Goal: Transaction & Acquisition: Purchase product/service

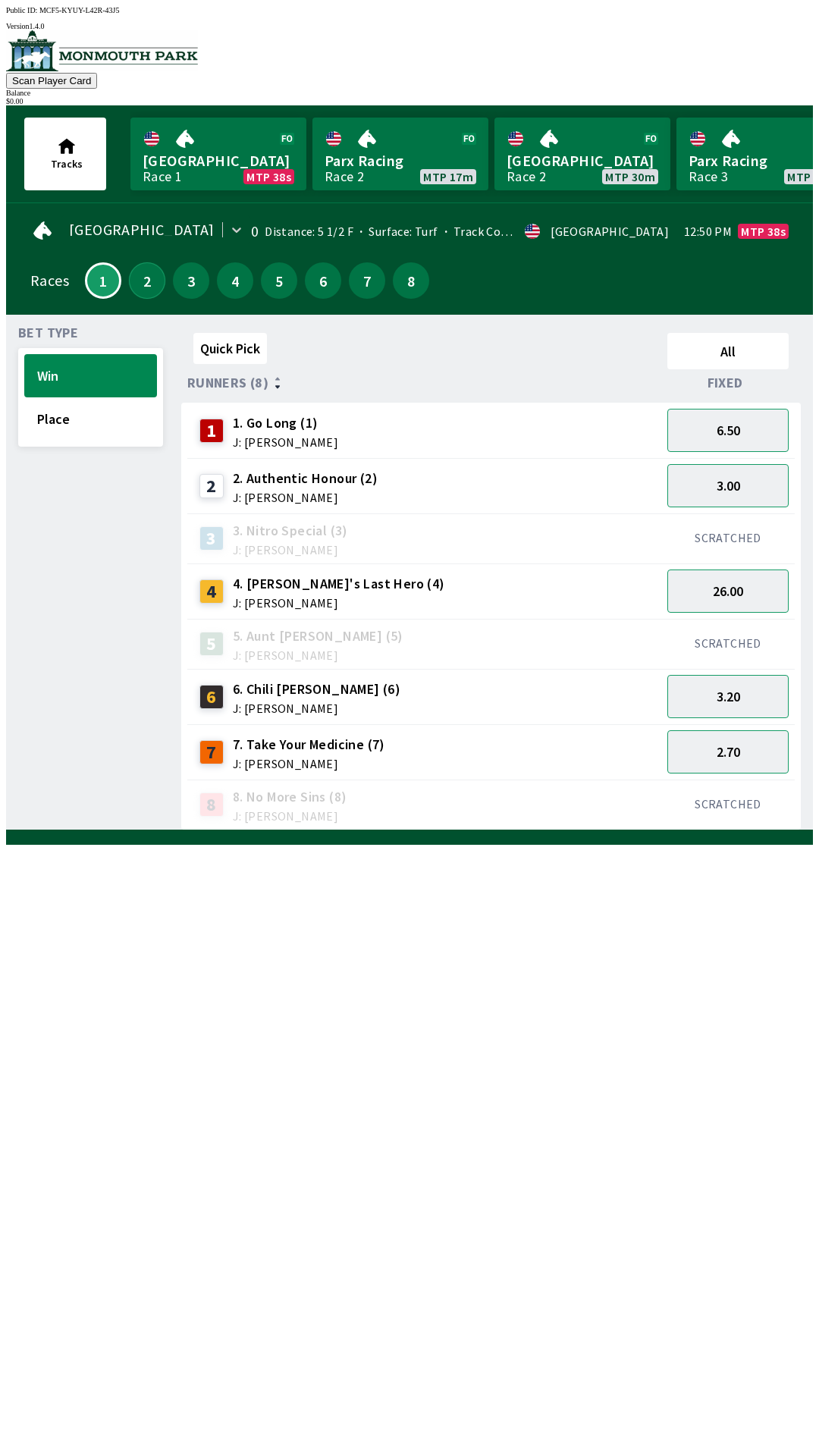
click at [148, 278] on button "2" at bounding box center [147, 280] width 36 height 36
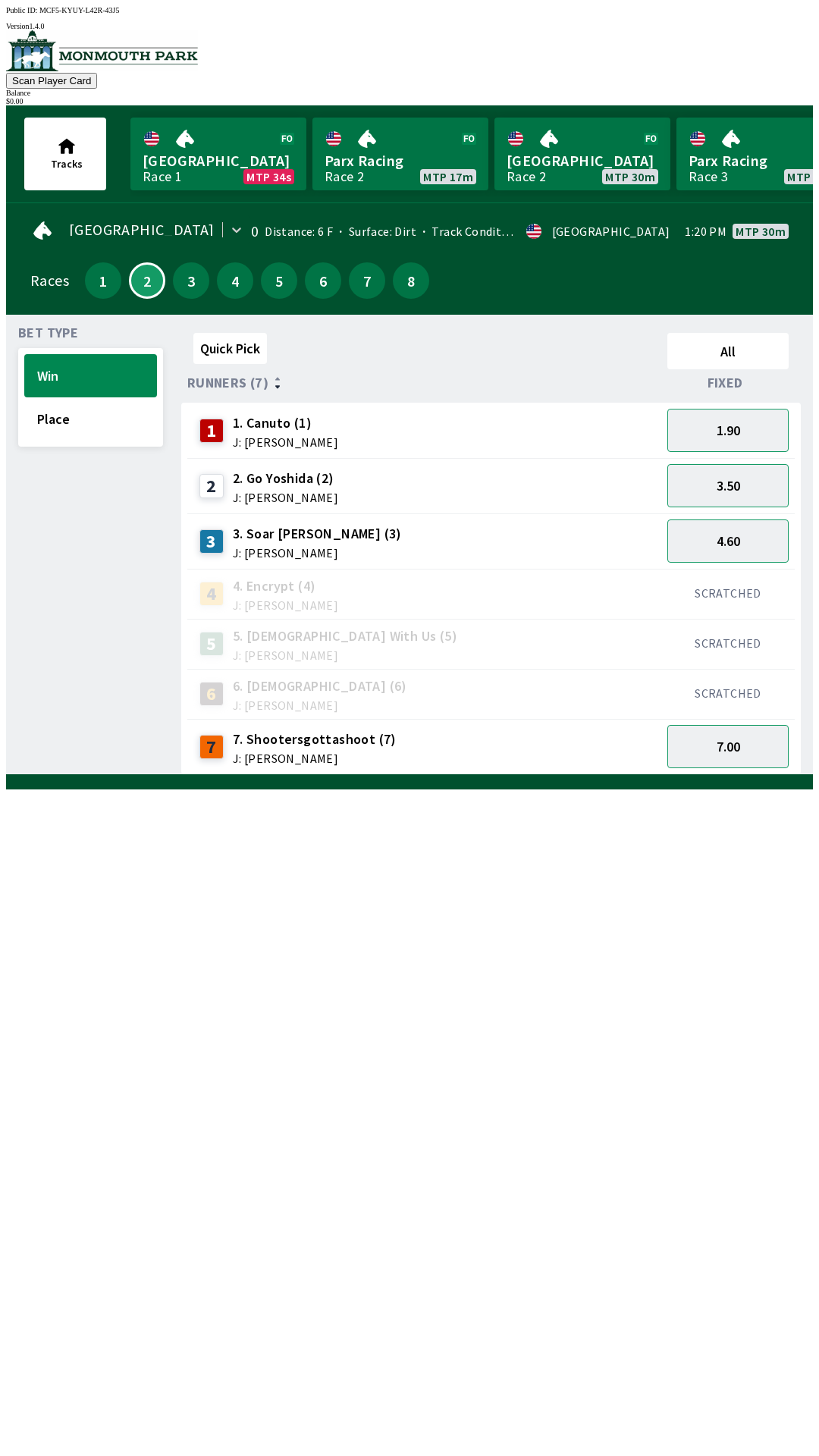
click at [159, 289] on div "2" at bounding box center [147, 280] width 44 height 44
click at [185, 283] on button "3" at bounding box center [191, 280] width 36 height 36
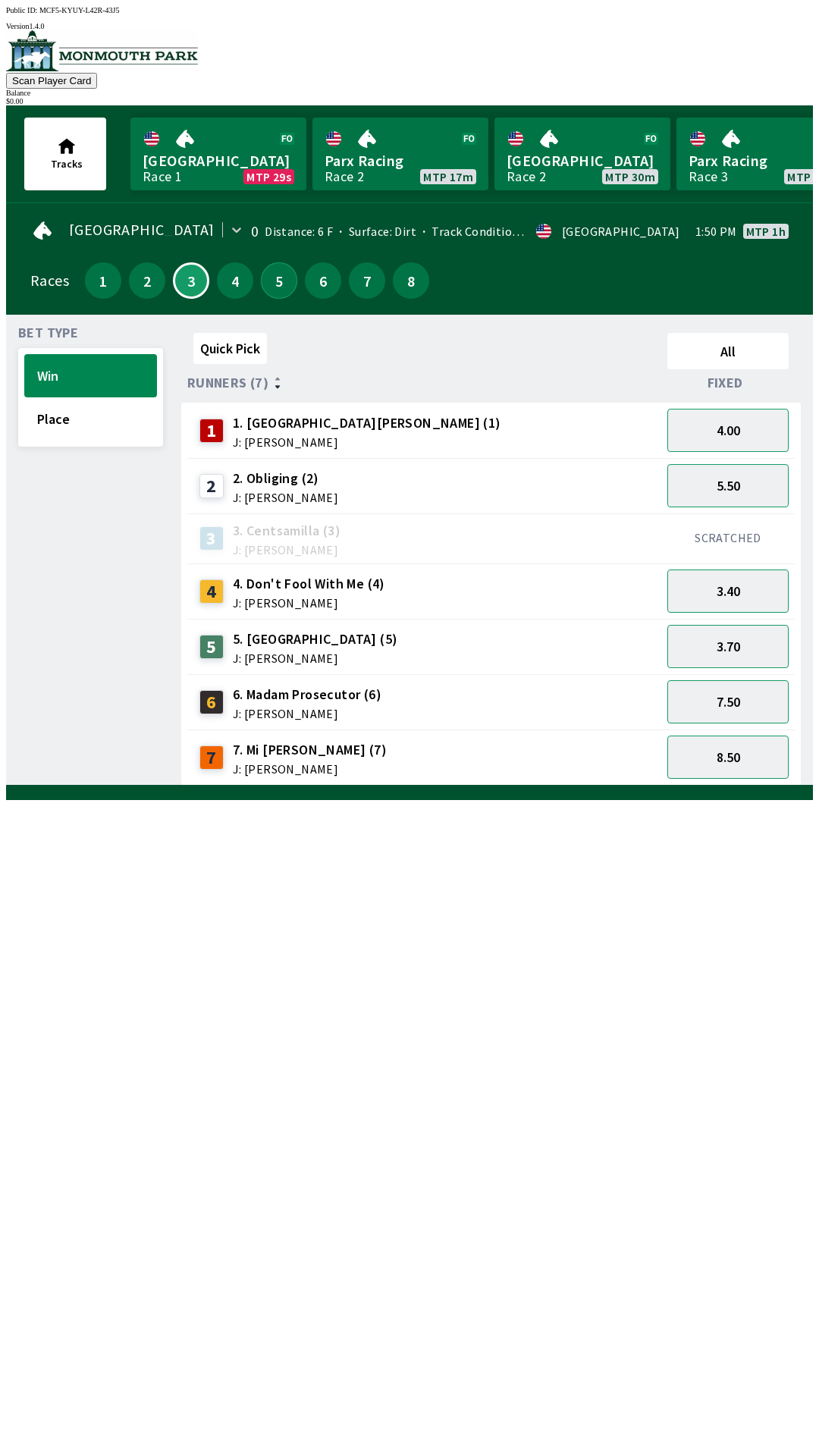
click at [269, 264] on button "5" at bounding box center [279, 280] width 36 height 36
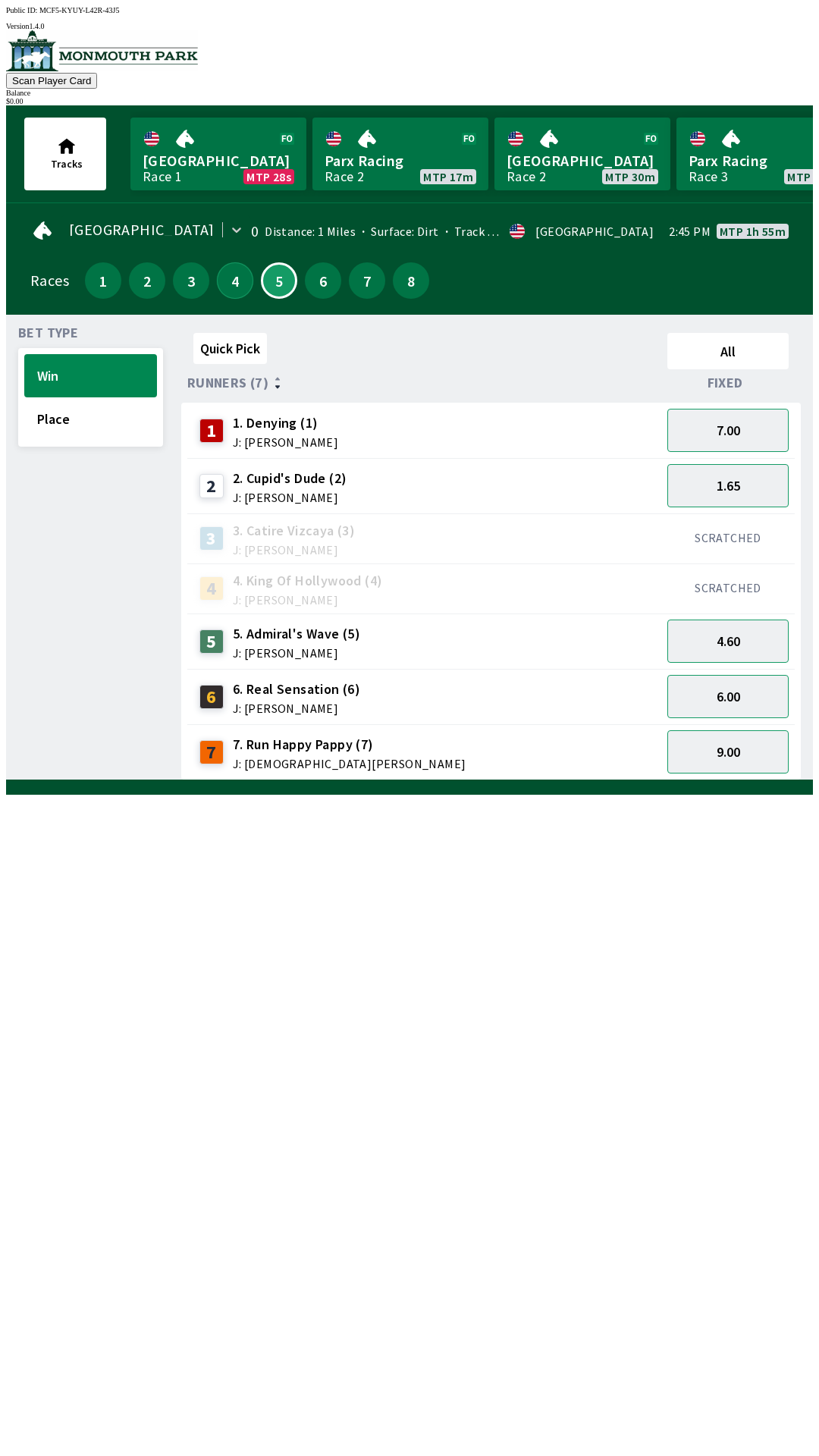
click at [223, 283] on button "4" at bounding box center [234, 280] width 36 height 36
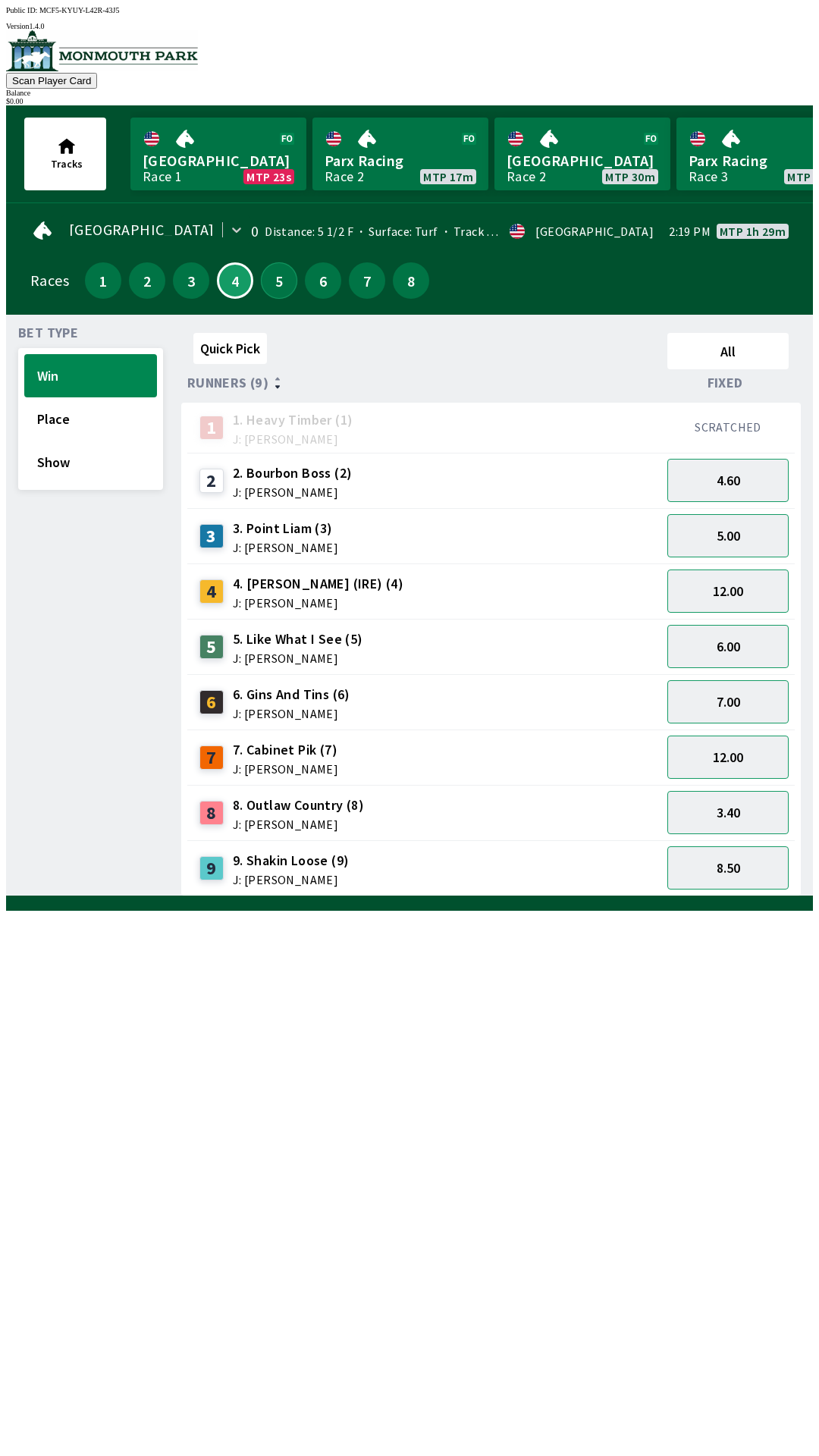
click at [273, 285] on button "5" at bounding box center [279, 280] width 36 height 36
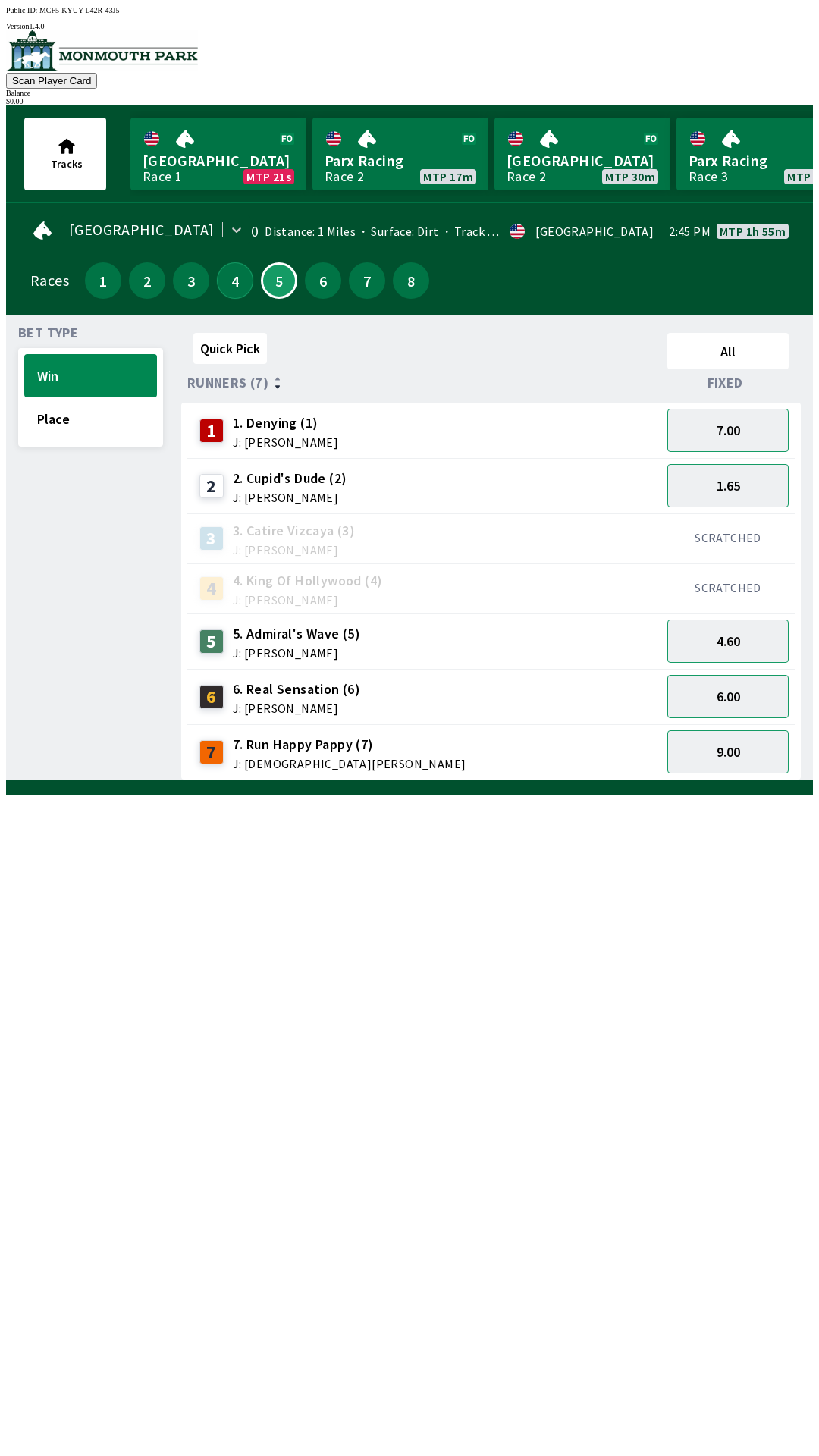
click at [229, 283] on button "4" at bounding box center [234, 280] width 36 height 36
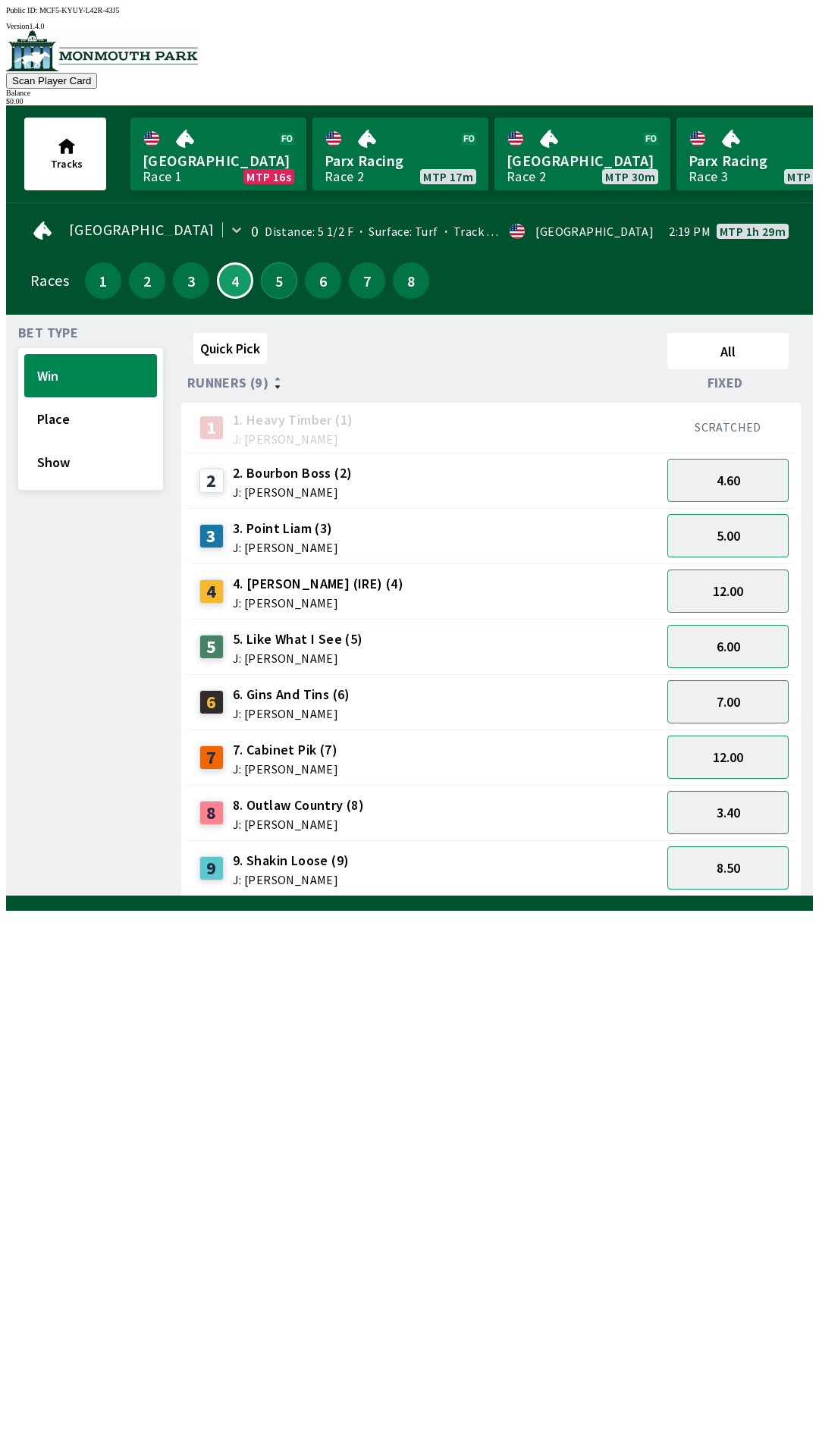
click at [264, 285] on button "5" at bounding box center [279, 280] width 36 height 36
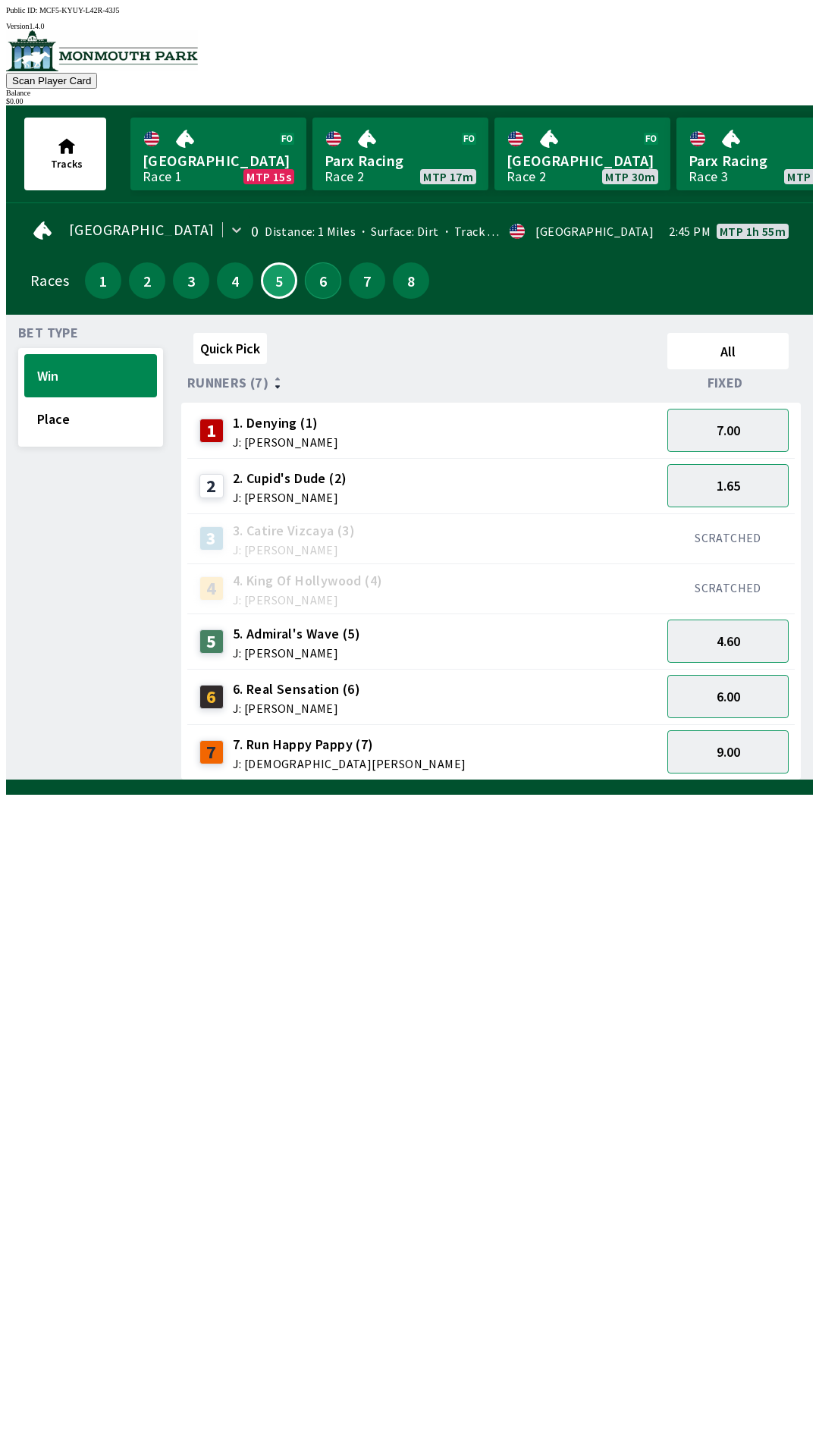
click at [315, 283] on button "6" at bounding box center [323, 280] width 36 height 36
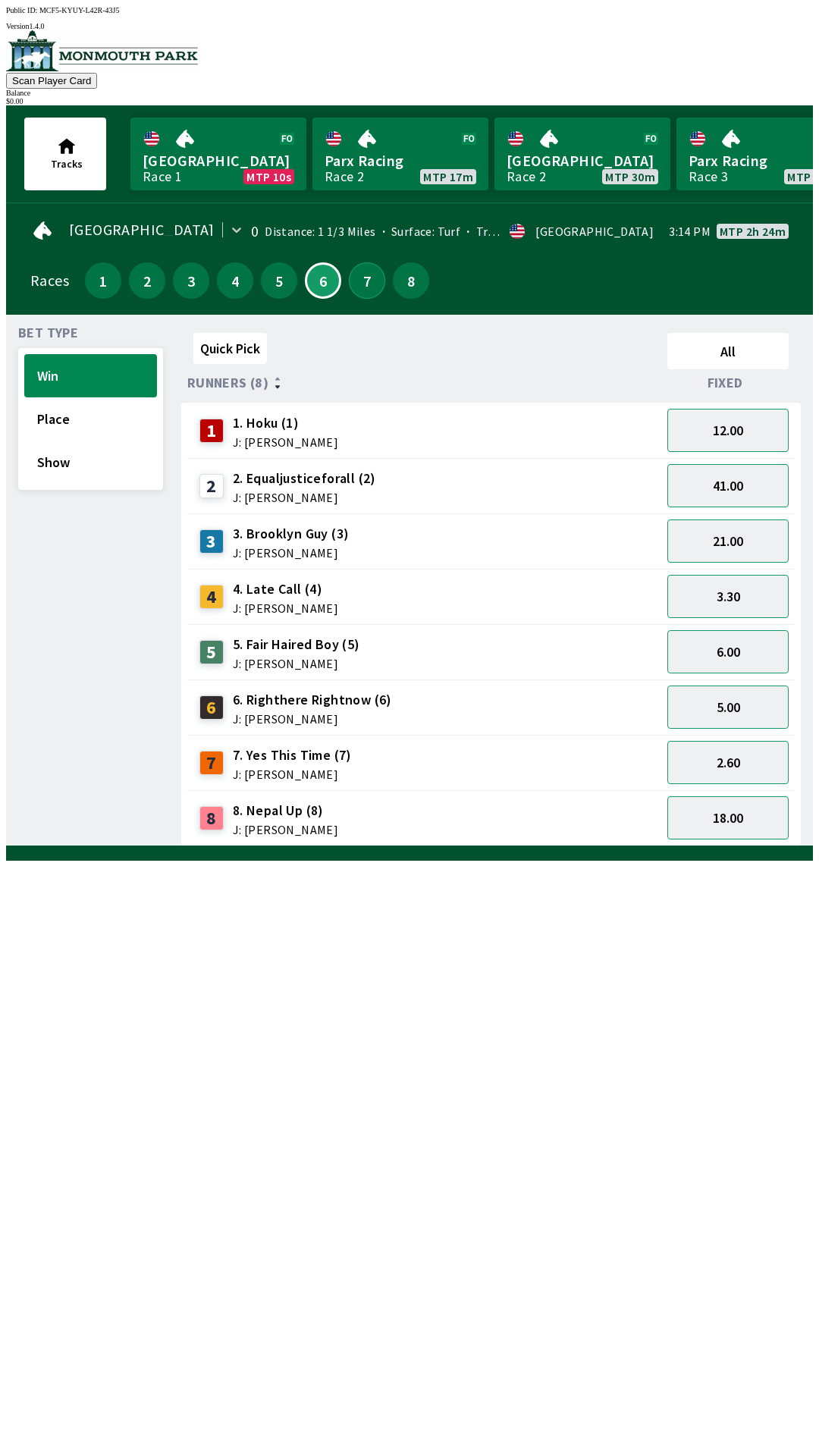
click at [351, 287] on button "7" at bounding box center [366, 280] width 36 height 36
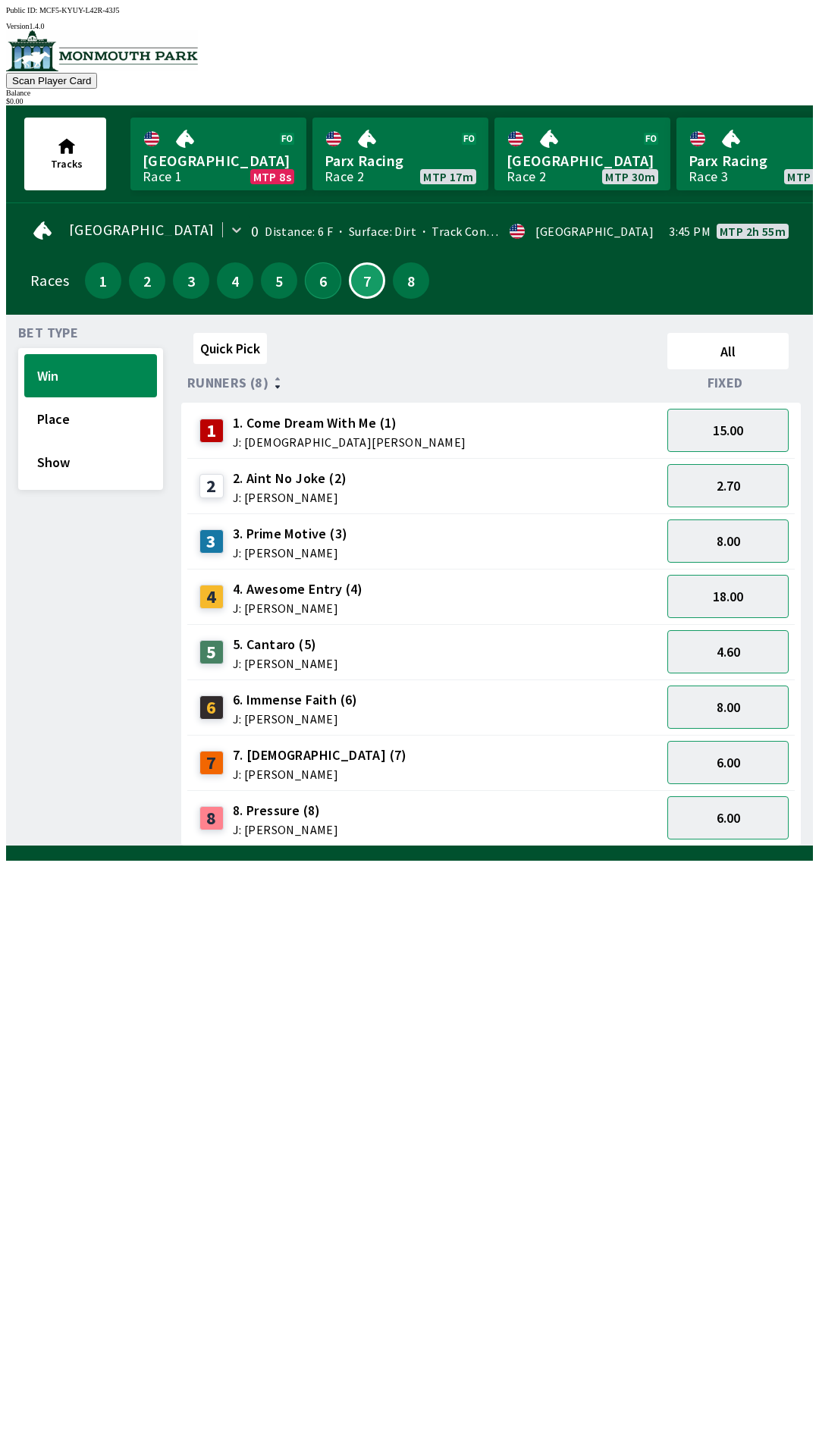
click at [320, 288] on button "6" at bounding box center [323, 280] width 36 height 36
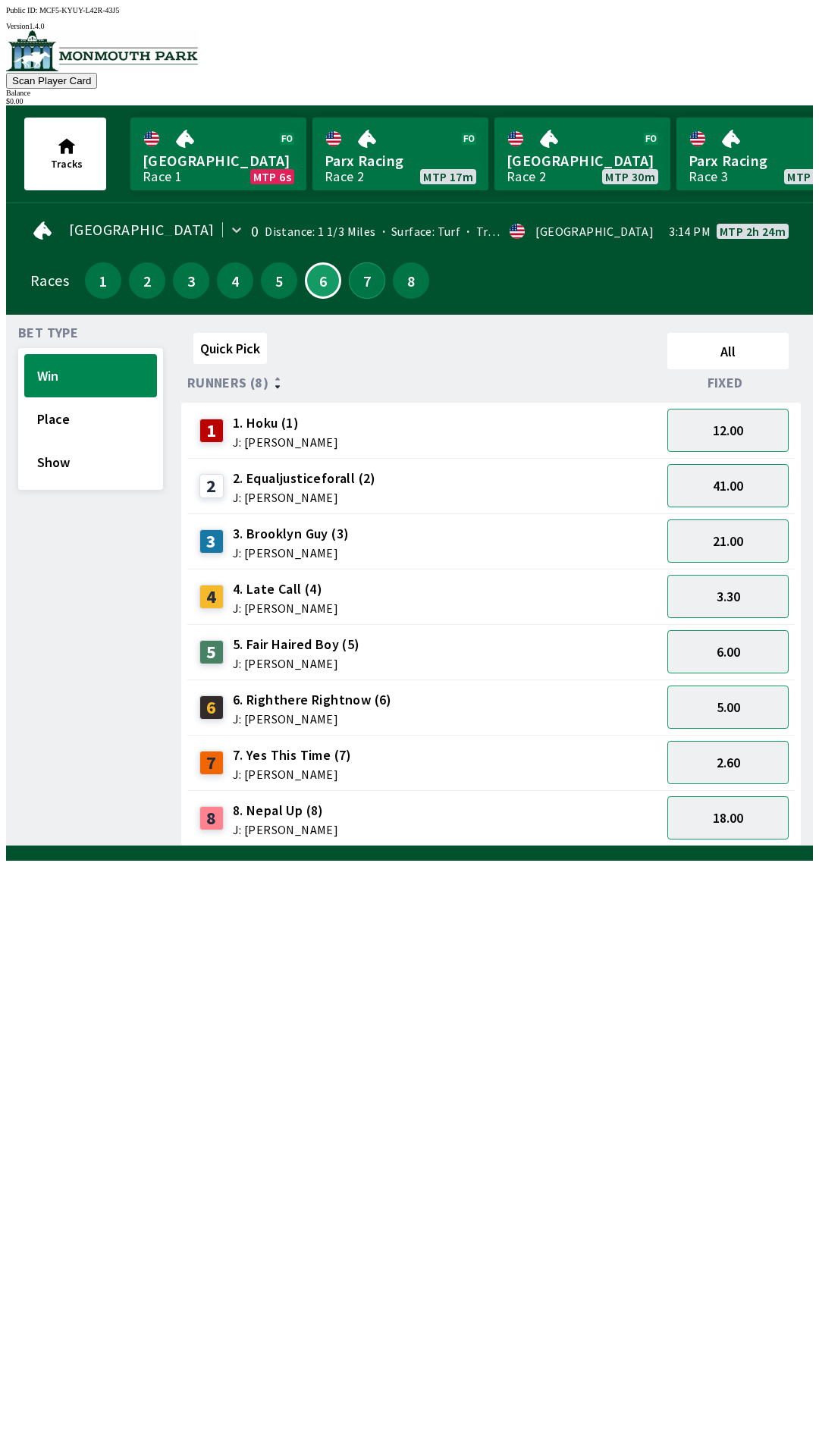
click at [368, 284] on button "7" at bounding box center [366, 280] width 36 height 36
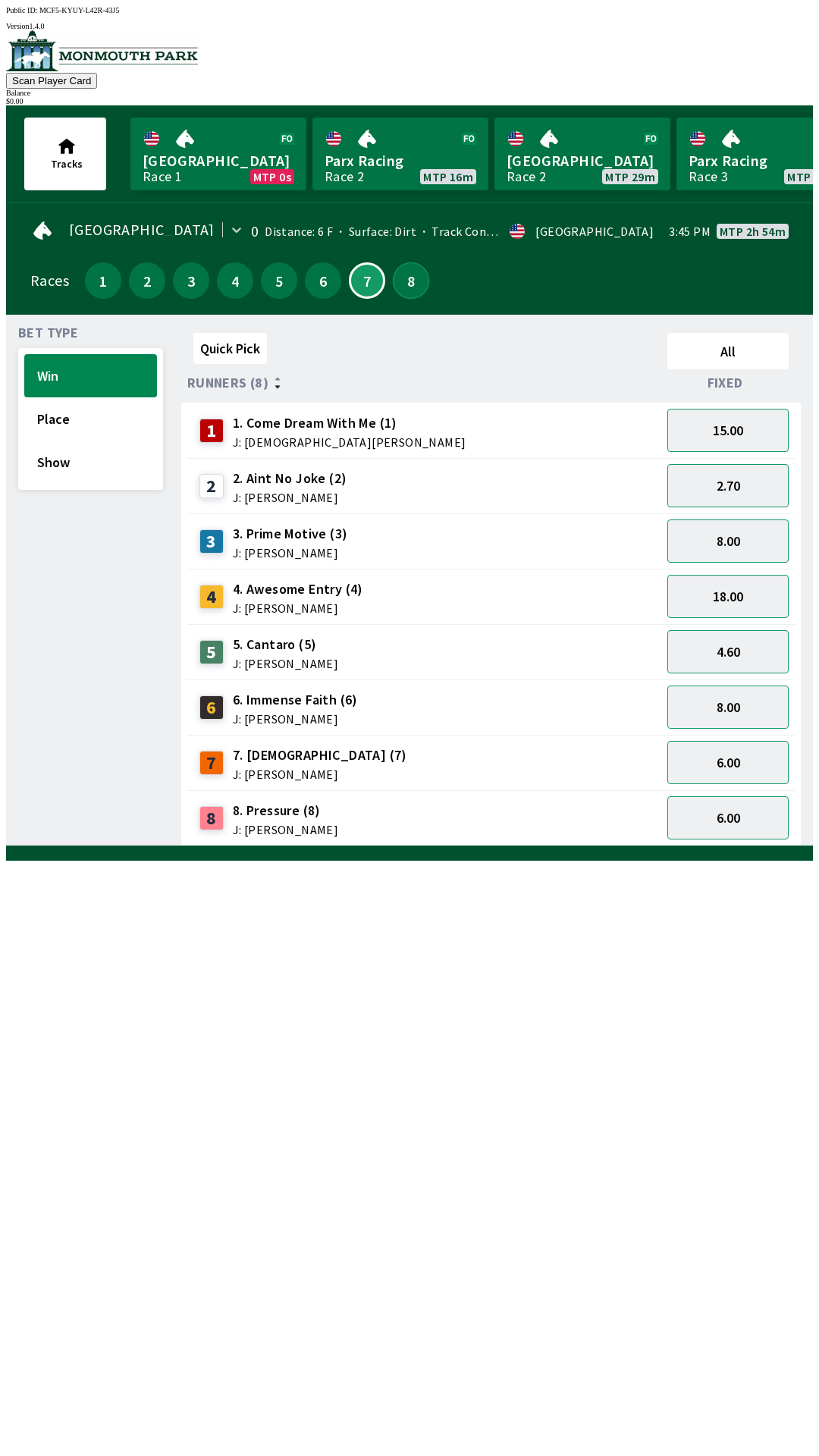
click at [421, 268] on button "8" at bounding box center [411, 280] width 36 height 36
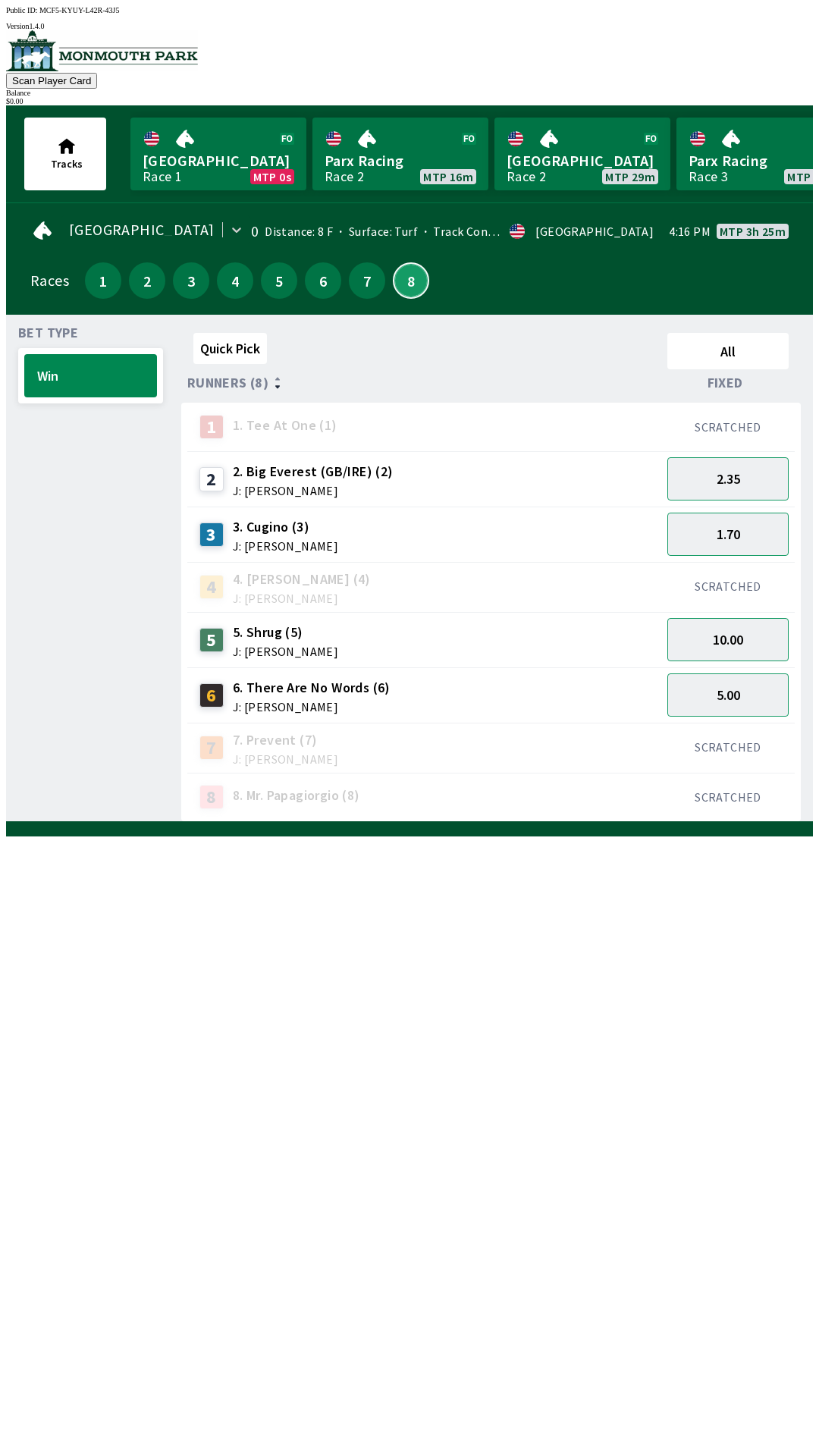
click at [418, 282] on button "8" at bounding box center [411, 280] width 36 height 36
click at [103, 285] on button "1" at bounding box center [102, 280] width 36 height 36
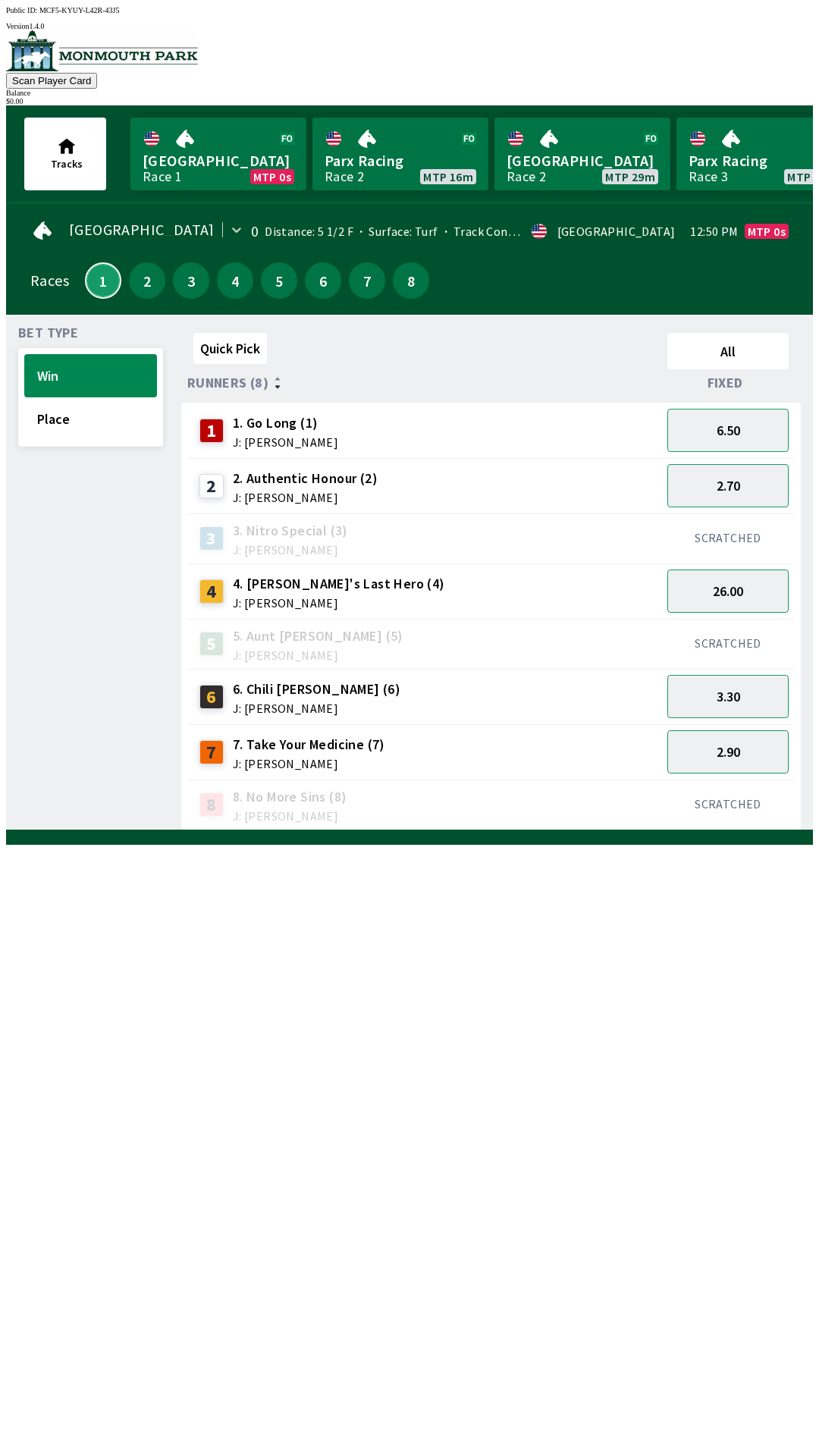
click at [101, 262] on button "1" at bounding box center [102, 280] width 36 height 36
click at [99, 274] on button "1" at bounding box center [102, 280] width 36 height 36
click at [142, 281] on button "2" at bounding box center [147, 280] width 36 height 36
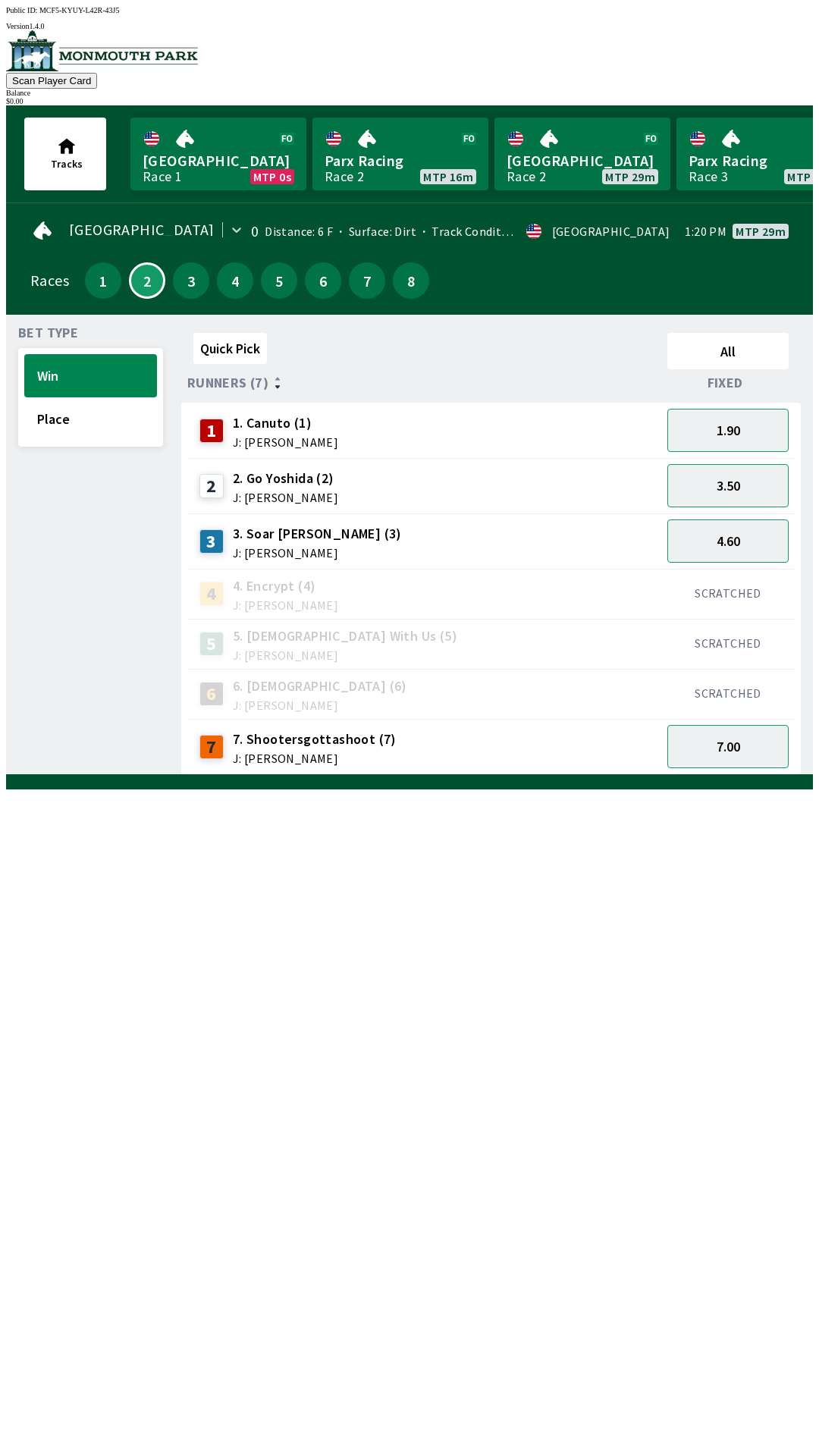
click at [201, 262] on div "3" at bounding box center [191, 280] width 36 height 36
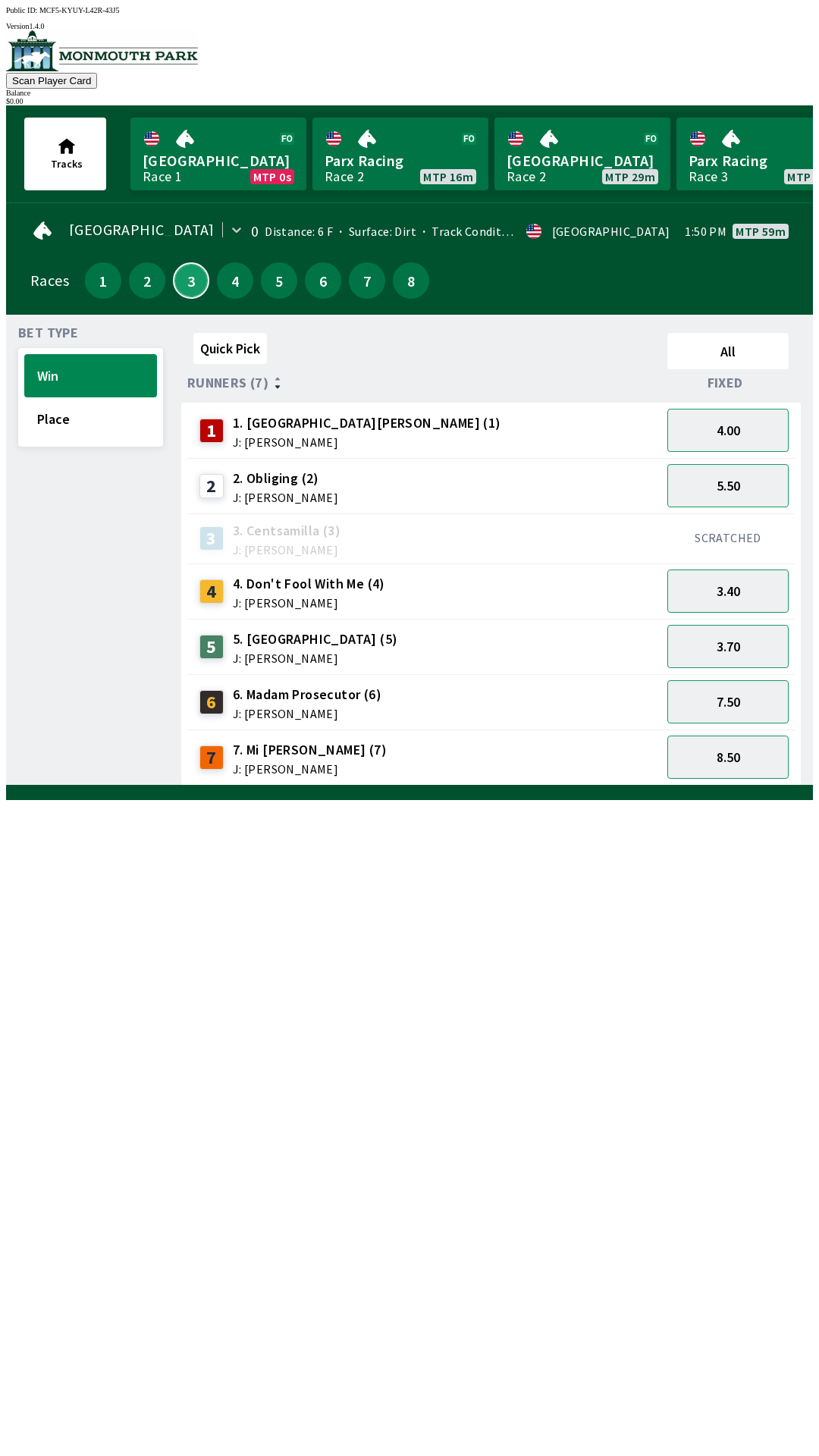
click at [192, 283] on button "3" at bounding box center [191, 280] width 36 height 36
click at [227, 272] on button "4" at bounding box center [234, 280] width 36 height 36
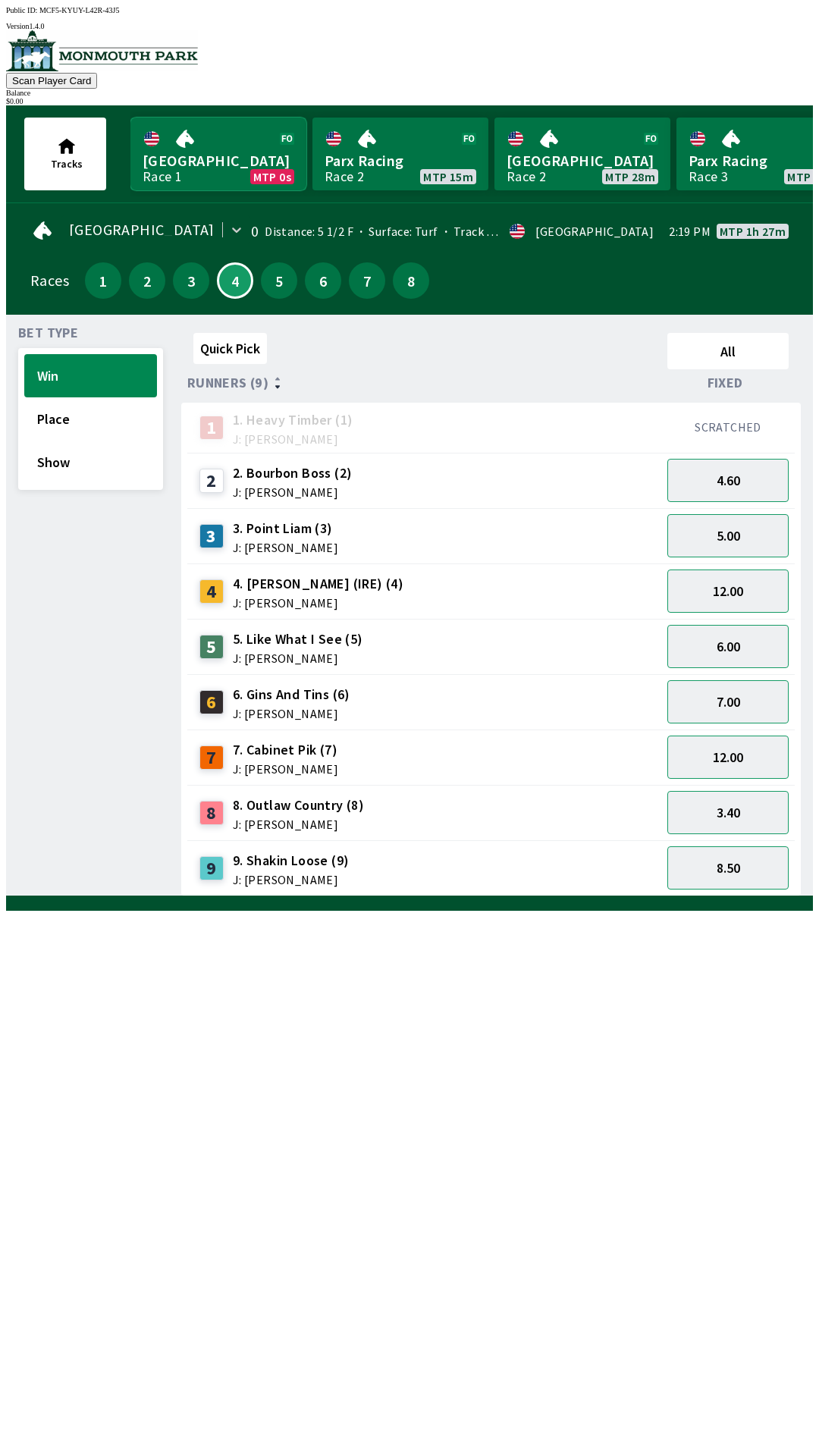
click at [197, 122] on link "Monmouth Park Race 1 MTP 0s" at bounding box center [218, 153] width 176 height 72
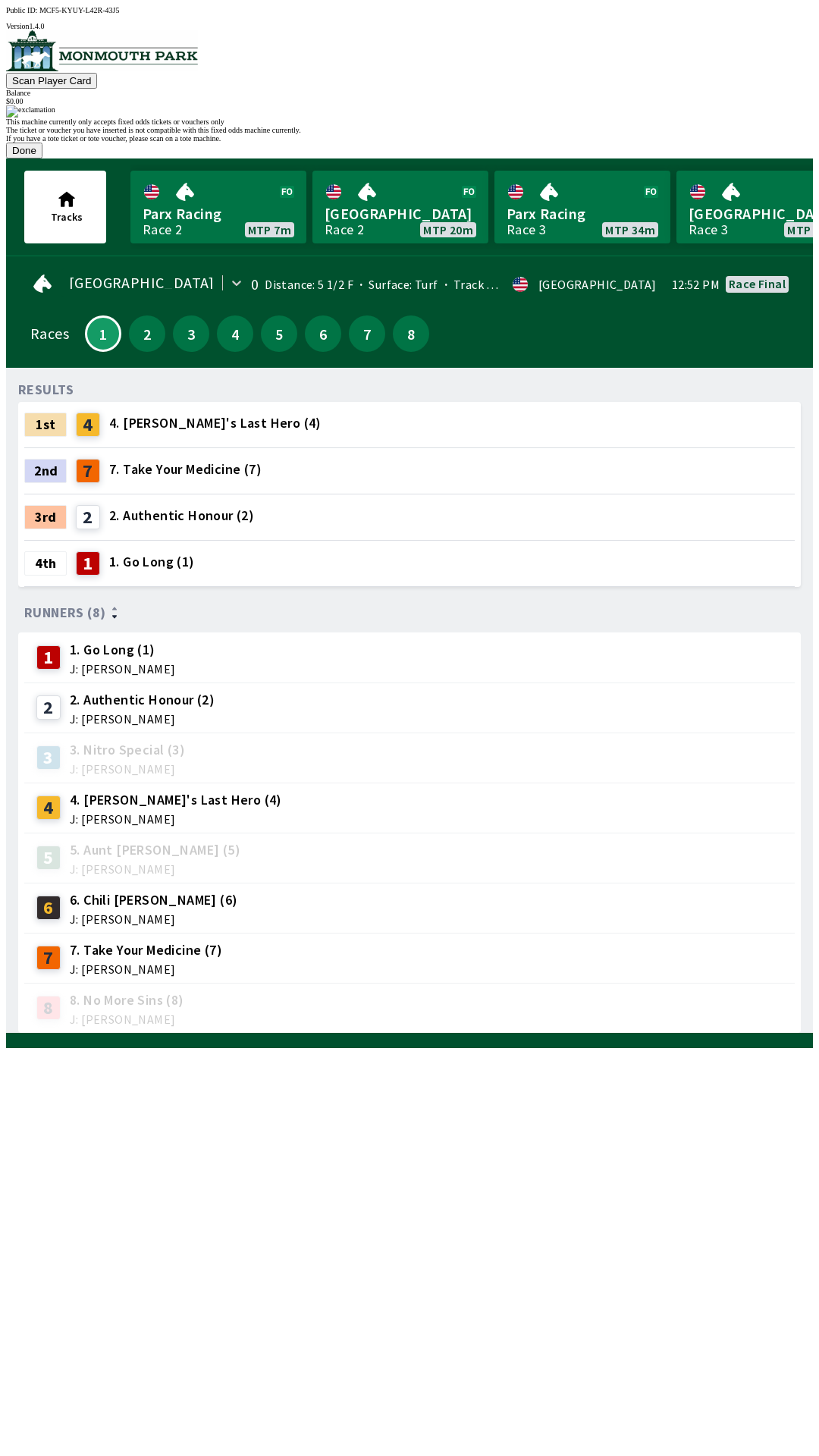
click at [43, 159] on button "Done" at bounding box center [24, 150] width 36 height 16
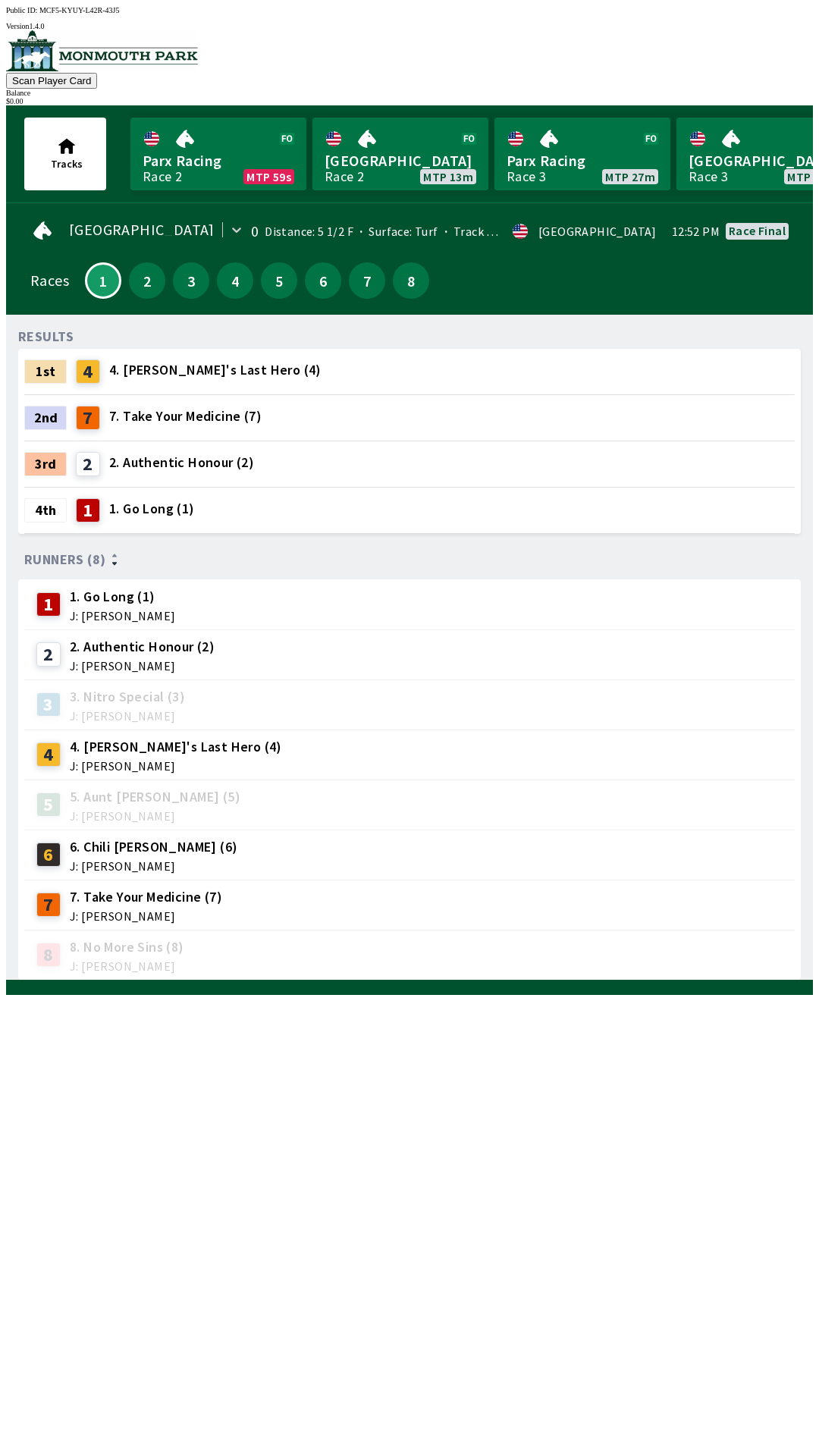
click at [335, 980] on div "RESULTS 1st 4 4. [PERSON_NAME]'s Last Hero (4) 2nd 7 7. Take Your Medicine (7) …" at bounding box center [416, 653] width 795 height 653
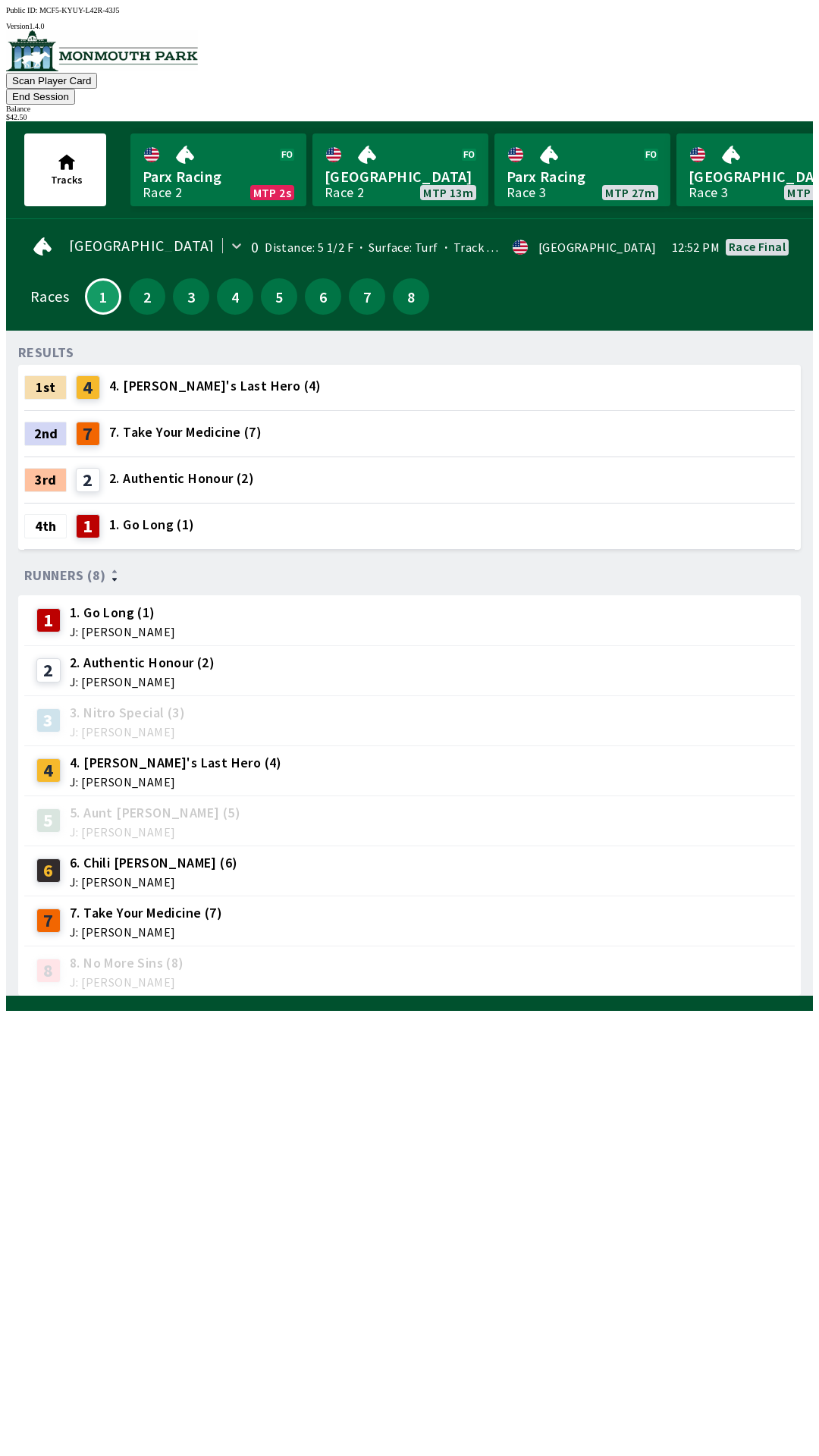
click at [766, 113] on div "$ 42.50" at bounding box center [410, 117] width 807 height 8
click at [754, 113] on div "$ 42.50" at bounding box center [410, 117] width 807 height 8
click at [88, 68] on img at bounding box center [102, 51] width 192 height 41
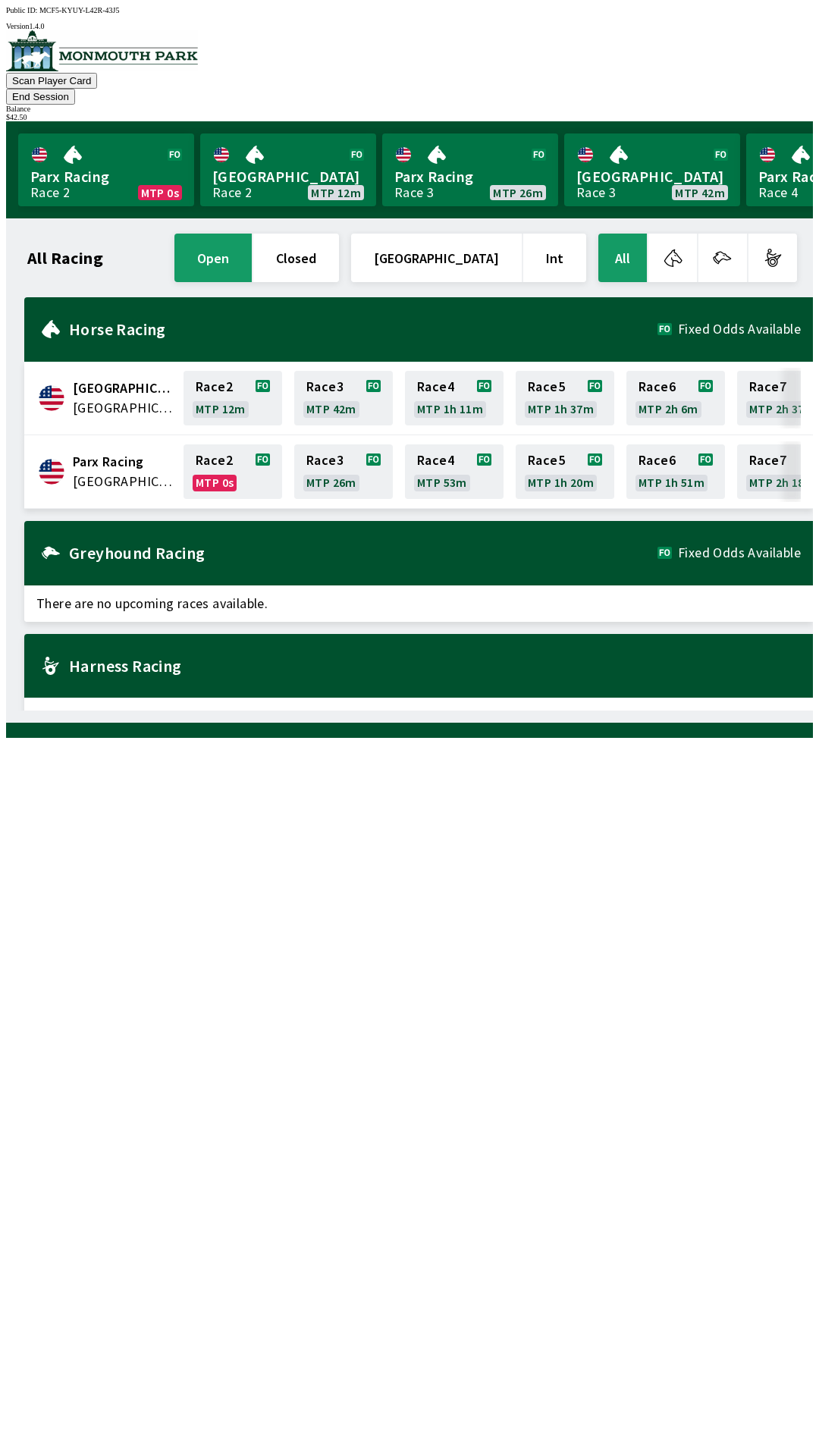
click at [75, 88] on button "End Session" at bounding box center [41, 96] width 69 height 16
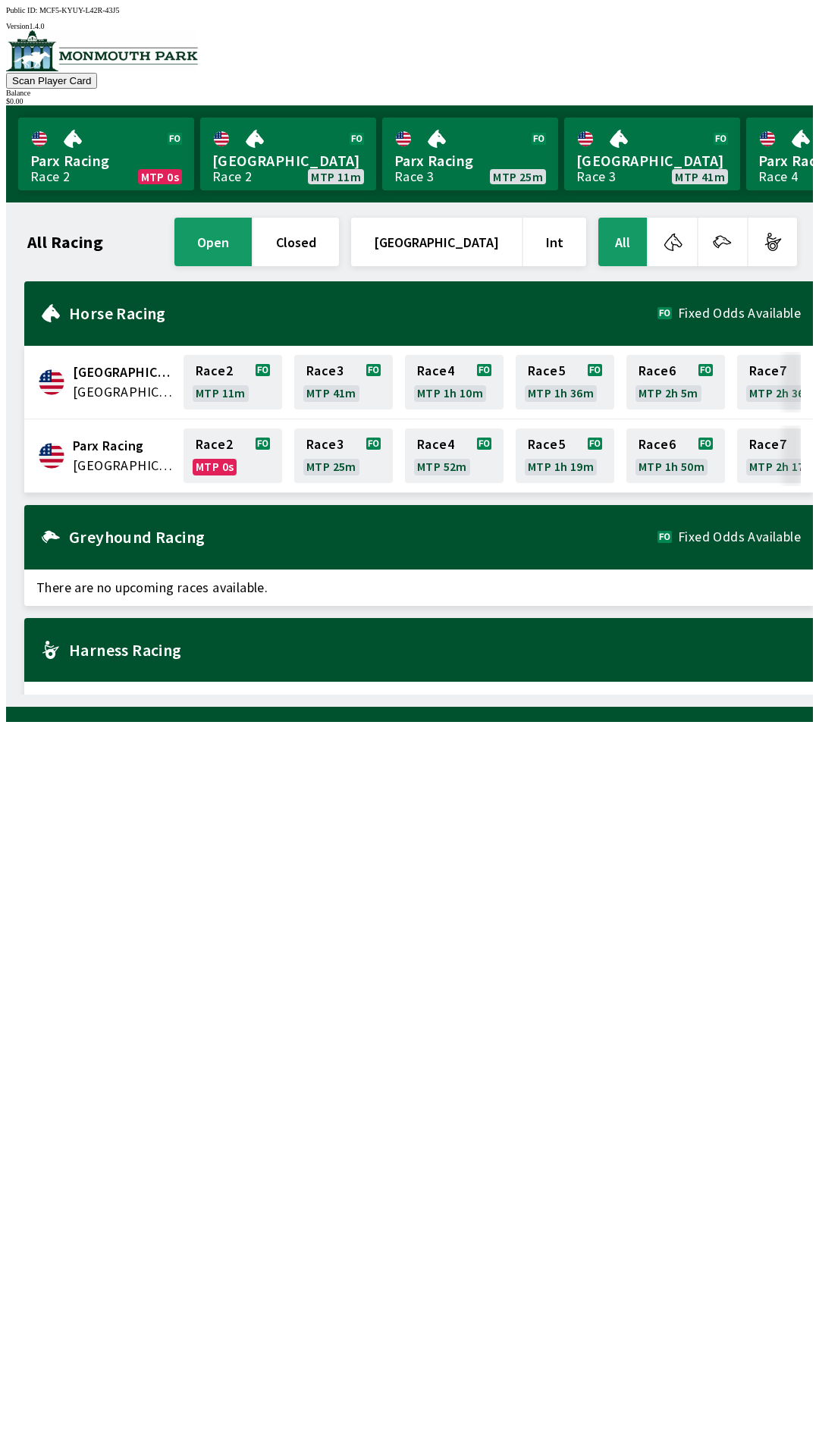
click at [300, 315] on div "Horse Racing Fixed Odds Available" at bounding box center [418, 313] width 789 height 64
click at [230, 379] on link "Race 2 MTP 11m" at bounding box center [232, 382] width 99 height 55
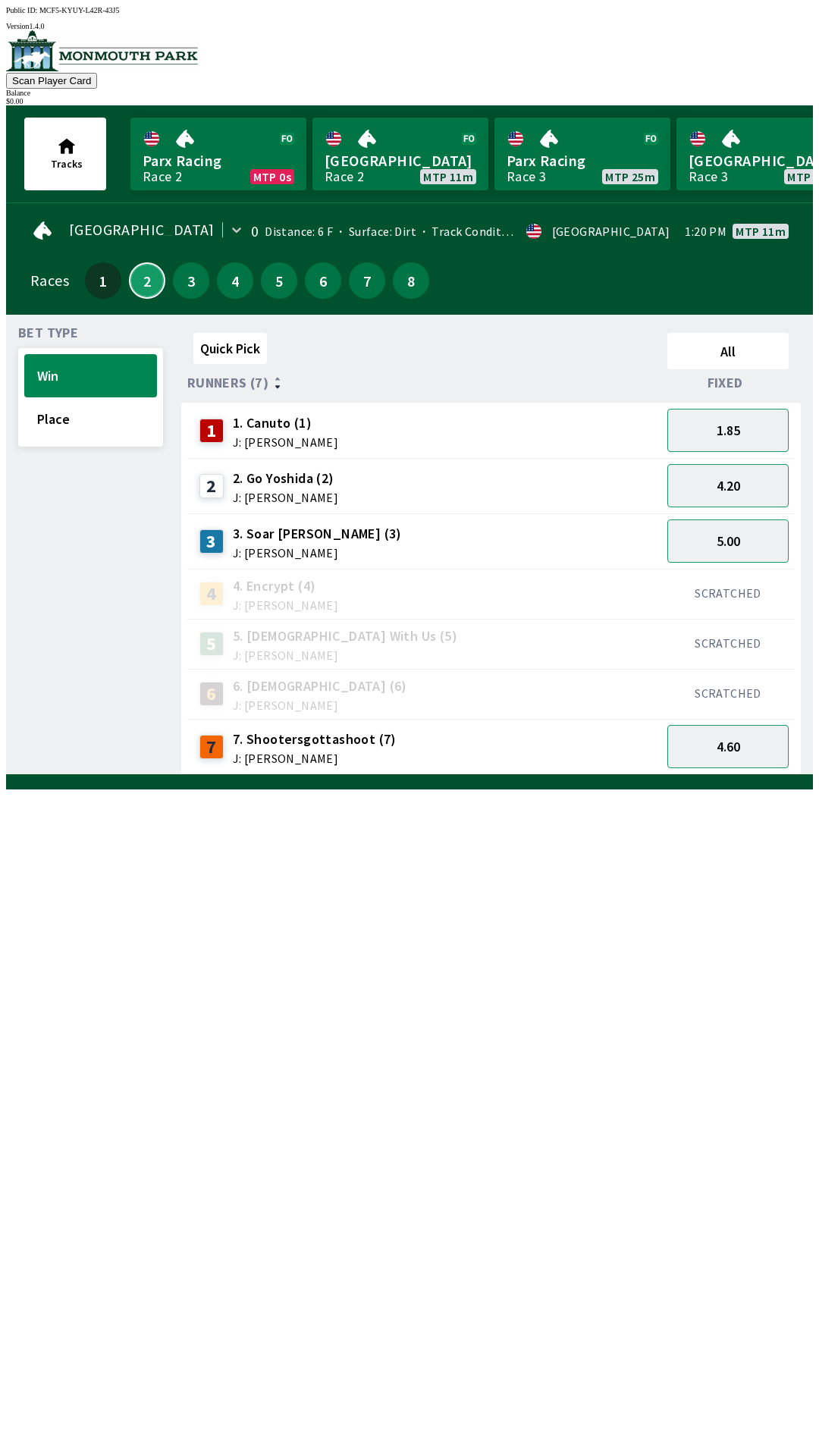
click at [129, 266] on button "2" at bounding box center [147, 280] width 36 height 36
click at [104, 410] on button "Place" at bounding box center [90, 419] width 133 height 44
click at [110, 361] on button "Win" at bounding box center [90, 375] width 133 height 44
click at [88, 416] on button "Place" at bounding box center [90, 419] width 133 height 44
click at [100, 367] on button "Win" at bounding box center [90, 375] width 133 height 44
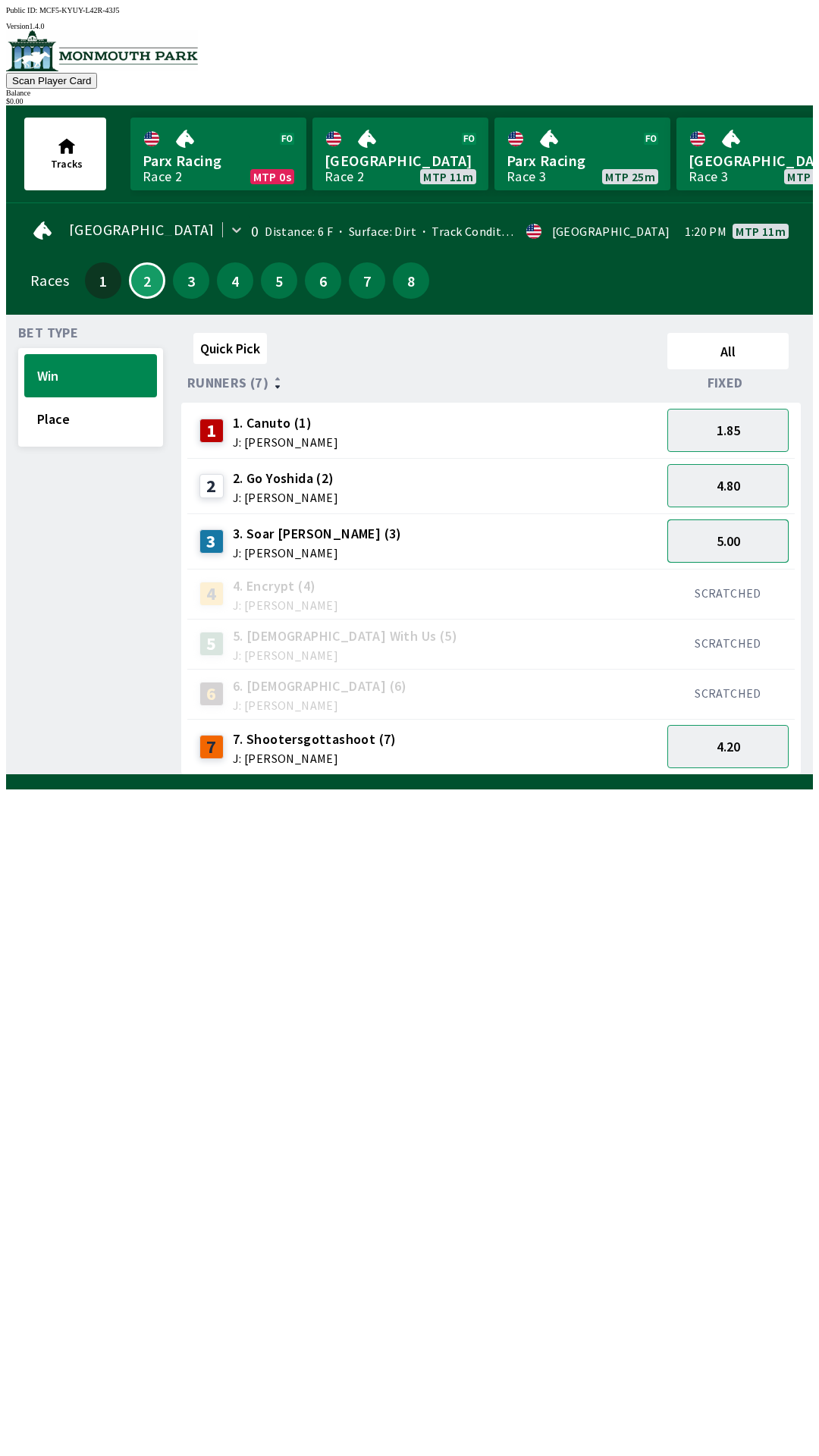
click at [714, 532] on button "5.00" at bounding box center [728, 541] width 122 height 44
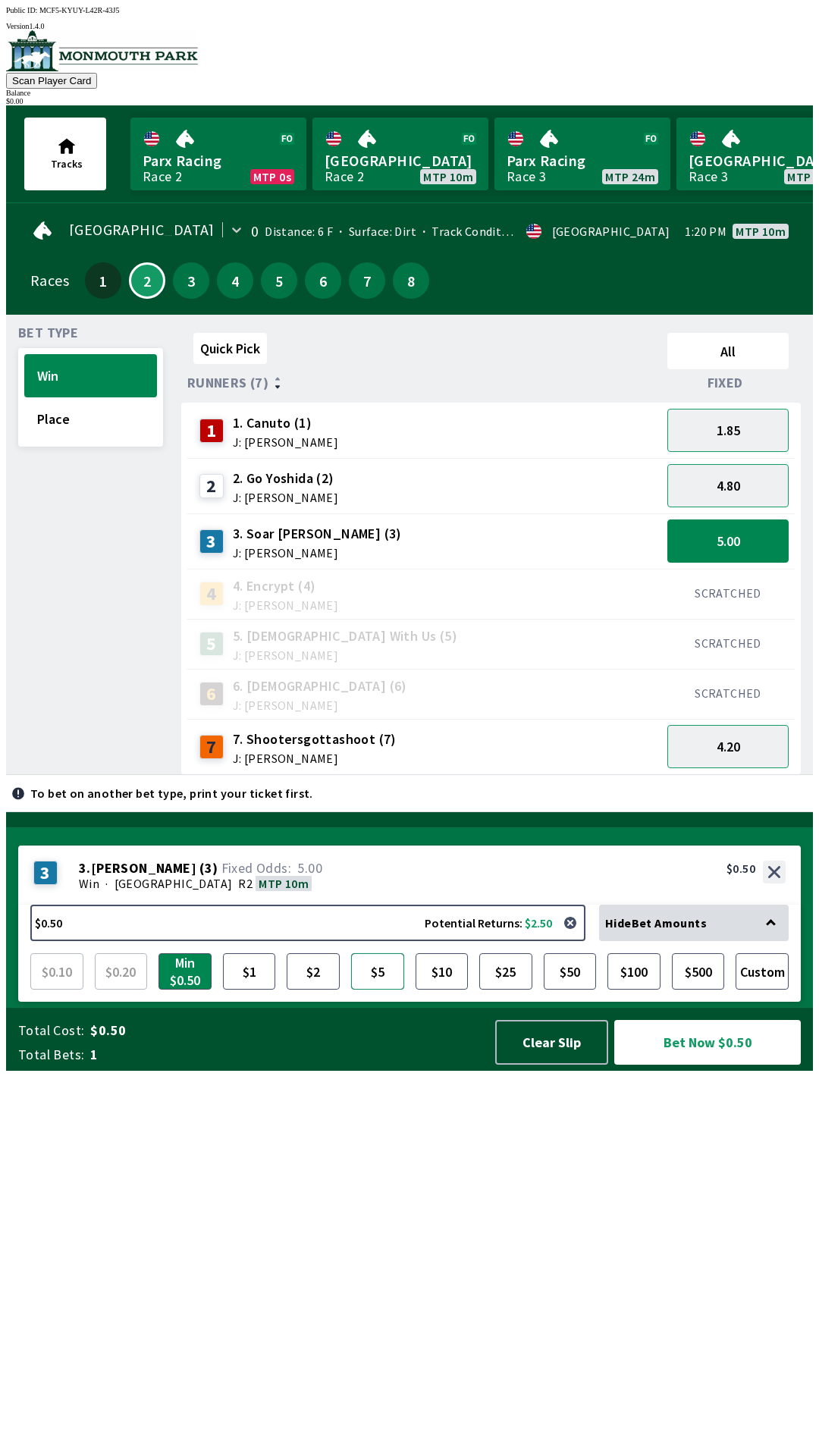
click at [389, 990] on button "$5" at bounding box center [377, 971] width 53 height 36
click at [690, 1065] on button "Bet Now $5.00" at bounding box center [707, 1042] width 187 height 45
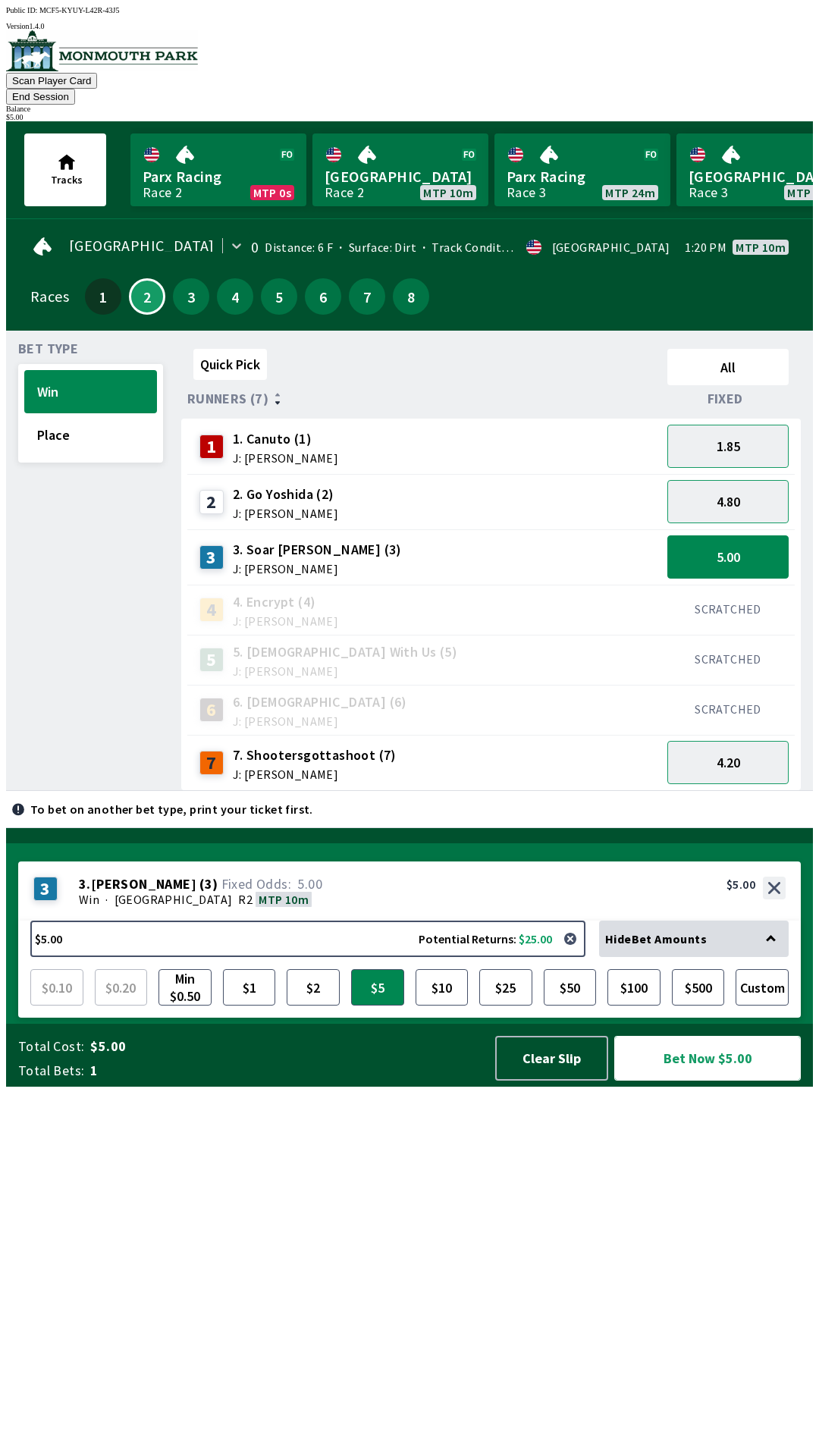
click at [695, 1081] on button "Bet Now $5.00" at bounding box center [707, 1058] width 187 height 45
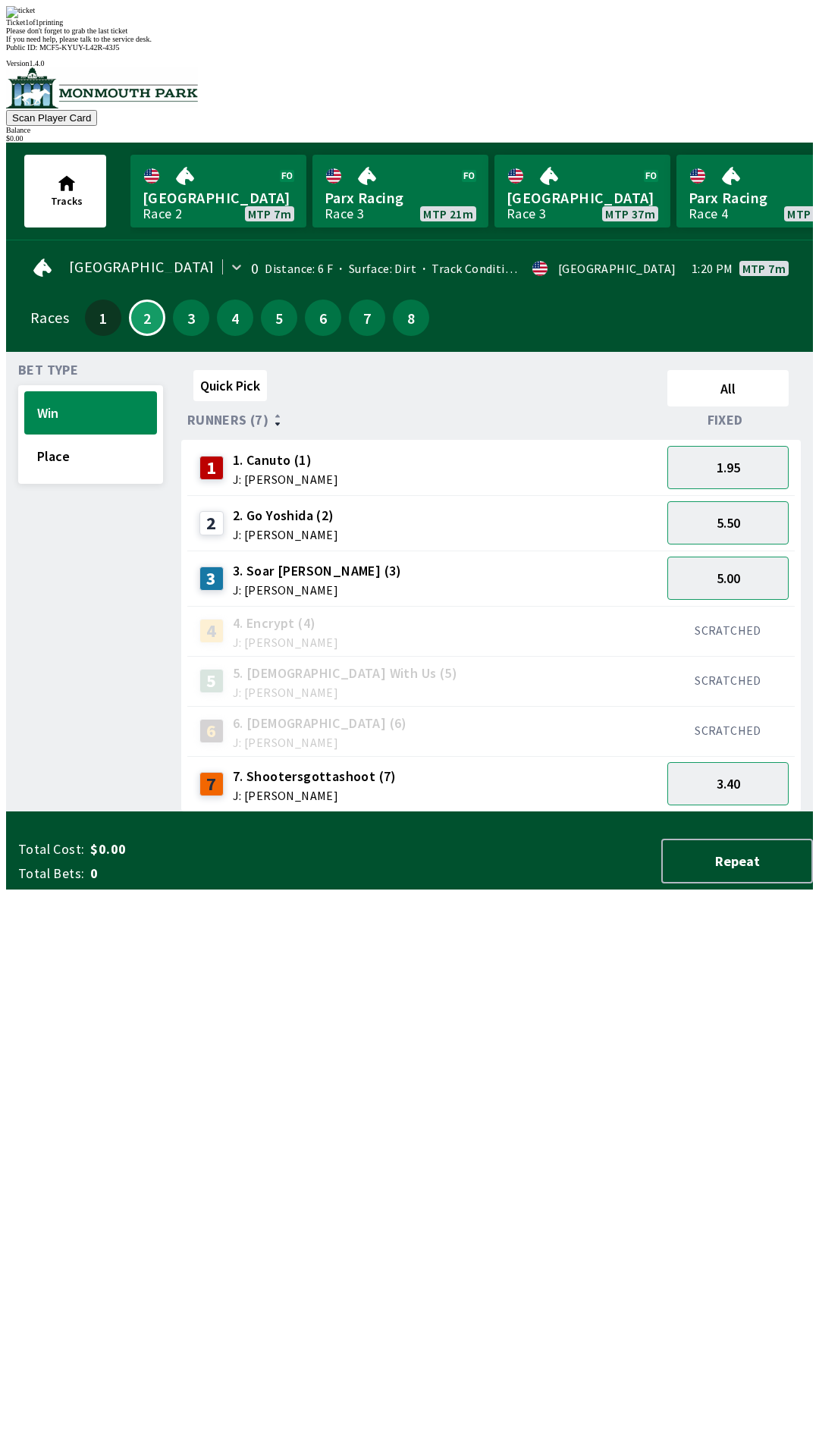
click at [616, 44] on div "Ticket 1 of 1 printing Please don't forget to grab the last ticket If you need …" at bounding box center [410, 25] width 807 height 37
click at [621, 44] on div "Ticket 1 of 1 printing Please don't forget to grab the last ticket If you need …" at bounding box center [410, 25] width 807 height 37
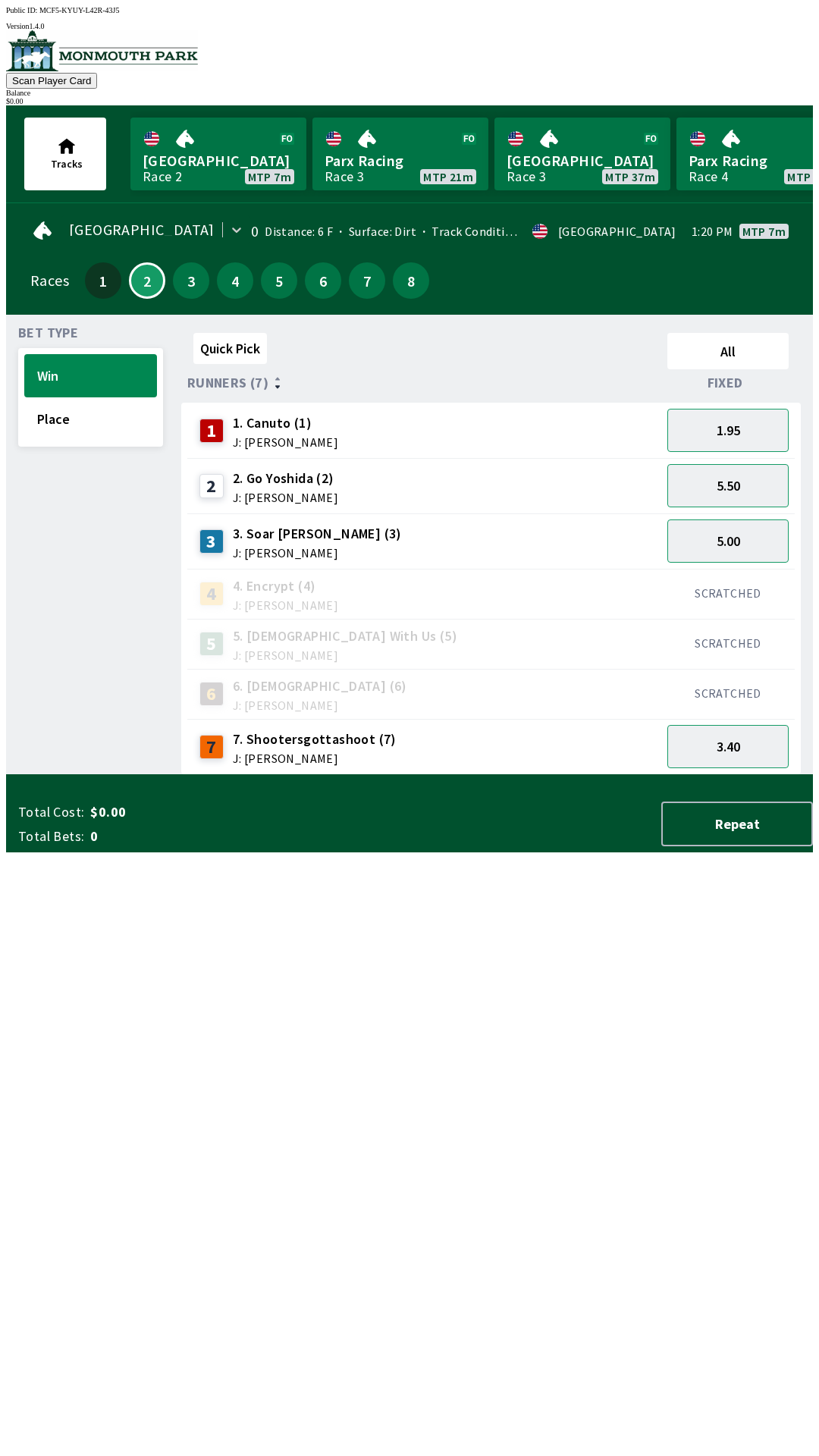
click at [661, 775] on div "Quick Pick All Runners (7) Fixed 1 1. Canuto (1) J: [PERSON_NAME] 1.95 2 2. Go …" at bounding box center [497, 551] width 632 height 448
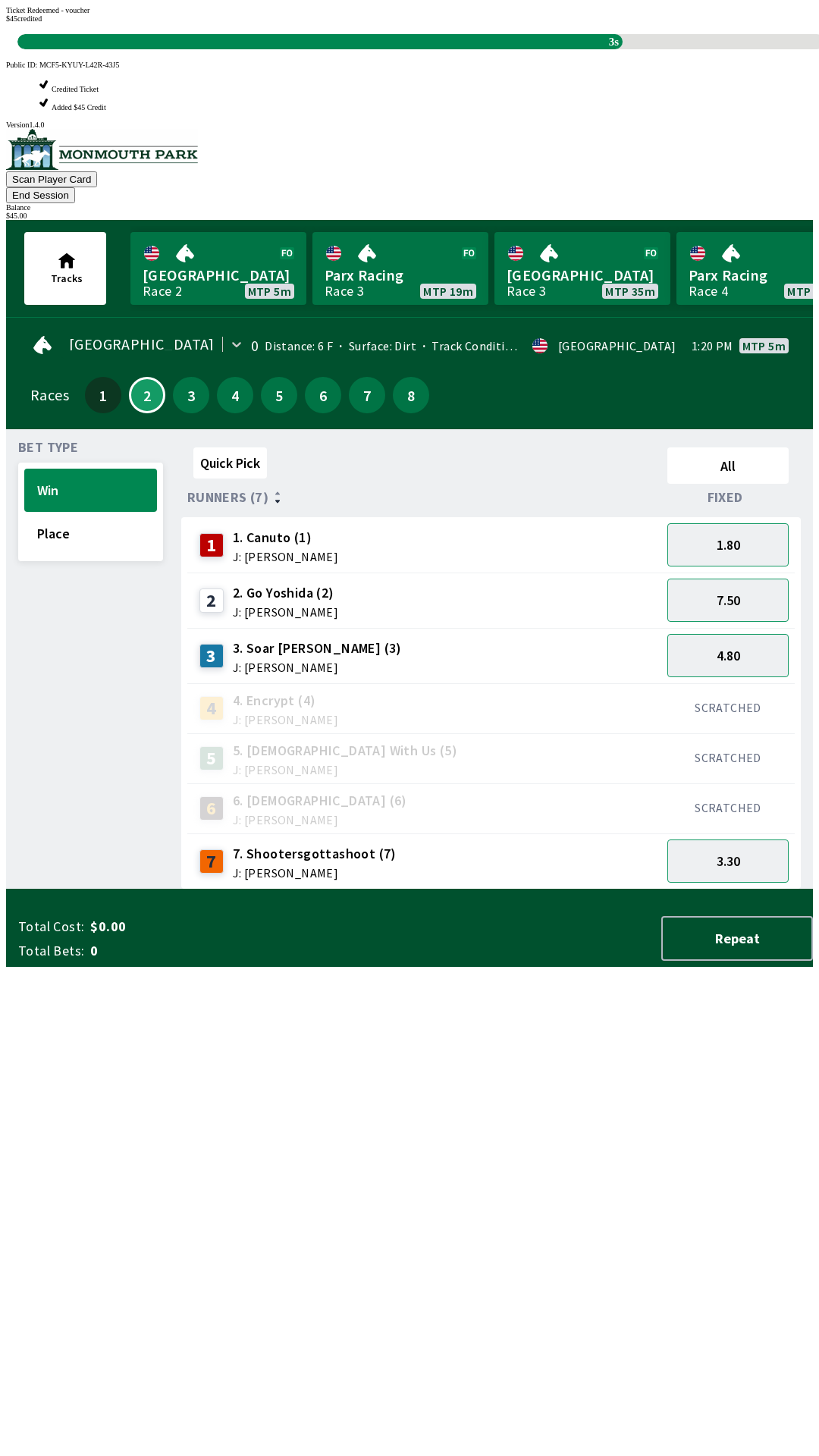
click at [813, 454] on div "Quick Pick All Runners (7) Fixed 1 1. Canuto (1) J: [PERSON_NAME] 1.80 2 2. Go …" at bounding box center [497, 665] width 632 height 448
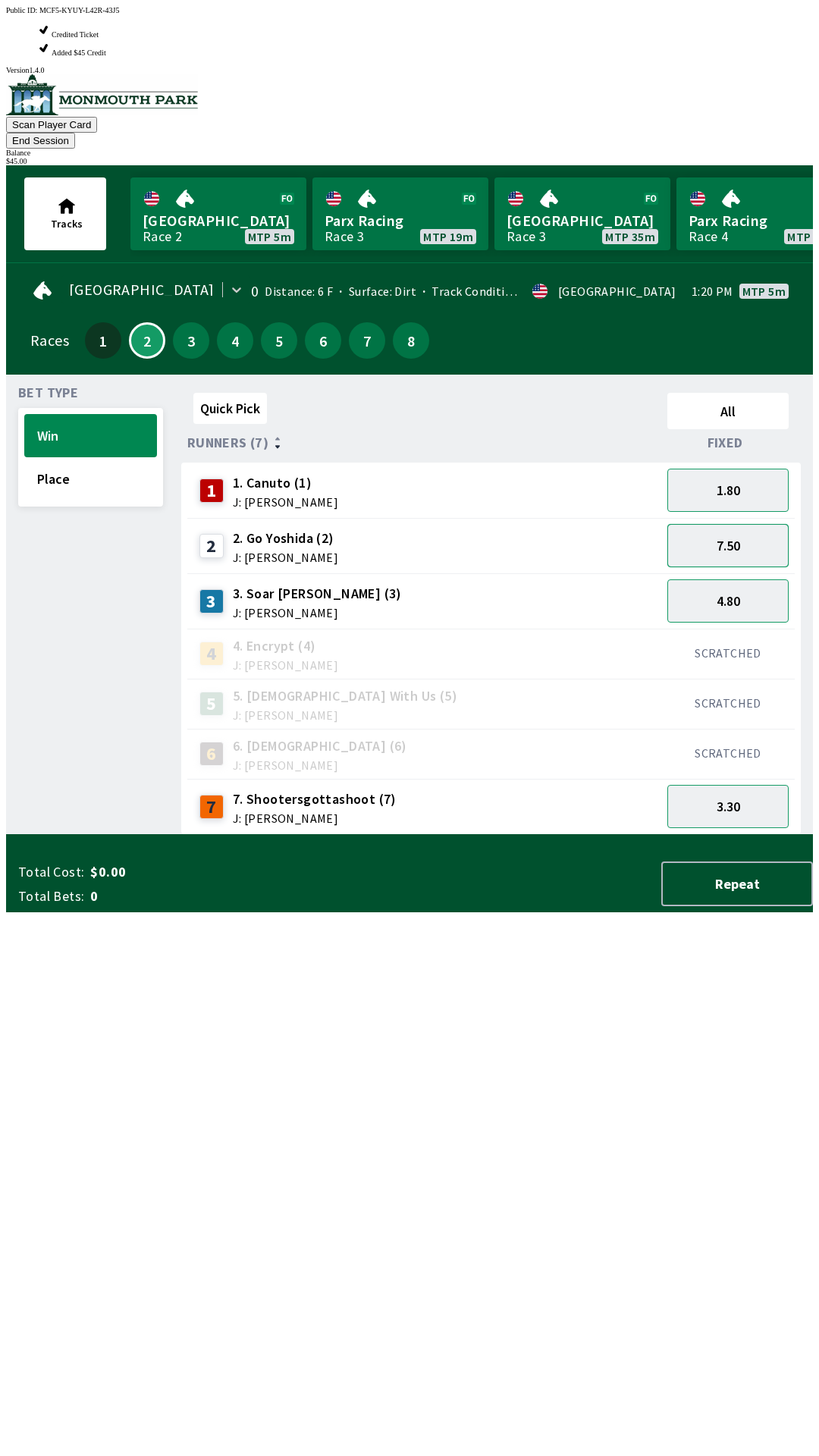
click at [764, 524] on button "7.50" at bounding box center [728, 545] width 122 height 44
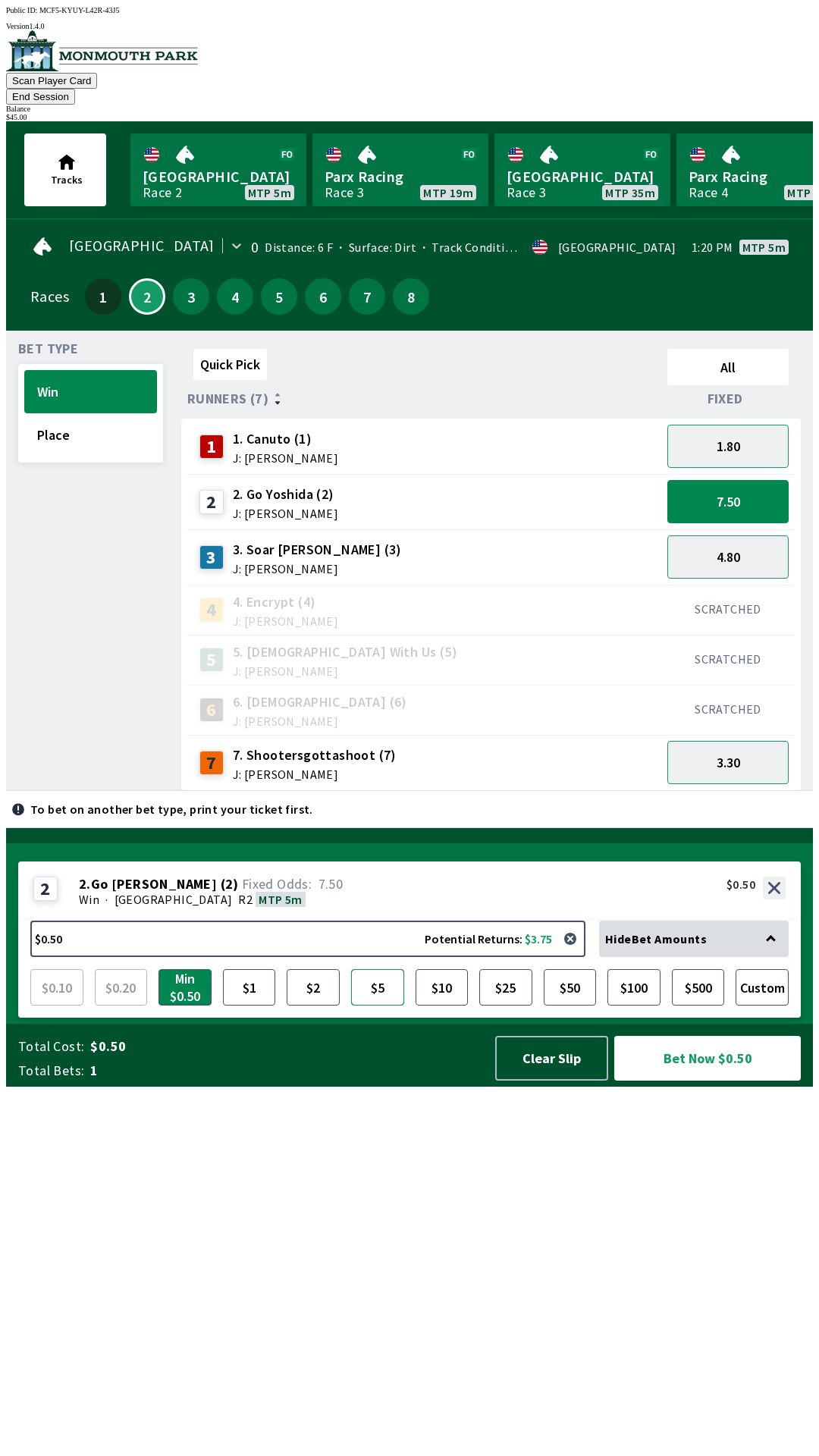
click at [357, 1005] on button "$5" at bounding box center [377, 987] width 53 height 36
click at [728, 1081] on button "Bet Now $5.00" at bounding box center [707, 1058] width 187 height 45
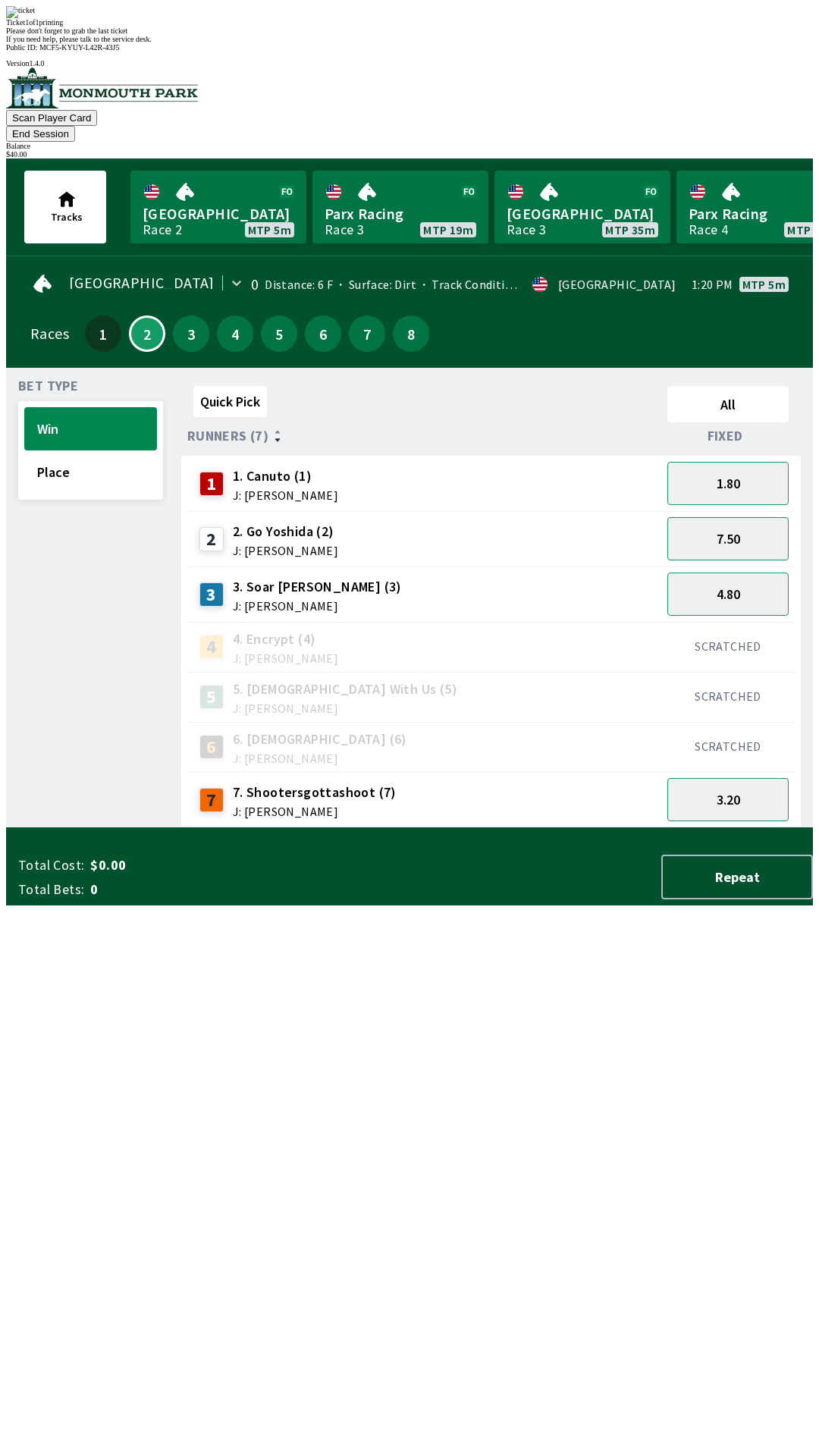
click at [258, 828] on div "Quick Pick All Runners (7) Fixed 1 1. Canuto (1) J: [PERSON_NAME] 1.80 2 2. Go …" at bounding box center [497, 604] width 632 height 448
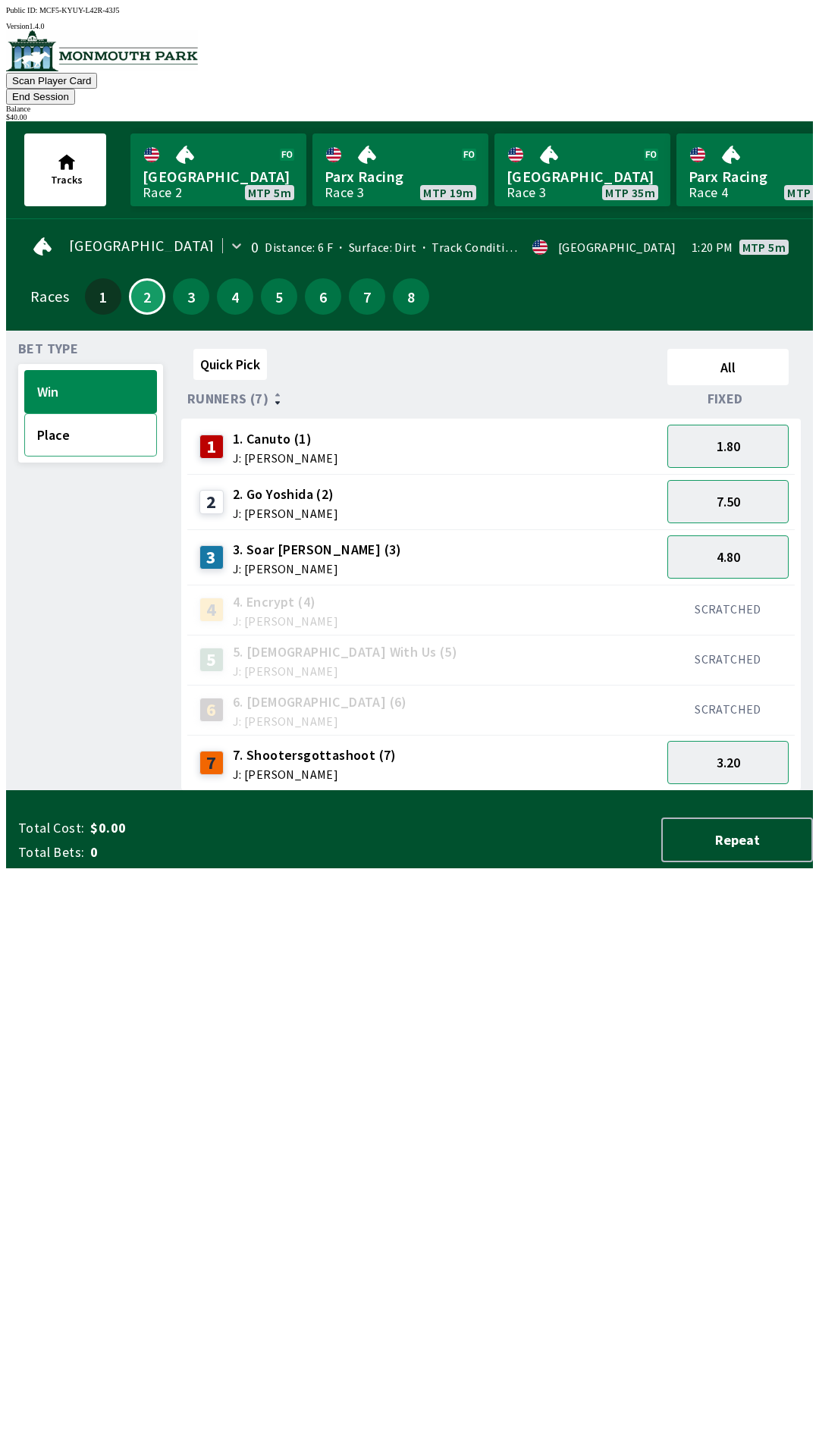
click at [64, 413] on button "Place" at bounding box center [90, 435] width 133 height 44
click at [75, 88] on button "End Session" at bounding box center [41, 96] width 69 height 16
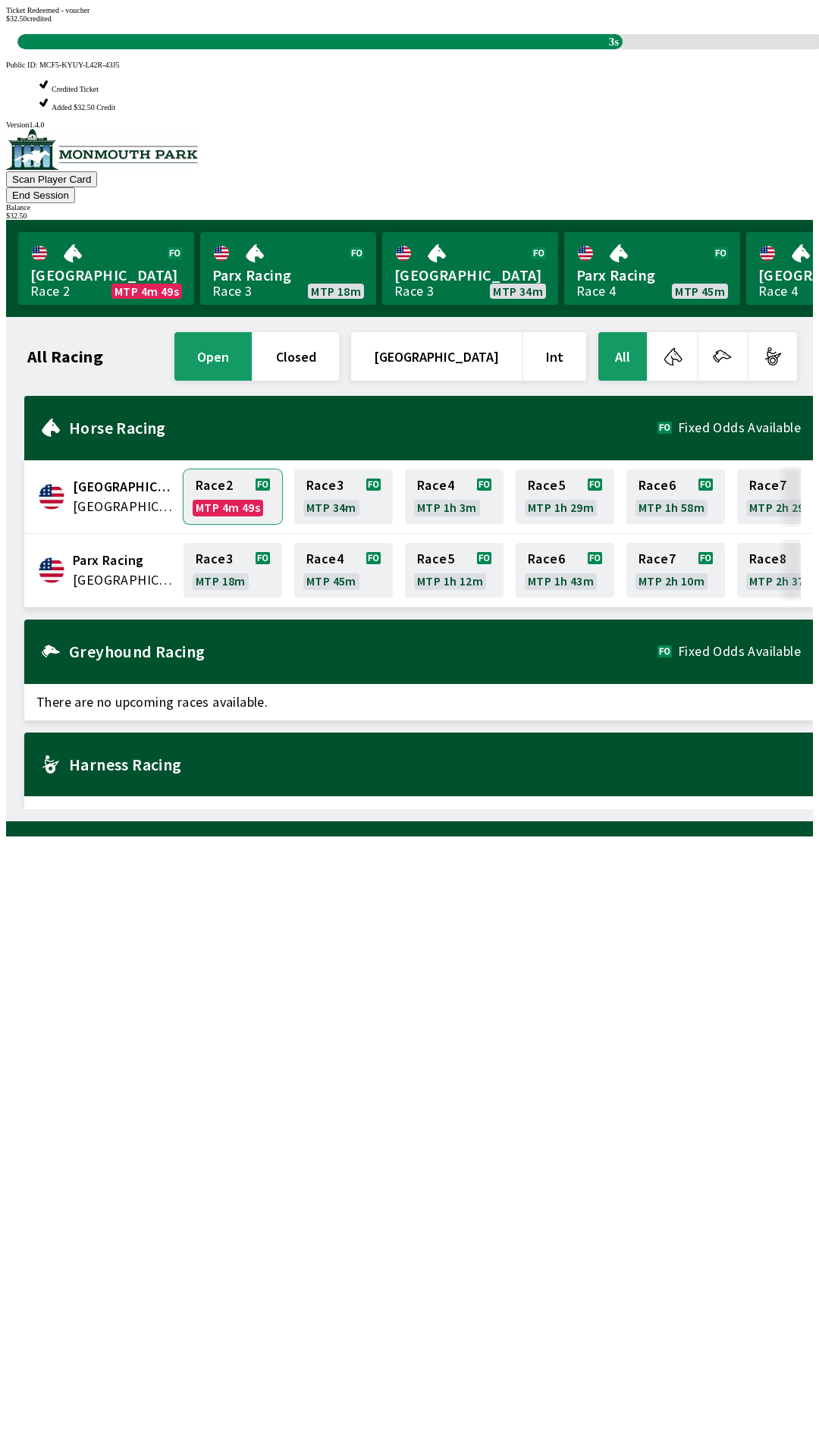
click at [215, 469] on link "Race 2 MTP 4m 49s" at bounding box center [232, 496] width 99 height 55
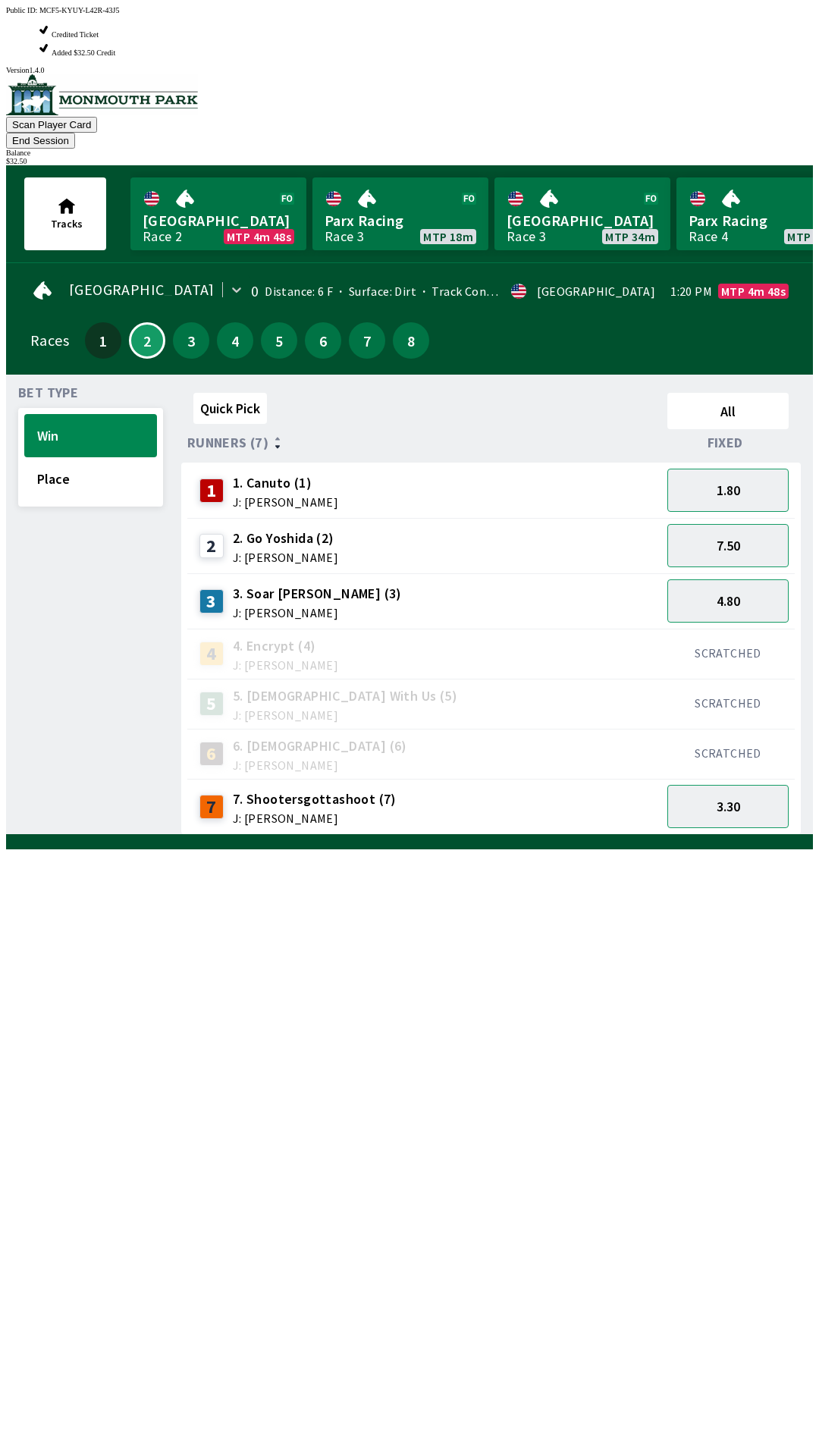
click at [468, 818] on div "Quick Pick All Runners (7) Fixed 1 1. Canuto (1) J: [PERSON_NAME] 1.80 2 2. Go …" at bounding box center [497, 610] width 632 height 448
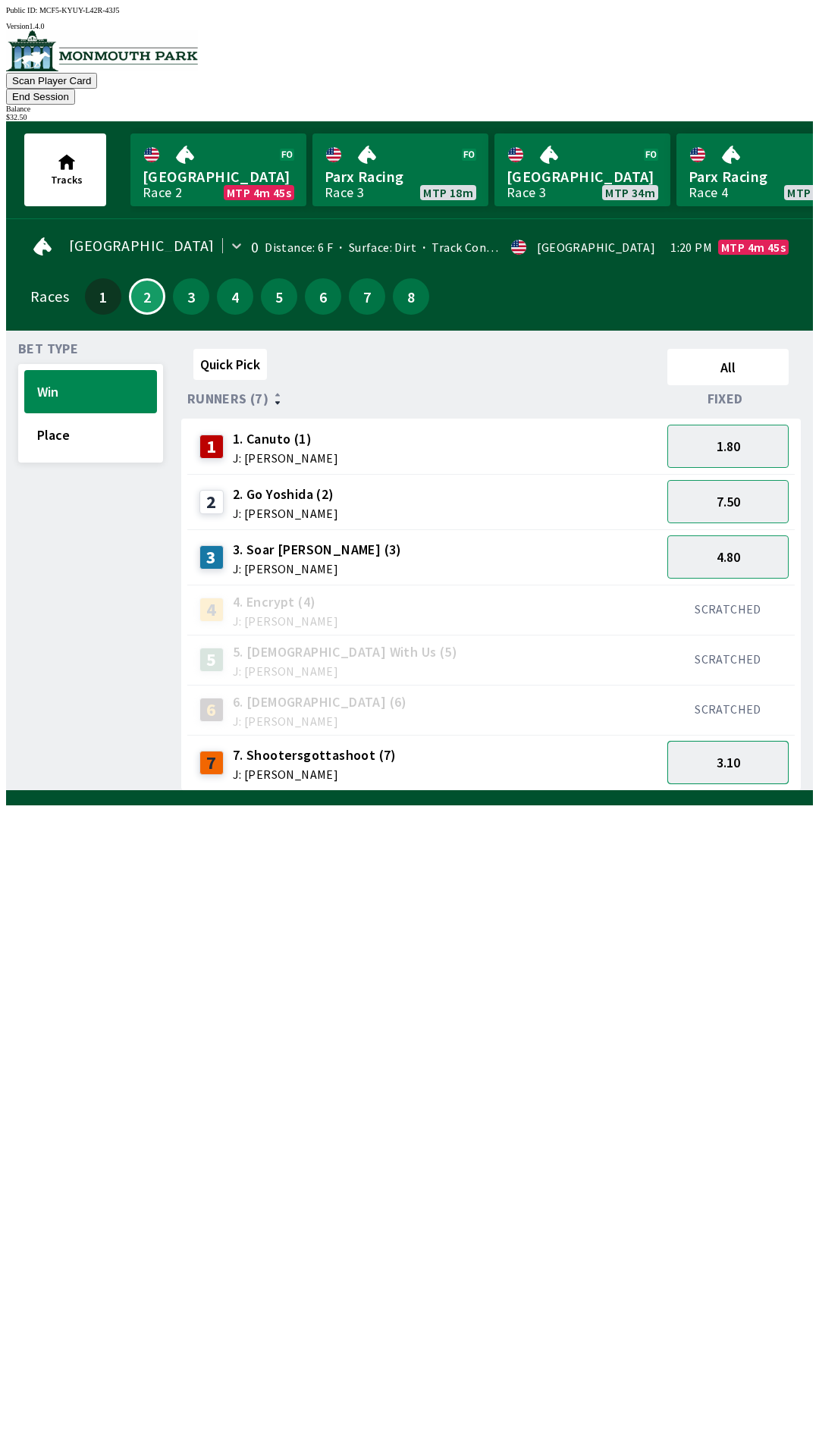
click at [734, 751] on button "3.10" at bounding box center [728, 762] width 122 height 44
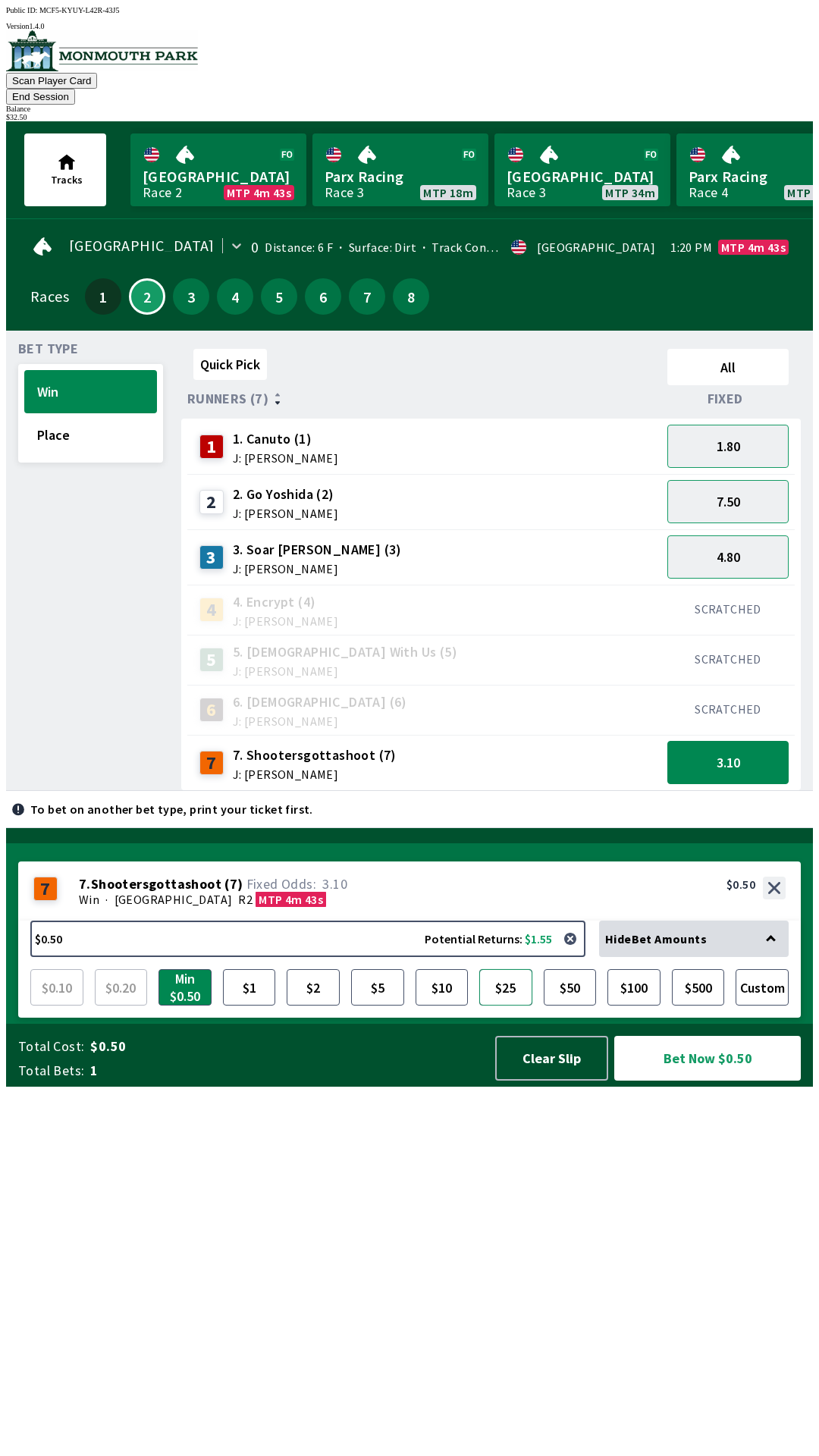
click at [501, 1005] on button "$25" at bounding box center [506, 987] width 53 height 36
click at [733, 1081] on button "Bet Now $25.00" at bounding box center [707, 1058] width 187 height 45
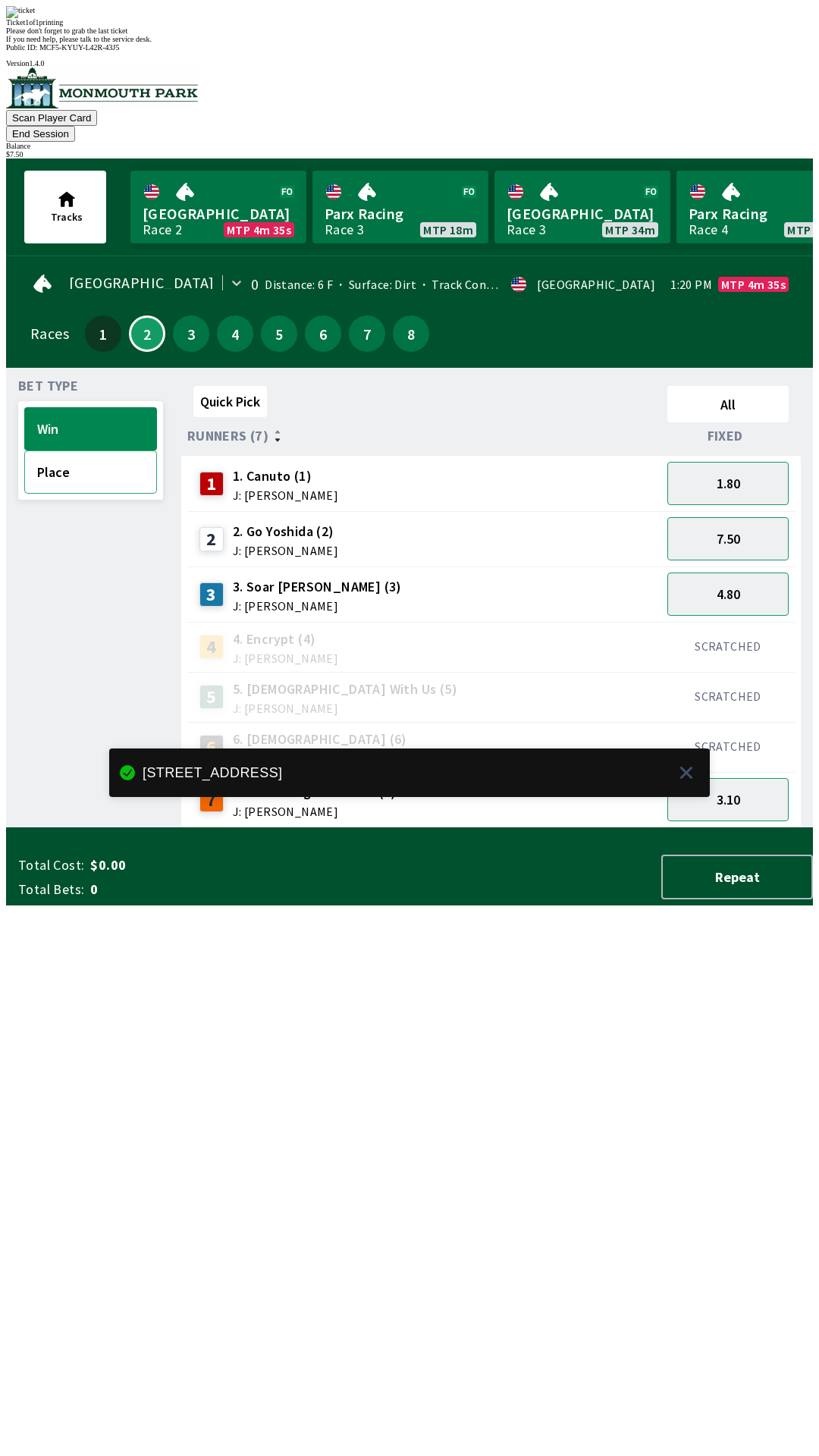
click at [73, 451] on button "Place" at bounding box center [90, 472] width 133 height 44
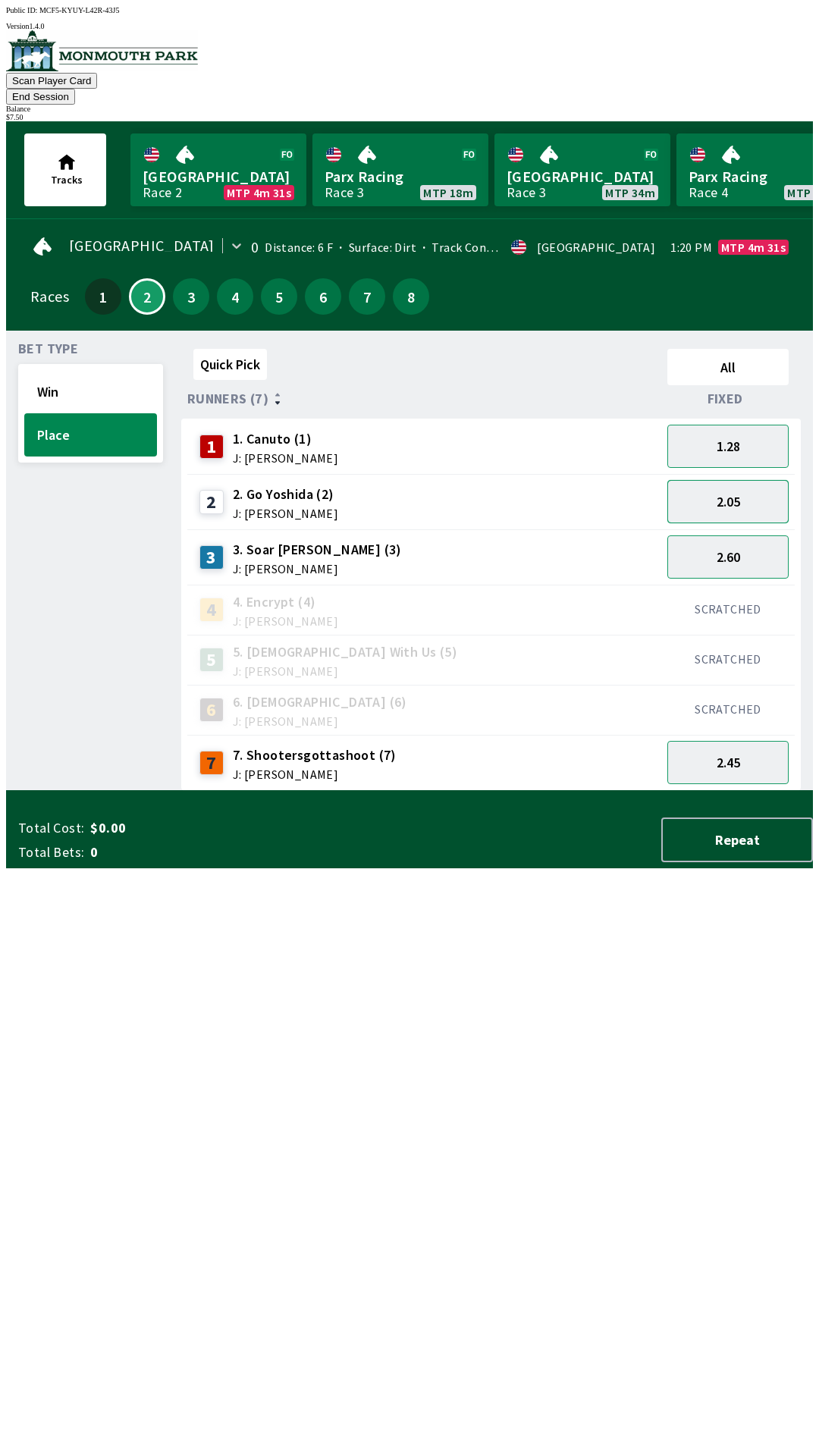
click at [757, 486] on button "2.05" at bounding box center [728, 501] width 122 height 44
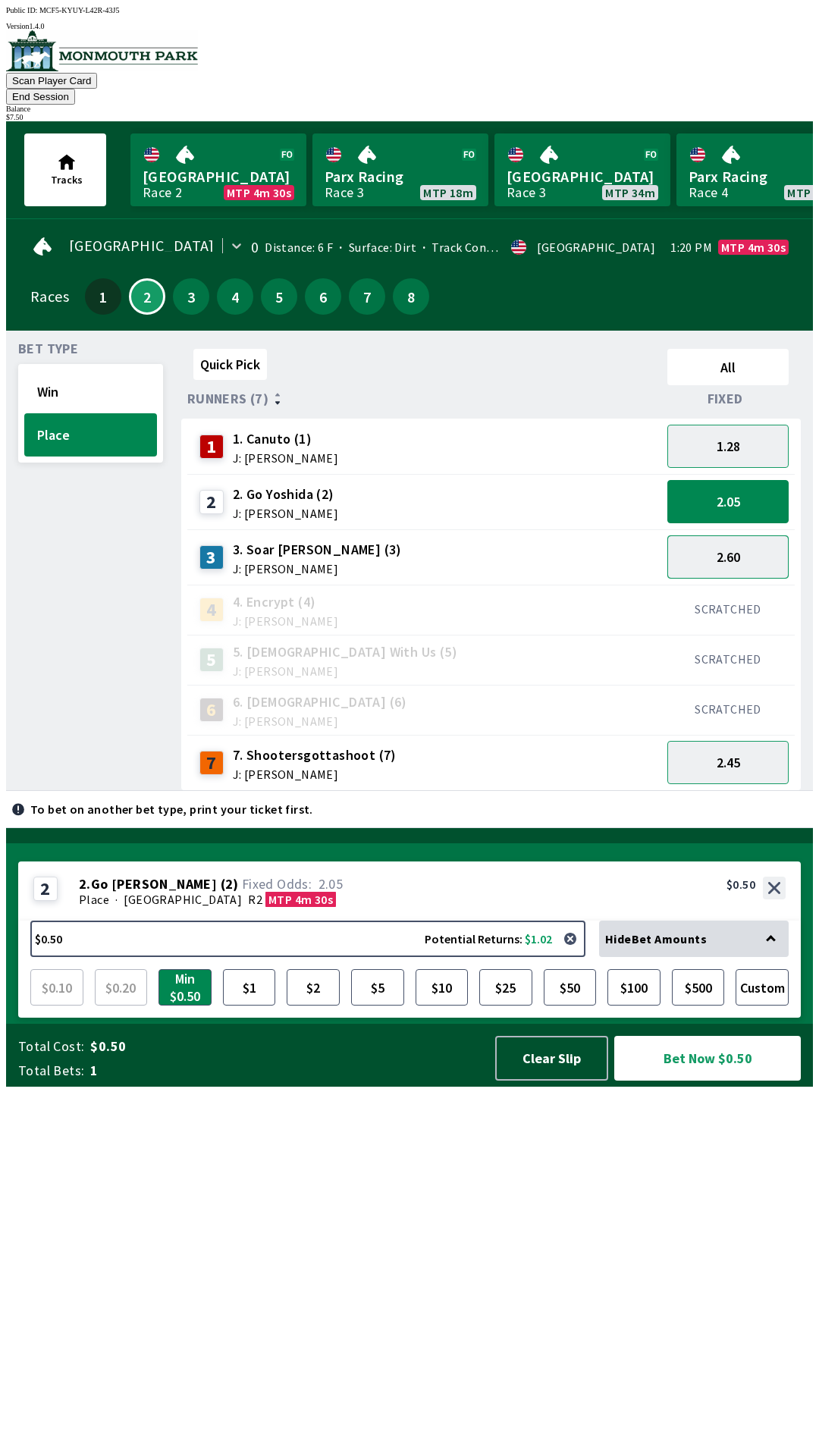
click at [747, 537] on button "2.60" at bounding box center [728, 557] width 122 height 44
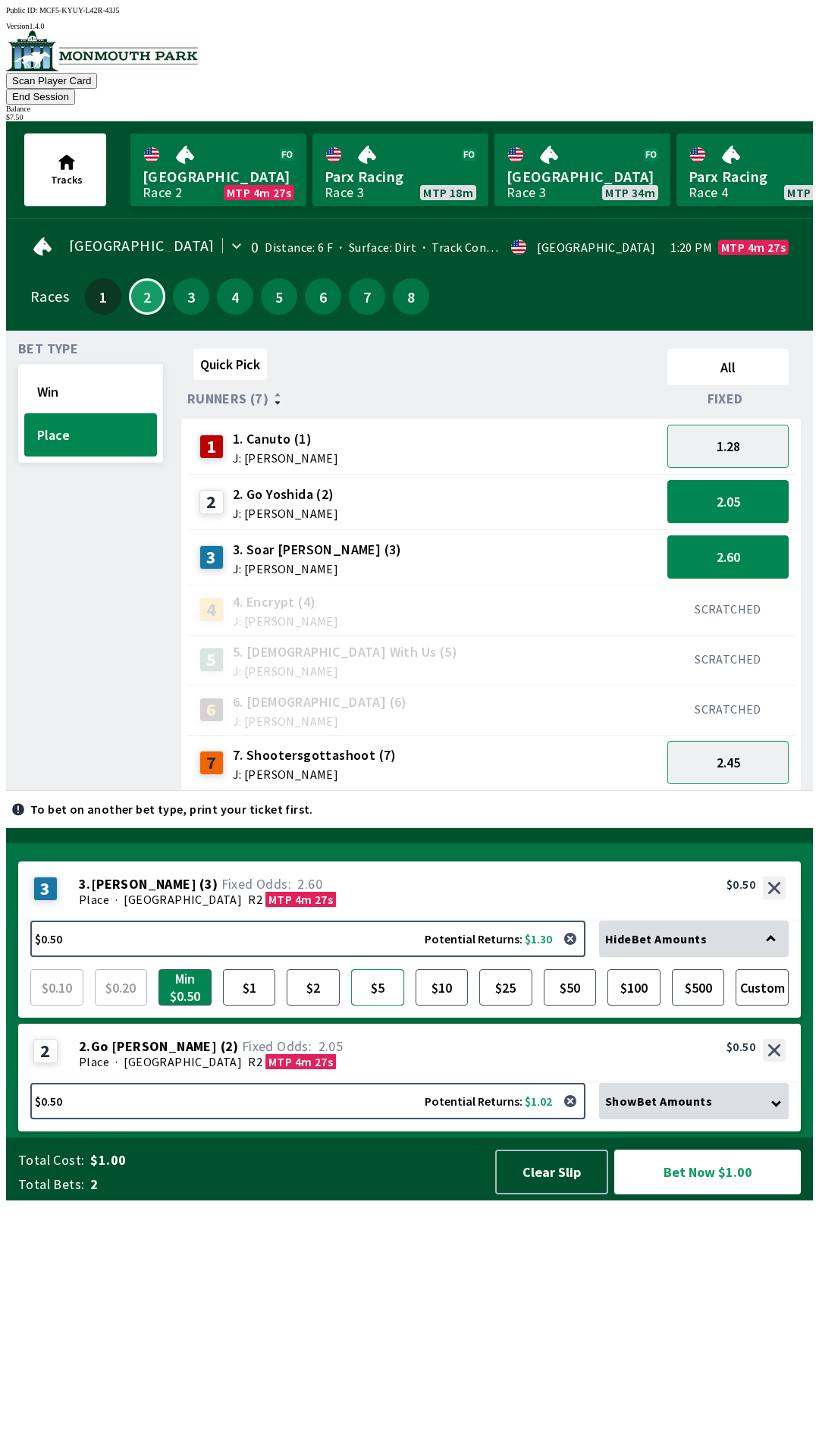
click at [376, 1005] on button "$5" at bounding box center [377, 987] width 53 height 36
click at [734, 1119] on div "Show Bet Amounts" at bounding box center [694, 1100] width 190 height 36
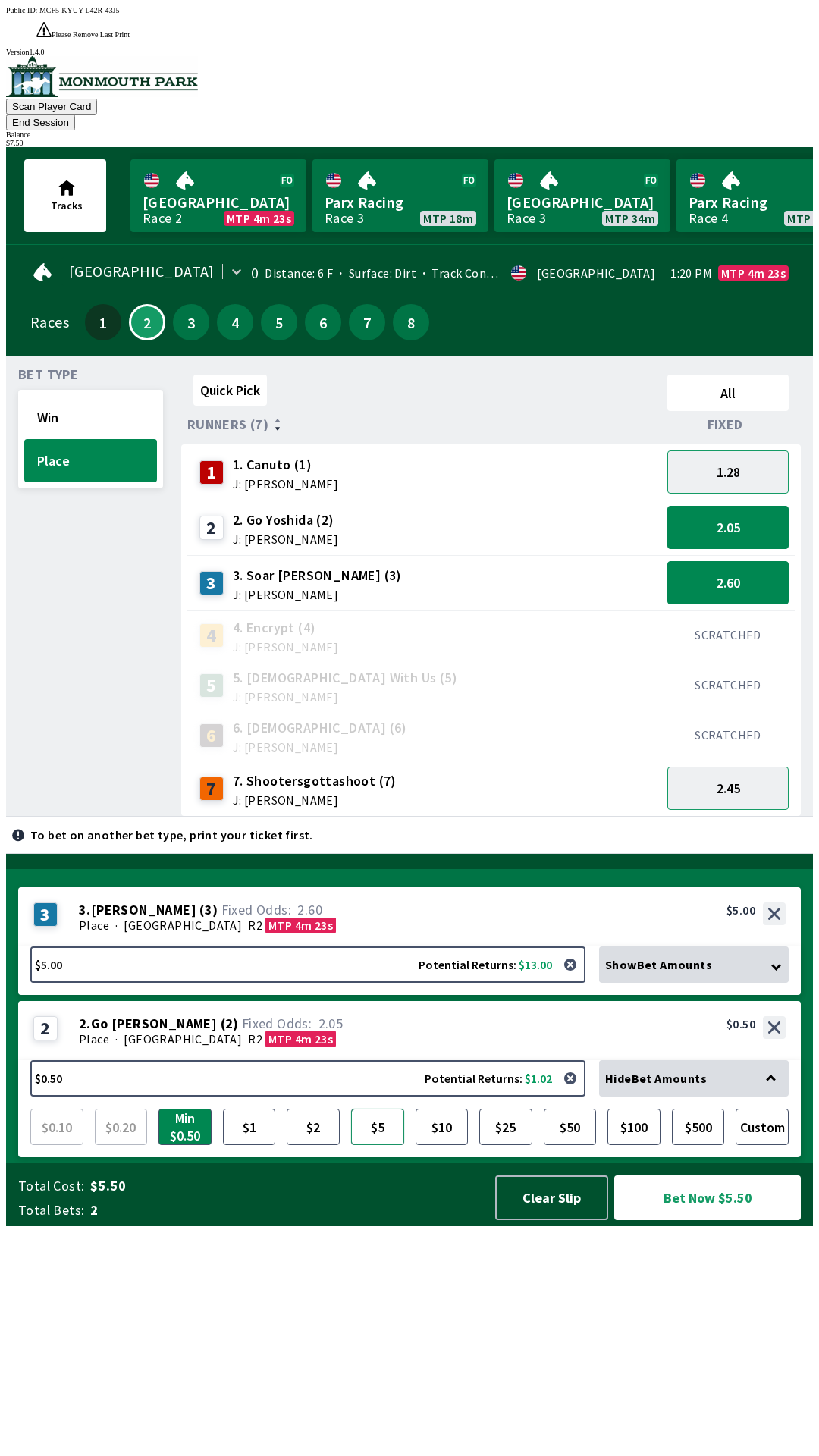
click at [378, 1145] on button "$5" at bounding box center [377, 1126] width 53 height 36
click at [322, 1145] on button "$2" at bounding box center [312, 1126] width 53 height 36
click at [675, 1220] on button "Bet Now $7.00" at bounding box center [707, 1198] width 187 height 45
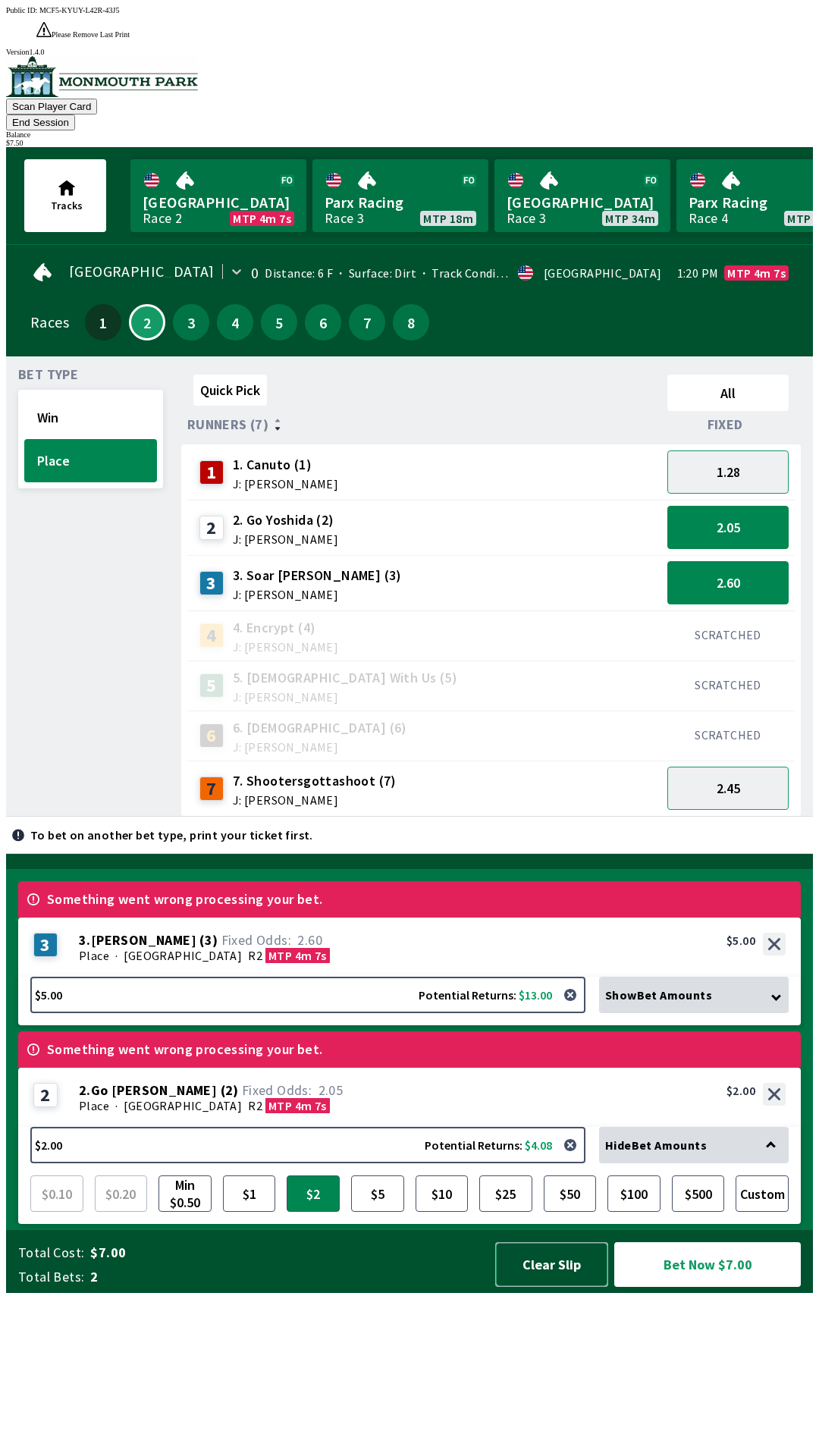
click at [576, 1287] on button "Clear Slip" at bounding box center [552, 1264] width 113 height 45
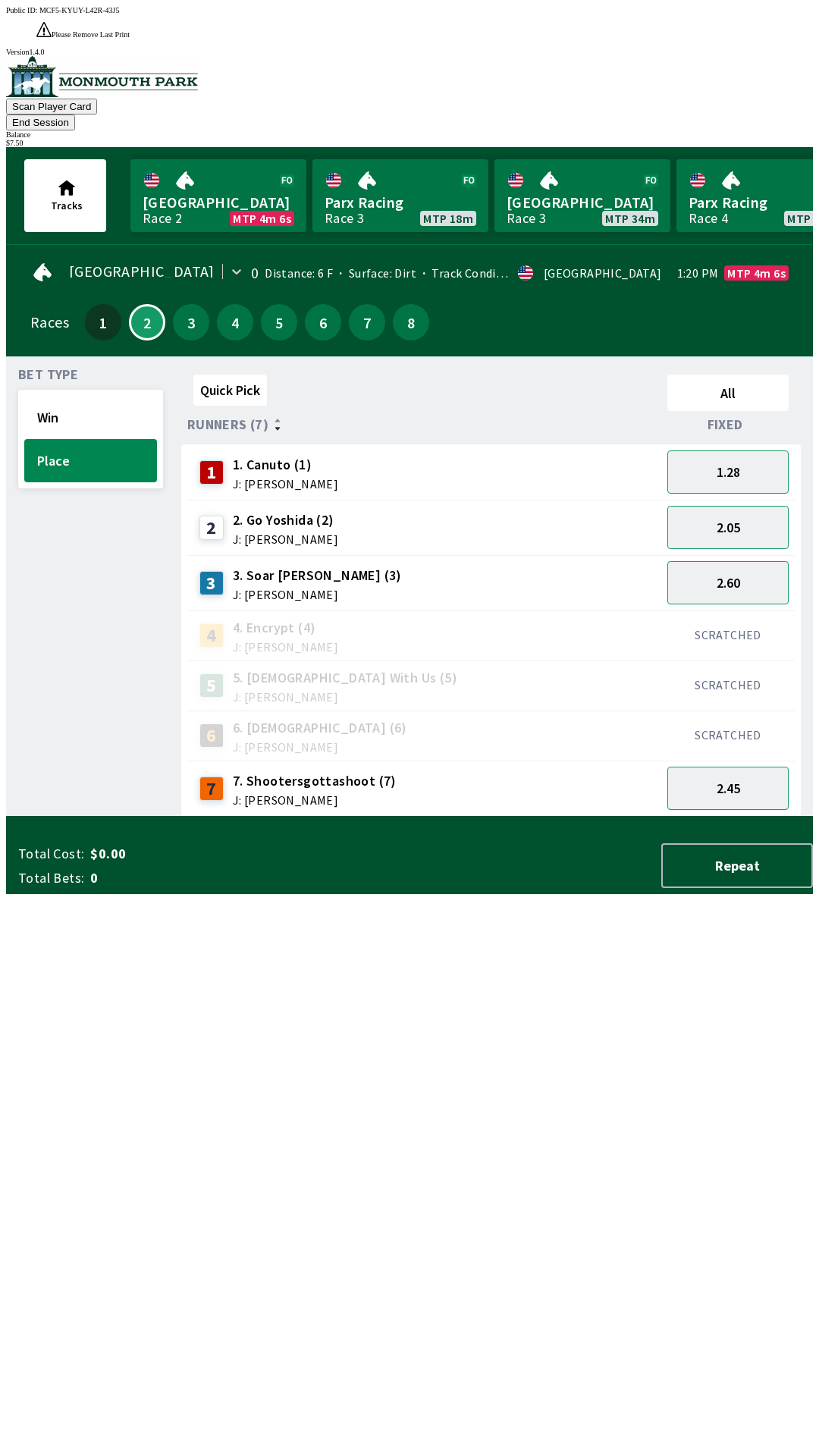
click at [75, 114] on button "End Session" at bounding box center [41, 122] width 69 height 16
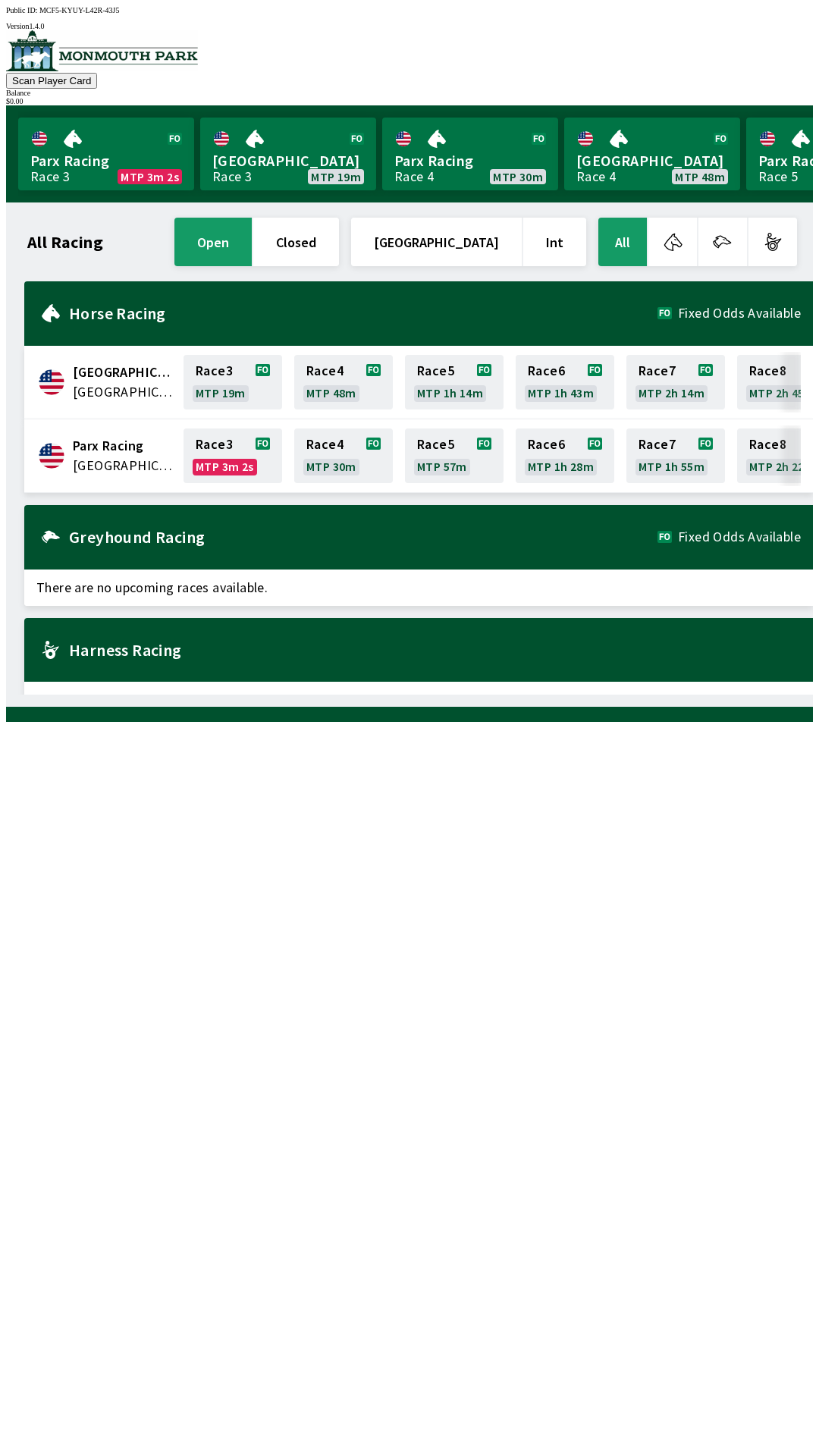
click at [93, 393] on div "[GEOGRAPHIC_DATA] United States Race 3 MTP 19m Race 4 MTP 48m Race 5 MTP 1h 14m…" at bounding box center [418, 382] width 789 height 73
click at [232, 370] on link "Race 3 MTP 18m" at bounding box center [232, 382] width 99 height 55
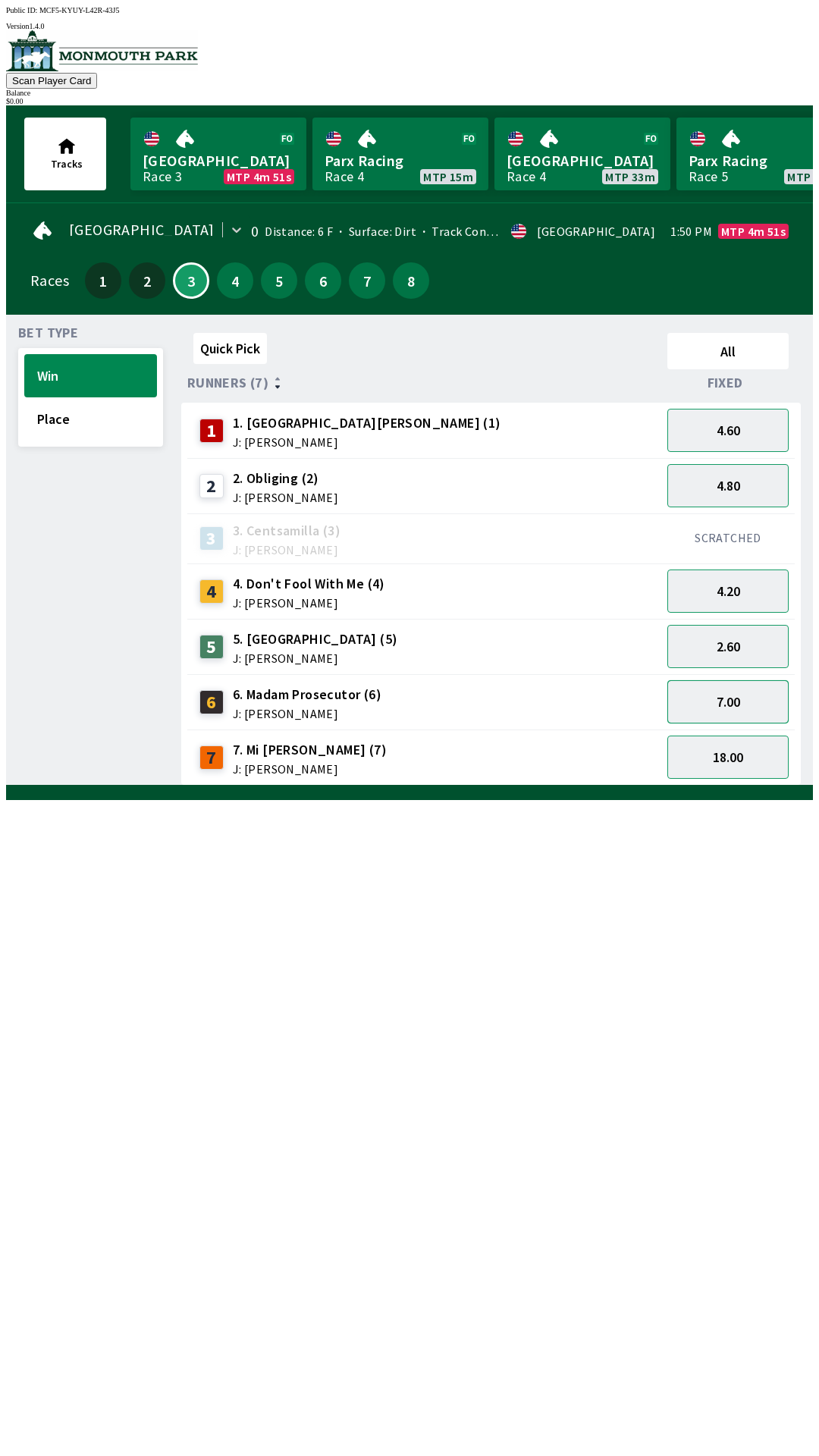
click at [736, 694] on button "7.00" at bounding box center [728, 702] width 122 height 44
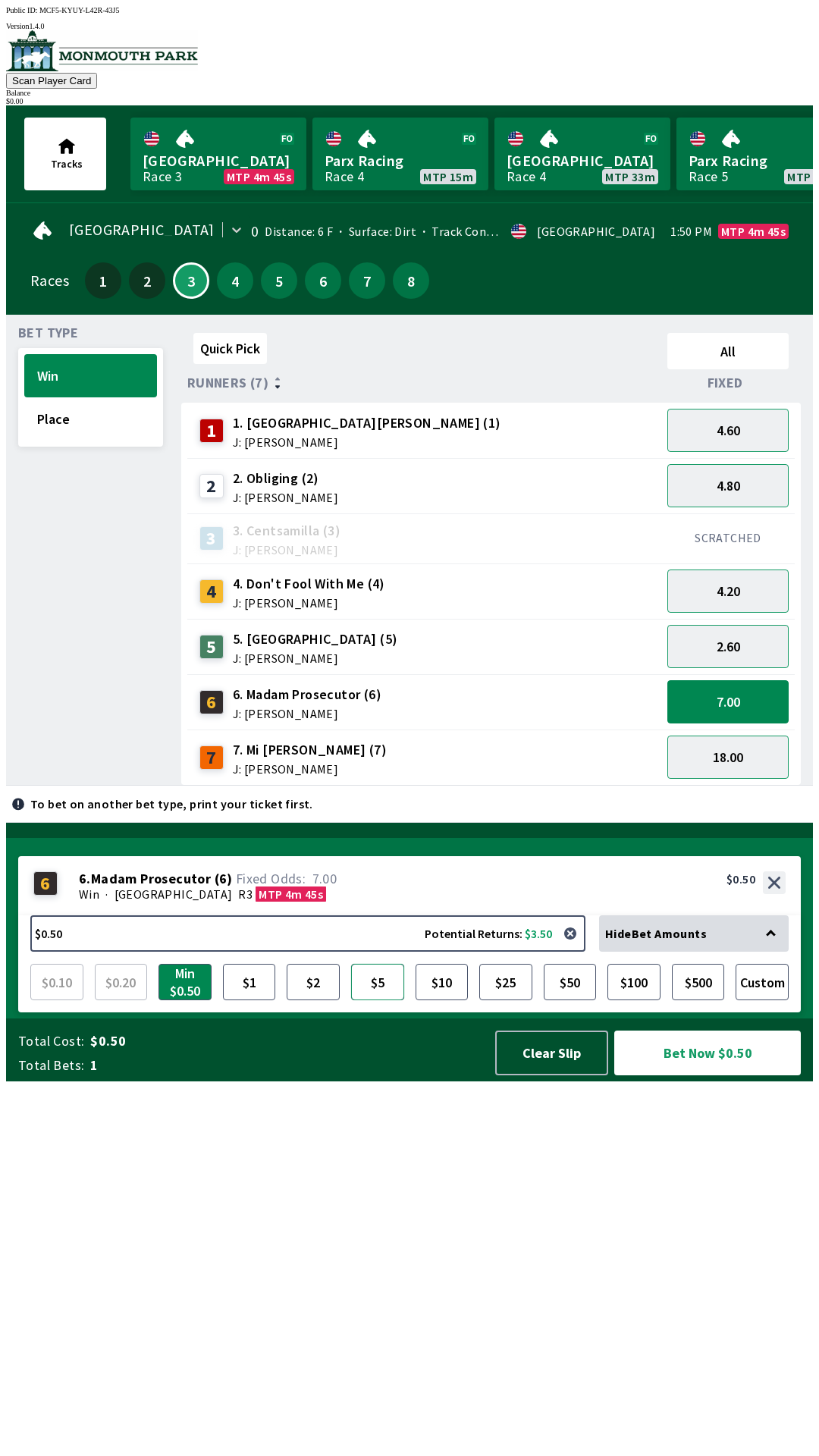
click at [372, 1000] on button "$5" at bounding box center [377, 981] width 53 height 36
click at [678, 1075] on button "Bet Now $5.00" at bounding box center [707, 1053] width 187 height 45
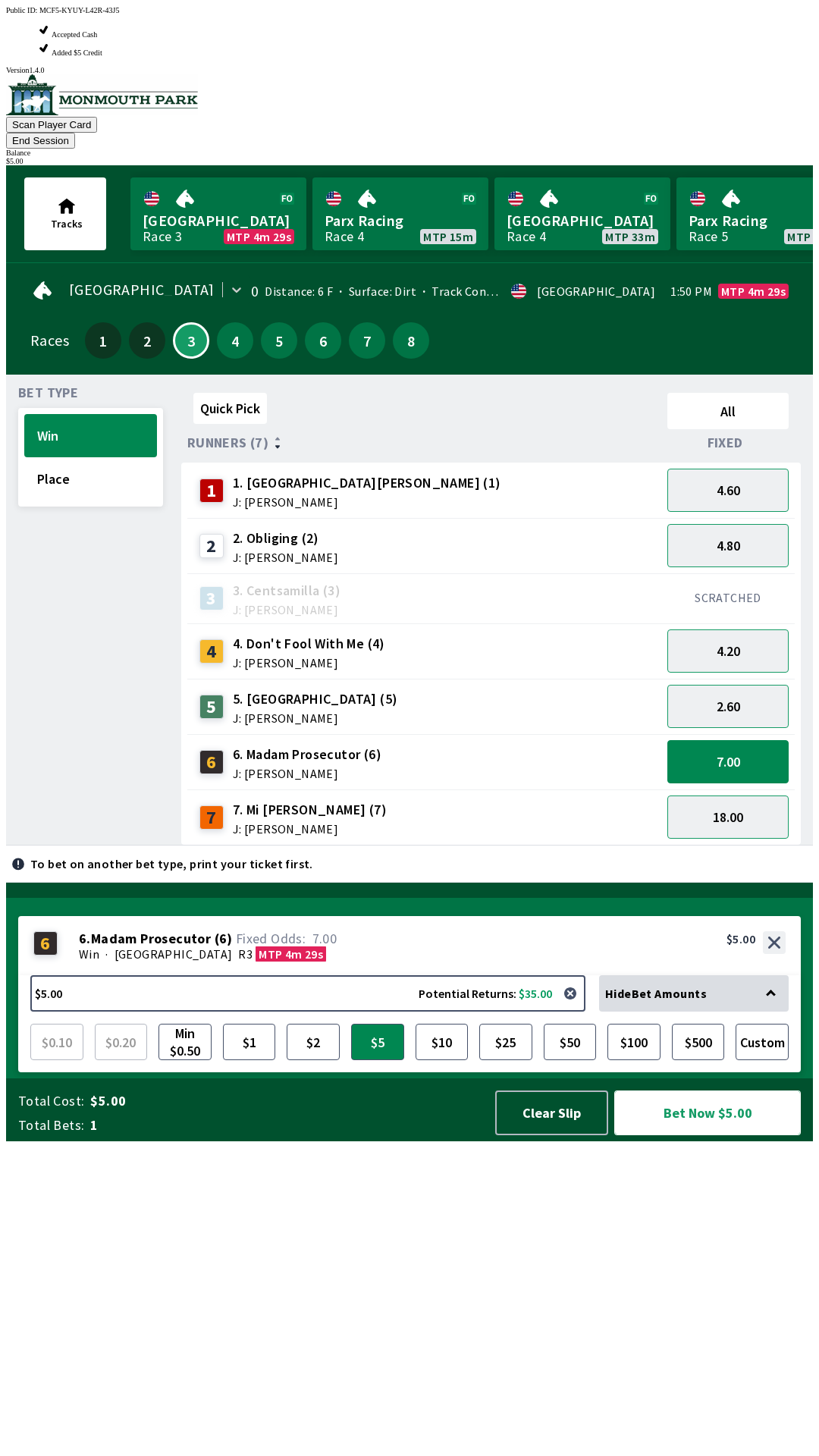
click at [679, 1135] on button "Bet Now $5.00" at bounding box center [707, 1112] width 187 height 45
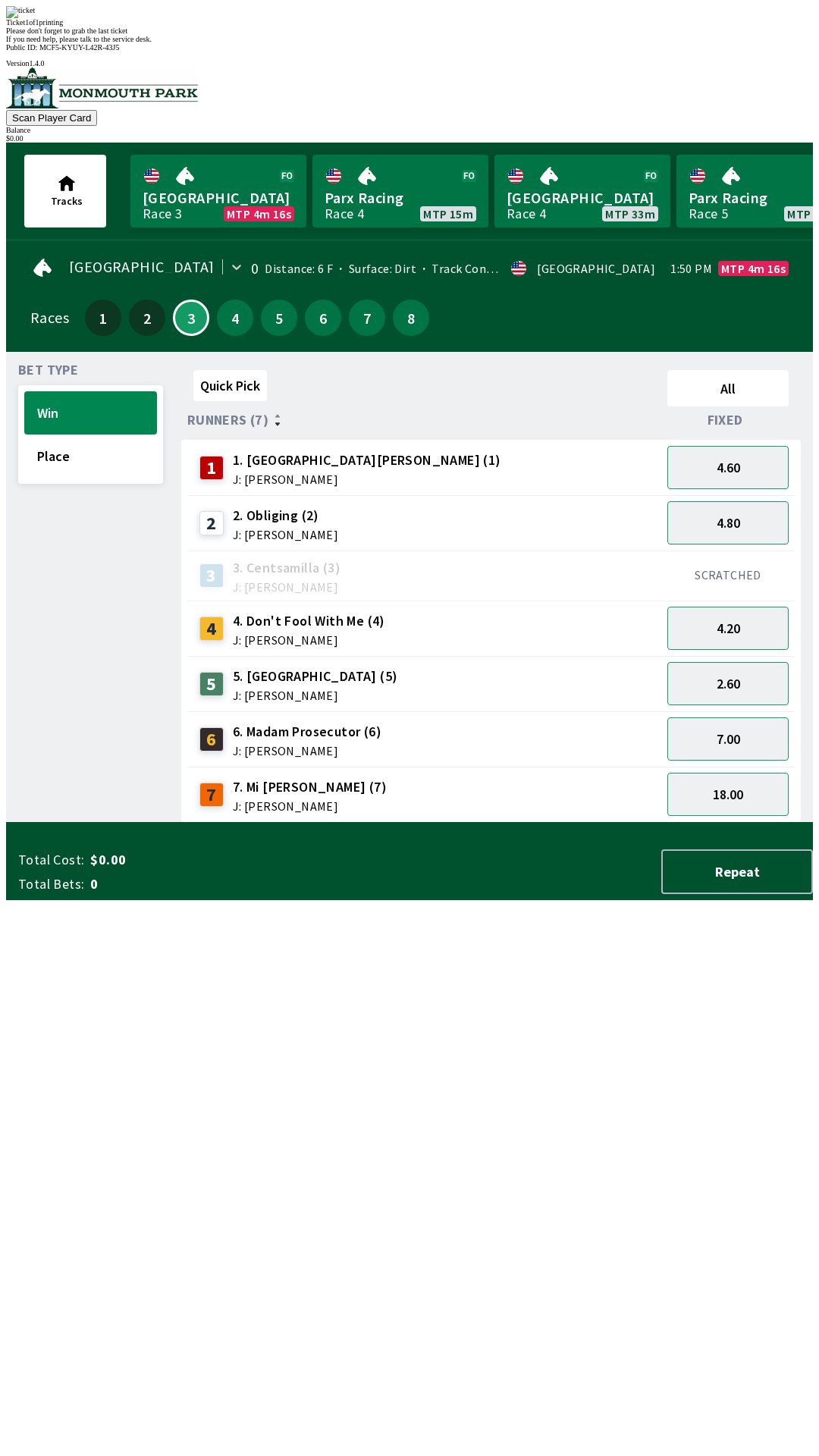
click at [165, 822] on div "Bet Type Win Place Quick Pick All Runners (7) Fixed 1 1. Park Avenue [PERSON_NA…" at bounding box center [416, 590] width 795 height 465
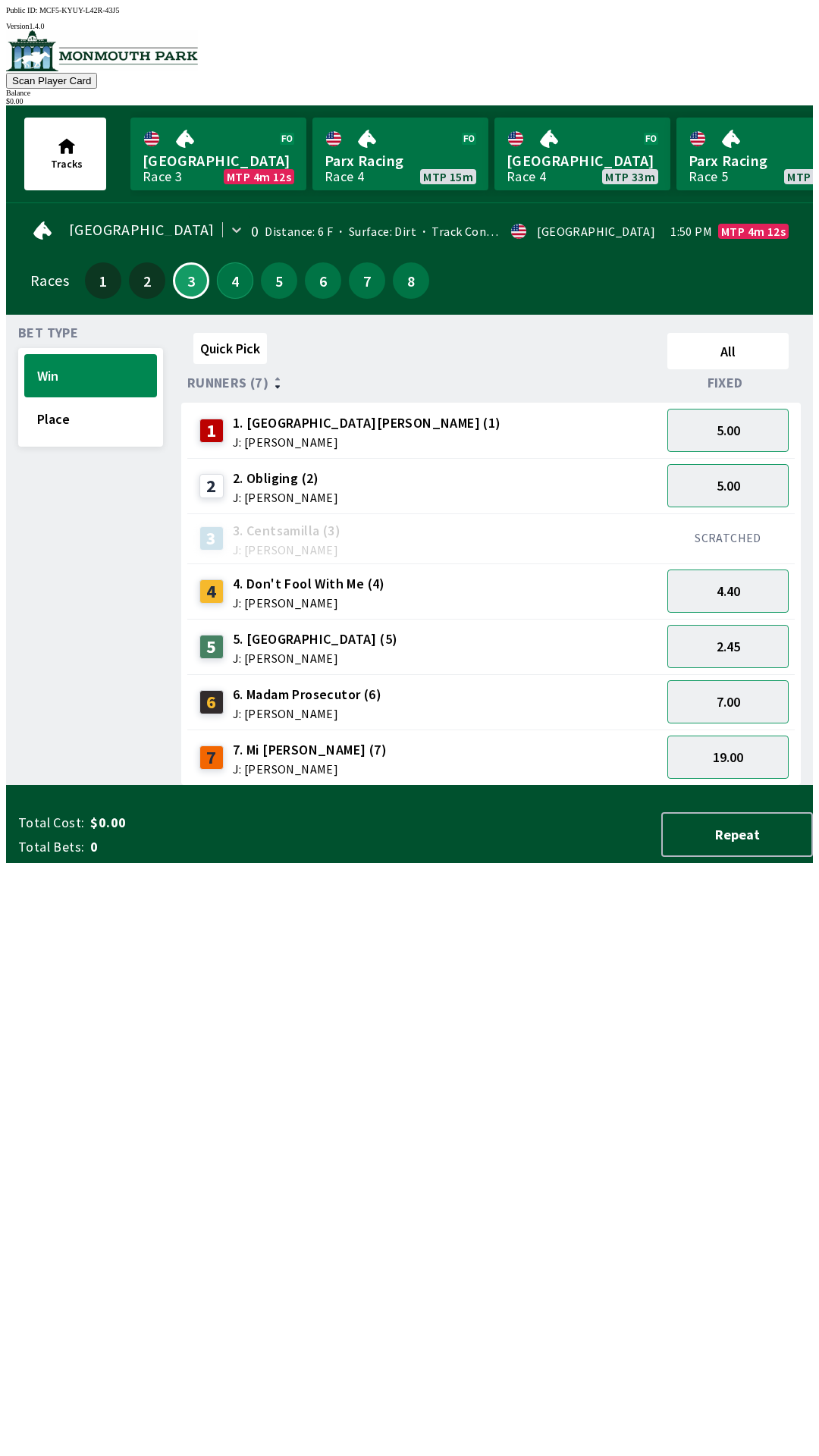
click at [236, 282] on button "4" at bounding box center [234, 280] width 36 height 36
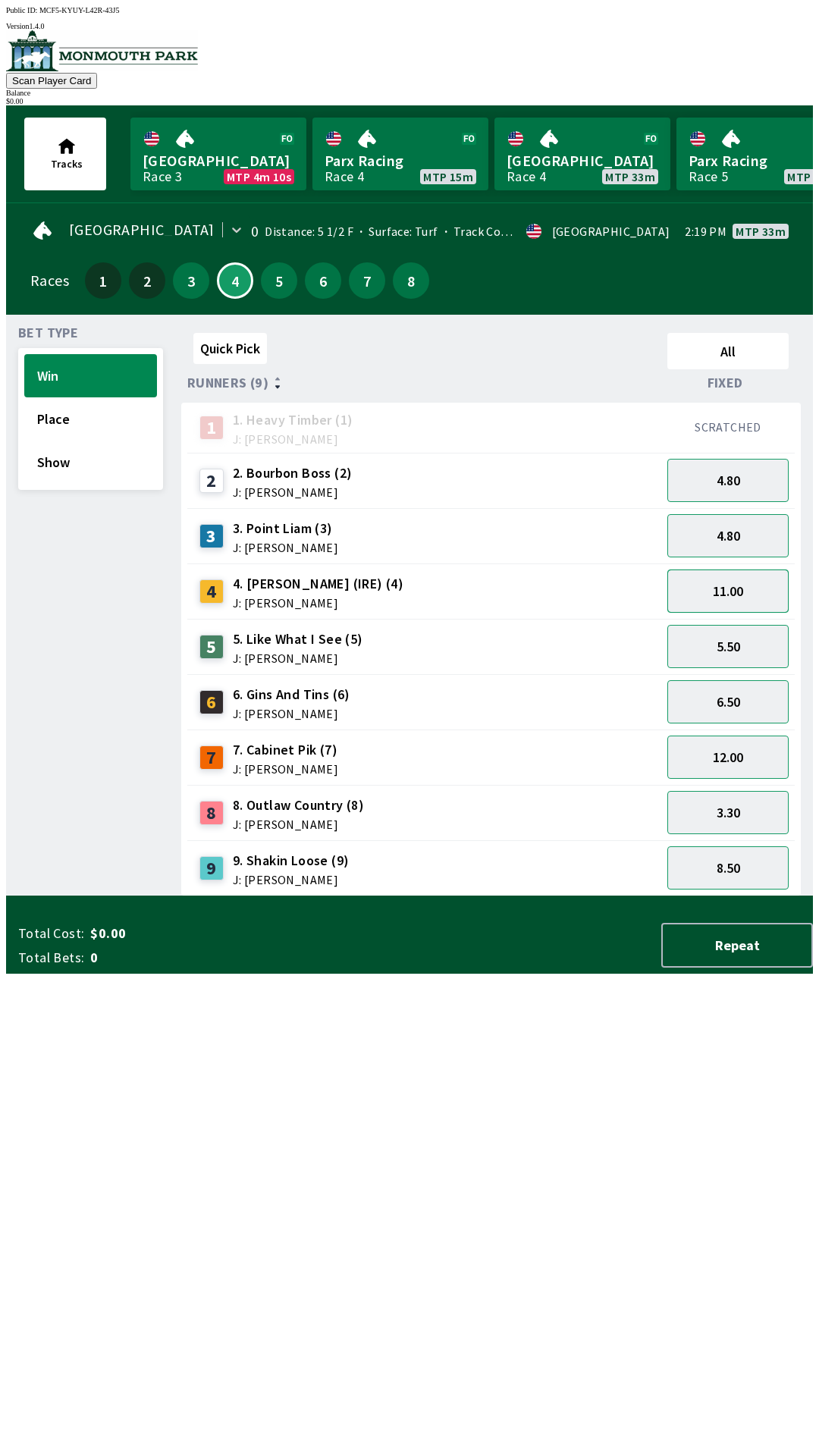
click at [697, 591] on button "11.00" at bounding box center [728, 591] width 122 height 44
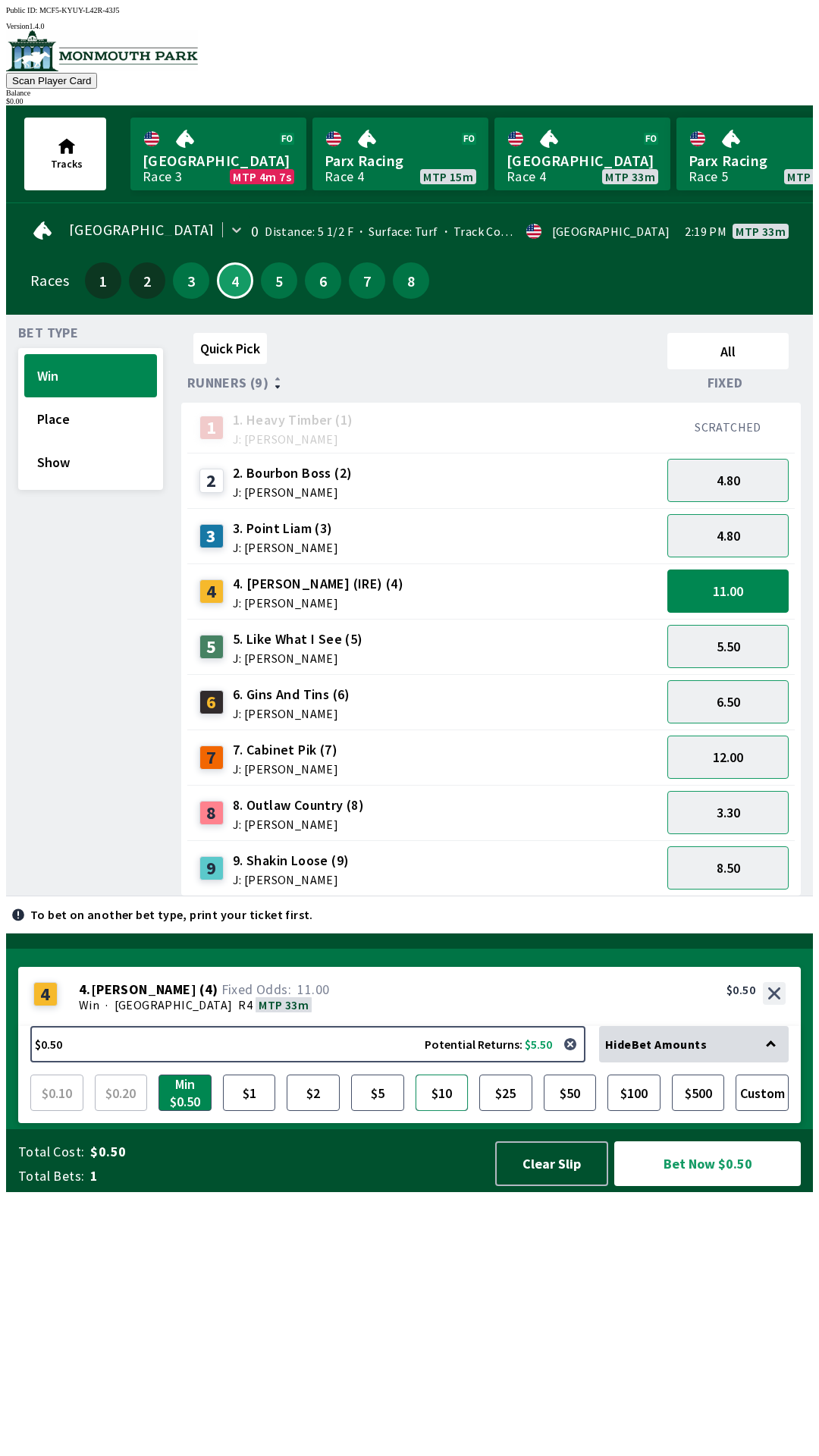
click at [433, 1110] on button "$10" at bounding box center [442, 1092] width 53 height 36
click at [686, 1186] on button "Bet Now $10.00" at bounding box center [707, 1163] width 187 height 45
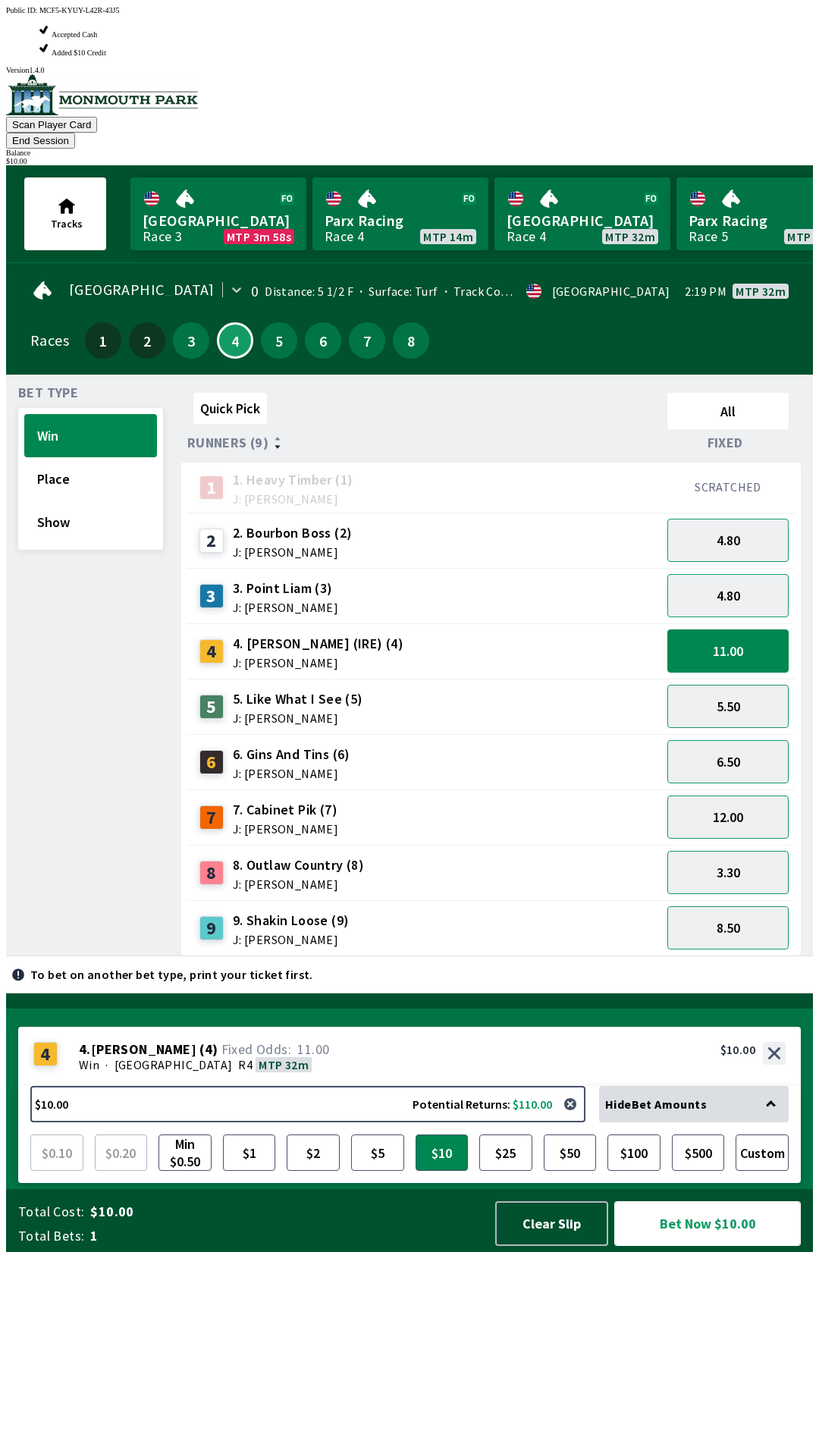
click at [694, 1246] on button "Bet Now $10.00" at bounding box center [707, 1223] width 187 height 45
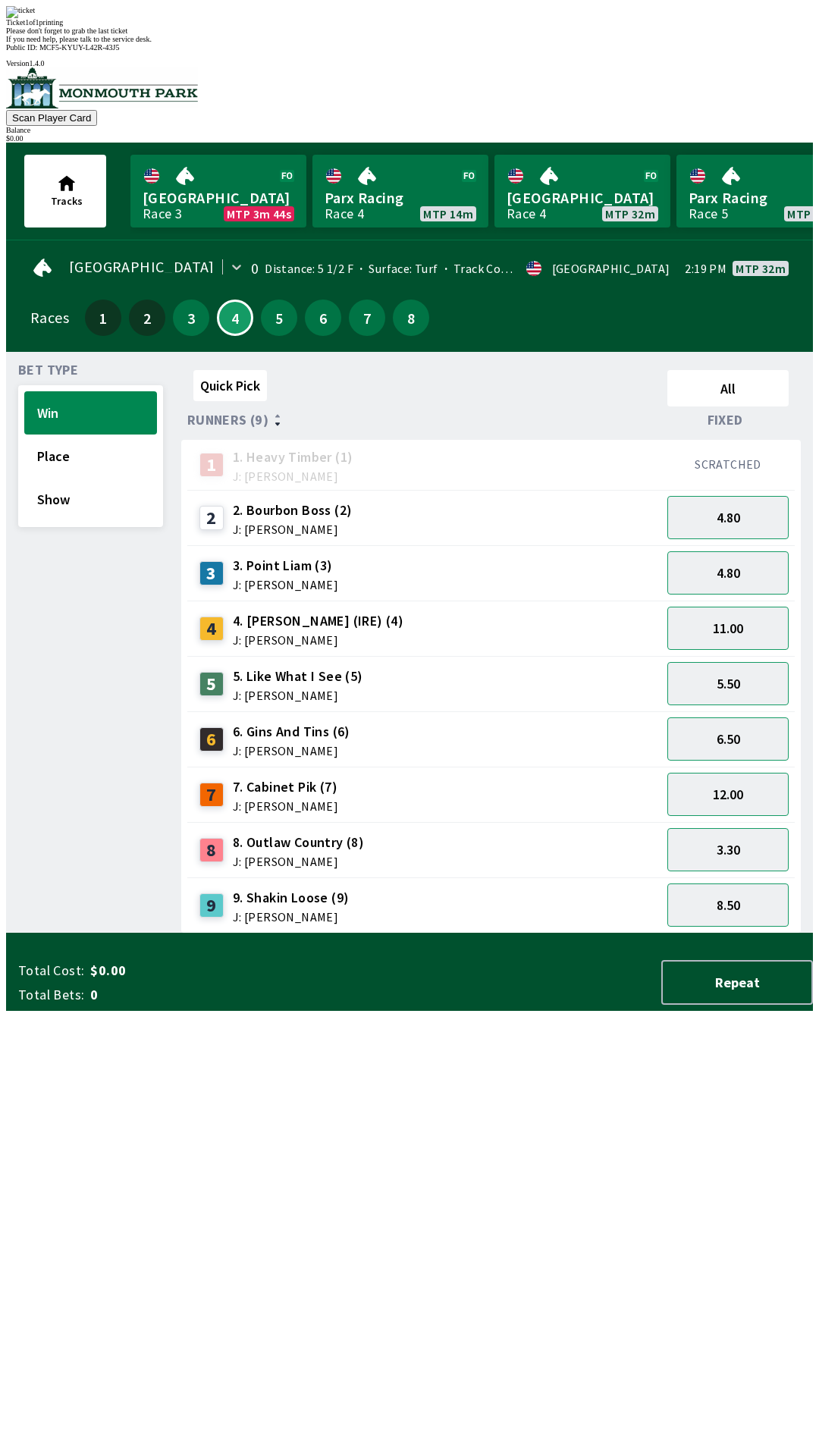
click at [606, 933] on div "Quick Pick All Runners (9) Fixed 1 1. Heavy Timber (1) J: Joezer [PERSON_NAME] …" at bounding box center [497, 649] width 632 height 570
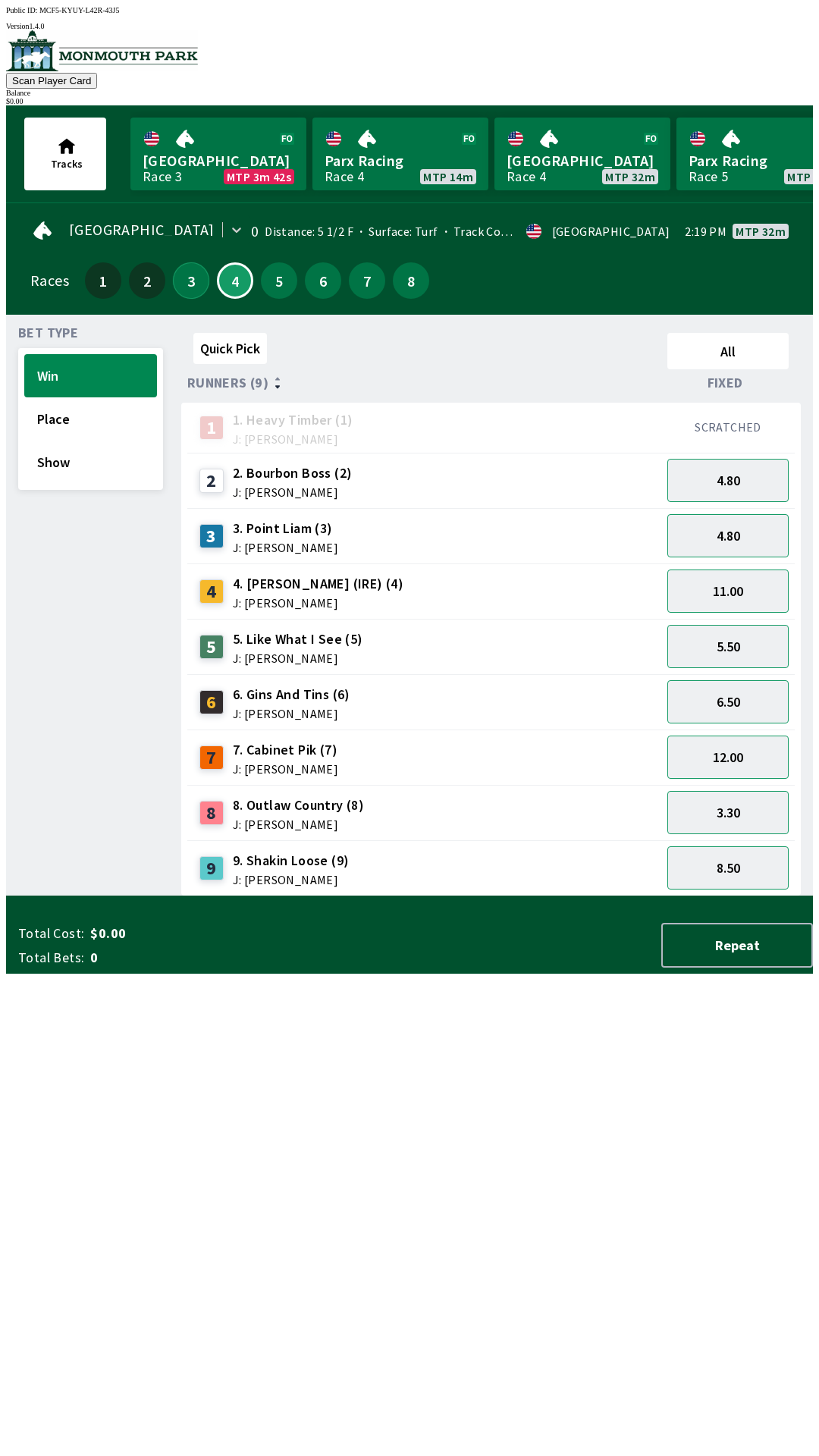
click at [193, 280] on button "3" at bounding box center [191, 280] width 36 height 36
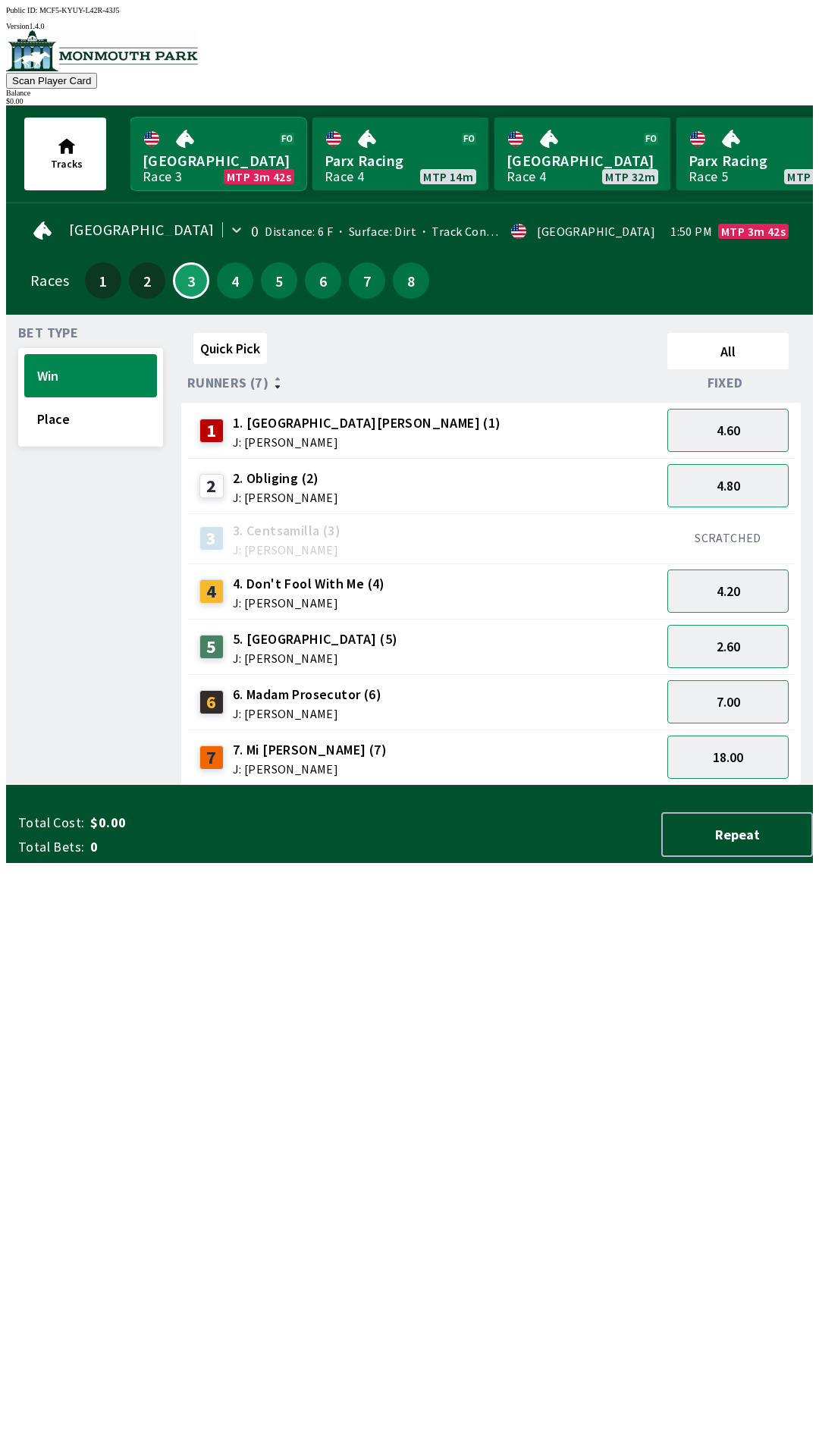
click at [229, 141] on link "Monmouth Park Race 3 MTP 3m 42s" at bounding box center [218, 153] width 176 height 72
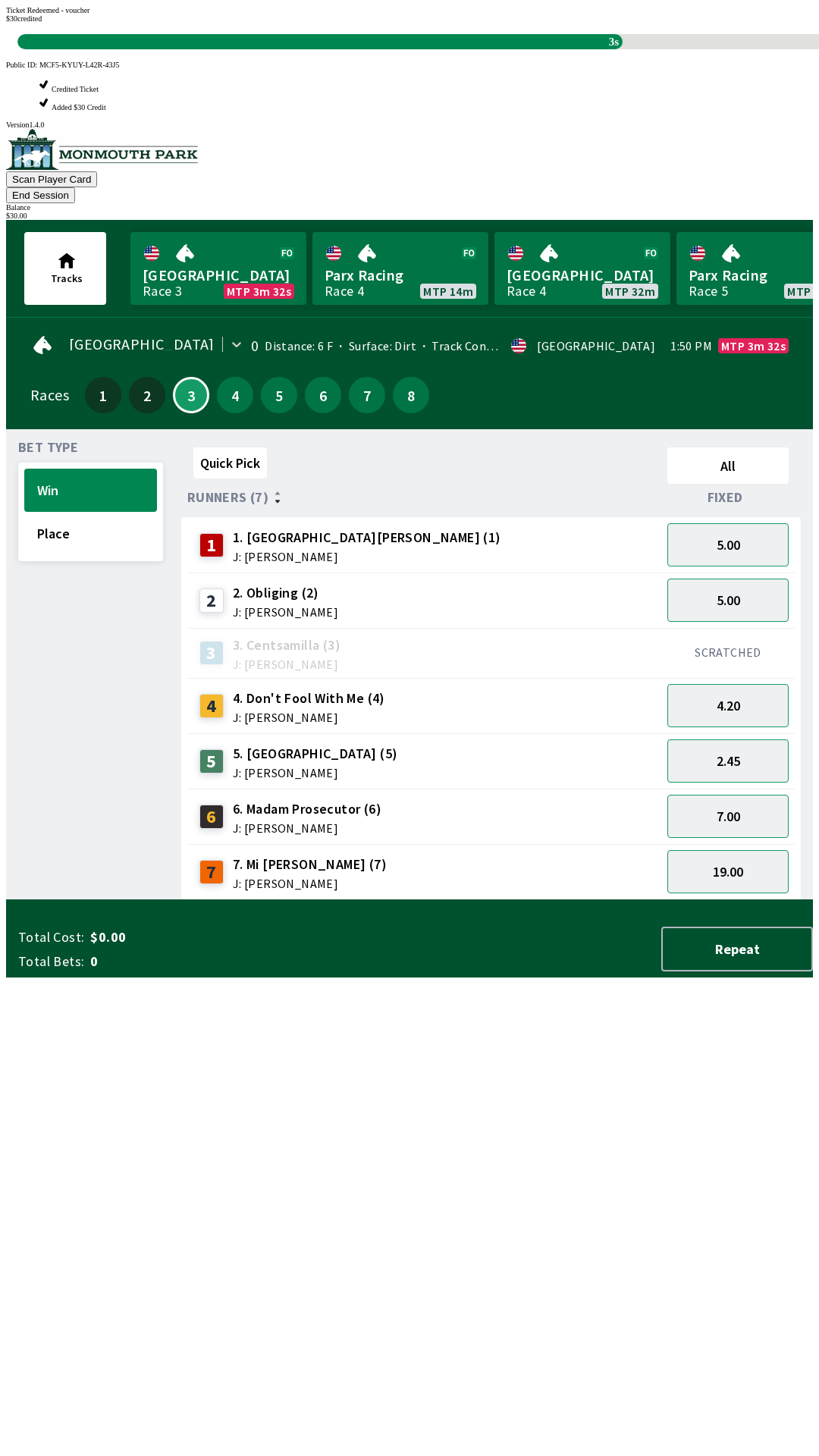
click at [418, 899] on div "Quick Pick All Runners (7) Fixed 1 1. Park Avenue [PERSON_NAME] (1) J: [PERSON_…" at bounding box center [497, 671] width 632 height 459
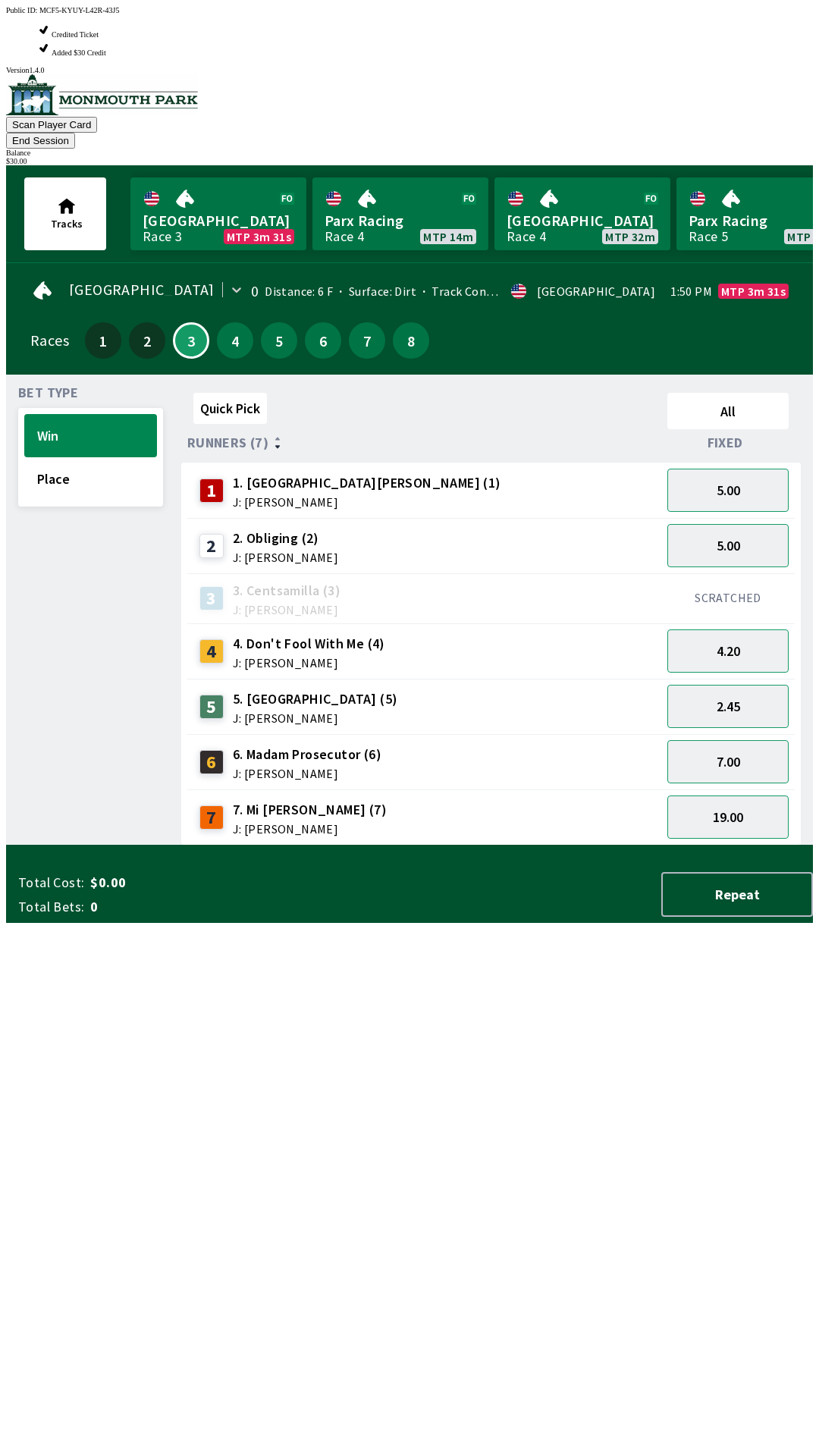
click at [406, 846] on div "Quick Pick All Runners (7) Fixed 1 1. Park Avenue [PERSON_NAME] (1) J: [PERSON_…" at bounding box center [497, 616] width 632 height 459
click at [731, 468] on button "5.00" at bounding box center [728, 490] width 122 height 44
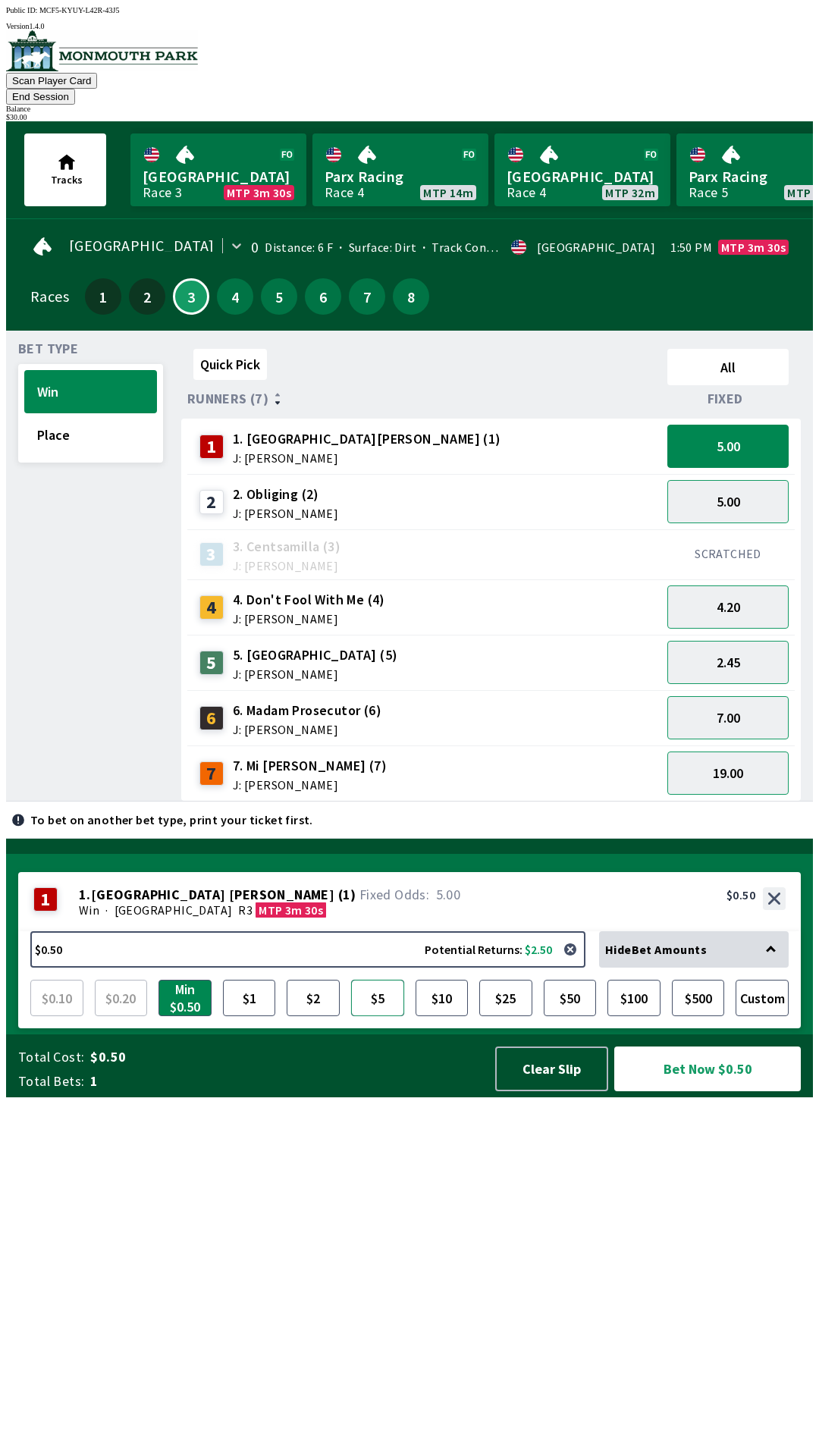
click at [379, 1016] on button "$5" at bounding box center [377, 997] width 53 height 36
click at [680, 1091] on button "Bet Now $5.00" at bounding box center [707, 1069] width 187 height 45
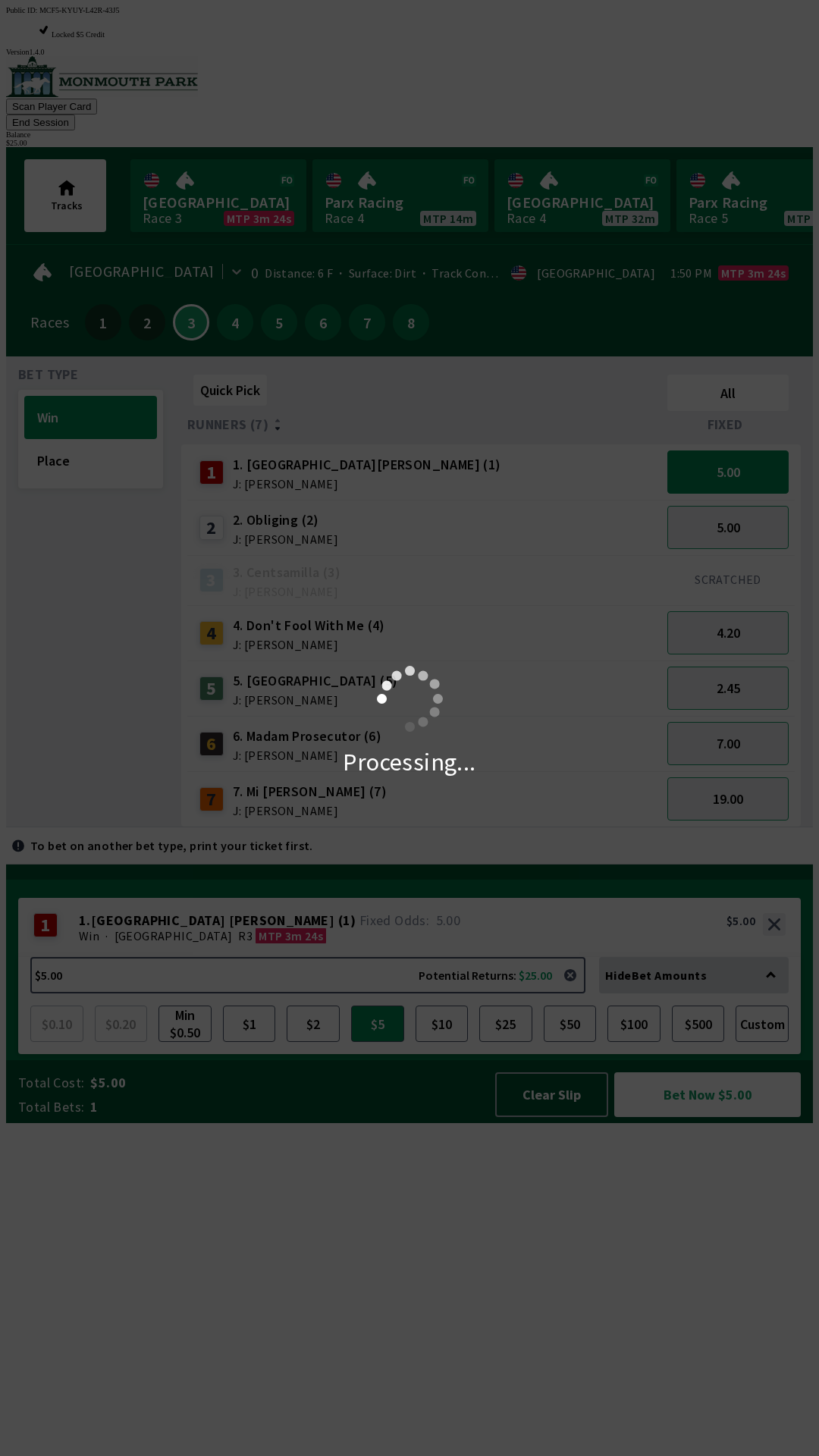
click at [641, 62] on div "Processing..." at bounding box center [409, 728] width 819 height 1456
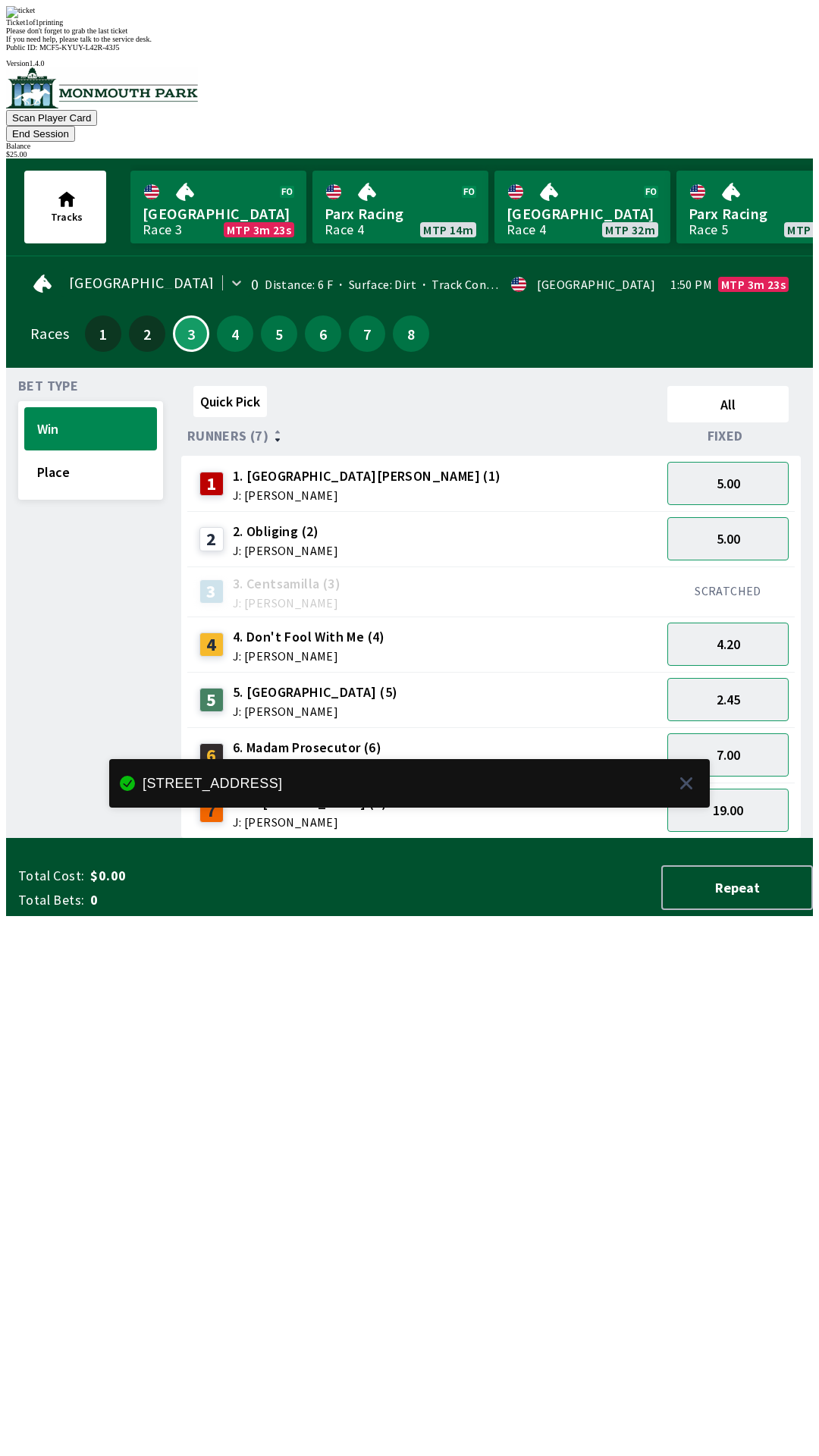
click at [75, 125] on button "End Session" at bounding box center [41, 133] width 69 height 16
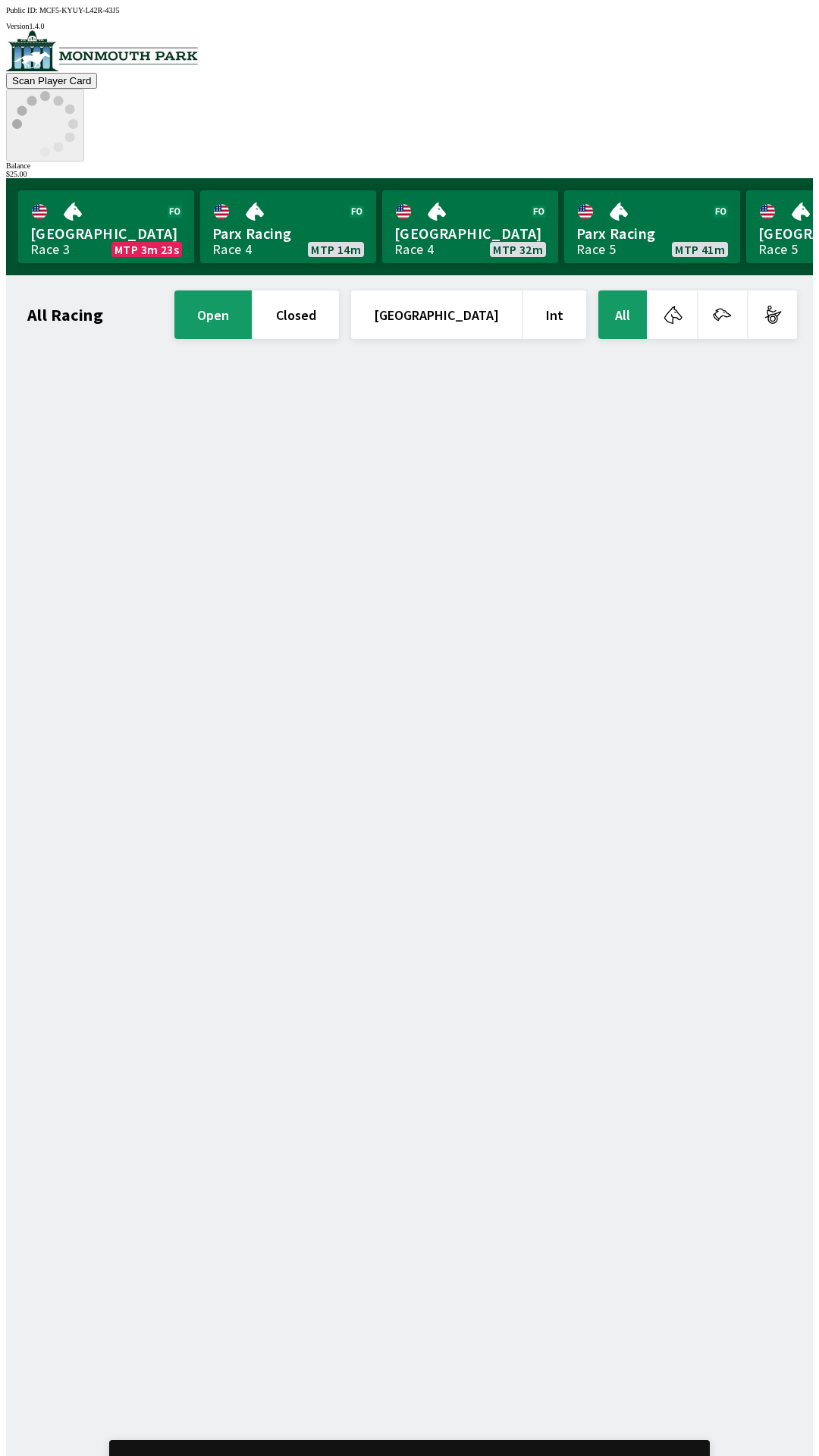
click at [78, 91] on icon at bounding box center [45, 124] width 66 height 66
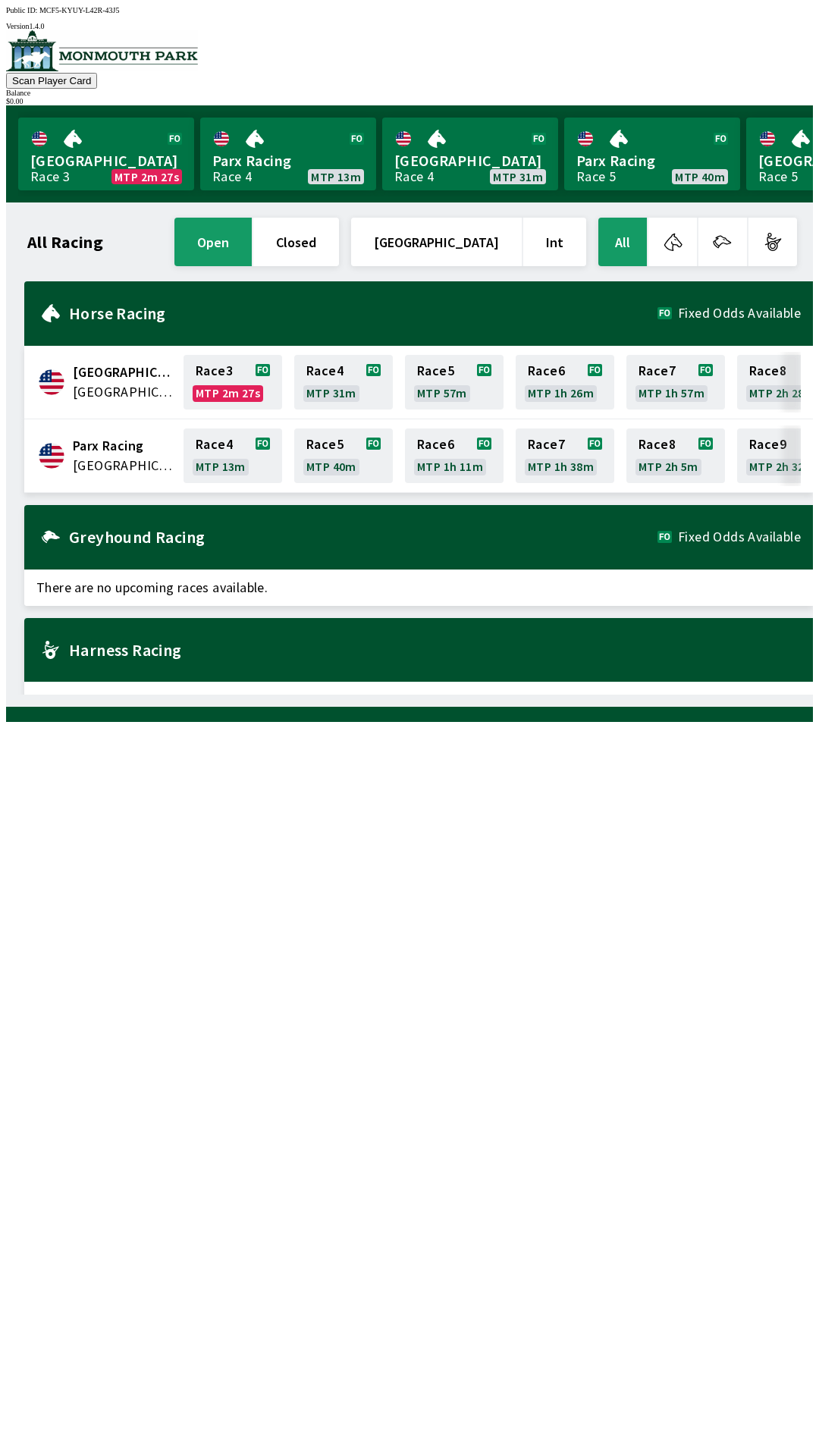
click at [125, 369] on span "[GEOGRAPHIC_DATA]" at bounding box center [123, 372] width 101 height 20
click at [228, 376] on link "Race 3 MTP 2m 26s" at bounding box center [232, 382] width 99 height 55
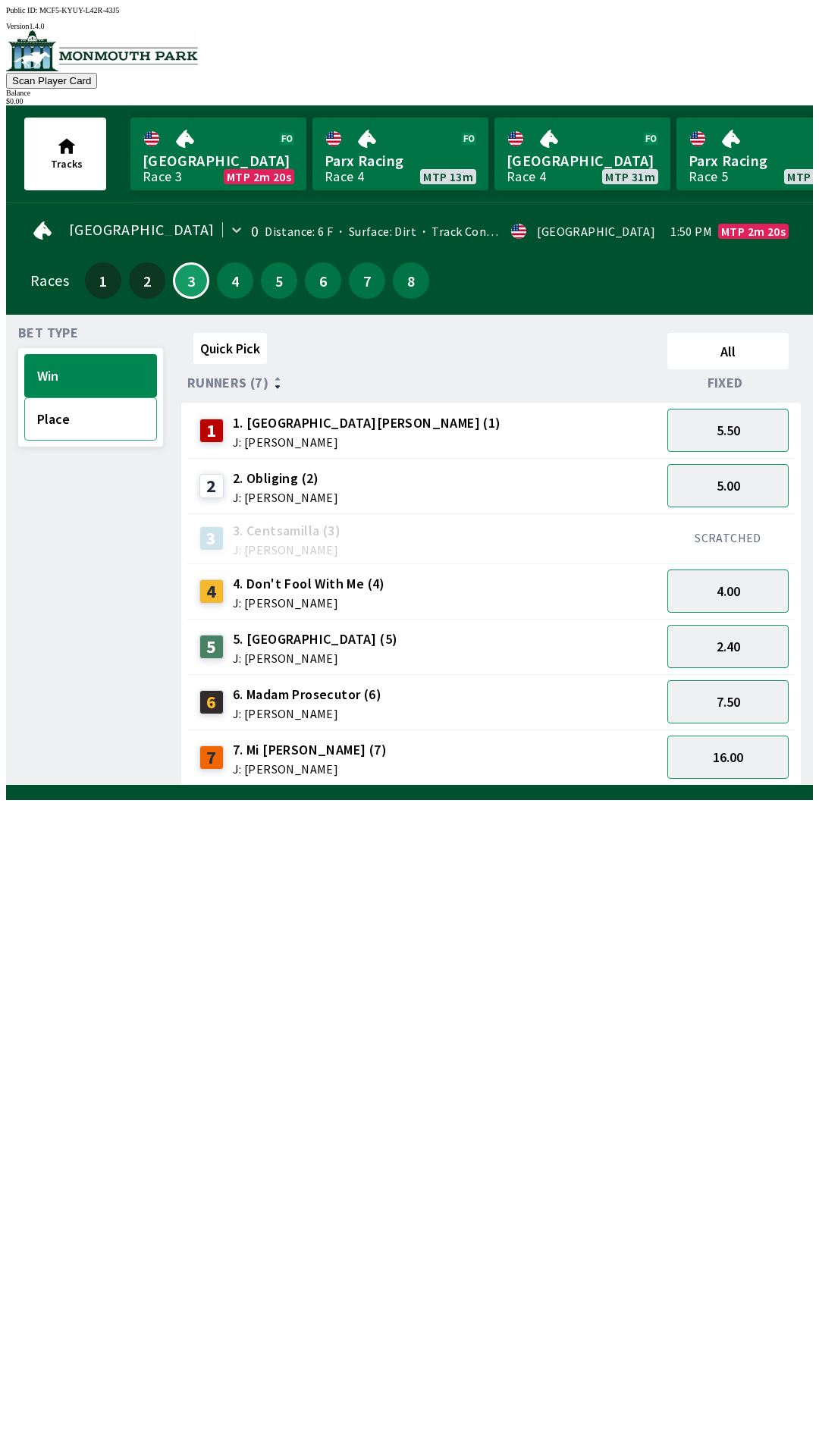
click at [99, 412] on button "Place" at bounding box center [90, 419] width 133 height 44
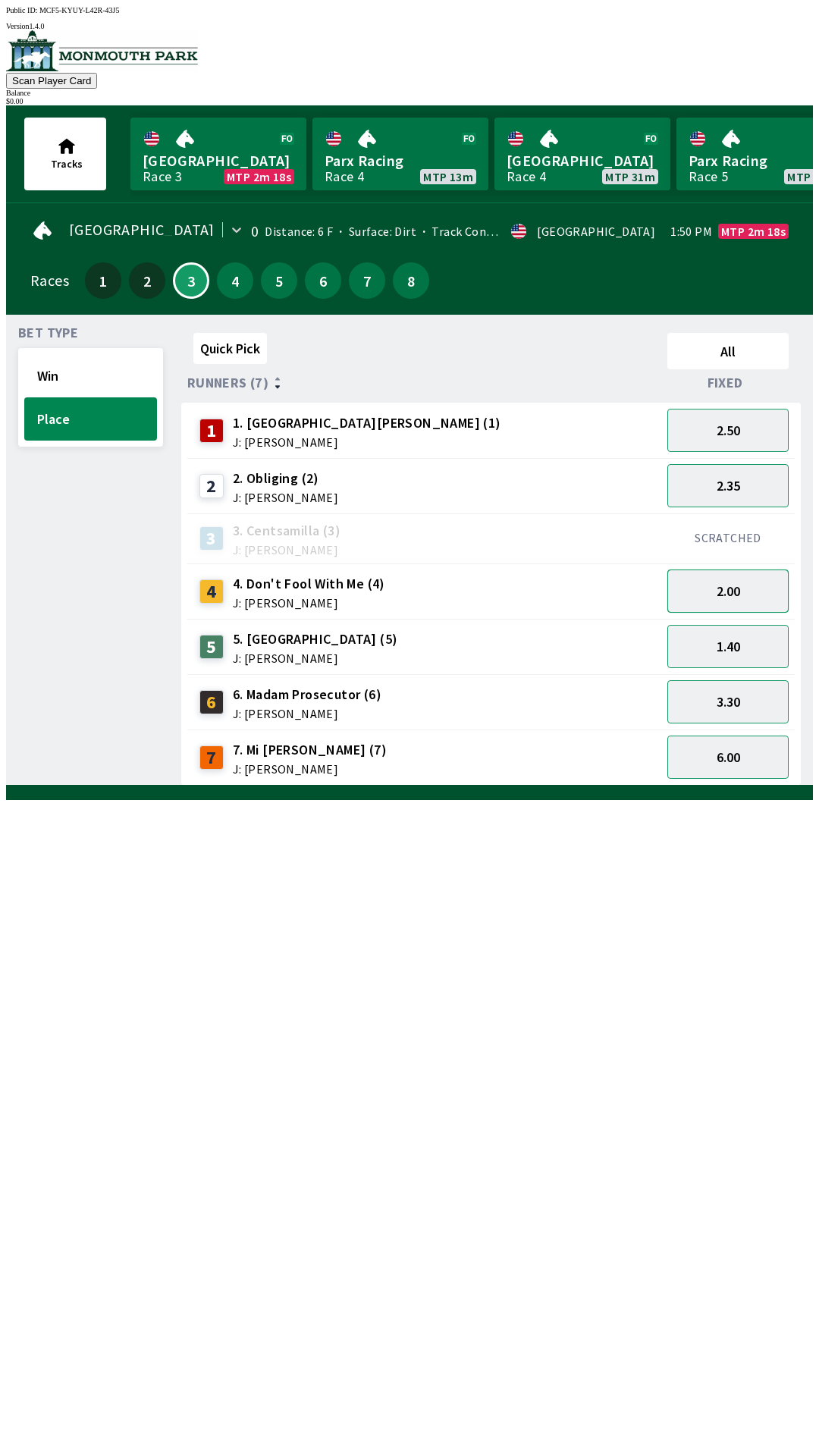
click at [758, 583] on button "2.00" at bounding box center [728, 591] width 122 height 44
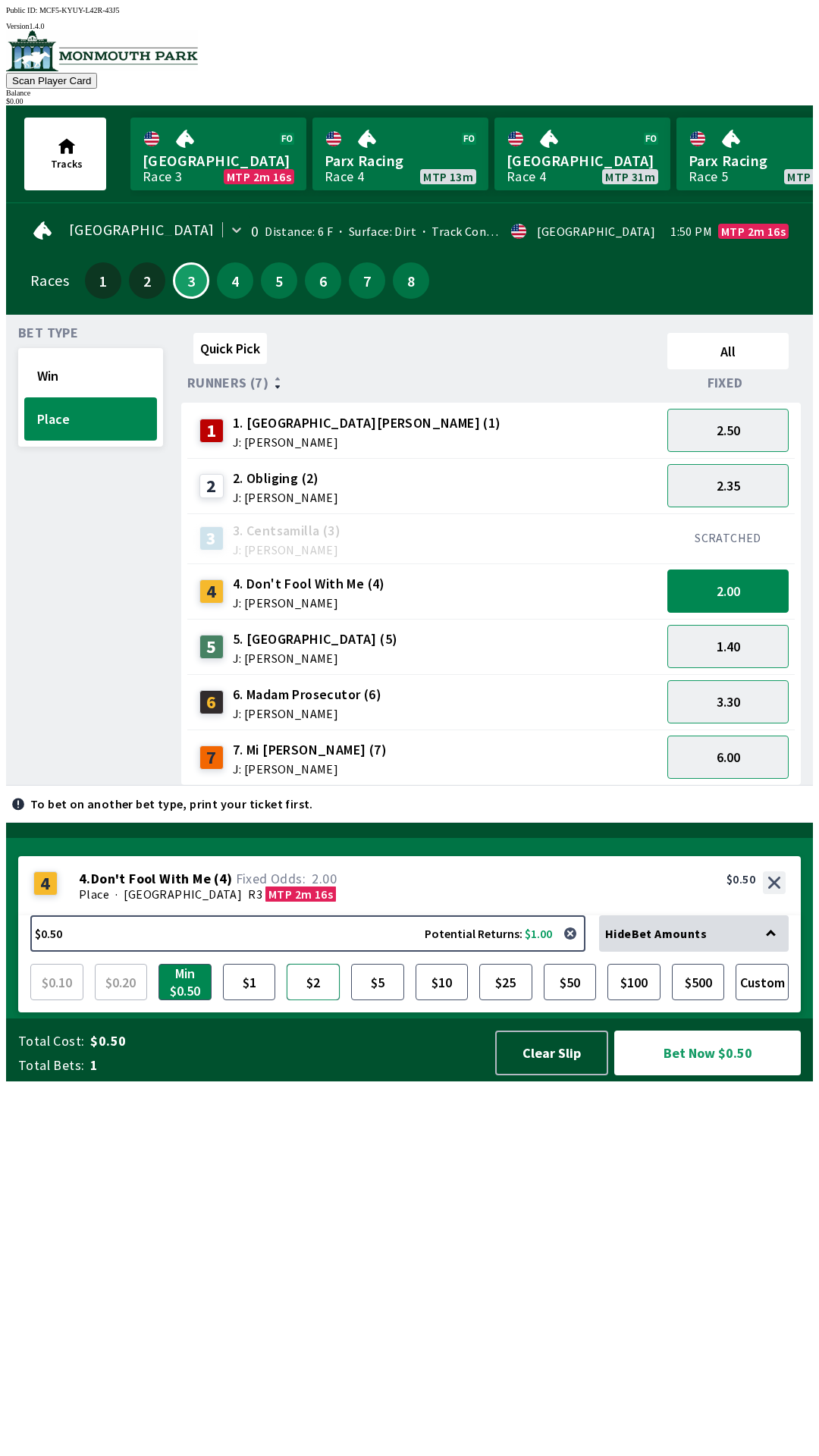
click at [315, 1000] on button "$2" at bounding box center [312, 981] width 53 height 36
click at [754, 1075] on button "Bet Now $2.00" at bounding box center [707, 1053] width 187 height 45
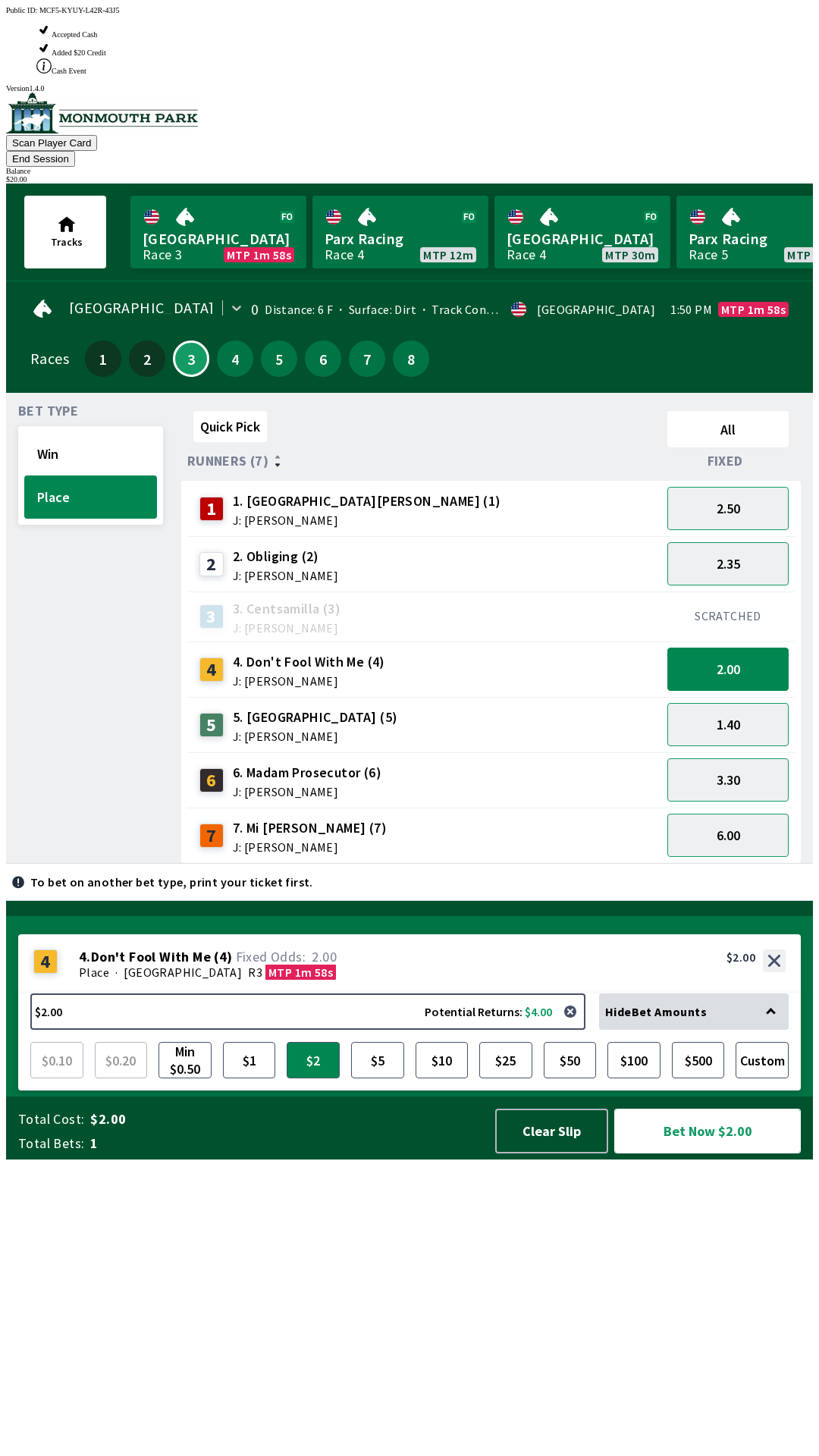
click at [733, 1153] on button "Bet Now $2.00" at bounding box center [707, 1131] width 187 height 45
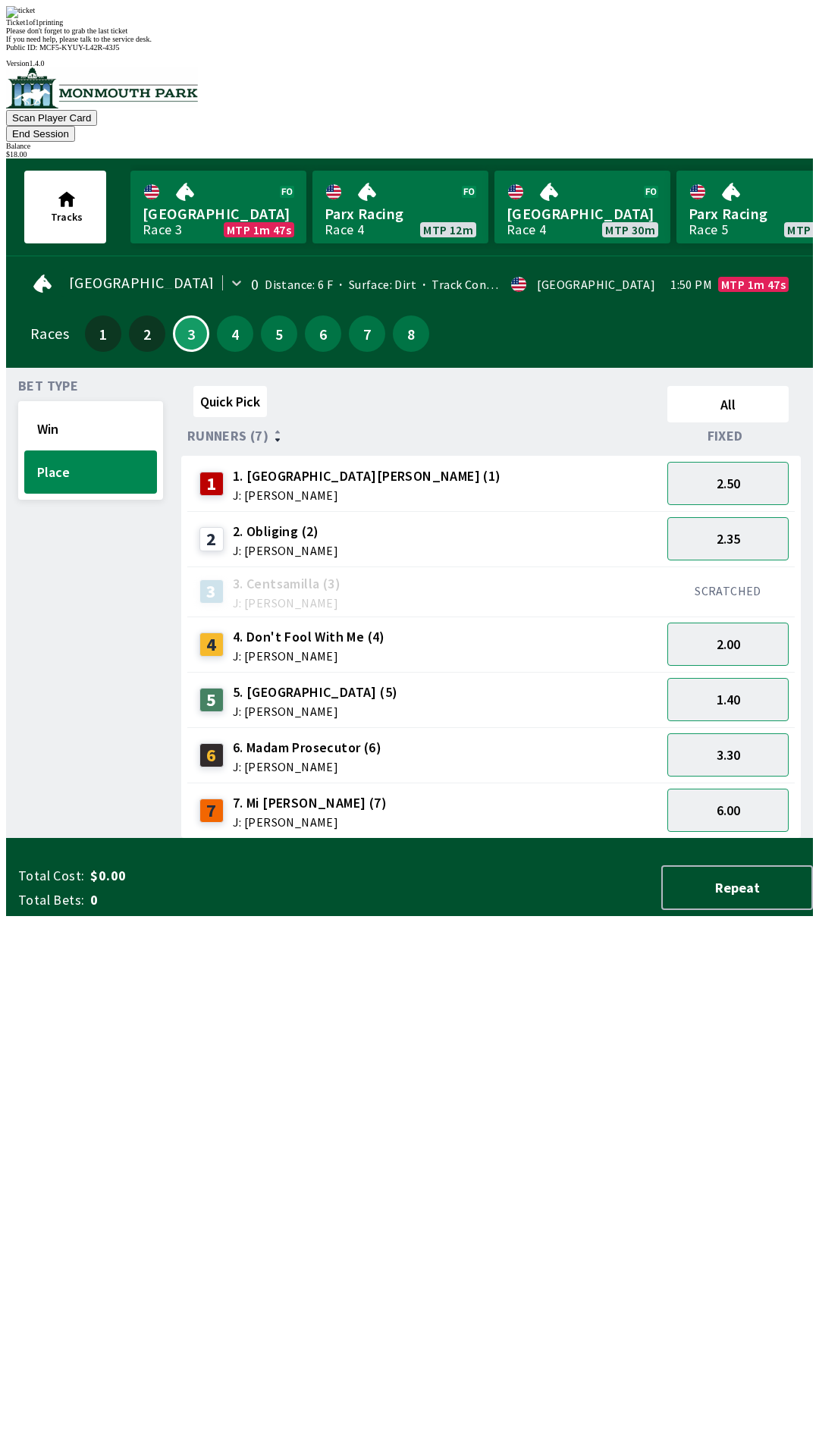
click at [694, 838] on div "Quick Pick All Runners (7) Fixed 1 1. Park Avenue [PERSON_NAME] (1) J: [PERSON_…" at bounding box center [497, 610] width 632 height 459
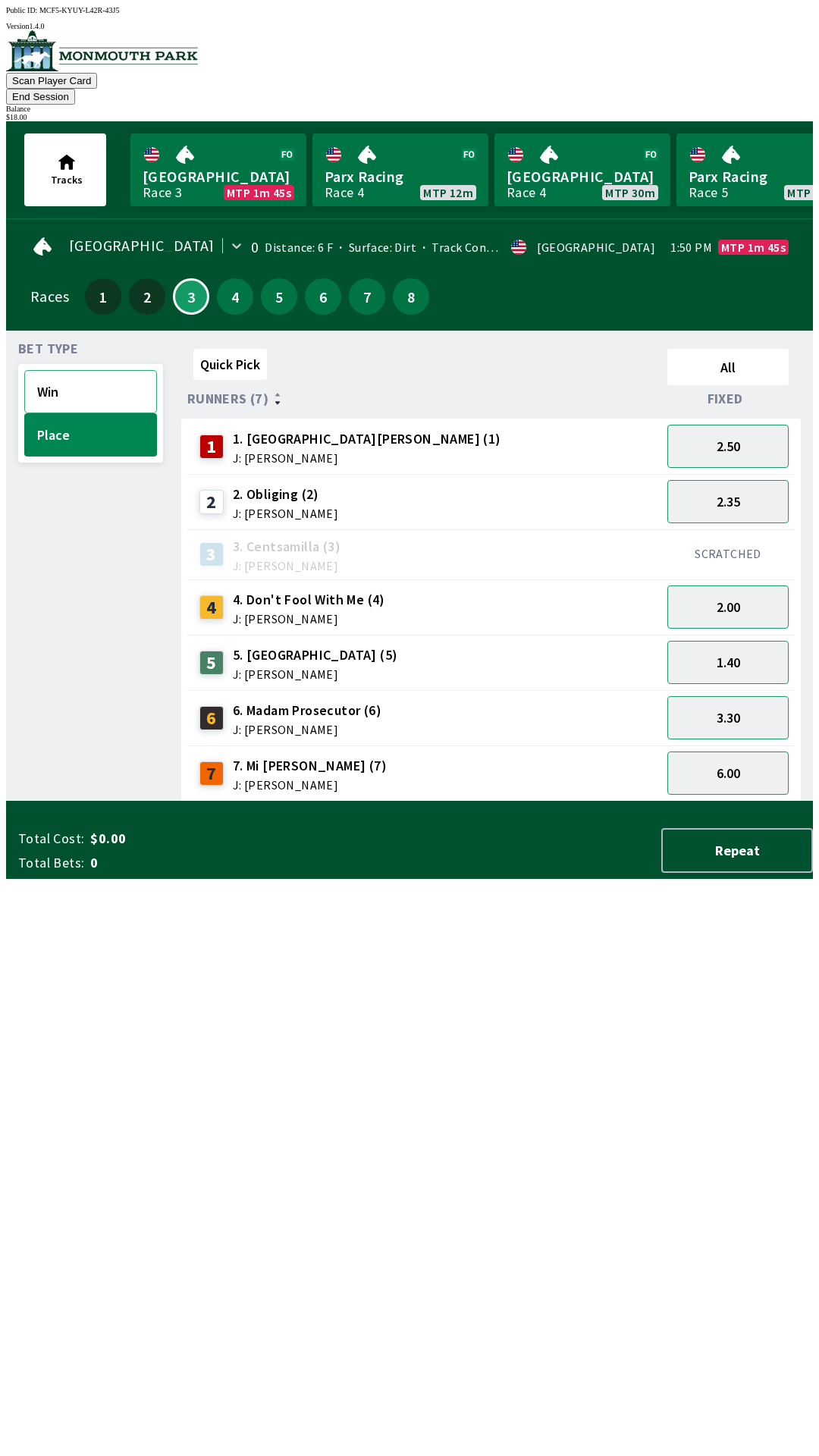
click at [101, 373] on button "Win" at bounding box center [90, 391] width 133 height 44
click at [758, 640] on button "2.40" at bounding box center [728, 662] width 122 height 44
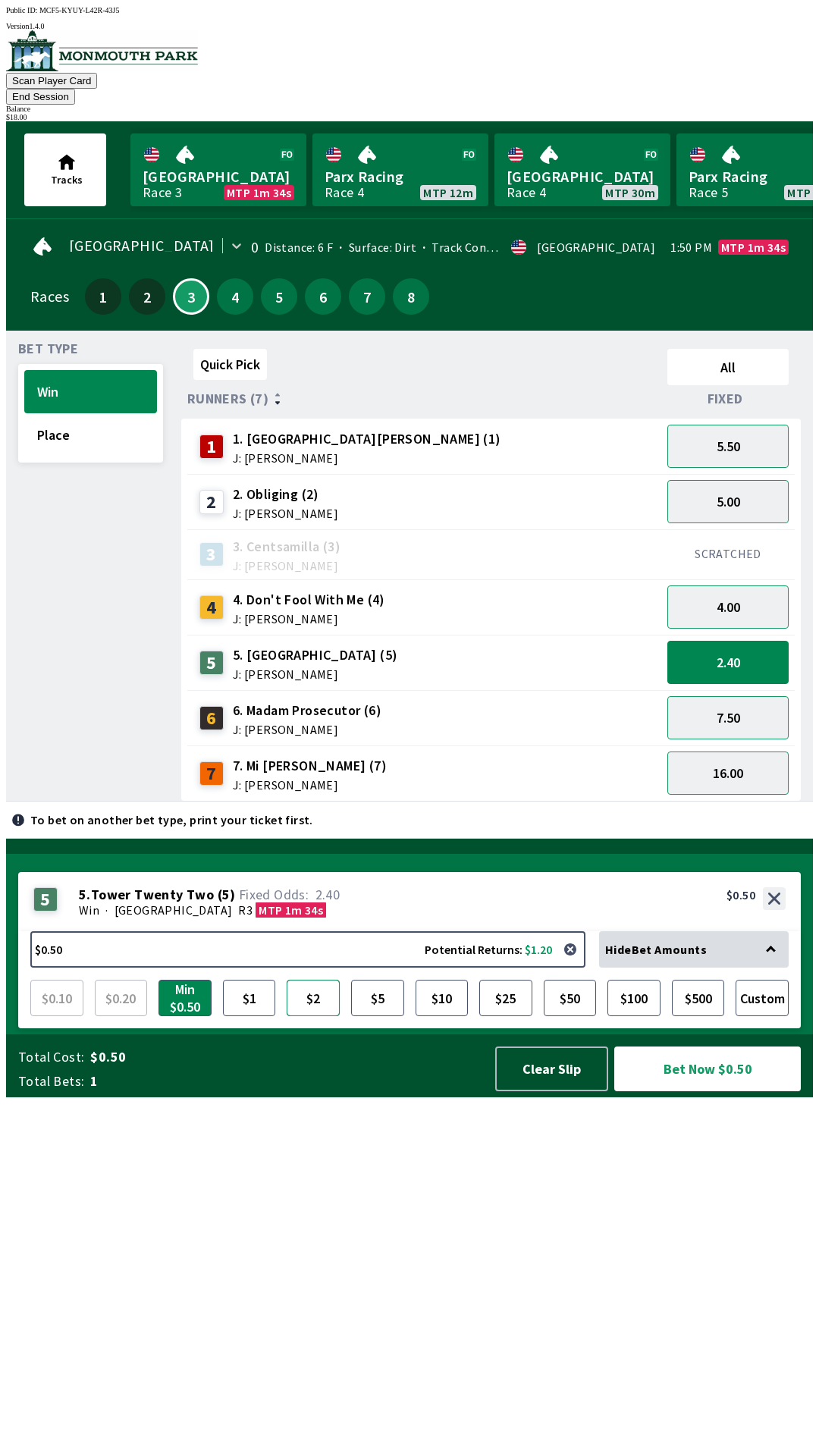
click at [332, 1016] on button "$2" at bounding box center [312, 997] width 53 height 36
click at [719, 1091] on button "Bet Now $2.00" at bounding box center [707, 1069] width 187 height 45
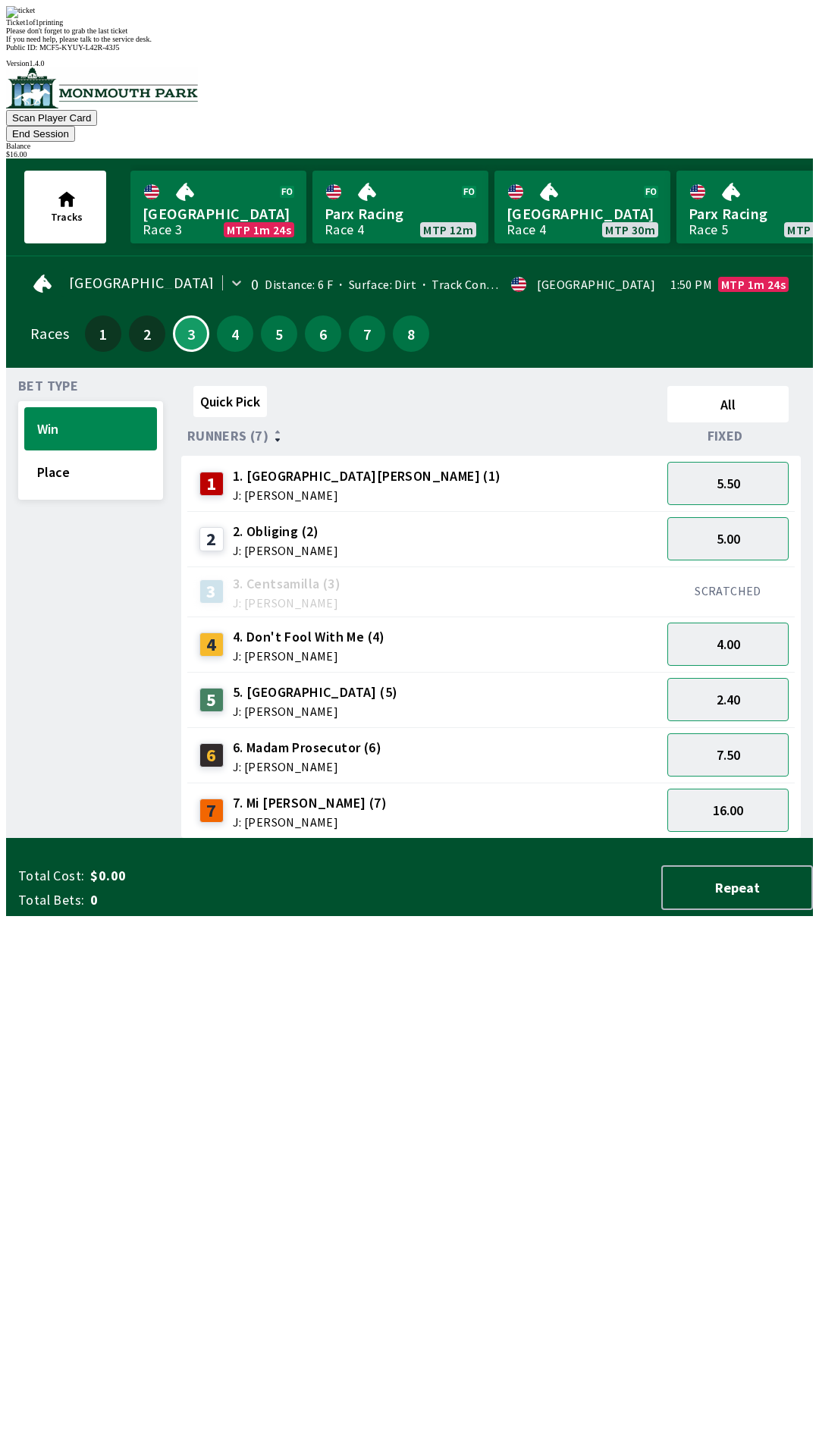
click at [666, 838] on div "Quick Pick All Runners (7) Fixed 1 1. Park Avenue [PERSON_NAME] (1) J: [PERSON_…" at bounding box center [497, 610] width 632 height 459
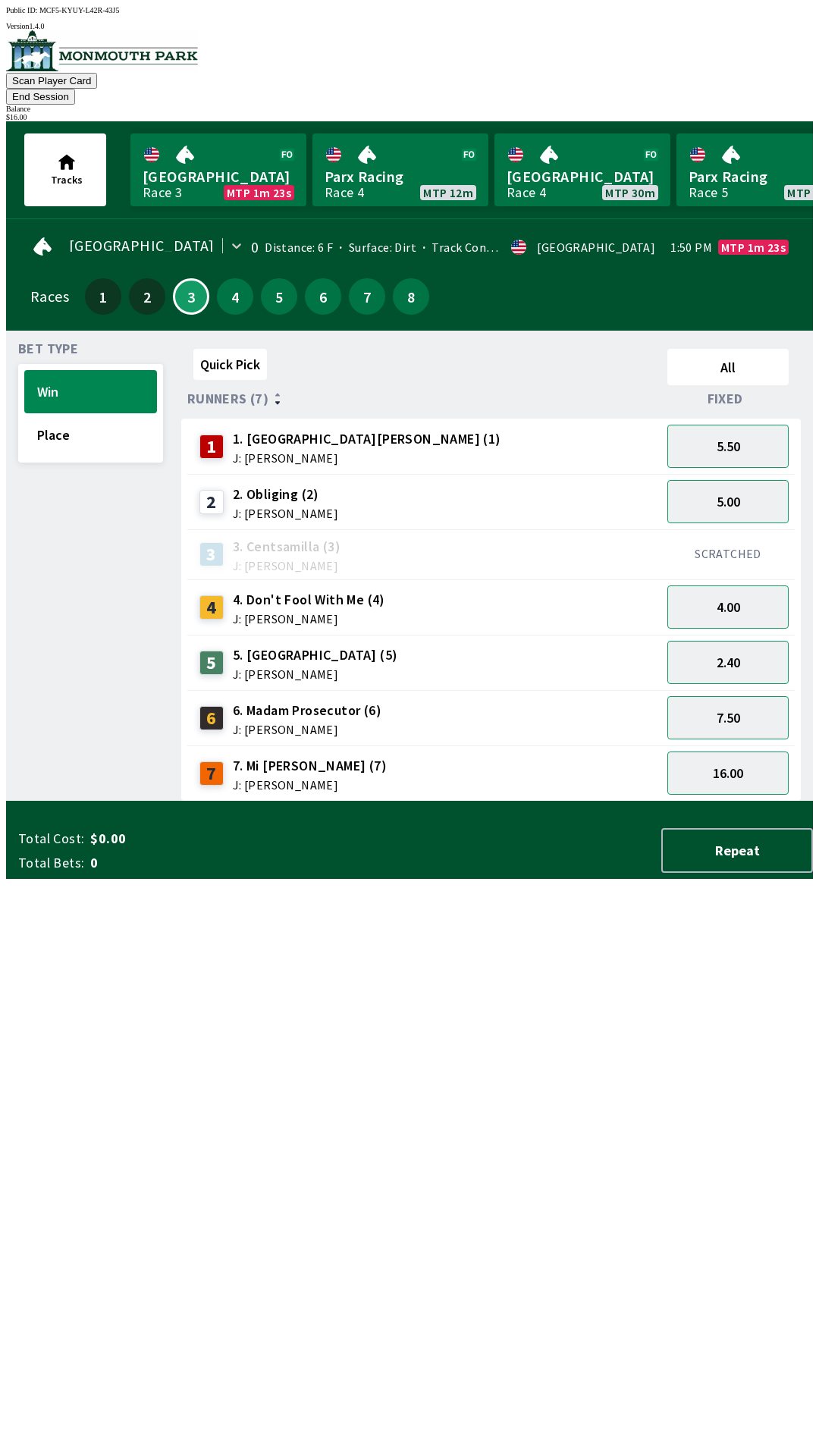
click at [75, 88] on button "End Session" at bounding box center [41, 96] width 69 height 16
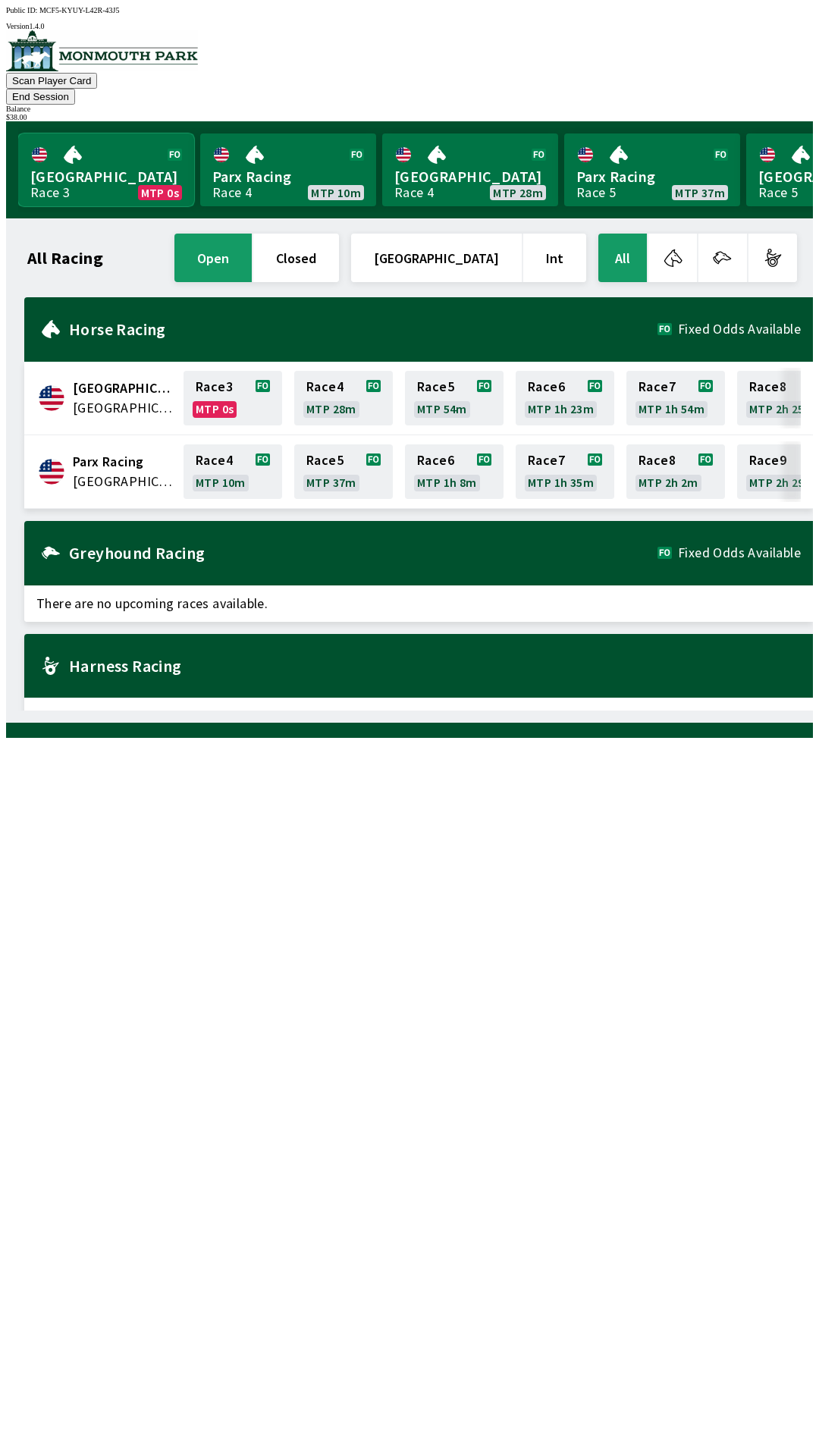
click at [135, 168] on link "Monmouth Park Race 3 MTP 0s" at bounding box center [106, 170] width 176 height 72
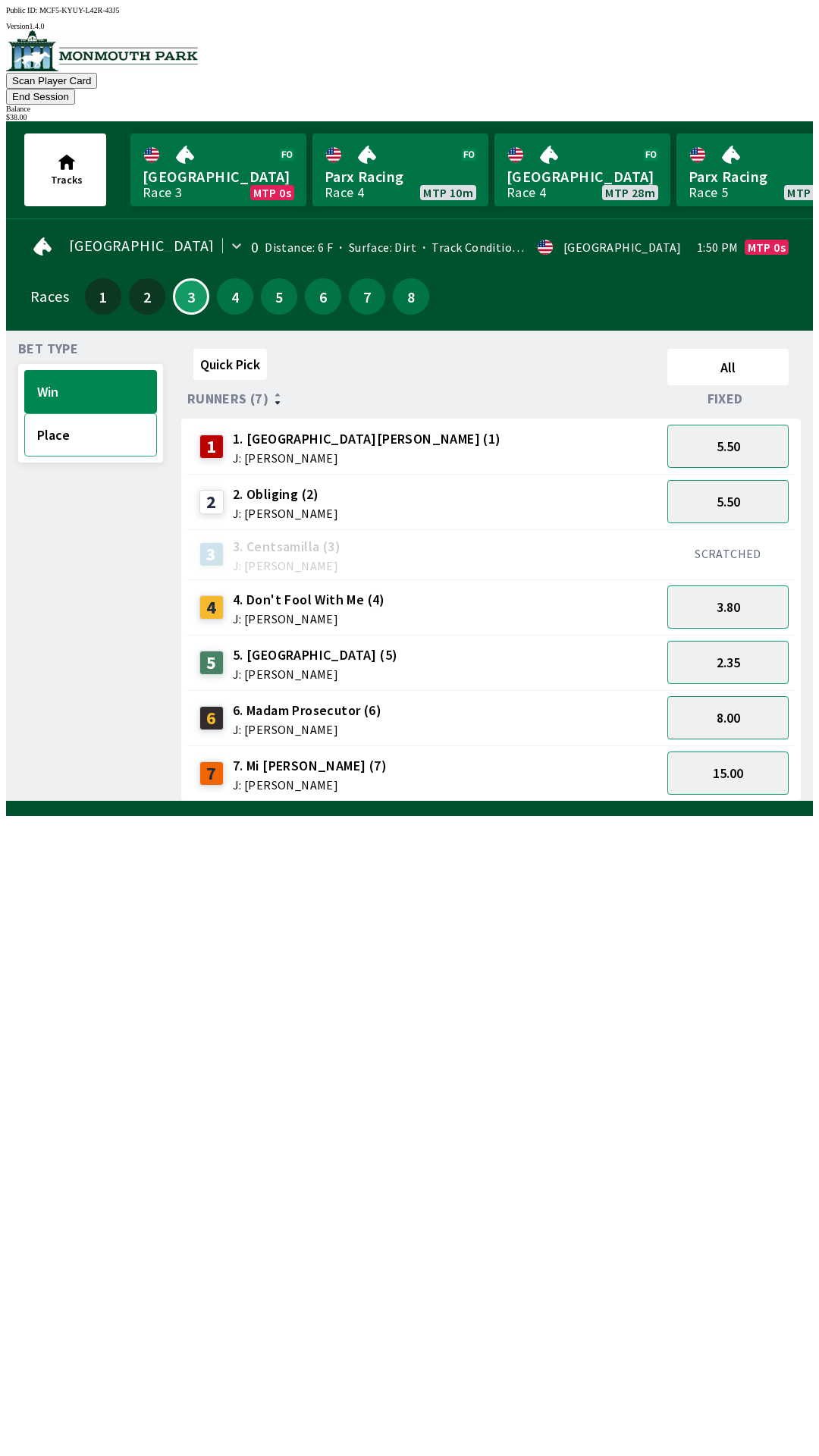
click at [78, 413] on button "Place" at bounding box center [90, 435] width 133 height 44
click at [102, 372] on button "Win" at bounding box center [90, 391] width 133 height 44
click at [756, 425] on button "5.50" at bounding box center [728, 446] width 122 height 44
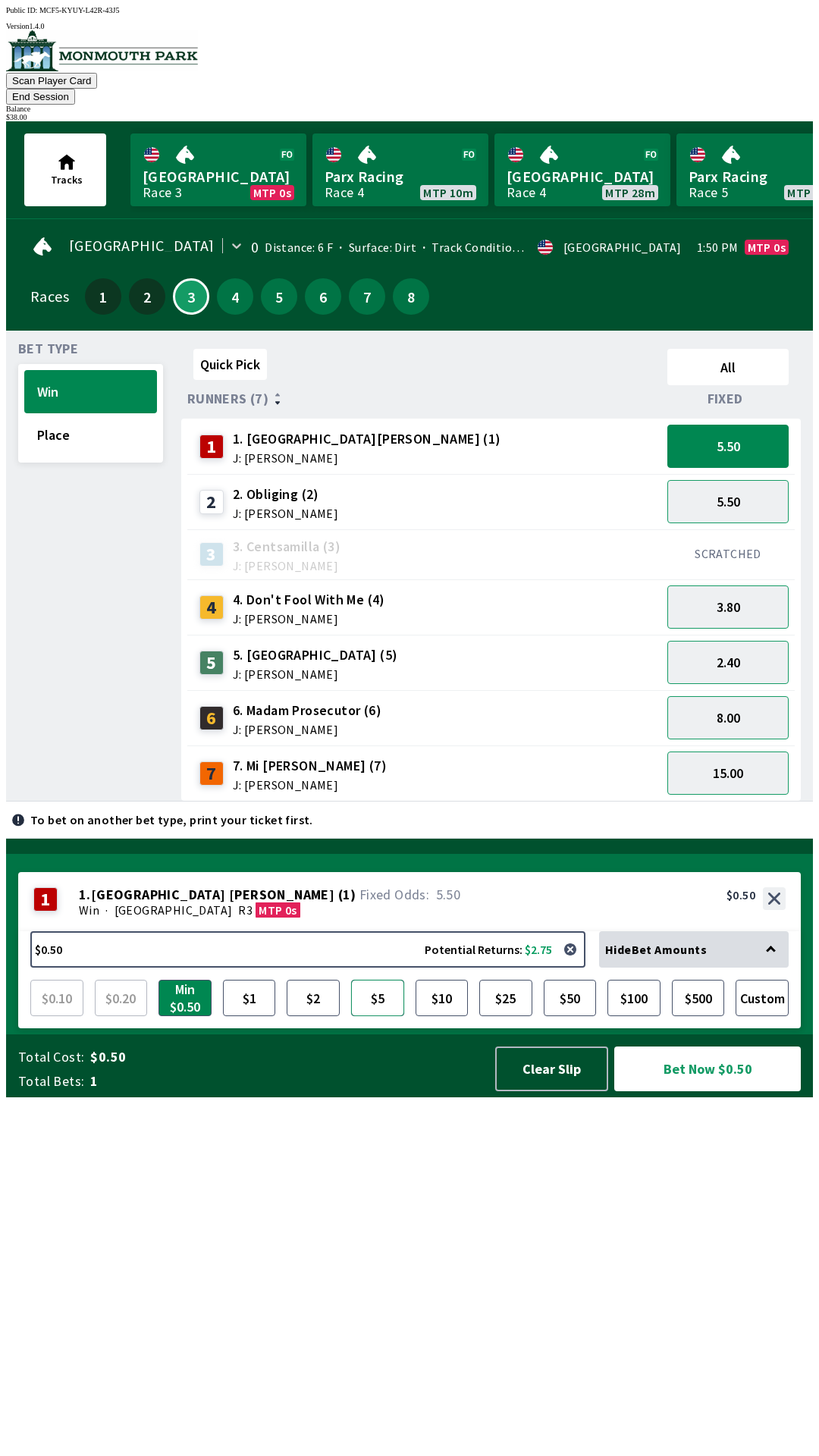
click at [379, 1016] on button "$5" at bounding box center [377, 997] width 53 height 36
click at [772, 425] on button "5.50" at bounding box center [728, 446] width 122 height 44
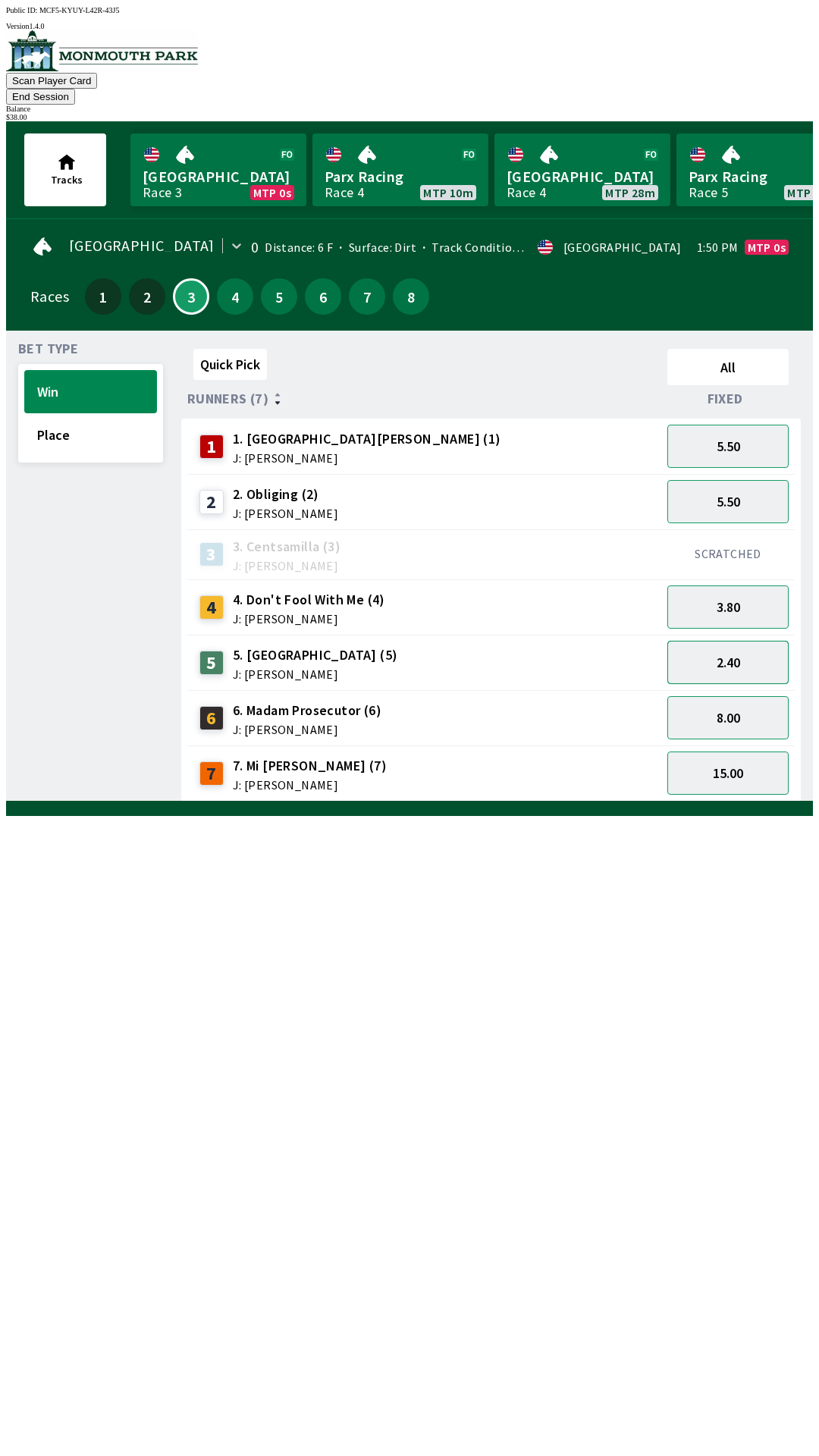
click at [764, 653] on button "2.40" at bounding box center [728, 662] width 122 height 44
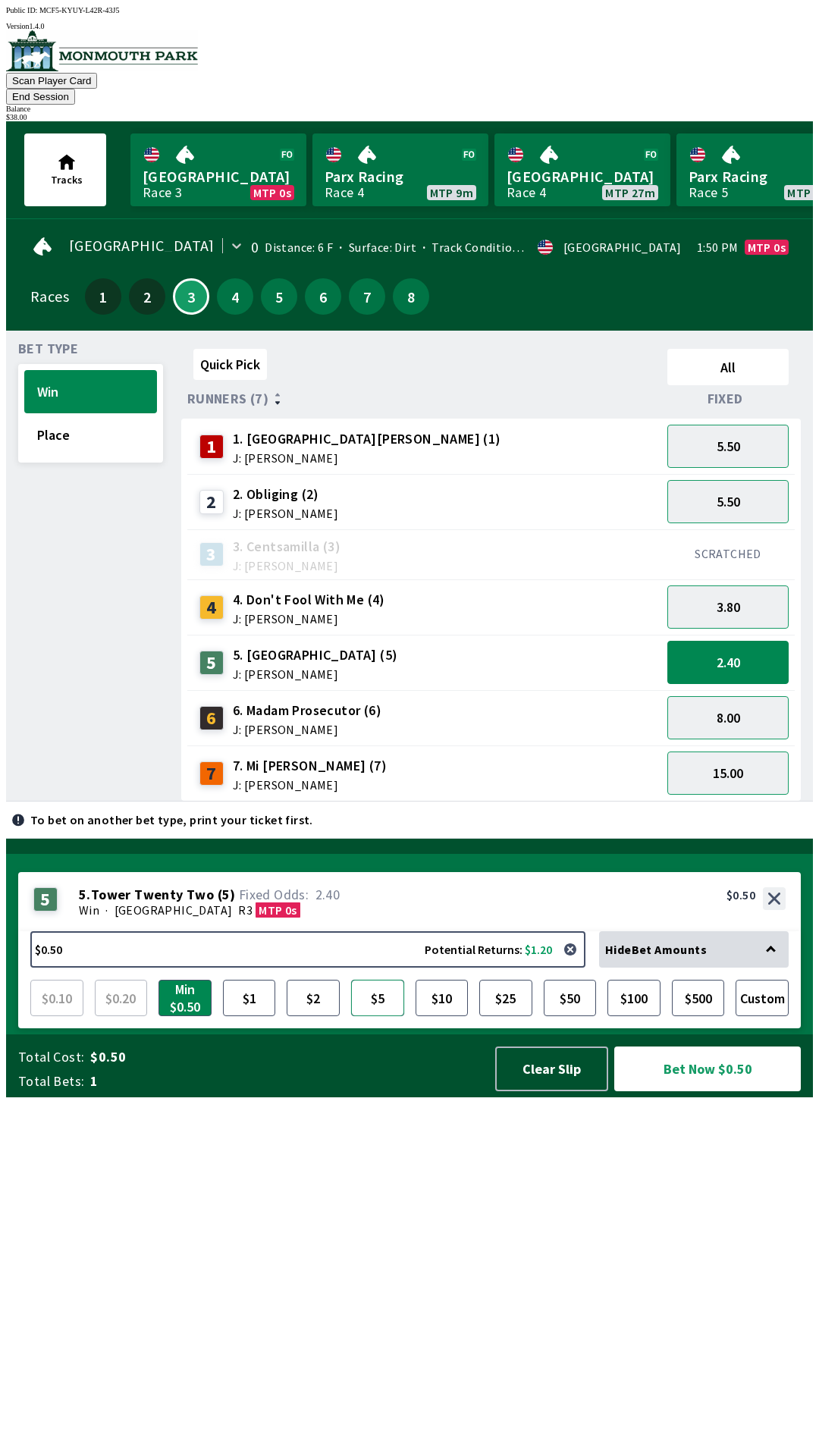
click at [372, 1016] on button "$5" at bounding box center [377, 997] width 53 height 36
click at [756, 640] on button "2.40" at bounding box center [728, 662] width 122 height 44
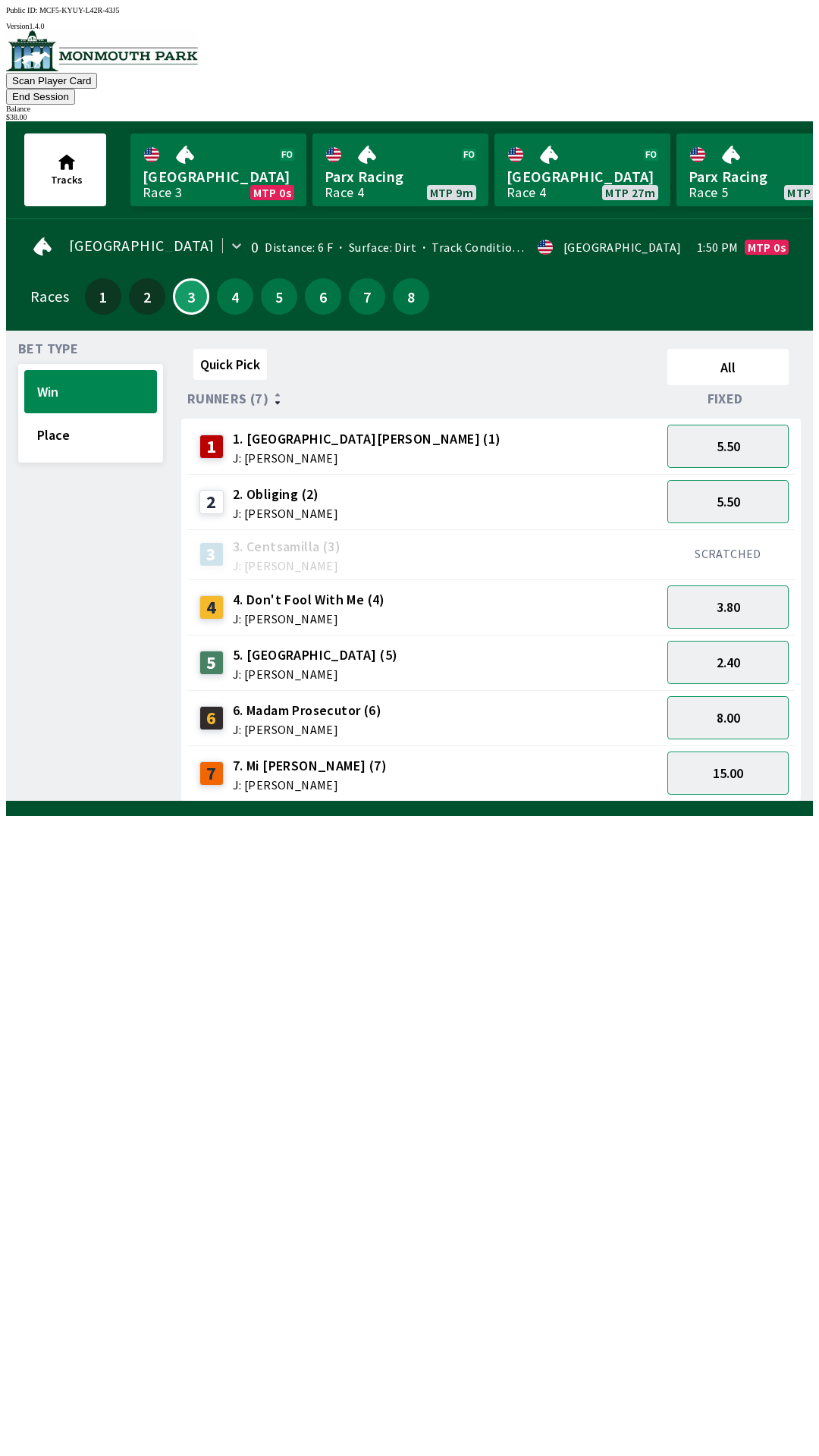
click at [237, 288] on div "4" at bounding box center [234, 295] width 36 height 36
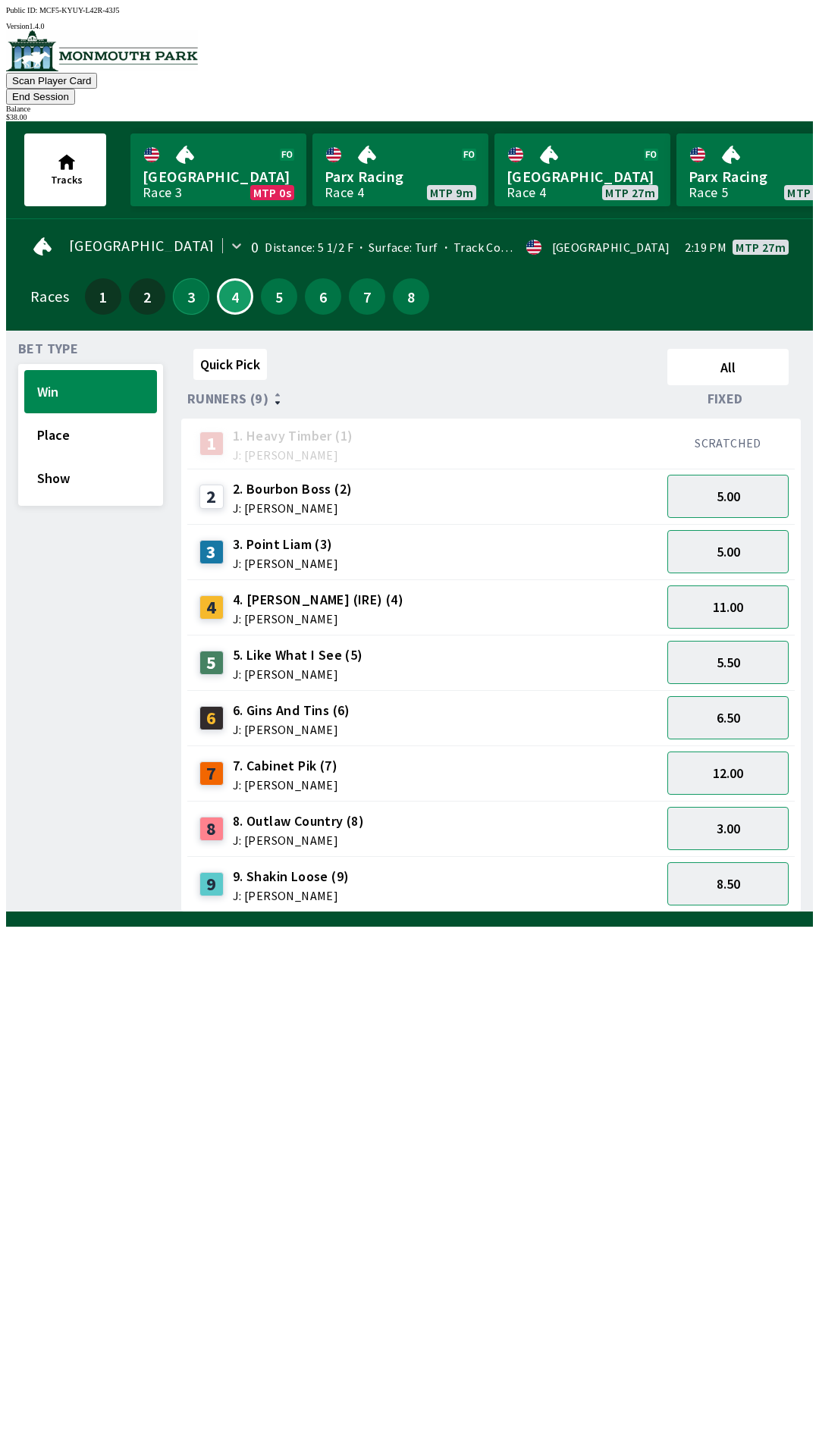
click at [178, 286] on button "3" at bounding box center [191, 295] width 36 height 36
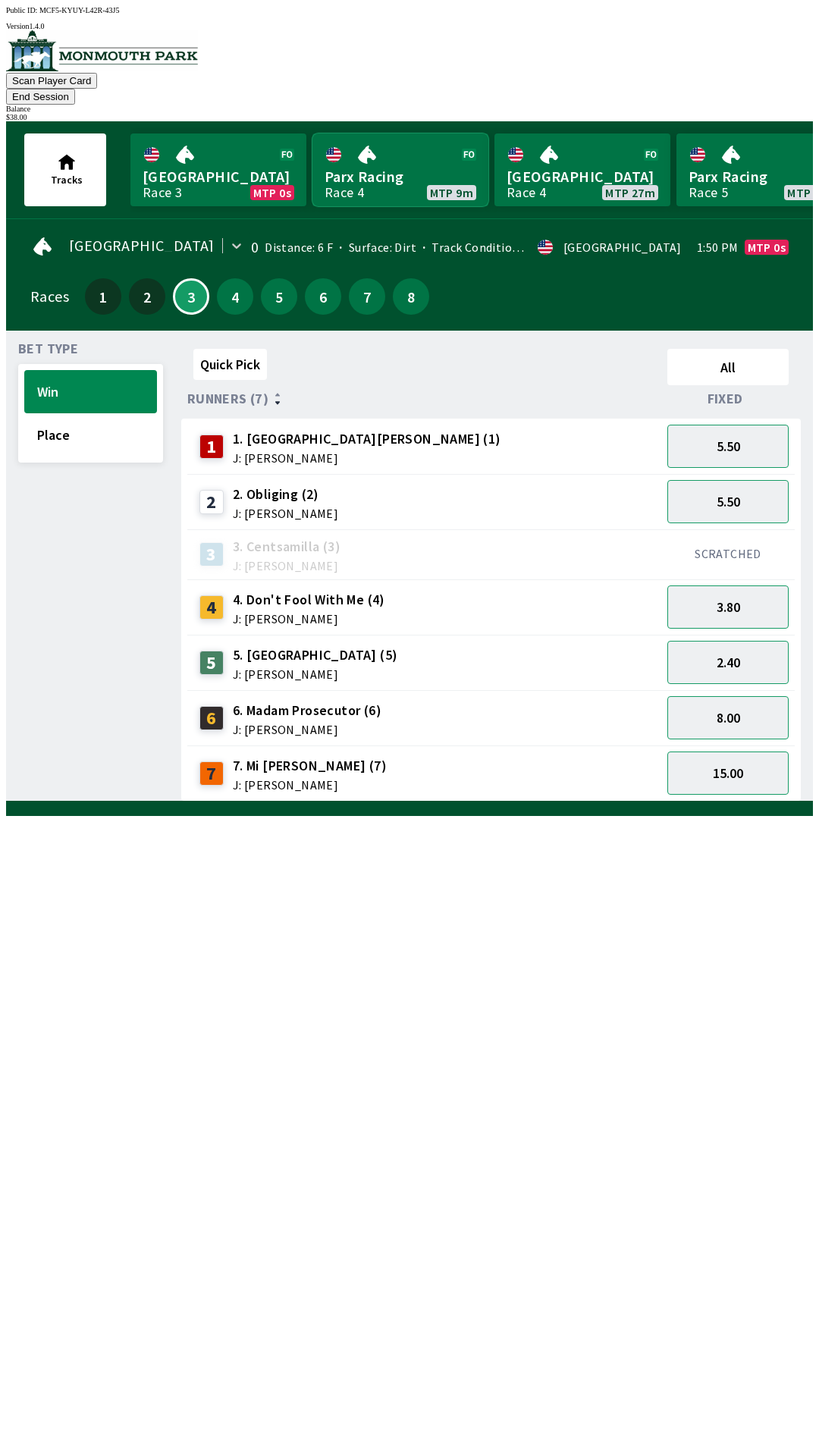
click at [360, 154] on link "Parx Racing Race 4 MTP 9m" at bounding box center [400, 170] width 176 height 72
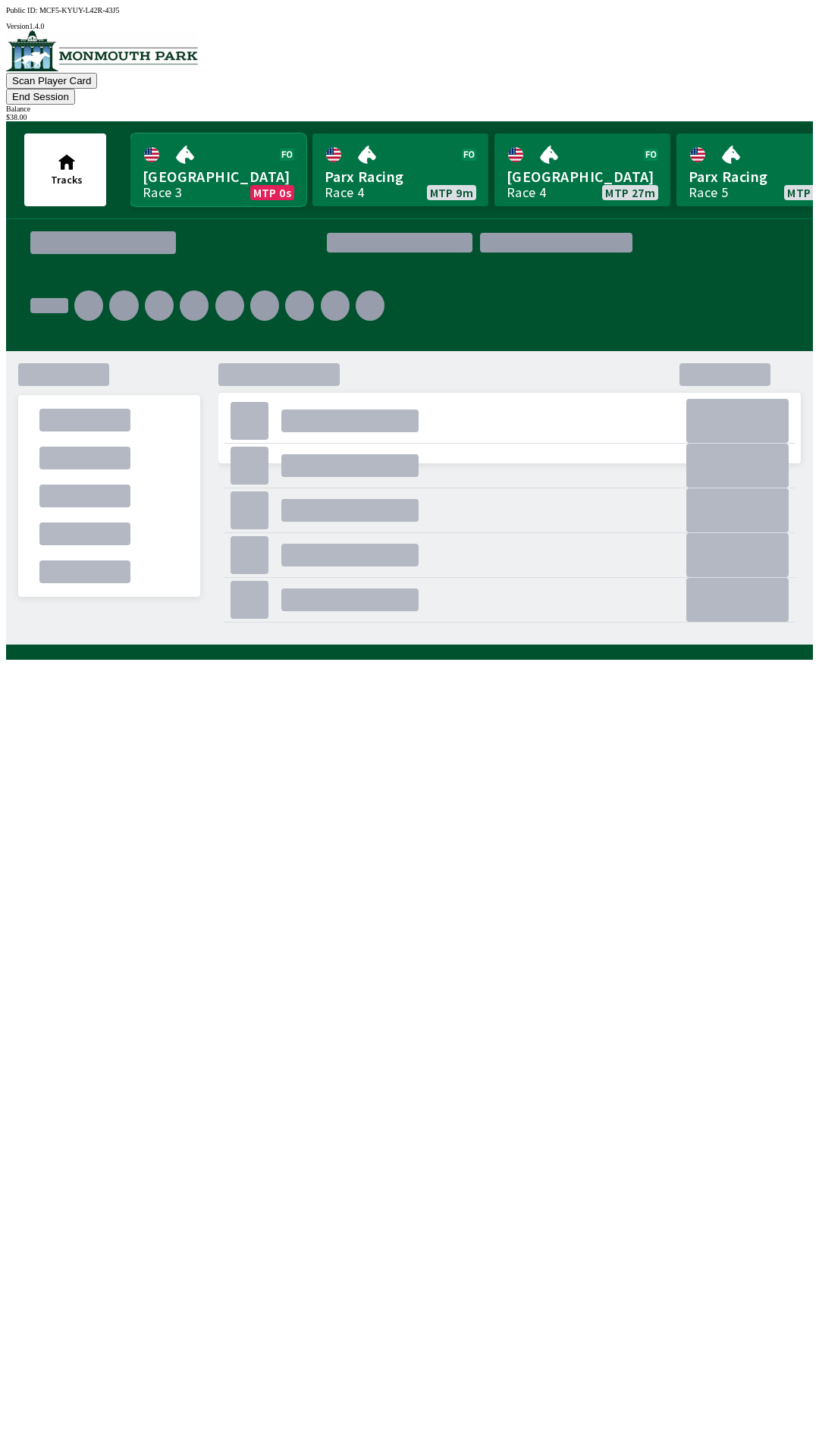
click at [260, 141] on link "Monmouth Park Race 3 MTP 0s" at bounding box center [218, 170] width 176 height 72
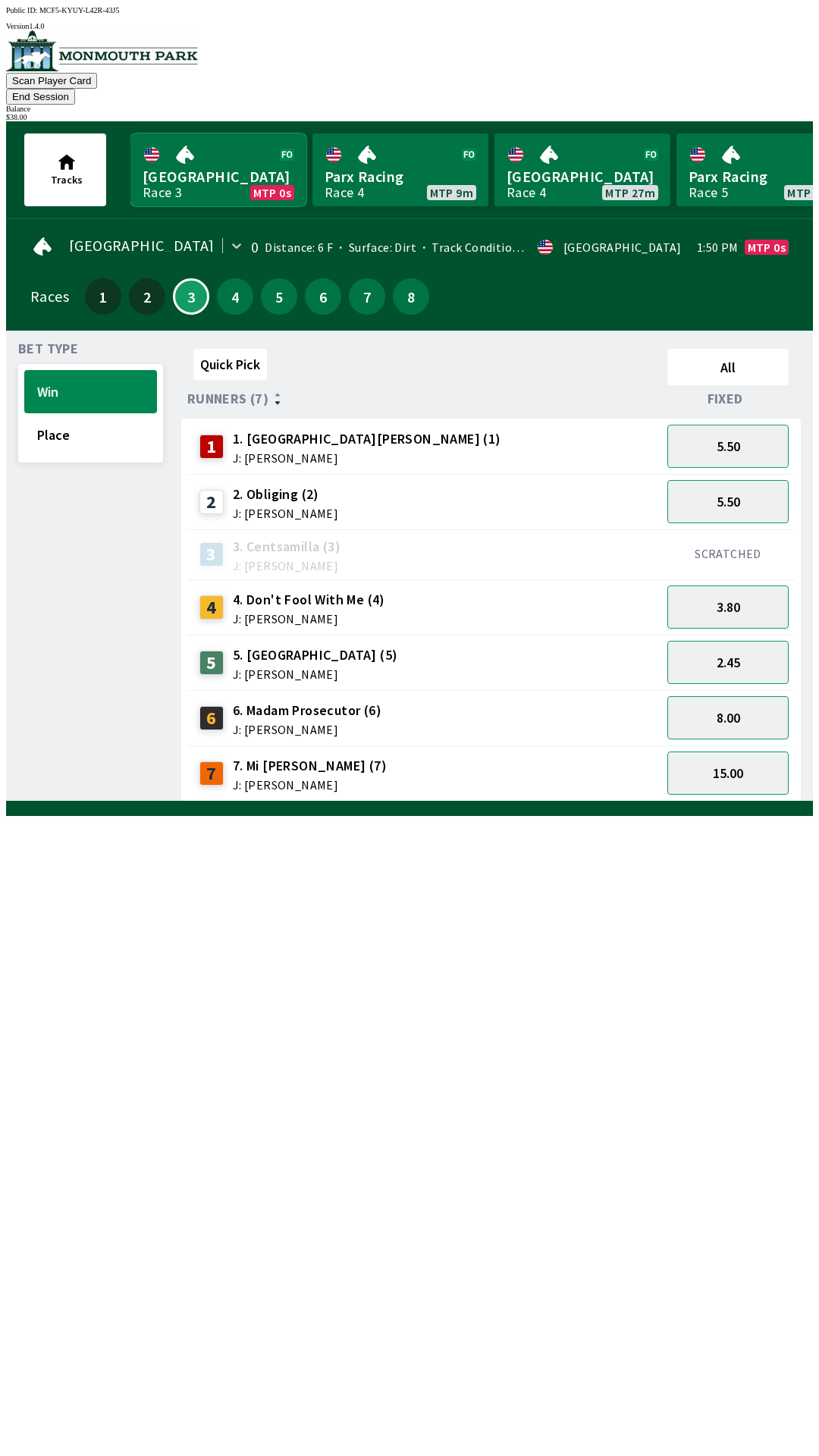
scroll to position [1, 0]
click at [102, 430] on button "Place" at bounding box center [90, 434] width 133 height 44
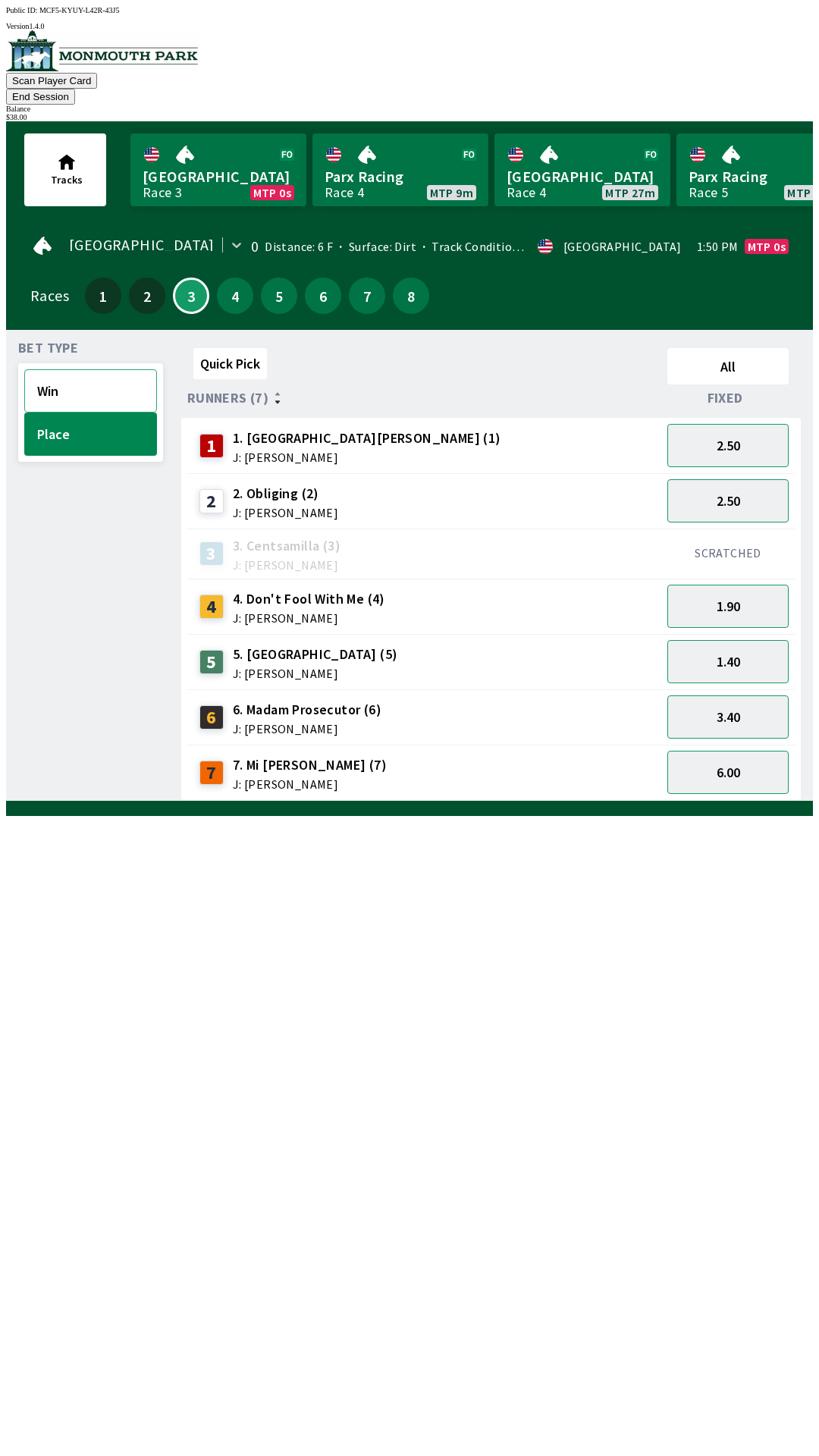
click at [76, 377] on button "Win" at bounding box center [90, 390] width 133 height 44
click at [763, 704] on button "8.00" at bounding box center [728, 716] width 122 height 44
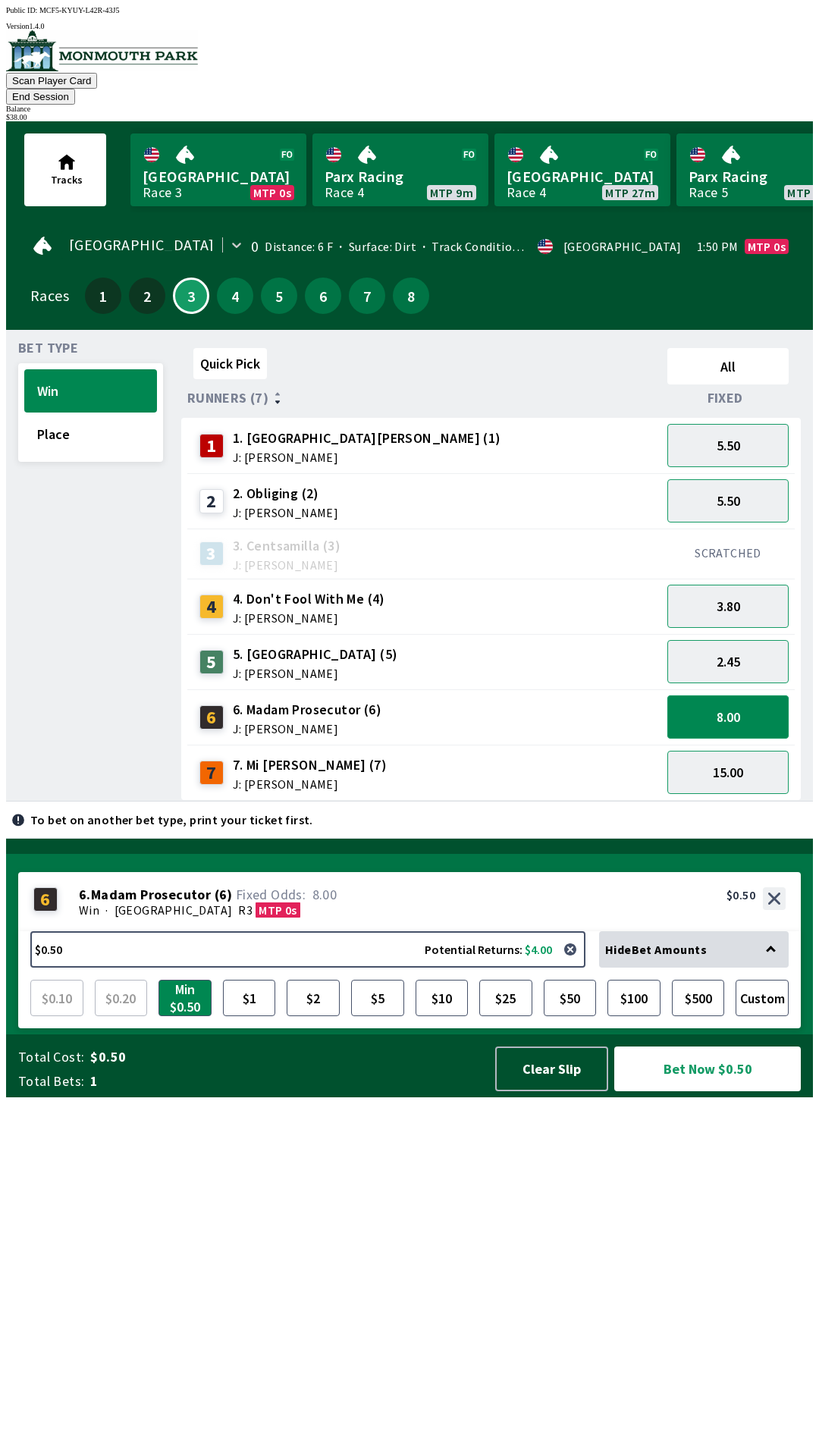
click at [773, 705] on button "8.00" at bounding box center [728, 716] width 122 height 44
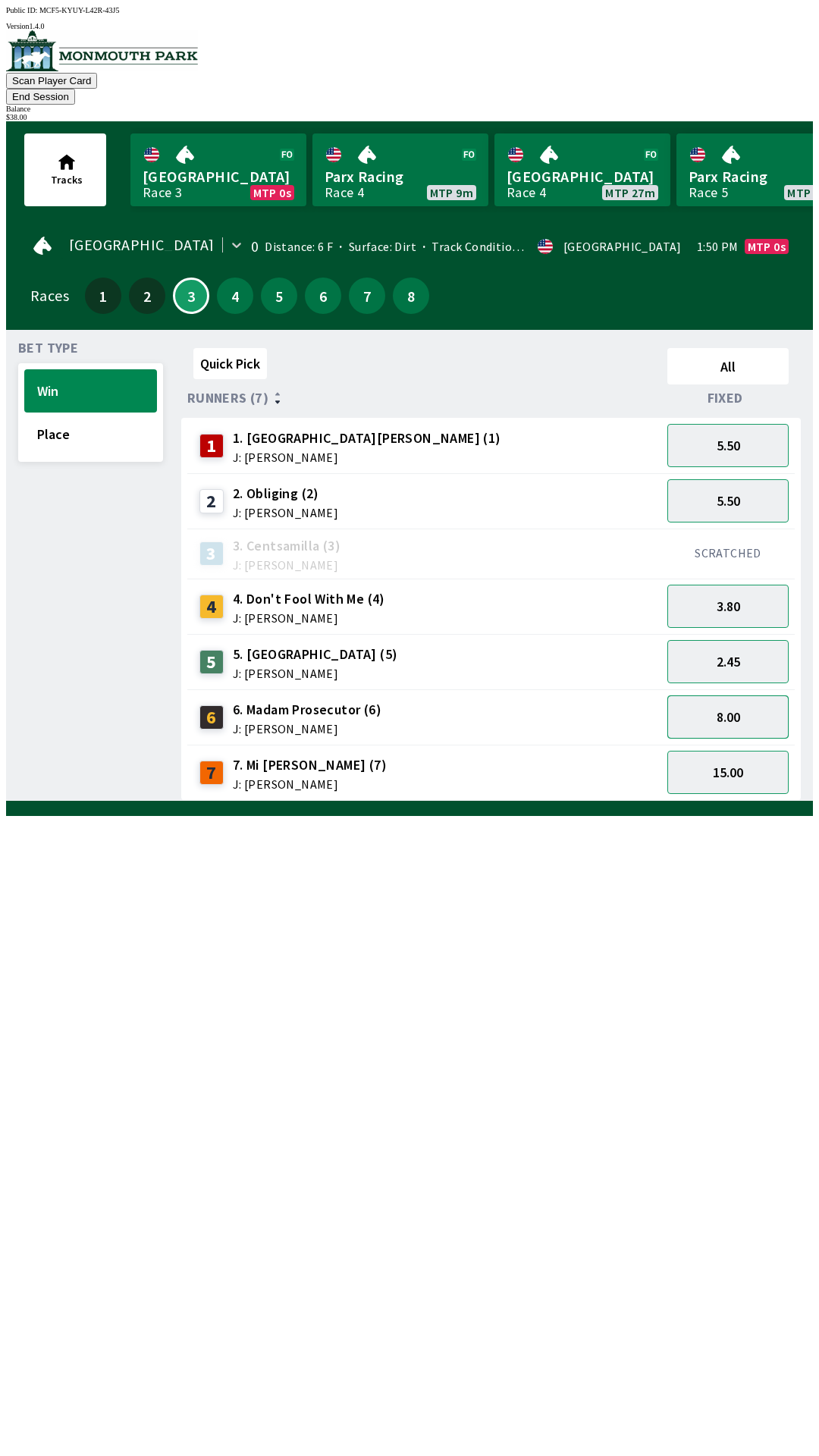
scroll to position [0, 0]
click at [575, 161] on link "[GEOGRAPHIC_DATA] Race 4 MTP 27m" at bounding box center [582, 170] width 176 height 72
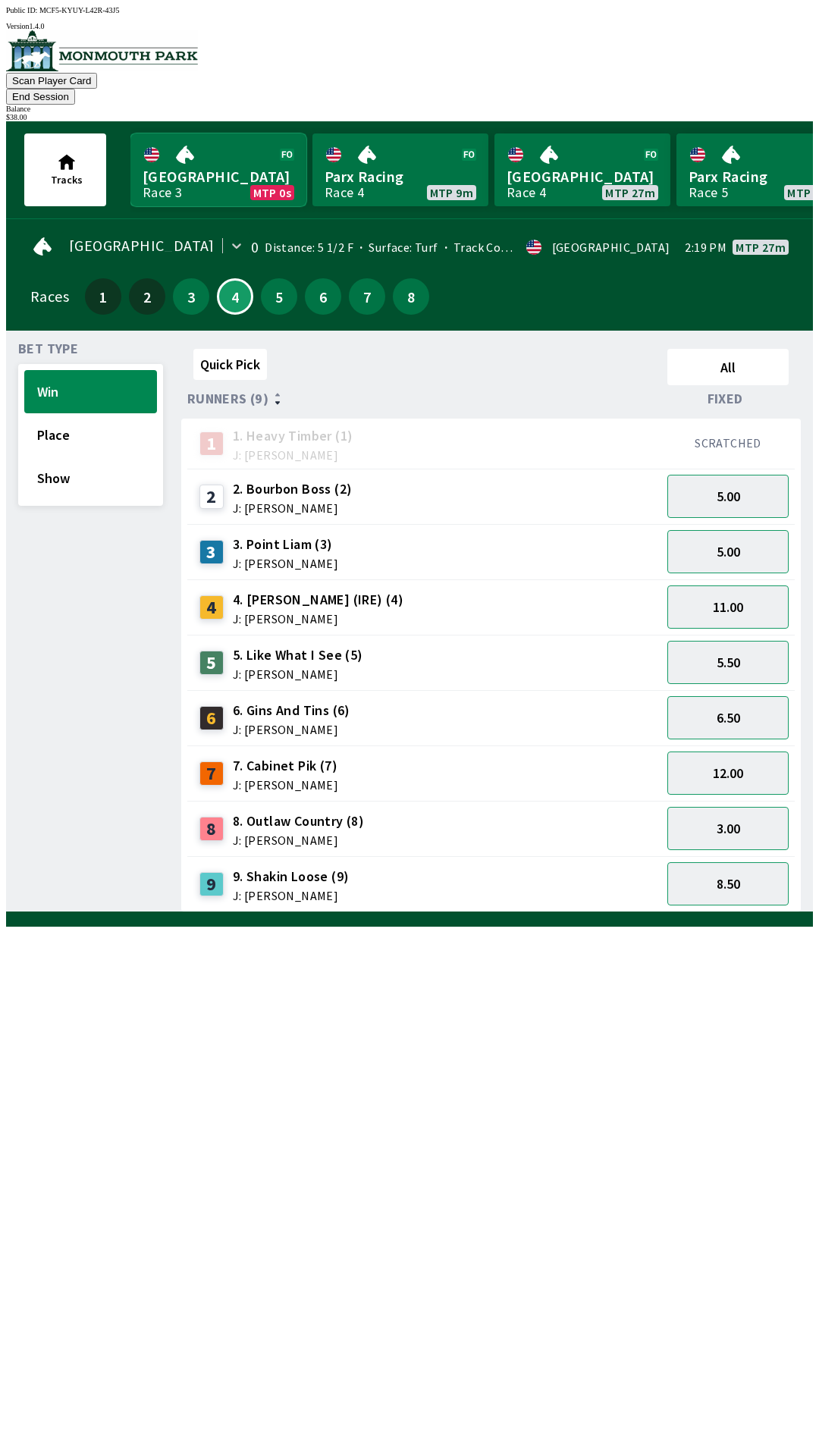
click at [194, 163] on link "Monmouth Park Race 3 MTP 0s" at bounding box center [218, 170] width 176 height 72
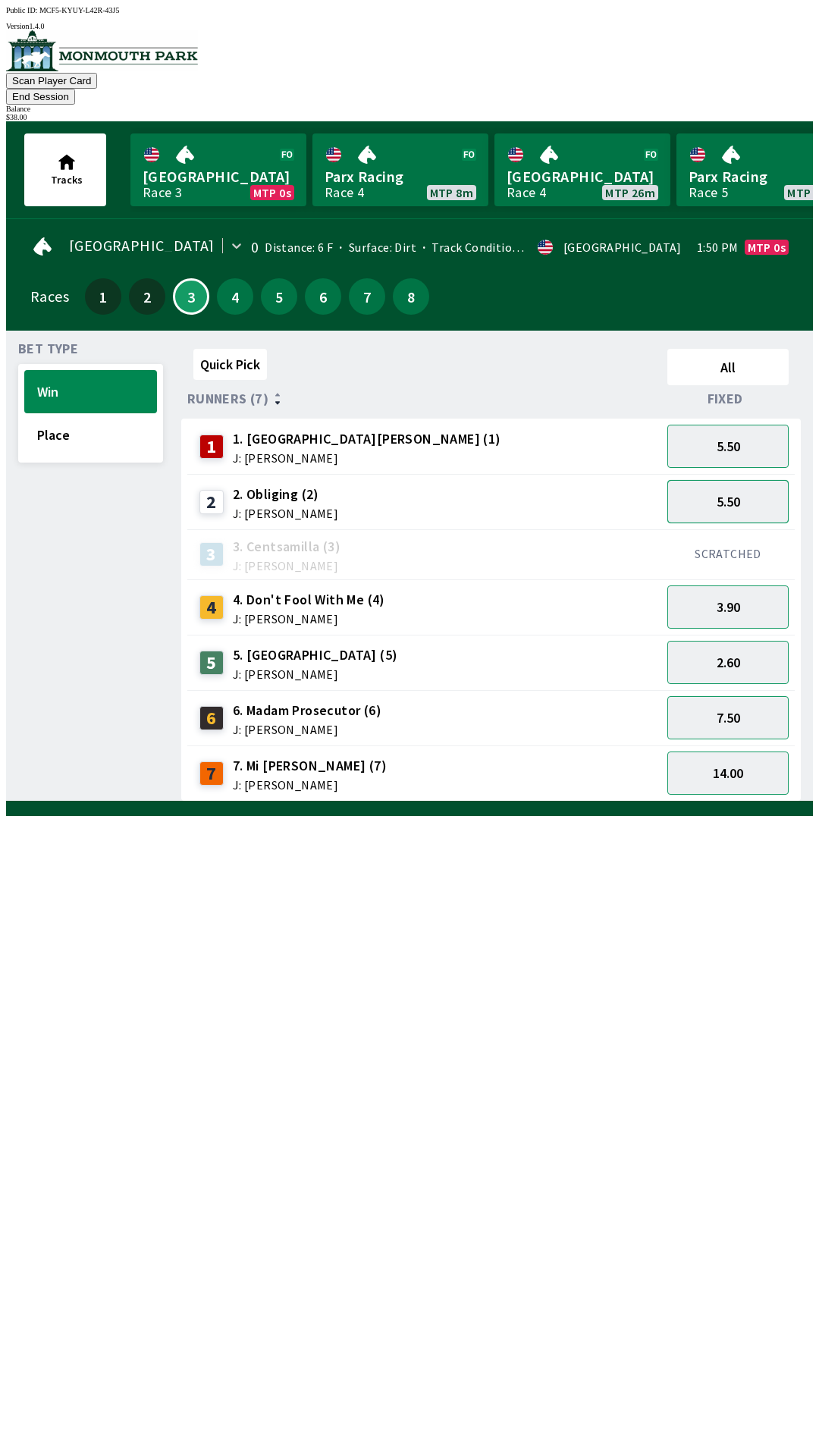
click at [765, 481] on button "5.50" at bounding box center [728, 501] width 122 height 44
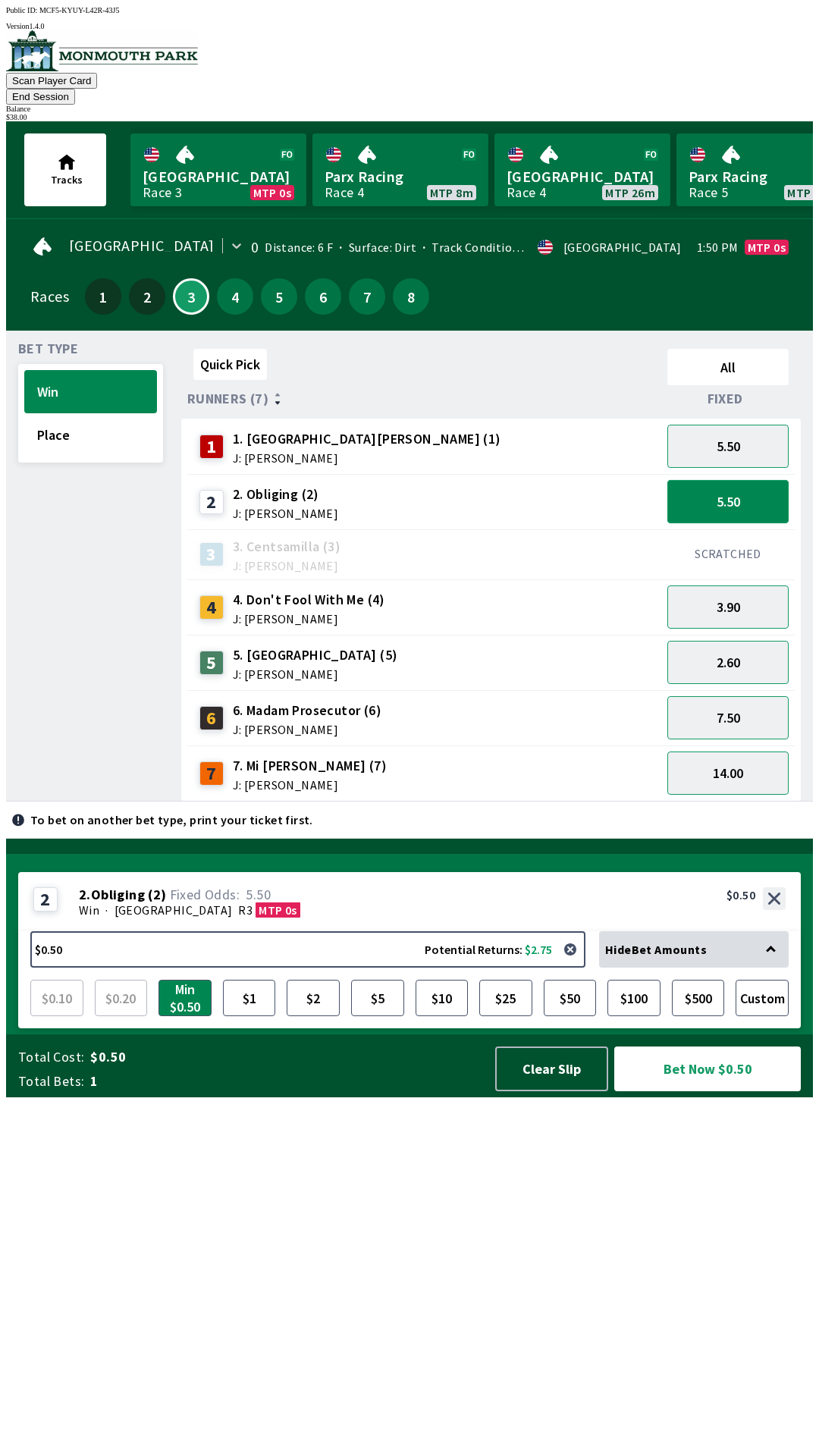
click at [774, 479] on button "5.50" at bounding box center [728, 501] width 122 height 44
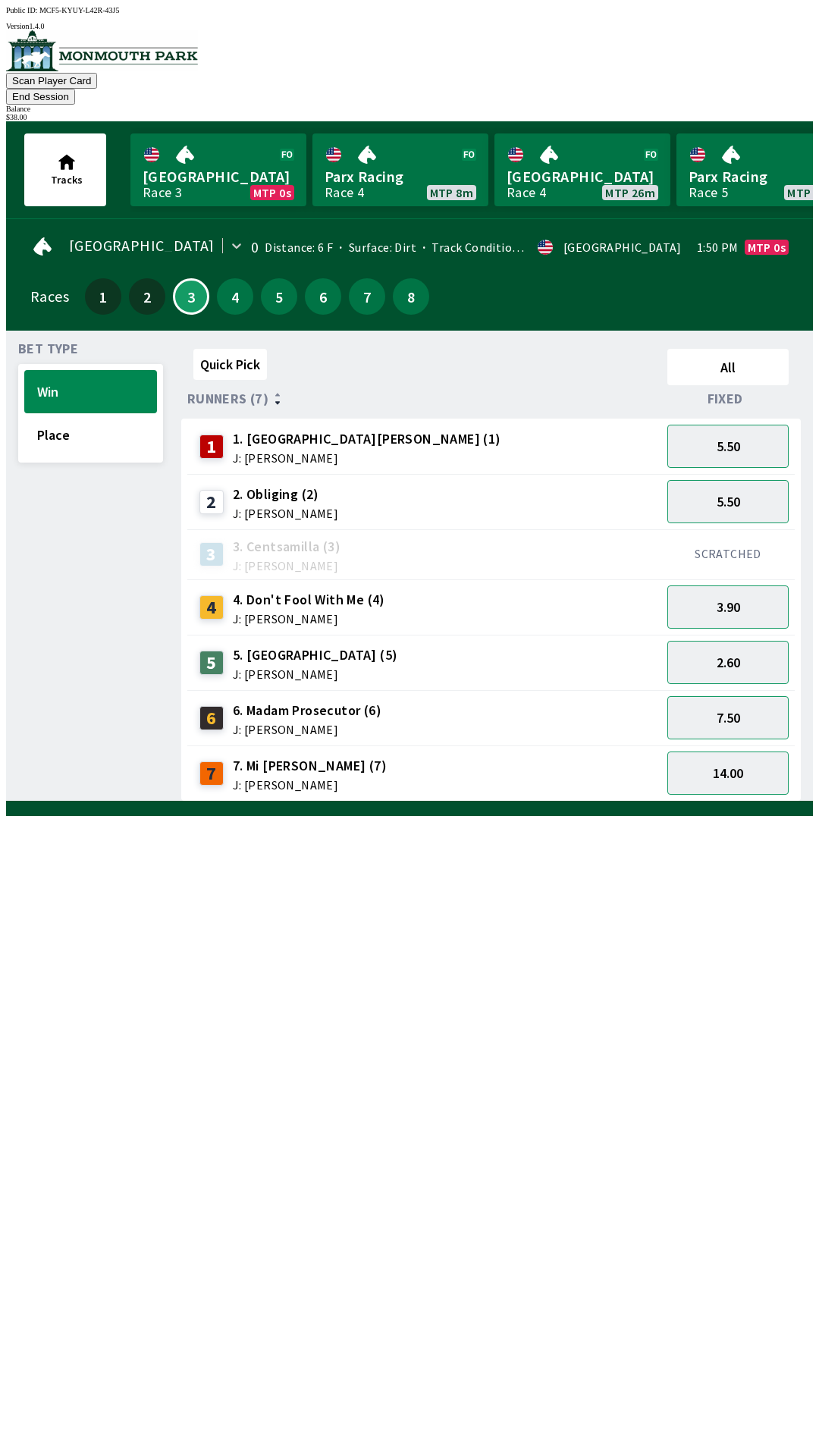
click at [377, 284] on div "7" at bounding box center [366, 295] width 36 height 36
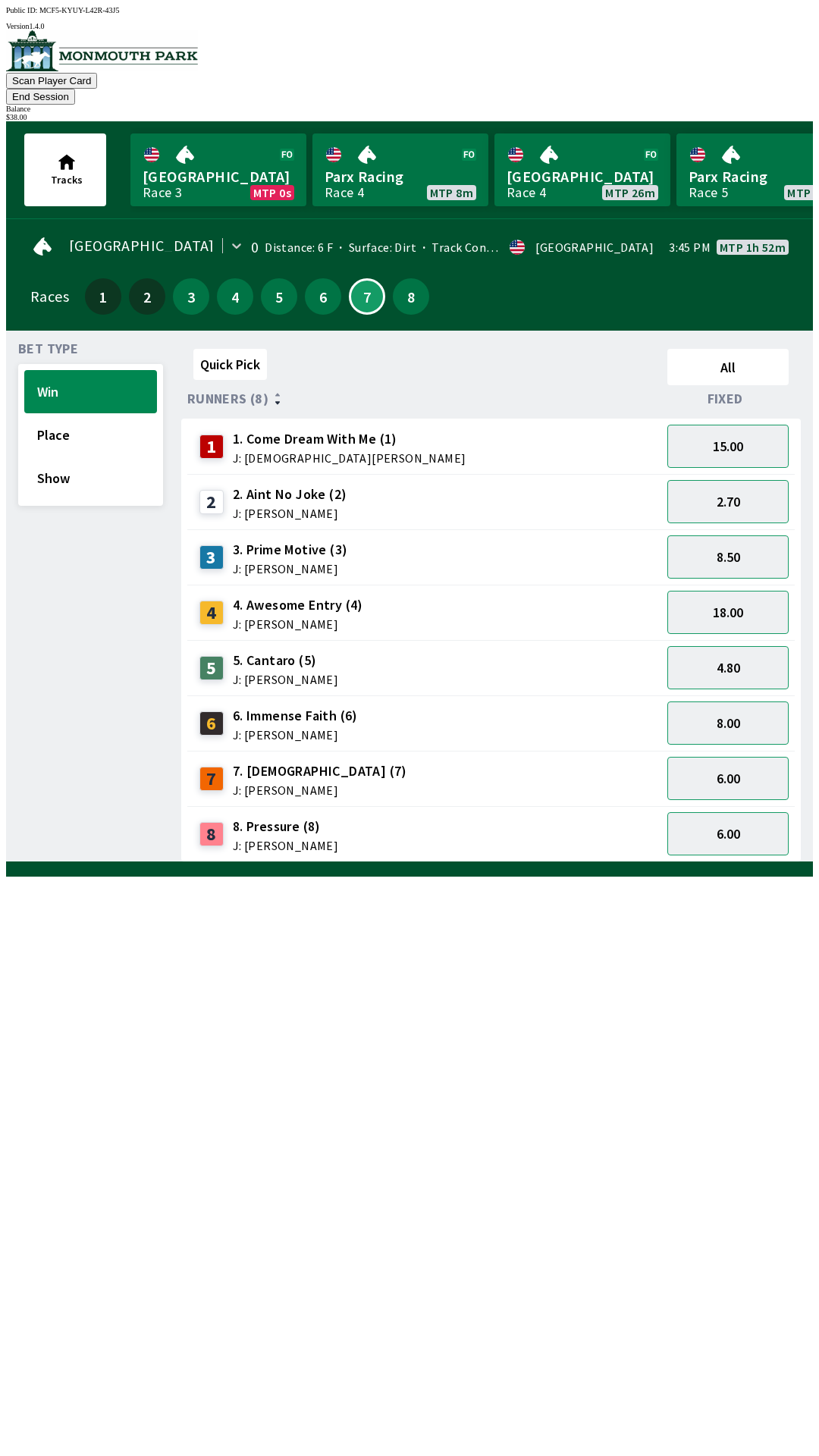
click at [411, 291] on div "8" at bounding box center [411, 295] width 44 height 44
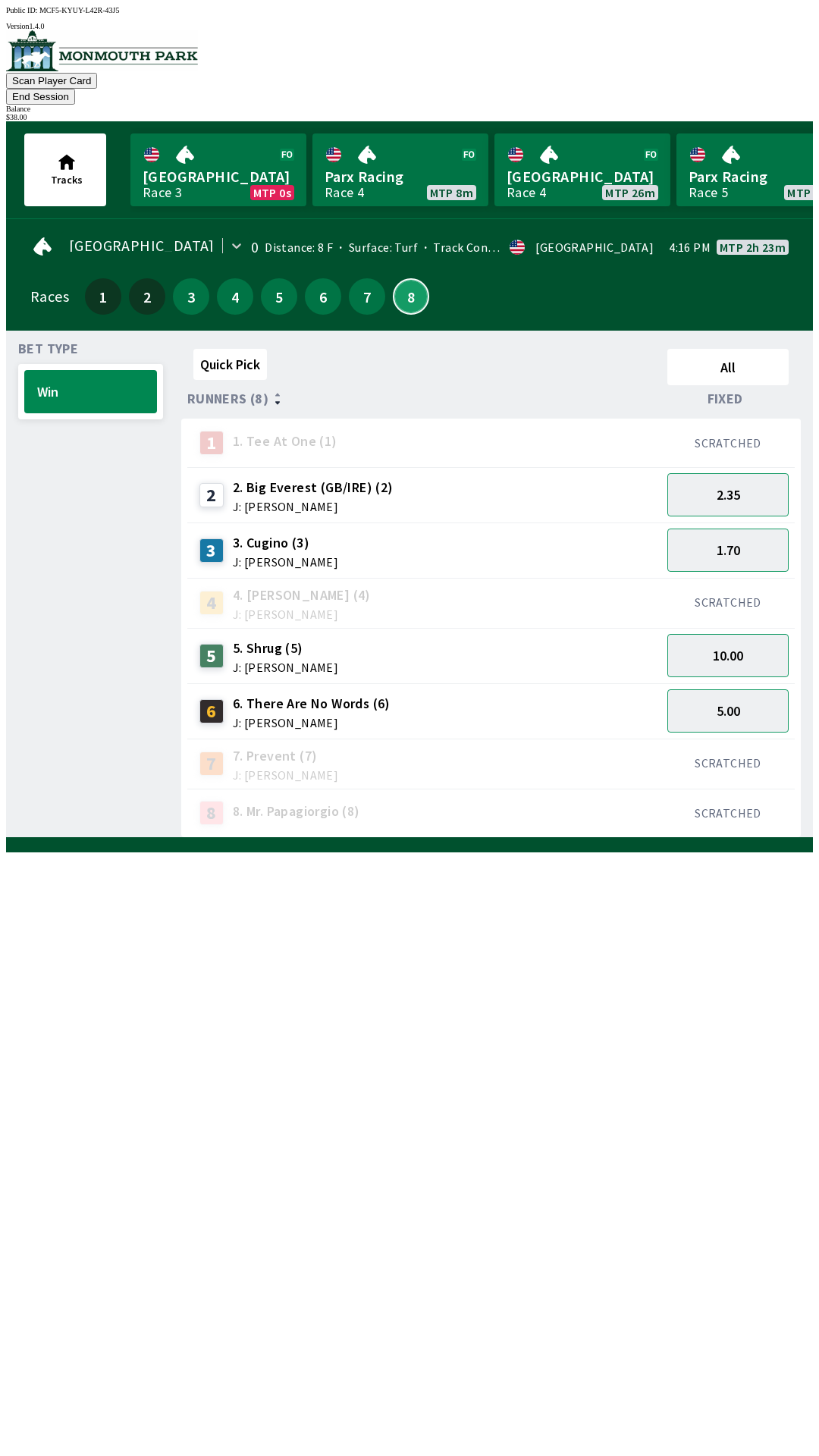
click at [414, 279] on button "8" at bounding box center [411, 295] width 36 height 36
click at [179, 278] on button "3" at bounding box center [191, 295] width 36 height 36
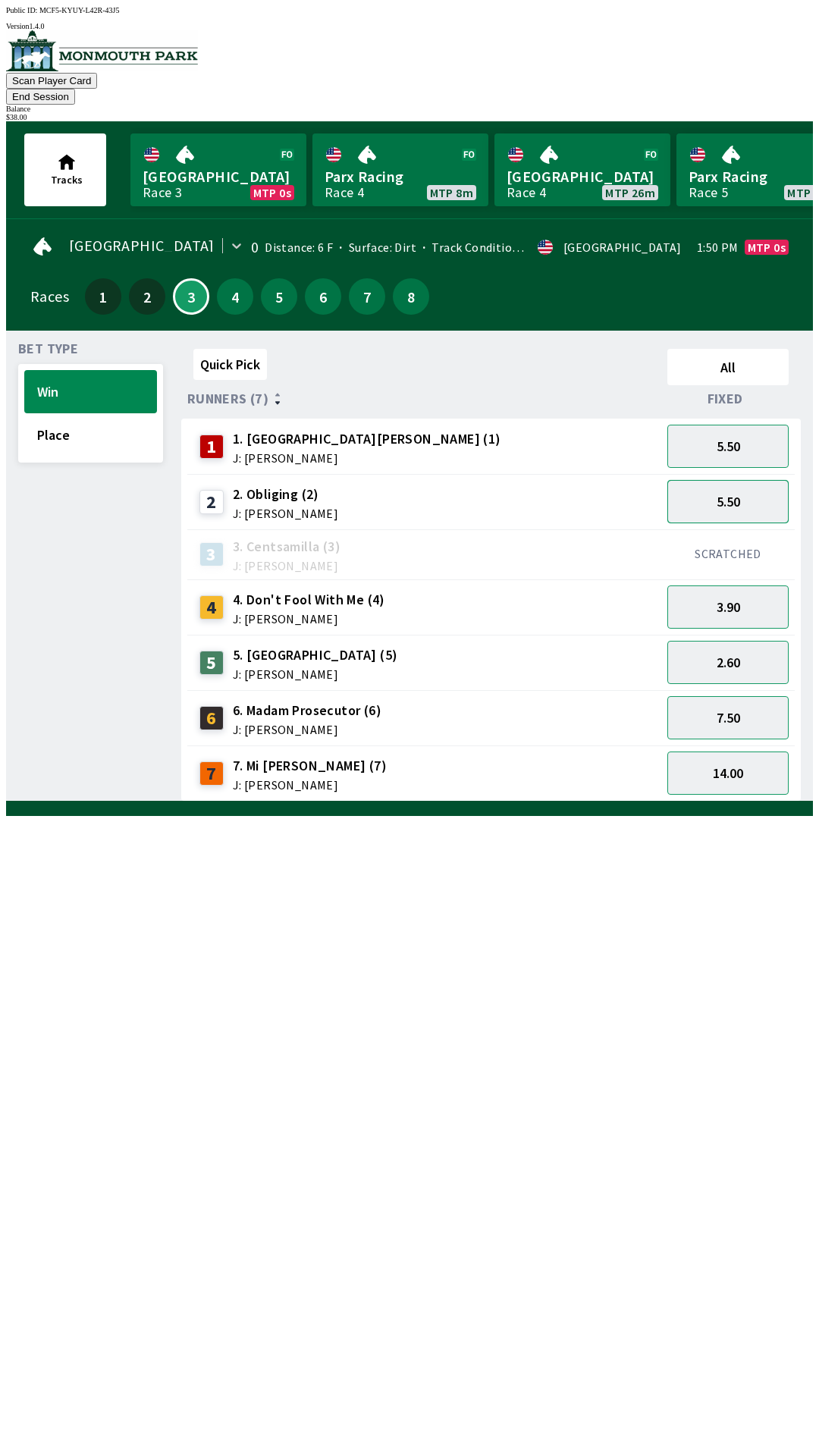
click at [756, 488] on button "5.50" at bounding box center [728, 501] width 122 height 44
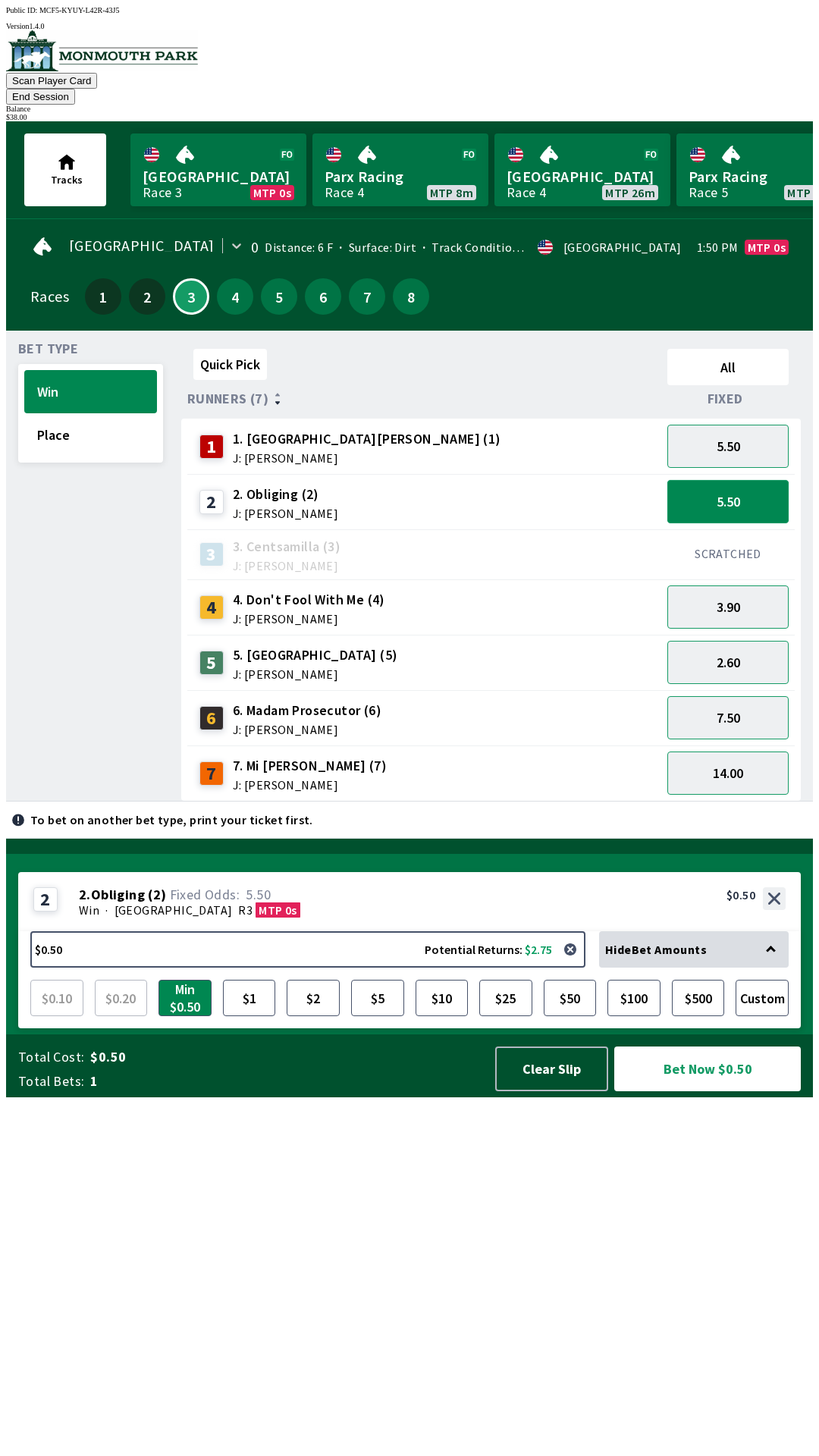
click at [759, 479] on button "5.50" at bounding box center [728, 501] width 122 height 44
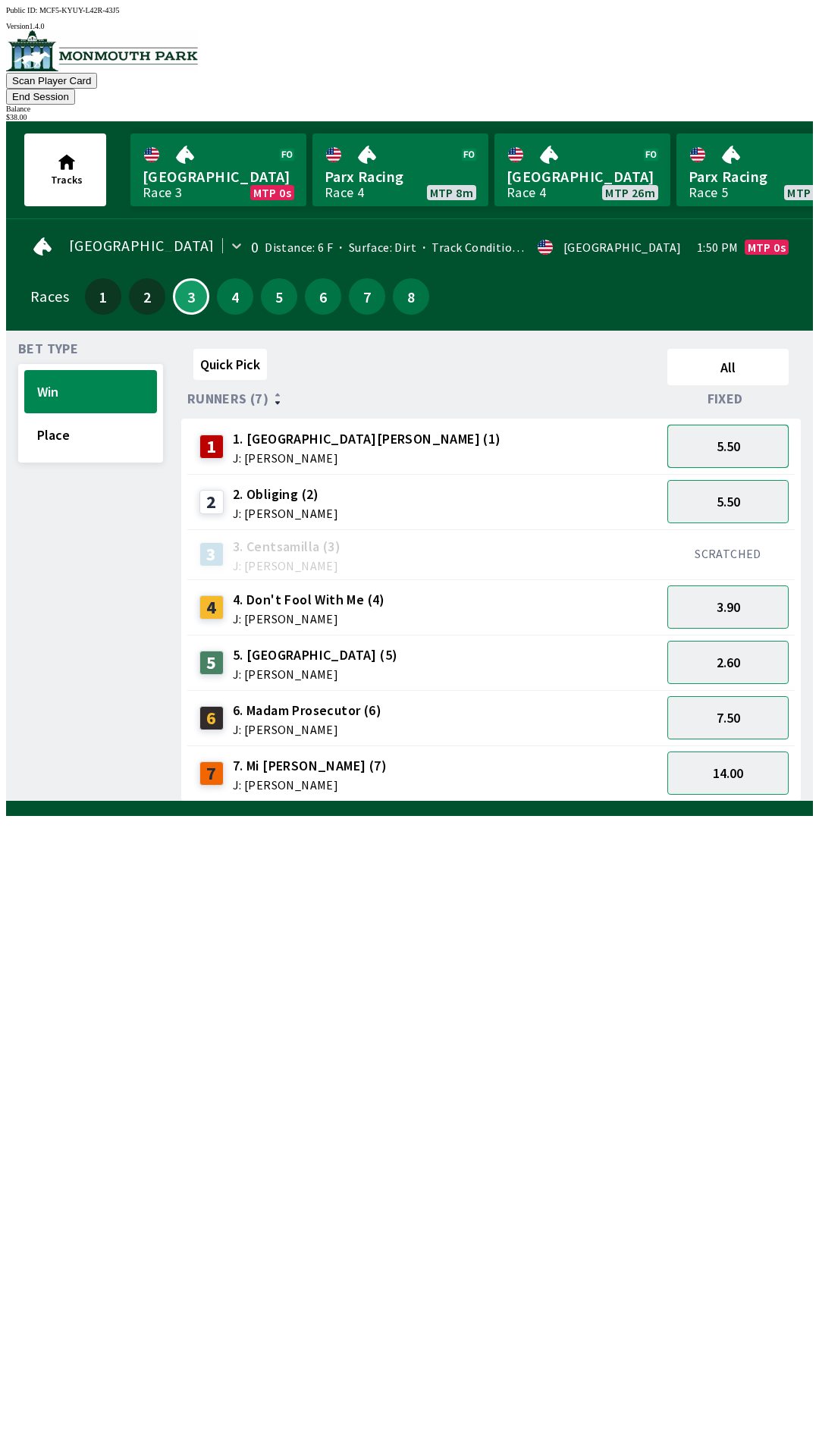
click at [770, 425] on button "5.50" at bounding box center [728, 446] width 122 height 44
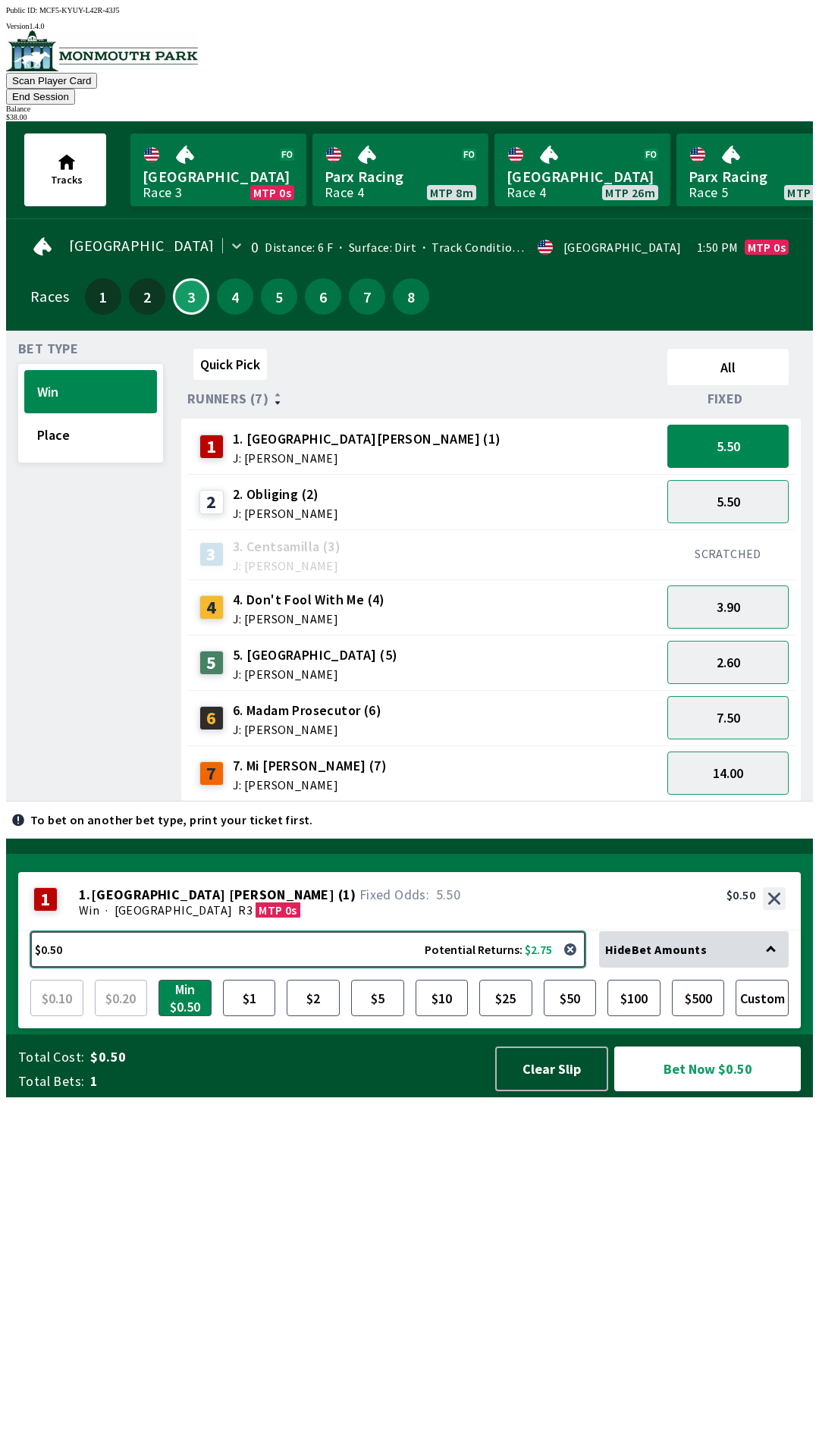
click at [315, 967] on button "$0.50 Potential Returns: $2.75" at bounding box center [308, 949] width 555 height 36
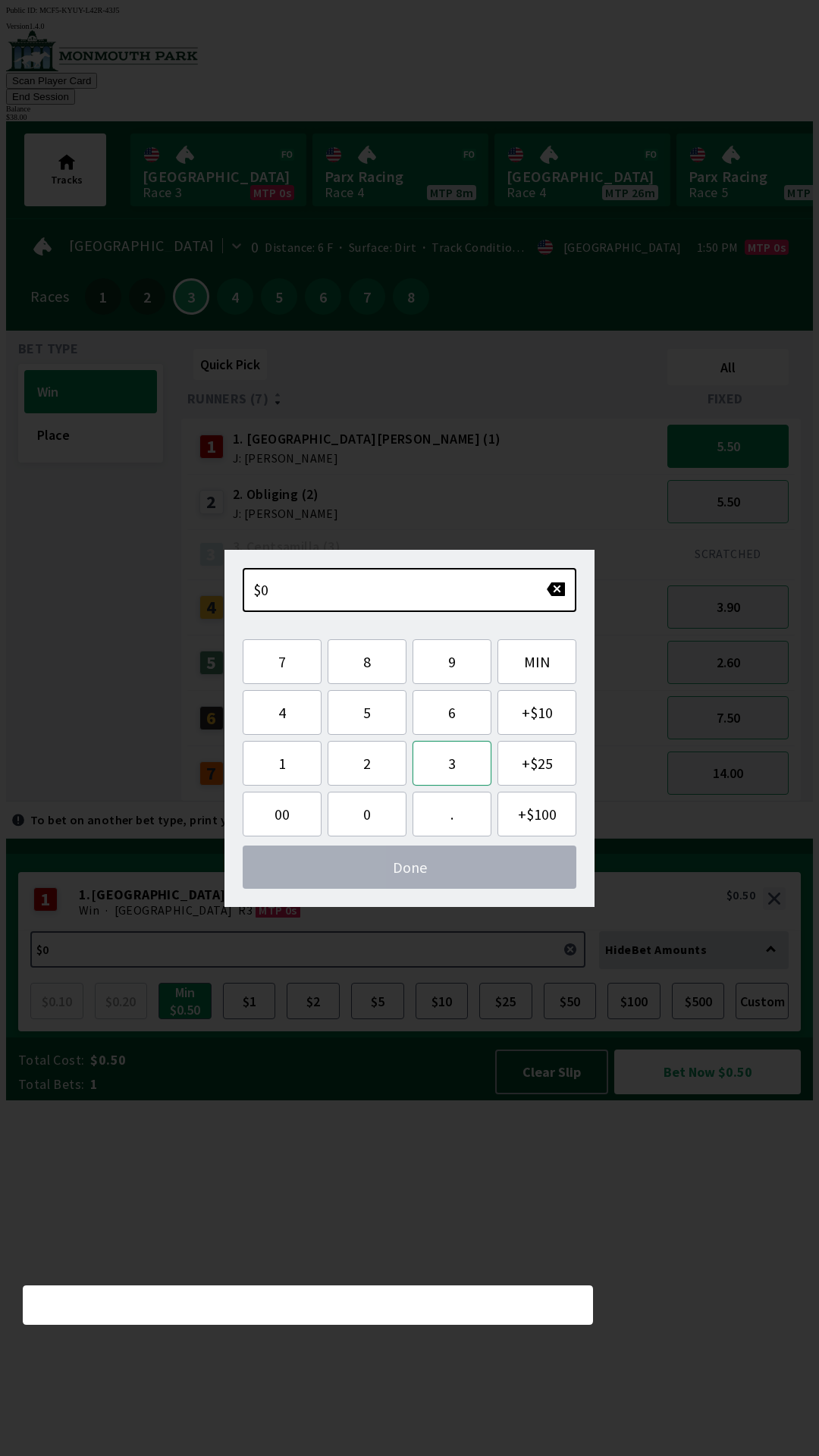
click at [458, 770] on button "3" at bounding box center [452, 763] width 79 height 45
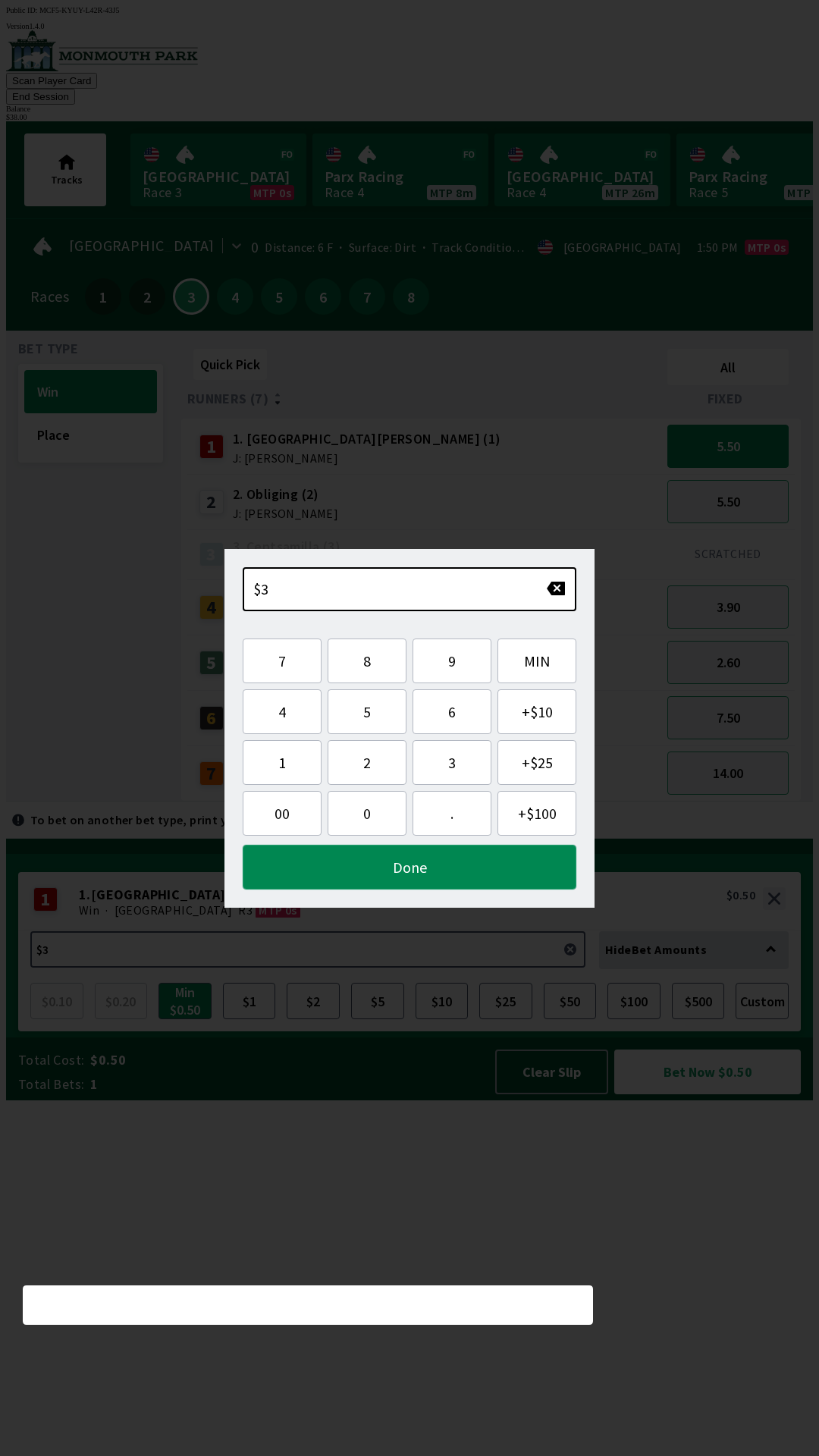
click at [430, 885] on button "Done" at bounding box center [409, 867] width 334 height 45
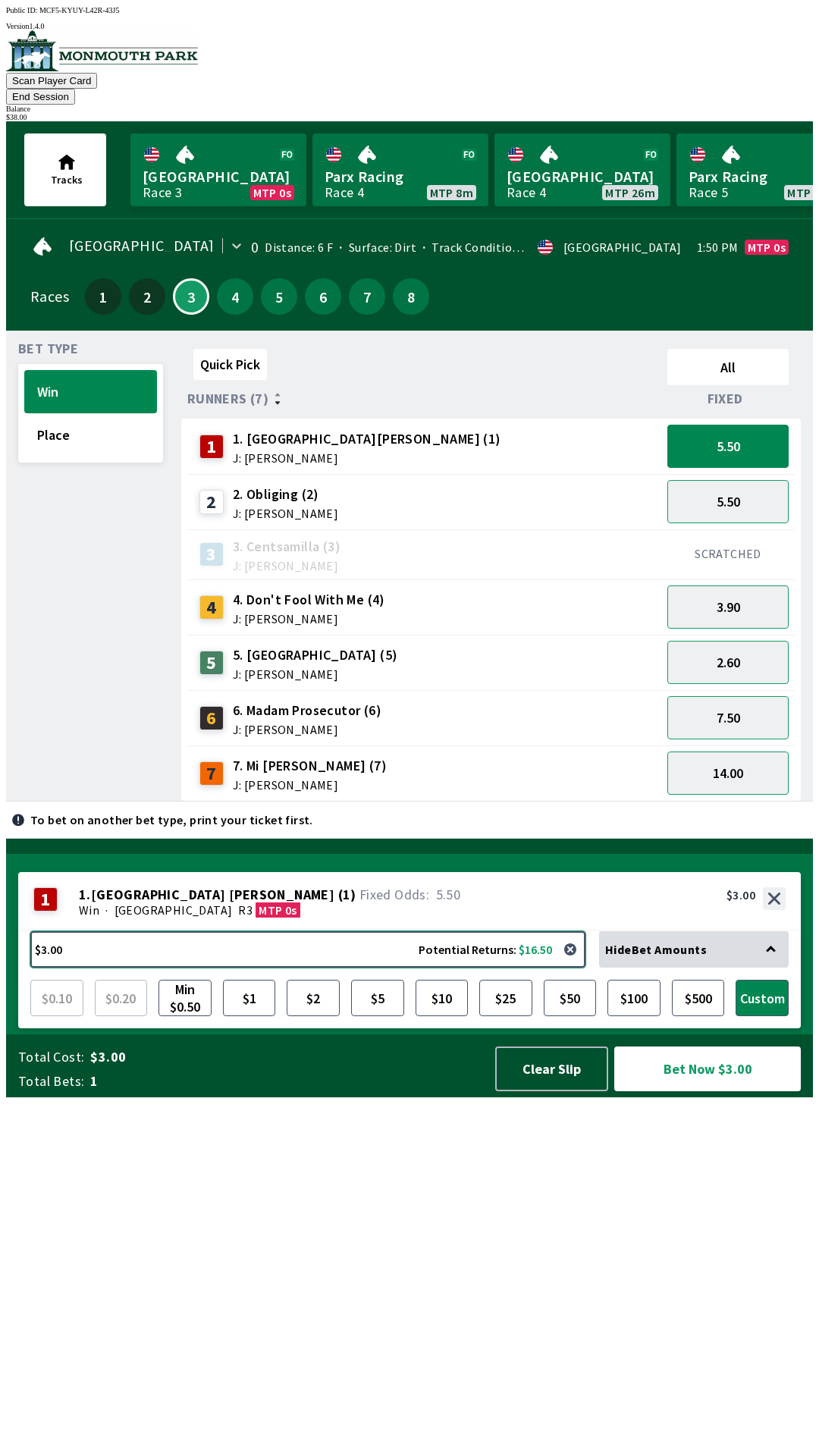
click at [331, 967] on button "$3.00 Potential Returns: $16.50" at bounding box center [308, 949] width 555 height 36
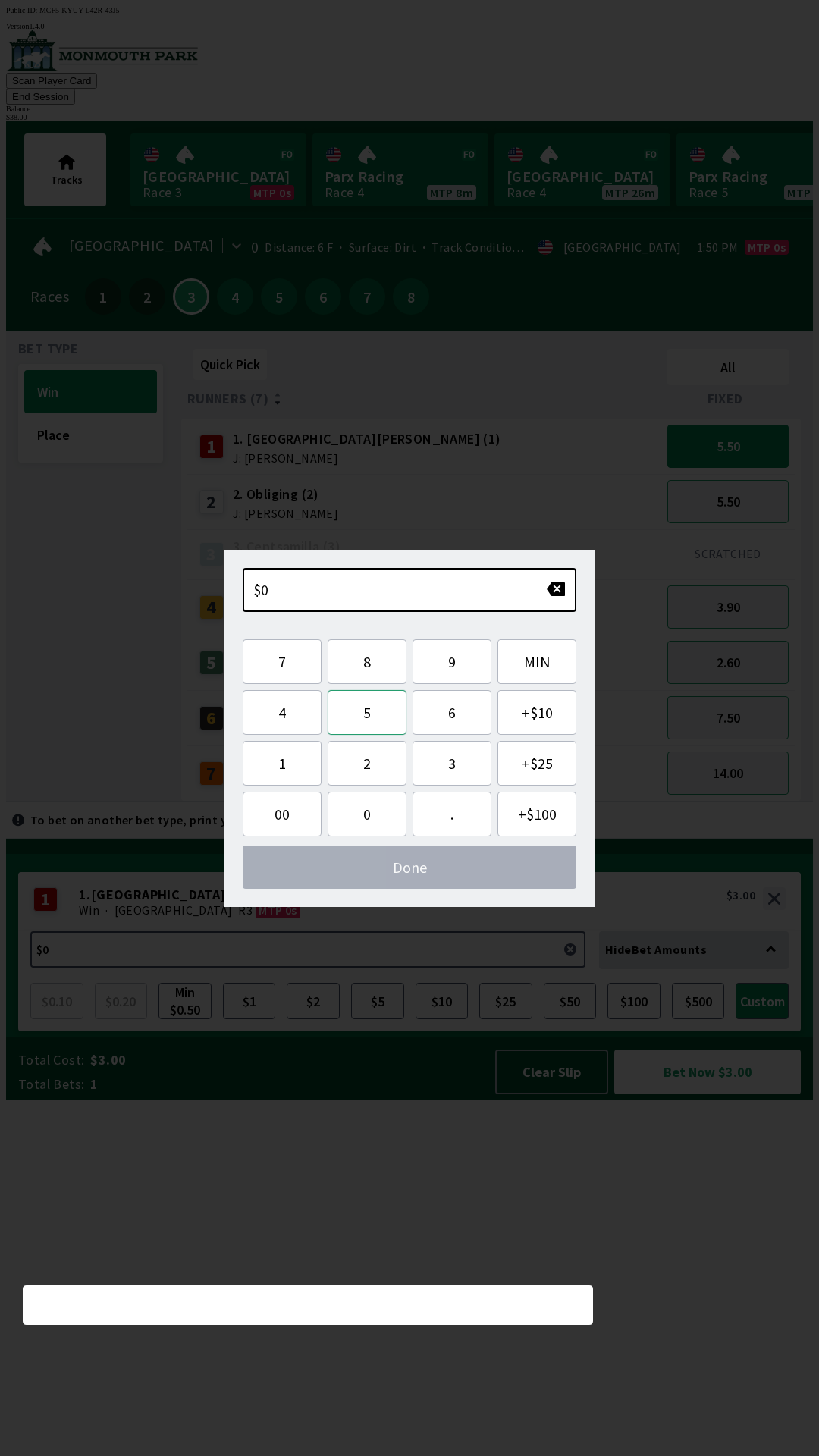
click at [365, 716] on button "5" at bounding box center [366, 712] width 79 height 45
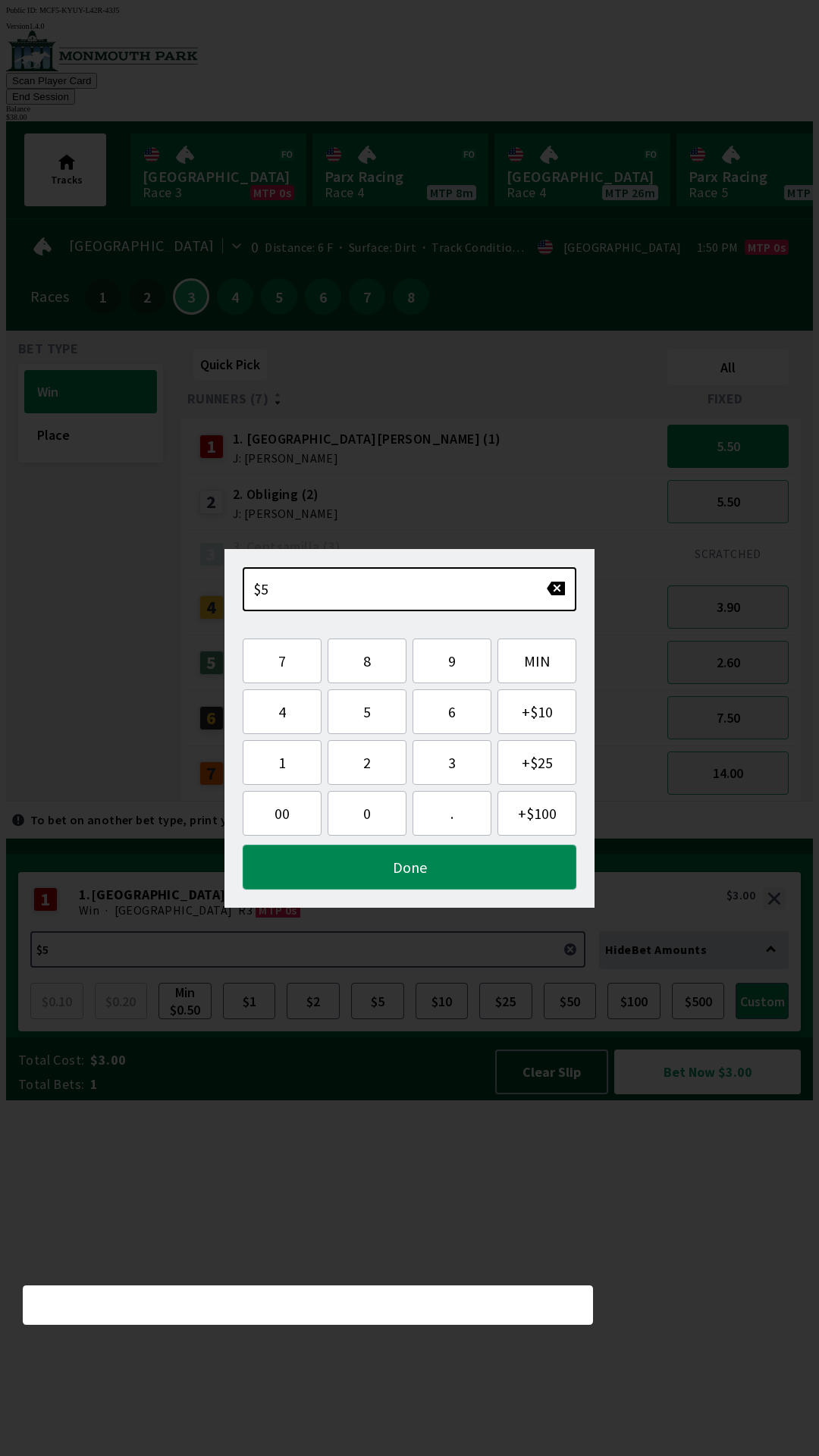
click at [439, 875] on button "Done" at bounding box center [409, 867] width 334 height 45
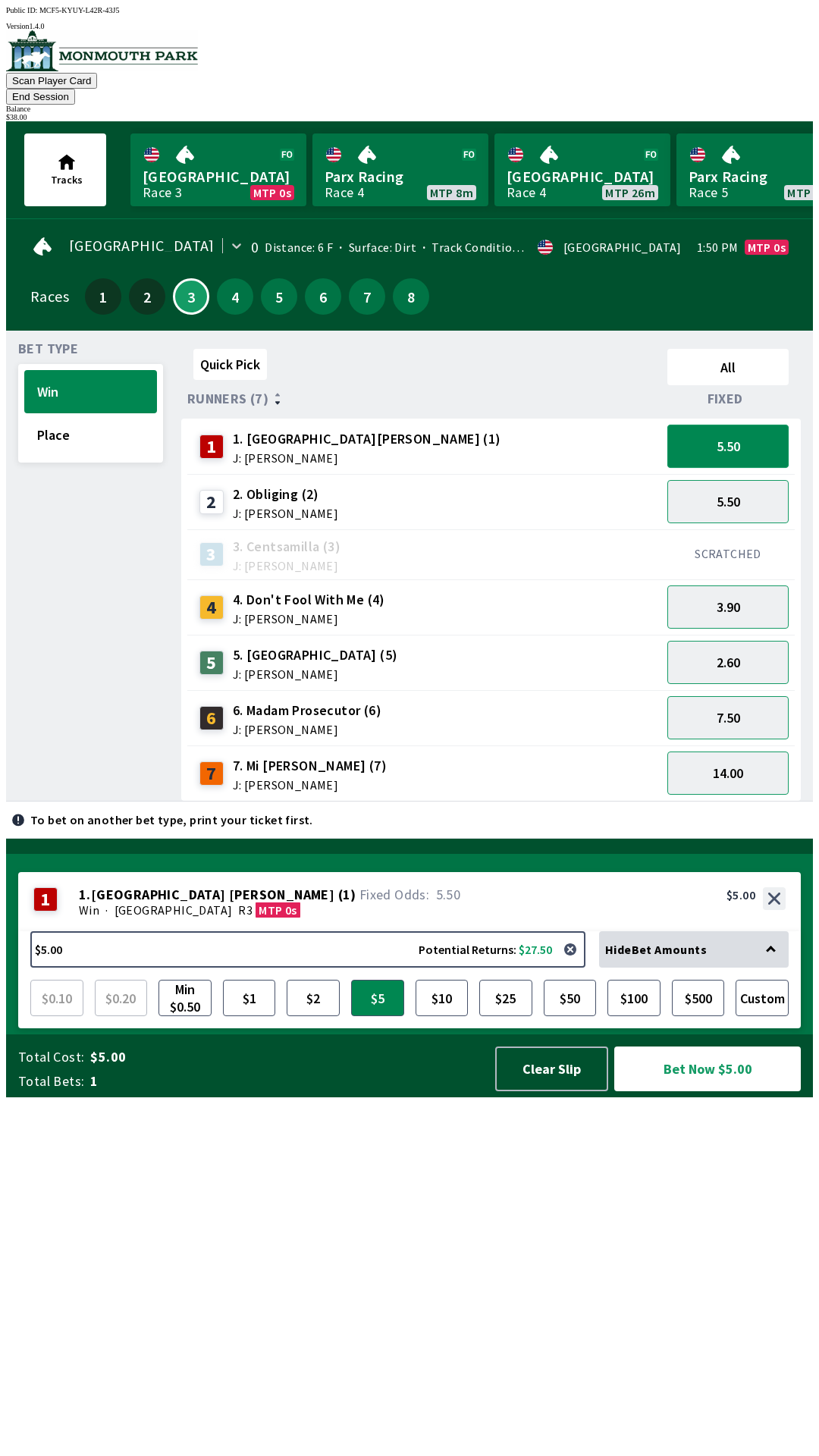
click at [761, 428] on button "5.50" at bounding box center [728, 446] width 122 height 44
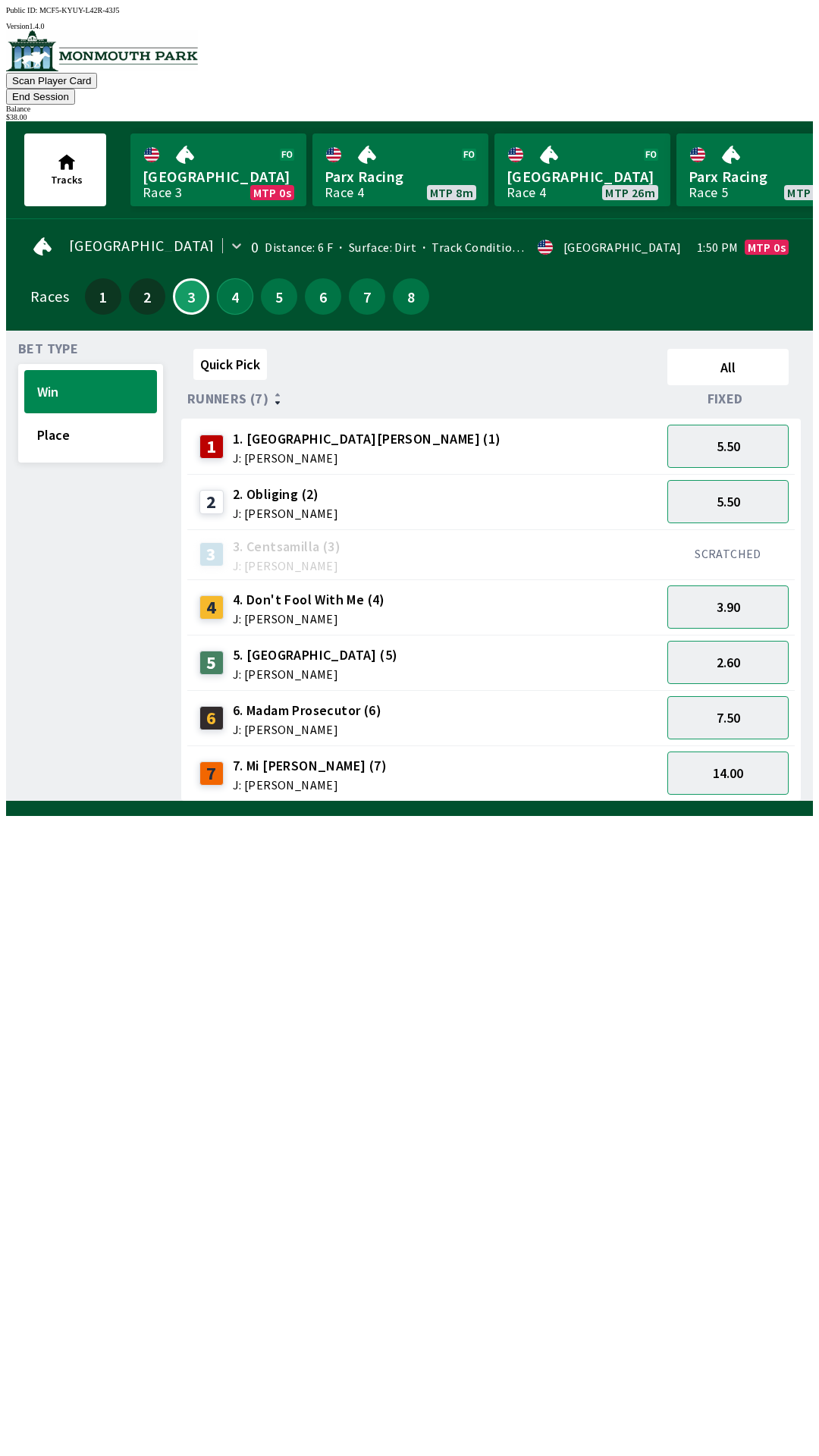
click at [229, 282] on button "4" at bounding box center [234, 295] width 36 height 36
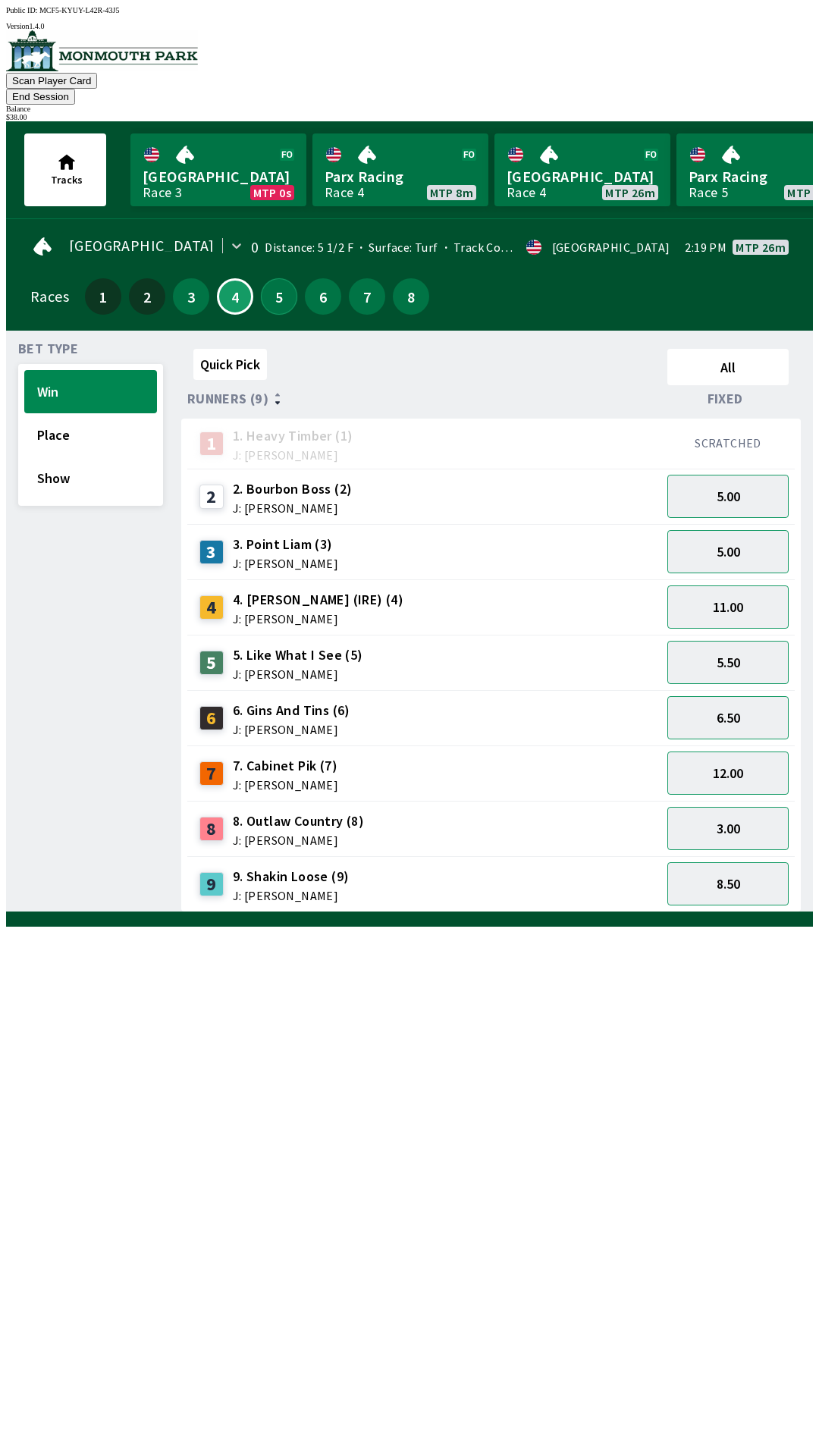
click at [280, 282] on button "5" at bounding box center [279, 295] width 36 height 36
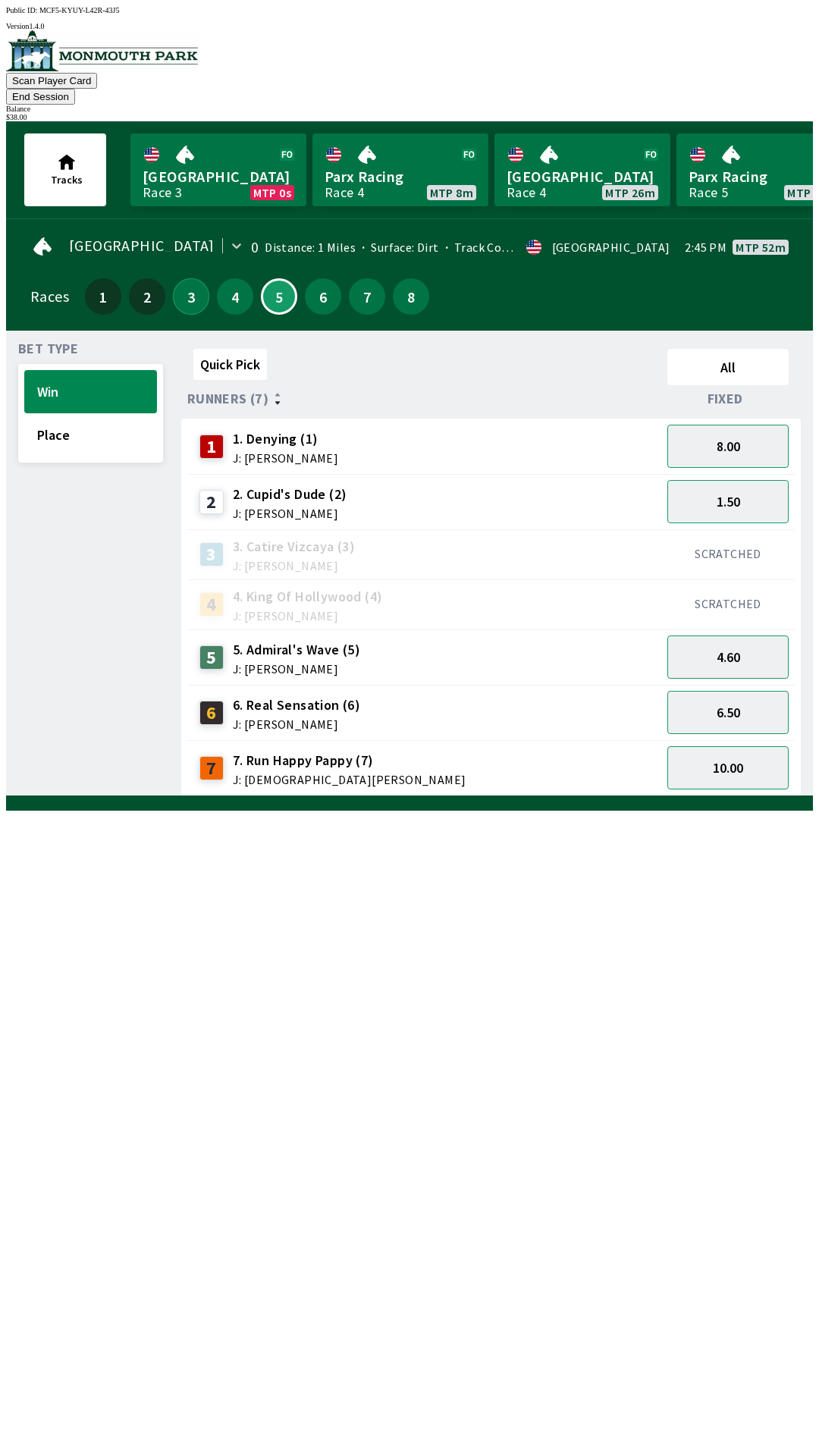
click at [184, 278] on button "3" at bounding box center [191, 295] width 36 height 36
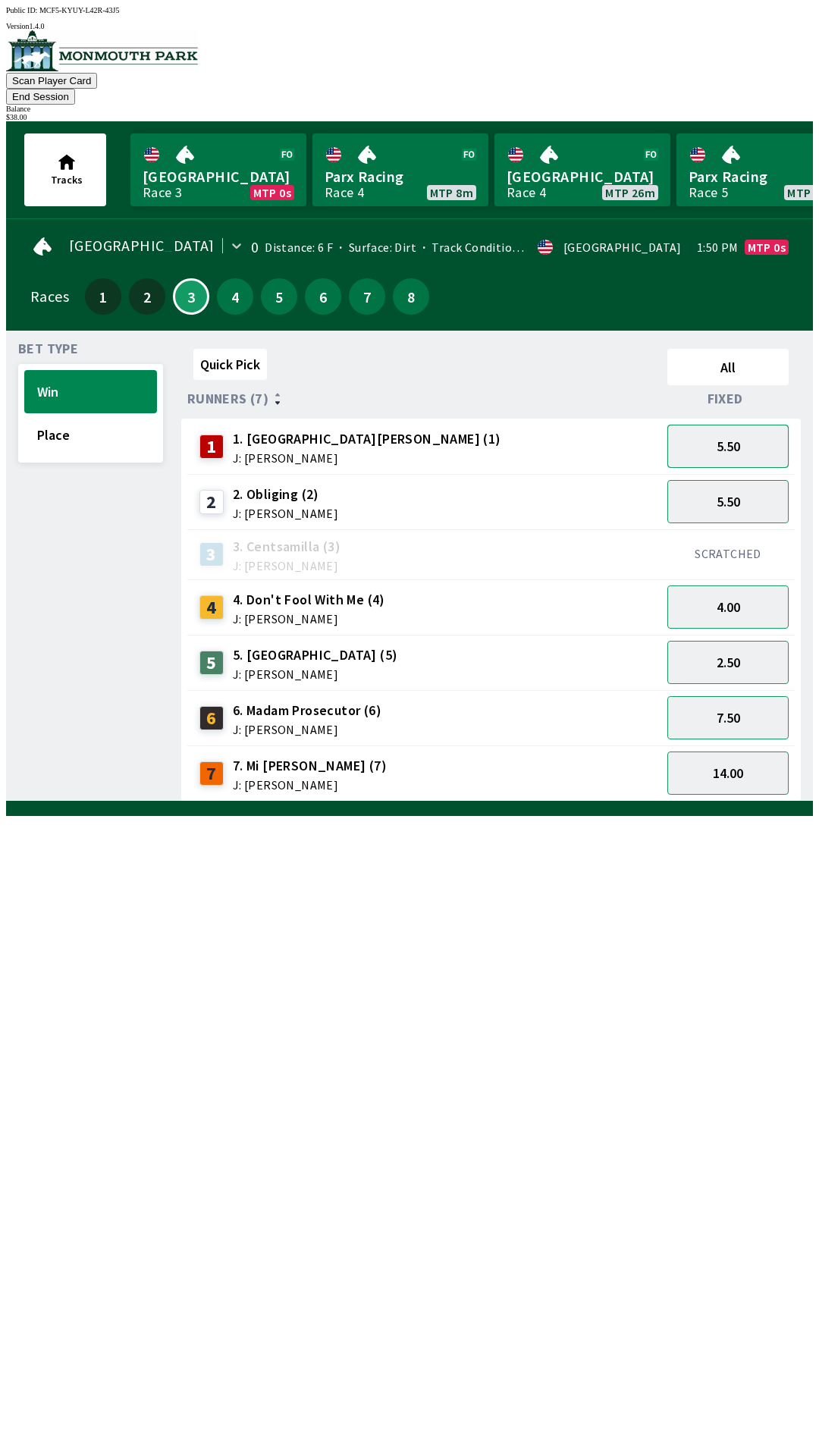
click at [767, 425] on button "5.50" at bounding box center [728, 446] width 122 height 44
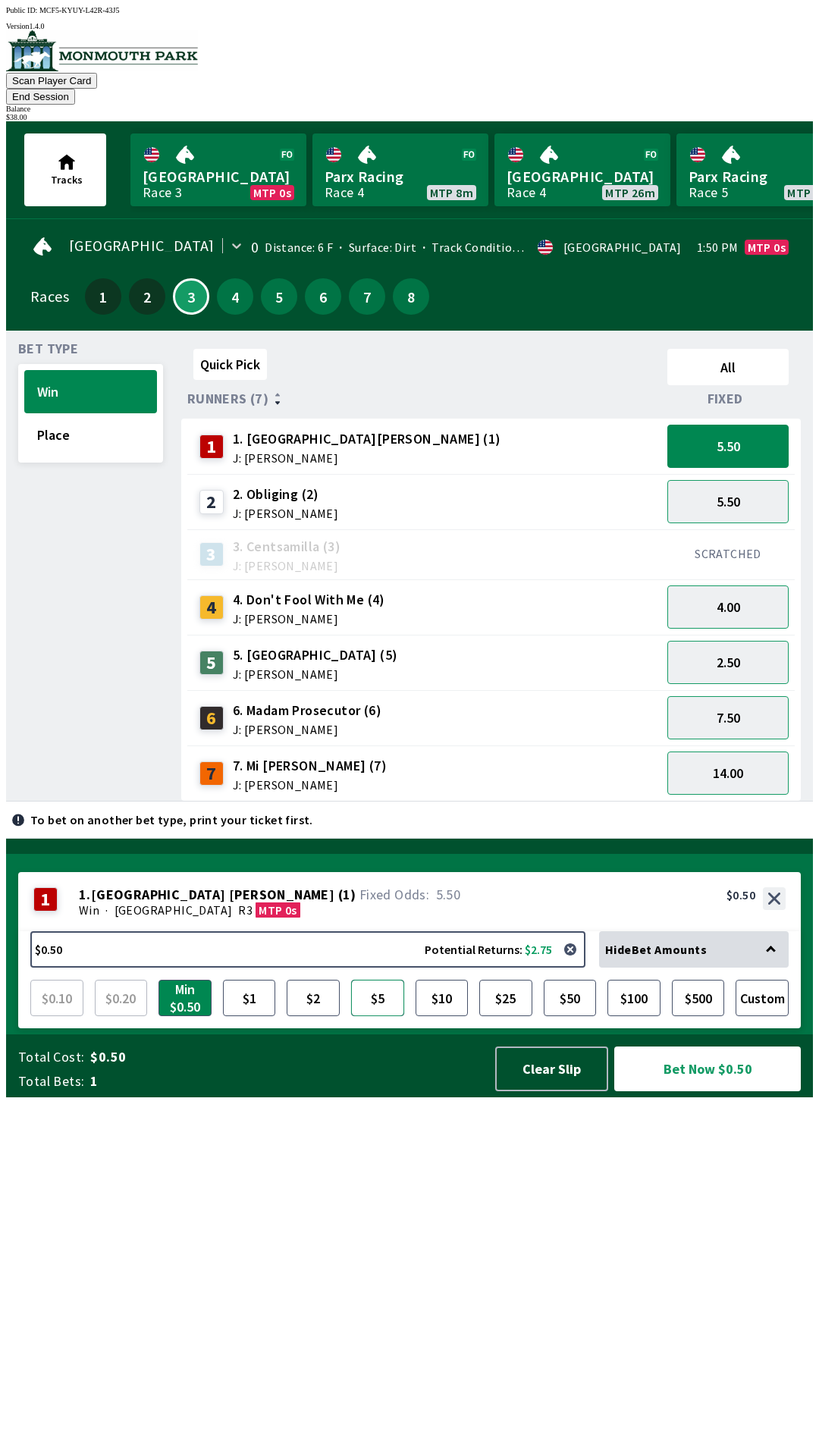
click at [360, 1016] on button "$5" at bounding box center [377, 997] width 53 height 36
click at [741, 426] on button "5.50" at bounding box center [728, 446] width 122 height 44
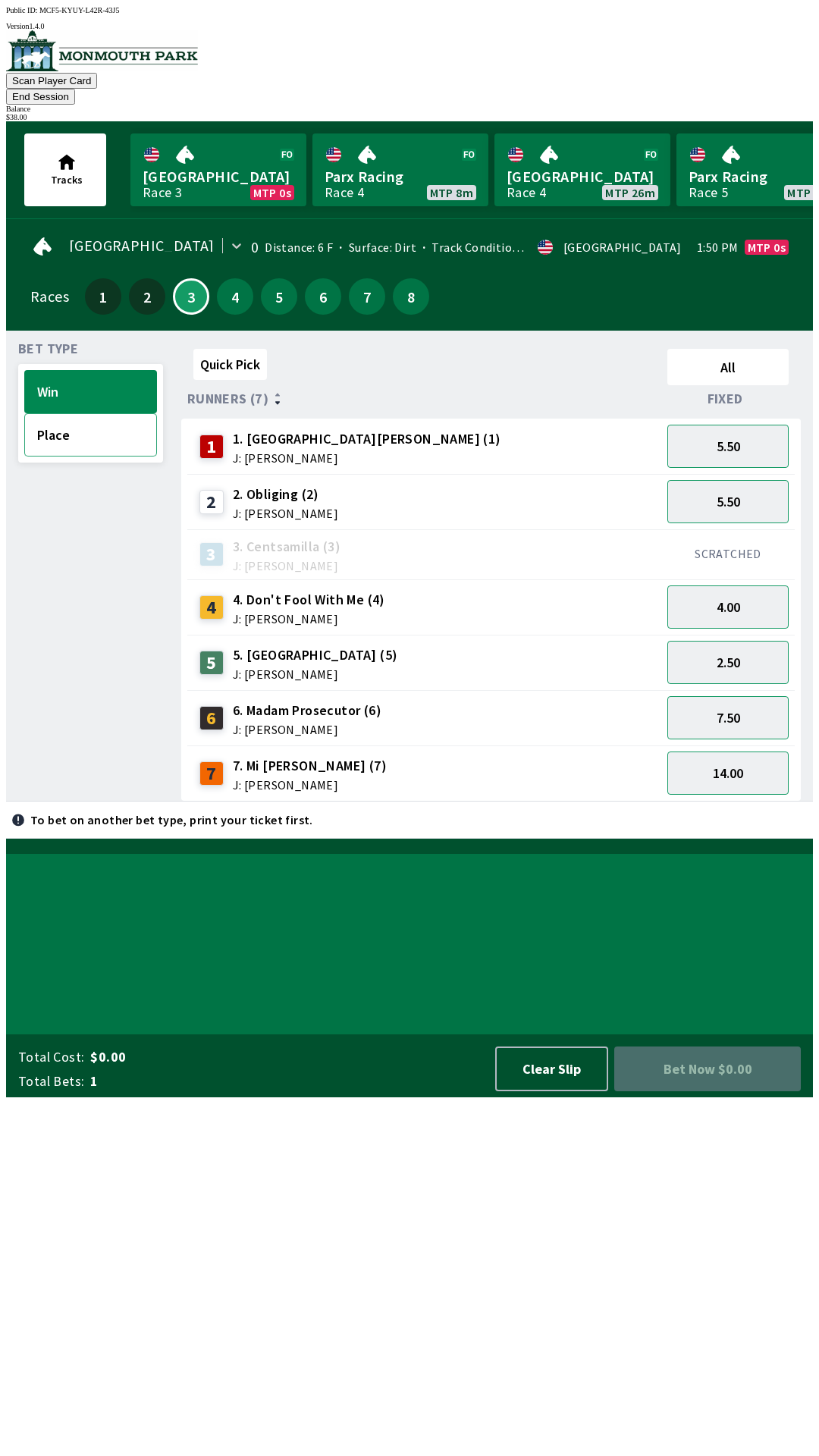
click at [106, 426] on button "Place" at bounding box center [90, 435] width 133 height 44
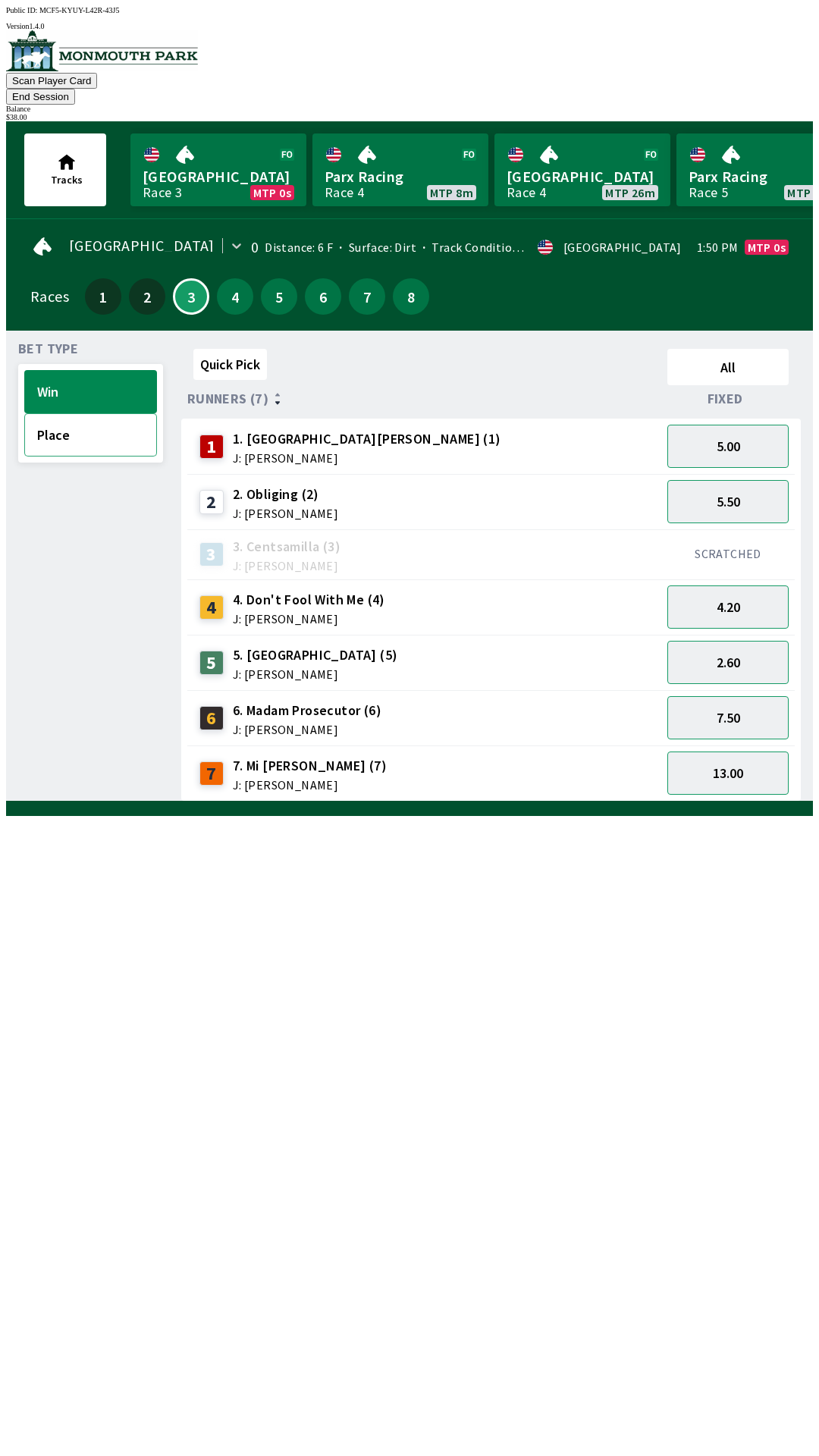
click at [97, 420] on button "Place" at bounding box center [90, 435] width 133 height 44
click at [784, 425] on button "2.50" at bounding box center [728, 446] width 122 height 44
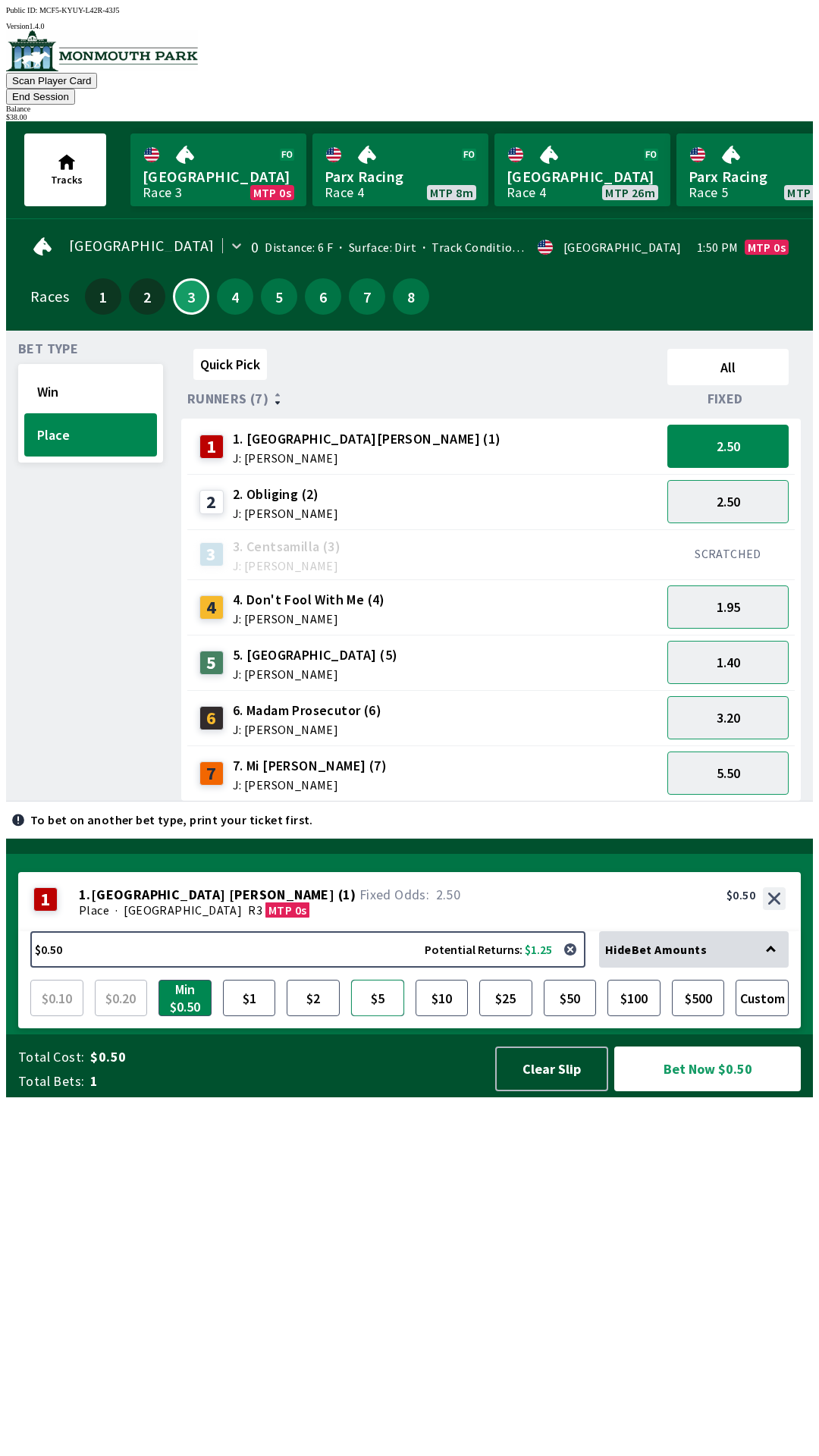
click at [361, 1016] on button "$5" at bounding box center [377, 997] width 53 height 36
click at [102, 370] on button "Win" at bounding box center [90, 391] width 133 height 44
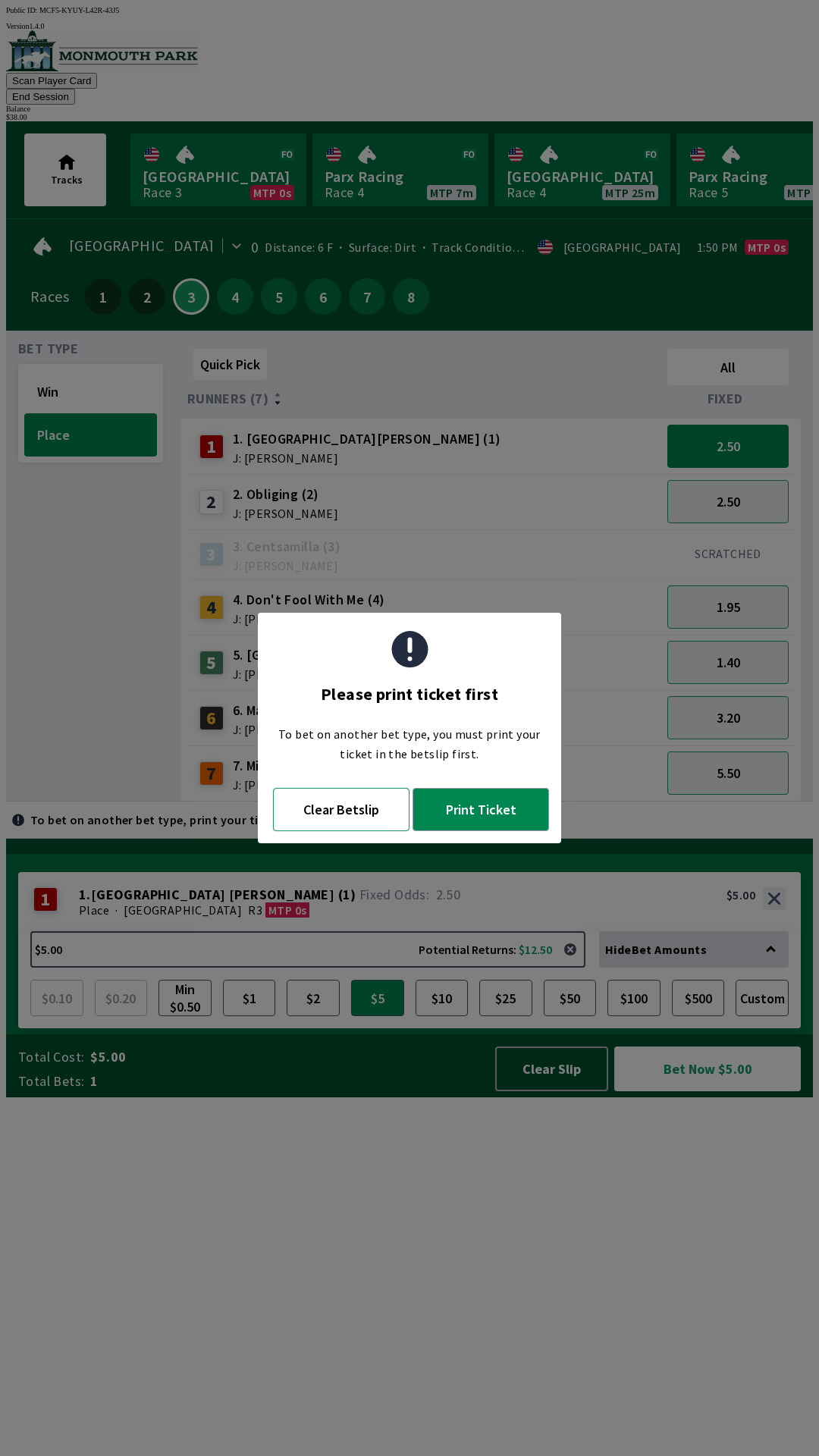
click at [346, 813] on button "Clear Betslip" at bounding box center [341, 809] width 137 height 44
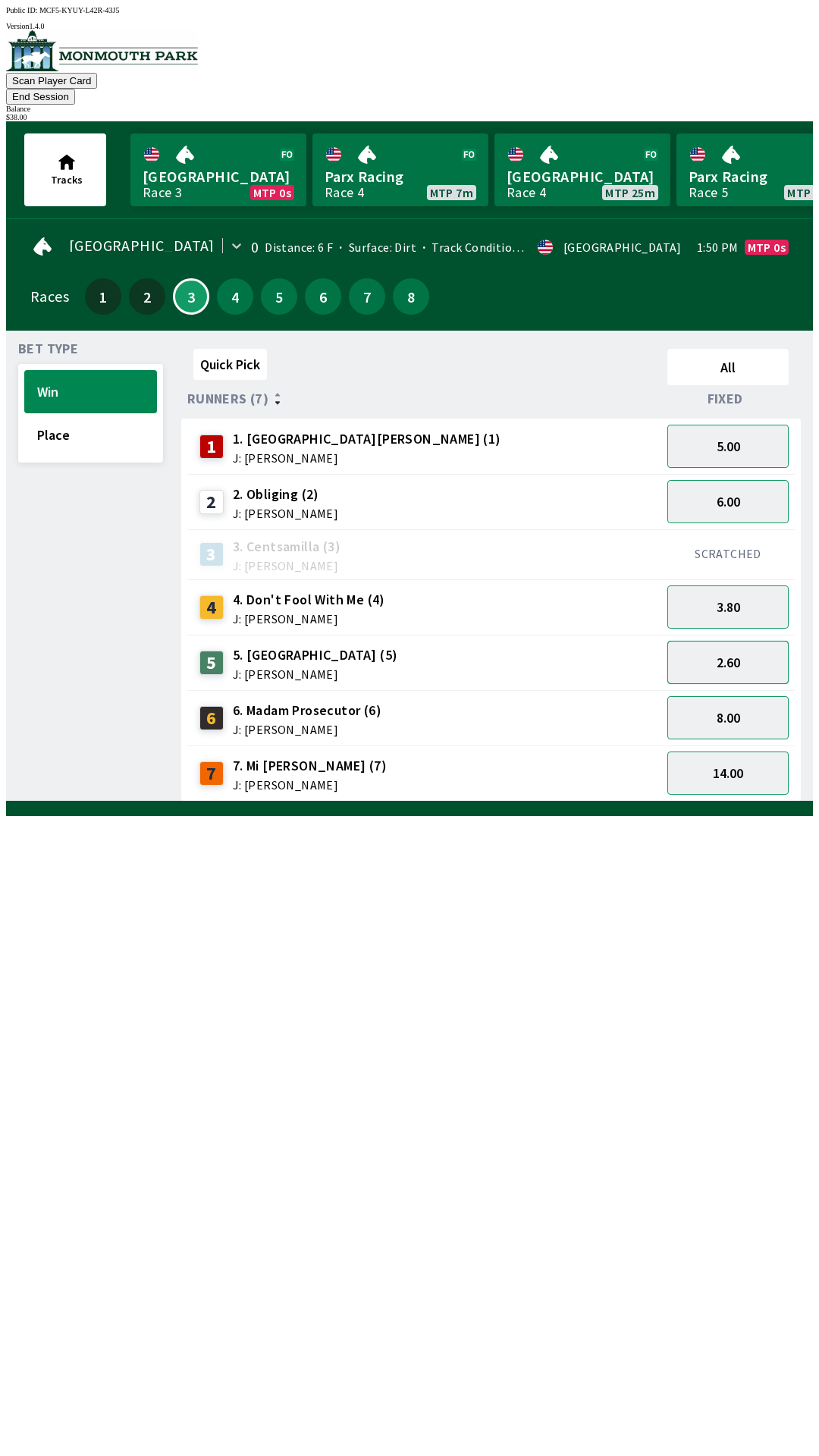
click at [762, 642] on button "2.60" at bounding box center [728, 662] width 122 height 44
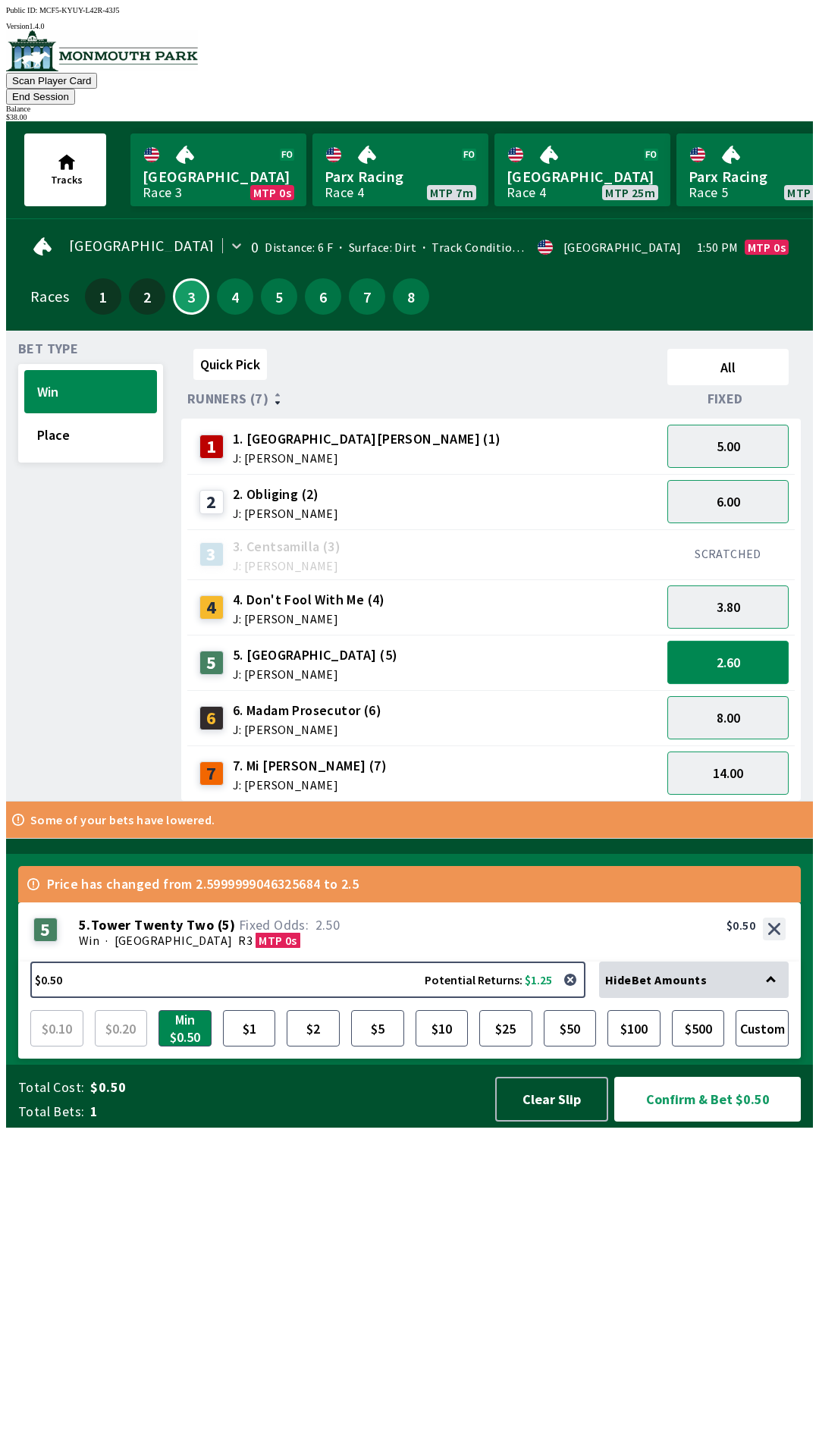
click at [765, 641] on button "2.60" at bounding box center [728, 662] width 122 height 44
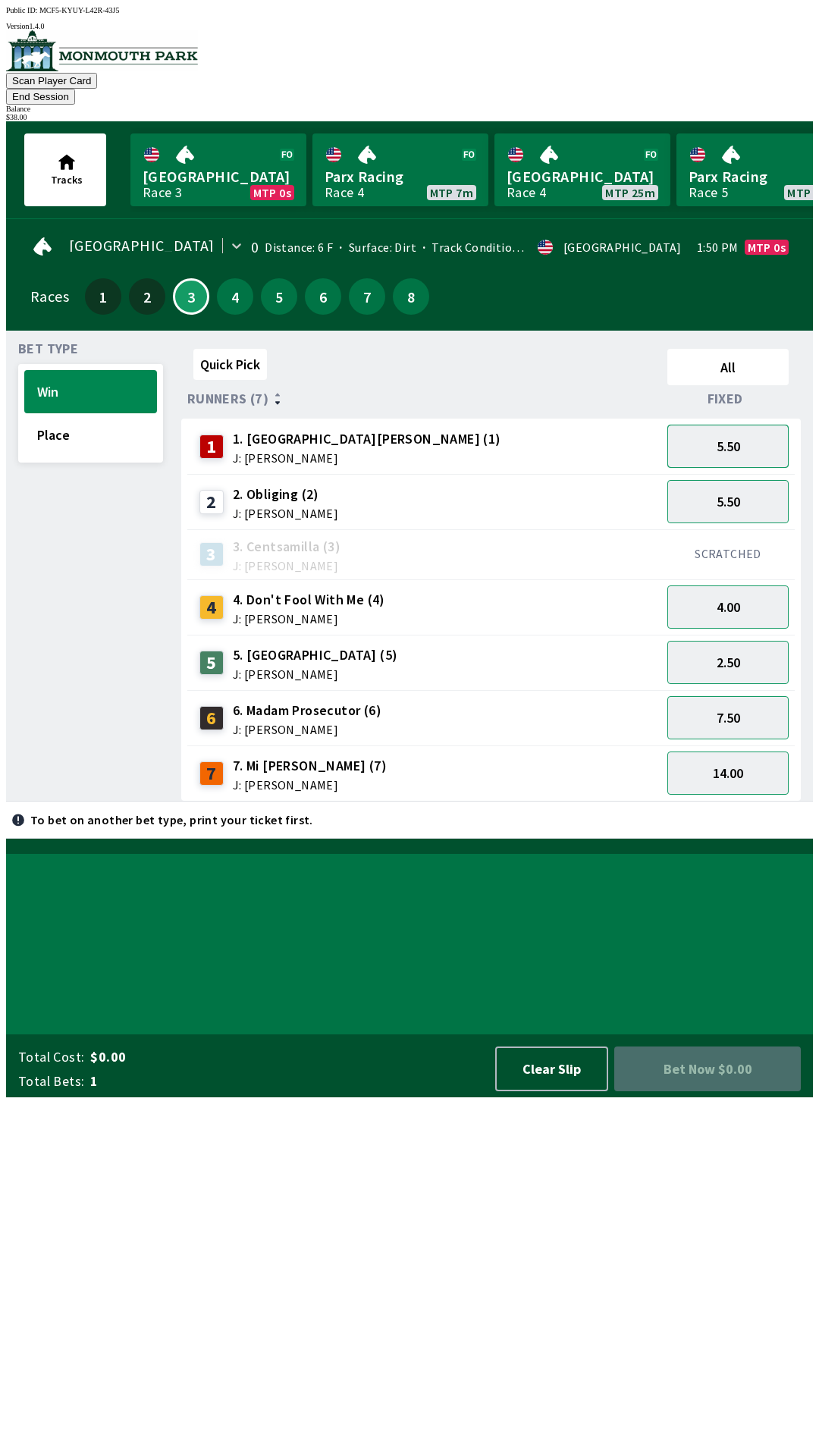
click at [765, 435] on button "5.50" at bounding box center [728, 446] width 122 height 44
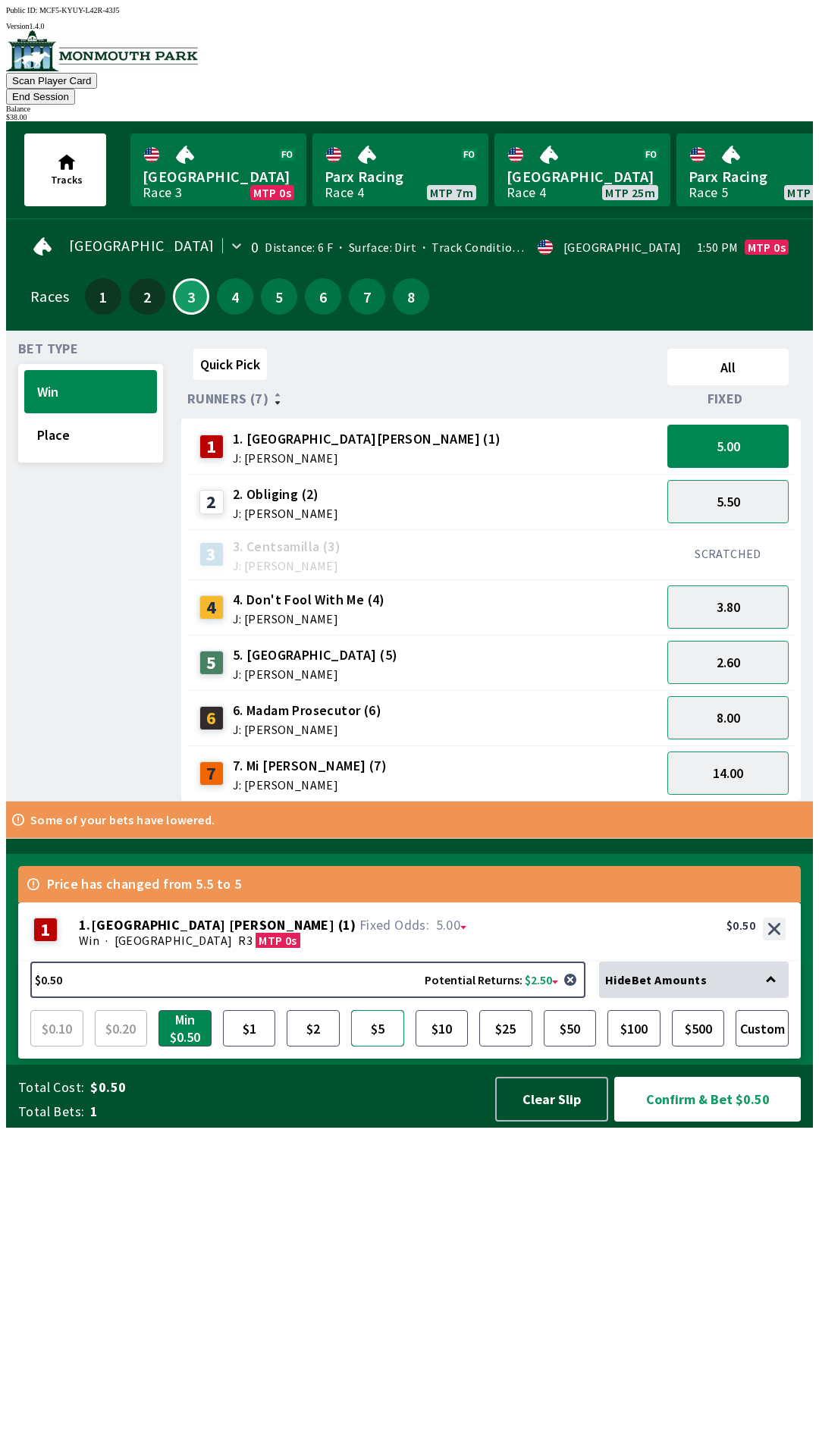
click at [357, 1046] on button "$5" at bounding box center [377, 1028] width 53 height 36
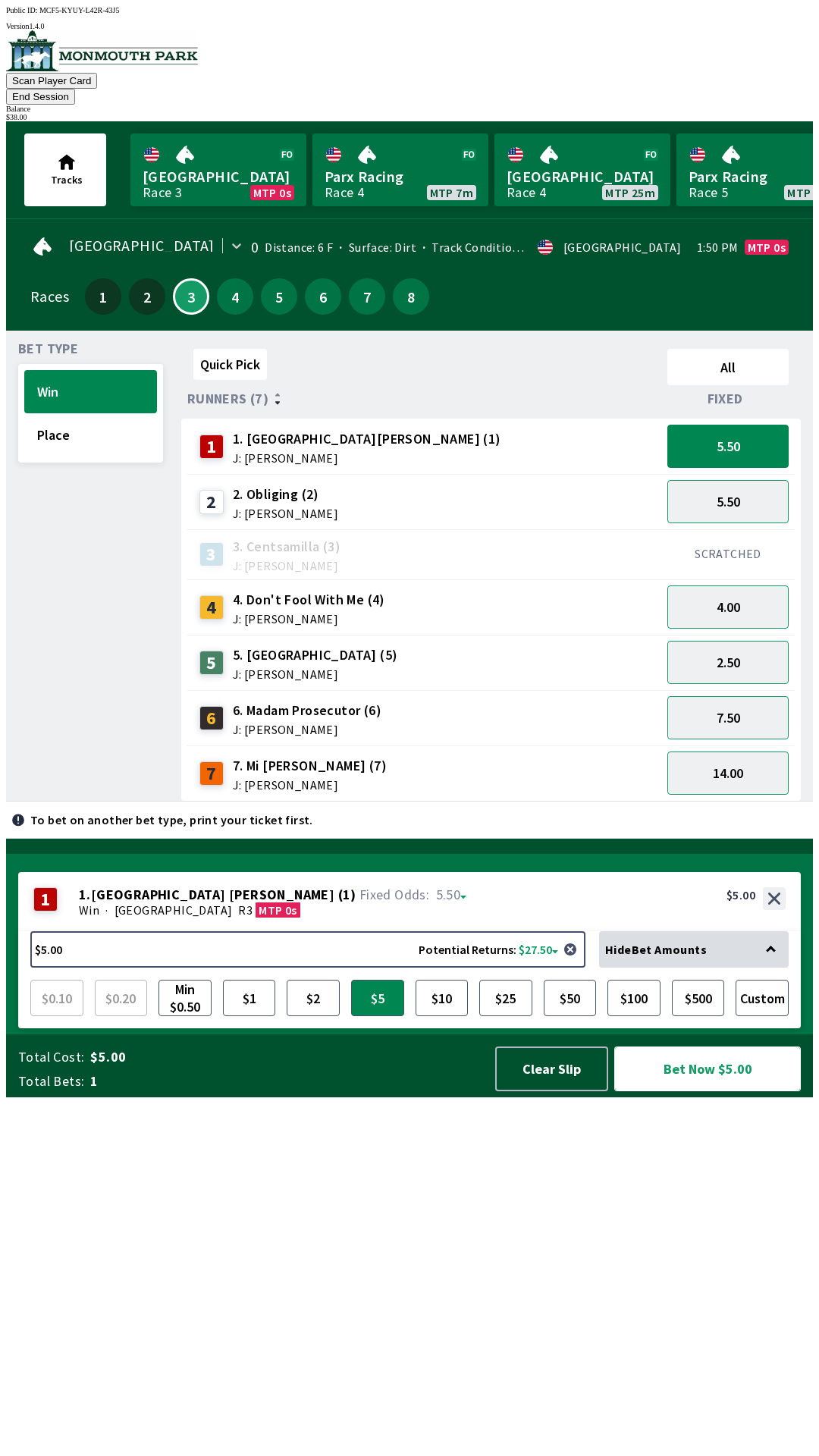
click at [718, 1091] on button "Bet Now $5.00" at bounding box center [707, 1069] width 187 height 45
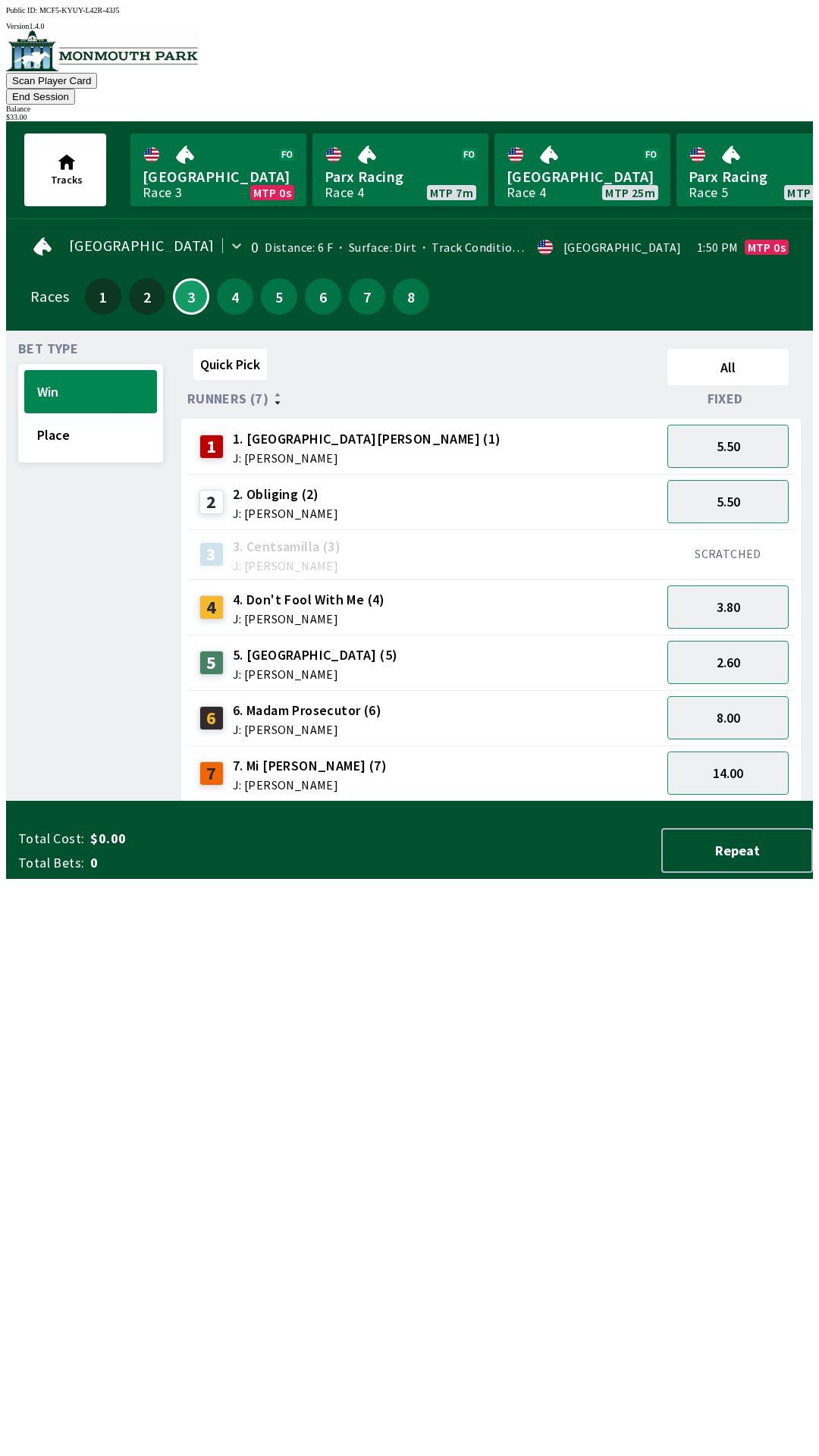
click at [380, 801] on div "Quick Pick All Runners (7) Fixed 1 1. Park Avenue [PERSON_NAME] (1) J: [PERSON_…" at bounding box center [497, 572] width 632 height 459
click at [75, 88] on button "End Session" at bounding box center [41, 96] width 69 height 16
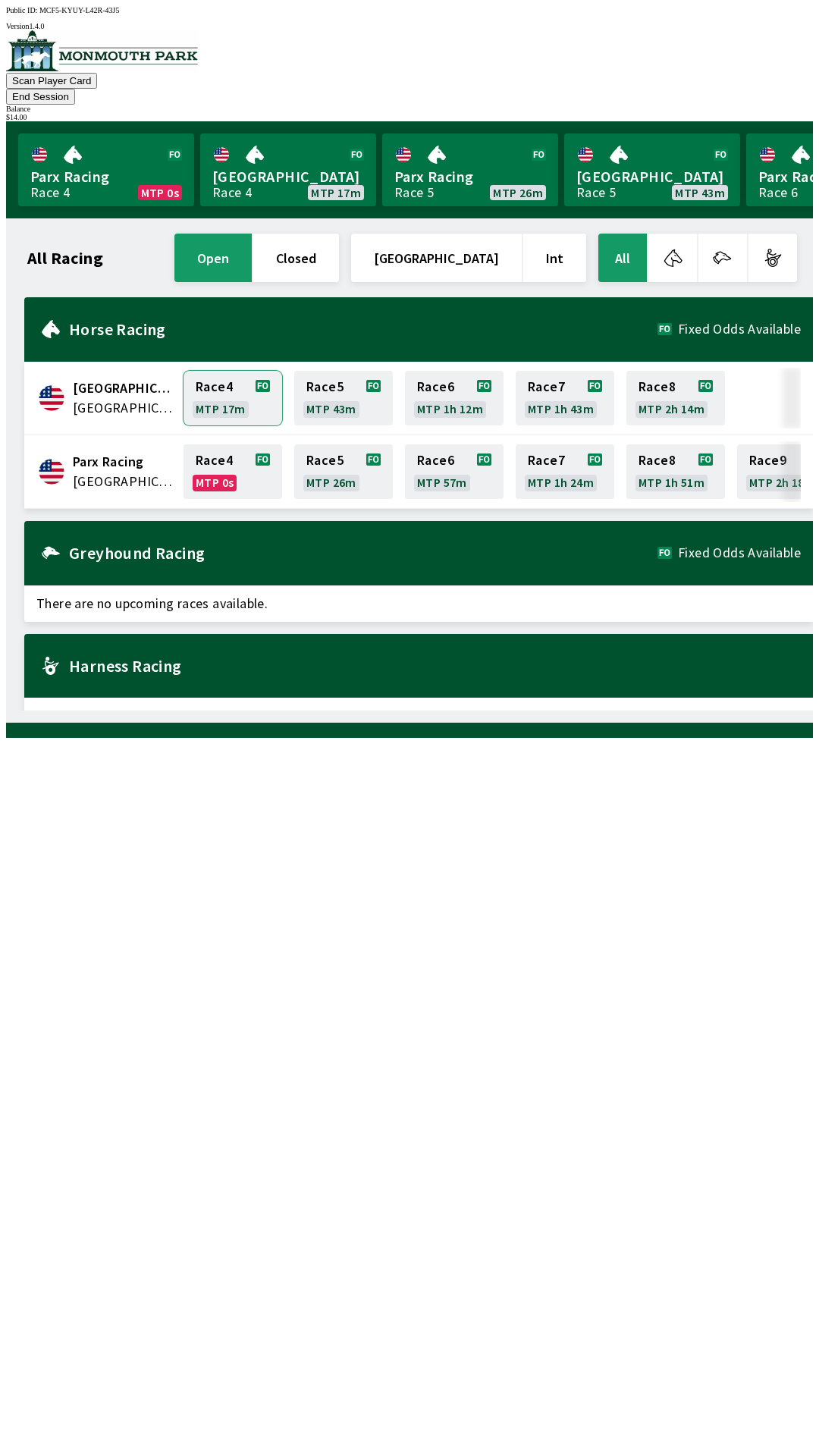
click at [247, 385] on link "Race 4 MTP 17m" at bounding box center [232, 398] width 99 height 55
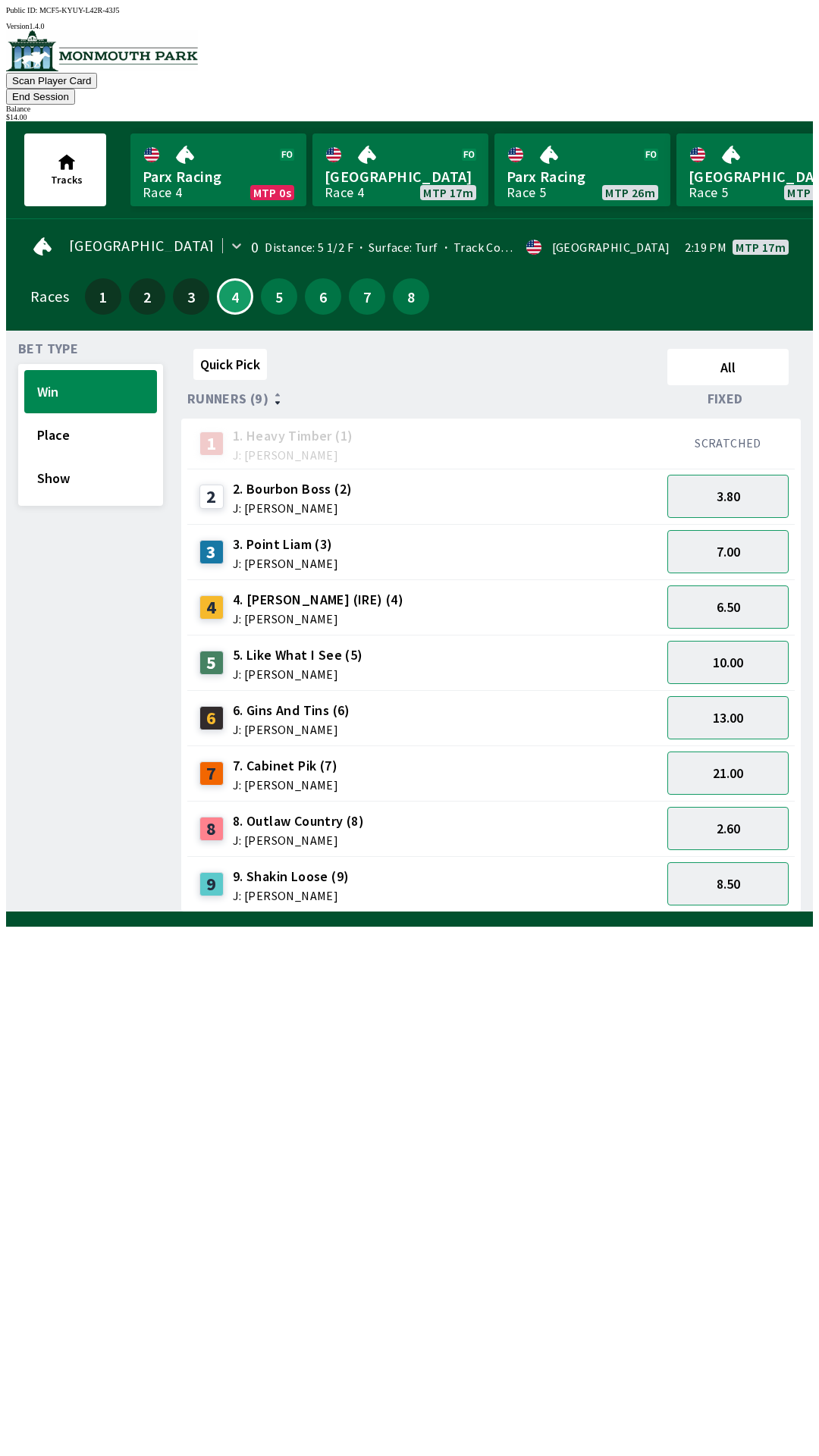
click at [716, 635] on div "10.00" at bounding box center [728, 662] width 134 height 56
click at [748, 585] on button "6.50" at bounding box center [728, 607] width 122 height 44
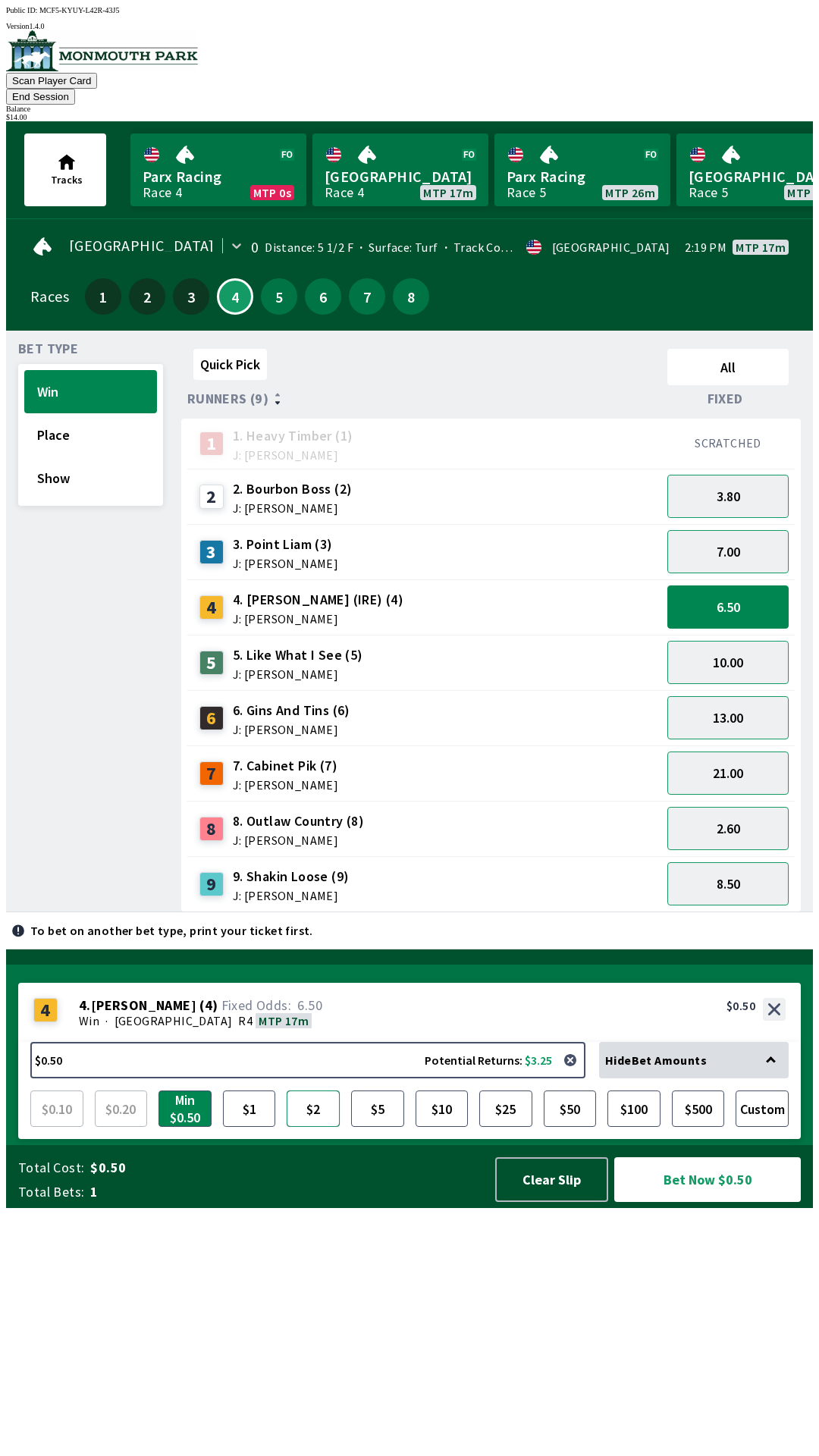
click at [305, 1126] on button "$2" at bounding box center [312, 1108] width 53 height 36
click at [98, 468] on button "Show" at bounding box center [90, 478] width 133 height 44
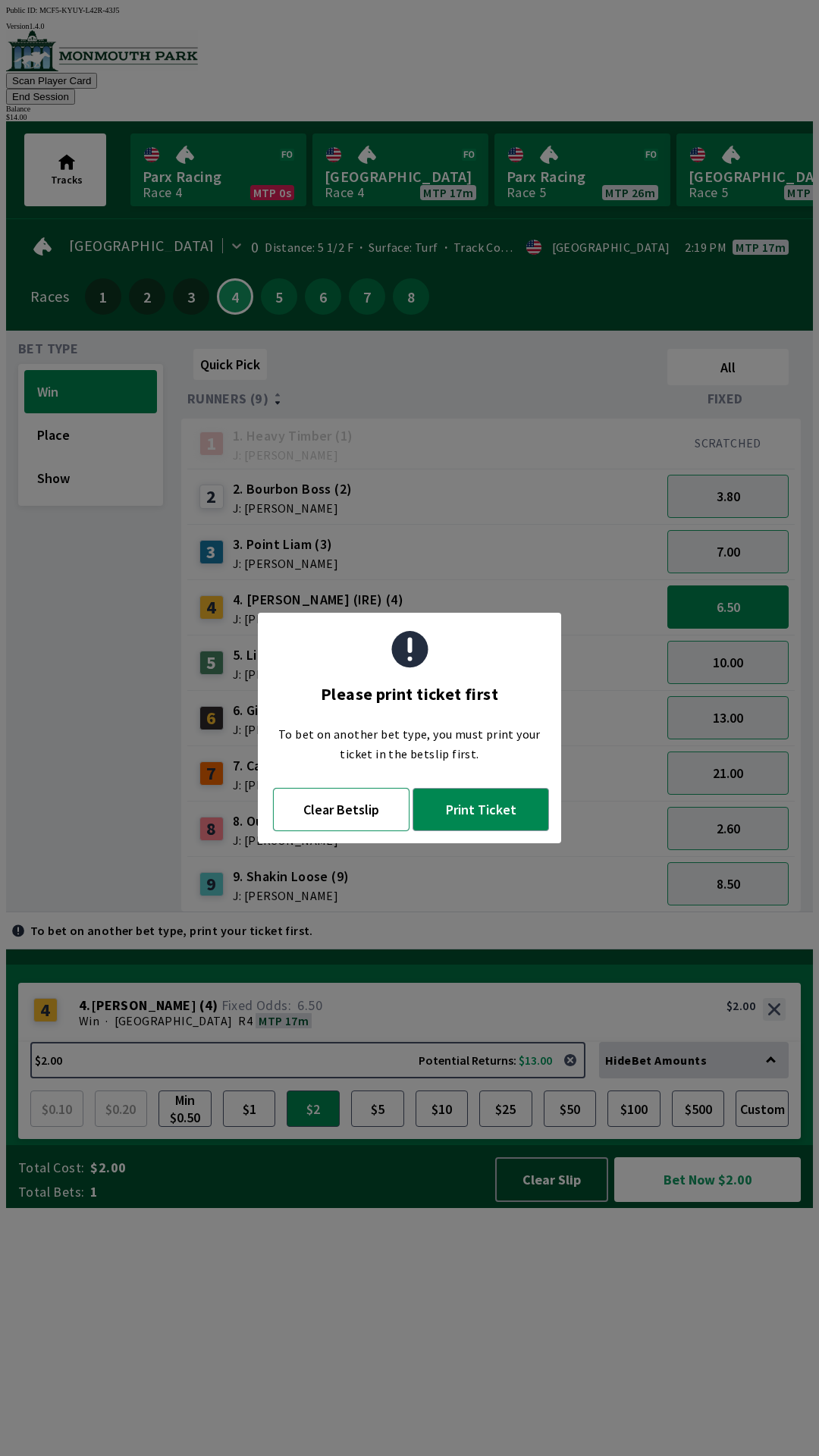
click at [367, 805] on button "Clear Betslip" at bounding box center [341, 809] width 137 height 44
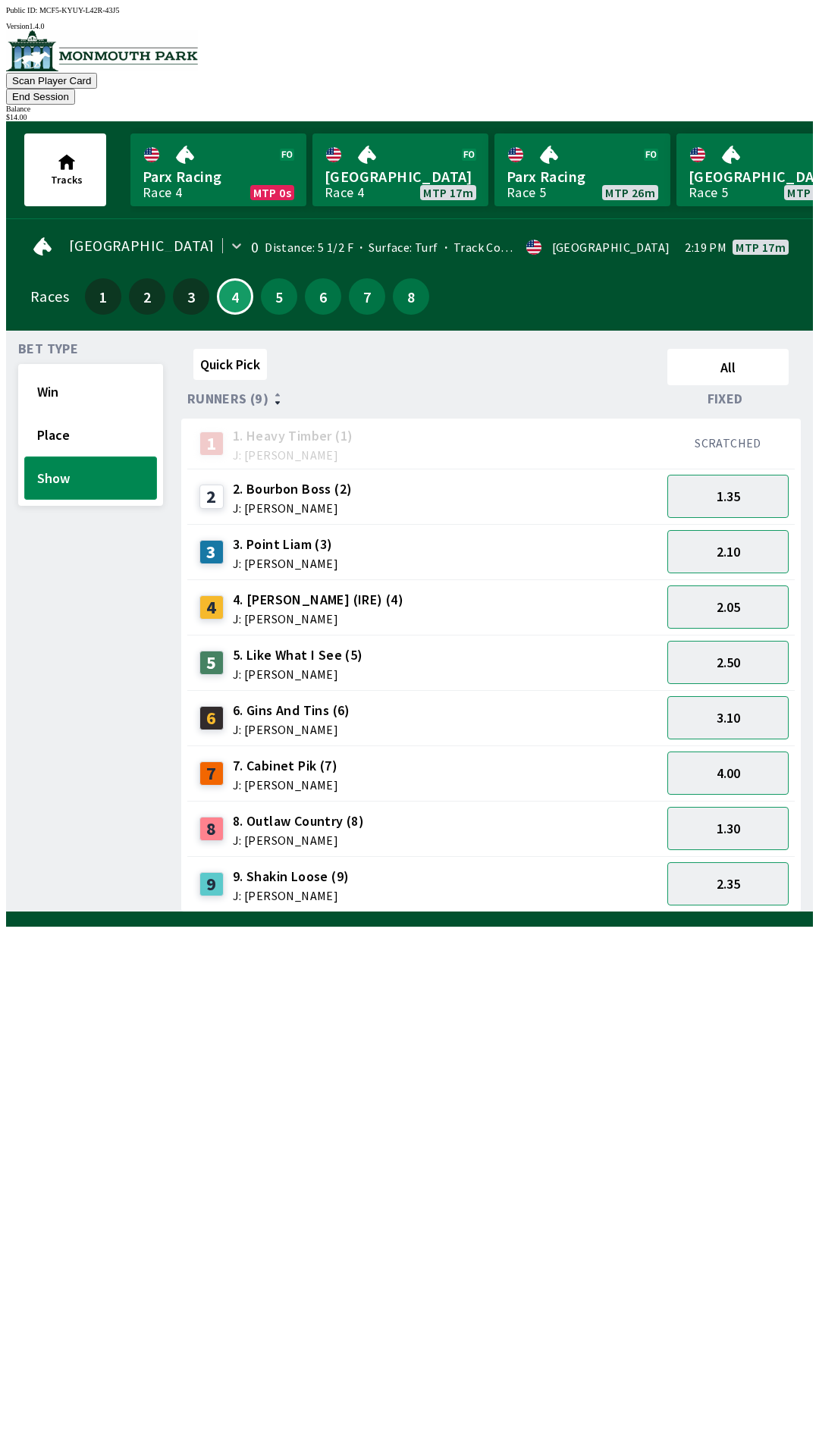
click at [77, 457] on button "Show" at bounding box center [90, 478] width 133 height 44
click at [747, 589] on button "2.05" at bounding box center [728, 607] width 122 height 44
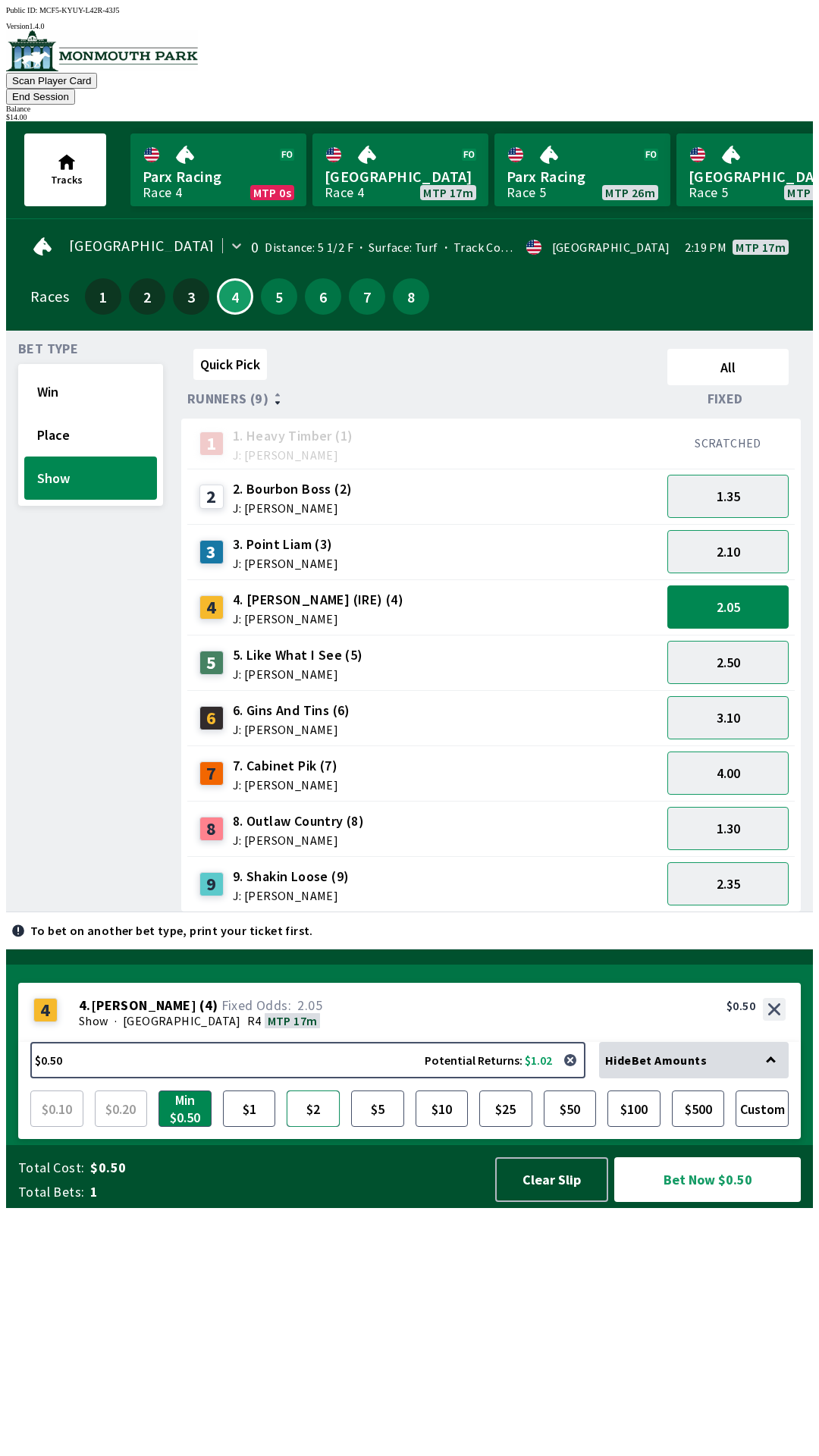
click at [308, 1126] on button "$2" at bounding box center [312, 1108] width 53 height 36
click at [710, 1201] on button "Bet Now $2.00" at bounding box center [707, 1179] width 187 height 45
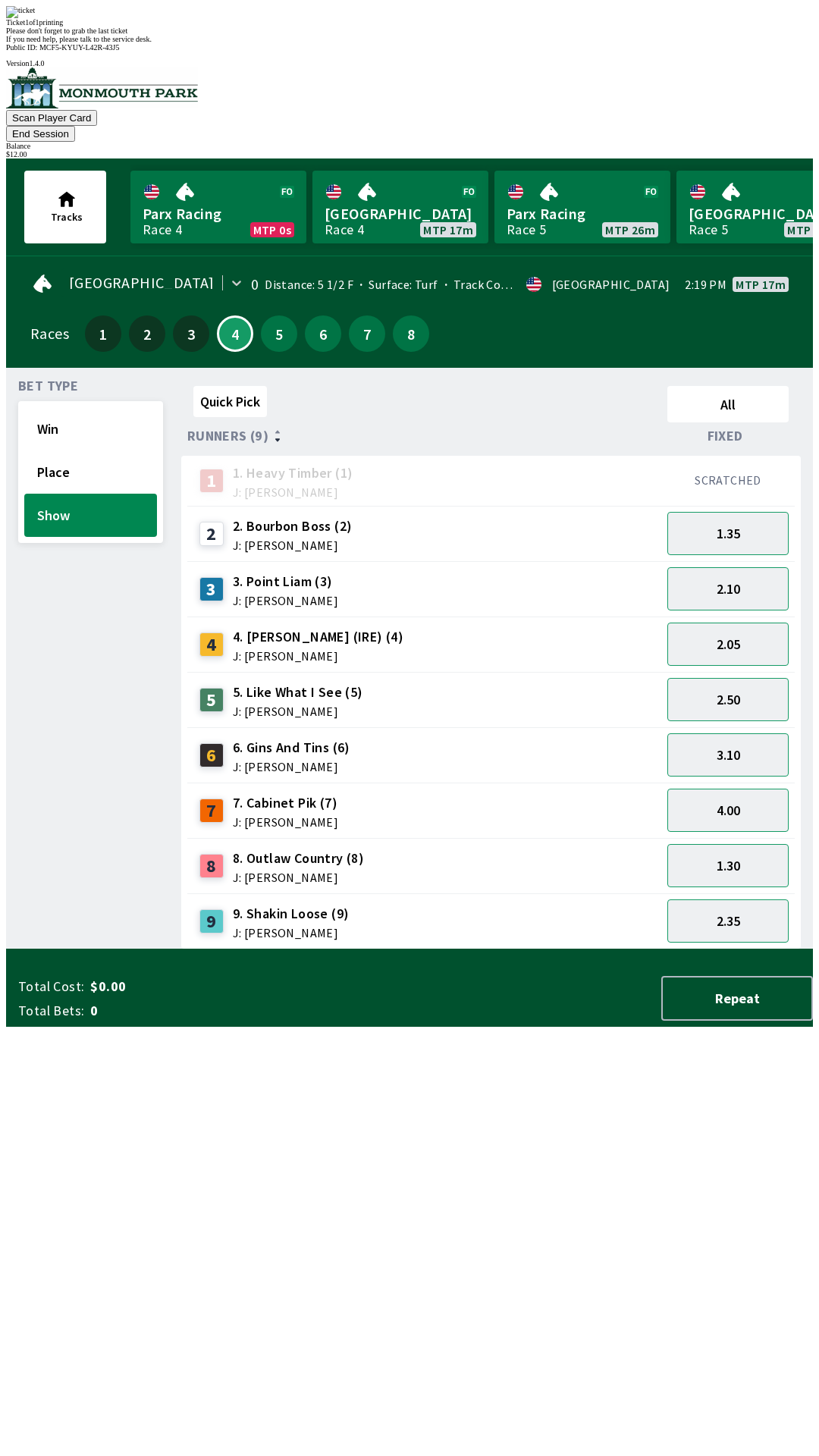
click at [343, 950] on div "Quick Pick All Runners (9) Fixed 1 1. Heavy Timber (1) J: Joezer [PERSON_NAME] …" at bounding box center [497, 664] width 632 height 570
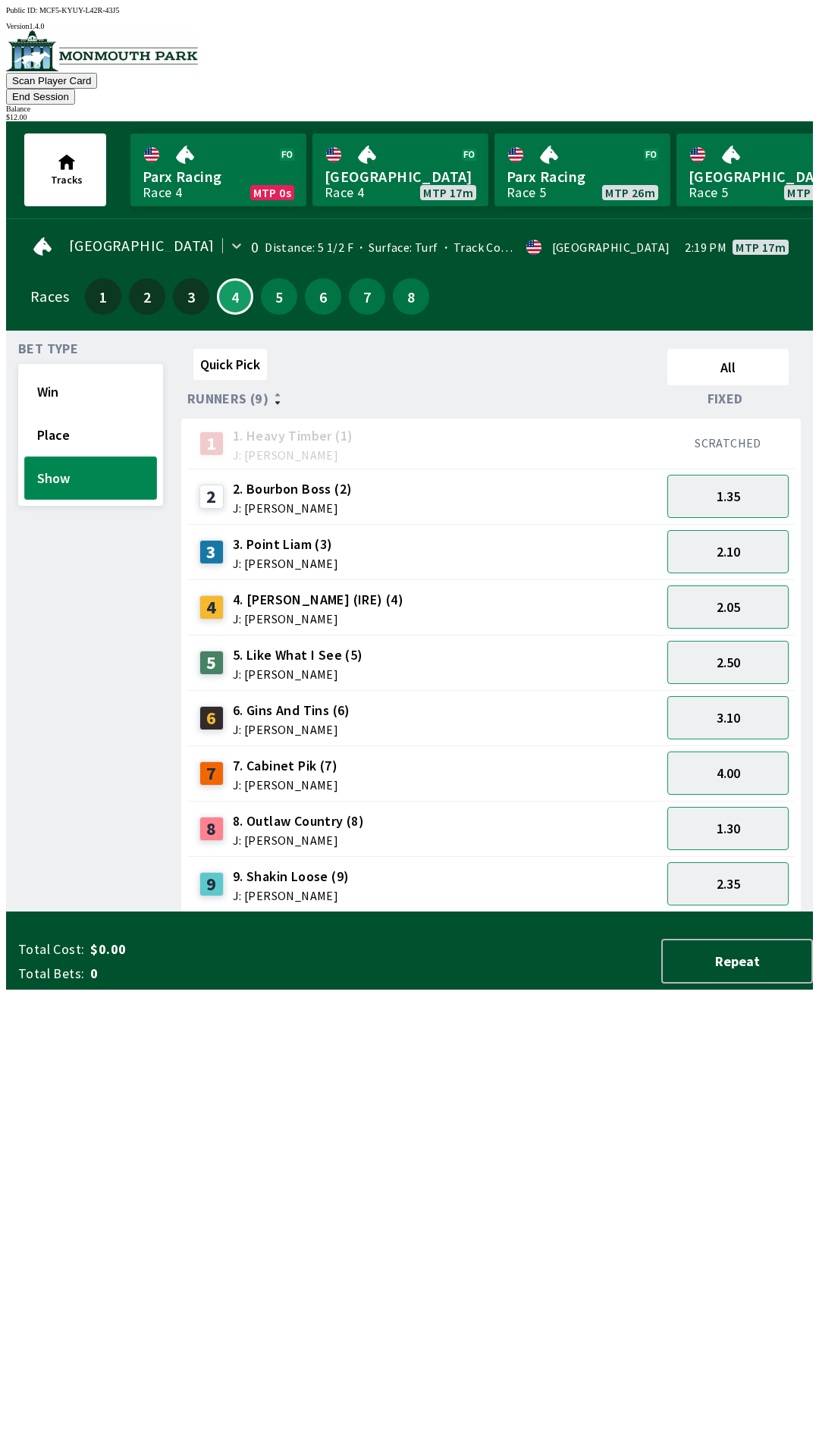
click at [105, 456] on button "Show" at bounding box center [90, 478] width 133 height 44
click at [76, 413] on button "Place" at bounding box center [90, 435] width 133 height 44
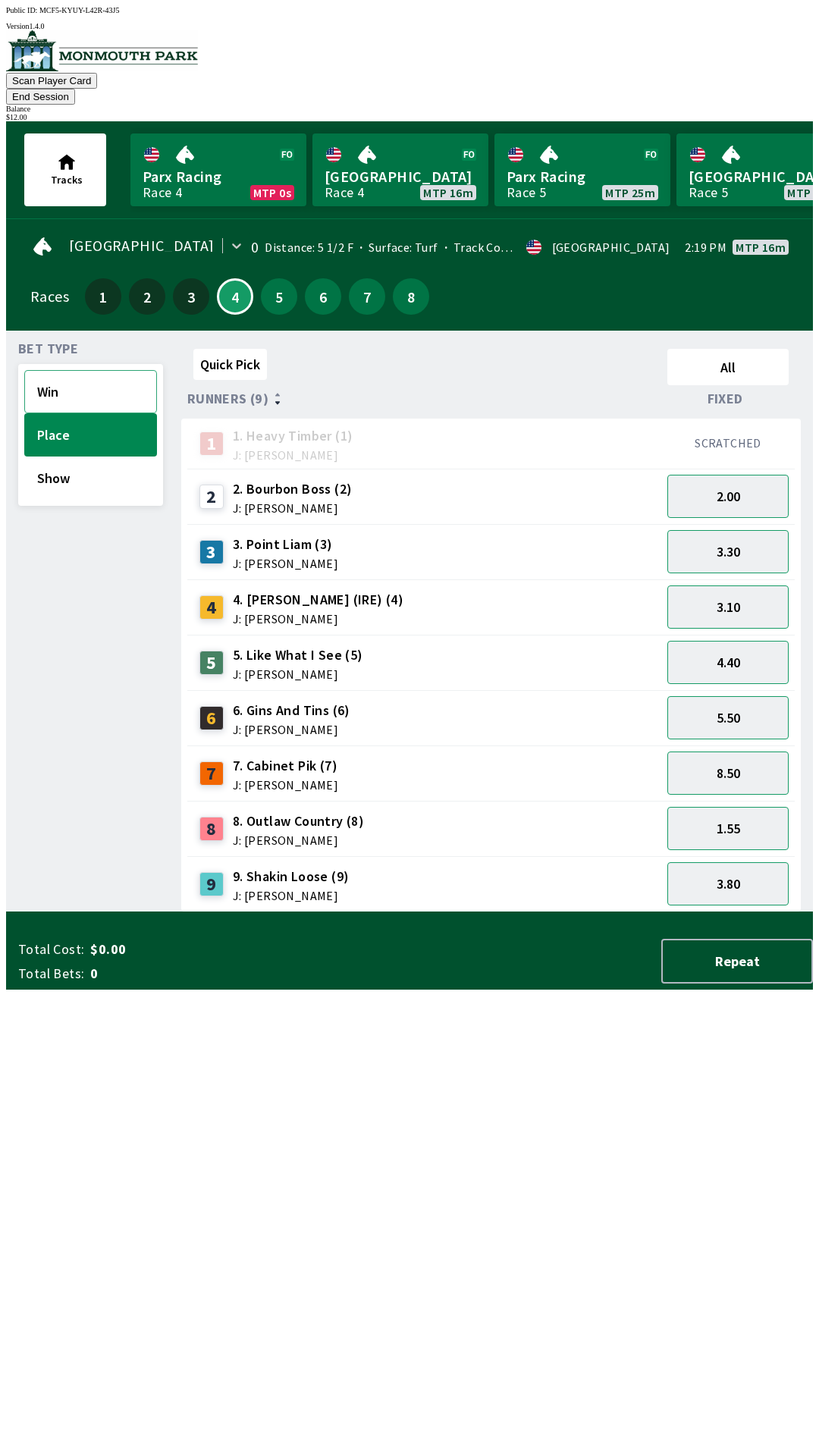
click at [77, 372] on button "Win" at bounding box center [90, 391] width 133 height 44
click at [740, 801] on div "2.60" at bounding box center [728, 829] width 134 height 56
click at [744, 755] on button "21.00" at bounding box center [728, 773] width 122 height 44
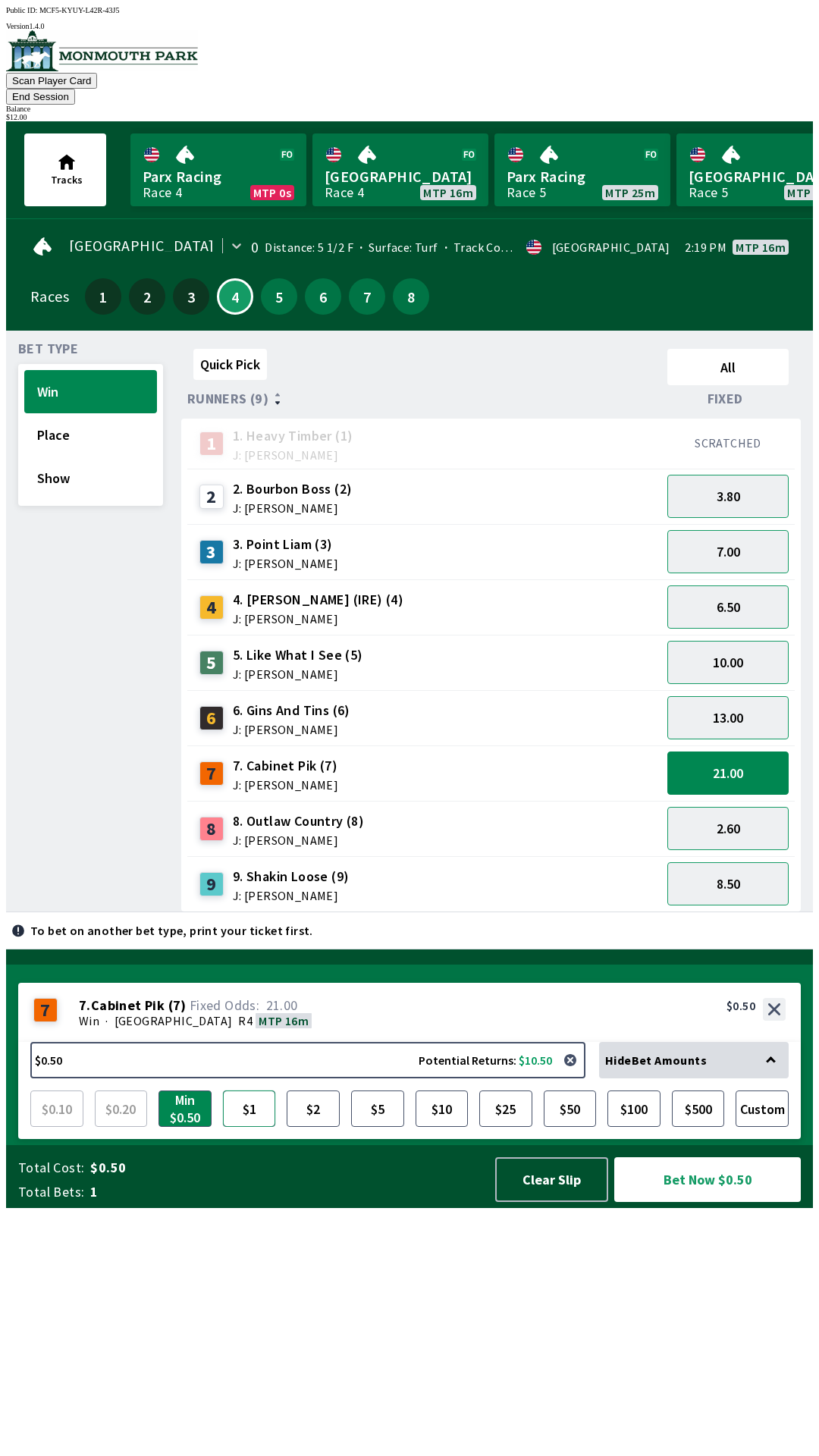
click at [250, 1126] on button "$1" at bounding box center [249, 1108] width 53 height 36
click at [703, 1201] on button "Bet Now $1.00" at bounding box center [707, 1179] width 187 height 45
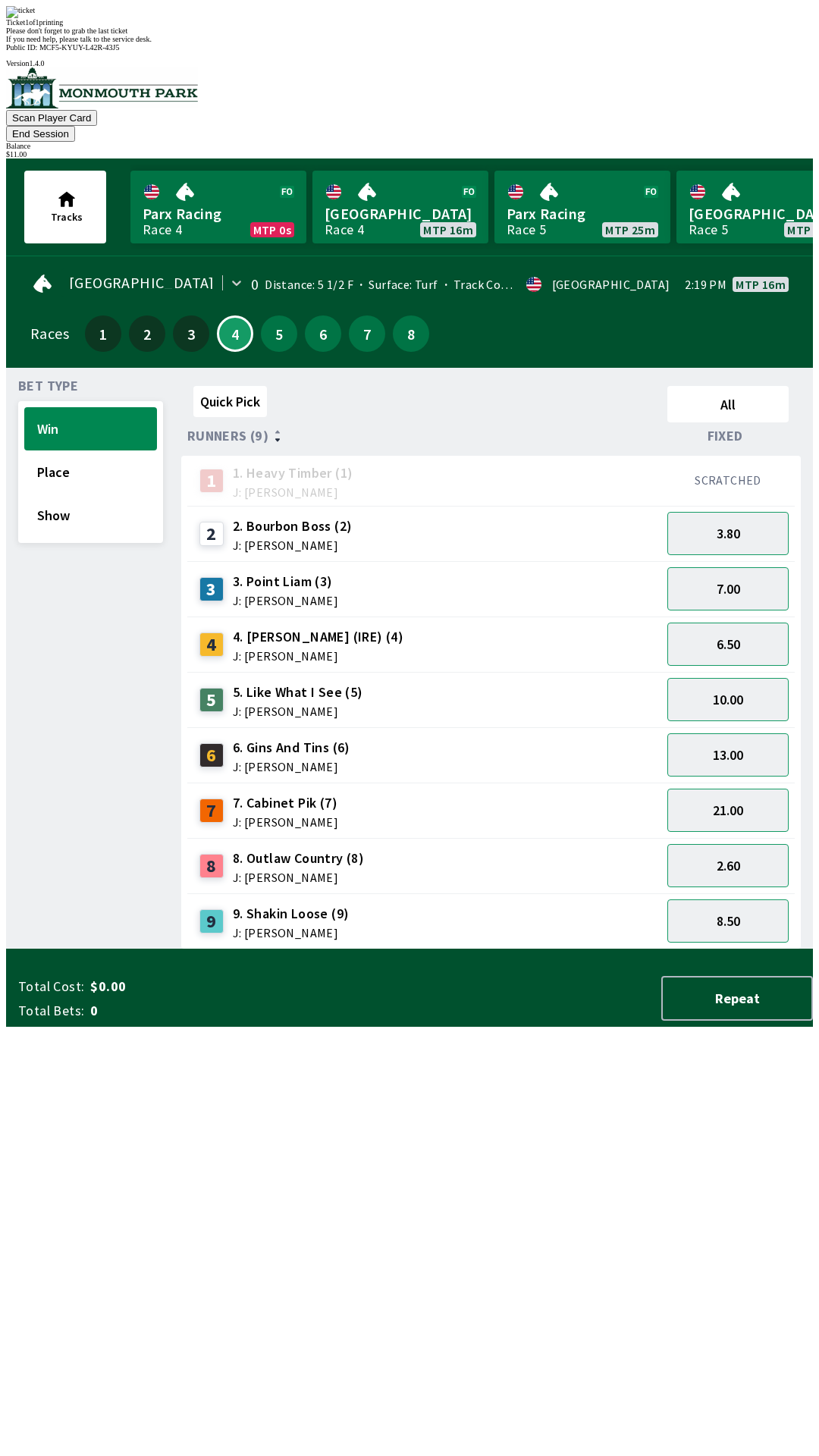
click at [509, 950] on div "Quick Pick All Runners (9) Fixed 1 1. Heavy Timber (1) J: Joezer [PERSON_NAME] …" at bounding box center [497, 664] width 632 height 570
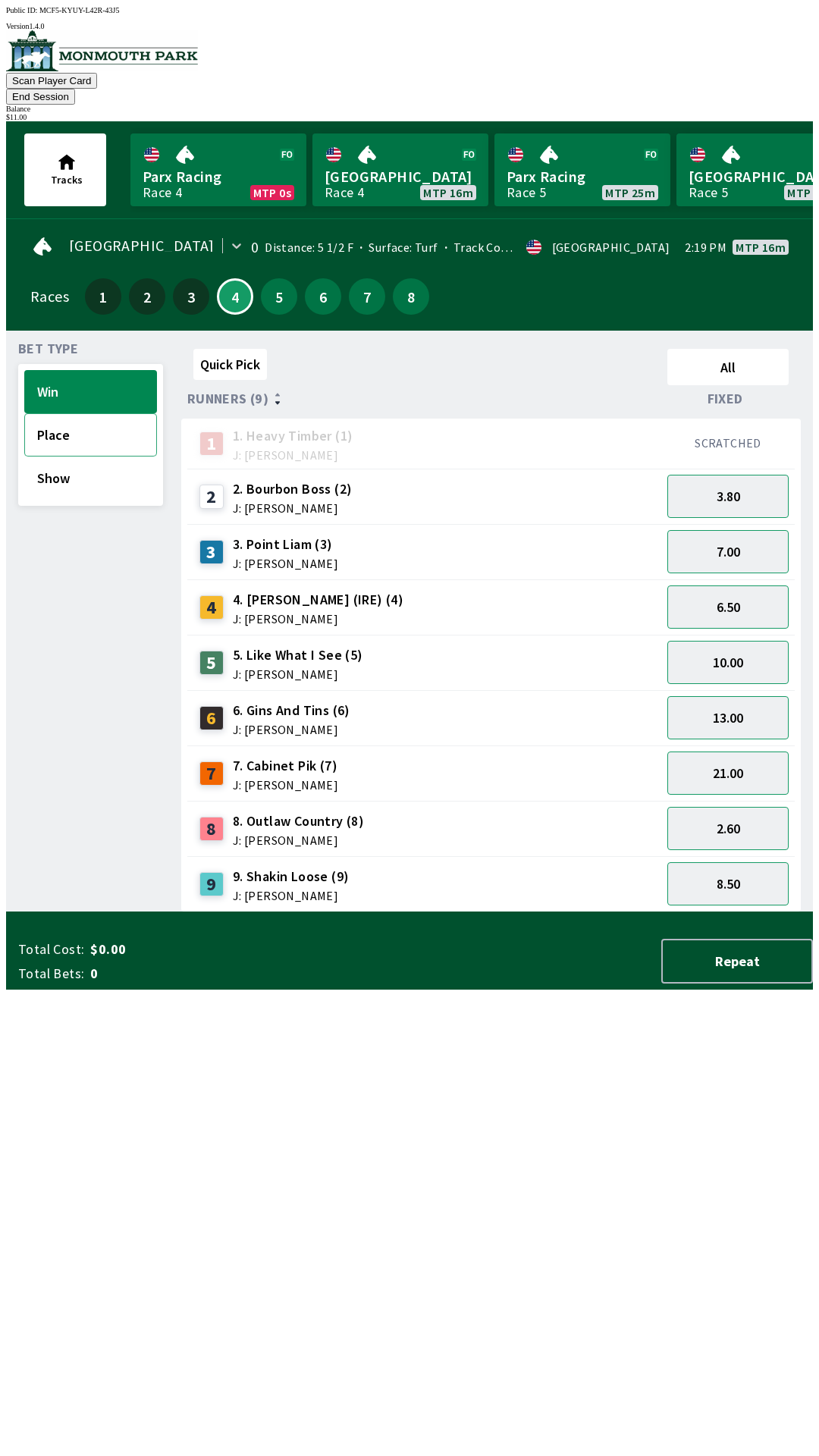
click at [104, 418] on button "Place" at bounding box center [90, 435] width 133 height 44
click at [741, 591] on button "3.10" at bounding box center [728, 607] width 122 height 44
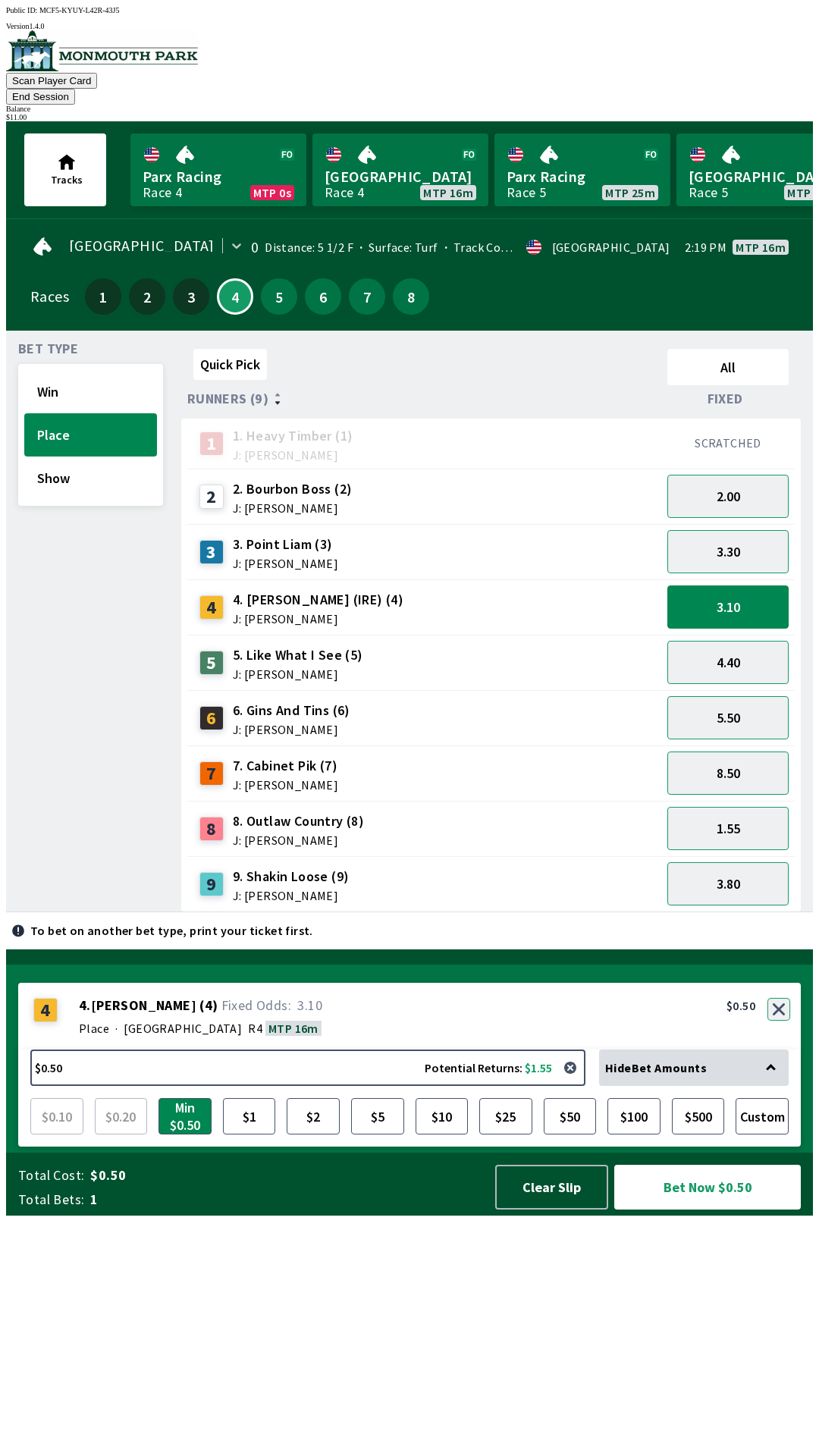
click at [780, 1020] on button "button" at bounding box center [779, 1009] width 22 height 22
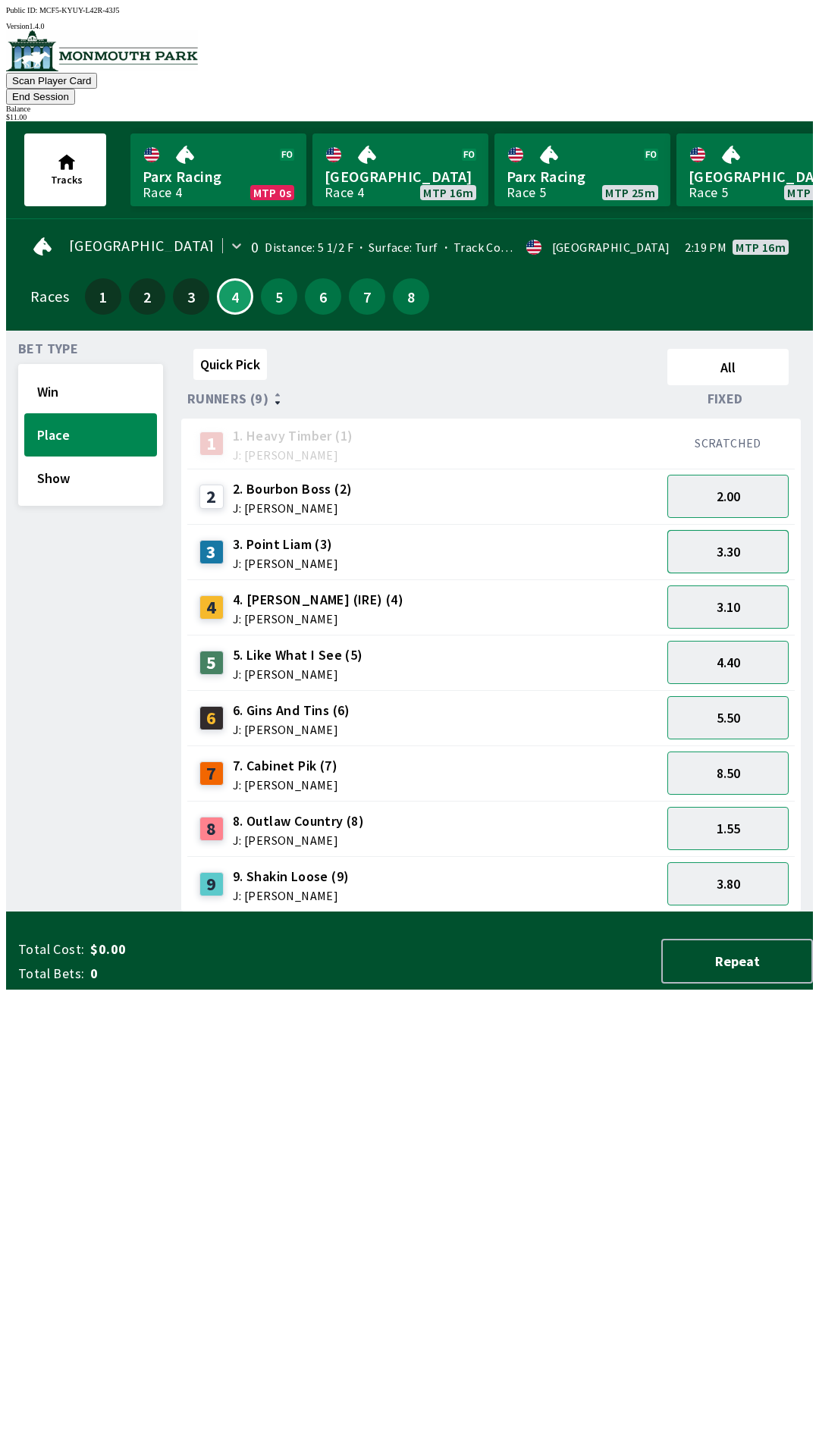
click at [764, 537] on button "3.30" at bounding box center [728, 551] width 122 height 44
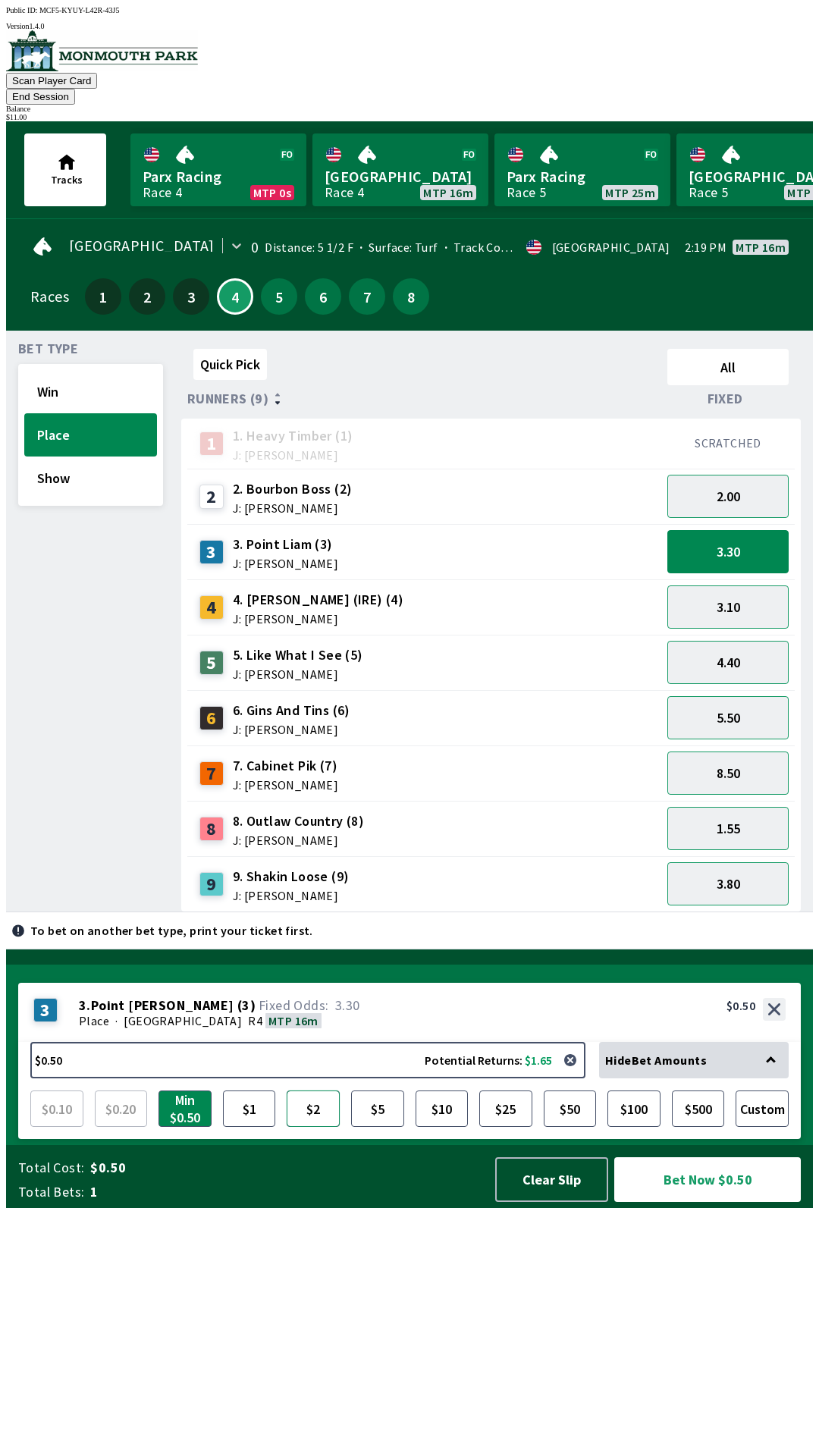
click at [299, 1126] on button "$2" at bounding box center [312, 1108] width 53 height 36
click at [695, 1201] on button "Bet Now $2.00" at bounding box center [707, 1179] width 187 height 45
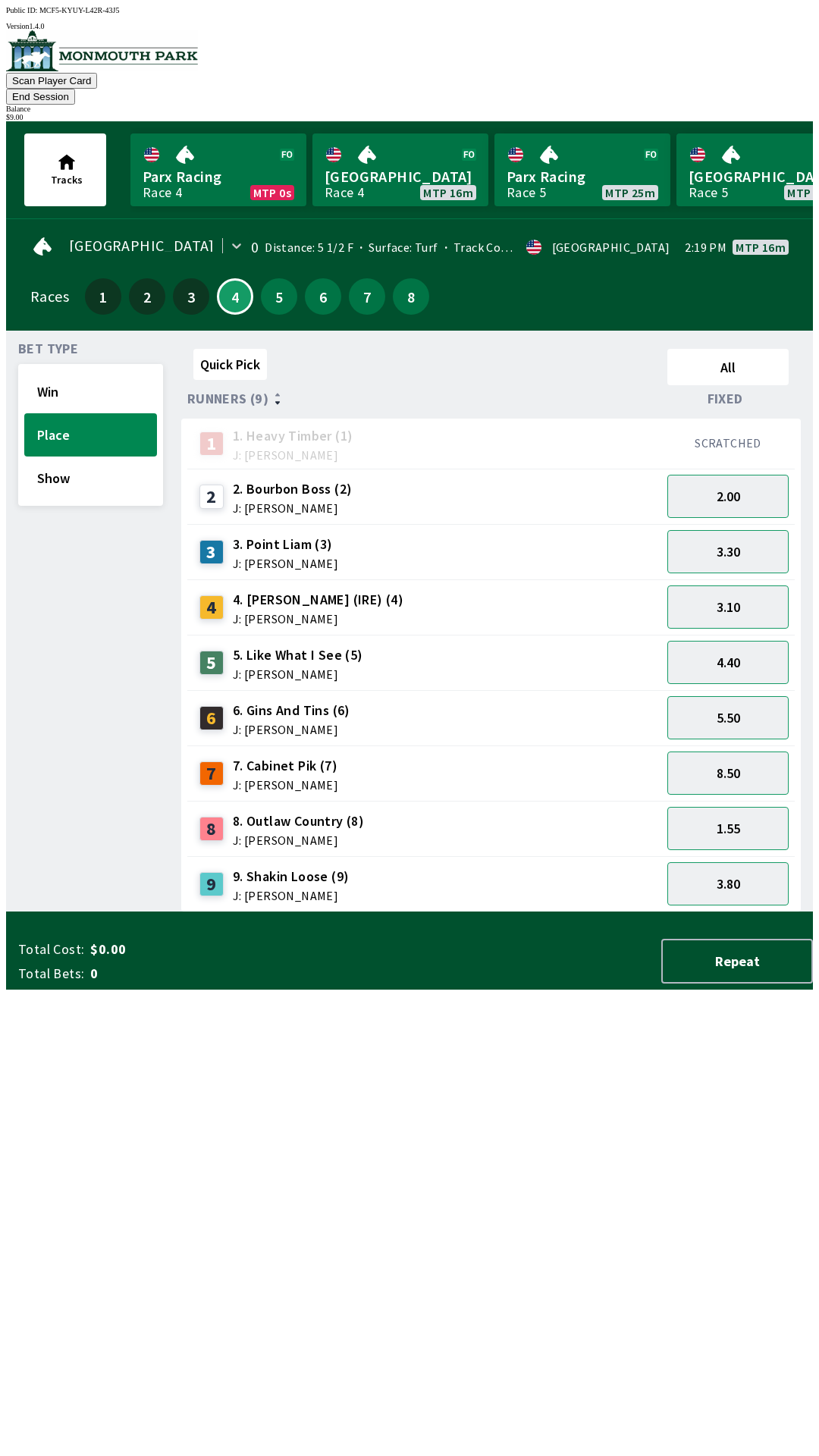
click at [359, 912] on div "Quick Pick All Runners (9) Fixed 1 1. Heavy Timber (1) J: Joezer [PERSON_NAME] …" at bounding box center [497, 627] width 632 height 570
click at [75, 88] on button "End Session" at bounding box center [41, 96] width 69 height 16
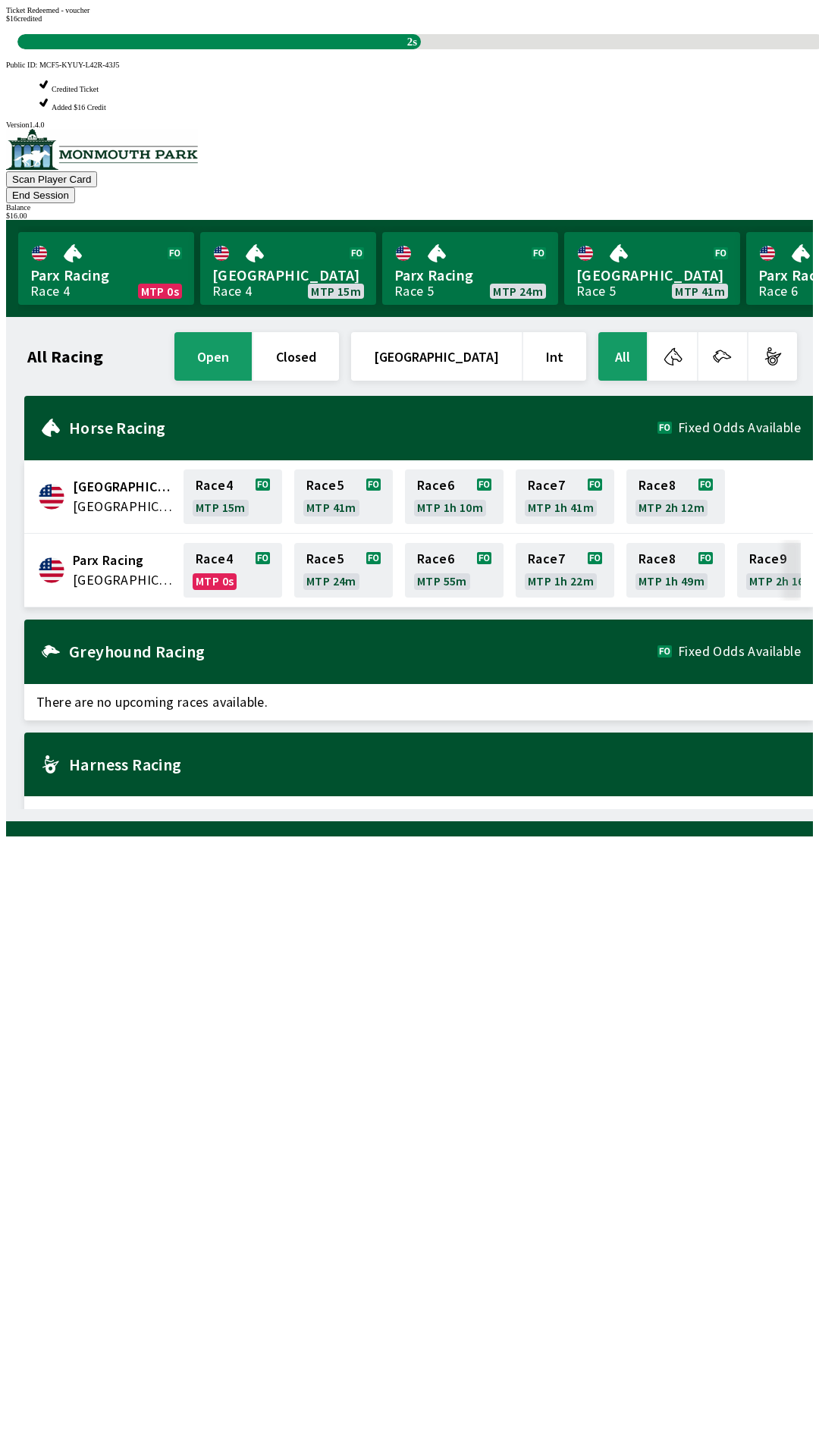
click at [629, 809] on div "All Racing open closed [GEOGRAPHIC_DATA] Int All [GEOGRAPHIC_DATA] [GEOGRAPHIC_…" at bounding box center [416, 569] width 795 height 479
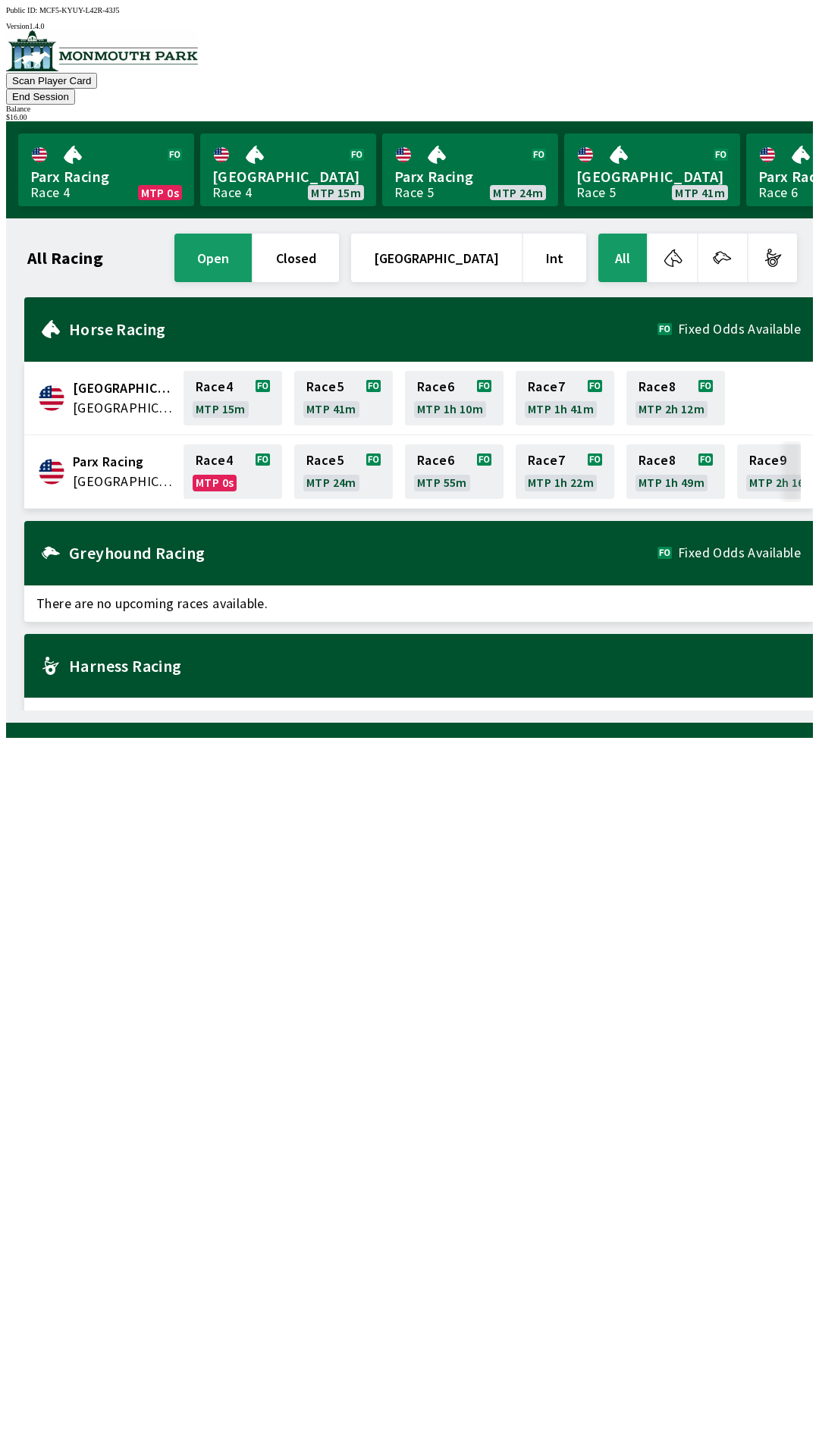
click at [143, 378] on span "[GEOGRAPHIC_DATA]" at bounding box center [123, 387] width 101 height 20
click at [234, 371] on link "Race 4 MTP 15m" at bounding box center [232, 398] width 99 height 55
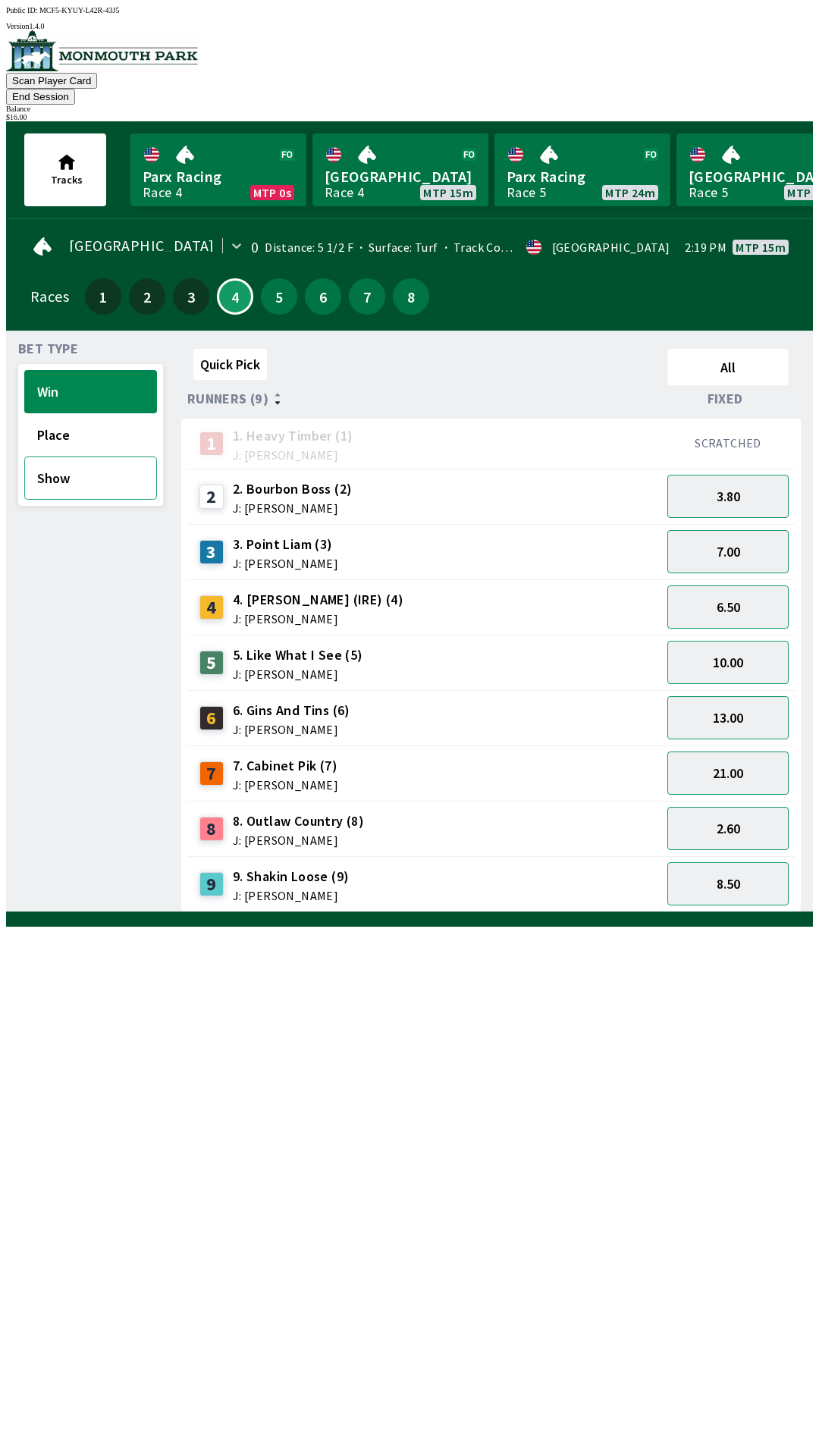
click at [105, 459] on button "Show" at bounding box center [90, 478] width 133 height 44
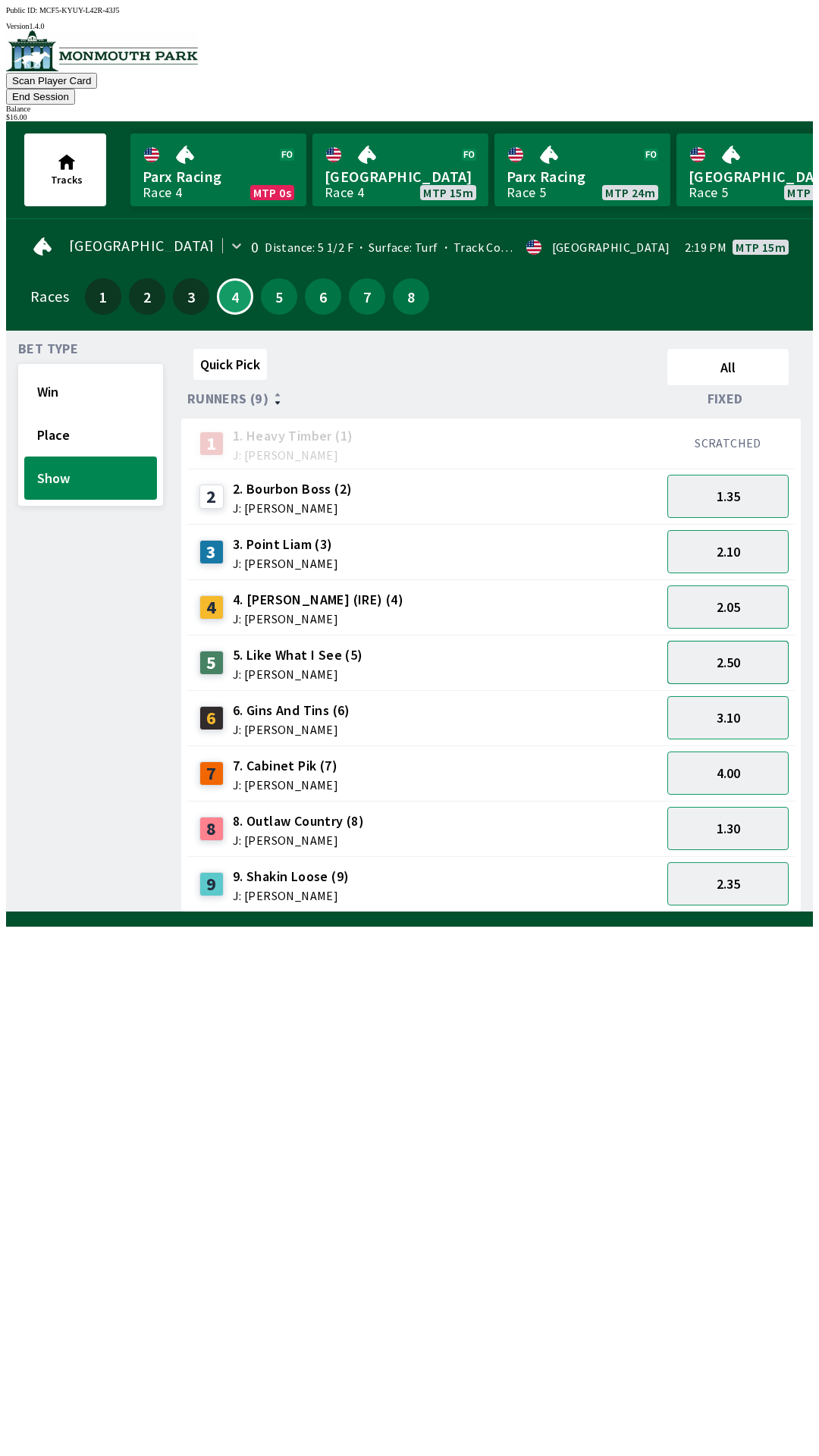
click at [763, 640] on button "2.50" at bounding box center [728, 662] width 122 height 44
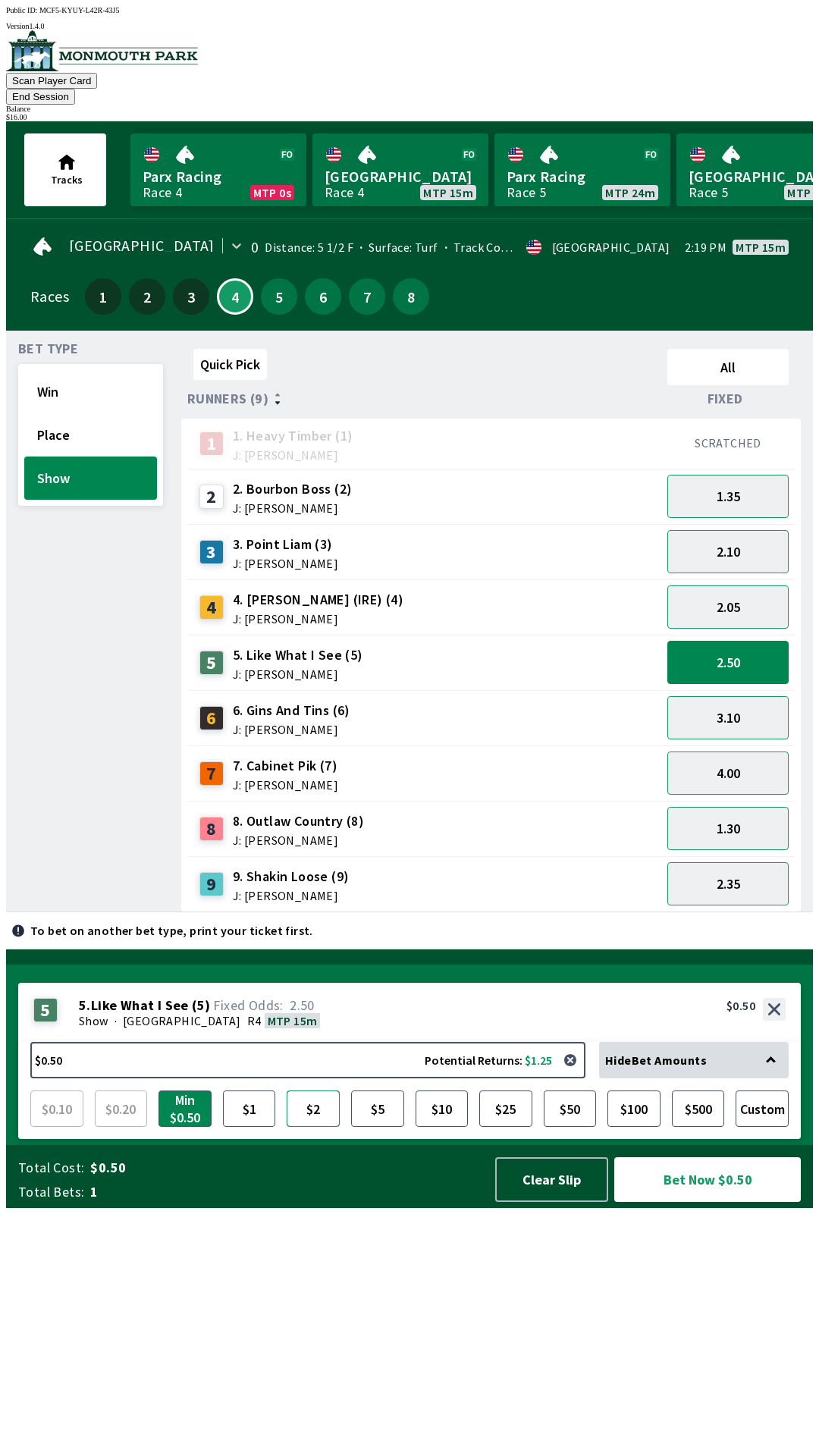
click at [307, 1126] on button "$2" at bounding box center [312, 1108] width 53 height 36
click at [703, 1201] on button "Bet Now $2.00" at bounding box center [707, 1179] width 187 height 45
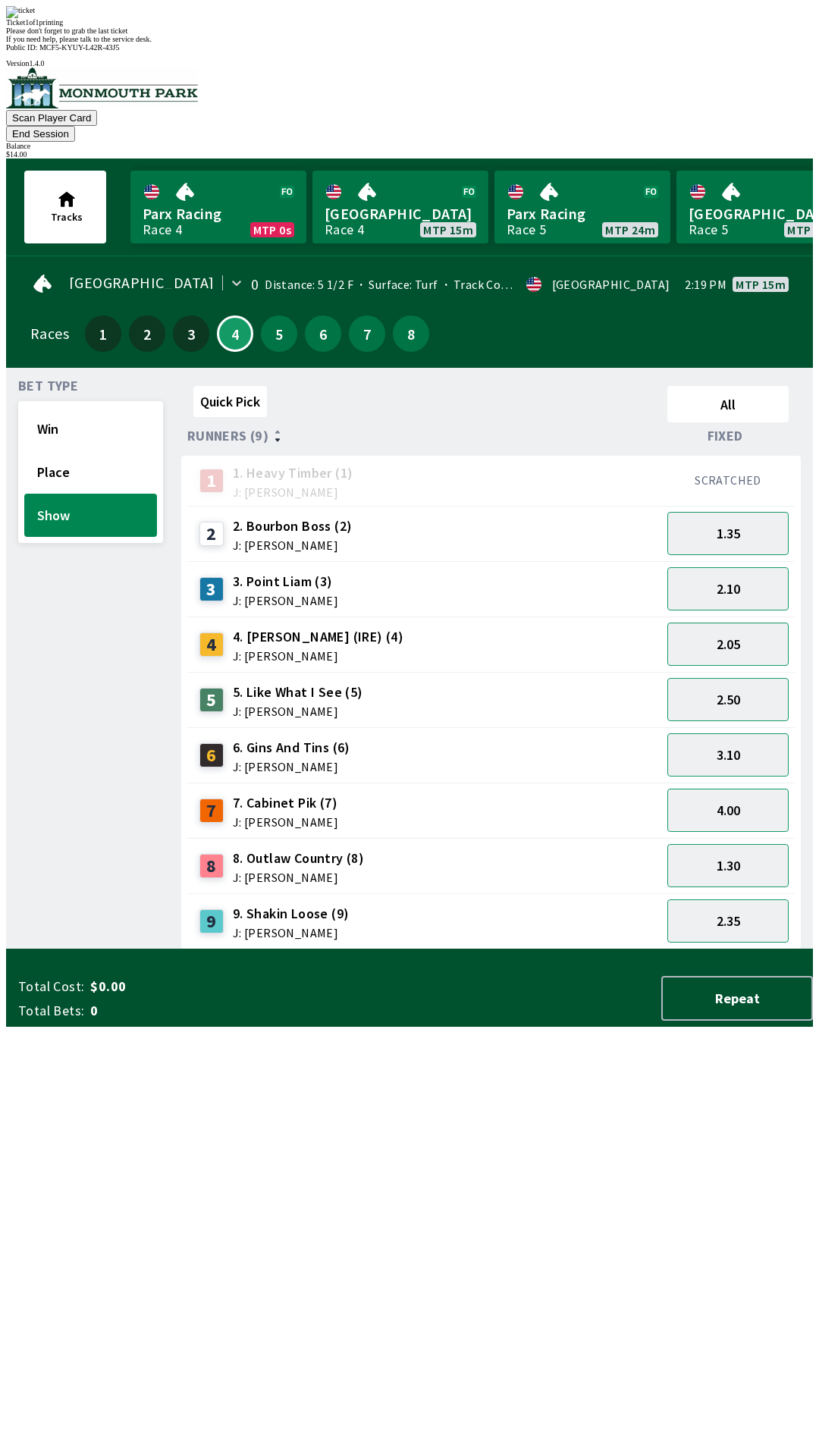
click at [442, 950] on div "Quick Pick All Runners (9) Fixed 1 1. Heavy Timber (1) J: Joezer [PERSON_NAME] …" at bounding box center [497, 664] width 632 height 570
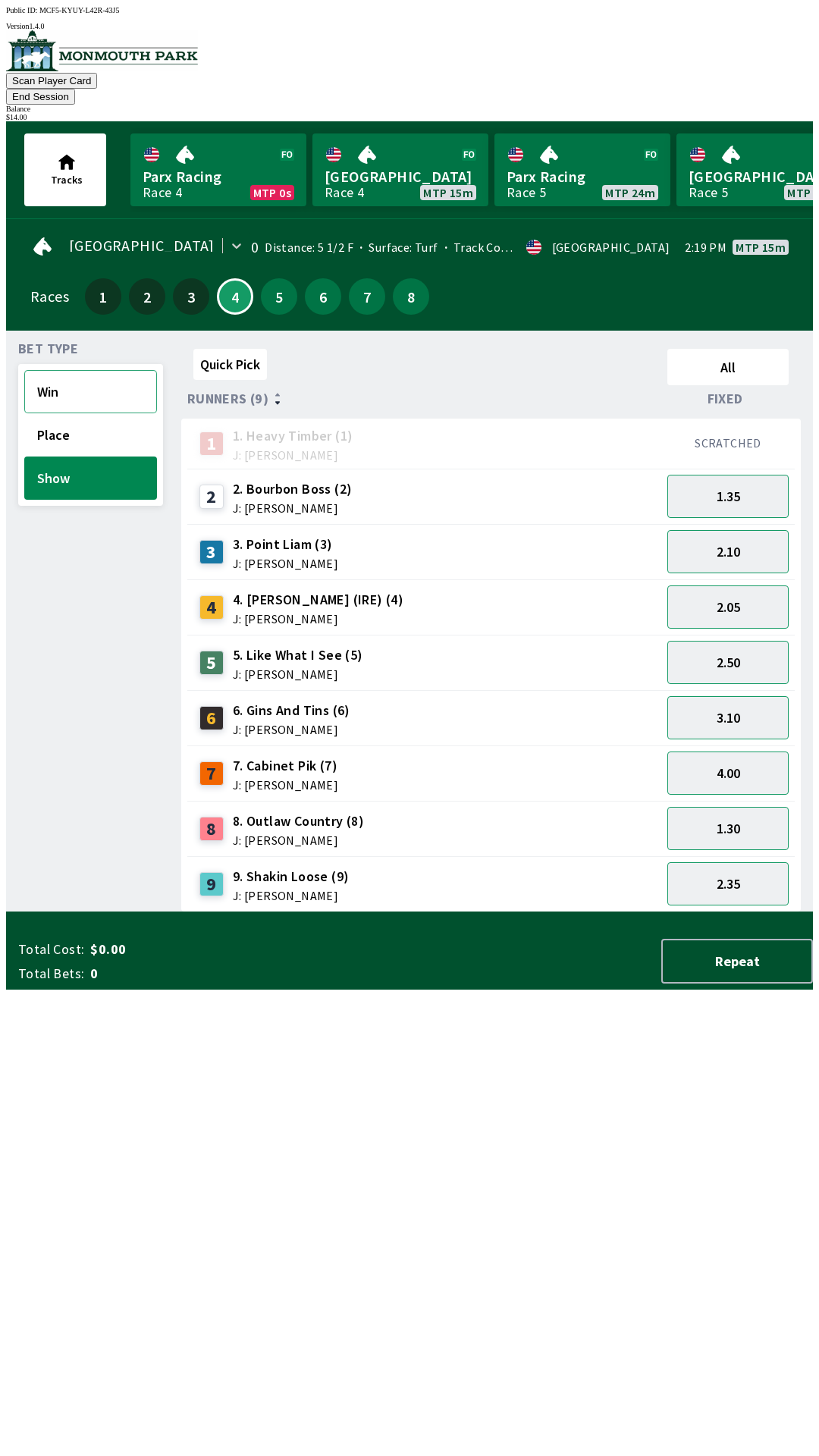
click at [109, 377] on button "Win" at bounding box center [90, 391] width 133 height 44
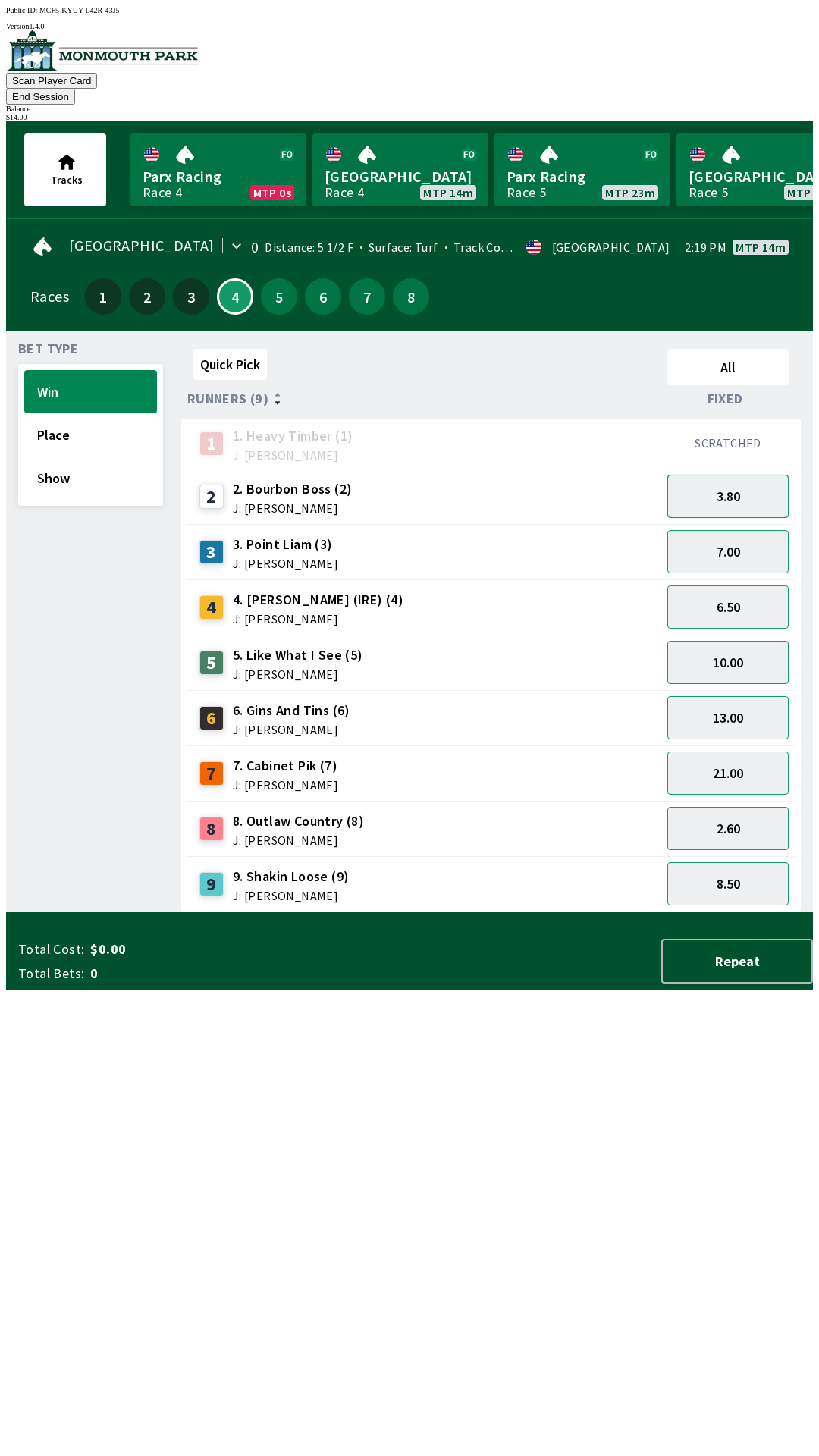
click at [736, 475] on button "3.80" at bounding box center [728, 496] width 122 height 44
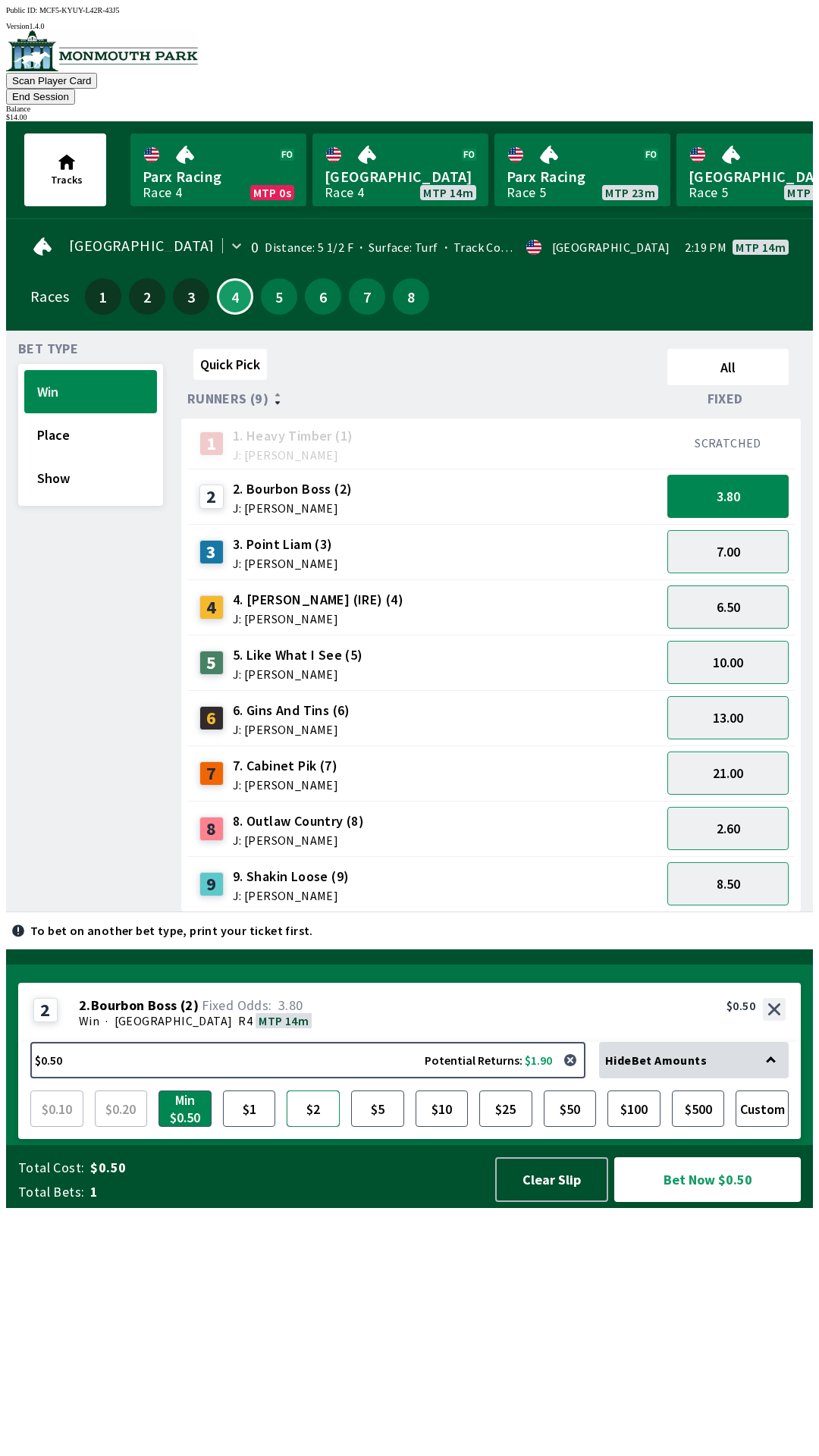
click at [310, 1126] on button "$2" at bounding box center [312, 1108] width 53 height 36
click at [719, 1201] on button "Bet Now $2.00" at bounding box center [707, 1179] width 187 height 45
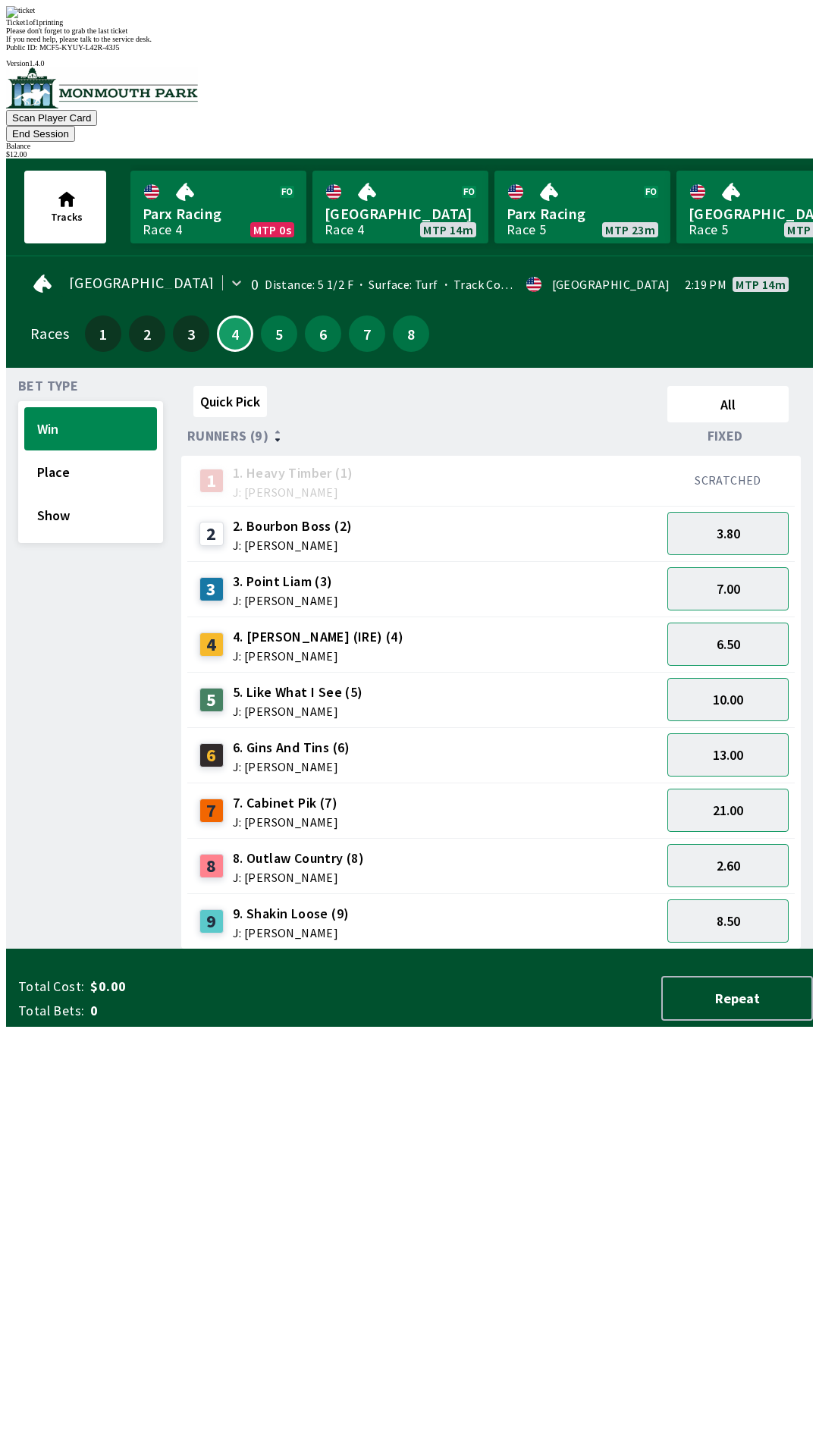
click at [521, 35] on div "Please don't forget to grab the last ticket" at bounding box center [410, 31] width 807 height 8
click at [524, 950] on div "Quick Pick All Runners (9) Fixed 1 1. Heavy Timber (1) J: Joezer [PERSON_NAME] …" at bounding box center [497, 664] width 632 height 570
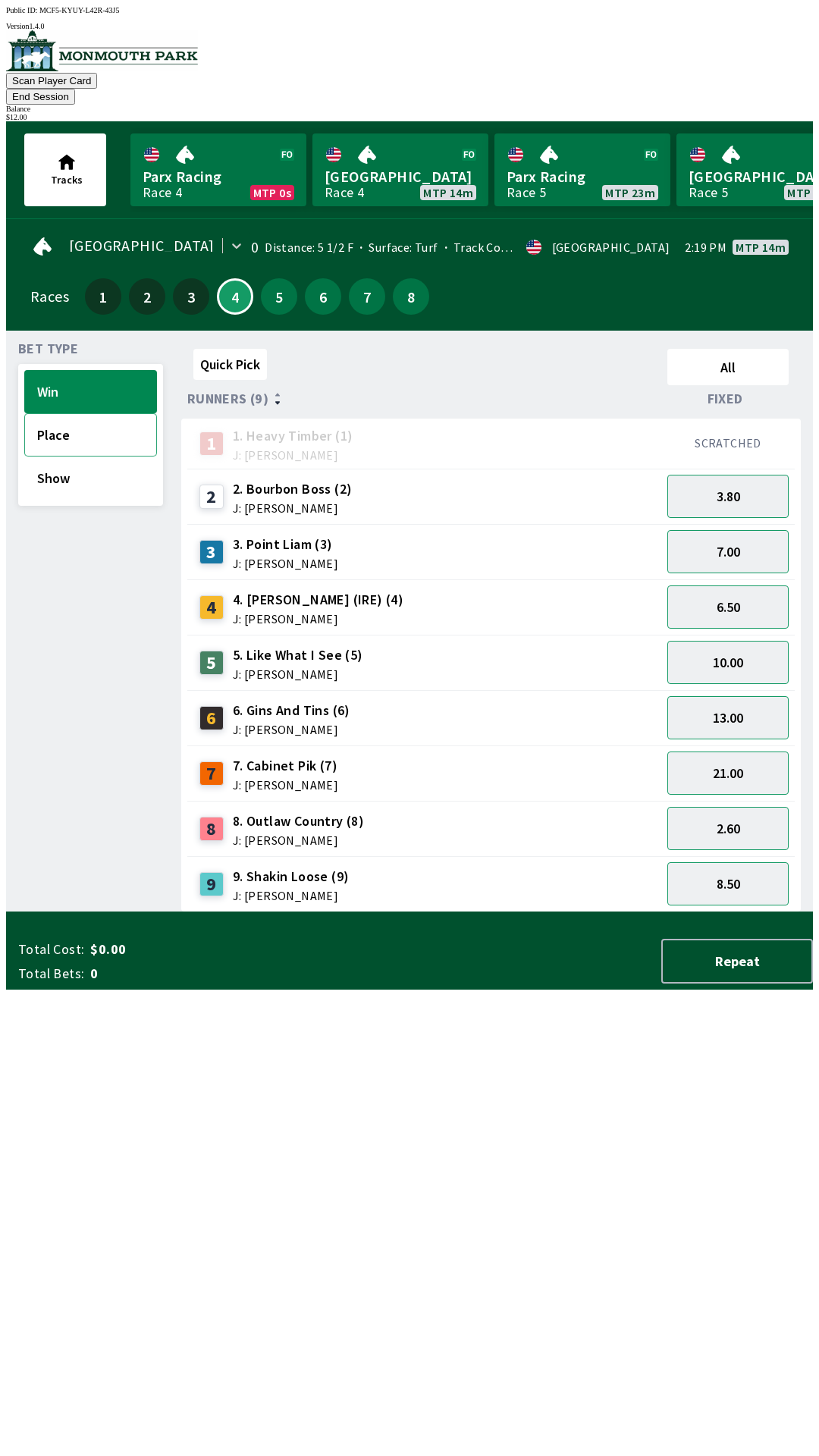
click at [101, 414] on button "Place" at bounding box center [90, 435] width 133 height 44
click at [751, 811] on button "1.55" at bounding box center [728, 828] width 122 height 44
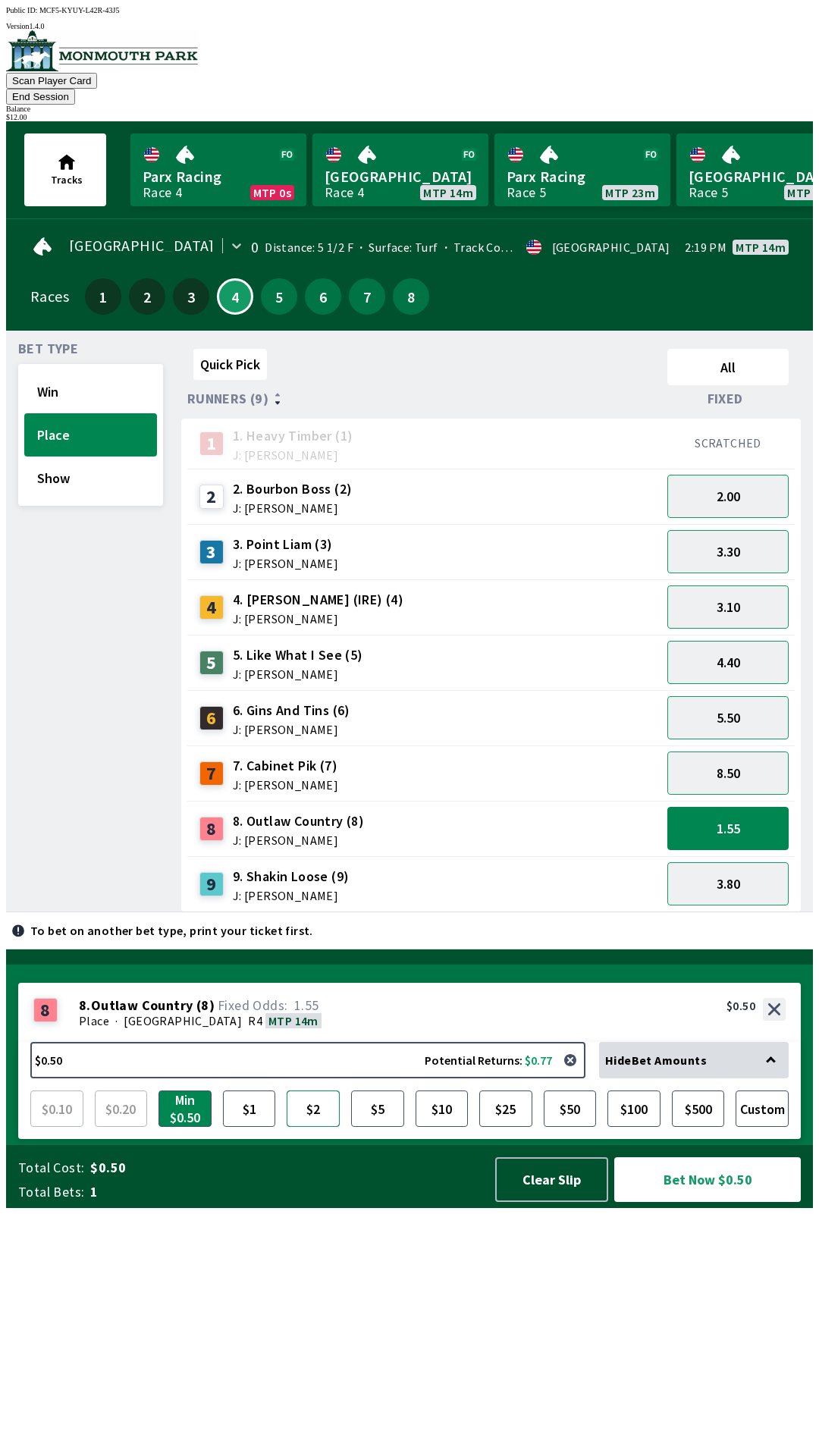
click at [307, 1126] on button "$2" at bounding box center [312, 1108] width 53 height 36
click at [711, 1201] on button "Bet Now $2.00" at bounding box center [707, 1179] width 187 height 45
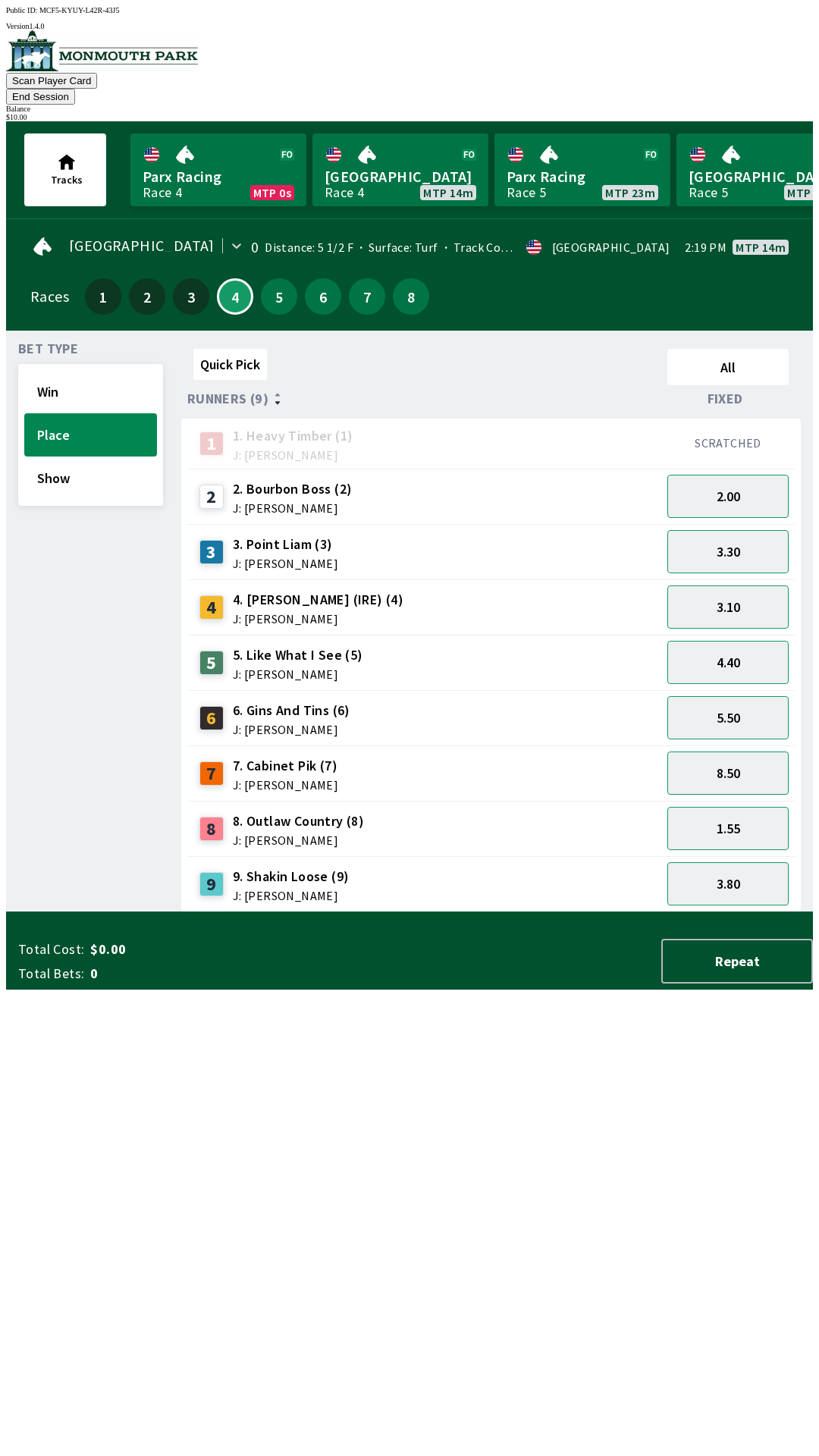
click at [592, 912] on div "Quick Pick All Runners (9) Fixed 1 1. Heavy Timber (1) J: Joezer [PERSON_NAME] …" at bounding box center [497, 627] width 632 height 570
click at [75, 88] on button "End Session" at bounding box center [41, 96] width 69 height 16
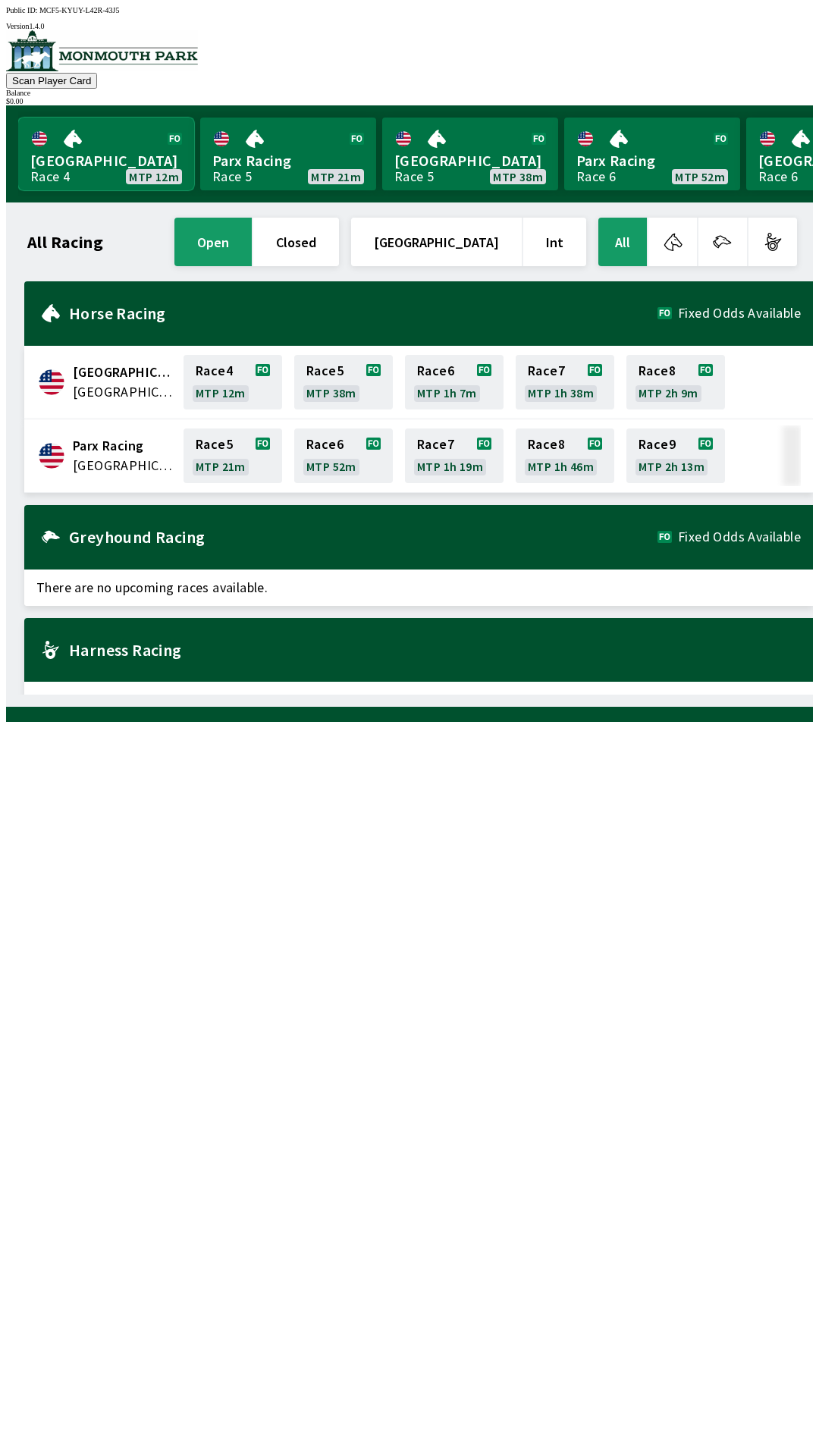
click at [125, 151] on link "Monmouth Park Race 4 MTP 12m" at bounding box center [106, 153] width 176 height 72
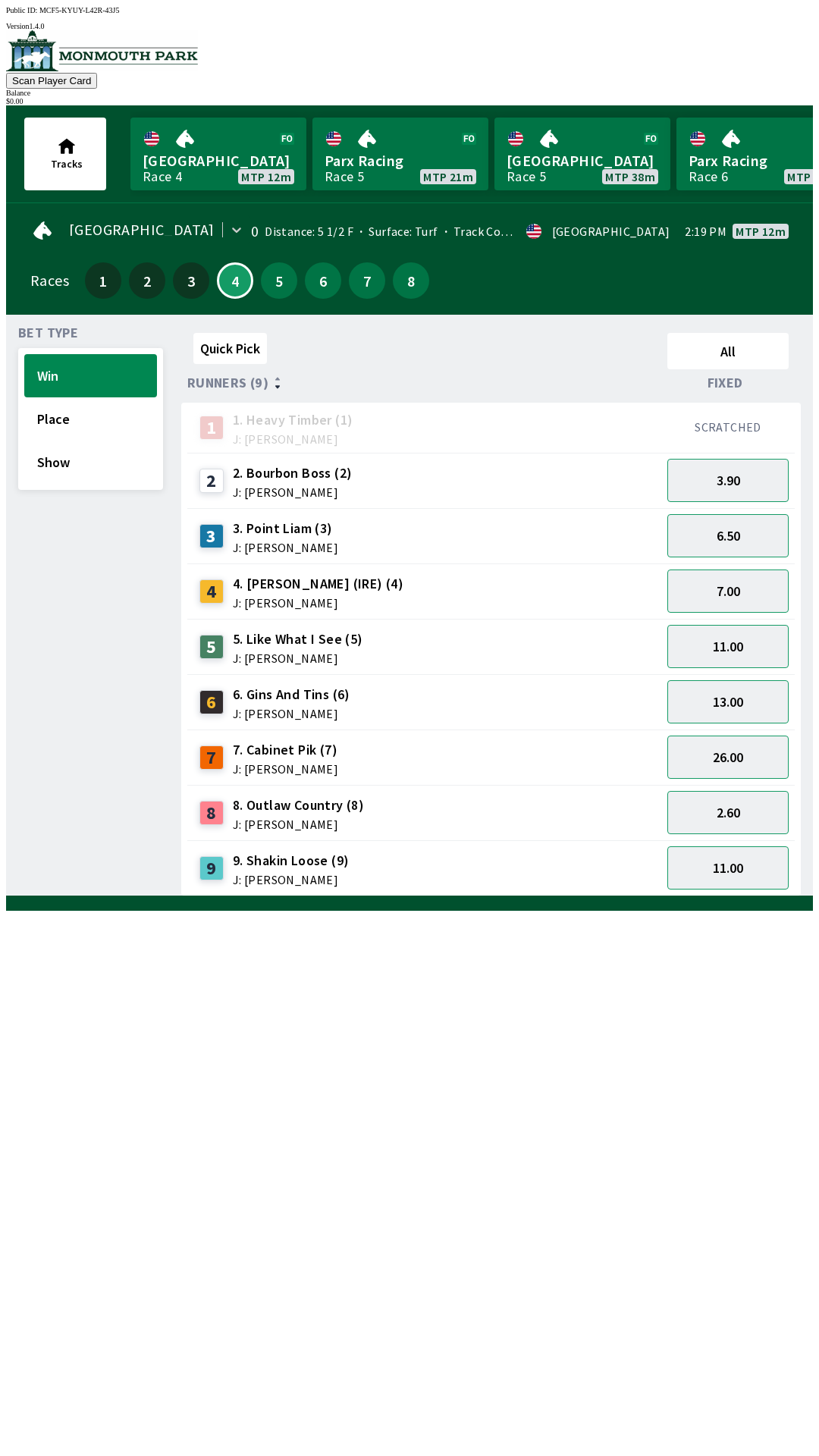
click at [311, 473] on span "2. Bourbon Boss (2)" at bounding box center [292, 473] width 120 height 20
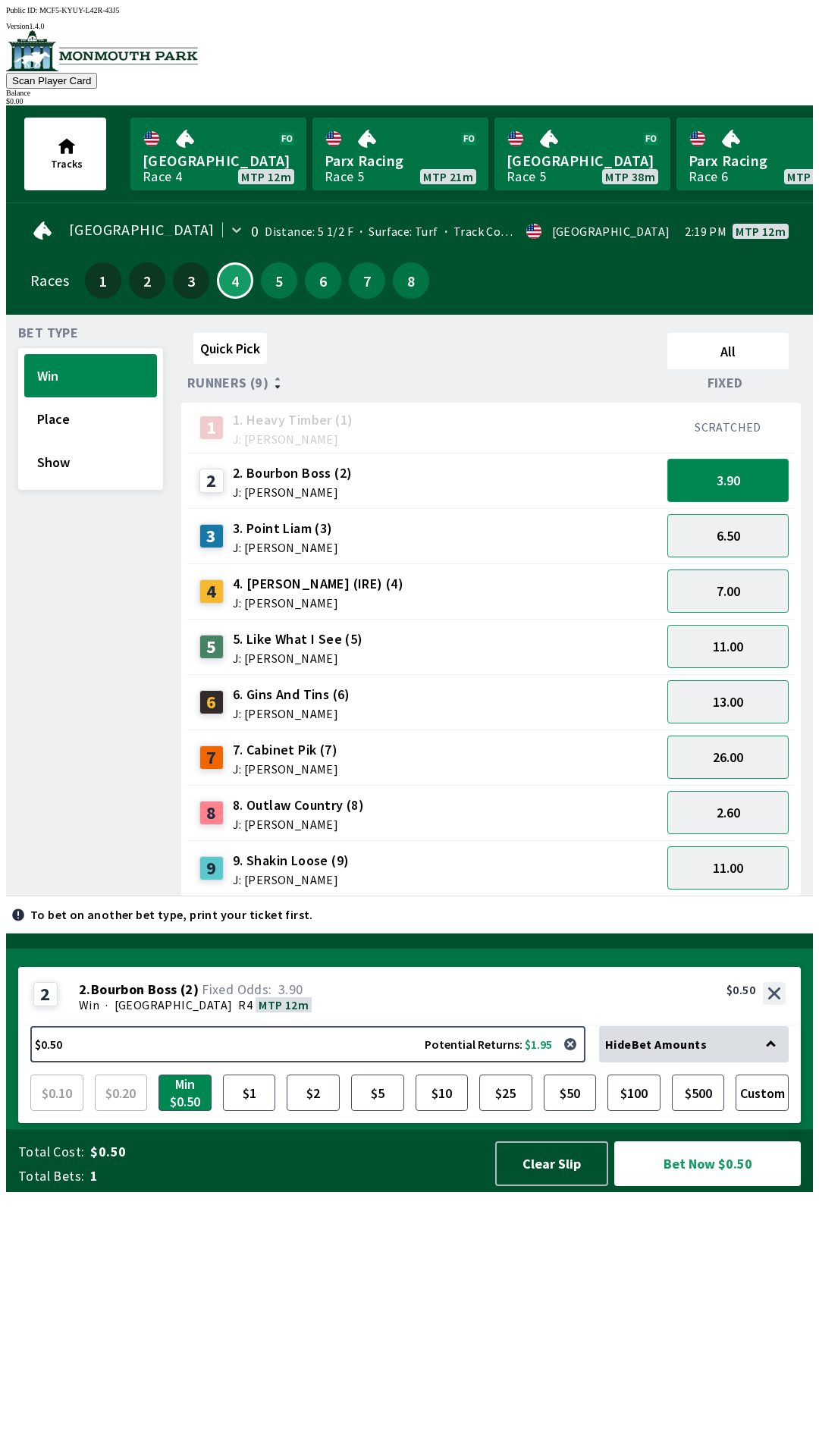
click at [719, 488] on button "3.90" at bounding box center [728, 480] width 122 height 44
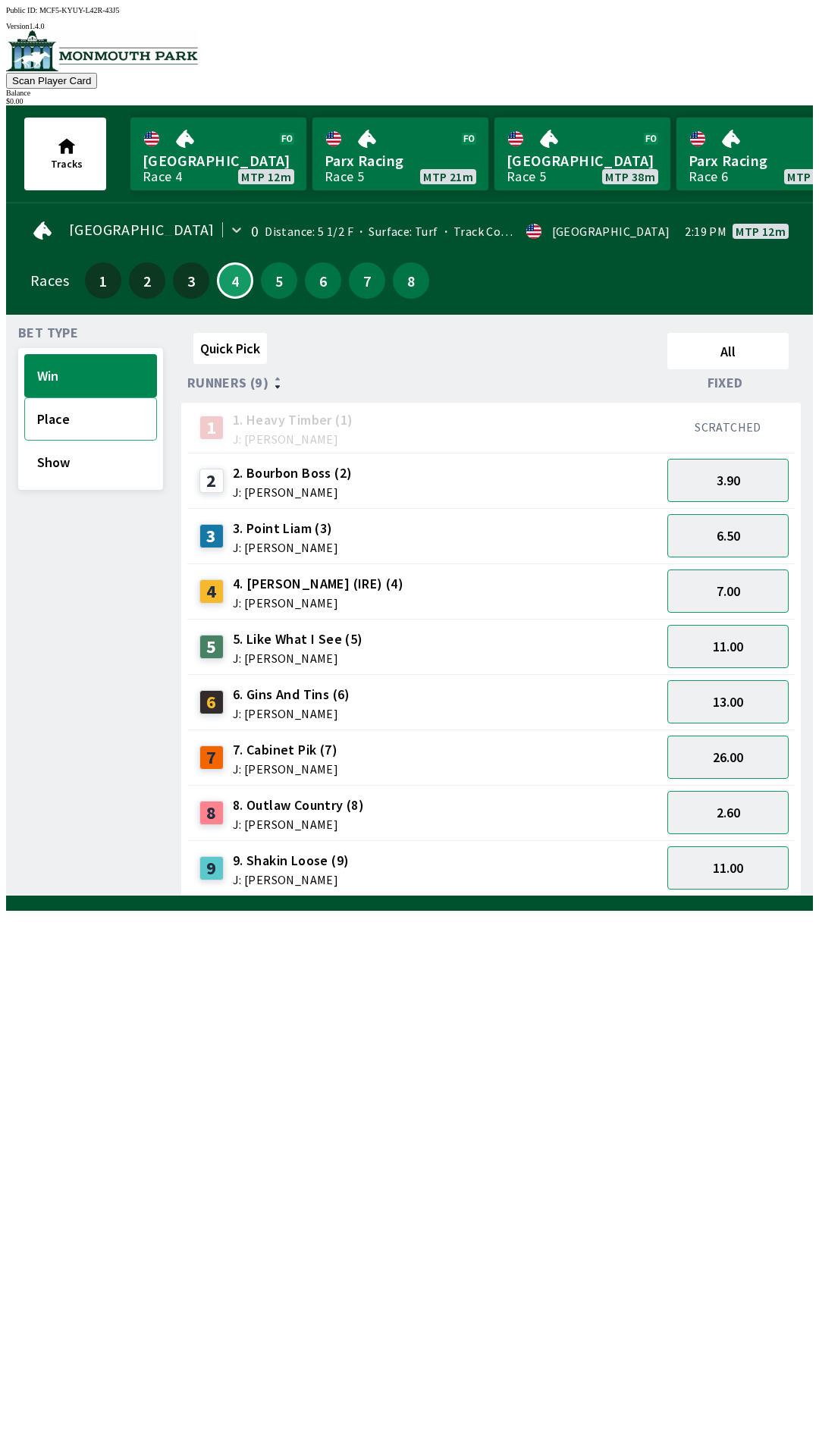
click at [82, 414] on button "Place" at bounding box center [90, 419] width 133 height 44
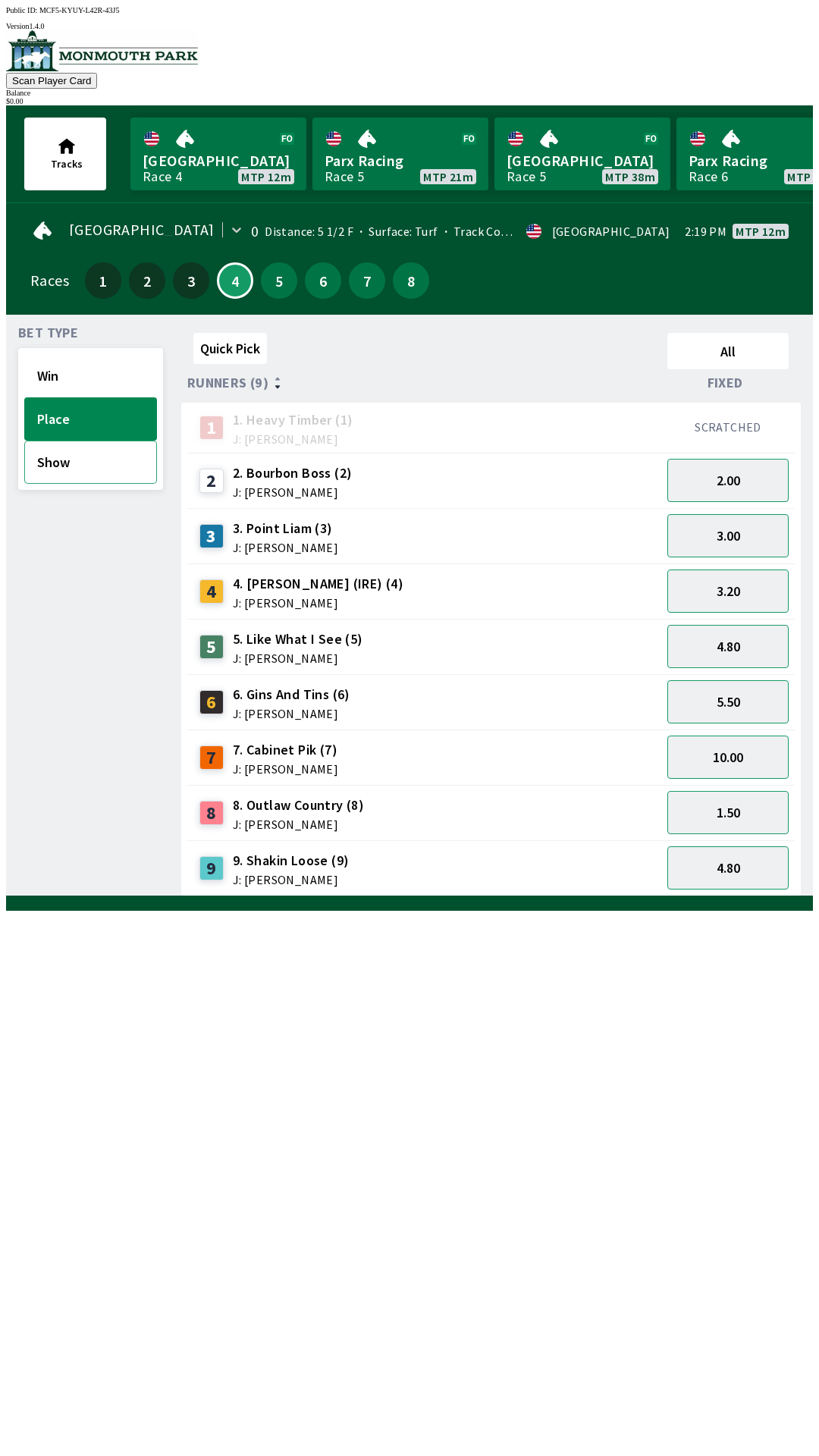
click at [76, 464] on button "Show" at bounding box center [90, 462] width 133 height 44
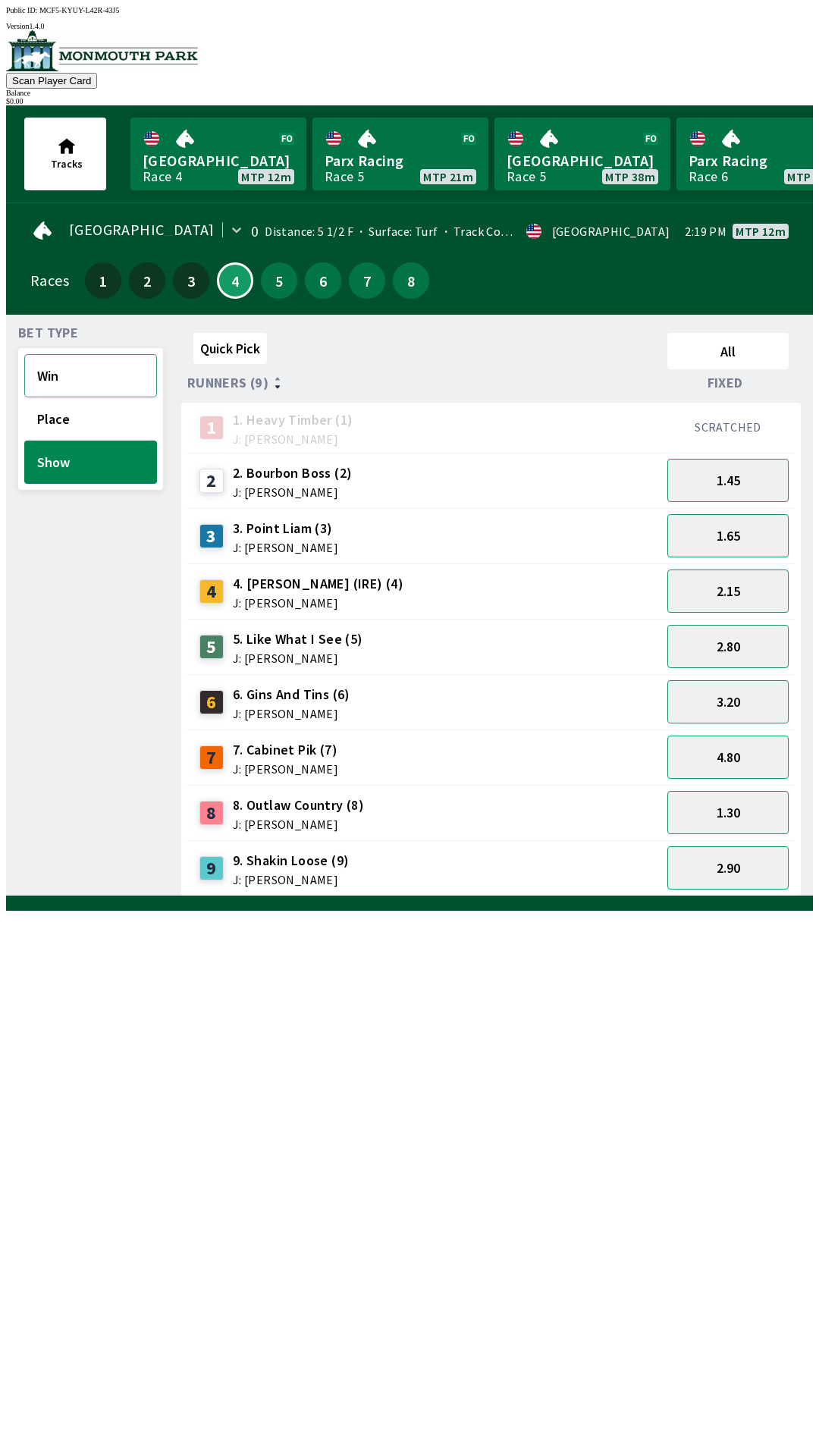
click at [70, 381] on button "Win" at bounding box center [90, 375] width 133 height 44
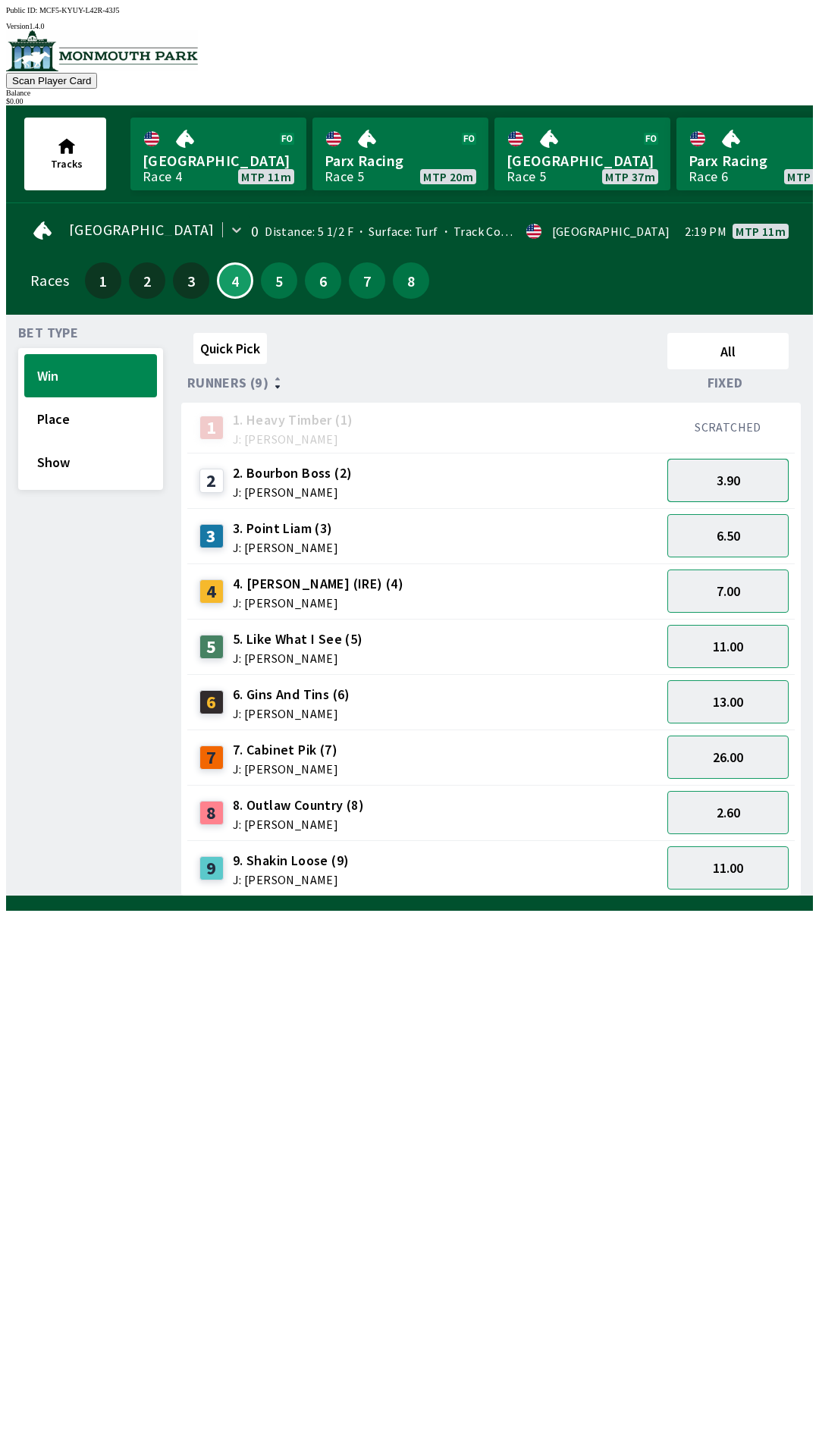
click at [727, 488] on button "3.90" at bounding box center [728, 480] width 122 height 44
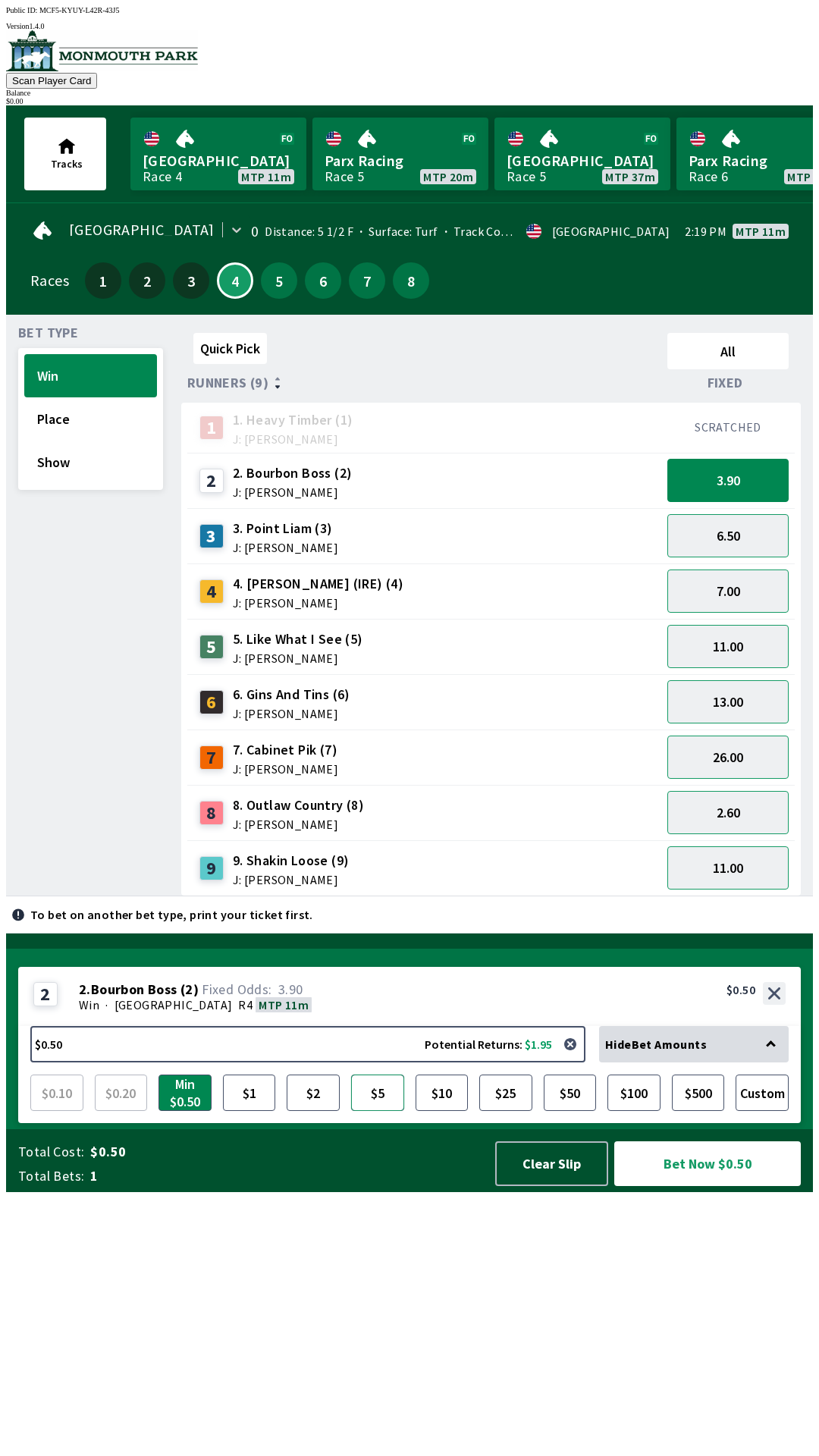
click at [355, 1110] on button "$5" at bounding box center [377, 1092] width 53 height 36
click at [716, 807] on button "2.60" at bounding box center [728, 812] width 122 height 44
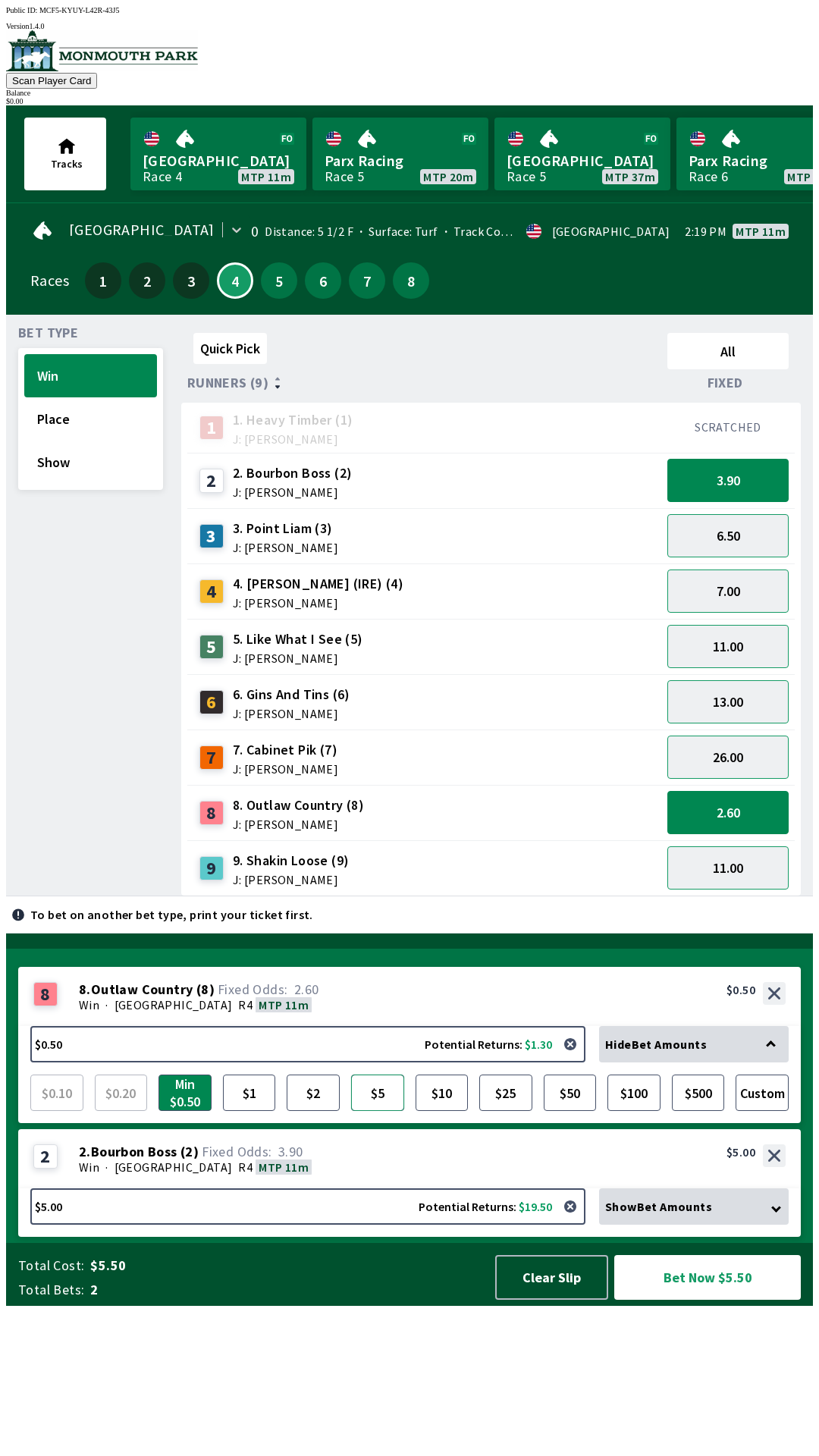
click at [379, 1110] on button "$5" at bounding box center [377, 1092] width 53 height 36
click at [733, 471] on button "3.90" at bounding box center [728, 480] width 122 height 44
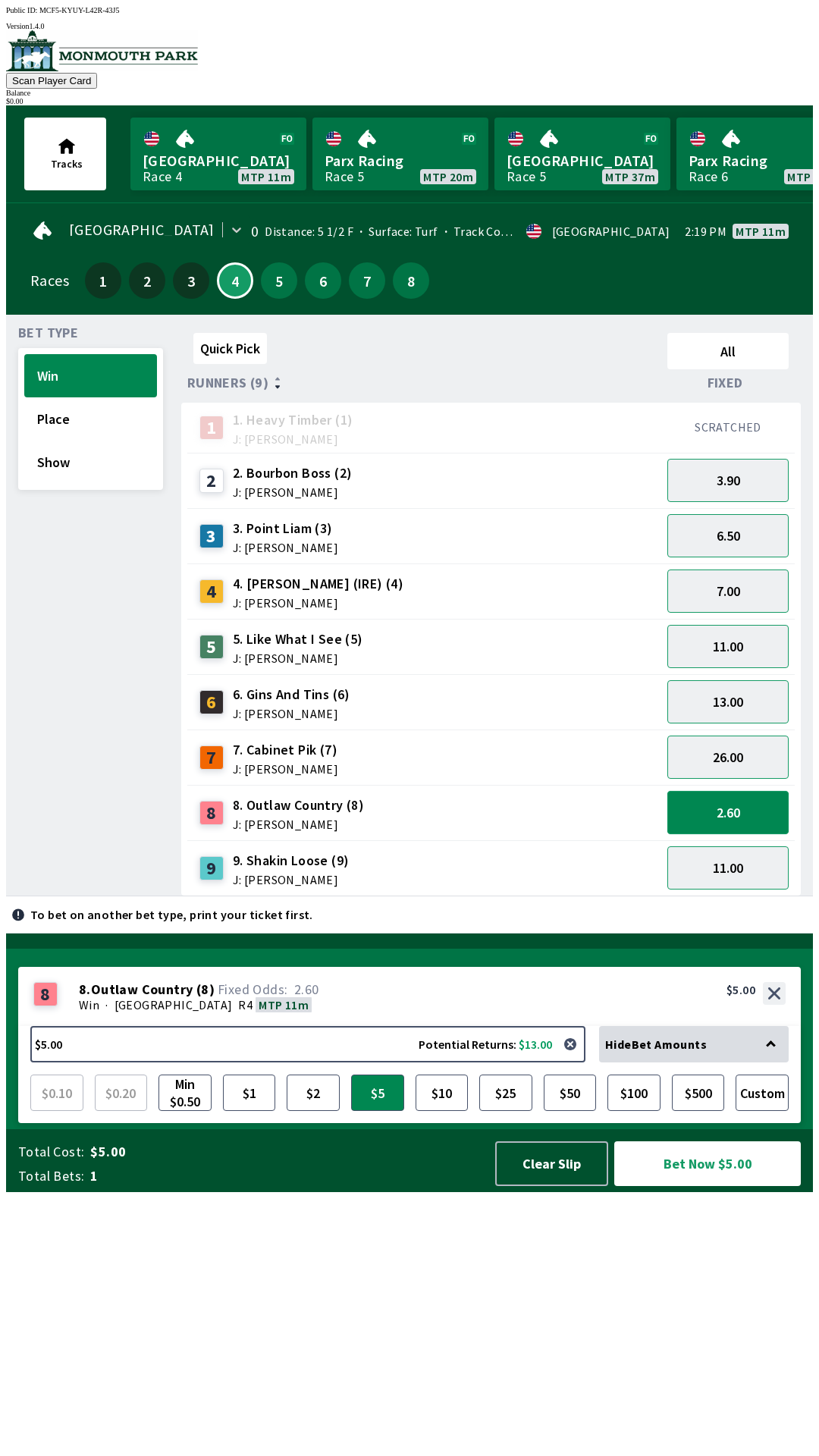
click at [723, 807] on button "2.60" at bounding box center [728, 812] width 122 height 44
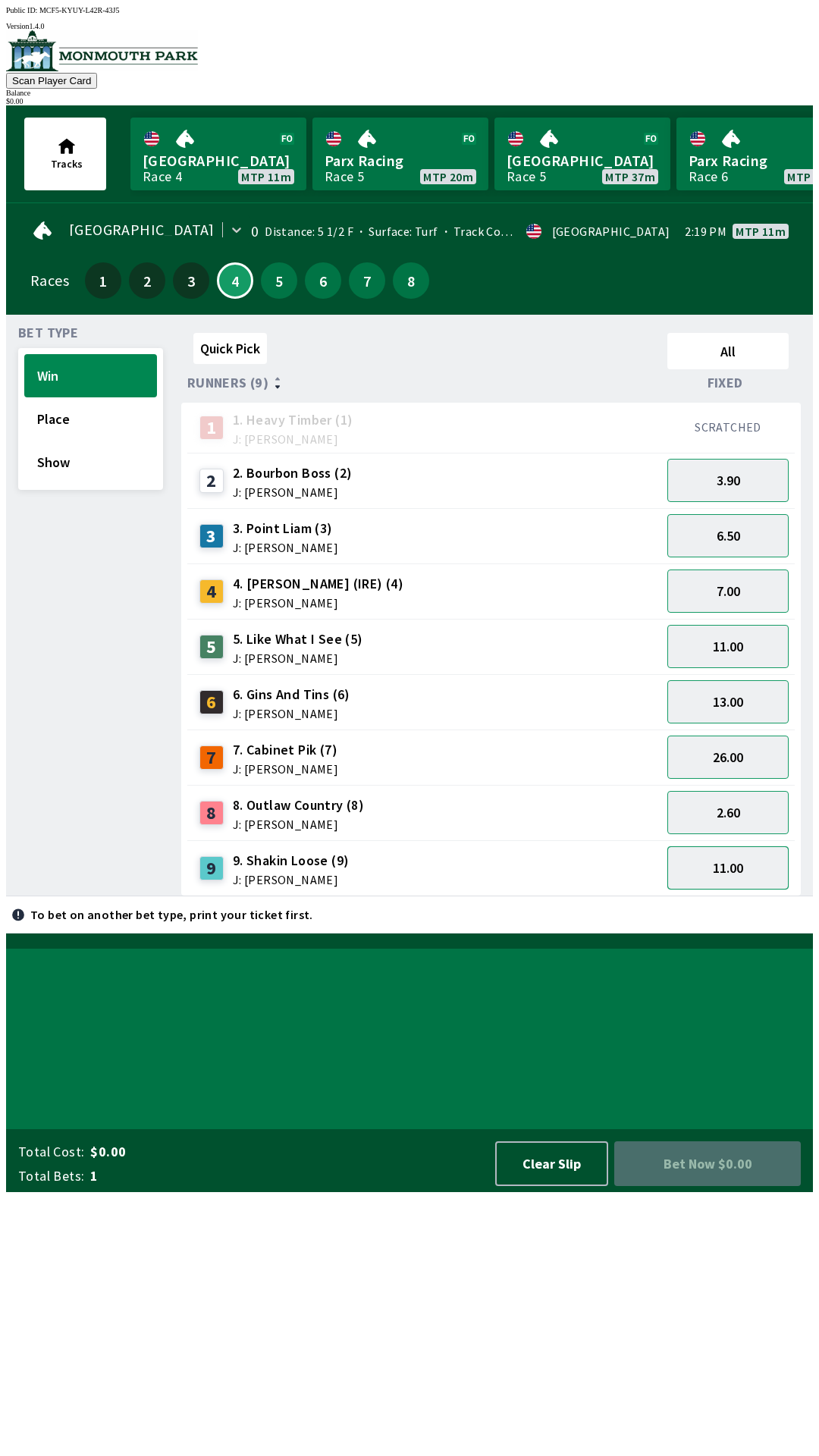
click at [741, 868] on button "11.00" at bounding box center [728, 868] width 122 height 44
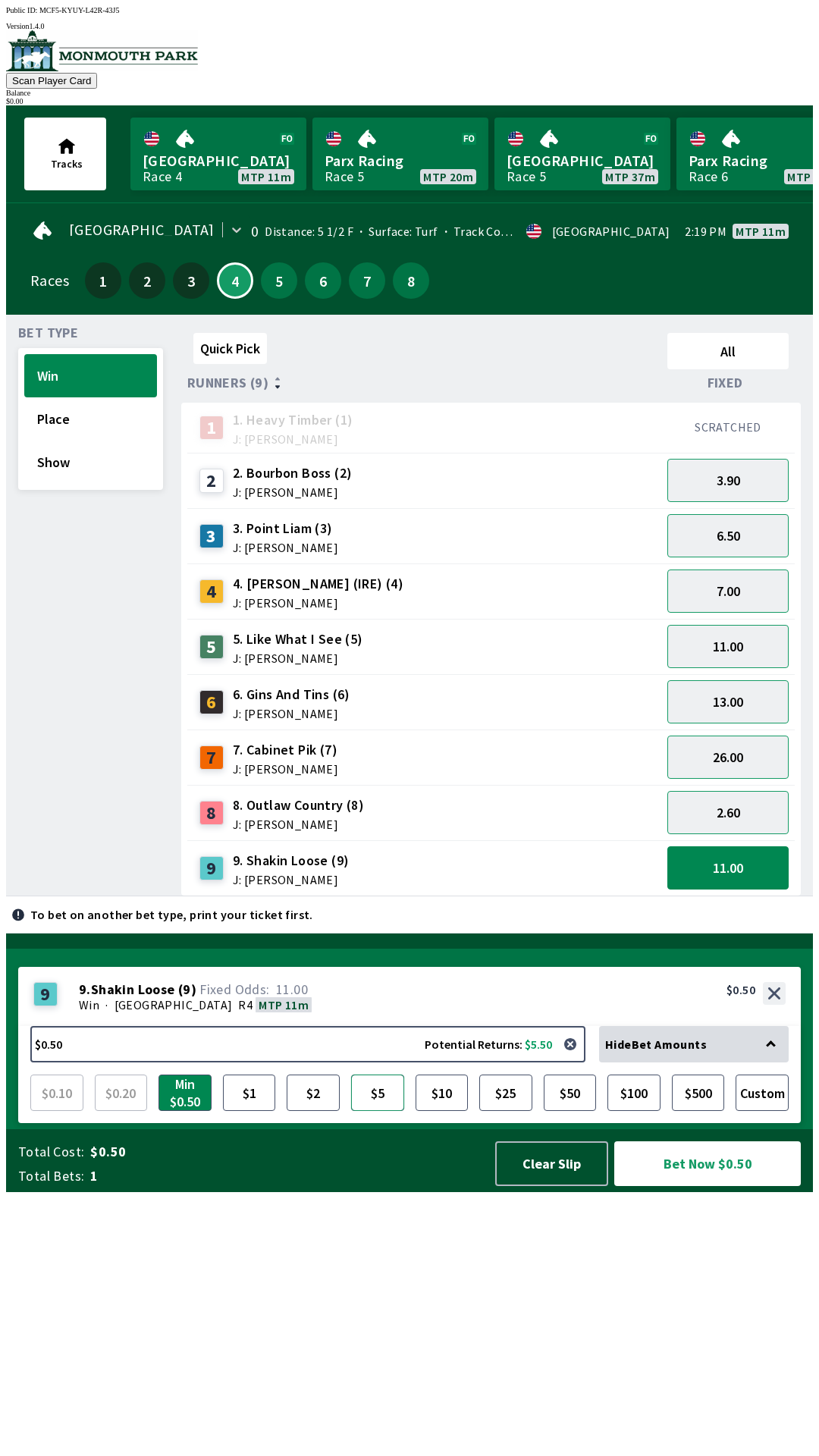
click at [366, 1110] on button "$5" at bounding box center [377, 1092] width 53 height 36
click at [732, 848] on button "11.00" at bounding box center [728, 868] width 122 height 44
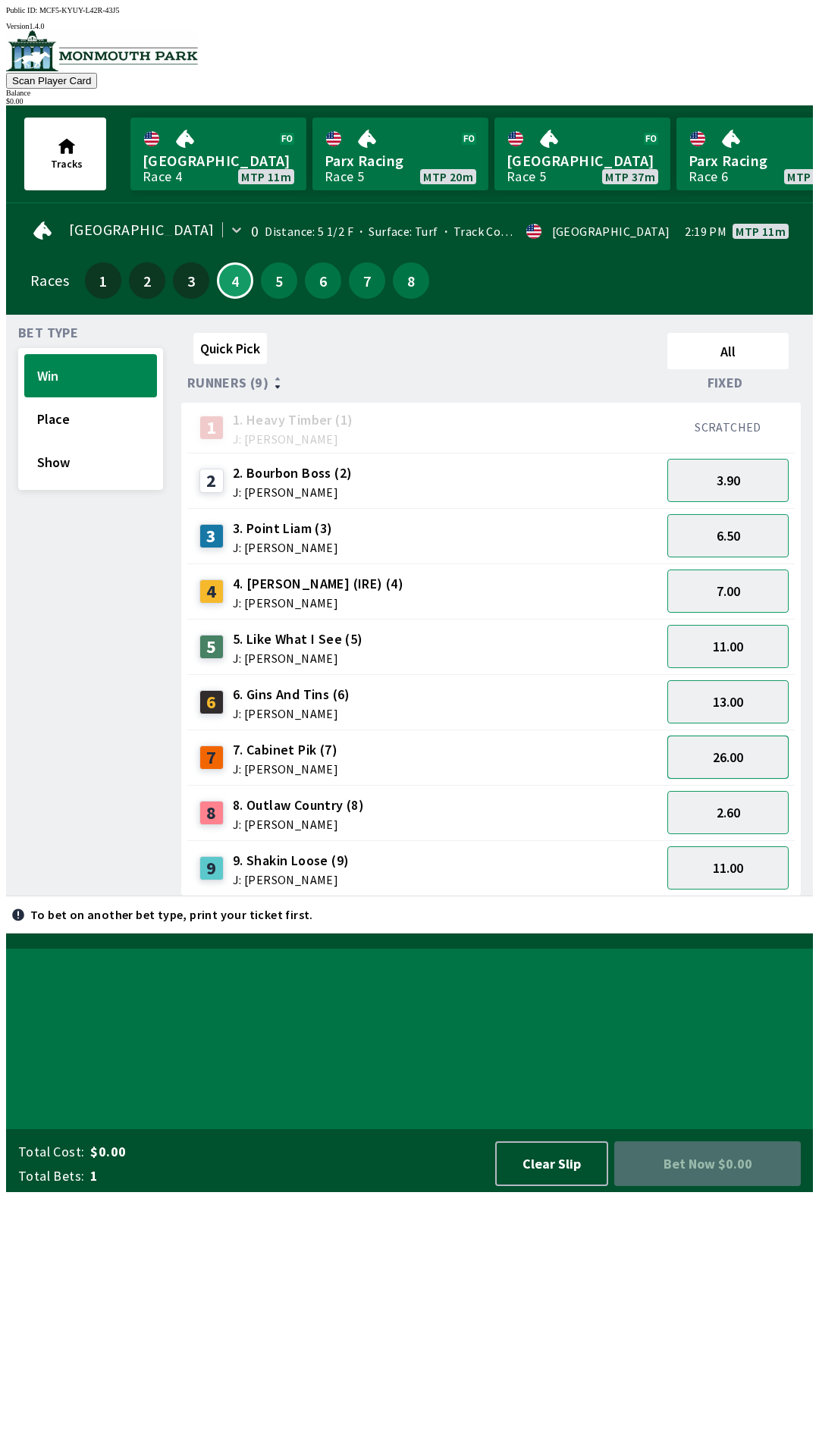
click at [726, 755] on button "26.00" at bounding box center [728, 756] width 122 height 44
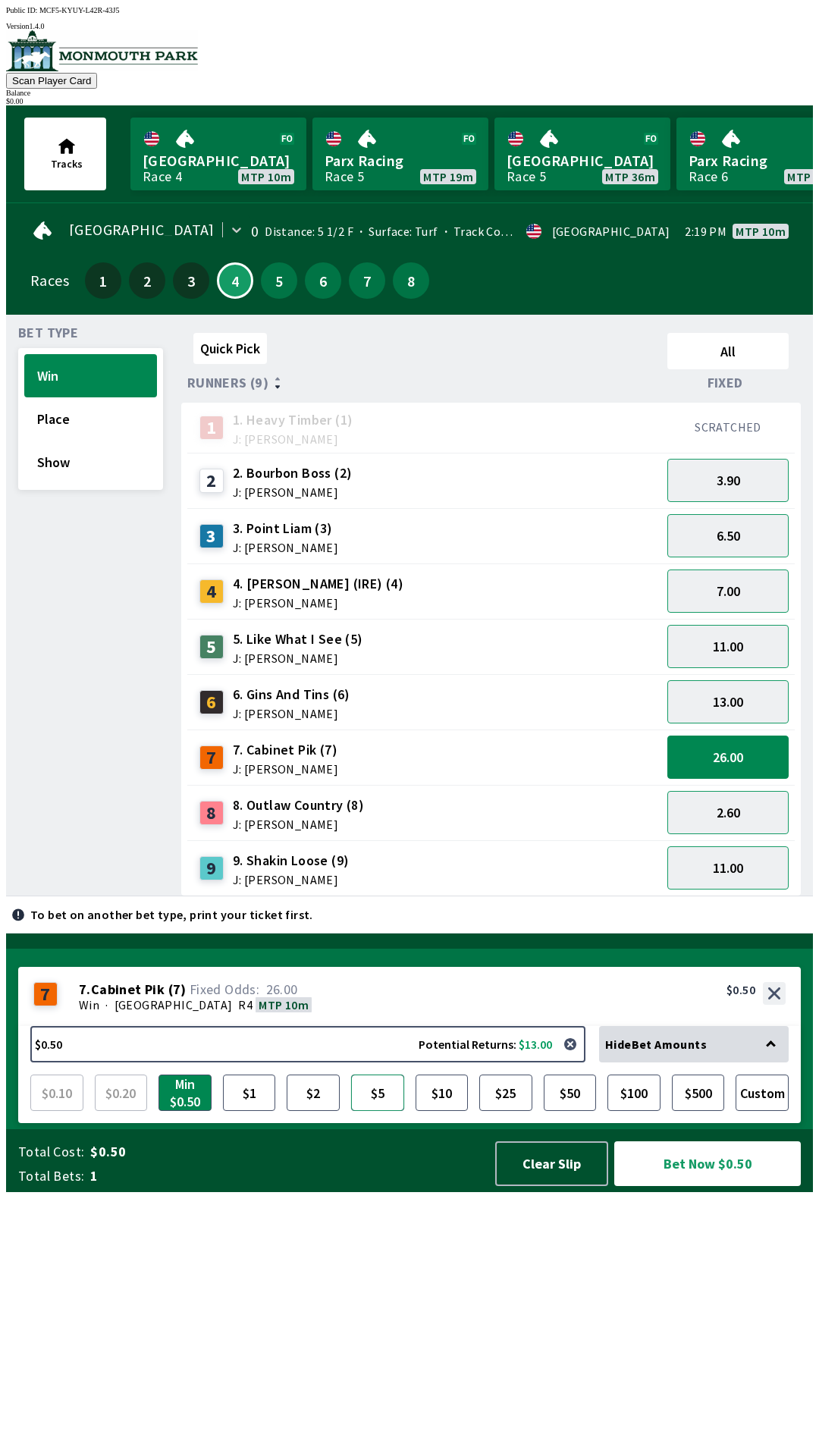
click at [366, 1110] on button "$5" at bounding box center [377, 1092] width 53 height 36
click at [733, 851] on button "11.00" at bounding box center [728, 868] width 122 height 44
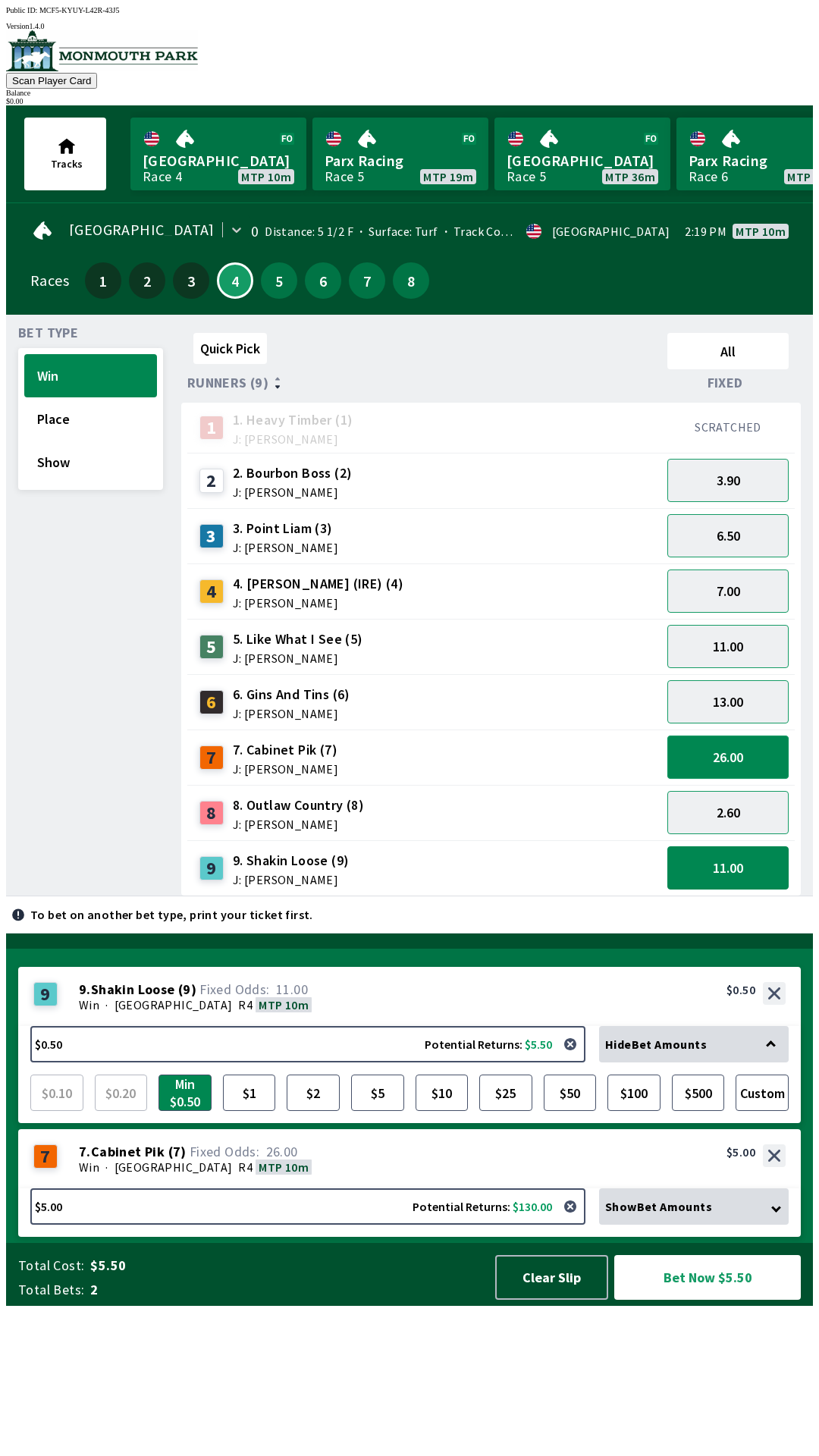
click at [729, 745] on button "26.00" at bounding box center [728, 756] width 122 height 44
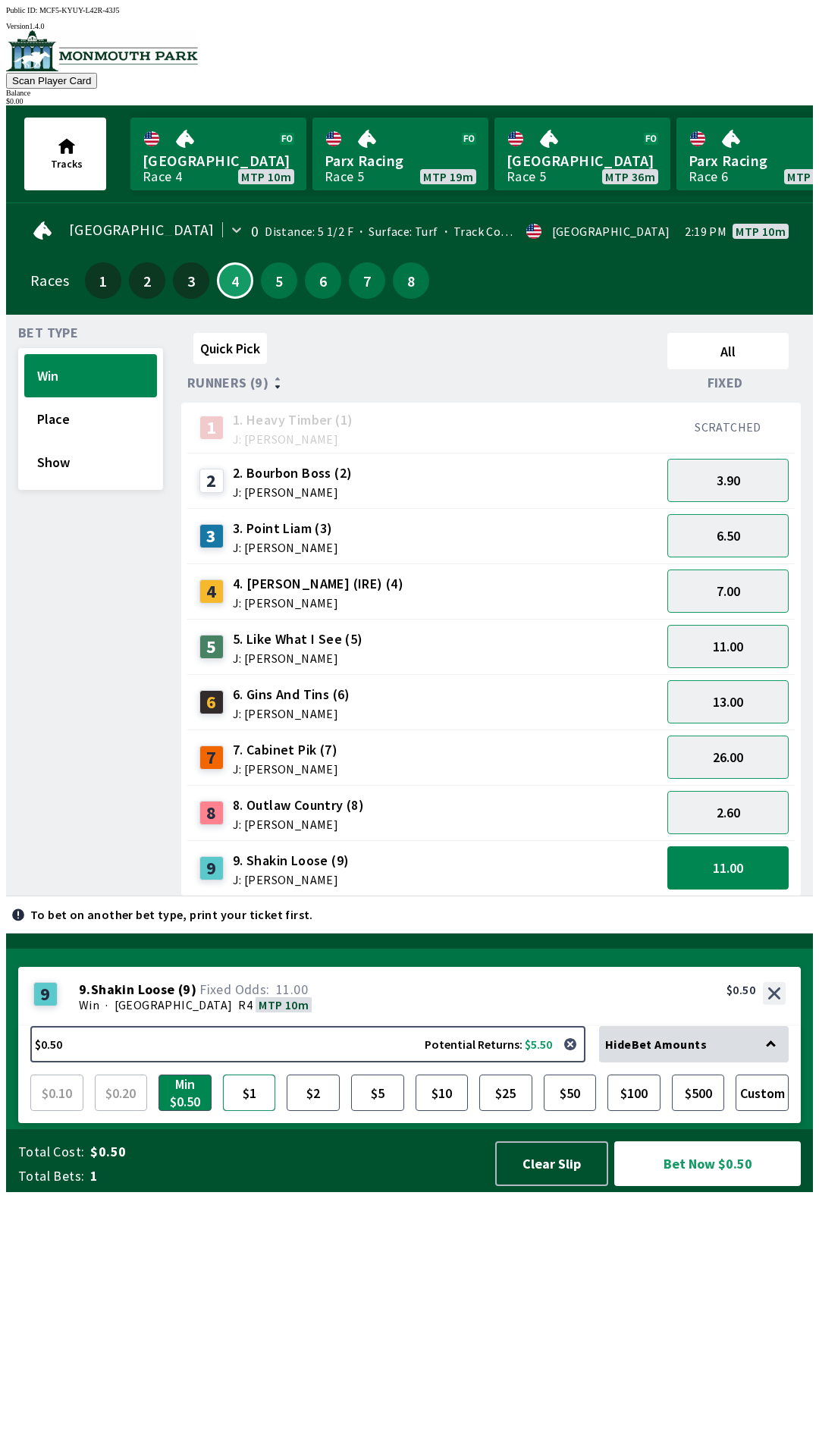
click at [245, 1110] on button "$1" at bounding box center [249, 1092] width 53 height 36
click at [249, 1110] on button "$1" at bounding box center [249, 1092] width 53 height 36
click at [716, 758] on button "26.00" at bounding box center [728, 756] width 122 height 44
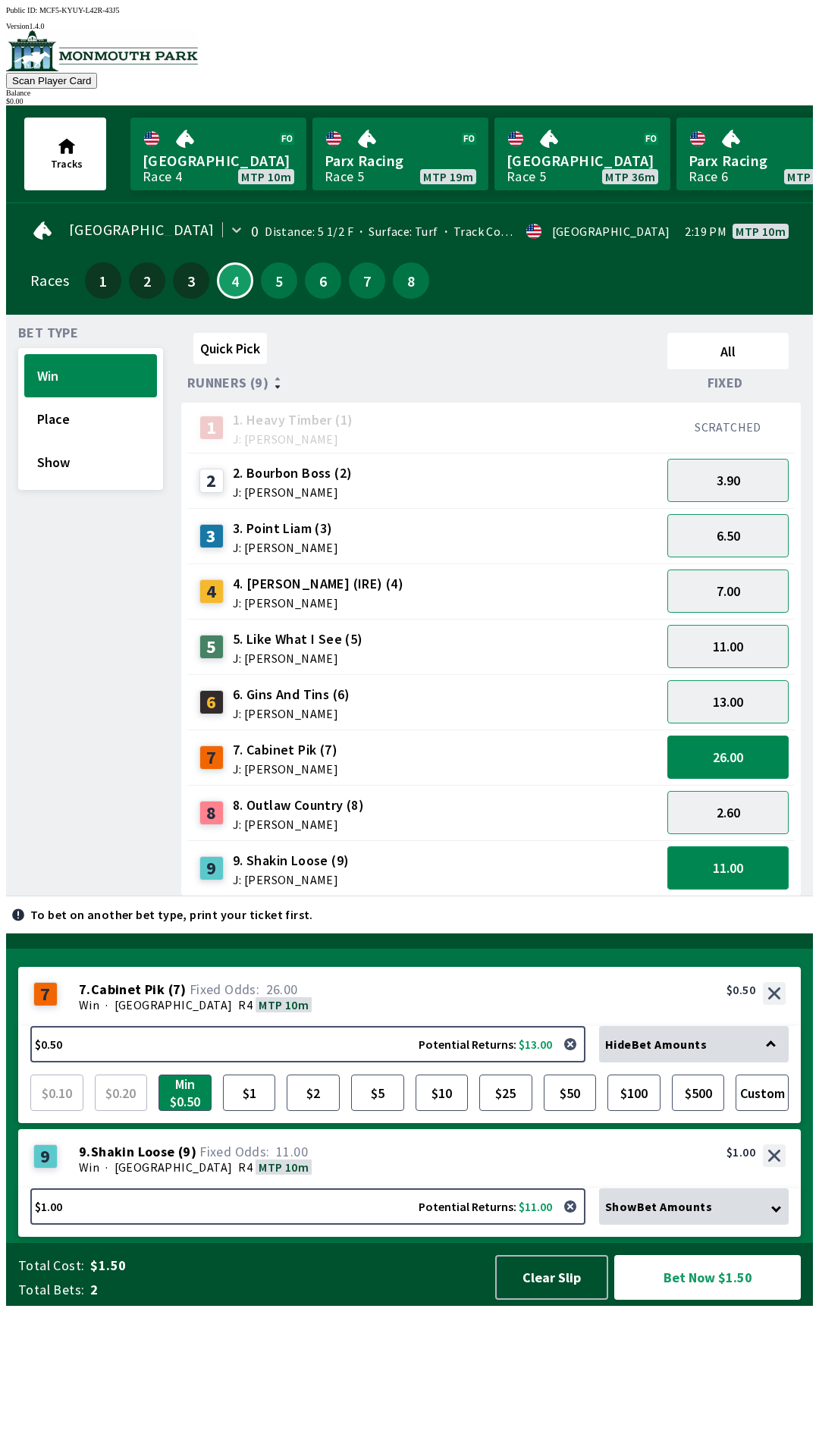
click at [719, 866] on button "11.00" at bounding box center [728, 868] width 122 height 44
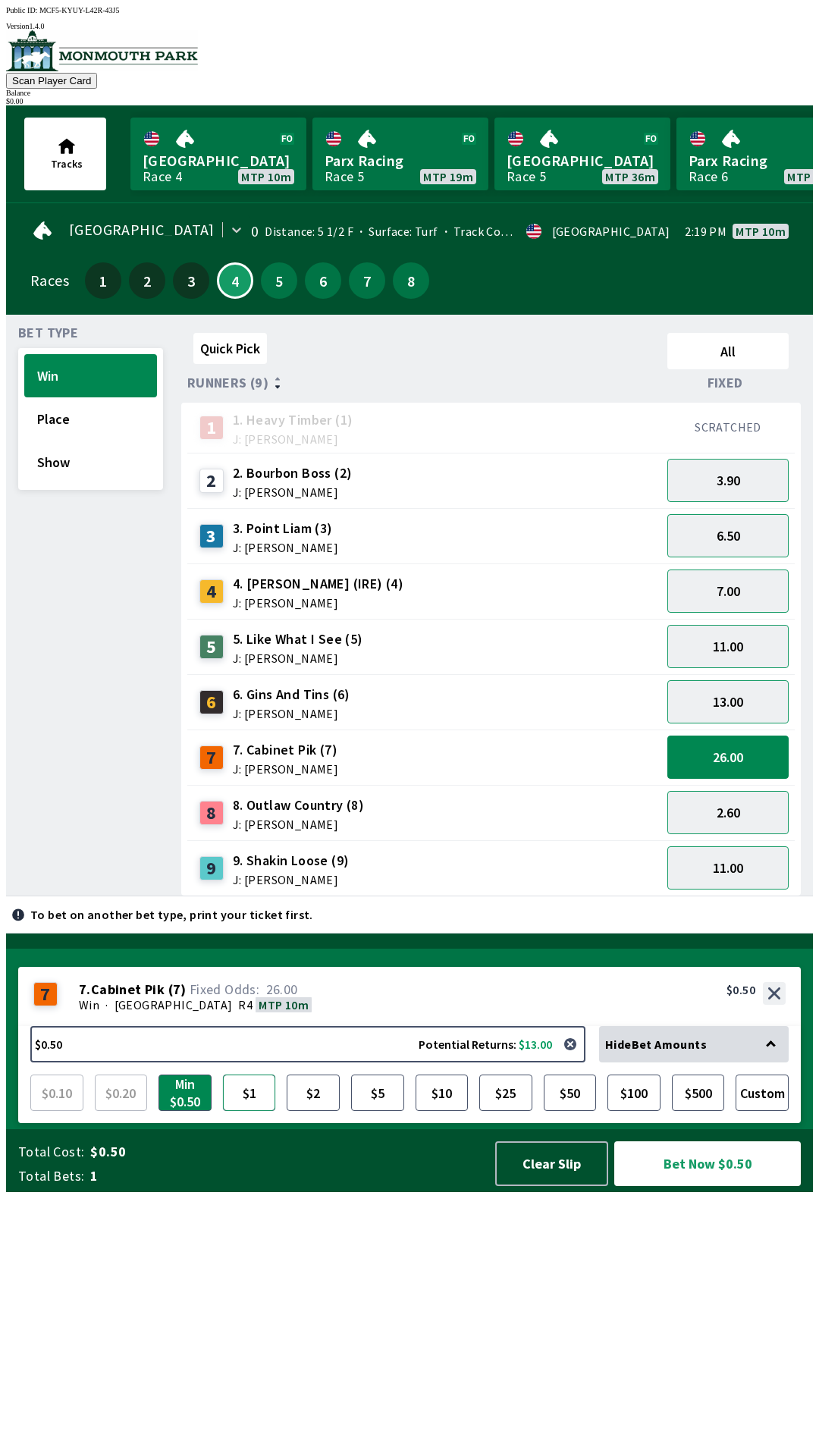
click at [245, 1110] on button "$1" at bounding box center [249, 1092] width 53 height 36
click at [719, 743] on button "26.00" at bounding box center [728, 756] width 122 height 44
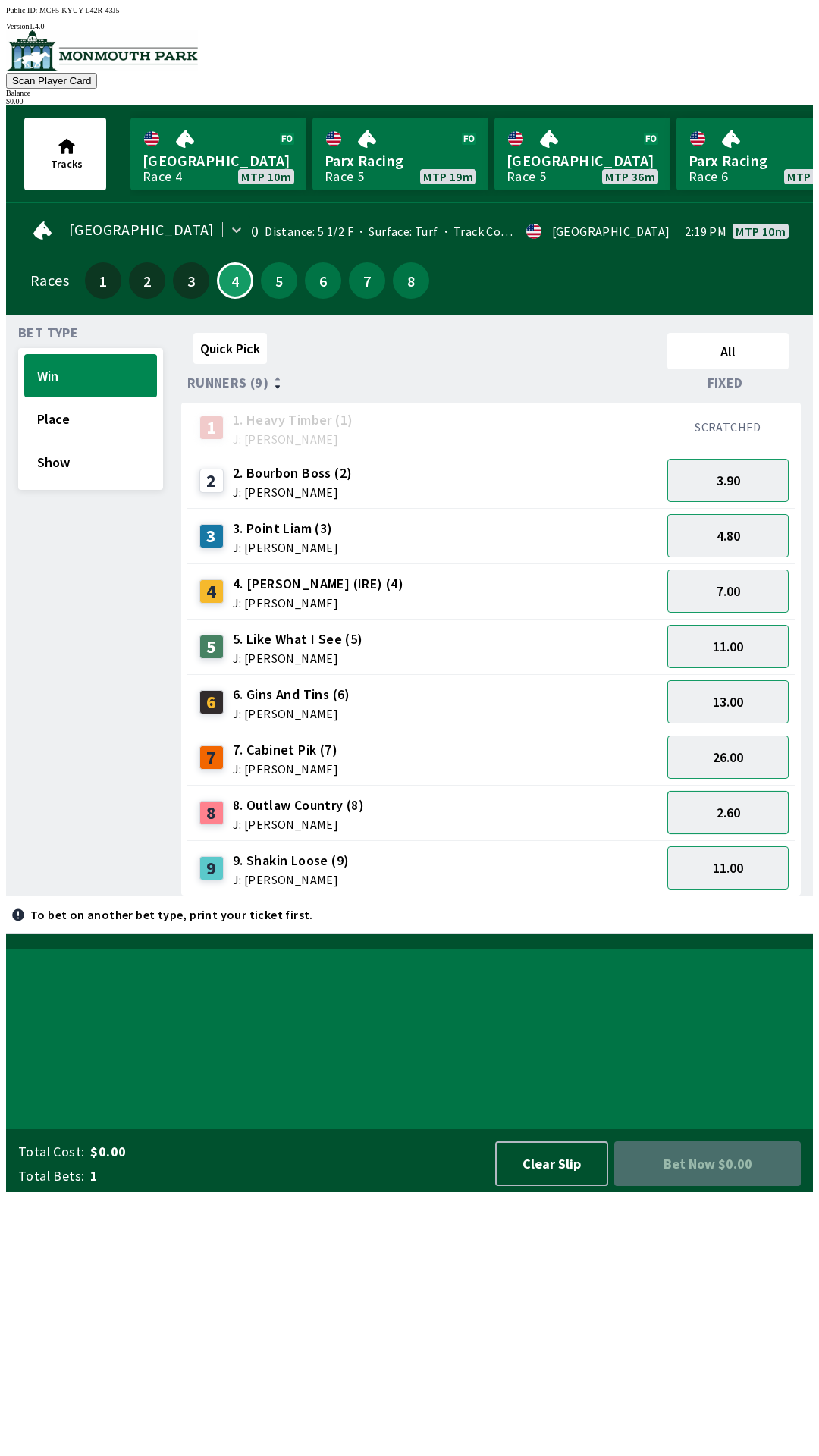
click at [731, 818] on button "2.60" at bounding box center [728, 812] width 122 height 44
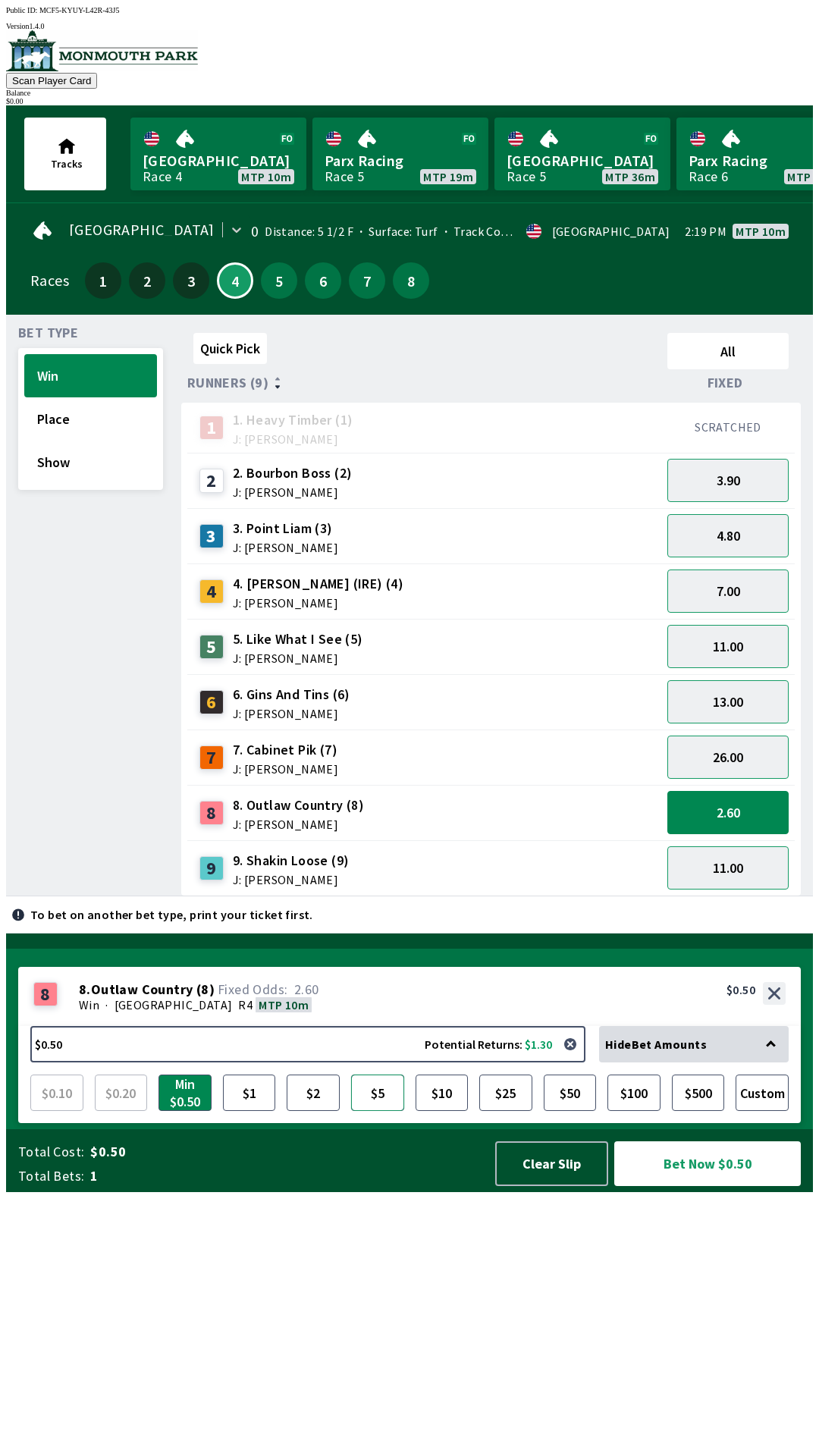
click at [374, 1110] on button "$5" at bounding box center [377, 1092] width 53 height 36
click at [532, 1062] on button "$5.00 Potential Returns: $13.00" at bounding box center [308, 1043] width 555 height 36
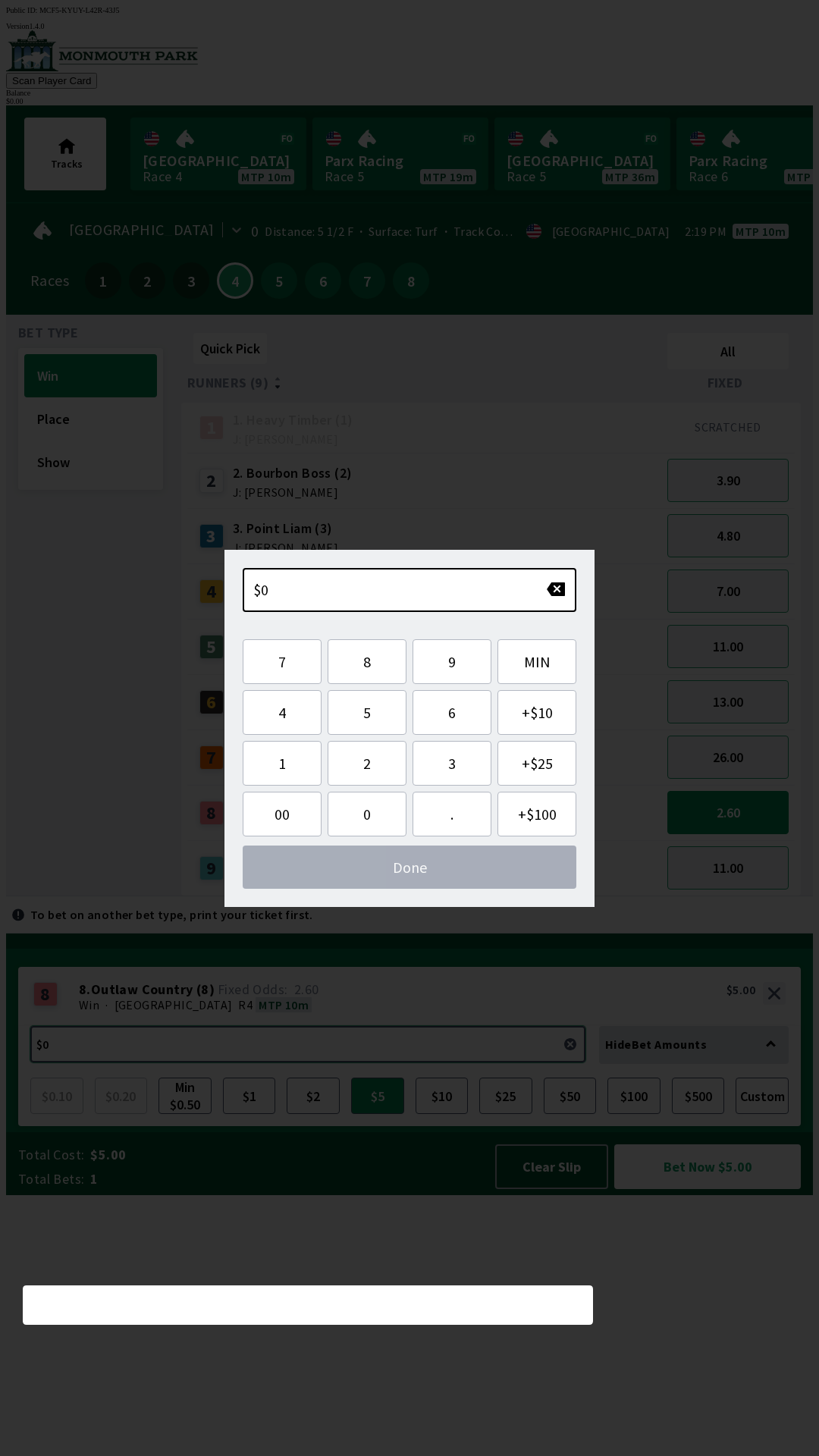
click at [560, 1062] on button "$5.00 Potential Returns: $13.00" at bounding box center [308, 1043] width 555 height 36
click at [570, 1059] on button "button" at bounding box center [570, 1043] width 31 height 31
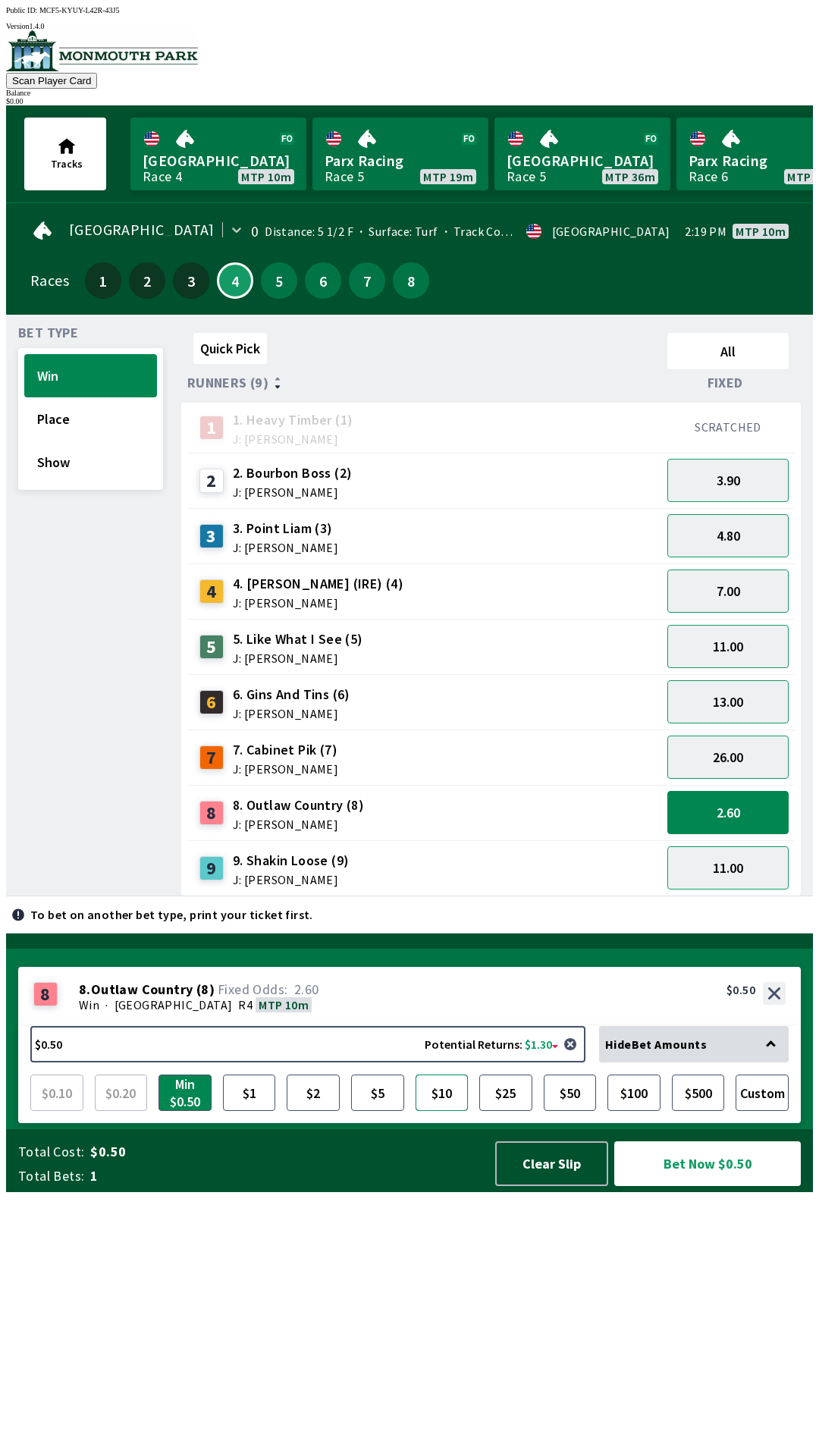
click at [438, 1110] on button "$10" at bounding box center [442, 1092] width 53 height 36
click at [376, 1110] on button "$5" at bounding box center [377, 1092] width 53 height 36
click at [114, 1062] on button "$5.00 Potential Returns: $13.00" at bounding box center [308, 1043] width 555 height 36
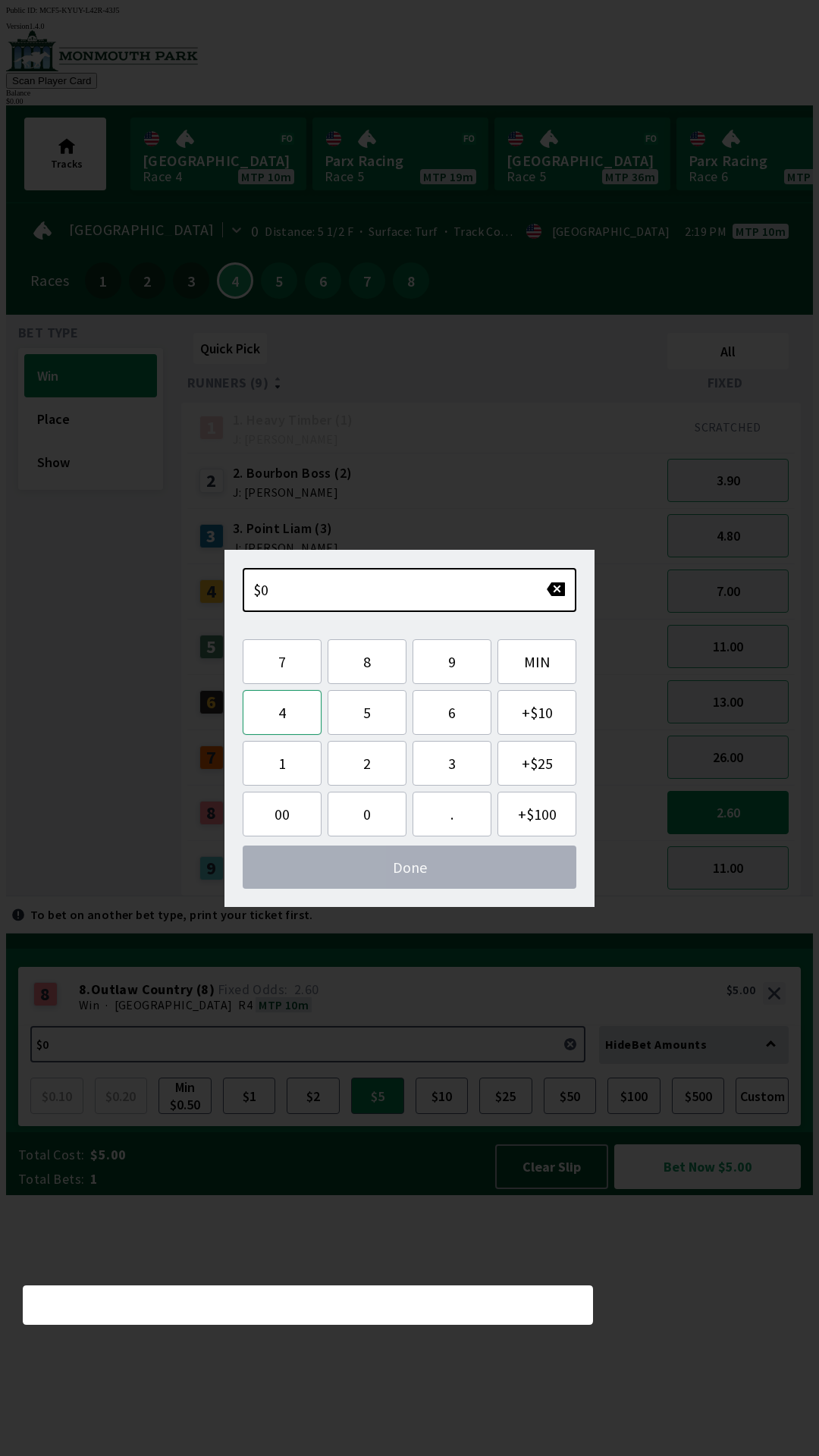
click at [286, 732] on button "4" at bounding box center [282, 712] width 79 height 45
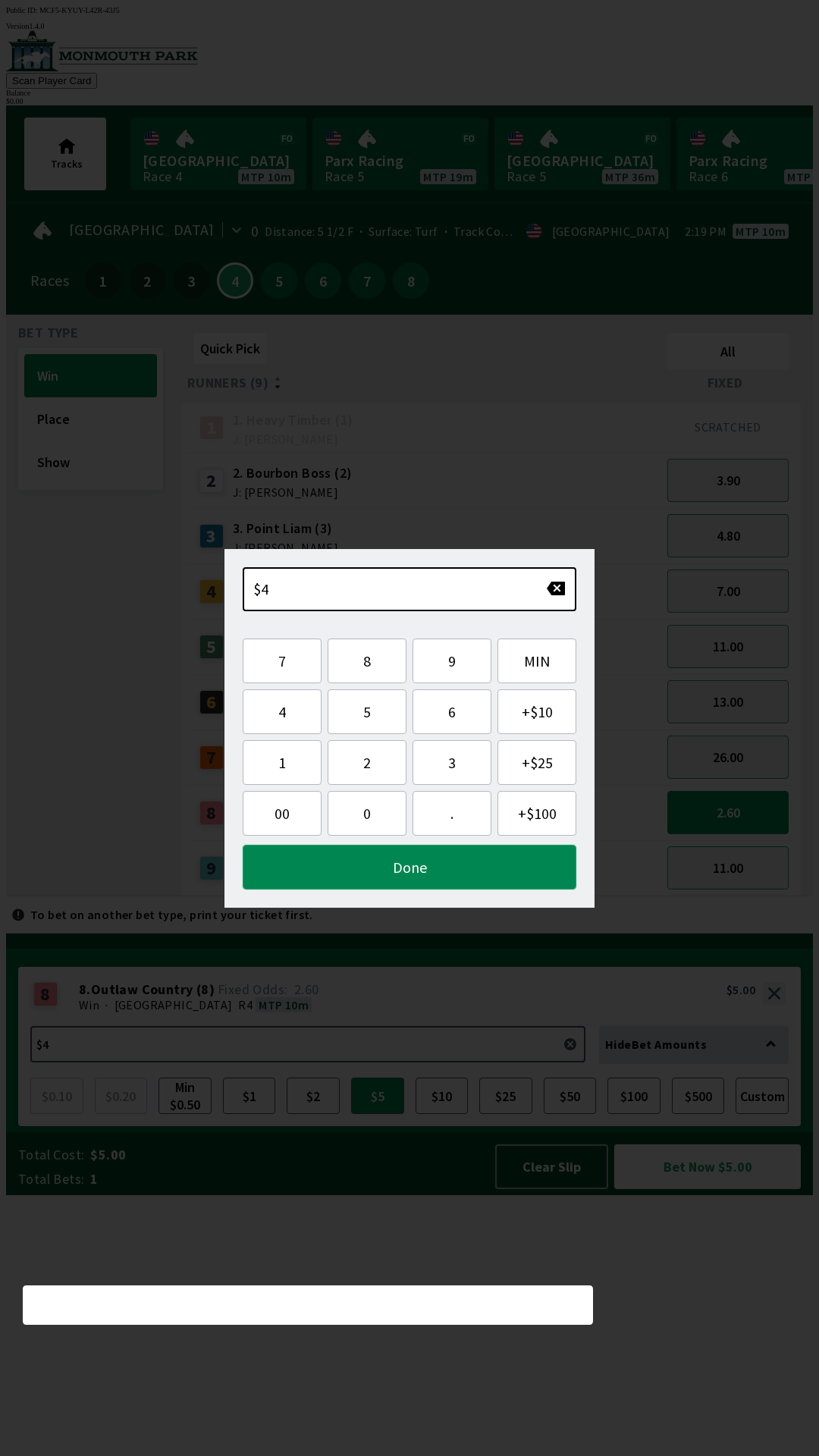
click at [415, 875] on button "Done" at bounding box center [409, 867] width 334 height 45
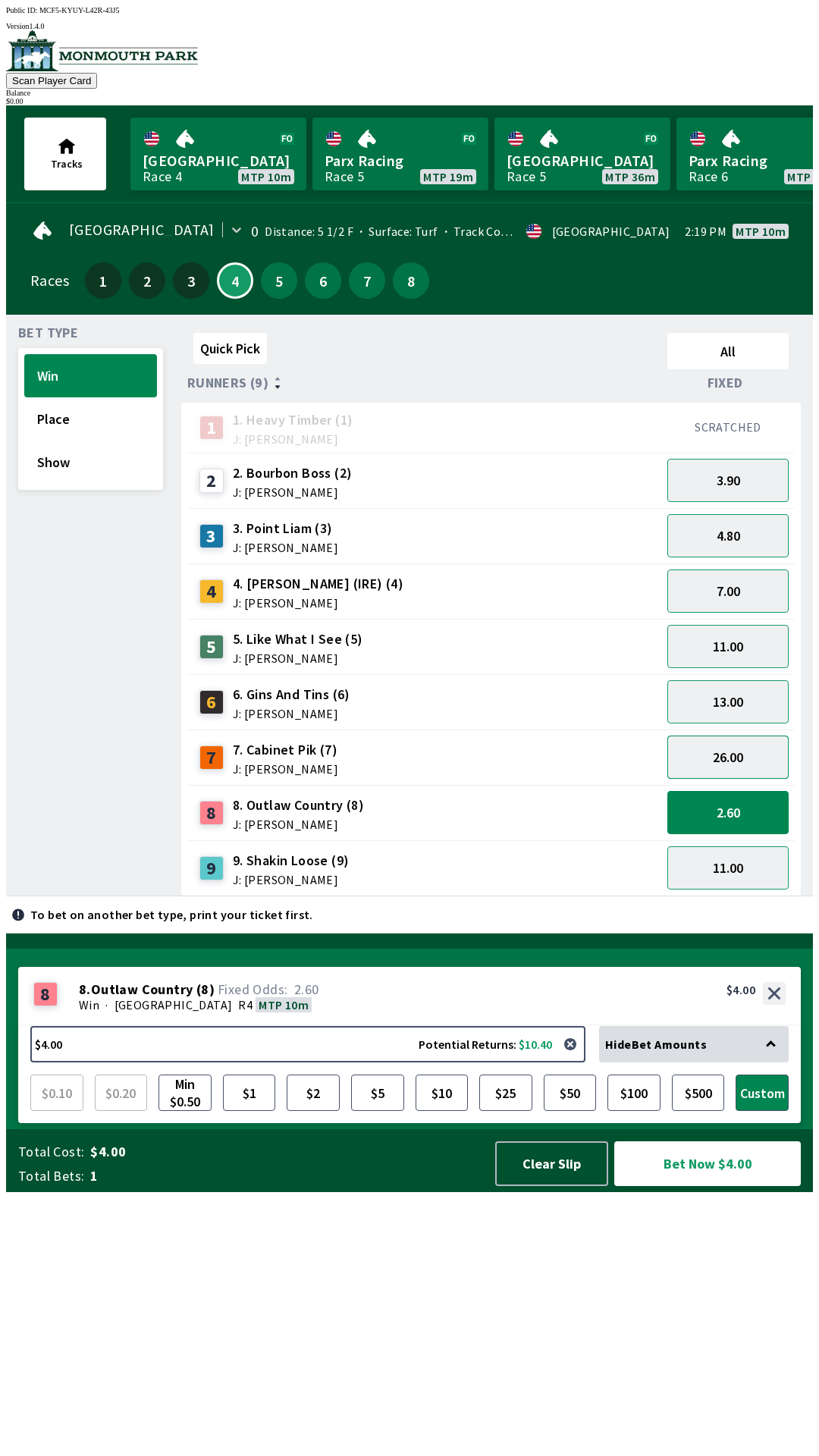
click at [745, 735] on button "26.00" at bounding box center [728, 756] width 122 height 44
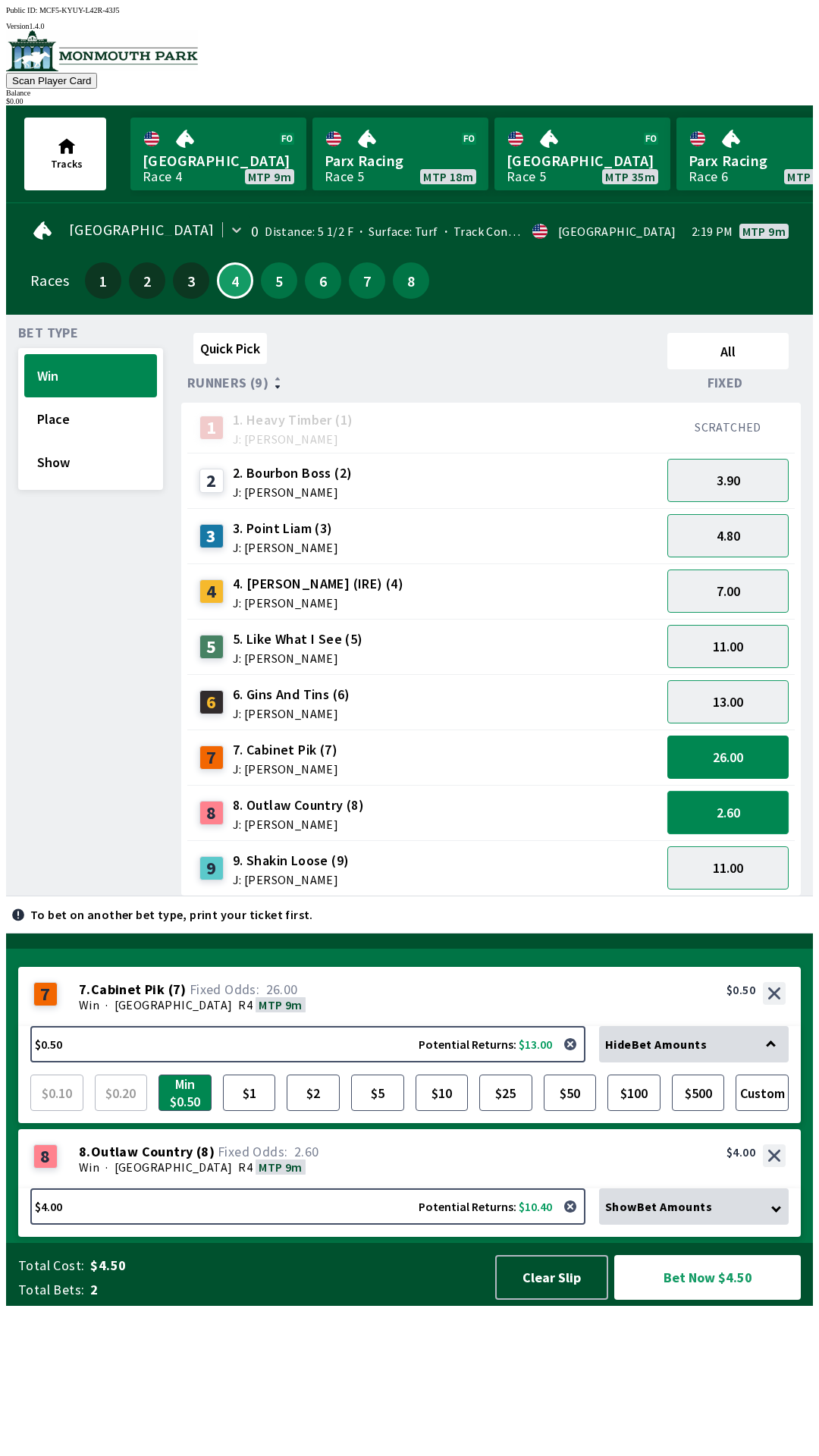
click at [728, 818] on button "2.60" at bounding box center [728, 812] width 122 height 44
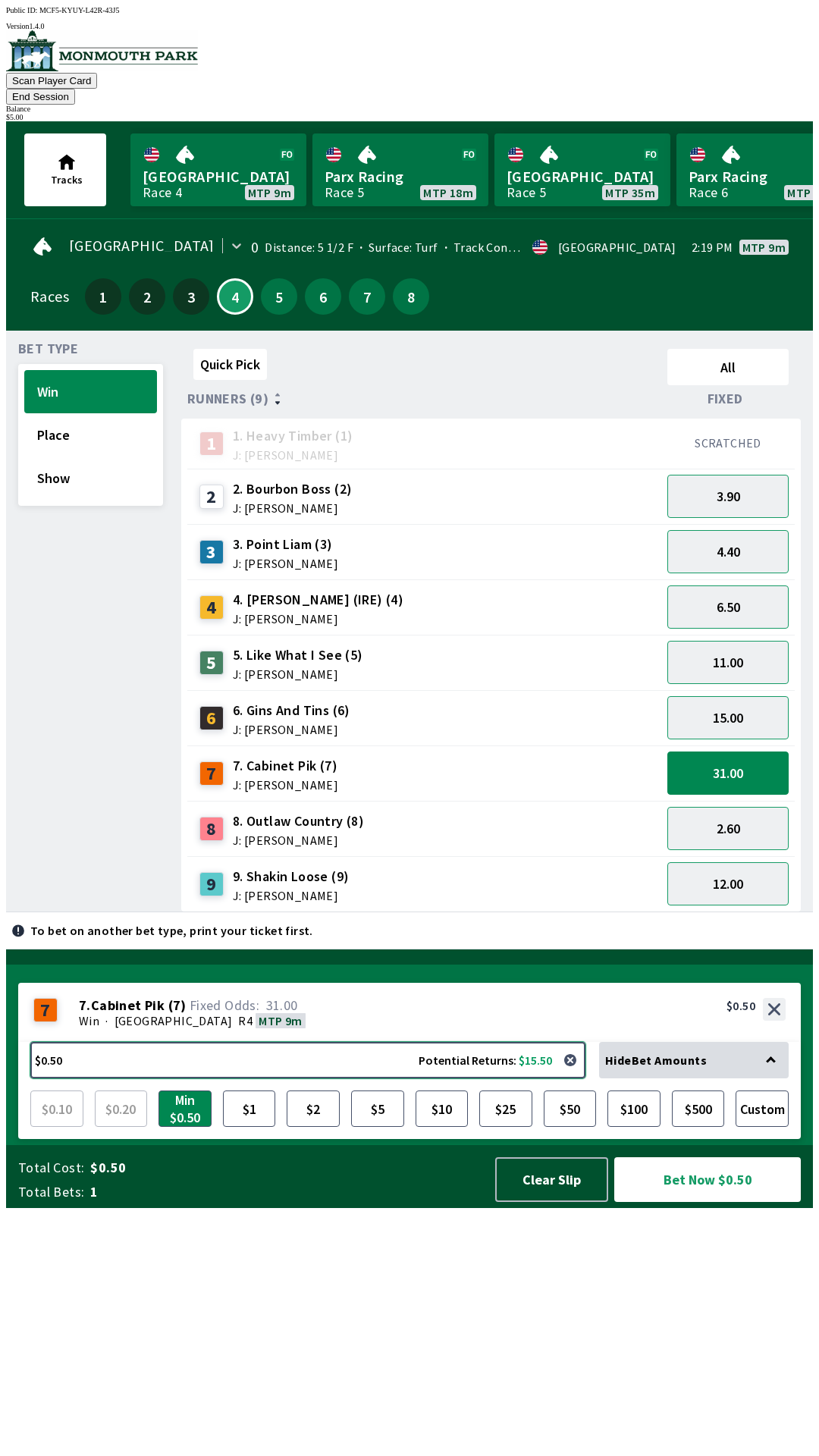
click at [354, 1078] on button "$0.50 Potential Returns: $15.50" at bounding box center [308, 1059] width 555 height 36
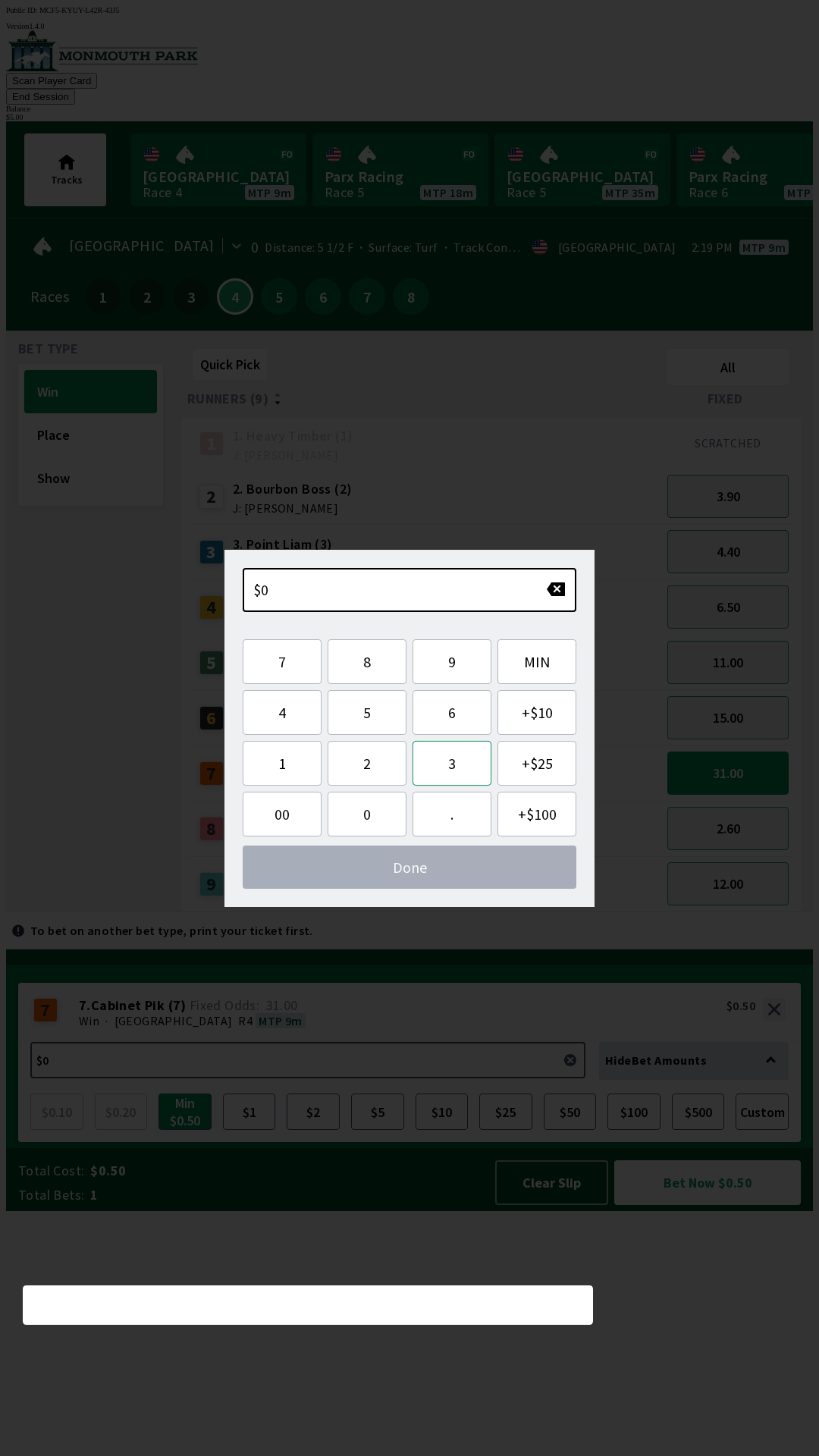
click at [444, 764] on button "3" at bounding box center [452, 763] width 79 height 45
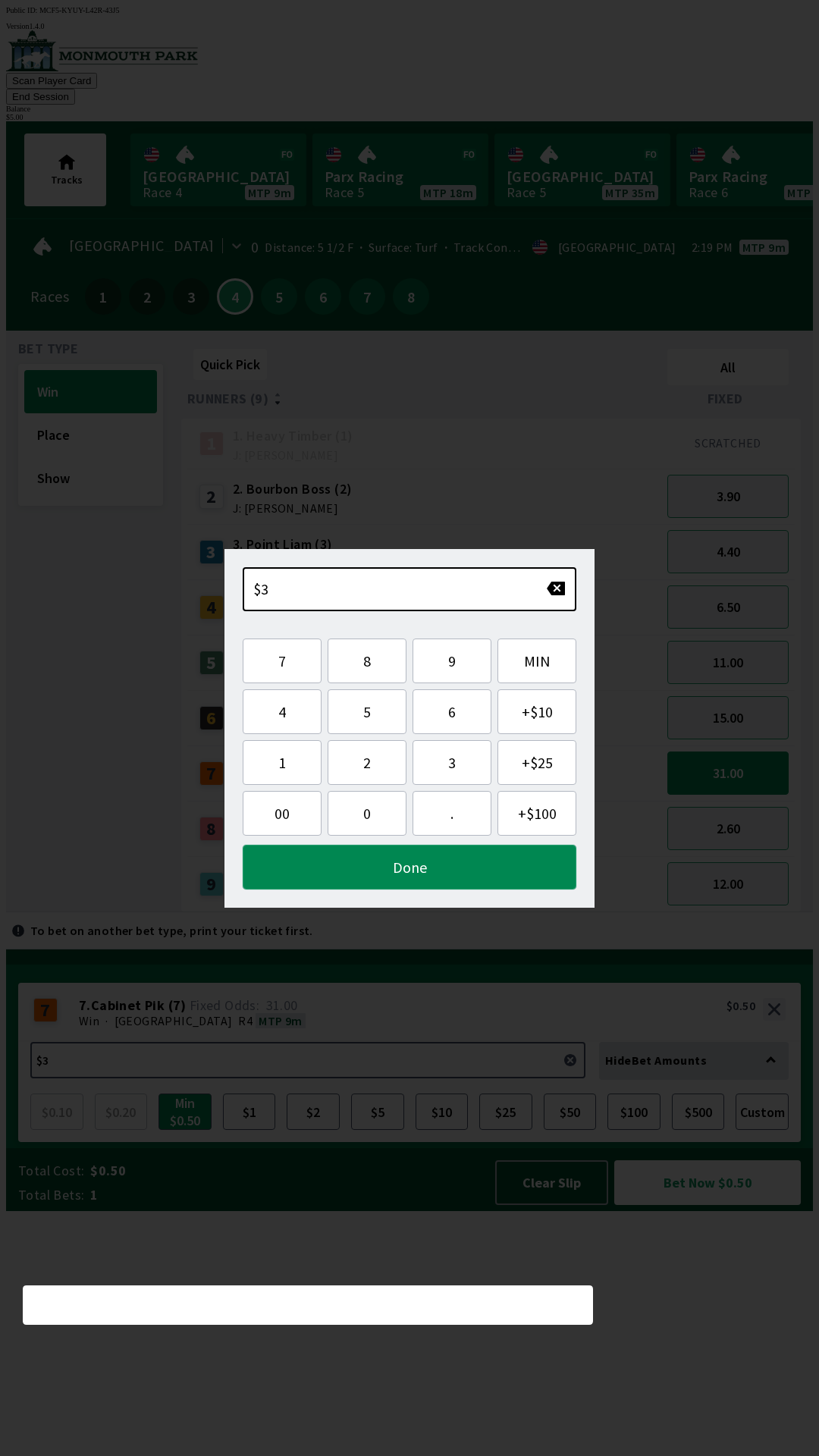
click at [436, 871] on button "Done" at bounding box center [409, 867] width 334 height 45
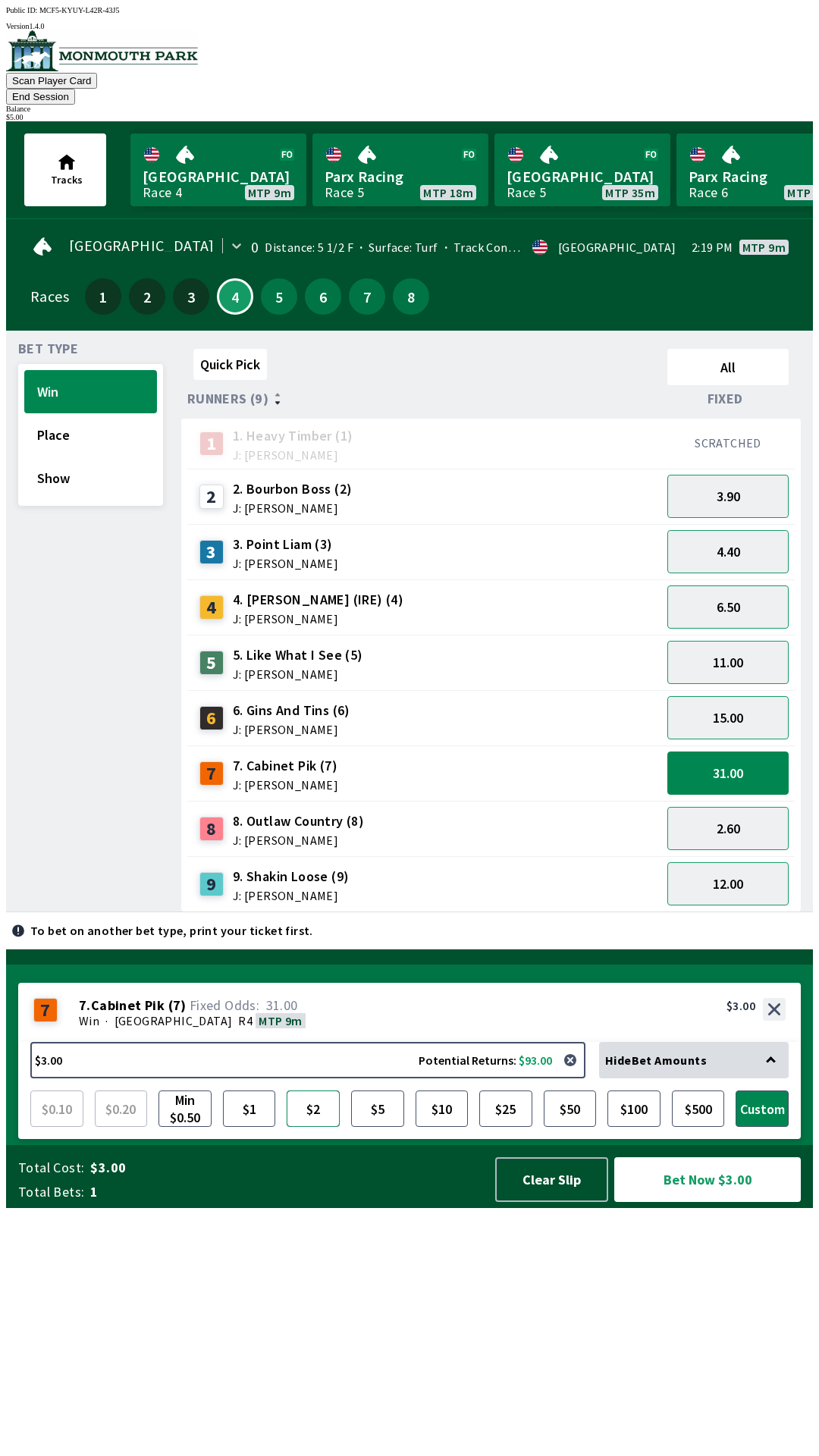
click at [310, 1126] on button "$2" at bounding box center [312, 1108] width 53 height 36
click at [740, 764] on button "31.00" at bounding box center [728, 773] width 122 height 44
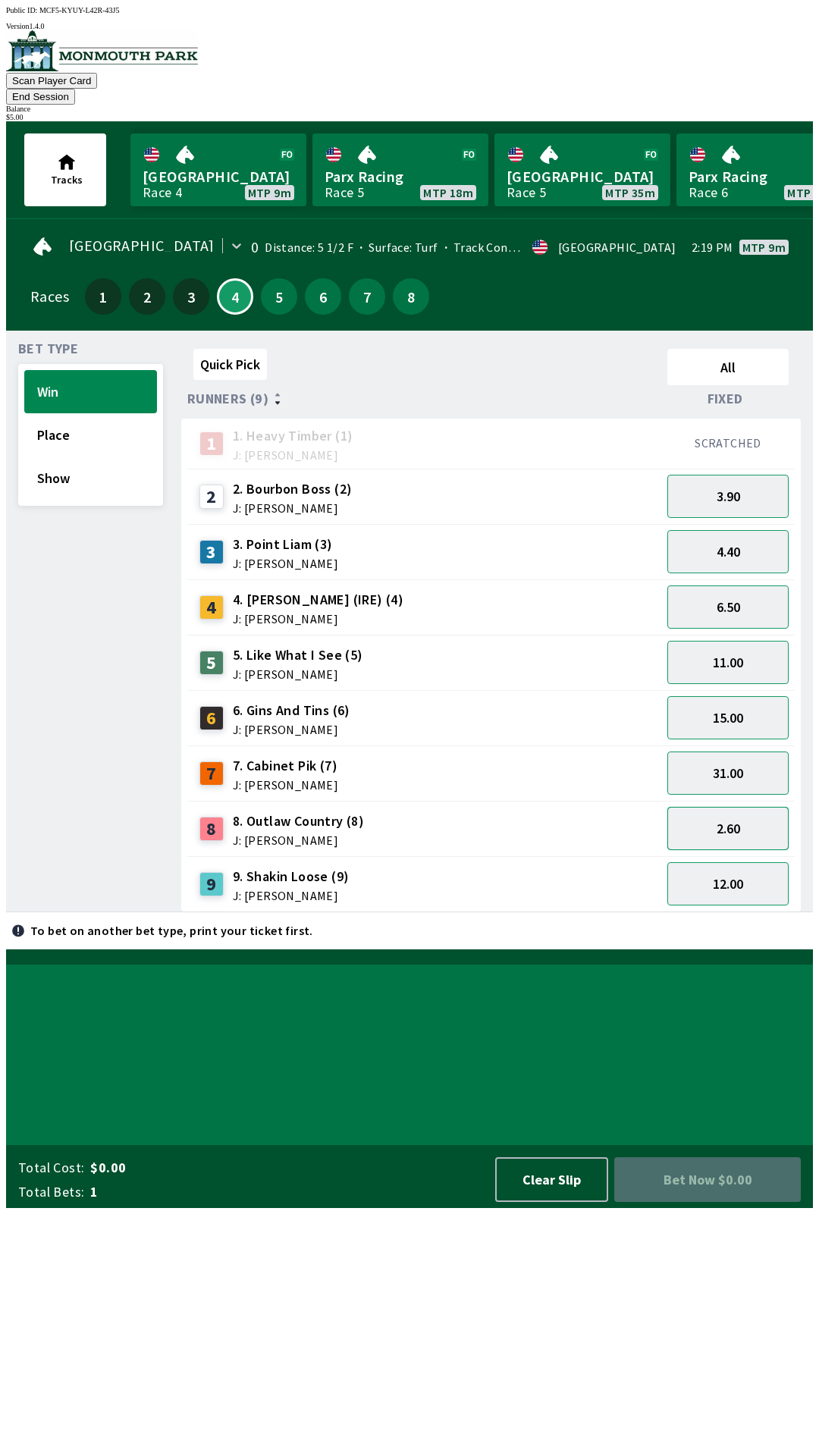
click at [735, 811] on button "2.60" at bounding box center [728, 828] width 122 height 44
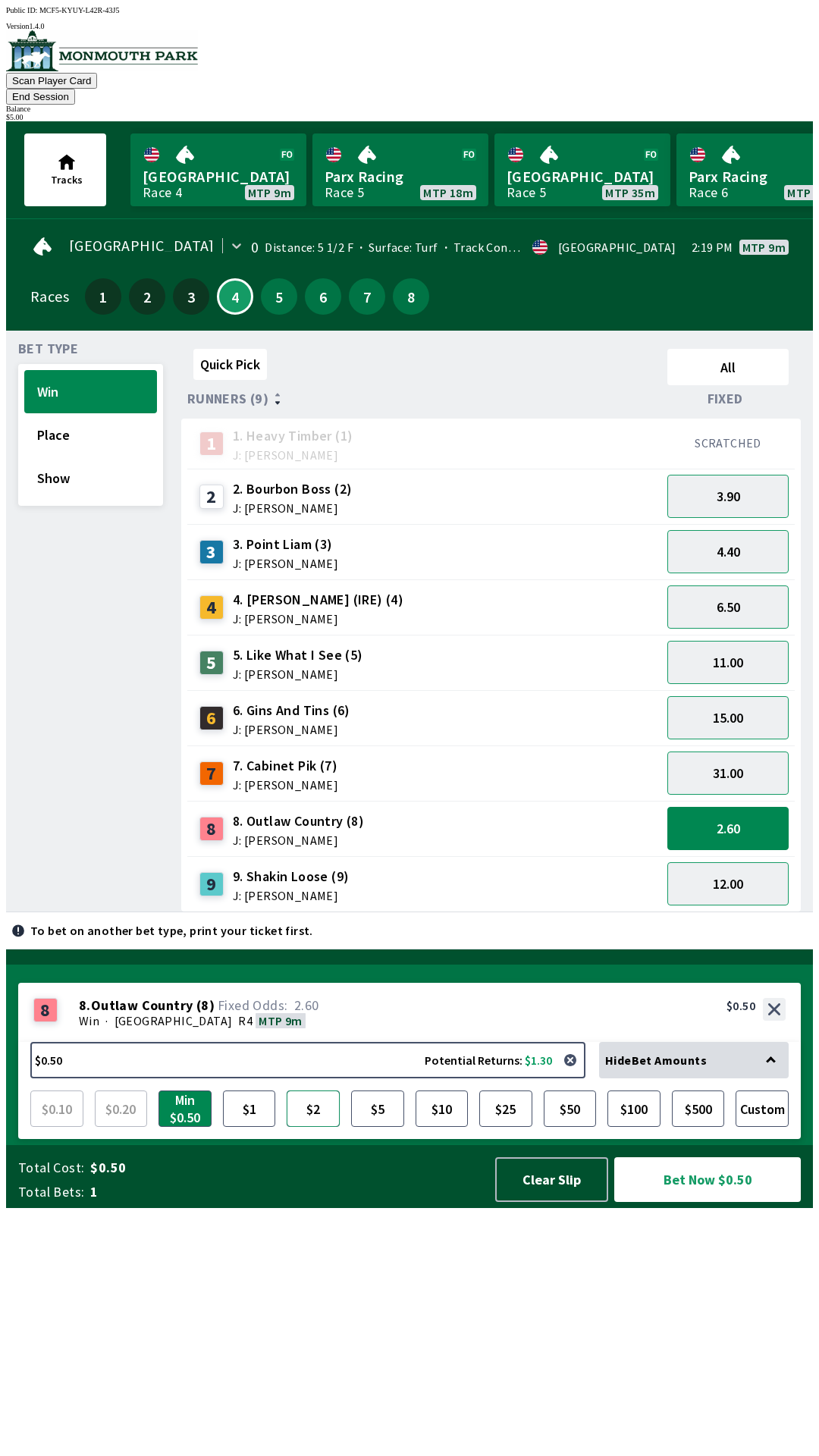
click at [310, 1126] on button "$2" at bounding box center [312, 1108] width 53 height 36
click at [573, 1075] on button "button" at bounding box center [570, 1059] width 31 height 31
click at [107, 1078] on button "$0.50 Potential Returns: $1.30" at bounding box center [308, 1059] width 555 height 36
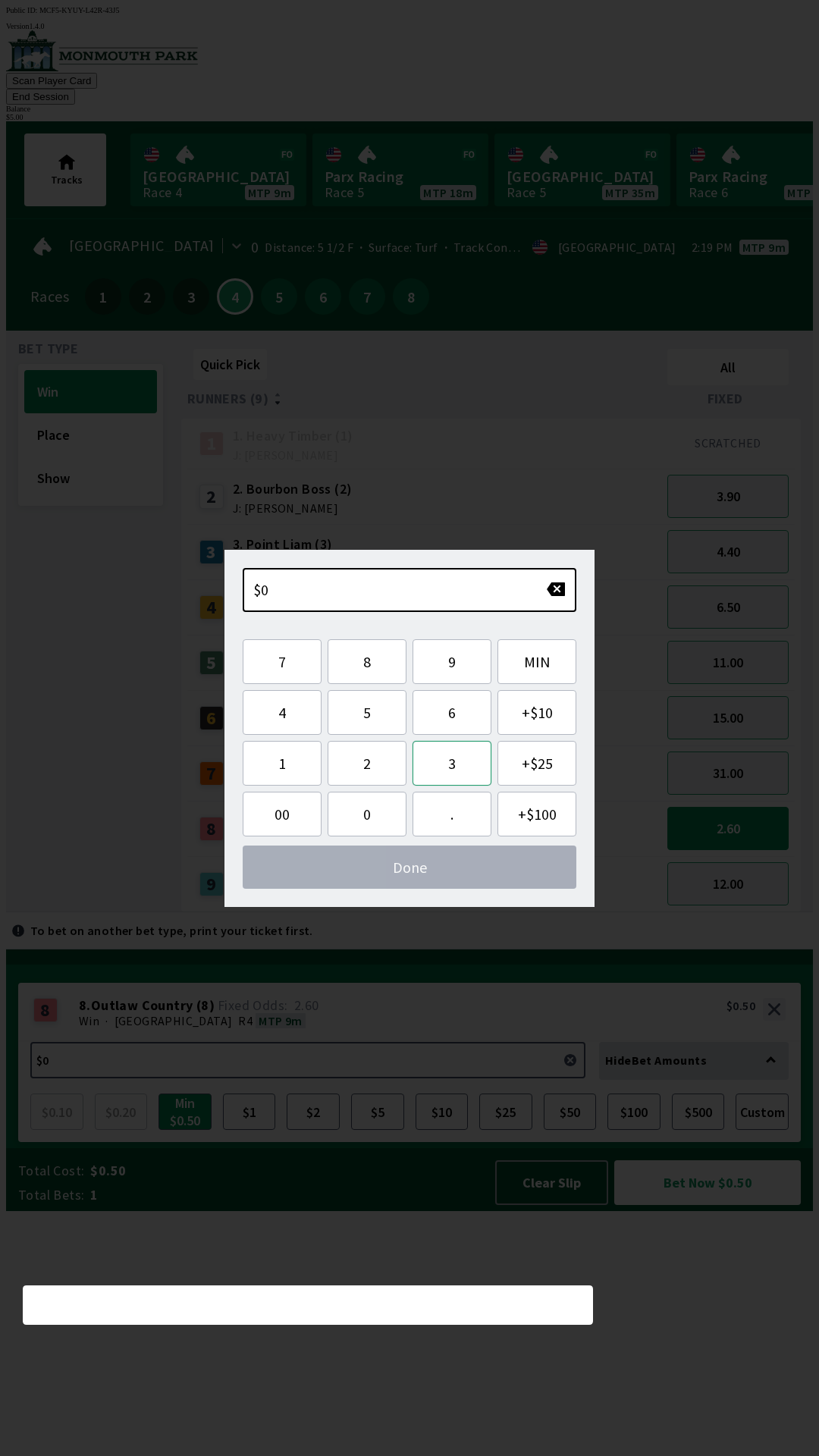
click at [437, 767] on button "3" at bounding box center [452, 763] width 79 height 45
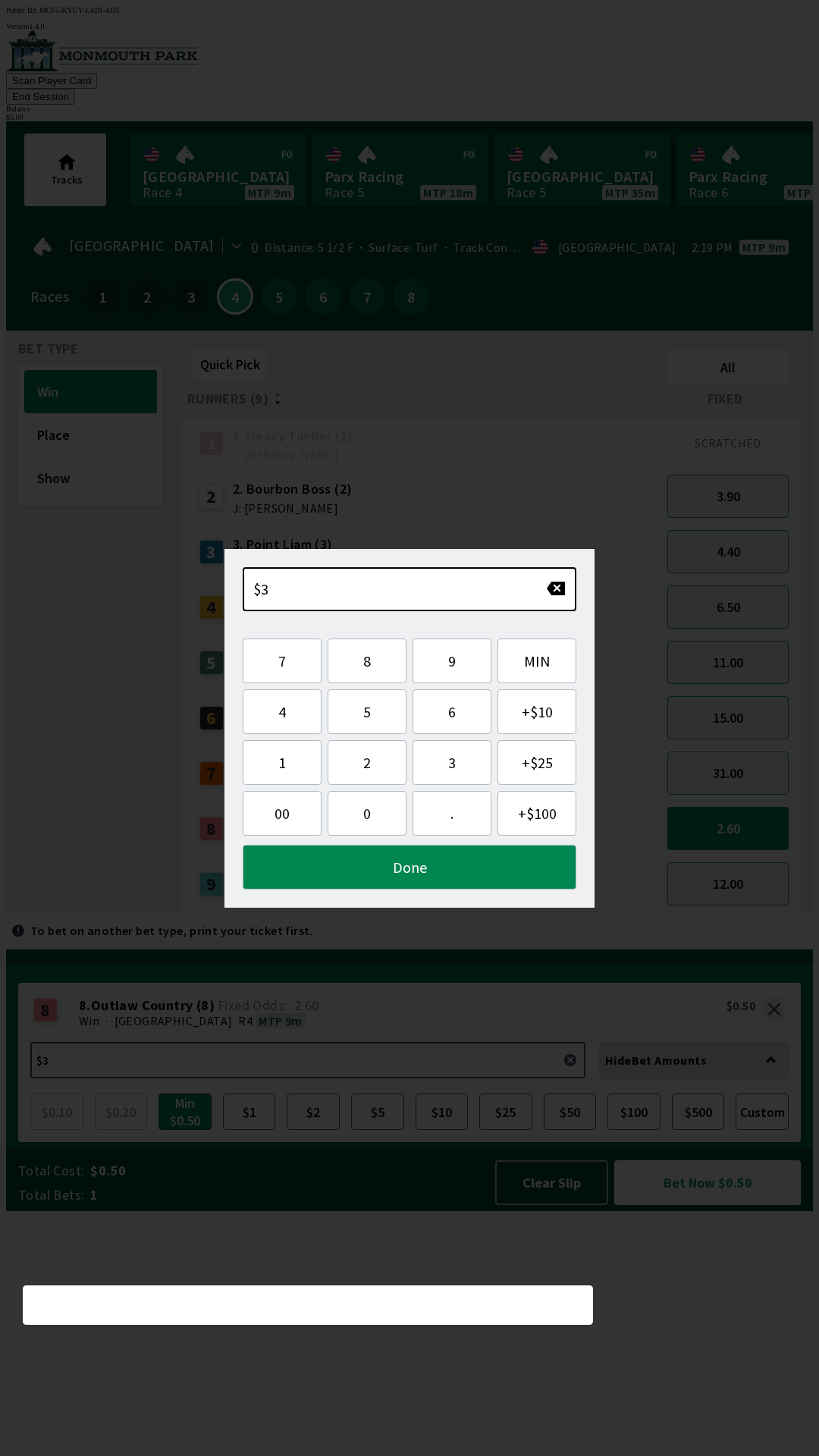
click at [532, 912] on div "Quick Pick All Runners (9) Fixed 1 1. Heavy Timber (1) J: Joezer [PERSON_NAME] …" at bounding box center [497, 627] width 632 height 570
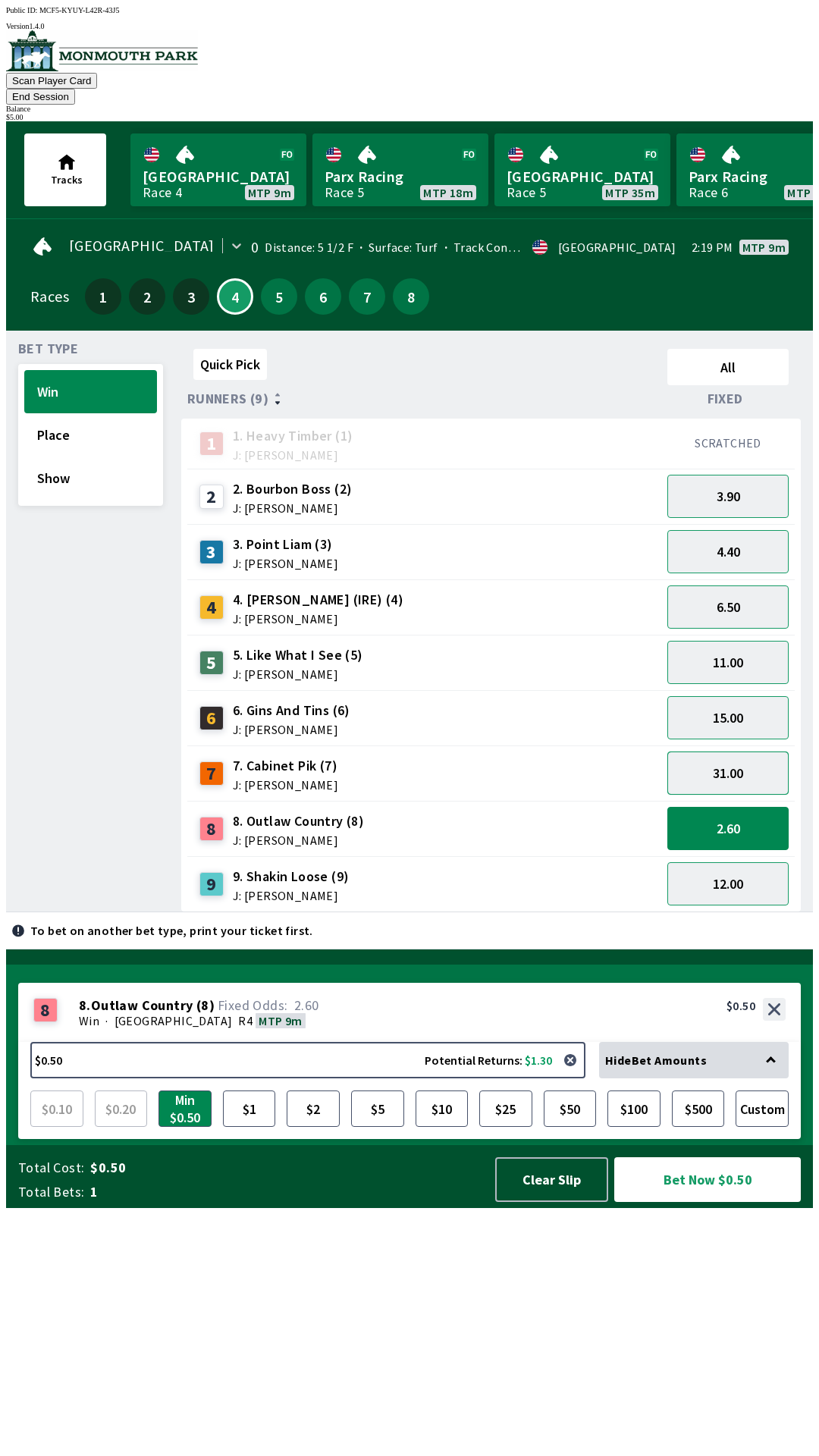
click at [735, 752] on button "31.00" at bounding box center [728, 773] width 122 height 44
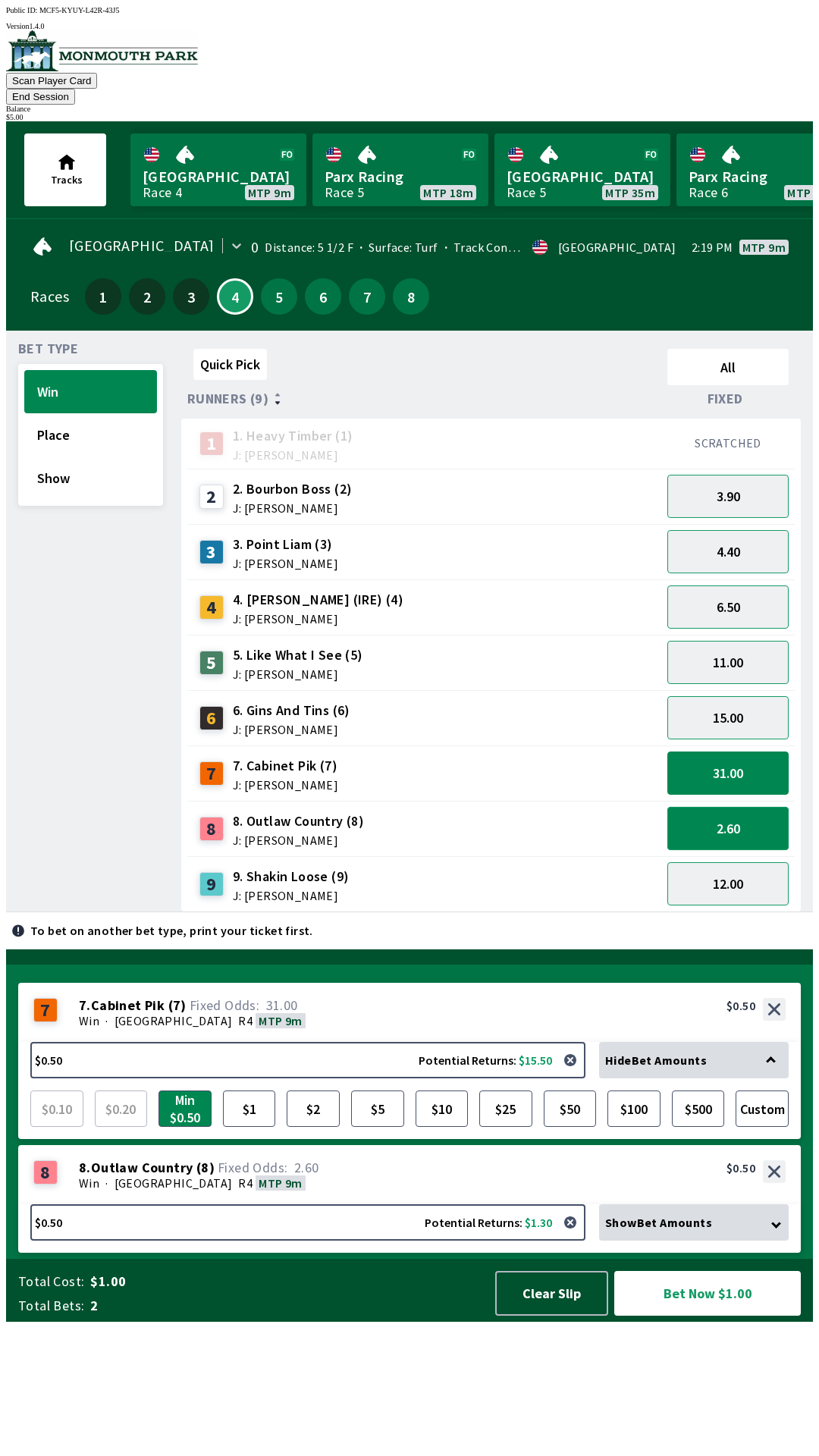
click at [740, 807] on button "2.60" at bounding box center [728, 828] width 122 height 44
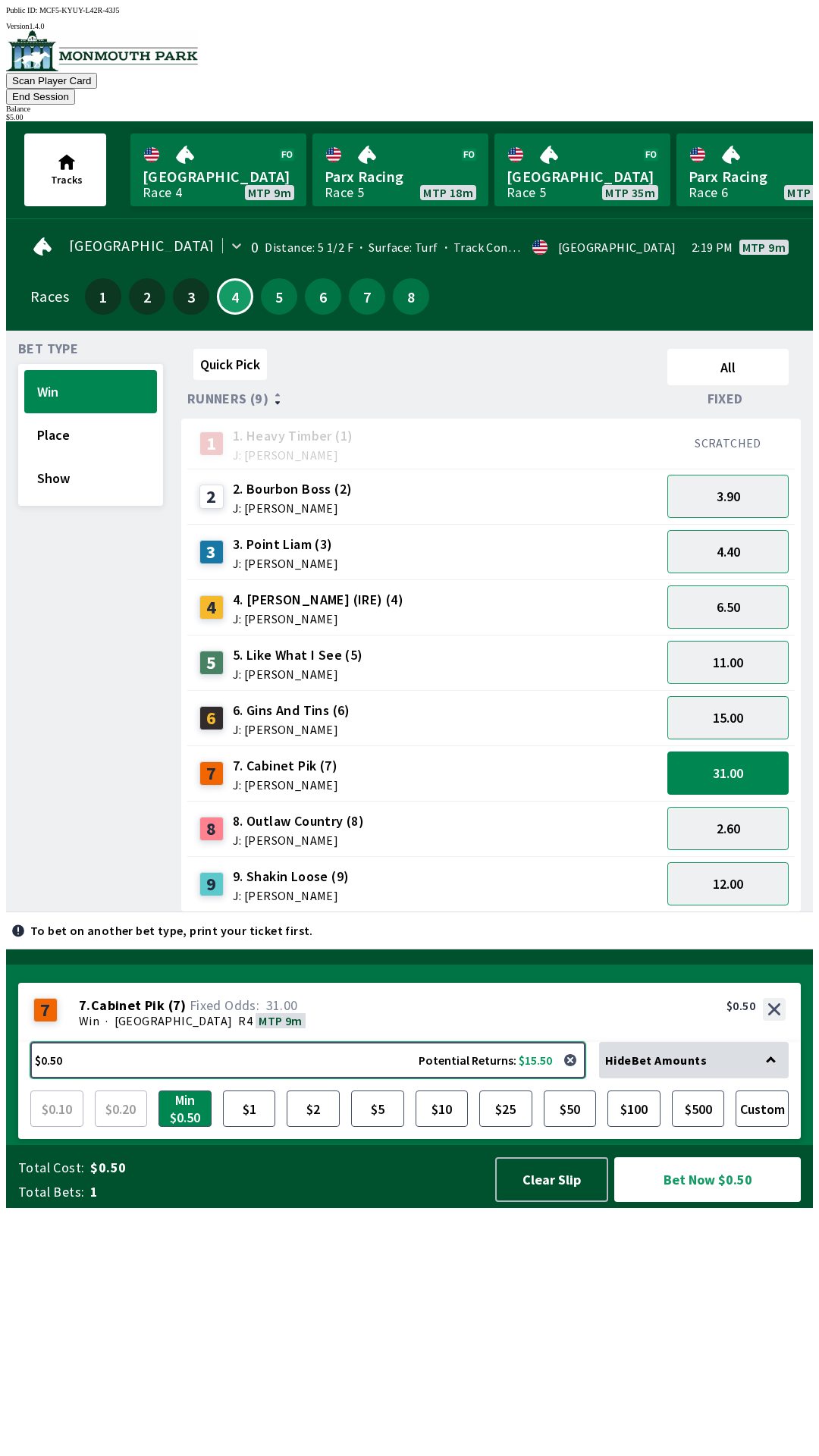
click at [243, 1078] on button "$0.50 Potential Returns: $15.50" at bounding box center [308, 1059] width 555 height 36
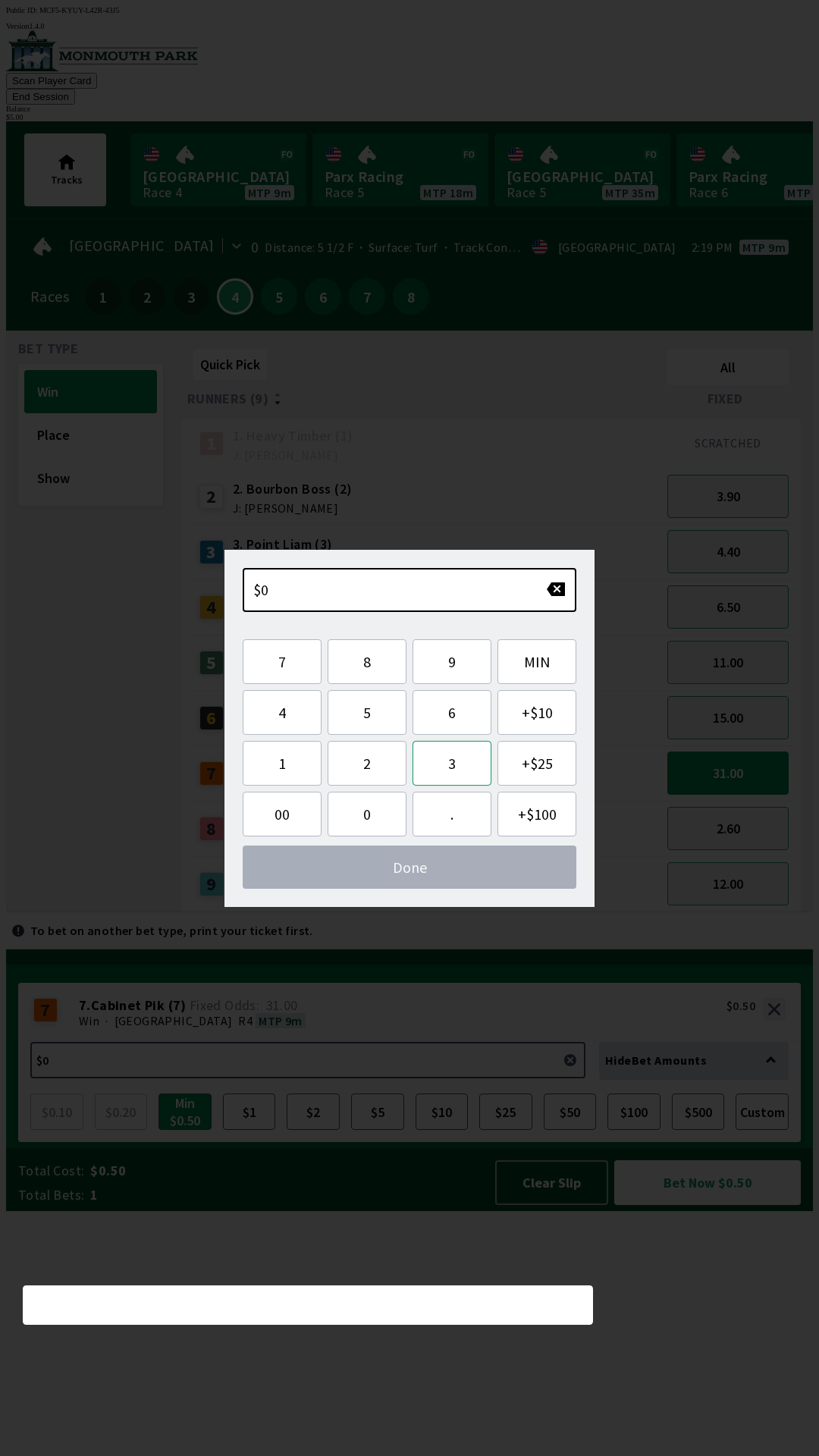
click at [447, 764] on button "3" at bounding box center [452, 763] width 79 height 45
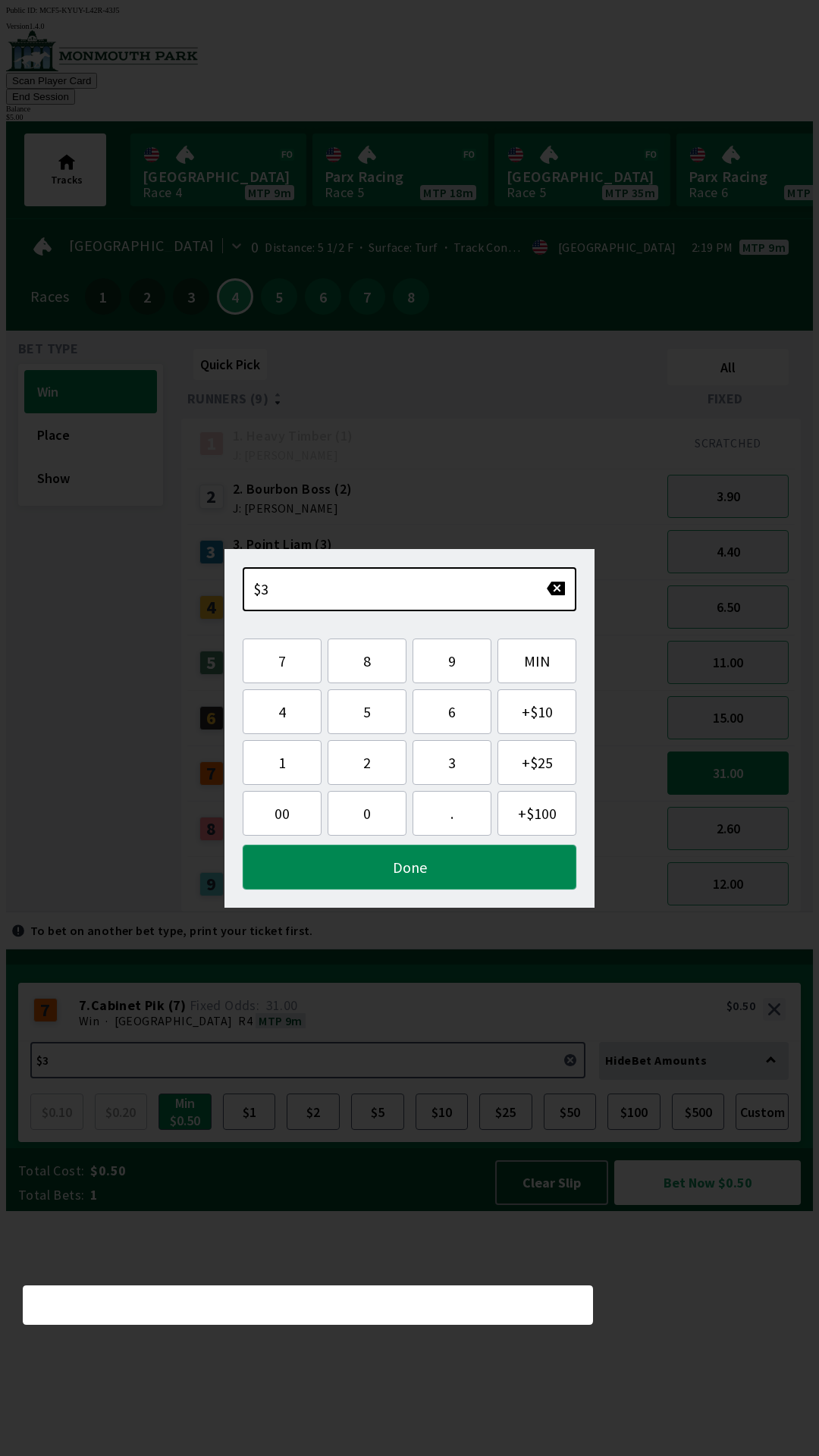
click at [436, 874] on button "Done" at bounding box center [409, 867] width 334 height 45
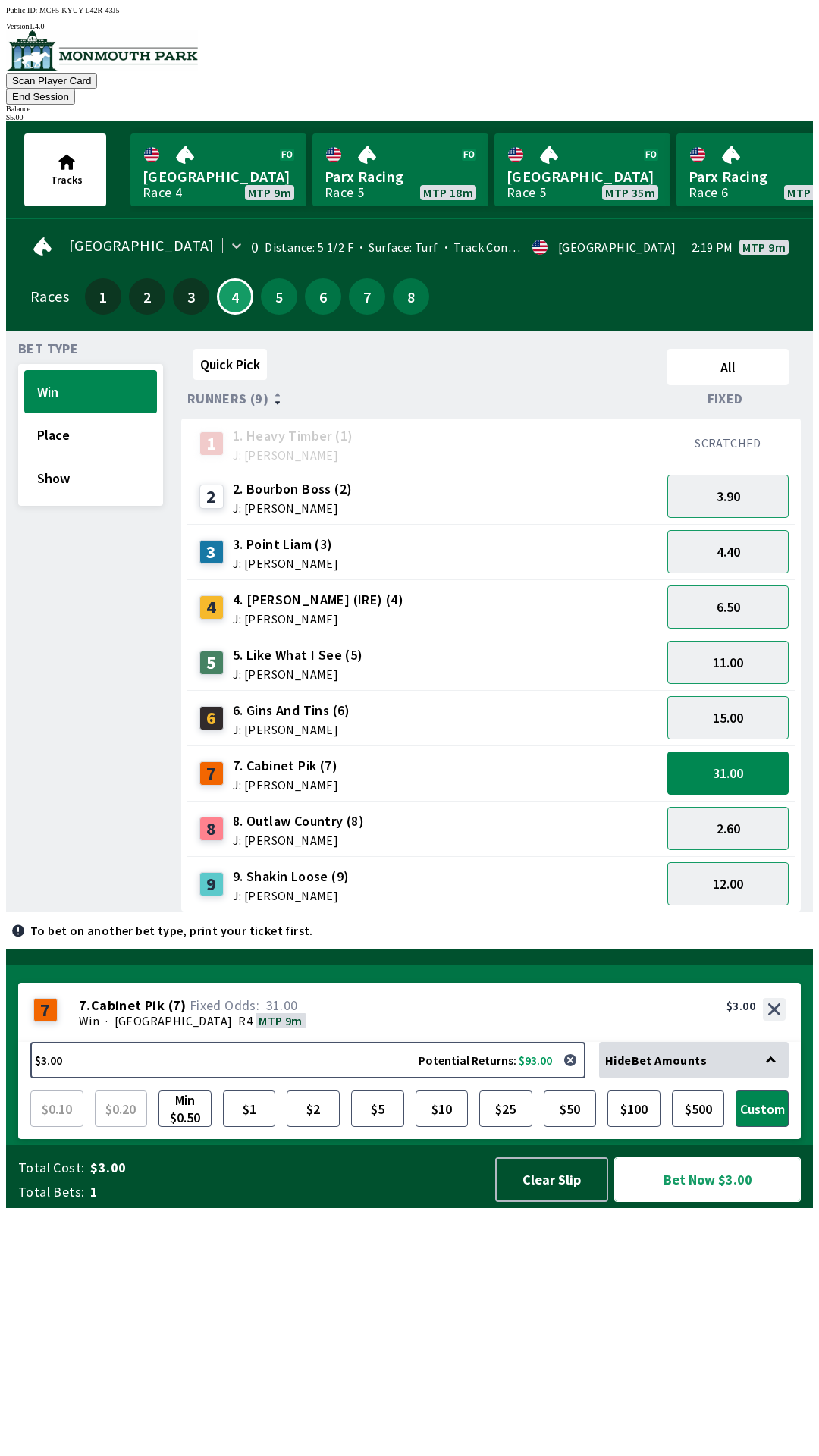
click at [717, 1201] on button "Bet Now $3.00" at bounding box center [707, 1179] width 187 height 45
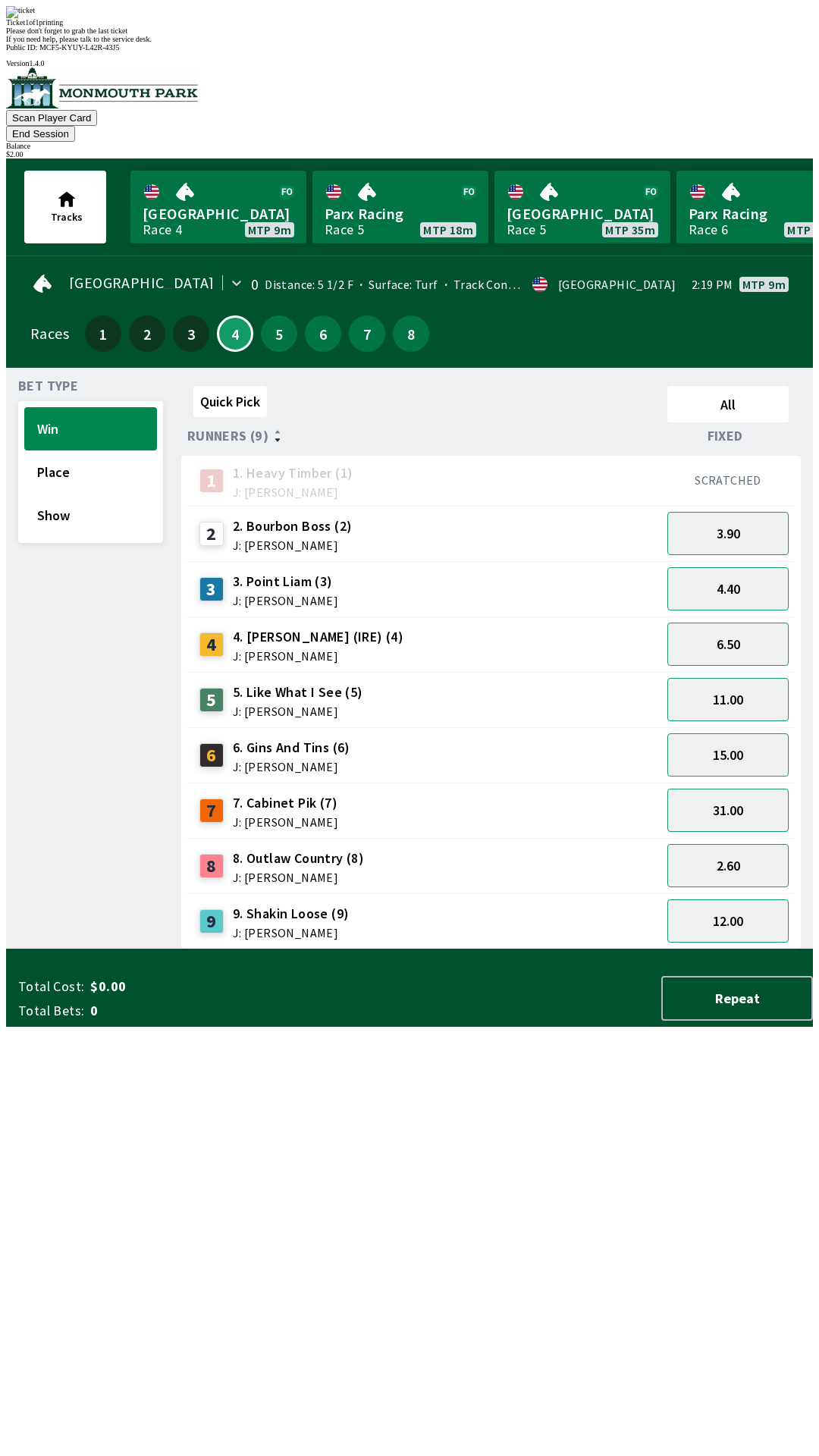
click at [441, 950] on div "Quick Pick All Runners (9) Fixed 1 1. Heavy Timber (1) J: Joezer [PERSON_NAME] …" at bounding box center [497, 664] width 632 height 570
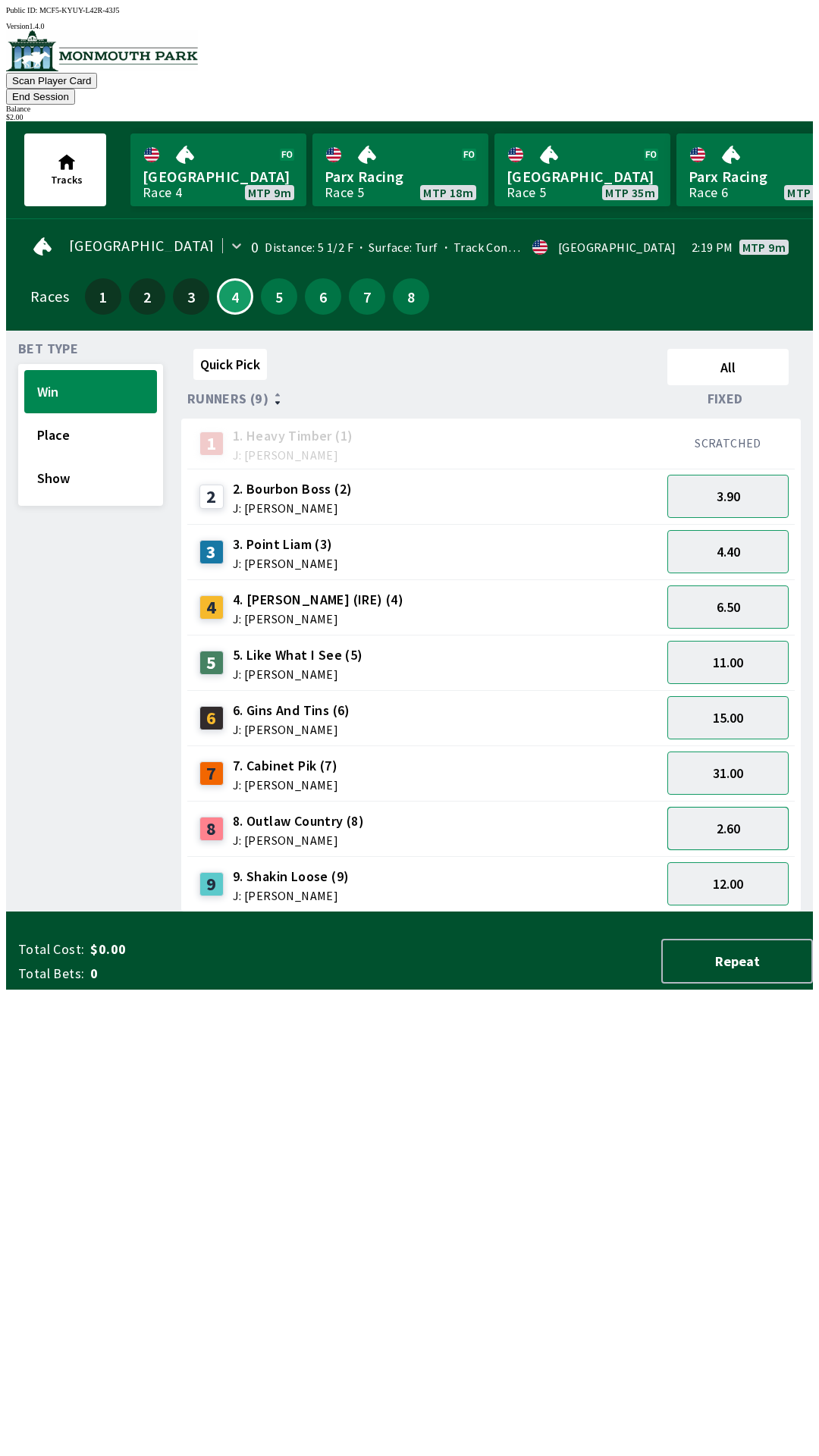
click at [745, 807] on button "2.60" at bounding box center [728, 828] width 122 height 44
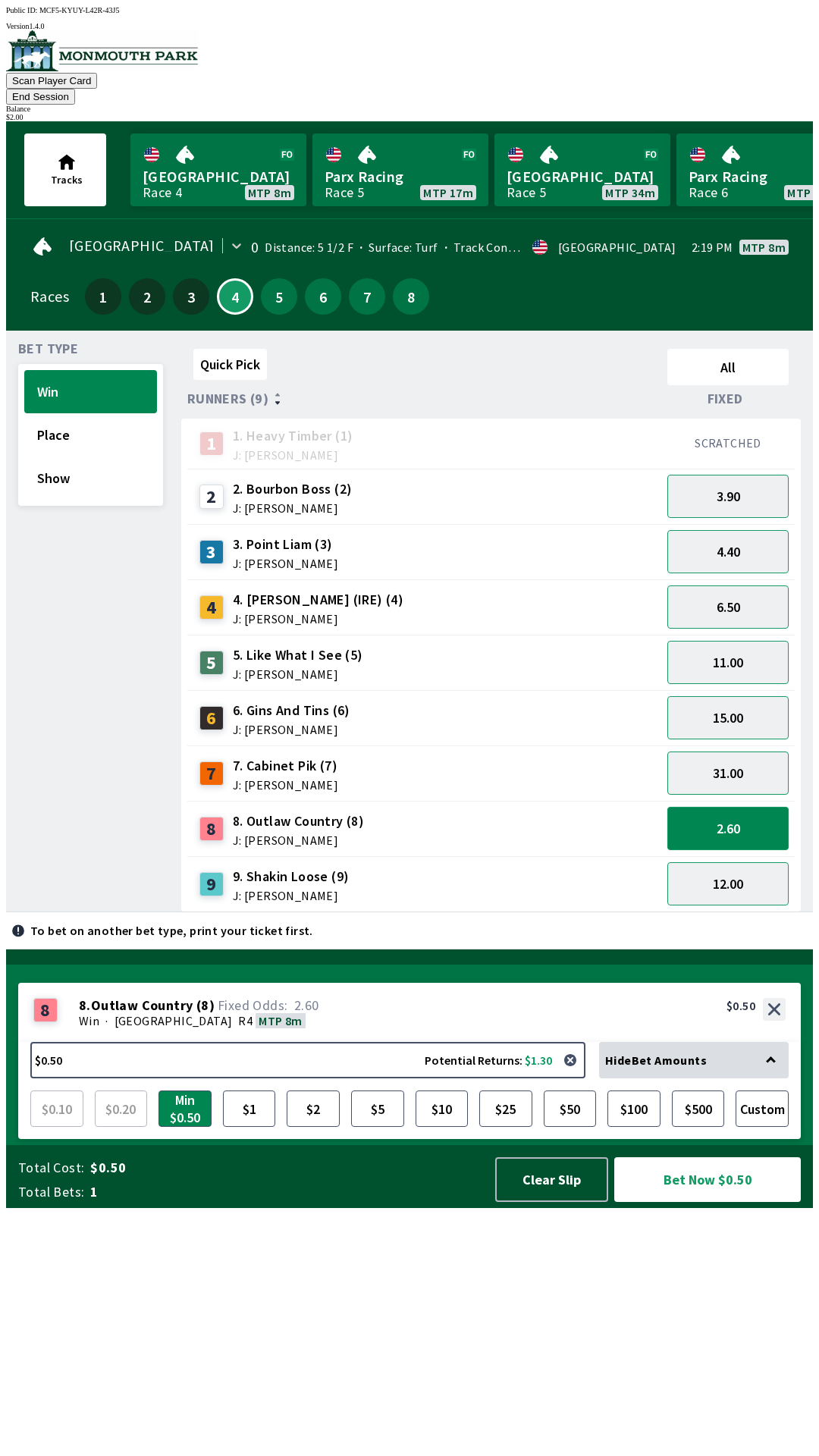
click at [714, 807] on button "2.60" at bounding box center [728, 828] width 122 height 44
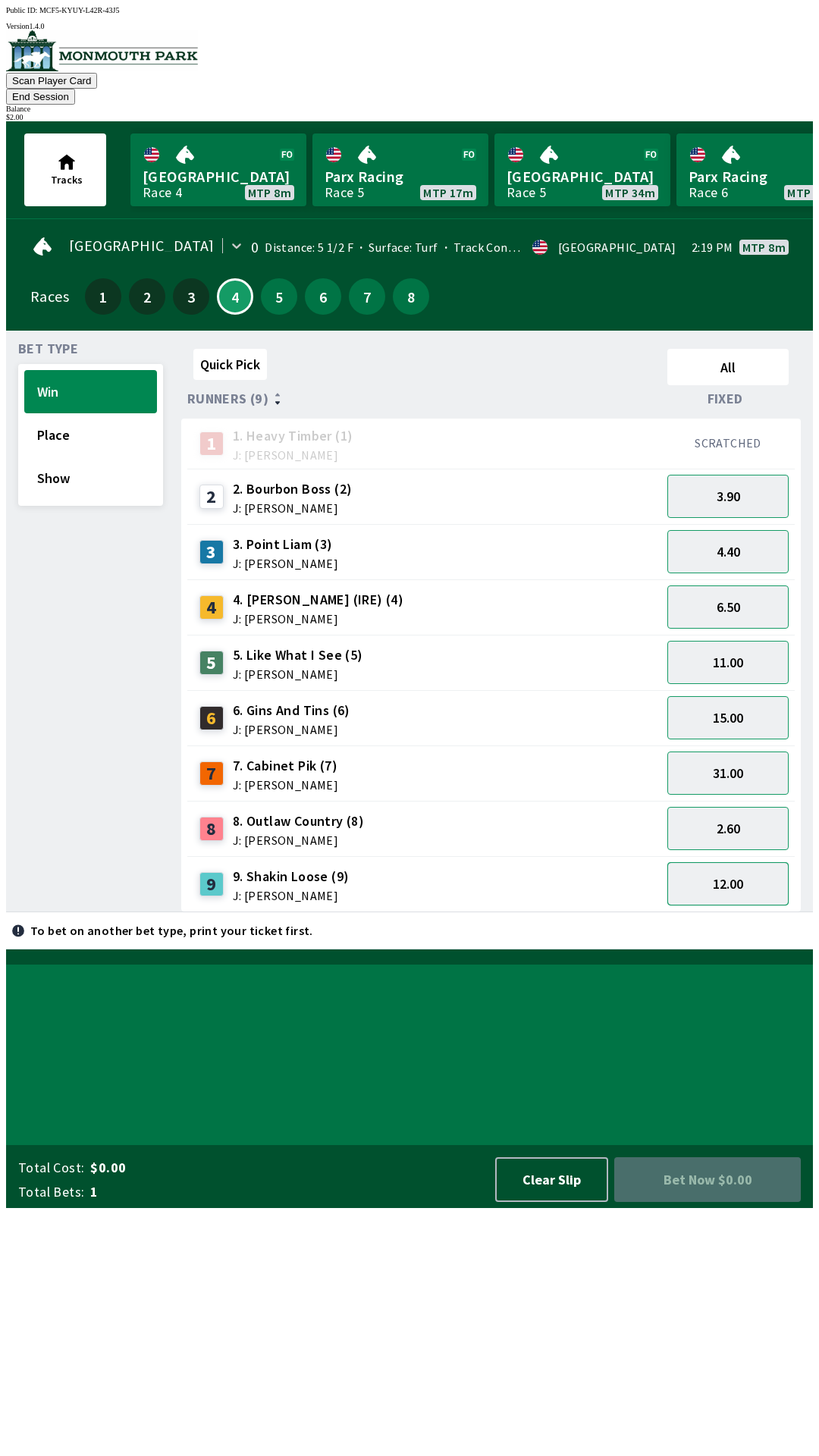
click at [737, 862] on button "12.00" at bounding box center [728, 884] width 122 height 44
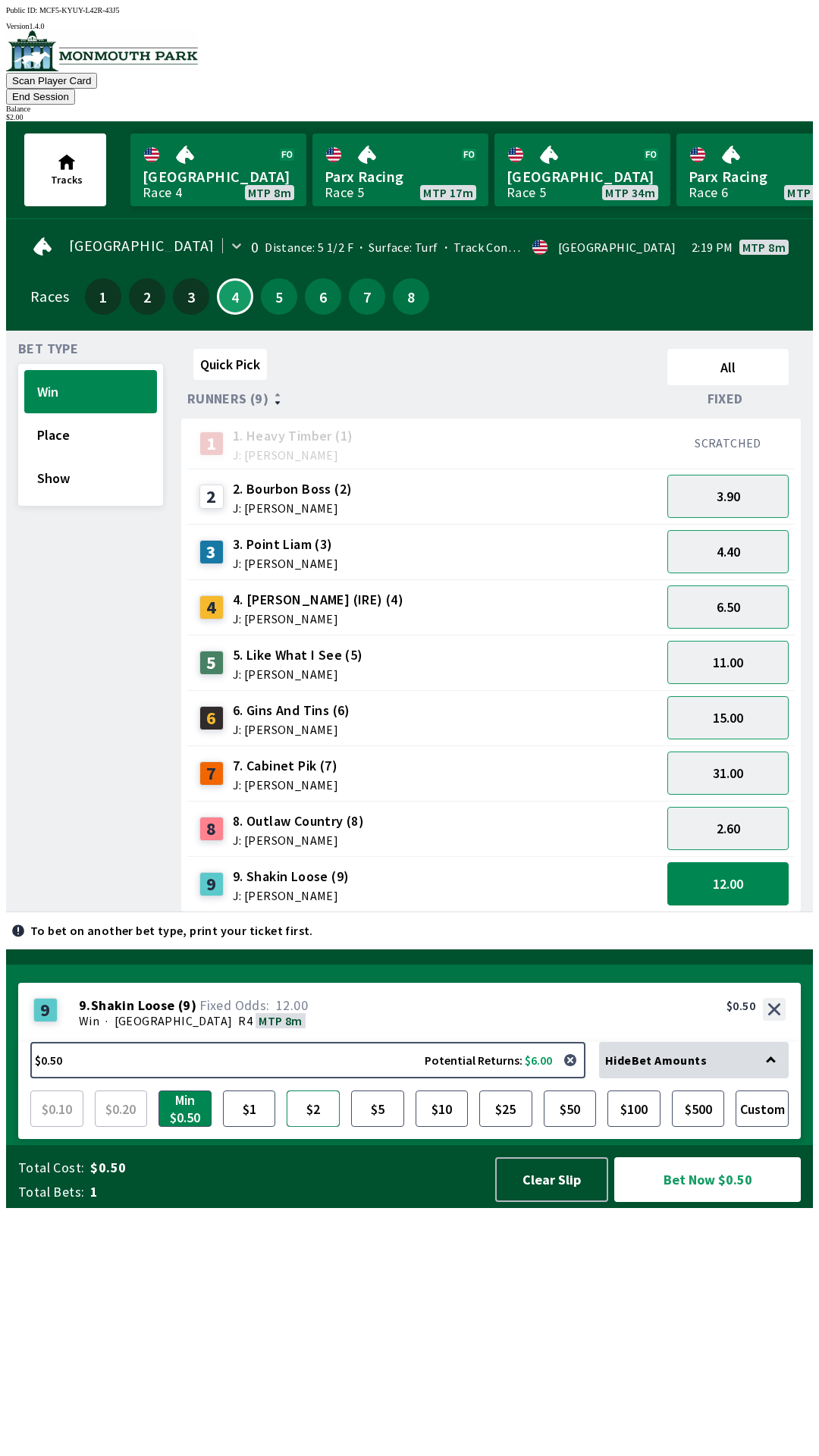
click at [310, 1126] on button "$2" at bounding box center [312, 1108] width 53 height 36
click at [694, 1201] on button "Bet Now $2.00" at bounding box center [707, 1179] width 187 height 45
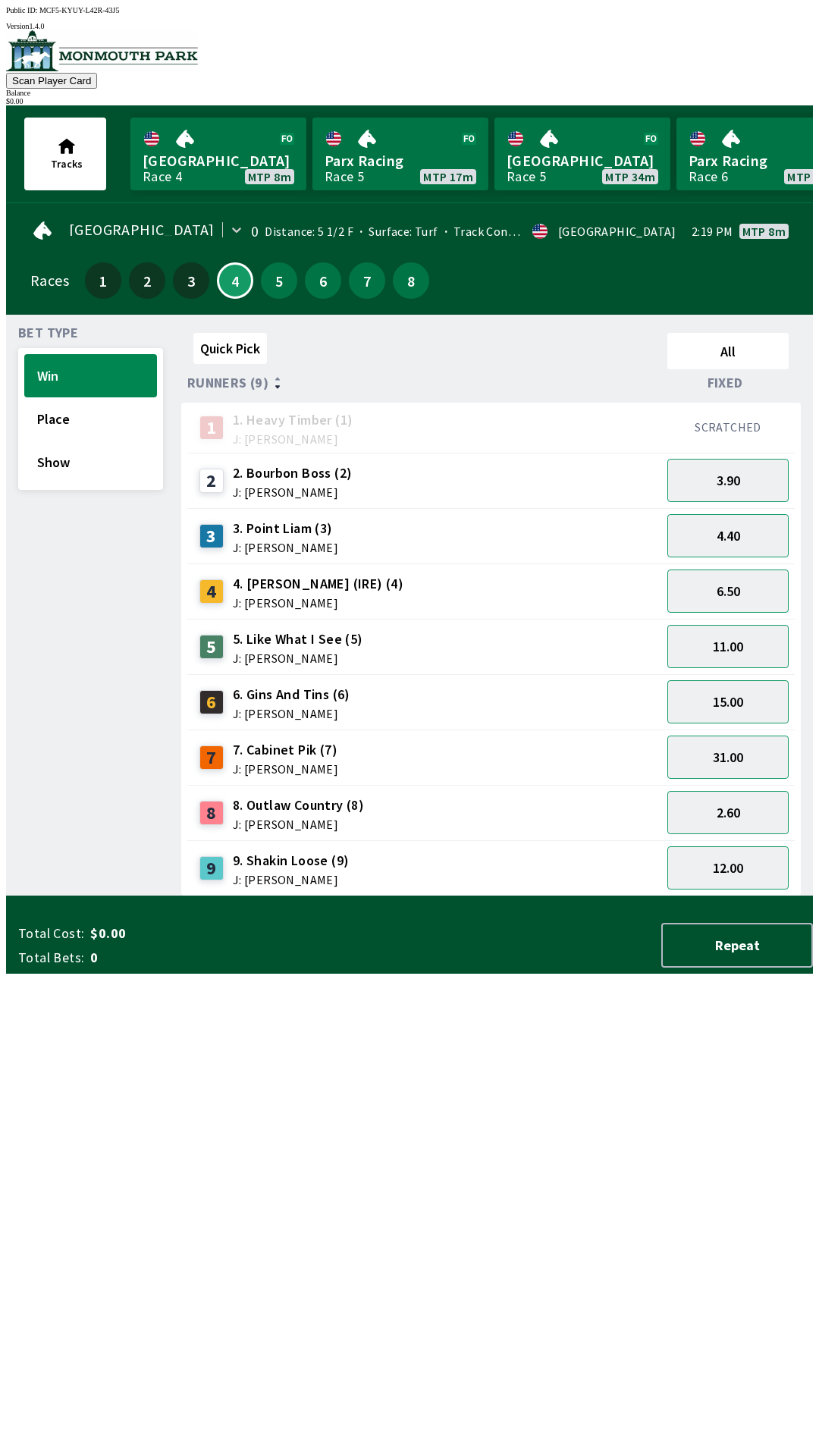
click at [348, 896] on div "Quick Pick All Runners (9) Fixed 1 1. Heavy Timber (1) J: Joezer [PERSON_NAME] …" at bounding box center [497, 611] width 632 height 570
click at [192, 163] on link "[GEOGRAPHIC_DATA] Race 4 MTP 8m" at bounding box center [218, 153] width 176 height 72
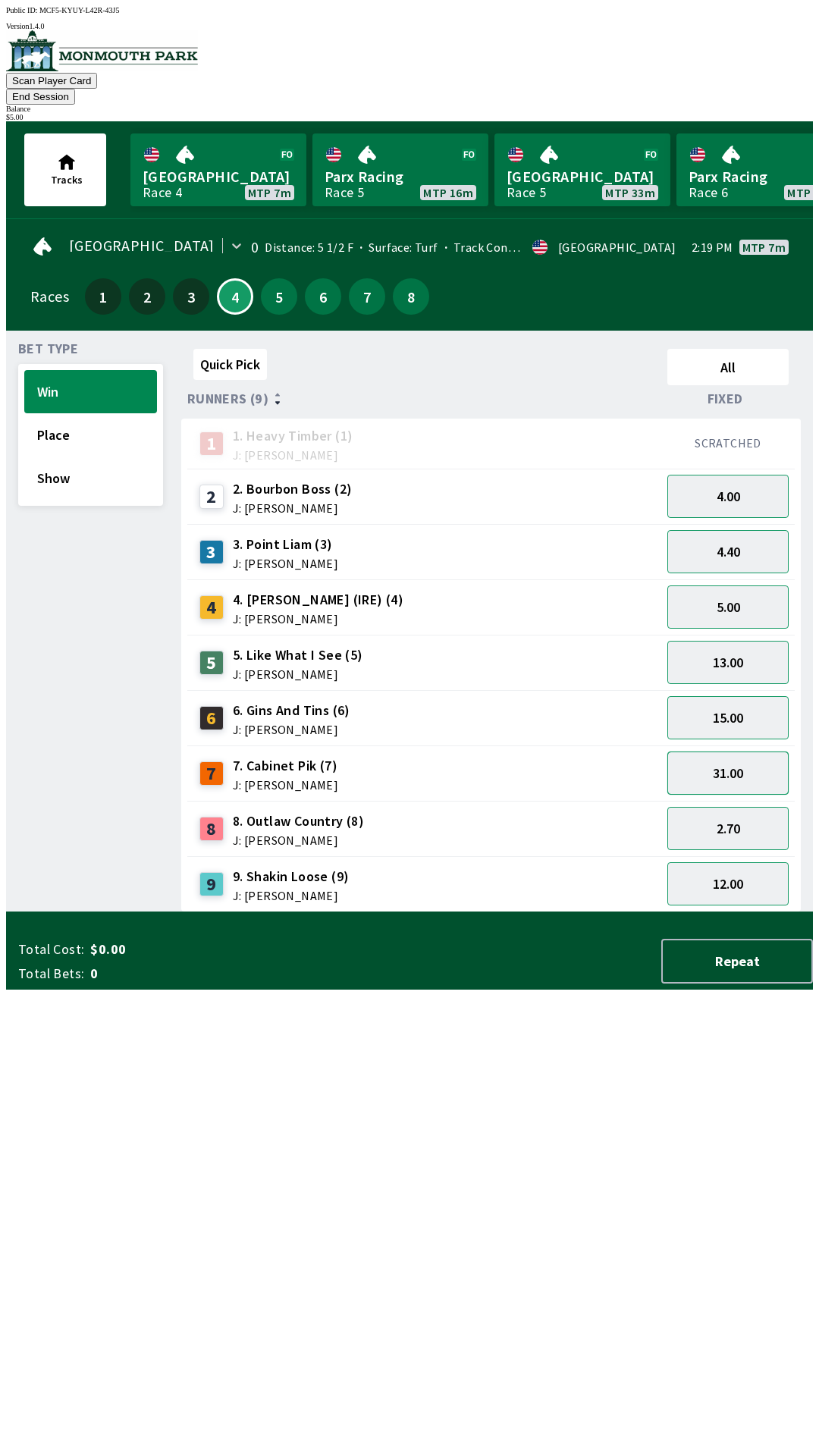
click at [727, 752] on button "31.00" at bounding box center [728, 773] width 122 height 44
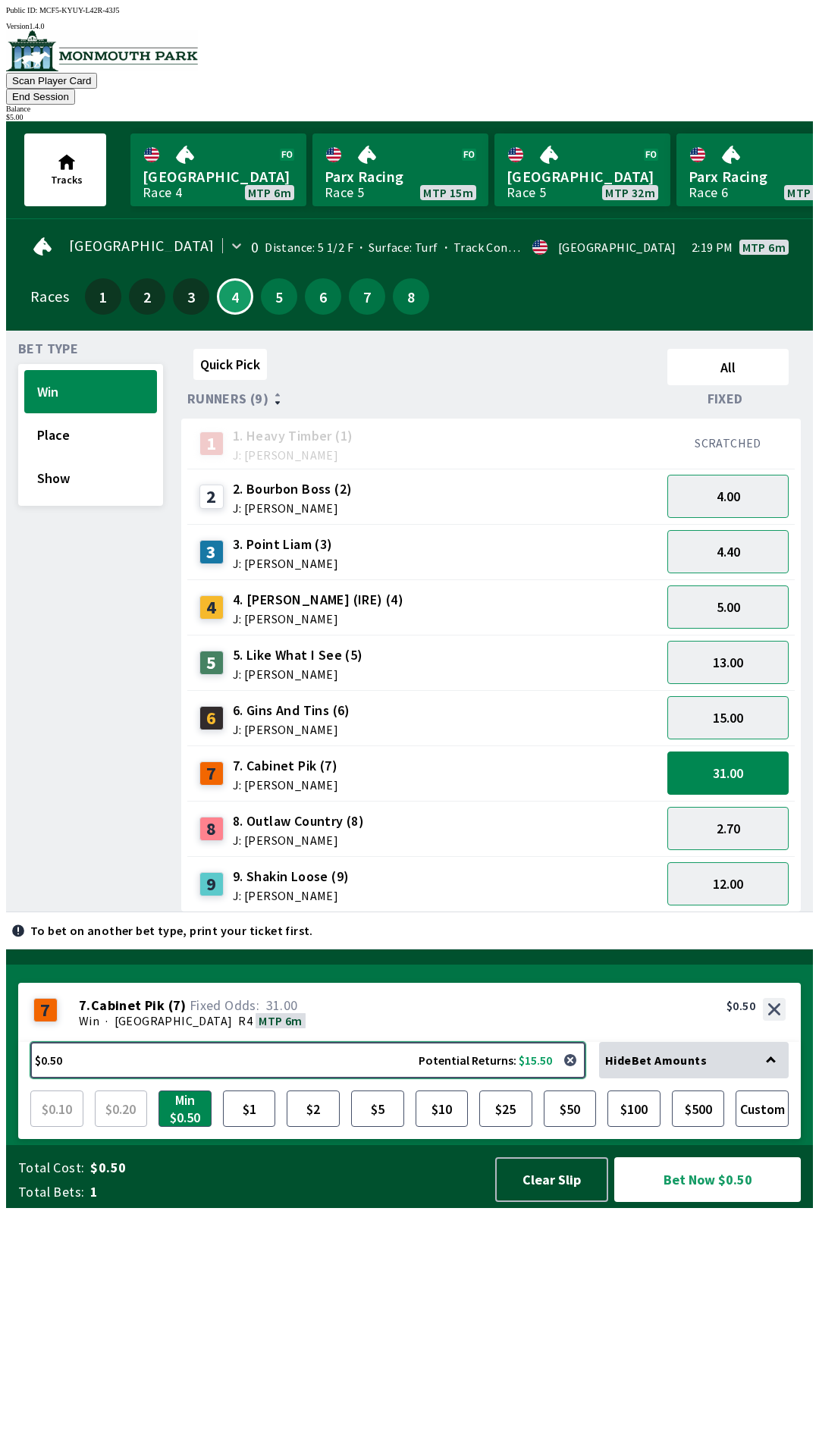
click at [220, 1078] on button "$0.50 Potential Returns: $15.50" at bounding box center [308, 1059] width 555 height 36
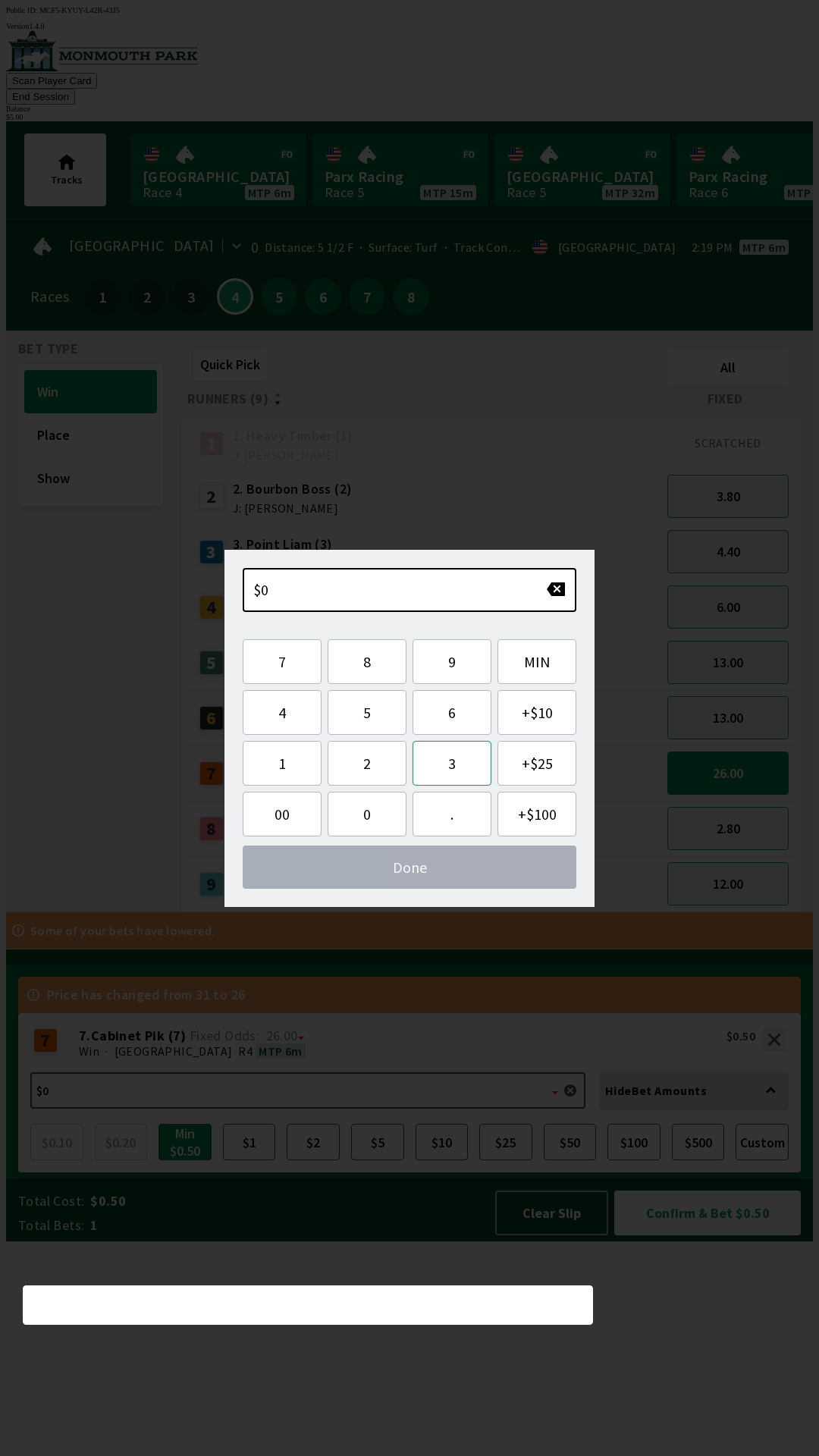
click at [452, 766] on button "3" at bounding box center [452, 763] width 79 height 45
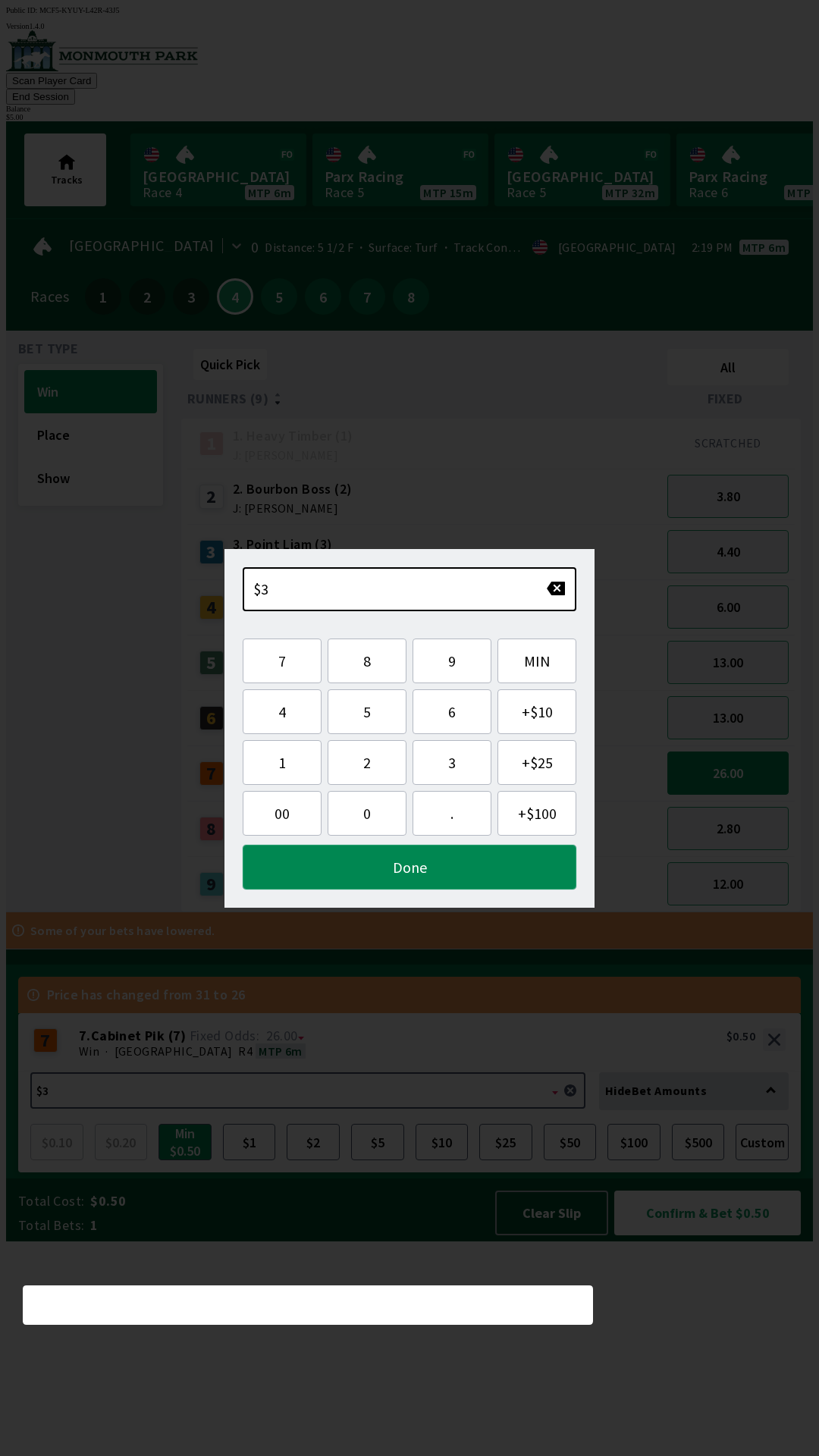
click at [439, 870] on button "Done" at bounding box center [409, 867] width 334 height 45
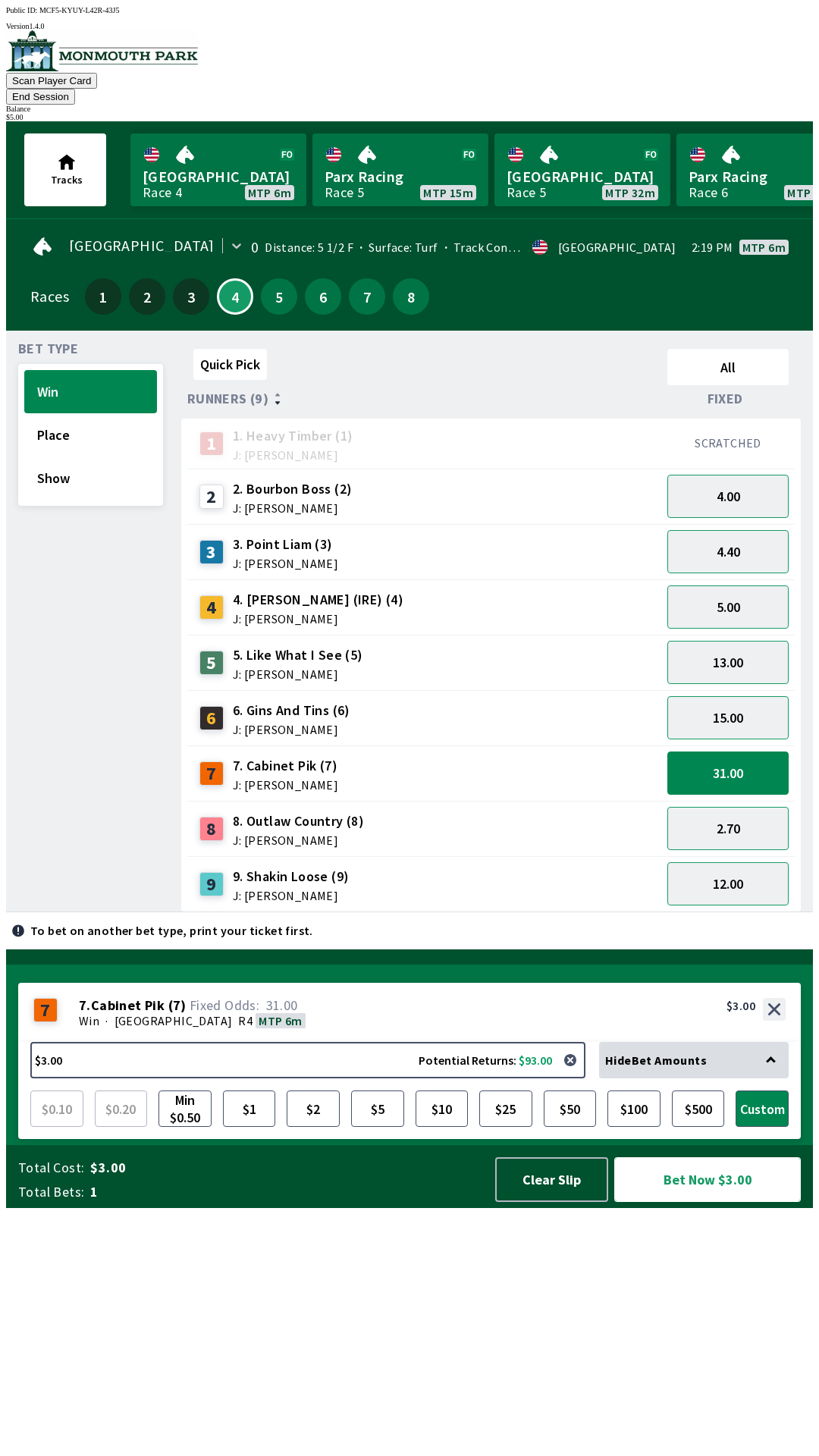
click at [703, 1201] on button "Bet Now $3.00" at bounding box center [707, 1179] width 187 height 45
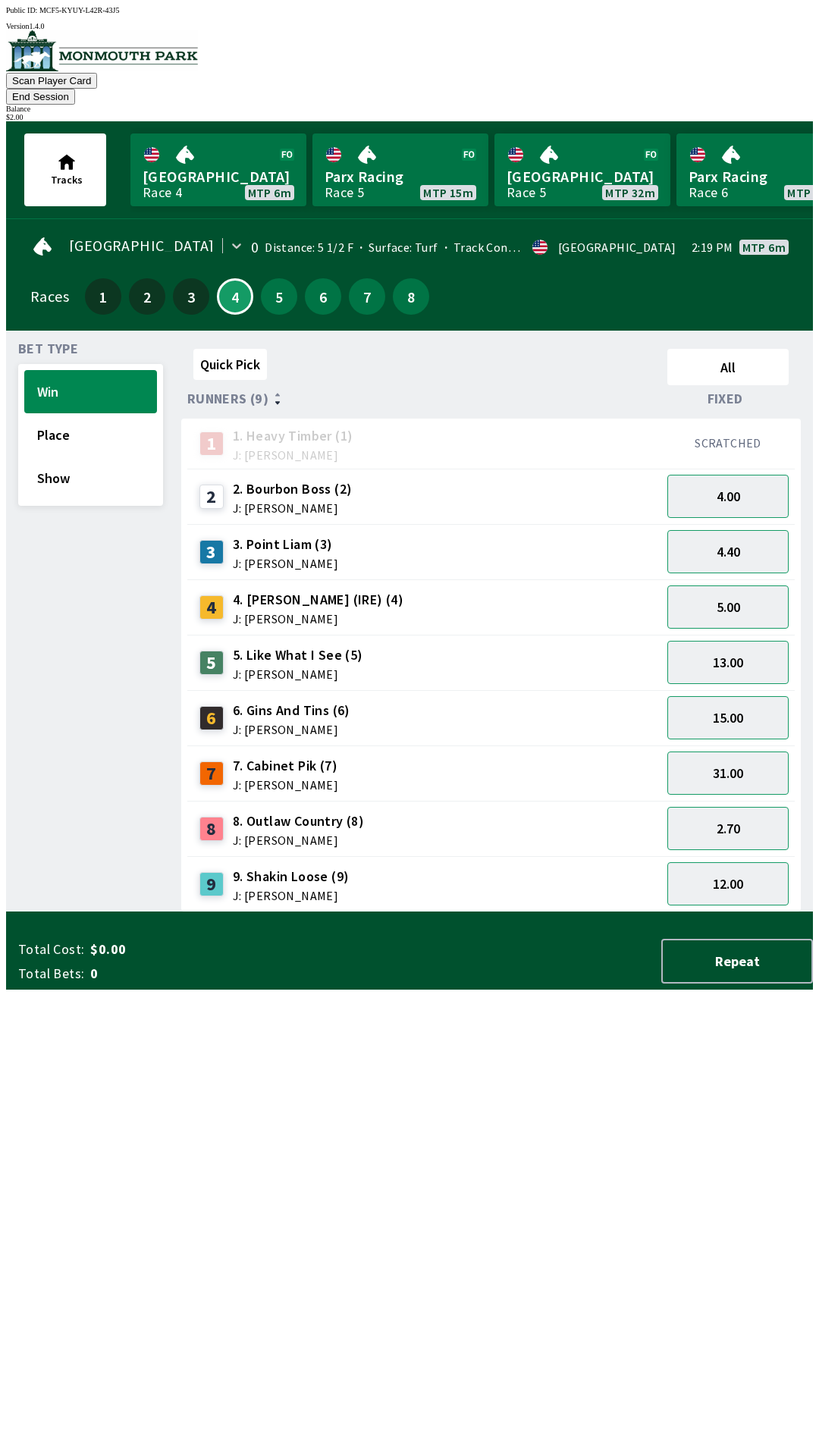
click at [442, 912] on div "Quick Pick All Runners (9) Fixed 1 1. Heavy Timber (1) J: Joezer [PERSON_NAME] …" at bounding box center [497, 627] width 632 height 570
click at [731, 702] on button "13.00" at bounding box center [728, 717] width 122 height 44
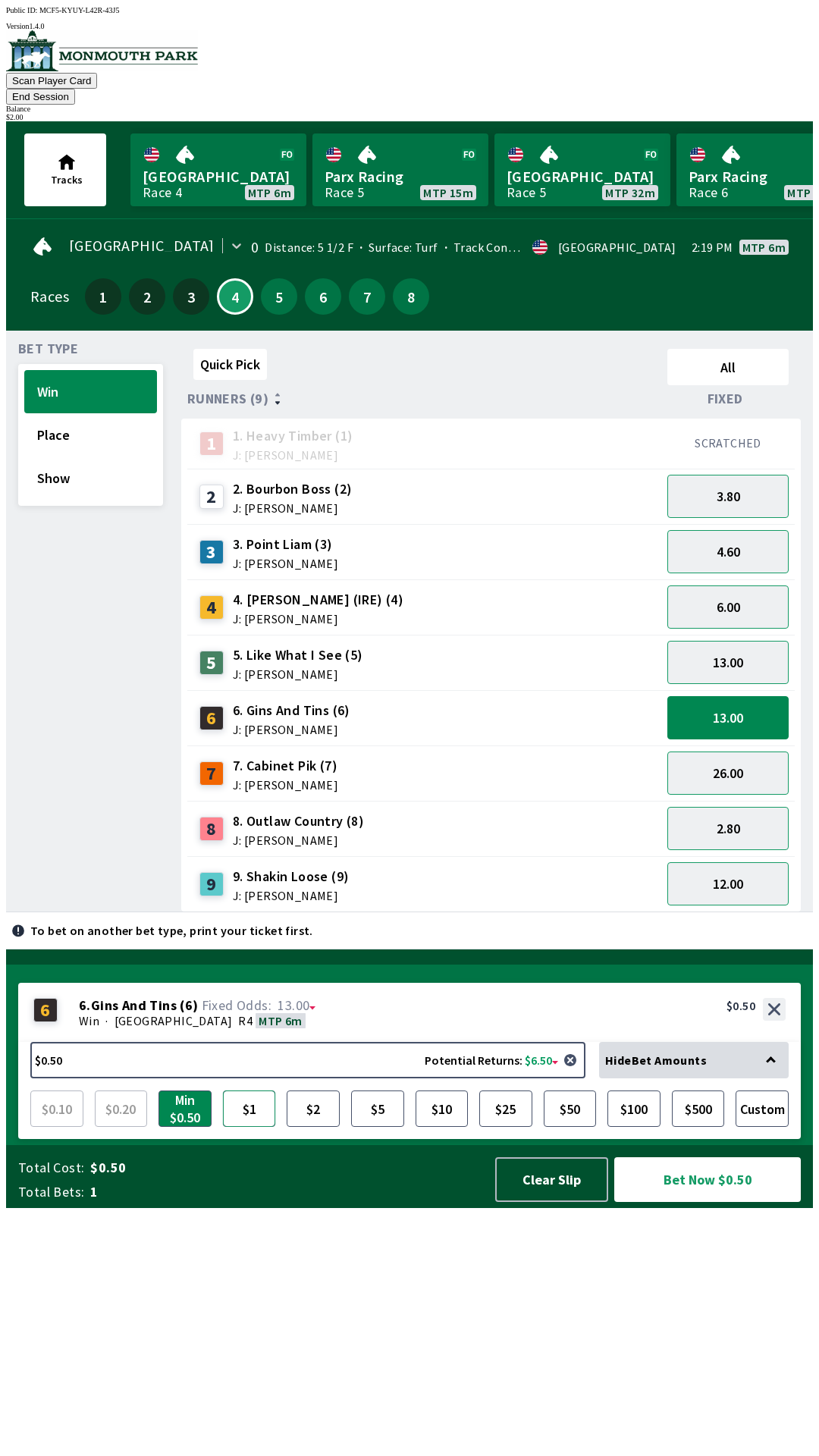
click at [244, 1126] on button "$1" at bounding box center [249, 1108] width 53 height 36
click at [703, 1201] on button "Bet Now $1.00" at bounding box center [707, 1179] width 187 height 45
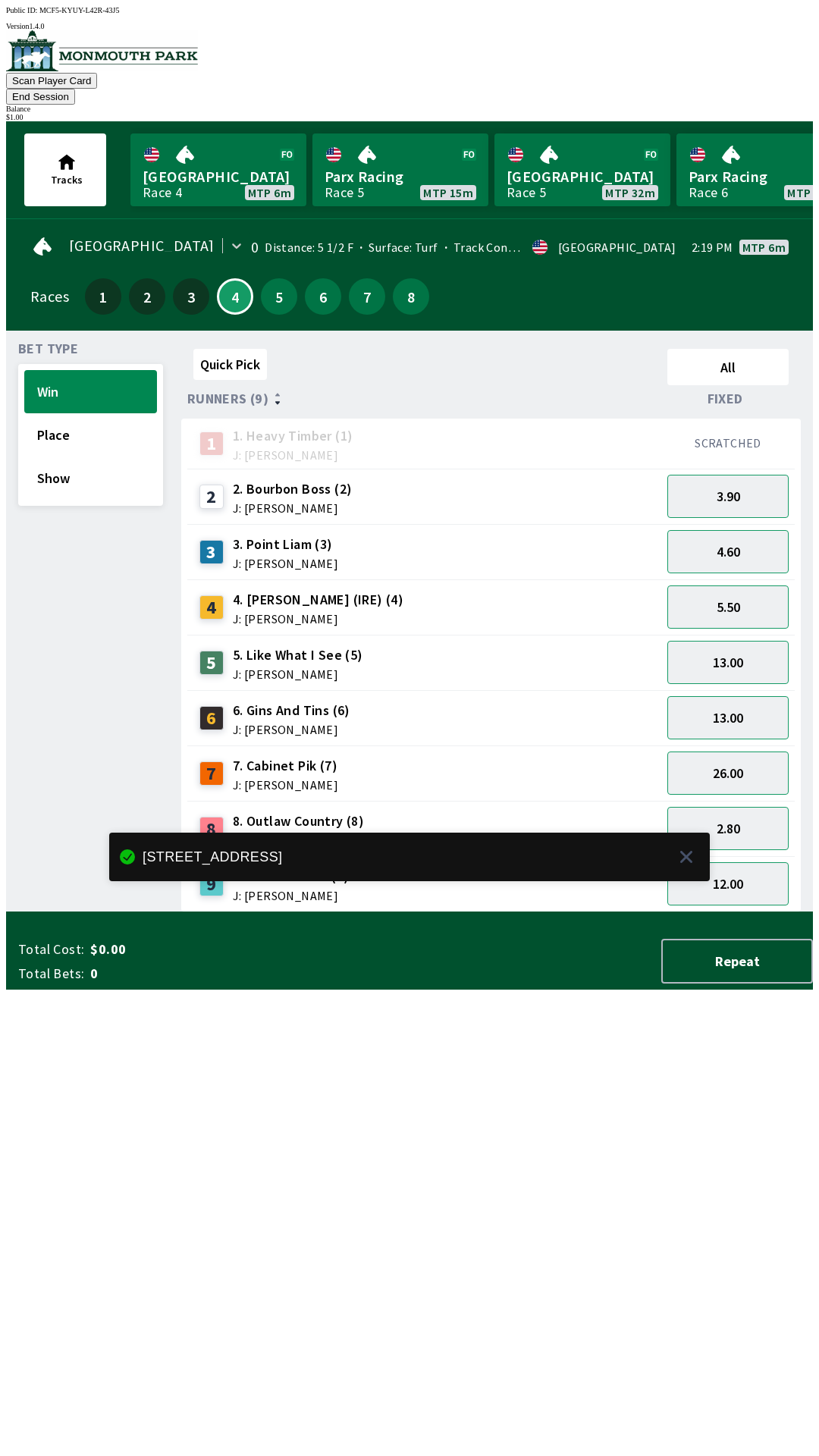
click at [441, 912] on div "Quick Pick All Runners (9) Fixed 1 1. Heavy Timber (1) J: Joezer [PERSON_NAME] …" at bounding box center [497, 627] width 632 height 570
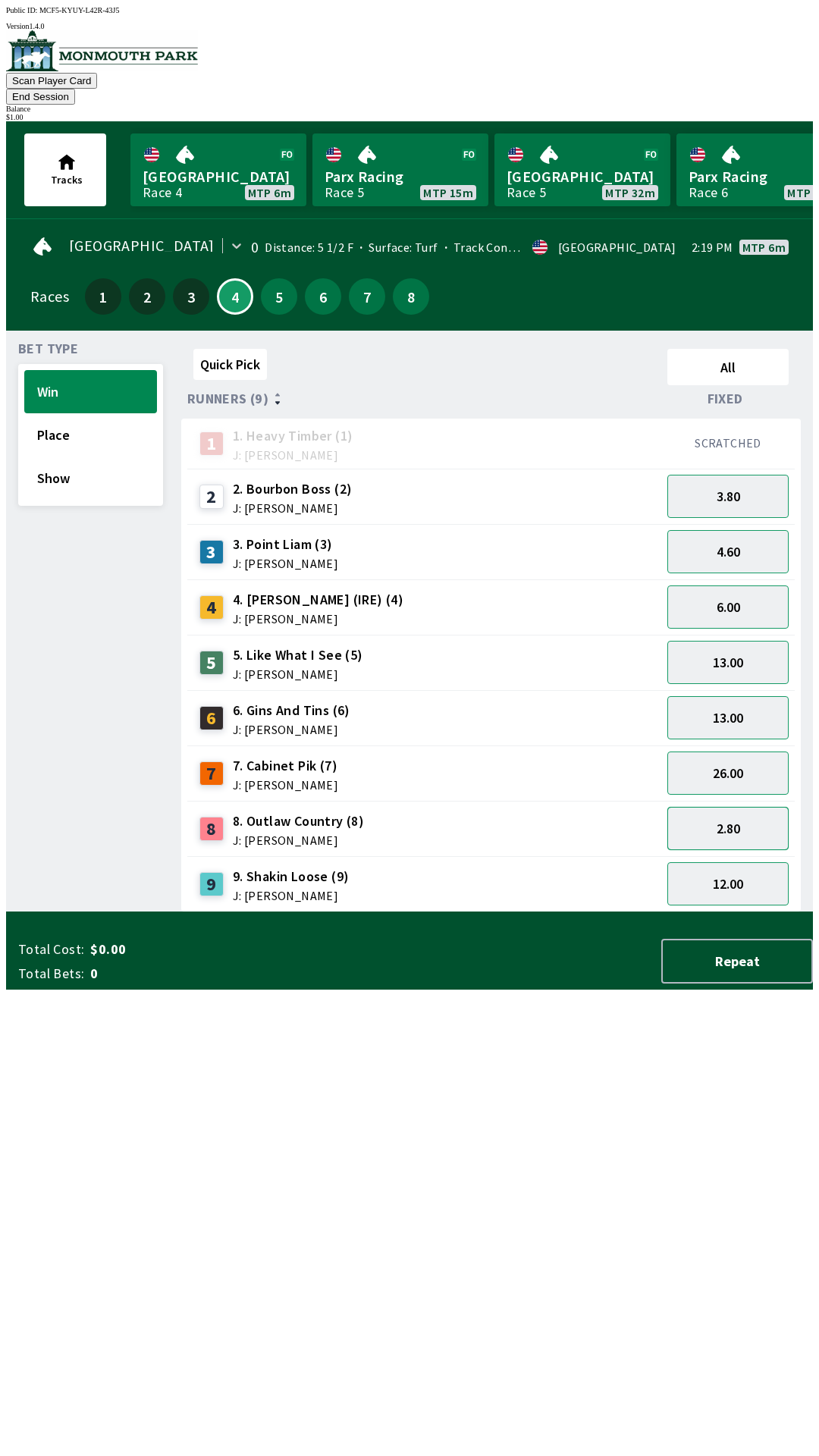
click at [740, 809] on button "2.80" at bounding box center [728, 828] width 122 height 44
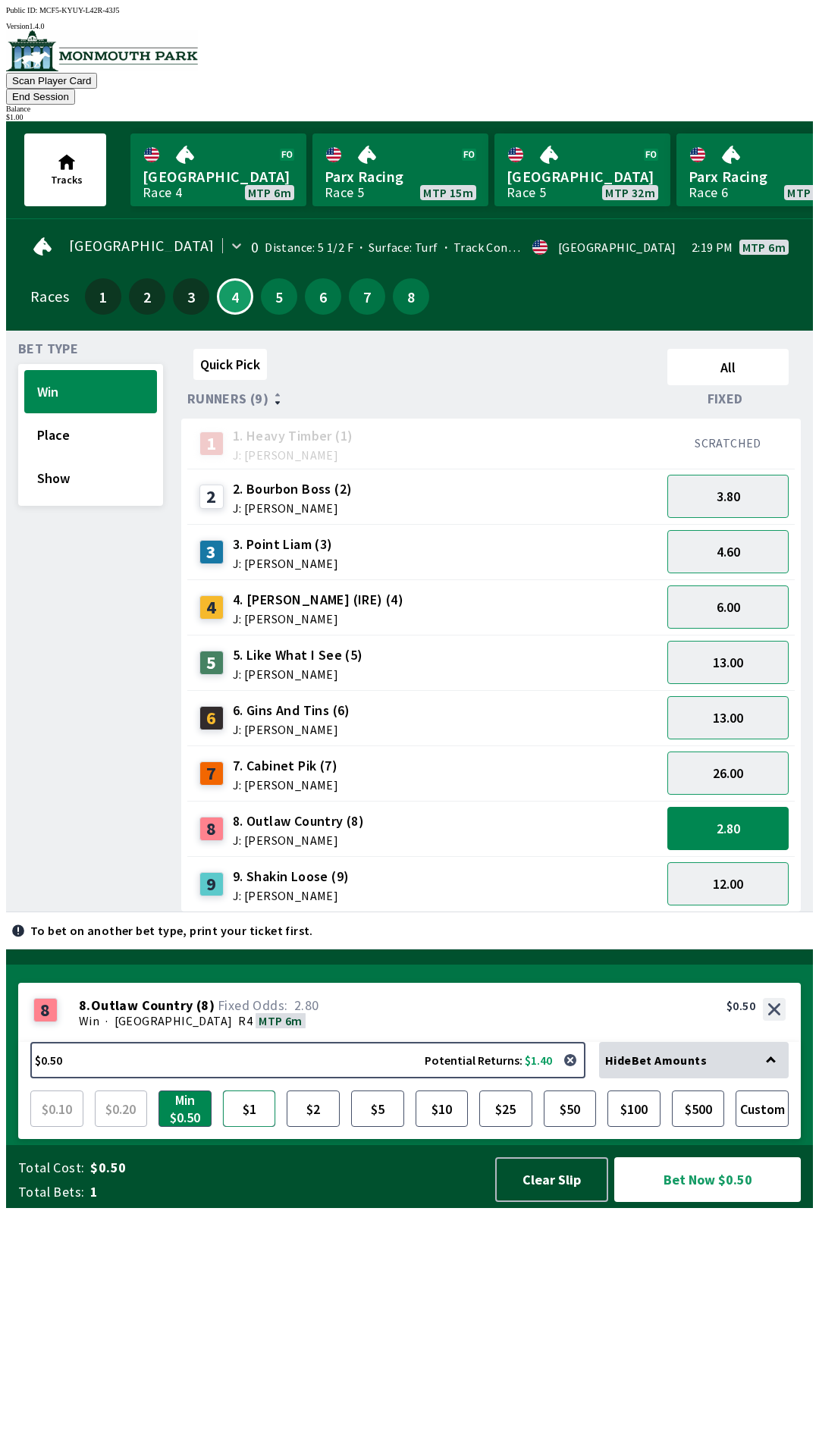
click at [244, 1126] on button "$1" at bounding box center [249, 1108] width 53 height 36
click at [719, 1201] on button "Bet Now $1.00" at bounding box center [707, 1179] width 187 height 45
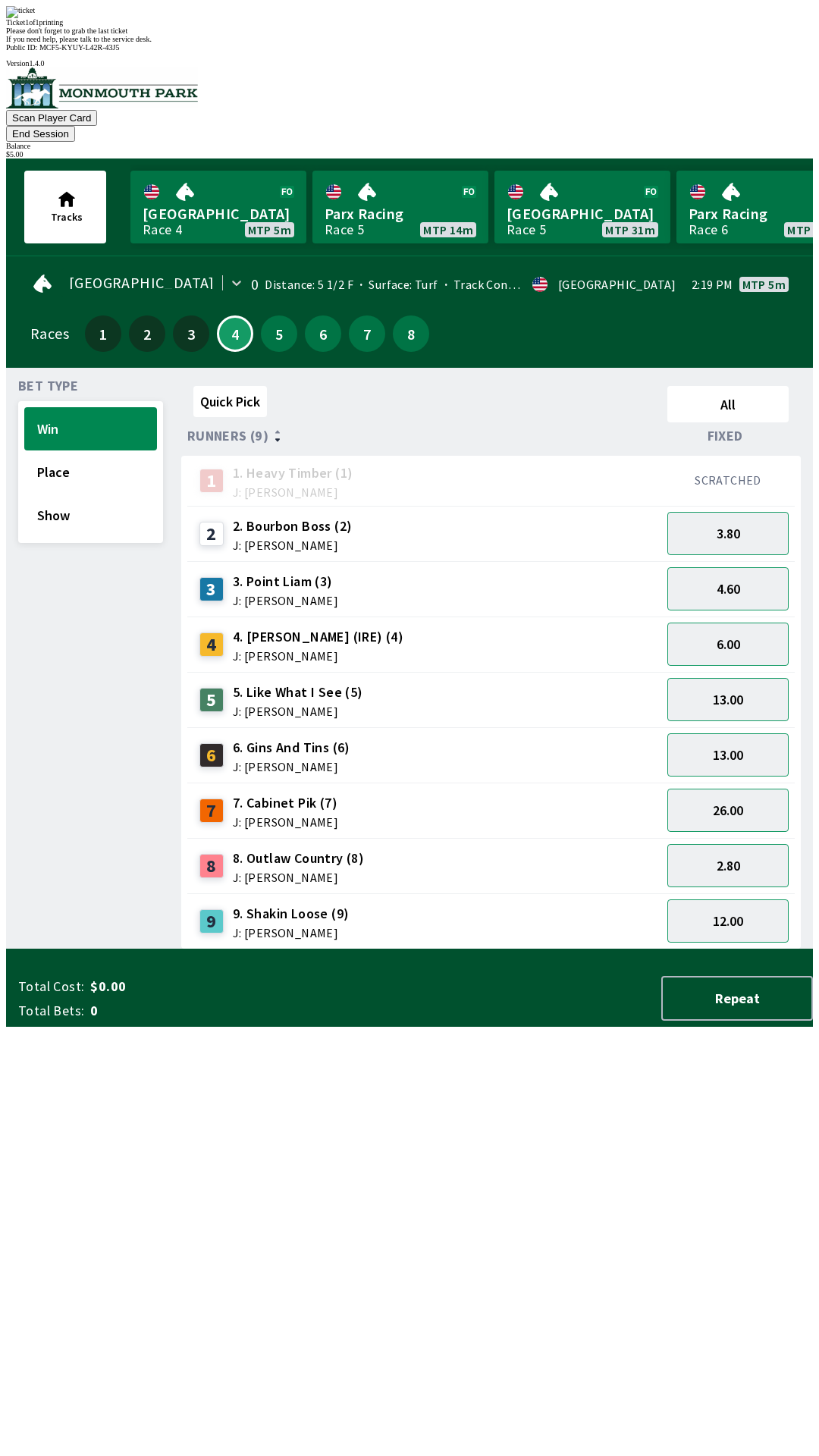
click at [580, 950] on div "Quick Pick All Runners (9) Fixed 1 1. Heavy Timber (1) J: Joezer [PERSON_NAME] …" at bounding box center [497, 664] width 632 height 570
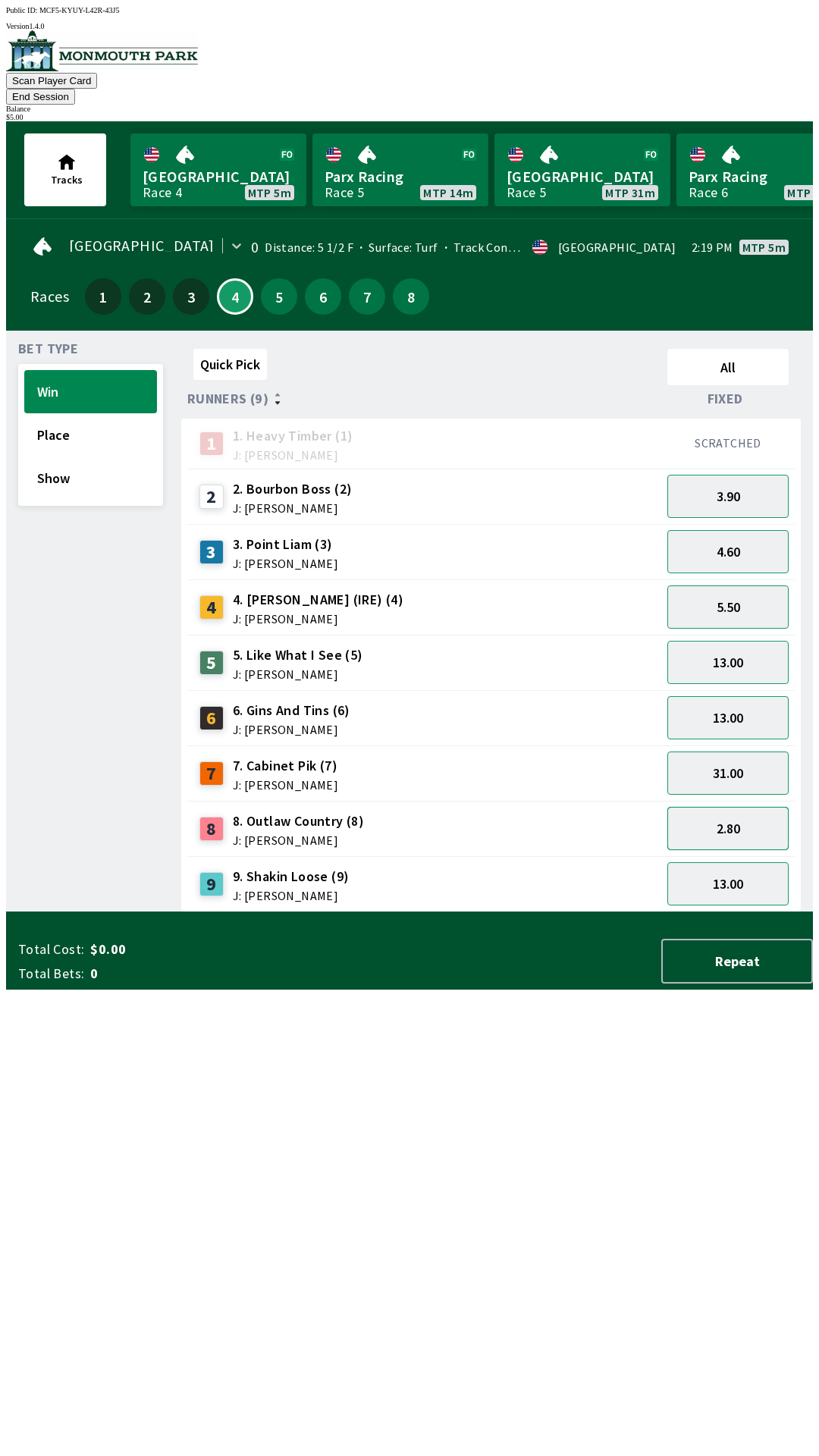
click at [736, 813] on button "2.80" at bounding box center [728, 828] width 122 height 44
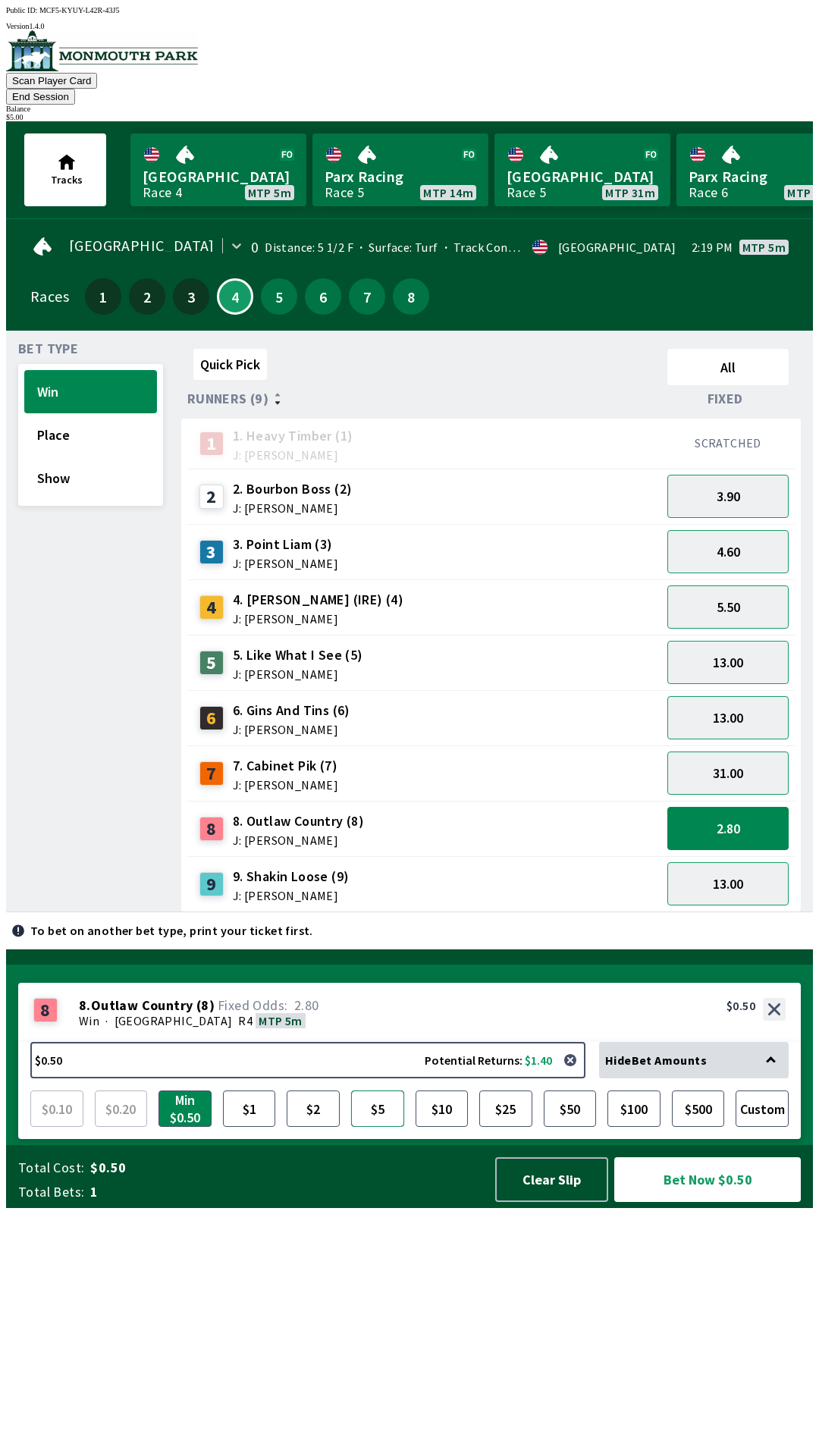
click at [384, 1126] on button "$5" at bounding box center [377, 1108] width 53 height 36
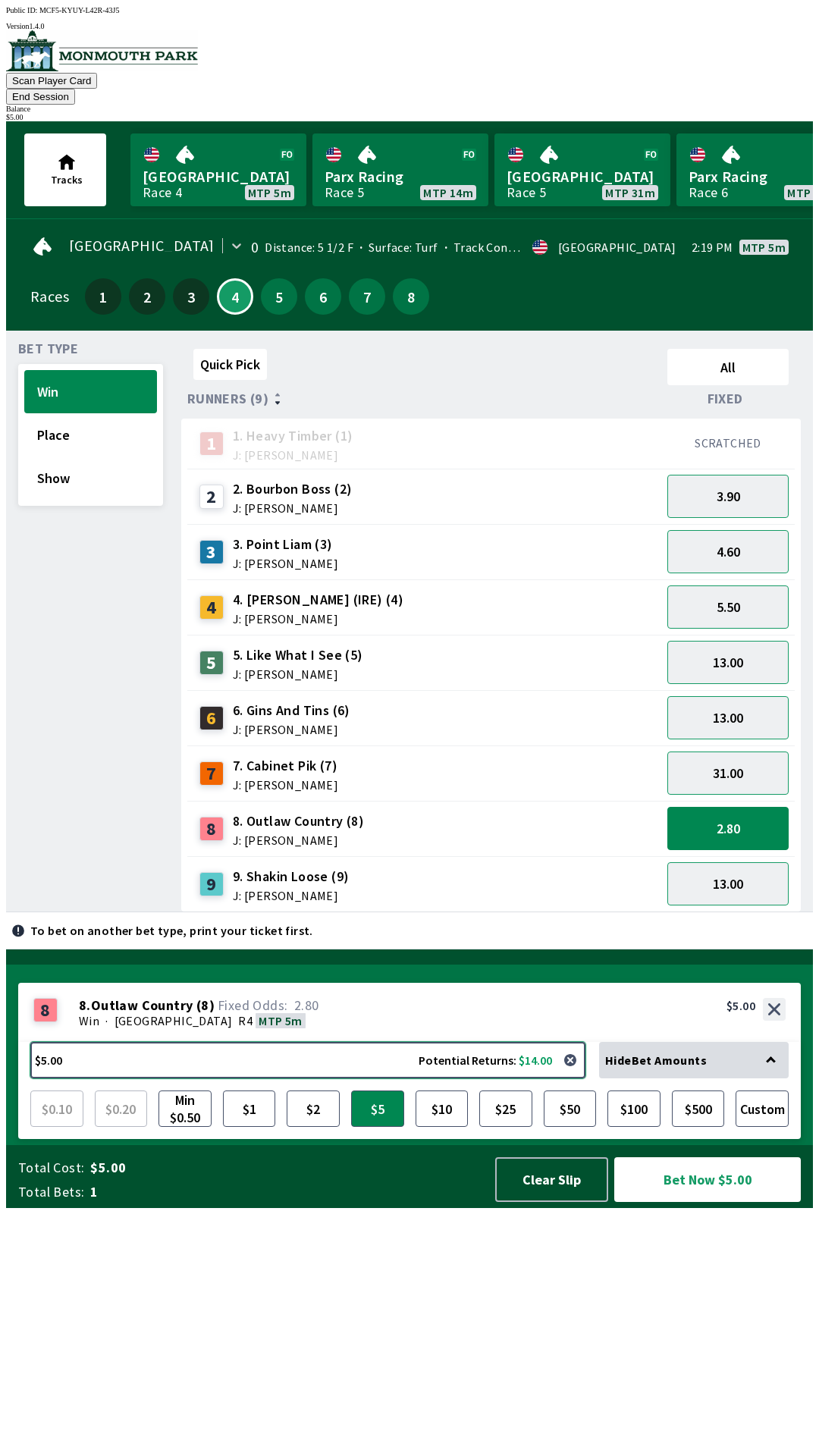
click at [347, 1078] on button "$5.00 Potential Returns: $14.00" at bounding box center [308, 1059] width 555 height 36
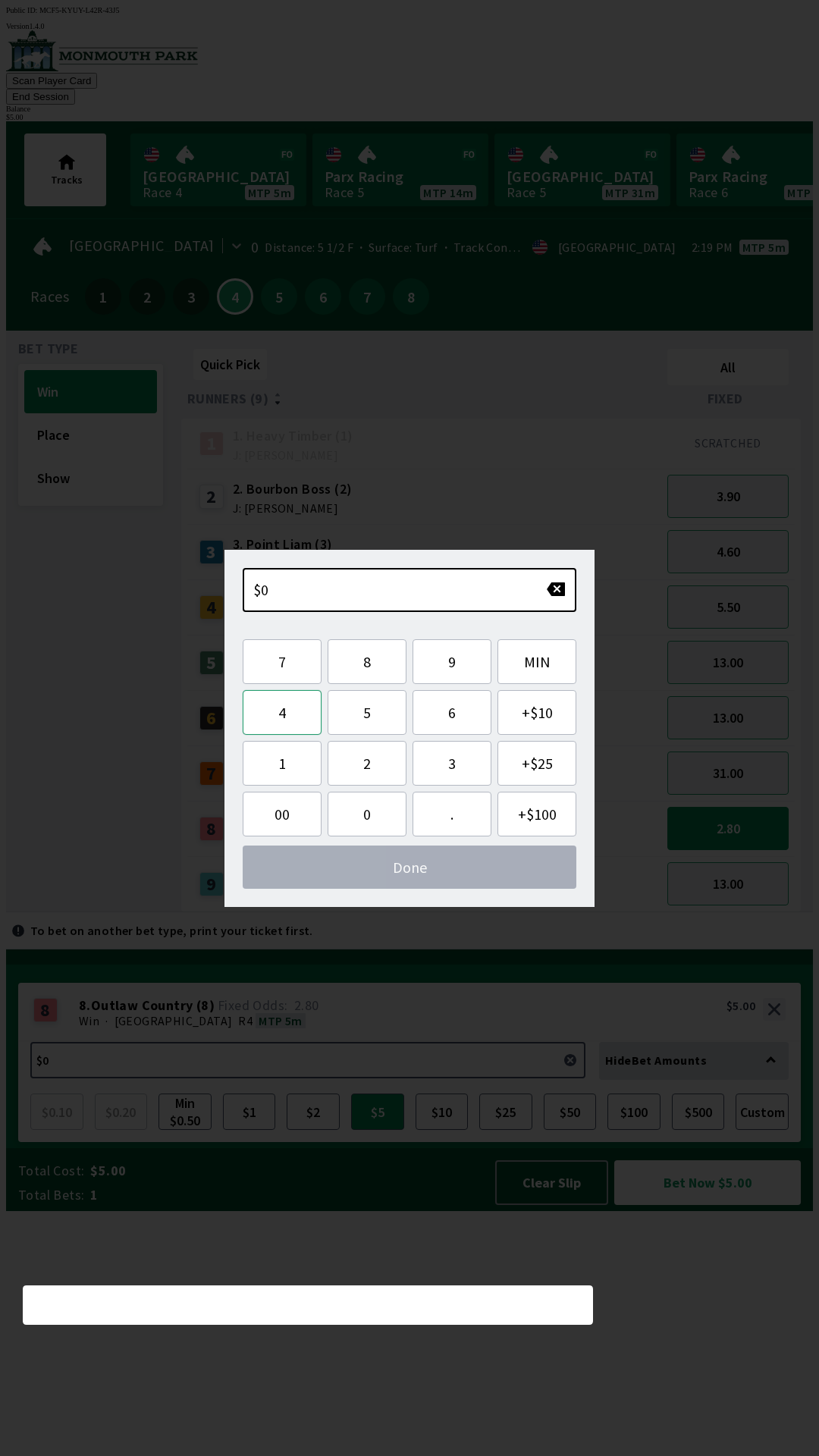
click at [298, 720] on button "4" at bounding box center [282, 712] width 79 height 45
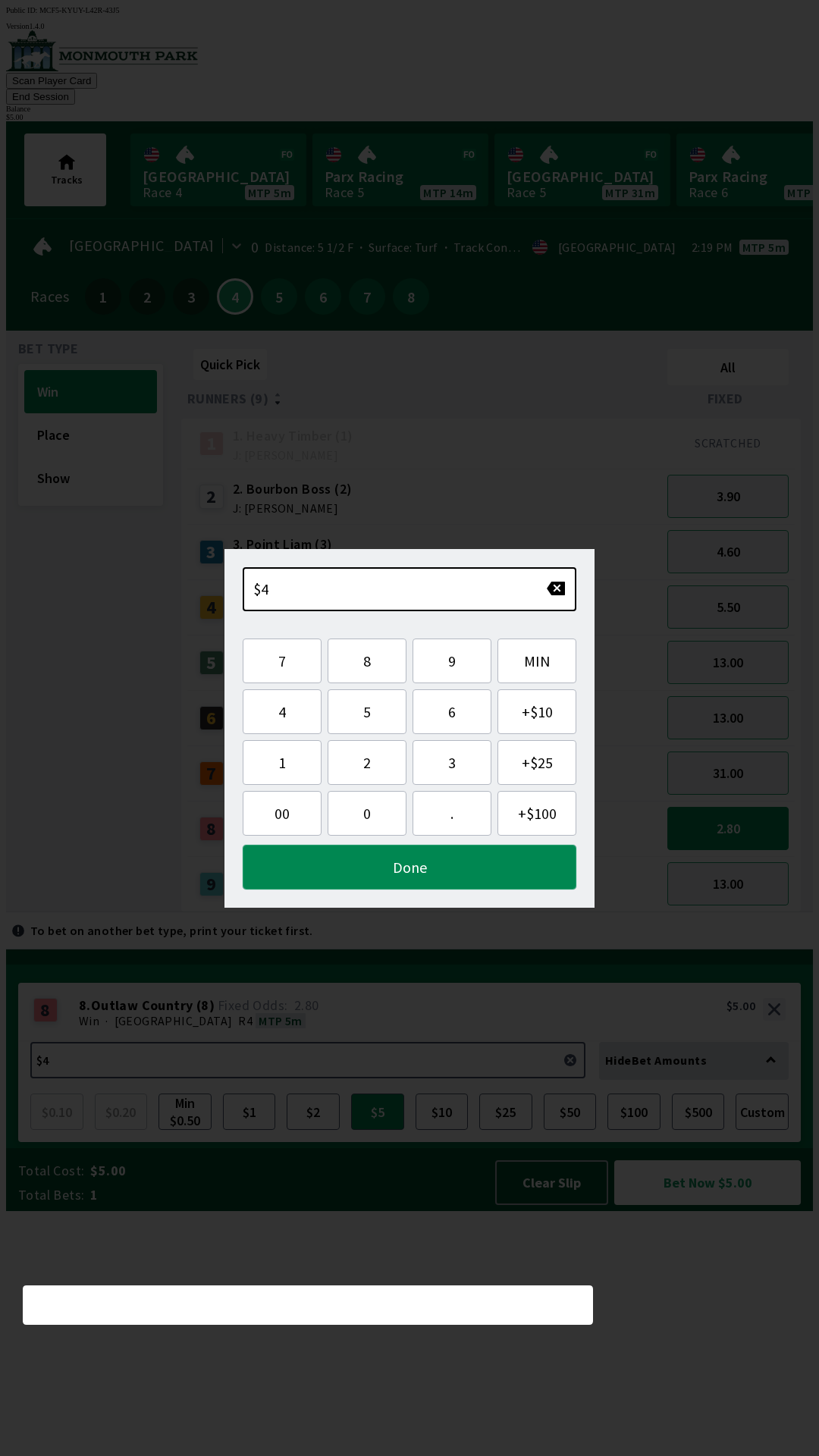
click at [461, 879] on button "Done" at bounding box center [409, 867] width 334 height 45
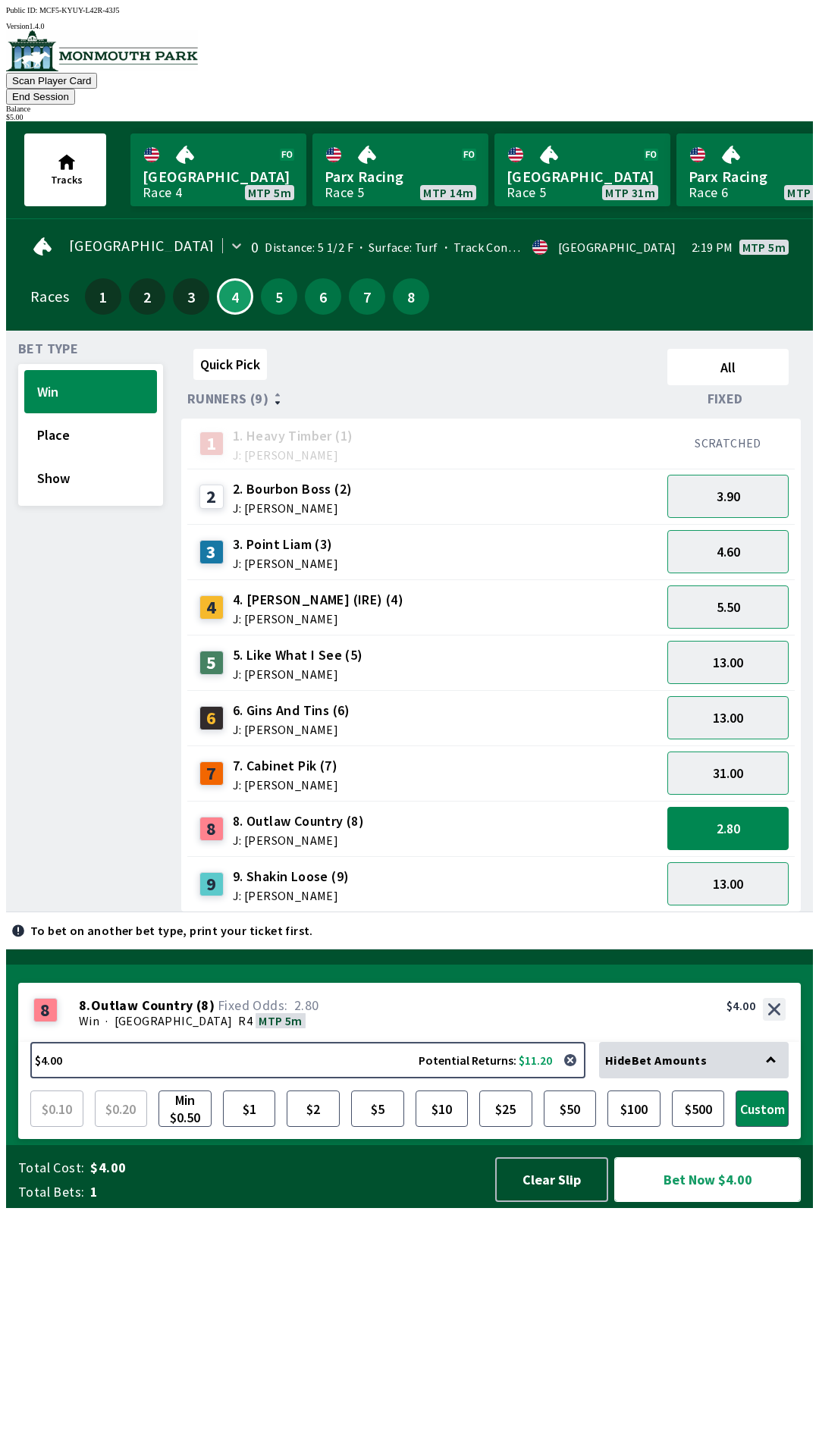
click at [751, 1201] on button "Bet Now $4.00" at bounding box center [707, 1179] width 187 height 45
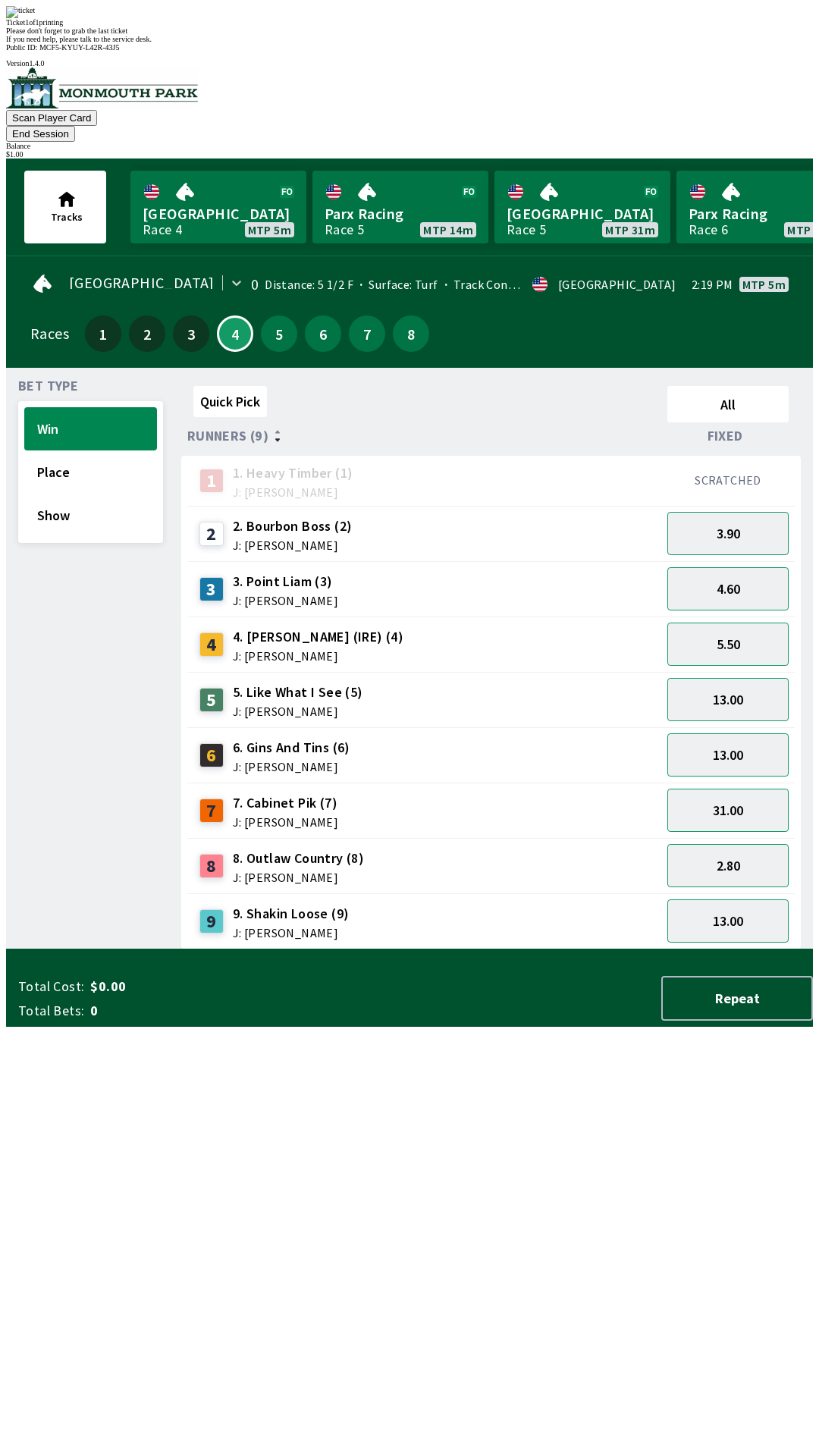
click at [535, 950] on div "Quick Pick All Runners (9) Fixed 1 1. Heavy Timber (1) J: Joezer [PERSON_NAME] …" at bounding box center [497, 664] width 632 height 570
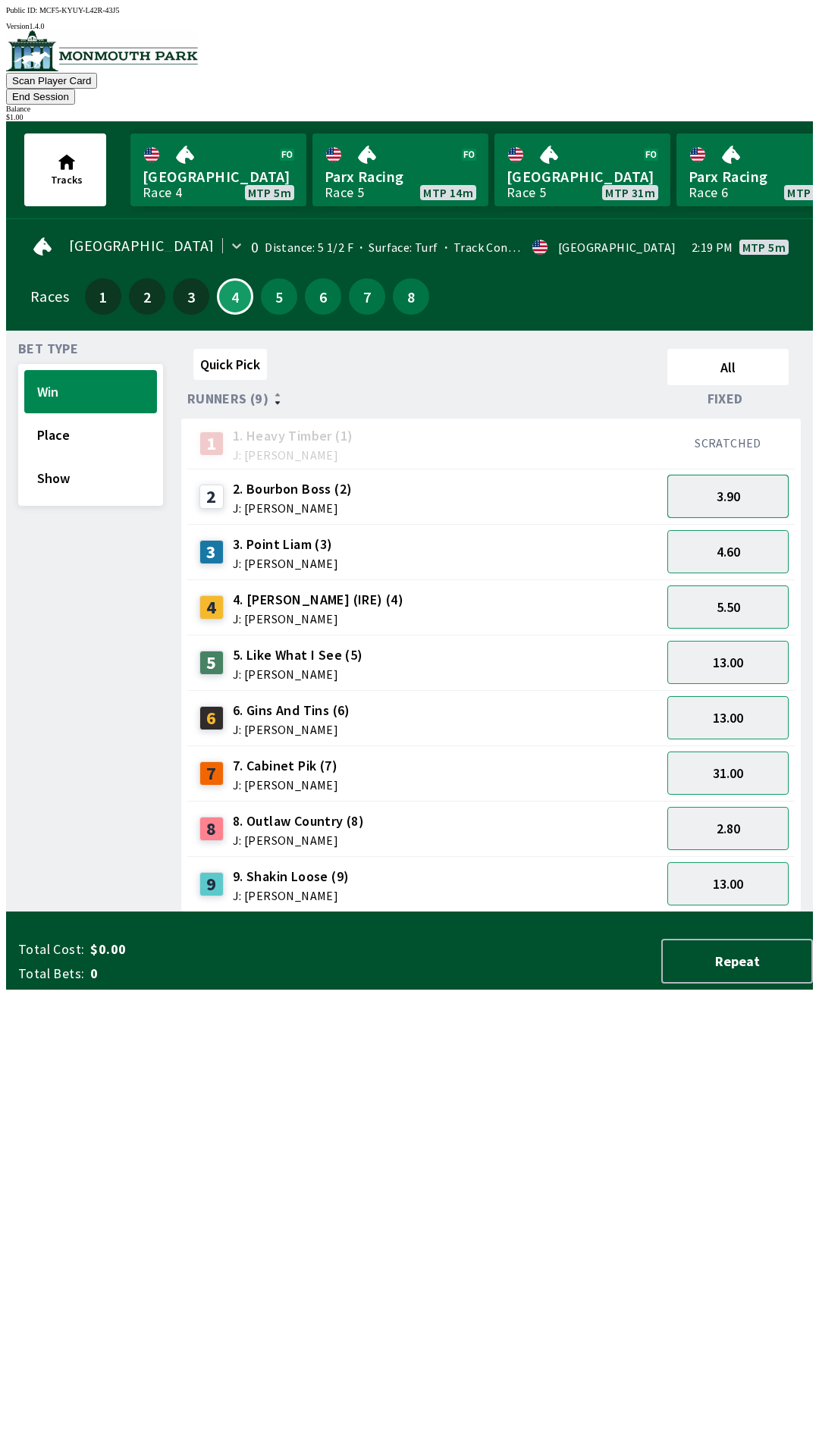
click at [722, 477] on button "3.90" at bounding box center [728, 496] width 122 height 44
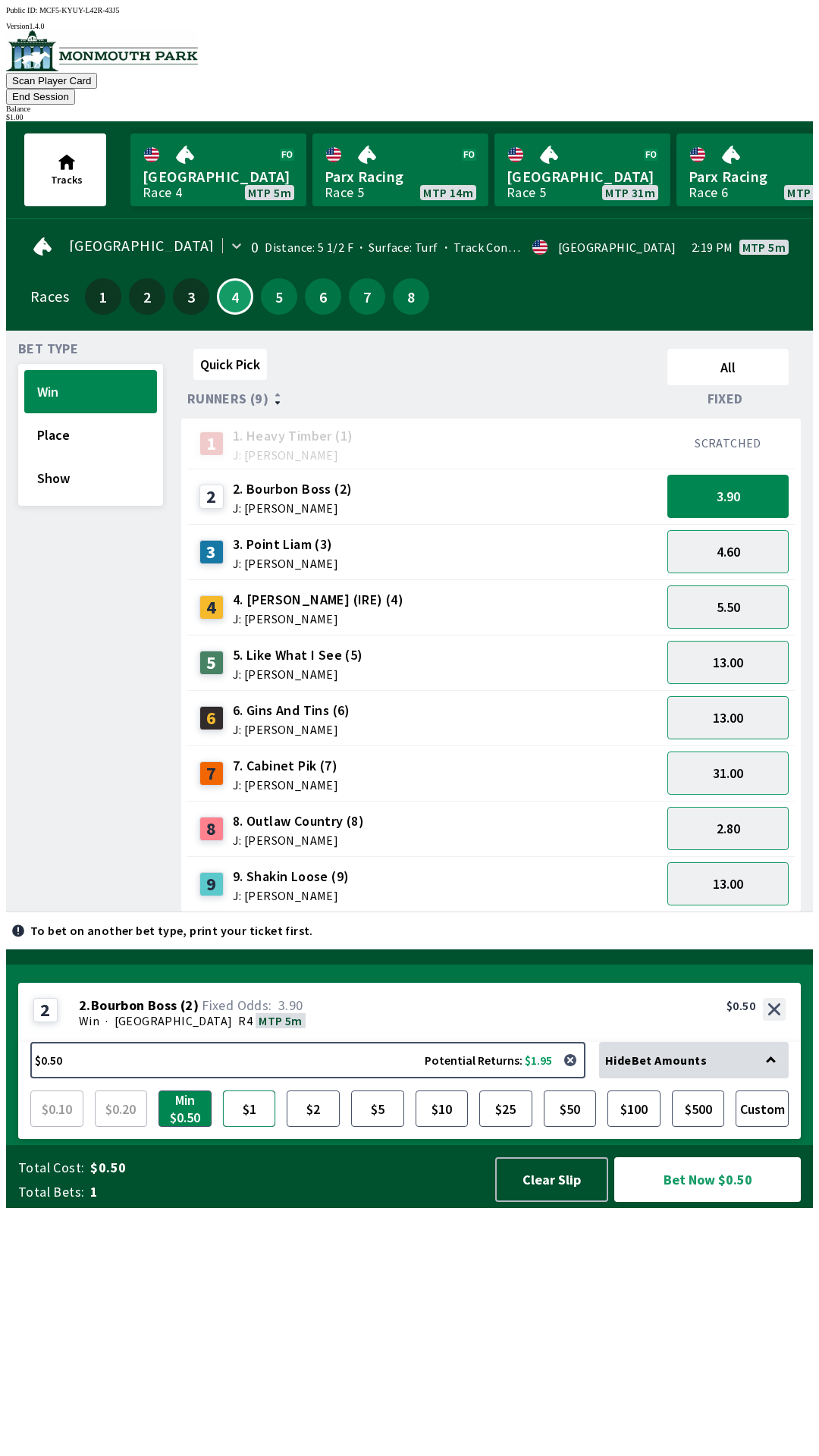
click at [250, 1126] on button "$1" at bounding box center [249, 1108] width 53 height 36
click at [740, 1201] on button "Bet Now $1.00" at bounding box center [707, 1179] width 187 height 45
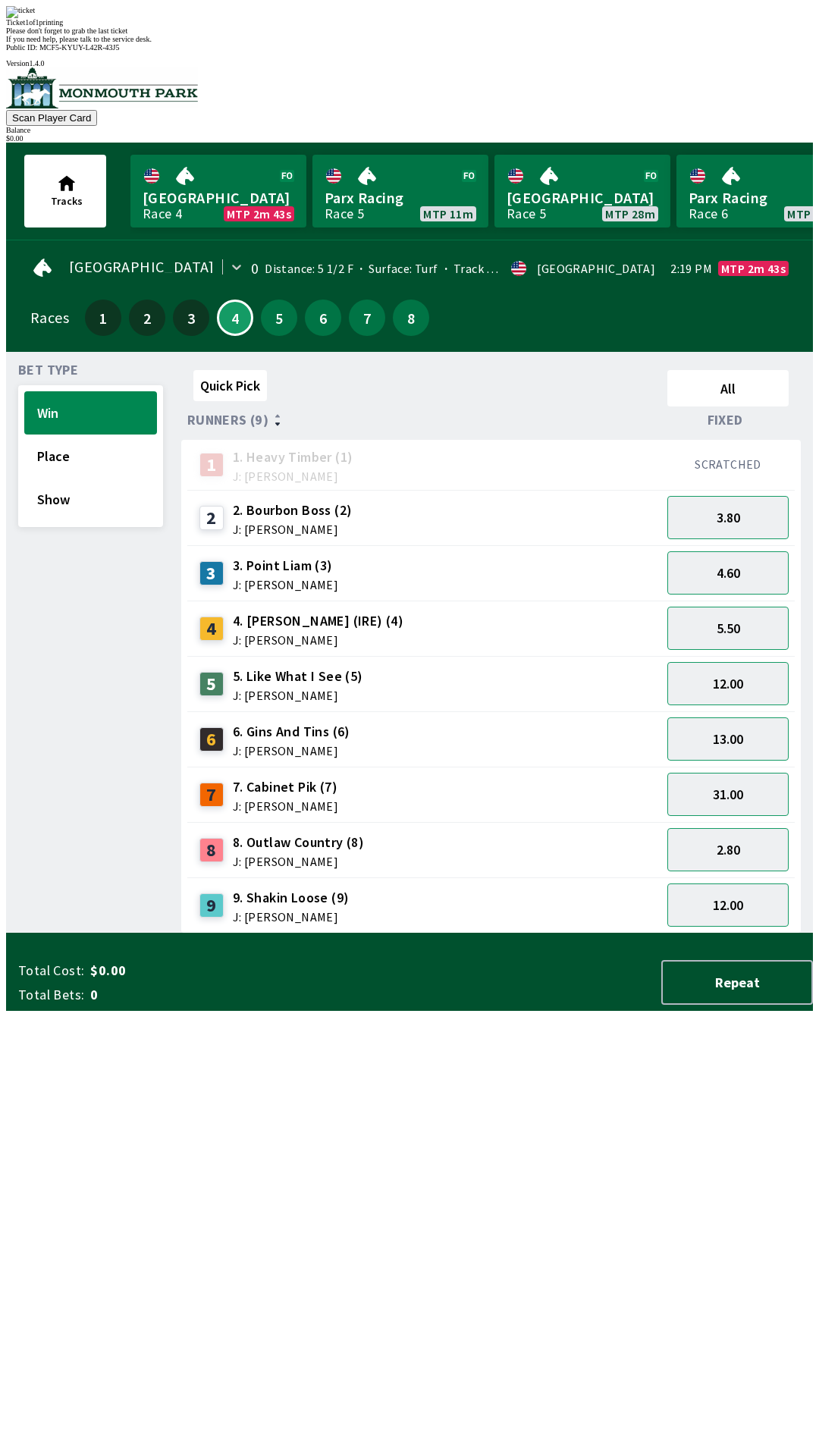
click at [484, 35] on div "Please don't forget to grab the last ticket" at bounding box center [410, 31] width 807 height 8
click at [617, 933] on div "Quick Pick All Runners (9) Fixed 1 1. Heavy Timber (1) J: Joezer [PERSON_NAME] …" at bounding box center [497, 649] width 632 height 570
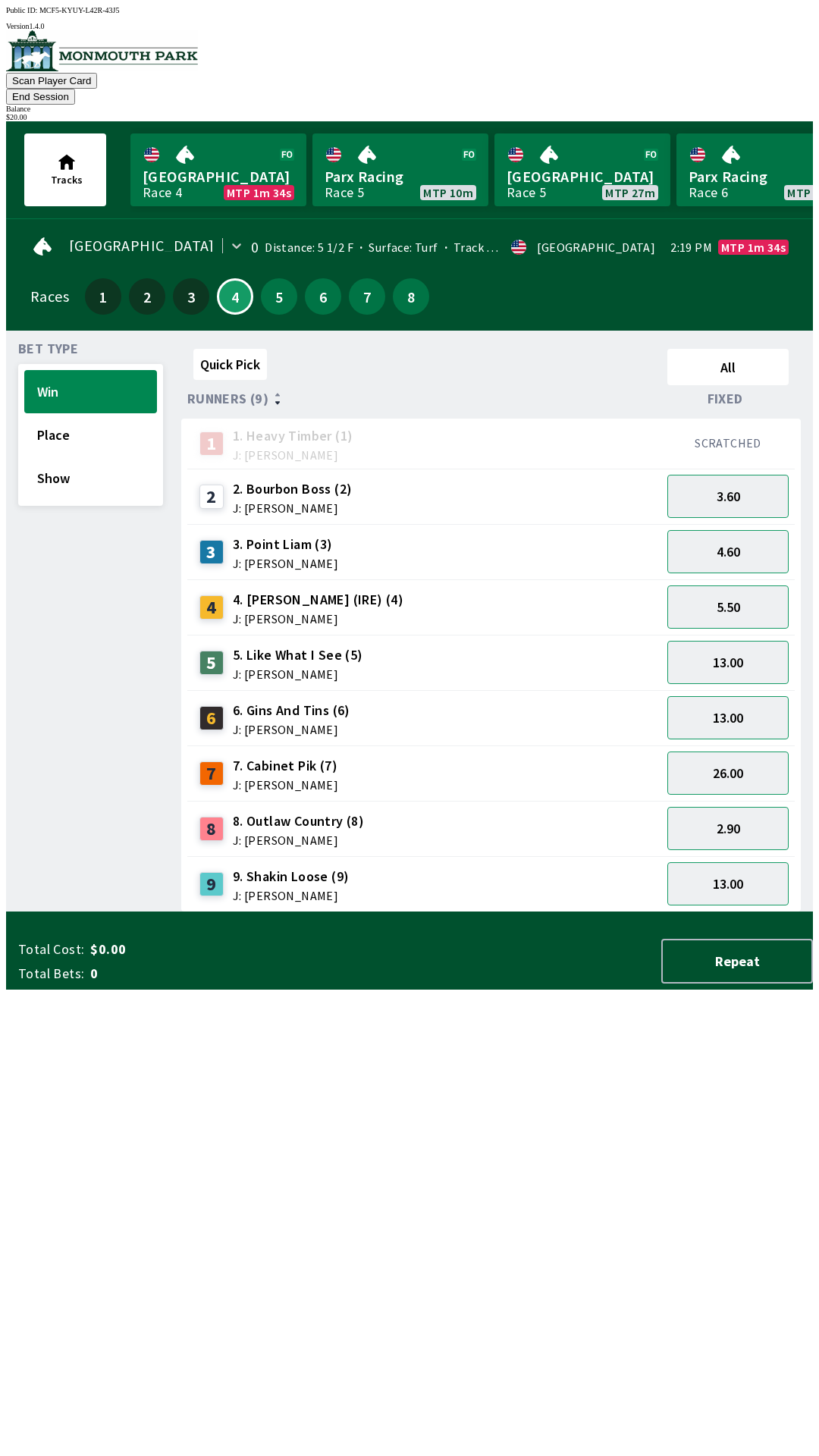
click at [580, 754] on div "7 7. Cabinet Pik (7) J: [PERSON_NAME]" at bounding box center [424, 773] width 462 height 38
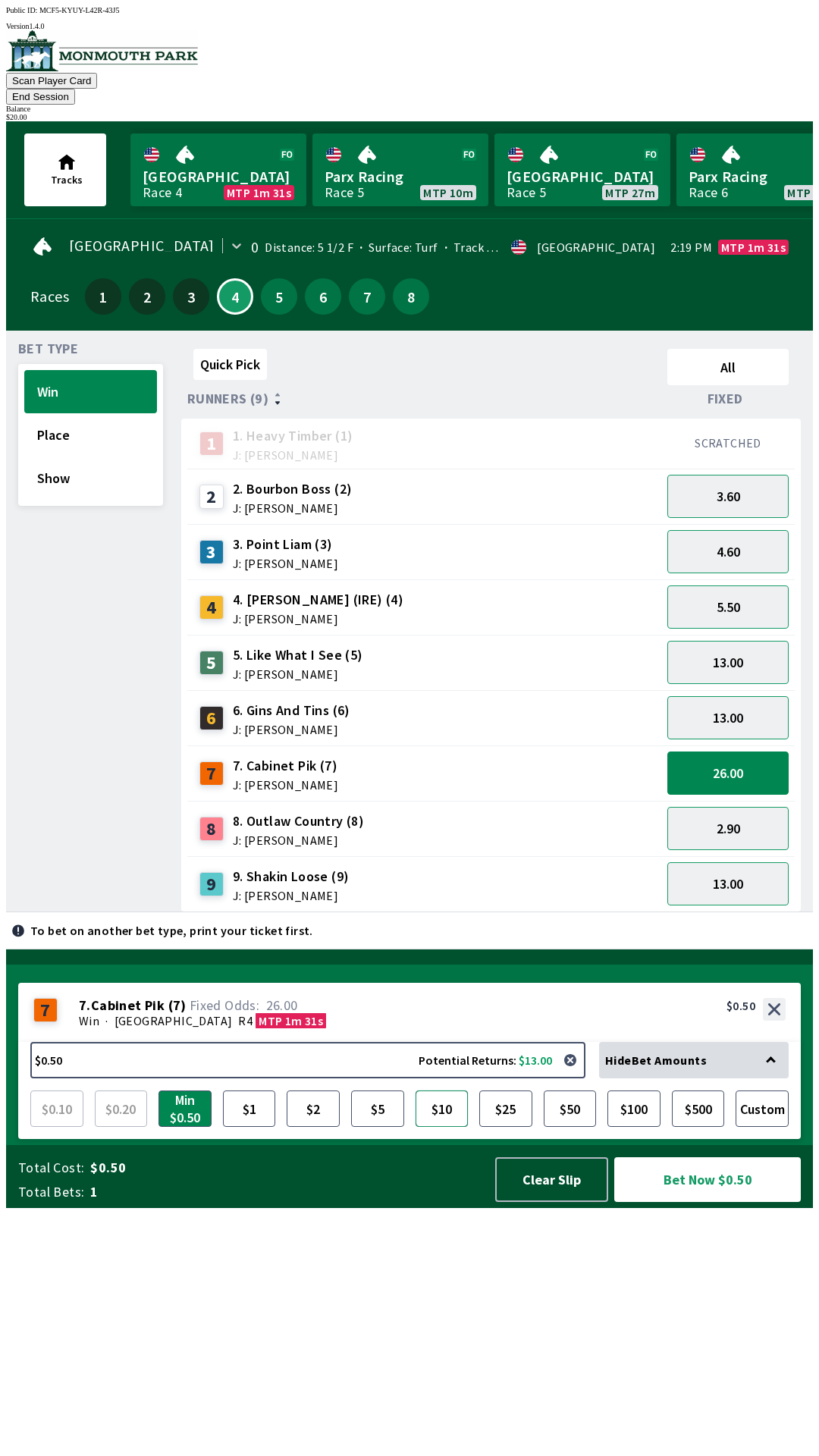
click at [444, 1126] on button "$10" at bounding box center [442, 1108] width 53 height 36
click at [441, 1126] on button "$10" at bounding box center [442, 1108] width 53 height 36
click at [773, 1126] on button "Custom" at bounding box center [761, 1108] width 53 height 36
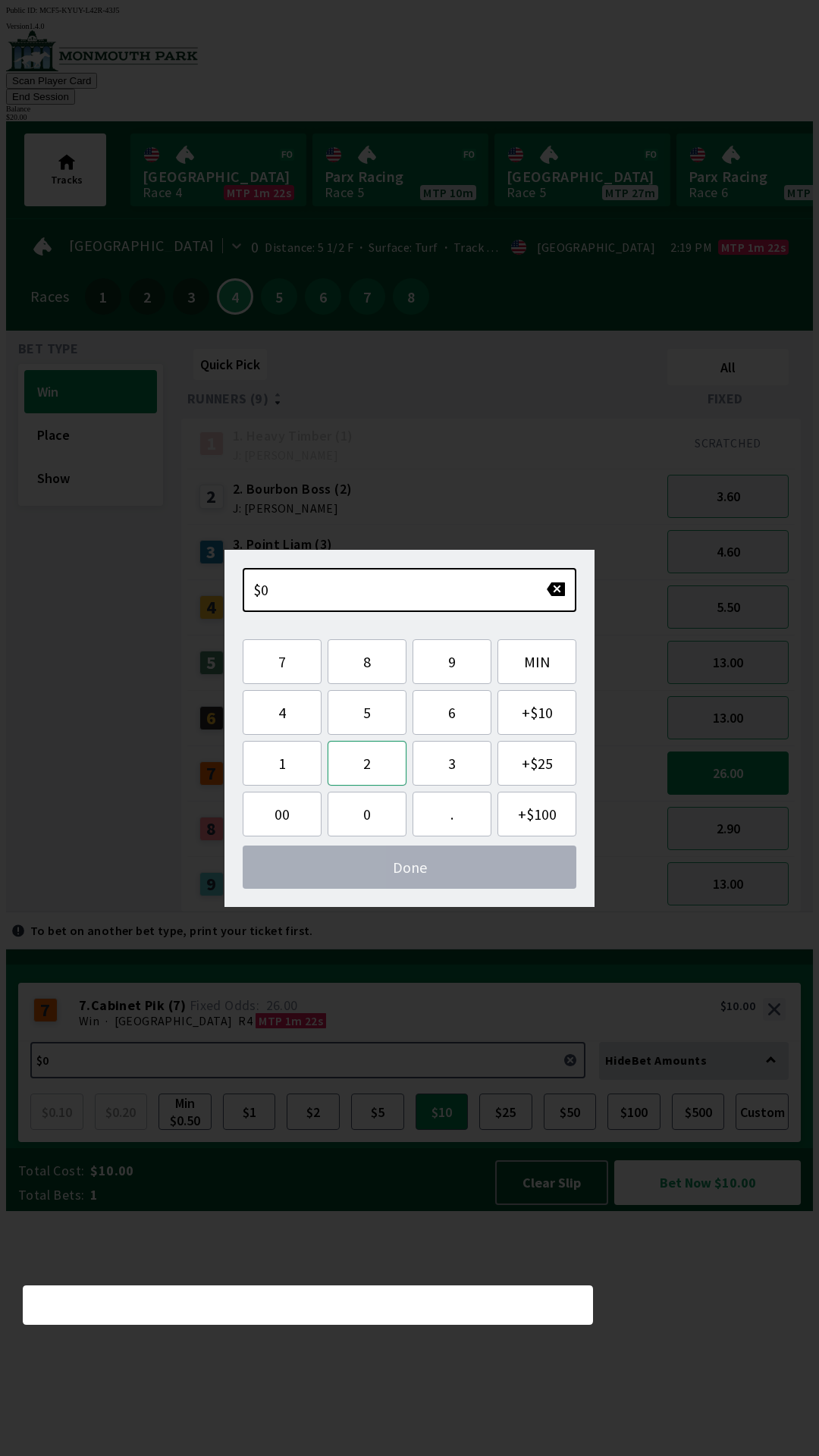
click at [369, 768] on button "2" at bounding box center [366, 763] width 79 height 45
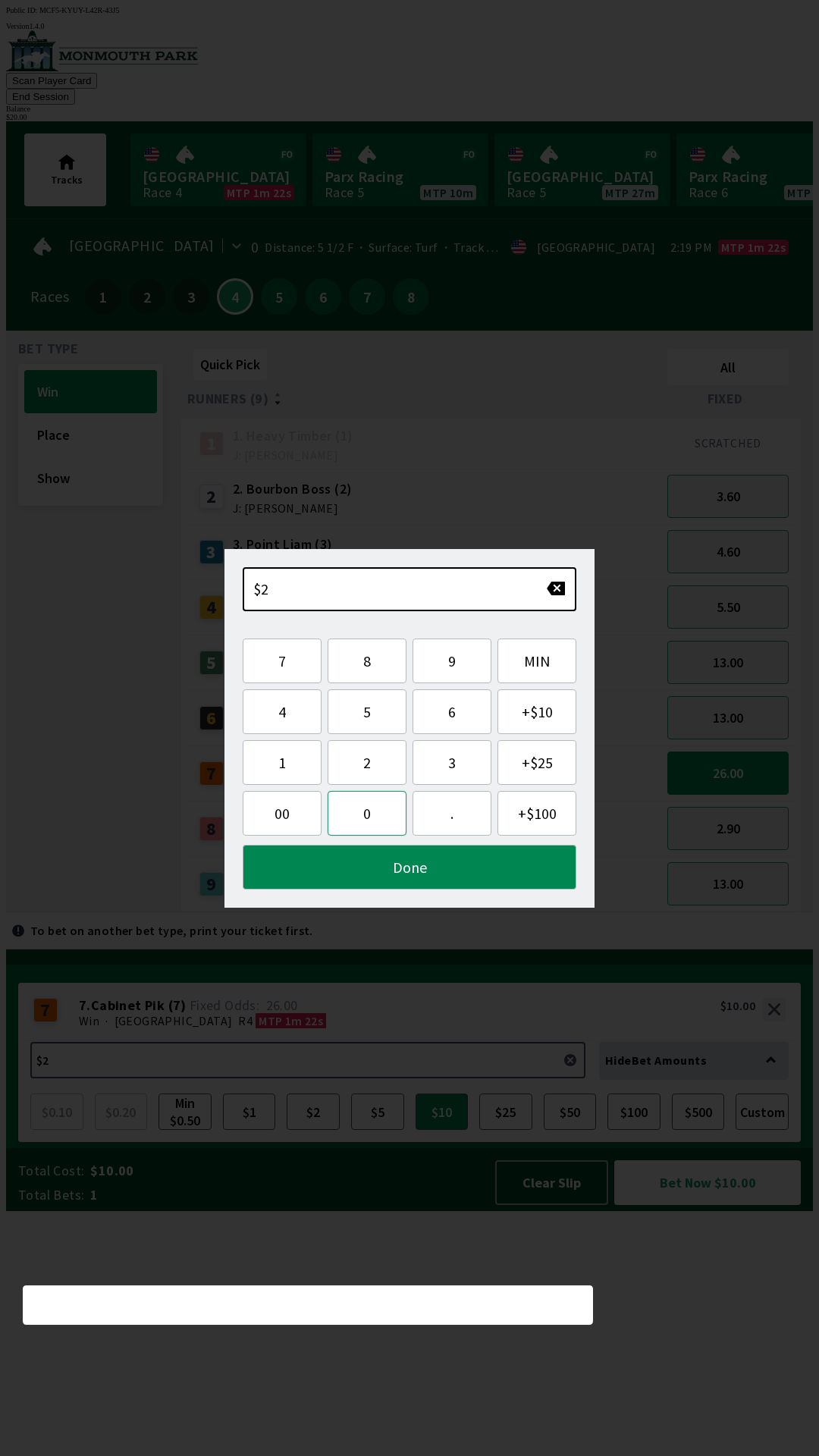
click at [374, 821] on button "0" at bounding box center [366, 813] width 79 height 45
click at [278, 819] on button "00" at bounding box center [282, 813] width 79 height 45
click at [561, 595] on button "button" at bounding box center [555, 588] width 20 height 15
click at [564, 589] on button "button" at bounding box center [555, 588] width 20 height 15
click at [385, 872] on button "Done" at bounding box center [409, 867] width 334 height 45
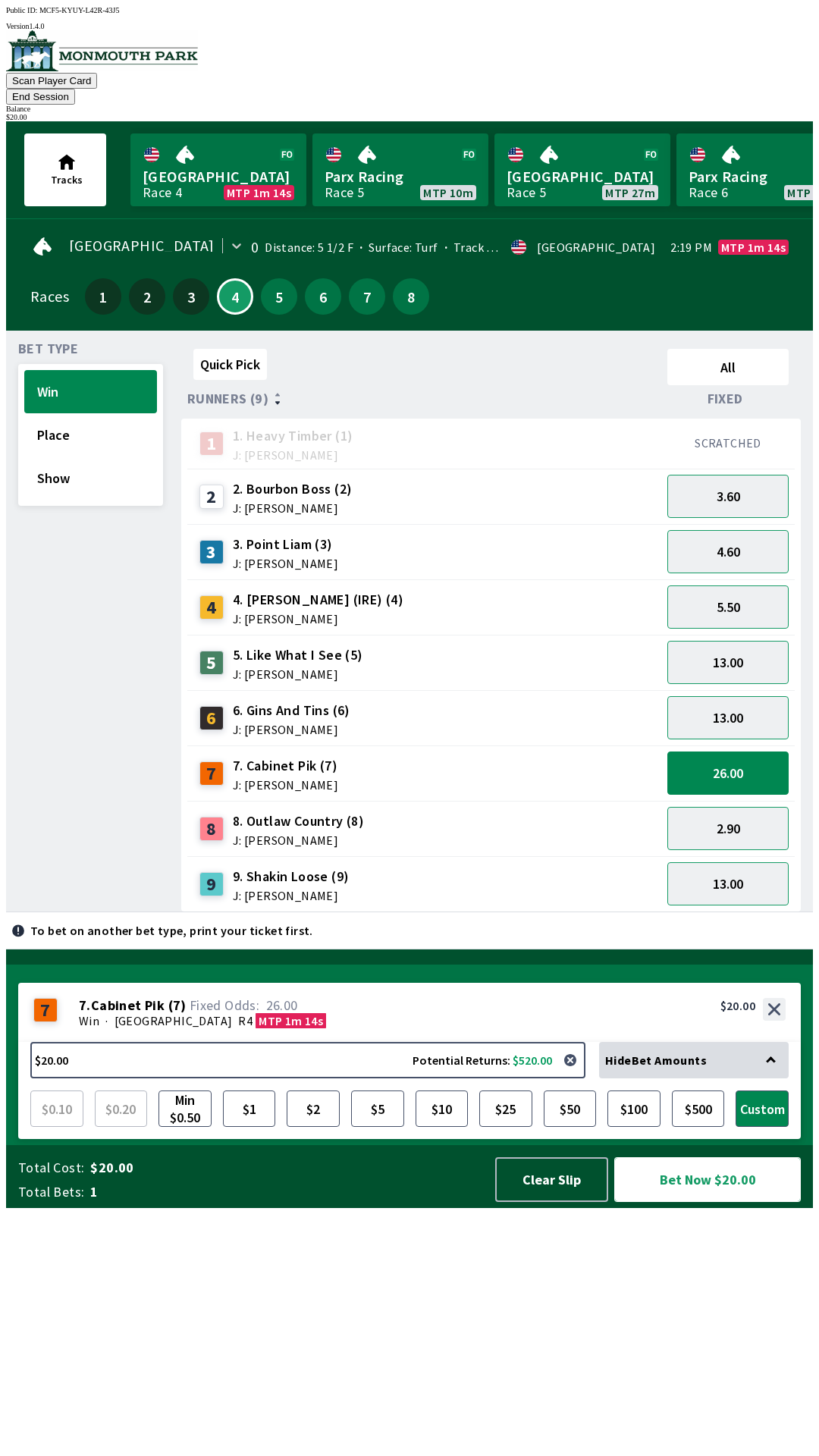
click at [684, 1201] on button "Bet Now $20.00" at bounding box center [707, 1179] width 187 height 45
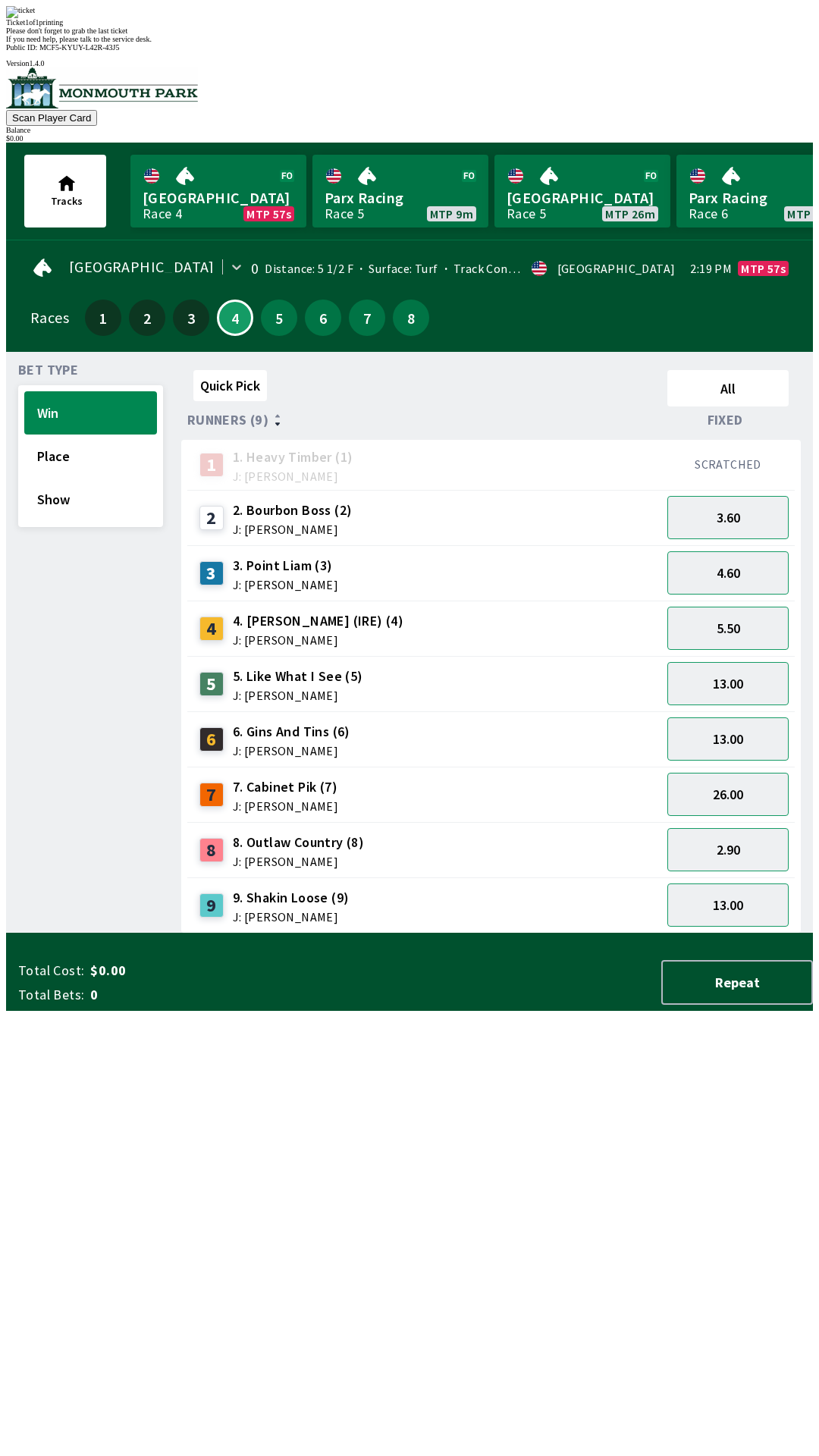
click at [675, 933] on div "Quick Pick All Runners (9) Fixed 1 1. Heavy Timber (1) J: Joezer [PERSON_NAME] …" at bounding box center [497, 649] width 632 height 570
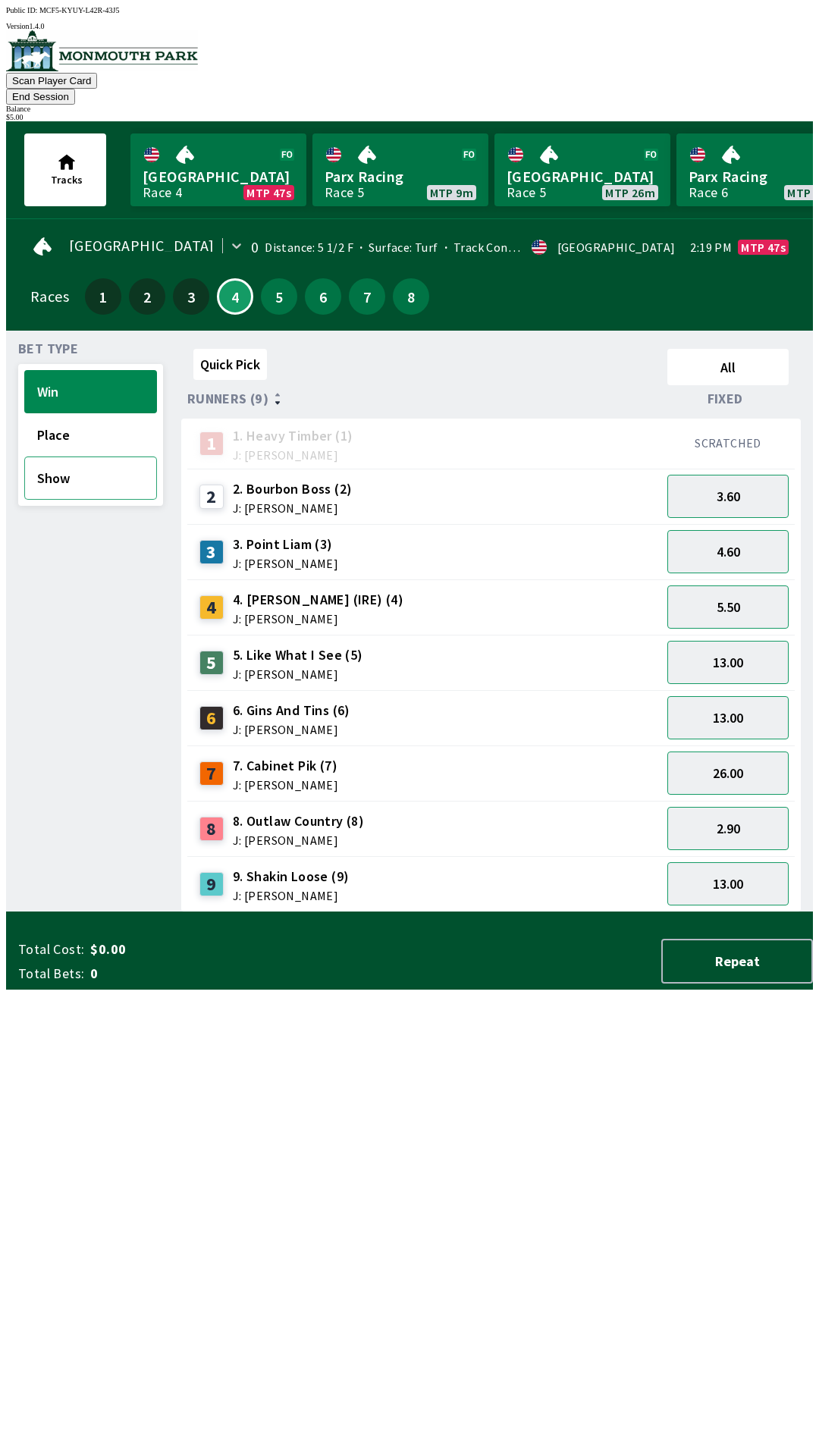
click at [94, 456] on button "Show" at bounding box center [90, 478] width 133 height 44
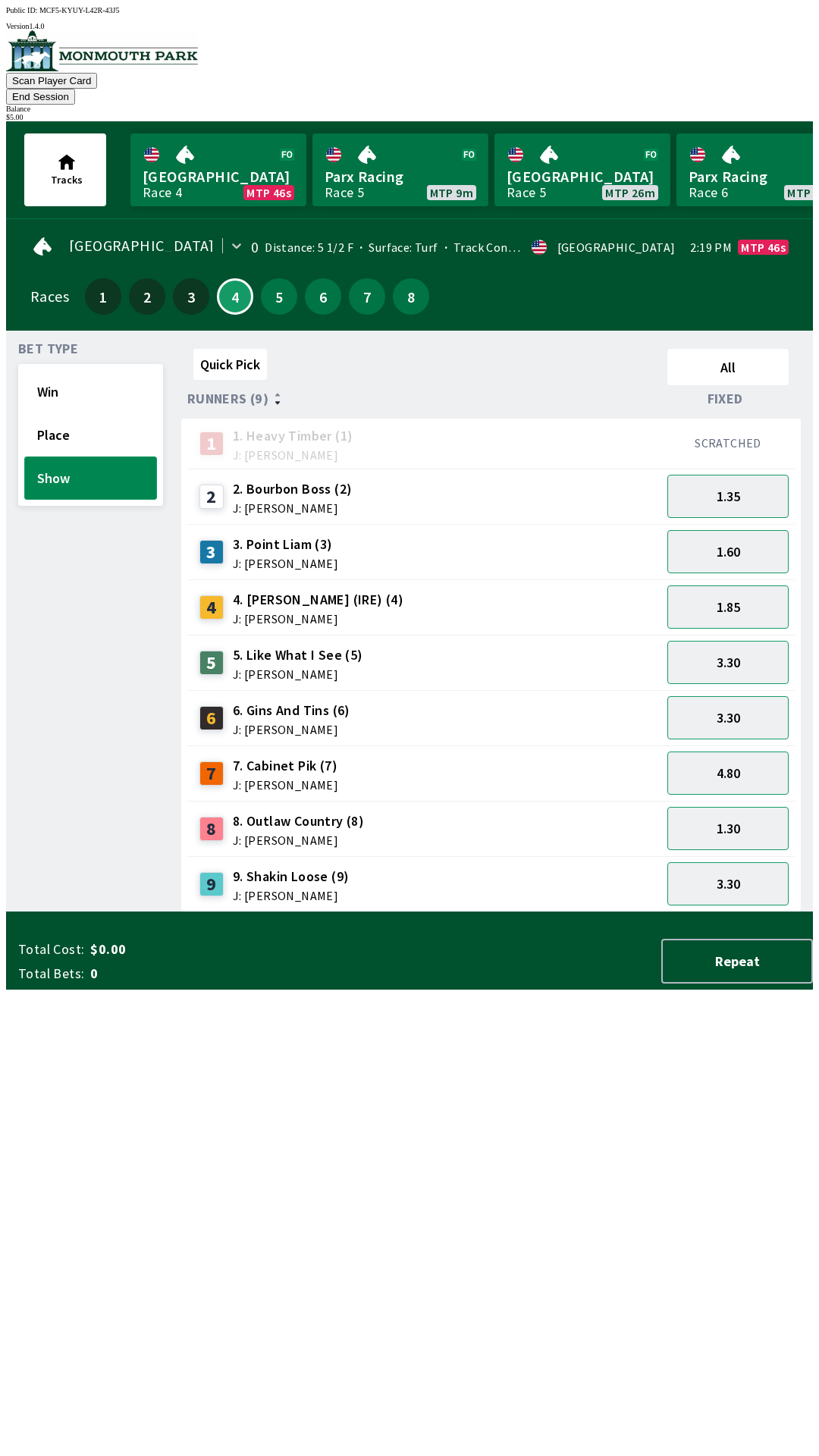
click at [108, 456] on button "Show" at bounding box center [90, 478] width 133 height 44
click at [99, 423] on button "Place" at bounding box center [90, 435] width 133 height 44
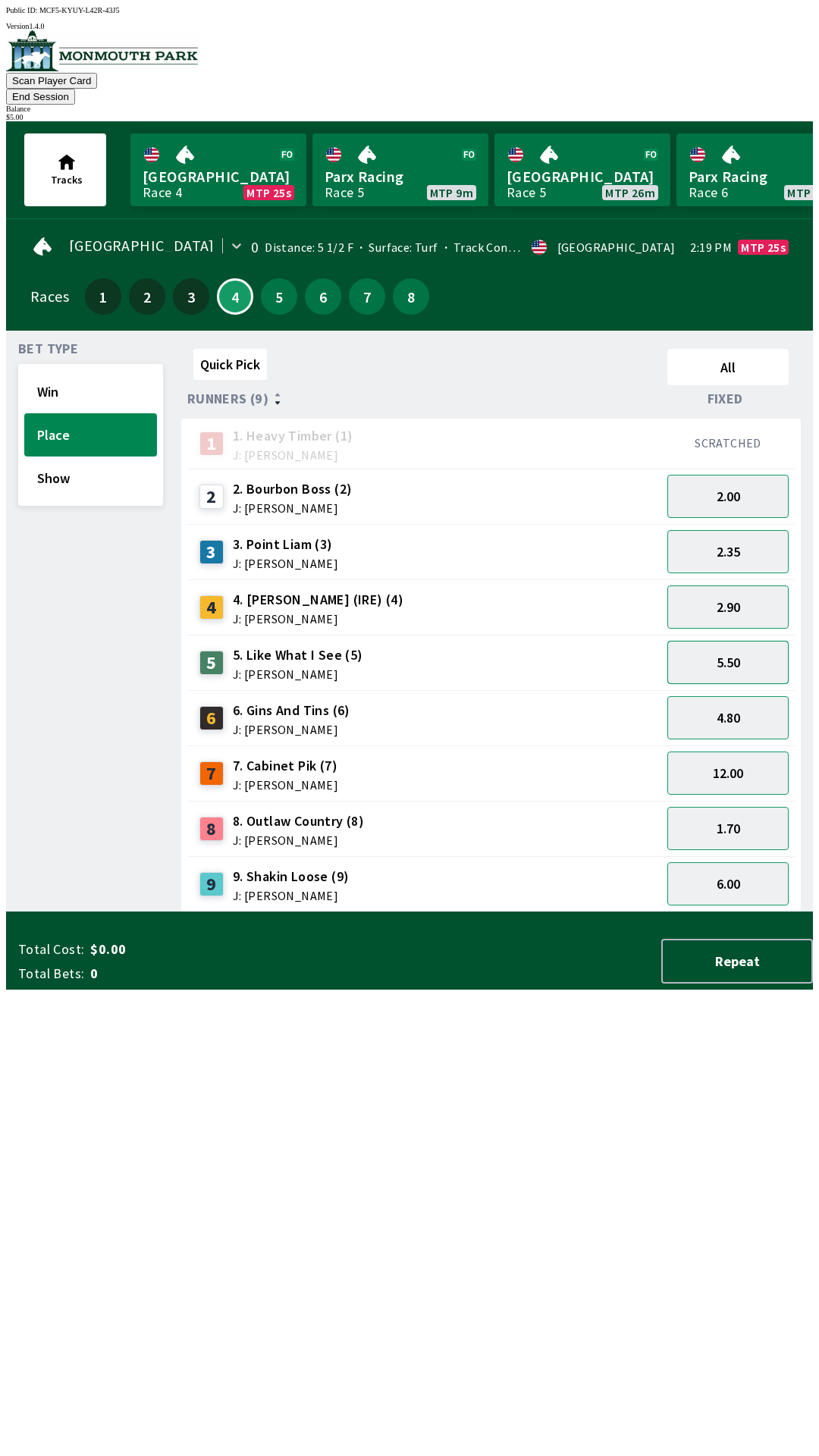
click at [724, 641] on button "5.50" at bounding box center [728, 662] width 122 height 44
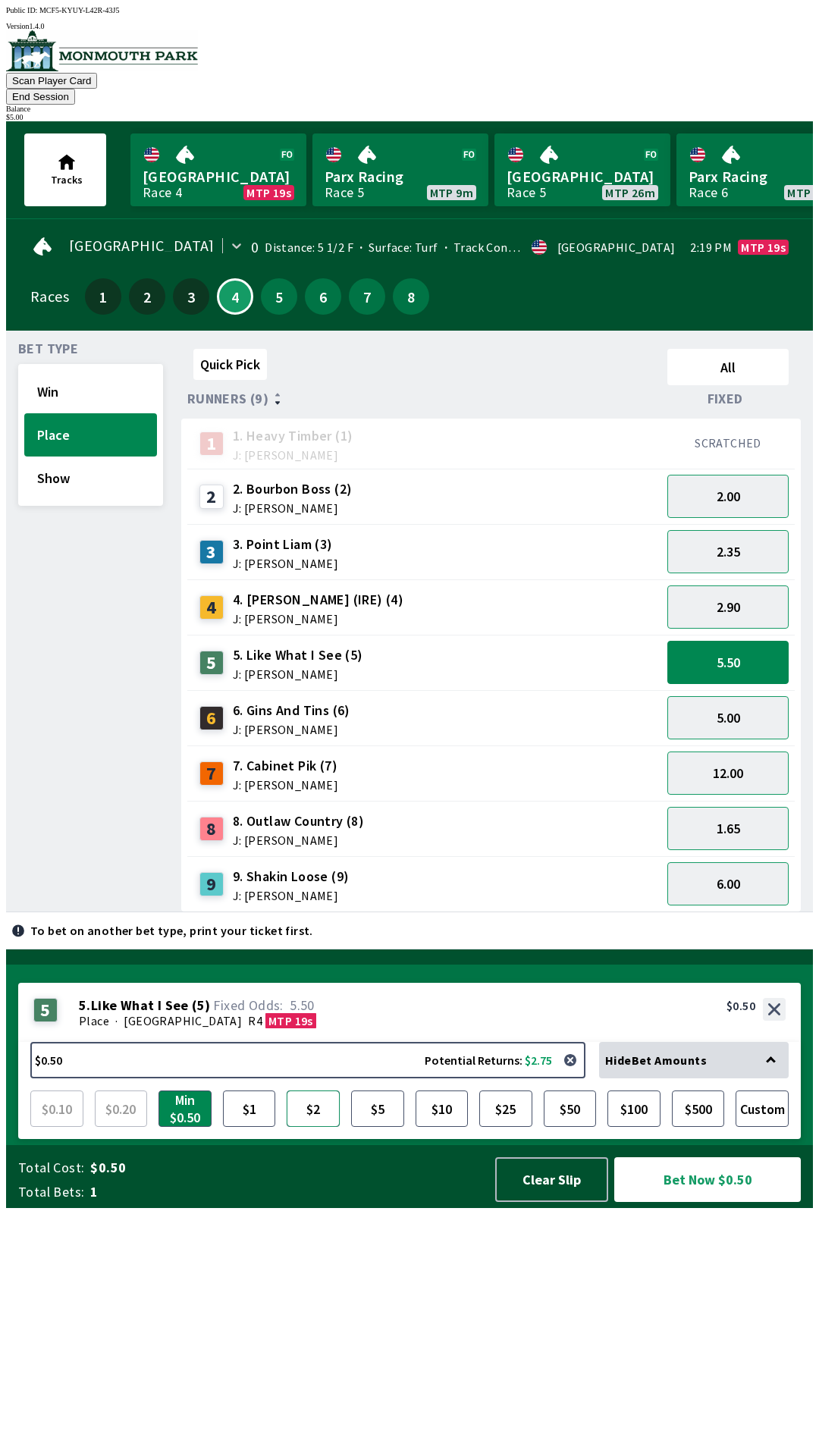
click at [314, 1126] on button "$2" at bounding box center [312, 1108] width 53 height 36
click at [707, 1201] on button "Bet Now $2.00" at bounding box center [707, 1179] width 187 height 45
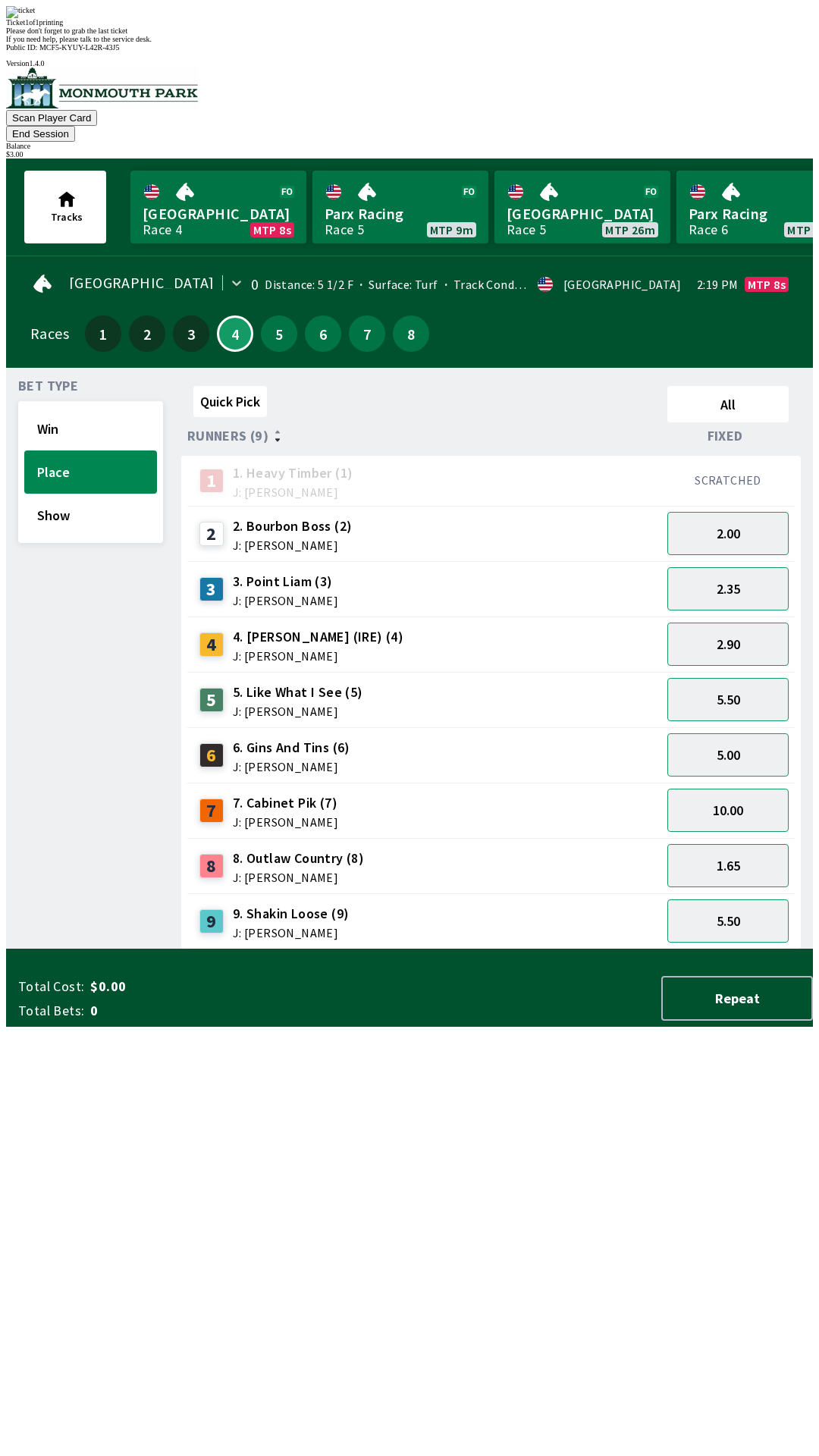
click at [466, 950] on div "Quick Pick All Runners (9) Fixed 1 1. Heavy Timber (1) J: Joezer [PERSON_NAME] …" at bounding box center [497, 664] width 632 height 570
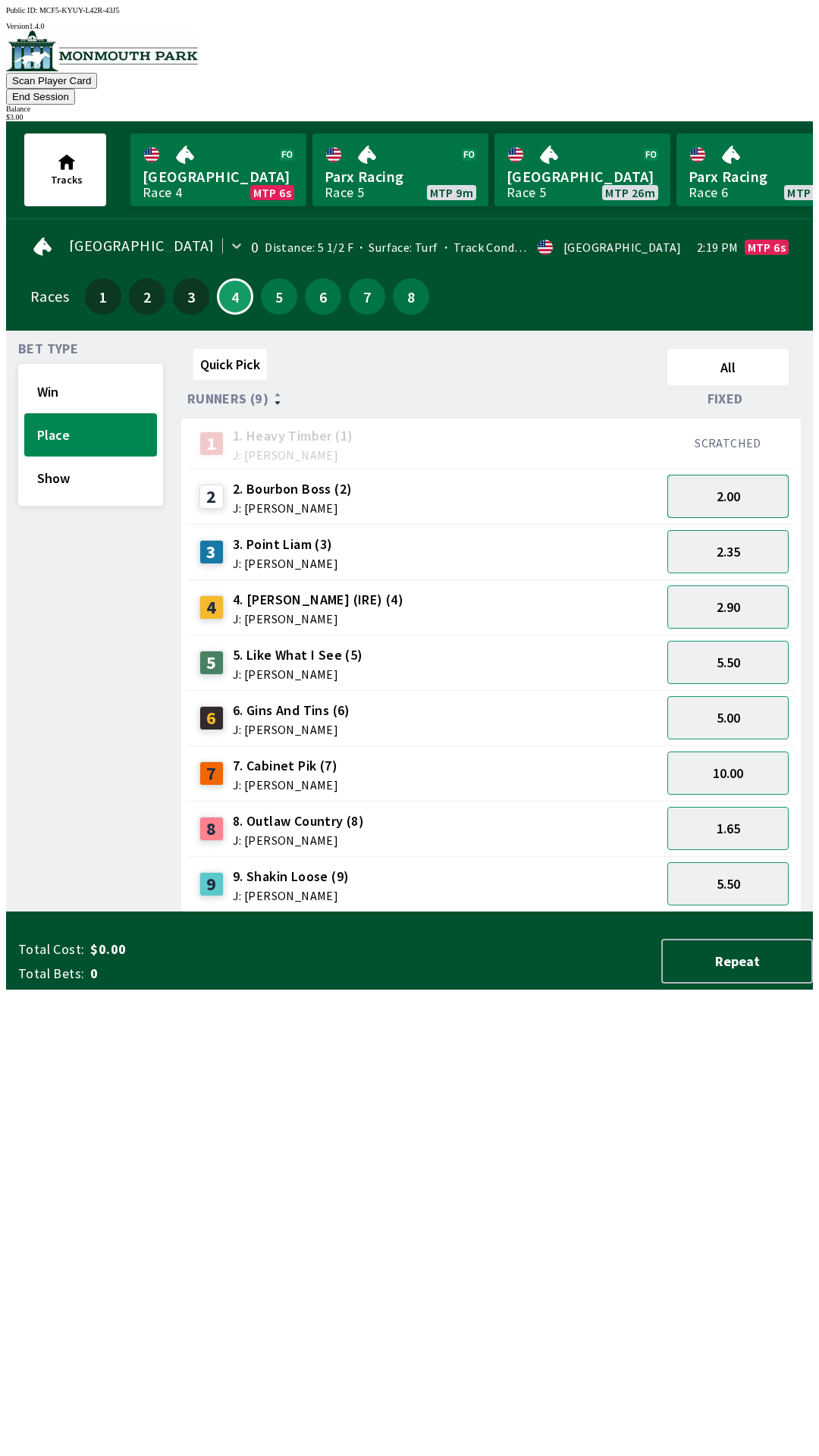
click at [759, 479] on button "2.00" at bounding box center [728, 496] width 122 height 44
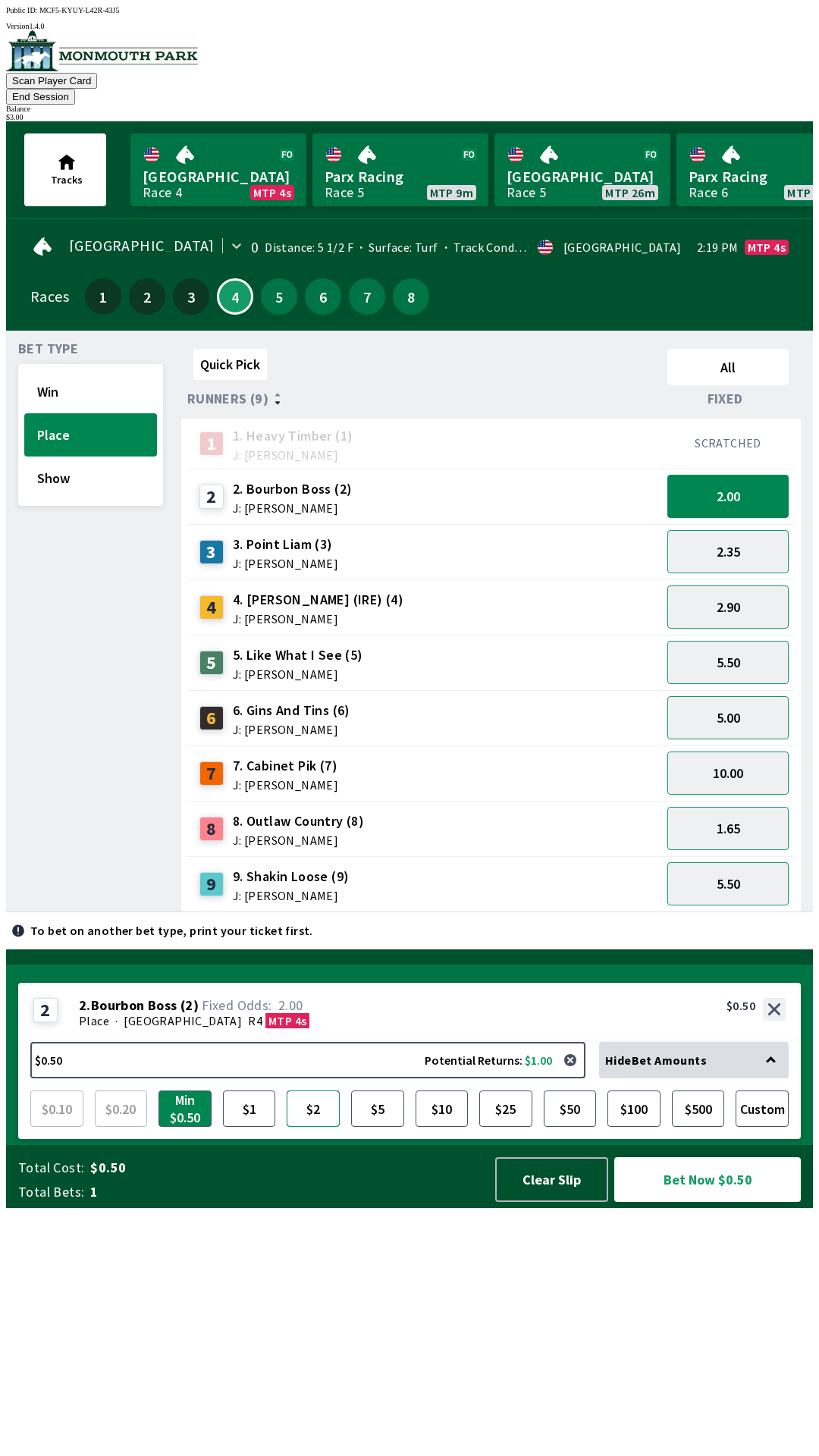
click at [310, 1126] on button "$2" at bounding box center [312, 1108] width 53 height 36
click at [705, 1201] on button "Bet Now $2.00" at bounding box center [707, 1179] width 187 height 45
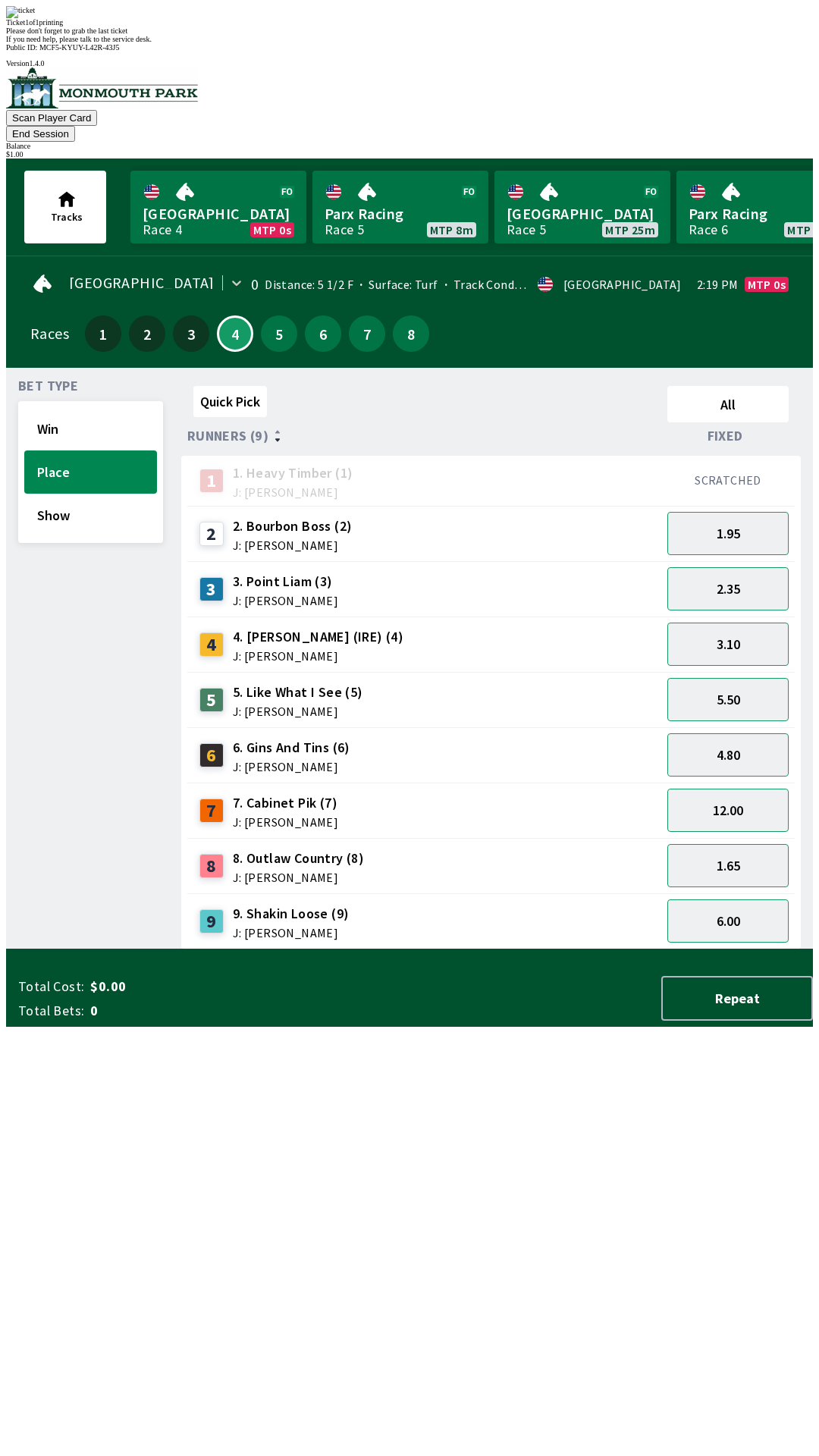
click at [543, 950] on div "Quick Pick All Runners (9) Fixed 1 1. Heavy Timber (1) J: Joezer [PERSON_NAME] …" at bounding box center [497, 664] width 632 height 570
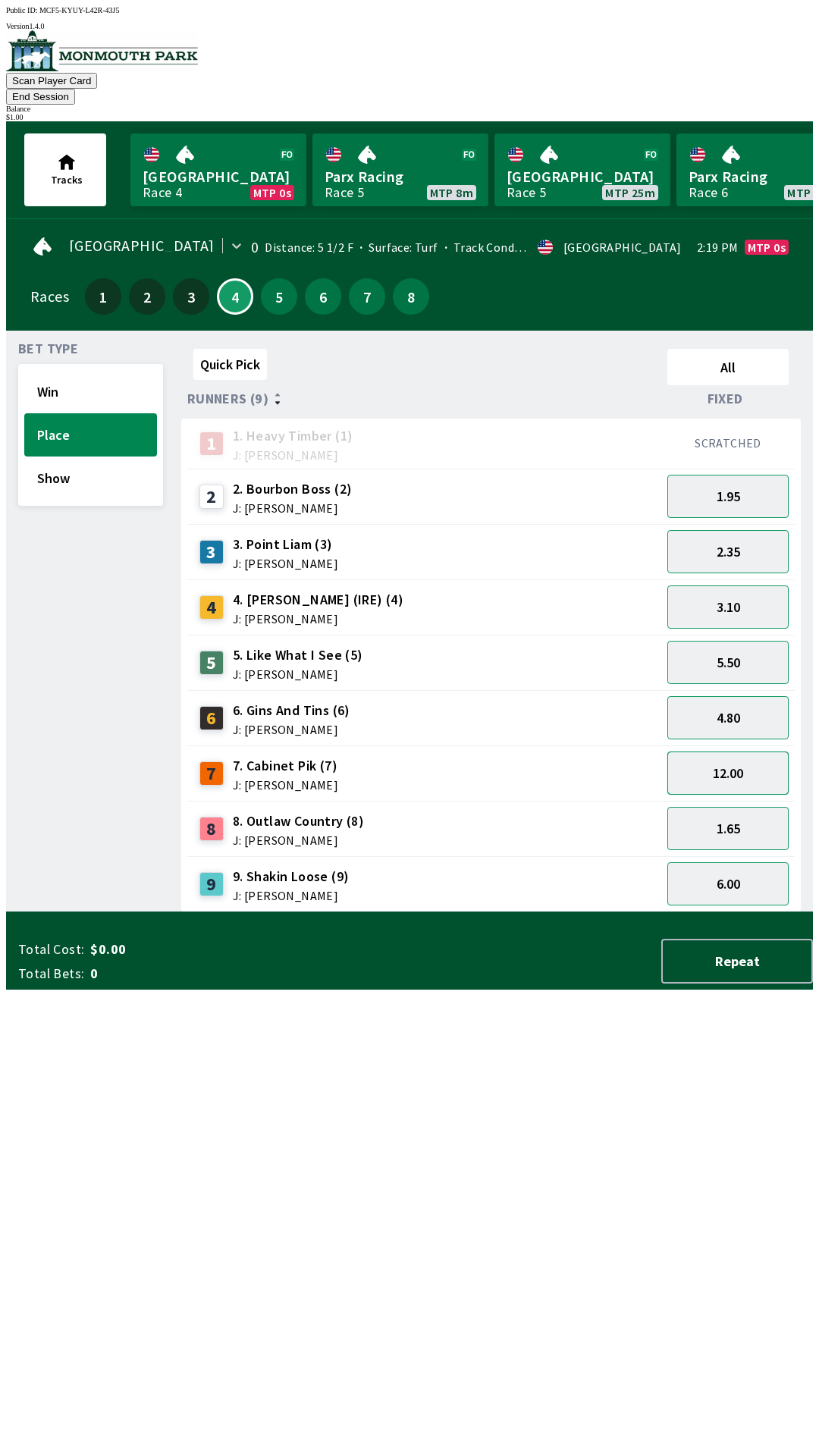
click at [755, 755] on button "12.00" at bounding box center [728, 773] width 122 height 44
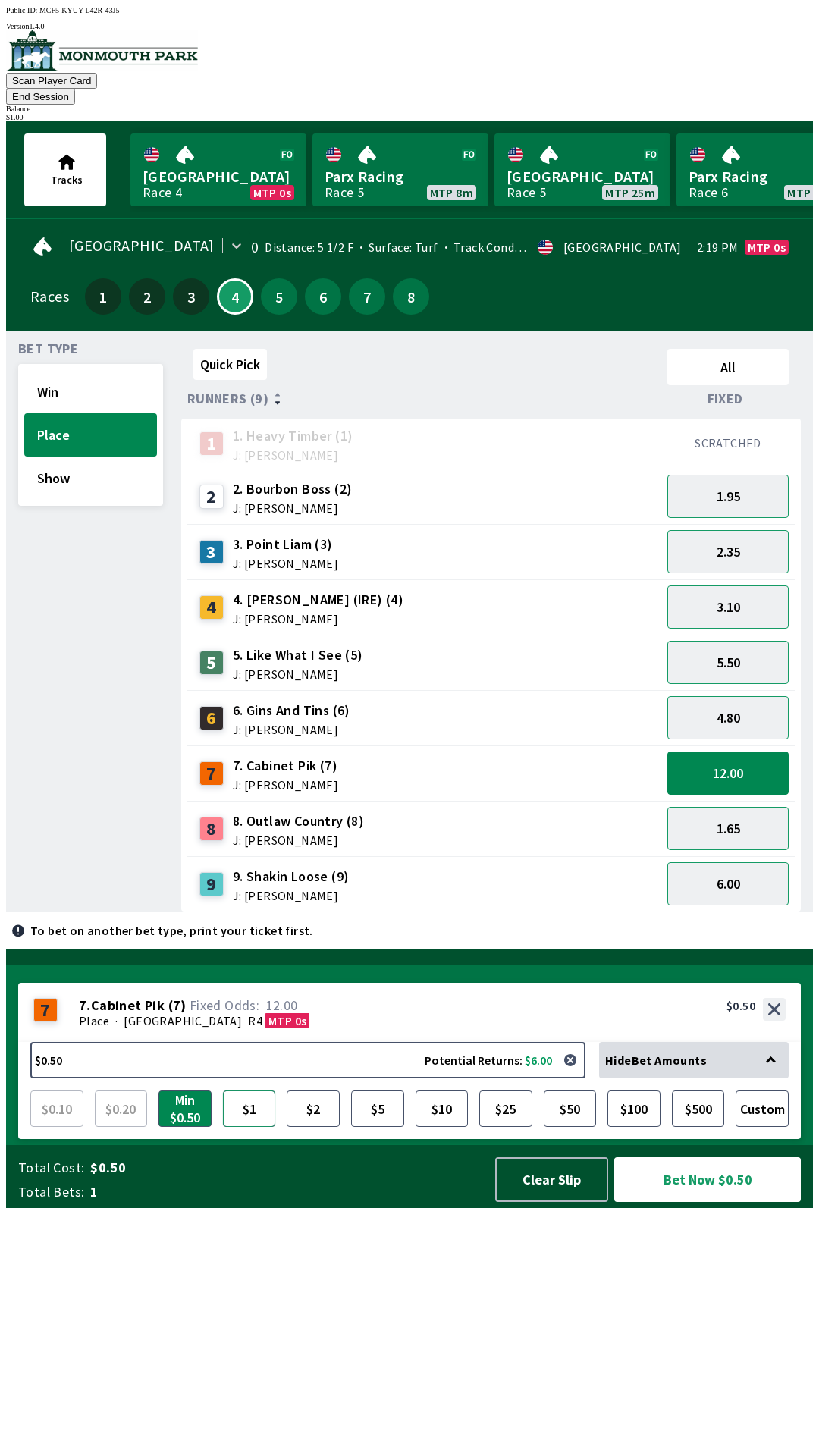
click at [246, 1126] on button "$1" at bounding box center [249, 1108] width 53 height 36
click at [706, 1201] on button "Bet Now $1.00" at bounding box center [707, 1179] width 187 height 45
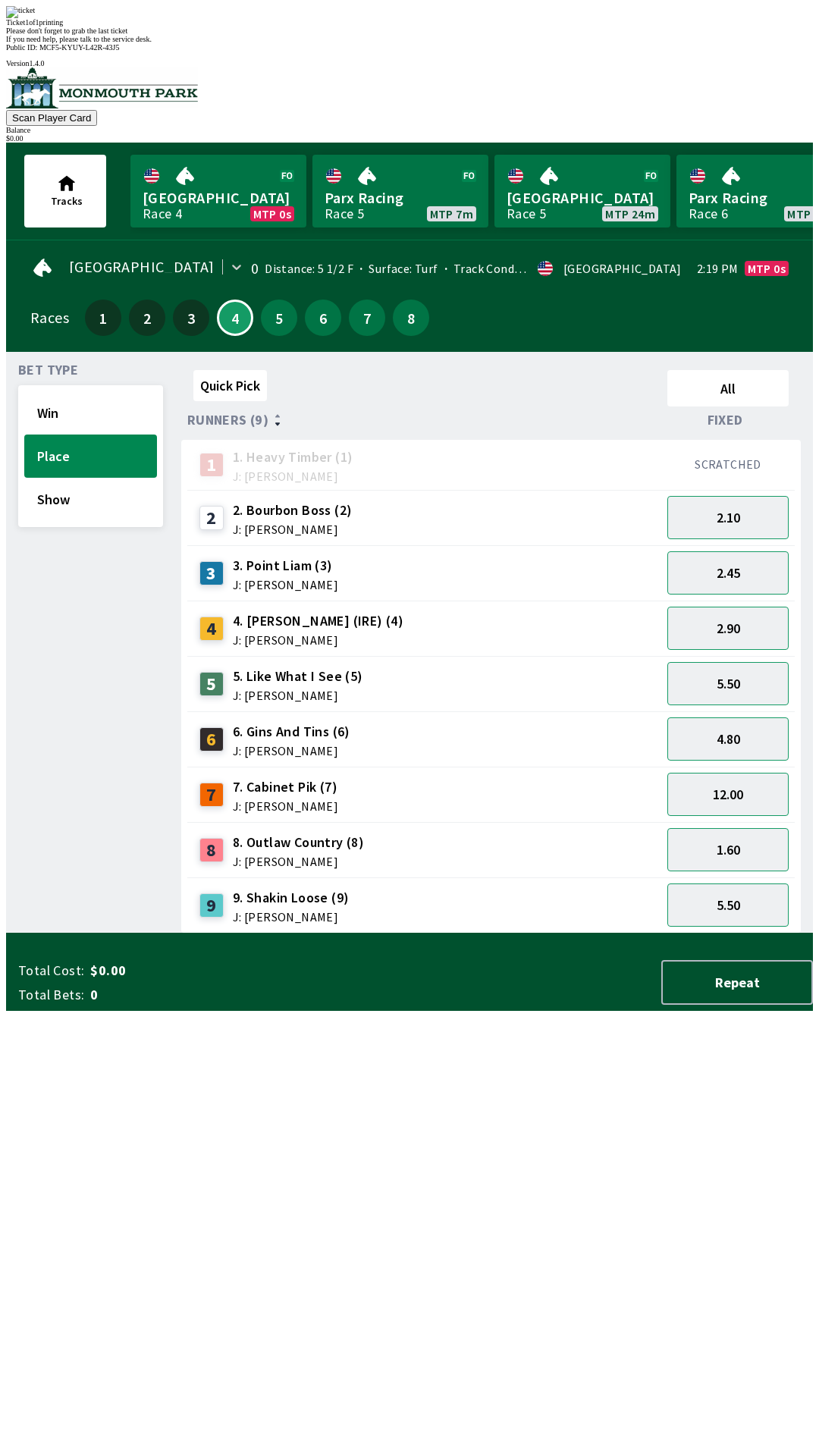
click at [152, 44] on span "If you need help, please talk to the service desk." at bounding box center [79, 39] width 146 height 8
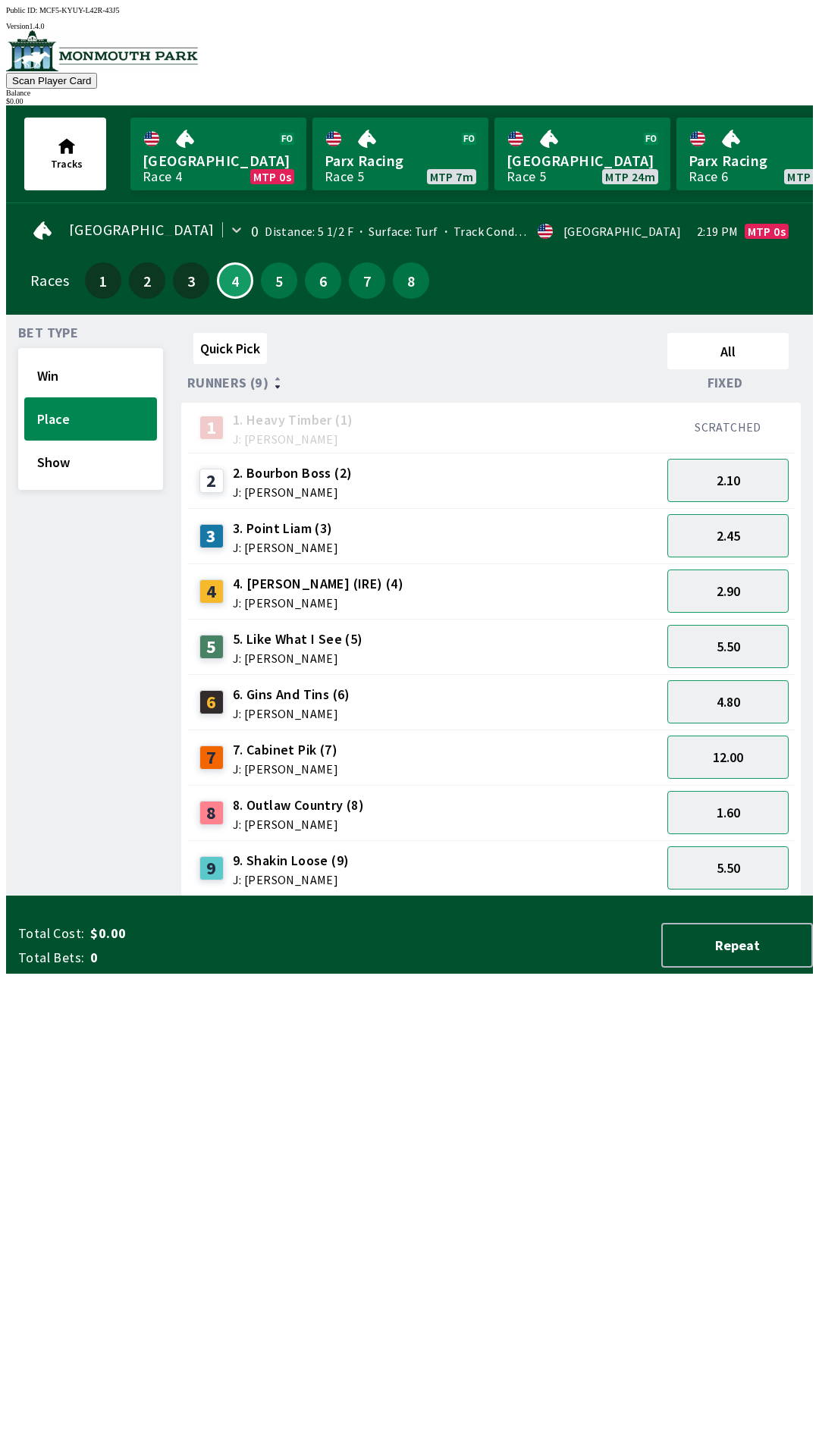
click at [753, 88] on div "Balance" at bounding box center [410, 92] width 807 height 8
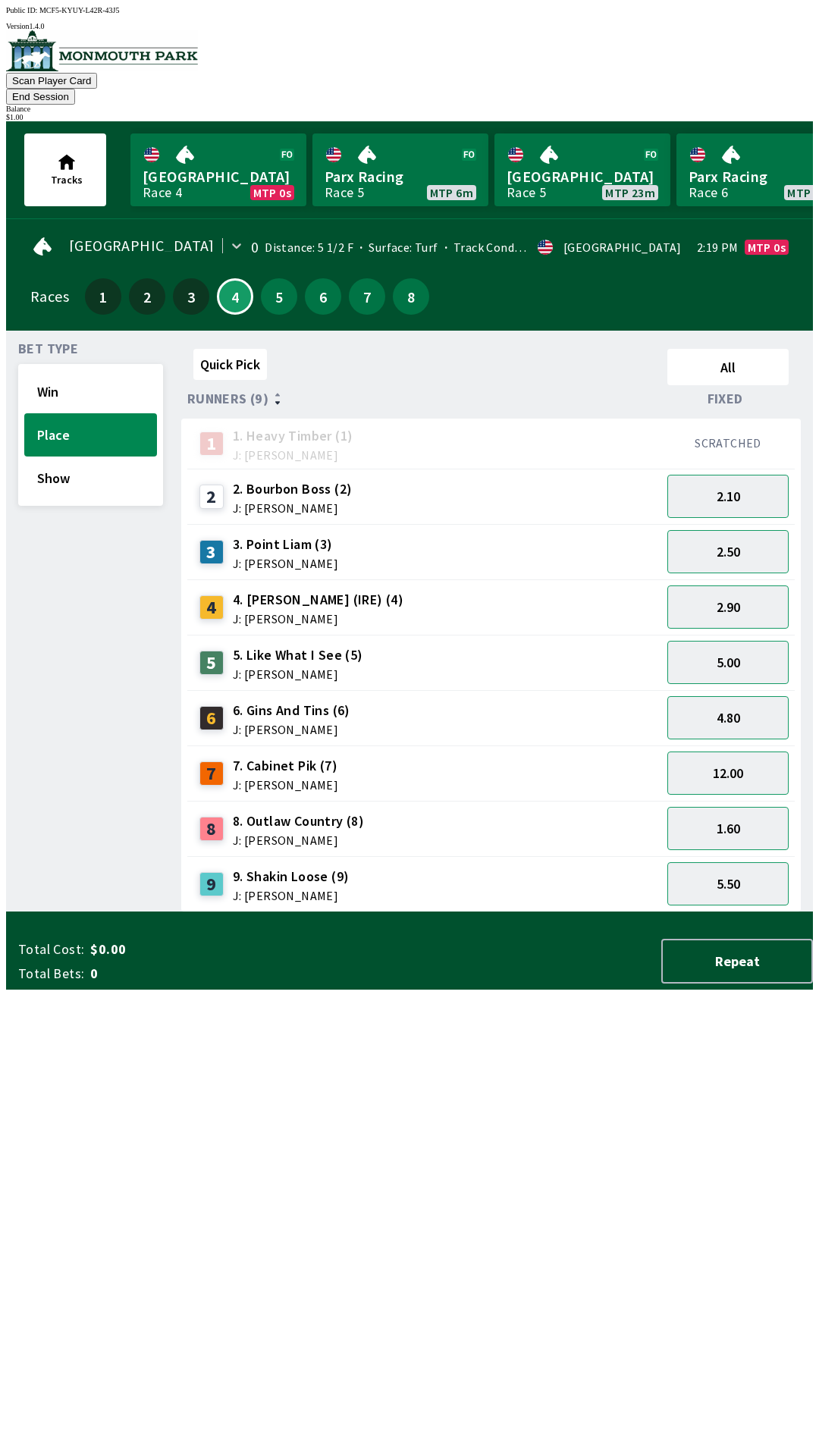
click at [205, 817] on div "8" at bounding box center [212, 829] width 24 height 24
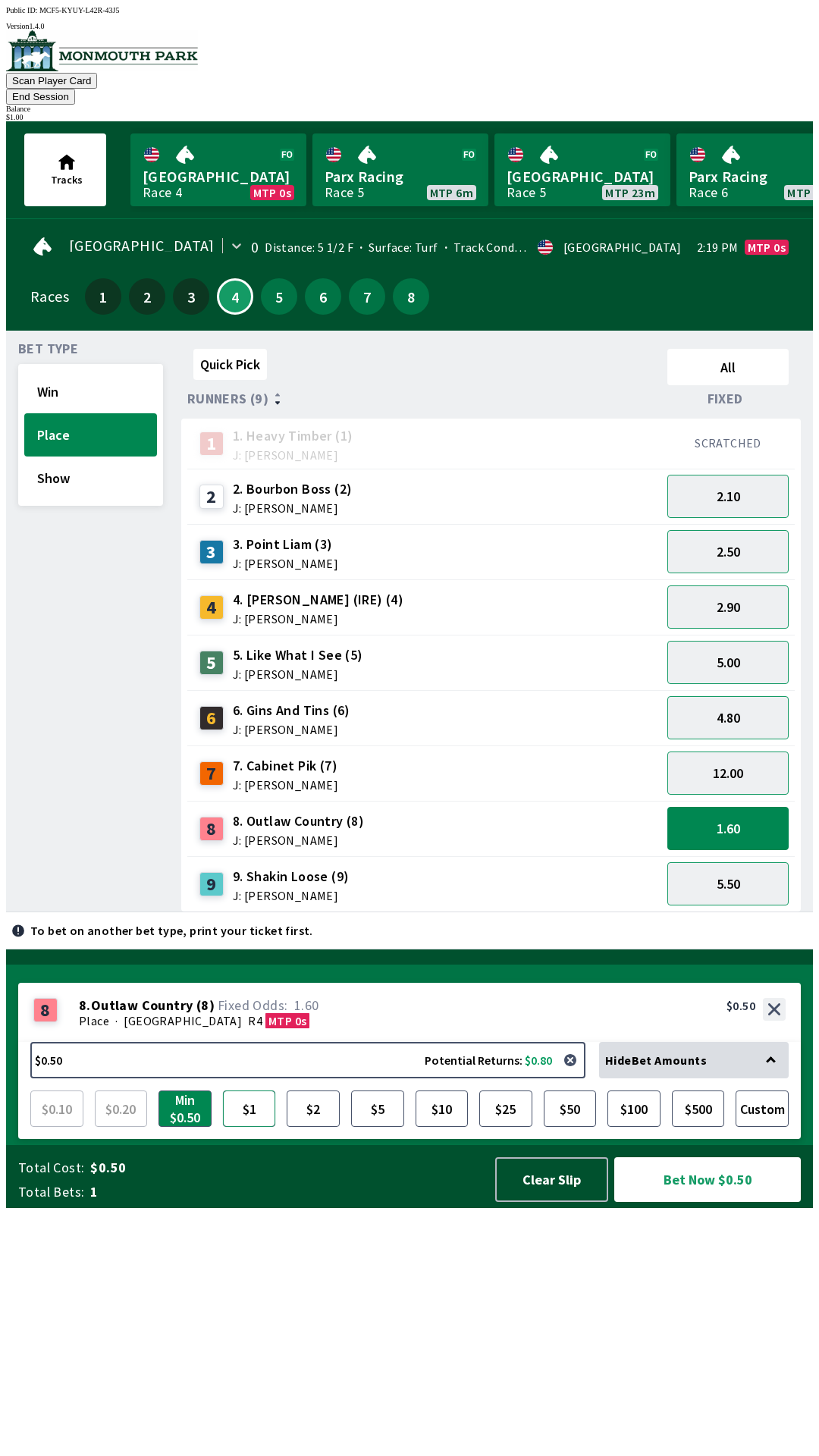
click at [243, 1126] on button "$1" at bounding box center [249, 1108] width 53 height 36
click at [727, 1201] on button "Bet Now $1.00" at bounding box center [707, 1179] width 187 height 45
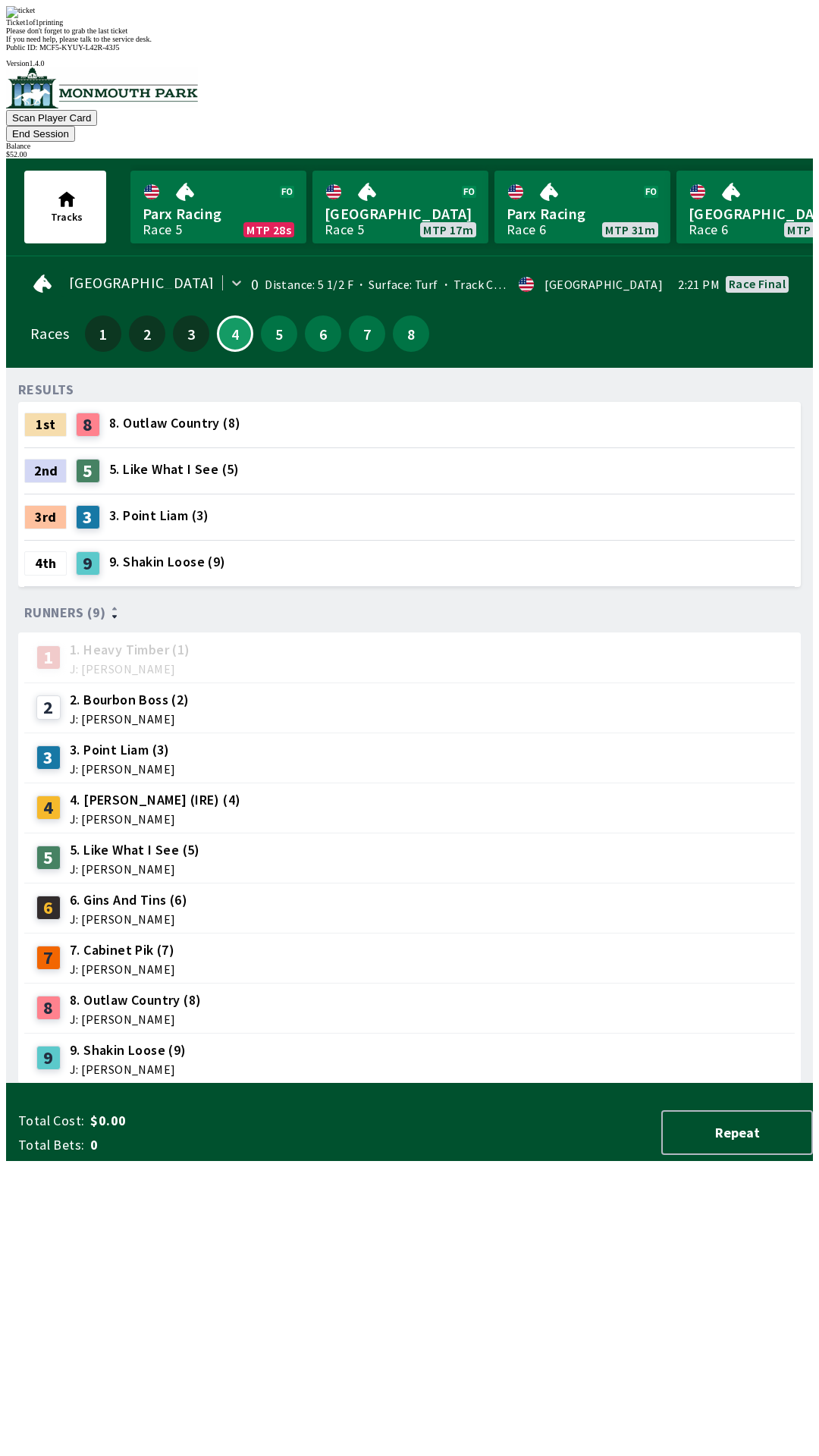
click at [495, 35] on div "Please don't forget to grab the last ticket" at bounding box center [410, 31] width 807 height 8
click at [694, 1083] on div "RESULTS 1st 8 8. Outlaw Country (8) 2nd 5 5. Like What I See (5) 3rd 3 3. Point…" at bounding box center [416, 731] width 795 height 703
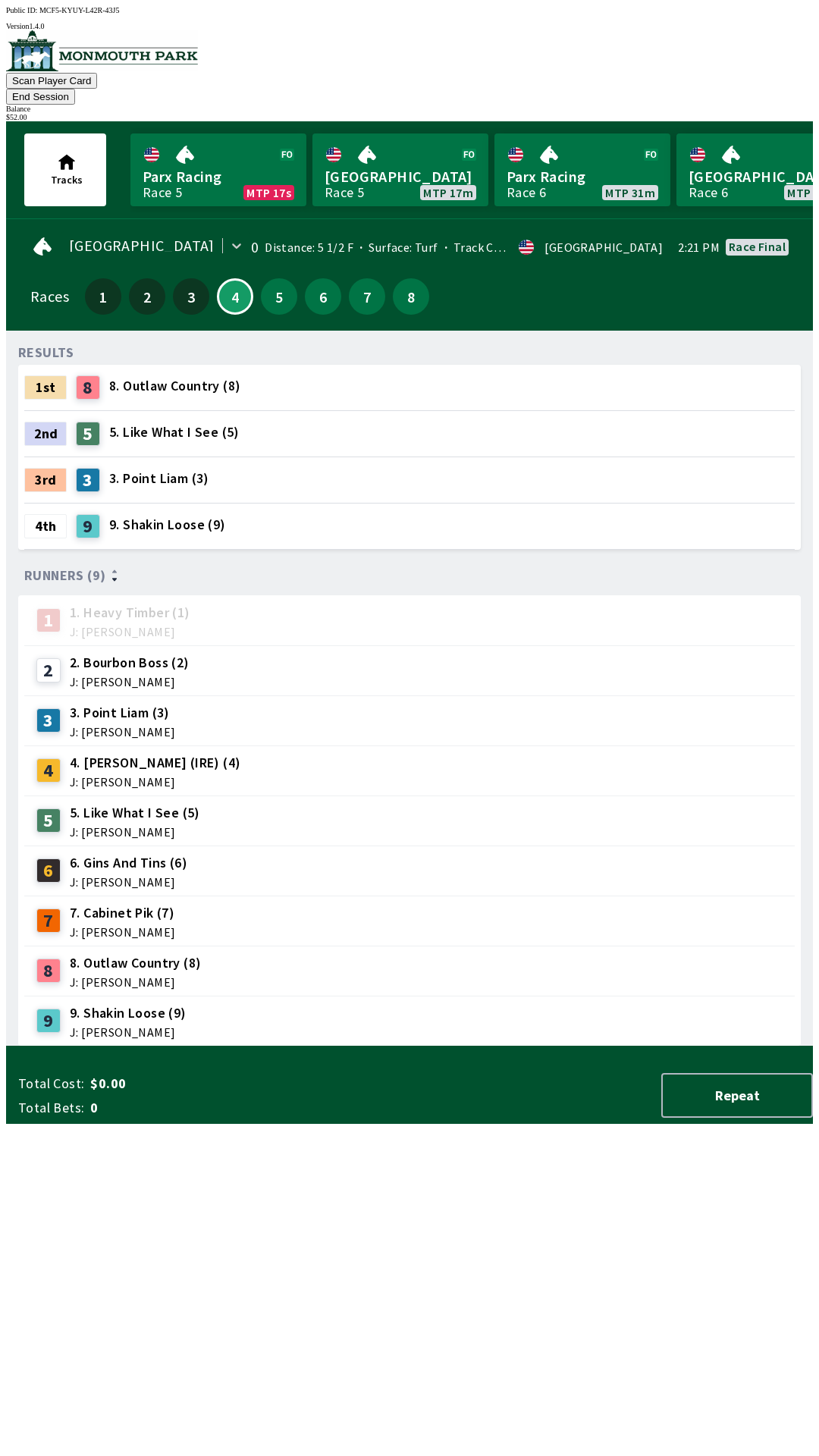
click at [749, 105] on div "Balance" at bounding box center [410, 109] width 807 height 8
click at [723, 122] on div "Tracks Parx Racing Race 5 MTP 6s [GEOGRAPHIC_DATA] Race 5 MTP 17m Parx Racing R…" at bounding box center [416, 170] width 795 height 97
click at [720, 64] on div "Scan Player Card End Session Balance $ 52.00" at bounding box center [410, 76] width 807 height 91
click at [7, 165] on div "Tracks Parx Racing Race 5 MTP 5s Monmouth Park Race 5 MTP 17m Parx Racing Race …" at bounding box center [410, 170] width 807 height 97
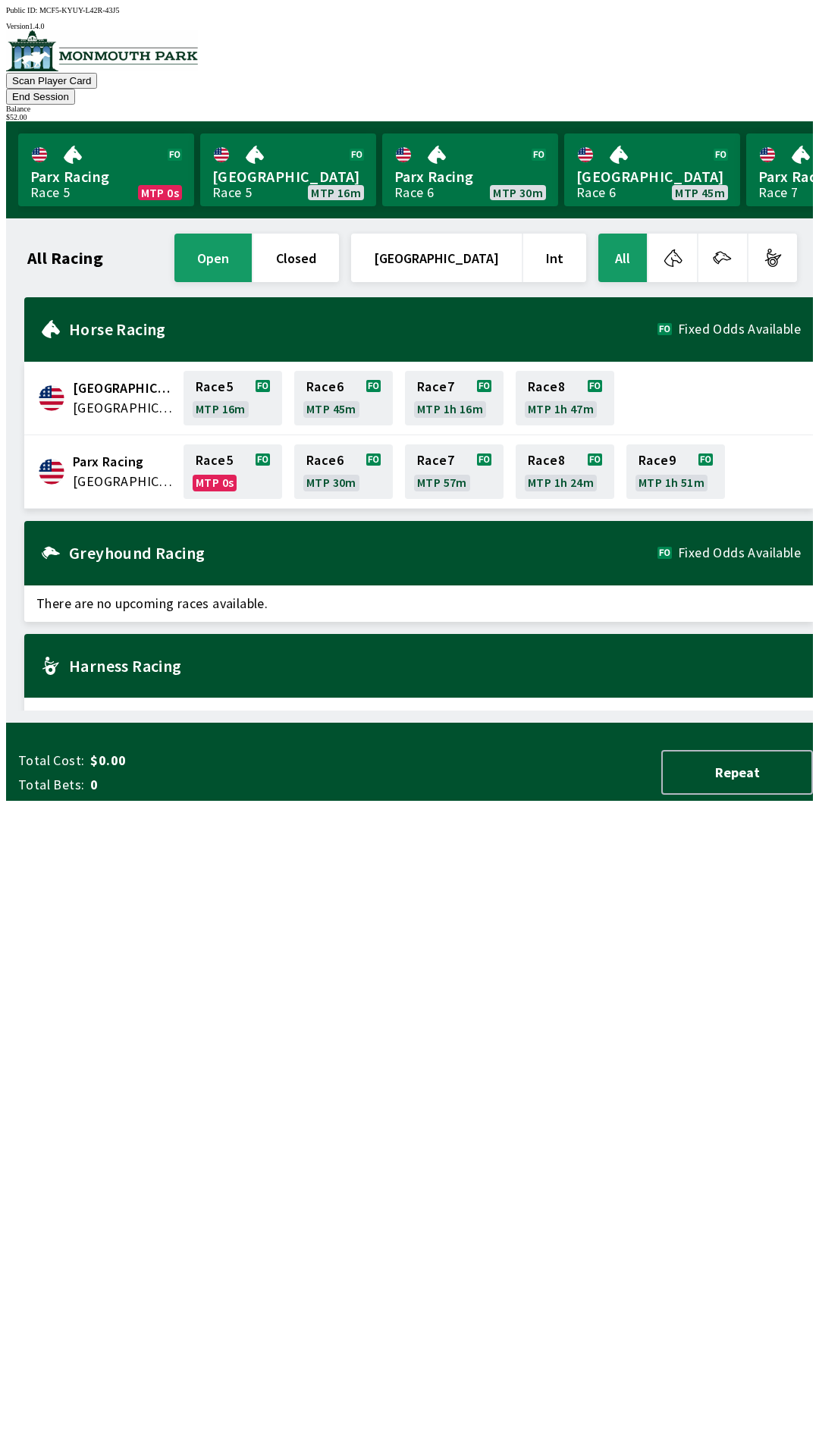
click at [75, 88] on button "End Session" at bounding box center [41, 96] width 69 height 16
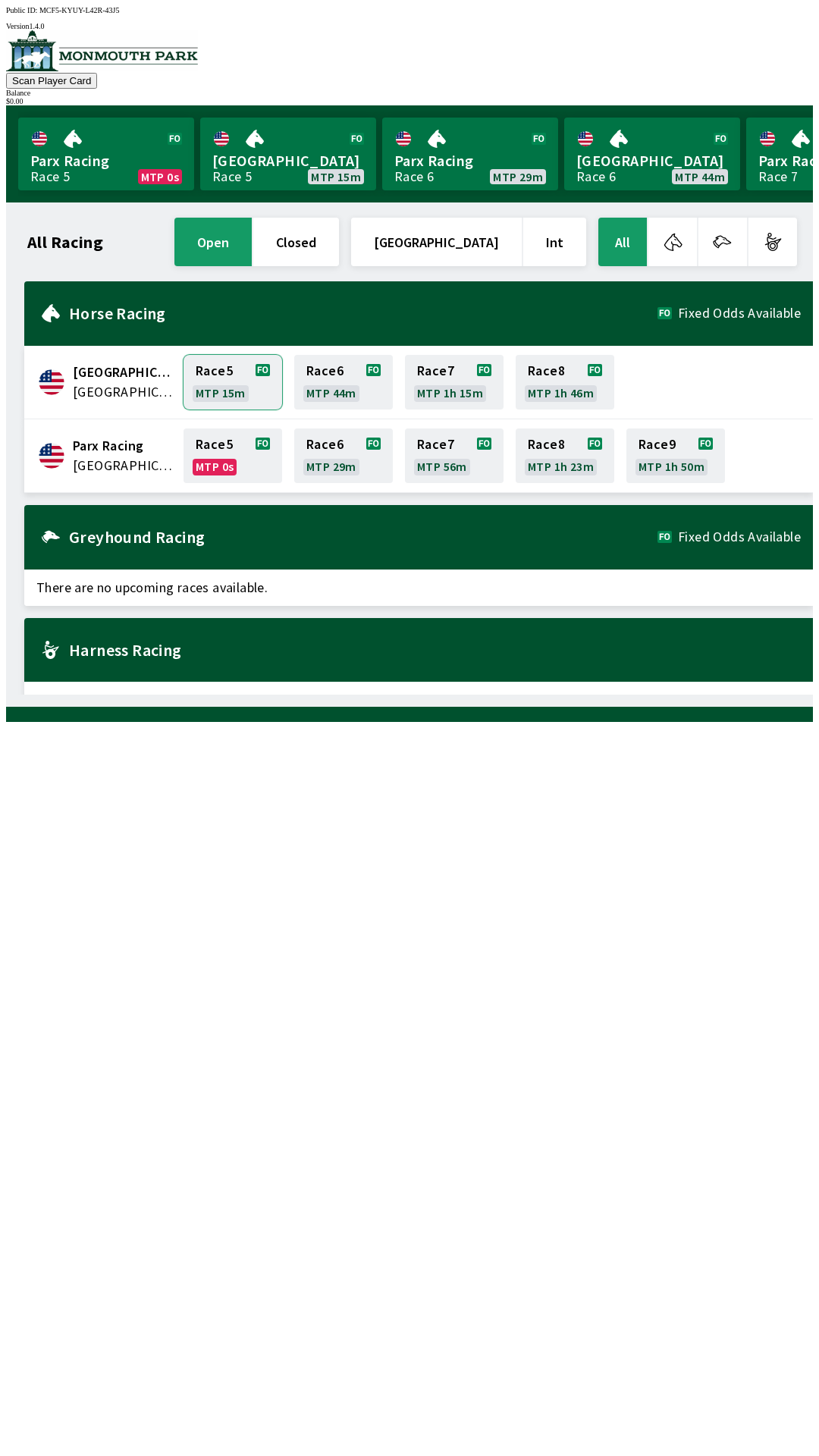
click at [222, 373] on link "Race 5 MTP 15m" at bounding box center [232, 382] width 99 height 55
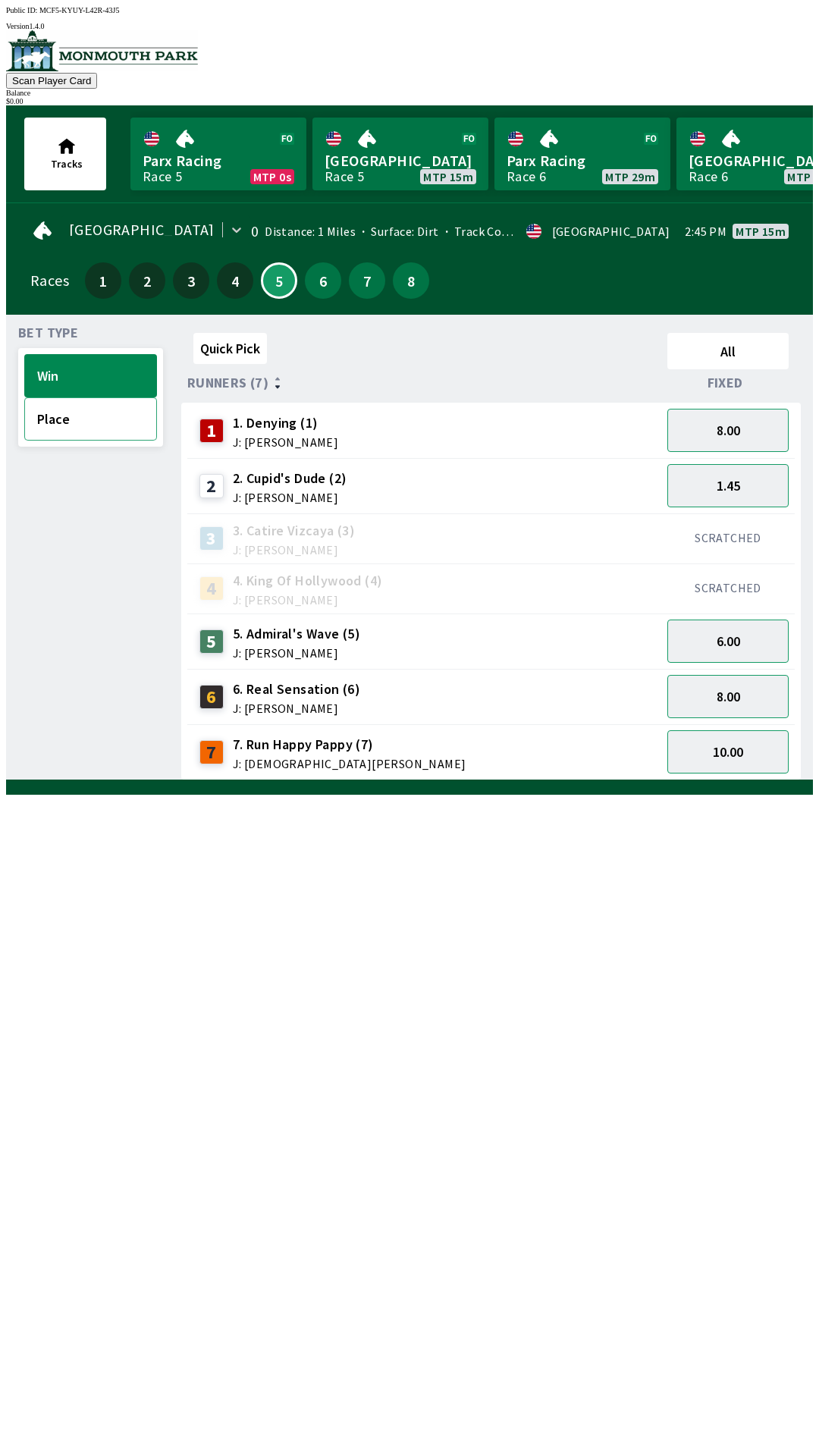
click at [77, 413] on button "Place" at bounding box center [90, 419] width 133 height 44
click at [77, 365] on button "Win" at bounding box center [90, 375] width 133 height 44
click at [309, 266] on button "6" at bounding box center [323, 280] width 36 height 36
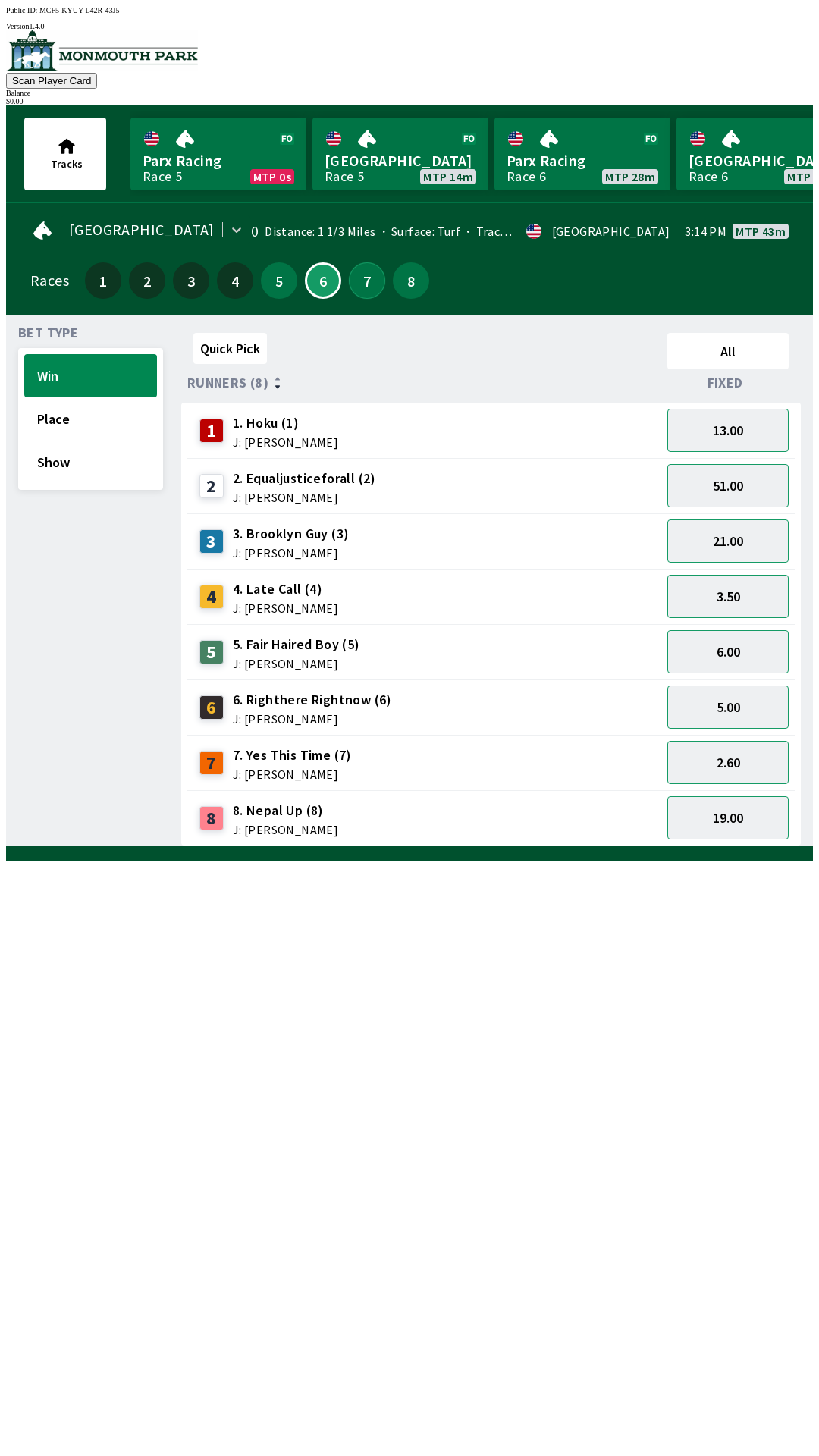
click at [354, 275] on button "7" at bounding box center [366, 280] width 36 height 36
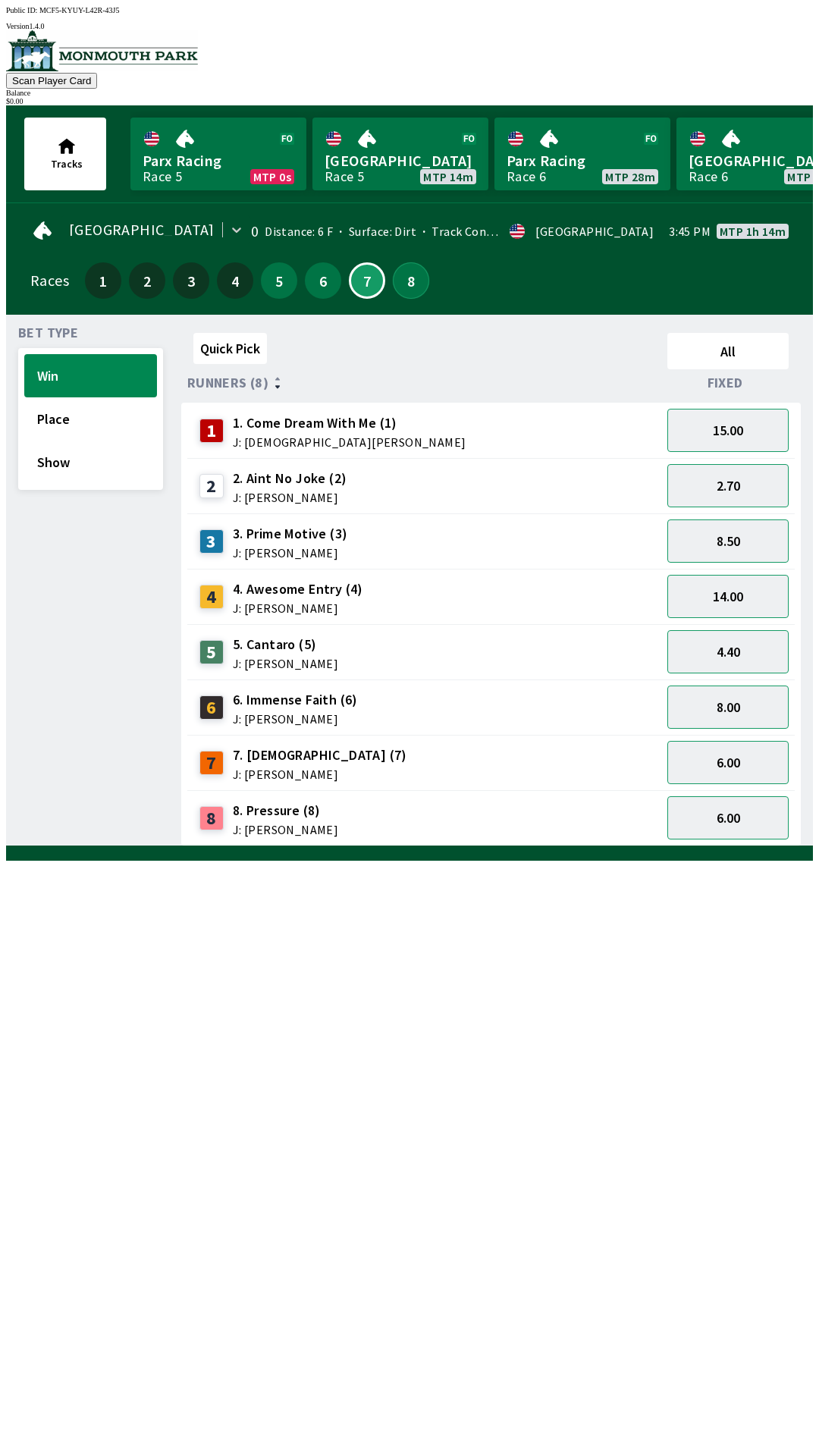
click at [395, 283] on button "8" at bounding box center [411, 280] width 36 height 36
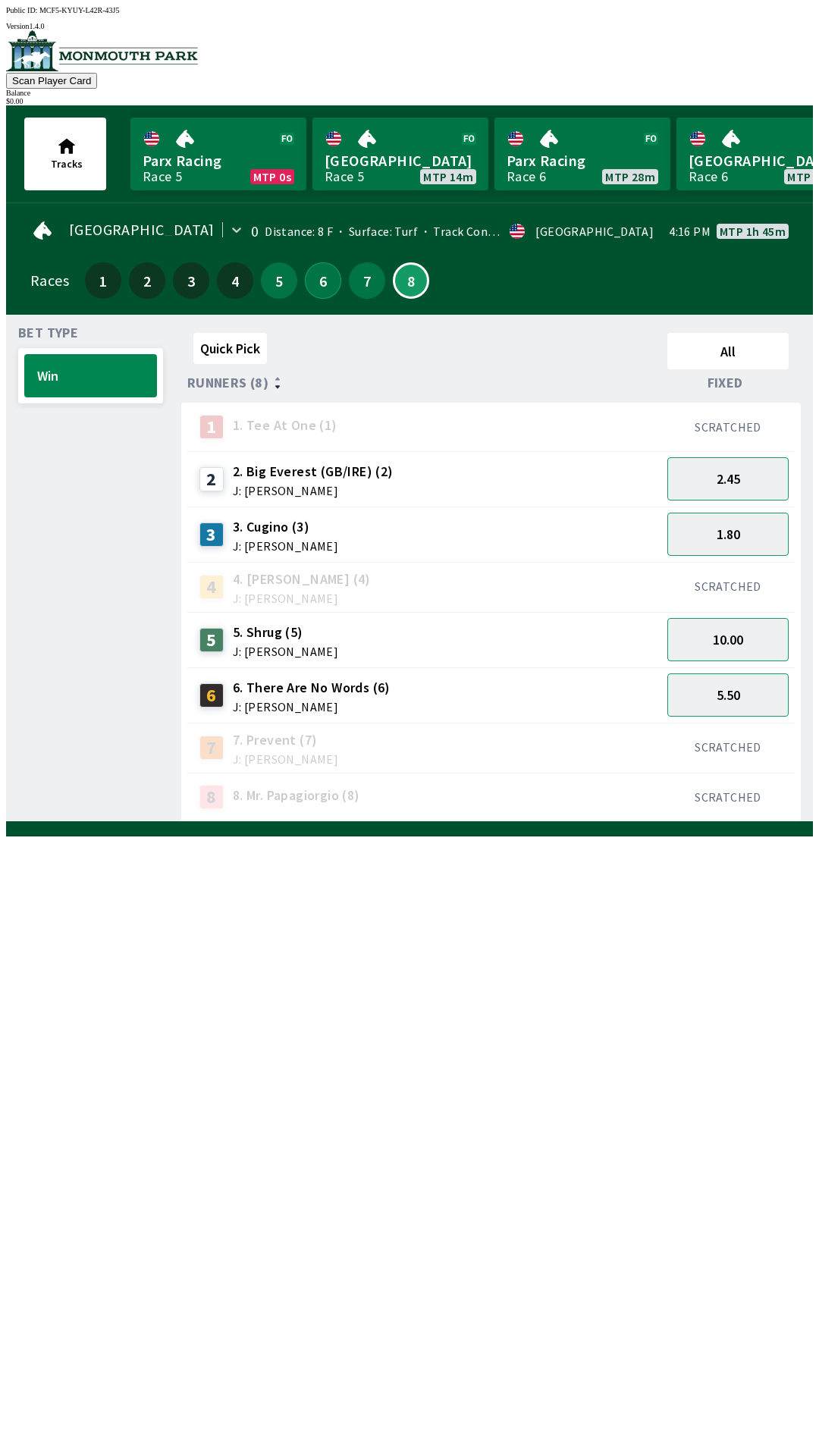
click at [324, 281] on button "6" at bounding box center [323, 280] width 36 height 36
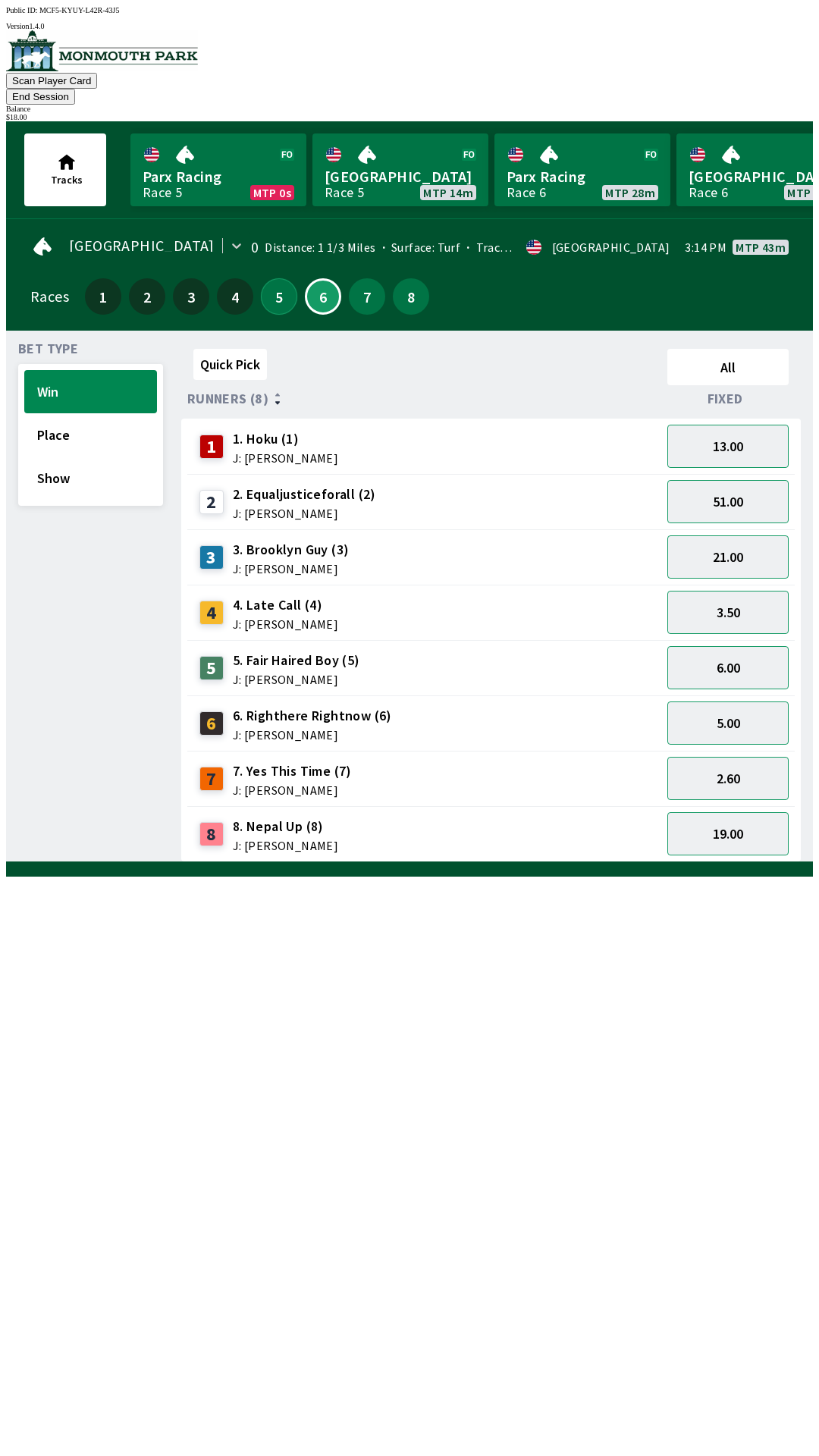
click at [286, 278] on button "5" at bounding box center [279, 295] width 36 height 36
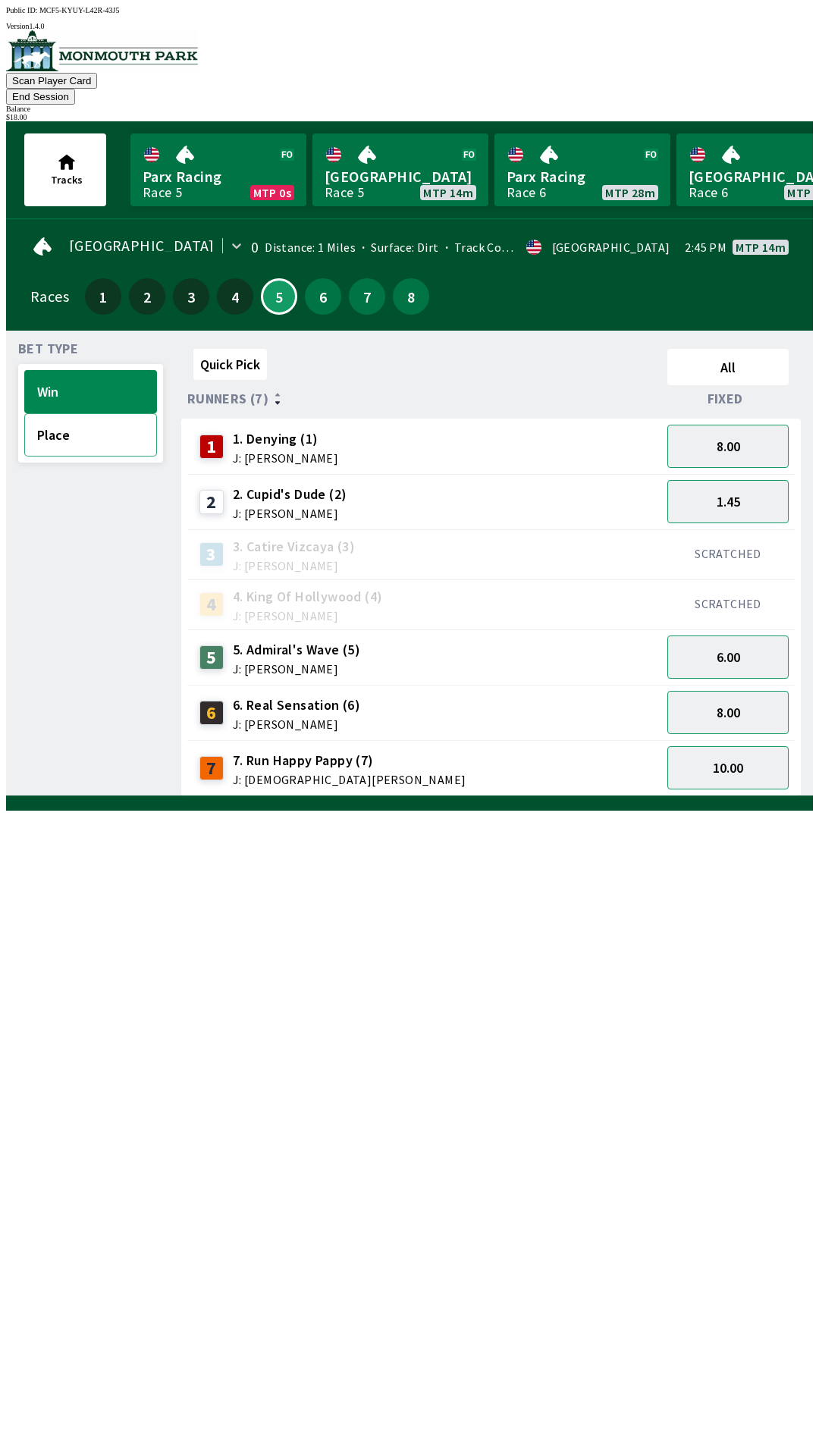
click at [90, 413] on button "Place" at bounding box center [90, 435] width 133 height 44
click at [322, 278] on button "6" at bounding box center [323, 295] width 36 height 36
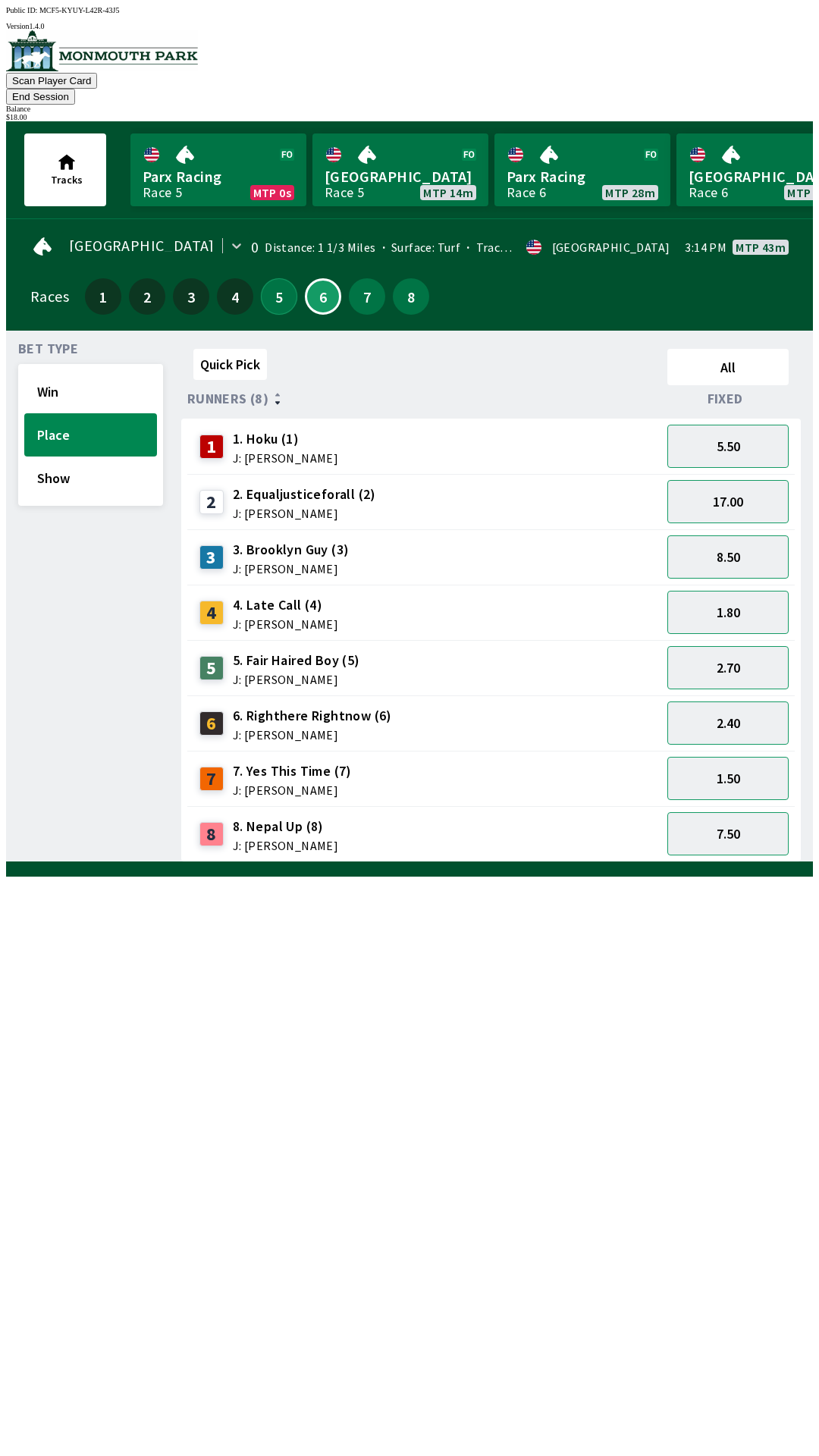
click at [262, 285] on button "5" at bounding box center [279, 295] width 36 height 36
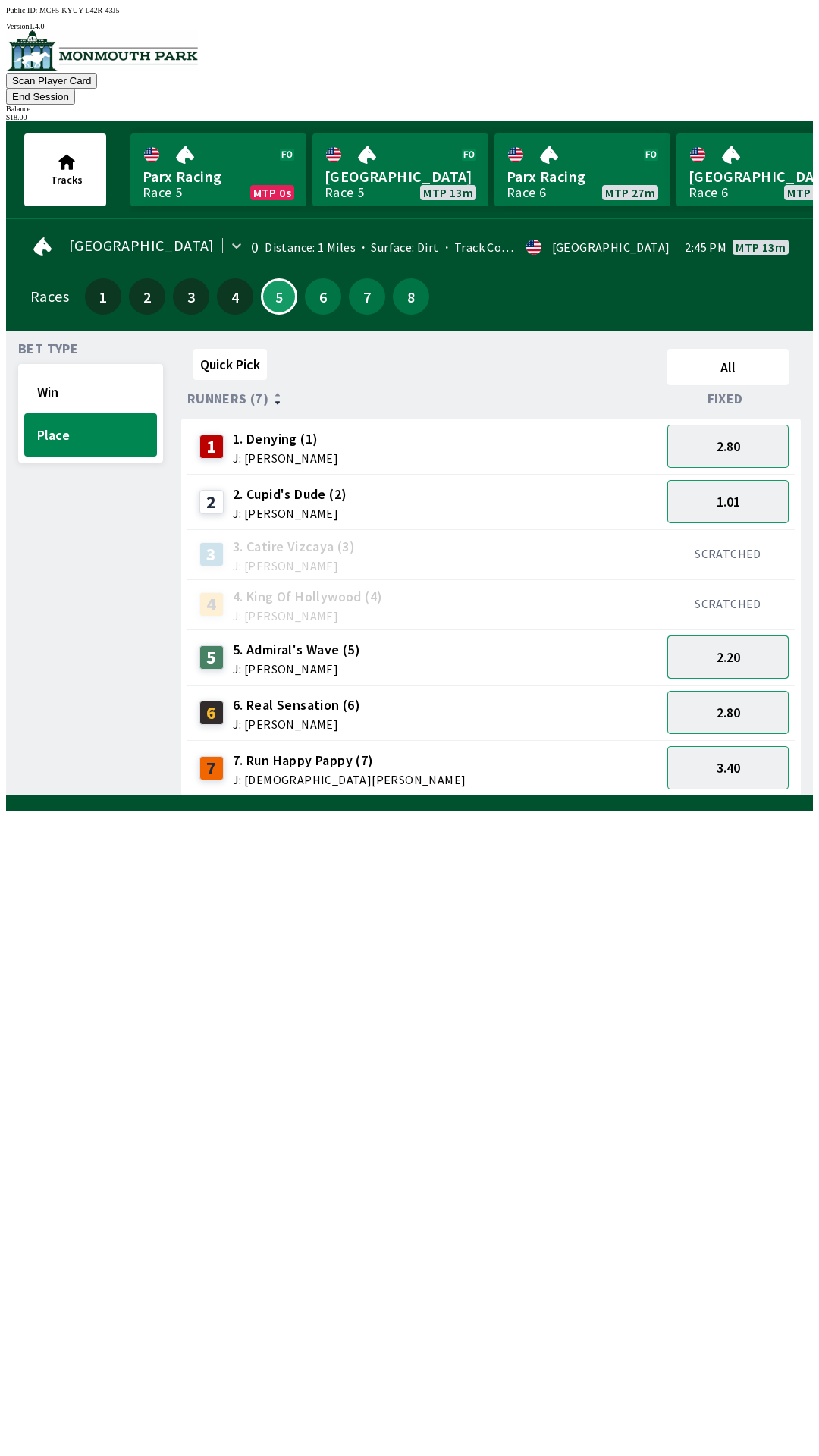
click at [743, 636] on button "2.20" at bounding box center [728, 657] width 122 height 44
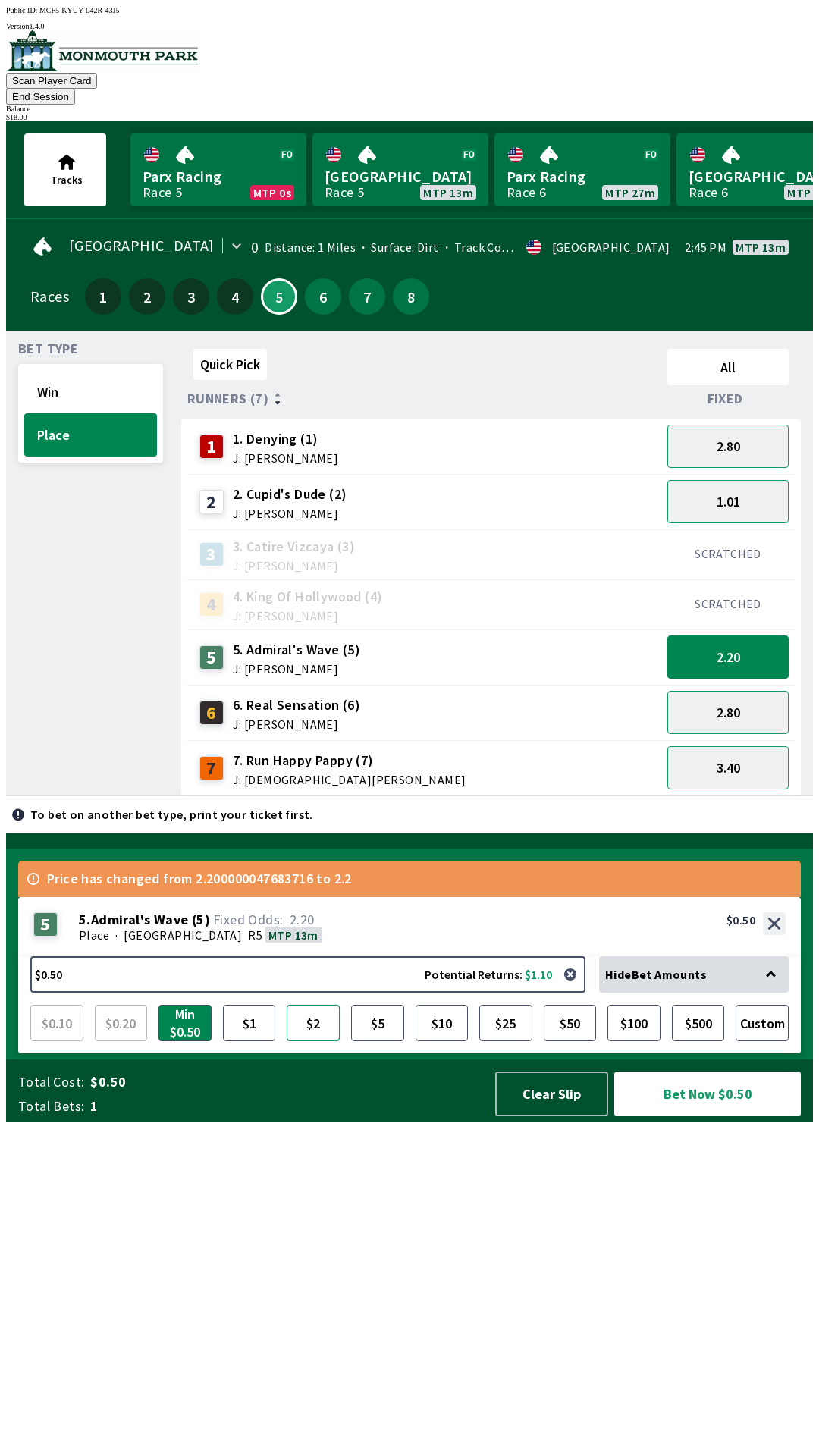
click at [310, 1041] on button "$2" at bounding box center [312, 1022] width 53 height 36
click at [705, 1116] on button "Bet Now $2.00" at bounding box center [707, 1094] width 187 height 45
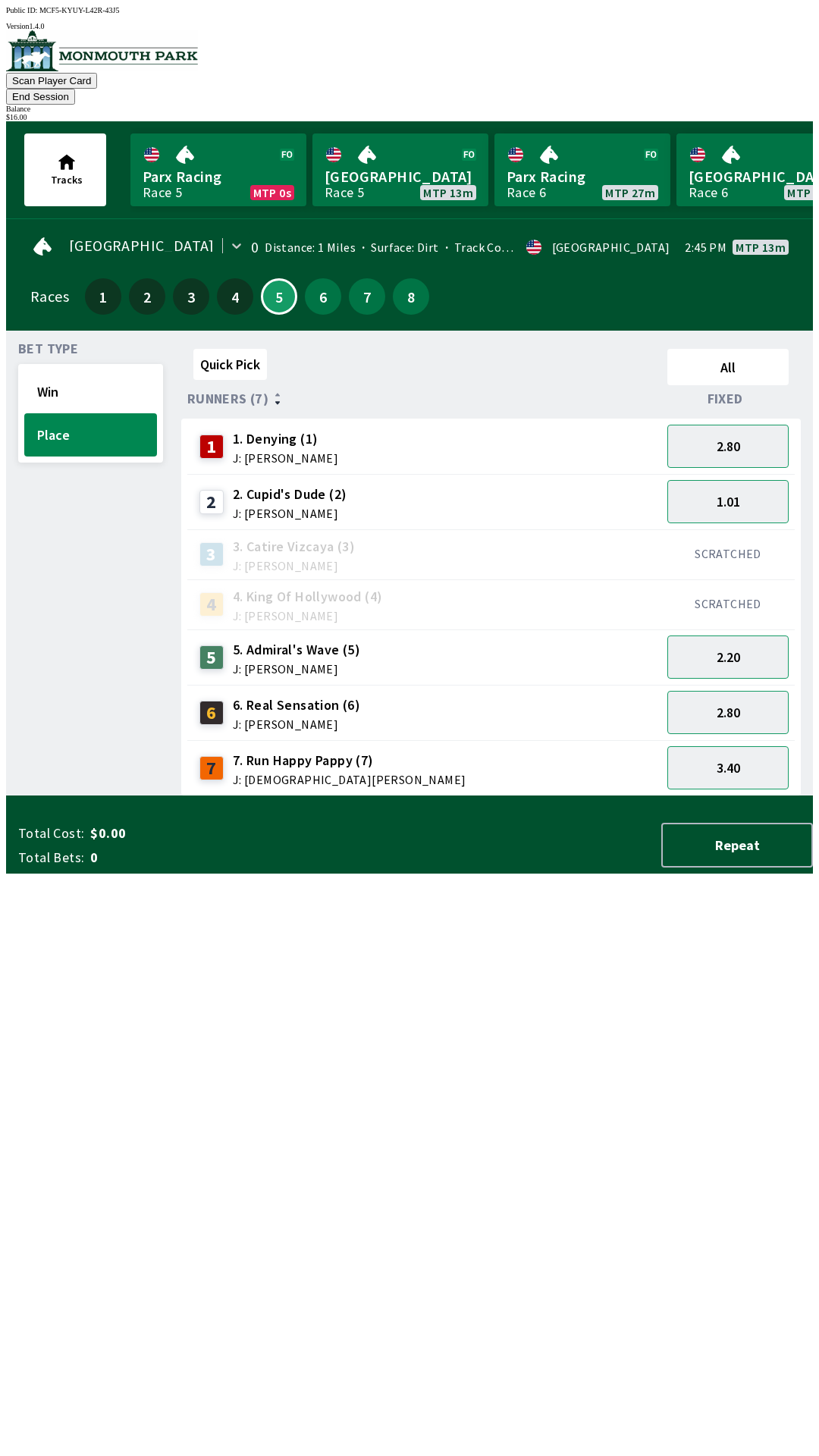
click at [509, 541] on div "3 3. Catire Vizcaya (3) J: [PERSON_NAME]" at bounding box center [424, 554] width 462 height 38
click at [726, 426] on button "2.80" at bounding box center [728, 446] width 122 height 44
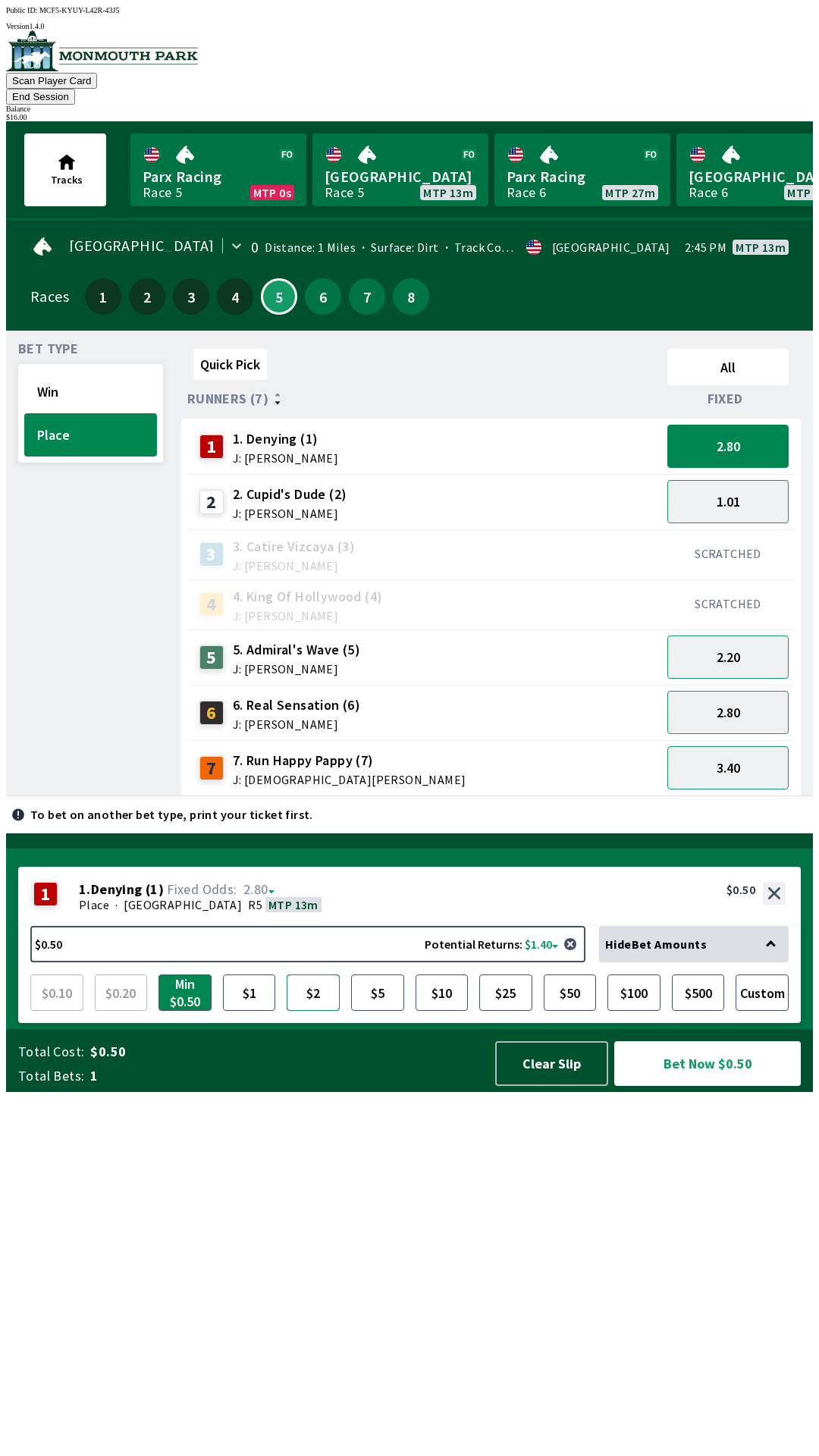
click at [307, 1011] on button "$2" at bounding box center [312, 991] width 53 height 36
click at [683, 1085] on button "Bet Now $2.00" at bounding box center [707, 1063] width 187 height 45
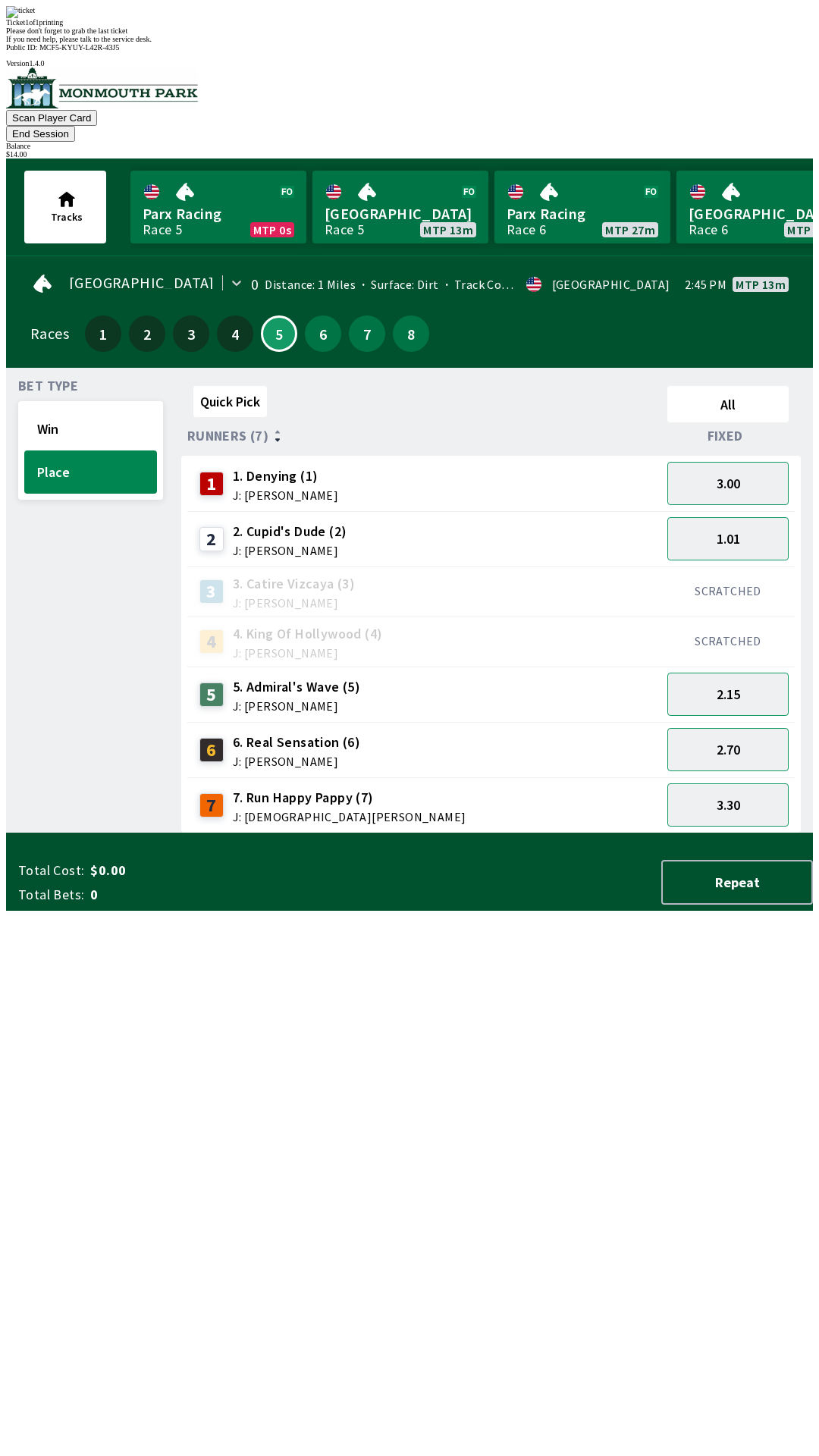
click at [489, 44] on div "Ticket 1 of 1 printing Please don't forget to grab the last ticket If you need …" at bounding box center [410, 25] width 807 height 37
click at [525, 44] on div "Ticket 1 of 1 printing Please don't forget to grab the last ticket If you need …" at bounding box center [410, 25] width 807 height 37
click at [579, 833] on div "Quick Pick All Runners (7) Fixed 1 1. Denying (1) J: [PERSON_NAME] 3.00 2 2. Cu…" at bounding box center [497, 607] width 632 height 453
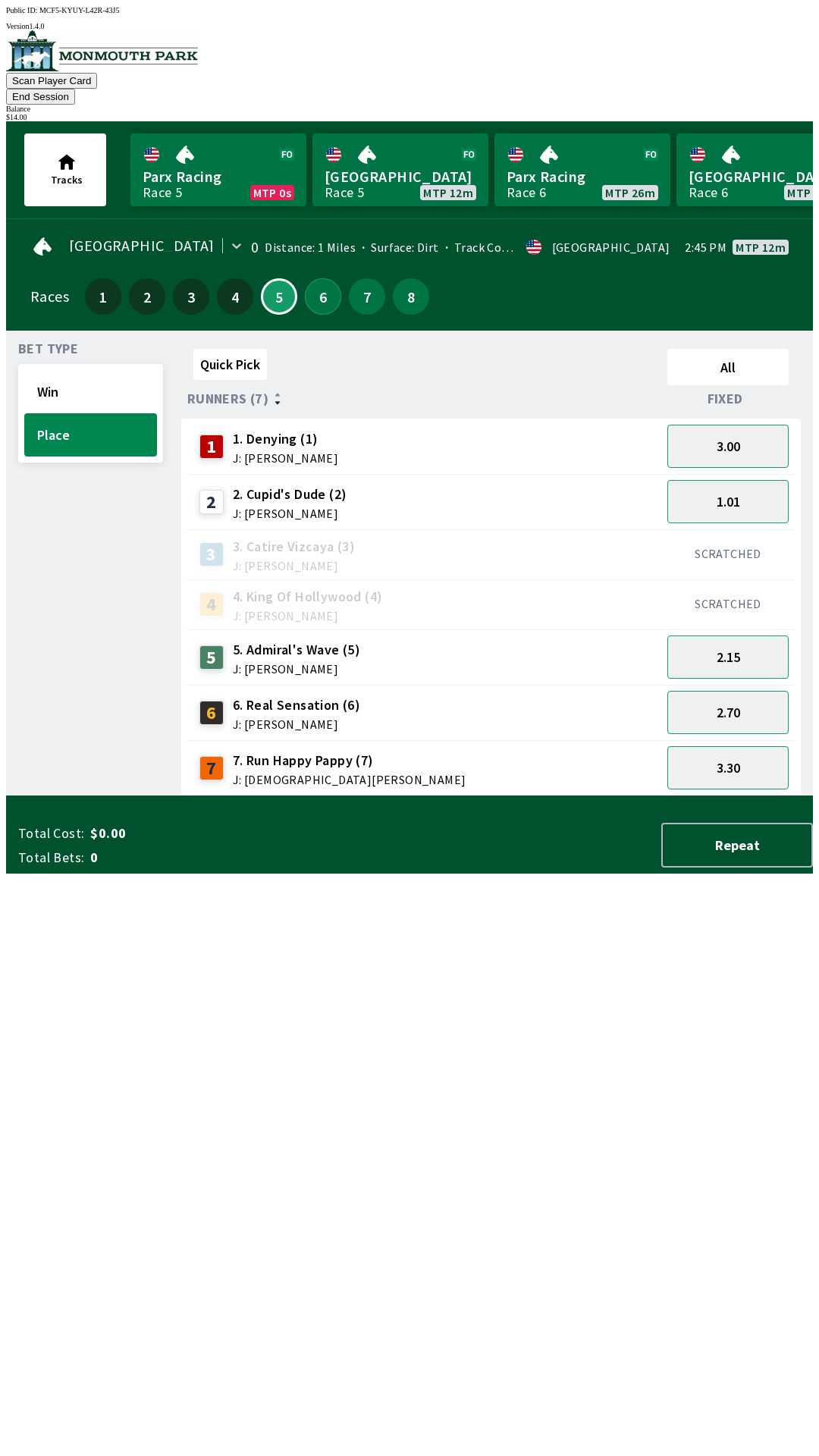
click at [311, 278] on button "6" at bounding box center [323, 295] width 36 height 36
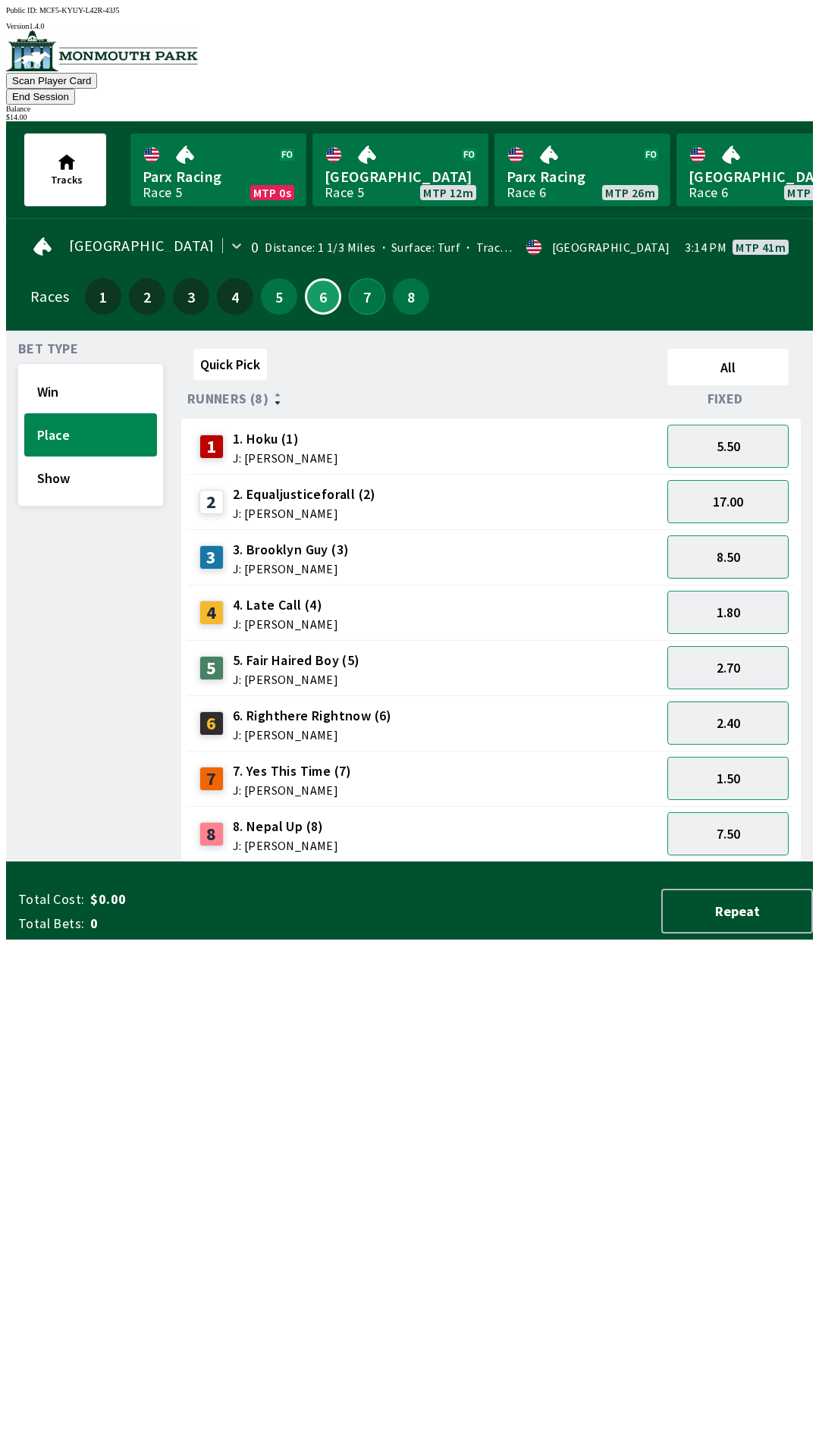
click at [361, 278] on button "7" at bounding box center [366, 295] width 36 height 36
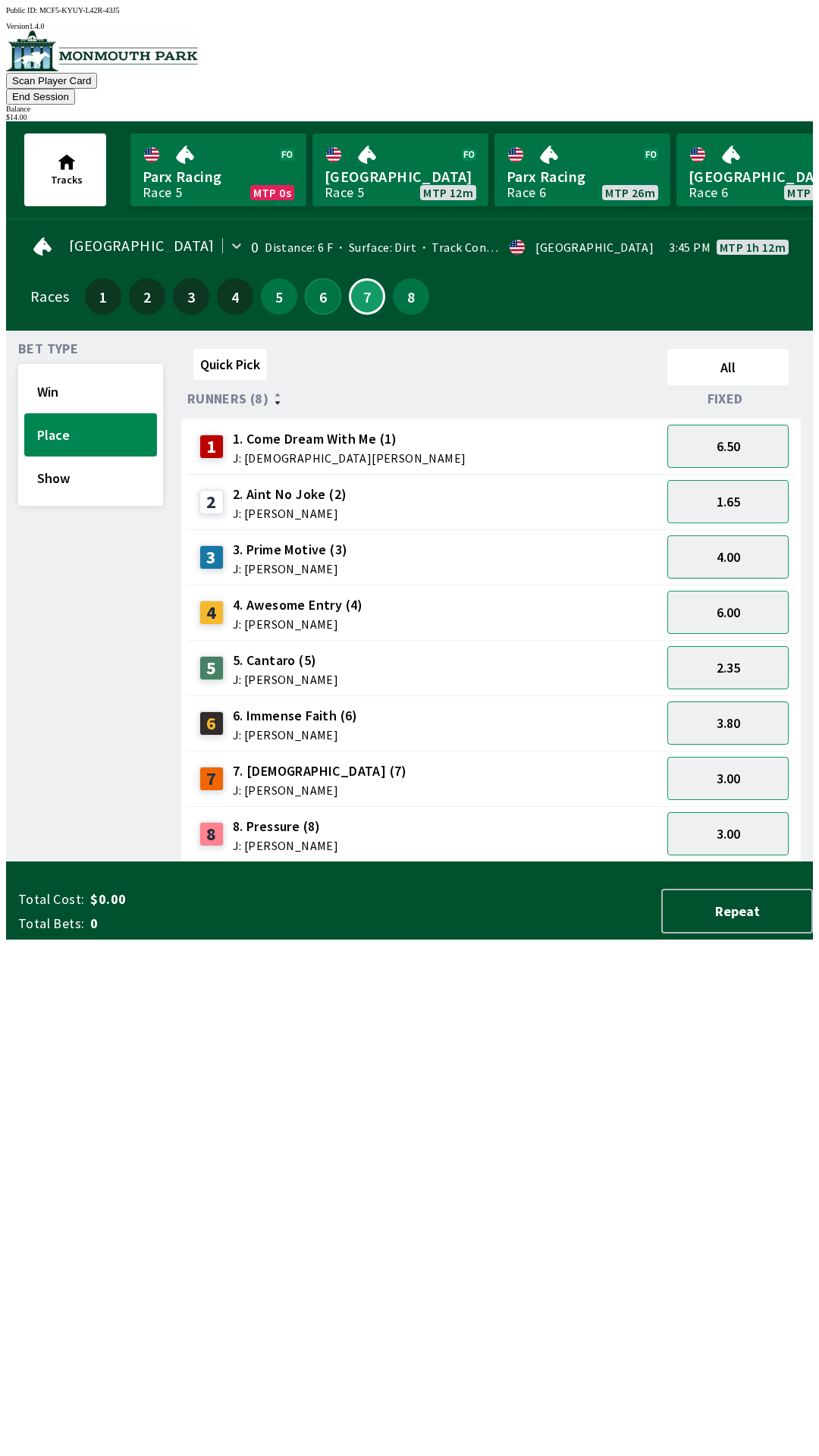
click at [312, 286] on button "6" at bounding box center [323, 295] width 36 height 36
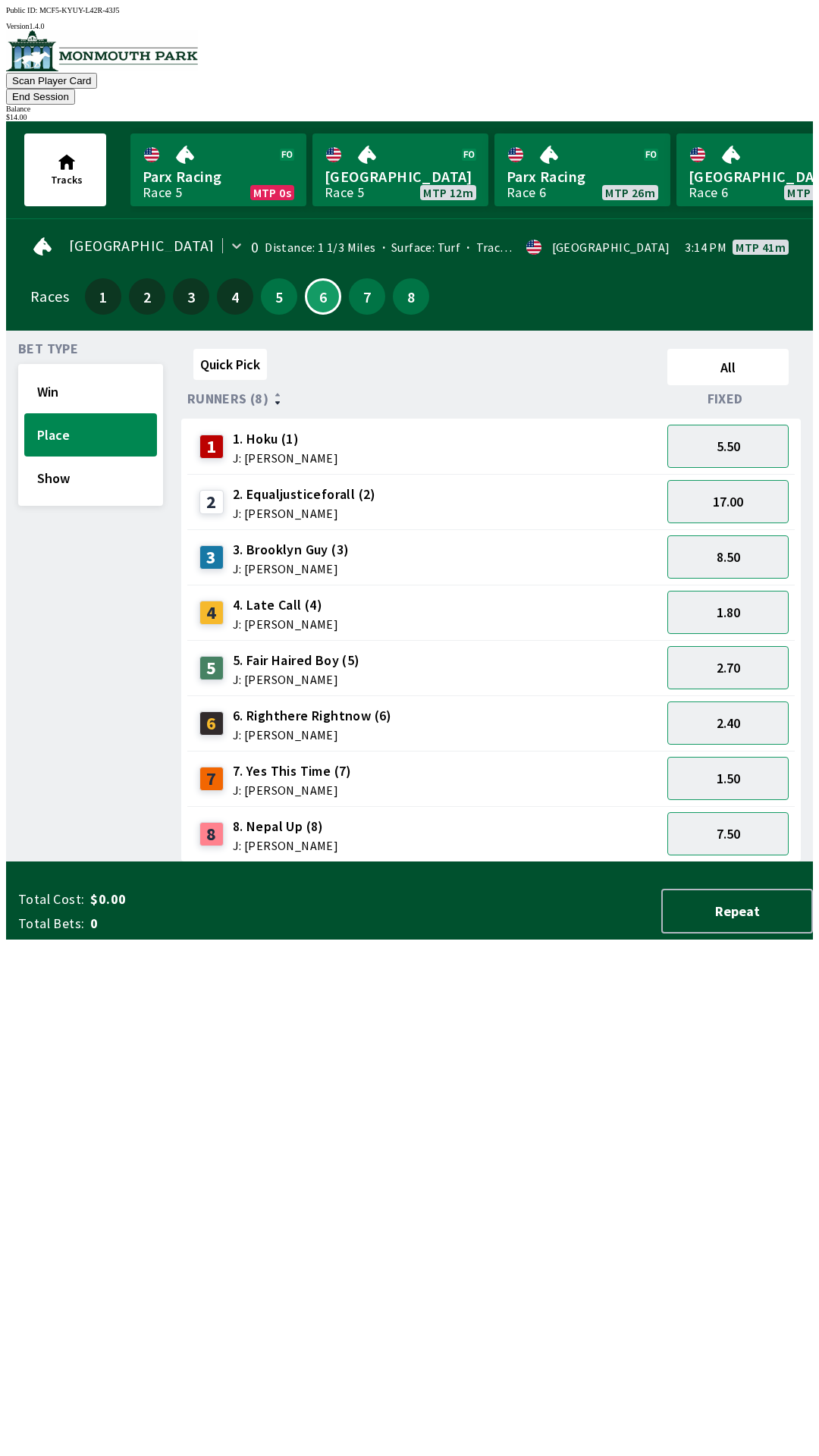
click at [75, 88] on button "End Session" at bounding box center [41, 96] width 69 height 16
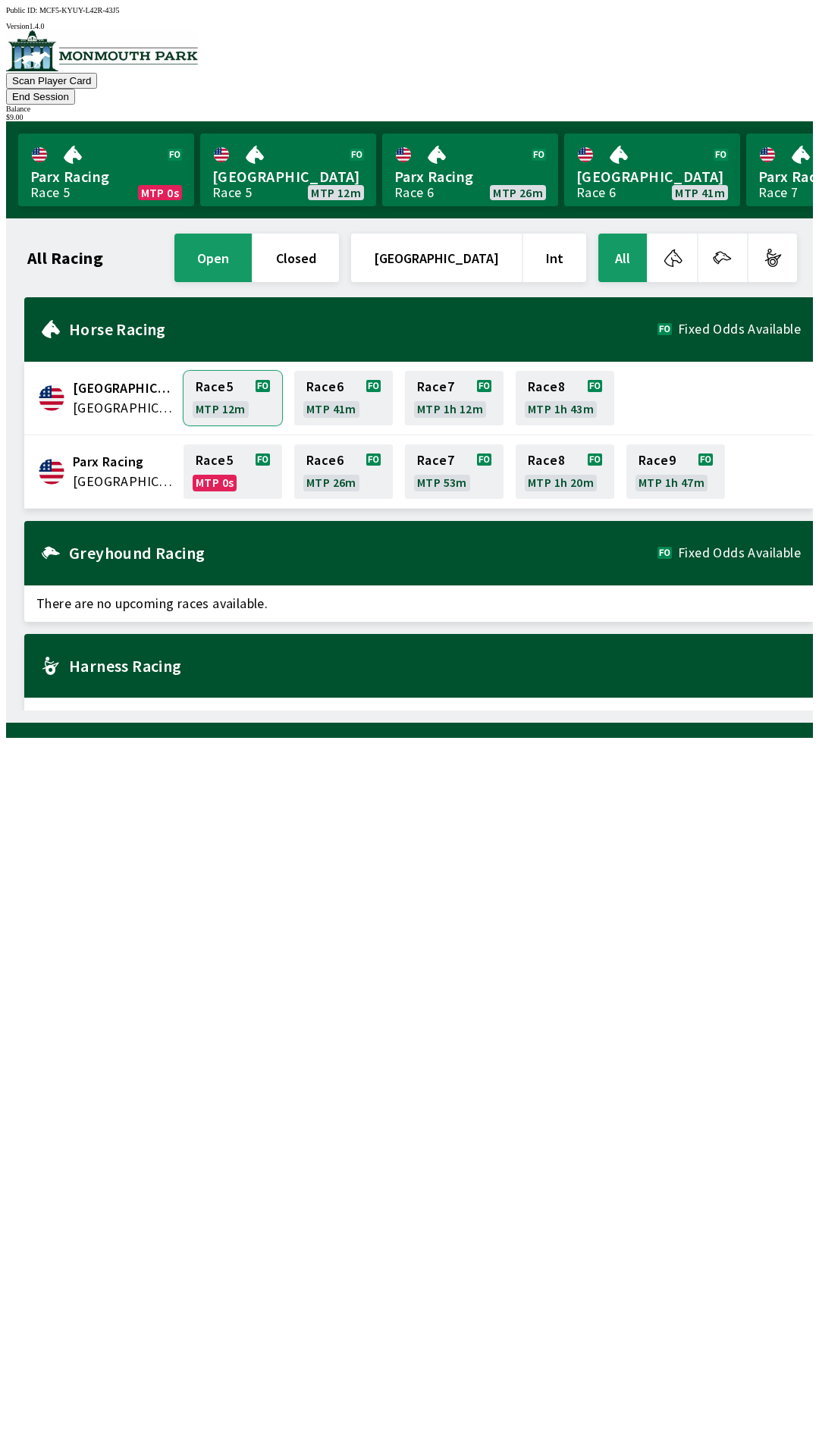
click at [225, 371] on link "Race 5 MTP 12m" at bounding box center [232, 398] width 99 height 55
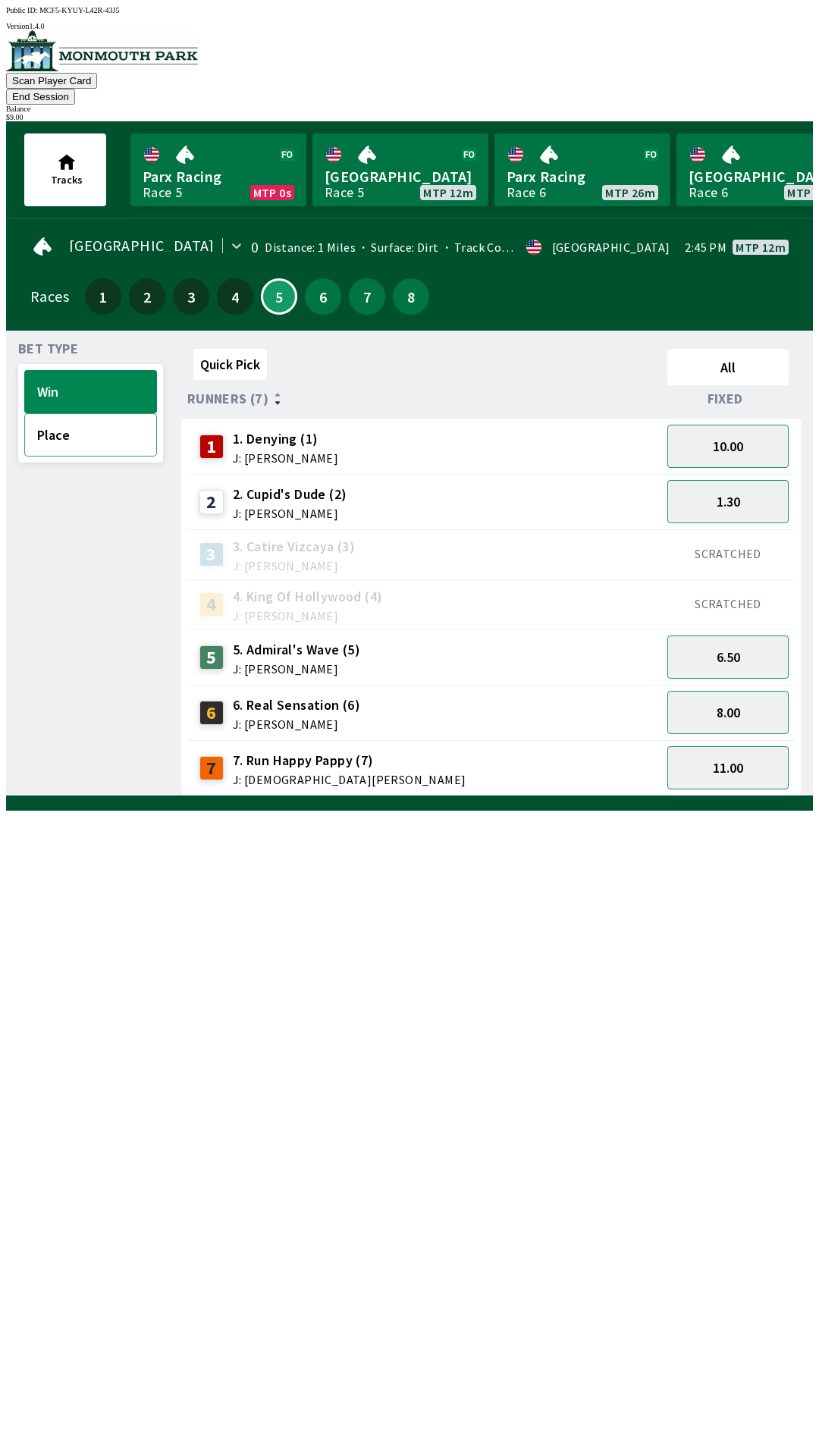
click at [70, 413] on button "Place" at bounding box center [90, 435] width 133 height 44
click at [745, 746] on button "3.40" at bounding box center [728, 767] width 122 height 44
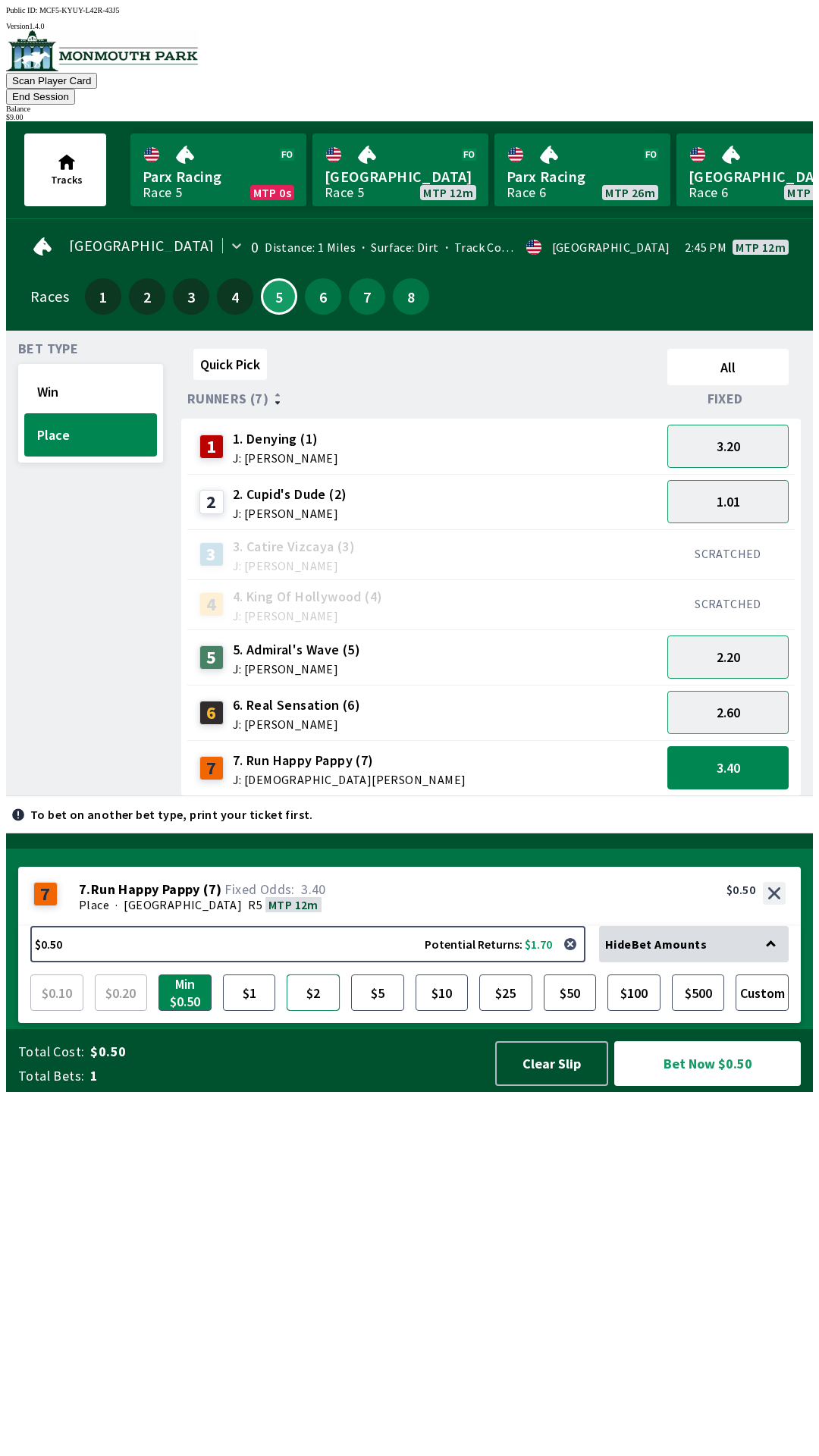
click at [315, 1011] on button "$2" at bounding box center [312, 991] width 53 height 36
click at [710, 1085] on button "Bet Now $2.00" at bounding box center [707, 1063] width 187 height 45
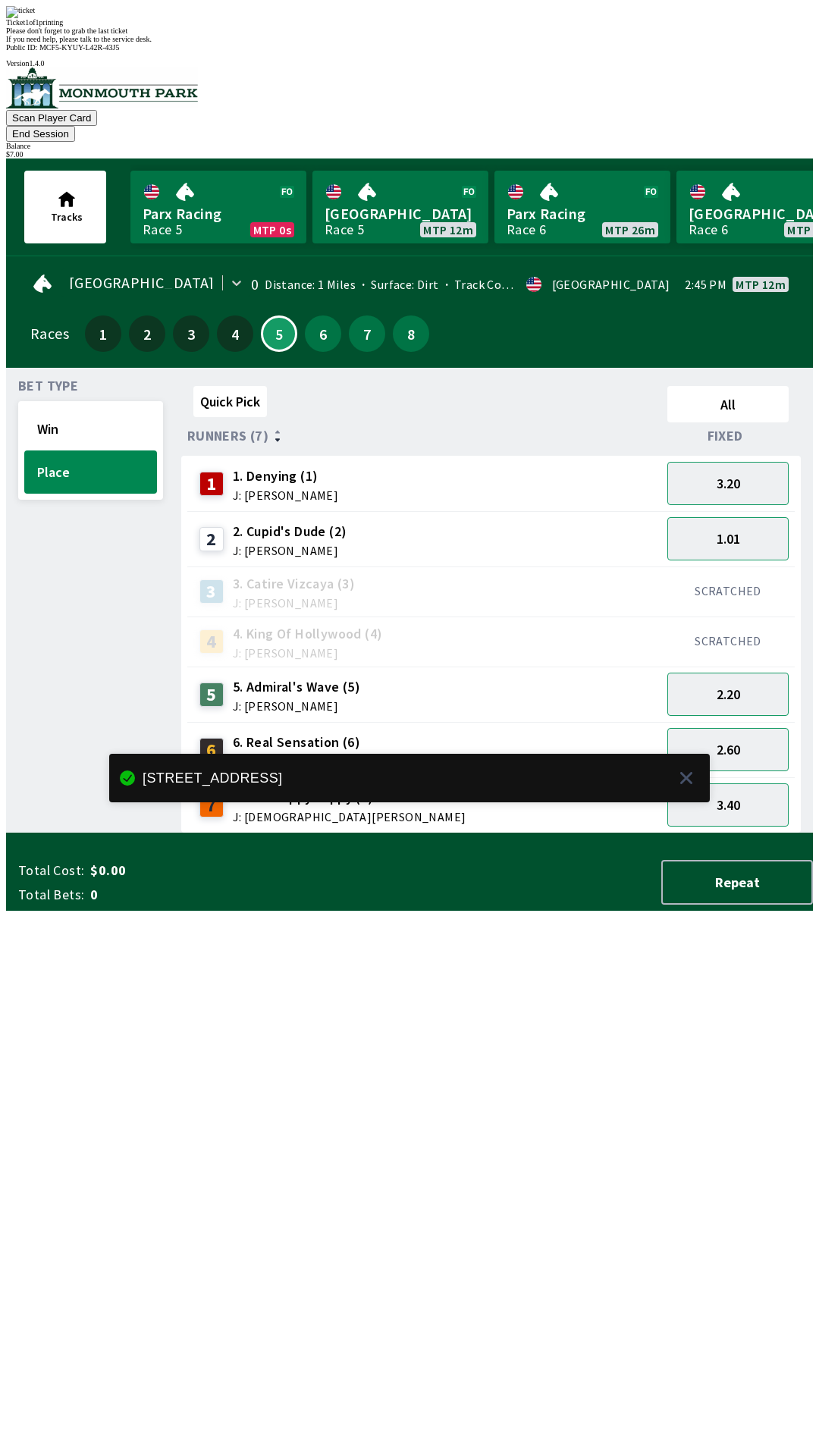
click at [554, 44] on div "Ticket 1 of 1 printing Please don't forget to grab the last ticket If you need …" at bounding box center [410, 25] width 807 height 37
click at [570, 44] on div "Ticket 1 of 1 printing Please don't forget to grab the last ticket If you need …" at bounding box center [410, 25] width 807 height 37
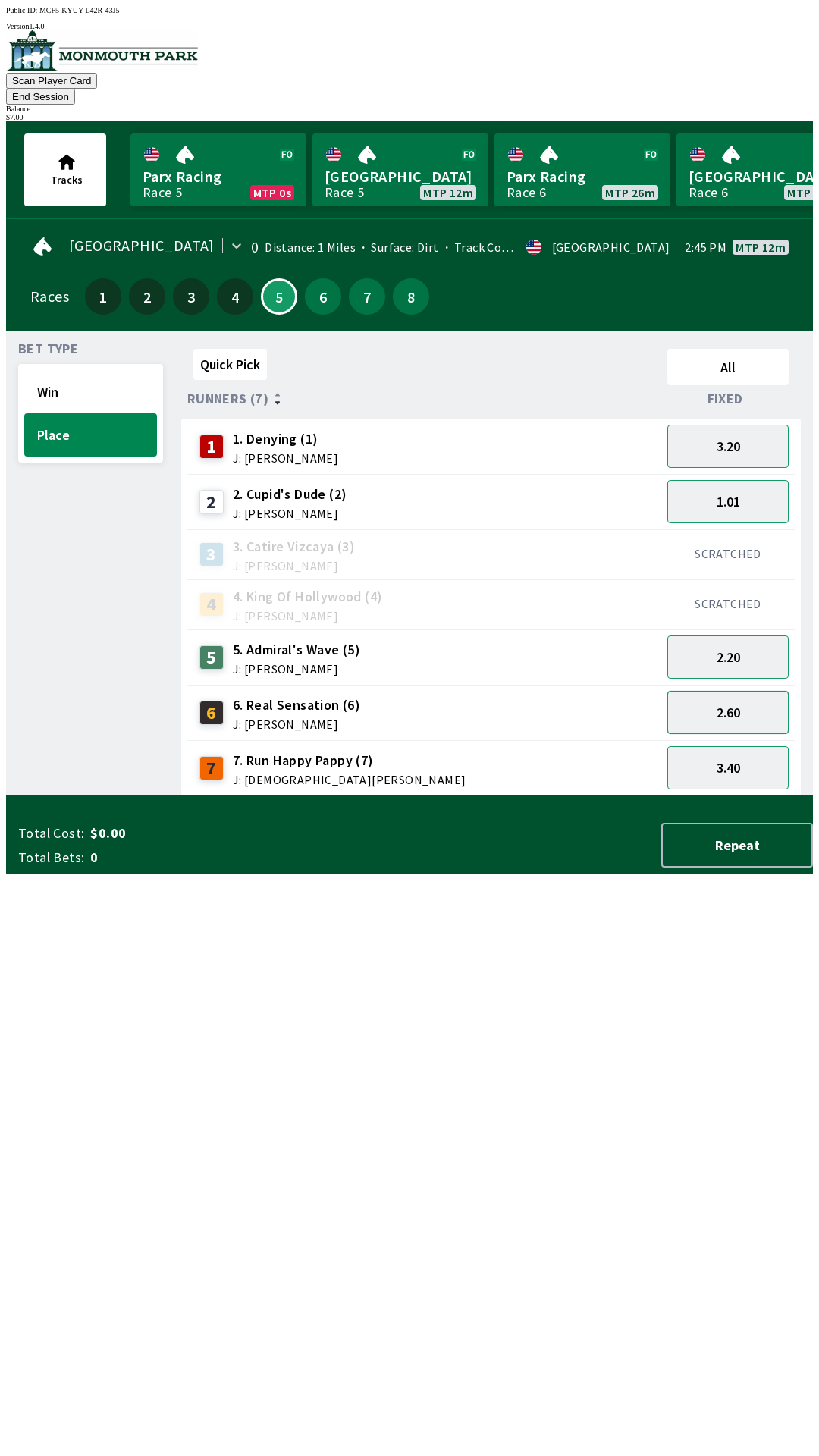
click at [757, 696] on button "2.60" at bounding box center [728, 712] width 122 height 44
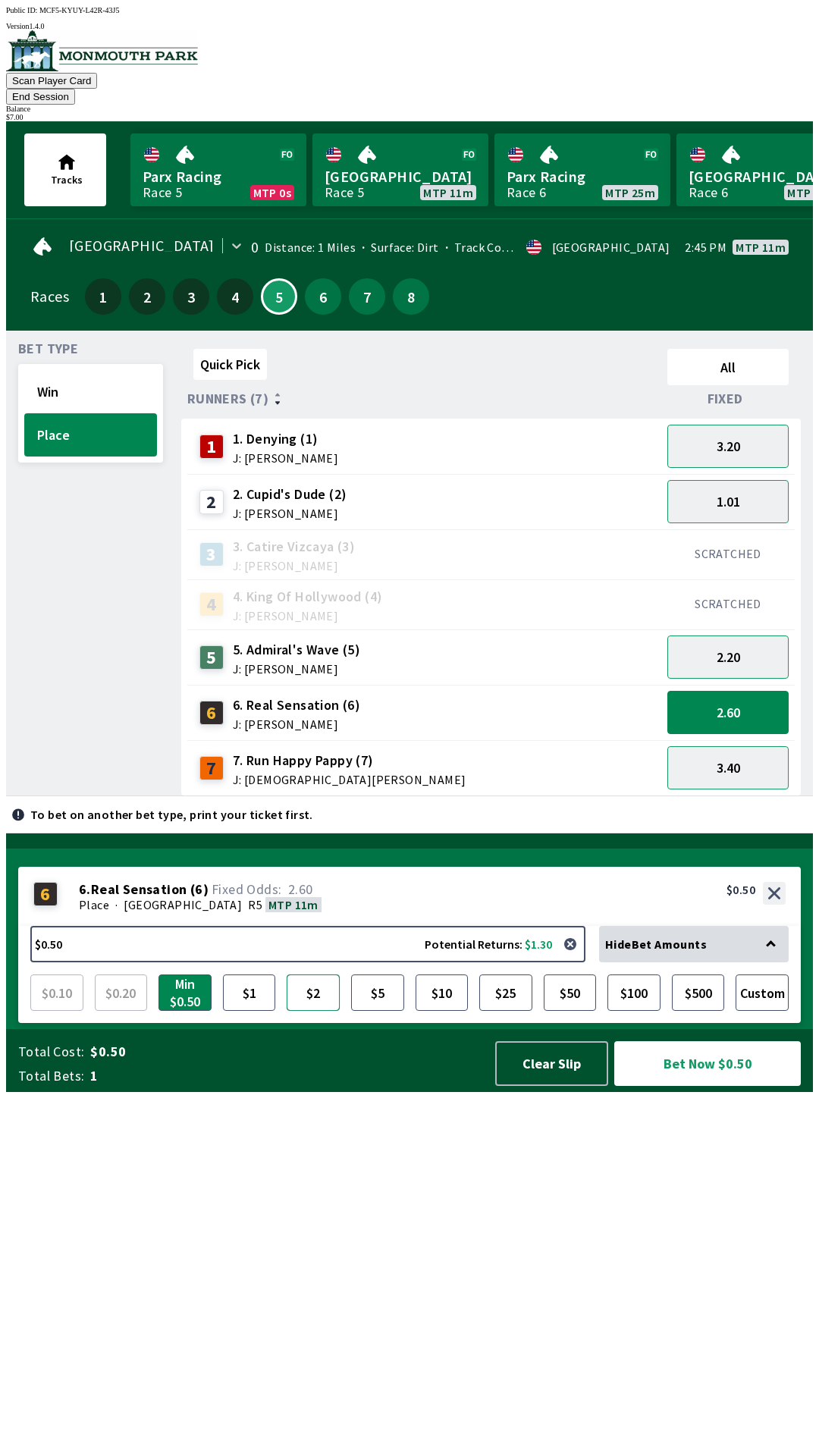
click at [328, 1011] on button "$2" at bounding box center [312, 991] width 53 height 36
click at [698, 1085] on button "Bet Now $2.00" at bounding box center [707, 1063] width 187 height 45
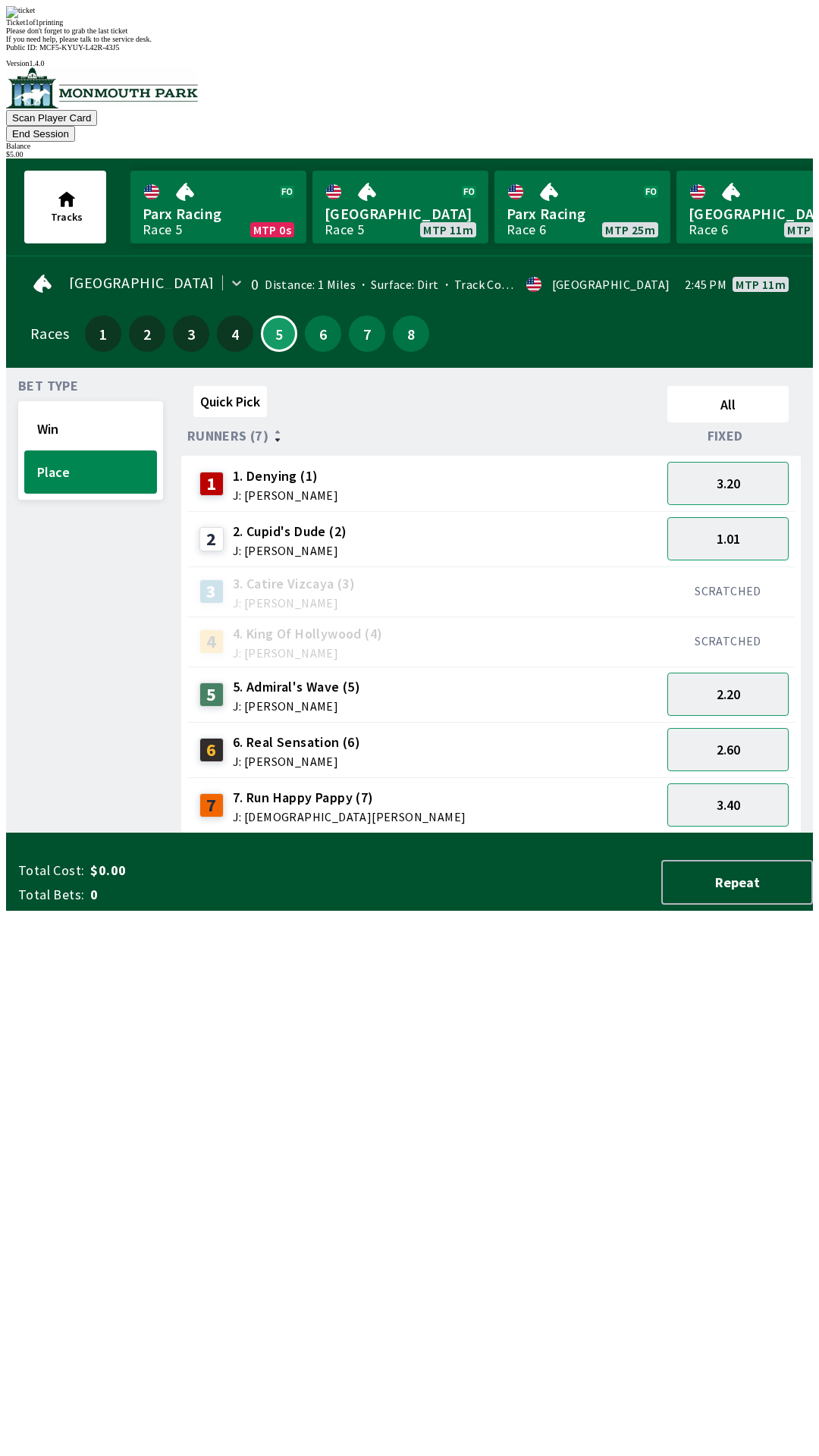
click at [522, 44] on div "Ticket 1 of 1 printing Please don't forget to grab the last ticket If you need …" at bounding box center [410, 25] width 807 height 37
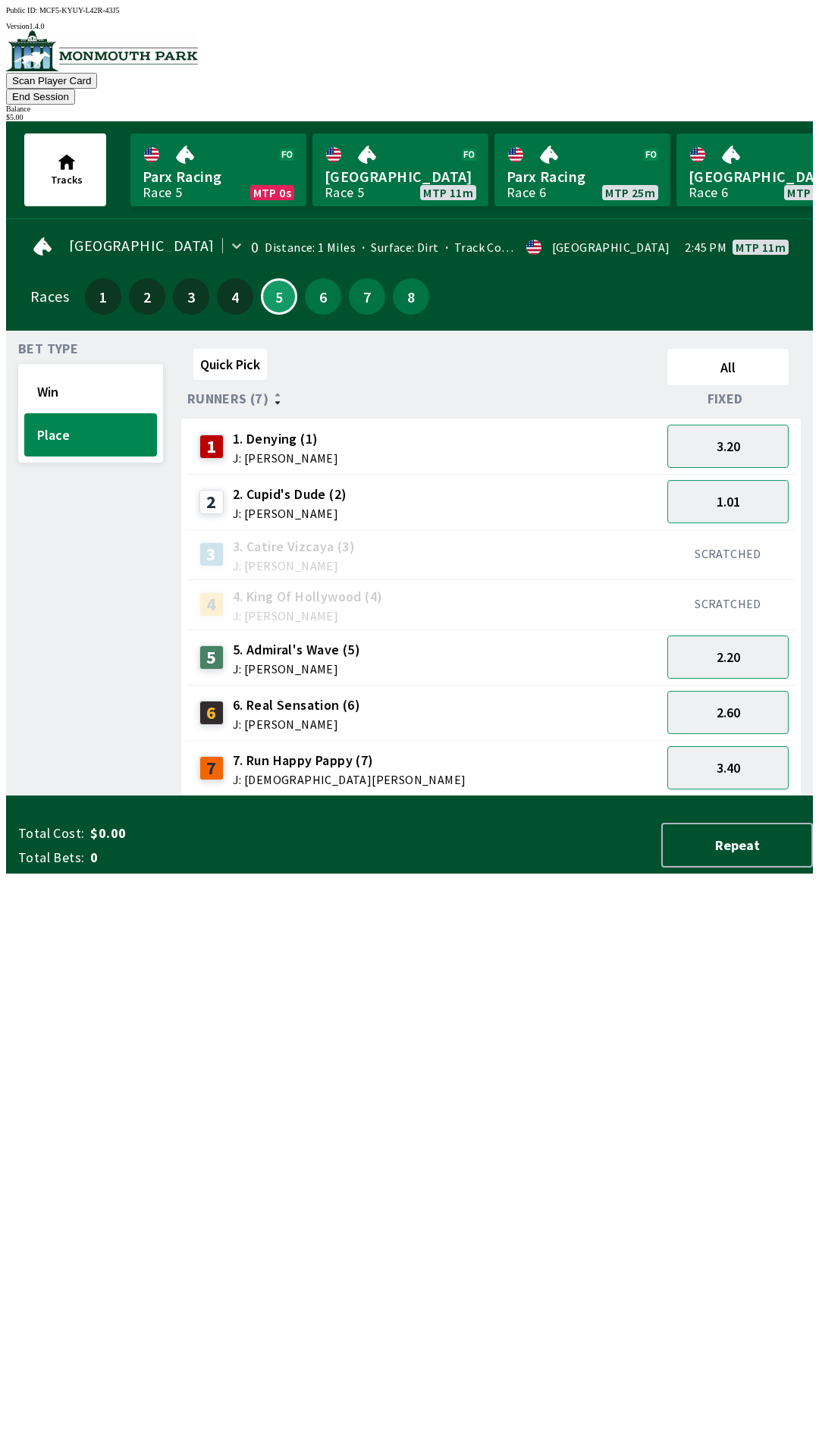
click at [641, 90] on div "Scan Player Card End Session Balance $ 5.00" at bounding box center [410, 76] width 807 height 91
click at [75, 88] on button "End Session" at bounding box center [41, 96] width 69 height 16
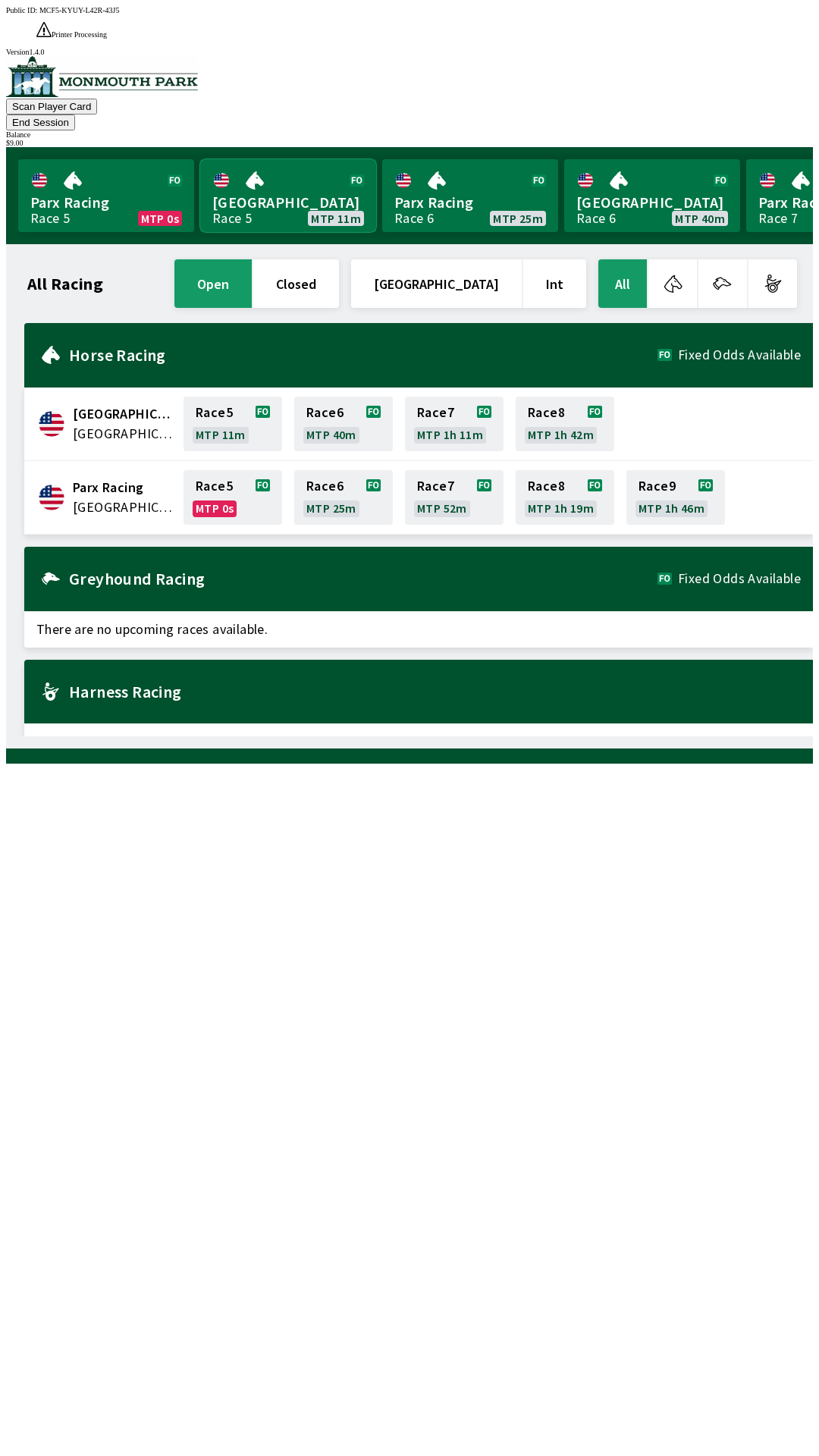
click at [246, 159] on link "[GEOGRAPHIC_DATA] Race 5 MTP 11m" at bounding box center [287, 195] width 176 height 72
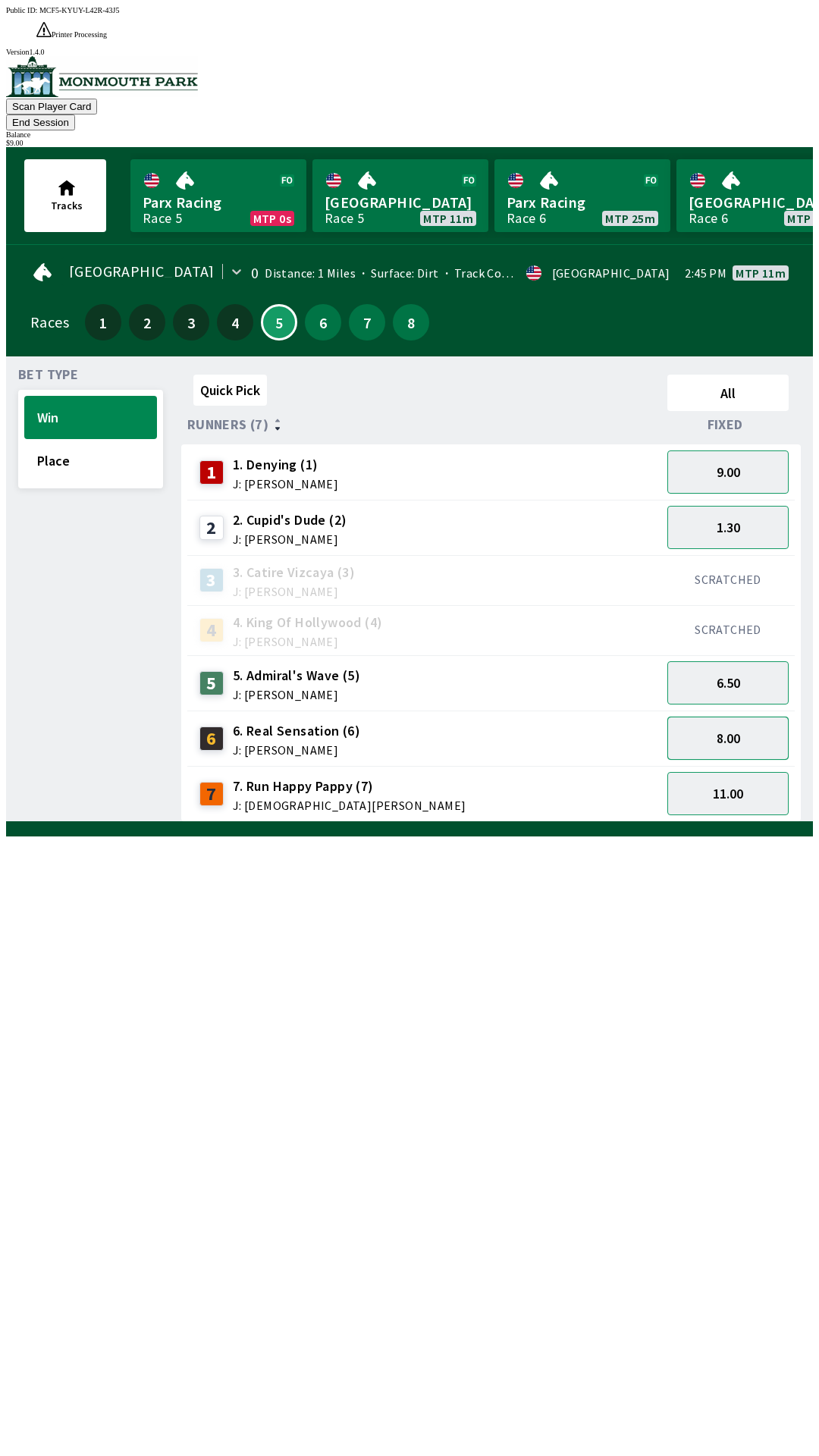
click at [733, 716] on button "8.00" at bounding box center [728, 738] width 122 height 44
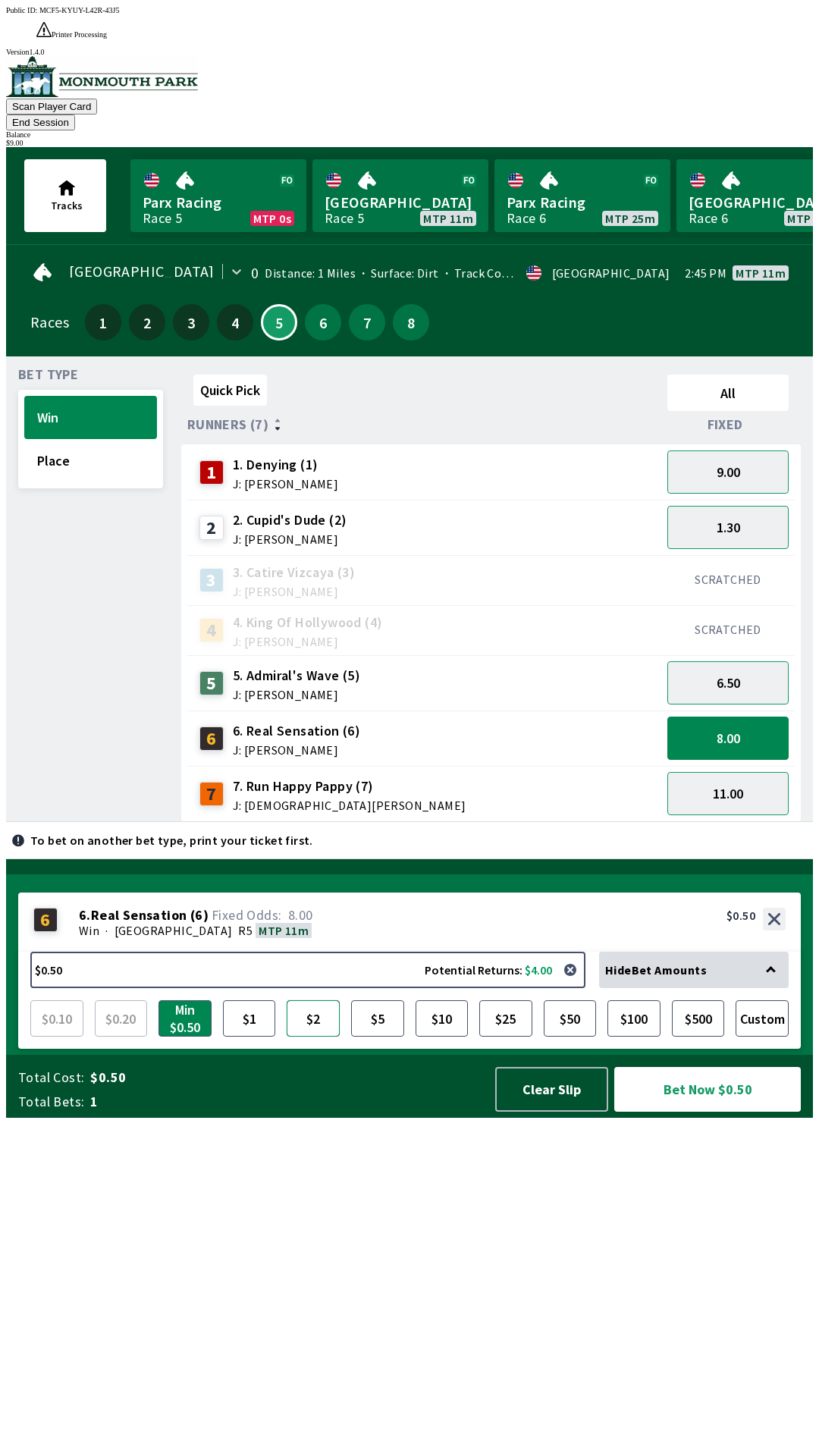
click at [313, 1036] on button "$2" at bounding box center [312, 1017] width 53 height 36
click at [738, 1111] on button "Bet Now $2.00" at bounding box center [707, 1089] width 187 height 45
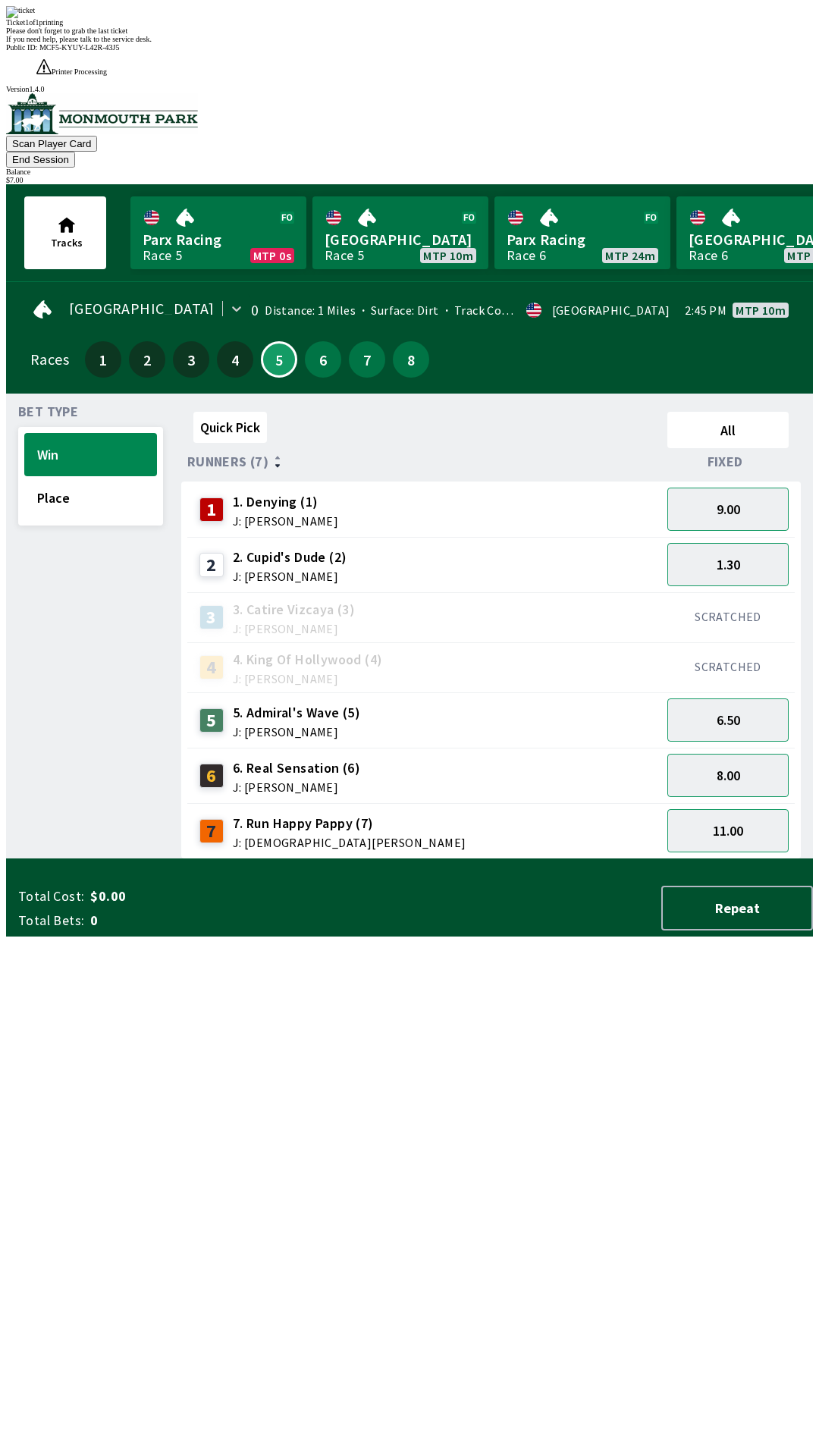
click at [258, 859] on div "Quick Pick All Runners (7) Fixed 1 1. Denying (1) J: [PERSON_NAME] 9.00 2 2. [P…" at bounding box center [497, 633] width 632 height 453
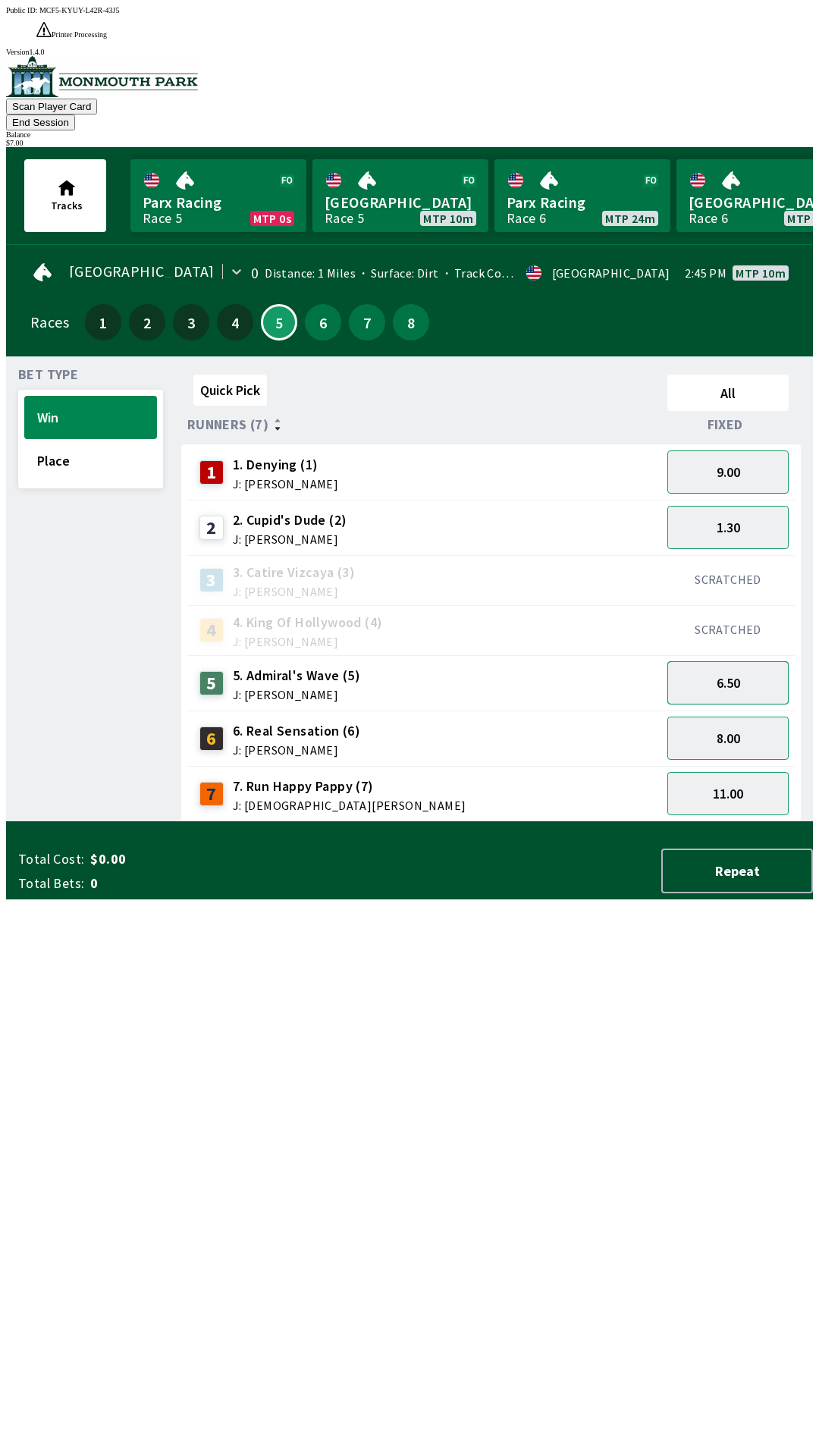
click at [713, 661] on button "6.50" at bounding box center [728, 682] width 122 height 44
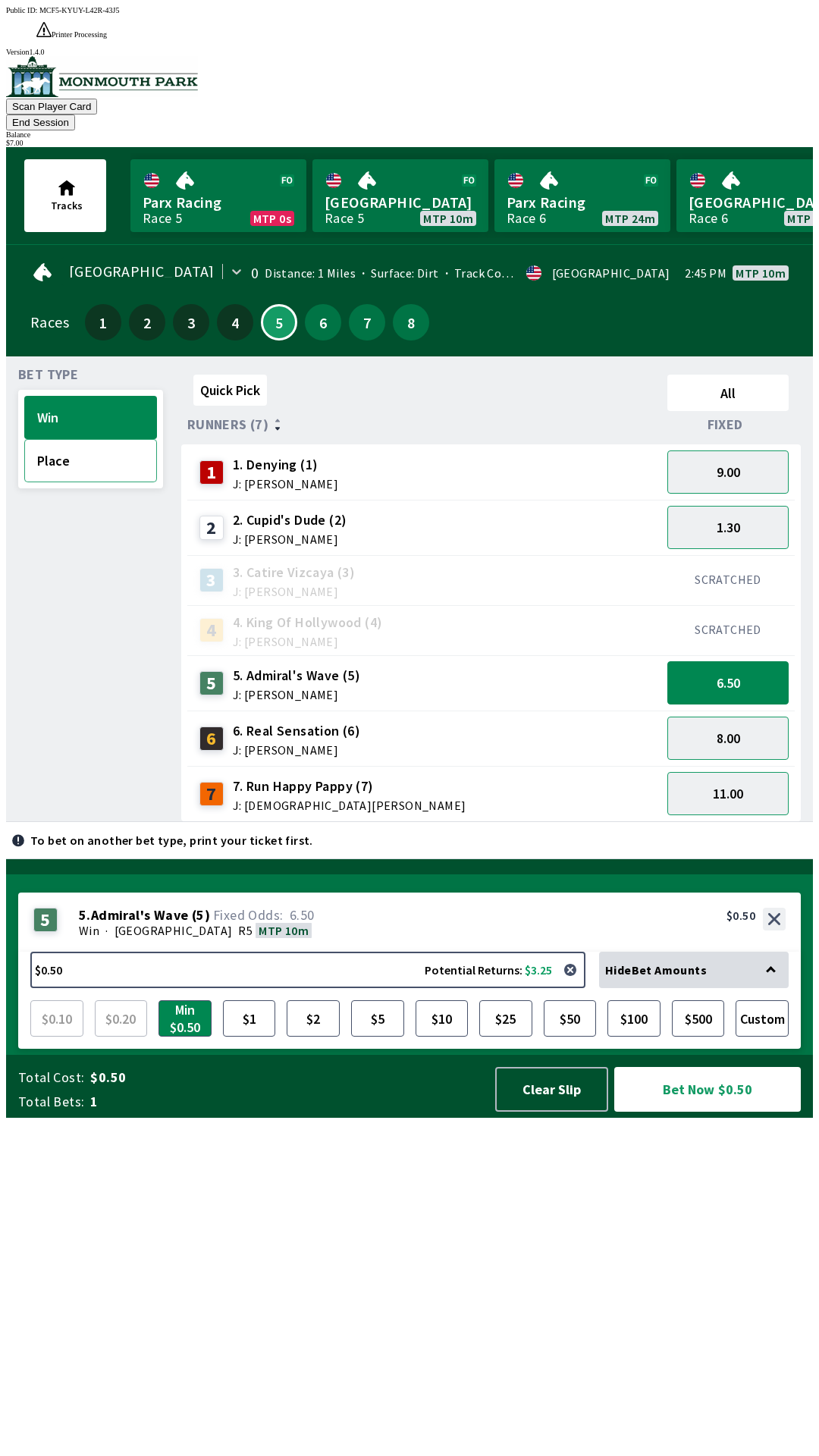
click at [76, 439] on button "Place" at bounding box center [90, 460] width 133 height 44
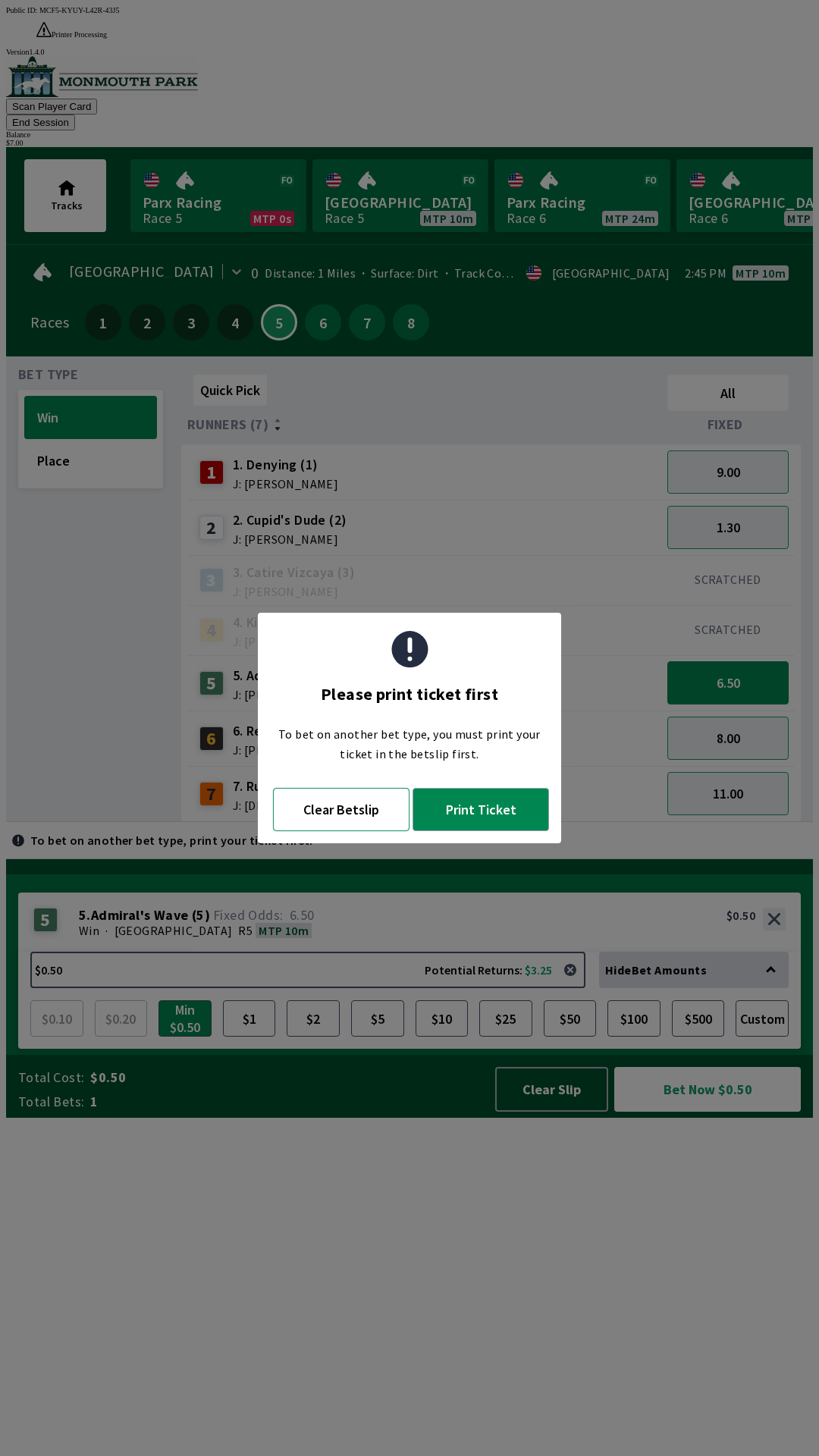
click at [340, 821] on button "Clear Betslip" at bounding box center [341, 809] width 137 height 44
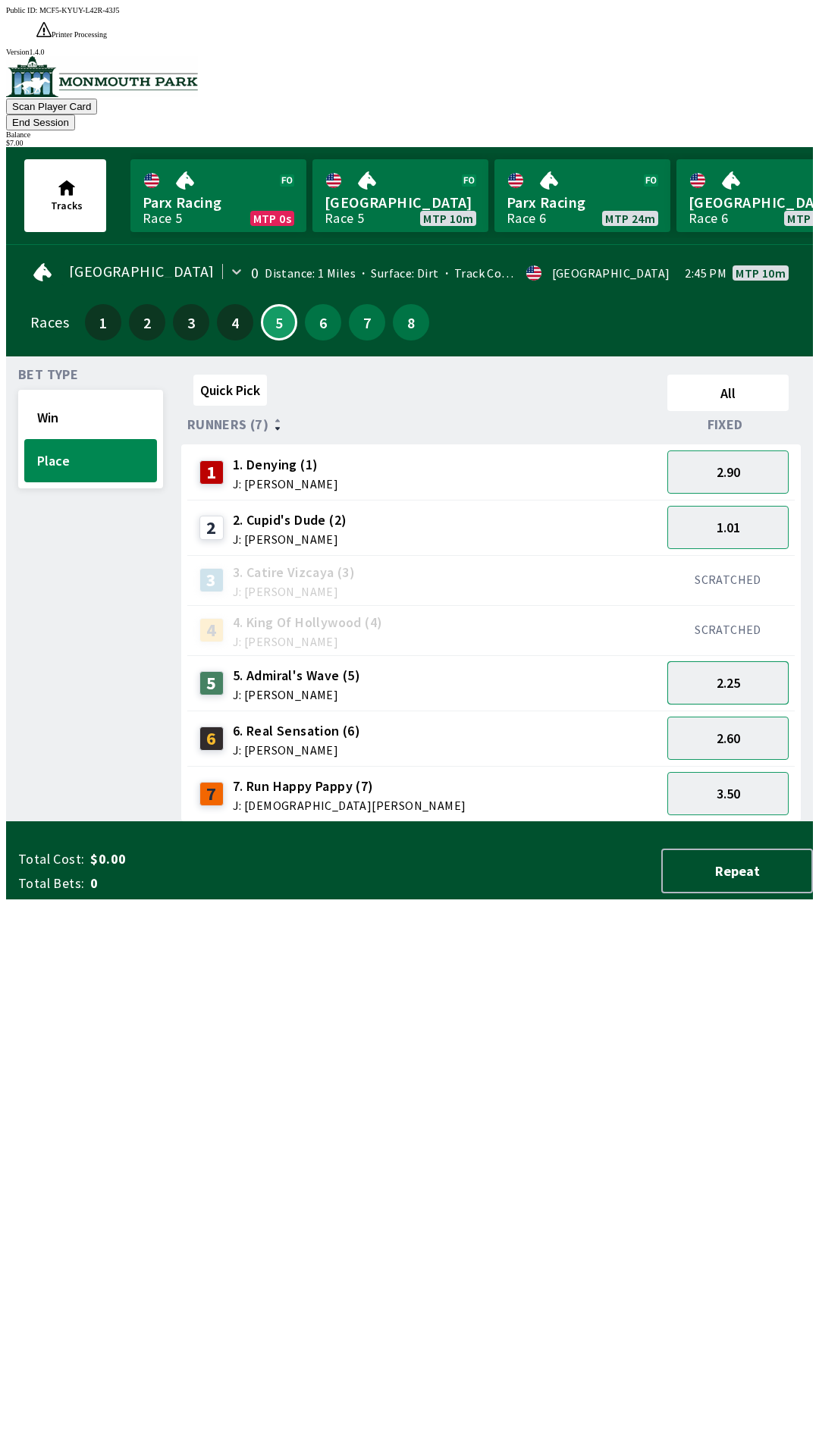
click at [725, 661] on button "2.25" at bounding box center [728, 682] width 122 height 44
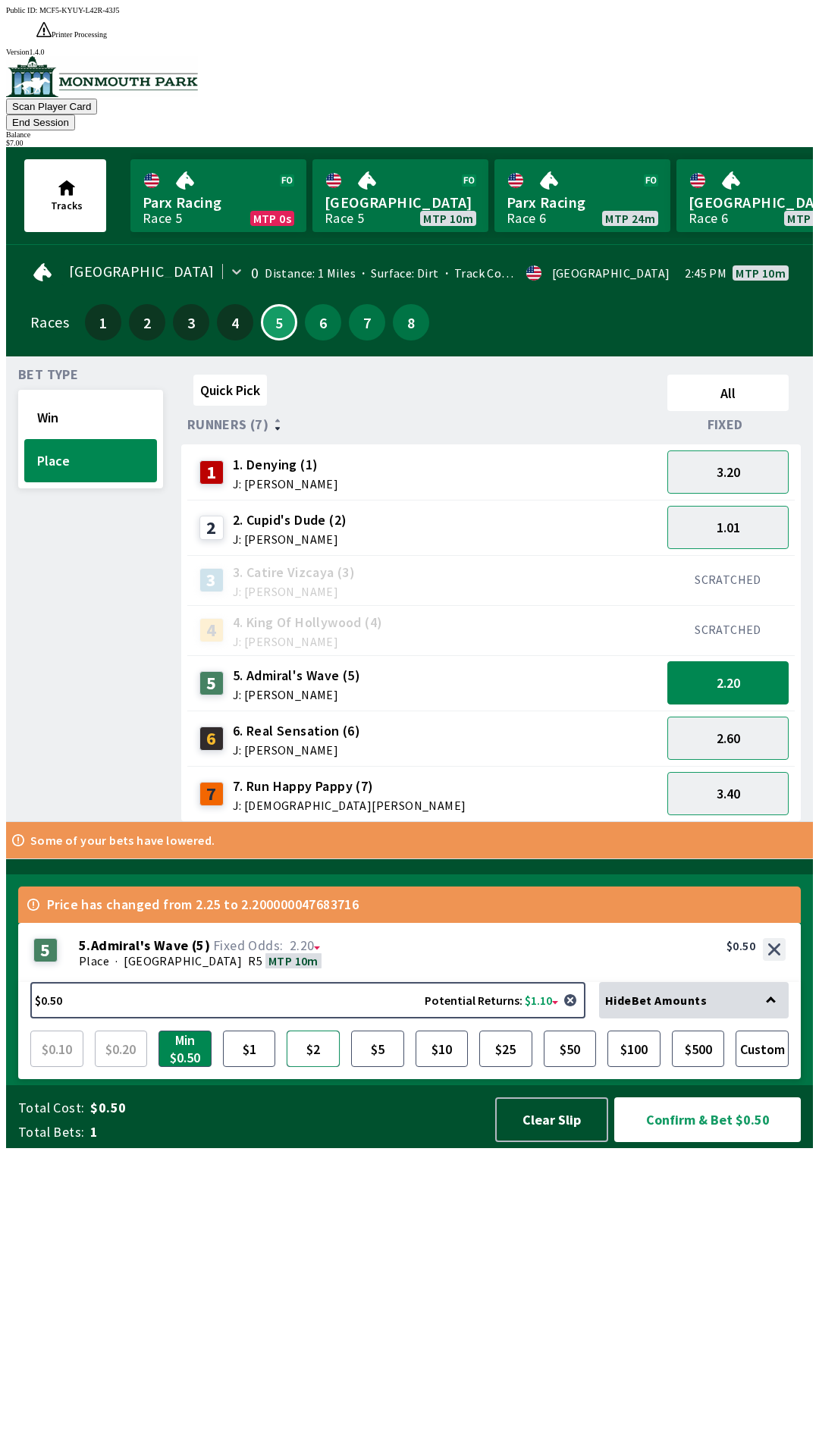
click at [317, 1067] on button "$2" at bounding box center [312, 1048] width 53 height 36
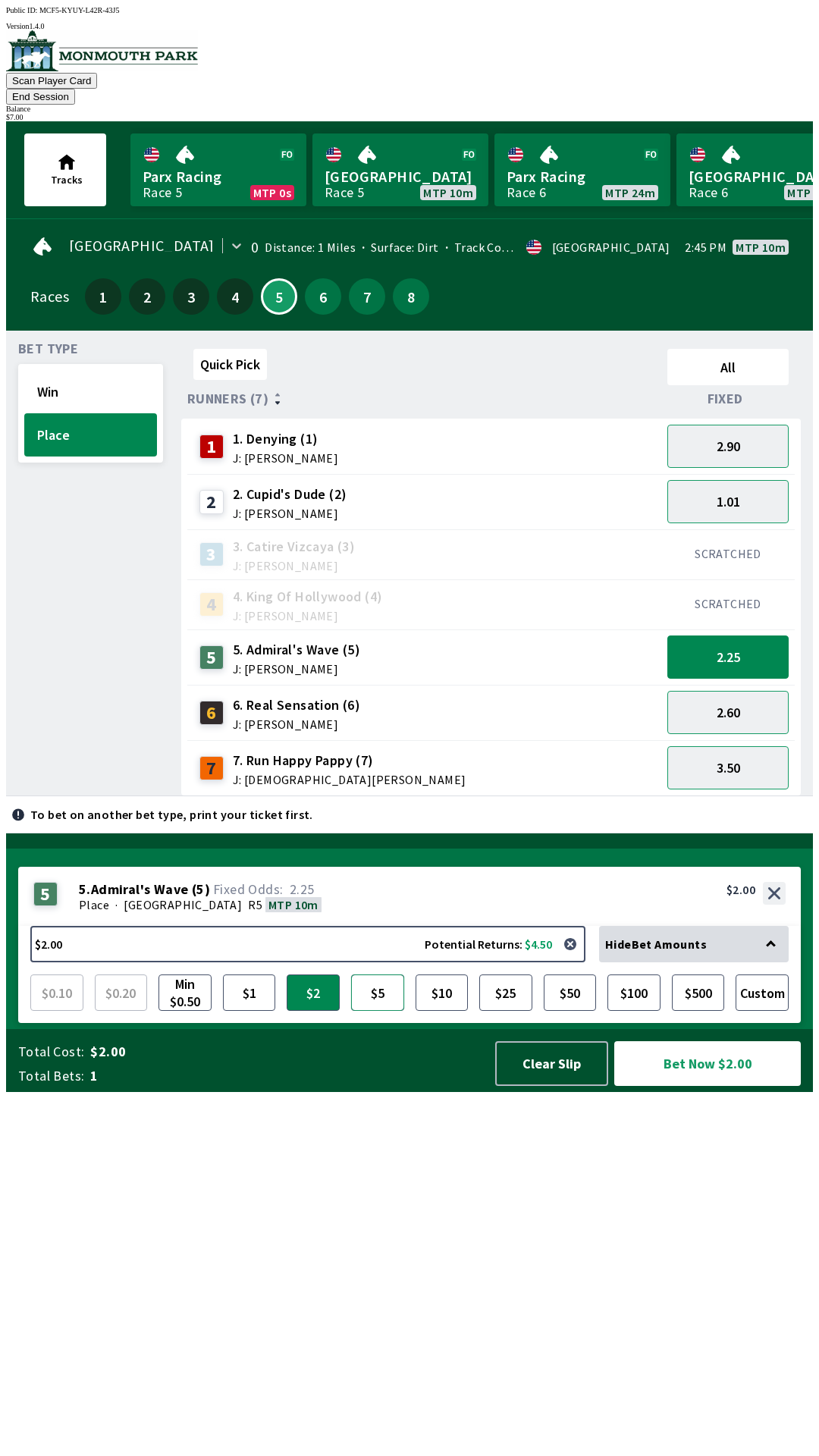
click at [380, 1011] on button "$5" at bounding box center [377, 991] width 53 height 36
click at [301, 1011] on button "$2" at bounding box center [312, 991] width 53 height 36
click at [302, 1011] on button "$2" at bounding box center [312, 991] width 53 height 36
click at [356, 1011] on button "$5" at bounding box center [377, 991] width 53 height 36
click at [682, 1085] on button "Bet Now $5.00" at bounding box center [707, 1063] width 187 height 45
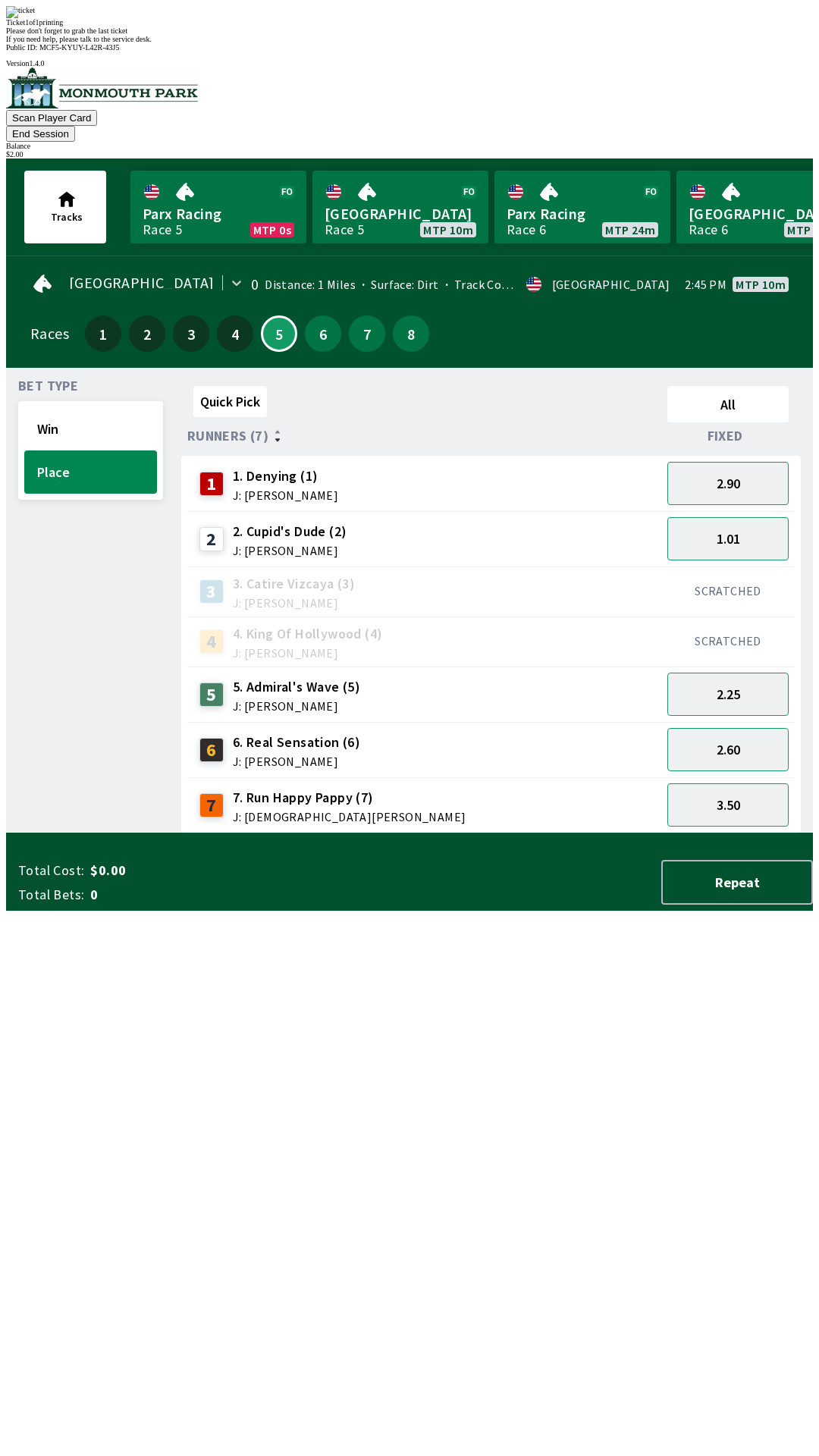
click at [211, 833] on div "Quick Pick All Runners (7) Fixed 1 1. Denying (1) J: [PERSON_NAME] 2.90 2 2. Cu…" at bounding box center [497, 607] width 632 height 453
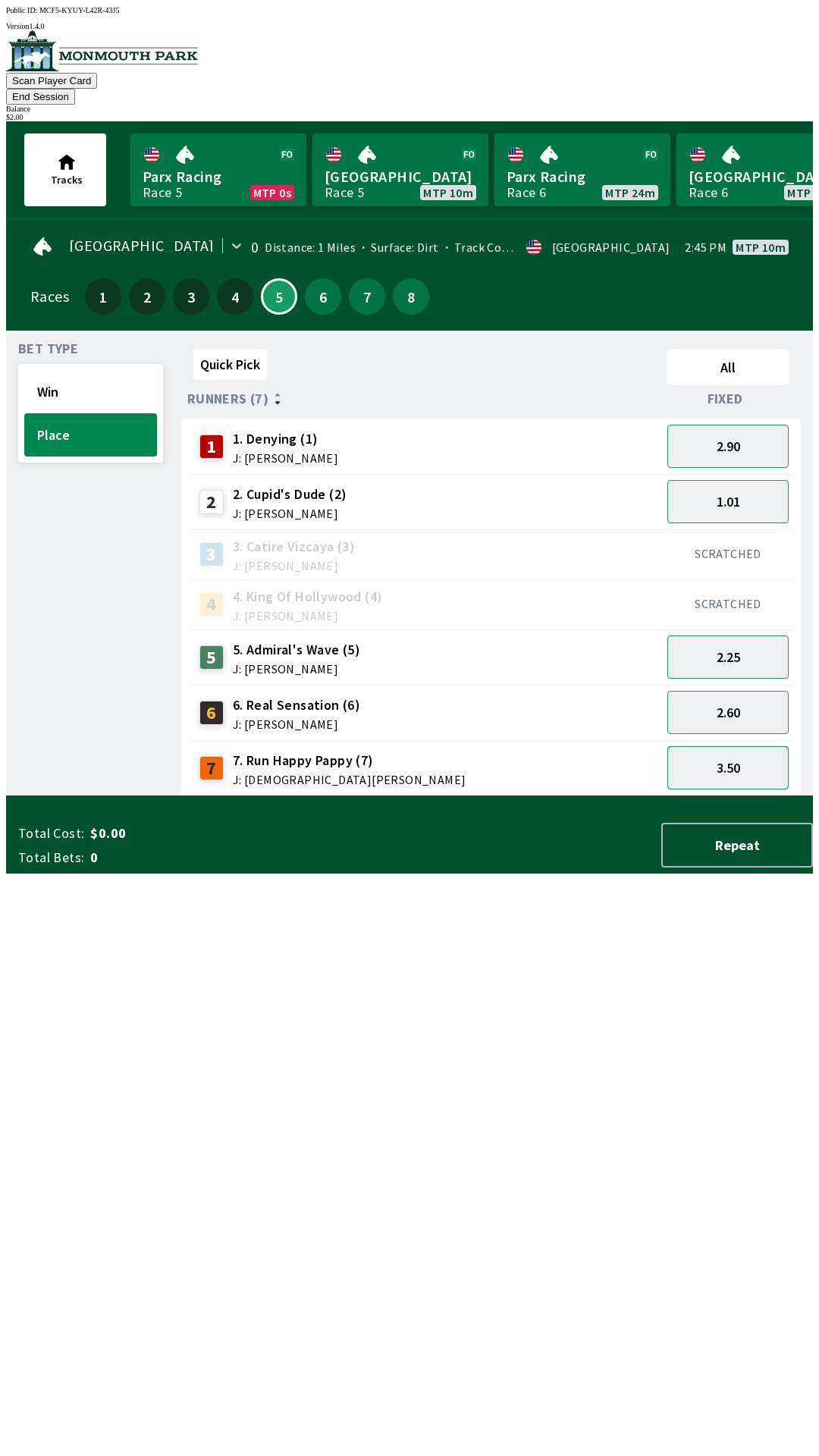
click at [725, 746] on button "3.50" at bounding box center [728, 767] width 122 height 44
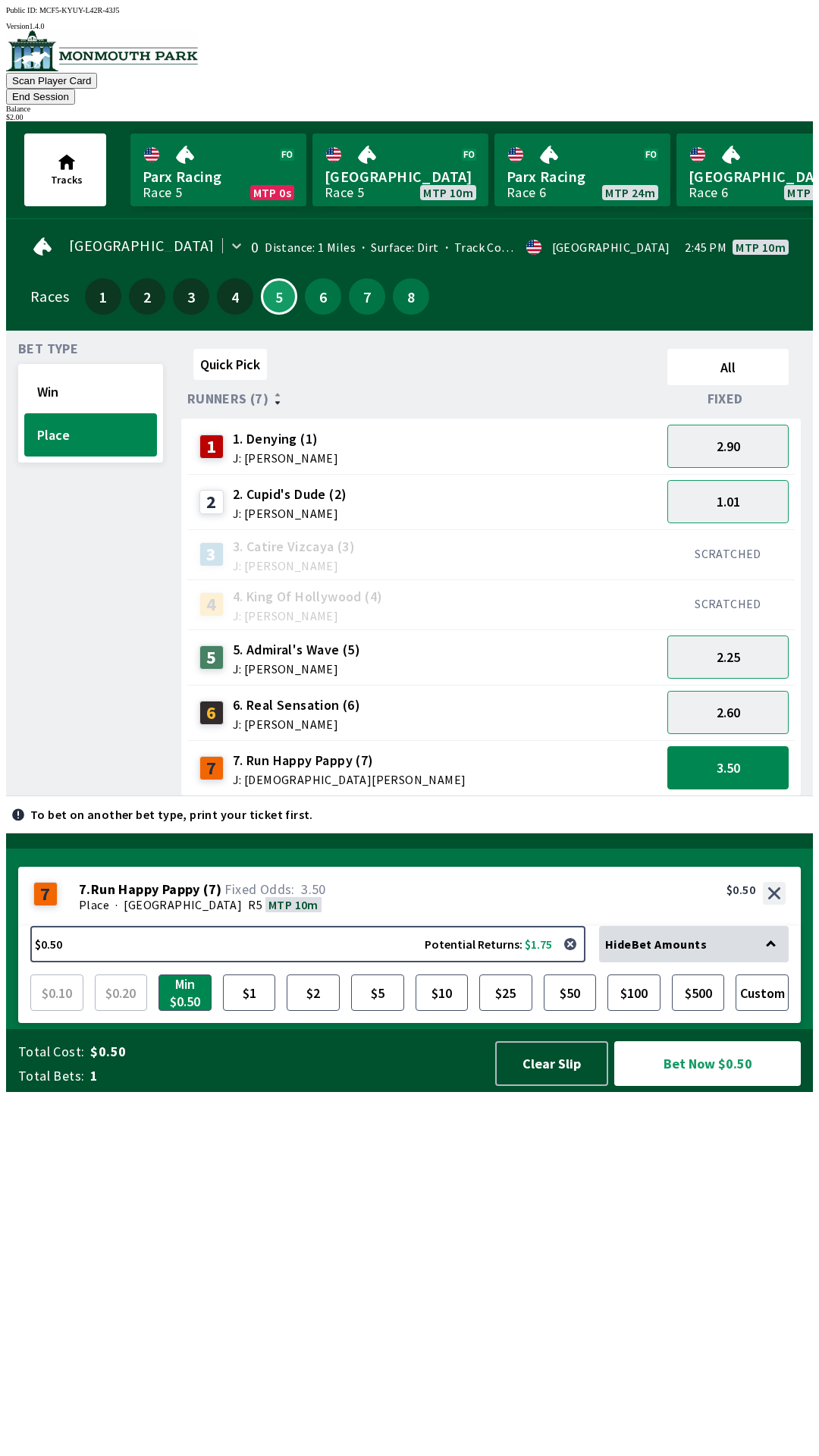
click at [52, 557] on div "Bet Type Win Place" at bounding box center [91, 570] width 145 height 453
click at [76, 370] on button "Win" at bounding box center [90, 391] width 133 height 44
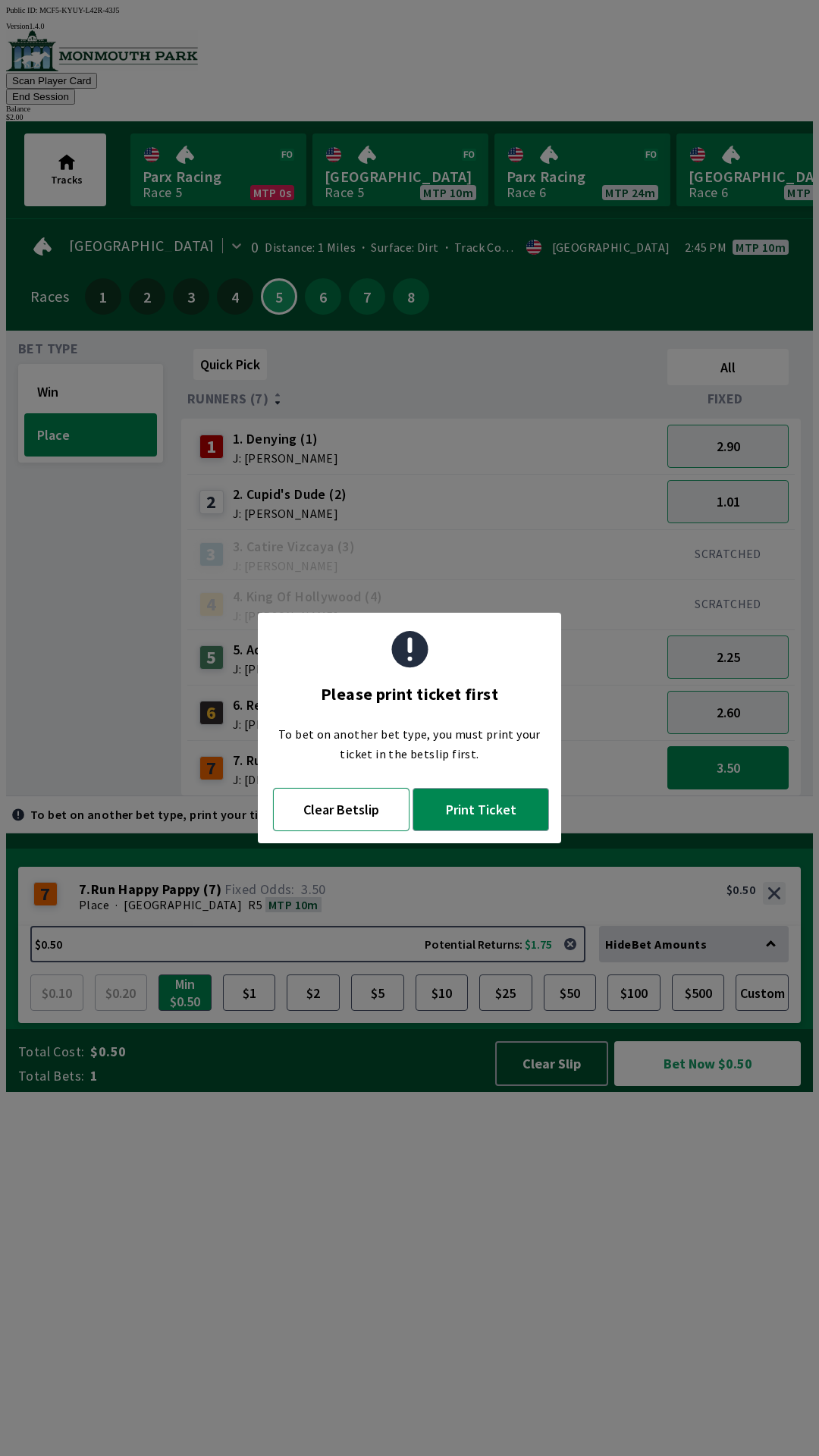
click at [327, 809] on button "Clear Betslip" at bounding box center [341, 809] width 137 height 44
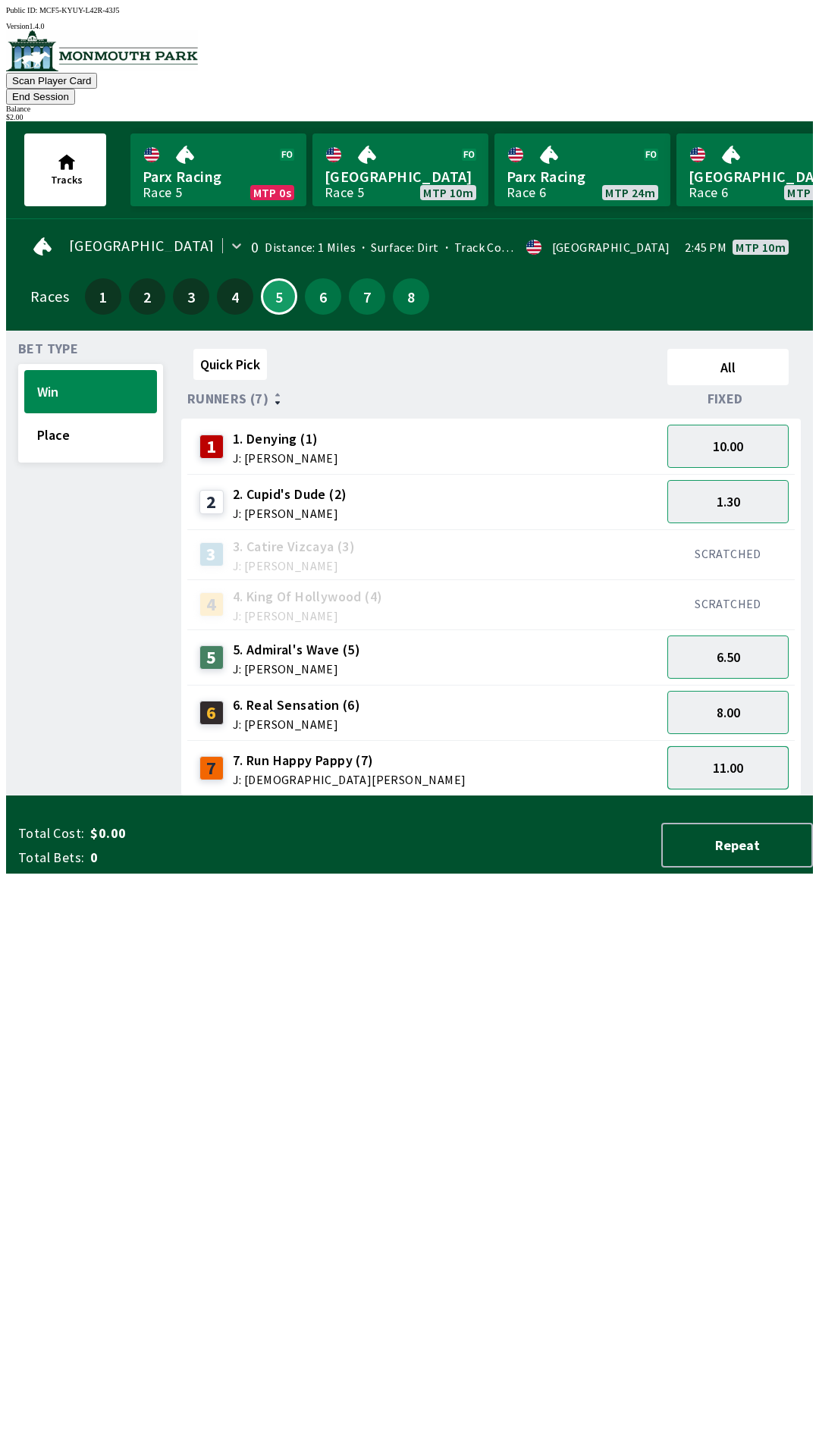
click at [703, 749] on button "11.00" at bounding box center [728, 767] width 122 height 44
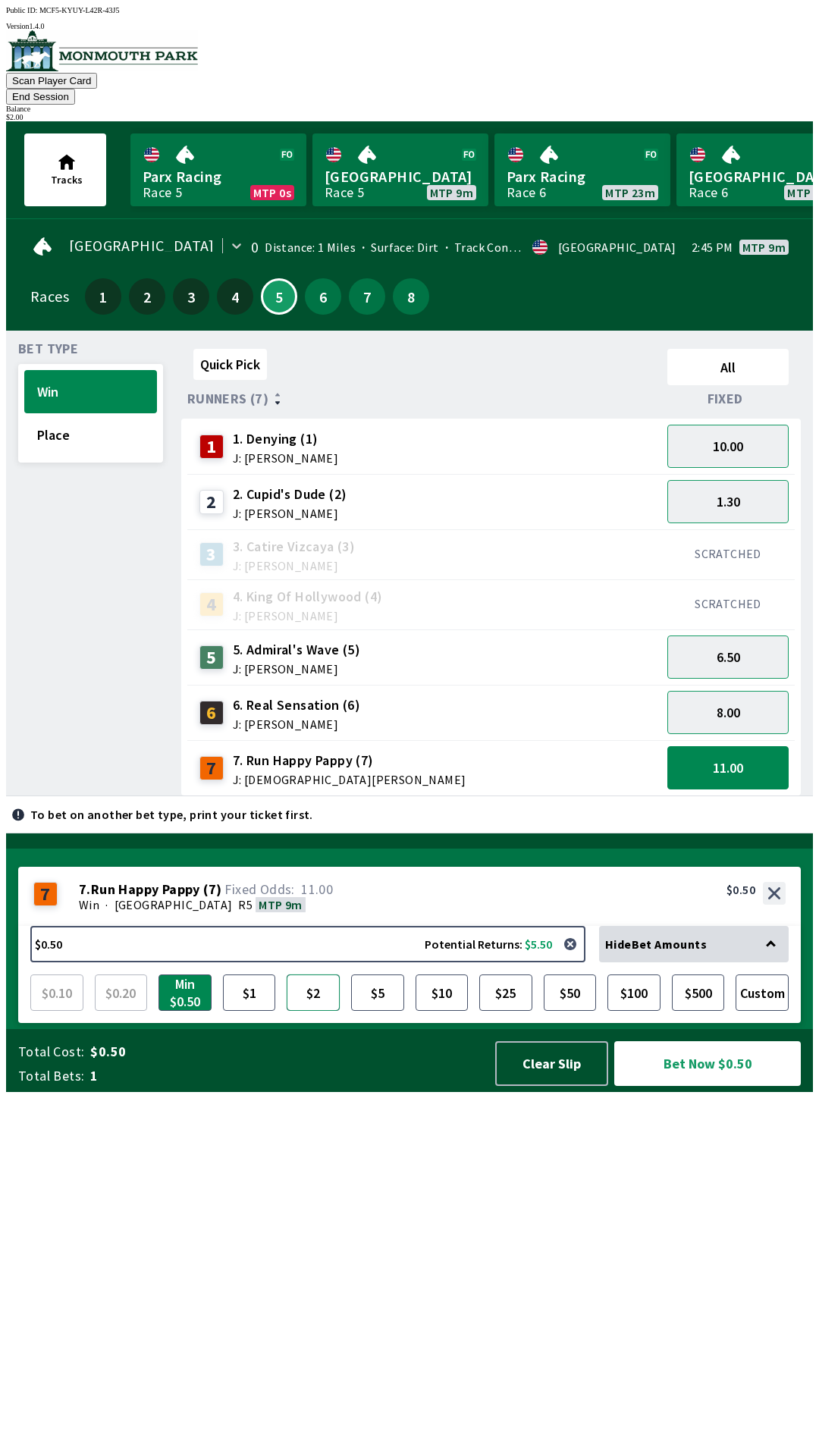
click at [319, 1011] on button "$2" at bounding box center [312, 991] width 53 height 36
click at [690, 1085] on button "Bet Now $2.00" at bounding box center [707, 1063] width 187 height 45
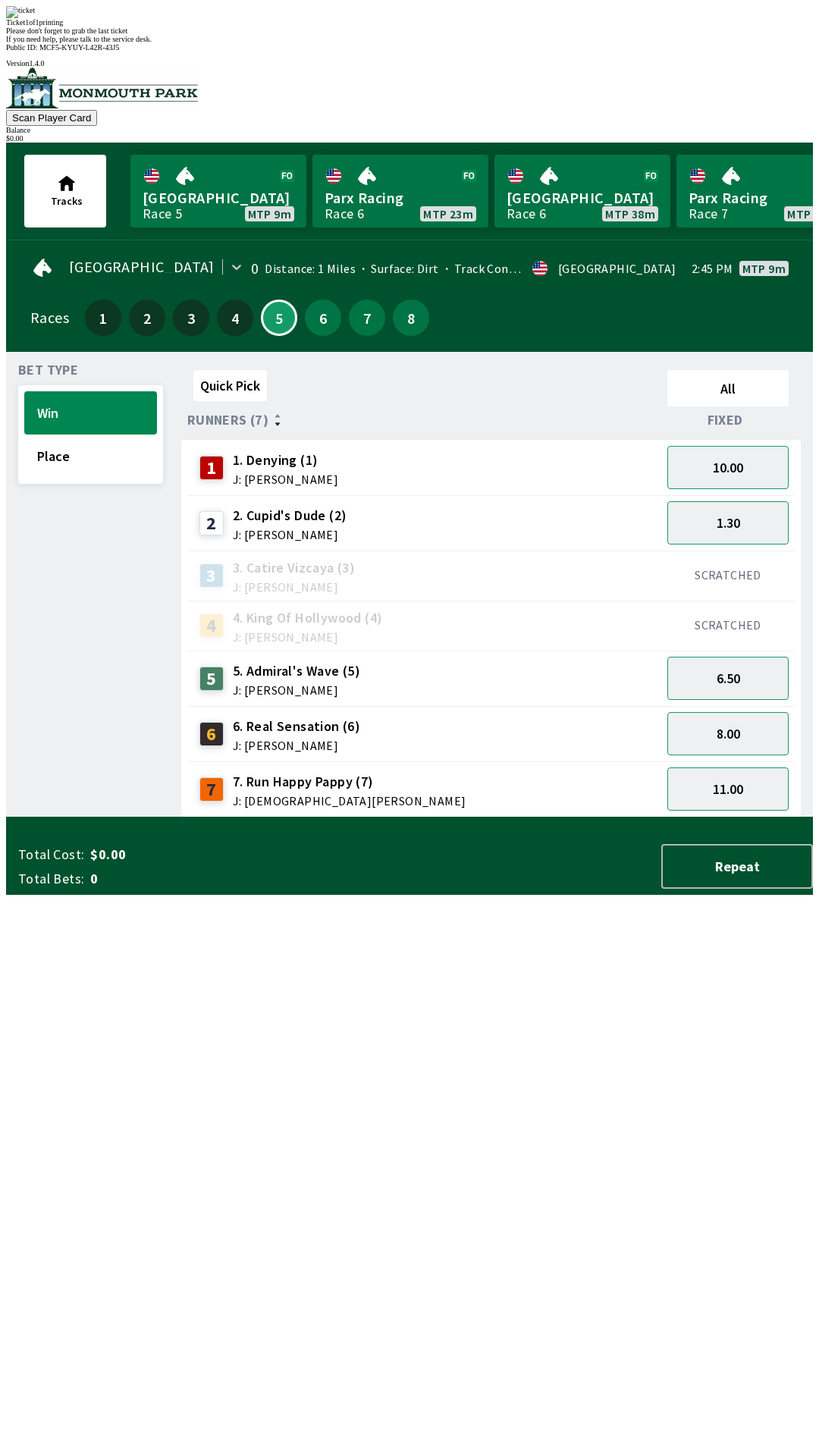
click at [654, 818] on div "Quick Pick All Runners (7) Fixed 1 1. Denying (1) J: [PERSON_NAME] 10.00 2 2. […" at bounding box center [497, 591] width 632 height 453
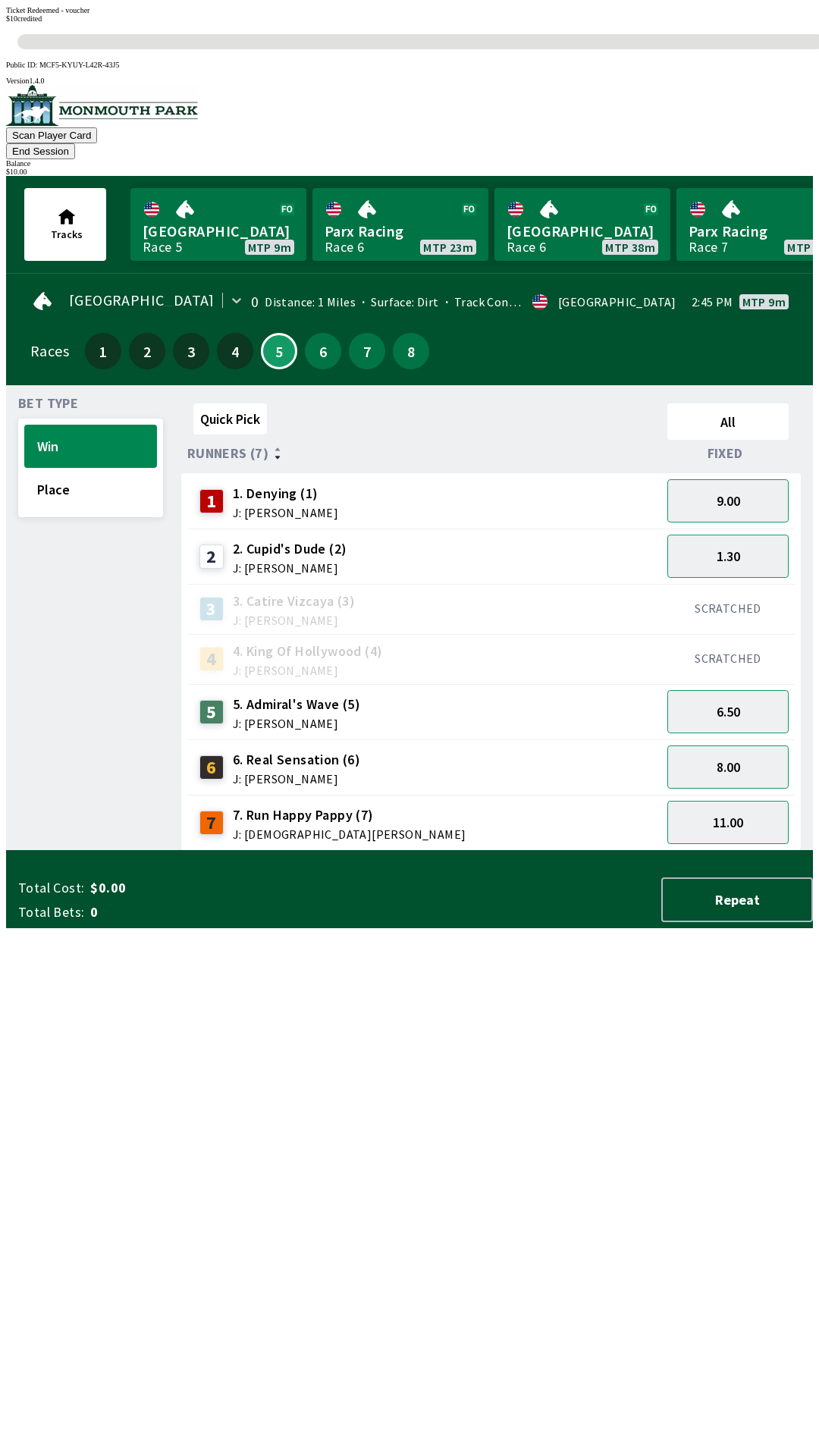
click at [505, 49] on div "Ticket Redeemed - voucher $ 10 credited 0s" at bounding box center [410, 28] width 807 height 44
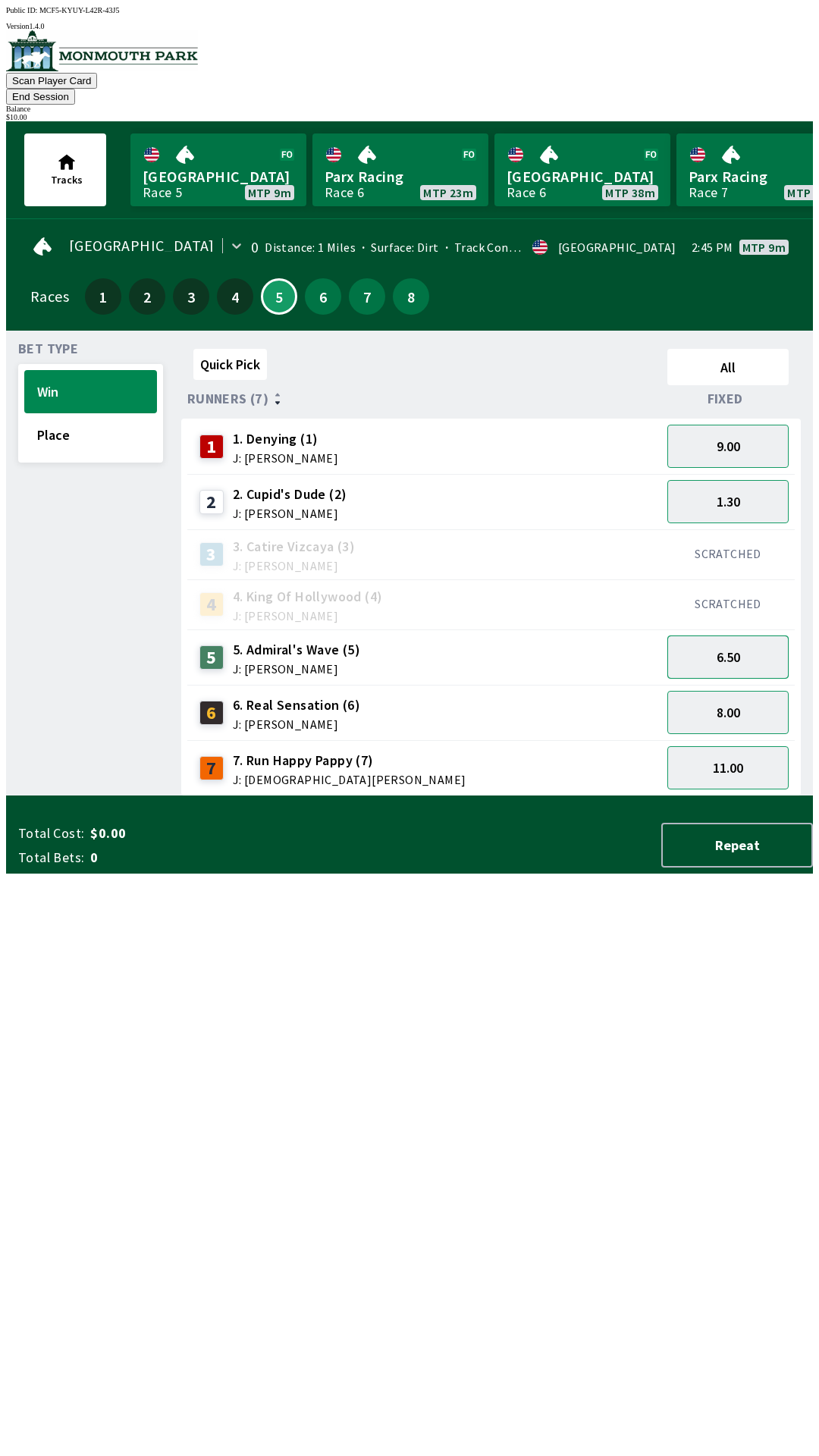
click at [754, 636] on button "6.50" at bounding box center [728, 657] width 122 height 44
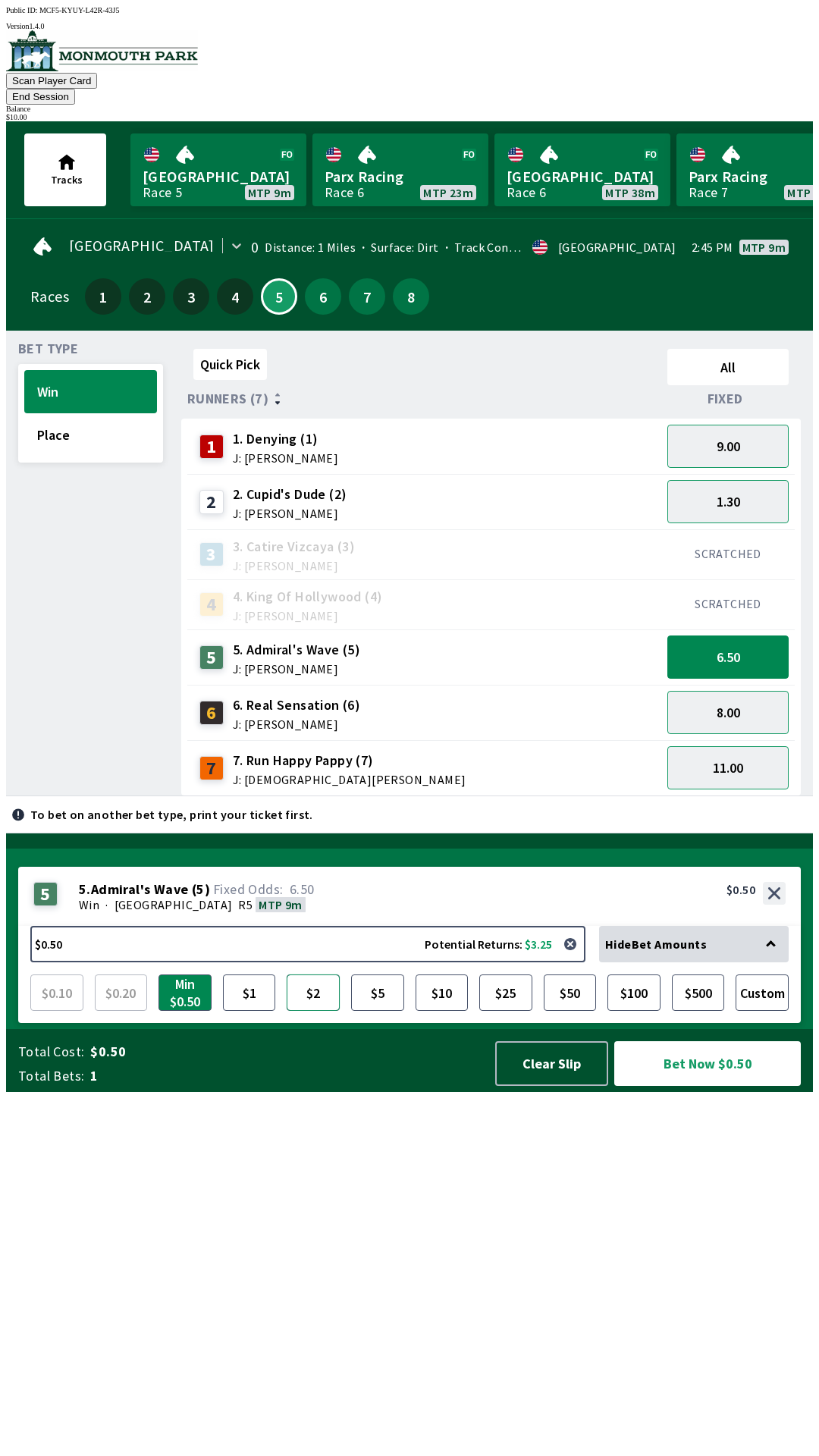
click at [317, 1011] on button "$2" at bounding box center [312, 991] width 53 height 36
click at [107, 413] on button "Place" at bounding box center [90, 435] width 133 height 44
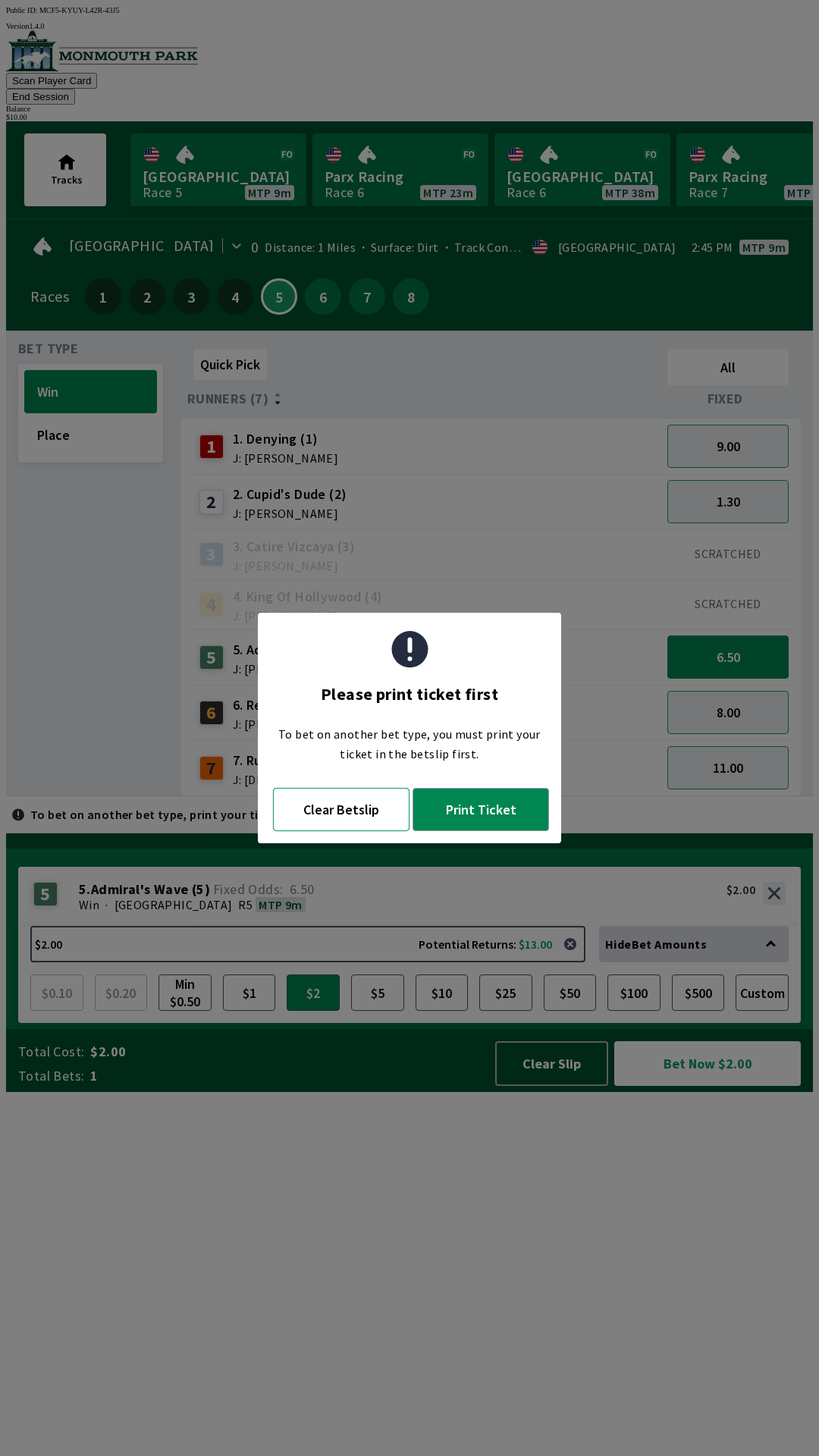
click at [360, 815] on button "Clear Betslip" at bounding box center [341, 809] width 137 height 44
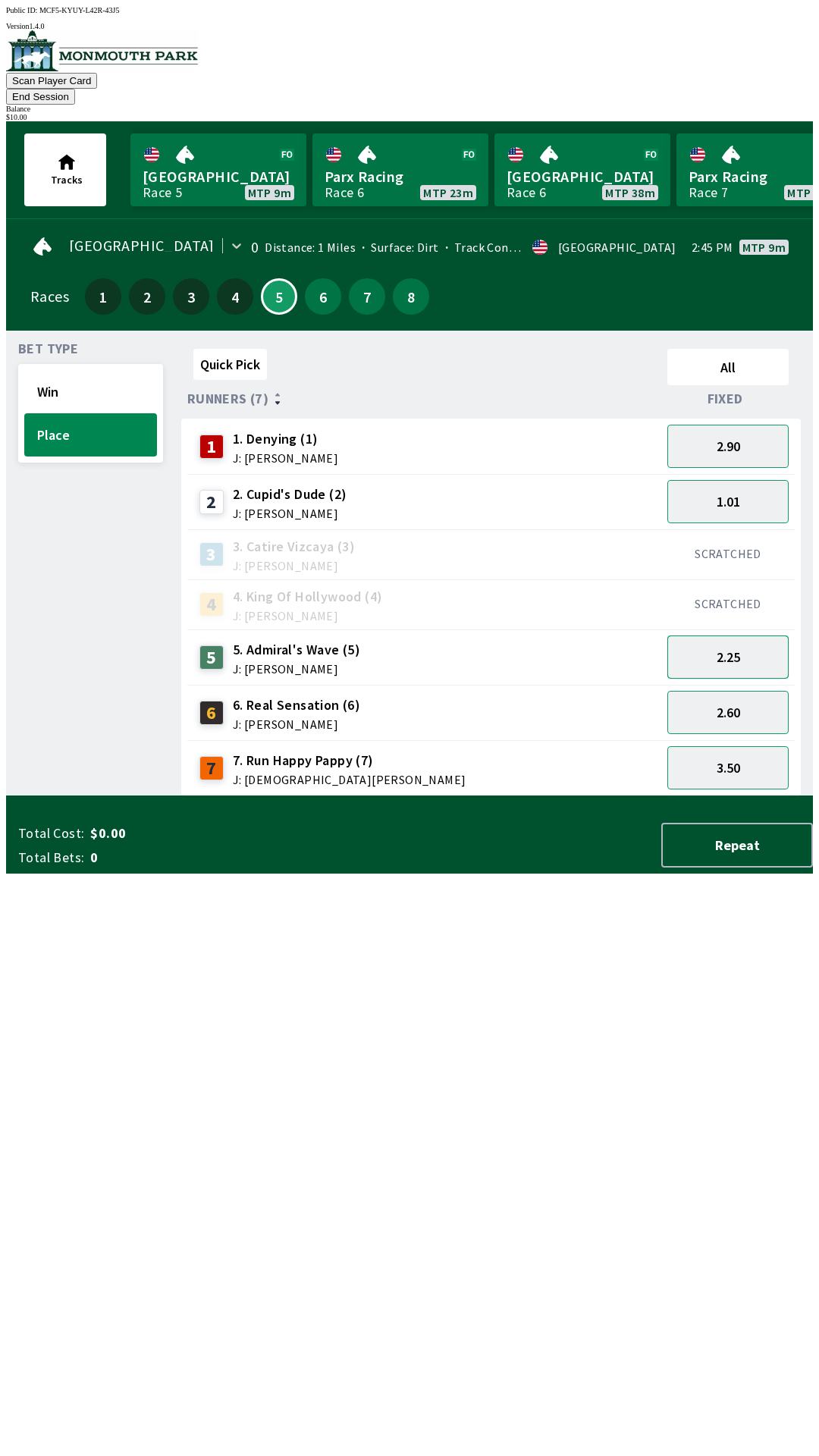
click at [758, 636] on button "2.25" at bounding box center [728, 657] width 122 height 44
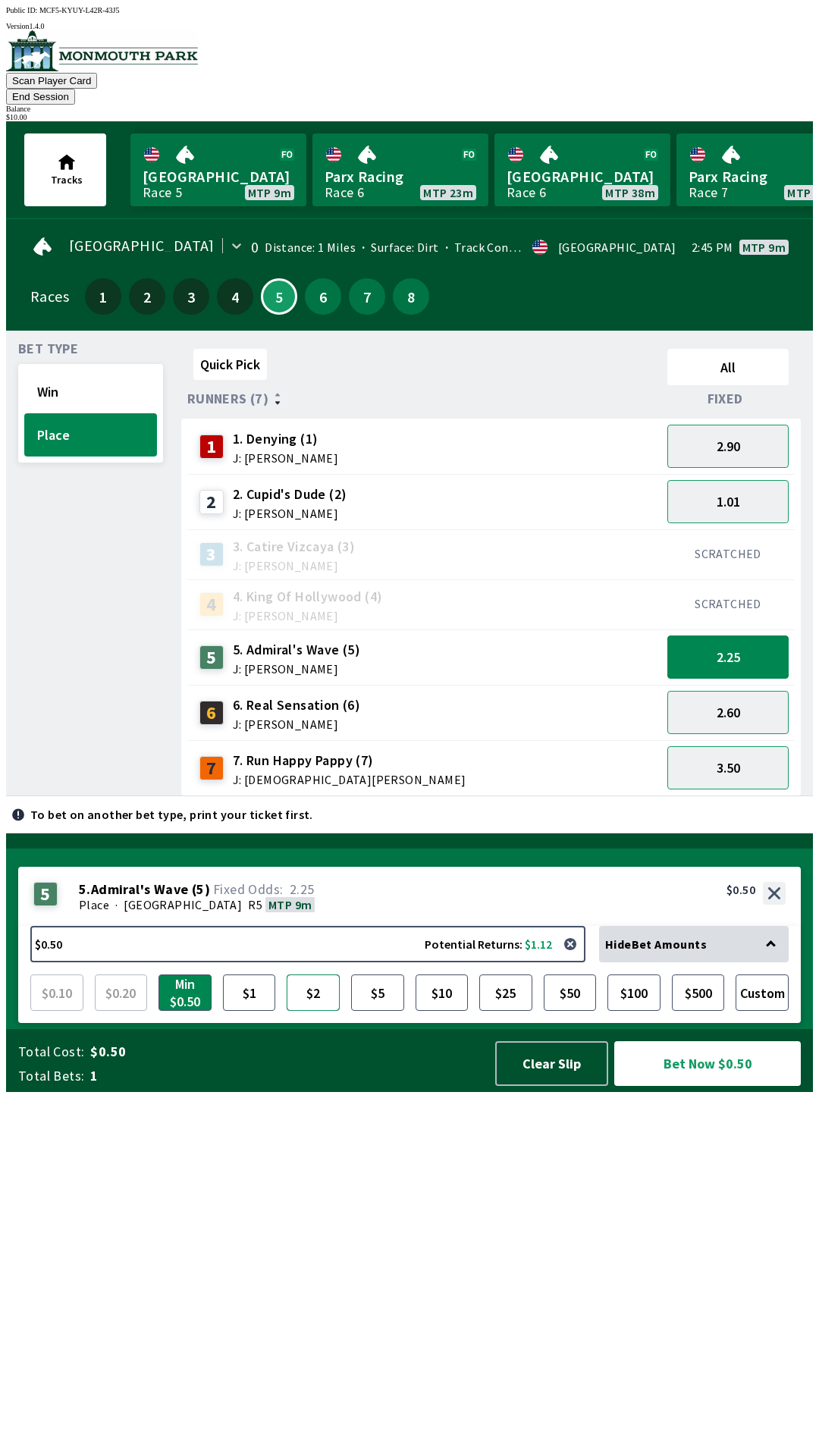
click at [311, 1011] on button "$2" at bounding box center [312, 991] width 53 height 36
click at [725, 1085] on button "Bet Now $2.00" at bounding box center [707, 1063] width 187 height 45
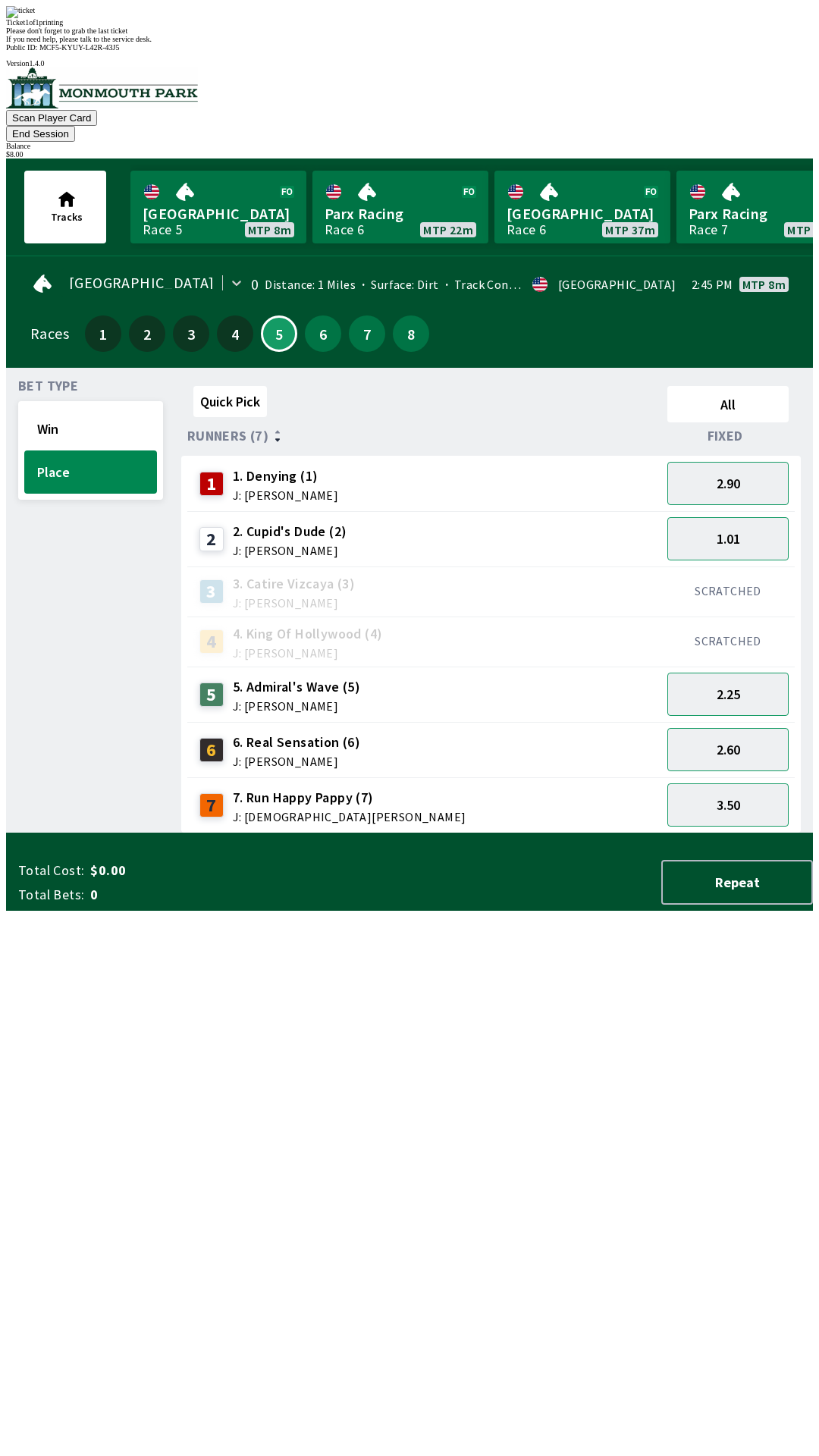
click at [580, 833] on div "Quick Pick All Runners (7) Fixed 1 1. Denying (1) J: [PERSON_NAME] 2.90 2 2. Cu…" at bounding box center [497, 607] width 632 height 453
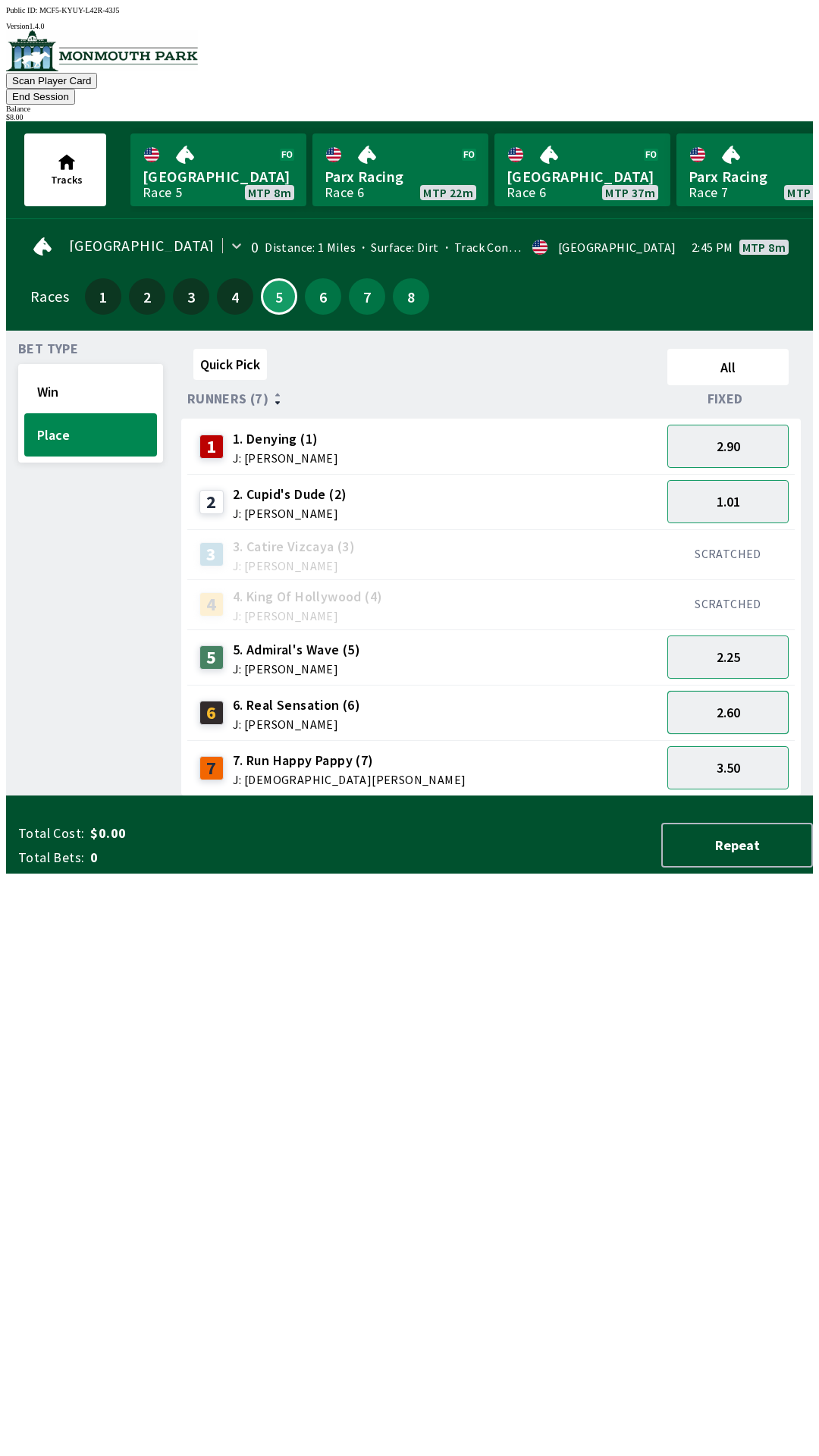
click at [760, 701] on button "2.60" at bounding box center [728, 712] width 122 height 44
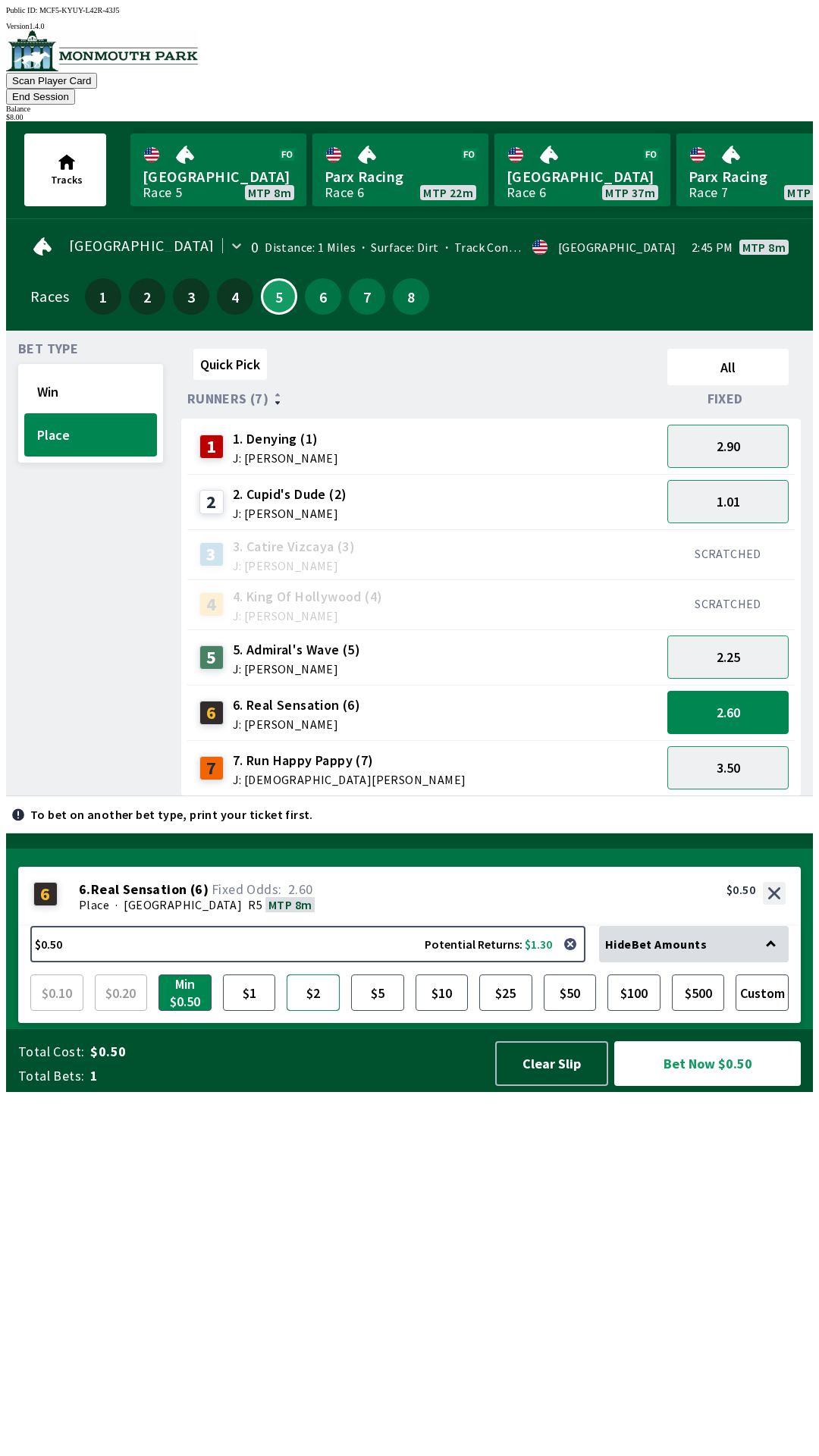
click at [313, 1011] on button "$2" at bounding box center [312, 991] width 53 height 36
click at [727, 1085] on button "Bet Now $2.00" at bounding box center [707, 1063] width 187 height 45
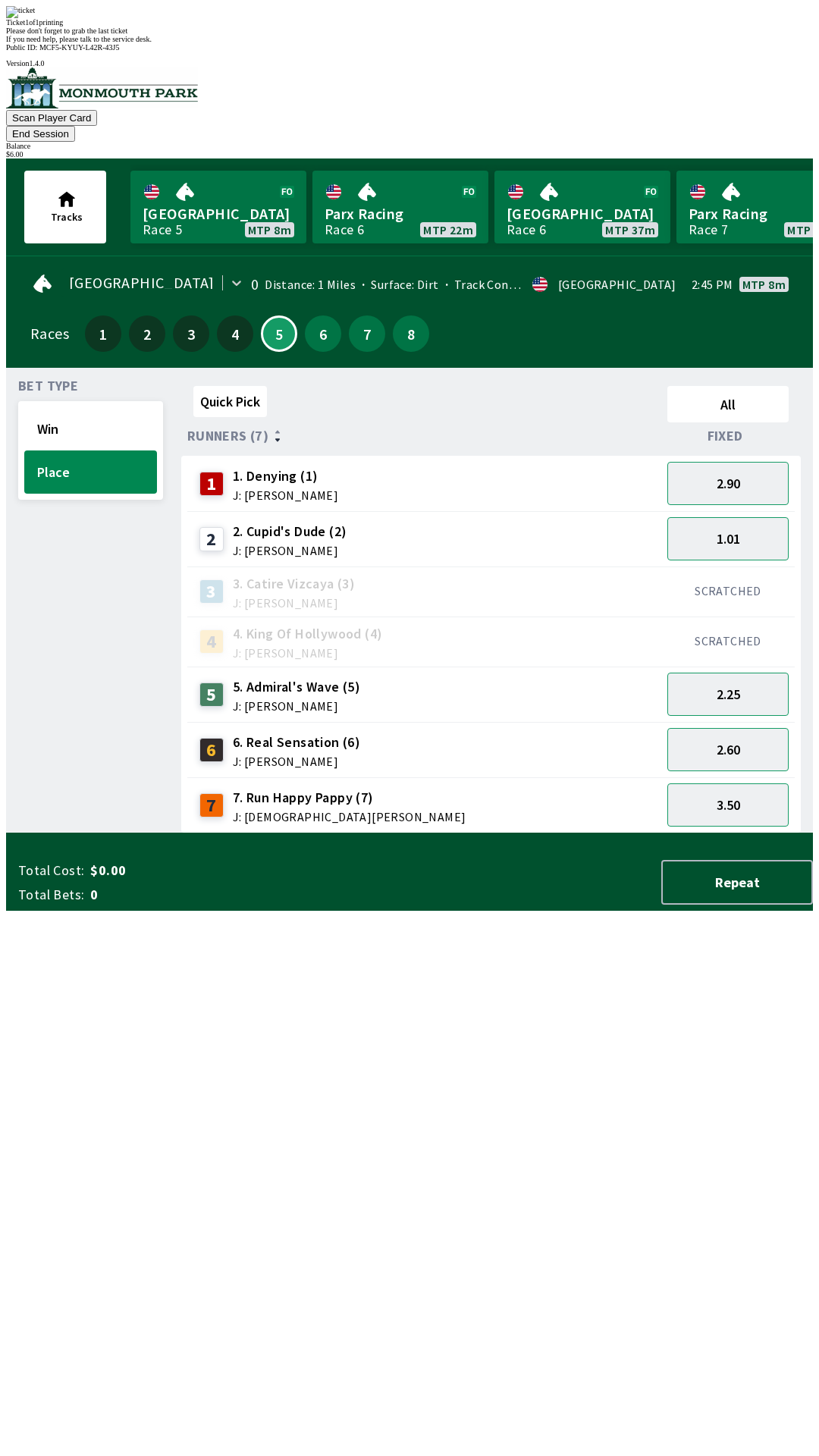
click at [544, 833] on div "Quick Pick All Runners (7) Fixed 1 1. Denying (1) J: [PERSON_NAME] 2.90 2 2. Cu…" at bounding box center [497, 607] width 632 height 453
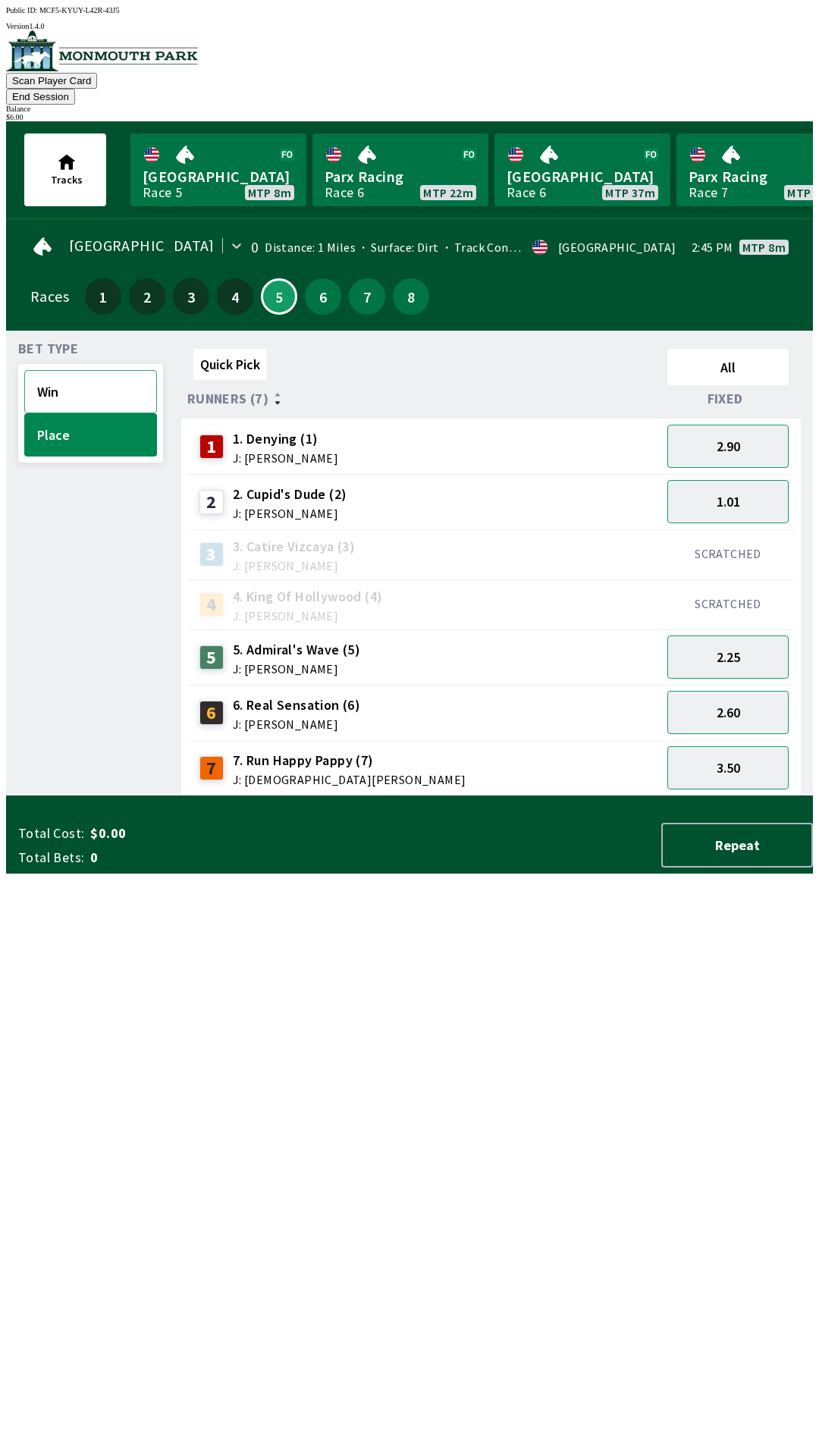
click at [88, 370] on button "Win" at bounding box center [90, 391] width 133 height 44
click at [767, 636] on button "6.50" at bounding box center [728, 657] width 122 height 44
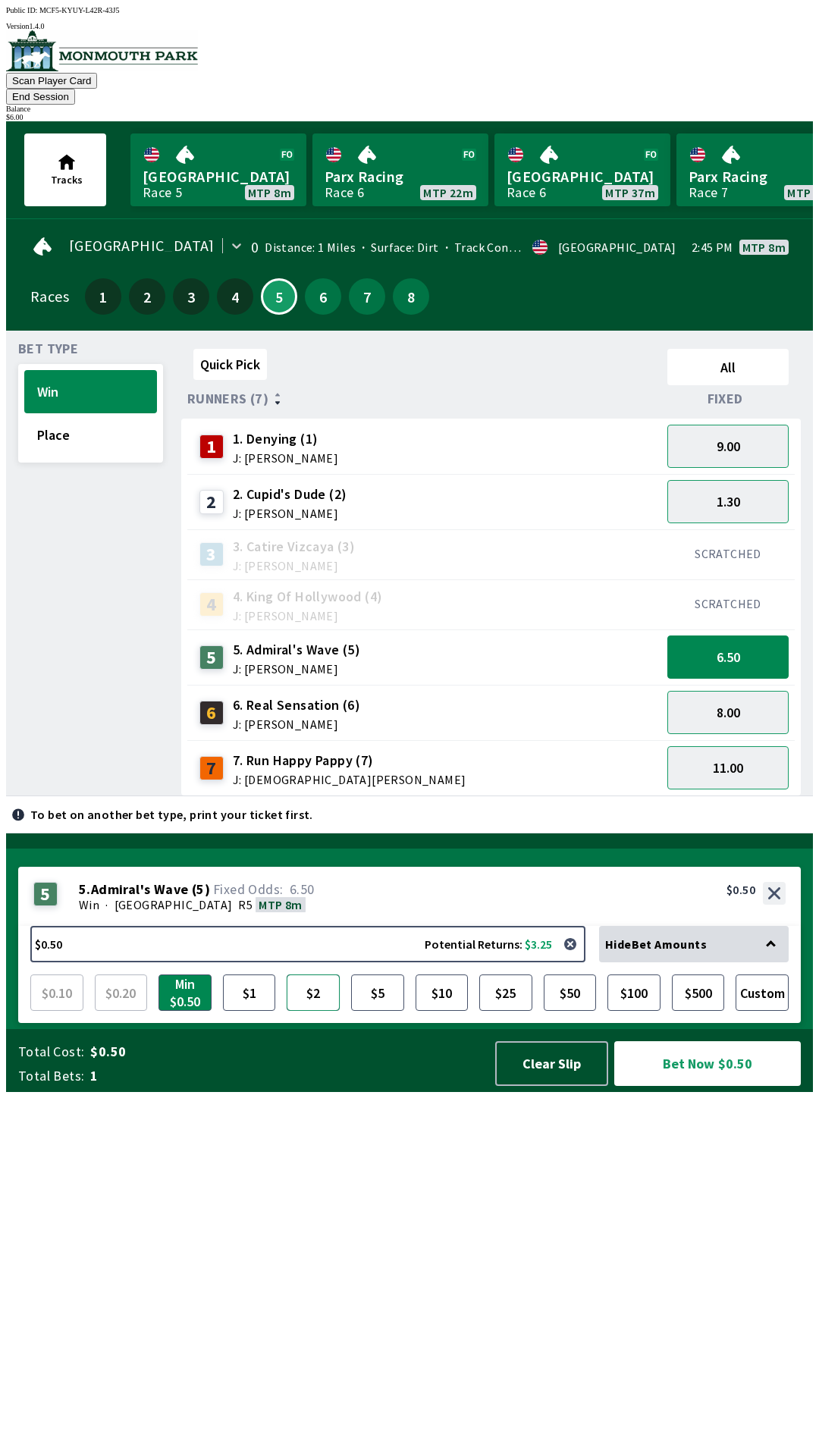
click at [318, 1011] on button "$2" at bounding box center [312, 991] width 53 height 36
click at [724, 1085] on button "Bet Now $2.00" at bounding box center [707, 1063] width 187 height 45
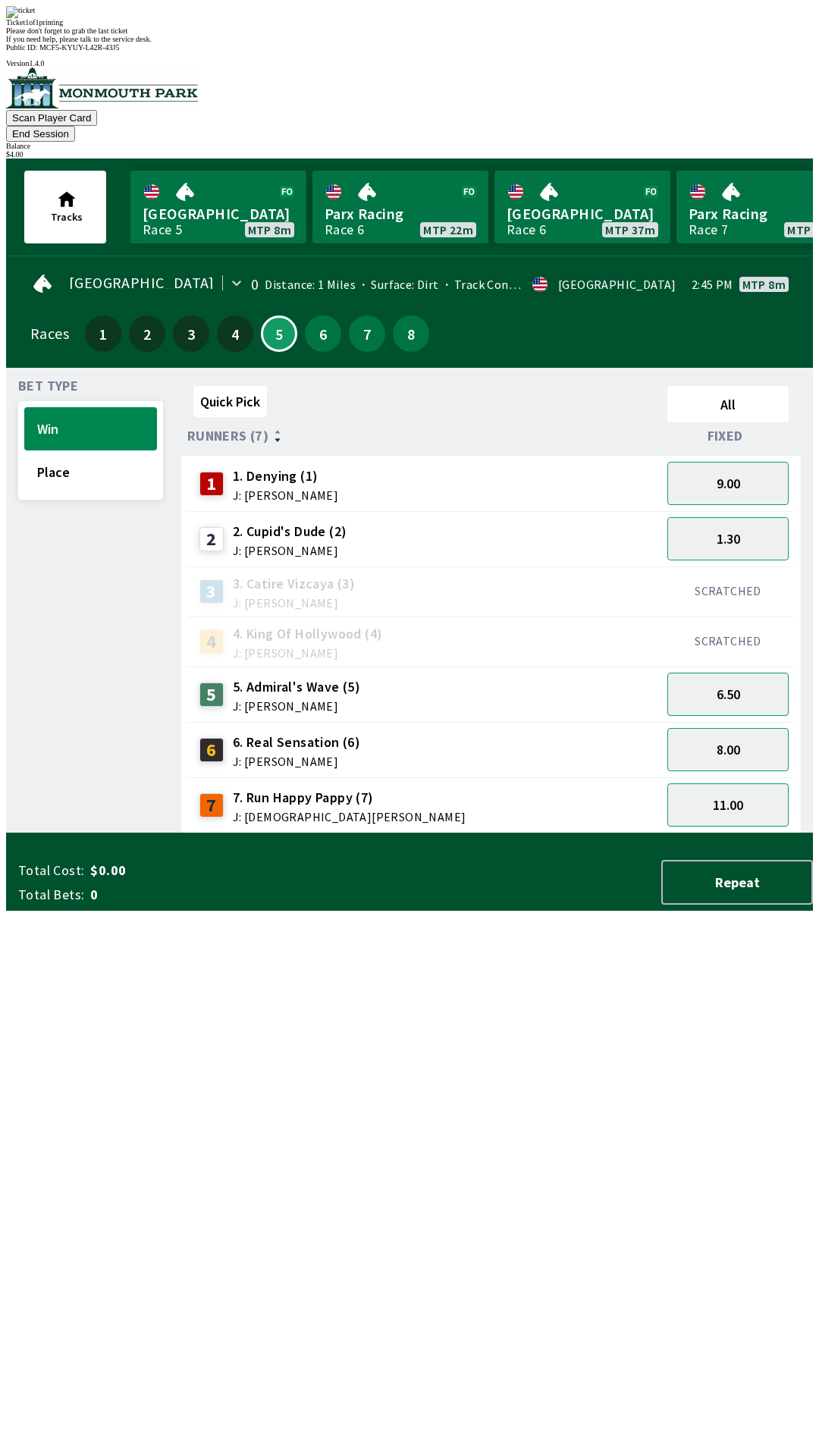
click at [631, 833] on div "Quick Pick All Runners (7) Fixed 1 1. Denying (1) J: [PERSON_NAME] 9.00 2 2. [P…" at bounding box center [497, 607] width 632 height 453
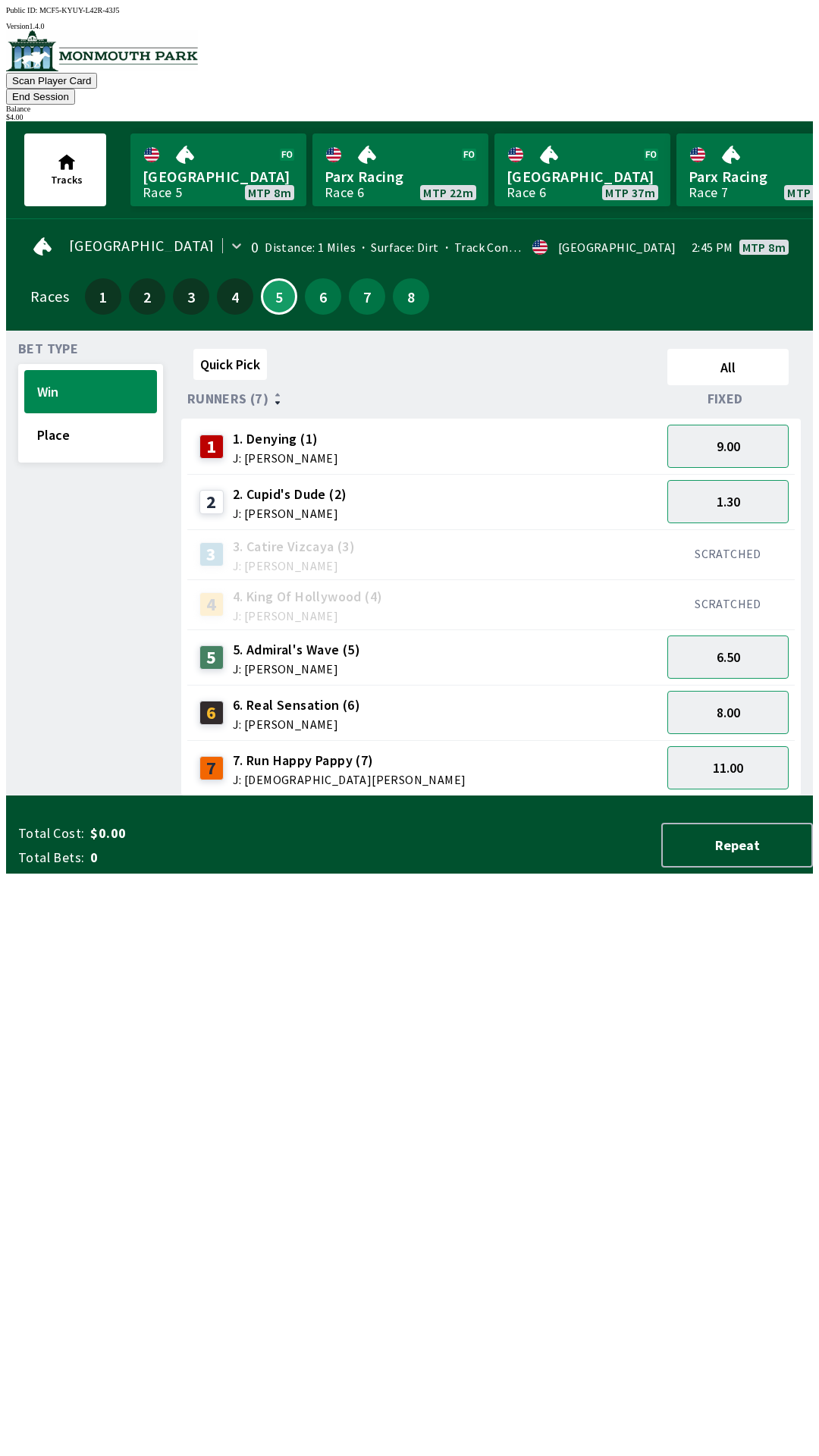
click at [75, 88] on button "End Session" at bounding box center [41, 96] width 69 height 16
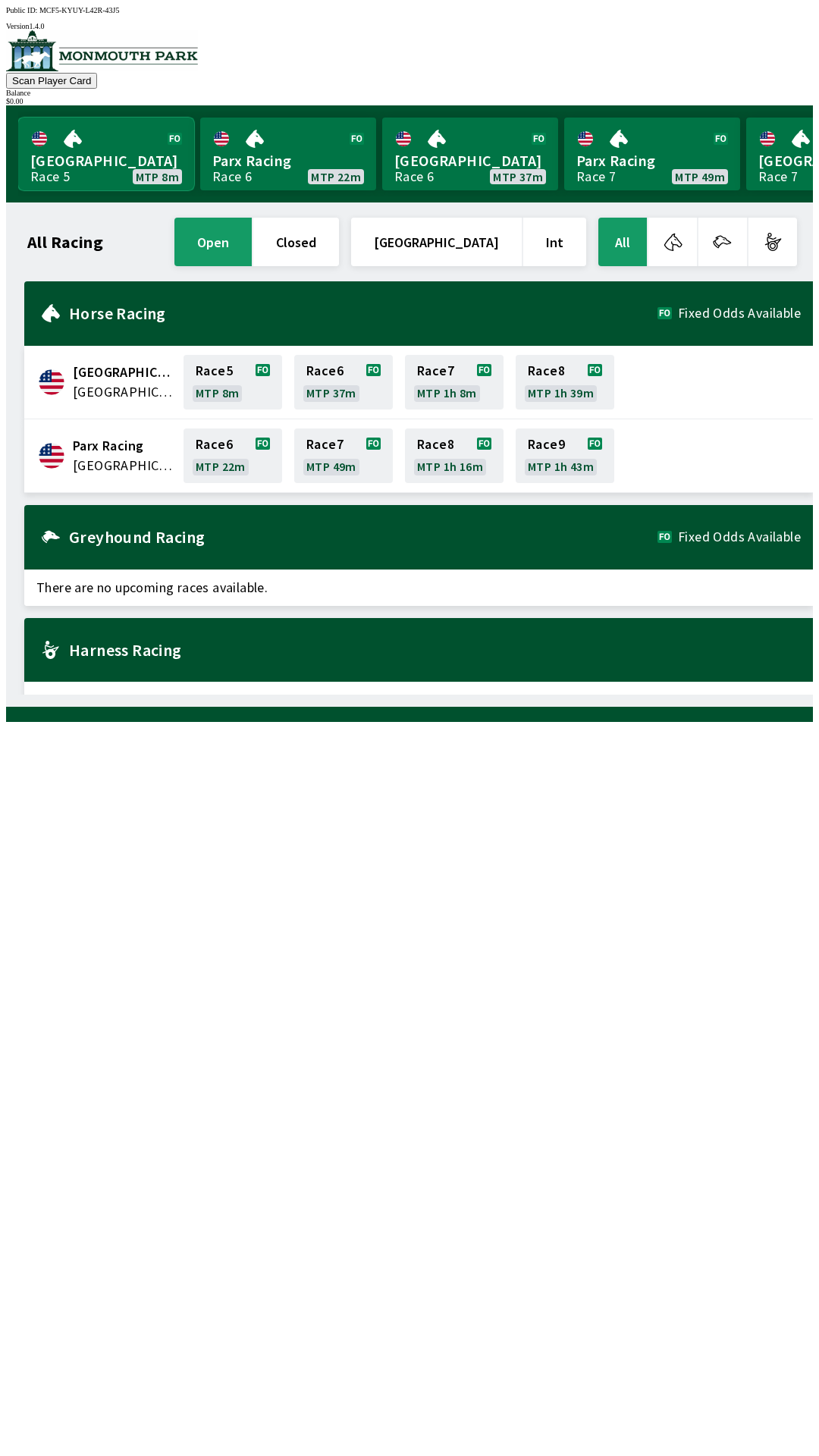
click at [92, 166] on link "[GEOGRAPHIC_DATA] Race 5 MTP 8m" at bounding box center [106, 153] width 176 height 72
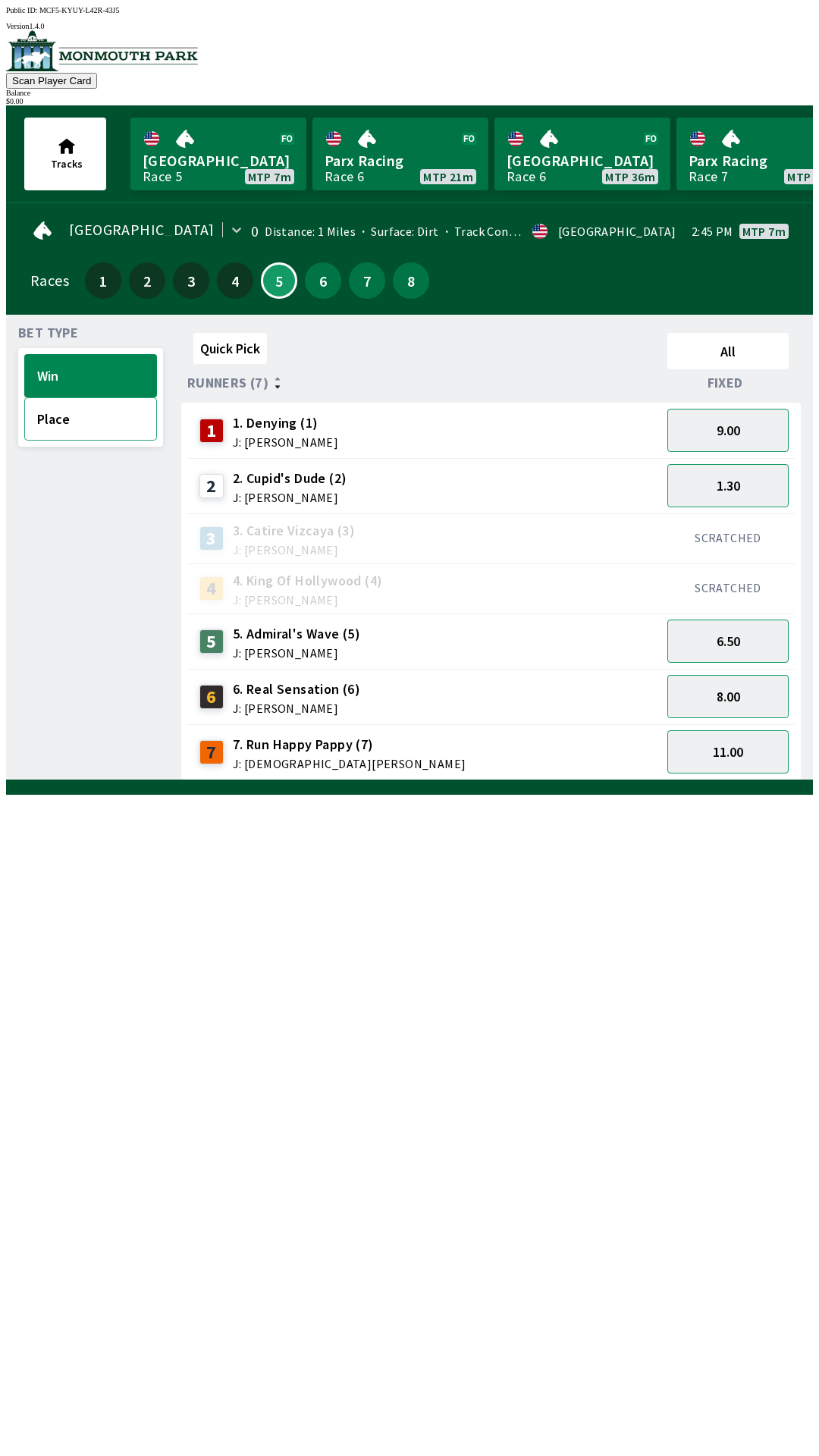
click at [62, 417] on button "Place" at bounding box center [90, 419] width 133 height 44
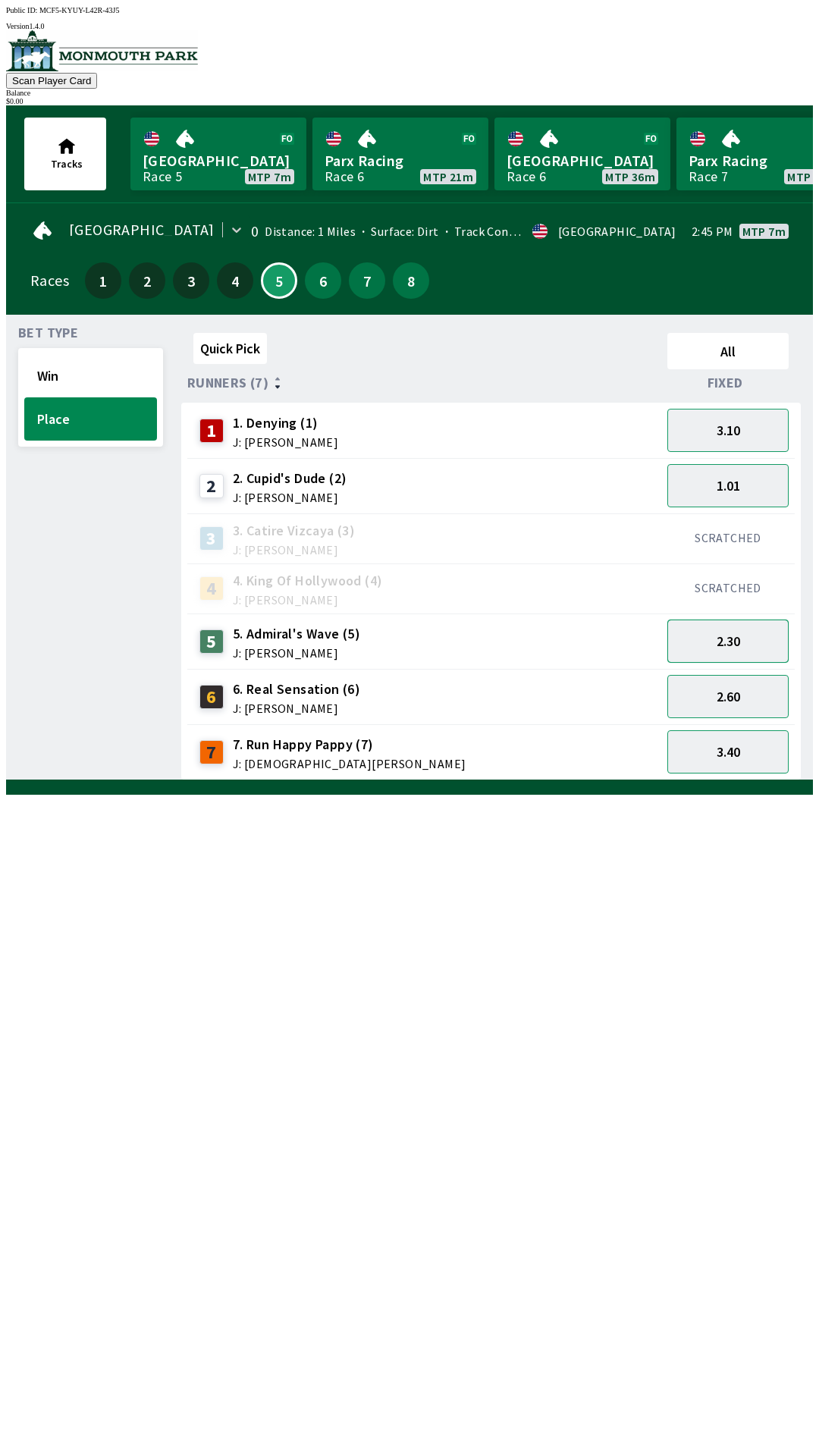
click at [754, 640] on button "2.30" at bounding box center [728, 641] width 122 height 44
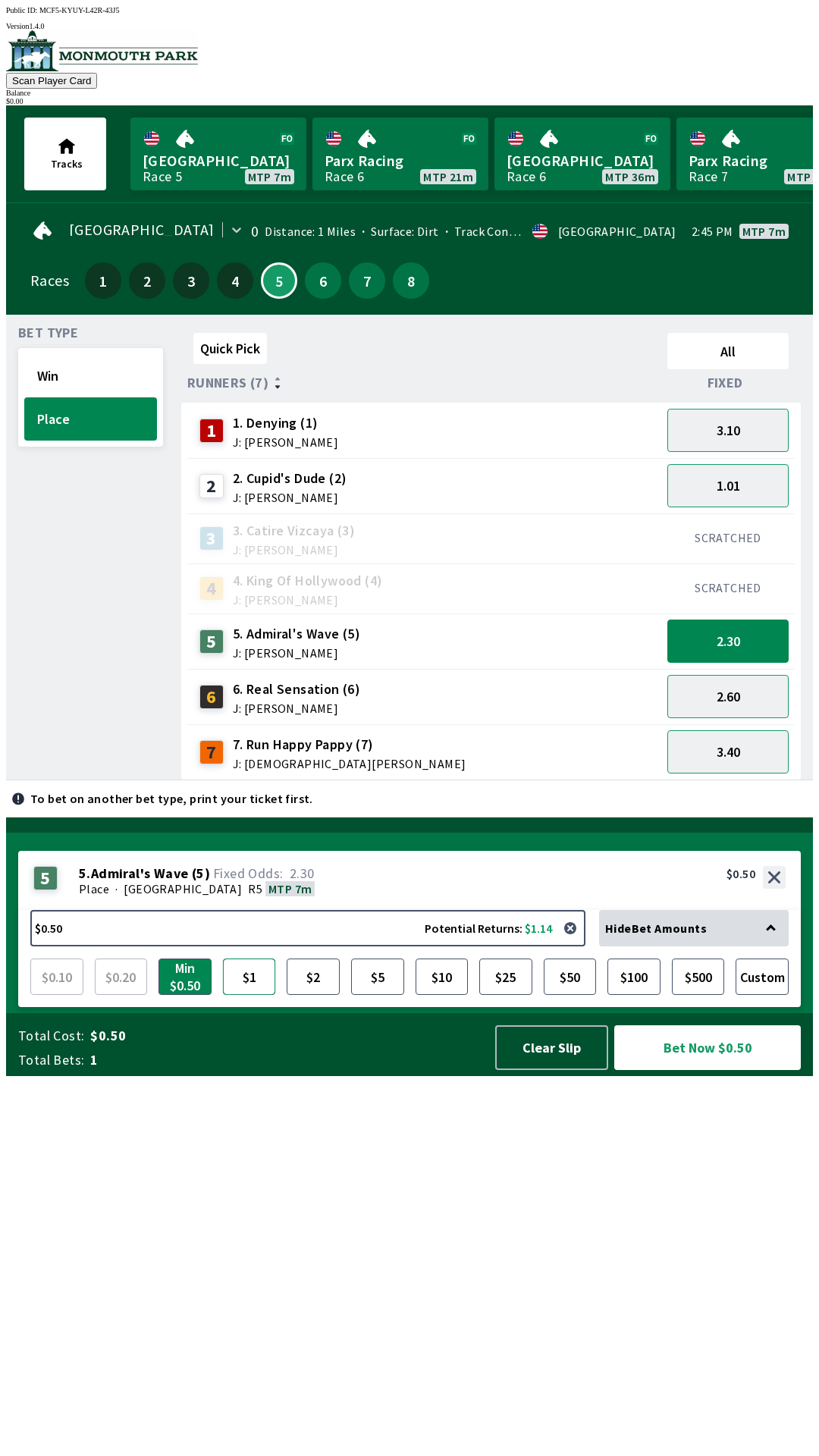
click at [249, 994] on button "$1" at bounding box center [249, 976] width 53 height 36
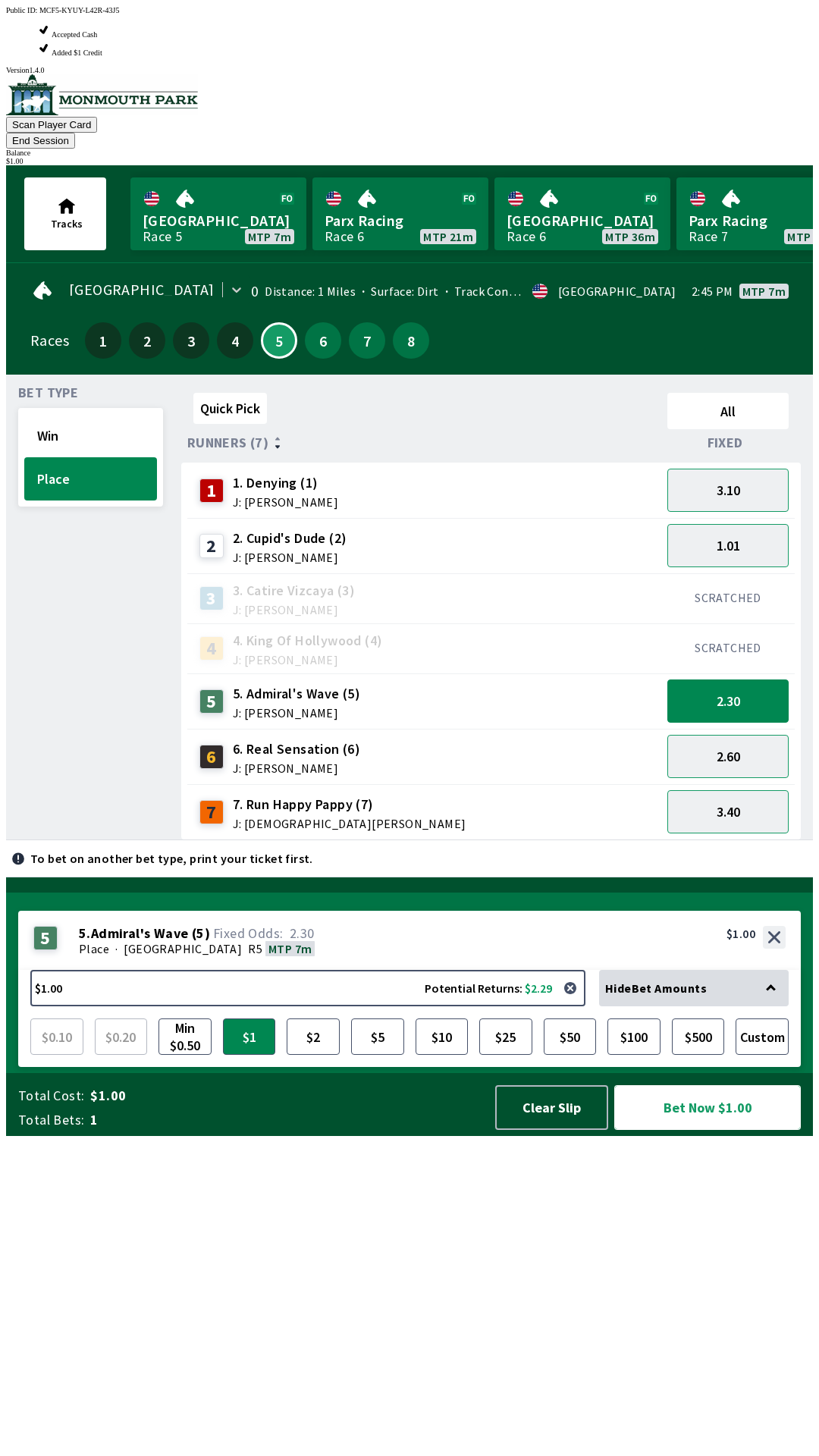
click at [702, 1130] on button "Bet Now $1.00" at bounding box center [707, 1108] width 187 height 45
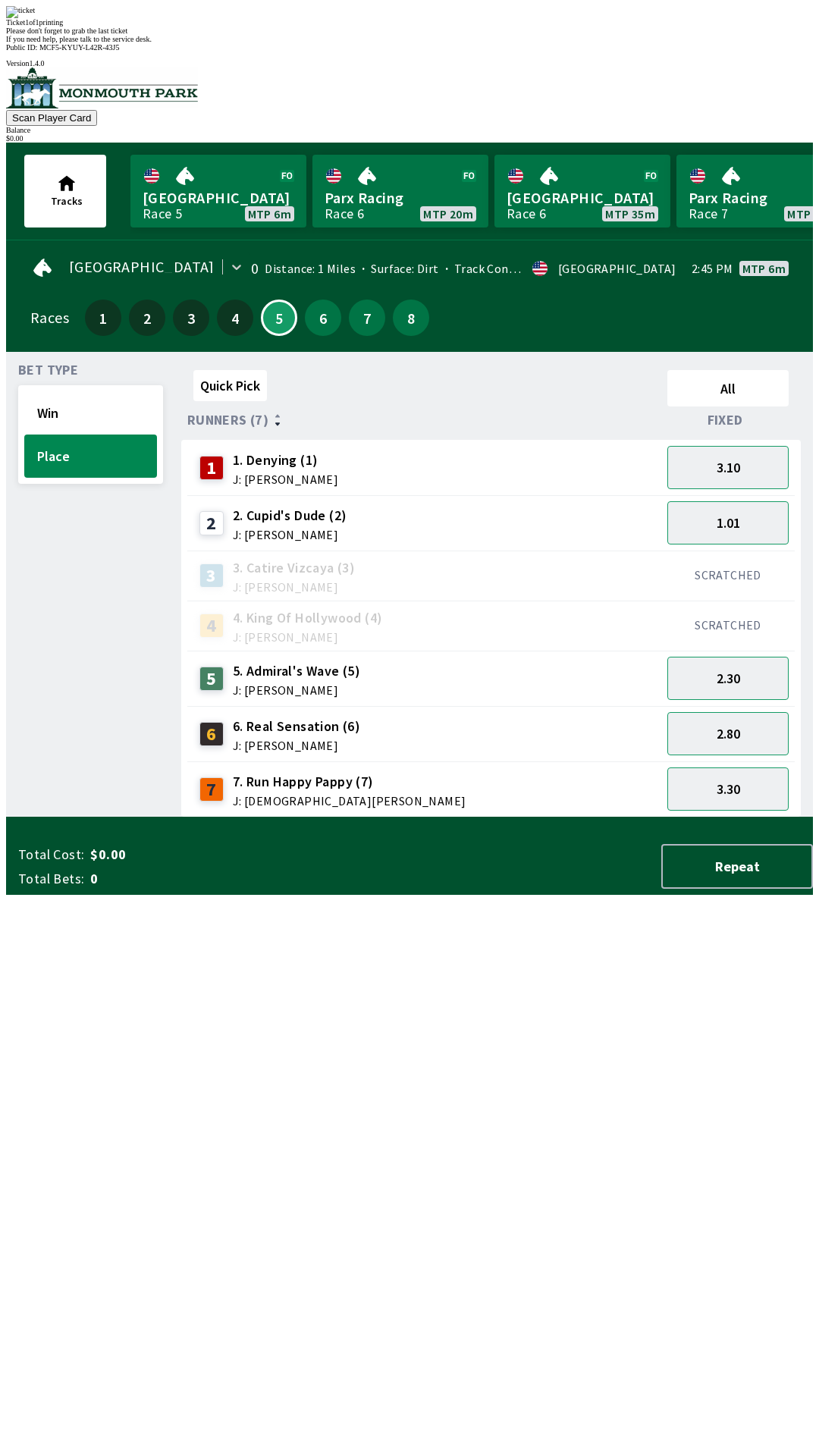
click at [516, 818] on div "Quick Pick All Runners (7) Fixed 1 1. Denying (1) J: [PERSON_NAME] 3.10 2 2. Cu…" at bounding box center [497, 591] width 632 height 453
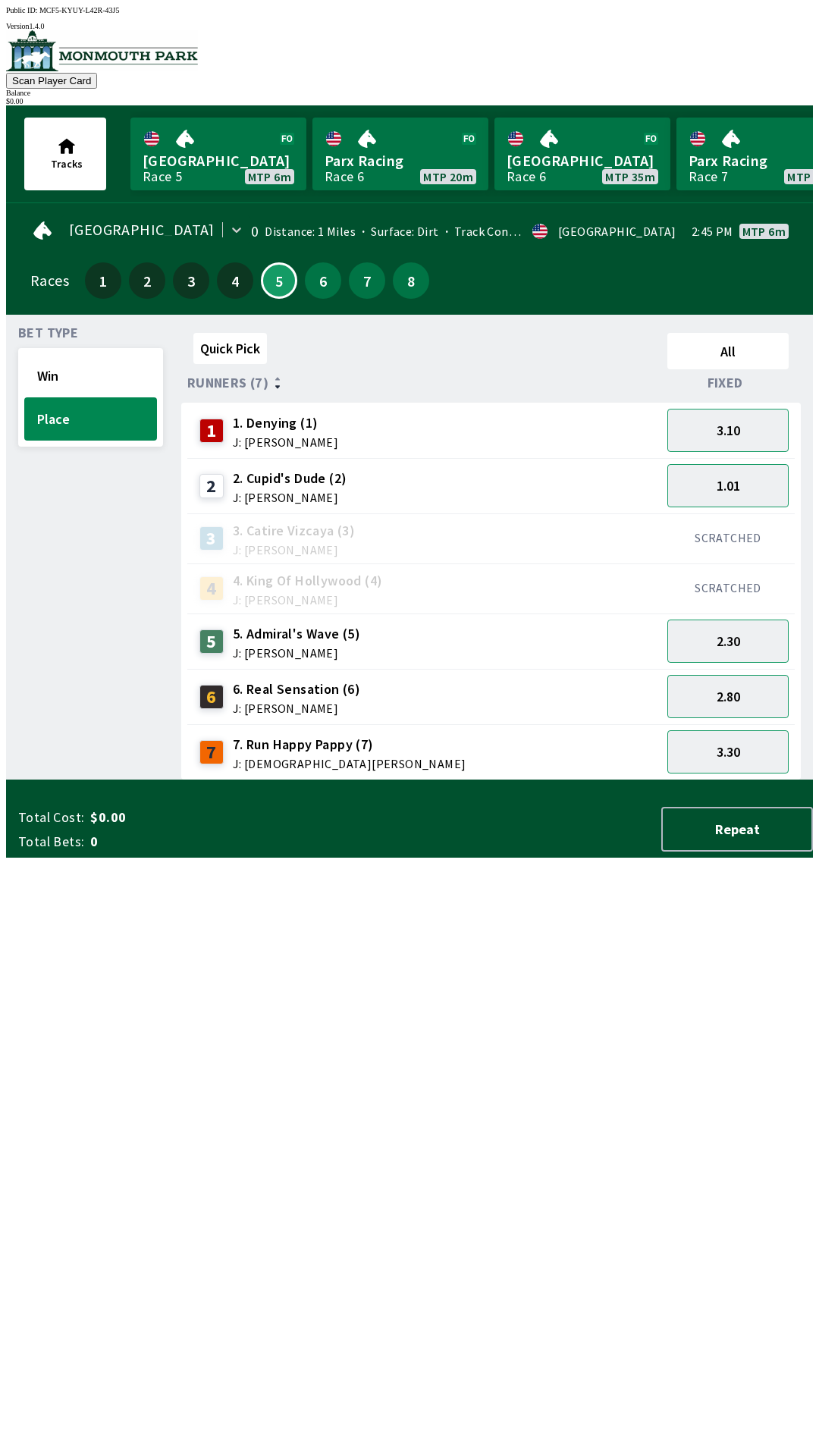
click at [278, 402] on div "1 1. Denying (1) J: [PERSON_NAME]" at bounding box center [425, 430] width 474 height 56
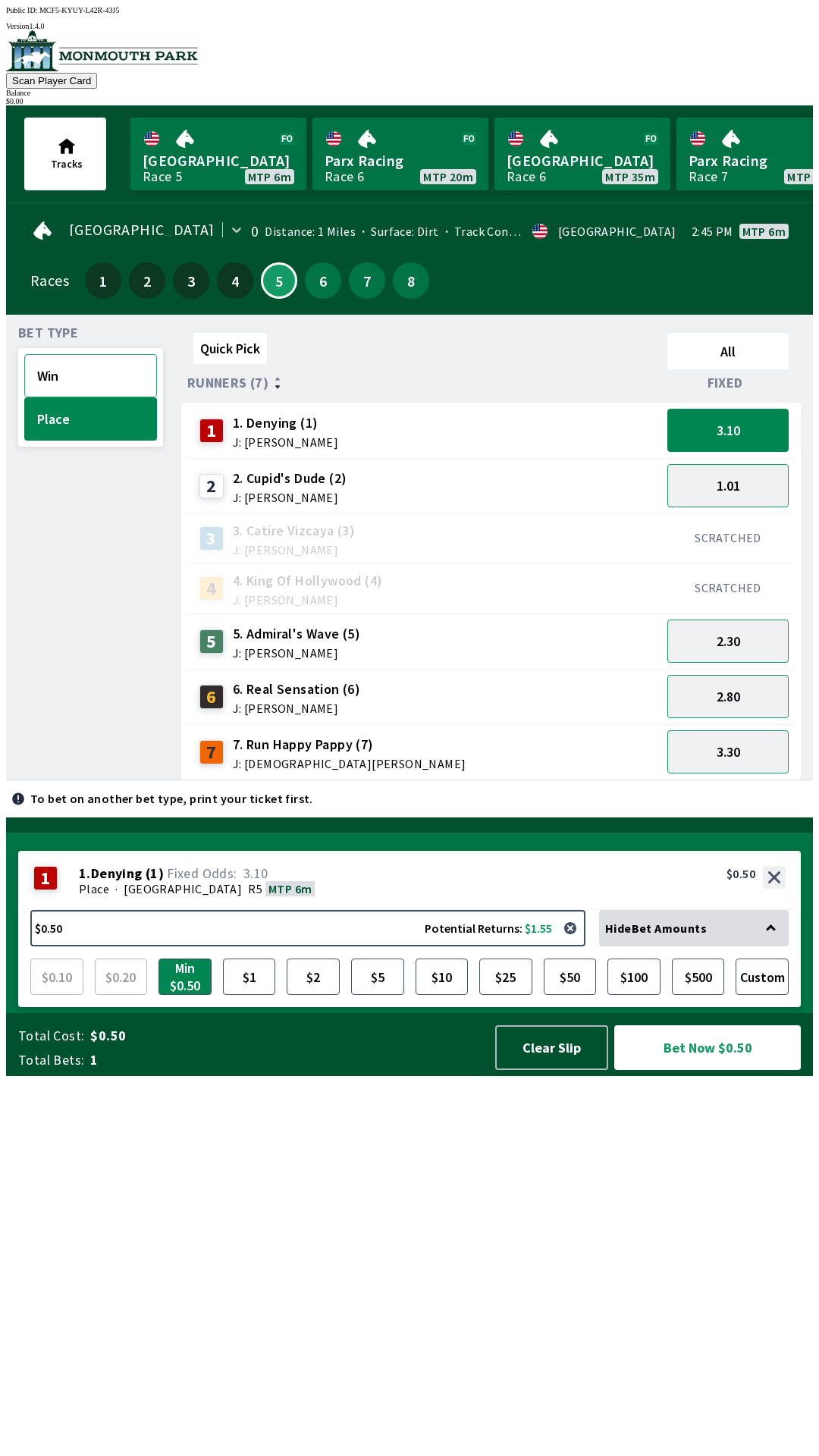
click at [93, 362] on button "Win" at bounding box center [90, 375] width 133 height 44
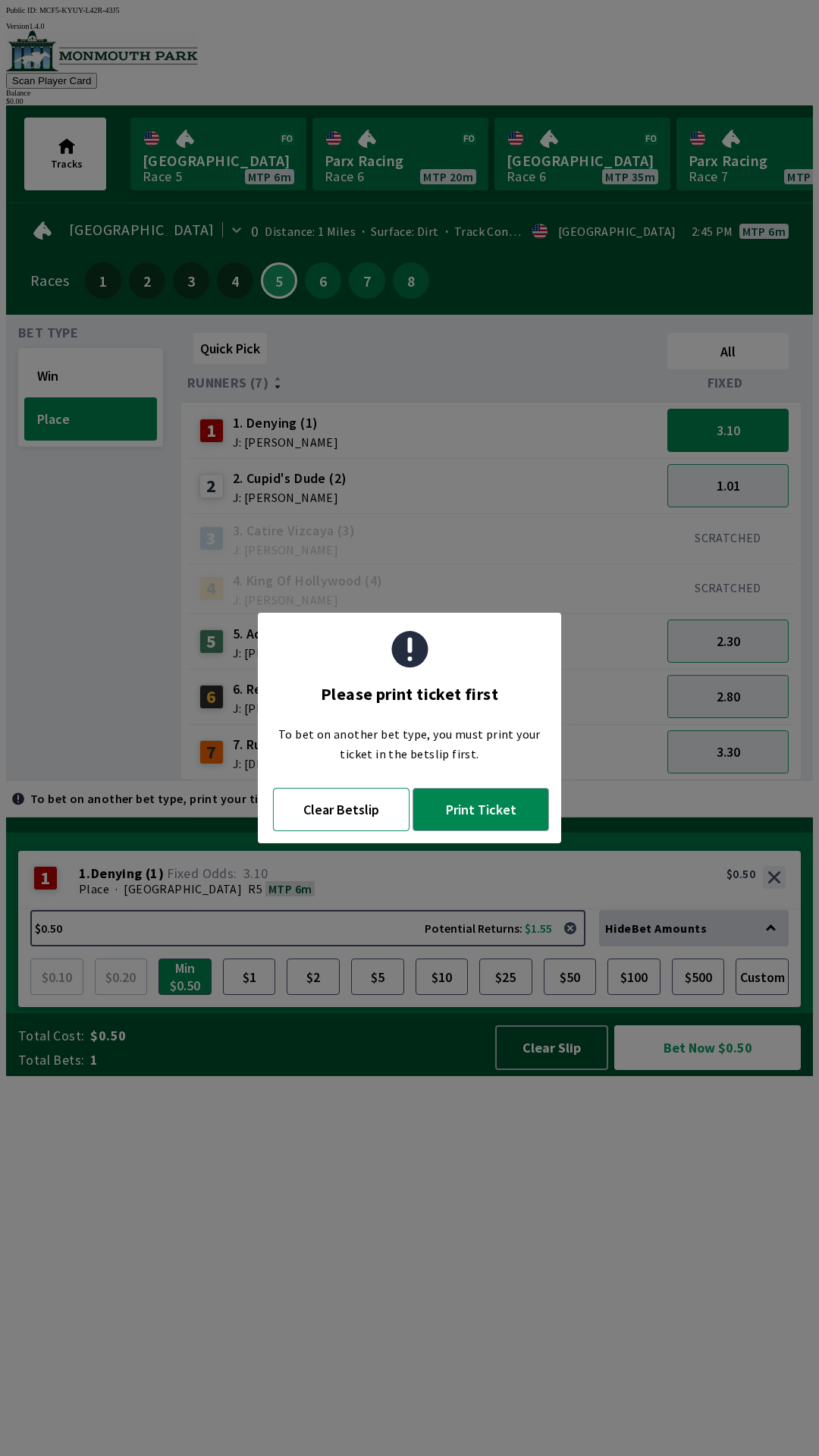
click at [324, 817] on button "Clear Betslip" at bounding box center [341, 809] width 137 height 44
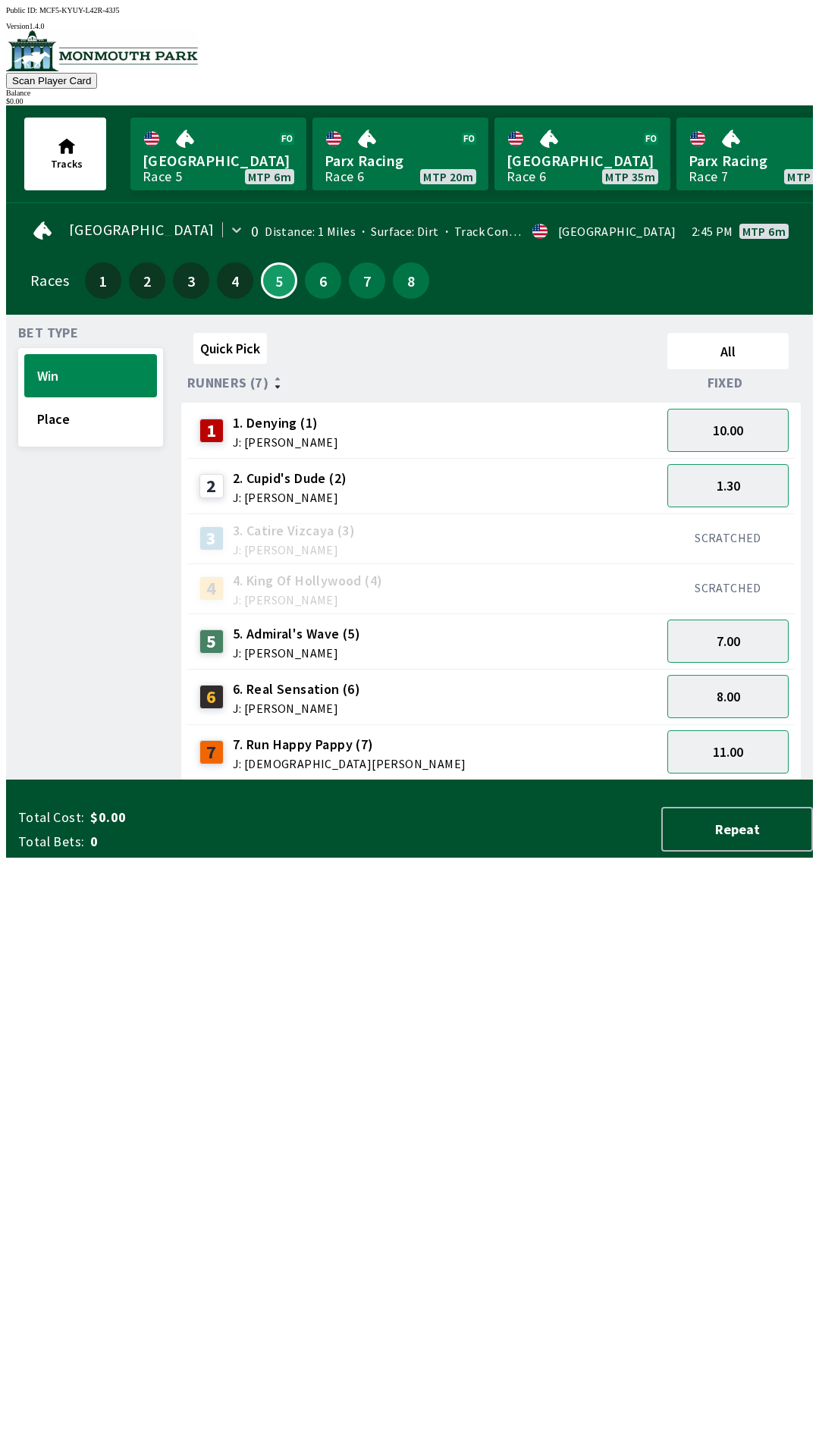
click at [710, 513] on div "SCRATCHED" at bounding box center [728, 538] width 134 height 50
click at [698, 483] on button "1.30" at bounding box center [728, 485] width 122 height 44
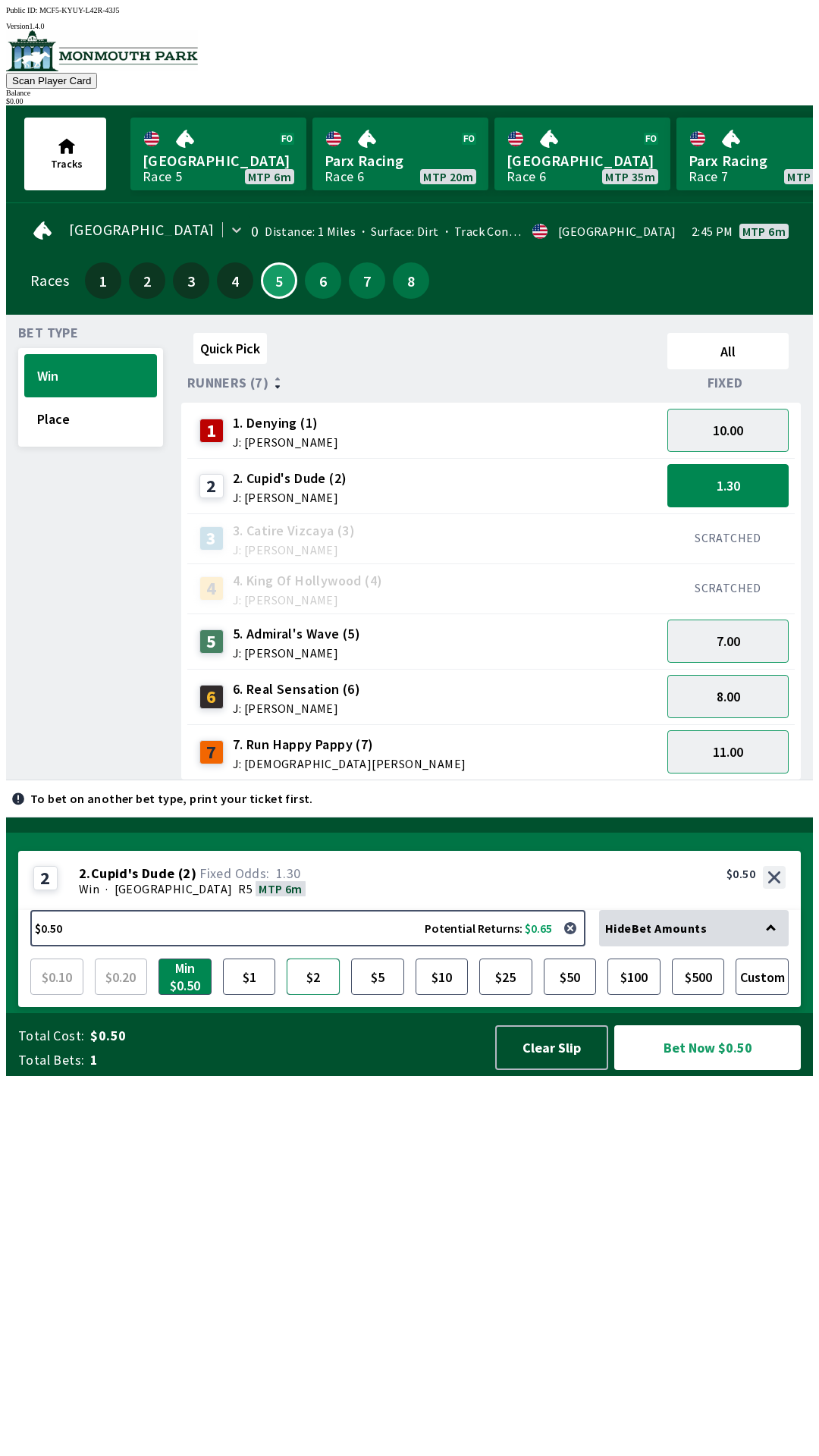
click at [317, 994] on button "$2" at bounding box center [312, 976] width 53 height 36
click at [245, 994] on button "$1" at bounding box center [249, 976] width 53 height 36
click at [319, 994] on button "$2" at bounding box center [312, 976] width 53 height 36
click at [523, 1069] on button "Clear Slip" at bounding box center [552, 1047] width 113 height 45
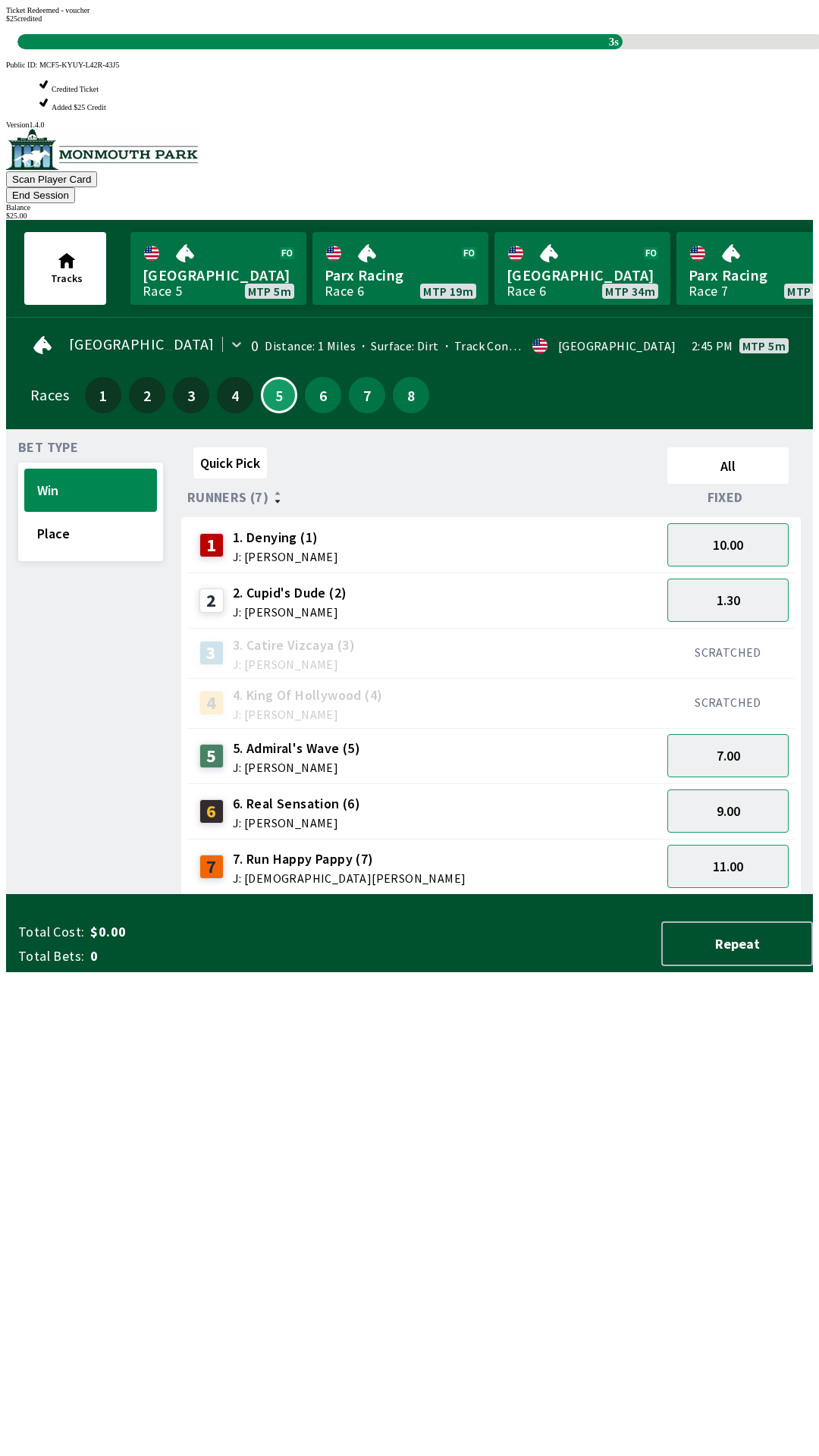
click at [596, 895] on div "Quick Pick All Runners (7) Fixed 1 1. Denying (1) J: [PERSON_NAME] 10.00 2 2. […" at bounding box center [497, 668] width 632 height 453
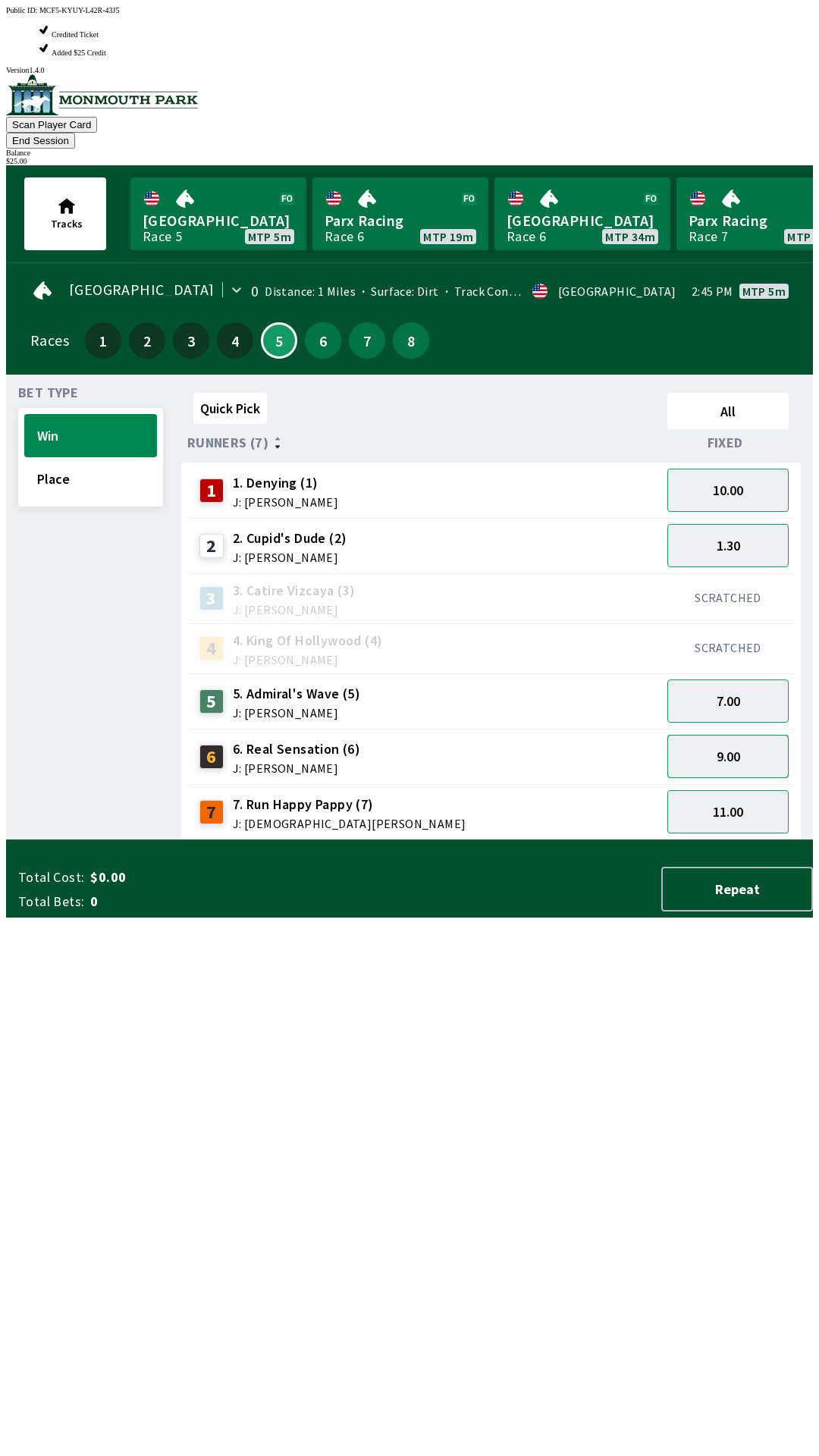
click at [757, 735] on button "9.00" at bounding box center [728, 756] width 122 height 44
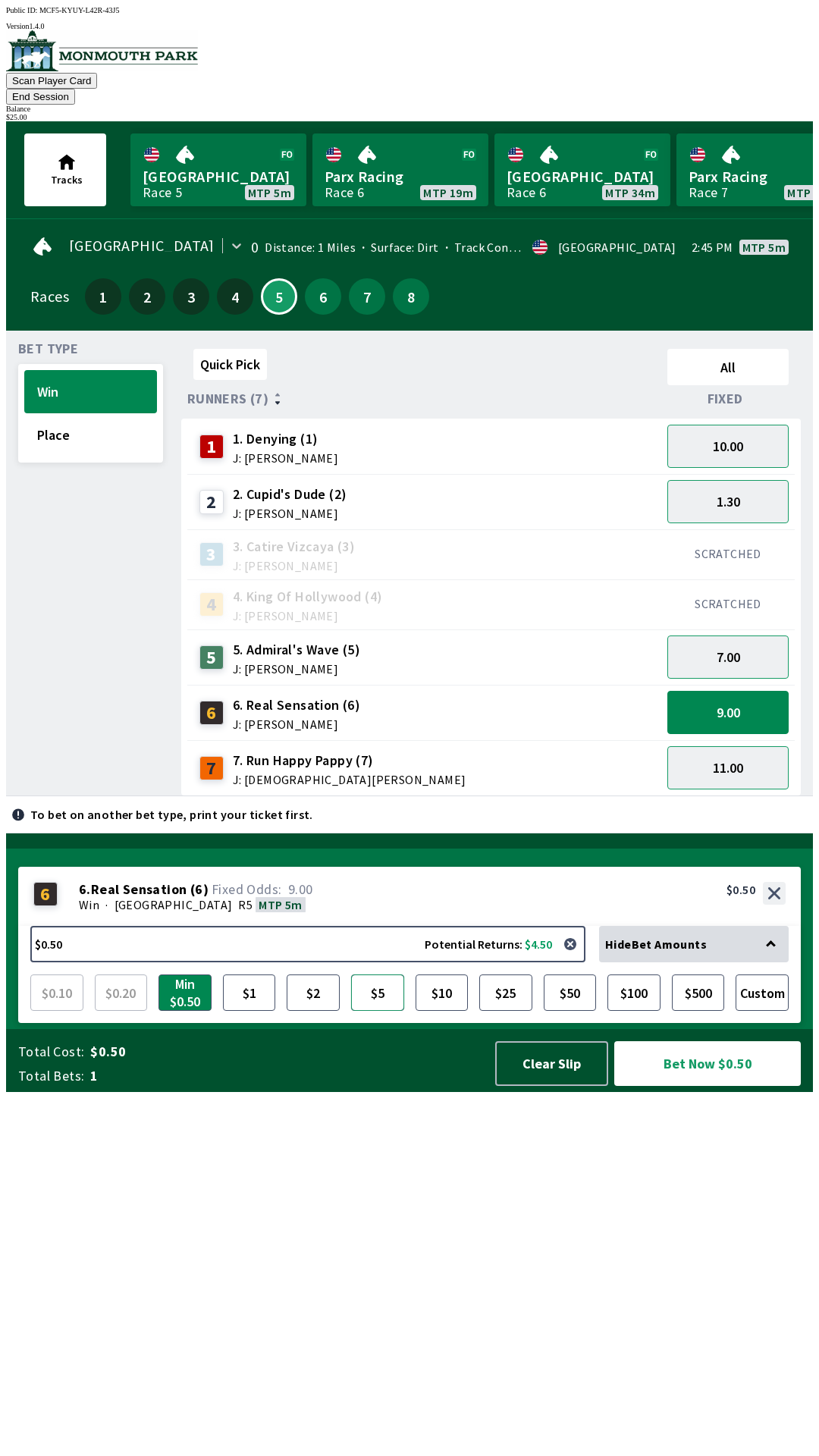
click at [381, 1011] on button "$5" at bounding box center [377, 991] width 53 height 36
click at [732, 1085] on button "Bet Now $5.00" at bounding box center [707, 1063] width 187 height 45
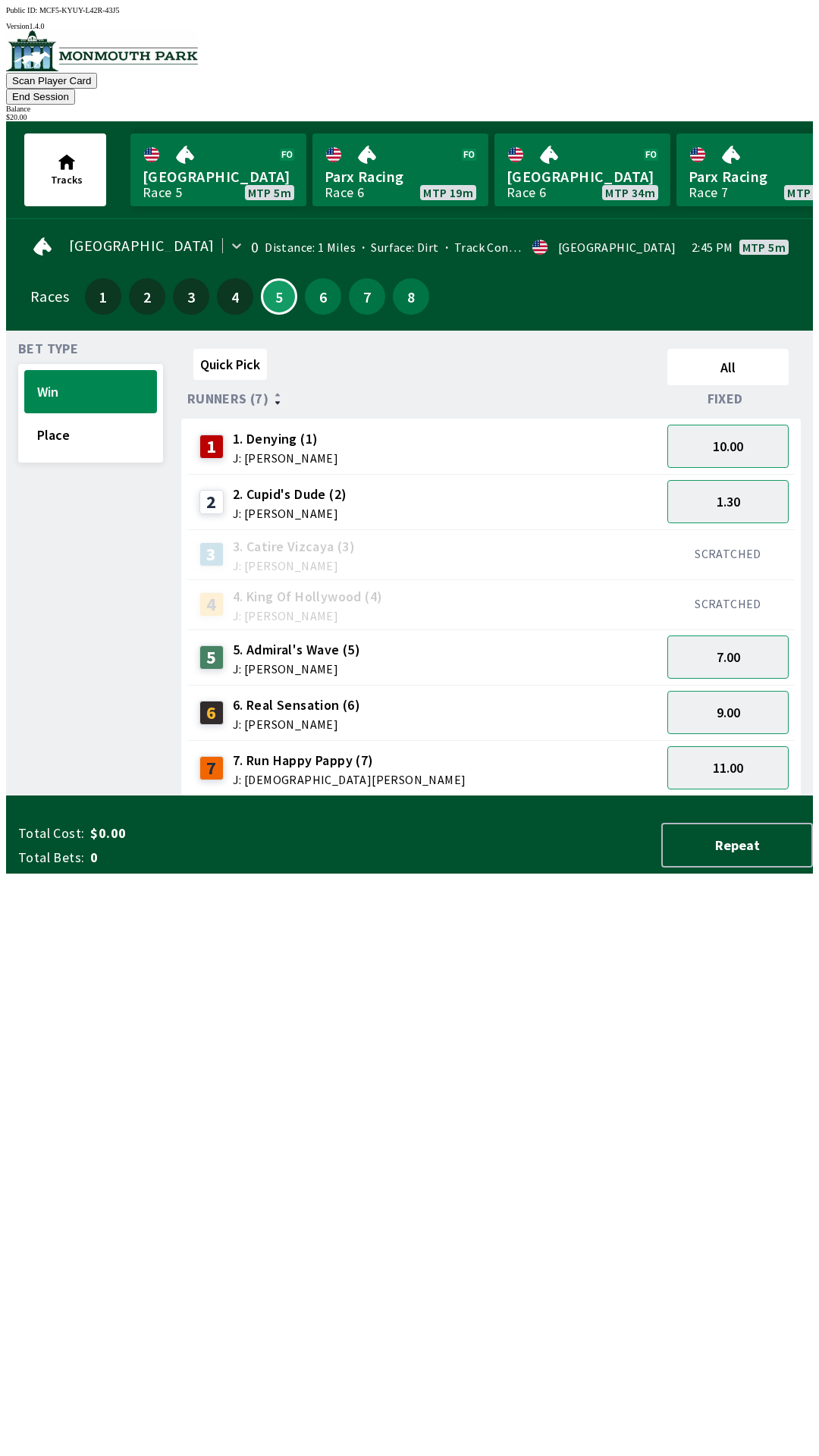
click at [502, 796] on div "Quick Pick All Runners (7) Fixed 1 1. Denying (1) J: [PERSON_NAME] 10.00 2 2. […" at bounding box center [497, 570] width 632 height 453
click at [75, 88] on button "End Session" at bounding box center [41, 96] width 69 height 16
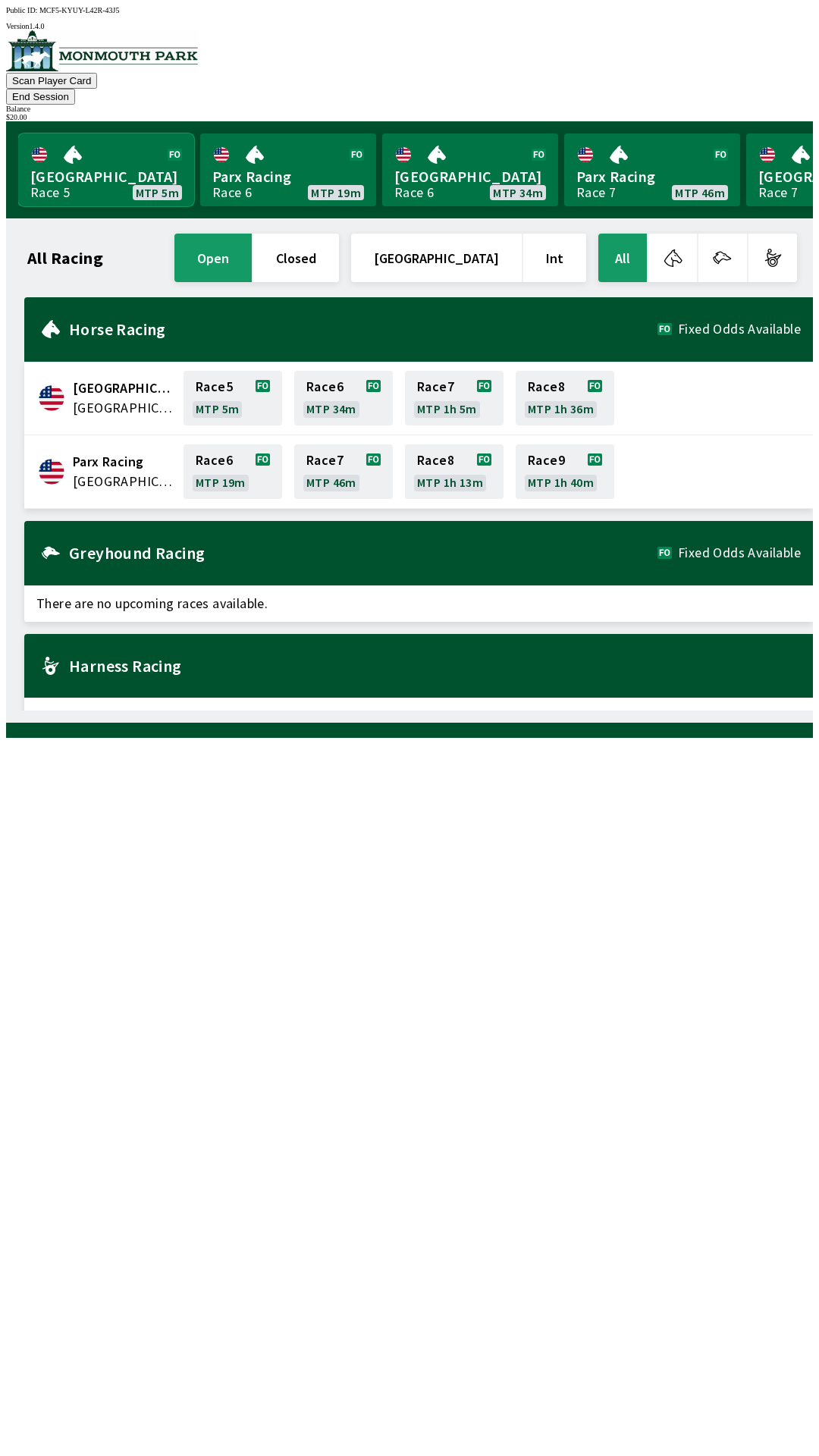
click at [97, 137] on link "Monmouth Park Race 5 MTP 5m" at bounding box center [106, 170] width 176 height 72
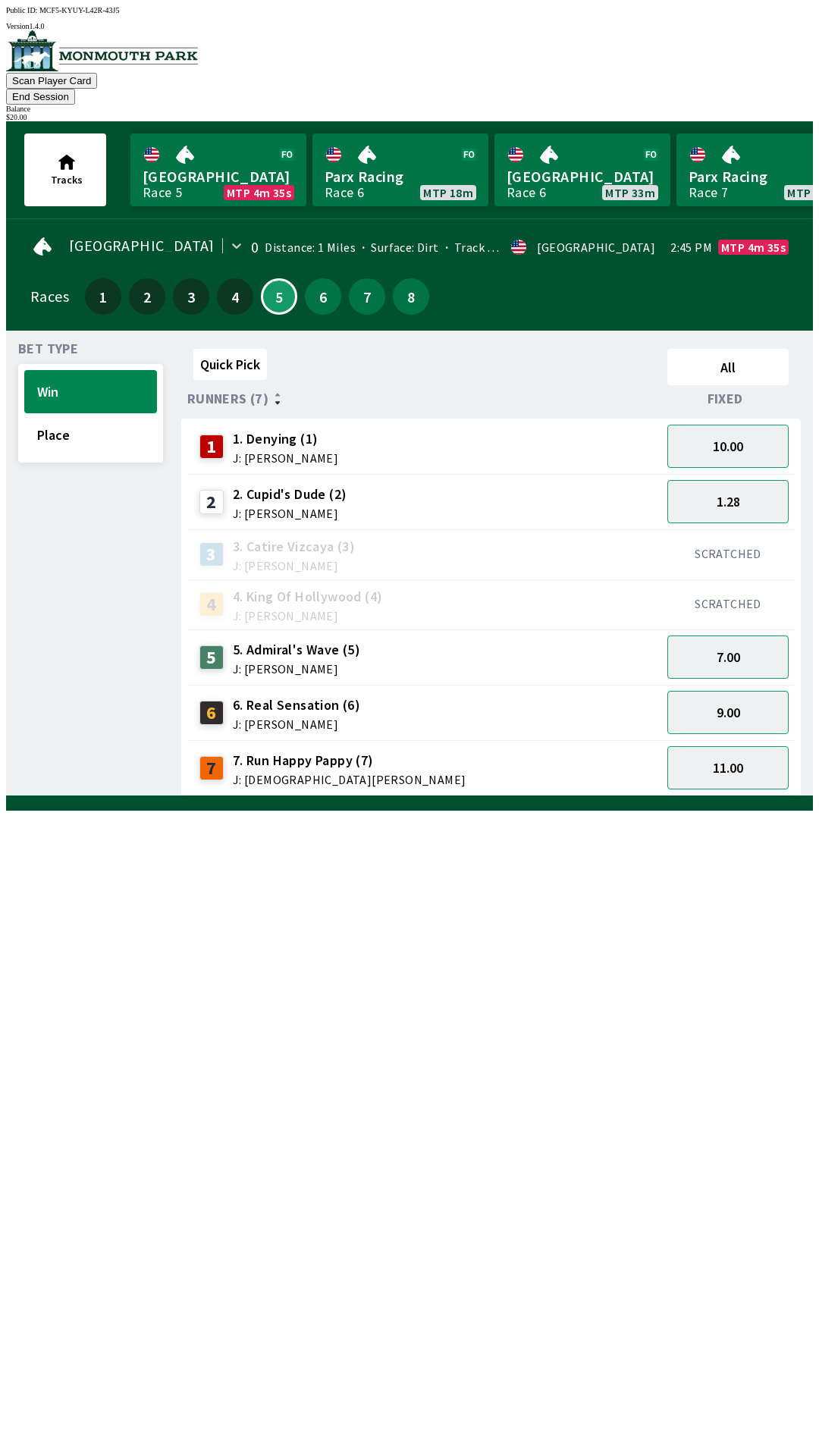
click at [330, 484] on span "2. Cupid's Dude (2)" at bounding box center [289, 493] width 114 height 20
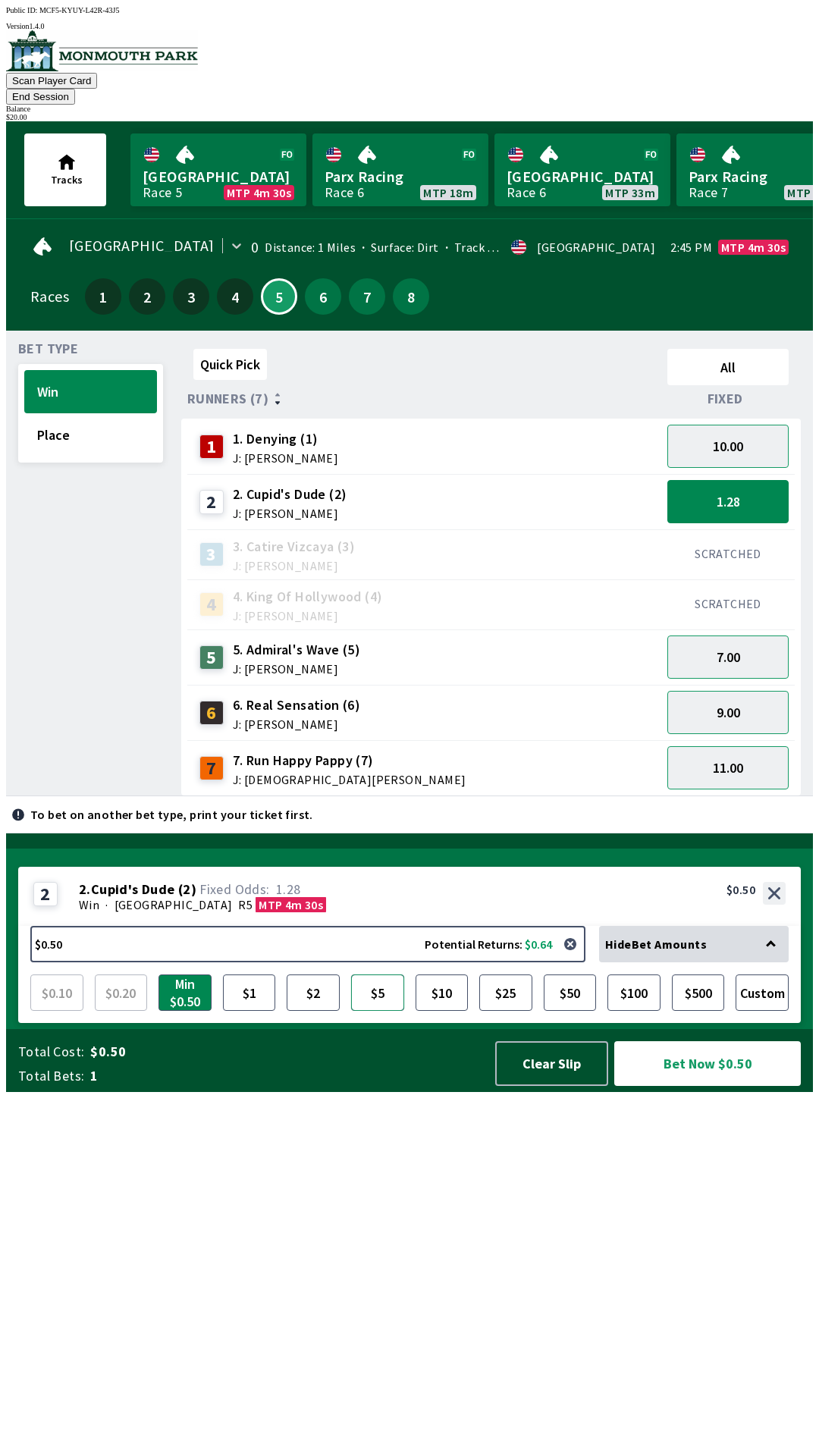
click at [377, 1011] on button "$5" at bounding box center [377, 991] width 53 height 36
click at [46, 418] on button "Place" at bounding box center [90, 435] width 133 height 44
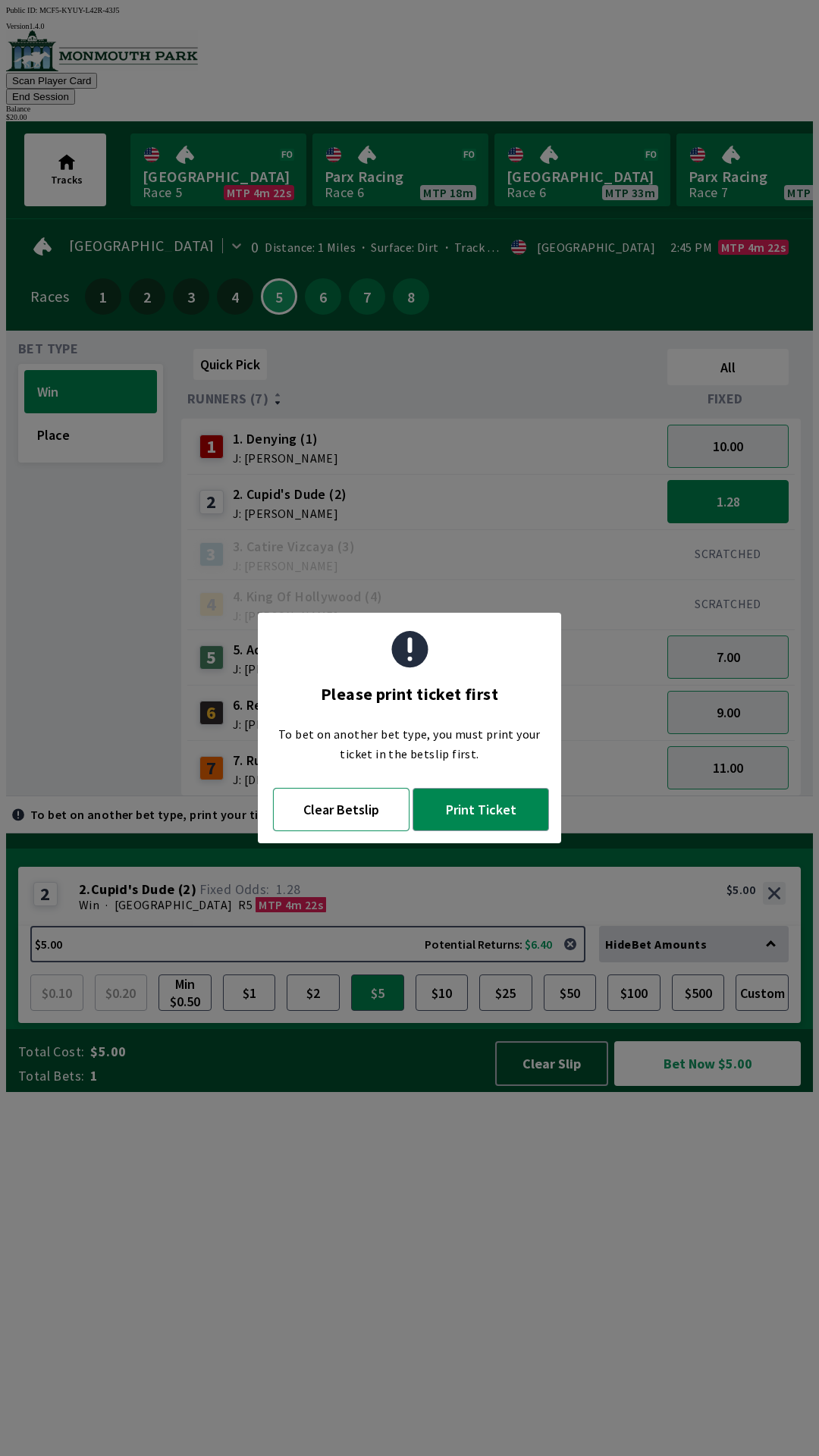
click at [317, 810] on button "Clear Betslip" at bounding box center [341, 809] width 137 height 44
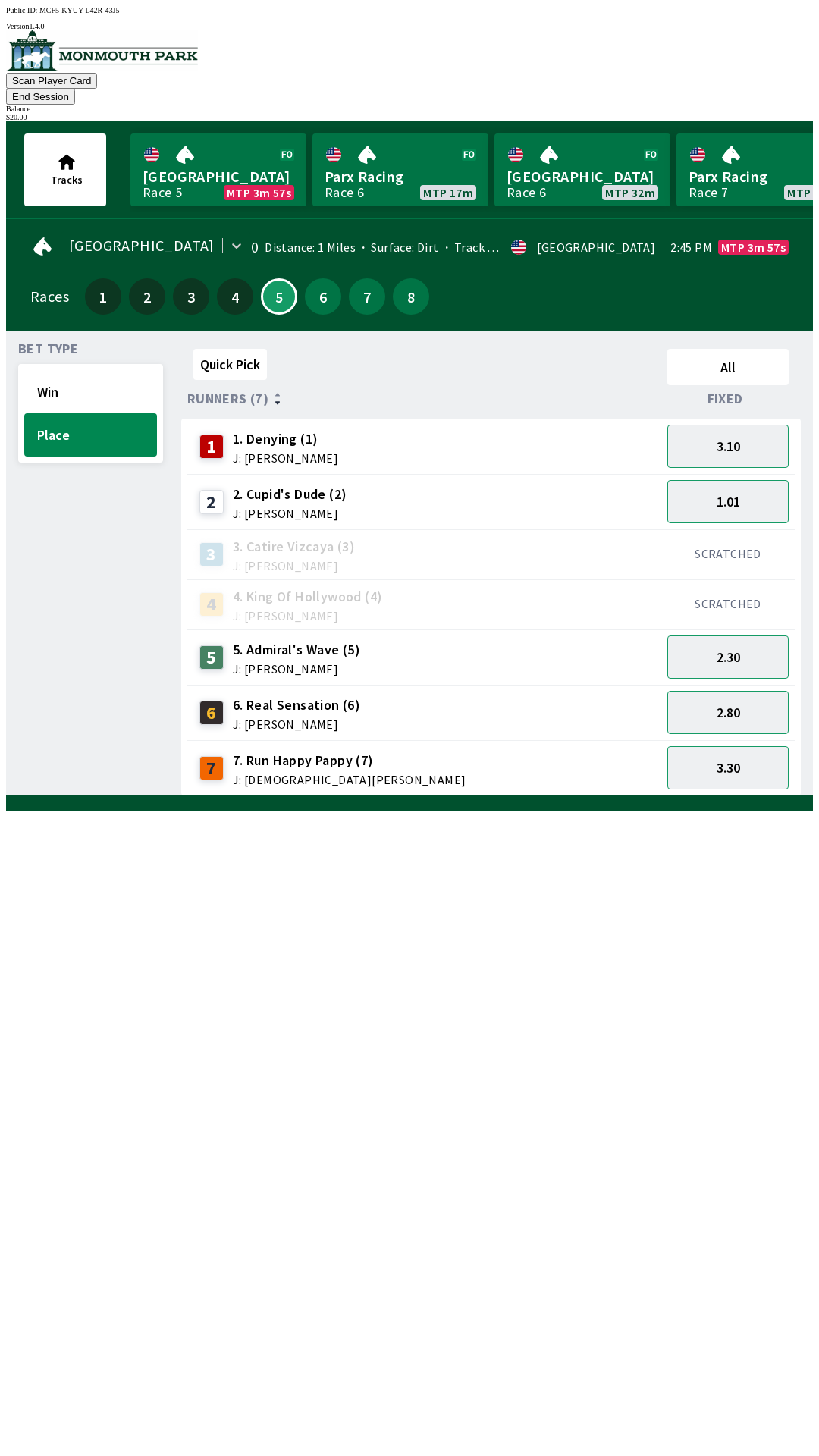
click at [202, 702] on div "6 6. Real Sensation (6) J: [PERSON_NAME]" at bounding box center [277, 713] width 168 height 38
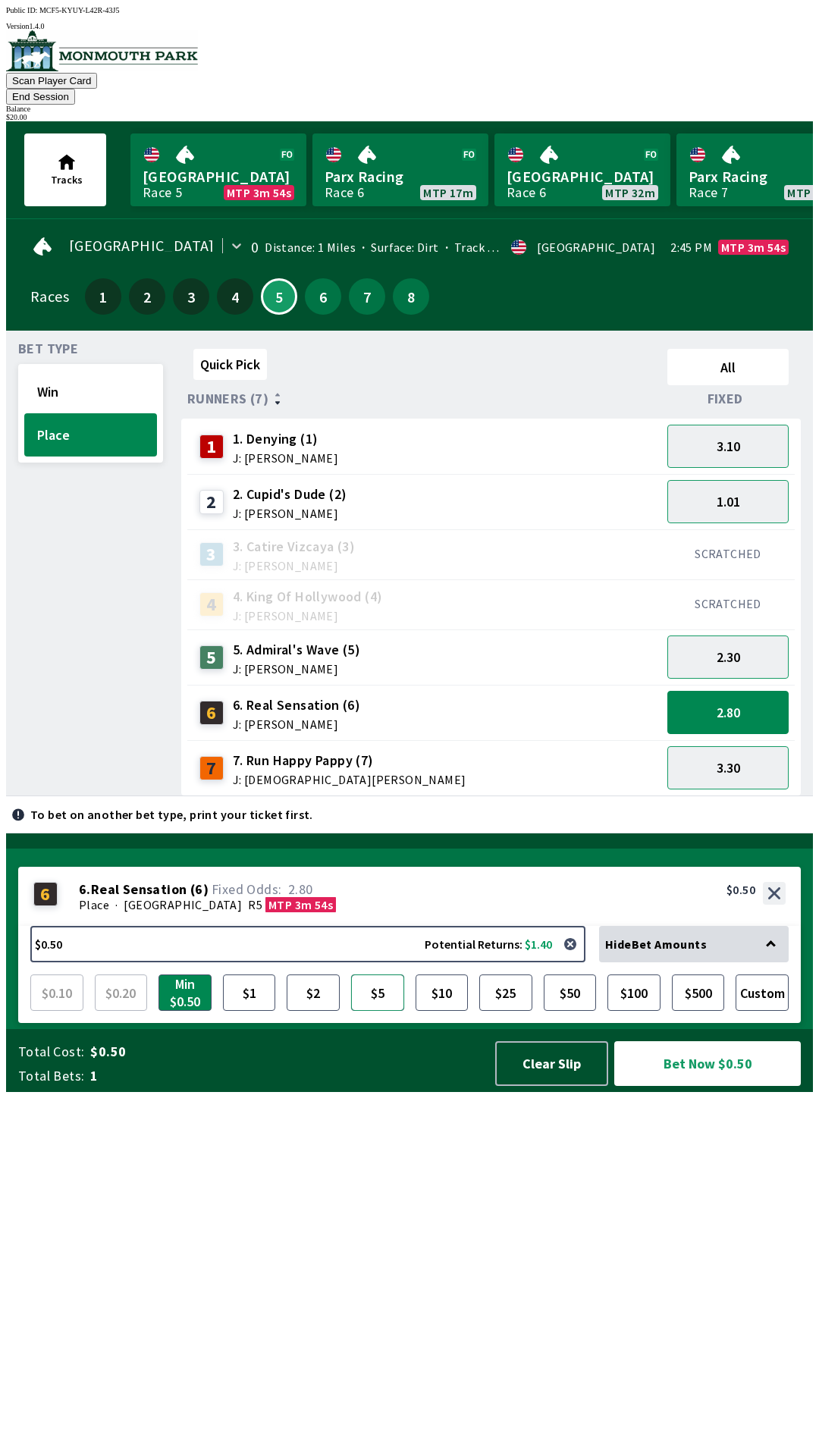
click at [390, 1011] on button "$5" at bounding box center [377, 991] width 53 height 36
click at [11, 796] on div "Bet Type Win Place Quick Pick All Runners (7) Fixed 1 1. Denying (1) J: [PERSON…" at bounding box center [410, 563] width 807 height 466
click at [699, 1085] on button "Bet Now $5.00" at bounding box center [707, 1063] width 187 height 45
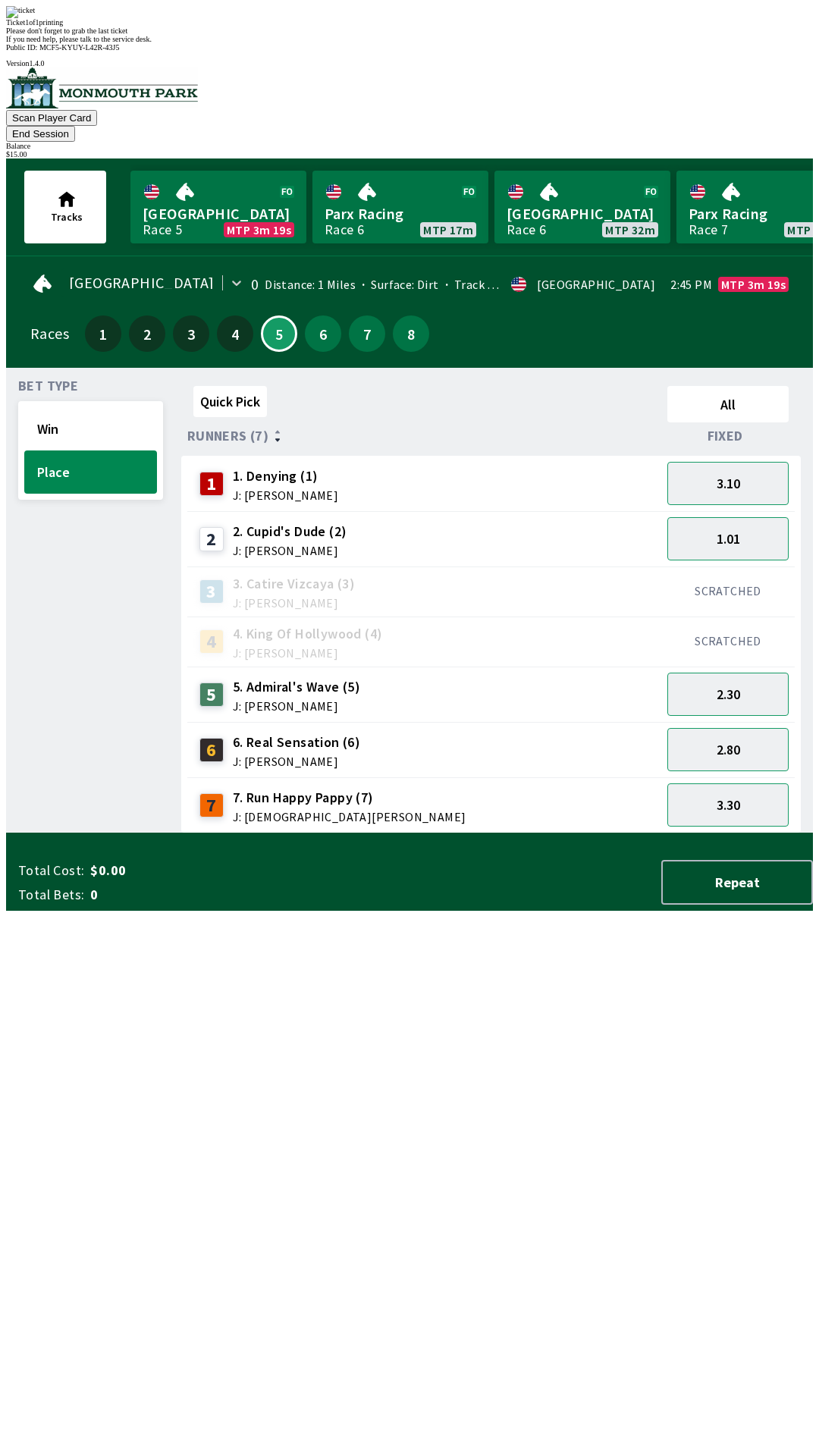
click at [410, 833] on div "Quick Pick All Runners (7) Fixed 1 1. Denying (1) J: [PERSON_NAME] 3.10 2 2. Cu…" at bounding box center [497, 607] width 632 height 453
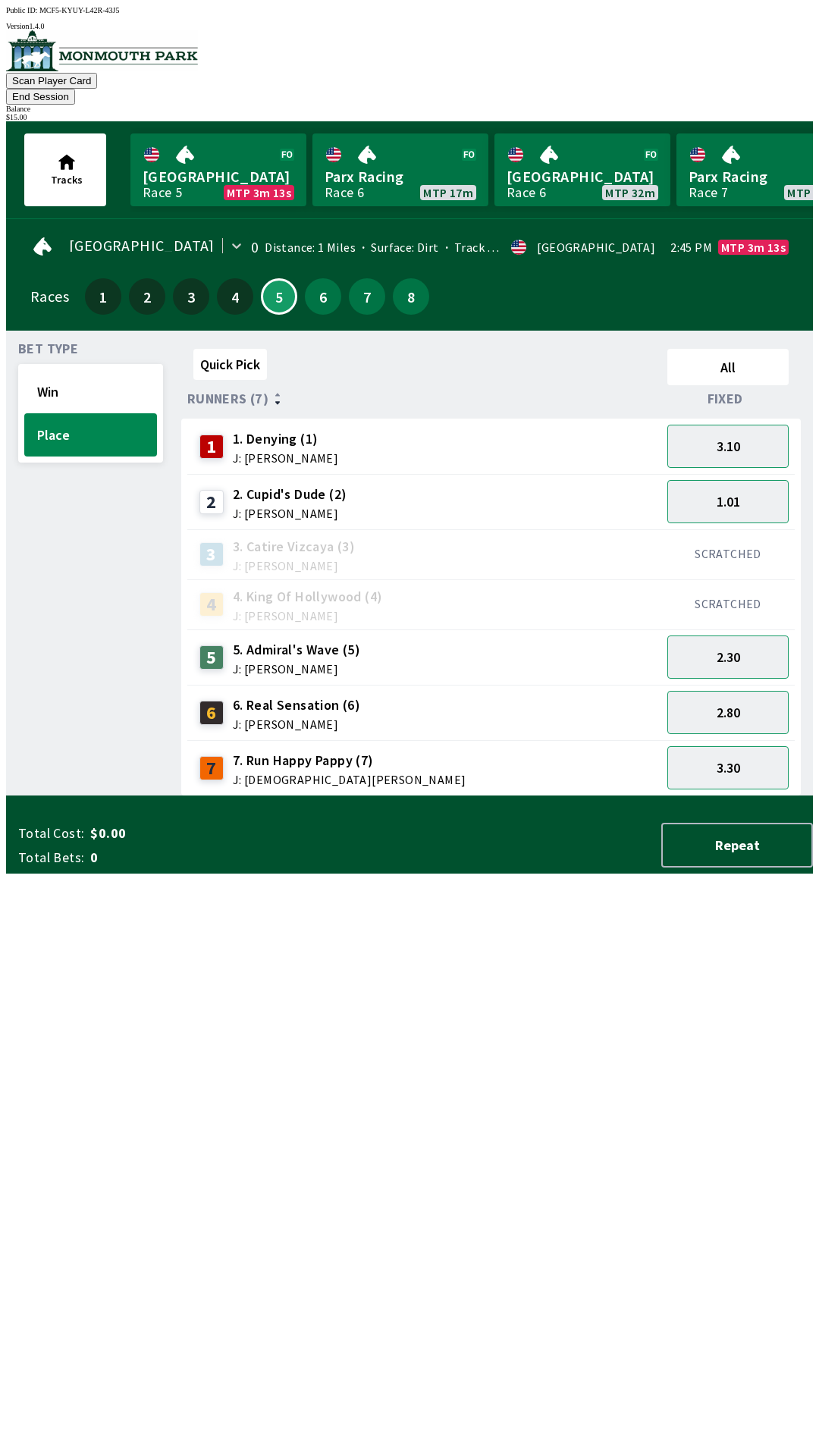
click at [302, 773] on span "J: [DEMOGRAPHIC_DATA][PERSON_NAME]" at bounding box center [349, 779] width 233 height 12
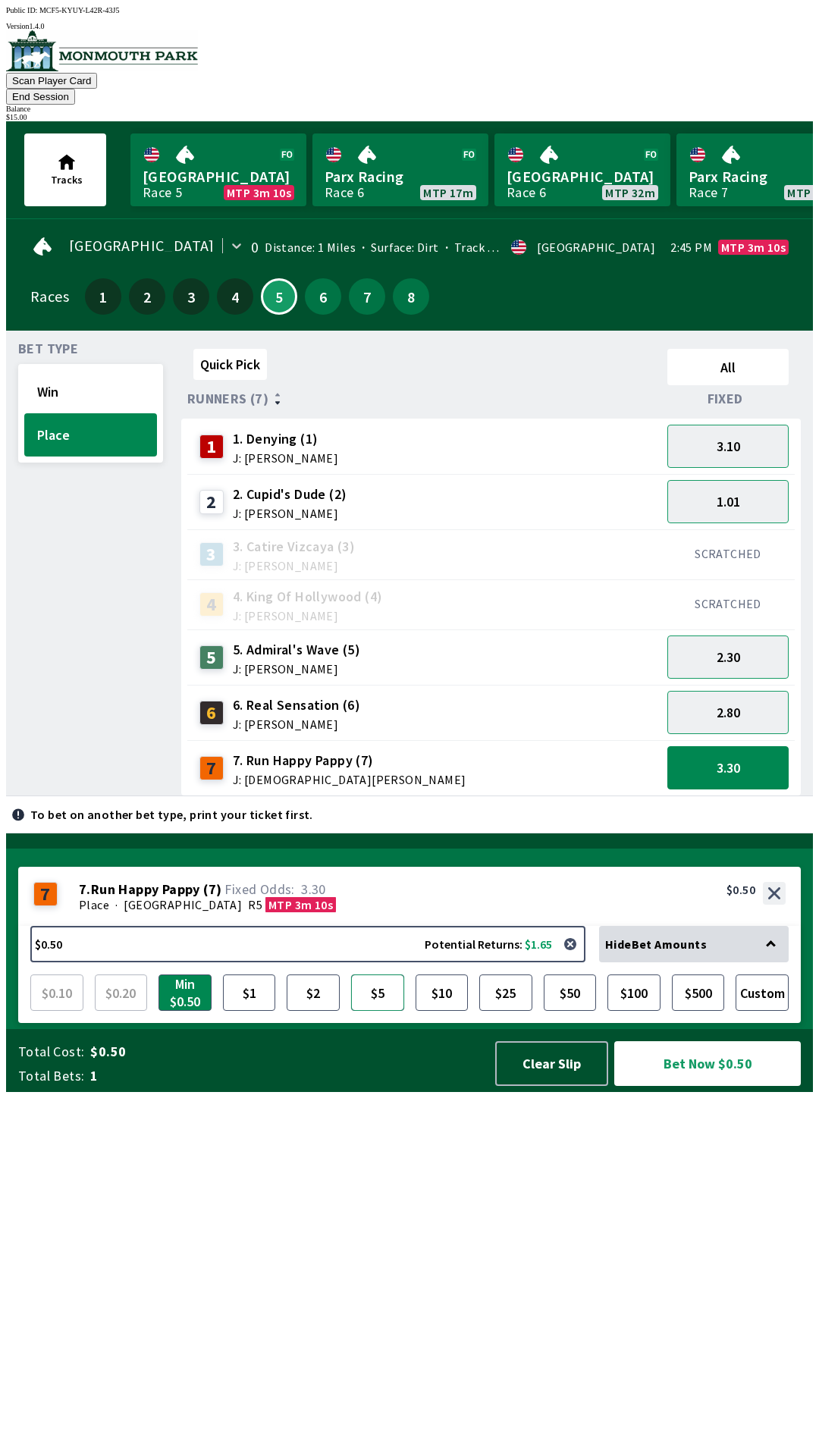
click at [379, 1011] on button "$5" at bounding box center [377, 991] width 53 height 36
click at [692, 1085] on button "Bet Now $5.00" at bounding box center [707, 1063] width 187 height 45
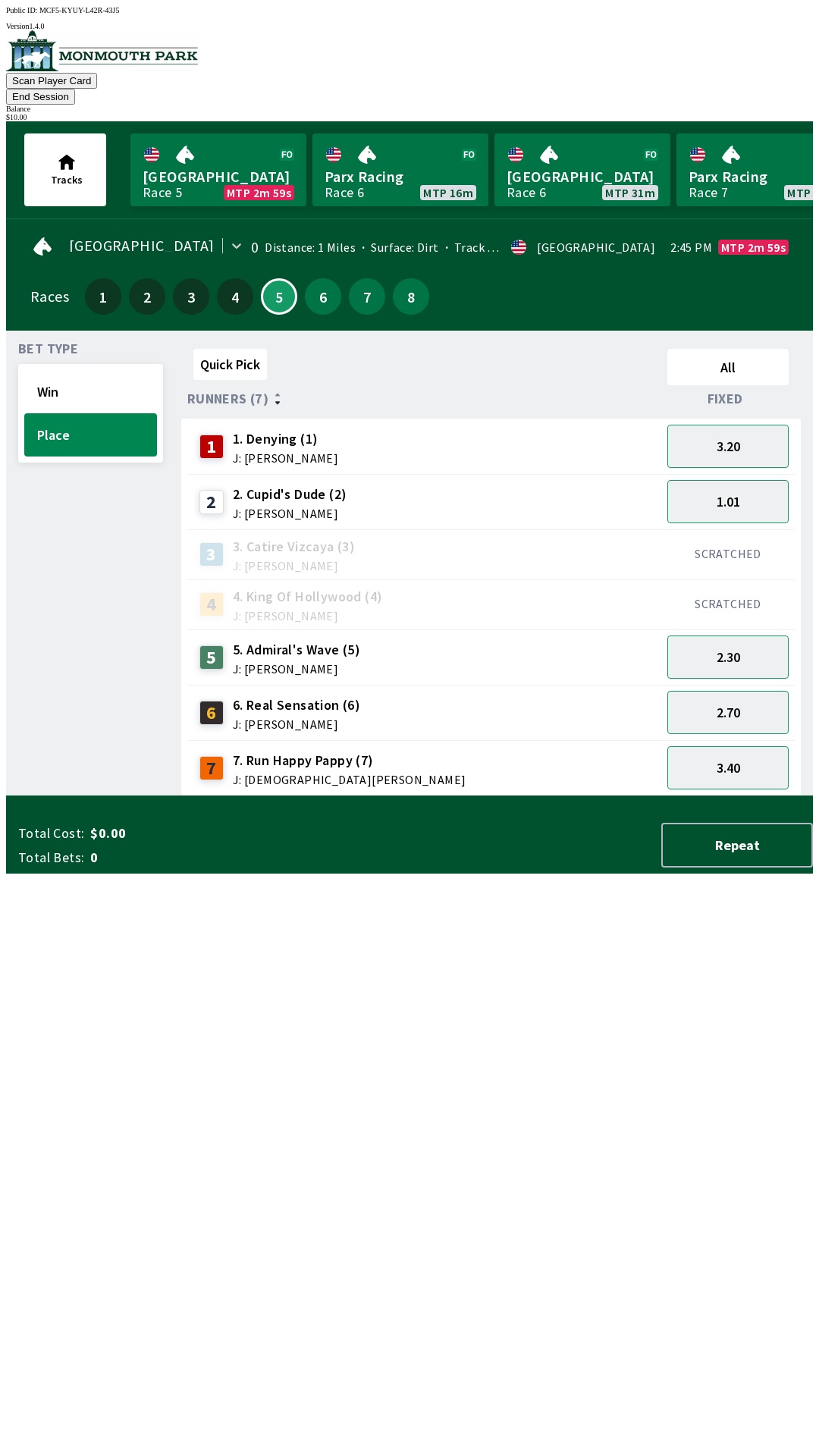
click at [384, 796] on div "Quick Pick All Runners (7) Fixed 1 1. Denying (1) J: [PERSON_NAME] 3.20 2 2. Cu…" at bounding box center [497, 570] width 632 height 453
click at [75, 88] on button "End Session" at bounding box center [41, 96] width 69 height 16
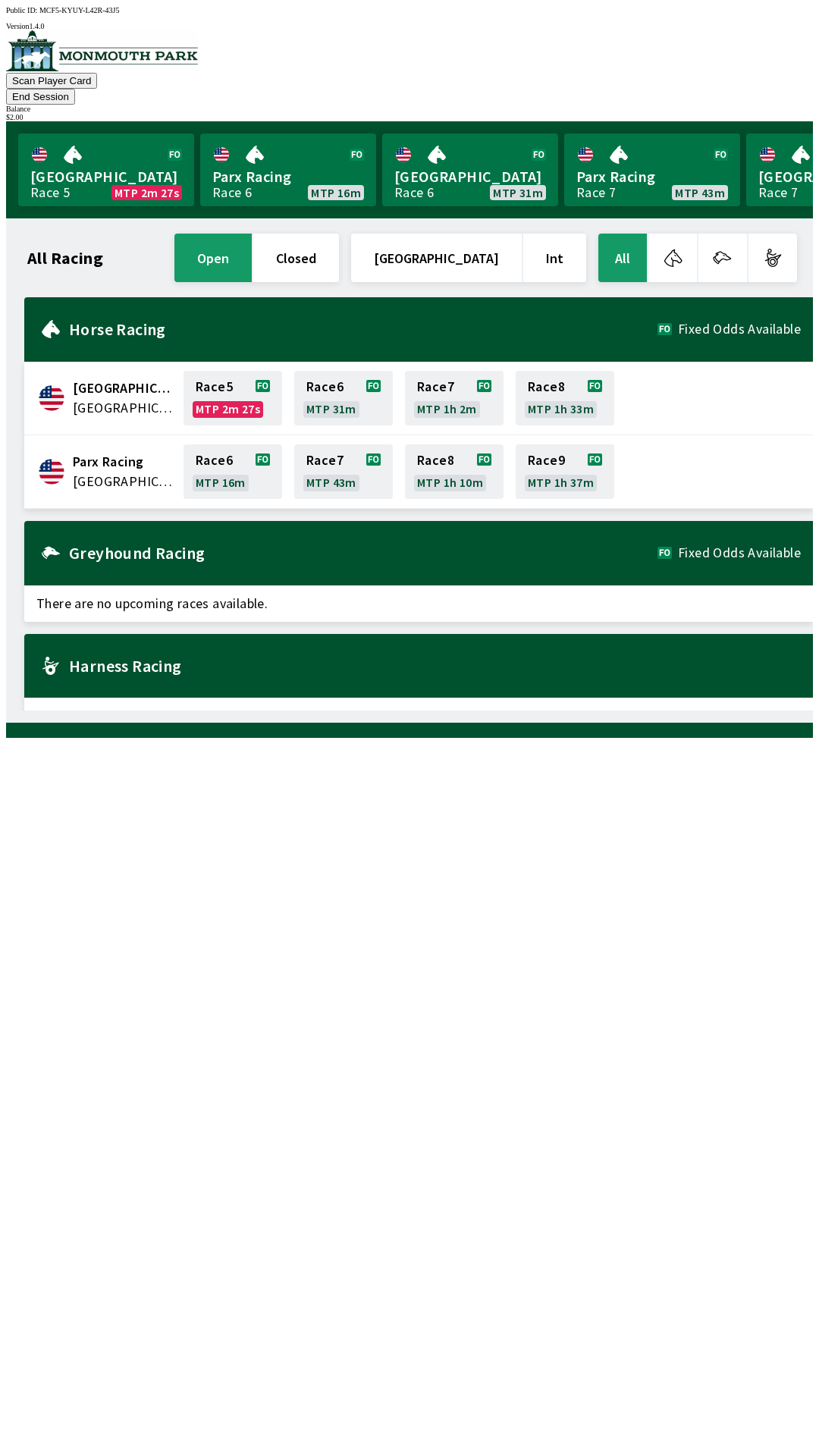
click at [80, 398] on span "[GEOGRAPHIC_DATA]" at bounding box center [123, 407] width 101 height 20
click at [94, 398] on span "[GEOGRAPHIC_DATA]" at bounding box center [123, 407] width 101 height 20
click at [205, 388] on link "Race 5 MTP 2m 25s" at bounding box center [232, 398] width 99 height 55
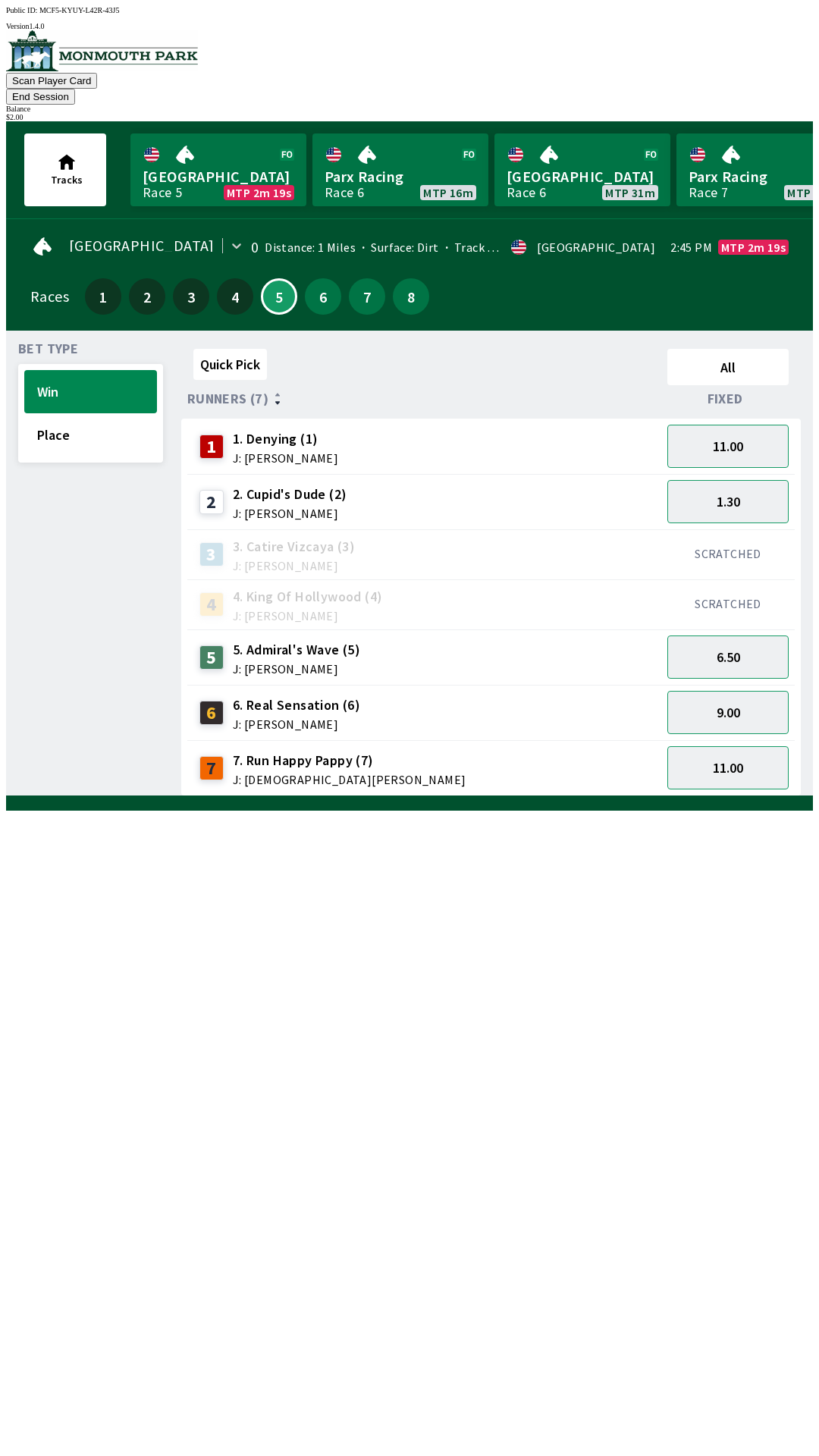
click at [250, 718] on span "J: [PERSON_NAME]" at bounding box center [296, 724] width 127 height 12
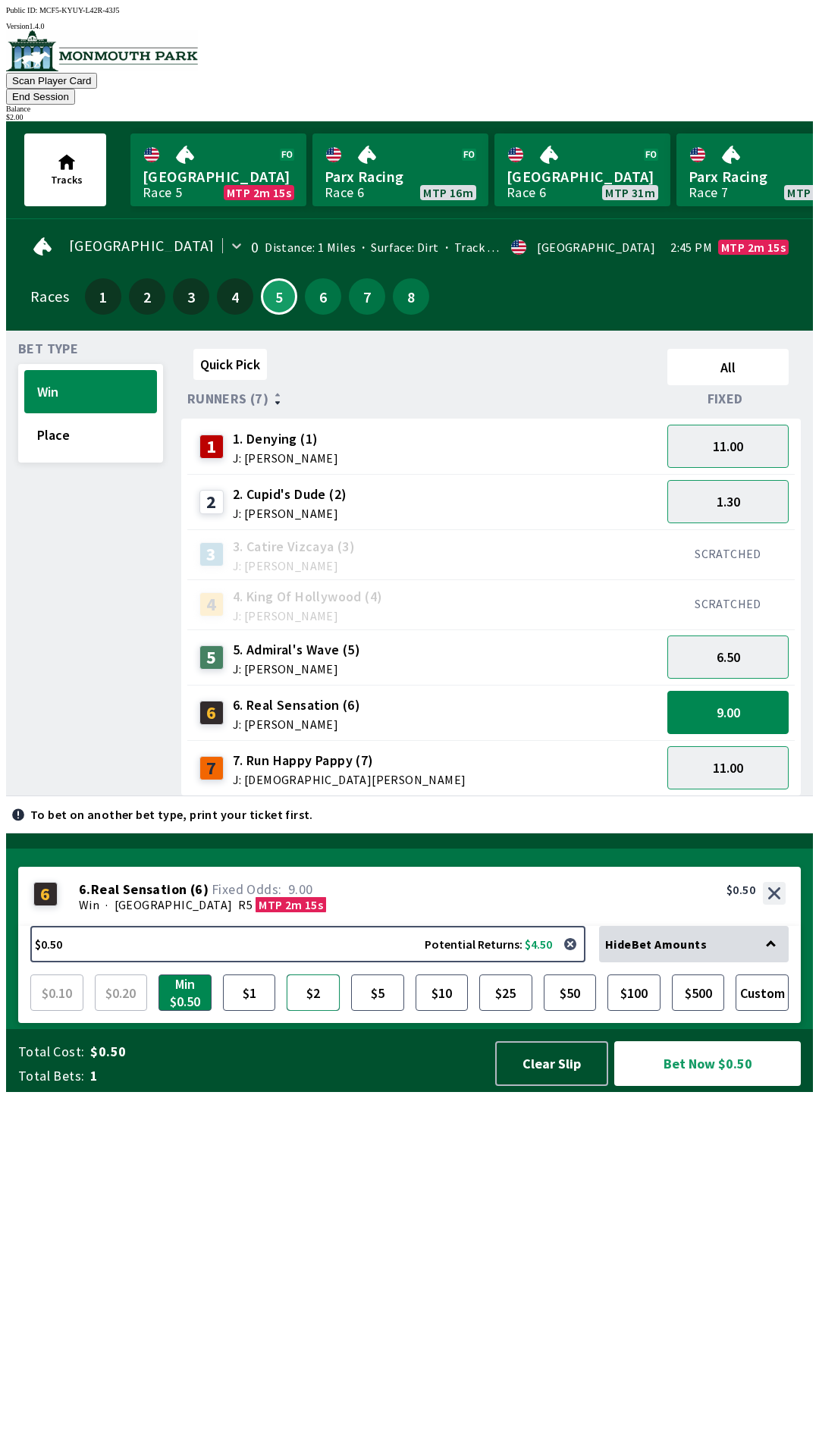
click at [336, 1011] on button "$2" at bounding box center [312, 991] width 53 height 36
click at [710, 1085] on button "Bet Now $2.00" at bounding box center [707, 1063] width 187 height 45
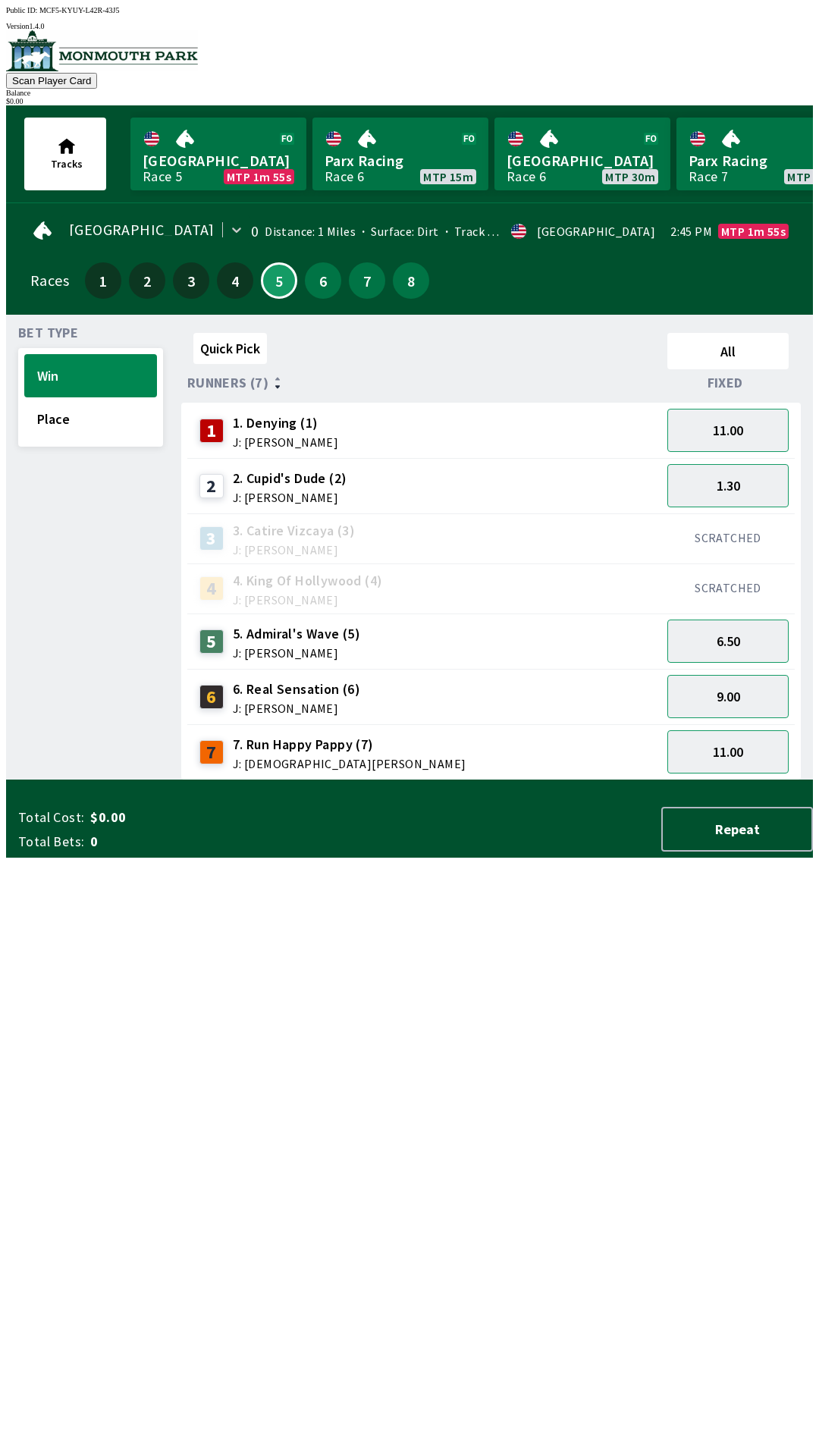
click at [674, 780] on div "Quick Pick All Runners (7) Fixed 1 1. Denying (1) J: [PERSON_NAME] 11.00 2 2. […" at bounding box center [497, 554] width 632 height 453
click at [220, 150] on link "Monmouth Park Race 5 MTP 1m 21s" at bounding box center [218, 153] width 176 height 72
click at [198, 180] on link "Monmouth Park Race 5 MTP 1m 19s" at bounding box center [218, 153] width 176 height 72
click at [188, 164] on link "Monmouth Park Race 5 MTP 1m 19s" at bounding box center [218, 153] width 176 height 72
click at [61, 424] on button "Place" at bounding box center [90, 419] width 133 height 44
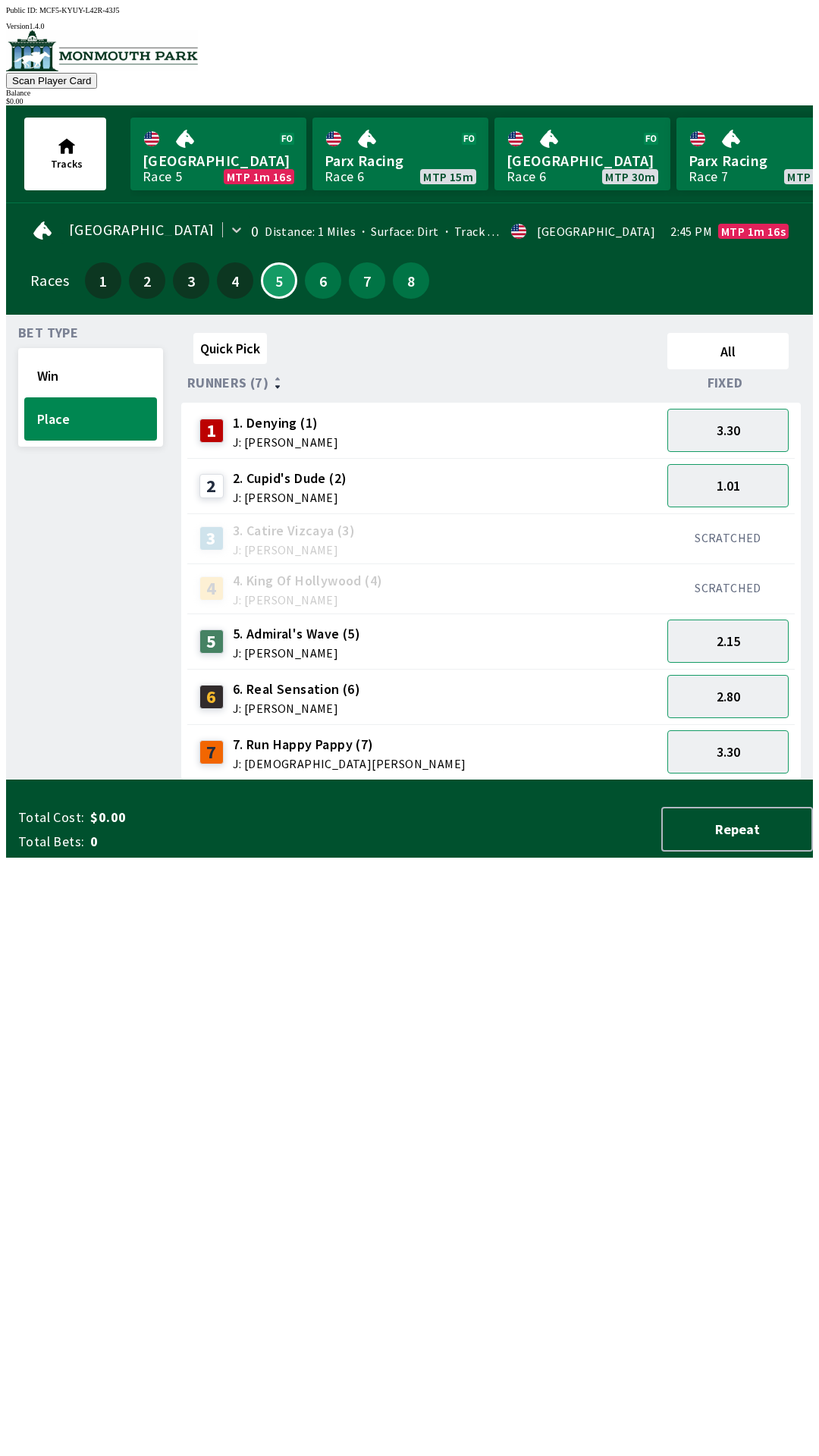
click at [509, 768] on div "7 7. Run Happy Pappy (7) J: [PERSON_NAME]" at bounding box center [425, 752] width 474 height 56
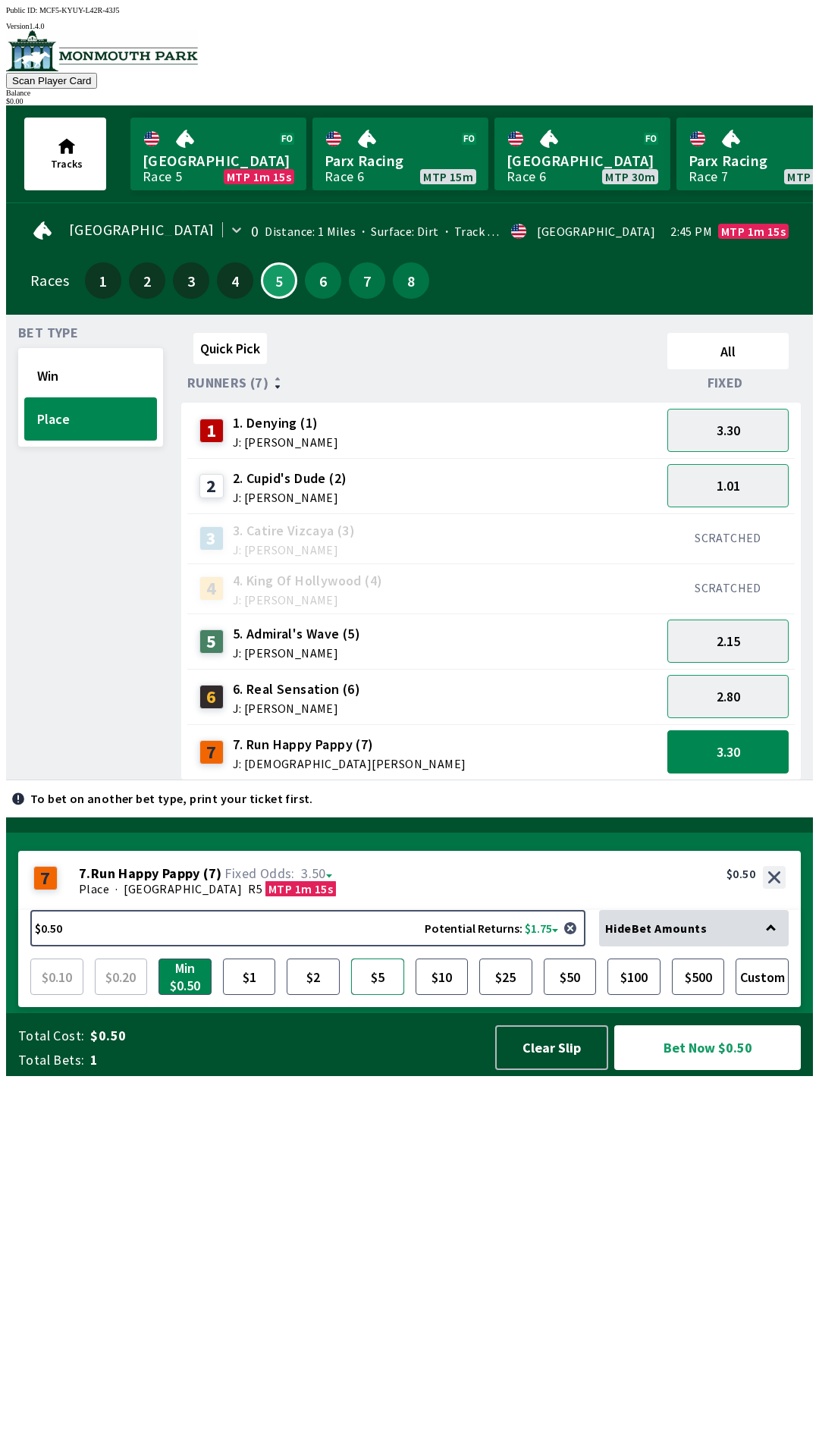
click at [369, 994] on button "$5" at bounding box center [377, 976] width 53 height 36
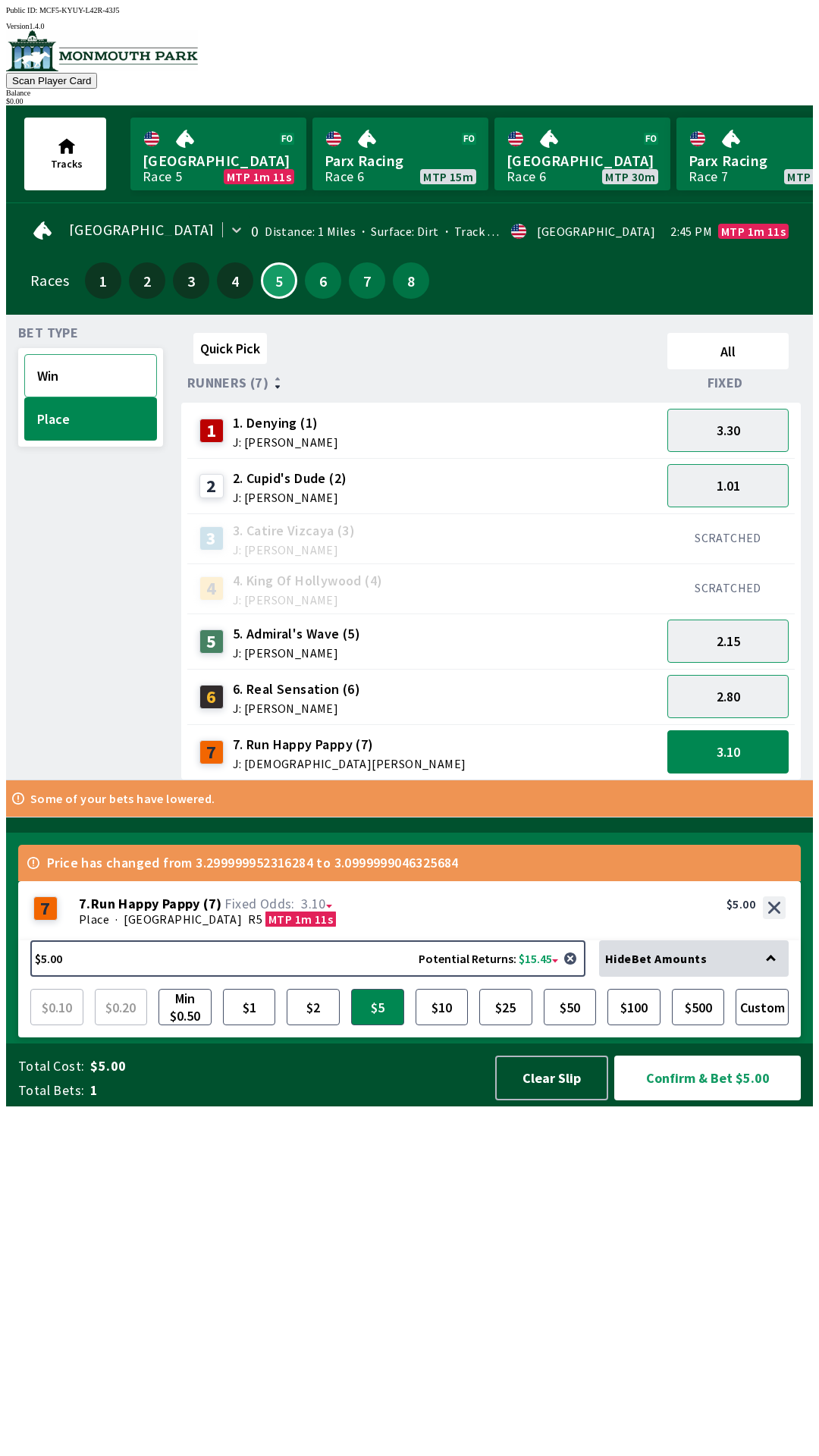
click at [107, 361] on button "Win" at bounding box center [90, 375] width 133 height 44
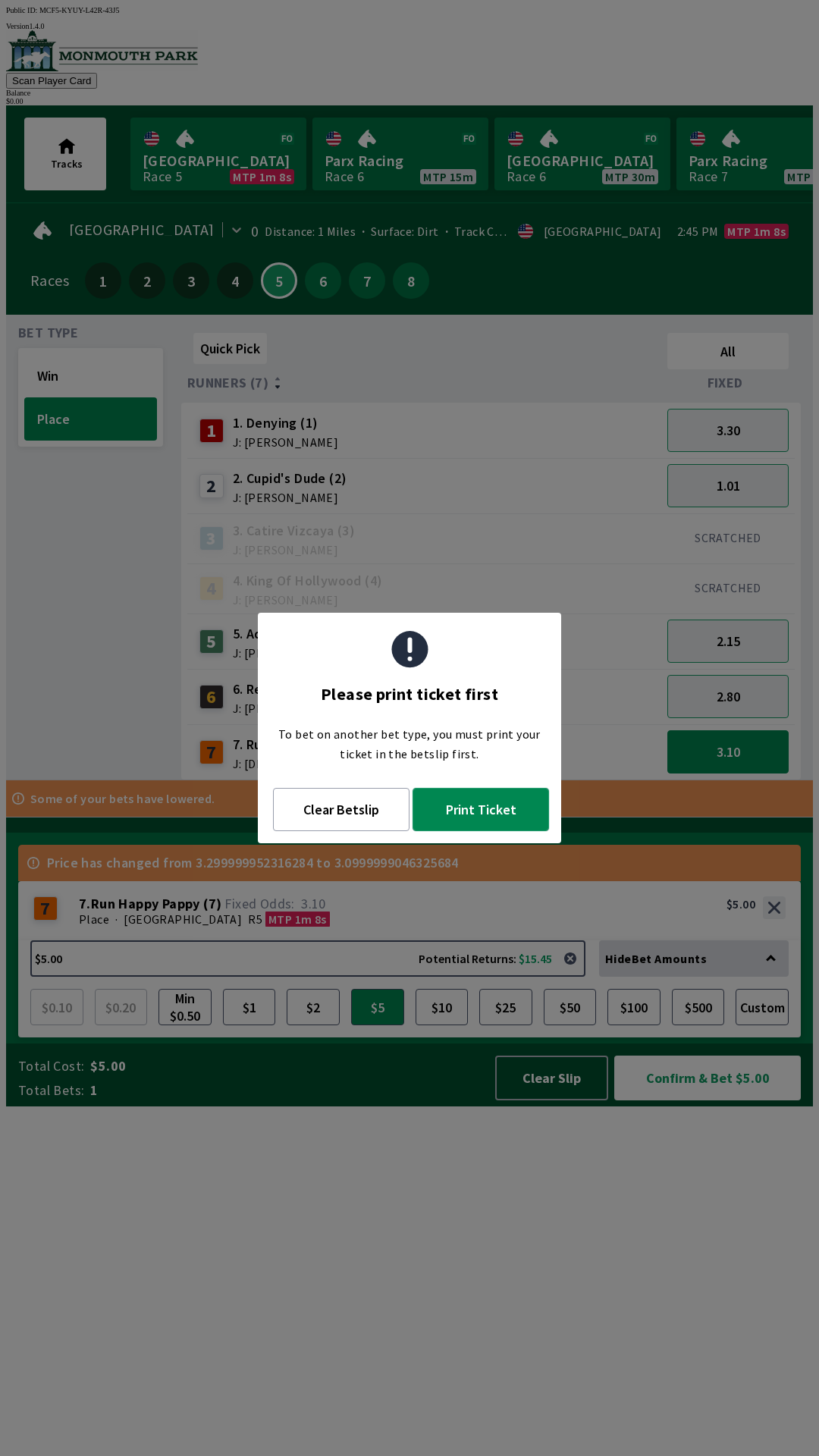
click at [490, 820] on button "Print Ticket" at bounding box center [481, 809] width 137 height 44
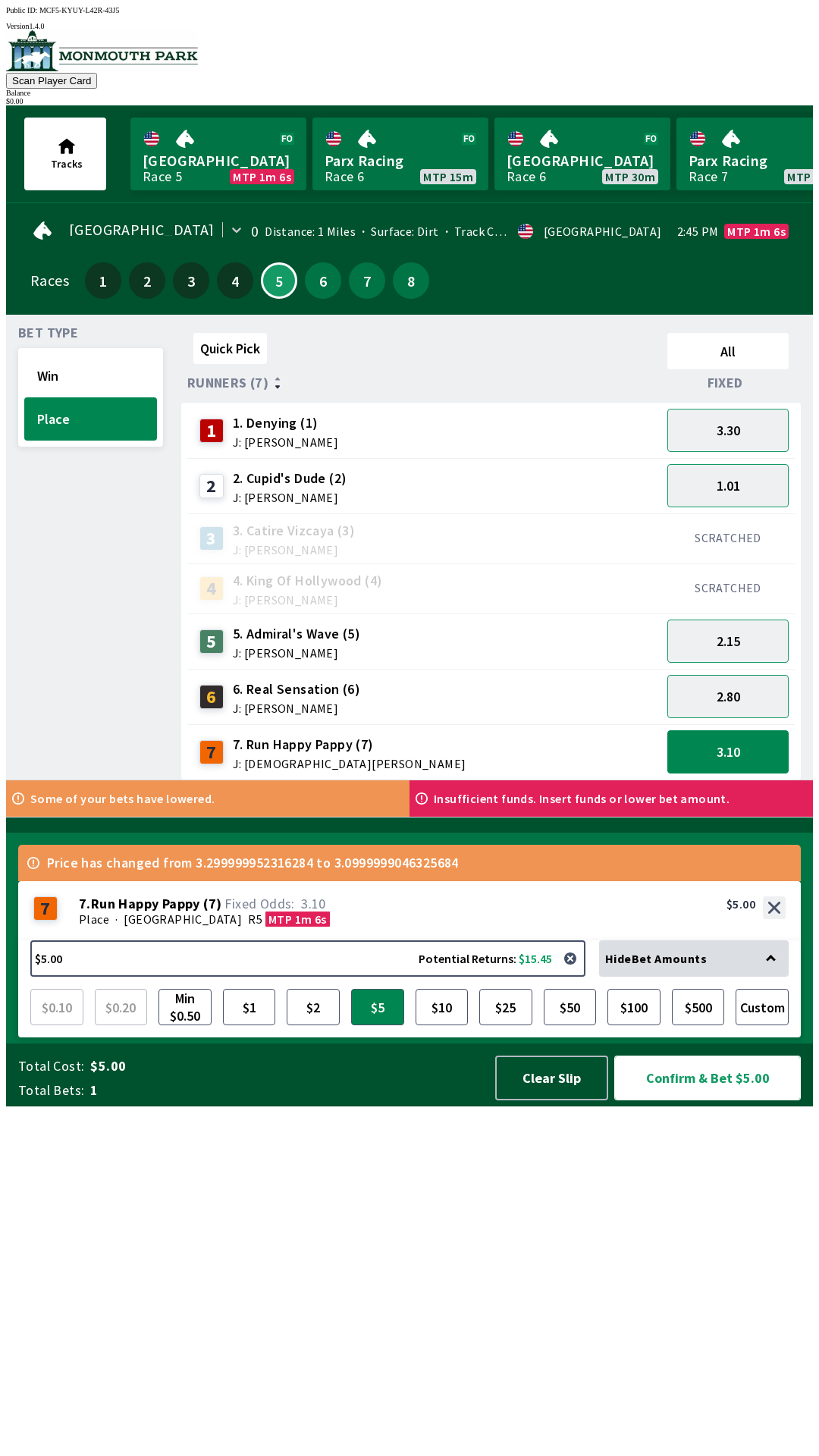
click at [735, 1100] on button "Confirm & Bet $5.00" at bounding box center [707, 1078] width 187 height 45
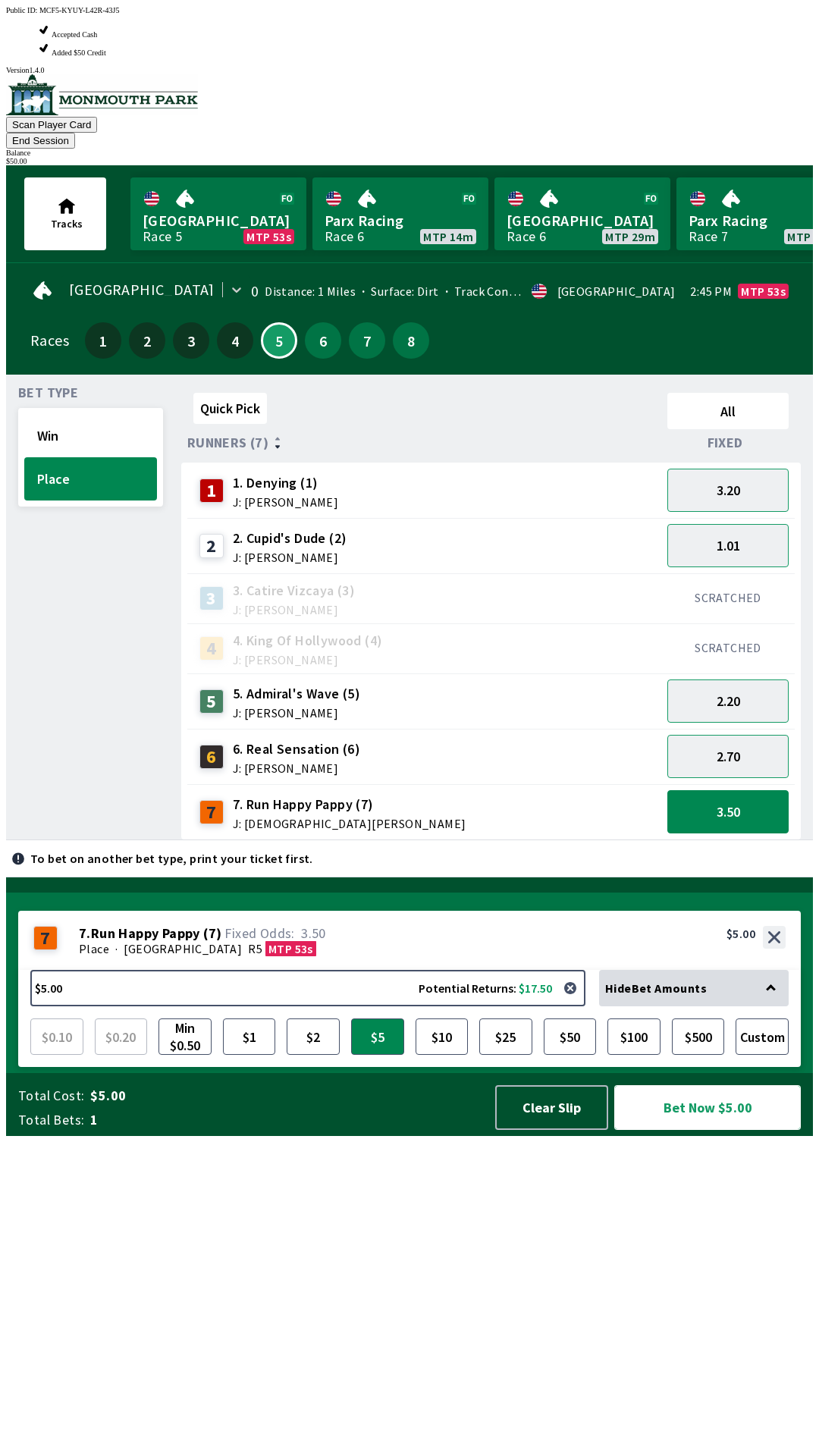
click at [723, 1130] on button "Bet Now $5.00" at bounding box center [707, 1108] width 187 height 45
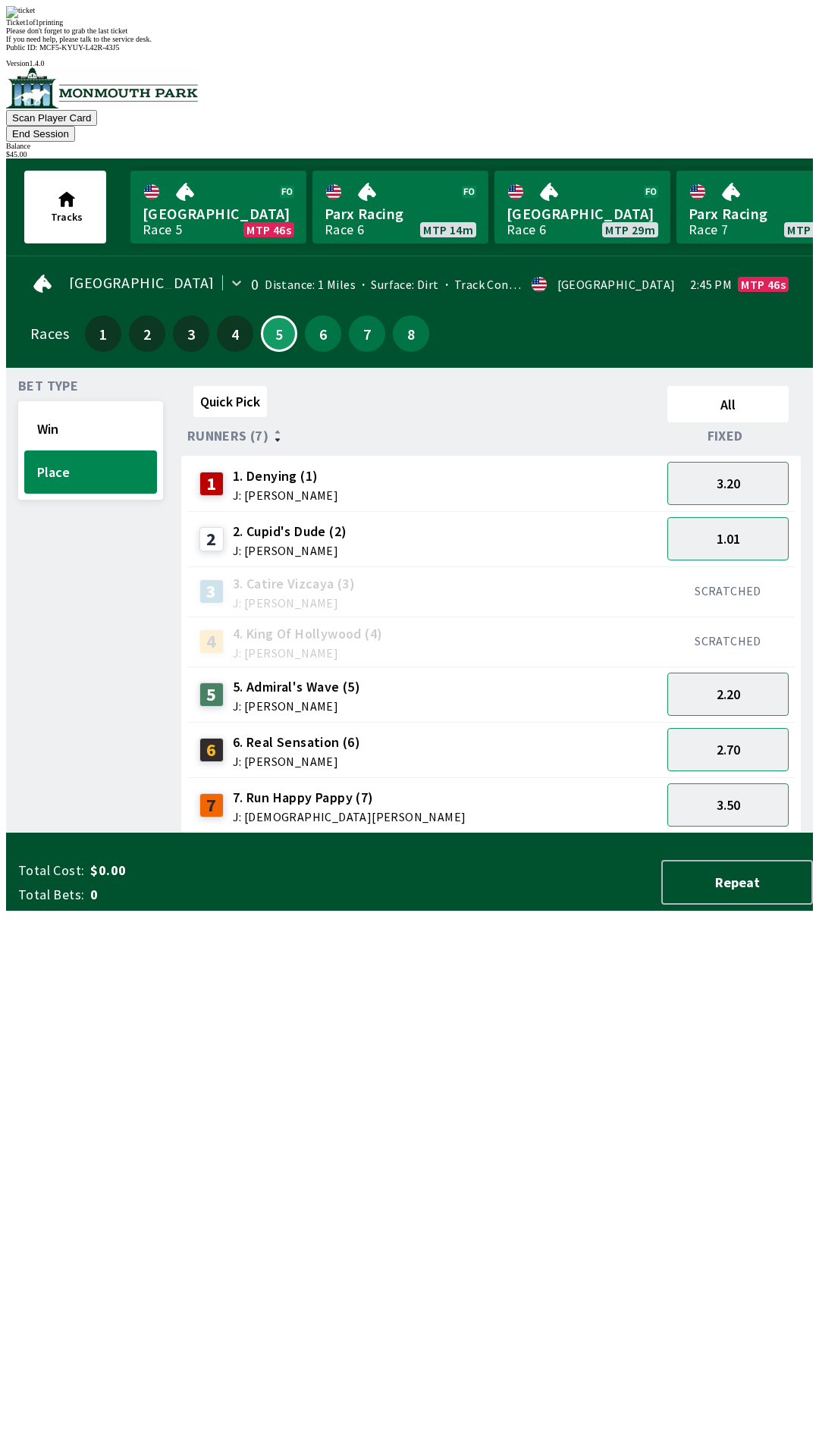
click at [427, 833] on div "Quick Pick All Runners (7) Fixed 1 1. Denying (1) J: [PERSON_NAME] 3.20 2 2. Cu…" at bounding box center [497, 607] width 632 height 453
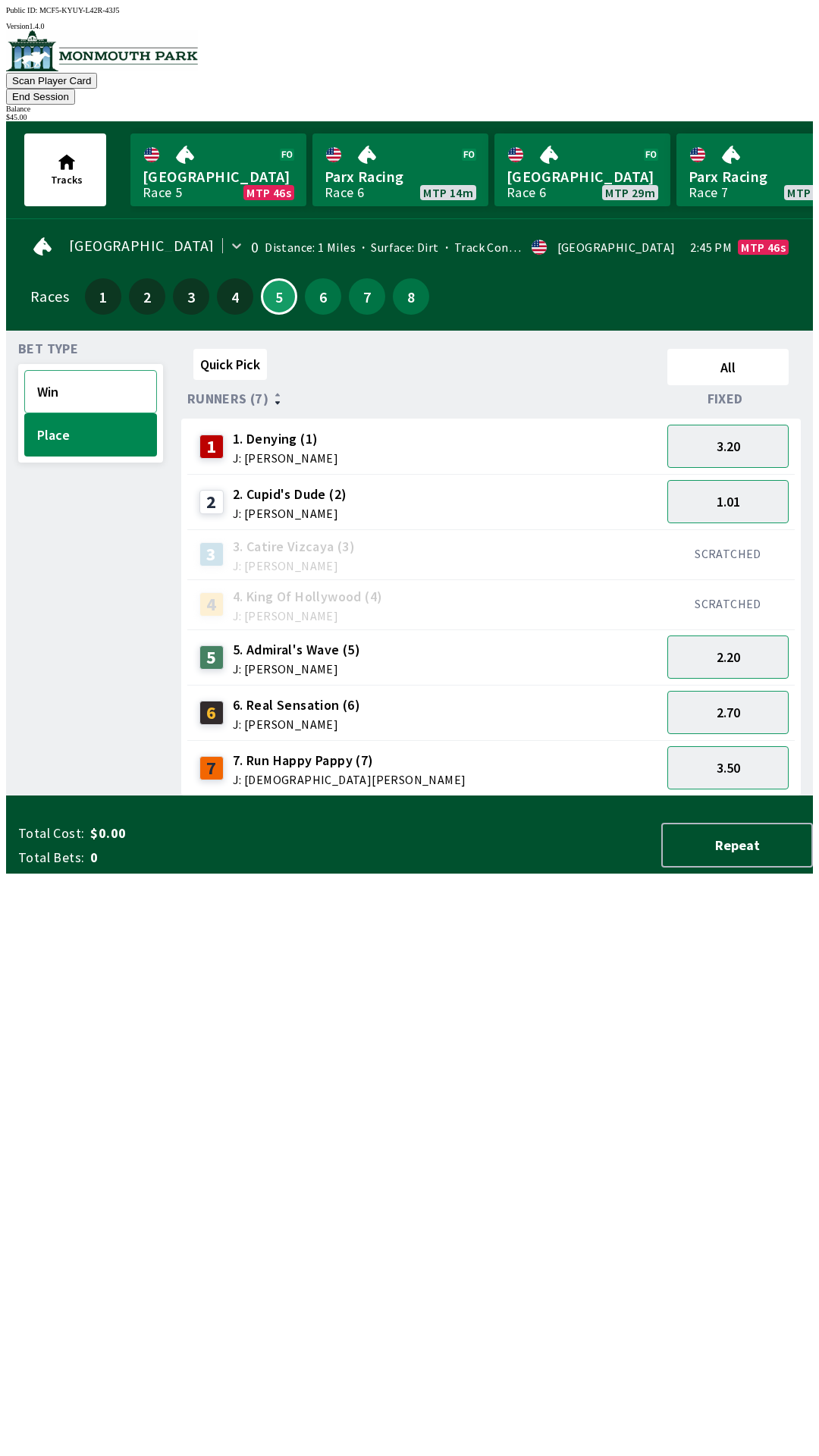
click at [105, 373] on button "Win" at bounding box center [90, 391] width 133 height 44
click at [751, 690] on button "10.00" at bounding box center [728, 712] width 122 height 44
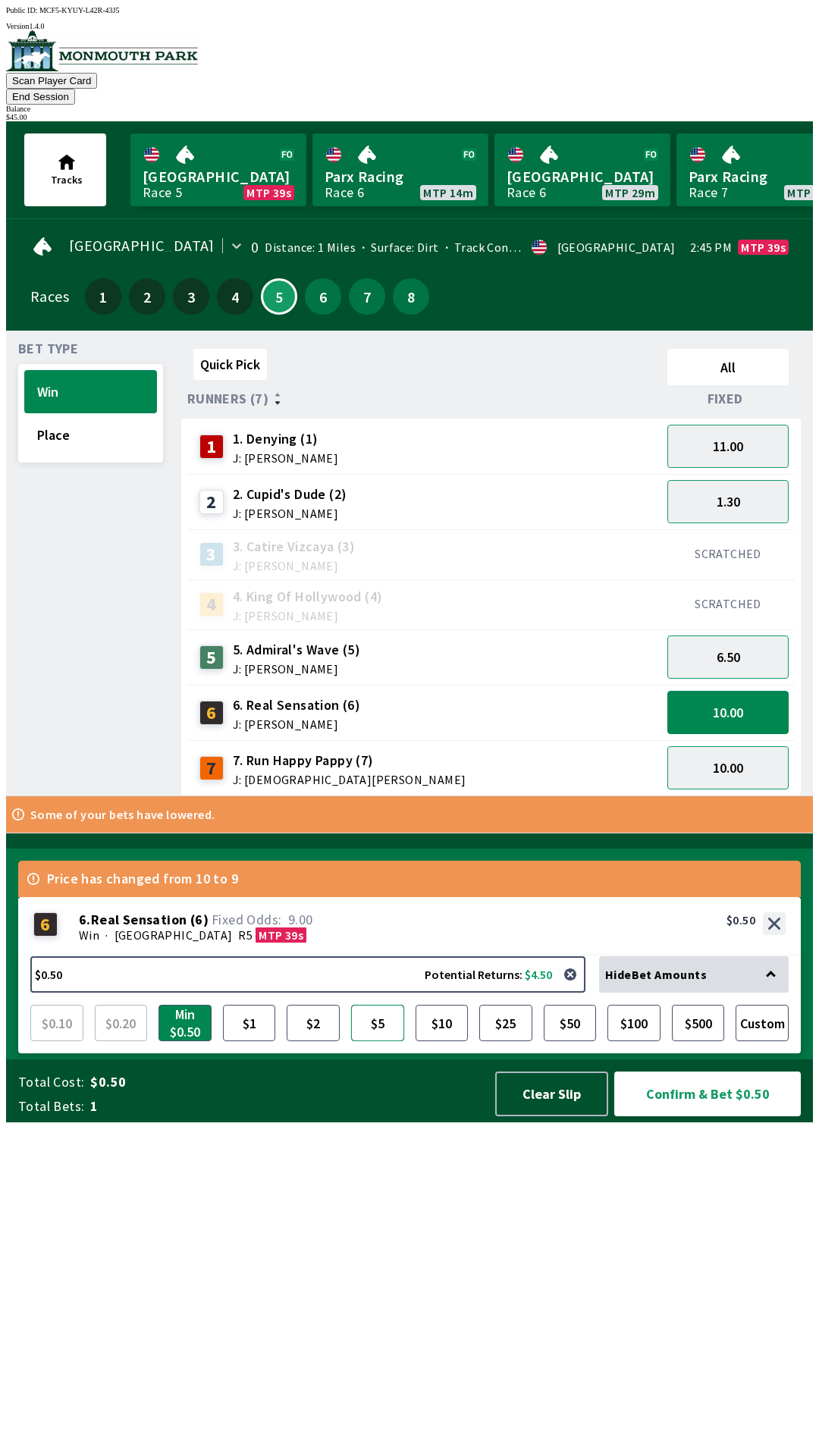
click at [377, 1041] on button "$5" at bounding box center [377, 1022] width 53 height 36
click at [756, 641] on button "6.50" at bounding box center [728, 657] width 122 height 44
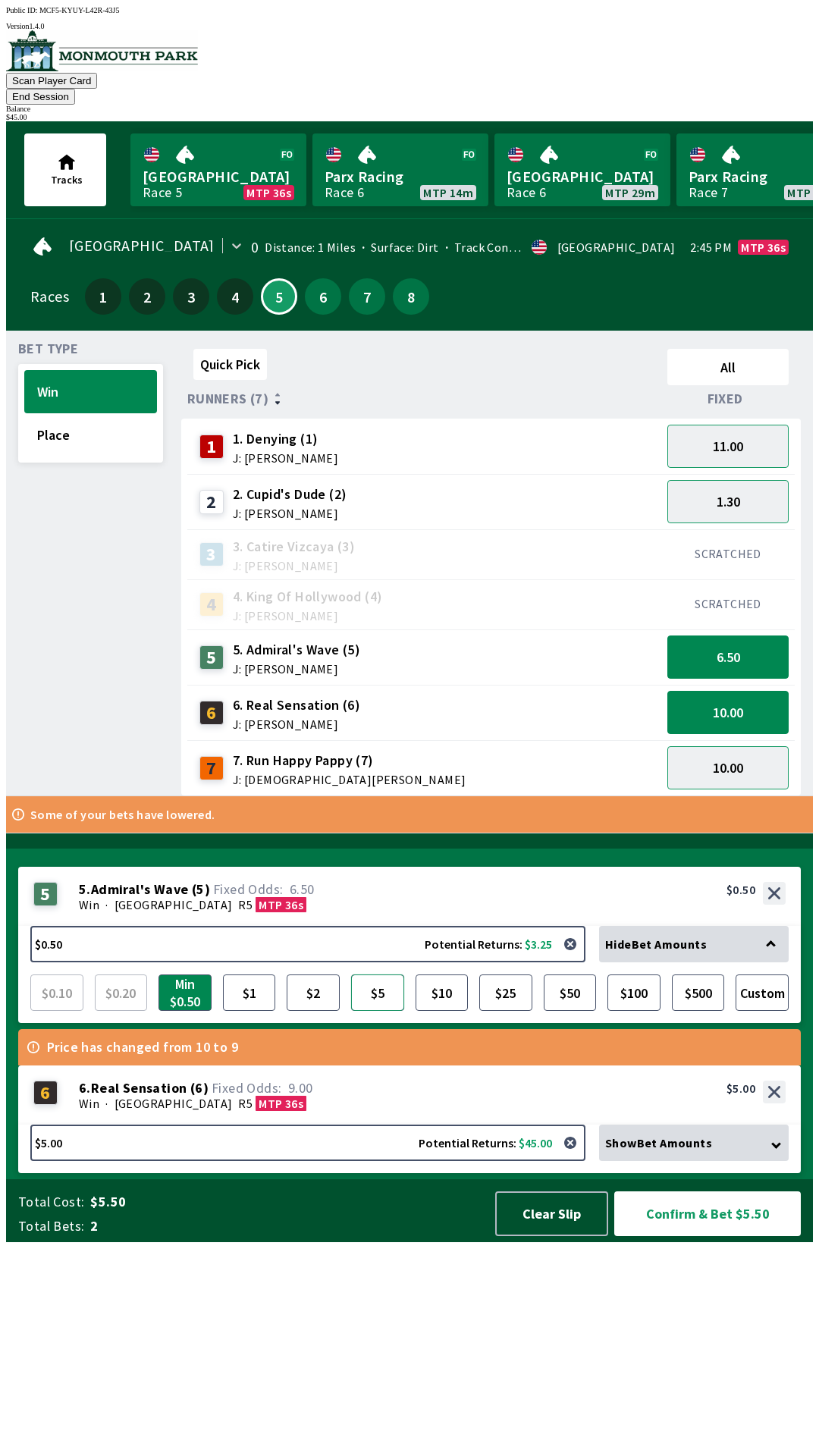
click at [379, 1011] on button "$5" at bounding box center [377, 991] width 53 height 36
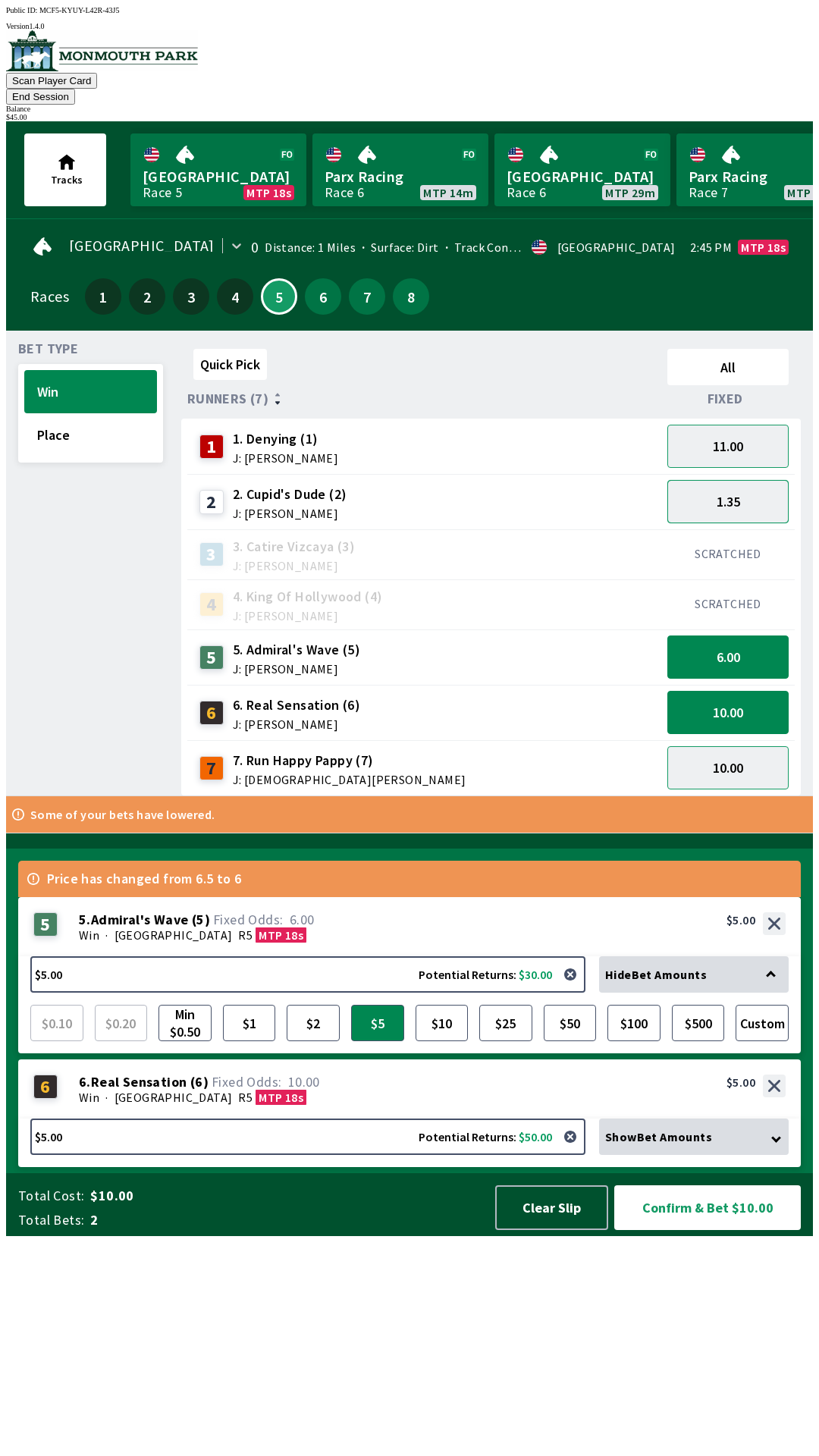
click at [737, 489] on button "1.35" at bounding box center [728, 501] width 122 height 44
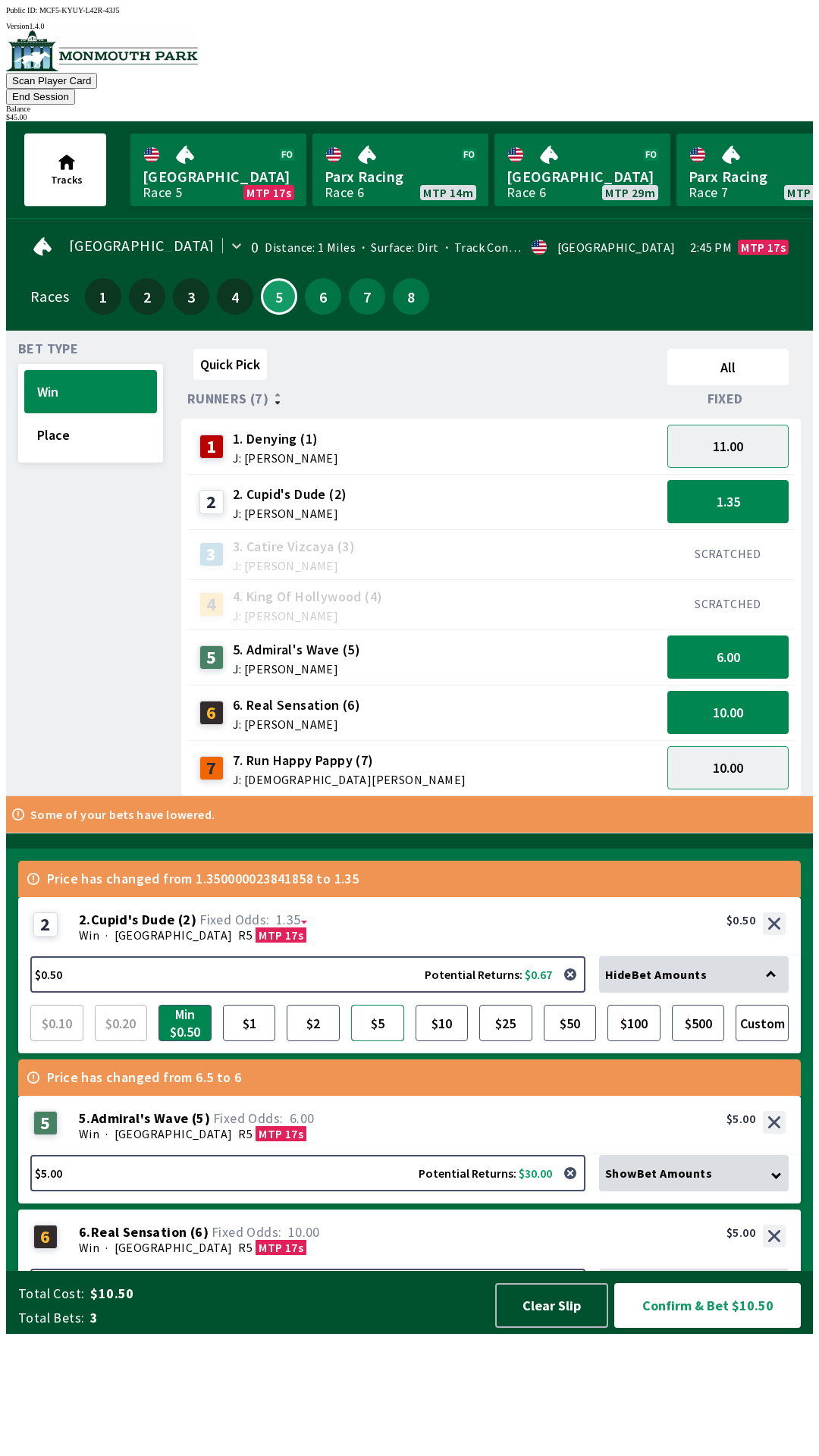
click at [379, 1041] on button "$5" at bounding box center [377, 1022] width 53 height 36
click at [715, 1328] on button "Confirm & Bet $15.00" at bounding box center [707, 1305] width 187 height 45
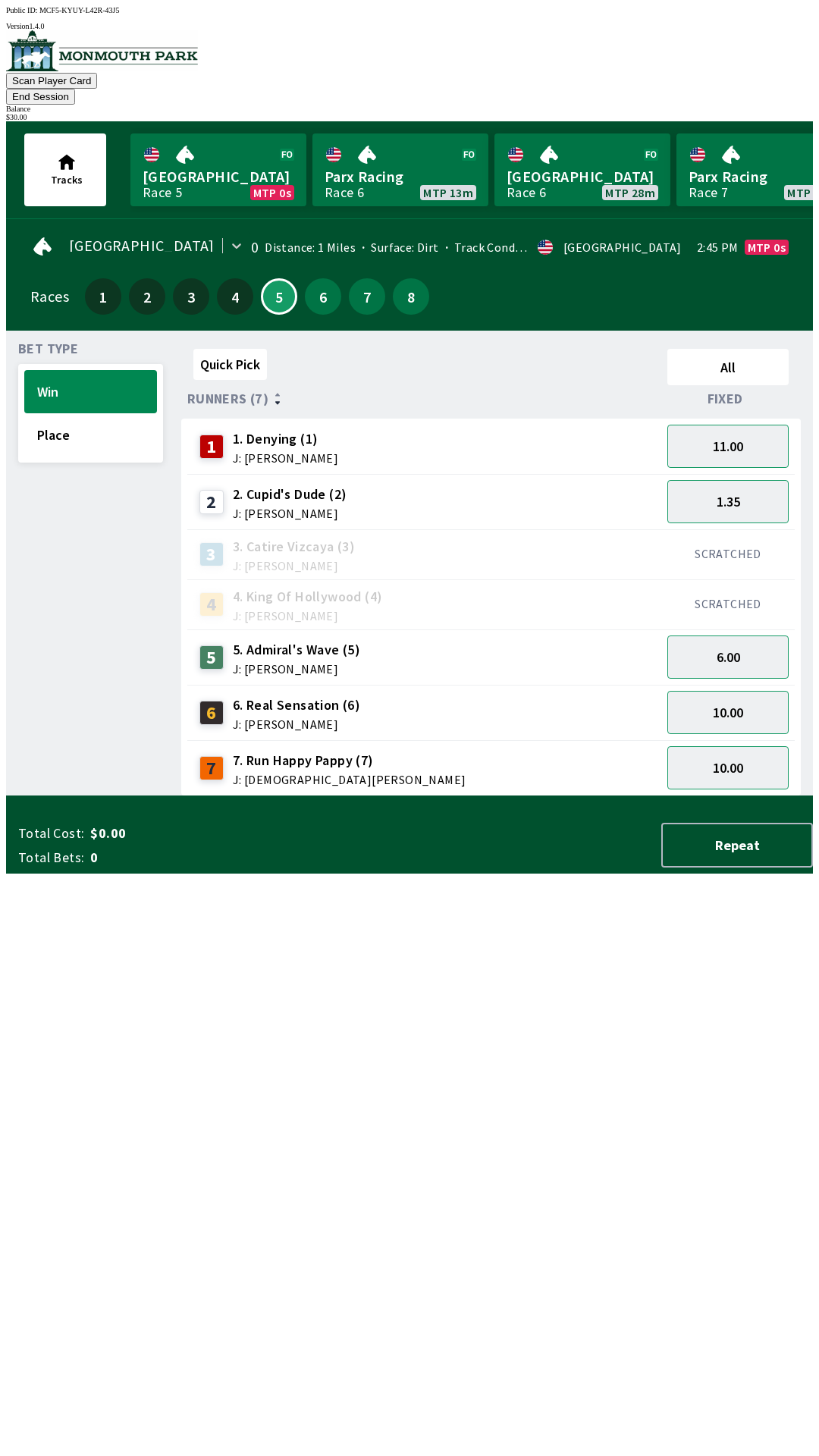
click at [75, 88] on button "End Session" at bounding box center [41, 96] width 69 height 16
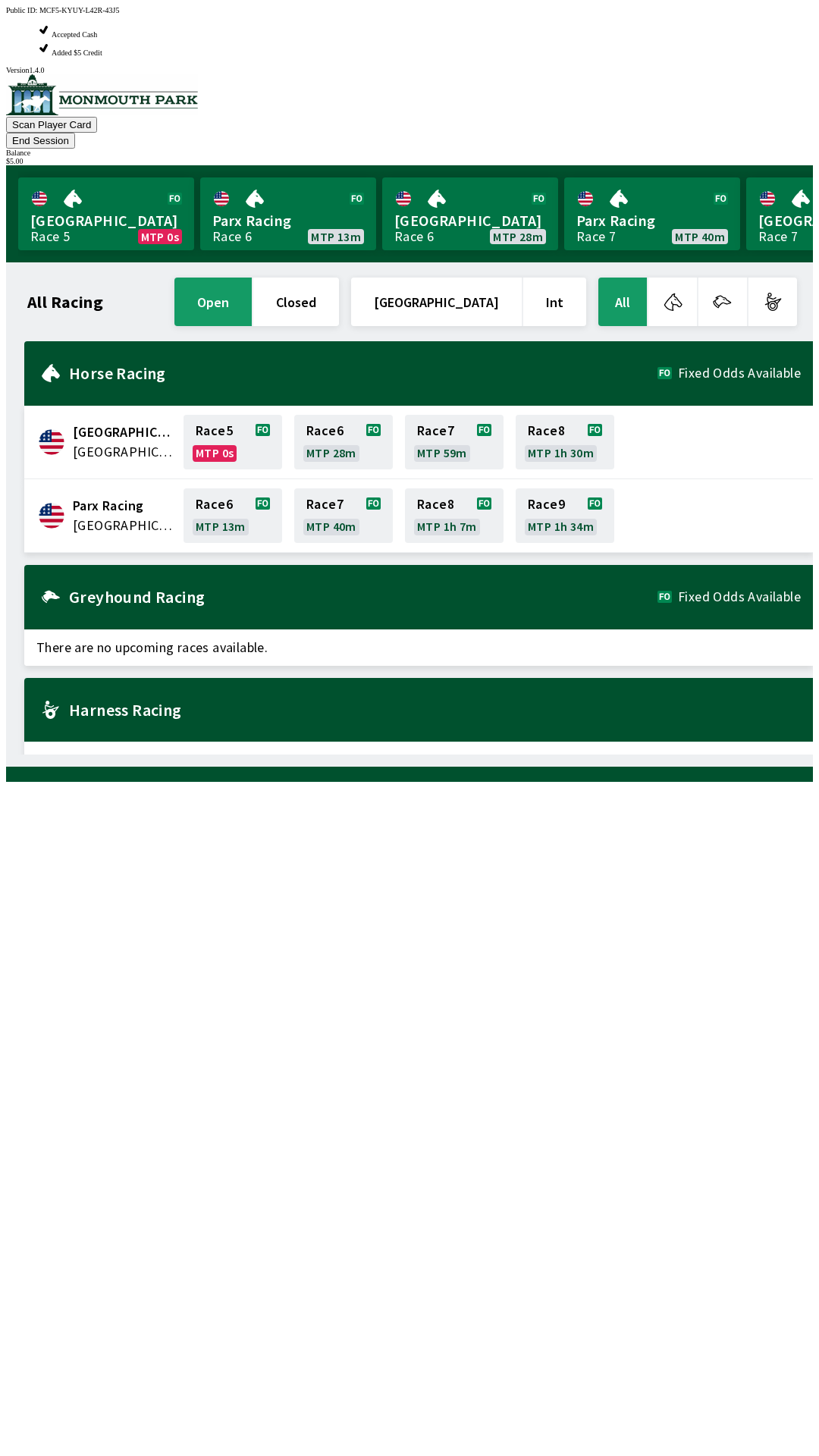
click at [77, 442] on span "[GEOGRAPHIC_DATA]" at bounding box center [123, 452] width 101 height 20
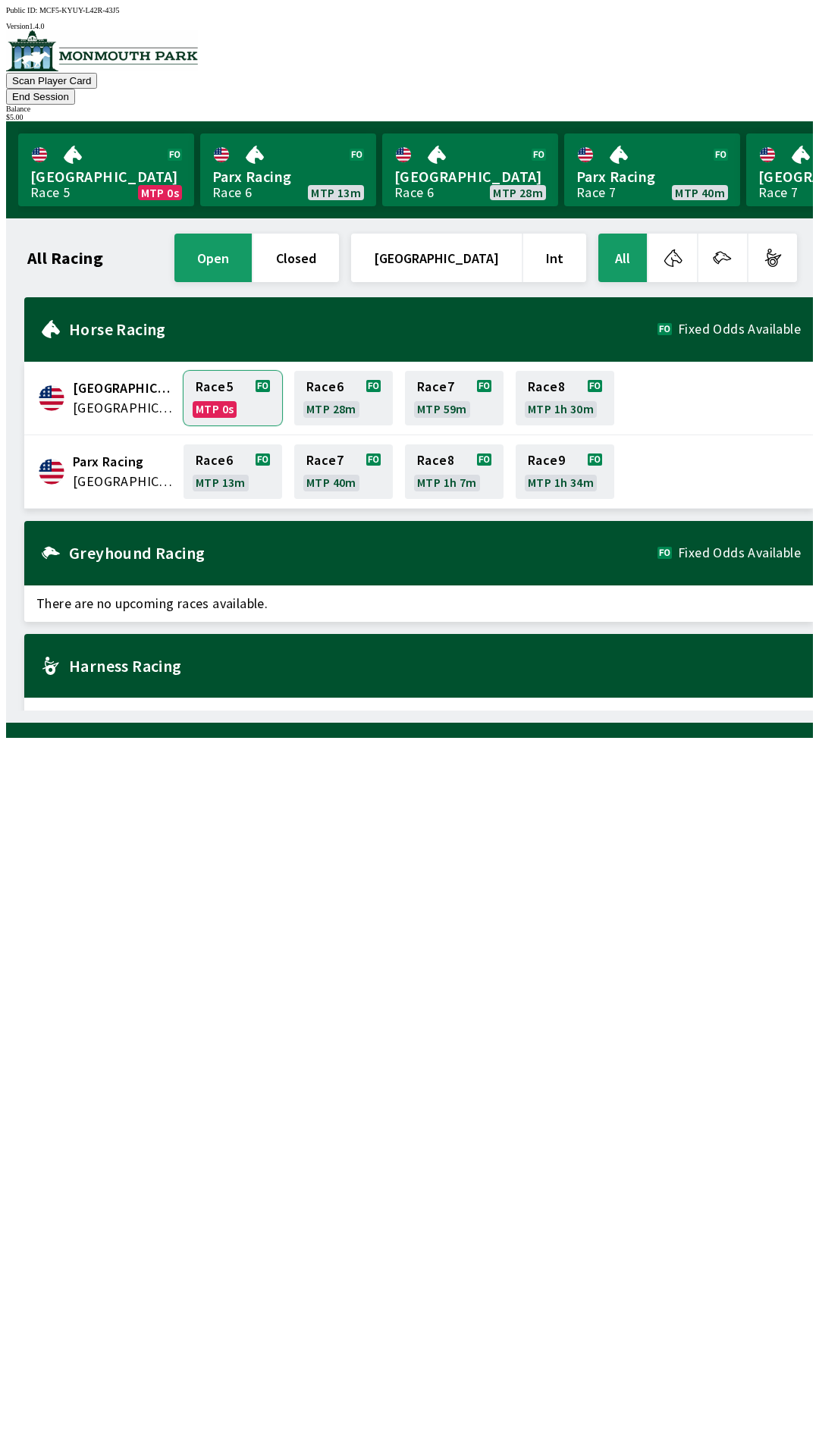
click at [228, 378] on link "Race 5 MTP 0s" at bounding box center [232, 398] width 99 height 55
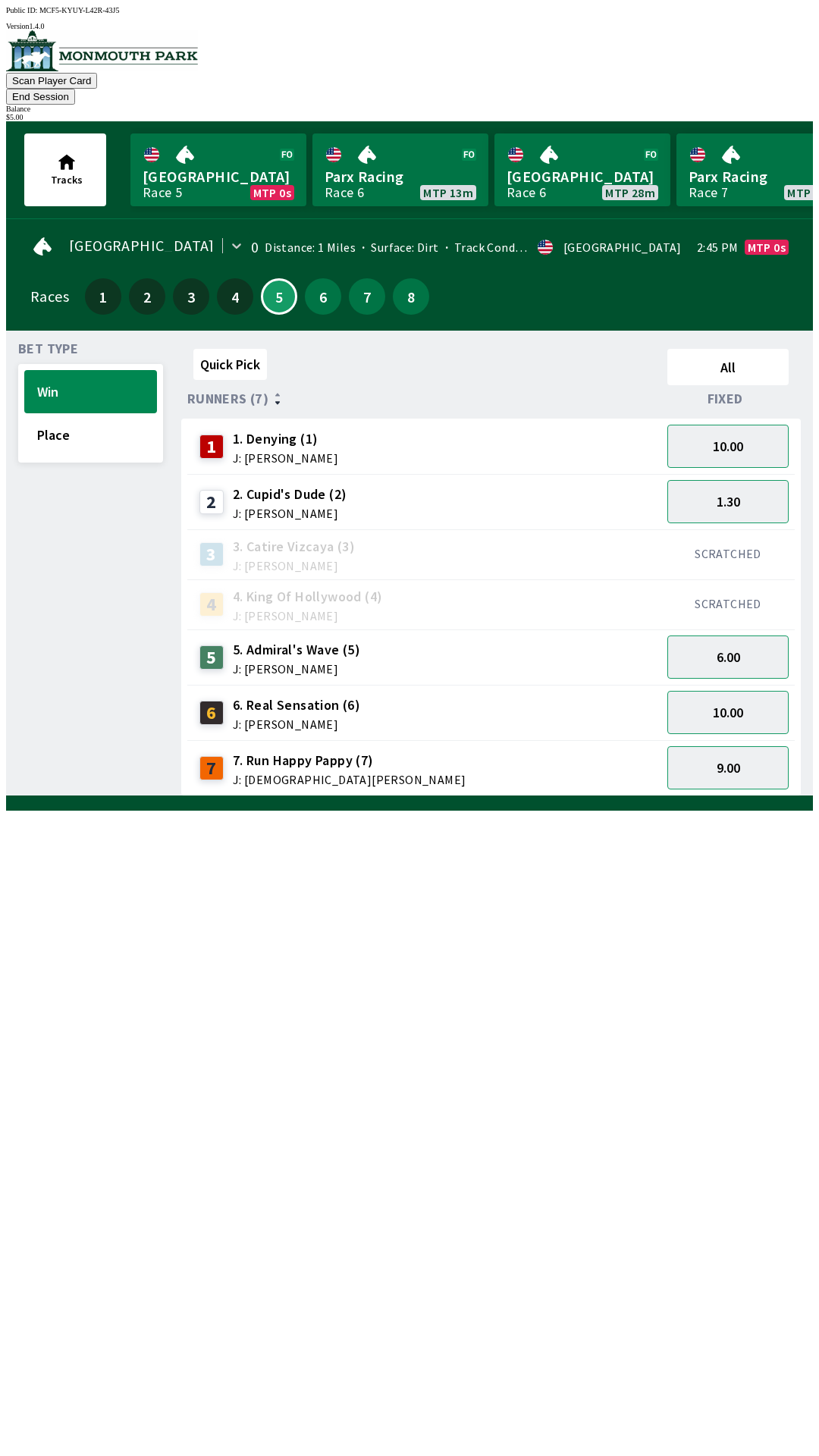
click at [497, 749] on div "7 7. Run Happy Pappy (7) J: [PERSON_NAME]" at bounding box center [424, 767] width 462 height 38
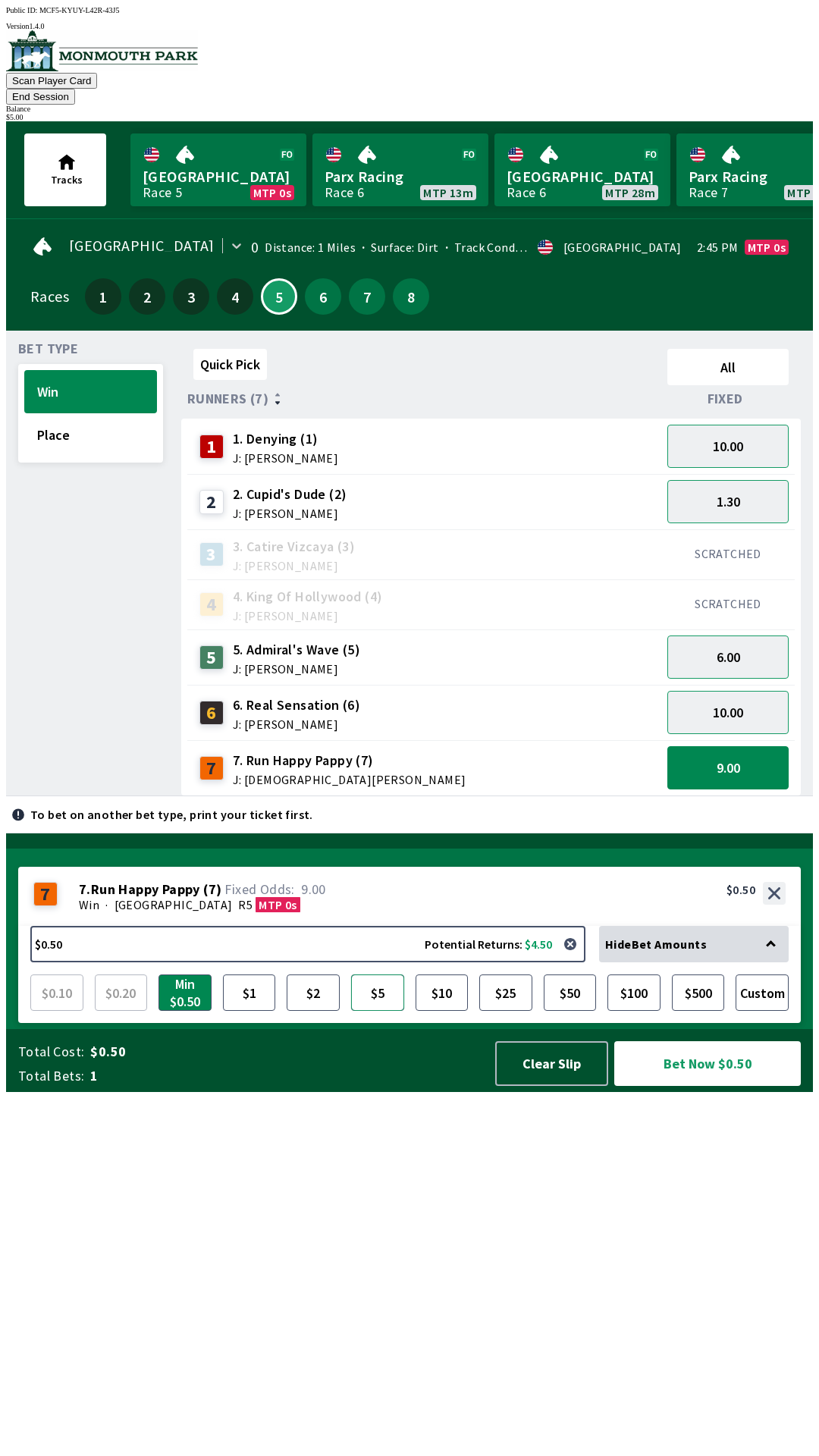
click at [375, 1011] on button "$5" at bounding box center [377, 991] width 53 height 36
click at [703, 1085] on button "Bet Now $5.00" at bounding box center [707, 1063] width 187 height 45
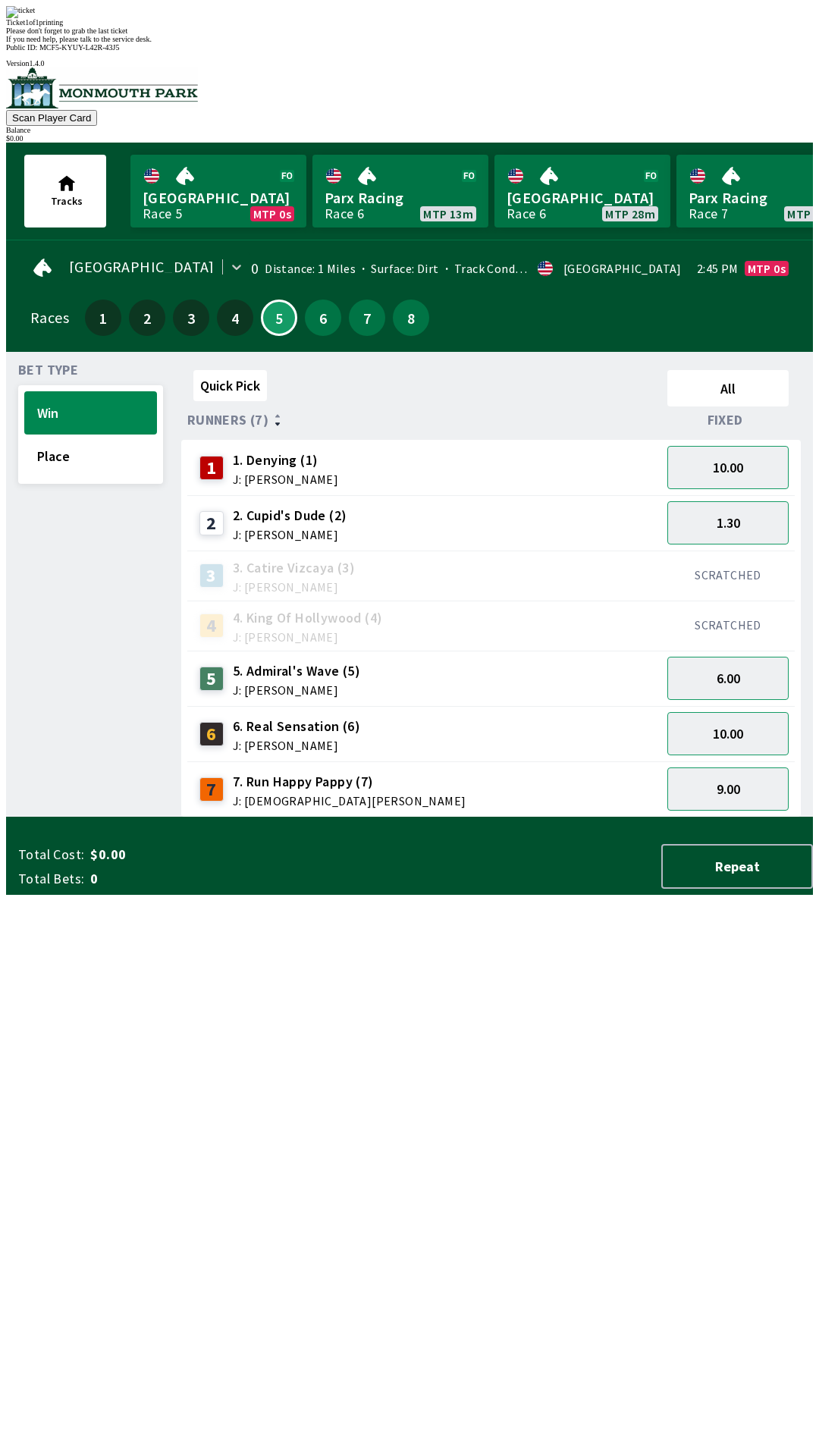
click at [649, 818] on div "Quick Pick All Runners (7) Fixed 1 1. Denying (1) J: [PERSON_NAME] 10.00 2 2. […" at bounding box center [497, 591] width 632 height 453
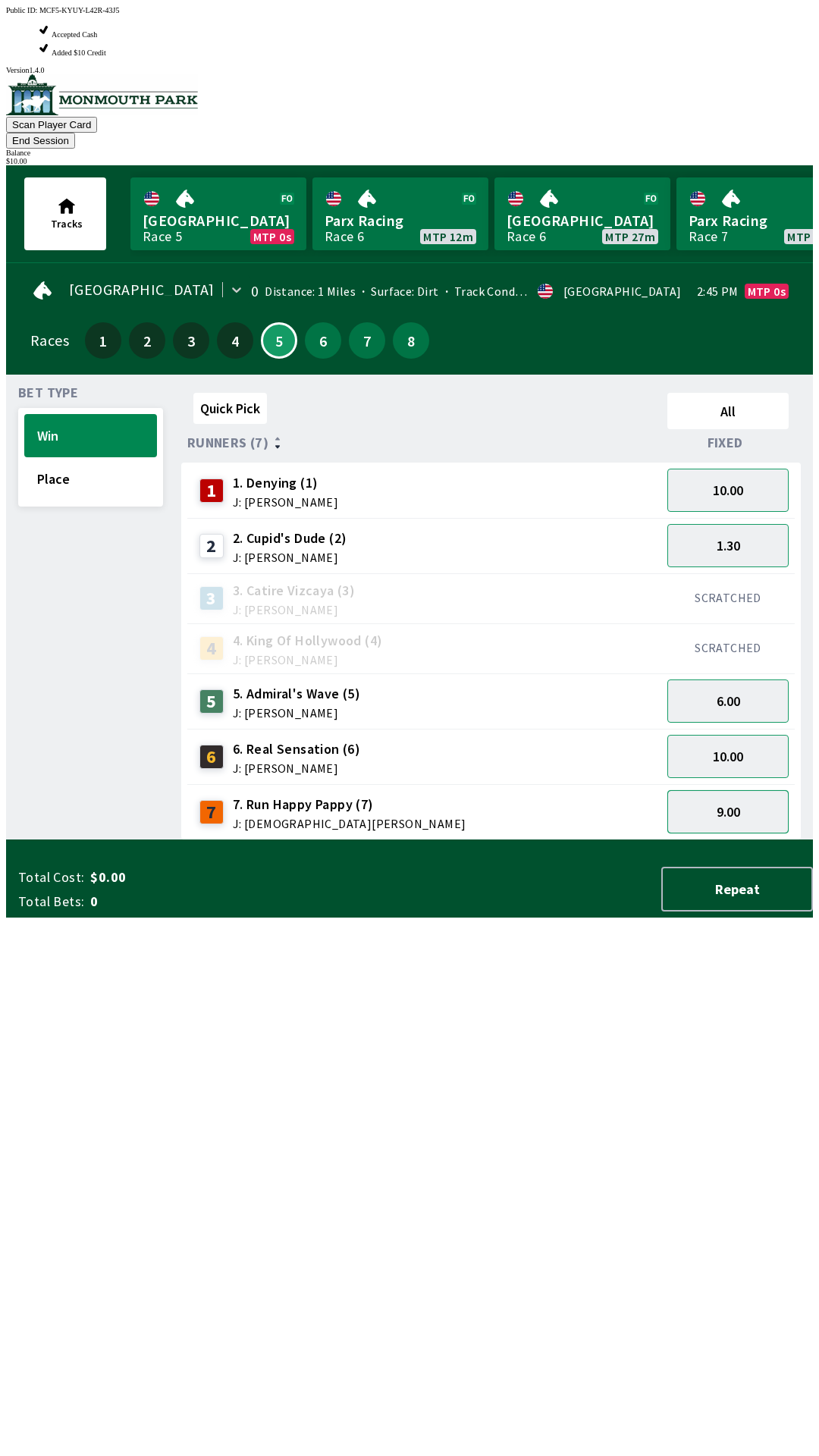
click at [737, 790] on button "9.00" at bounding box center [728, 811] width 122 height 44
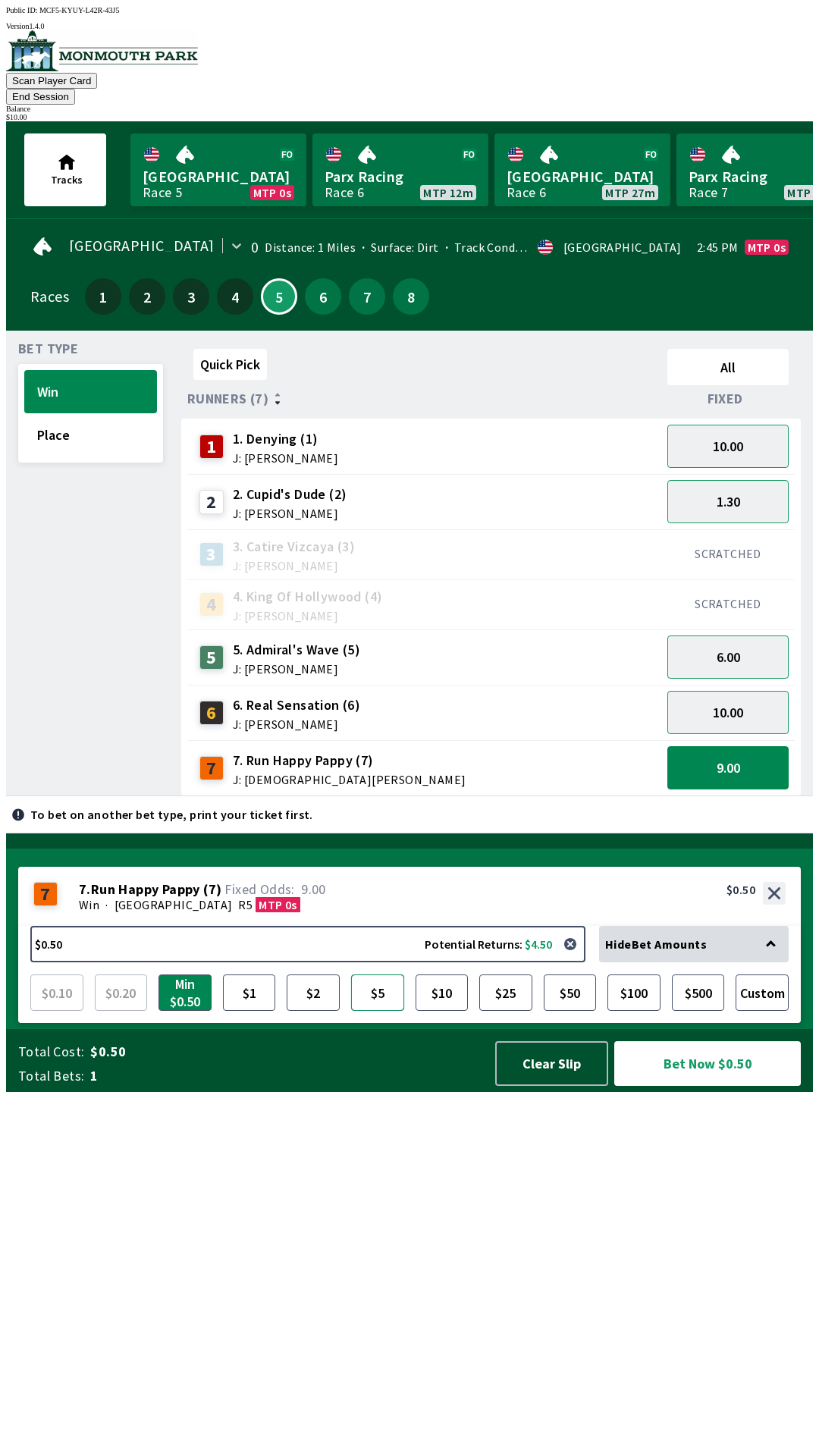
click at [364, 1011] on button "$5" at bounding box center [377, 991] width 53 height 36
click at [685, 1085] on button "Bet Now $5.00" at bounding box center [707, 1063] width 187 height 45
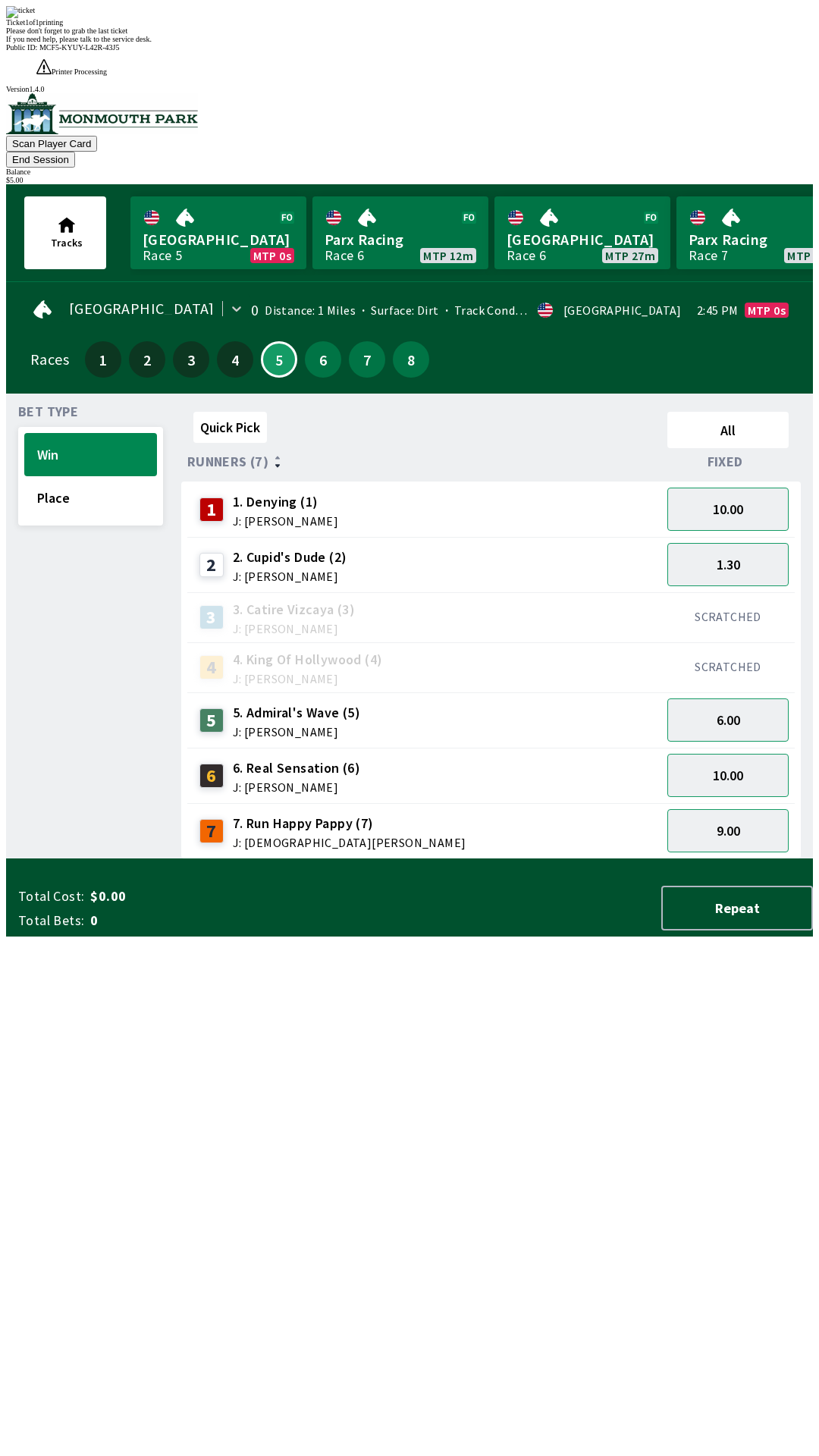
click at [621, 859] on div "Quick Pick All Runners (7) Fixed 1 1. Denying (1) J: [PERSON_NAME] 10.00 2 2. […" at bounding box center [497, 633] width 632 height 453
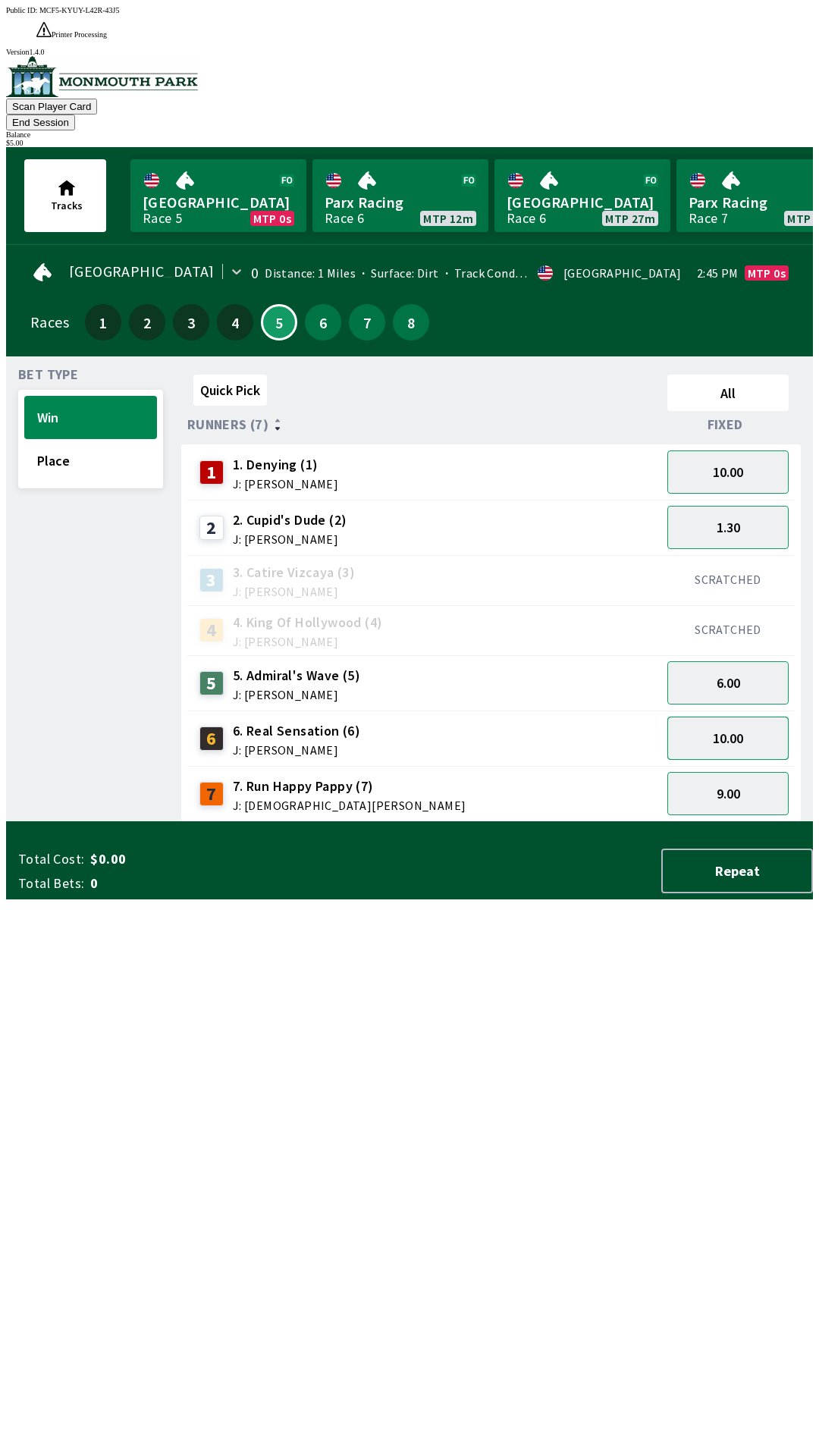
click at [727, 716] on button "10.00" at bounding box center [728, 738] width 122 height 44
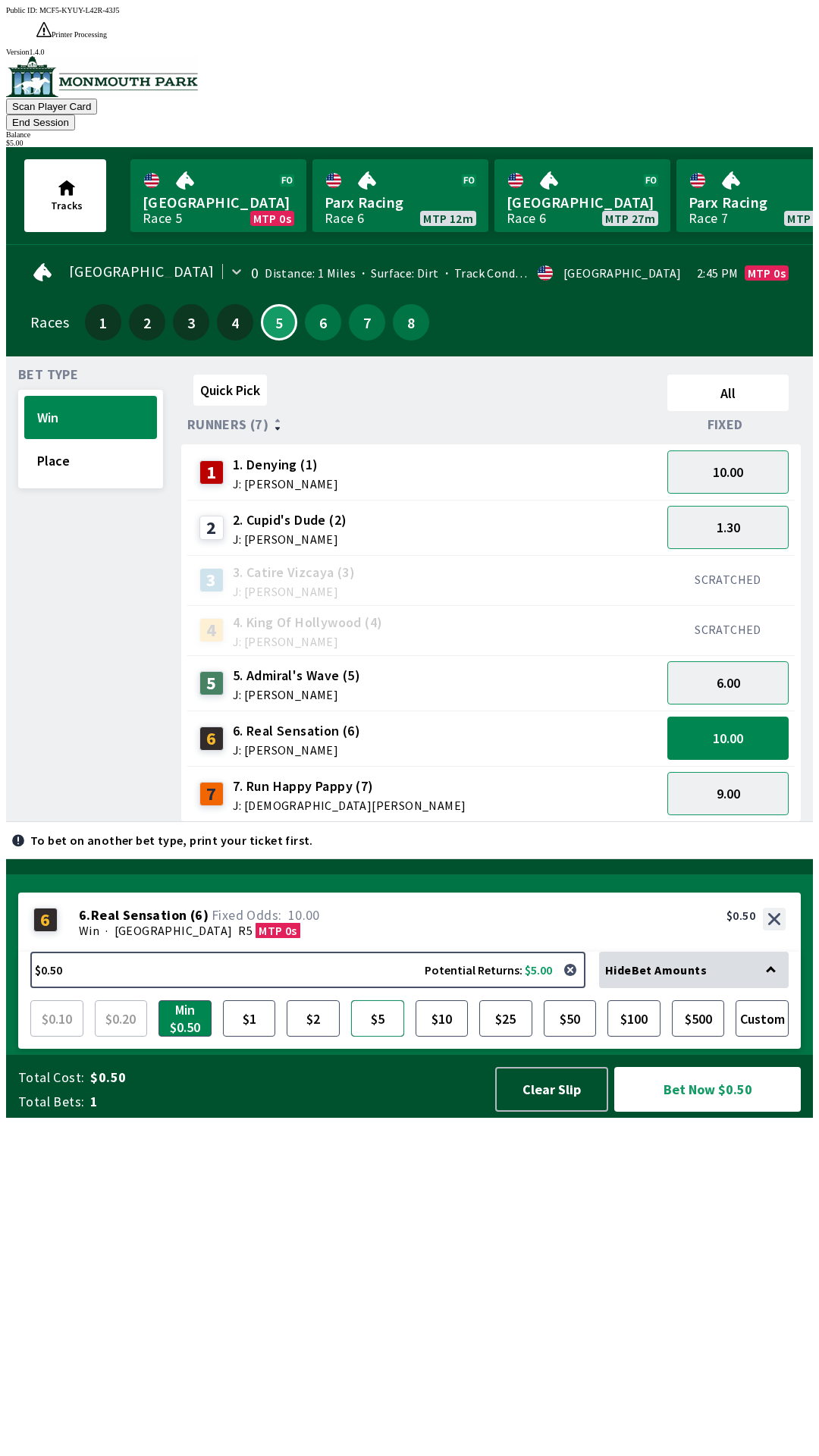
click at [377, 1036] on button "$5" at bounding box center [377, 1017] width 53 height 36
click at [684, 1111] on button "Bet Now $5.00" at bounding box center [707, 1089] width 187 height 45
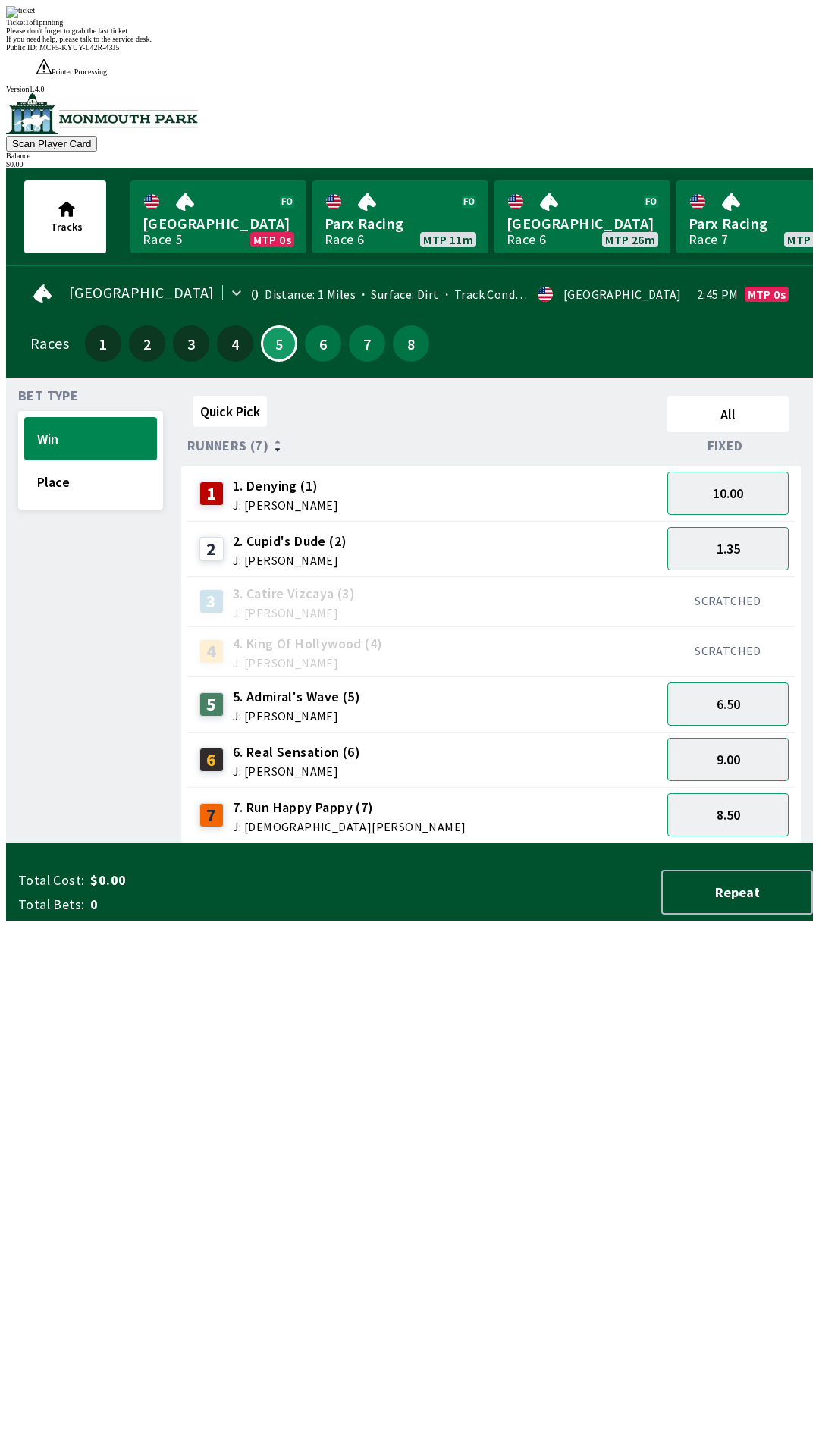
click at [635, 843] on div "Quick Pick All Runners (7) Fixed 1 1. Denying (1) J: [PERSON_NAME] 10.00 2 2. […" at bounding box center [497, 616] width 632 height 453
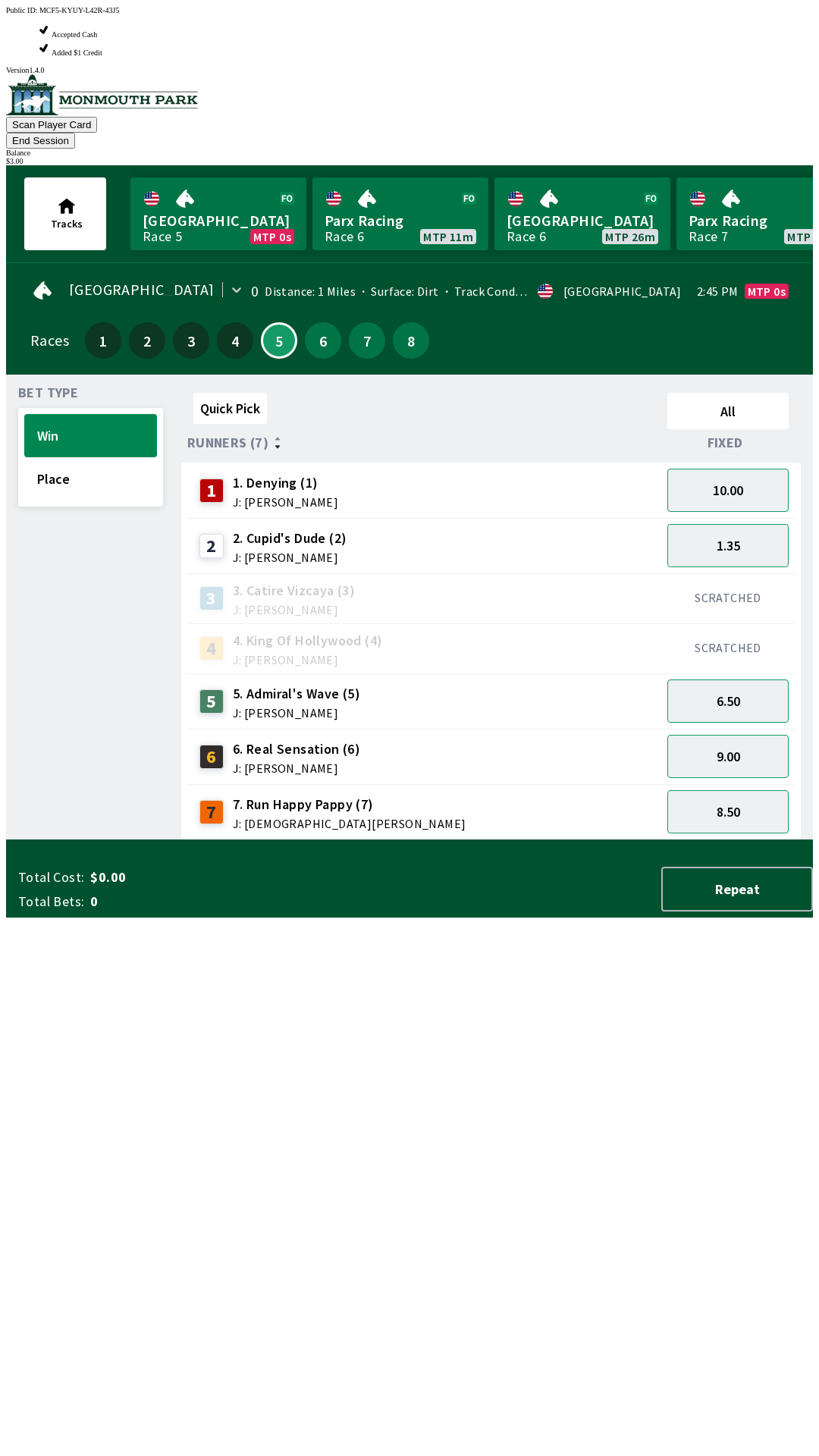
click at [474, 793] on div "7 7. Run Happy Pappy (7) J: [PERSON_NAME]" at bounding box center [424, 811] width 462 height 38
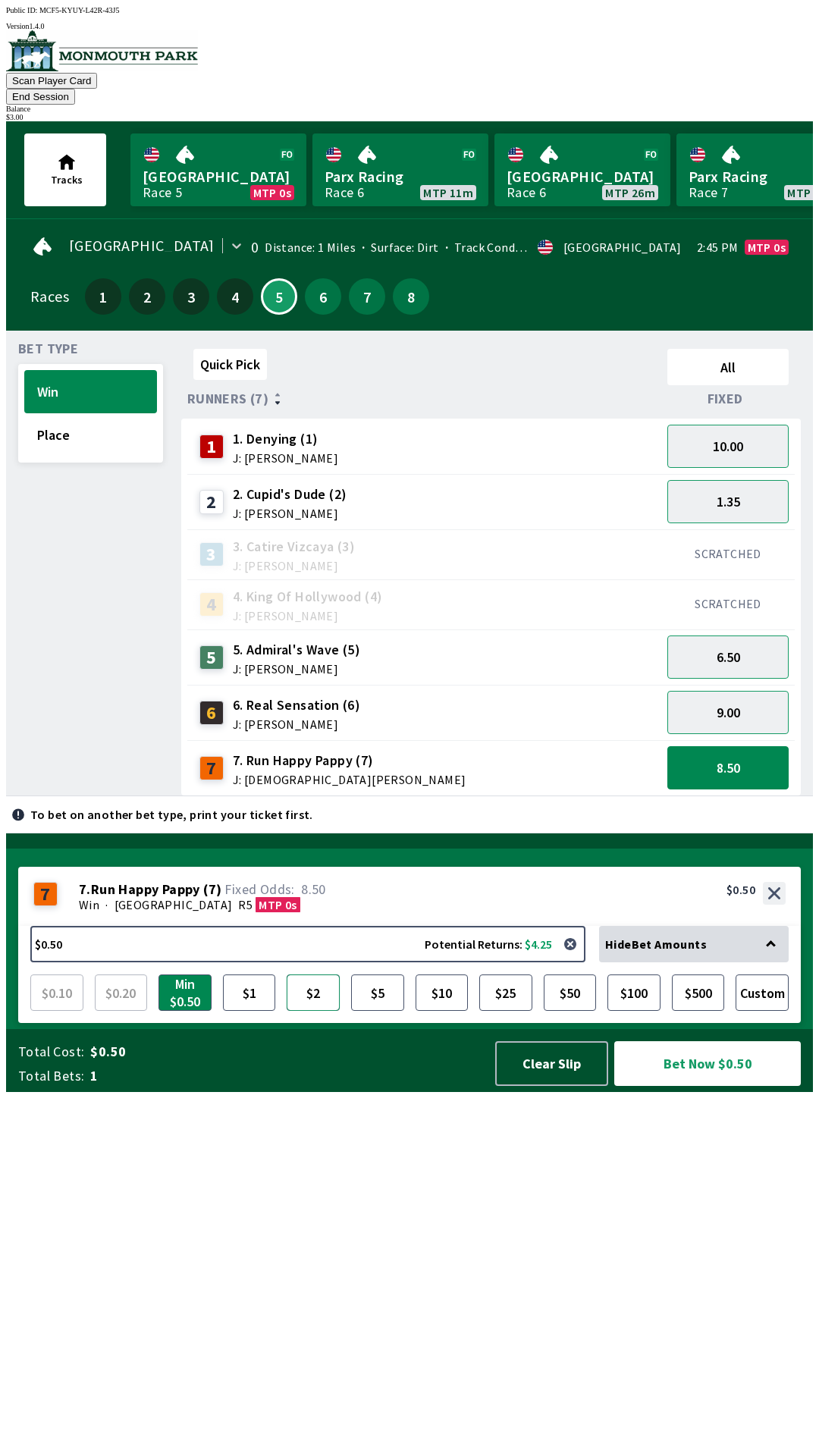
click at [305, 1011] on button "$2" at bounding box center [312, 991] width 53 height 36
click at [542, 768] on div "7 7. Run Happy Pappy (7) J: [PERSON_NAME]" at bounding box center [425, 767] width 474 height 56
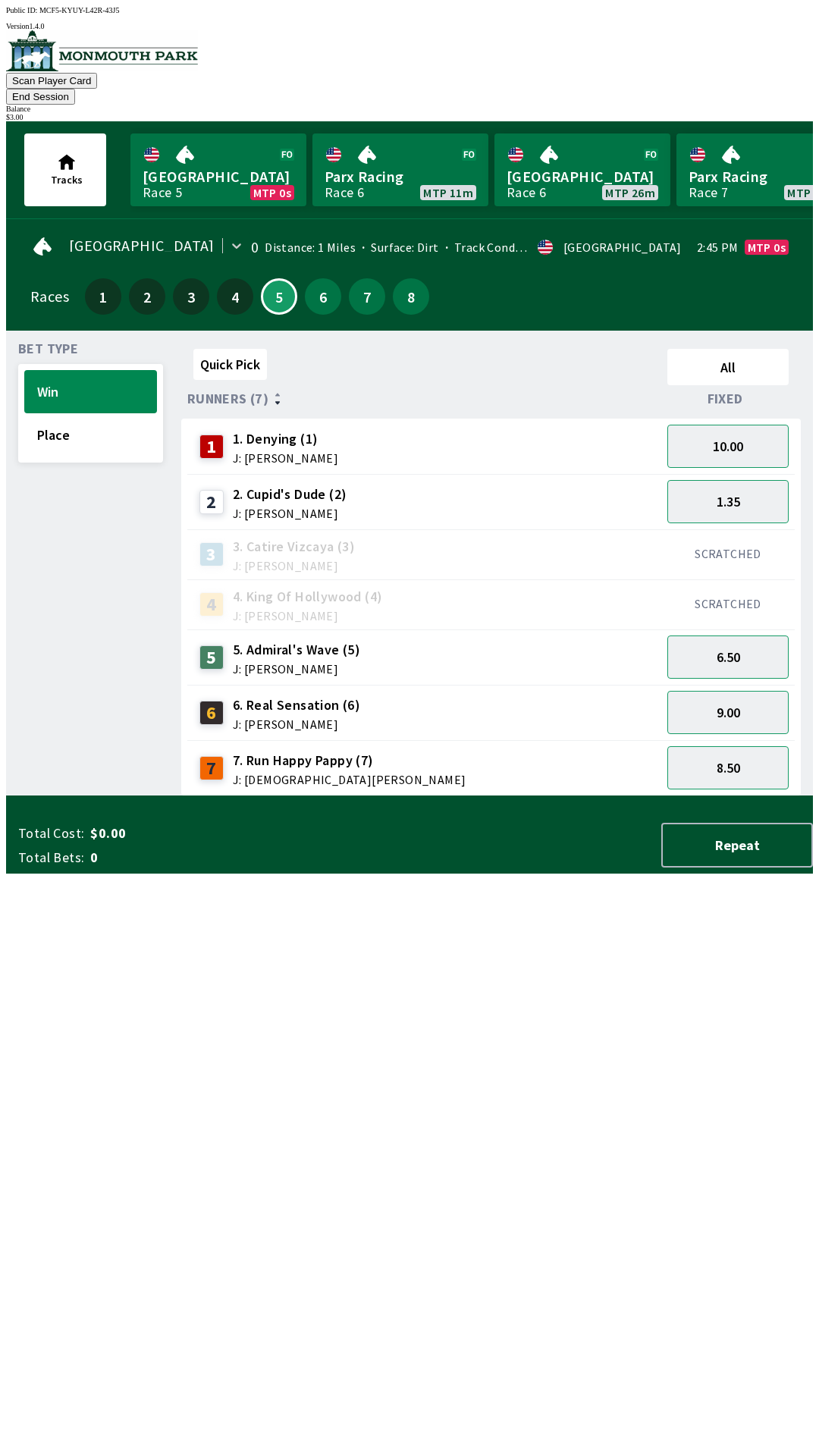
click at [525, 749] on div "7 7. Run Happy Pappy (7) J: [PERSON_NAME]" at bounding box center [424, 767] width 462 height 38
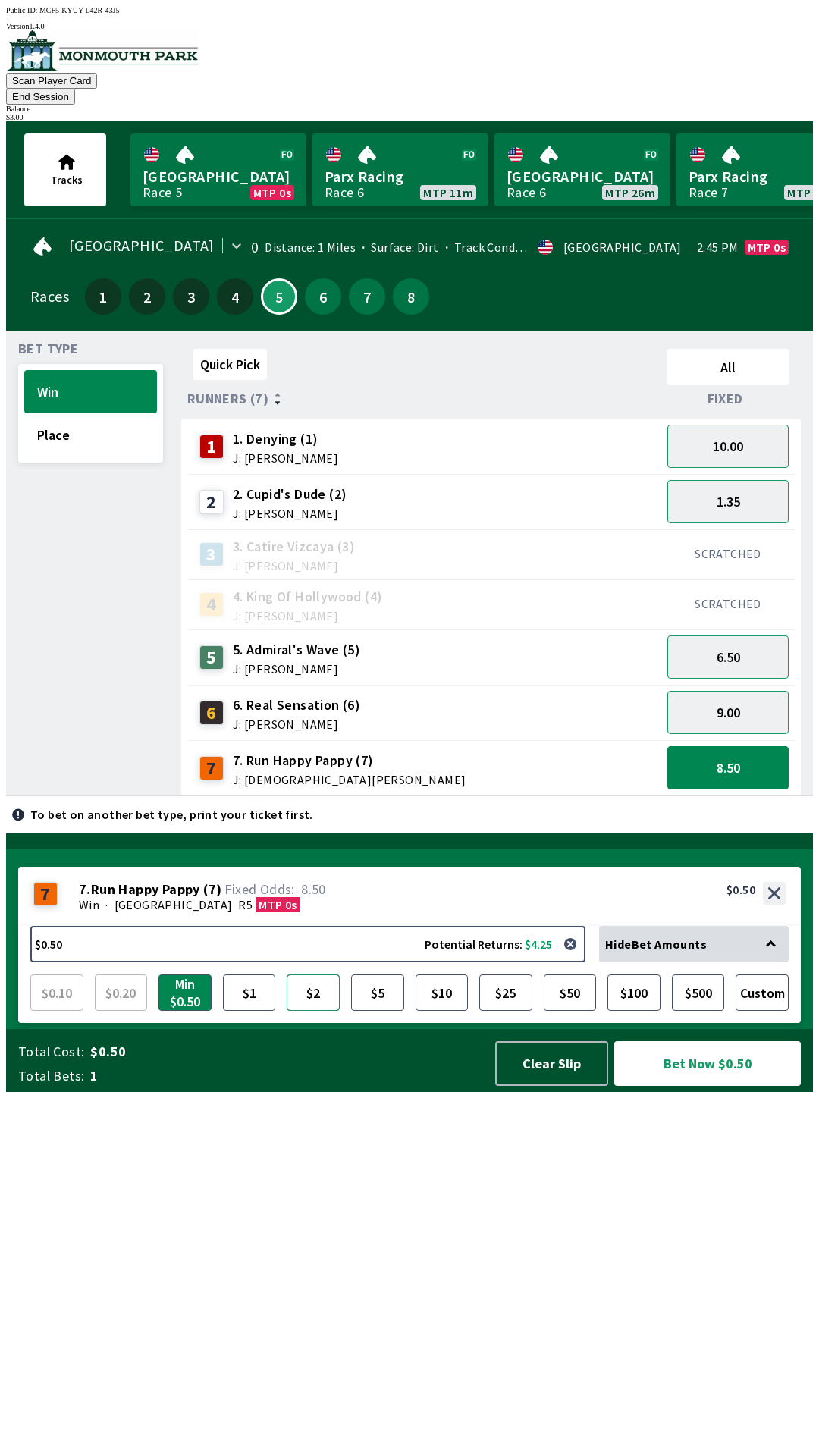
click at [314, 1011] on button "$2" at bounding box center [312, 991] width 53 height 36
click at [732, 1085] on button "Bet Now $2.00" at bounding box center [707, 1063] width 187 height 45
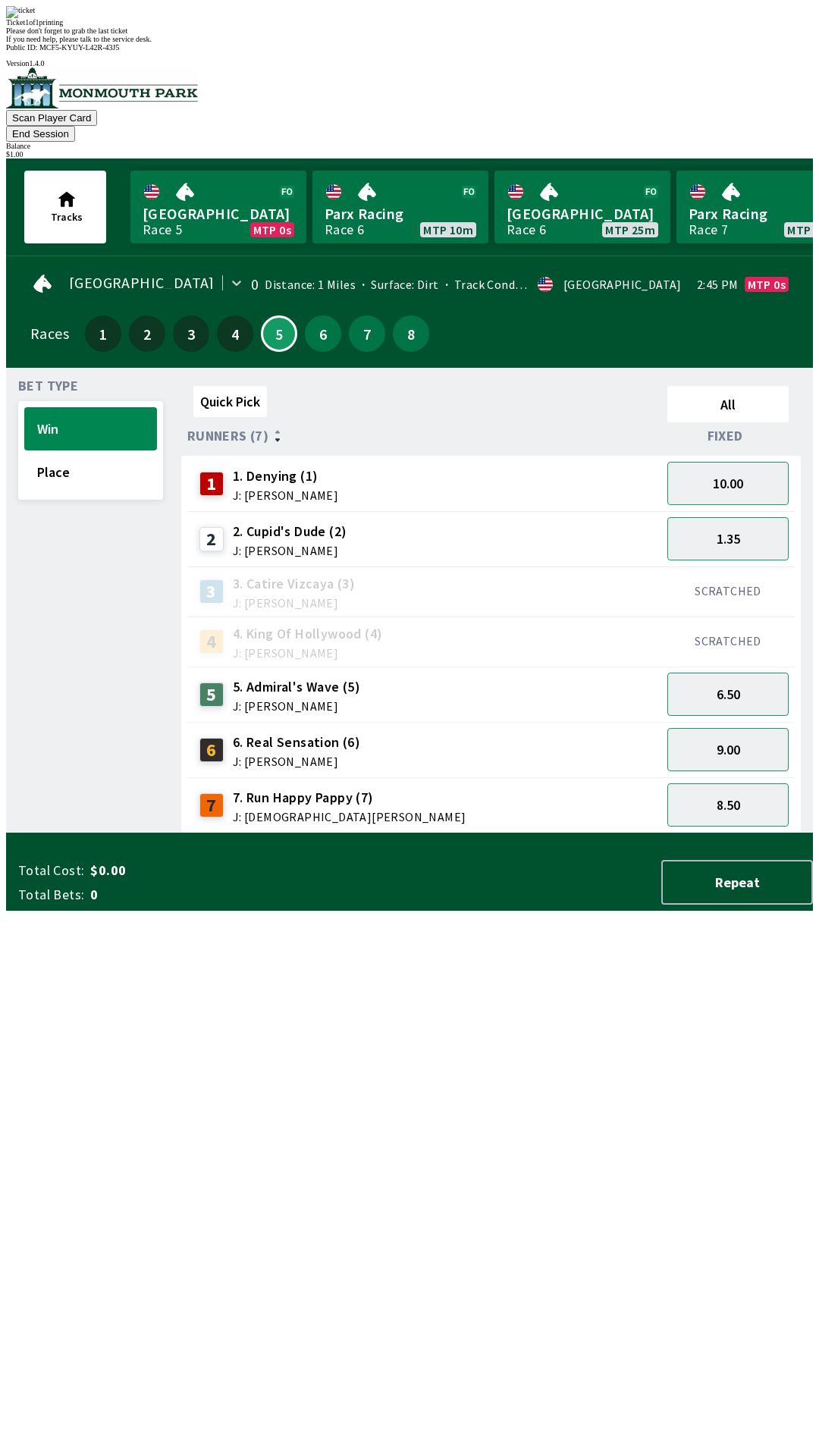
click at [596, 833] on div "Quick Pick All Runners (7) Fixed 1 1. Denying (1) J: [PERSON_NAME] 10.00 2 2. […" at bounding box center [497, 607] width 632 height 453
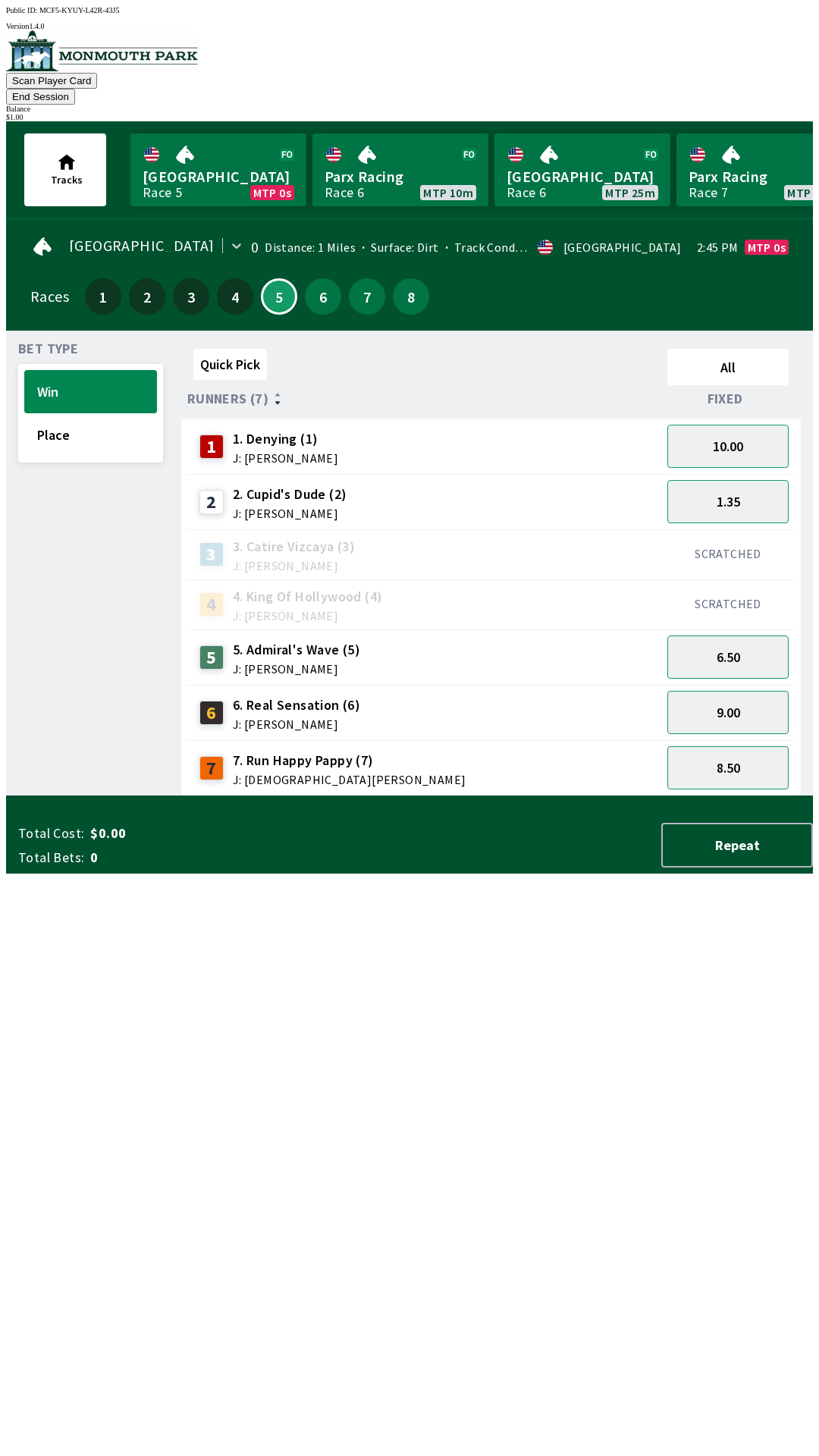
click at [479, 749] on div "7 7. Run Happy Pappy (7) J: [PERSON_NAME]" at bounding box center [424, 767] width 462 height 38
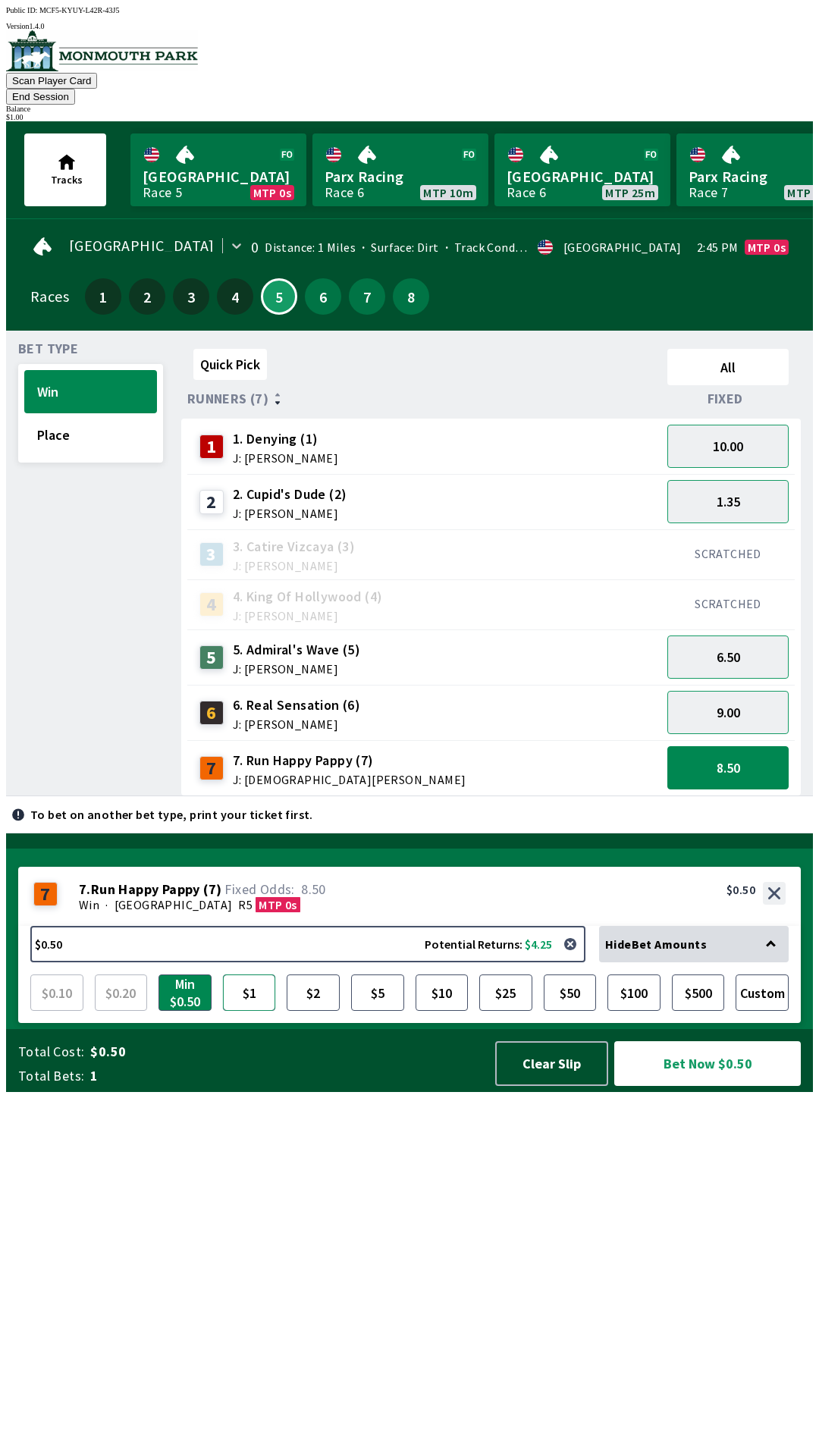
click at [258, 1011] on button "$1" at bounding box center [249, 991] width 53 height 36
click at [533, 749] on div "7 7. Run Happy Pappy (7) J: [PERSON_NAME]" at bounding box center [424, 767] width 462 height 38
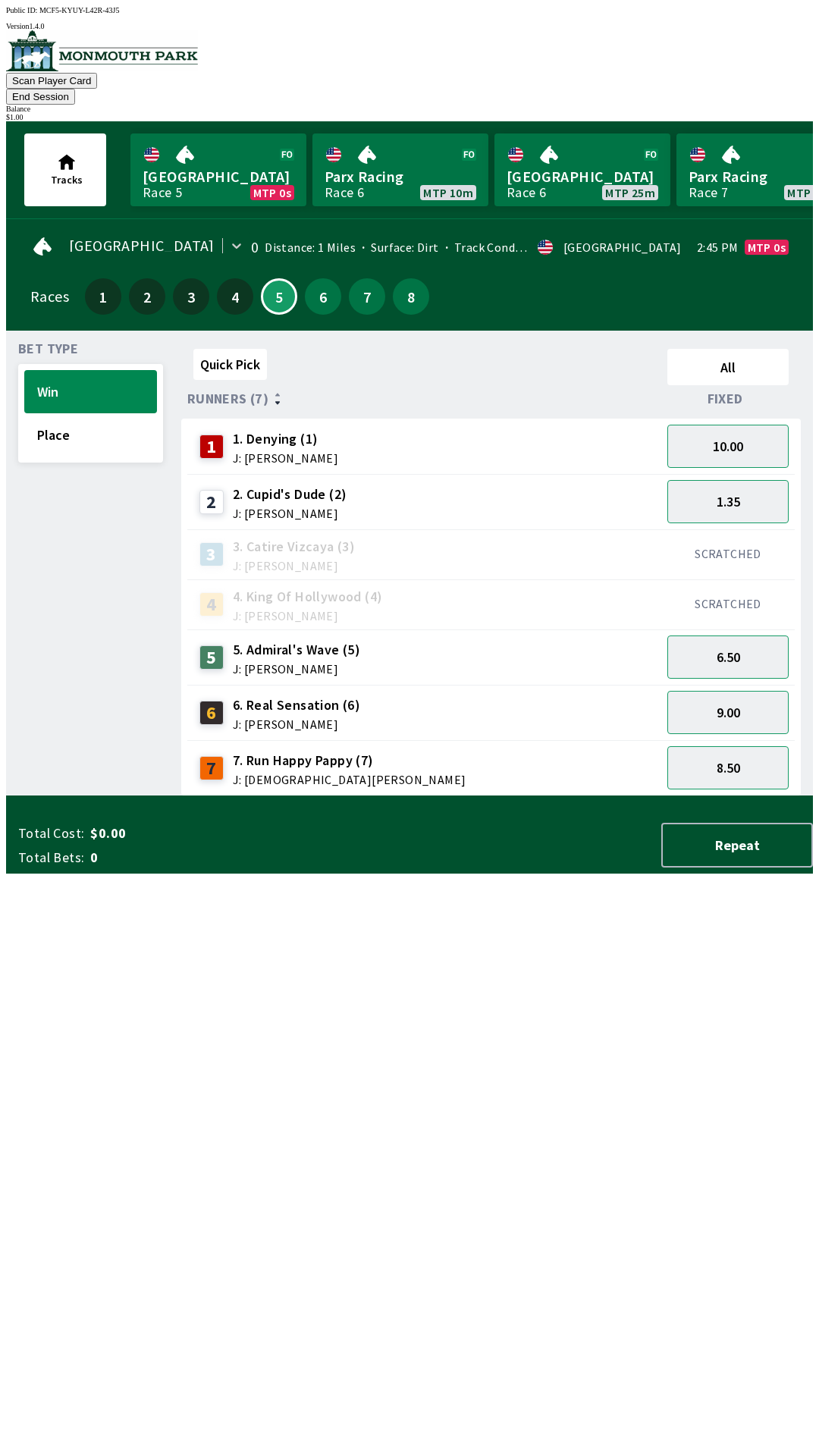
click at [495, 752] on div "7 7. Run Happy Pappy (7) J: [PERSON_NAME]" at bounding box center [424, 767] width 462 height 38
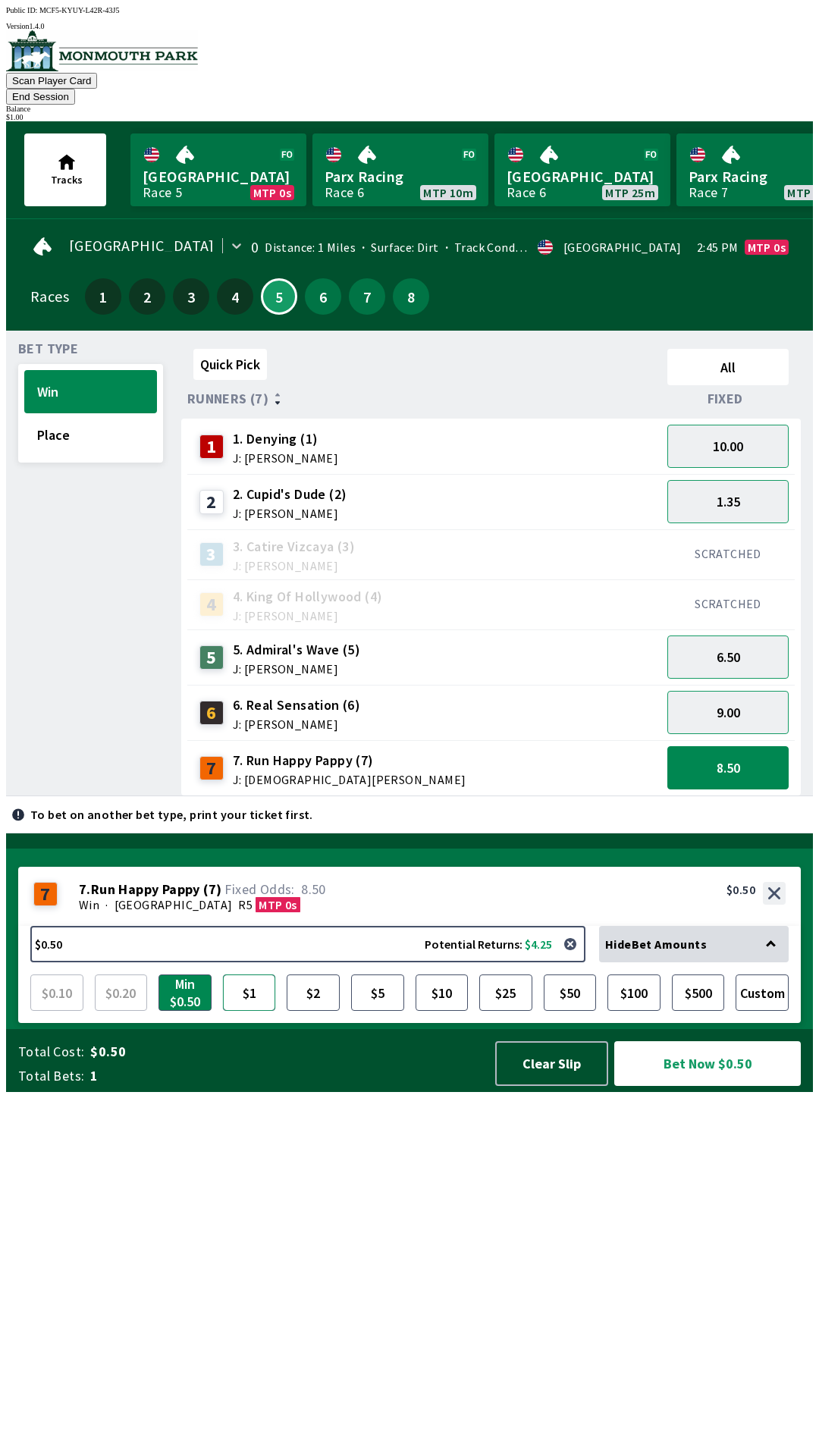
click at [249, 1011] on button "$1" at bounding box center [249, 991] width 53 height 36
click at [715, 1085] on button "Bet Now $1.00" at bounding box center [707, 1063] width 187 height 45
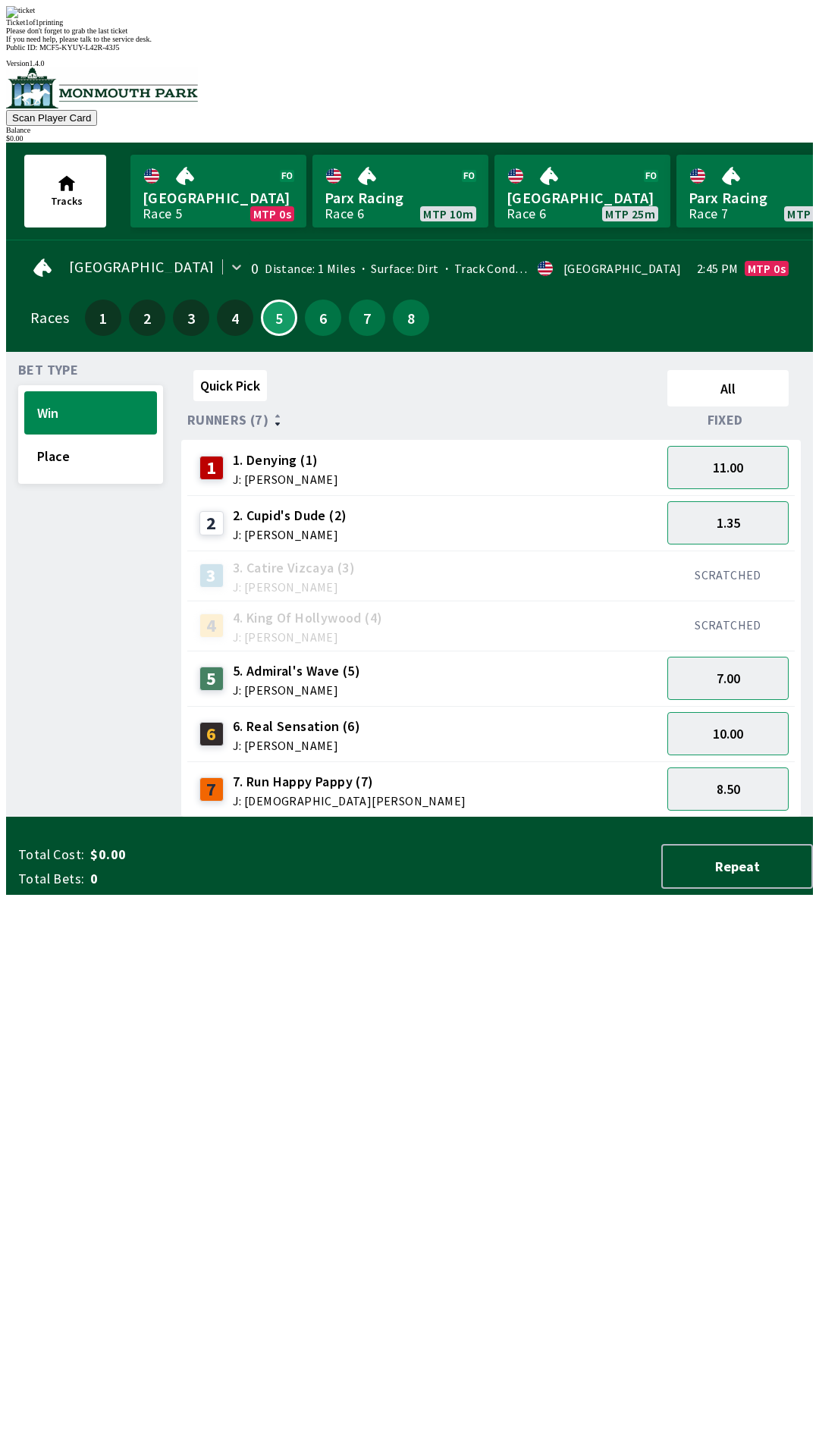
click at [132, 818] on div "Bet Type Win Place" at bounding box center [91, 591] width 145 height 453
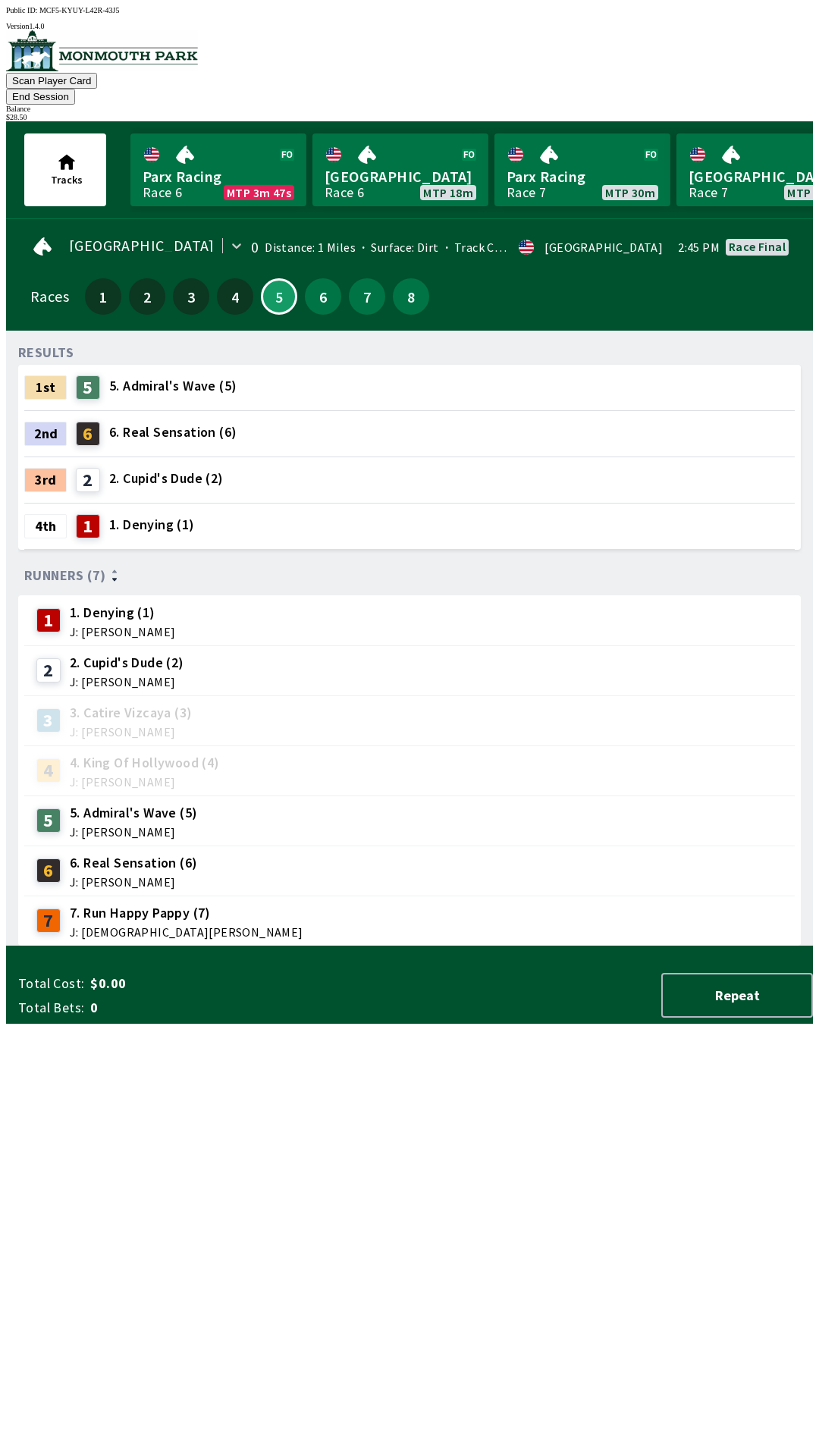
click at [75, 88] on button "End Session" at bounding box center [41, 96] width 69 height 16
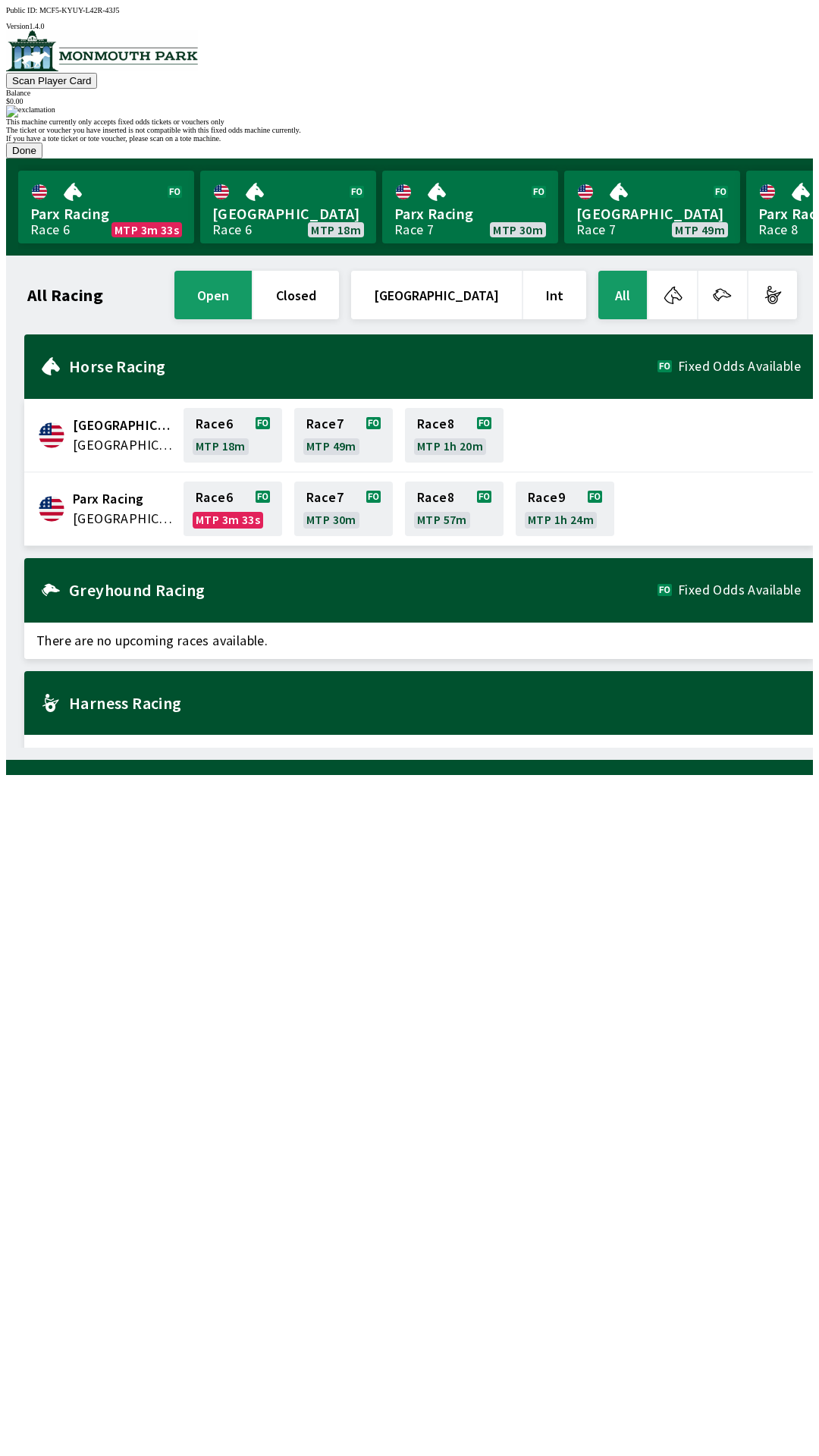
click at [43, 159] on button "Done" at bounding box center [24, 150] width 36 height 16
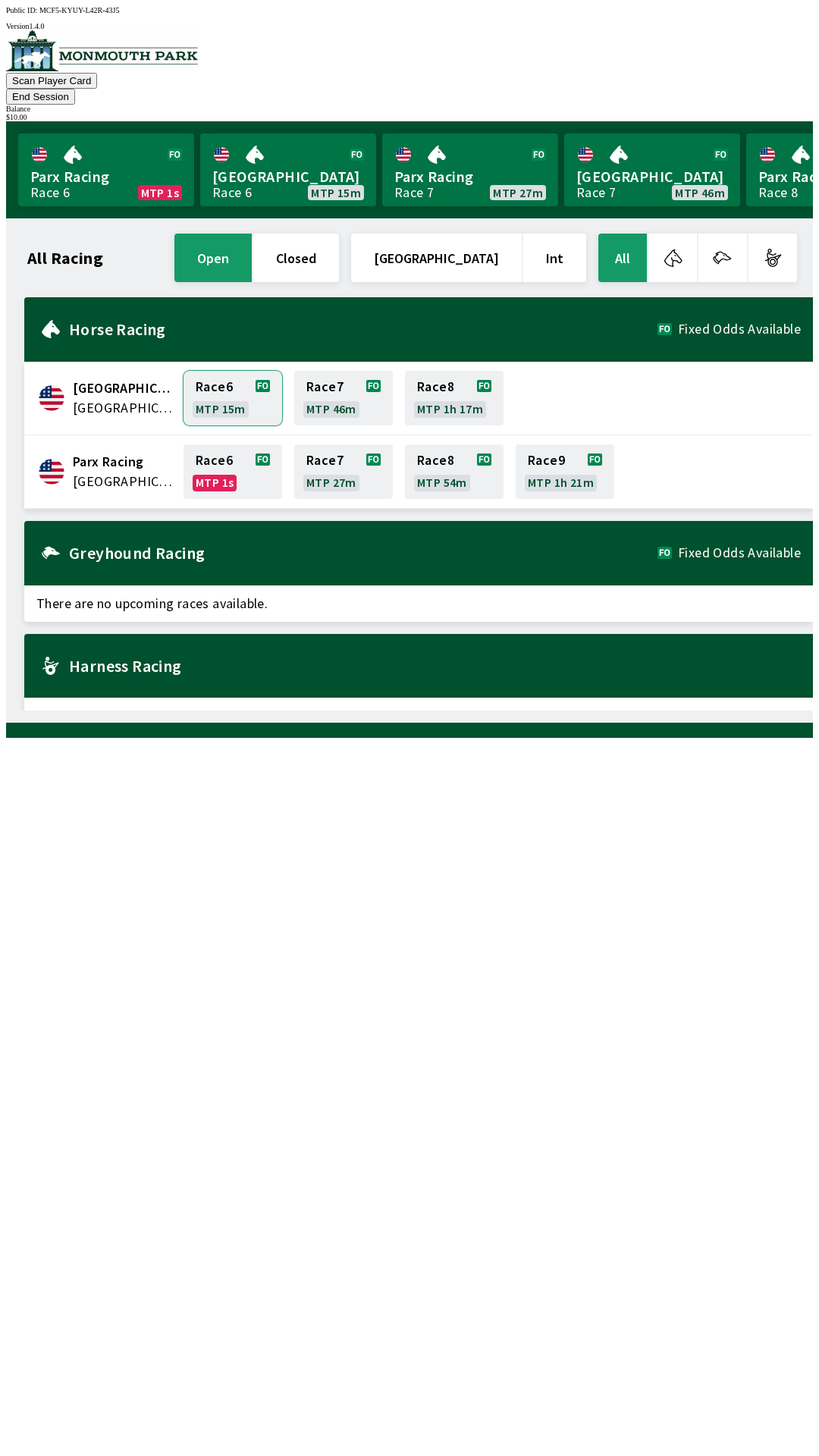
click at [217, 388] on link "Race 6 MTP 15m" at bounding box center [232, 398] width 99 height 55
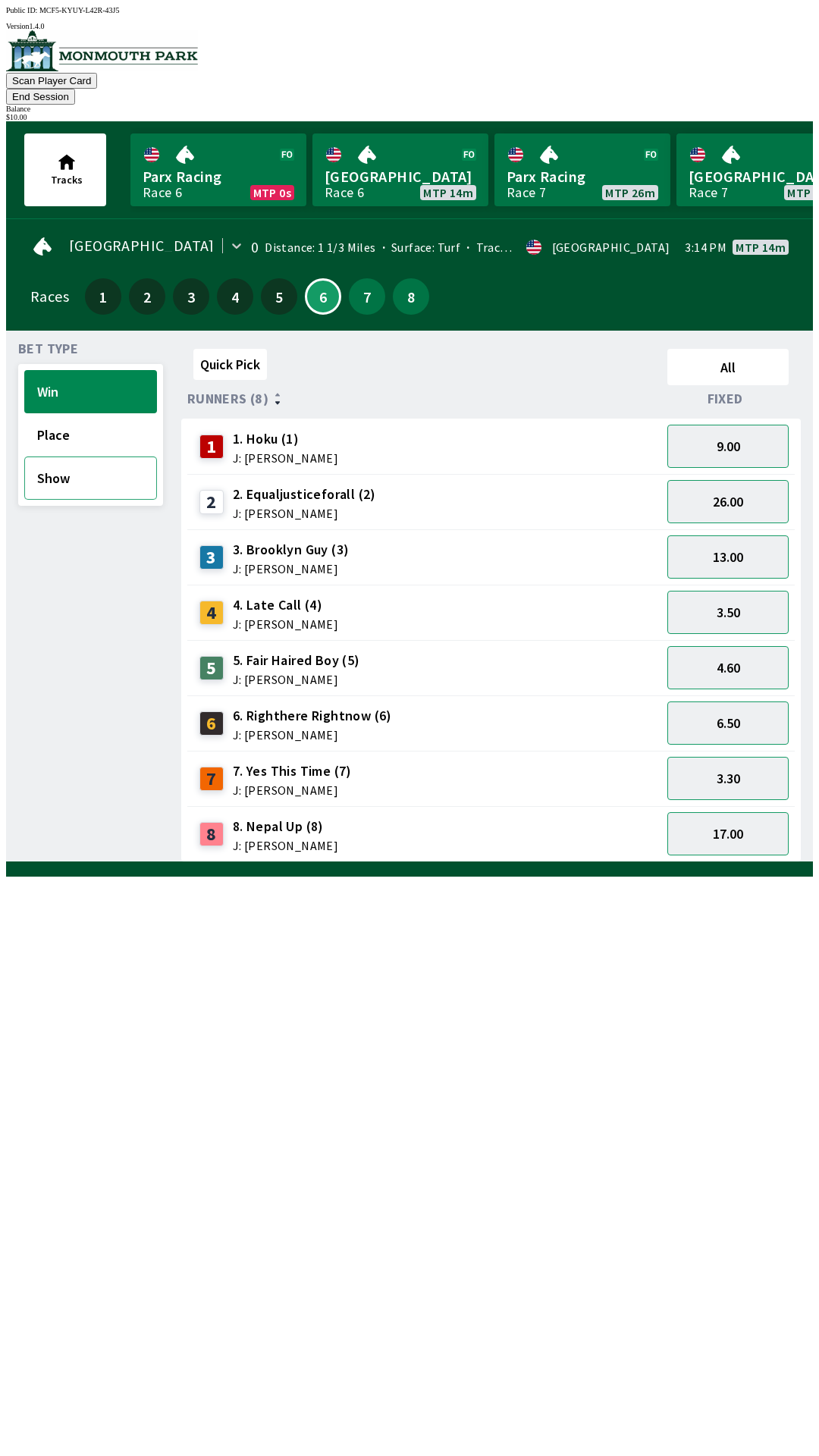
click at [50, 471] on button "Show" at bounding box center [90, 478] width 133 height 44
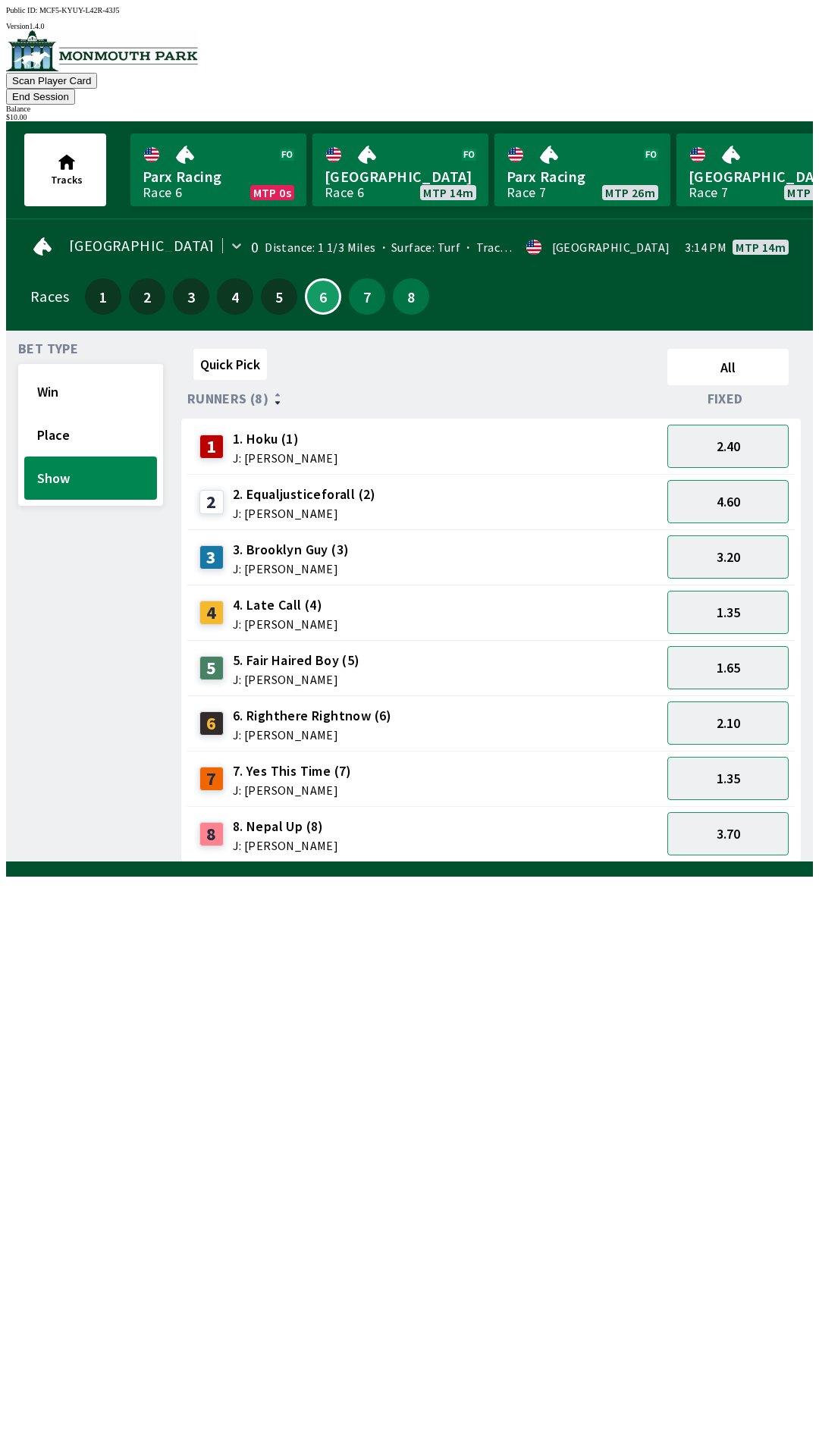
click at [247, 562] on span "J: [PERSON_NAME]" at bounding box center [291, 568] width 117 height 12
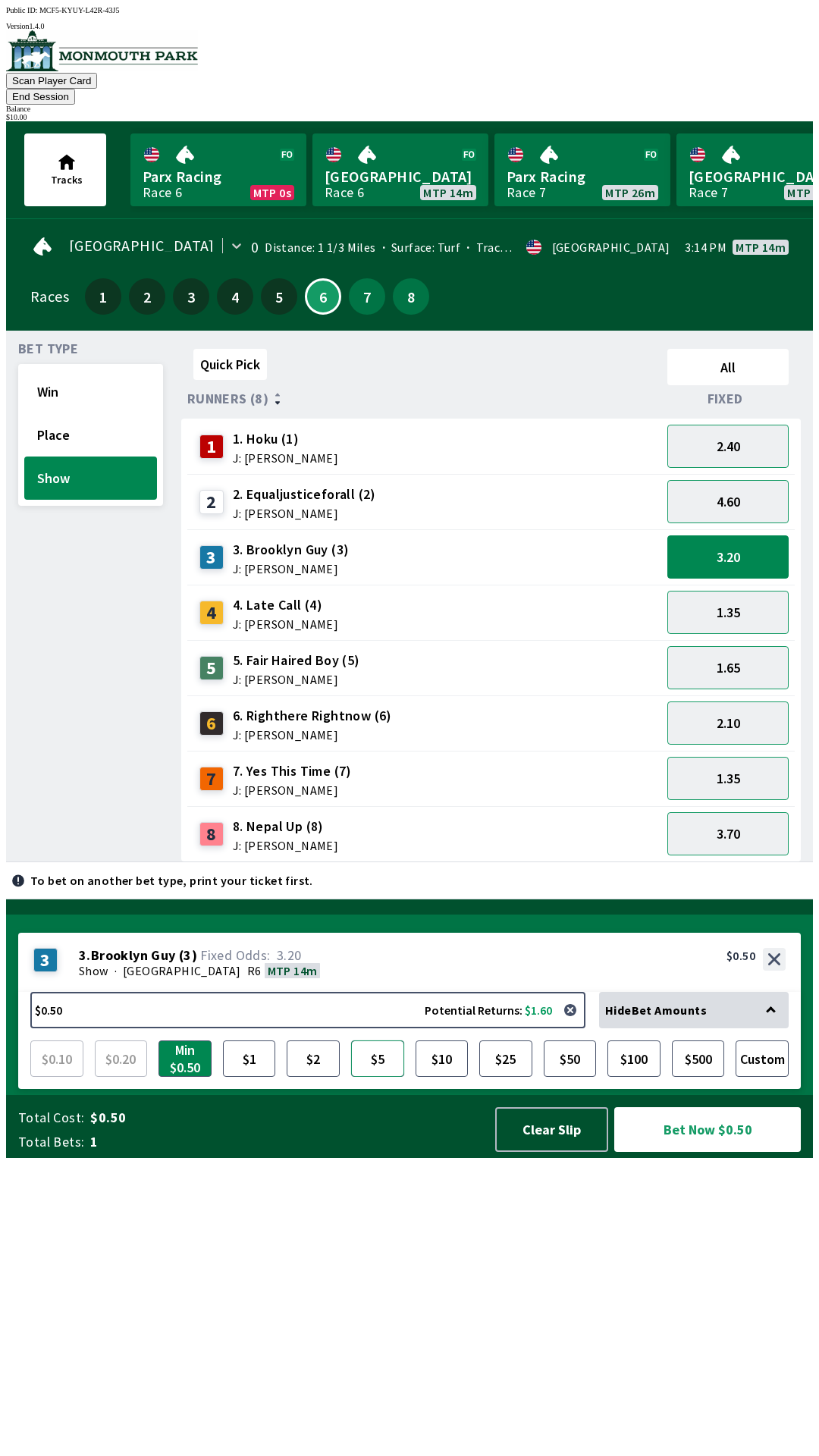
click at [361, 1077] on button "$5" at bounding box center [377, 1057] width 53 height 36
click at [363, 1077] on button "$5" at bounding box center [377, 1057] width 53 height 36
click at [35, 418] on button "Place" at bounding box center [90, 435] width 133 height 44
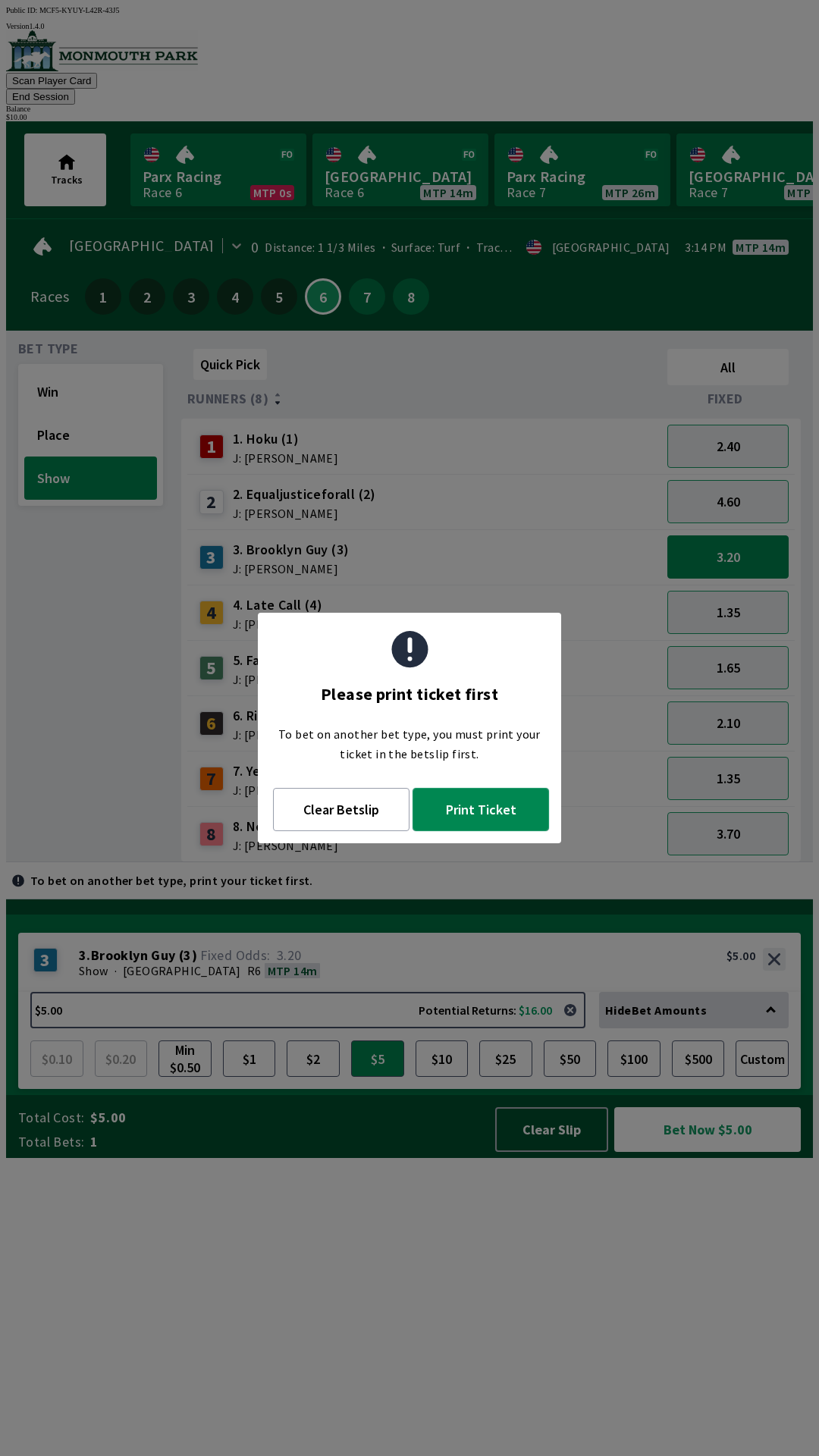
click at [495, 828] on button "Print Ticket" at bounding box center [481, 809] width 137 height 44
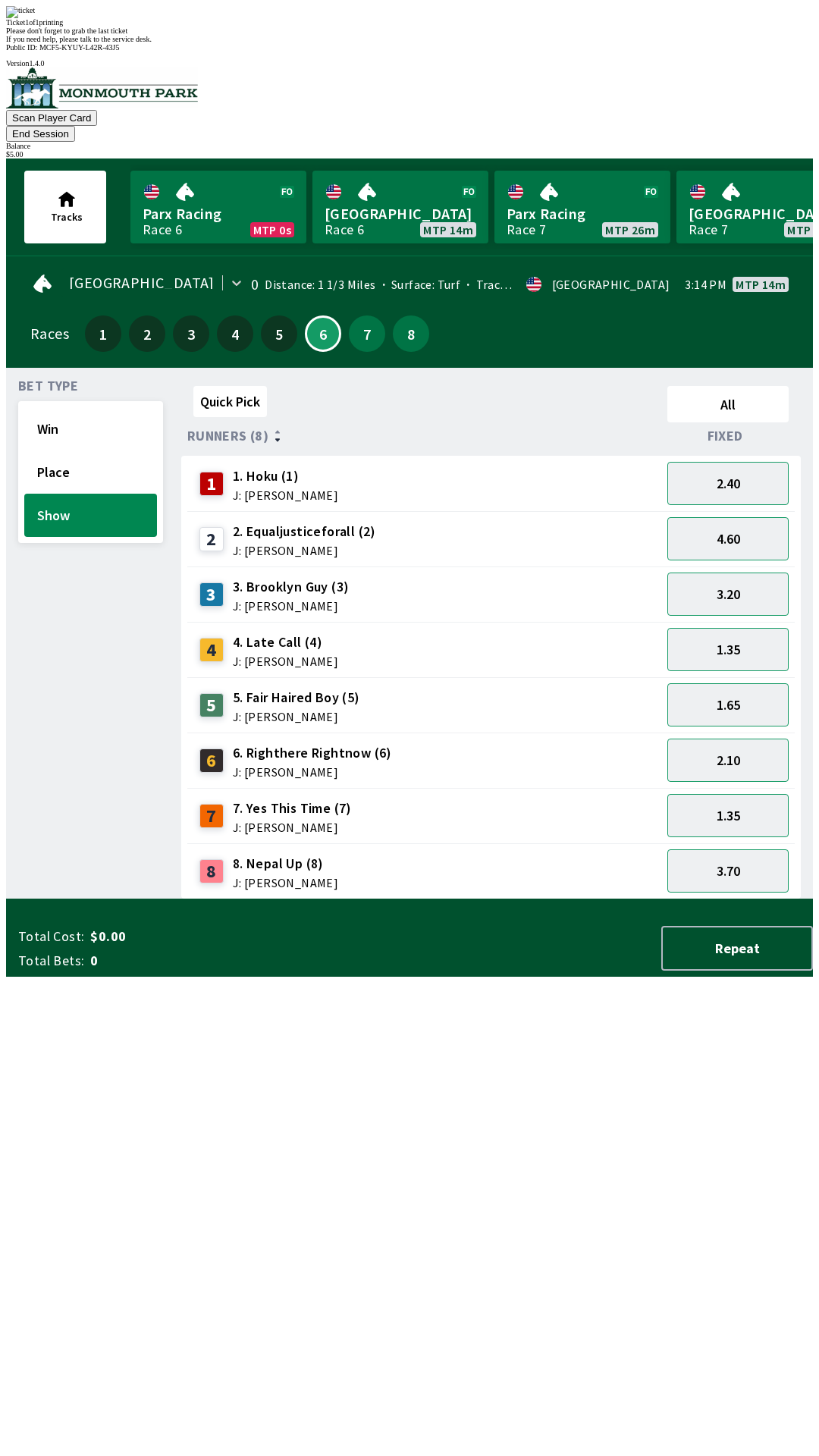
click at [645, 899] on div "Quick Pick All Runners (8) Fixed 1 1. Hoku (1) J: [PERSON_NAME] 2.40 2 2. Equal…" at bounding box center [497, 639] width 632 height 519
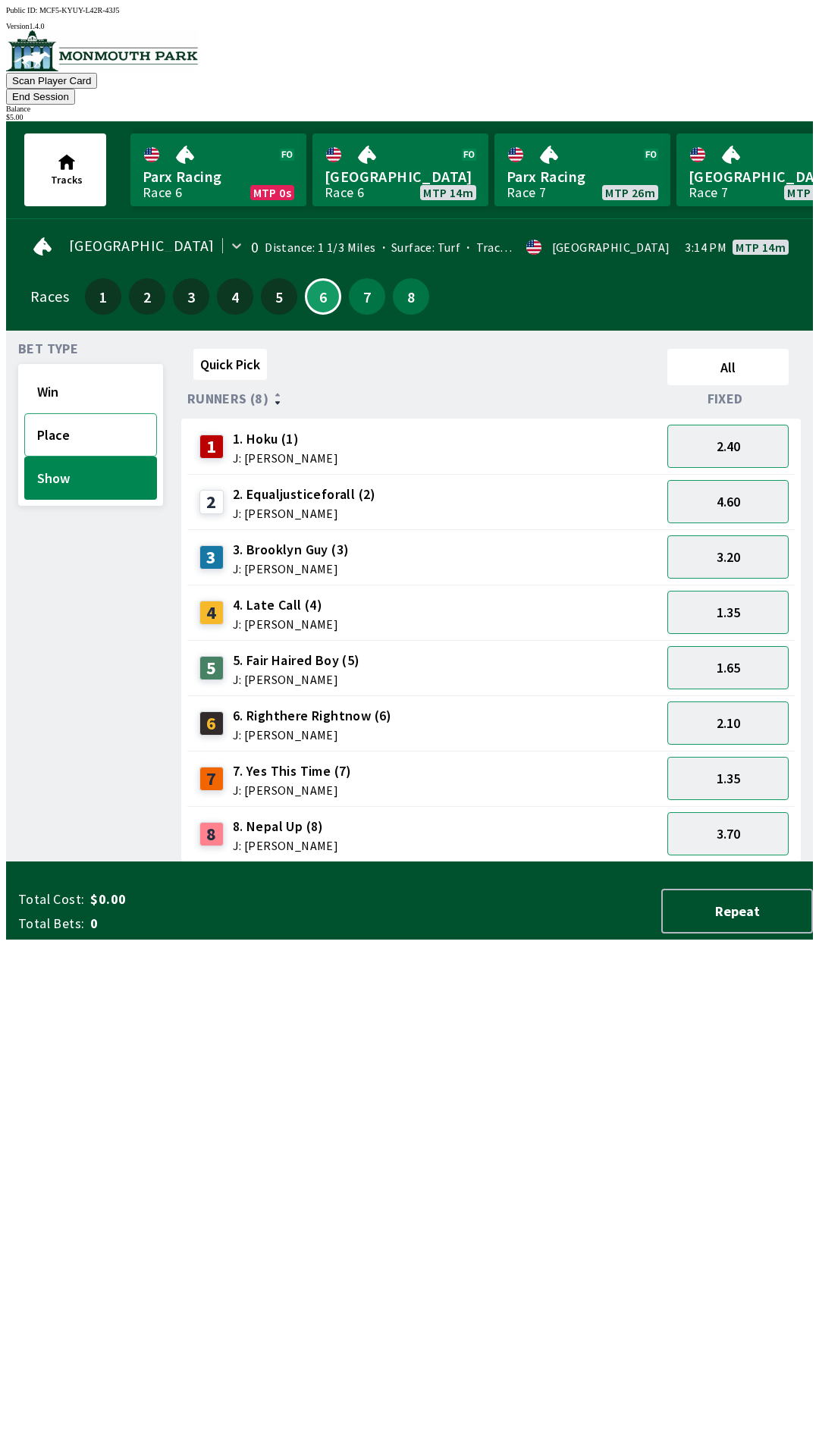
click at [59, 413] on button "Place" at bounding box center [90, 435] width 133 height 44
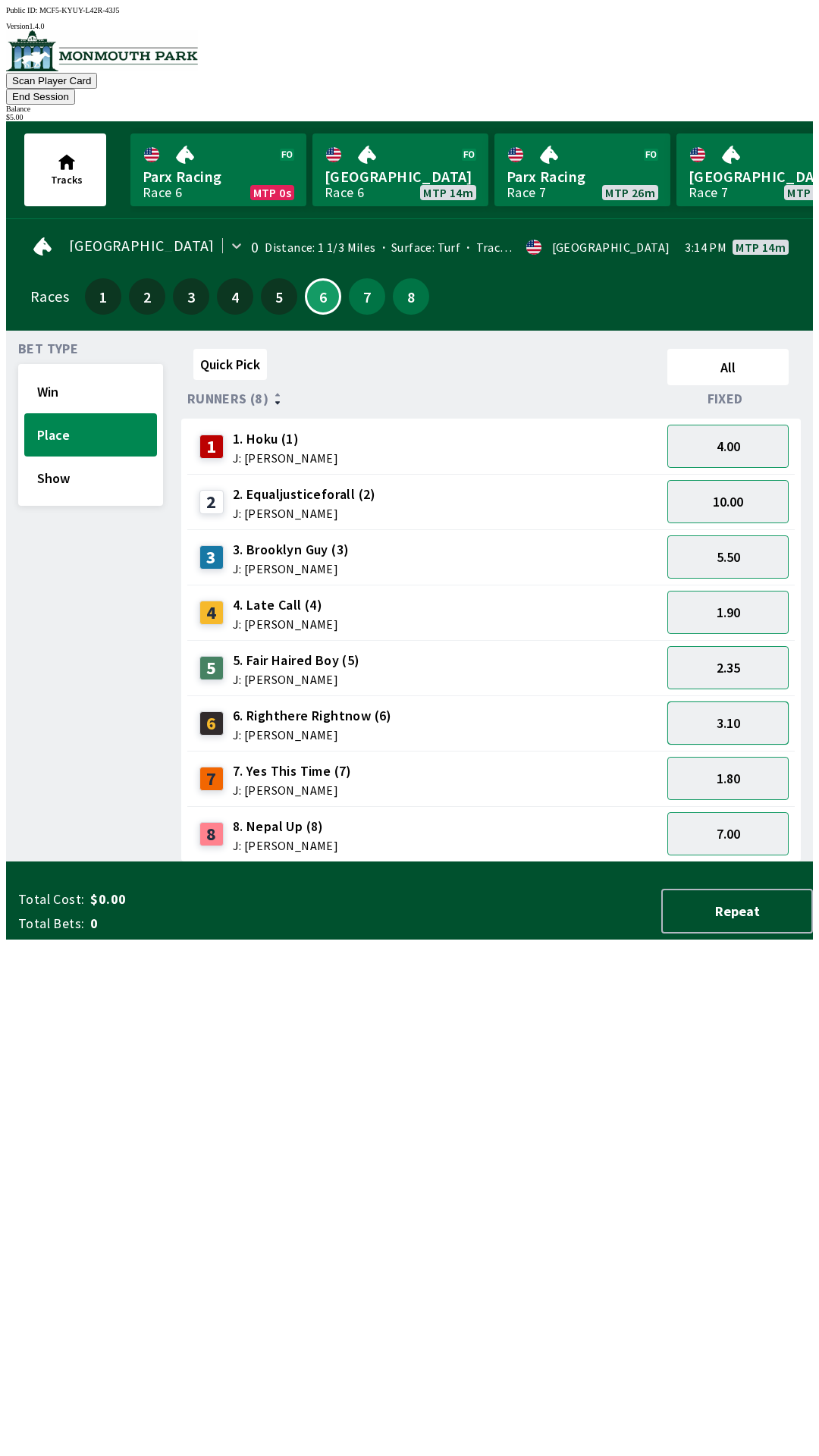
click at [723, 702] on button "3.10" at bounding box center [728, 723] width 122 height 44
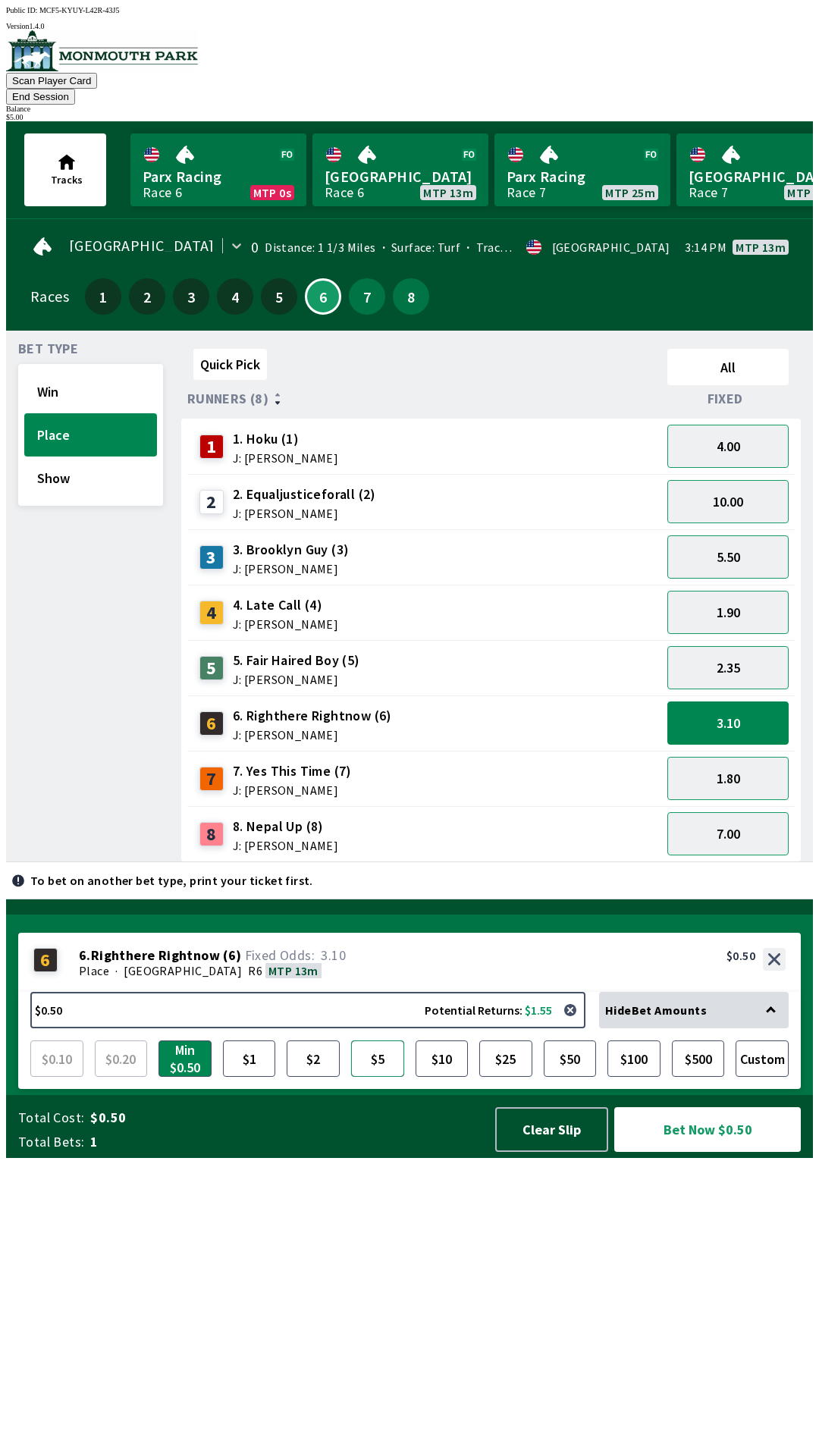
click at [384, 1077] on button "$5" at bounding box center [377, 1057] width 53 height 36
click at [719, 1151] on button "Bet Now $5.00" at bounding box center [707, 1129] width 187 height 45
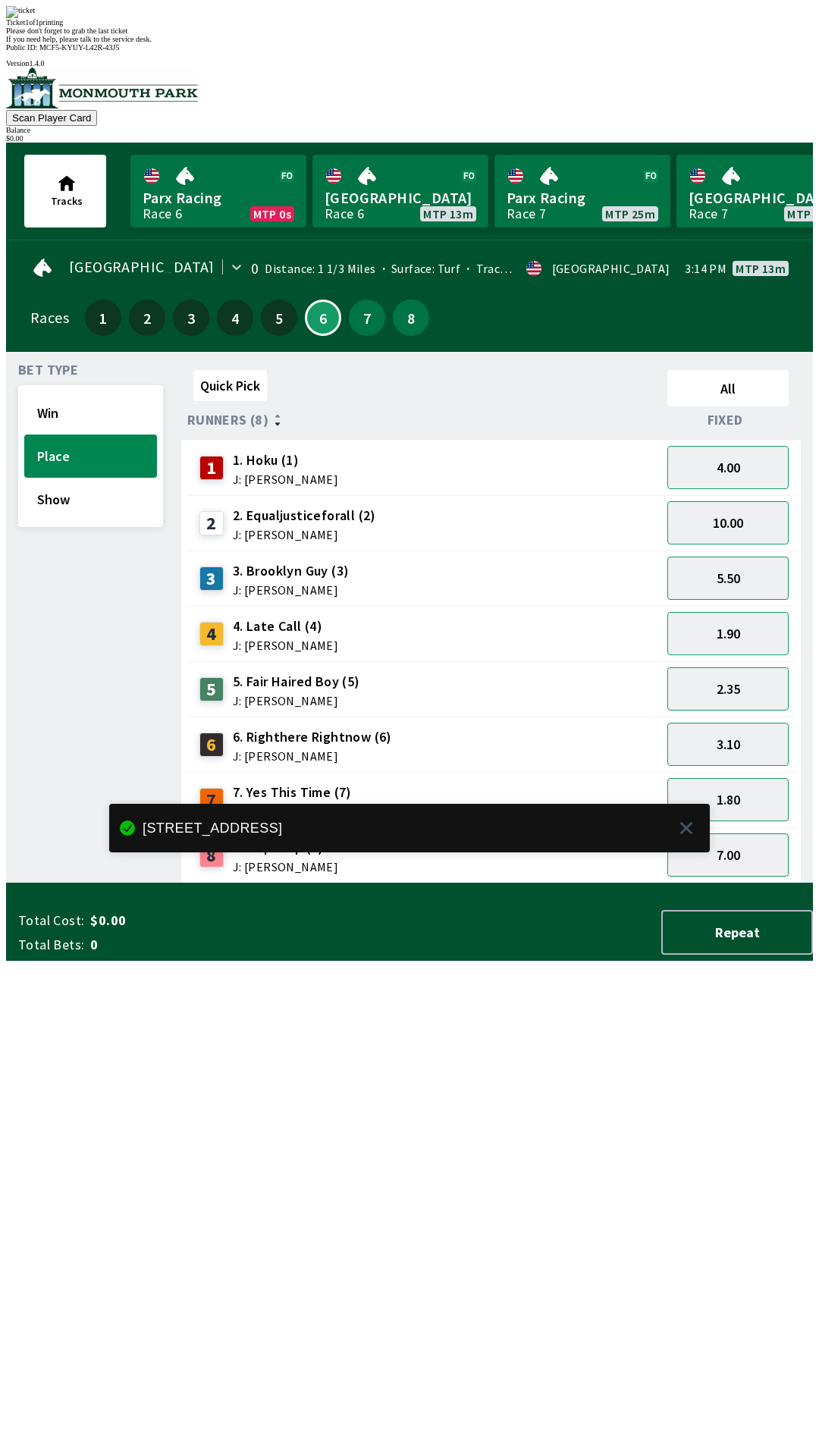
click at [656, 884] on div "Quick Pick All Runners (8) Fixed 1 1. Hoku (1) J: [PERSON_NAME] 4.00 2 2. Equal…" at bounding box center [497, 623] width 632 height 519
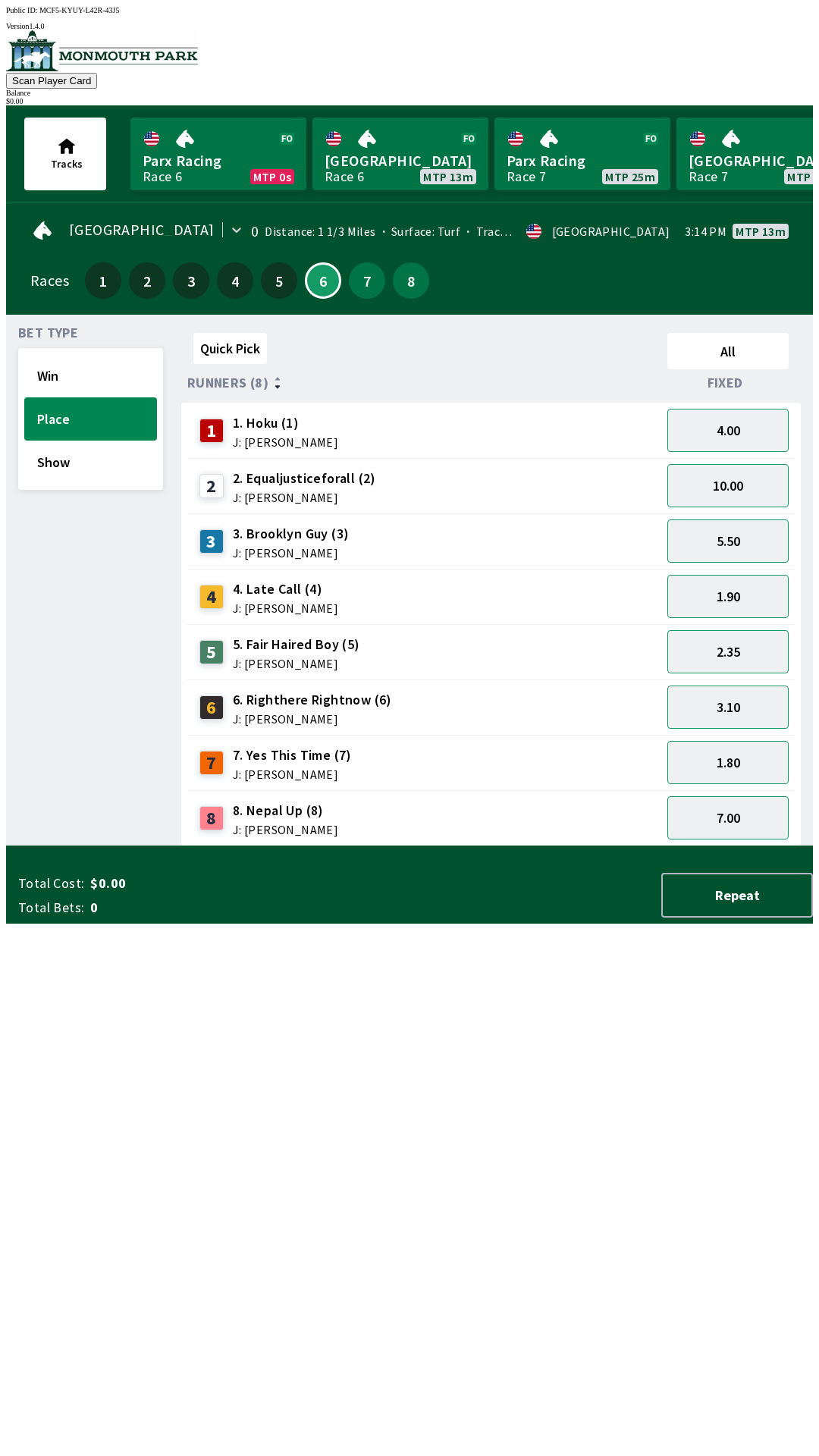
click at [520, 846] on div "Quick Pick All Runners (8) Fixed 1 1. Hoku (1) J: [PERSON_NAME] 4.00 2 2. Equal…" at bounding box center [497, 586] width 632 height 519
click at [60, 367] on button "Win" at bounding box center [90, 375] width 133 height 44
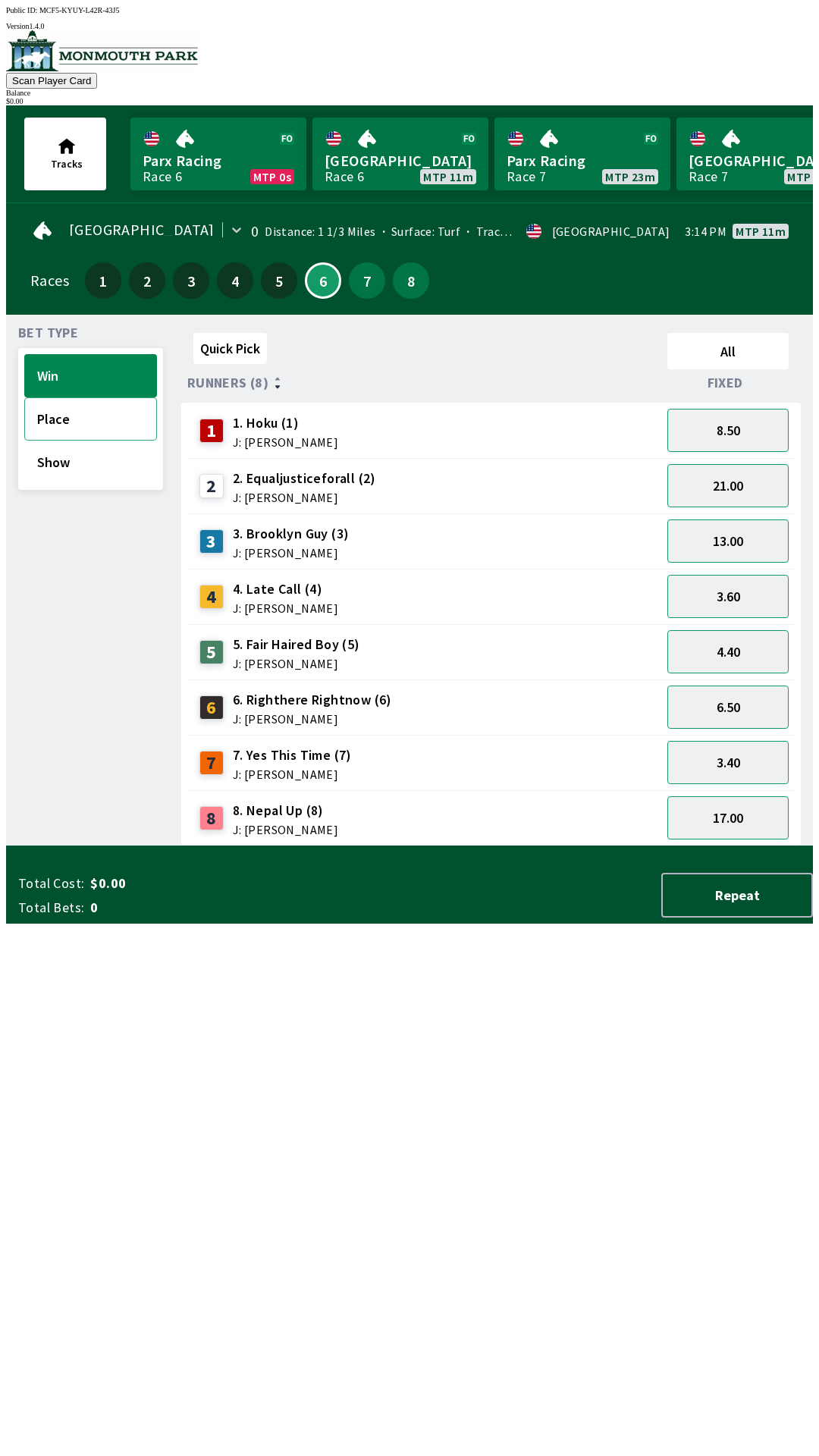
click at [97, 413] on button "Place" at bounding box center [90, 419] width 133 height 44
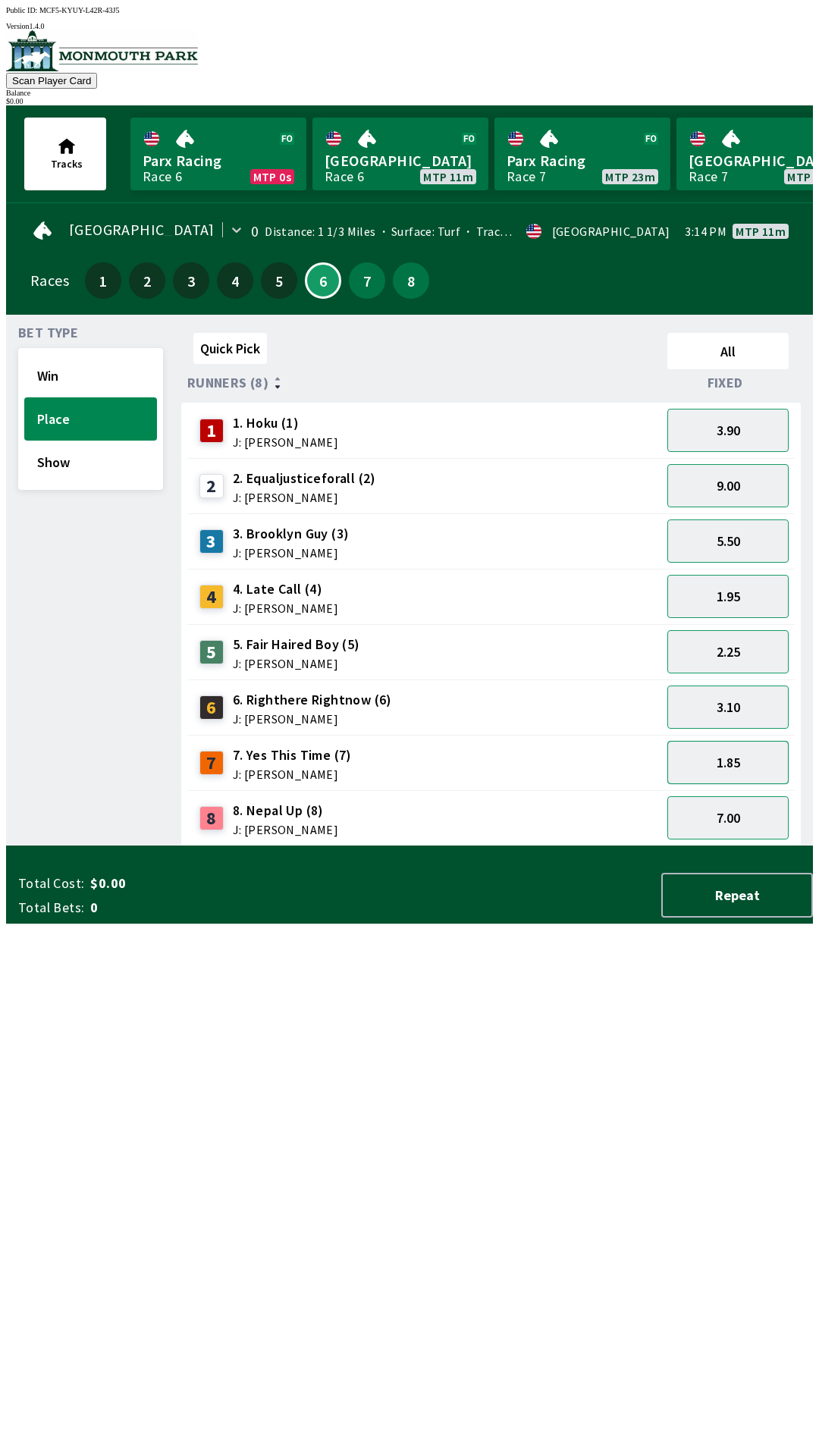
click at [735, 766] on button "1.85" at bounding box center [728, 762] width 122 height 44
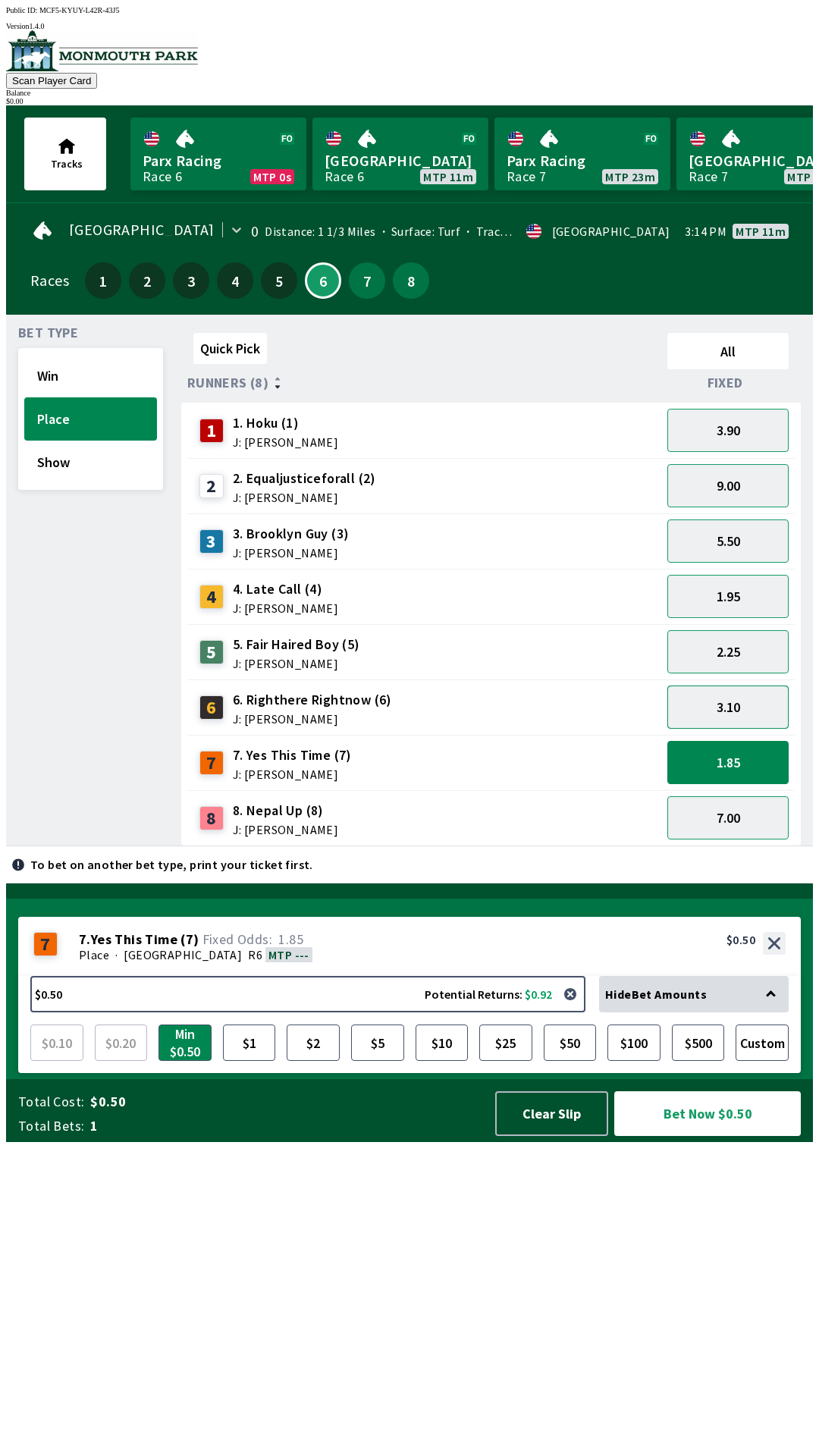
click at [749, 710] on button "3.10" at bounding box center [728, 707] width 122 height 44
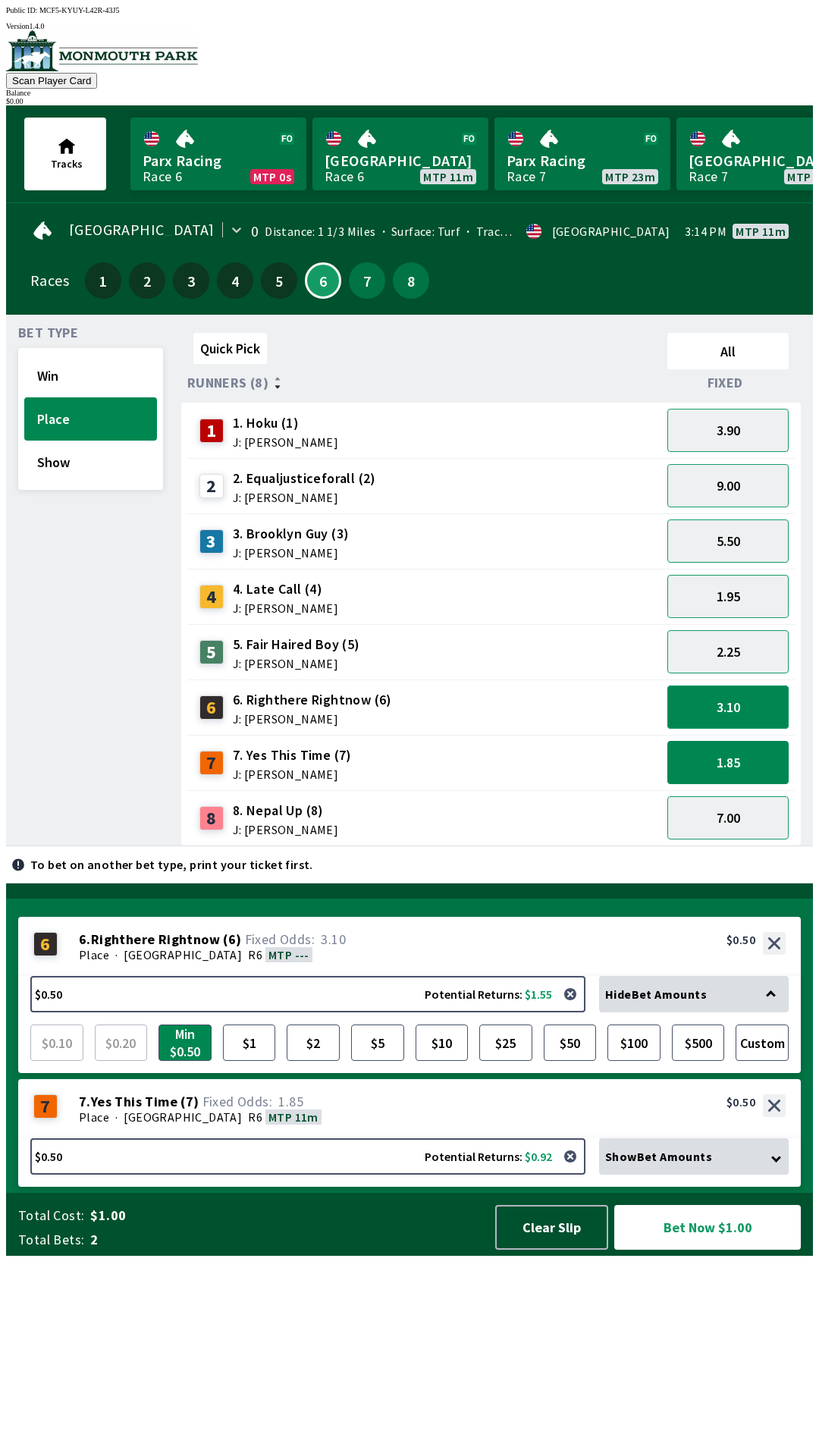
click at [720, 714] on button "3.10" at bounding box center [728, 707] width 122 height 44
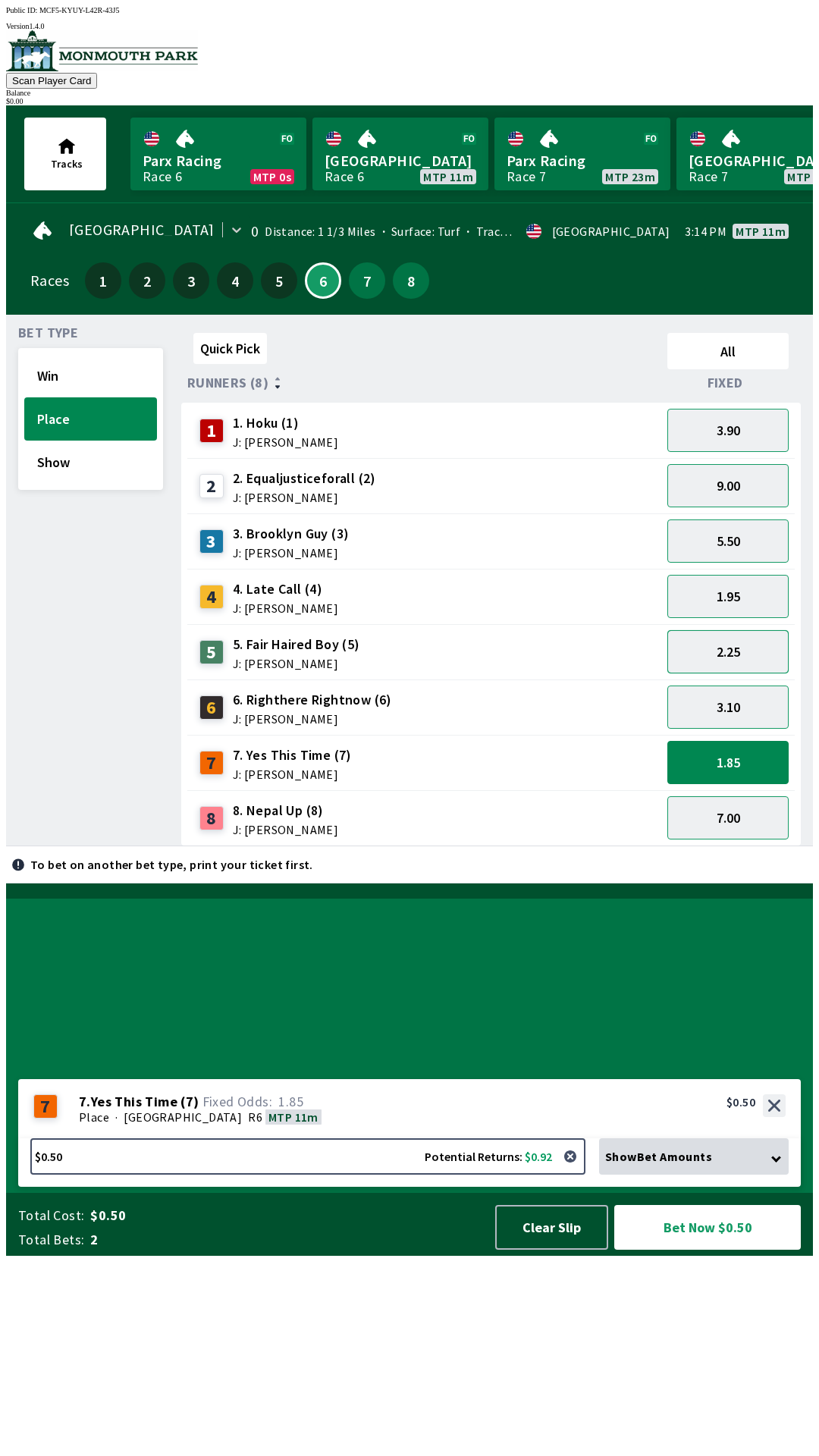
click at [736, 651] on button "2.25" at bounding box center [728, 651] width 122 height 44
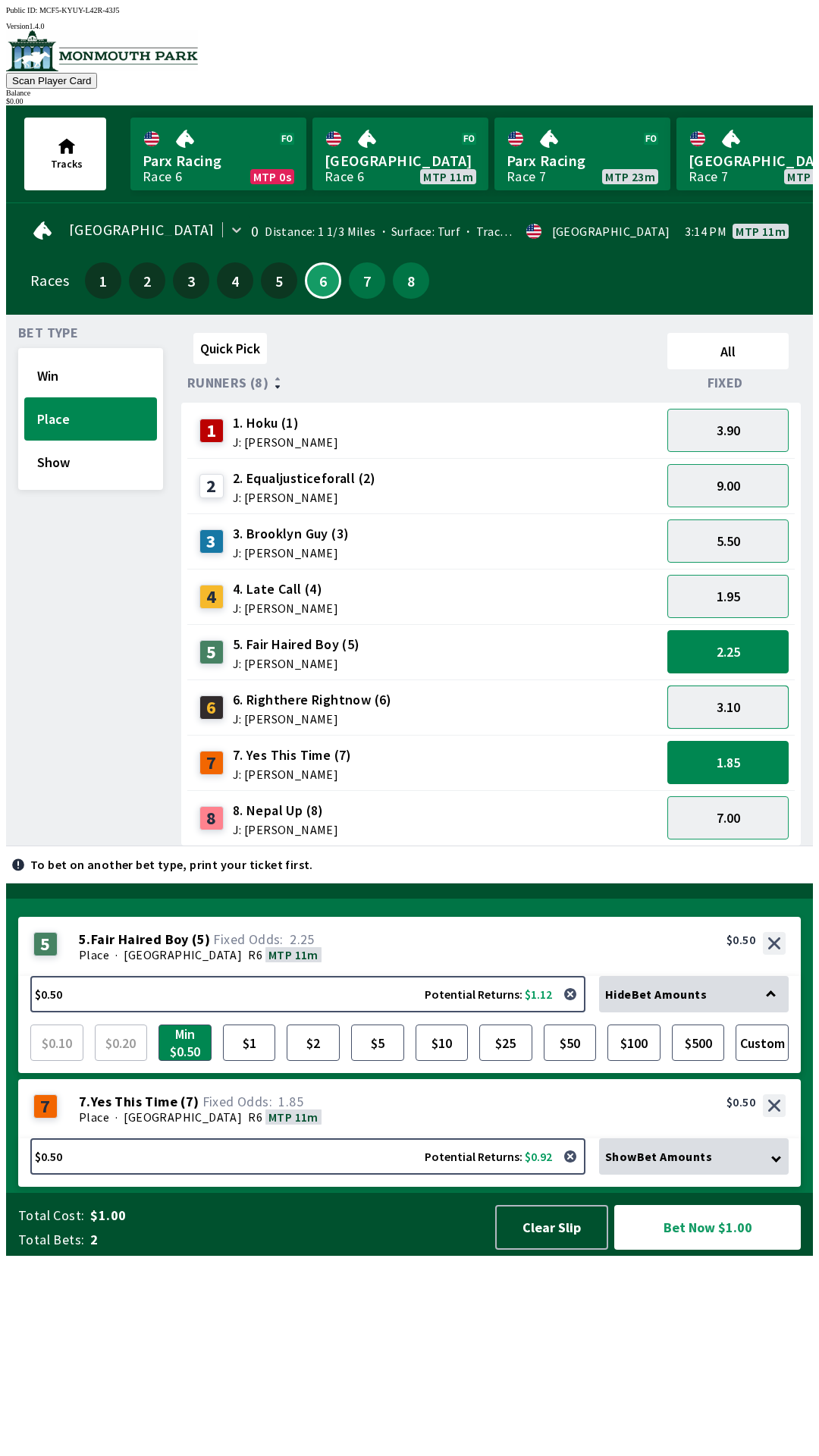
click at [756, 703] on button "3.10" at bounding box center [728, 707] width 122 height 44
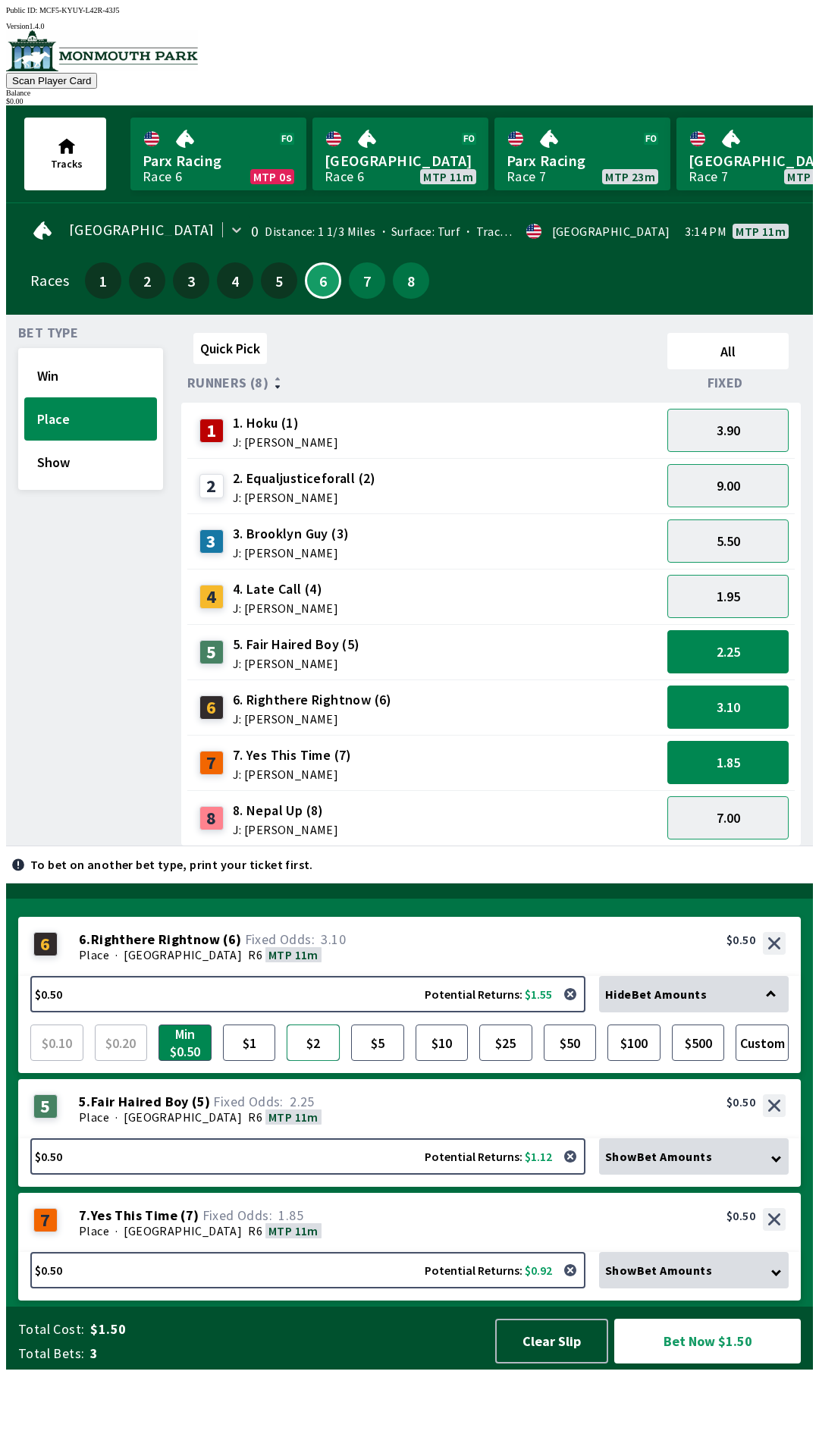
click at [319, 1060] on button "$2" at bounding box center [312, 1042] width 53 height 36
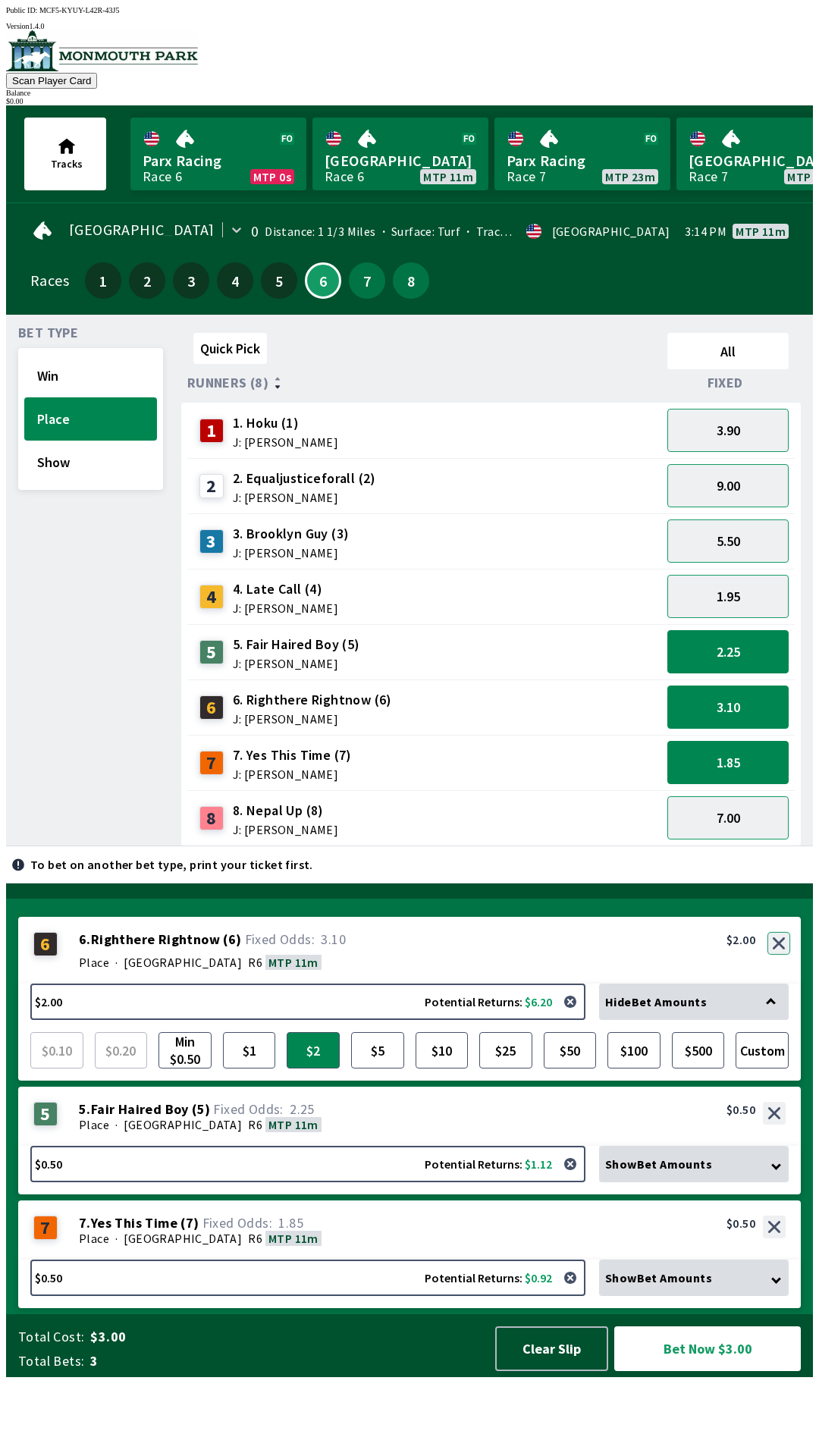
click at [781, 954] on button "button" at bounding box center [779, 943] width 22 height 22
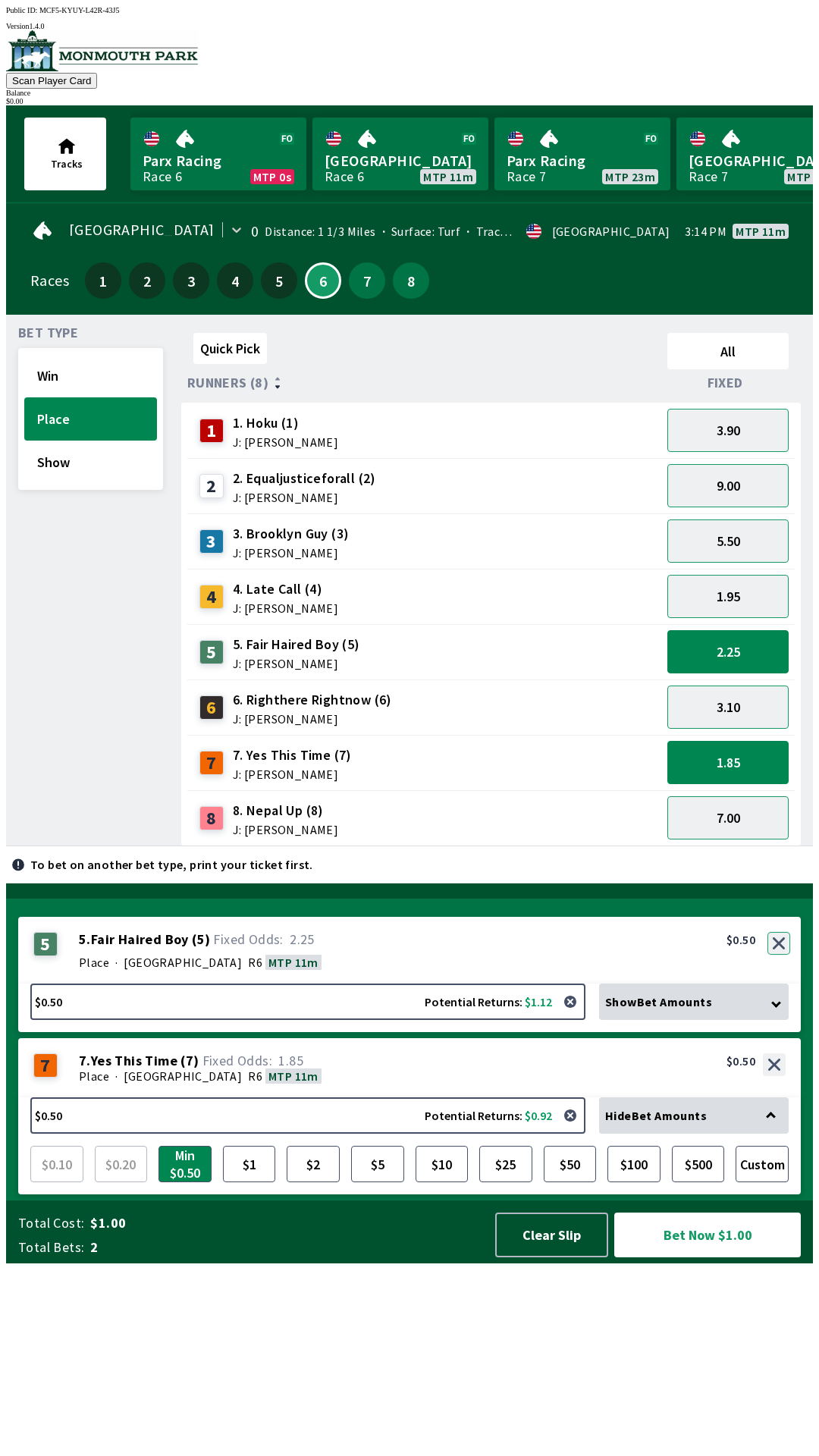
click at [776, 954] on button "button" at bounding box center [779, 943] width 22 height 22
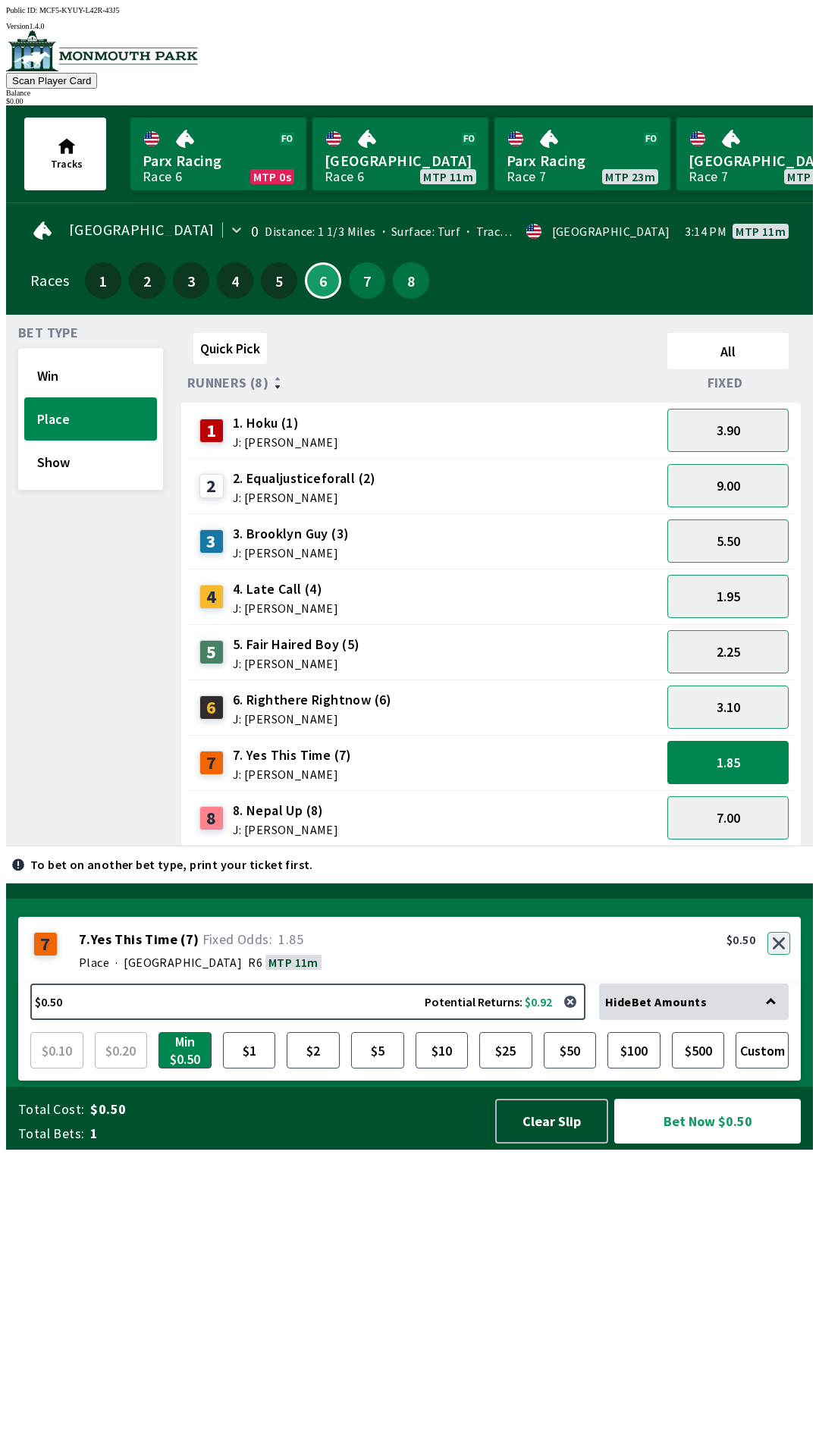
click at [780, 954] on button "button" at bounding box center [779, 943] width 22 height 22
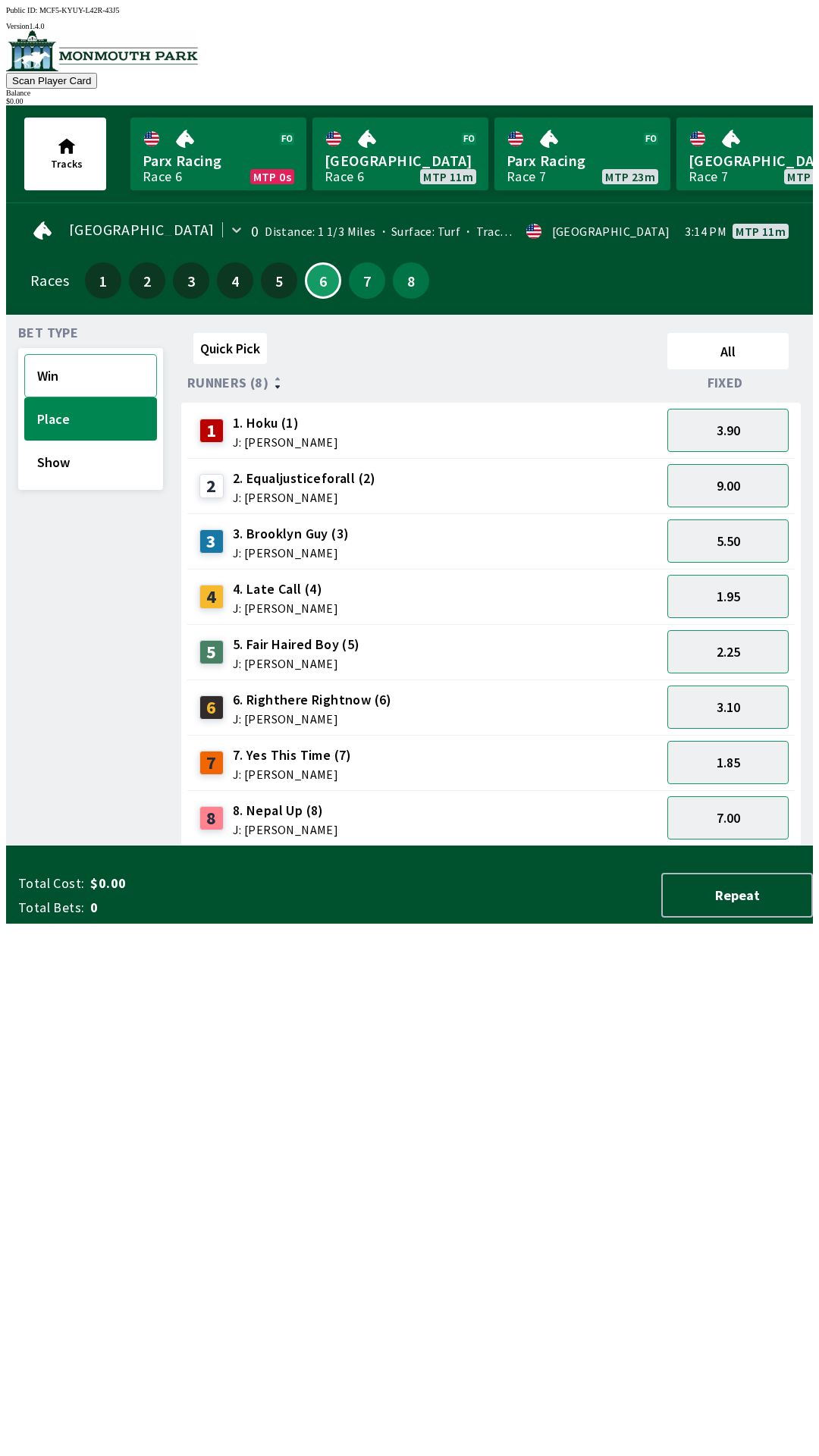
click at [80, 360] on button "Win" at bounding box center [90, 375] width 133 height 44
click at [740, 764] on button "3.40" at bounding box center [728, 762] width 122 height 44
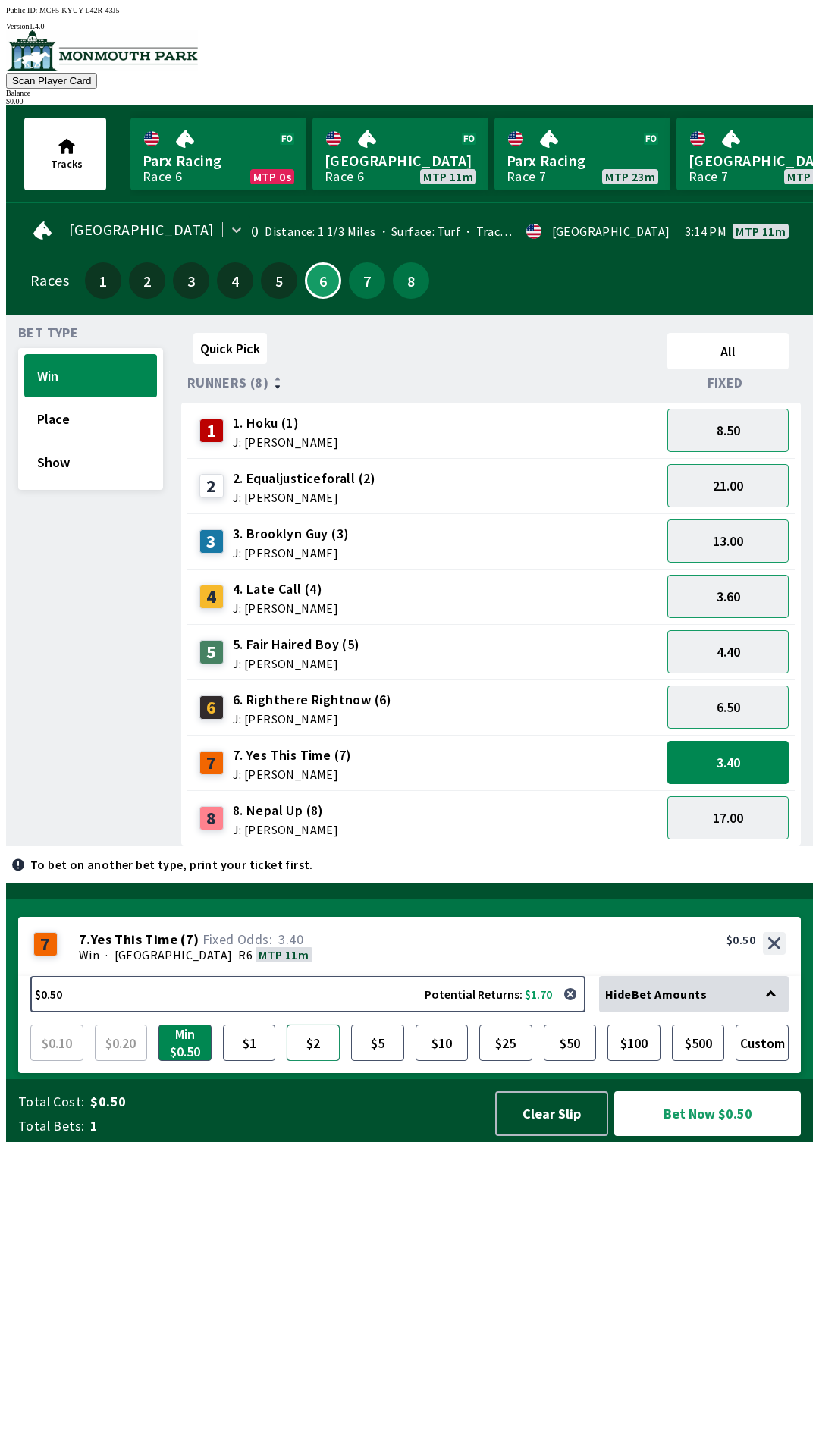
click at [311, 1060] on button "$2" at bounding box center [312, 1042] width 53 height 36
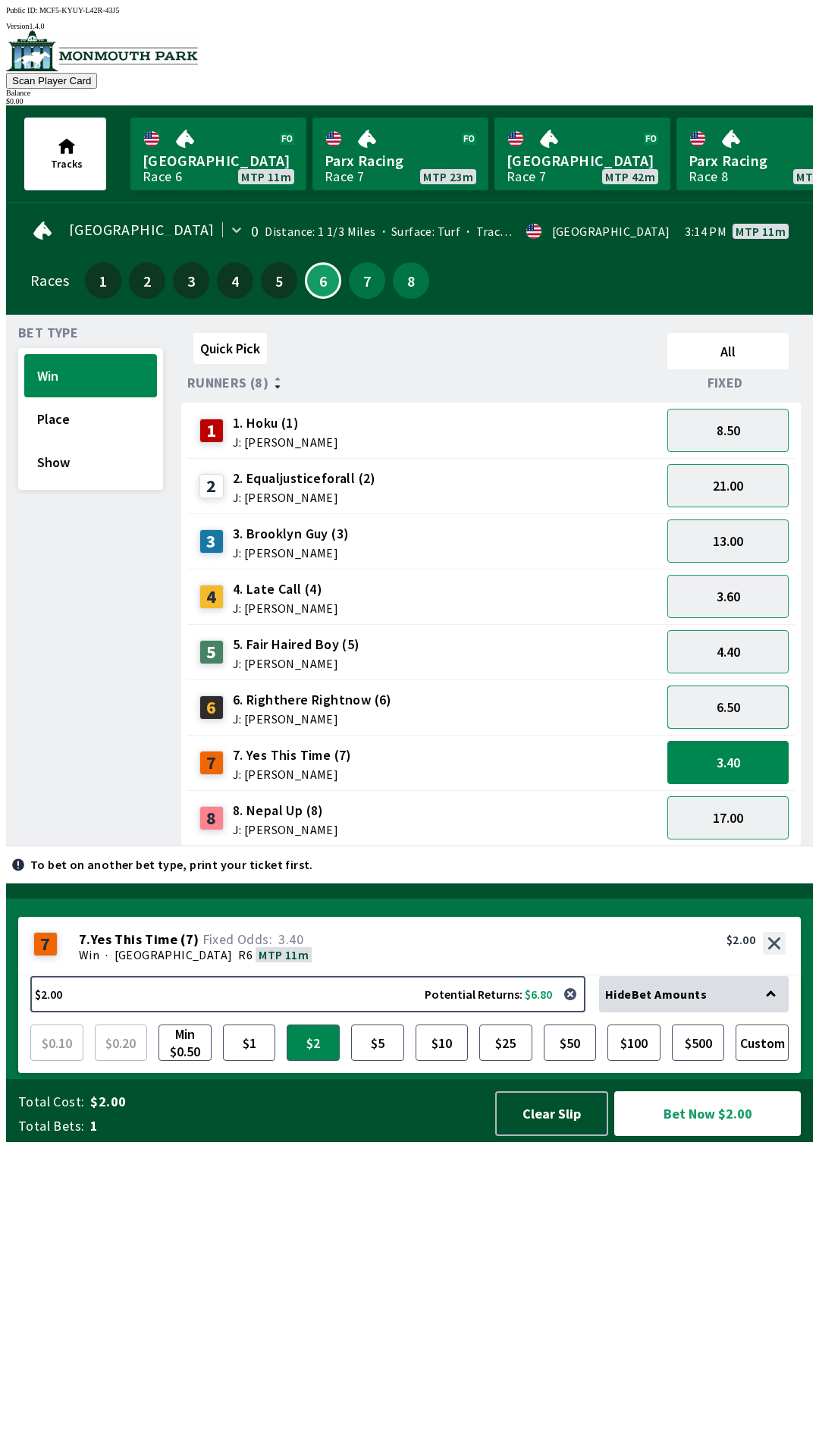
click at [750, 706] on button "6.50" at bounding box center [728, 707] width 122 height 44
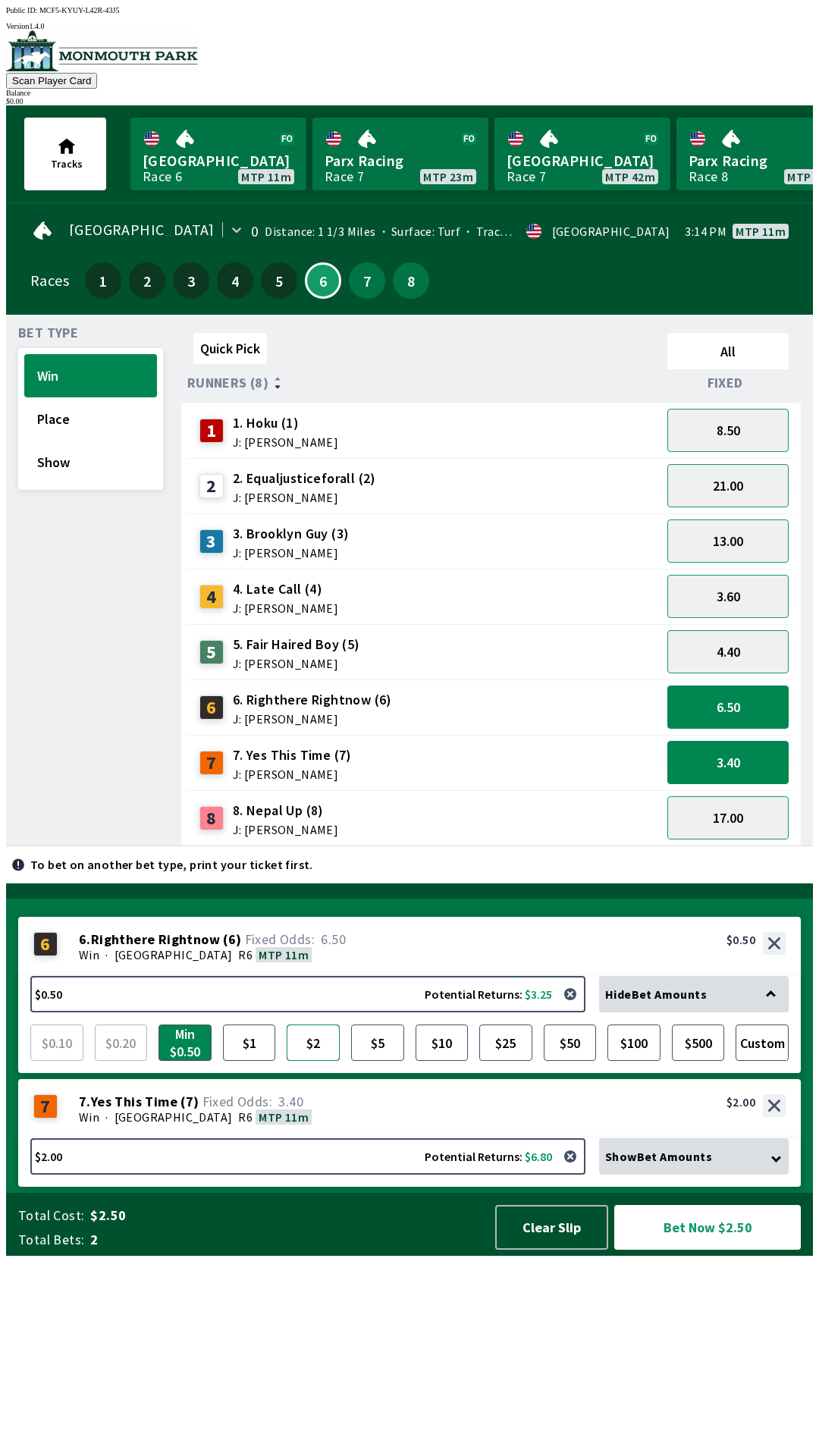
click at [309, 1060] on button "$2" at bounding box center [312, 1042] width 53 height 36
click at [756, 652] on button "4.40" at bounding box center [728, 651] width 122 height 44
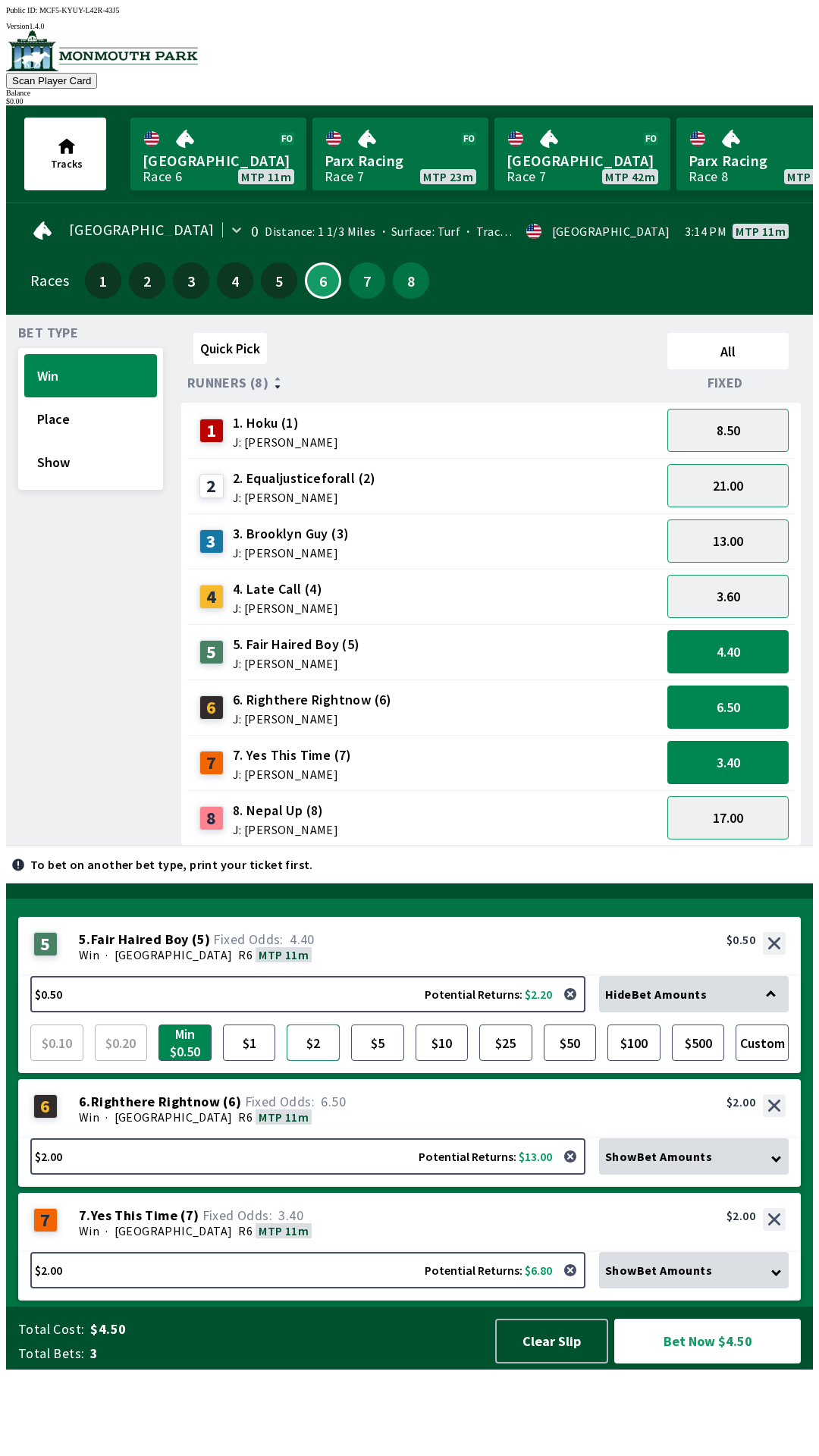
click at [313, 1060] on button "$2" at bounding box center [312, 1042] width 53 height 36
click at [735, 490] on button "21.00" at bounding box center [728, 485] width 122 height 44
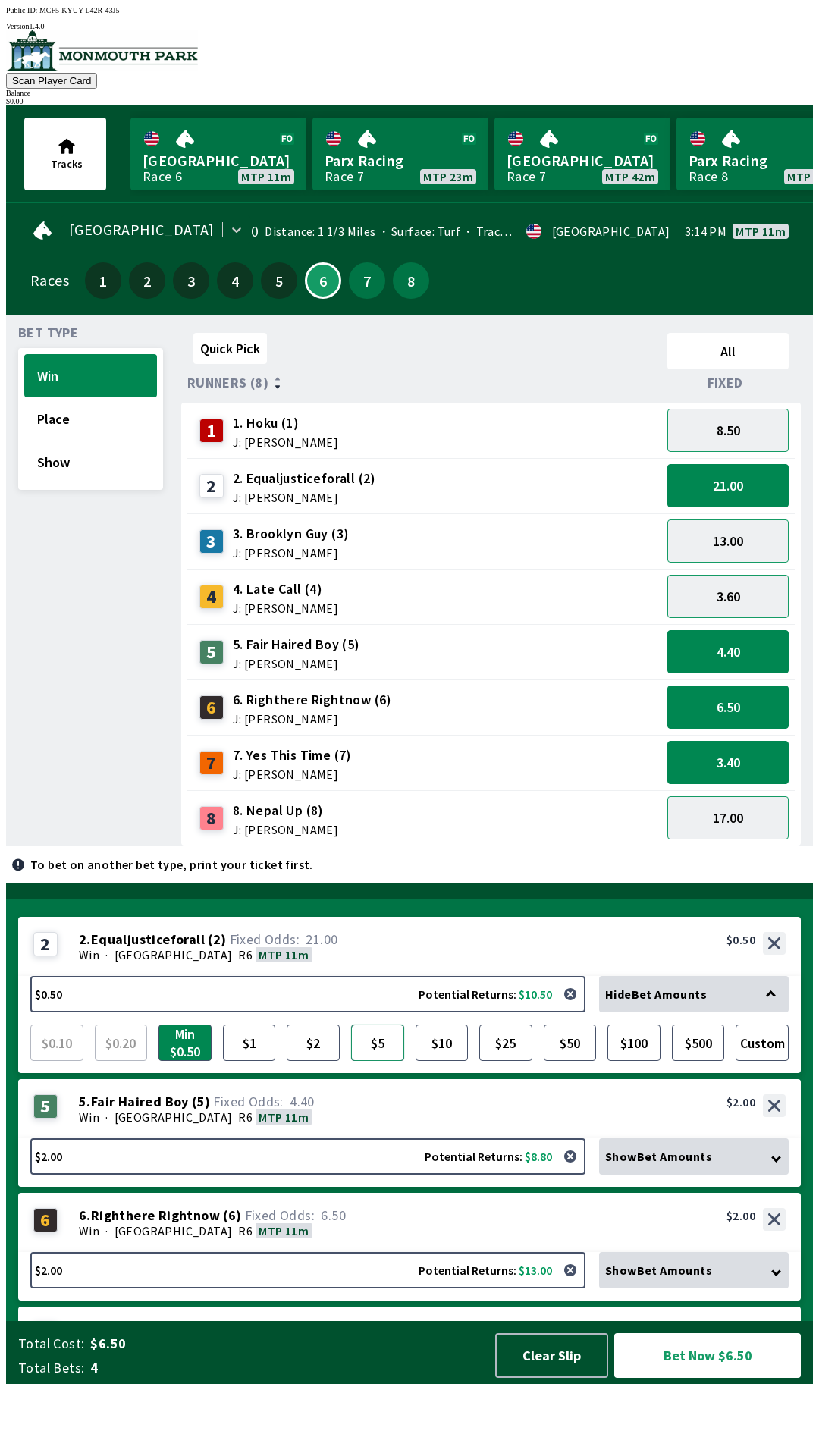
click at [377, 1060] on button "$5" at bounding box center [377, 1042] width 53 height 36
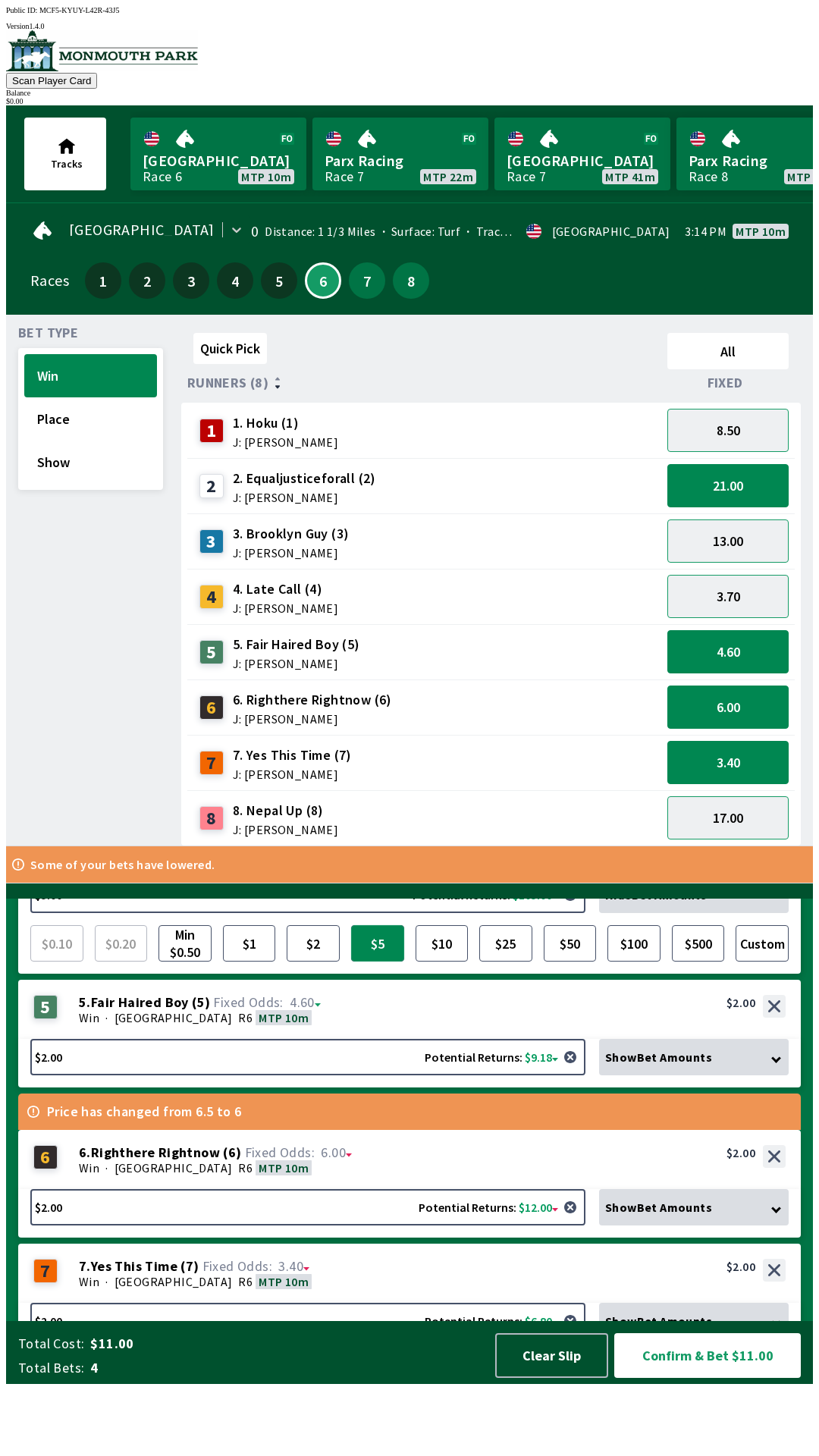
scroll to position [136, 0]
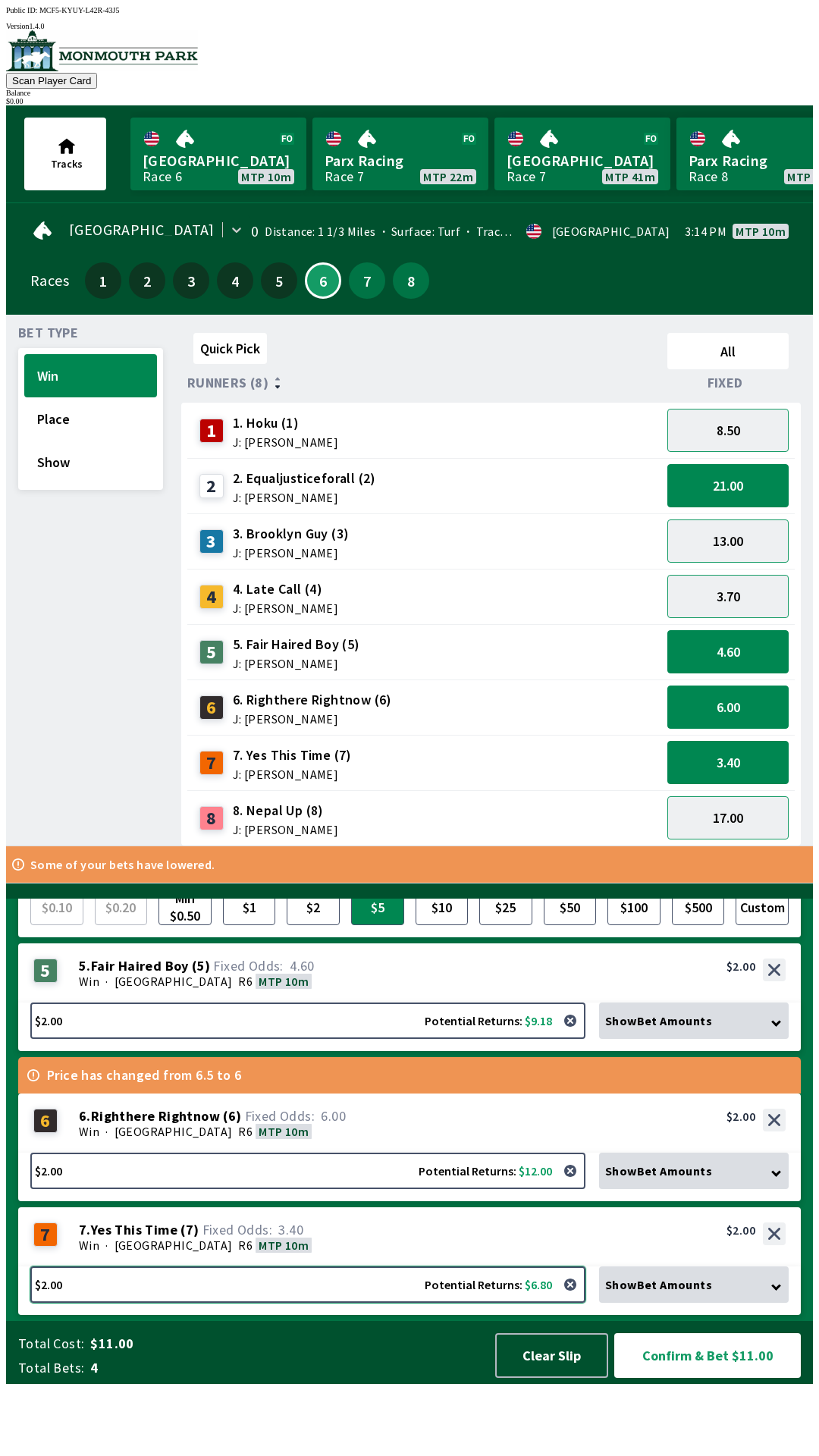
click at [354, 1303] on button "$2.00 Potential Returns: $6.80" at bounding box center [308, 1284] width 555 height 36
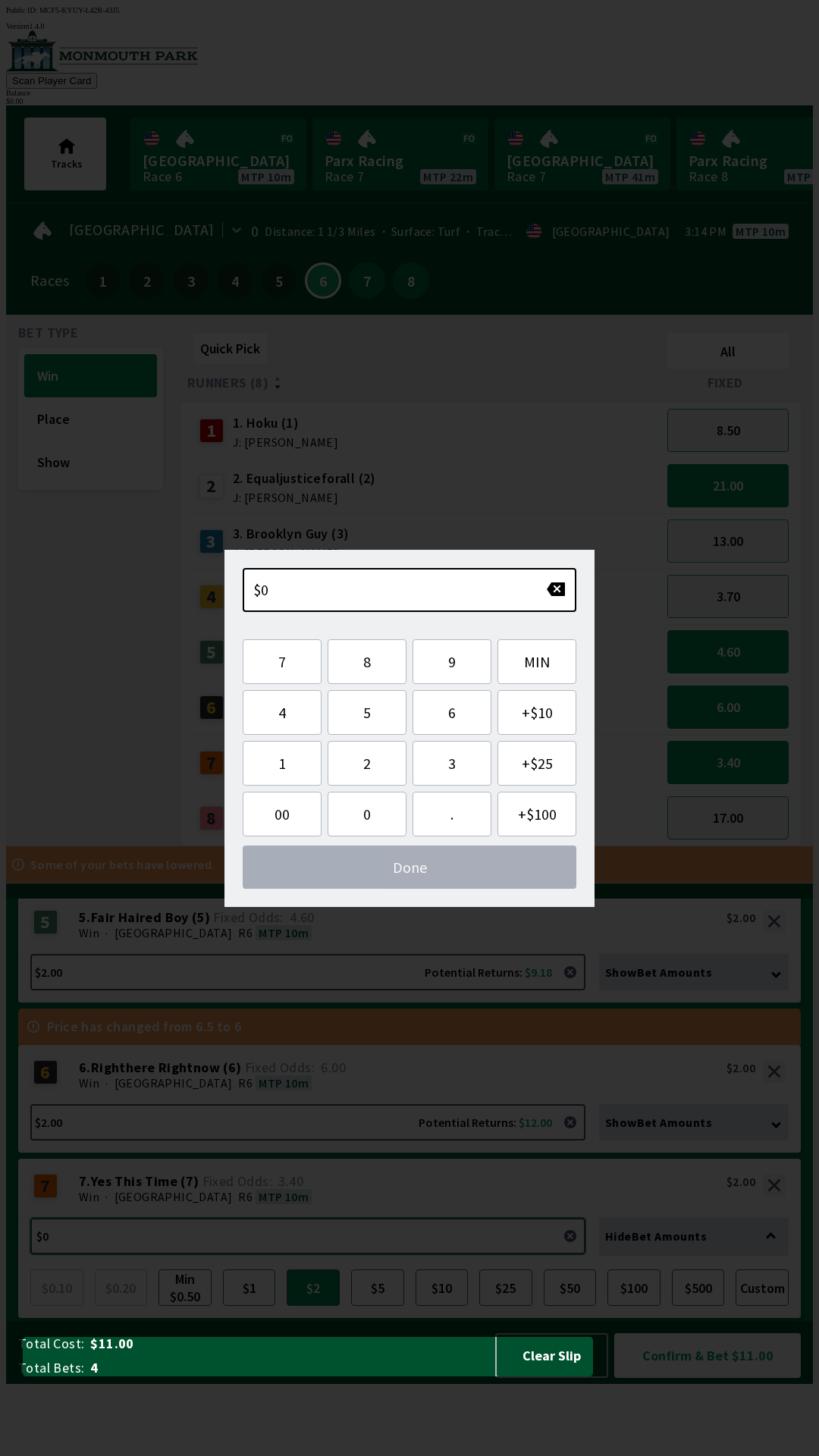
scroll to position [121, 0]
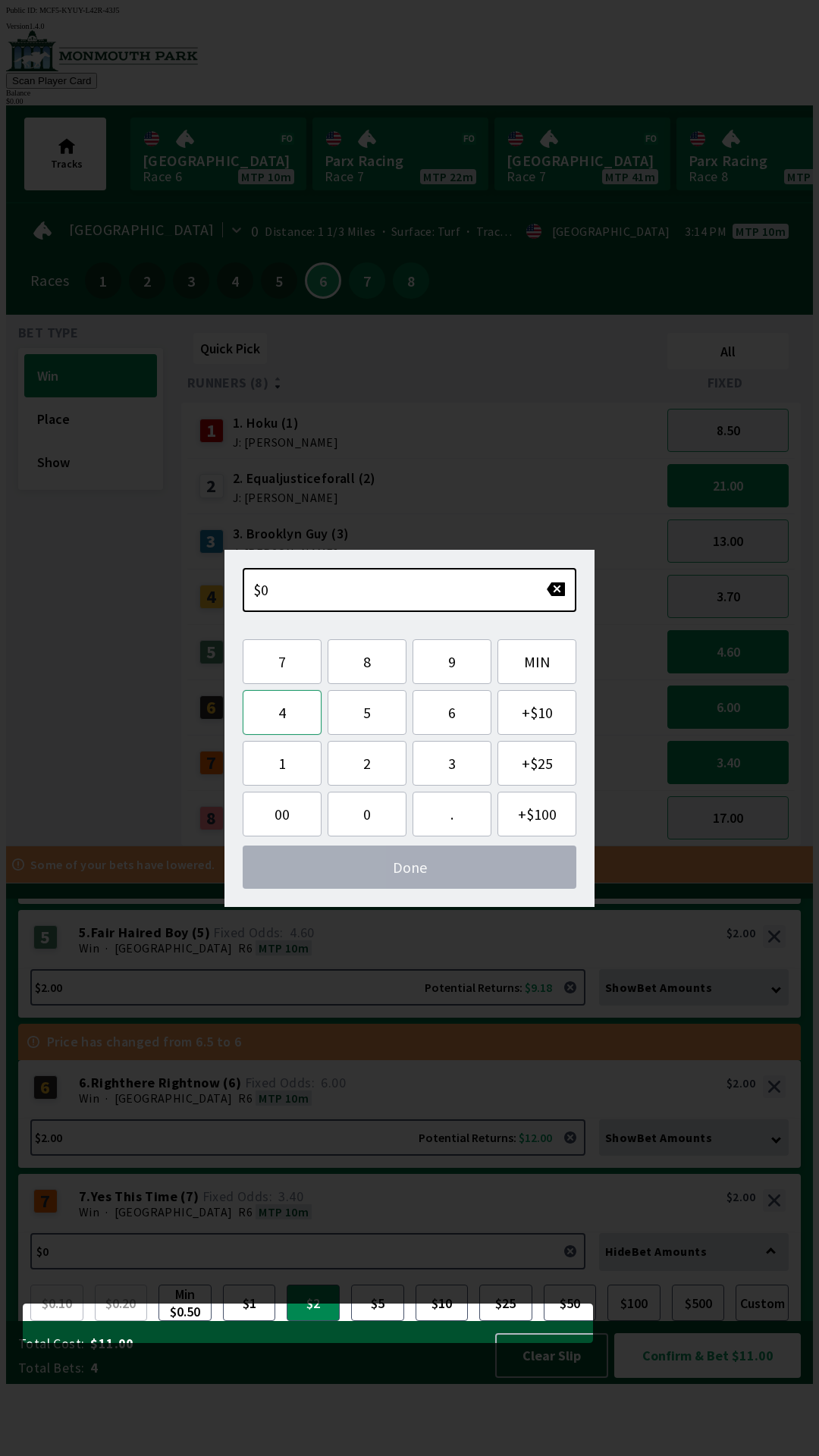
click at [296, 714] on button "4" at bounding box center [282, 712] width 79 height 45
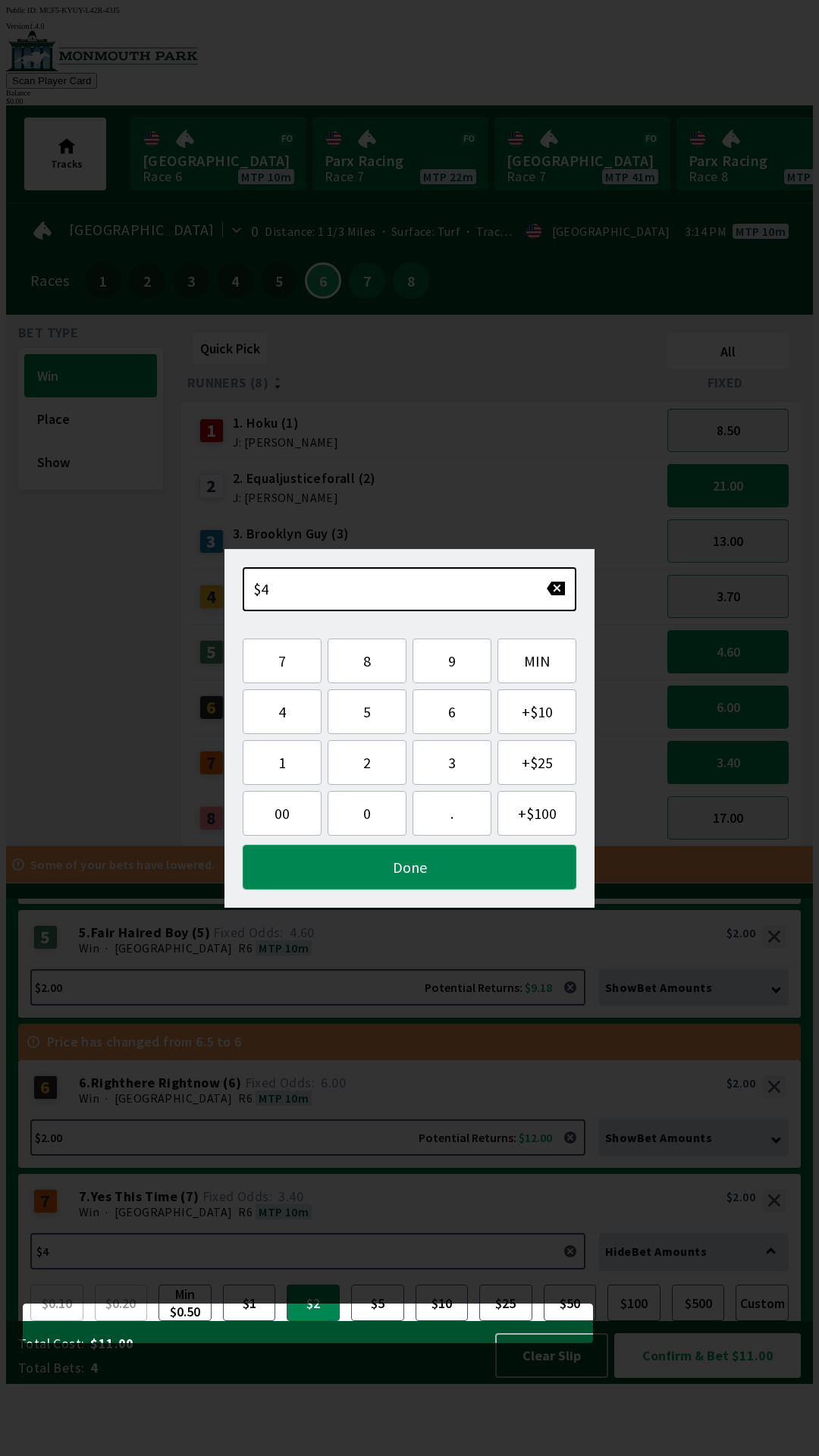
click at [457, 869] on button "Done" at bounding box center [409, 867] width 334 height 45
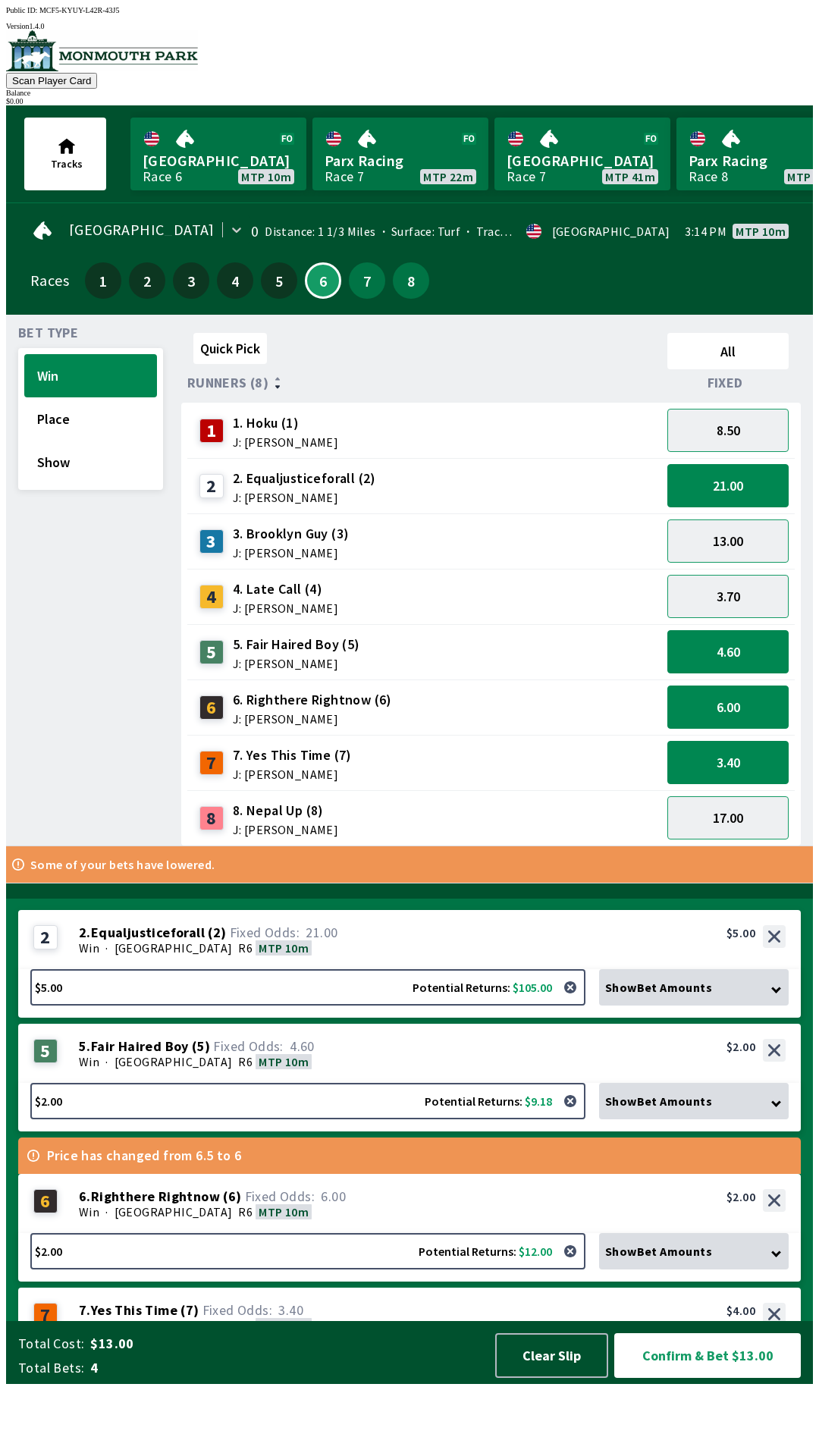
scroll to position [0, 0]
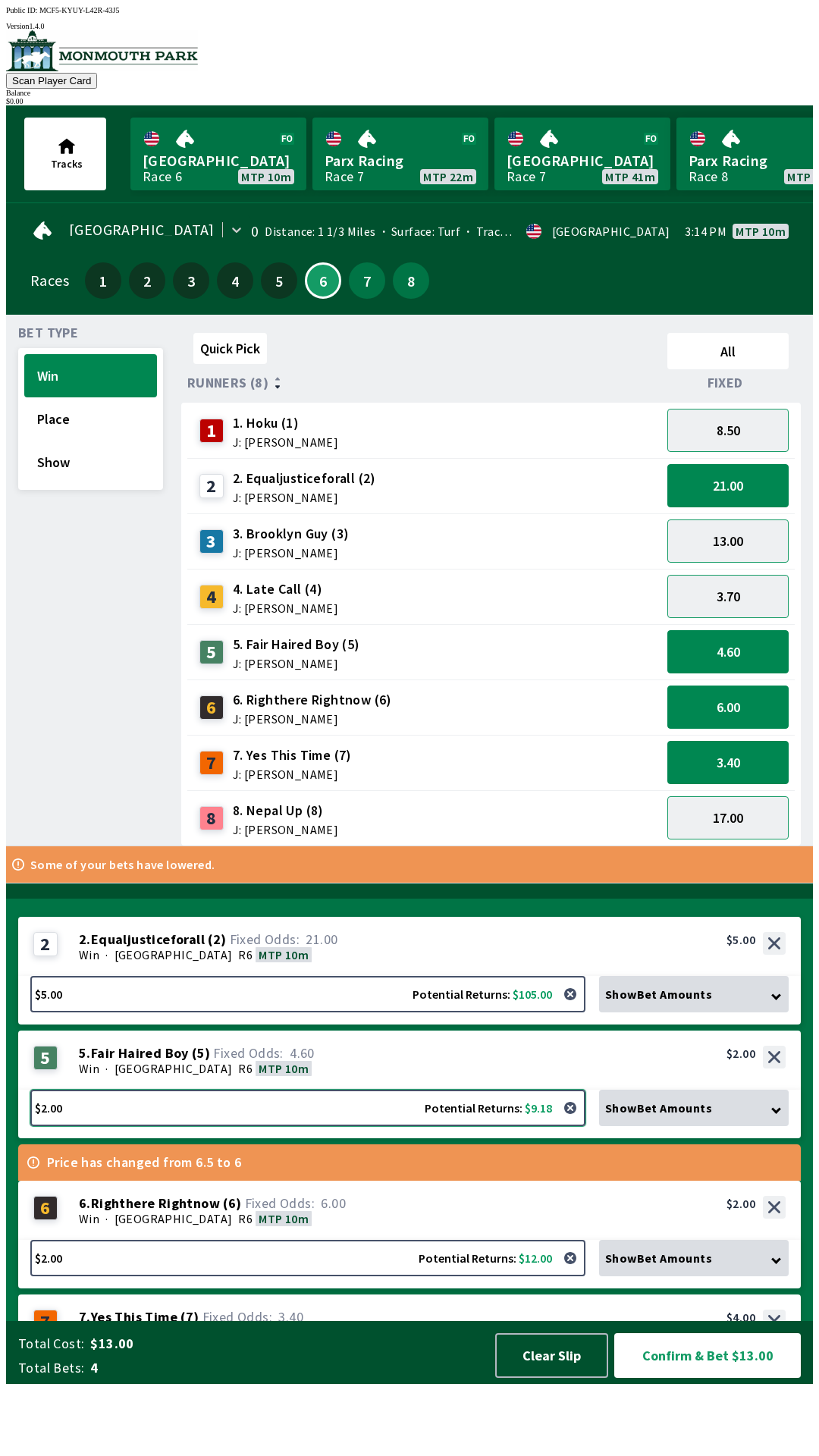
click at [343, 1126] on button "$2.00 Potential Returns: $9.18" at bounding box center [308, 1107] width 555 height 36
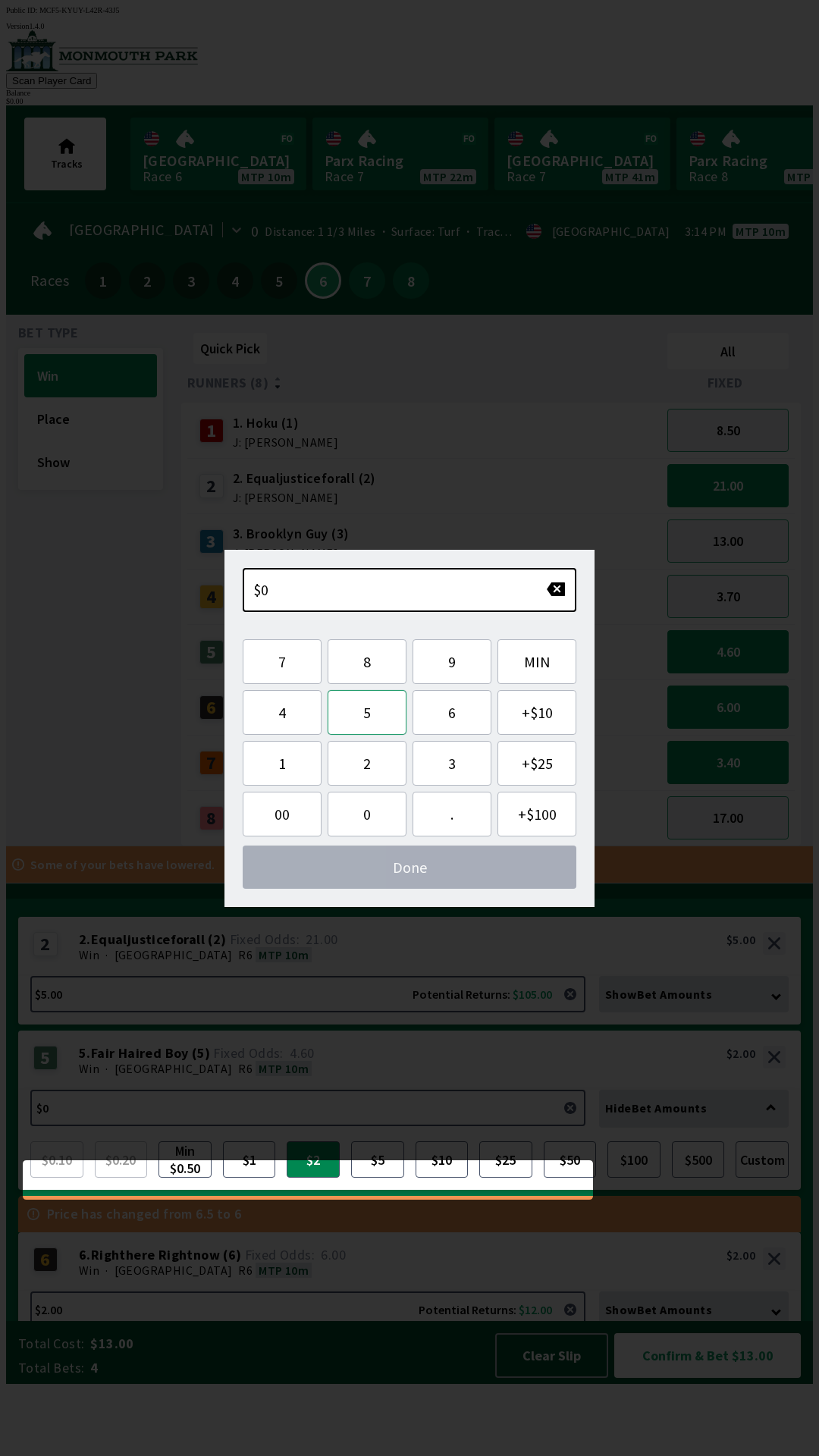
click at [364, 711] on button "5" at bounding box center [366, 712] width 79 height 45
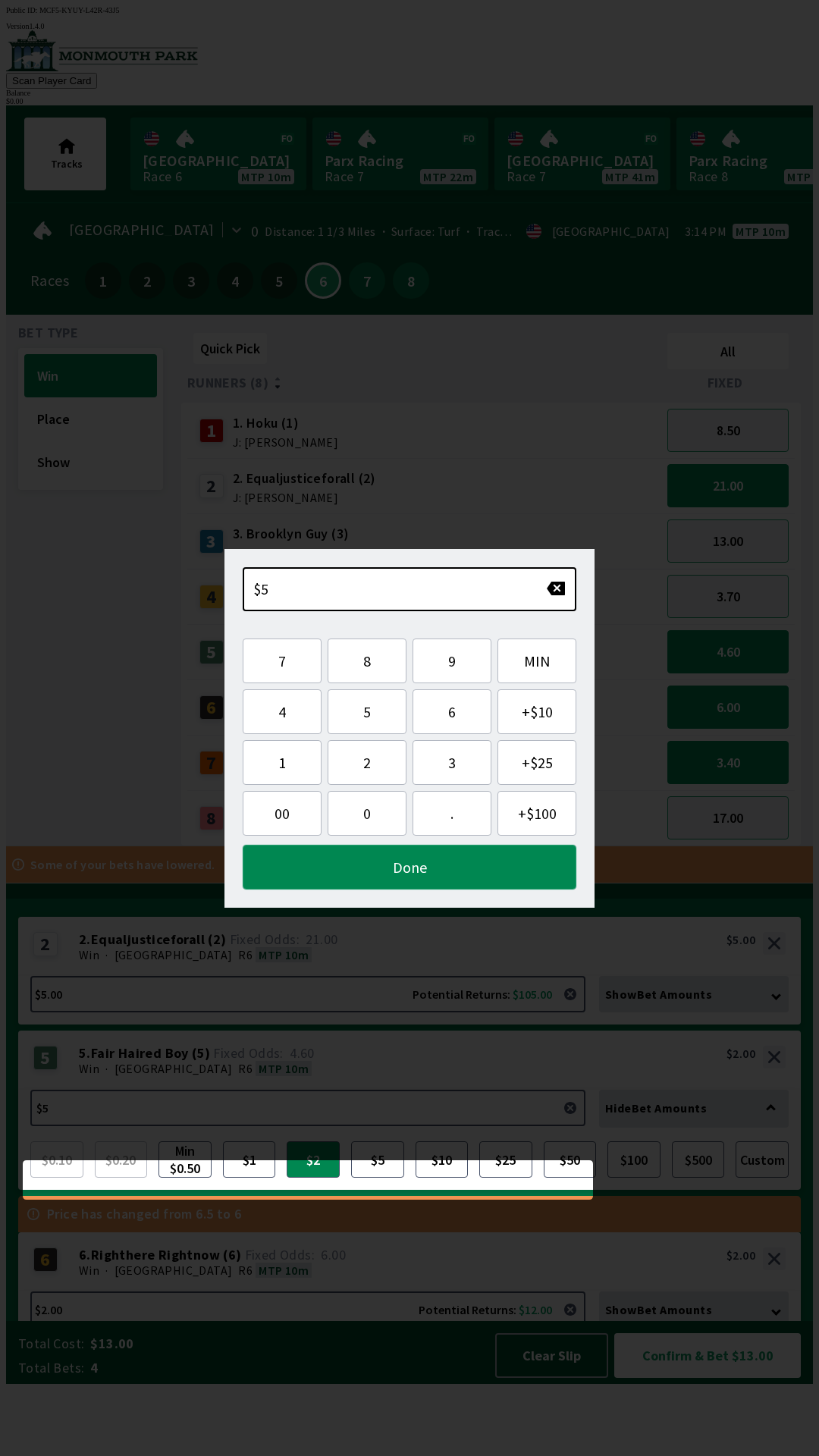
click at [480, 871] on button "Done" at bounding box center [409, 867] width 334 height 45
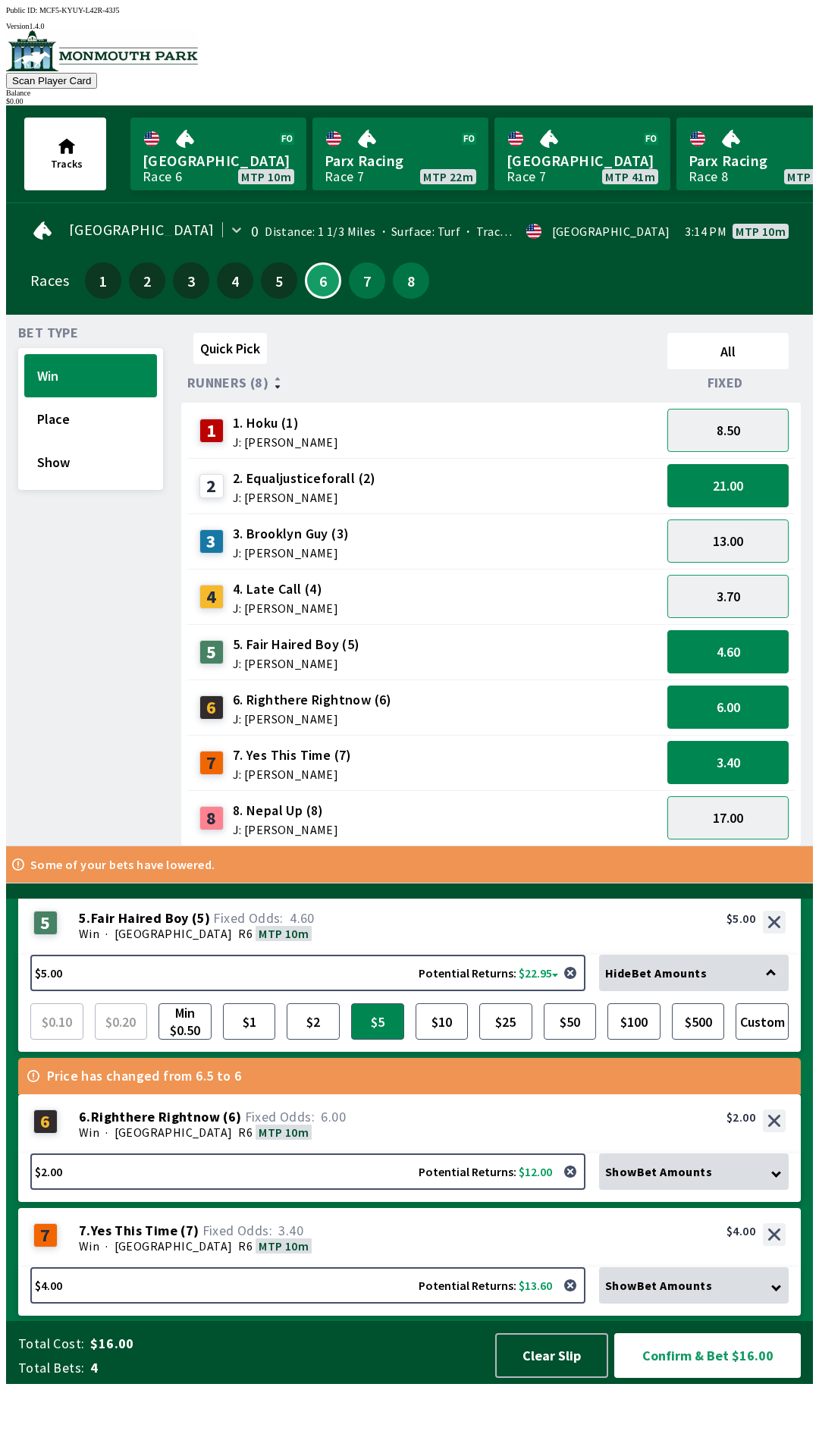
scroll to position [136, 0]
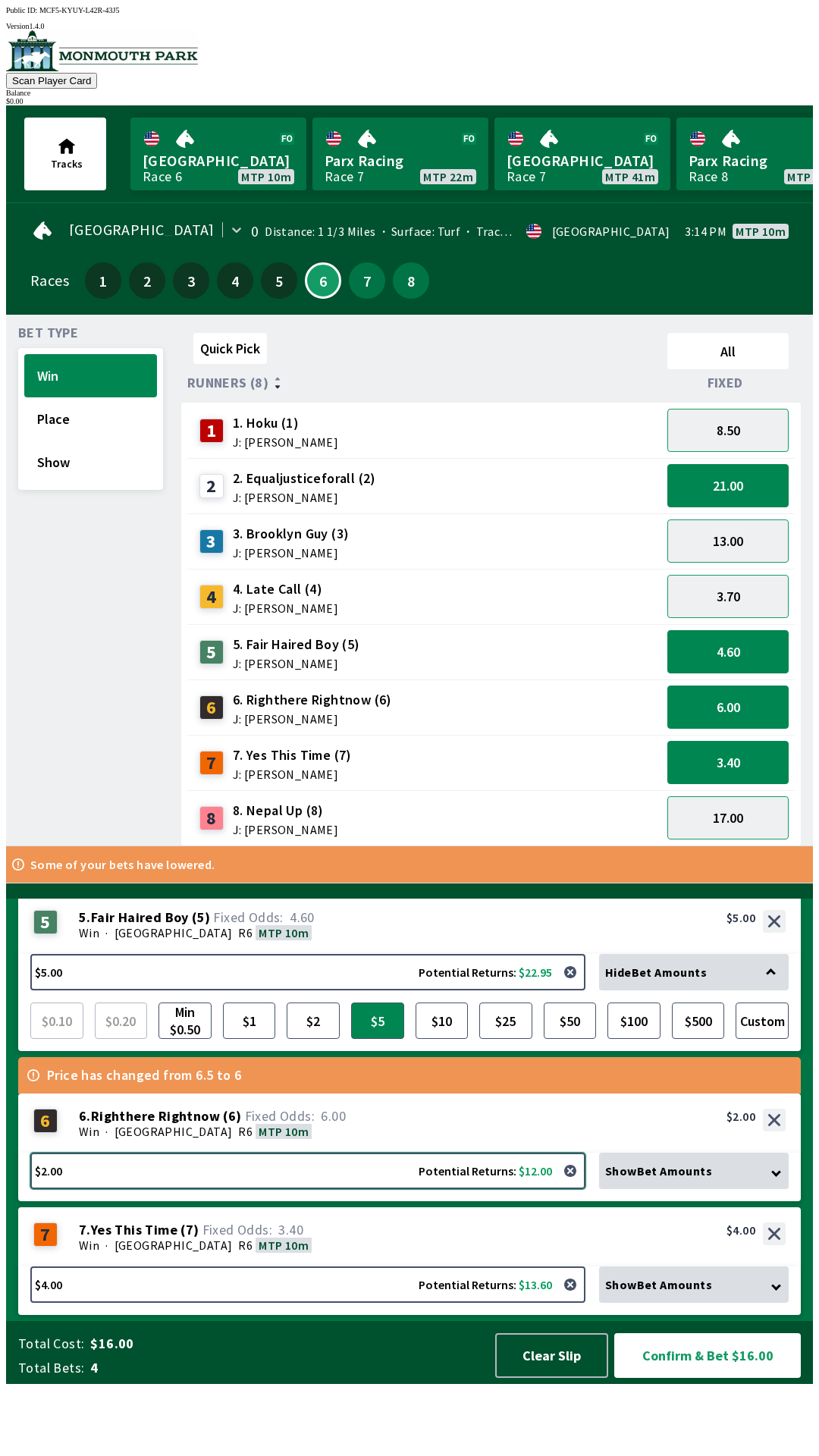
click at [373, 1188] on button "$2.00 Potential Returns: $12.00" at bounding box center [308, 1170] width 555 height 36
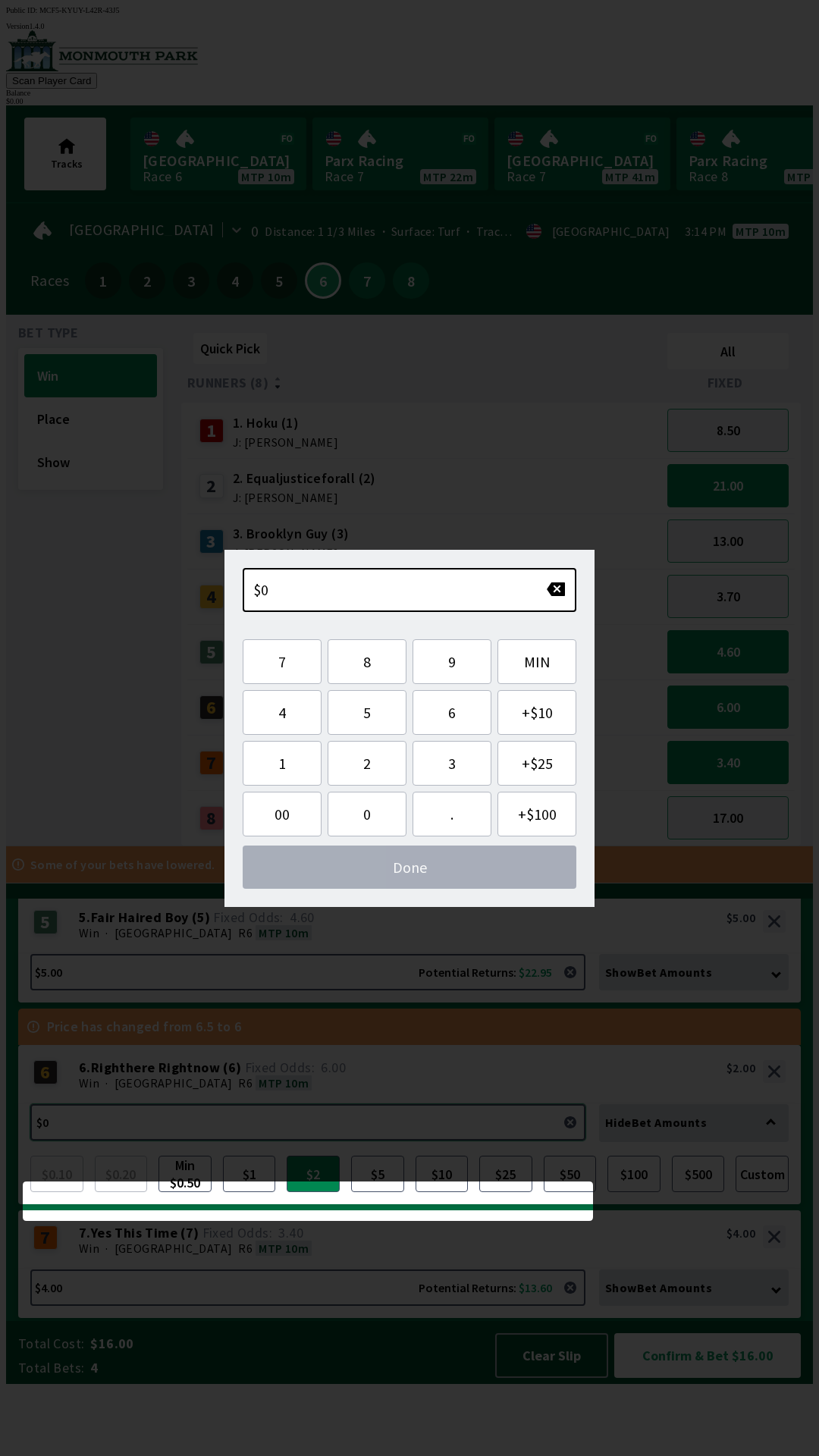
scroll to position [7, 0]
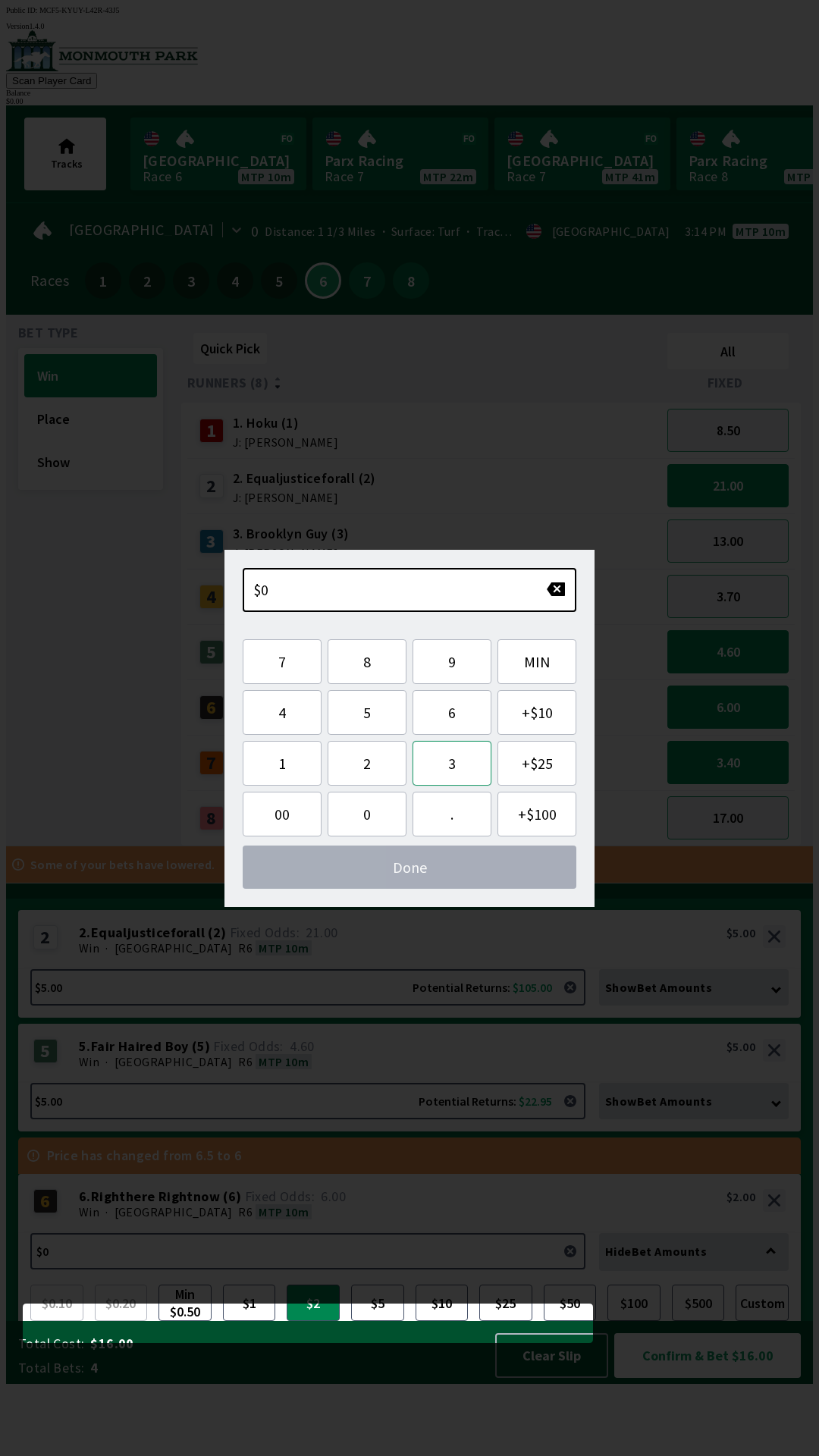
click at [450, 765] on button "3" at bounding box center [452, 763] width 79 height 45
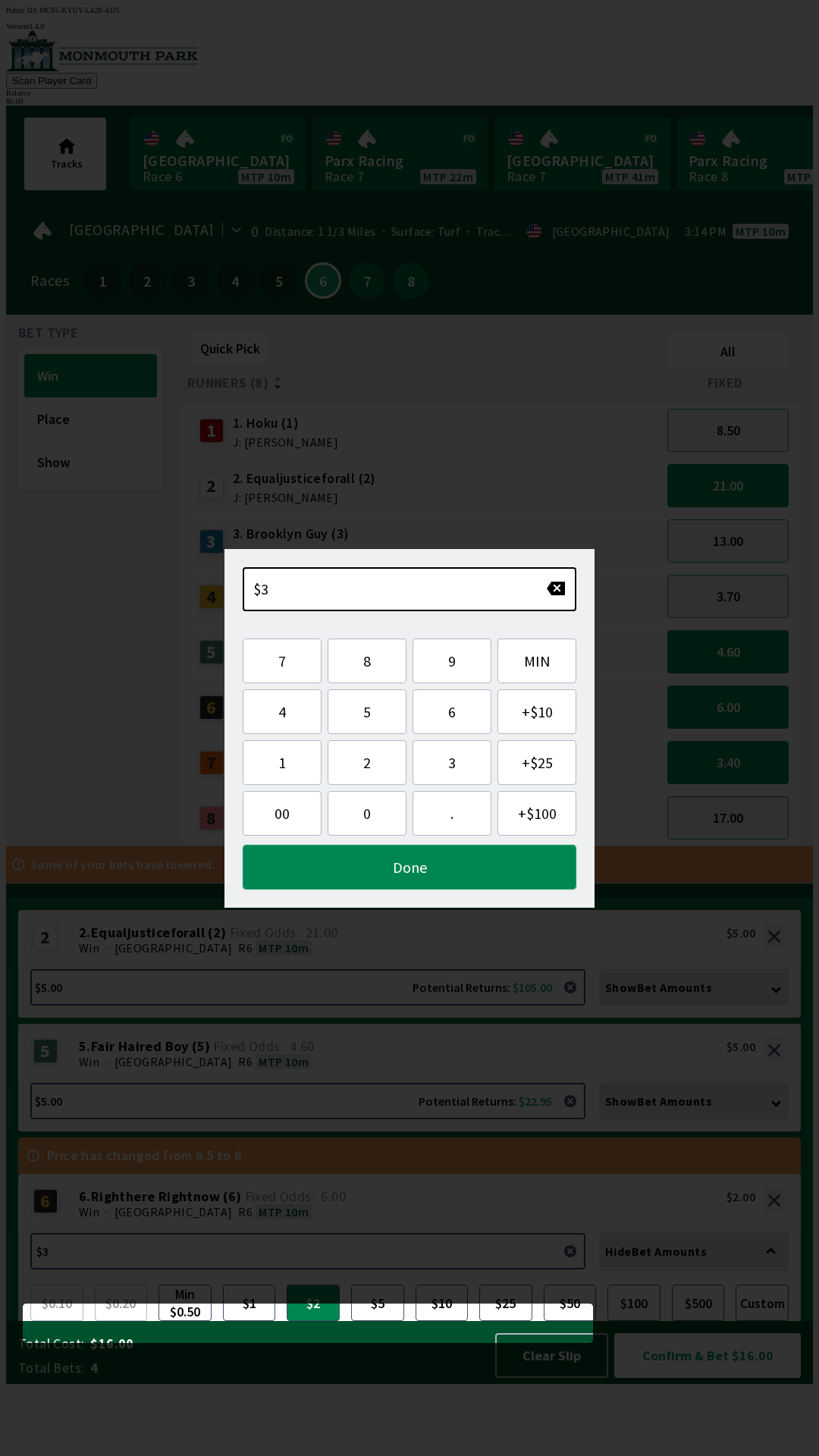
click at [428, 884] on button "Done" at bounding box center [409, 867] width 334 height 45
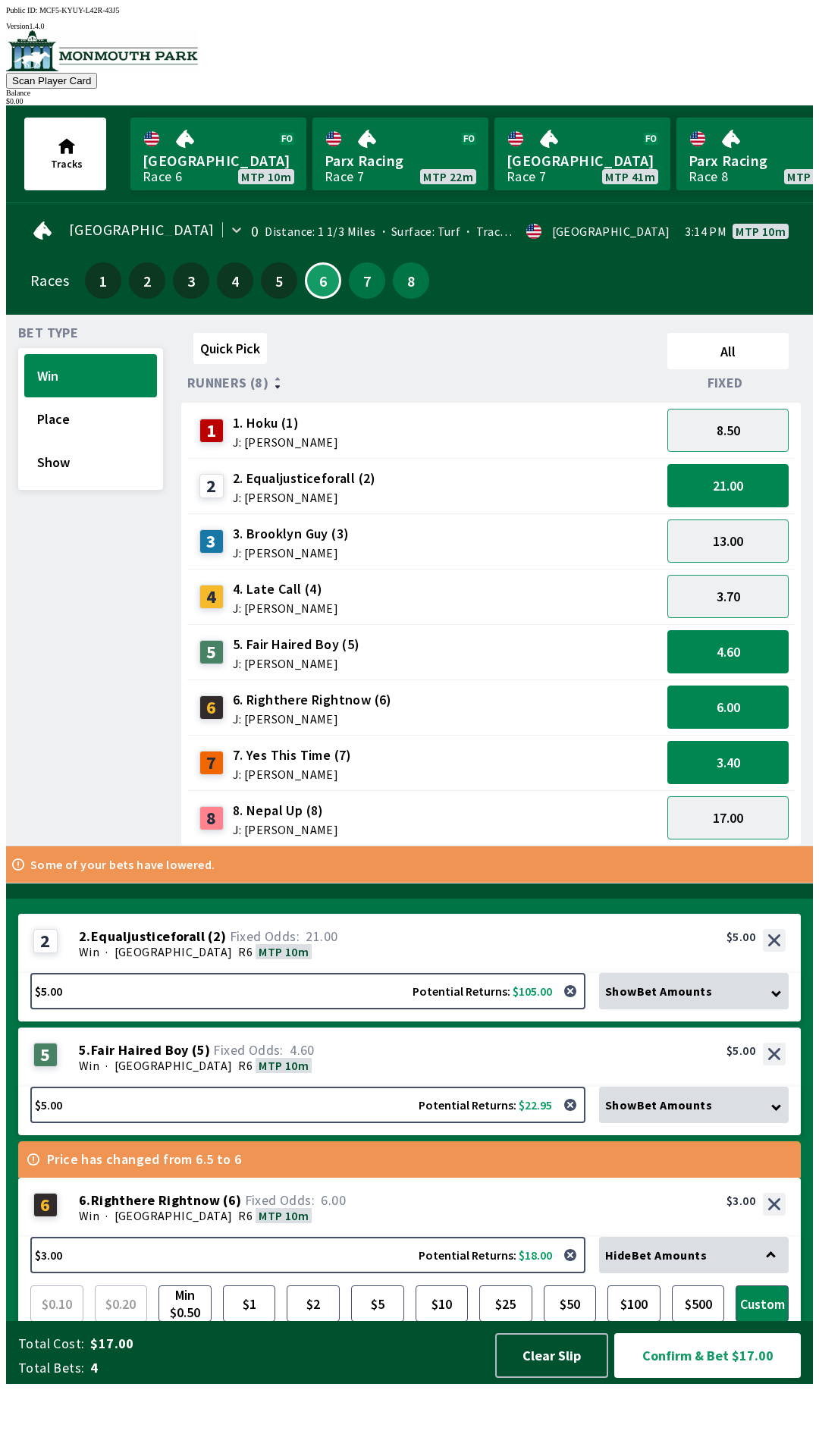
scroll to position [0, 0]
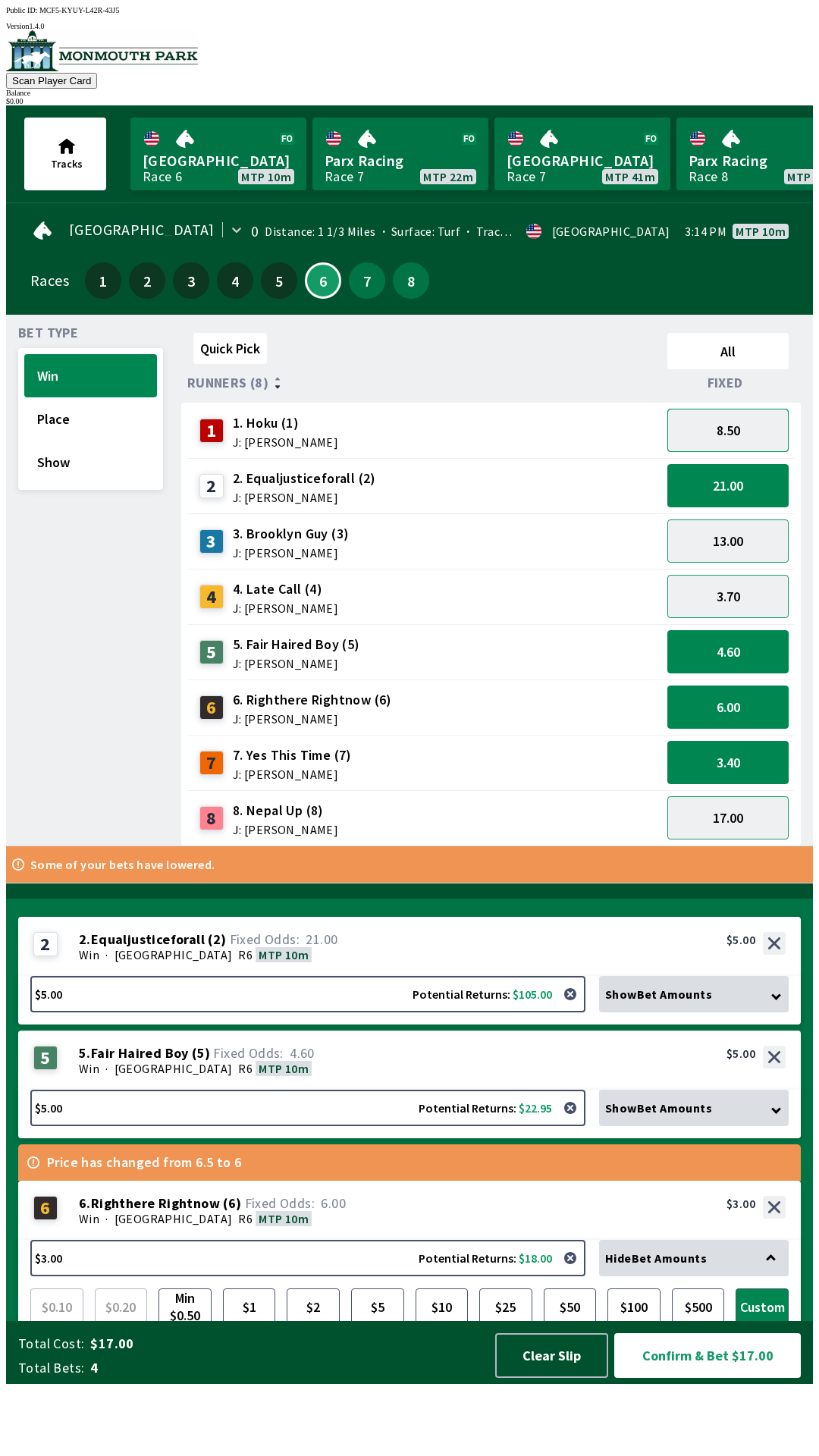
click at [732, 428] on button "8.50" at bounding box center [728, 430] width 122 height 44
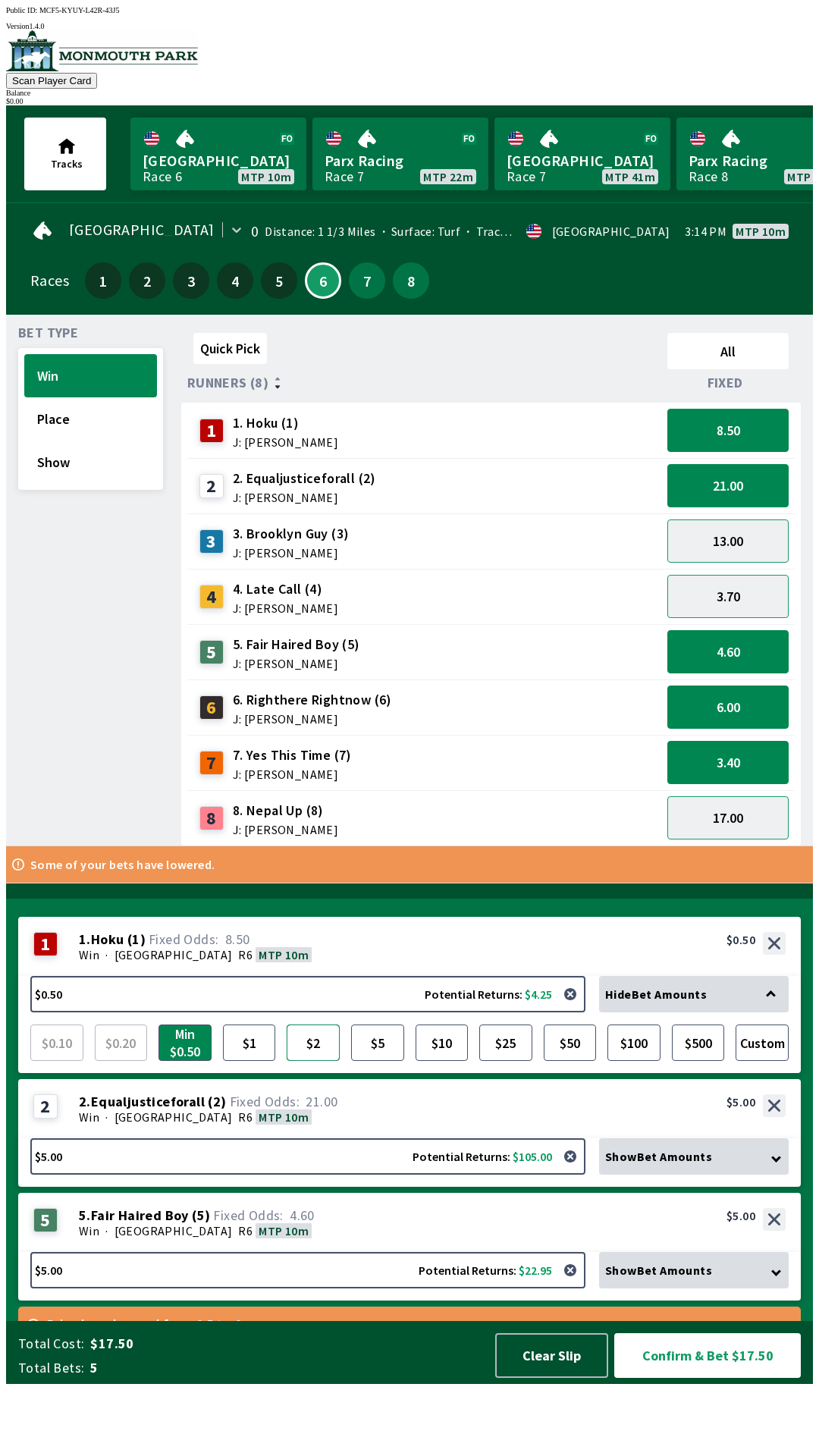
click at [321, 1060] on button "$2" at bounding box center [312, 1042] width 53 height 36
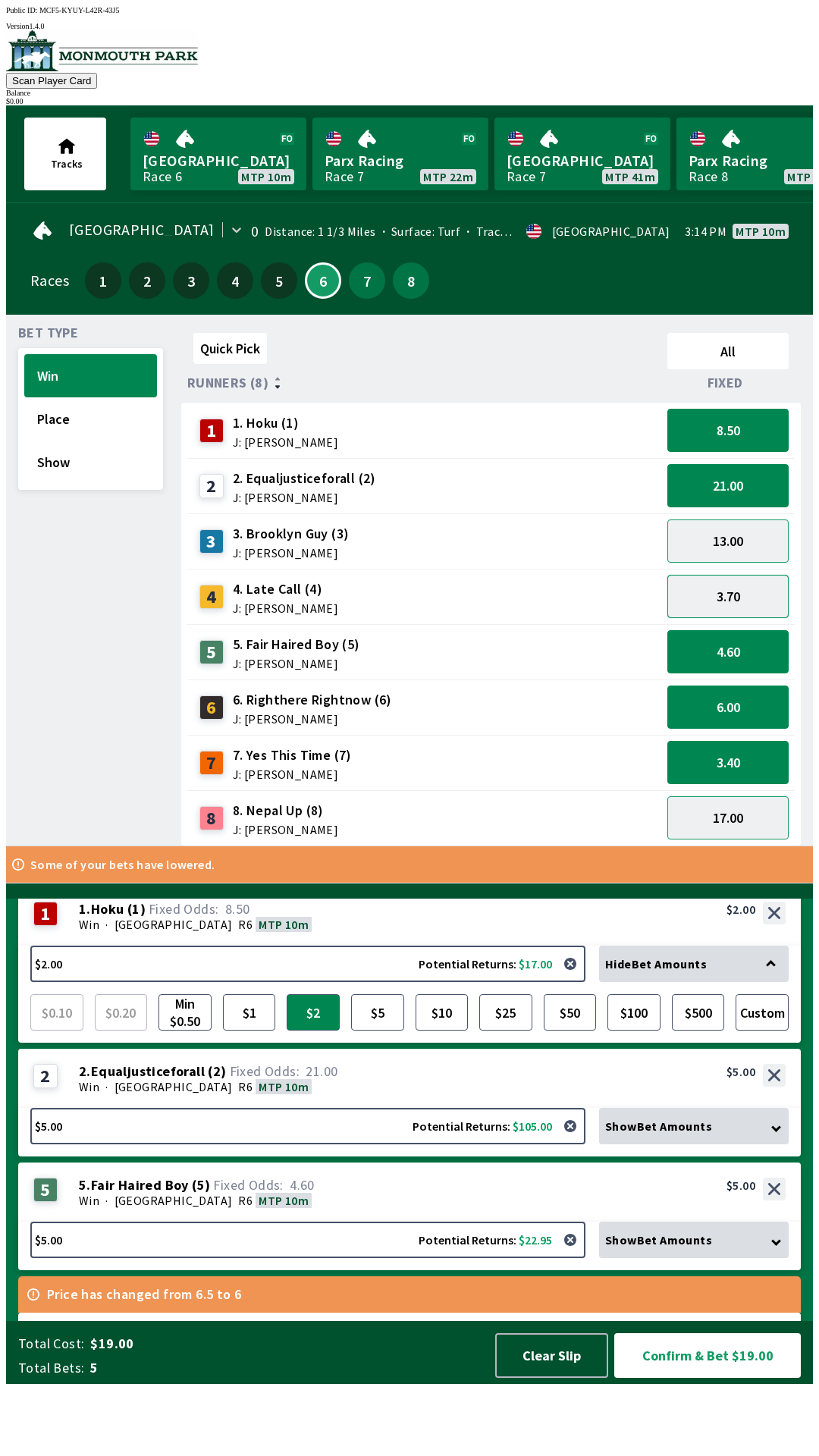
click at [752, 584] on button "3.70" at bounding box center [728, 596] width 122 height 44
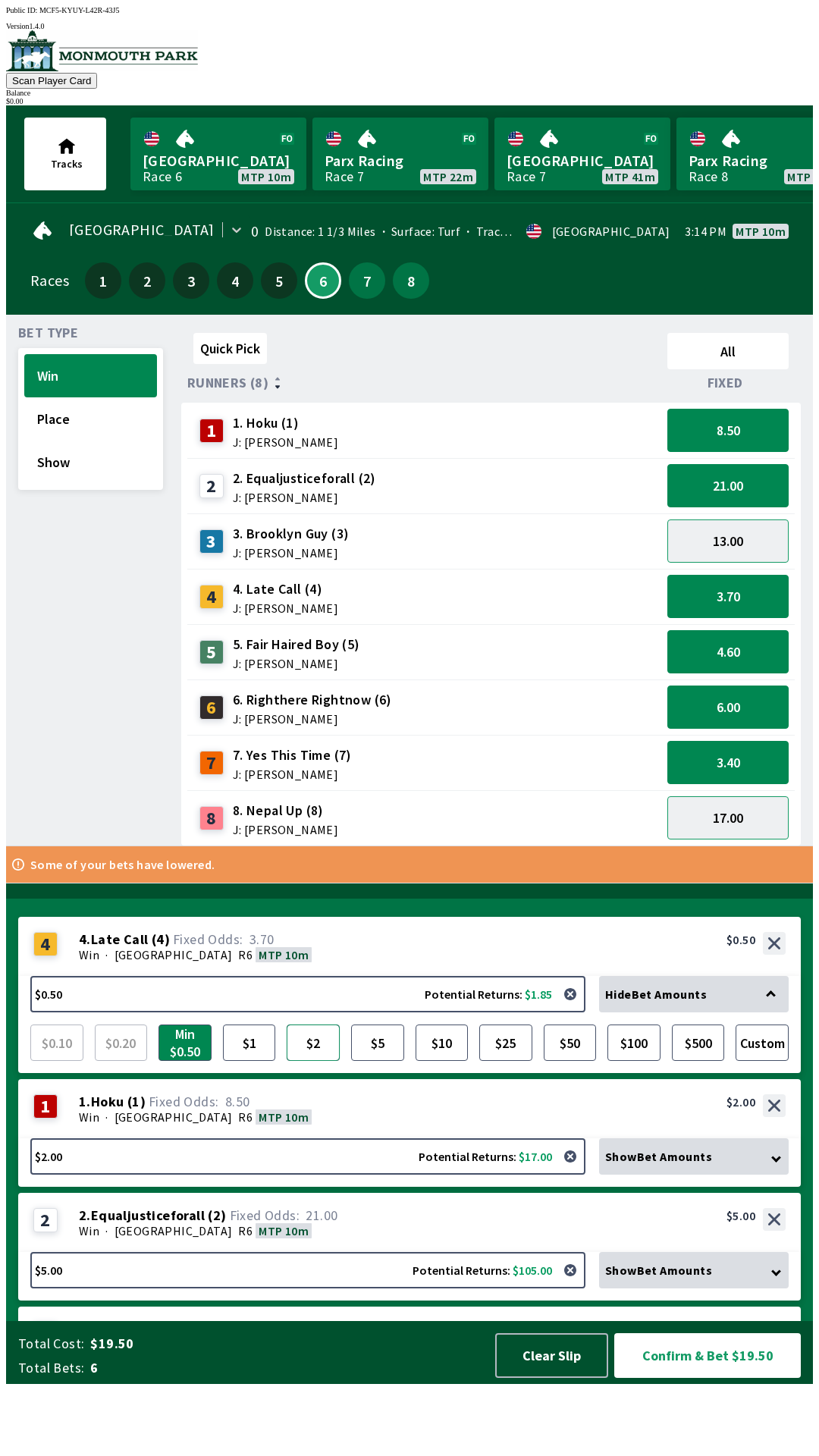
click at [306, 1060] on button "$2" at bounding box center [312, 1042] width 53 height 36
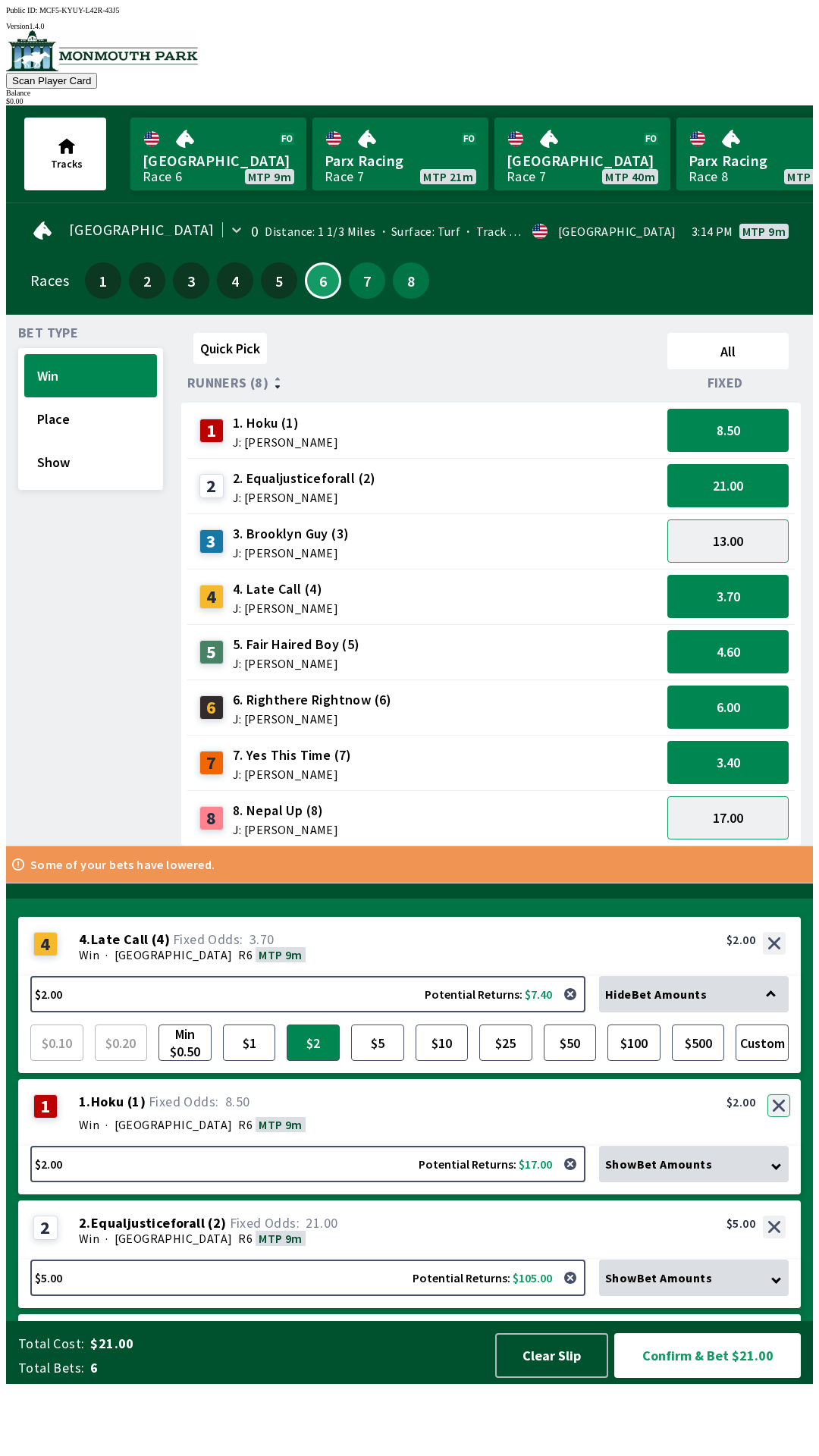
click at [779, 1117] on button "button" at bounding box center [779, 1105] width 22 height 22
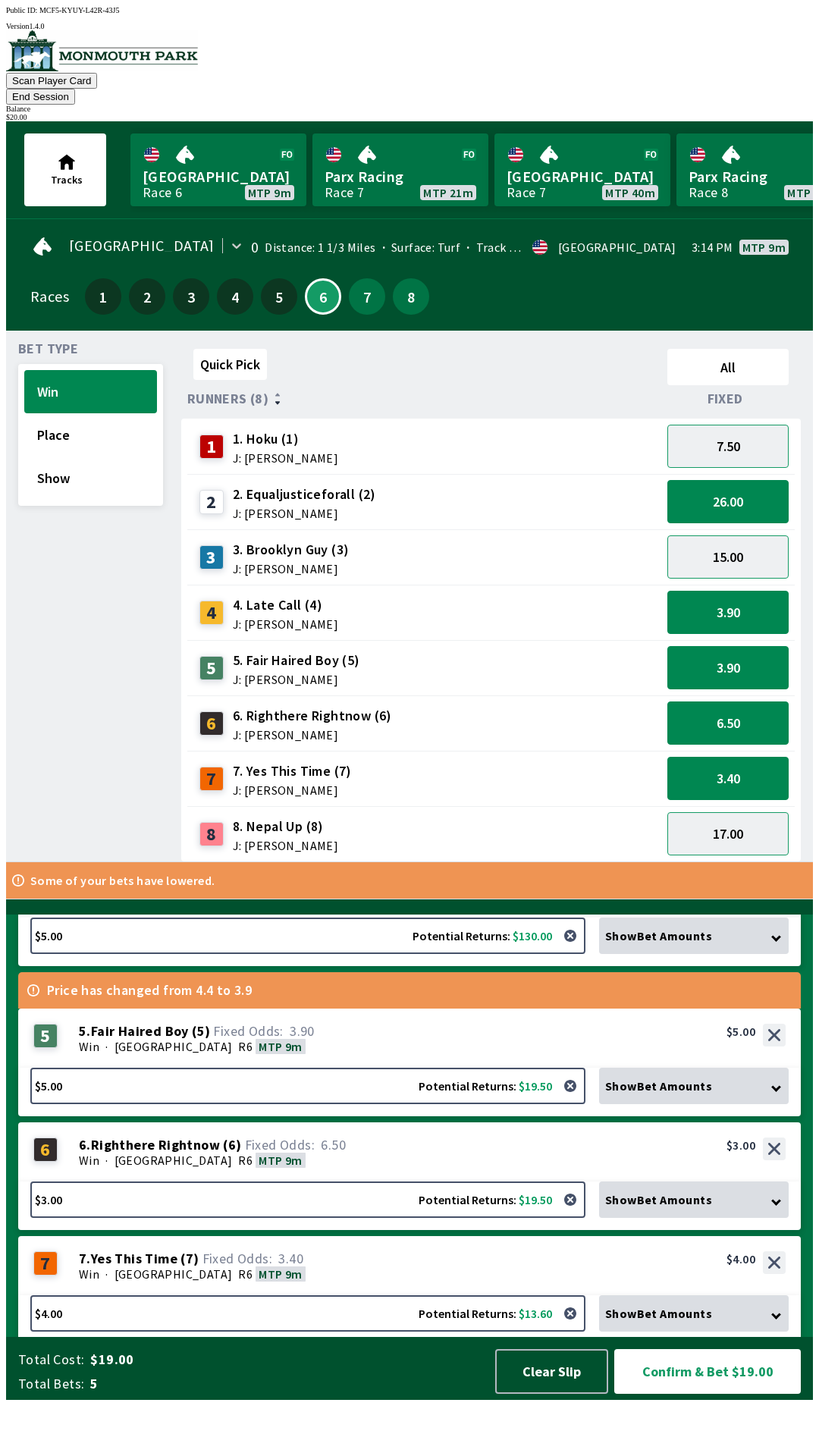
scroll to position [249, 0]
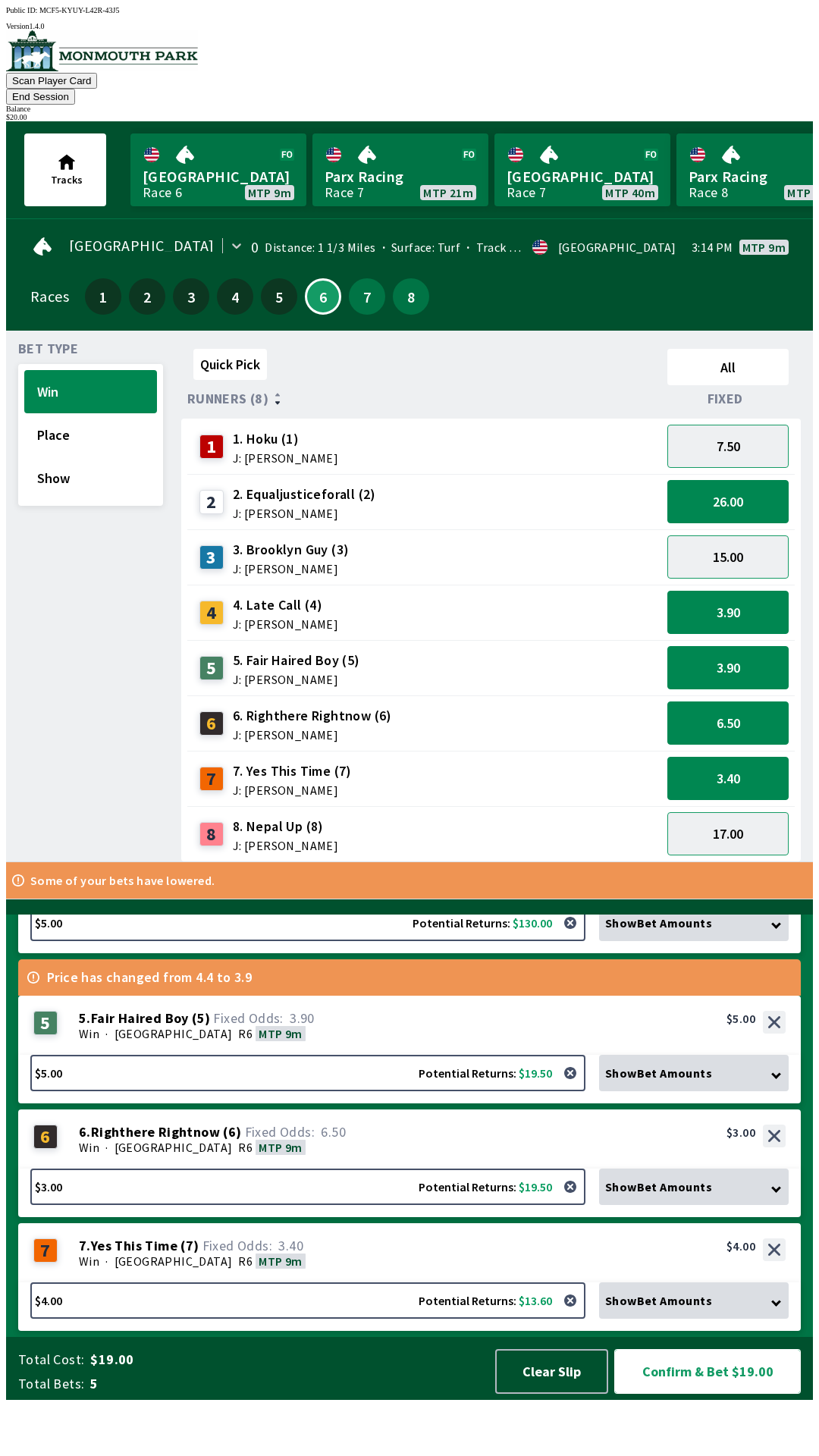
click at [697, 1394] on button "Confirm & Bet $19.00" at bounding box center [707, 1371] width 187 height 45
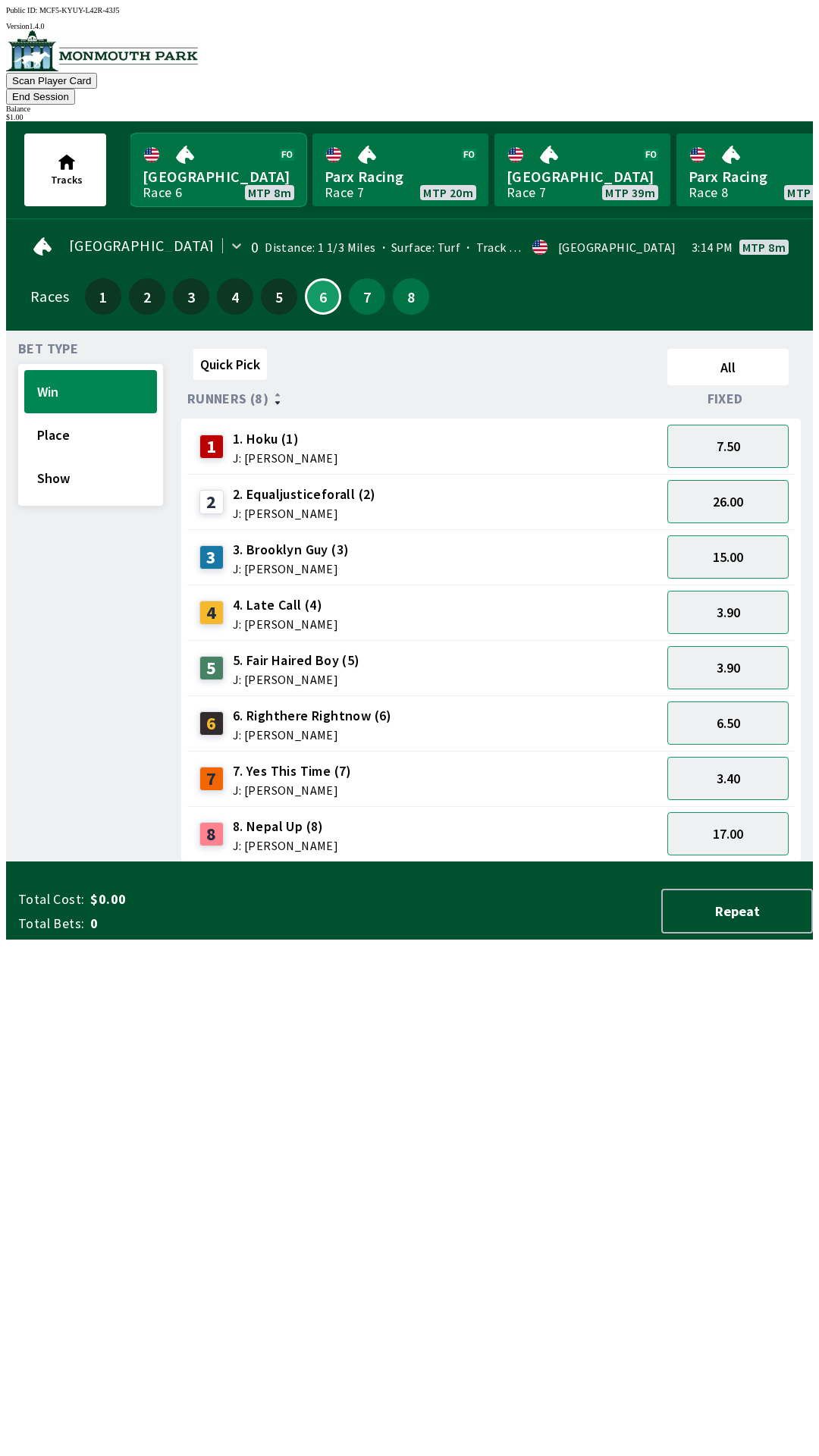
click at [196, 151] on link "[GEOGRAPHIC_DATA] Race 6 MTP 8m" at bounding box center [218, 170] width 176 height 72
click at [380, 432] on div "1 1. Hoku (1) J: [PERSON_NAME]" at bounding box center [424, 446] width 462 height 38
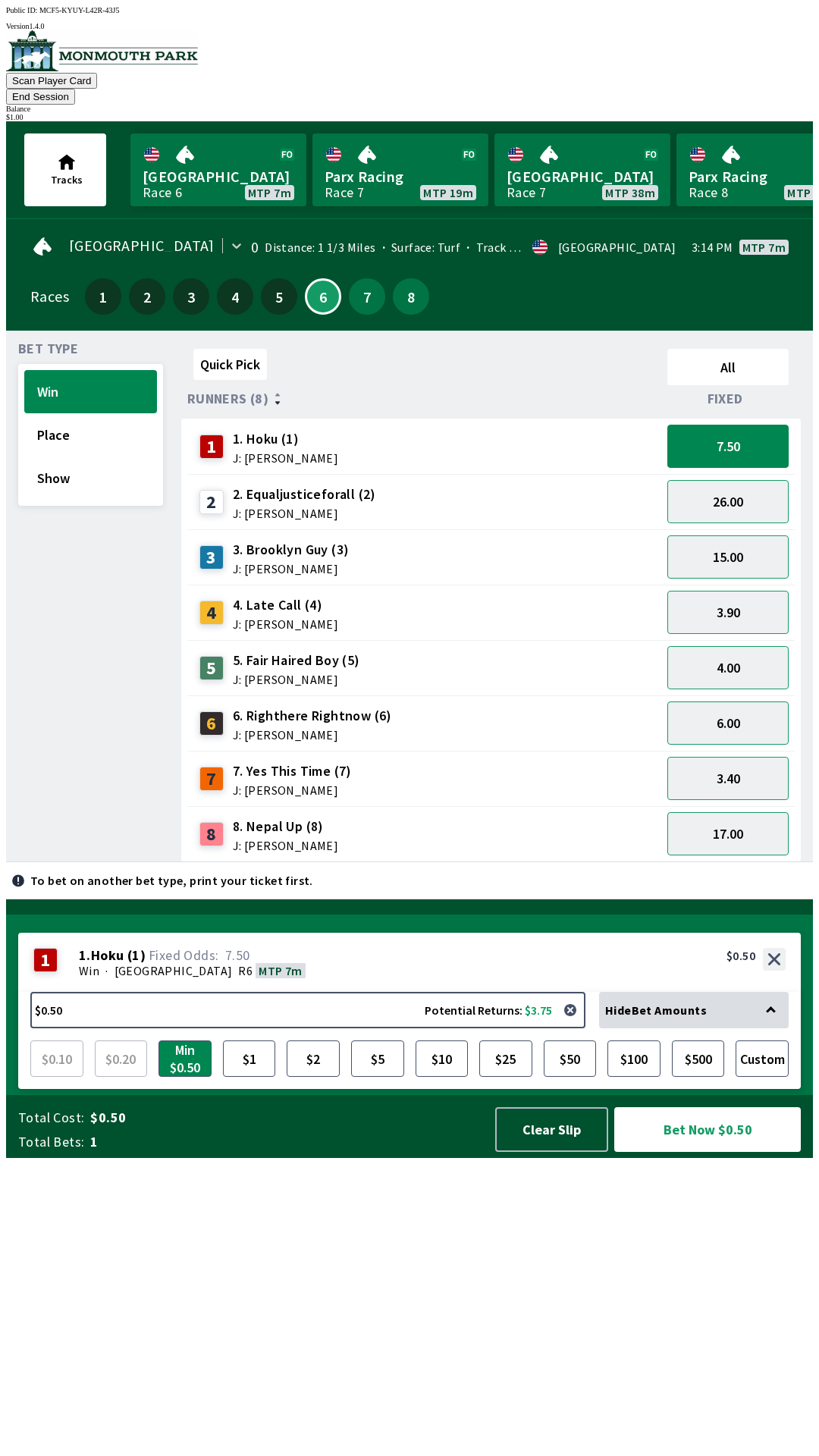
scroll to position [0, 0]
click at [565, 1151] on button "Clear Slip" at bounding box center [552, 1129] width 113 height 45
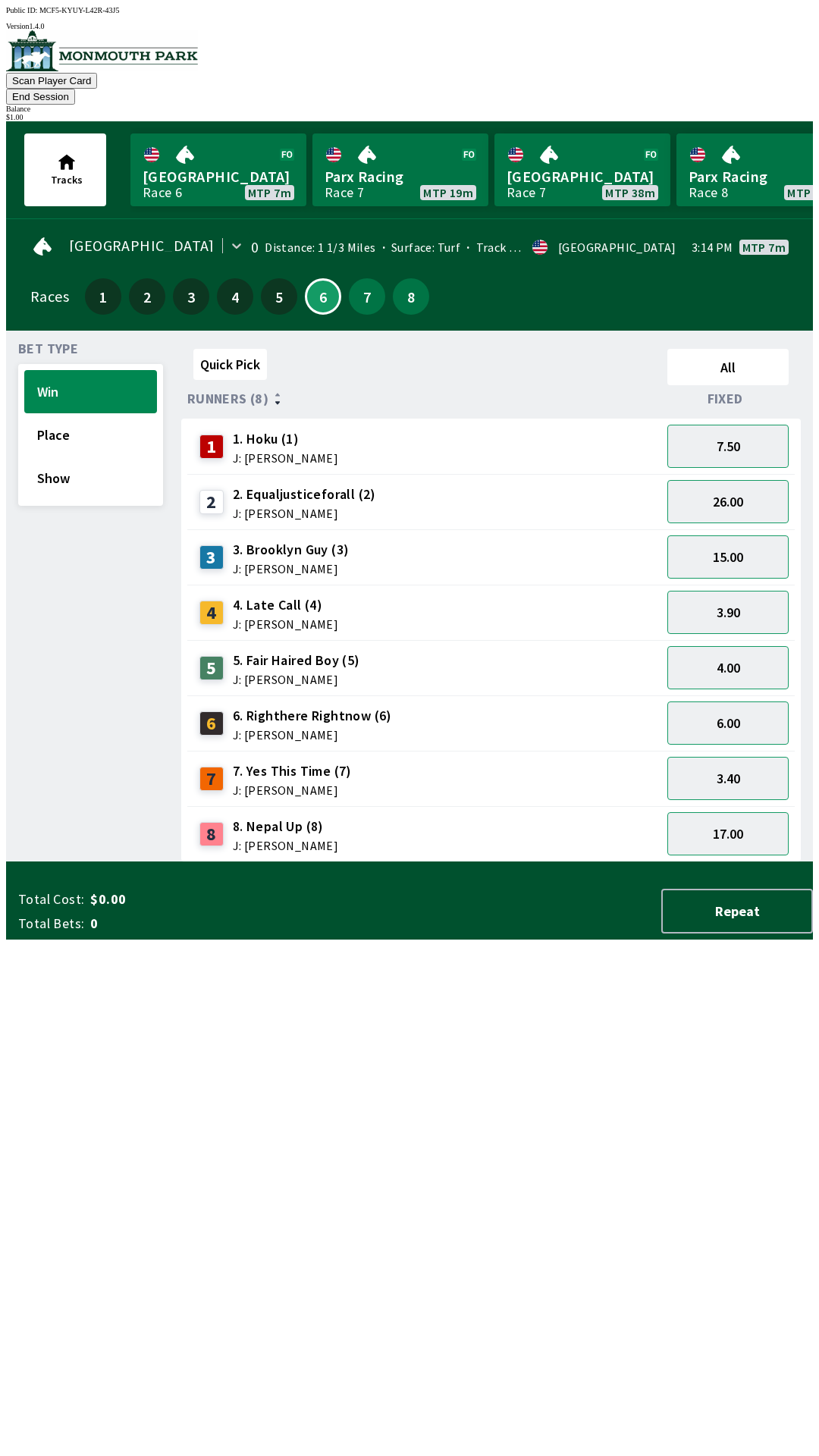
click at [297, 839] on span "J: [PERSON_NAME]" at bounding box center [284, 845] width 105 height 12
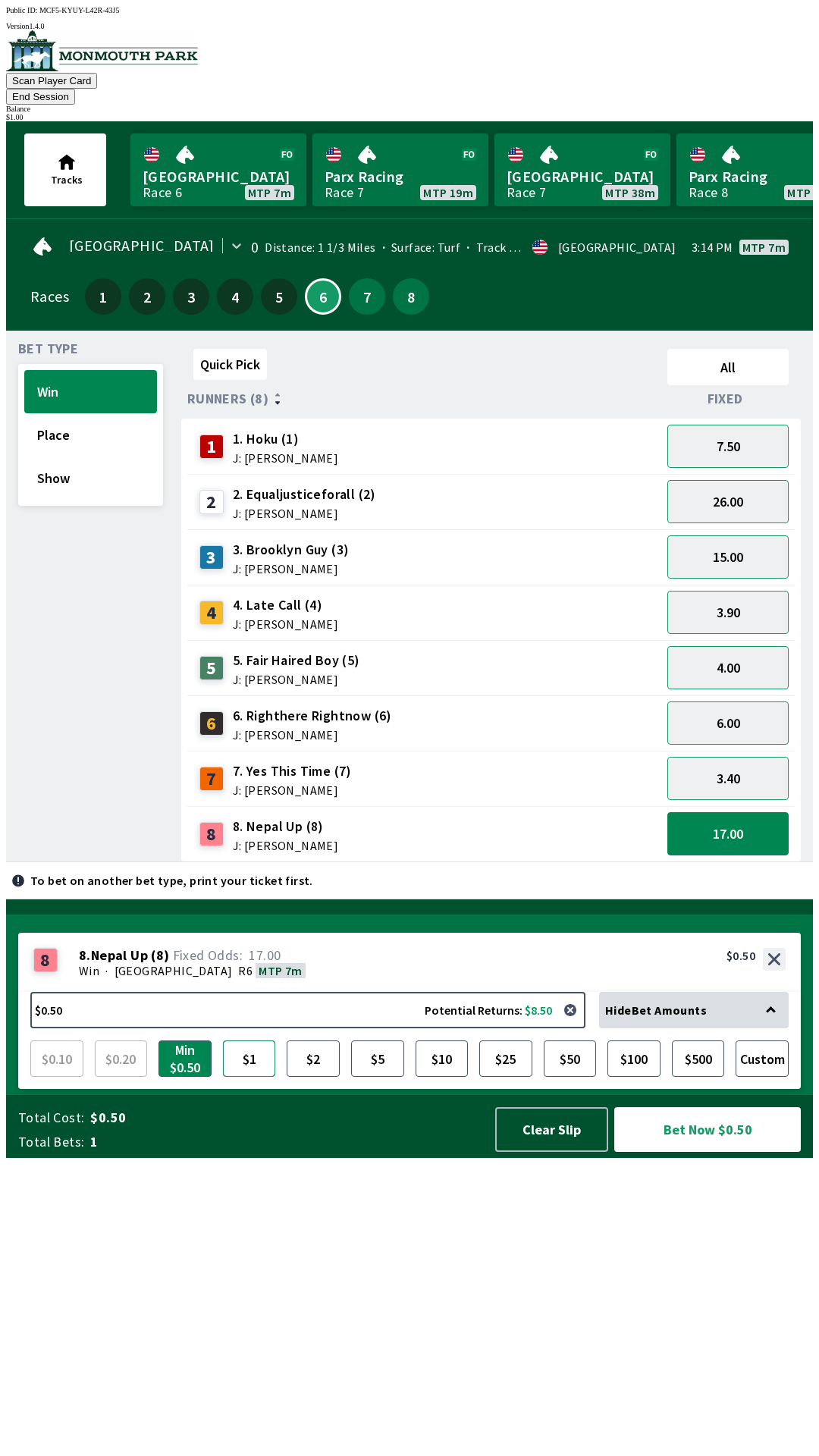
click at [249, 1077] on button "$1" at bounding box center [249, 1057] width 53 height 36
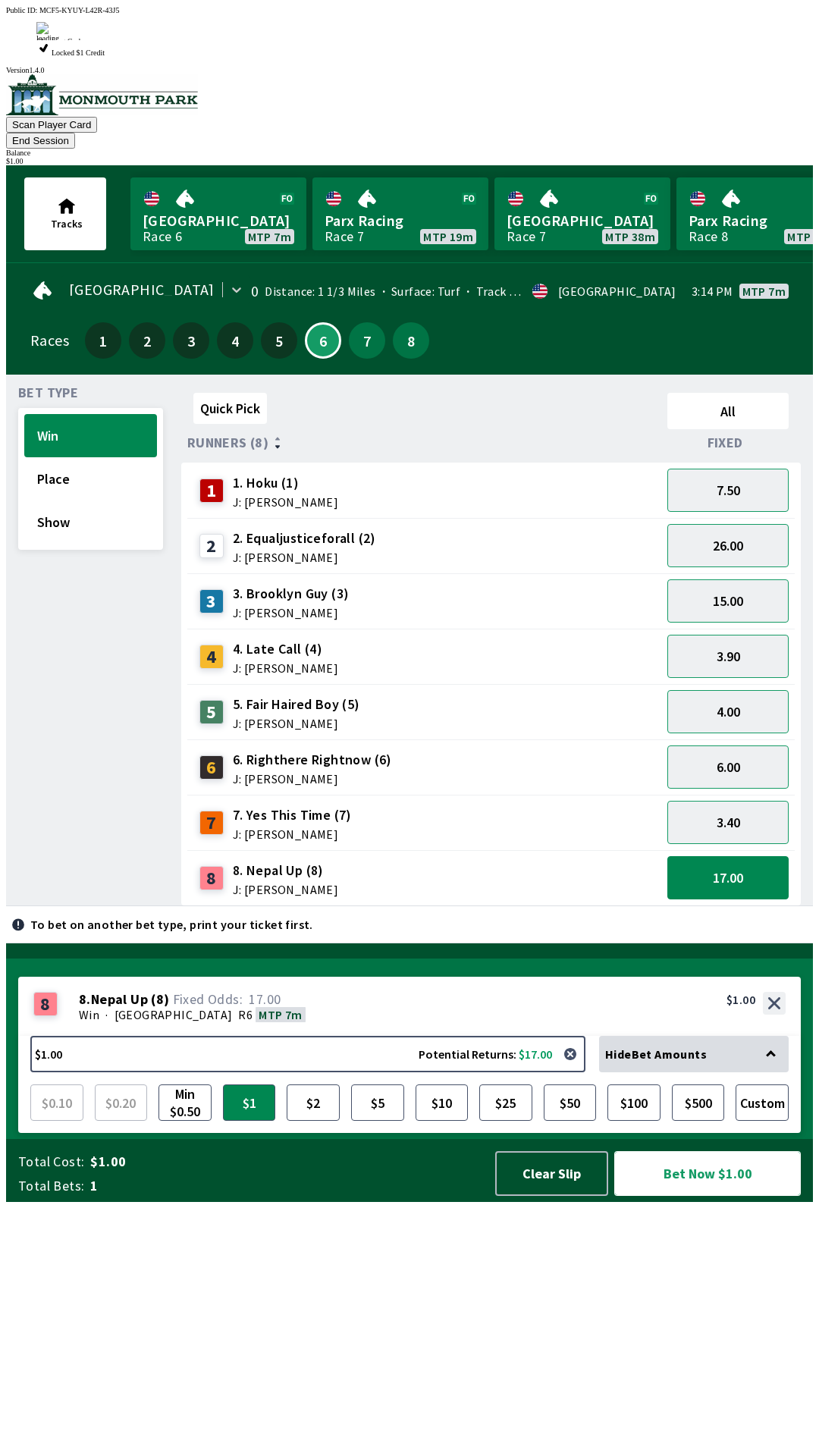
click at [723, 1196] on button "Bet Now $1.00" at bounding box center [707, 1174] width 187 height 45
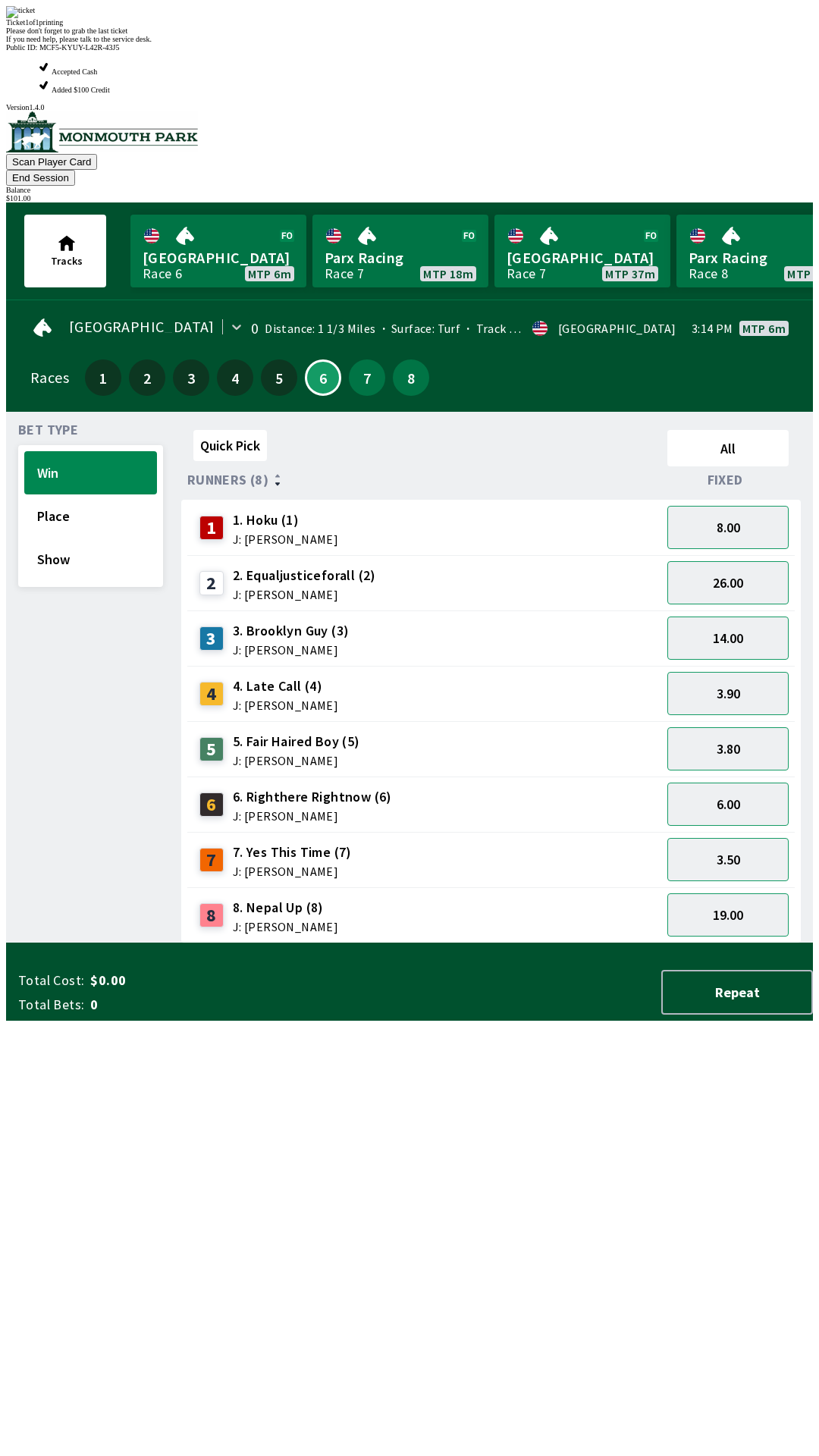
click at [575, 943] on div "Quick Pick All Runners (8) Fixed 1 1. Hoku (1) J: [PERSON_NAME] 8.00 2 2. Equal…" at bounding box center [497, 683] width 632 height 519
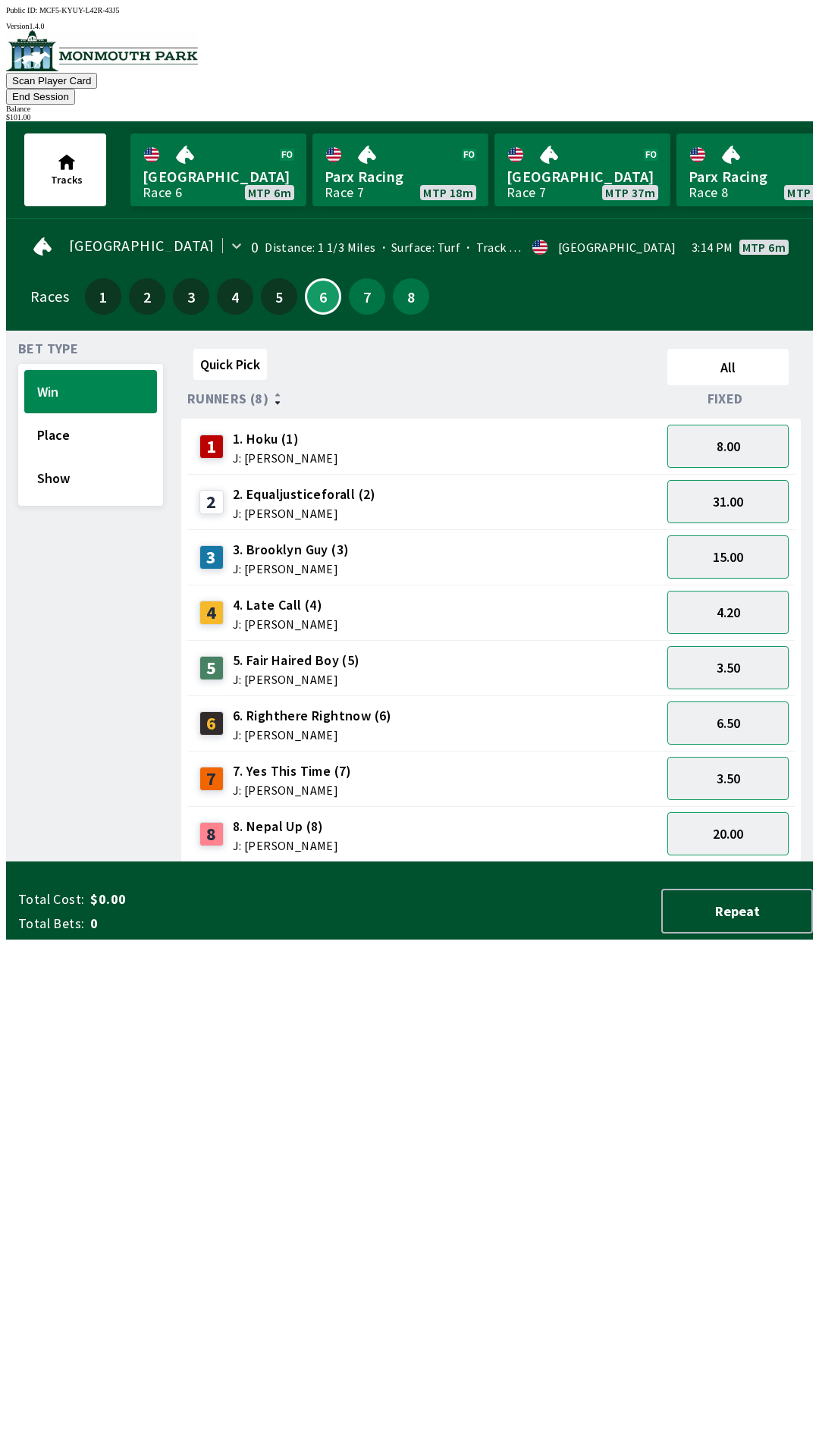
click at [265, 784] on span "J: [PERSON_NAME]" at bounding box center [292, 790] width 119 height 12
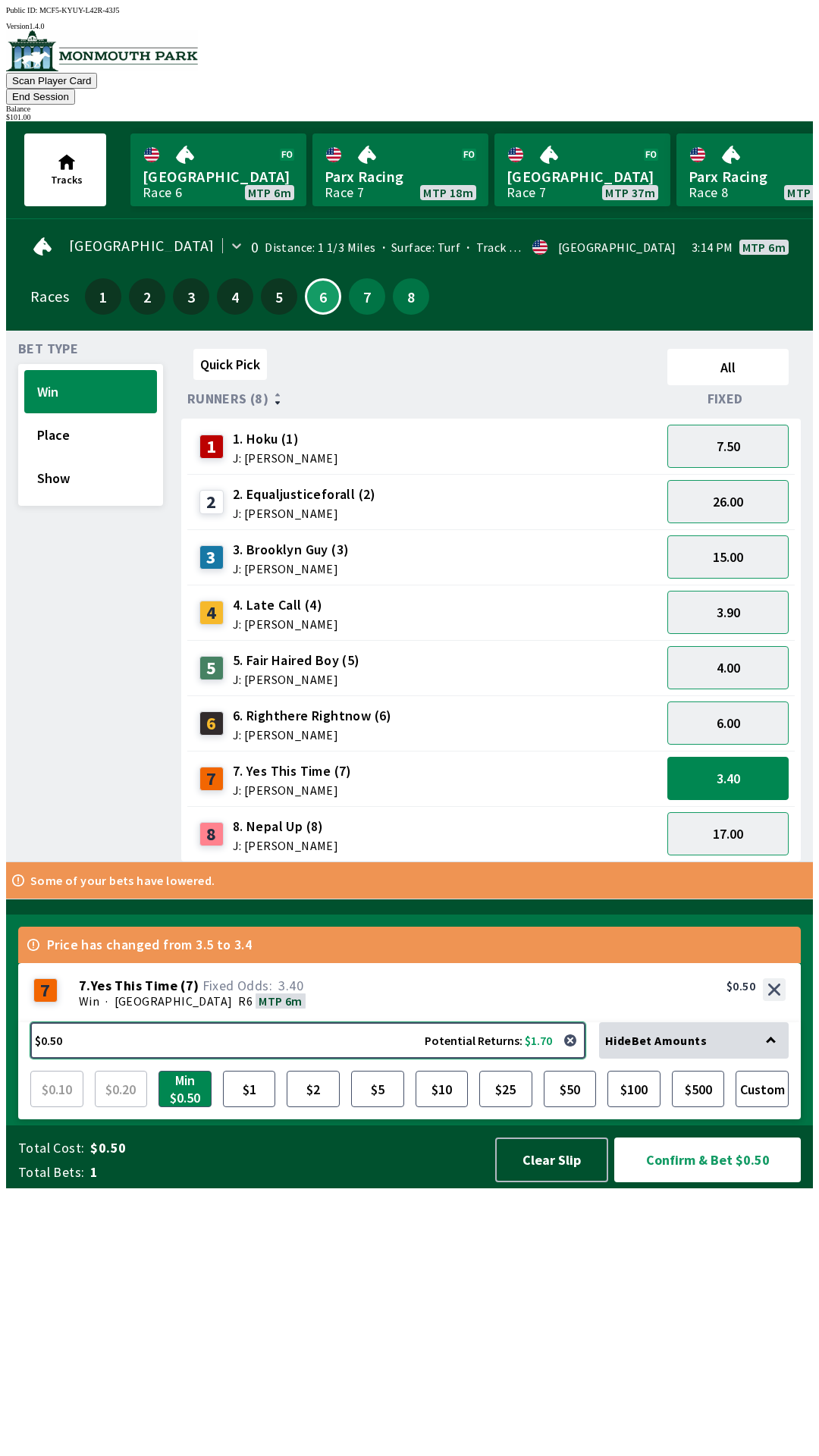
click at [210, 1058] on button "$0.50 Potential Returns: $1.70" at bounding box center [308, 1040] width 555 height 36
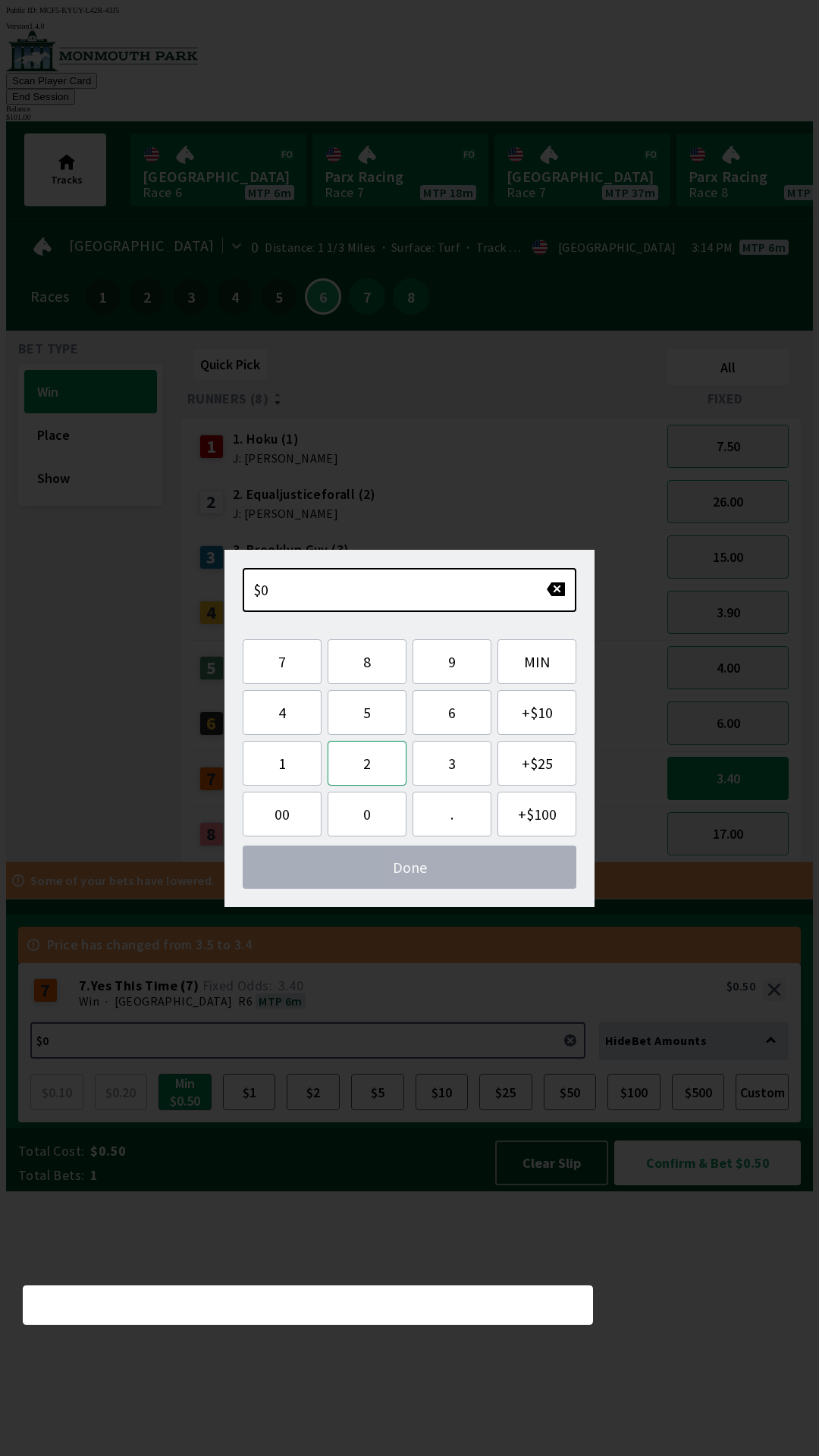
click at [363, 768] on button "2" at bounding box center [366, 763] width 79 height 45
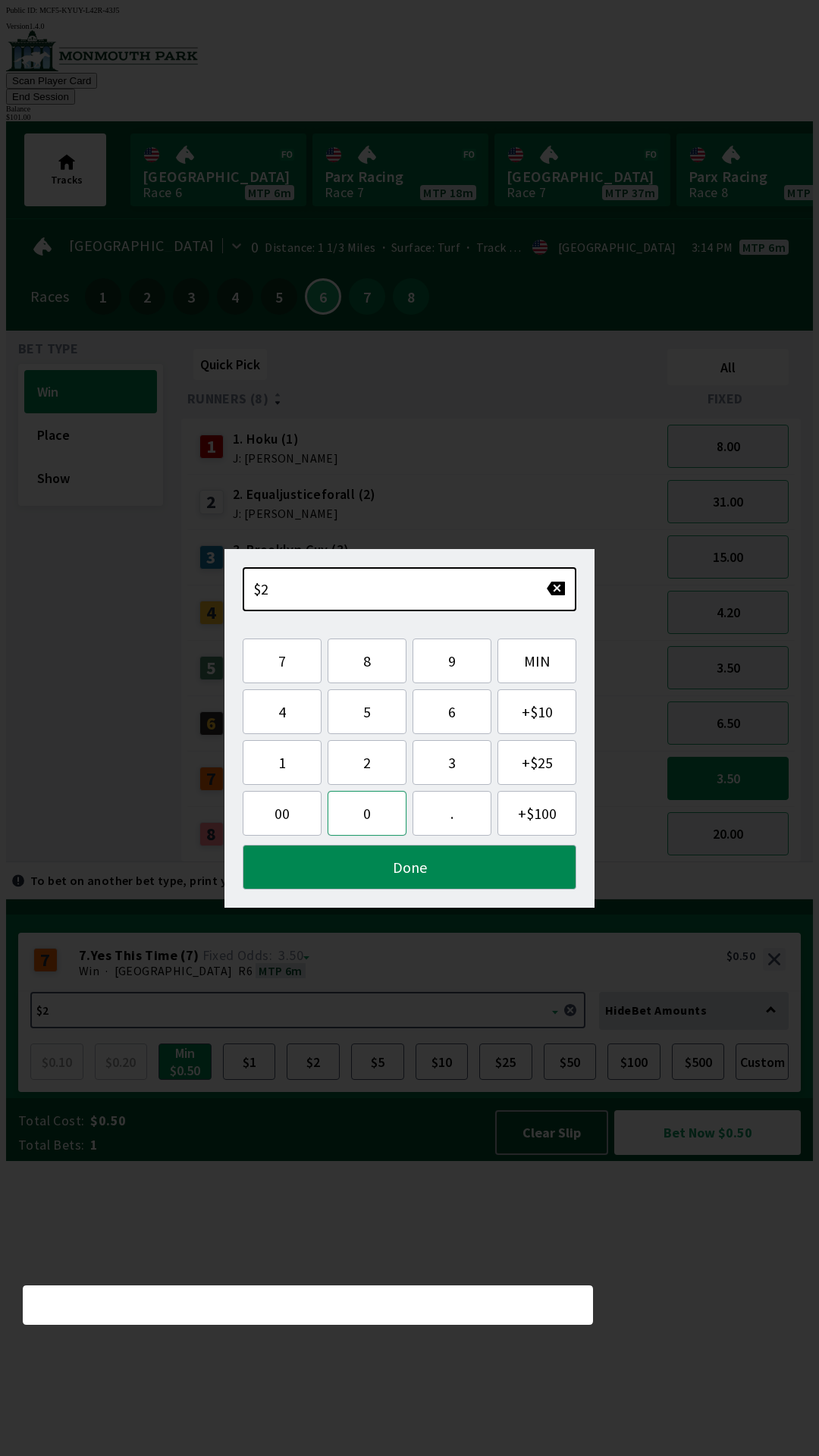
click at [368, 818] on button "0" at bounding box center [366, 813] width 79 height 45
click at [450, 813] on button "." at bounding box center [452, 813] width 79 height 45
click at [277, 812] on span "00" at bounding box center [282, 813] width 55 height 19
click at [362, 872] on button "Done" at bounding box center [409, 867] width 334 height 45
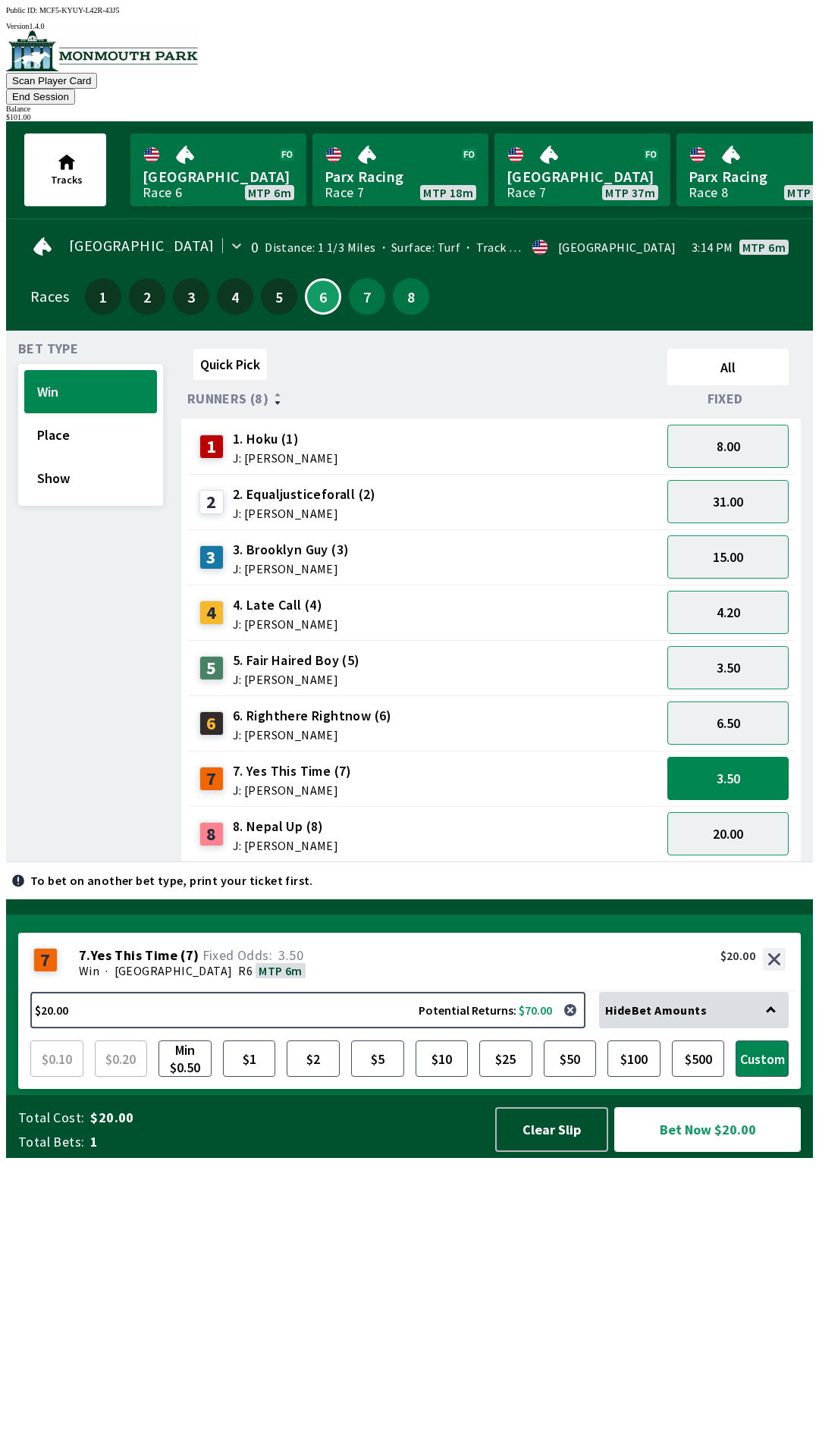
click at [711, 1151] on button "Bet Now $20.00" at bounding box center [707, 1129] width 187 height 45
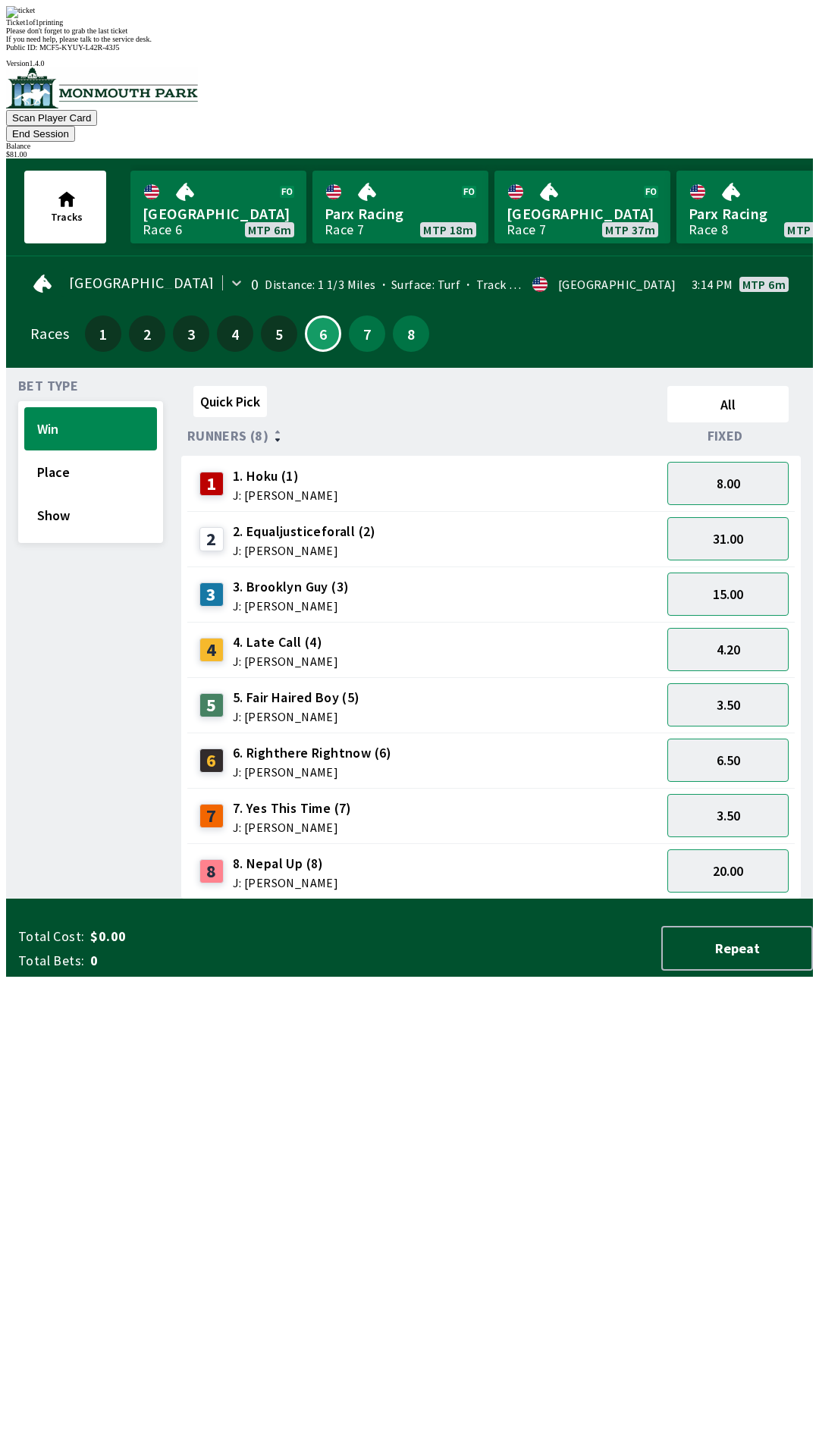
click at [332, 899] on div "Quick Pick All Runners (8) Fixed 1 1. Hoku (1) J: [PERSON_NAME] 8.00 2 2. Equal…" at bounding box center [497, 639] width 632 height 519
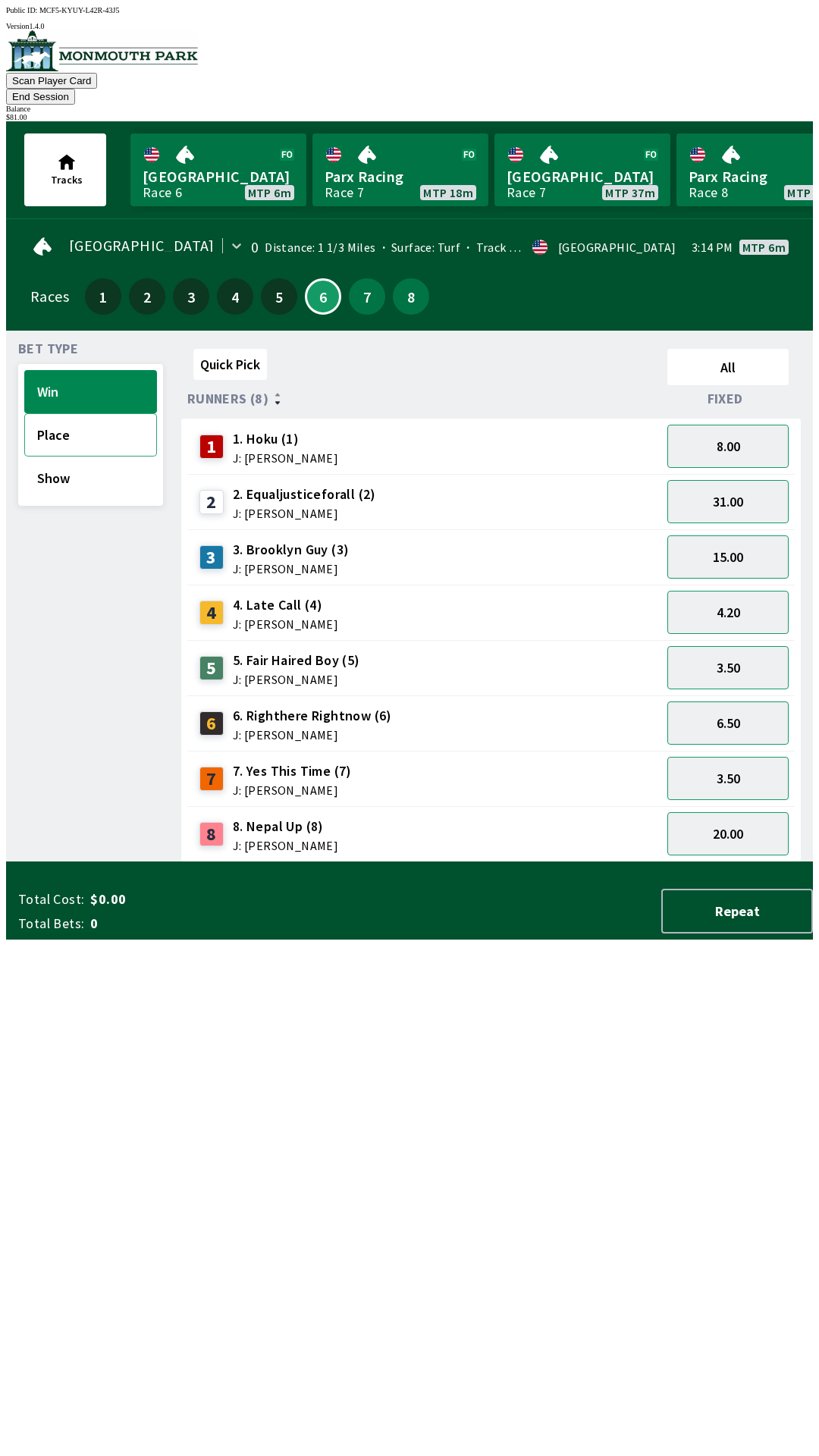
click at [65, 415] on button "Place" at bounding box center [90, 435] width 133 height 44
click at [309, 761] on span "7. Yes This Time (7)" at bounding box center [292, 770] width 119 height 20
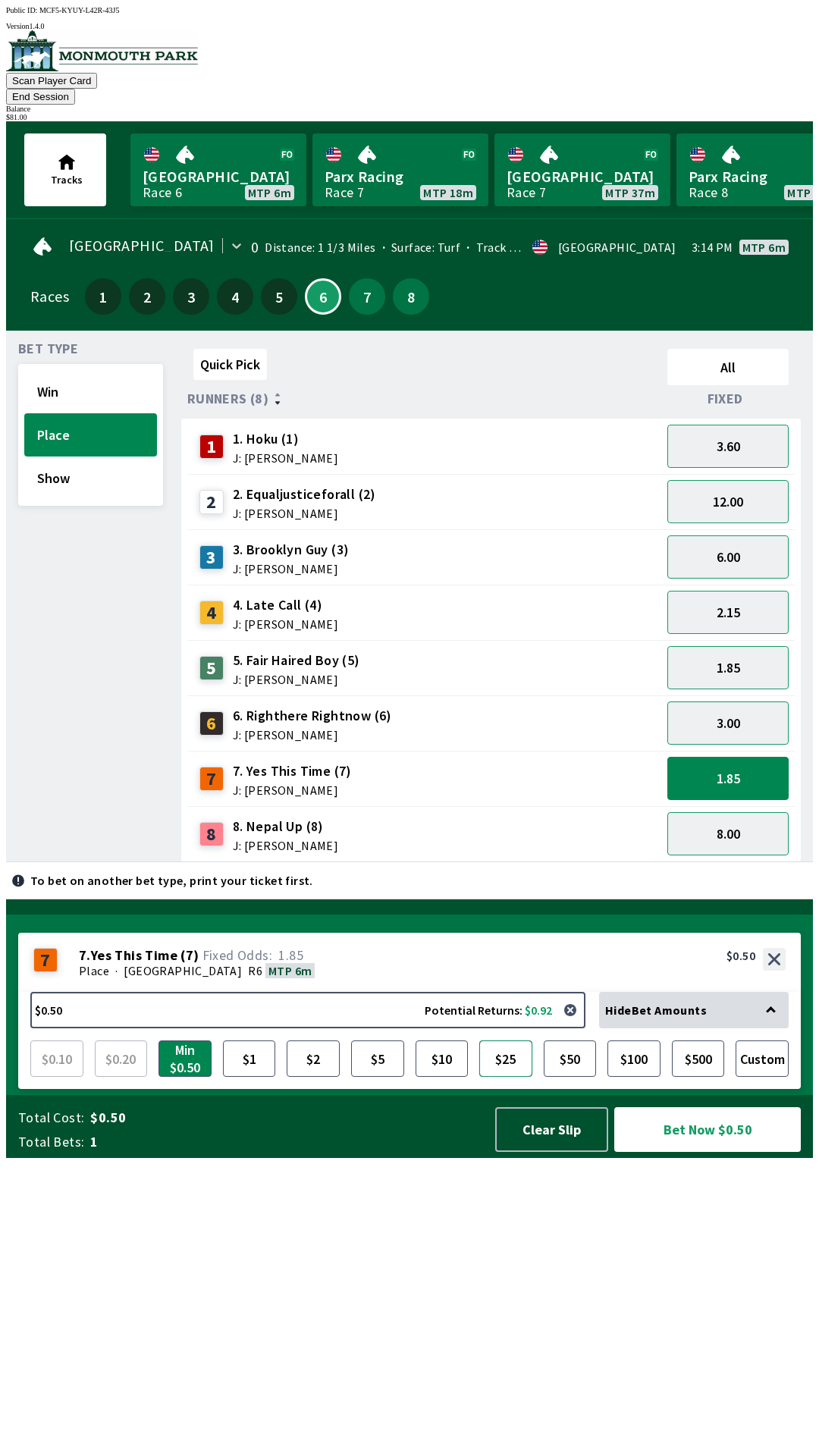
click at [503, 1077] on button "$25" at bounding box center [506, 1057] width 53 height 36
click at [698, 1151] on button "Bet Now $25.00" at bounding box center [707, 1129] width 187 height 45
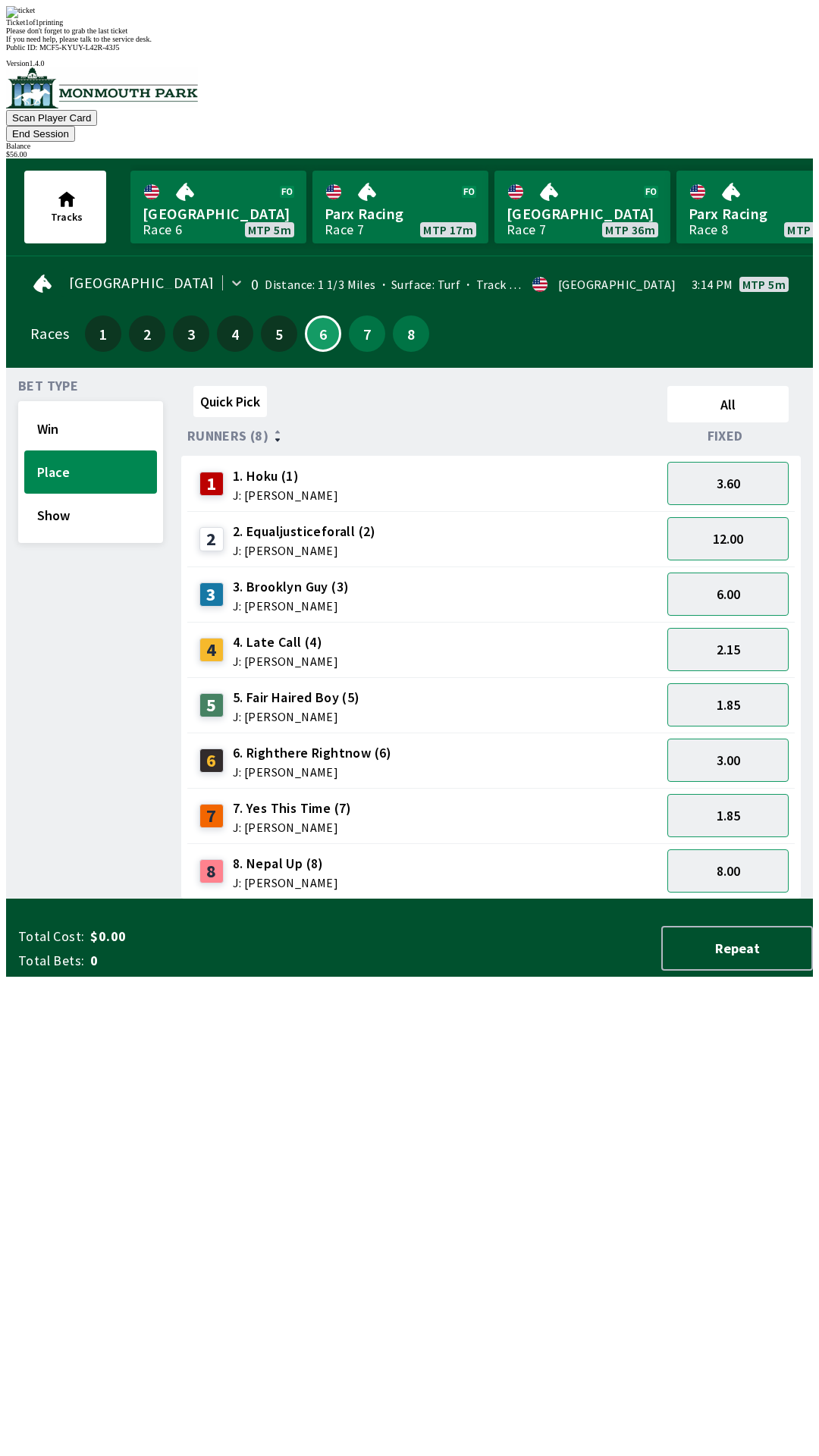
click at [439, 899] on div "Quick Pick All Runners (8) Fixed 1 1. Hoku (1) J: [PERSON_NAME] 3.60 2 2. Equal…" at bounding box center [497, 639] width 632 height 519
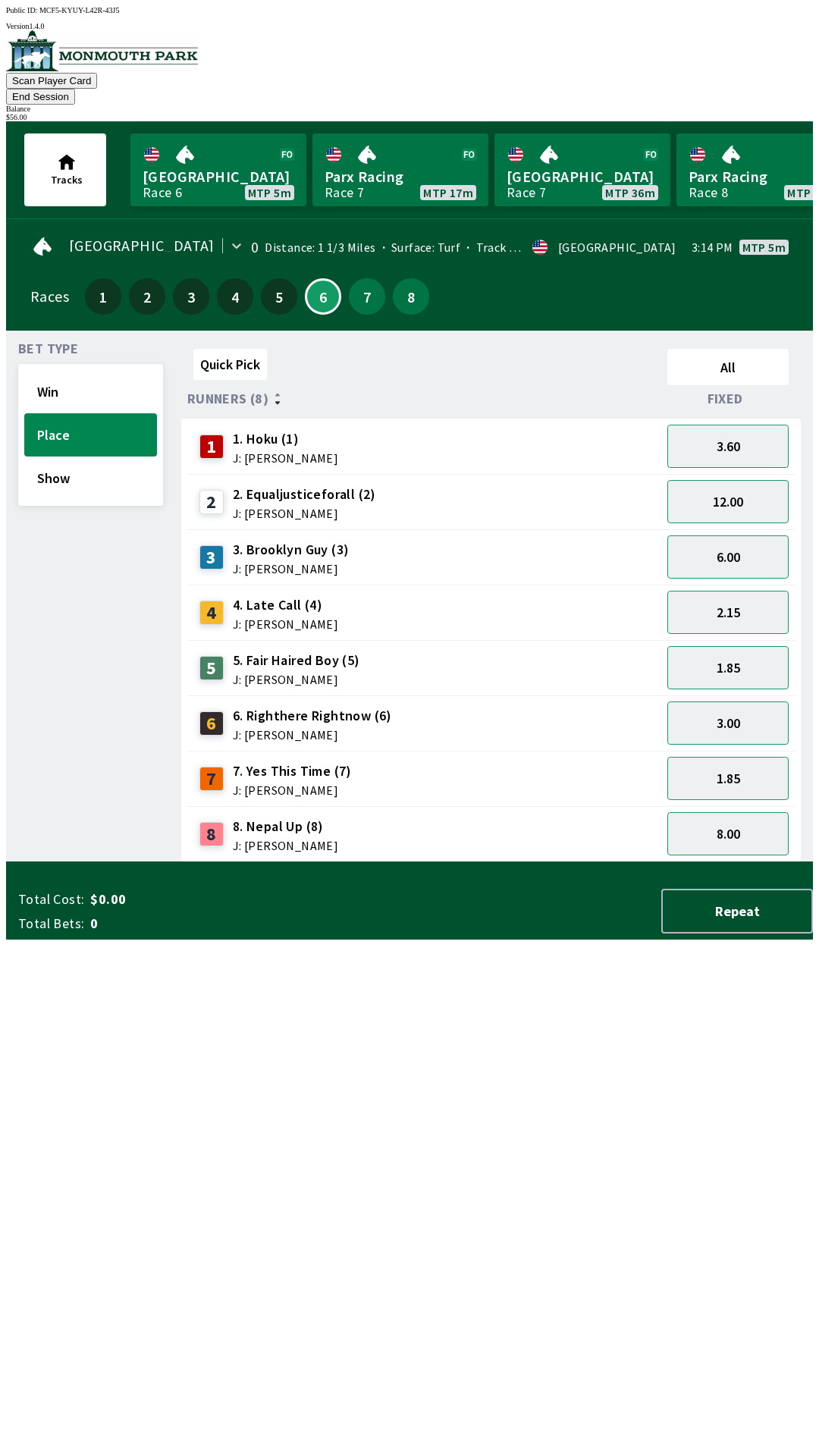
click at [630, 122] on div "Tracks Monmouth Park Race 6 MTP 5m Parx Racing Race 7 MTP 17m [GEOGRAPHIC_DATA]…" at bounding box center [416, 170] width 795 height 97
click at [75, 88] on button "End Session" at bounding box center [41, 96] width 69 height 16
click at [759, 113] on div "$ 56.00" at bounding box center [410, 117] width 807 height 8
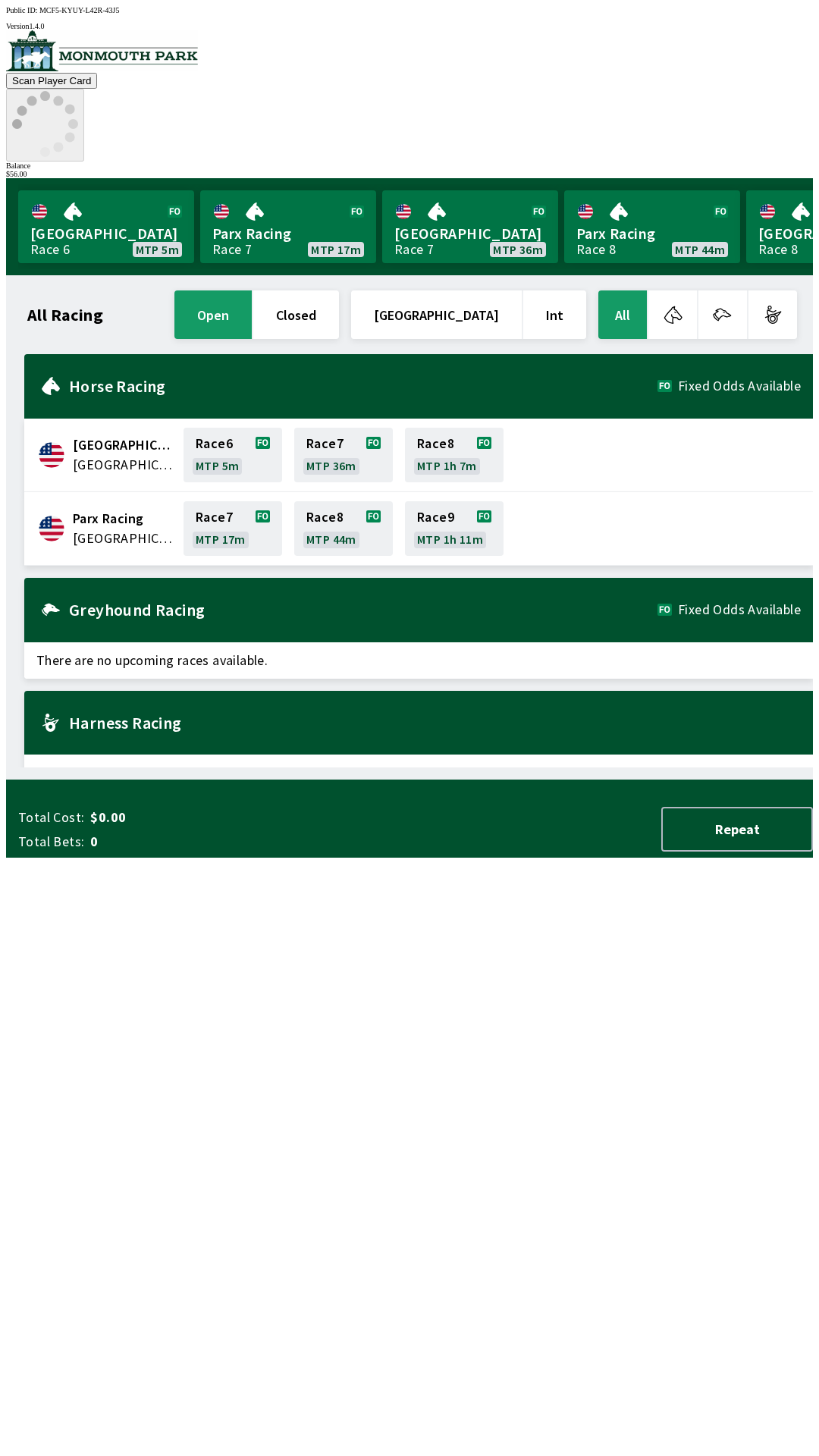
click at [548, 767] on div "All Racing open closed [GEOGRAPHIC_DATA] Int All [GEOGRAPHIC_DATA] [GEOGRAPHIC_…" at bounding box center [416, 527] width 795 height 479
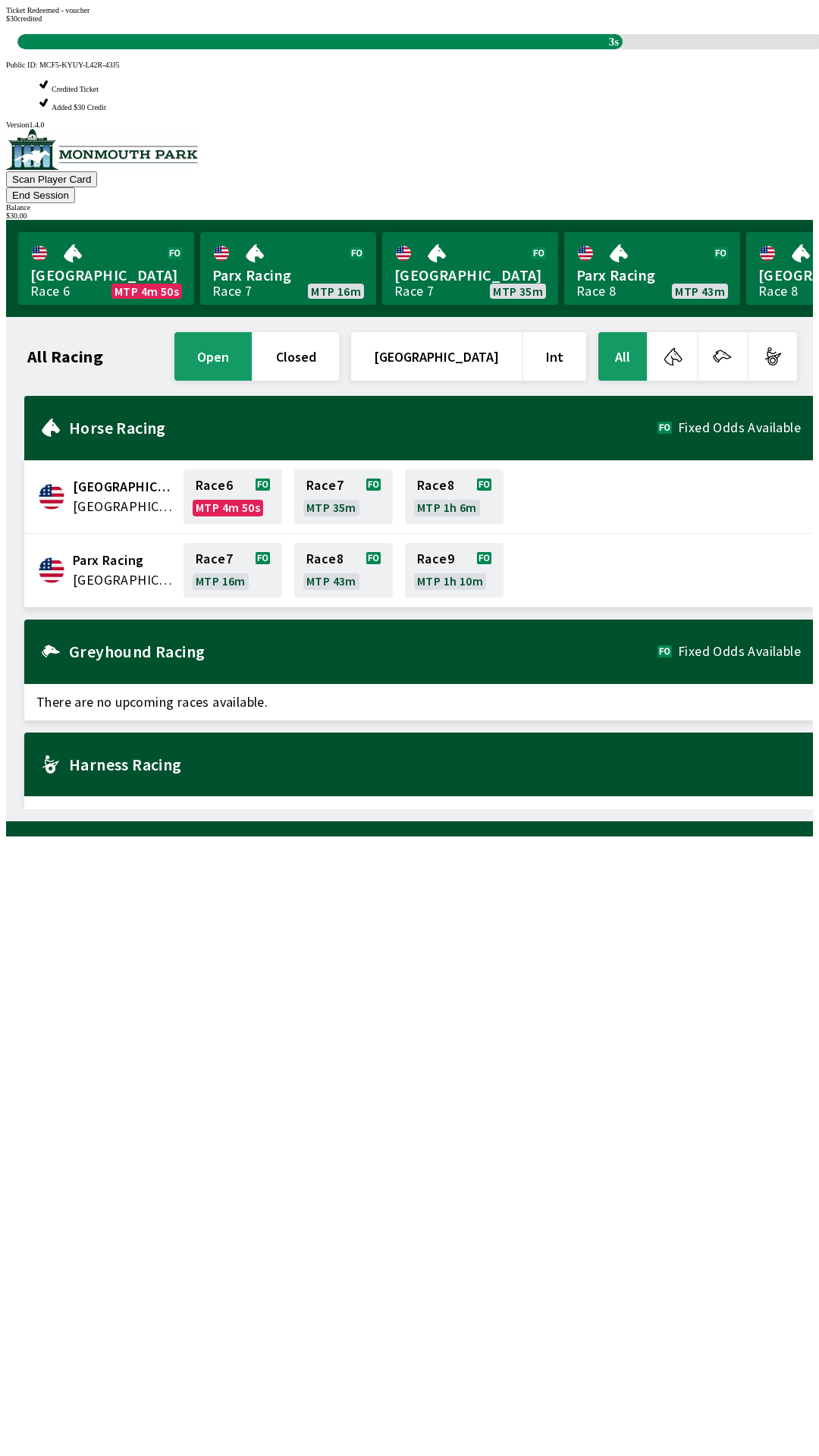
click at [616, 809] on div "All Racing open closed [GEOGRAPHIC_DATA] Int All [GEOGRAPHIC_DATA] [GEOGRAPHIC_…" at bounding box center [416, 569] width 795 height 479
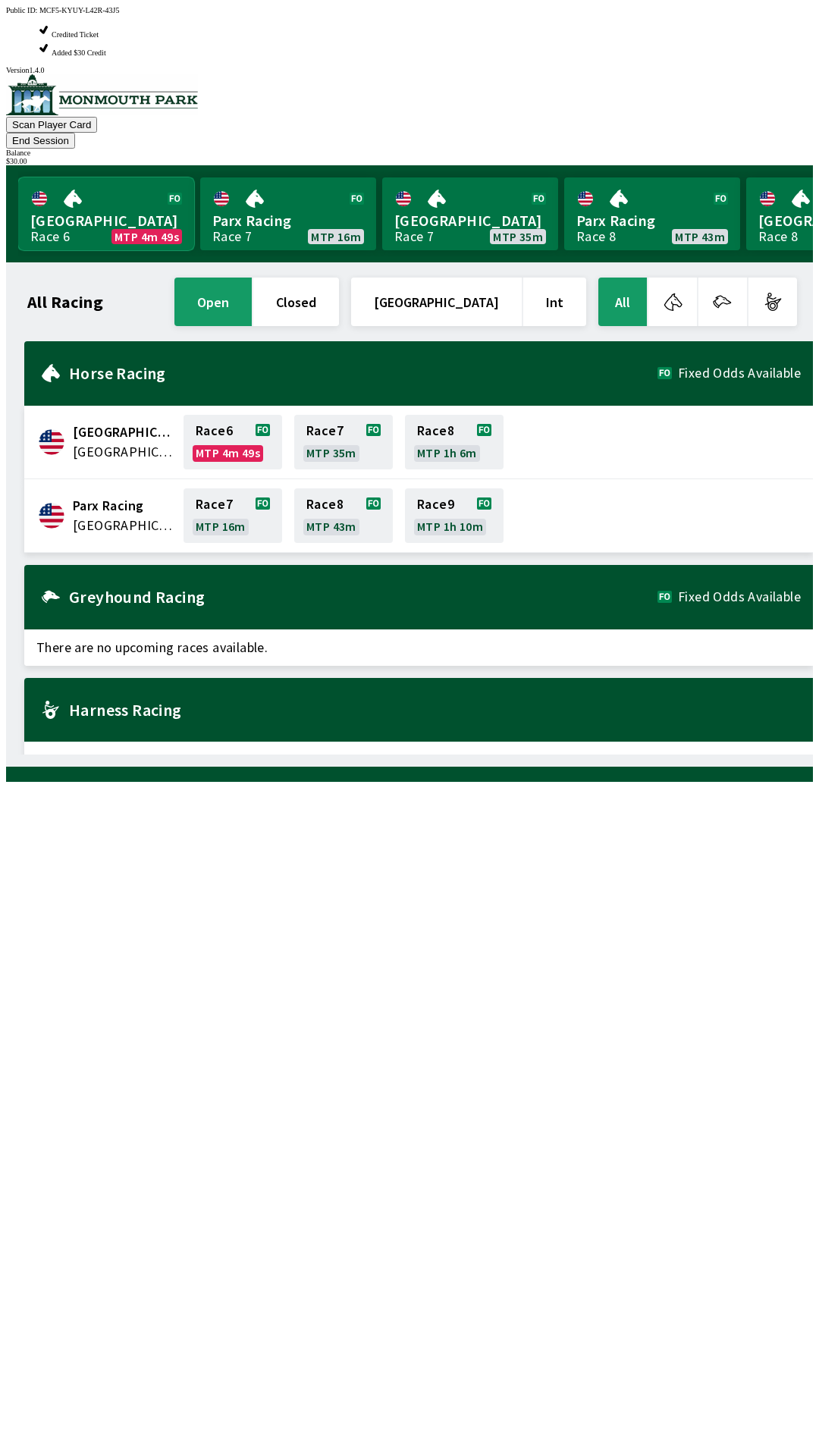
click at [149, 177] on link "[GEOGRAPHIC_DATA] Race 6 MTP 4m 49s" at bounding box center [106, 214] width 176 height 72
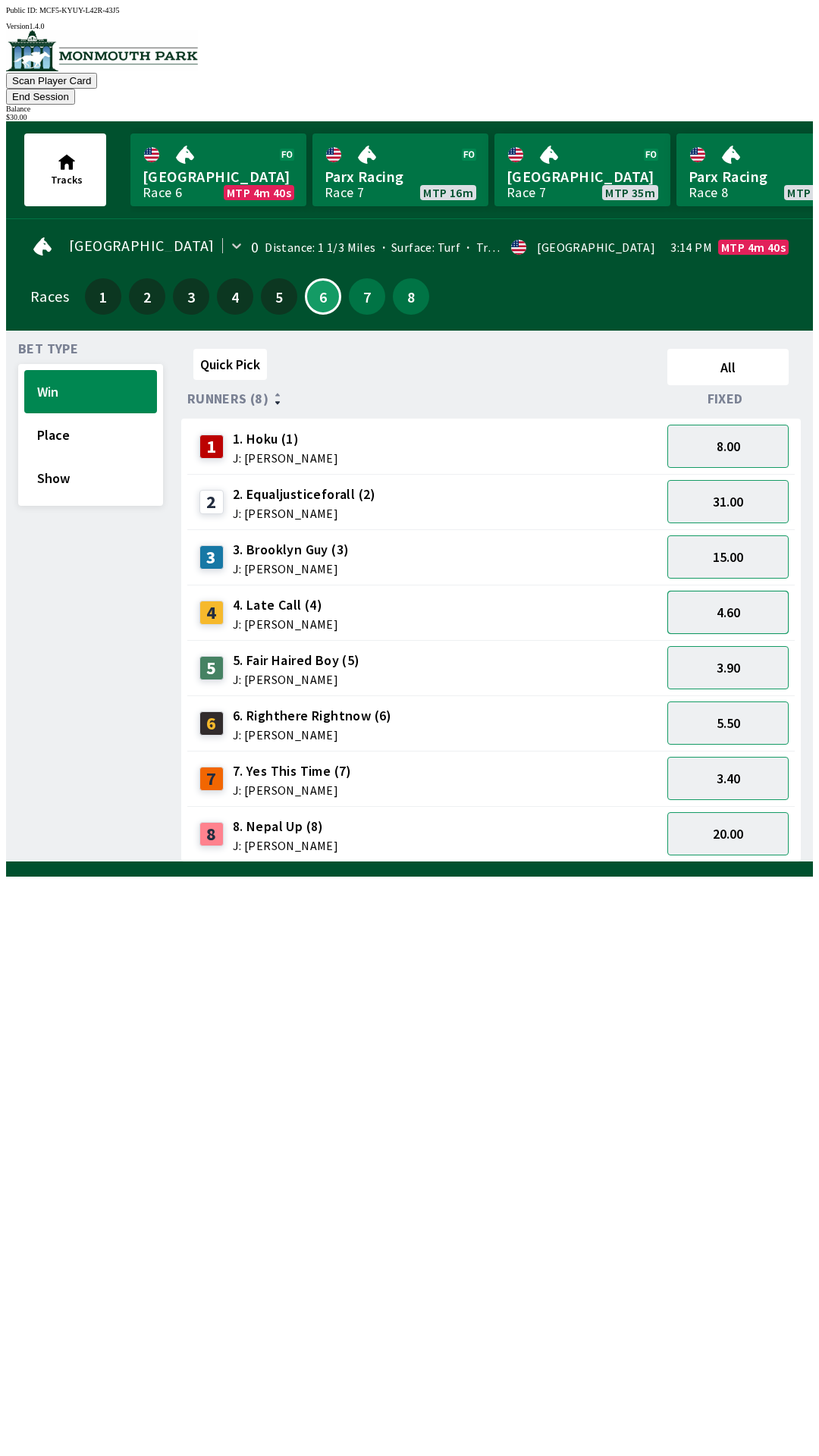
click at [762, 595] on button "4.60" at bounding box center [728, 612] width 122 height 44
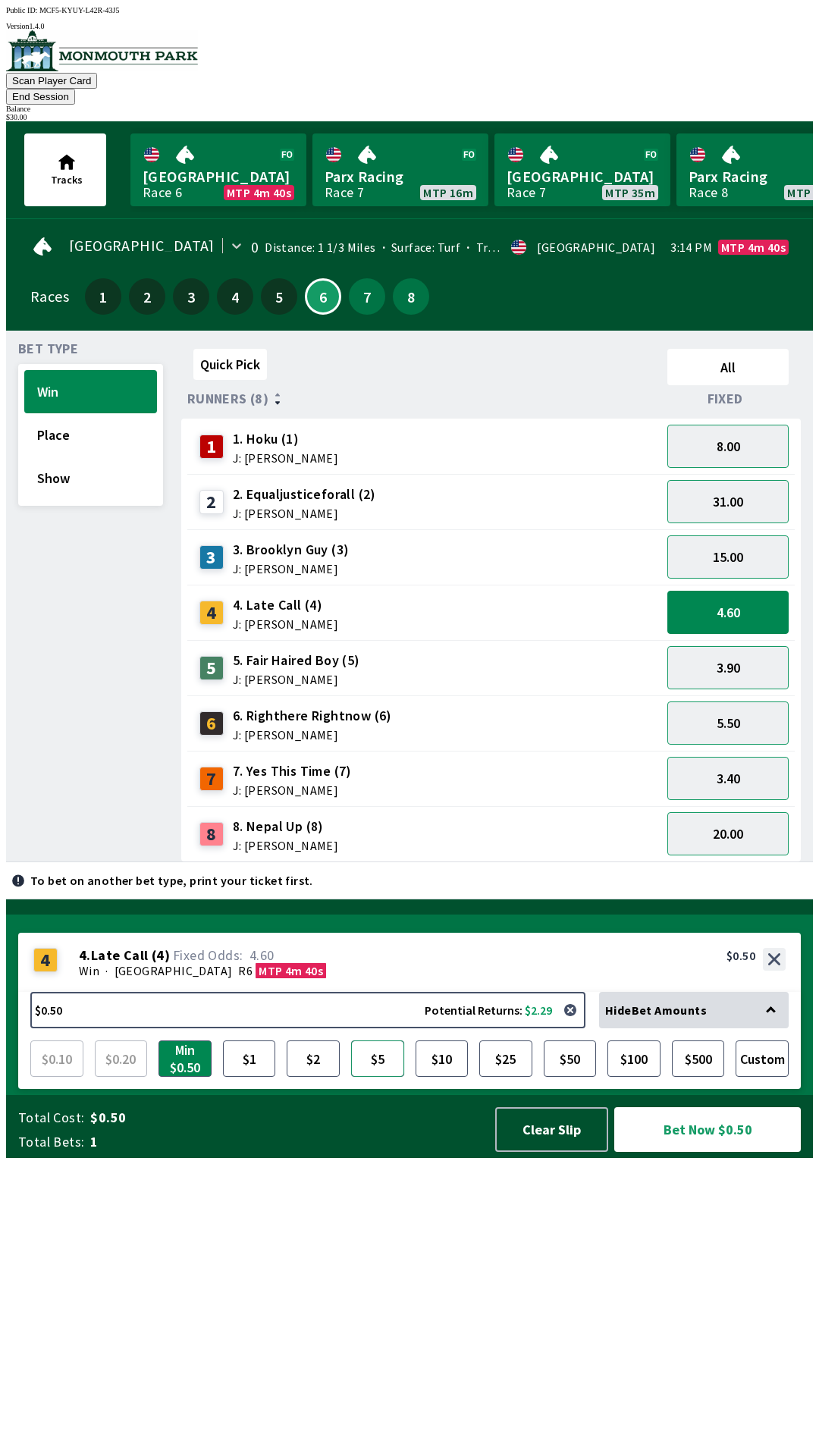
click at [387, 1077] on button "$5" at bounding box center [377, 1057] width 53 height 36
click at [390, 1077] on button "$5" at bounding box center [377, 1057] width 53 height 36
click at [386, 1077] on button "$5" at bounding box center [377, 1057] width 53 height 36
click at [586, 1025] on button "button" at bounding box center [570, 1009] width 31 height 31
click at [579, 1151] on button "Clear Slip" at bounding box center [552, 1129] width 113 height 45
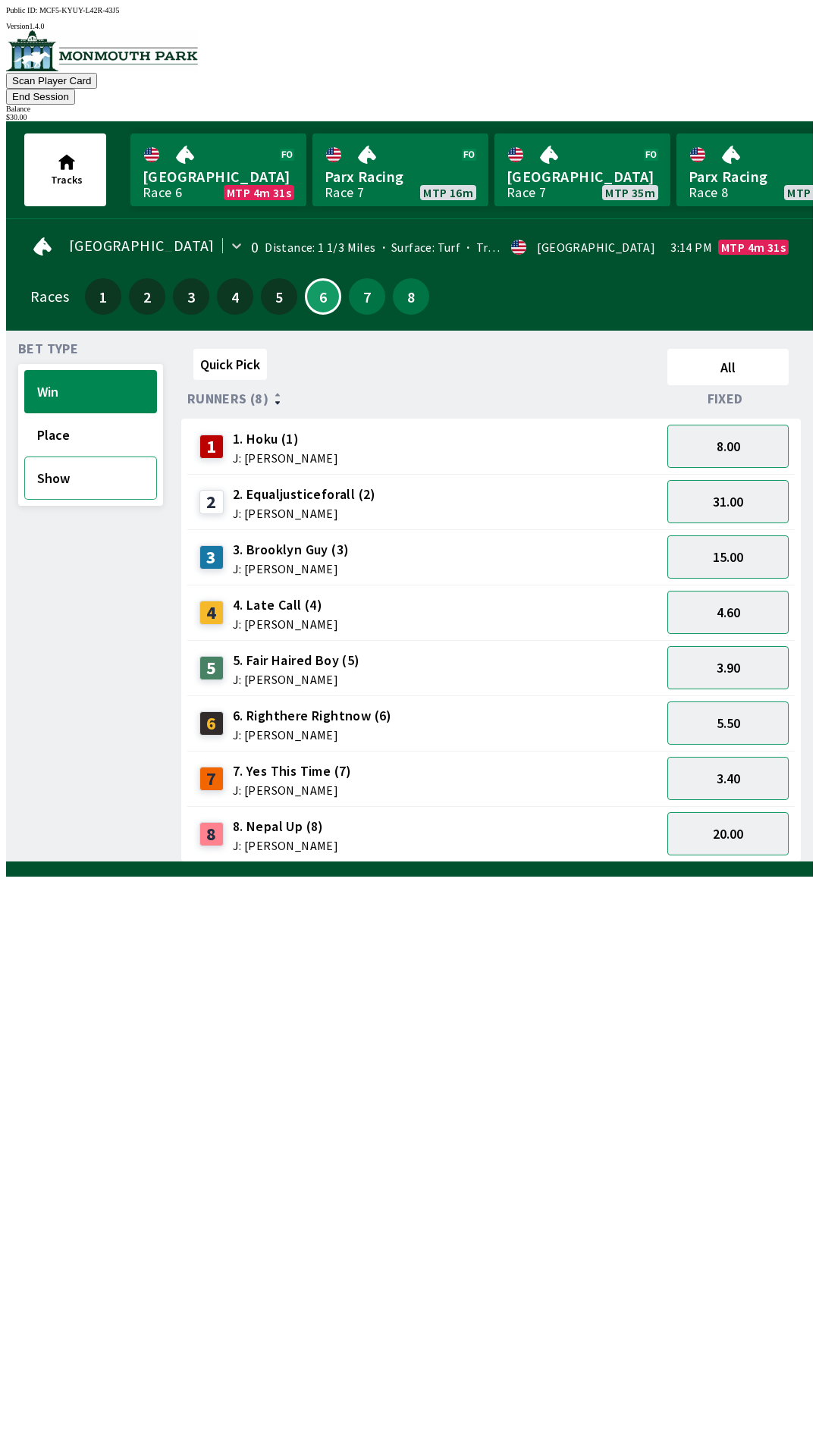
click at [105, 456] on button "Show" at bounding box center [90, 478] width 133 height 44
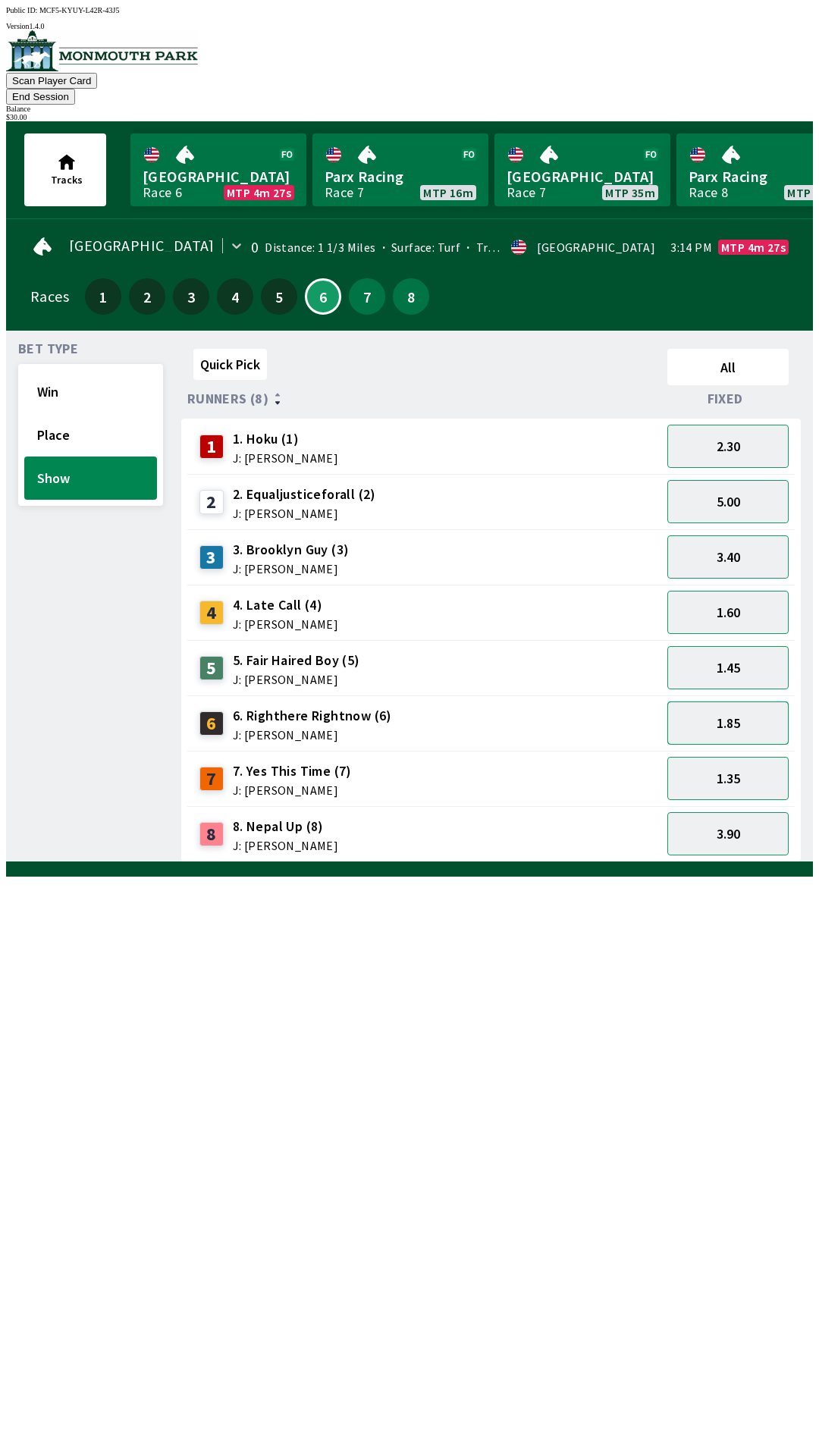
click at [756, 702] on button "1.85" at bounding box center [728, 723] width 122 height 44
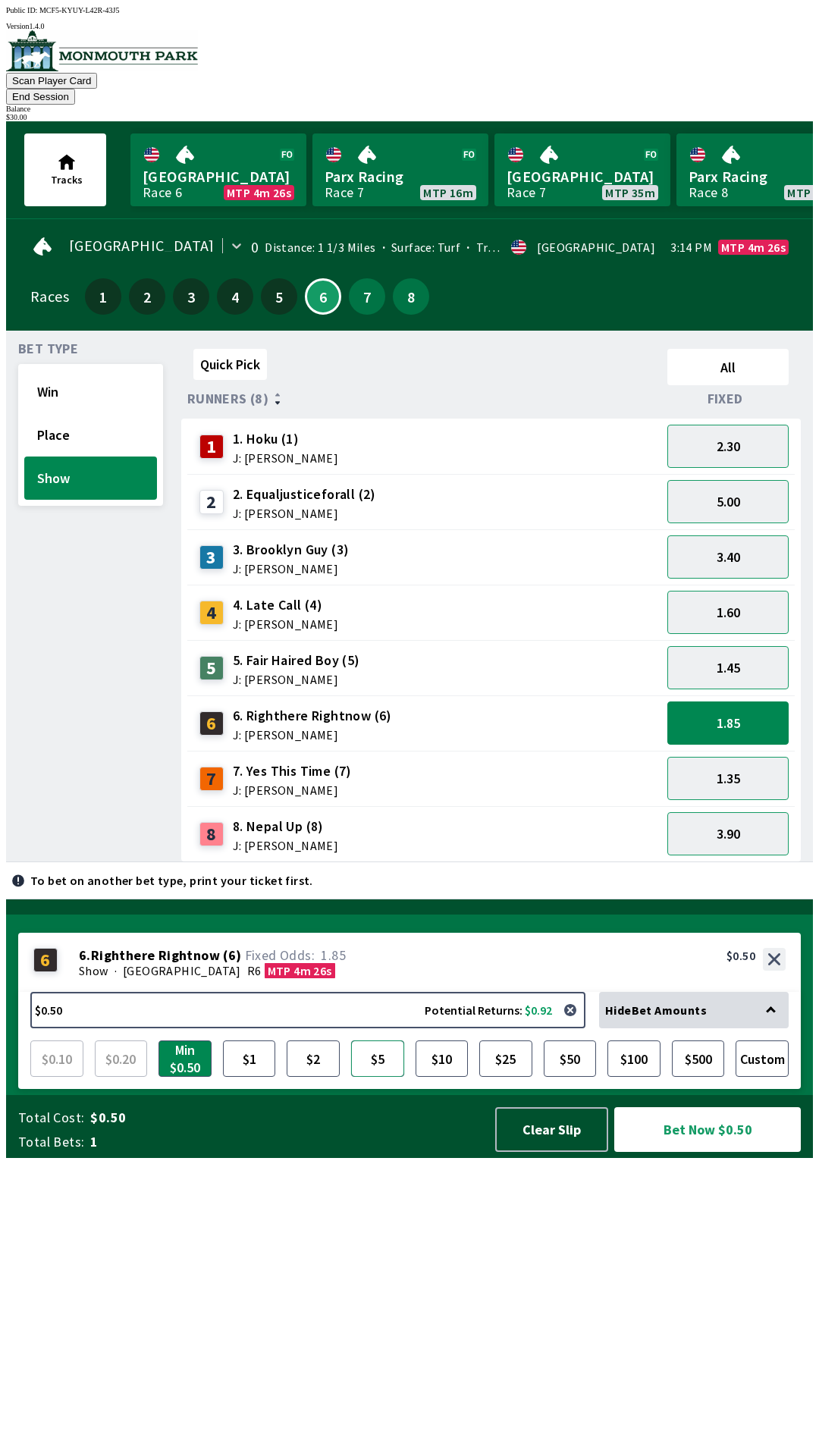
click at [385, 1077] on button "$5" at bounding box center [377, 1057] width 53 height 36
click at [93, 421] on button "Place" at bounding box center [90, 435] width 133 height 44
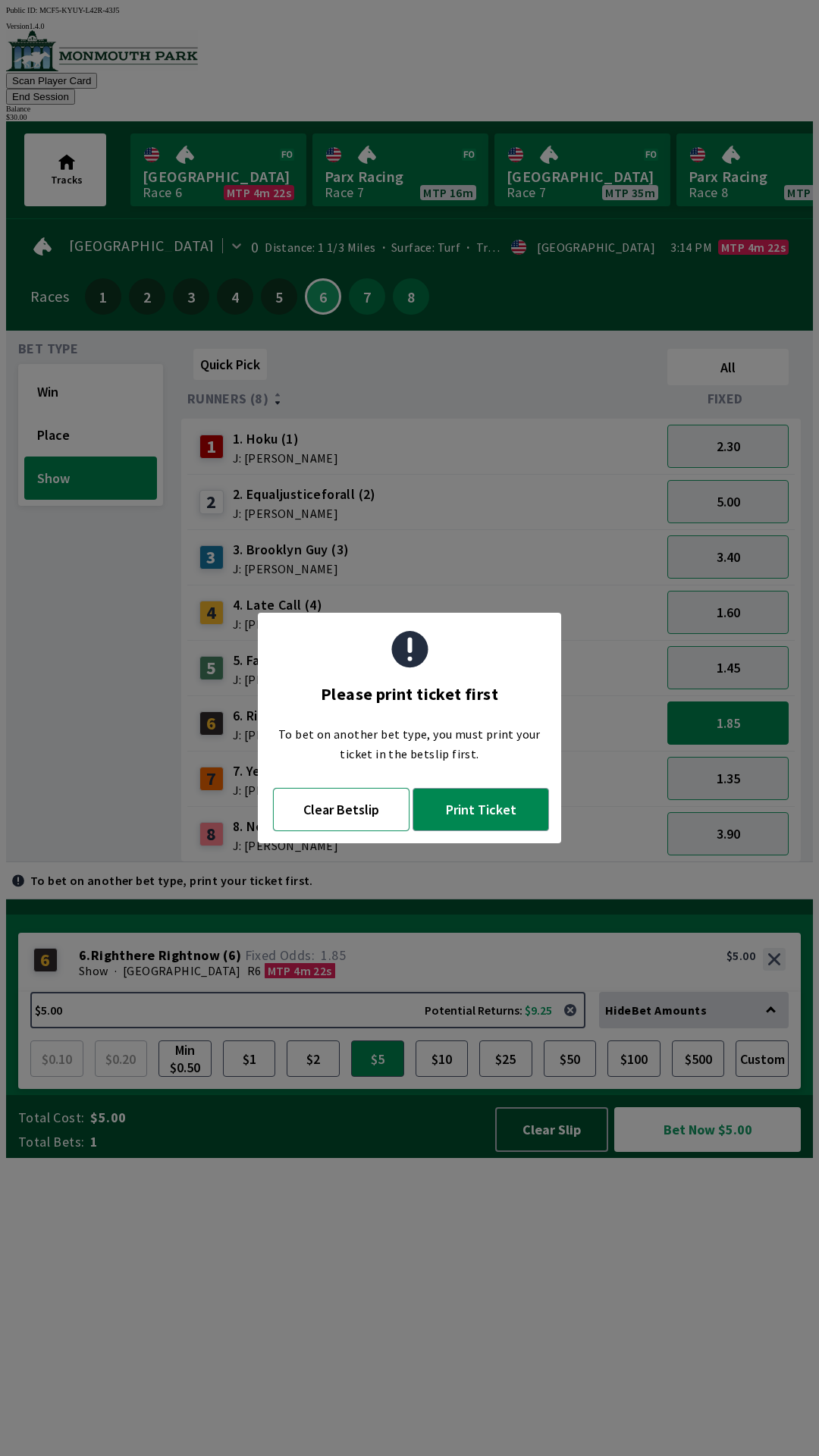
click at [364, 821] on button "Clear Betslip" at bounding box center [341, 809] width 137 height 44
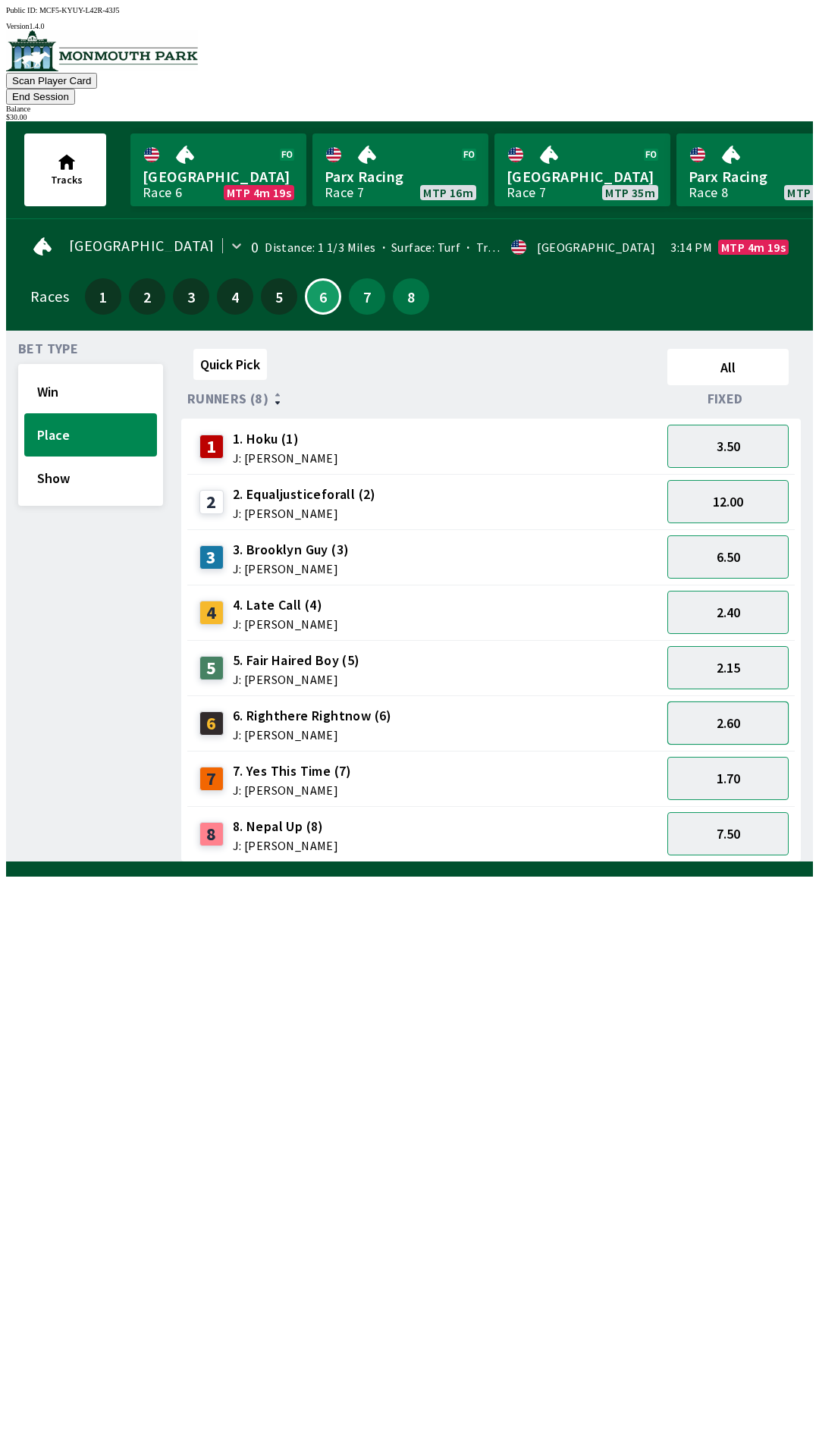
click at [746, 708] on button "2.60" at bounding box center [728, 723] width 122 height 44
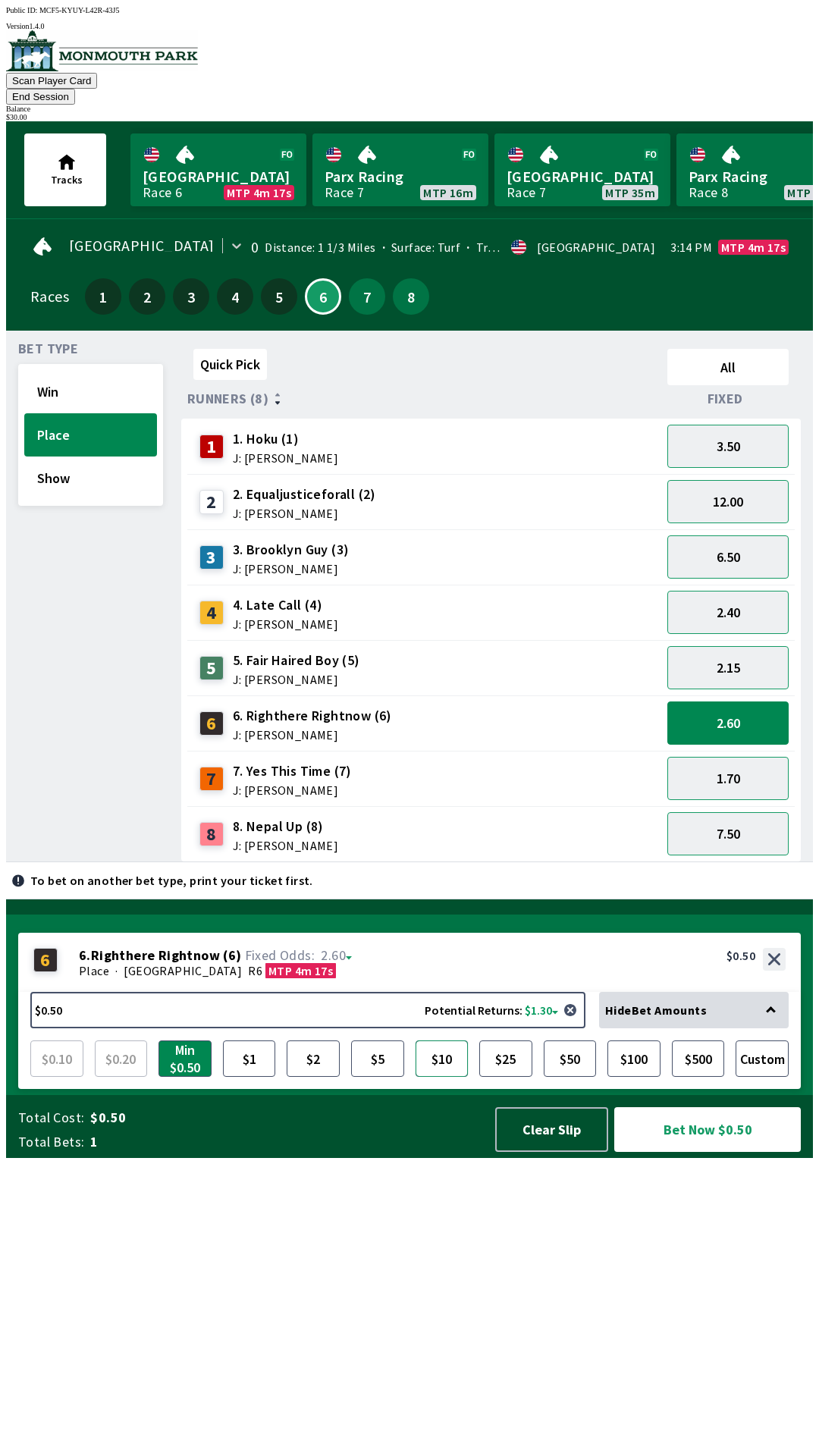
click at [445, 1077] on button "$10" at bounding box center [442, 1057] width 53 height 36
click at [386, 1077] on button "$5" at bounding box center [377, 1057] width 53 height 36
click at [715, 1151] on button "Bet Now $5.00" at bounding box center [707, 1129] width 187 height 45
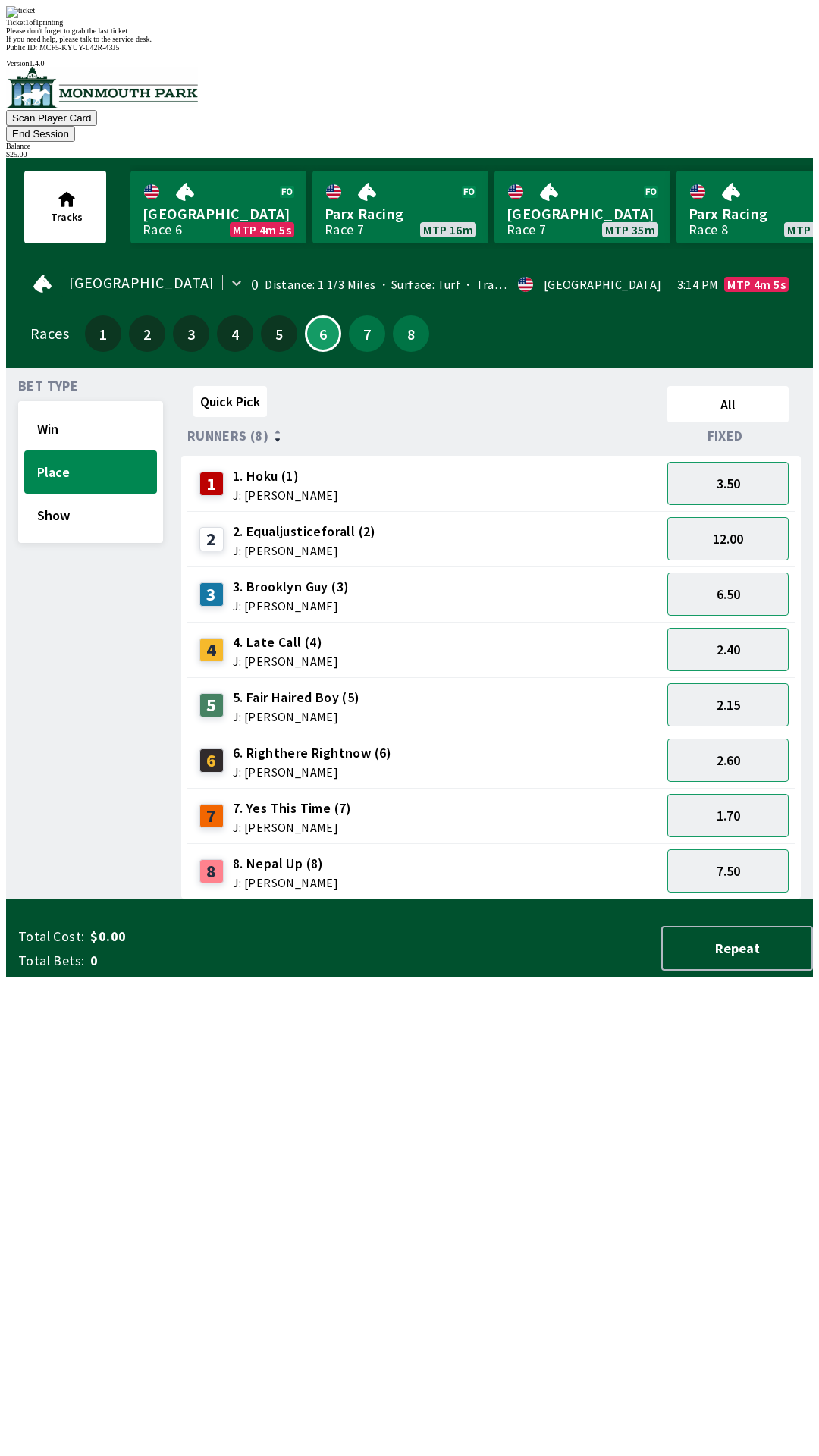
click at [413, 899] on div "Quick Pick All Runners (8) Fixed 1 1. Hoku (1) J: [PERSON_NAME] 3.50 2 2. Equal…" at bounding box center [497, 639] width 632 height 519
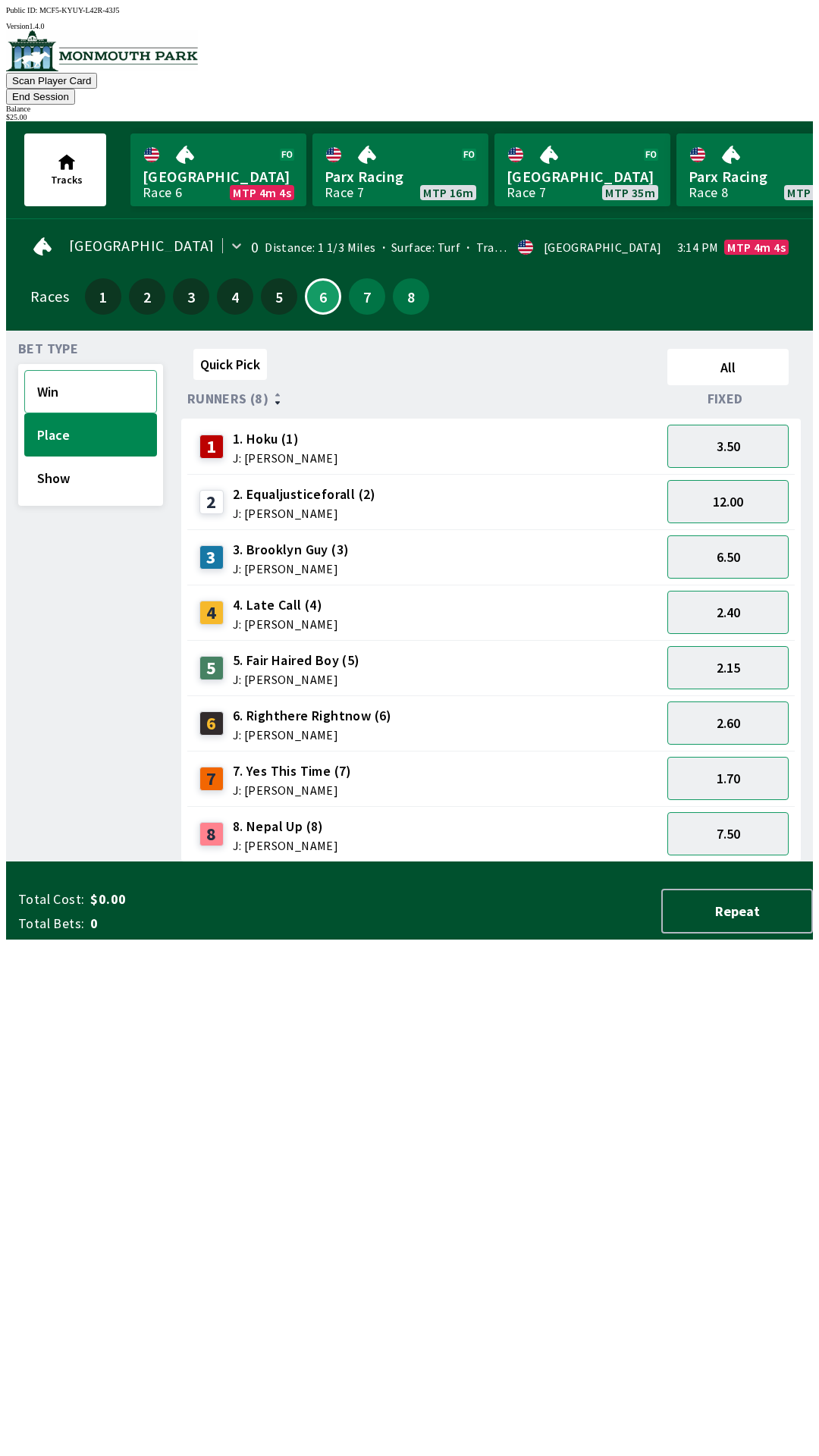
click at [90, 370] on button "Win" at bounding box center [90, 391] width 133 height 44
click at [755, 595] on button "4.60" at bounding box center [728, 612] width 122 height 44
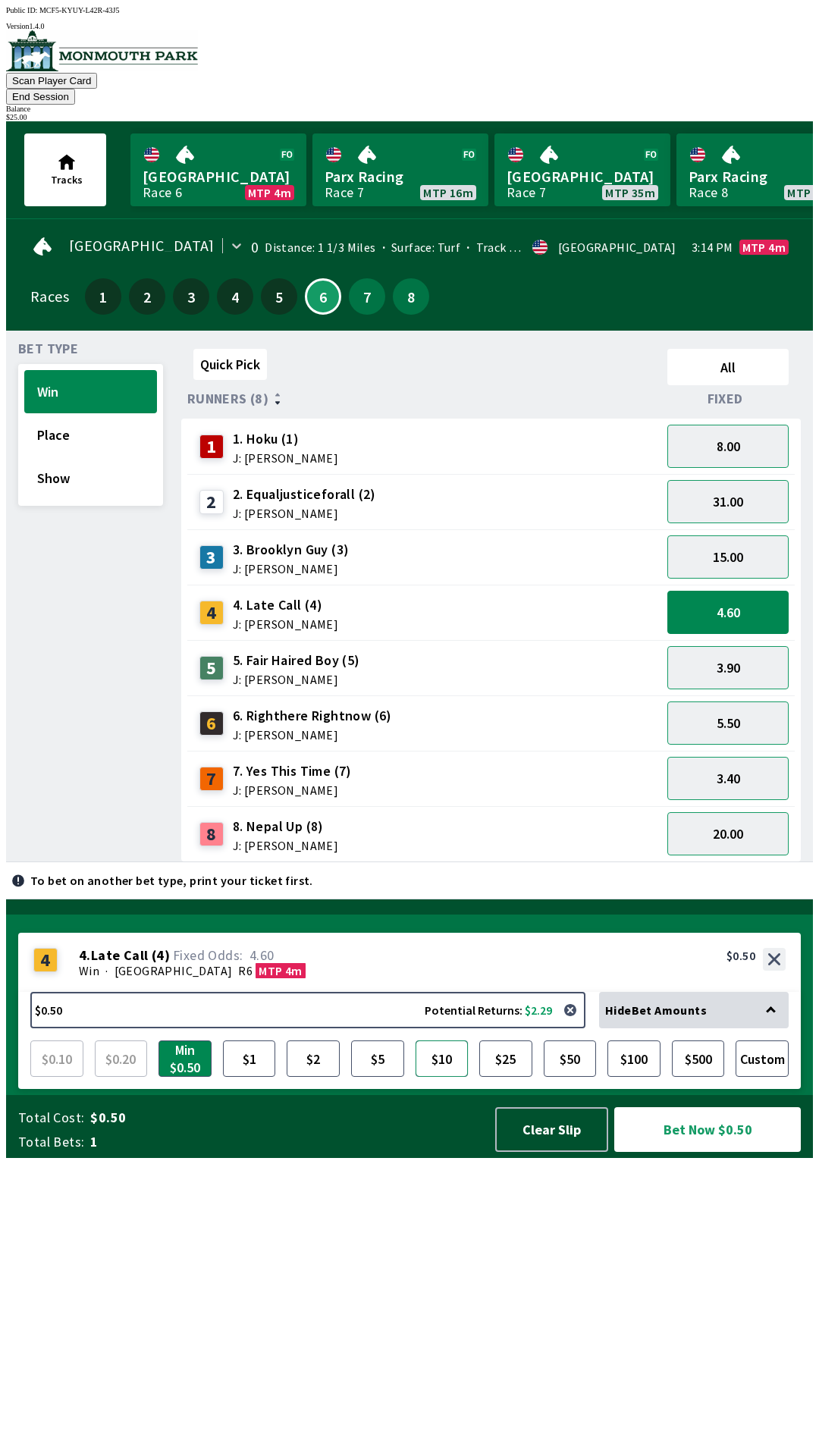
click at [443, 1077] on button "$10" at bounding box center [442, 1057] width 53 height 36
click at [388, 1077] on button "$5" at bounding box center [377, 1057] width 53 height 36
click at [733, 1151] on button "Bet Now $5.00" at bounding box center [707, 1129] width 187 height 45
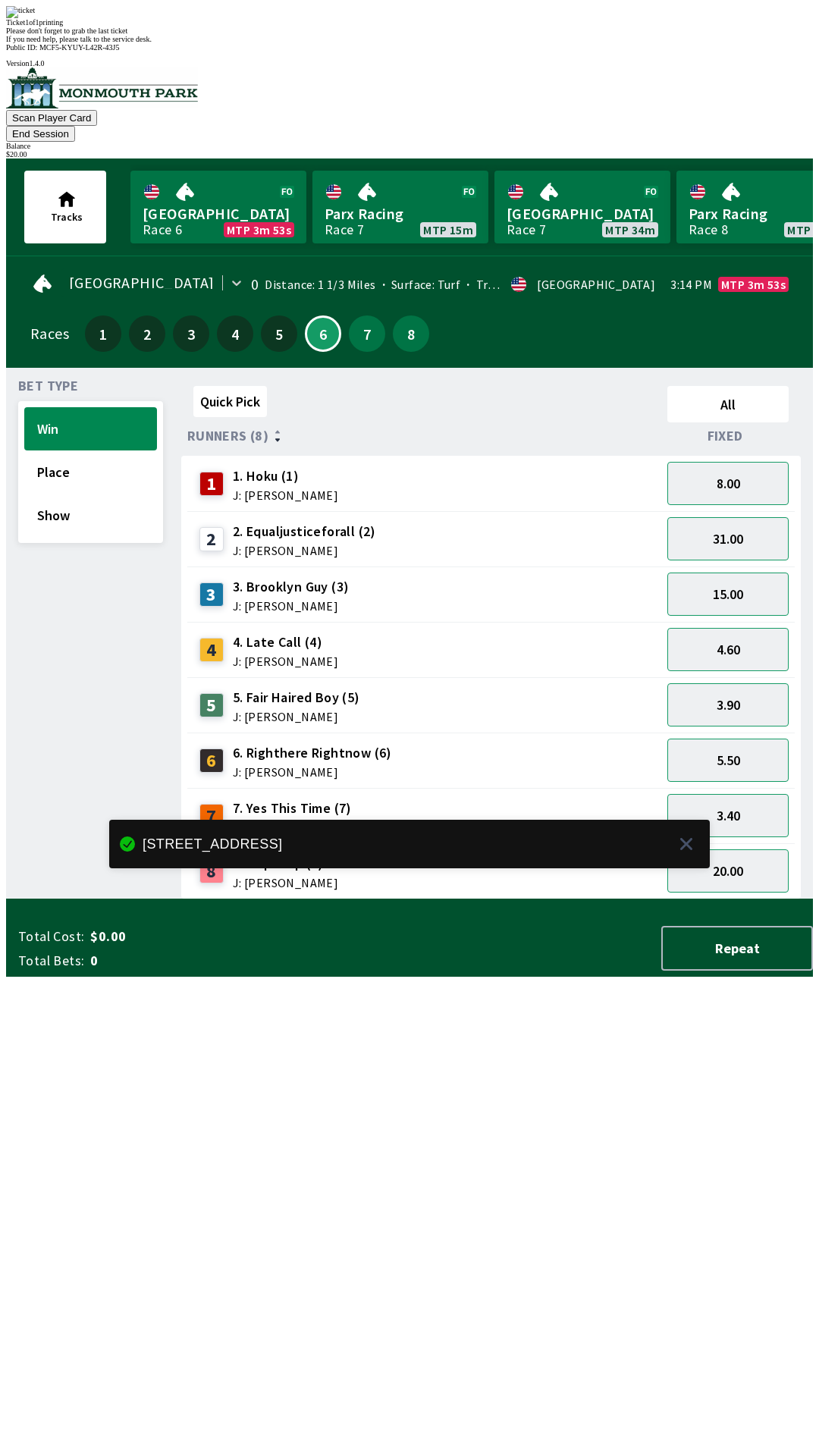
click at [770, 899] on div "Quick Pick All Runners (8) Fixed 1 1. Hoku (1) J: [PERSON_NAME] 8.00 2 2. Equal…" at bounding box center [497, 639] width 632 height 519
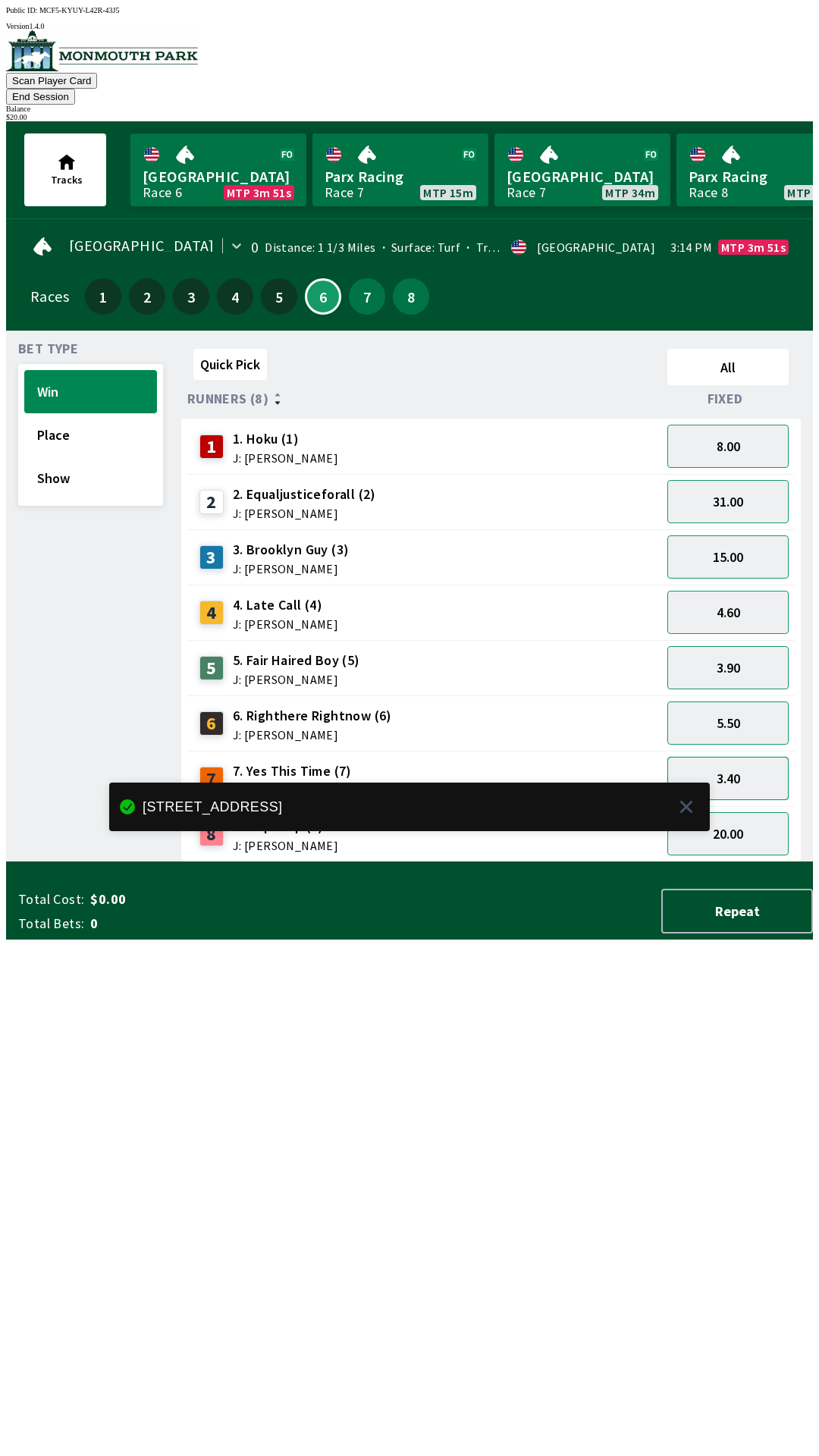
click at [754, 756] on button "3.40" at bounding box center [728, 778] width 122 height 44
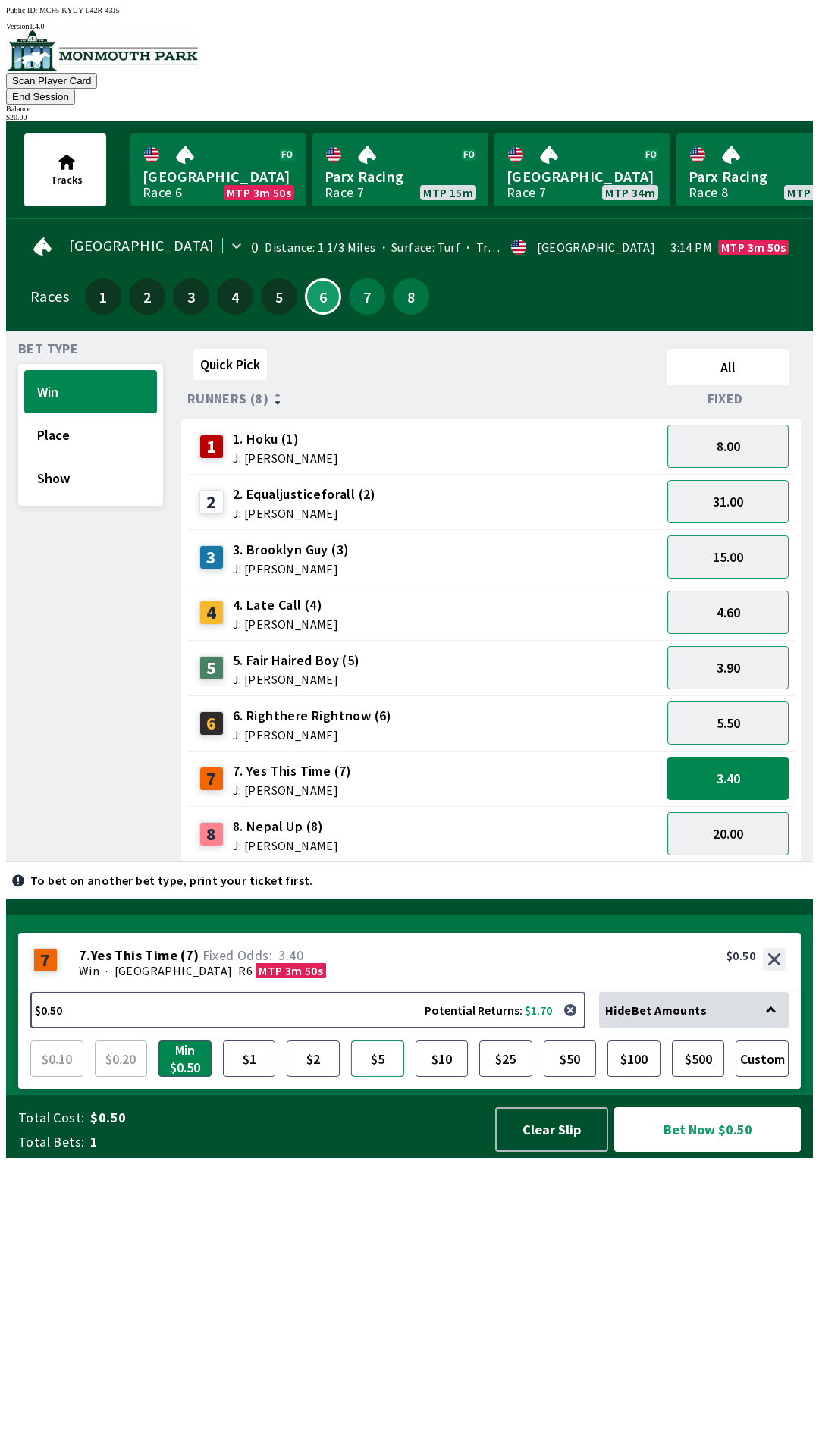
click at [393, 1077] on button "$5" at bounding box center [377, 1057] width 53 height 36
click at [749, 646] on button "3.90" at bounding box center [728, 667] width 122 height 44
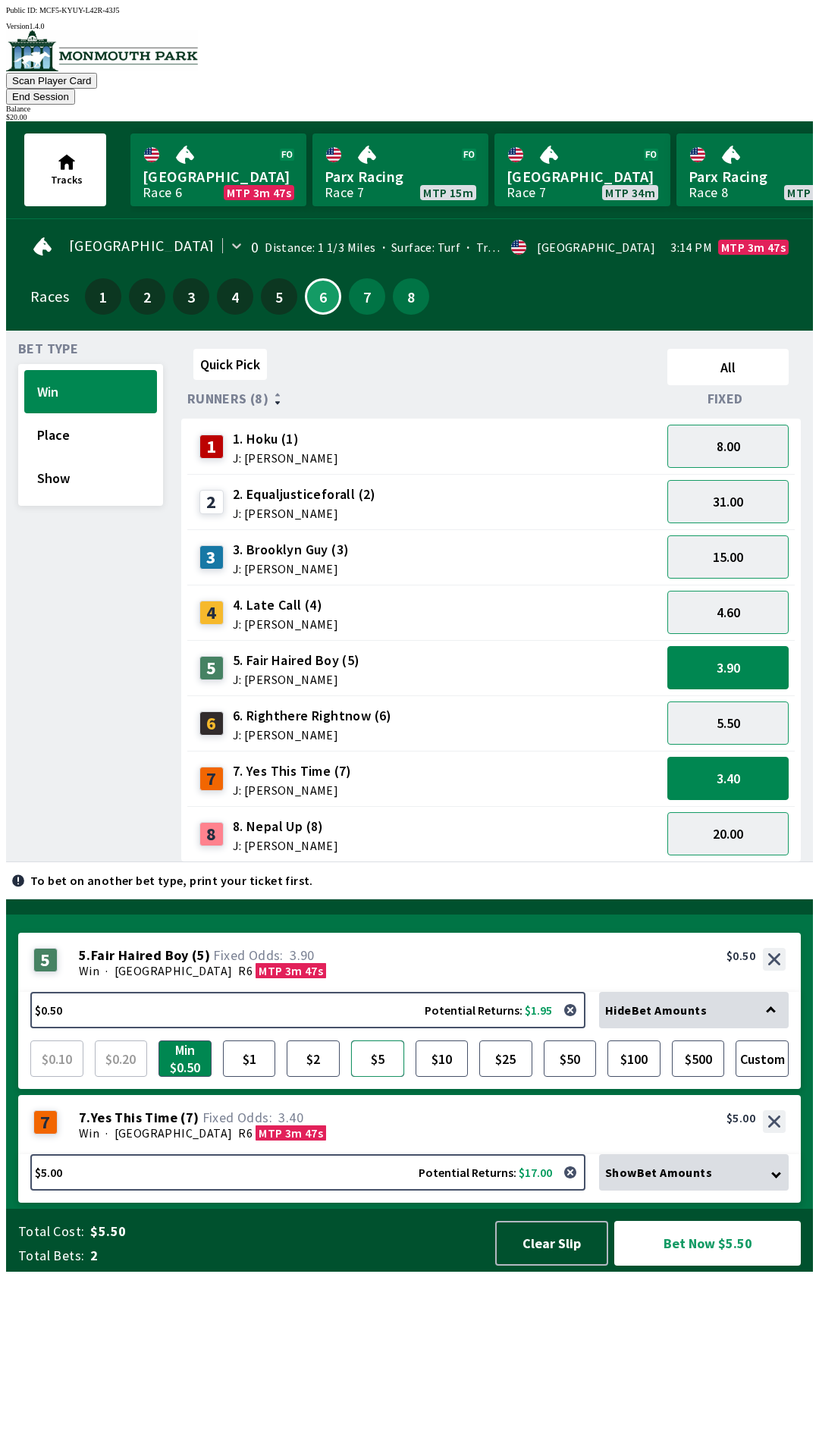
click at [380, 1077] on button "$5" at bounding box center [377, 1057] width 53 height 36
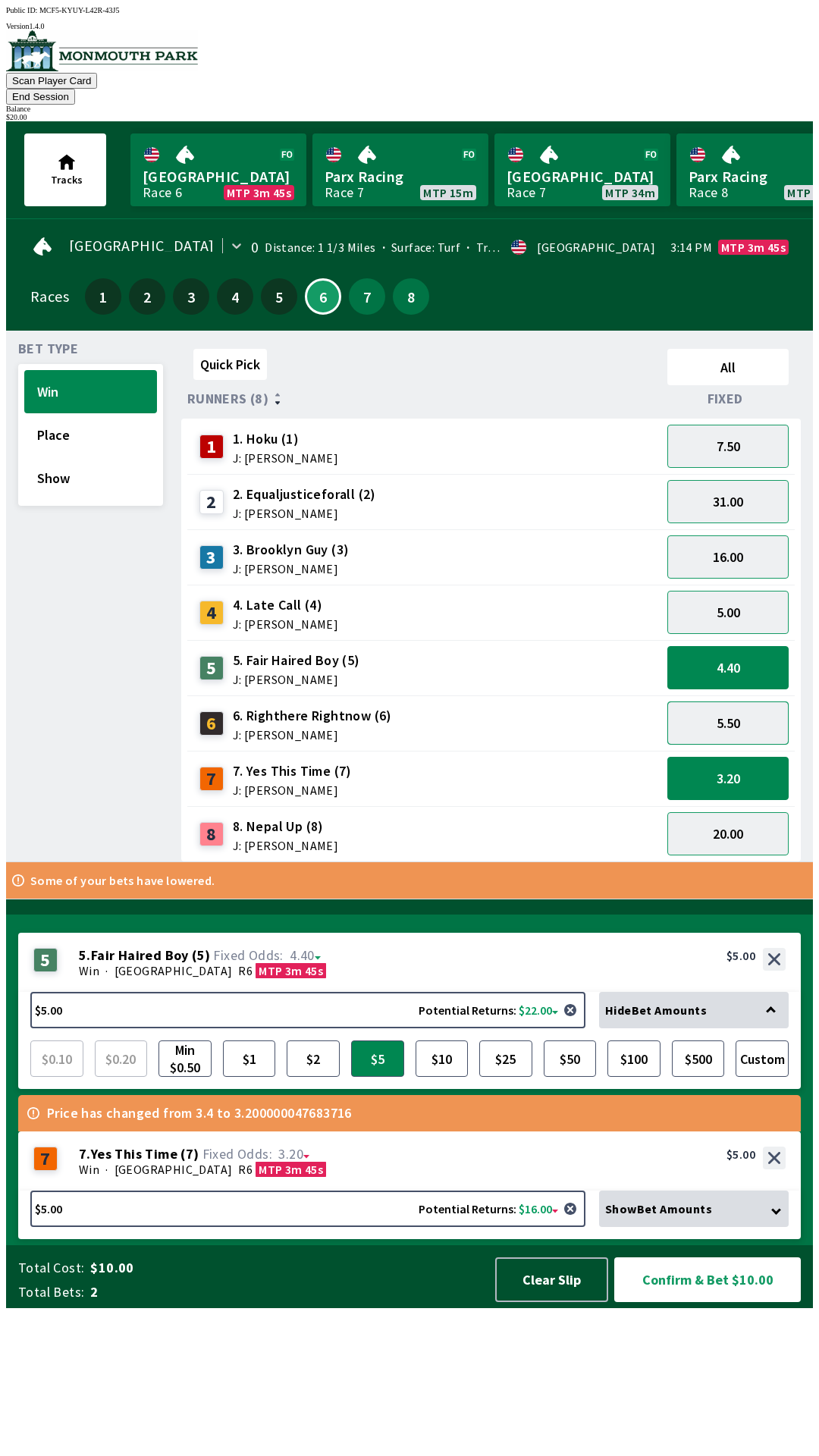
click at [740, 708] on button "5.50" at bounding box center [728, 723] width 122 height 44
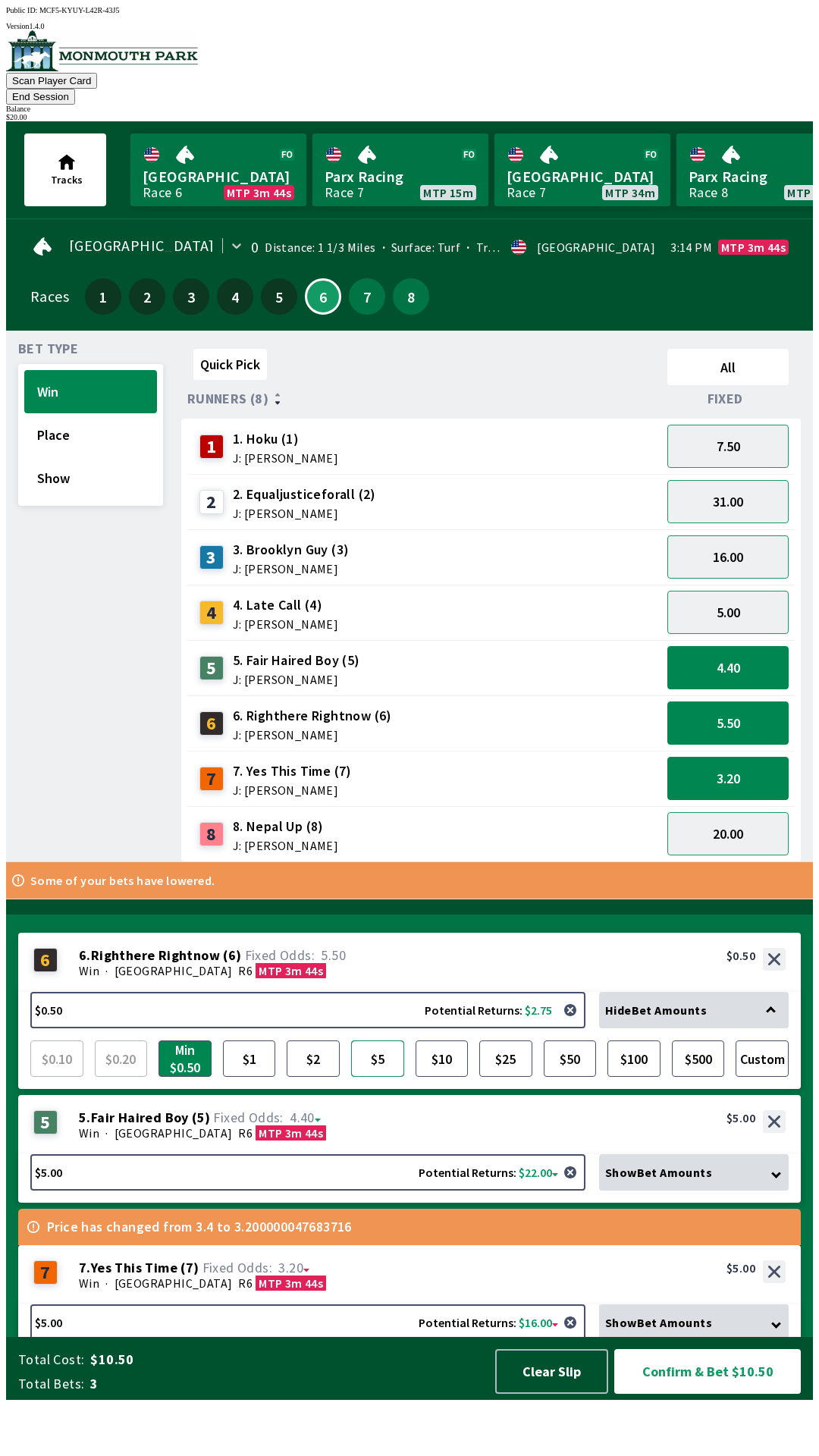
click at [380, 1077] on button "$5" at bounding box center [377, 1057] width 53 height 36
click at [733, 1394] on button "Confirm & Bet $15.00" at bounding box center [707, 1371] width 187 height 45
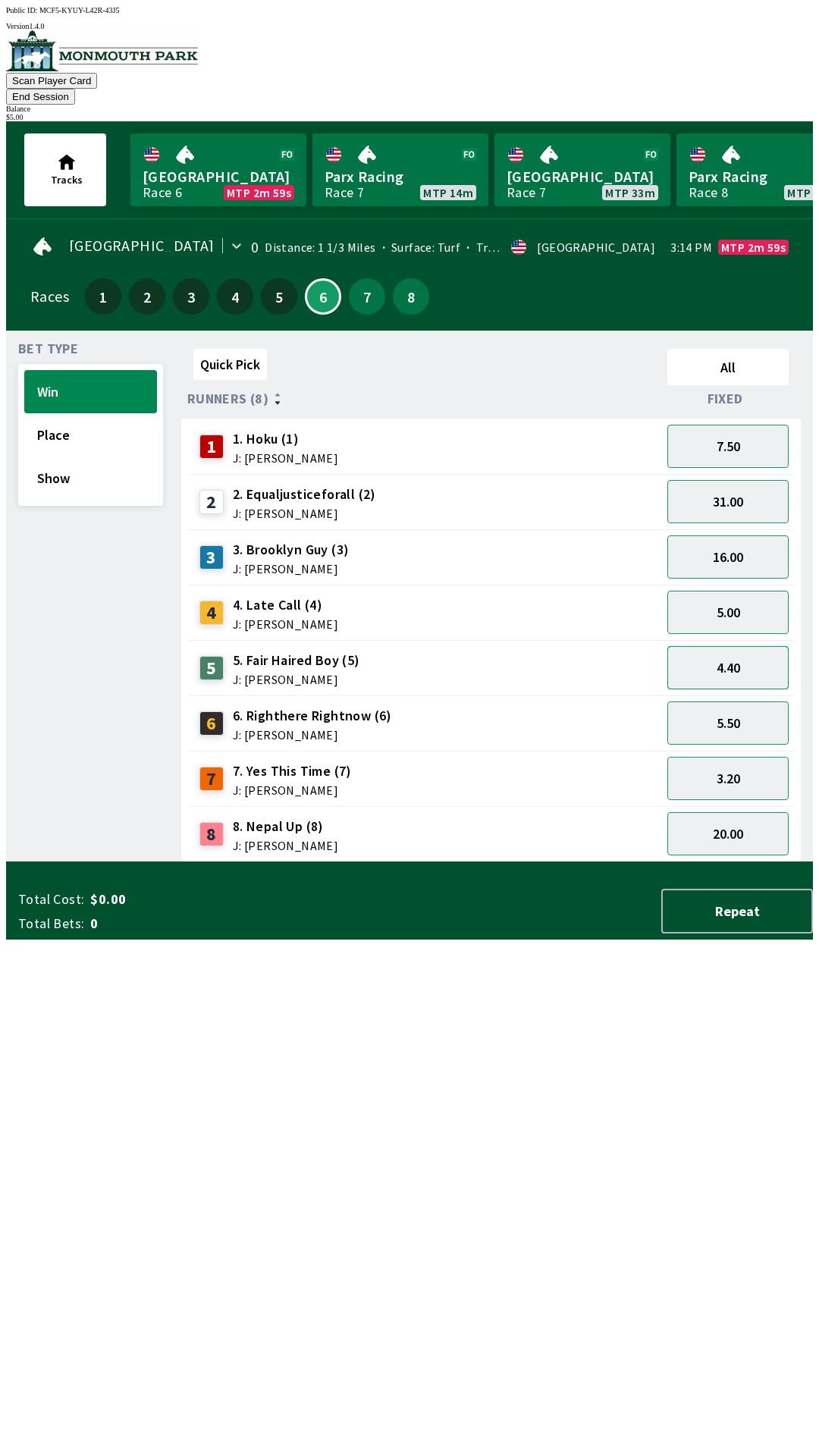
click at [759, 650] on button "4.40" at bounding box center [728, 667] width 122 height 44
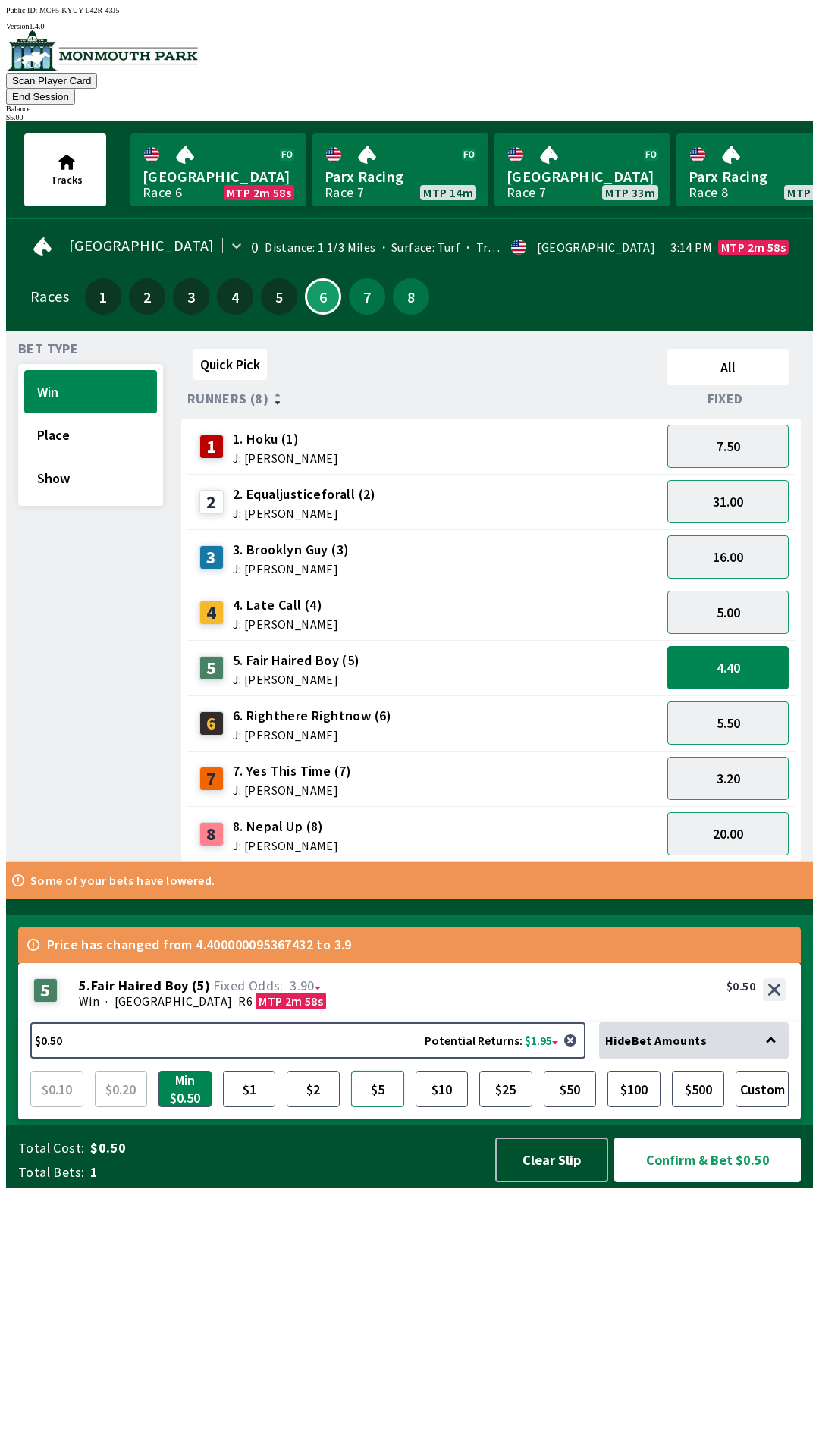
click at [390, 1107] on button "$5" at bounding box center [377, 1088] width 53 height 36
click at [698, 1182] on button "Confirm & Bet $5.00" at bounding box center [707, 1160] width 187 height 45
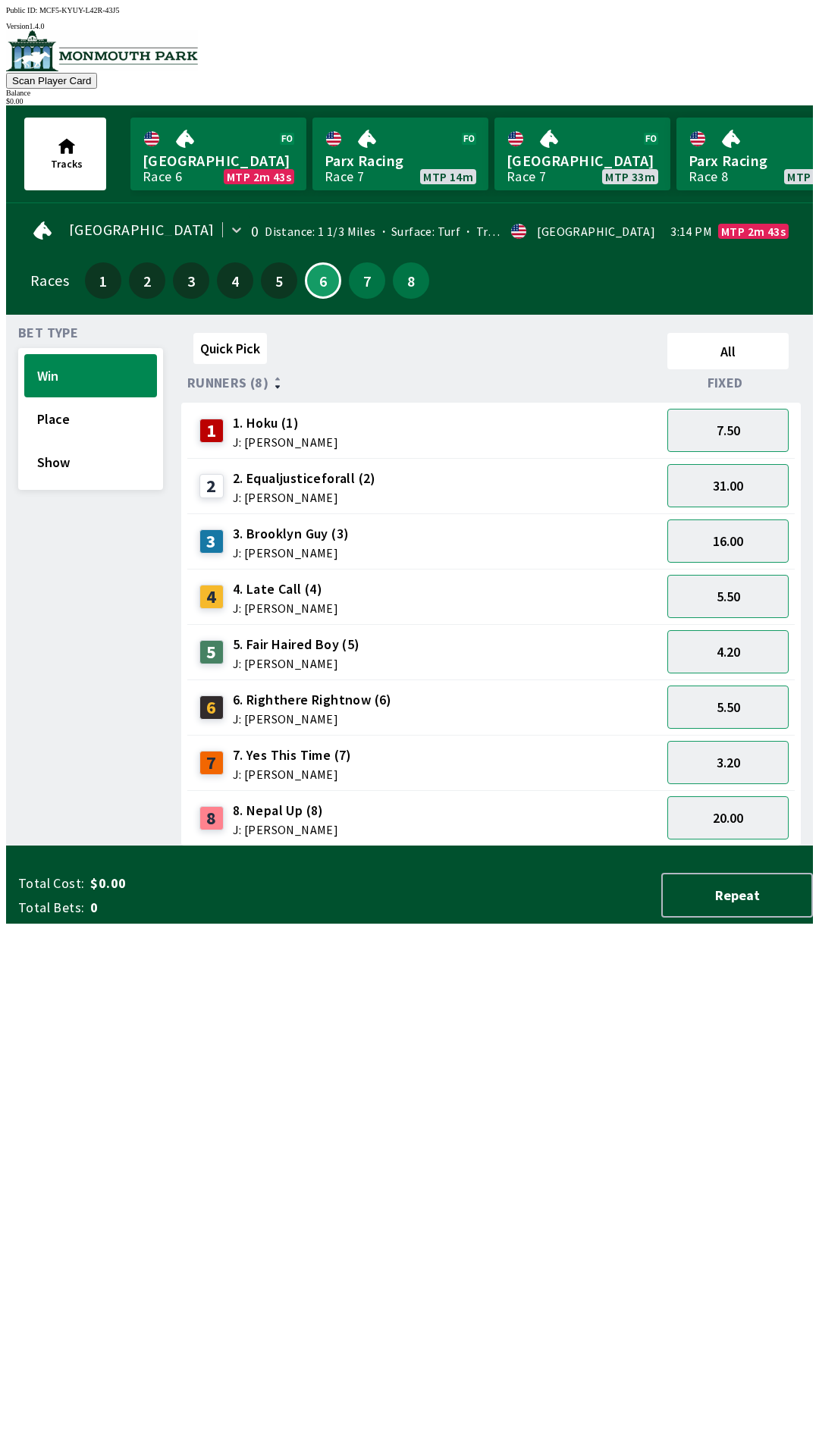
click at [636, 846] on div "Quick Pick All Runners (8) Fixed 1 1. Hoku (1) J: [PERSON_NAME] 7.50 2 2. Equal…" at bounding box center [497, 586] width 632 height 519
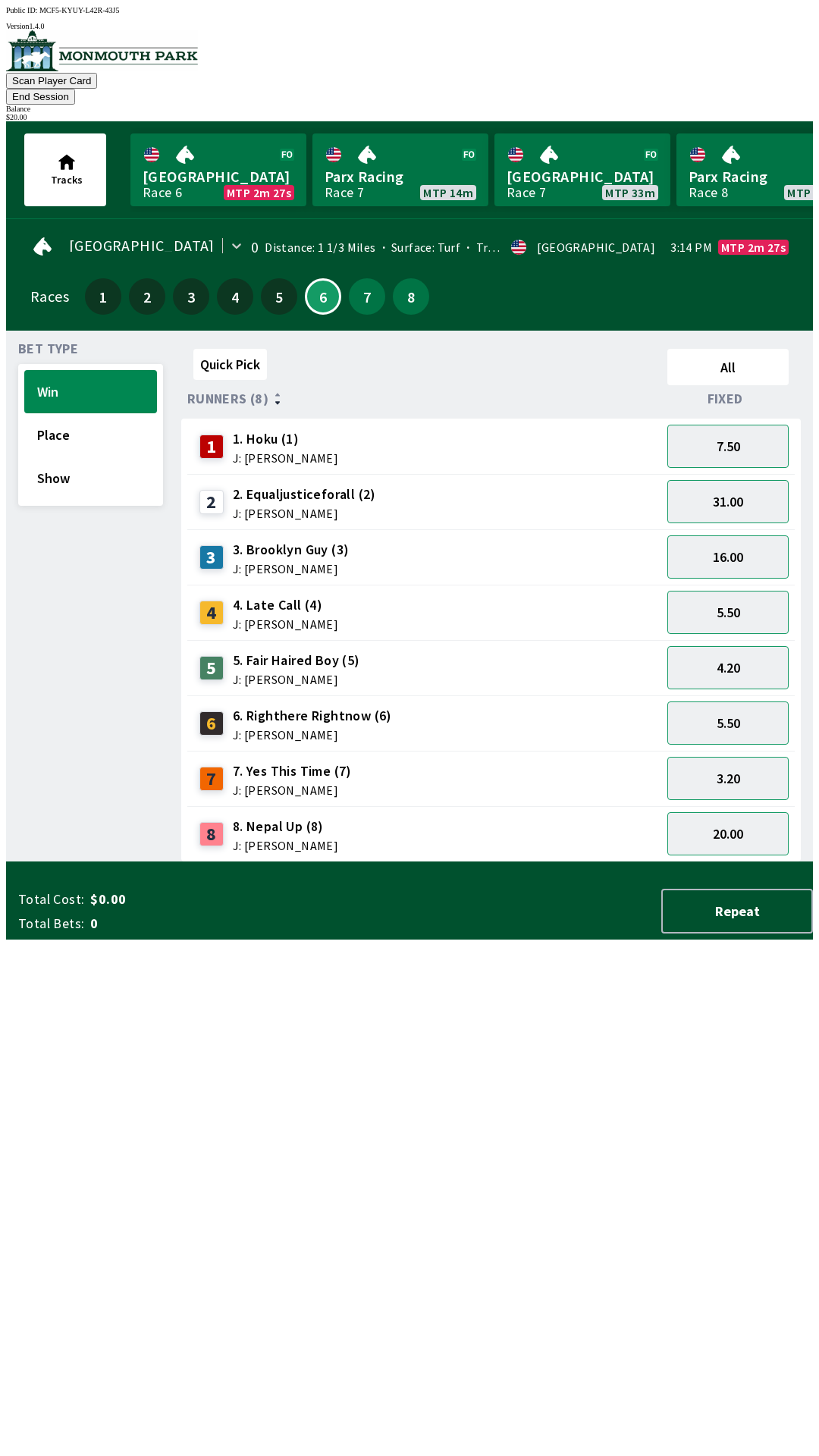
click at [75, 88] on button "End Session" at bounding box center [41, 96] width 69 height 16
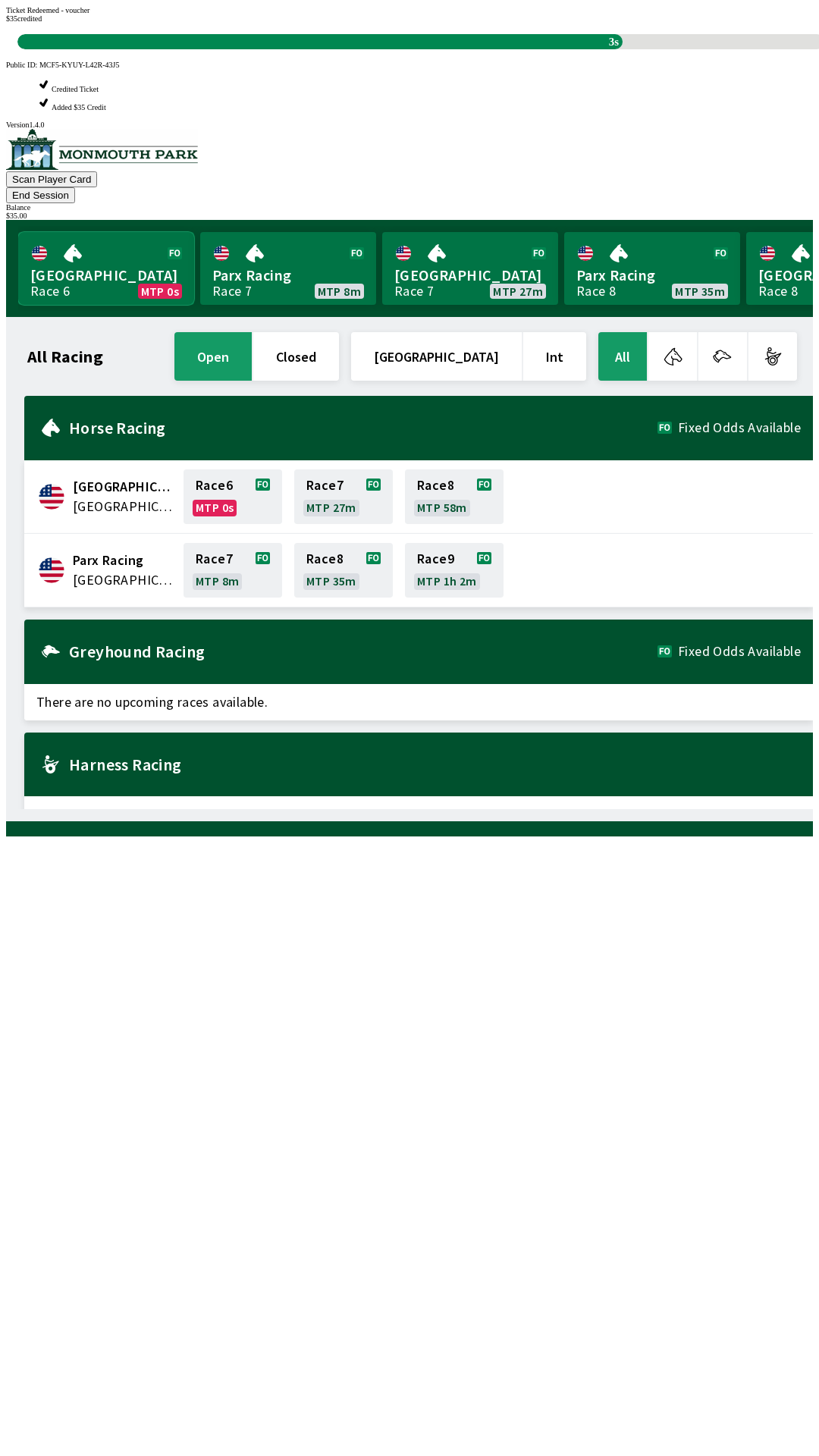
click at [112, 232] on link "Monmouth Park Race 6 MTP 0s" at bounding box center [106, 269] width 176 height 72
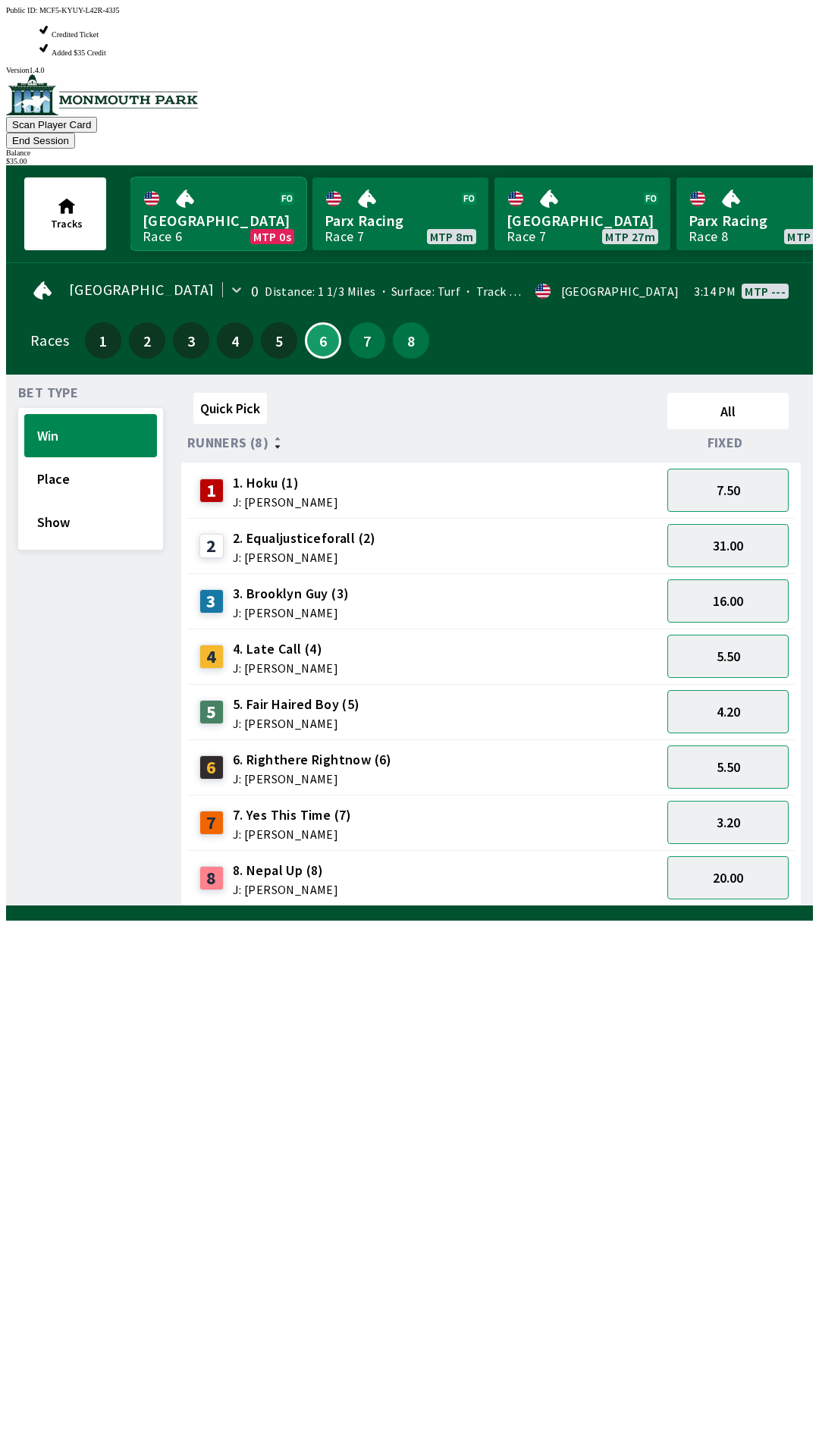
click at [138, 177] on link "Monmouth Park Race 6 MTP 0s" at bounding box center [218, 214] width 176 height 72
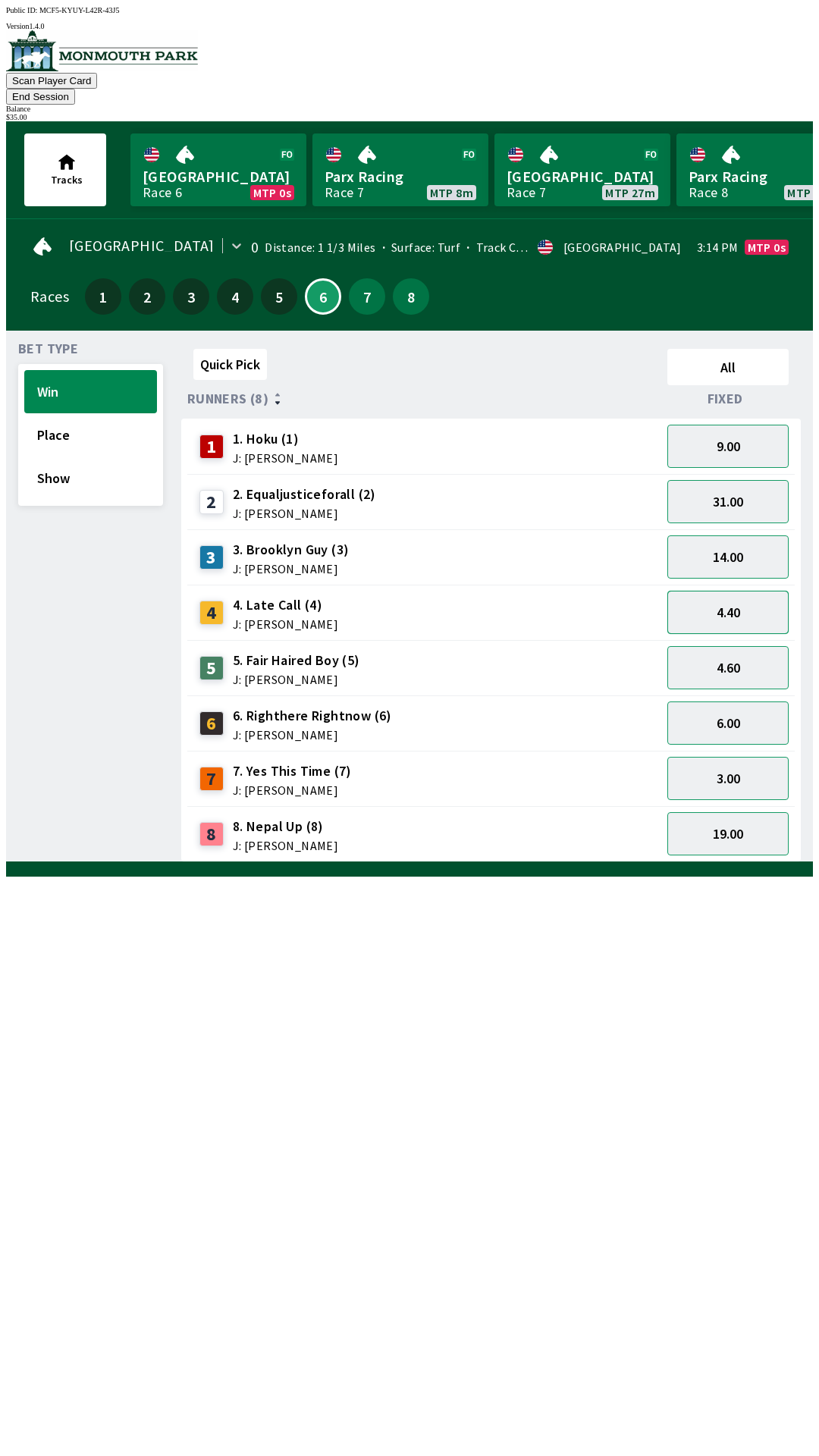
click at [763, 591] on button "4.40" at bounding box center [728, 612] width 122 height 44
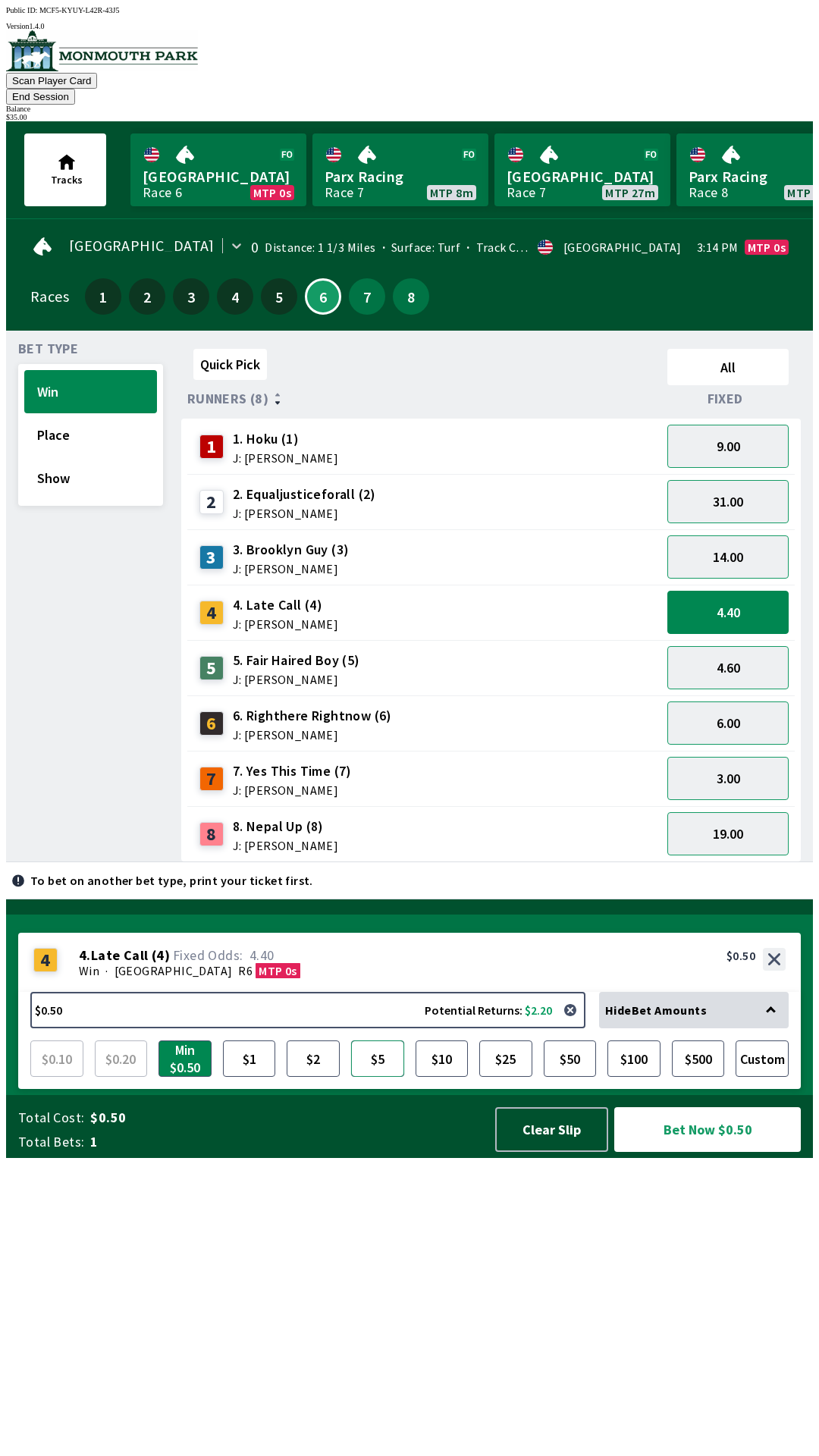
click at [389, 1077] on button "$5" at bounding box center [377, 1057] width 53 height 36
click at [641, 1151] on button "Bet Now $5.00" at bounding box center [707, 1129] width 187 height 45
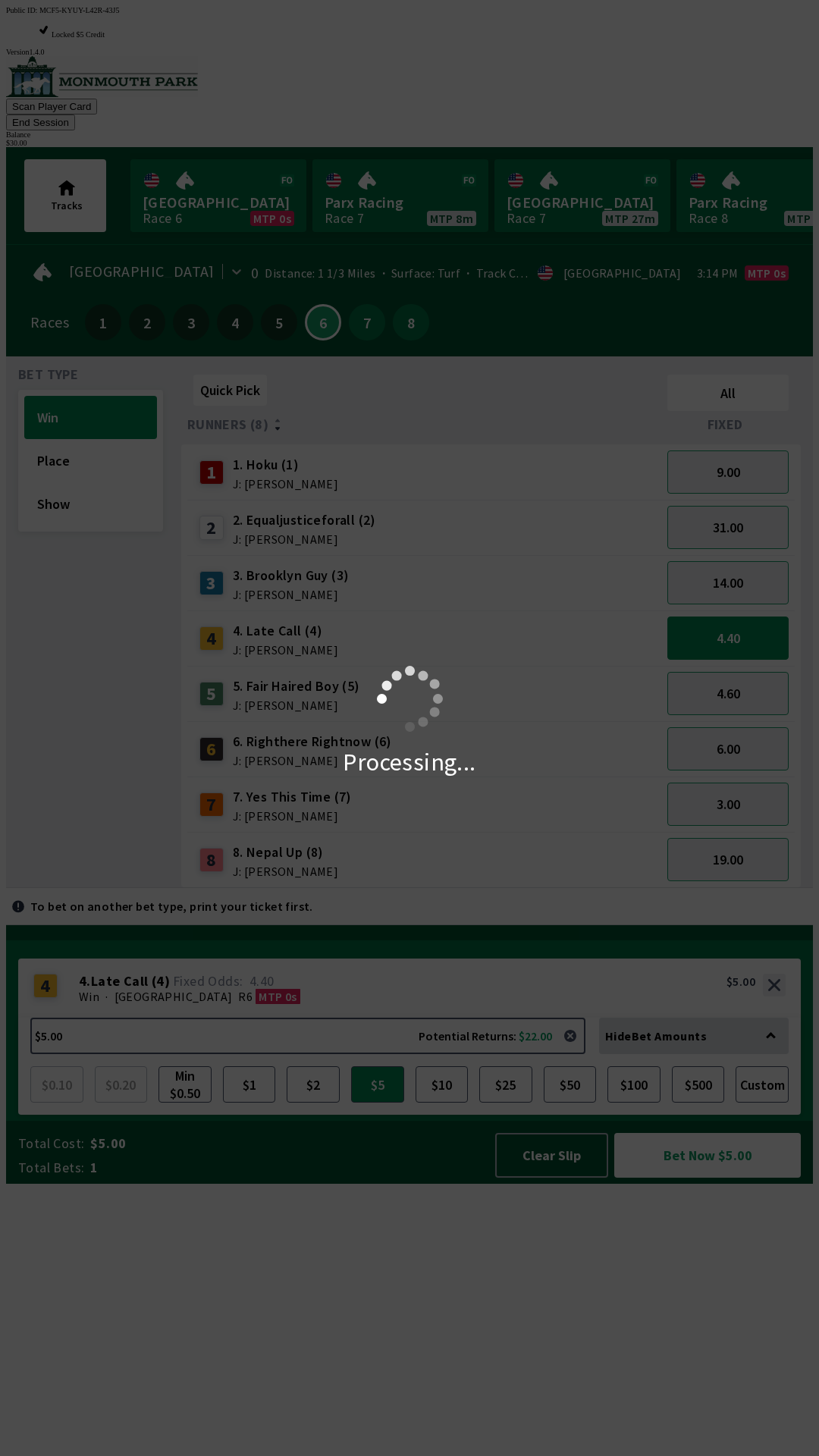
click at [649, 67] on div "Processing..." at bounding box center [409, 728] width 819 height 1456
click at [637, 72] on div "Processing..." at bounding box center [409, 728] width 819 height 1456
click at [636, 65] on div "Processing..." at bounding box center [409, 728] width 819 height 1456
click at [661, 64] on div "Processing..." at bounding box center [409, 728] width 819 height 1456
click at [674, 56] on div "Processing..." at bounding box center [409, 728] width 819 height 1456
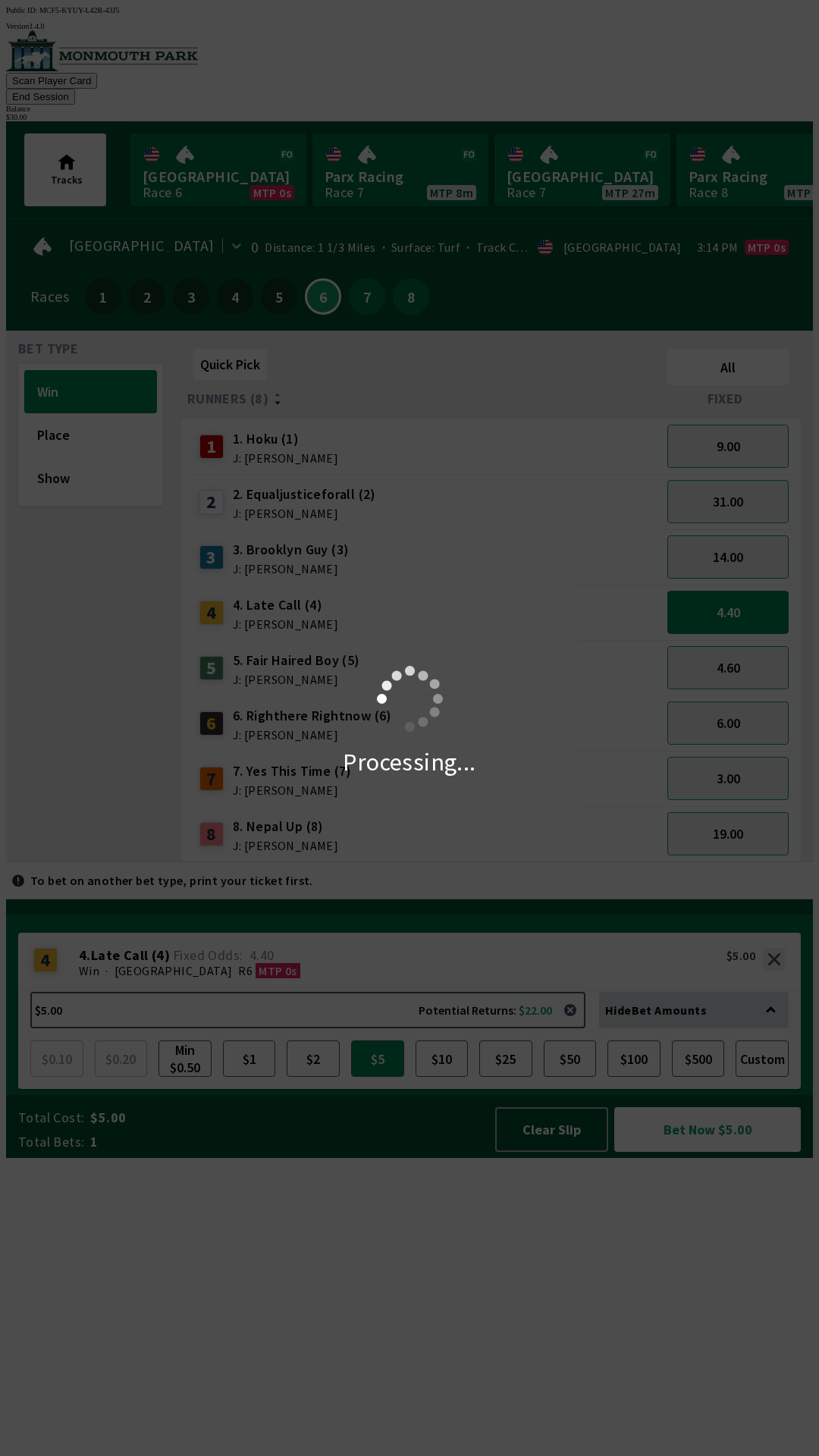
click at [661, 63] on div "Processing..." at bounding box center [409, 728] width 819 height 1456
click at [75, 88] on button "End Session" at bounding box center [41, 96] width 69 height 16
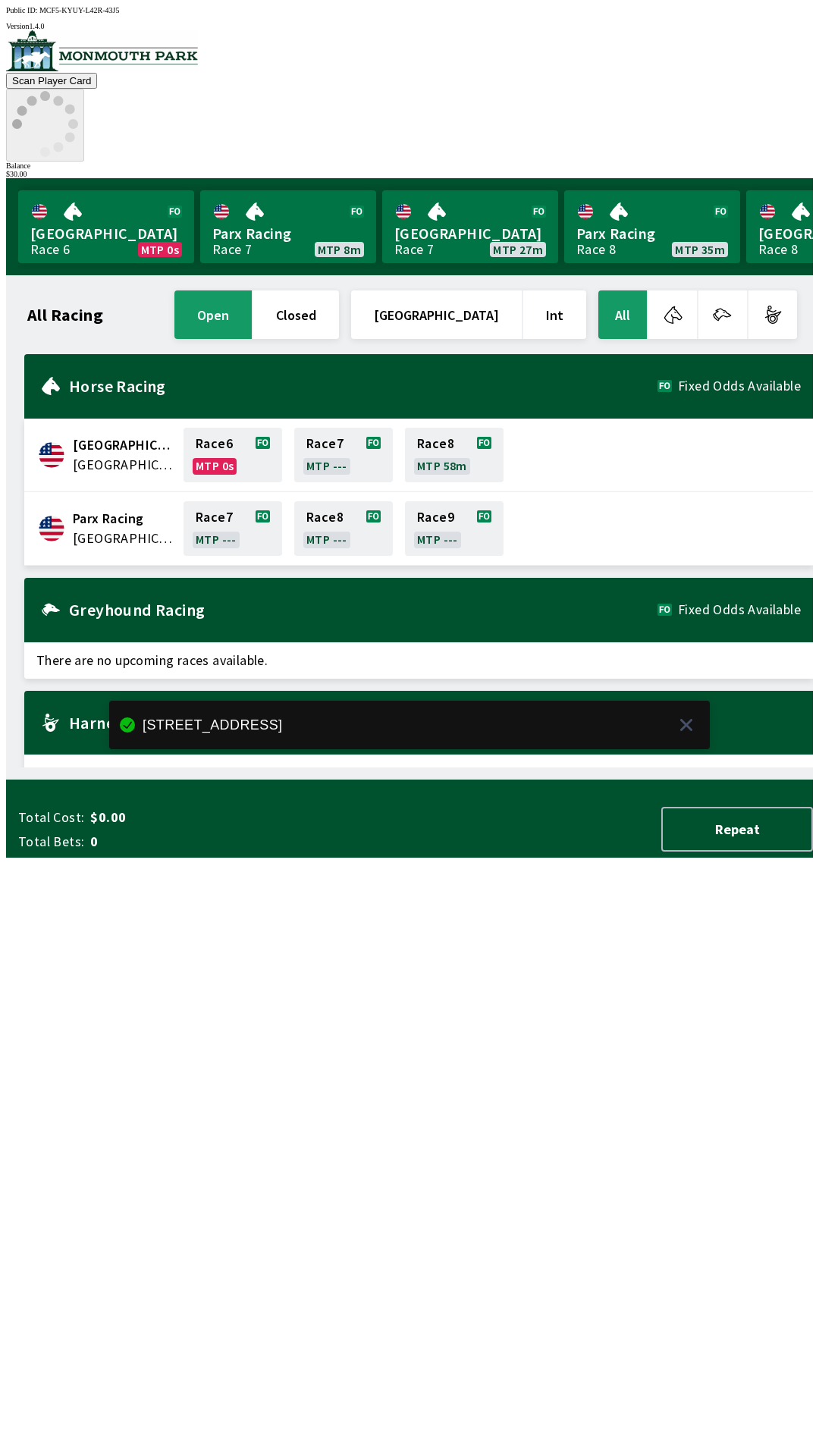
click at [78, 91] on icon at bounding box center [45, 124] width 66 height 66
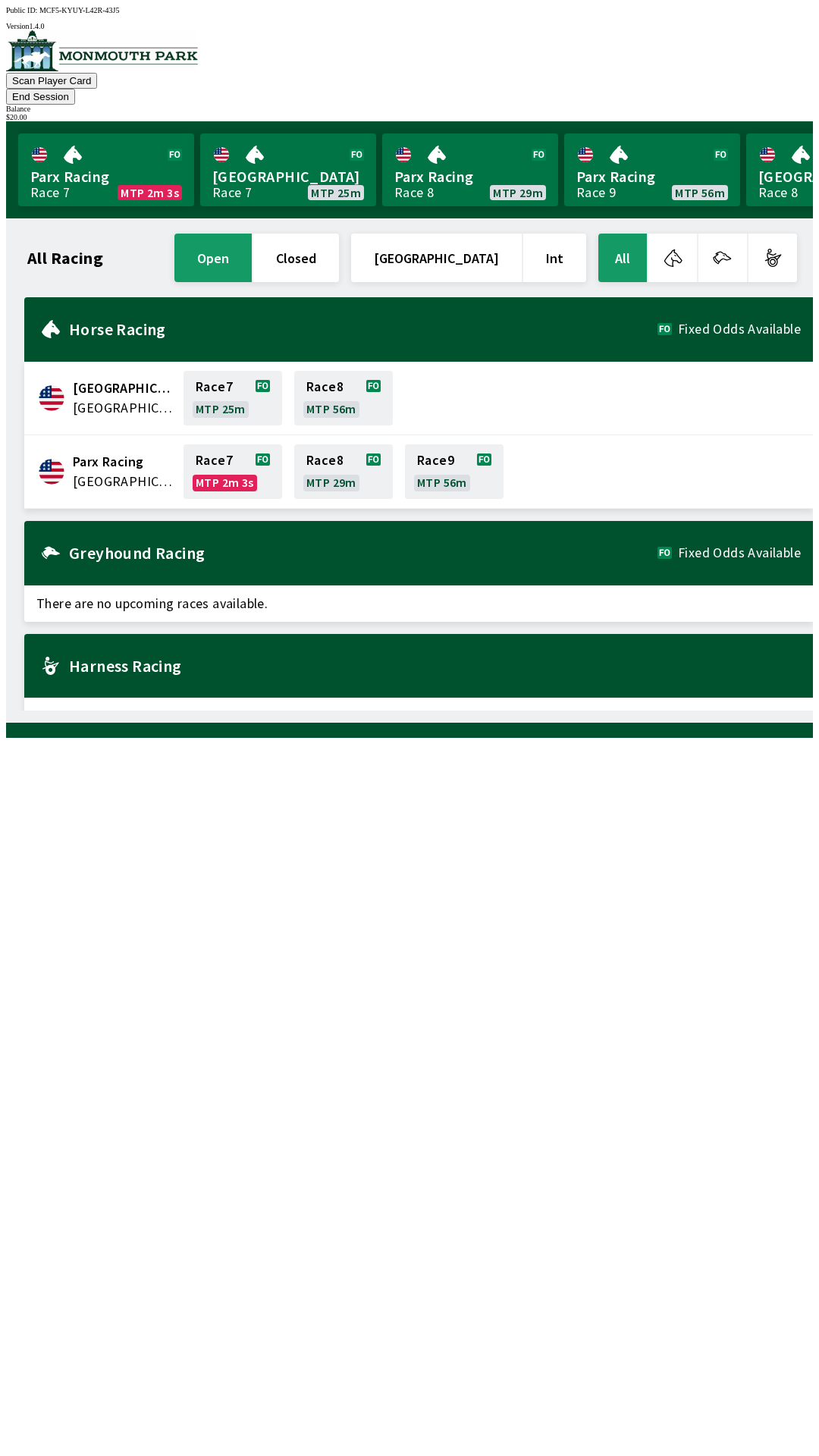
click at [75, 88] on button "End Session" at bounding box center [41, 96] width 69 height 16
click at [245, 327] on div "Horse Racing Fixed Odds Available" at bounding box center [418, 329] width 789 height 64
click at [237, 371] on link "Race 7 MTP 22m" at bounding box center [232, 398] width 99 height 55
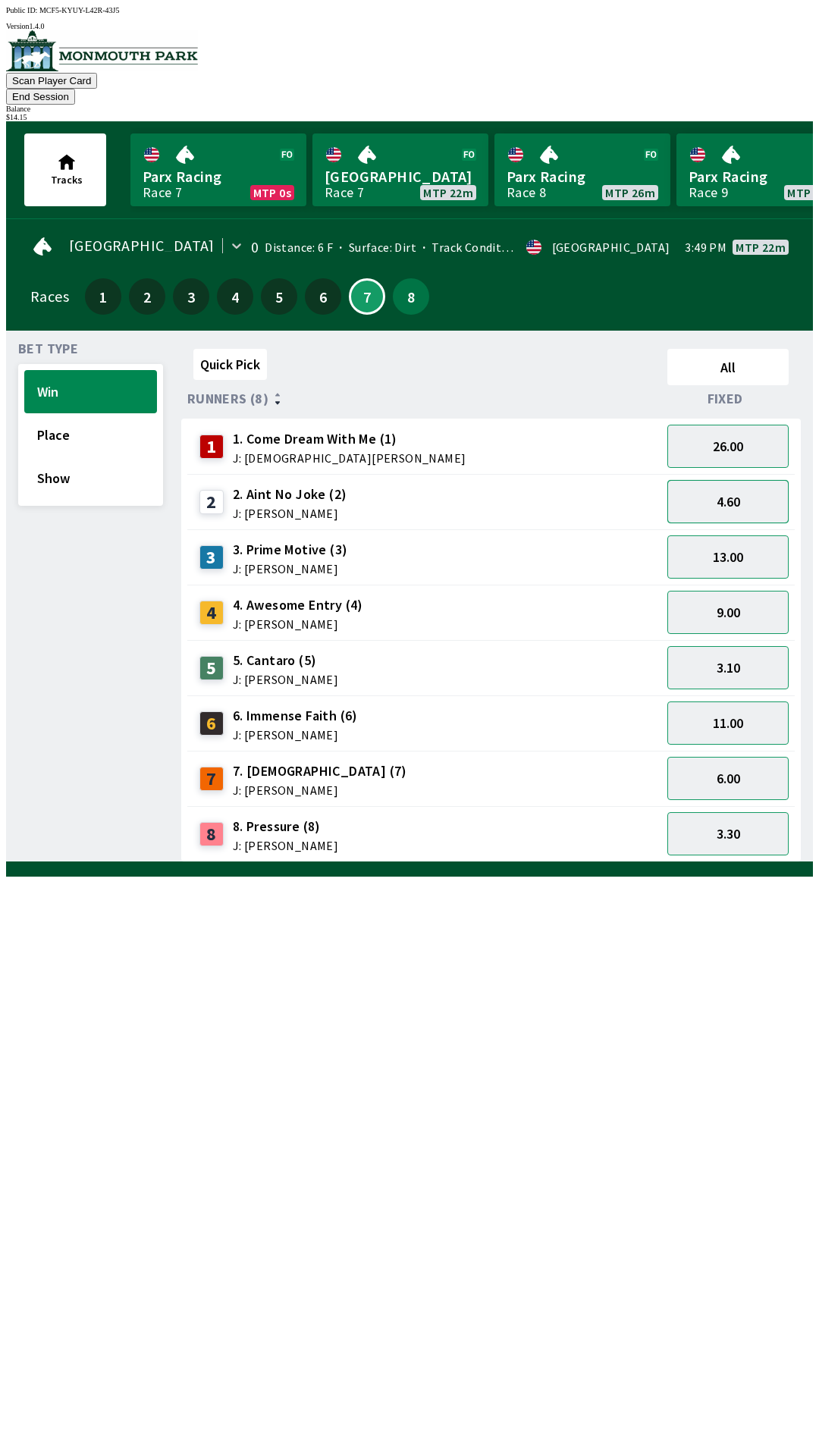
click at [733, 479] on button "4.60" at bounding box center [728, 501] width 122 height 44
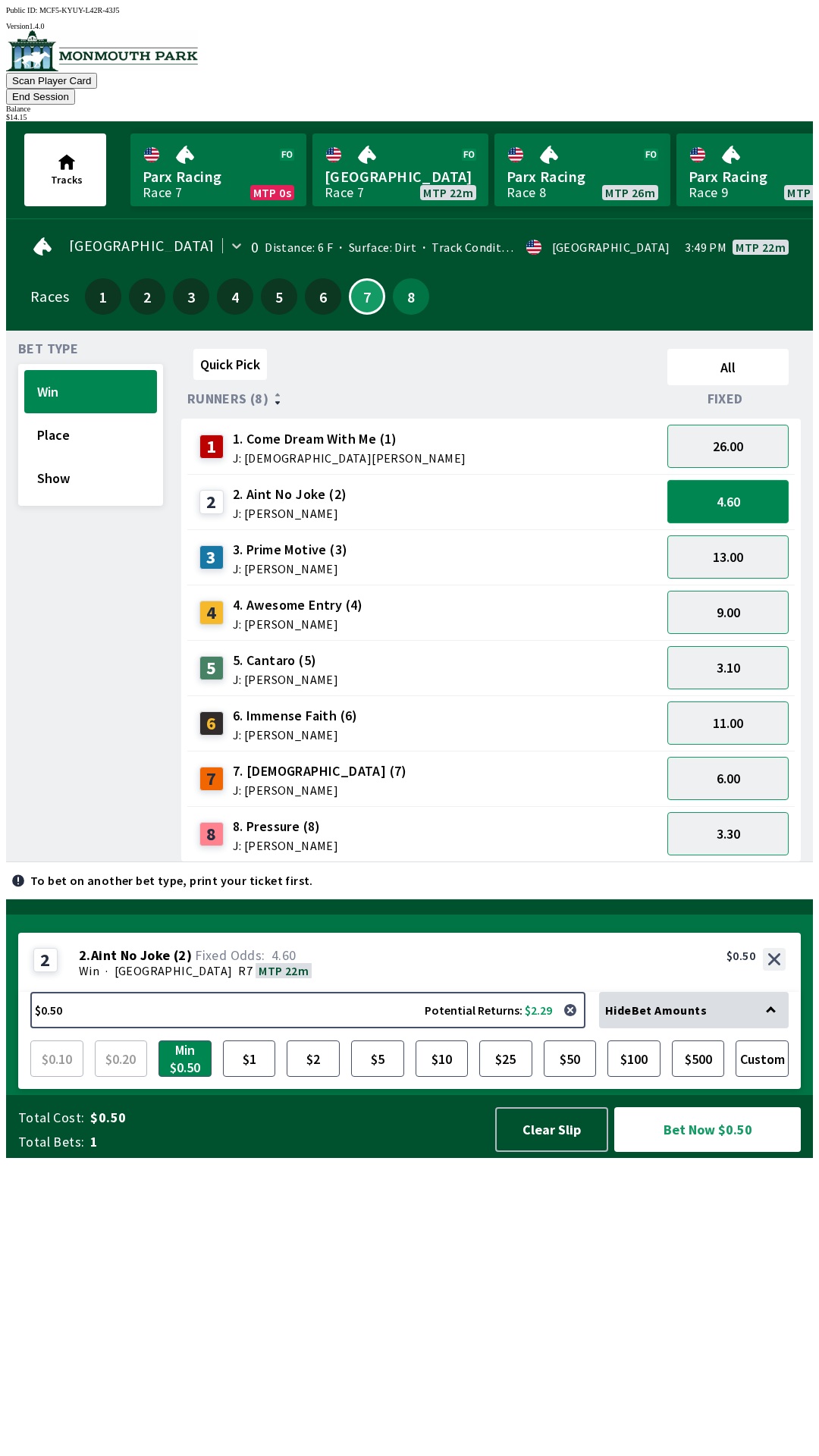
click at [741, 489] on button "4.60" at bounding box center [728, 501] width 122 height 44
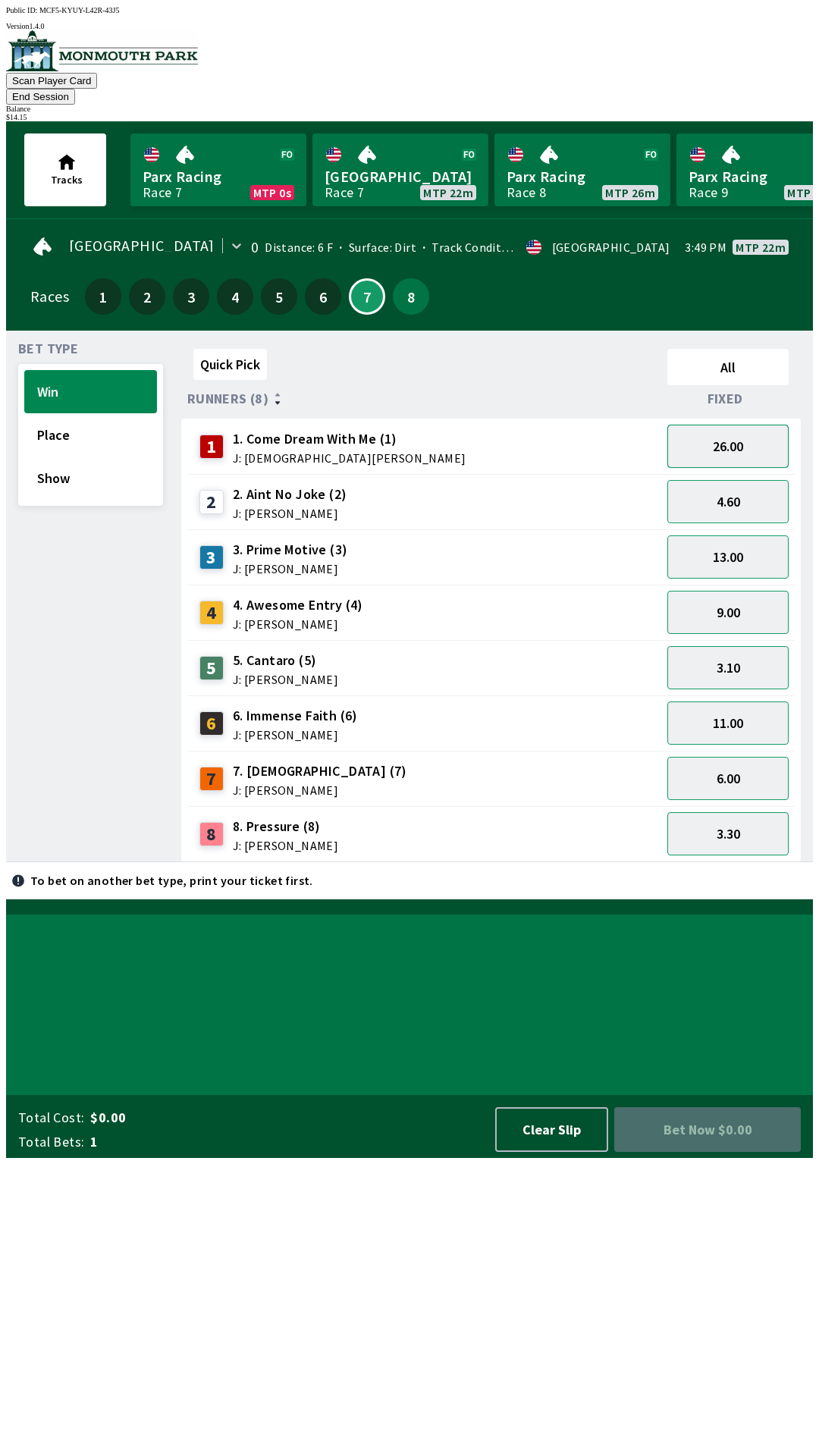
click at [736, 425] on button "26.00" at bounding box center [728, 446] width 122 height 44
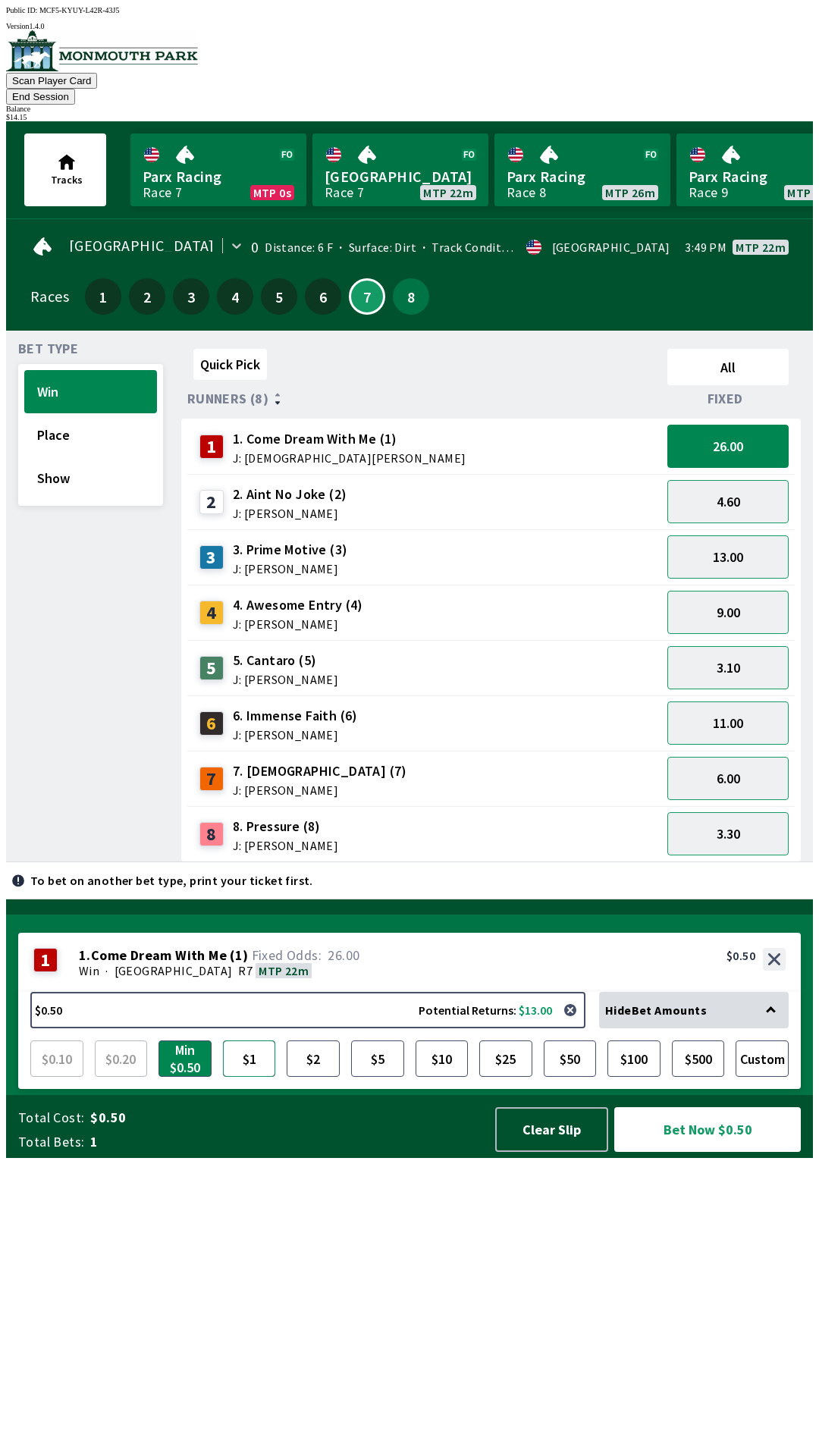
click at [255, 1077] on button "$1" at bounding box center [249, 1057] width 53 height 36
click at [88, 459] on button "Show" at bounding box center [90, 478] width 133 height 44
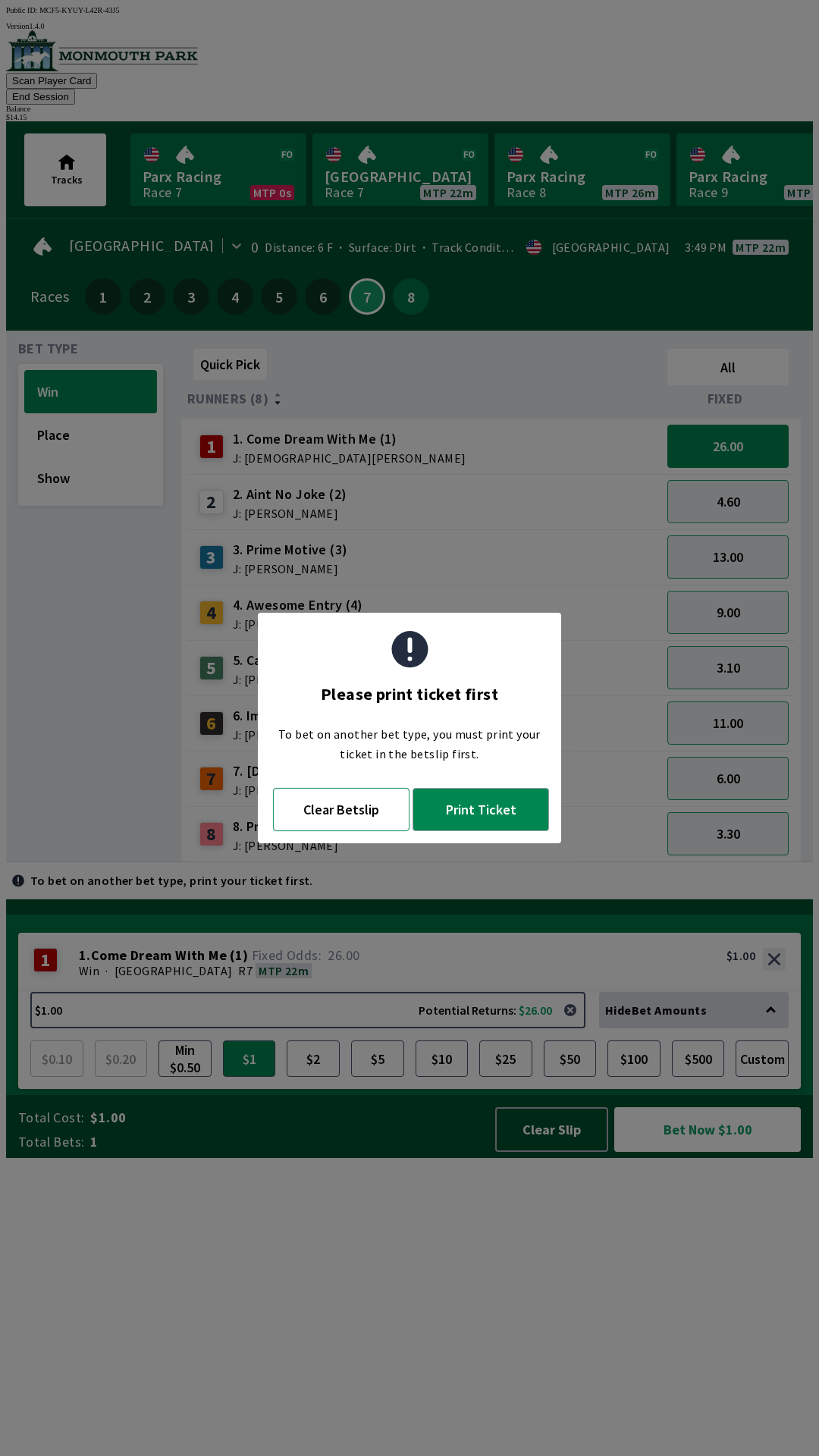
click at [304, 818] on button "Clear Betslip" at bounding box center [341, 809] width 137 height 44
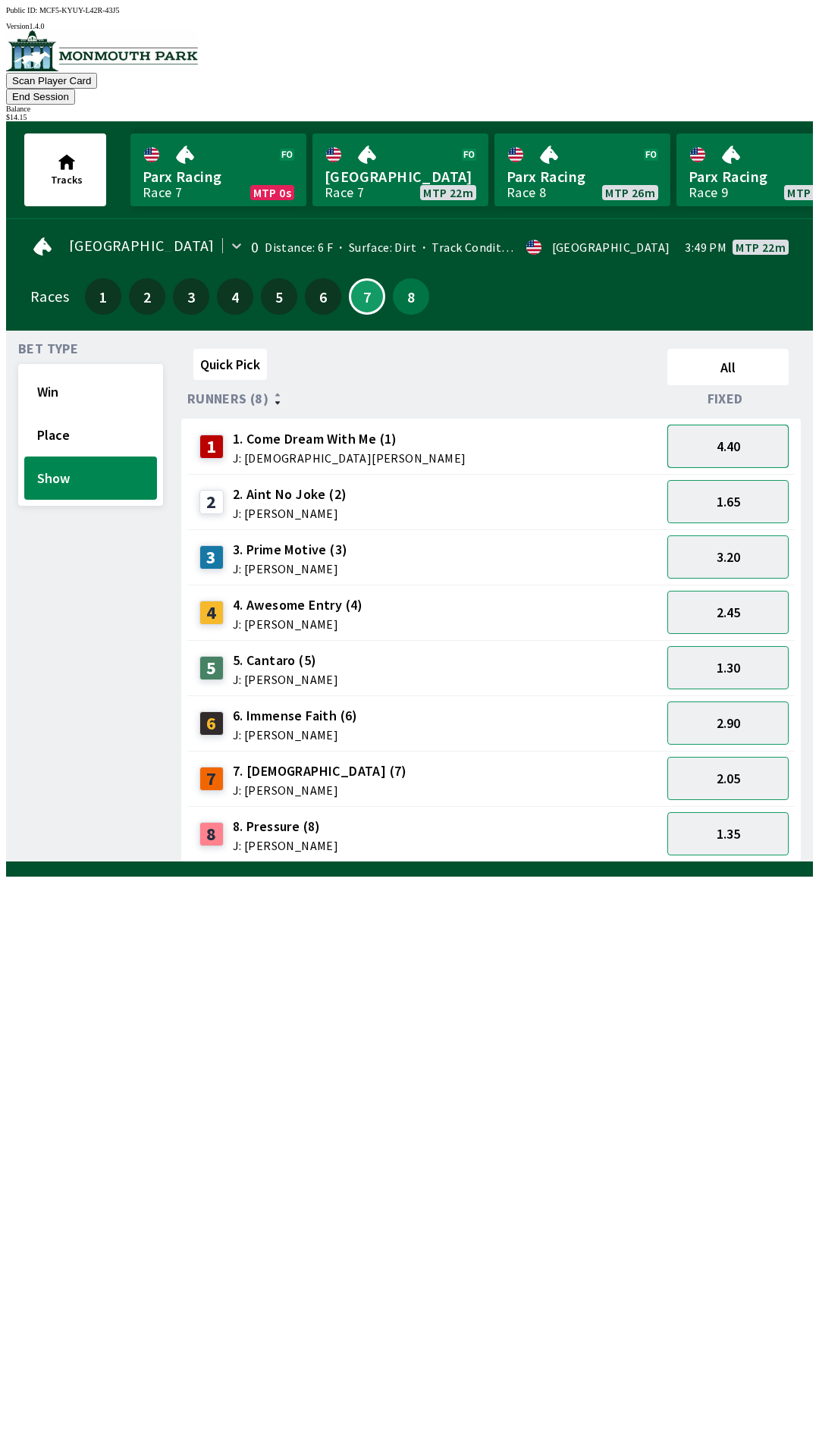
click at [724, 435] on button "4.40" at bounding box center [728, 446] width 122 height 44
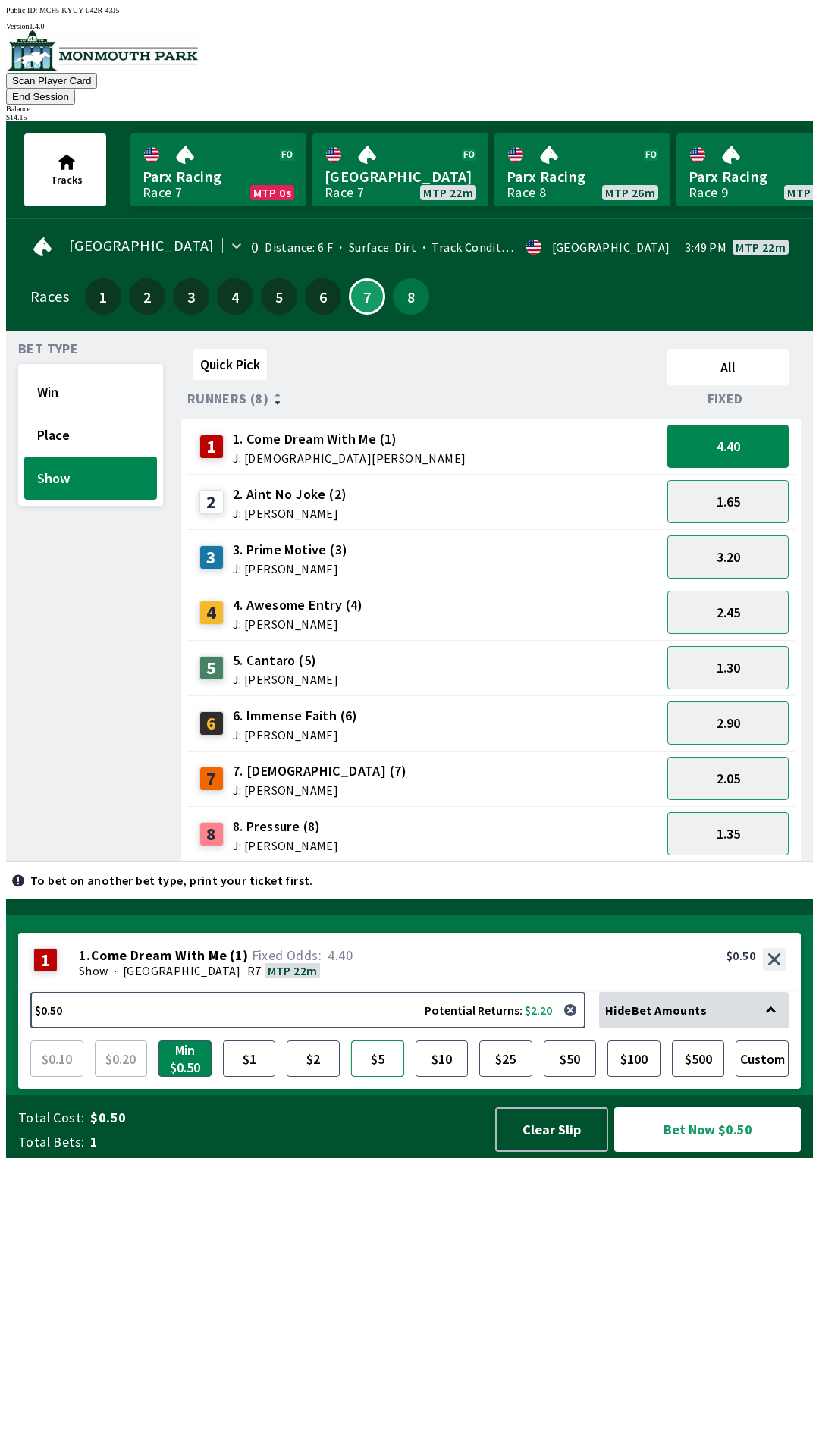
click at [390, 1077] on button "$5" at bounding box center [377, 1057] width 53 height 36
click at [713, 1151] on button "Bet Now $5.00" at bounding box center [707, 1129] width 187 height 45
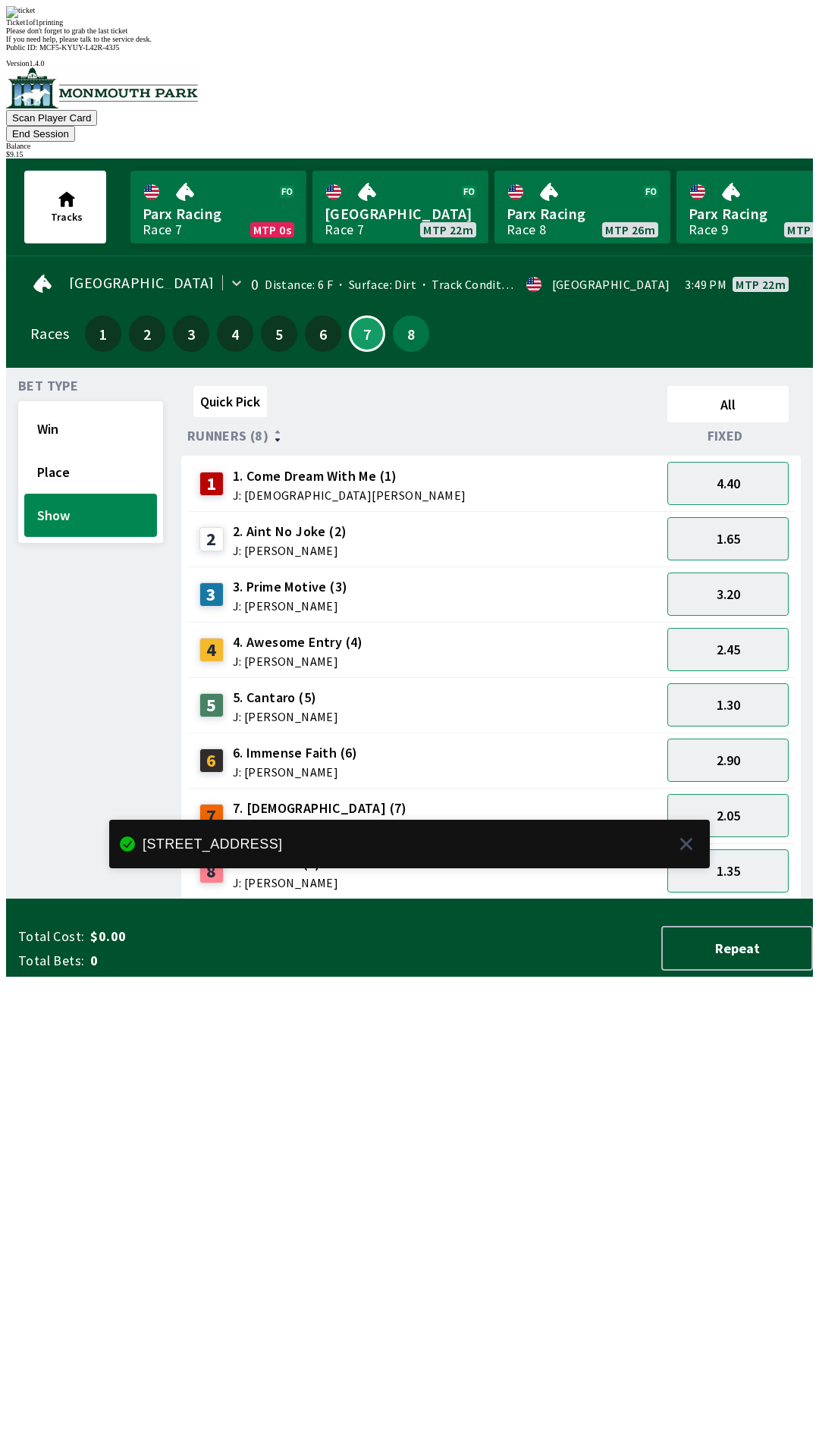
click at [585, 899] on div "Quick Pick All Runners (8) Fixed 1 1. Come Dream With Me (1) J: [DEMOGRAPHIC_DA…" at bounding box center [497, 639] width 632 height 519
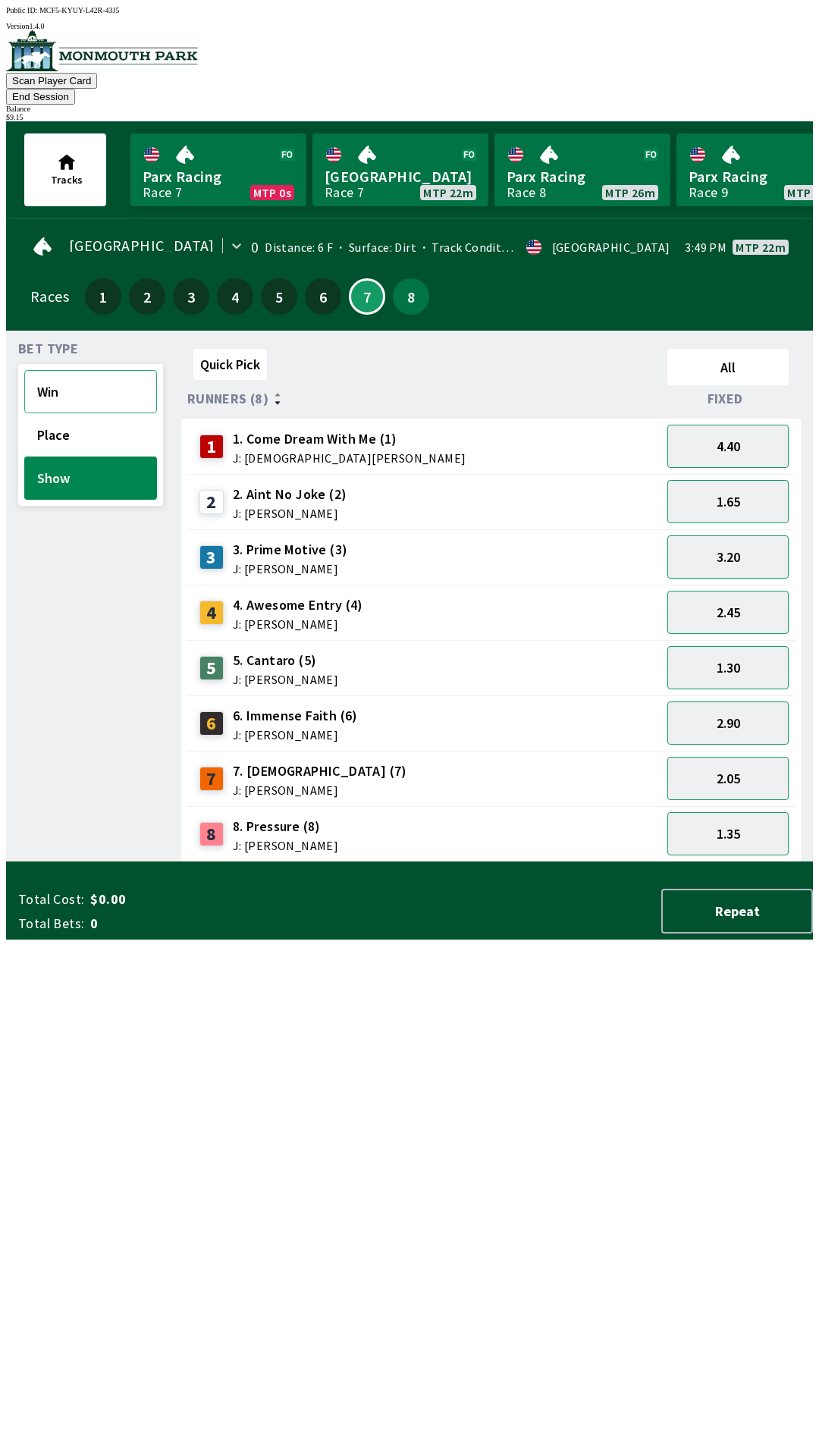
click at [80, 383] on button "Win" at bounding box center [90, 391] width 133 height 44
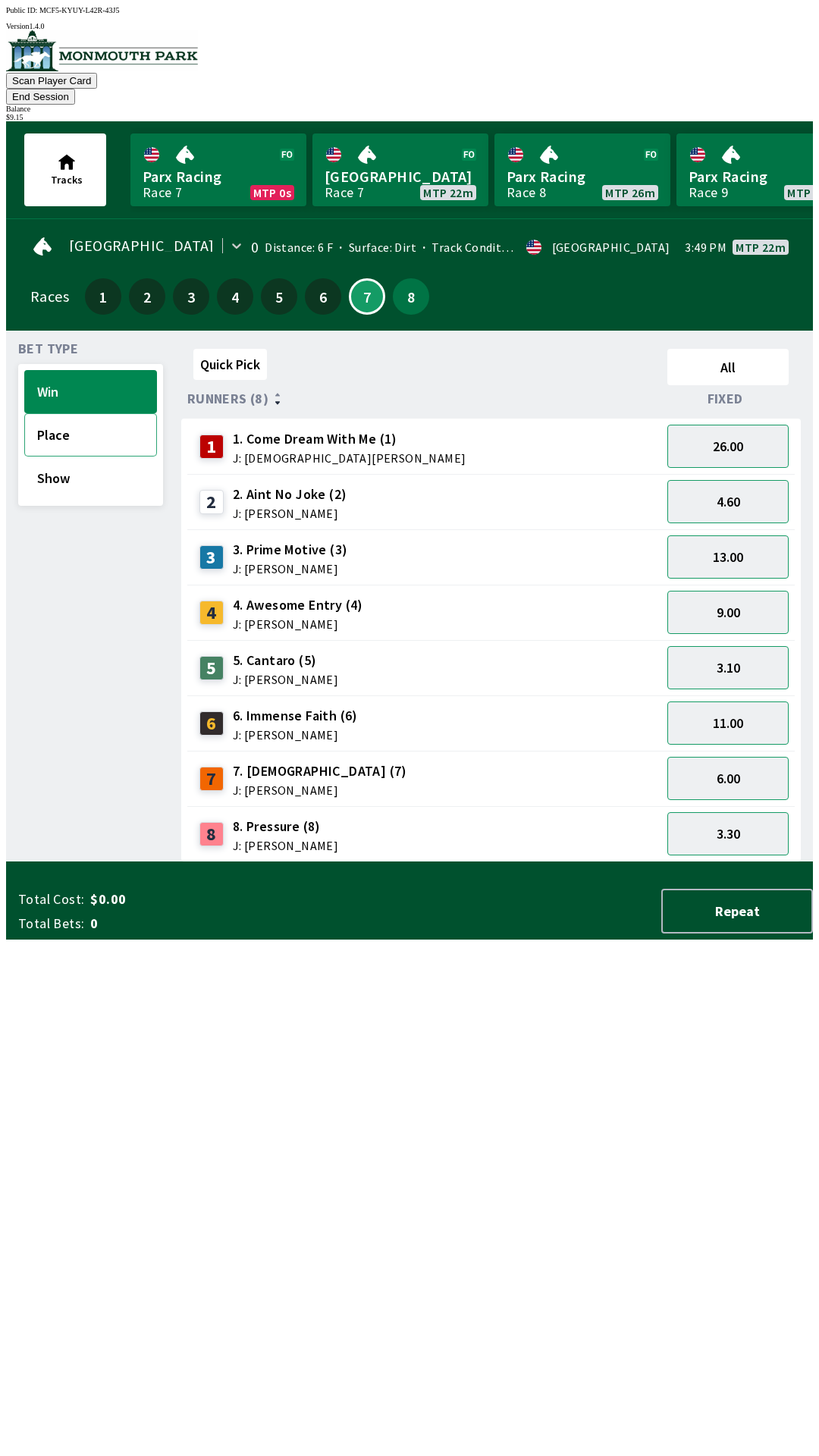
click at [99, 413] on button "Place" at bounding box center [90, 435] width 133 height 44
click at [760, 646] on button "1.75" at bounding box center [728, 667] width 122 height 44
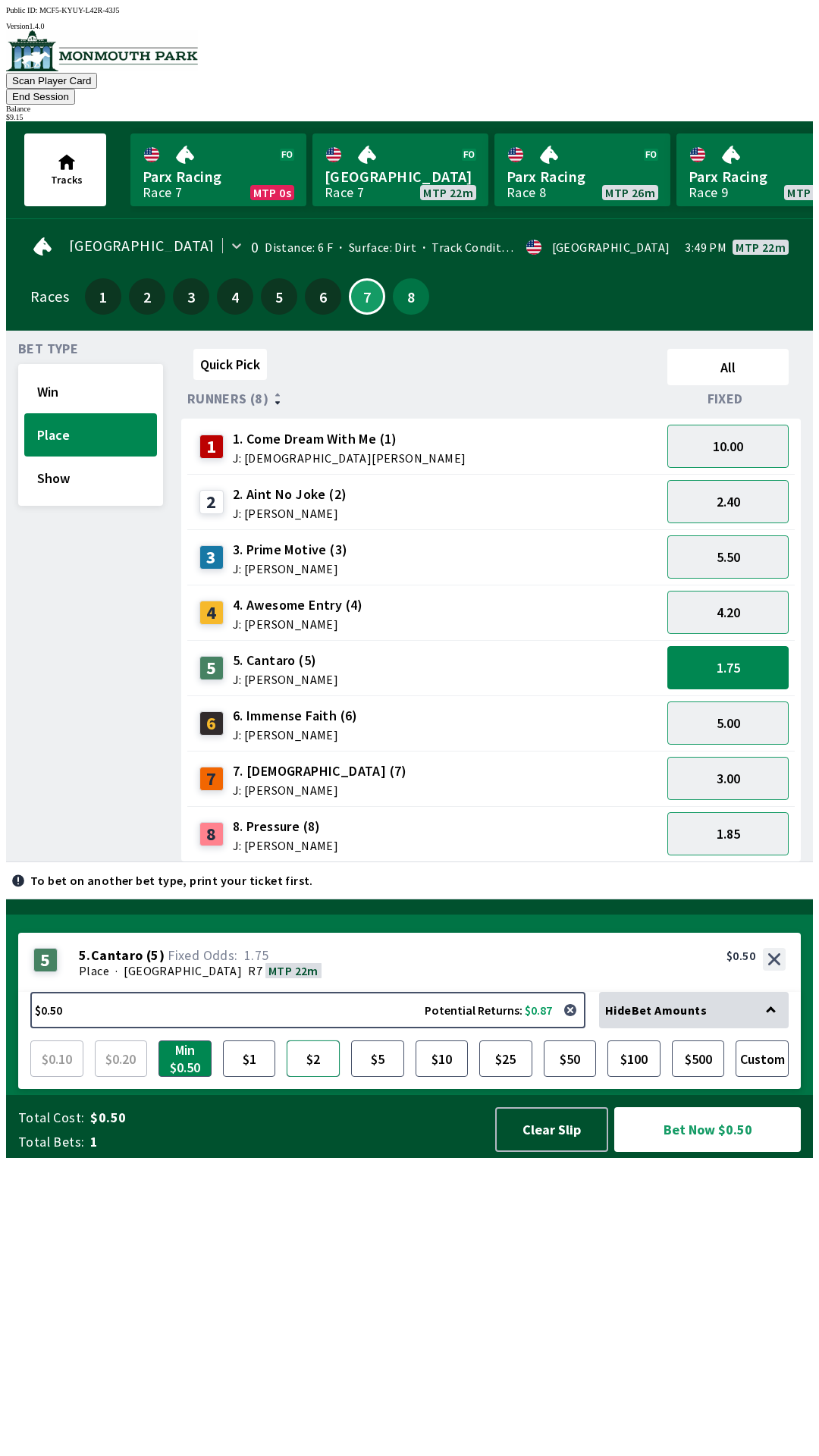
click at [321, 1077] on button "$2" at bounding box center [312, 1057] width 53 height 36
click at [717, 1151] on button "Bet Now $2.00" at bounding box center [707, 1129] width 187 height 45
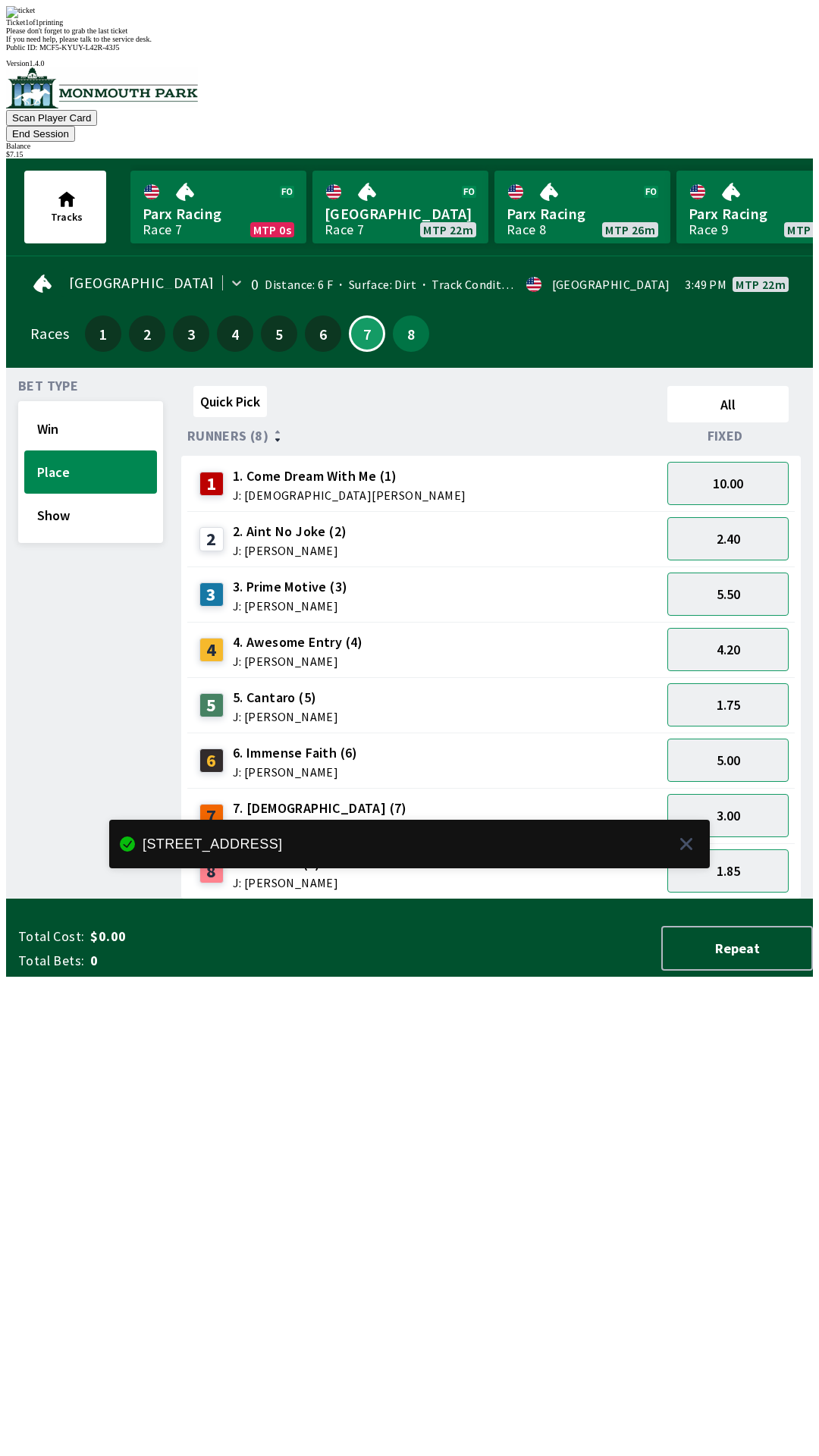
click at [619, 899] on div "Quick Pick All Runners (8) Fixed 1 1. Come Dream With Me (1) J: [DEMOGRAPHIC_DA…" at bounding box center [497, 639] width 632 height 519
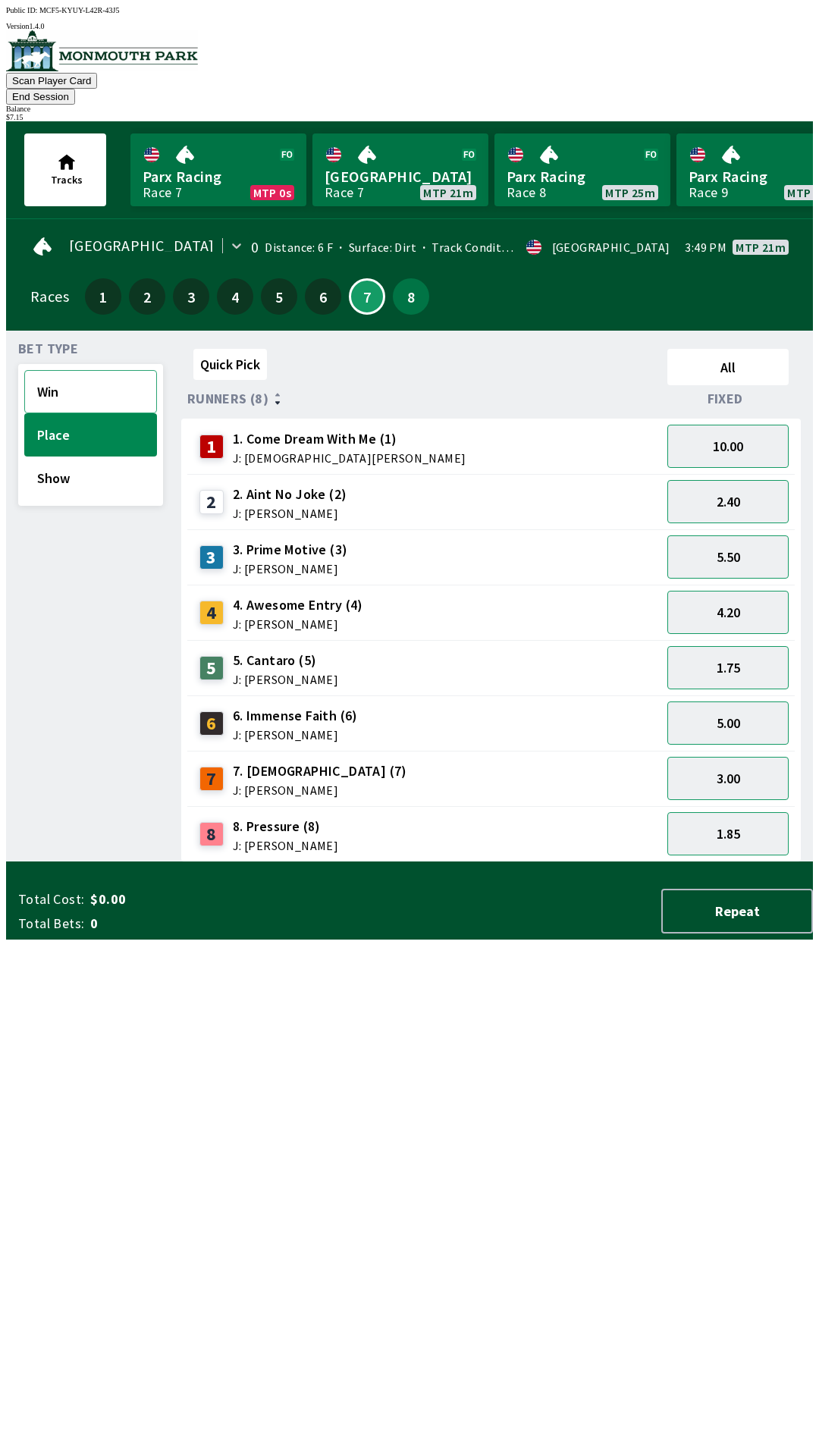
click at [90, 385] on button "Win" at bounding box center [90, 391] width 133 height 44
click at [772, 646] on button "3.10" at bounding box center [728, 667] width 122 height 44
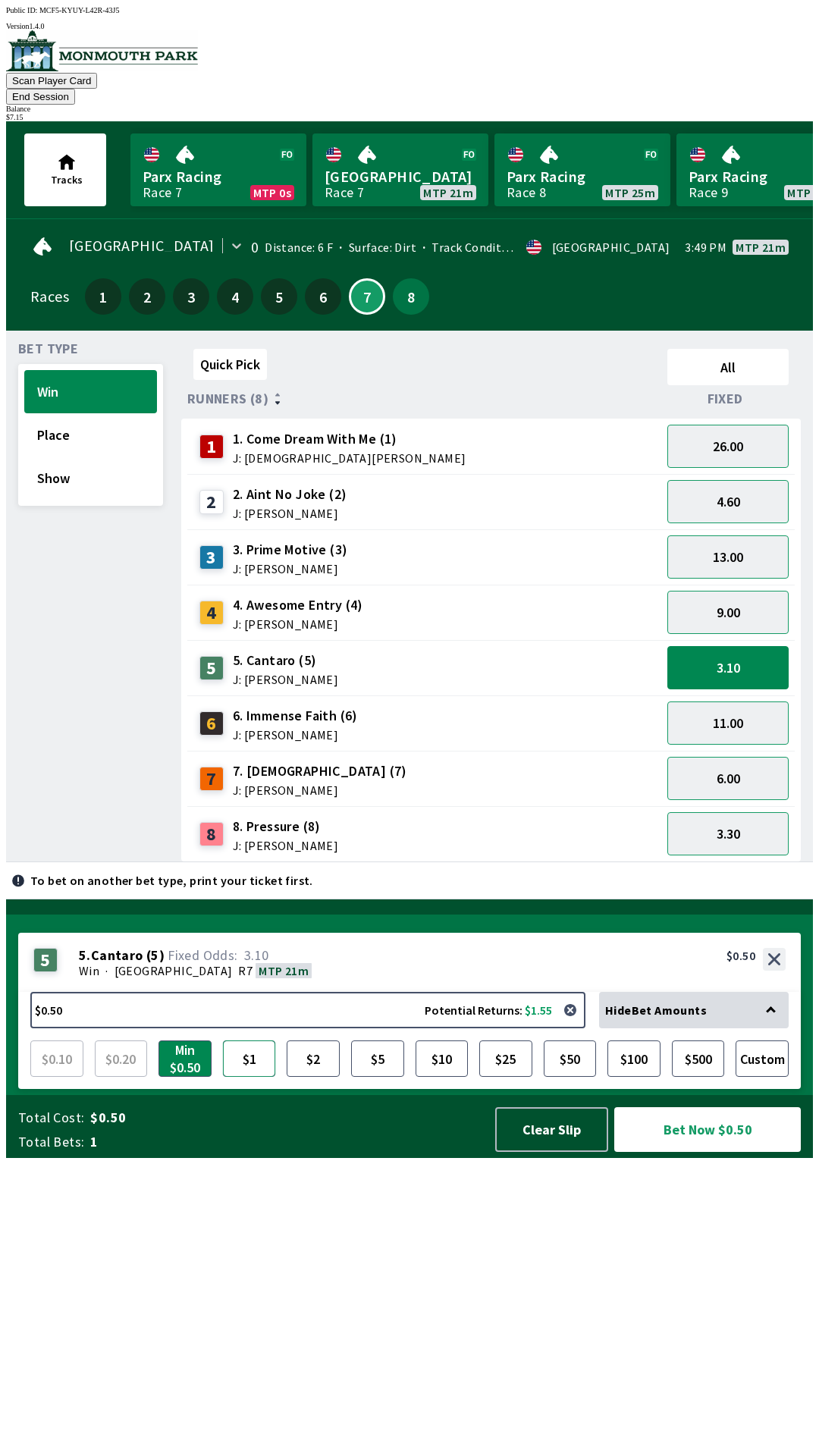
click at [254, 1077] on button "$1" at bounding box center [249, 1057] width 53 height 36
click at [715, 1151] on button "Bet Now $1.00" at bounding box center [707, 1129] width 187 height 45
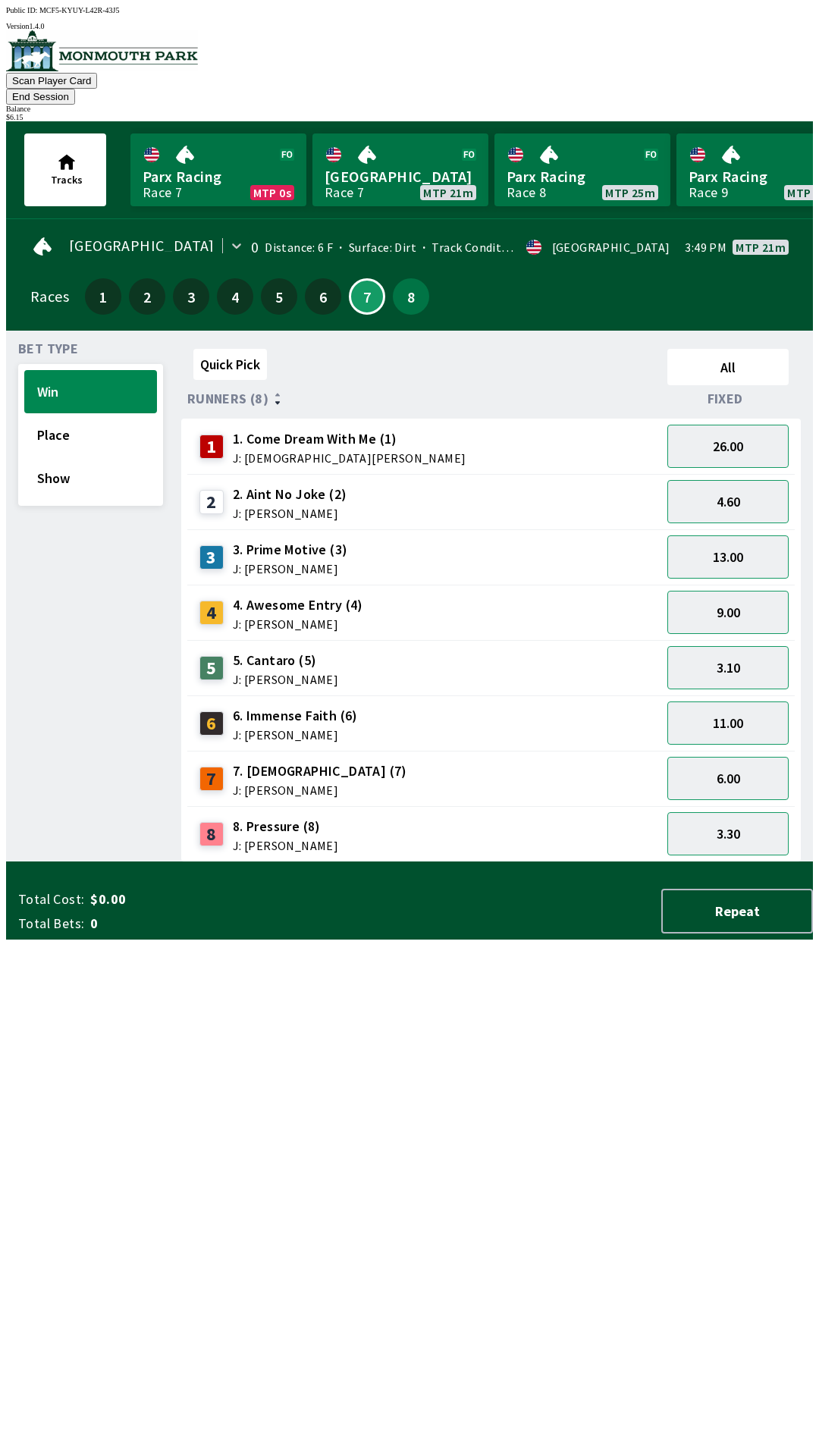
click at [319, 862] on div "Quick Pick All Runners (8) Fixed 1 1. Come Dream With Me (1) J: [DEMOGRAPHIC_DA…" at bounding box center [497, 602] width 632 height 519
click at [84, 427] on button "Place" at bounding box center [90, 435] width 133 height 44
click at [768, 812] on button "1.85" at bounding box center [728, 833] width 122 height 44
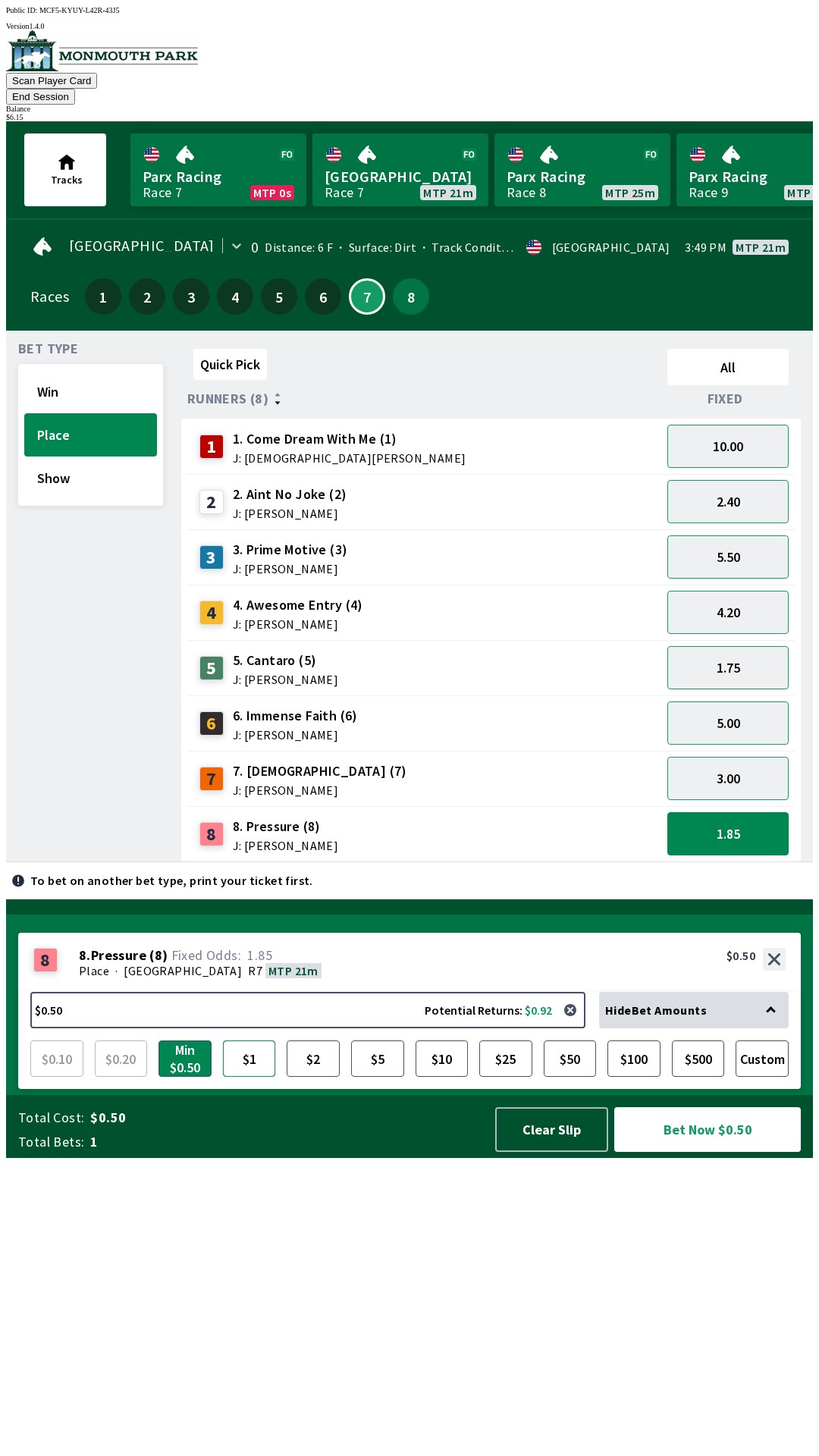
click at [258, 1077] on button "$1" at bounding box center [249, 1057] width 53 height 36
click at [297, 1077] on button "$2" at bounding box center [312, 1057] width 53 height 36
click at [696, 1151] on button "Bet Now $2.00" at bounding box center [707, 1129] width 187 height 45
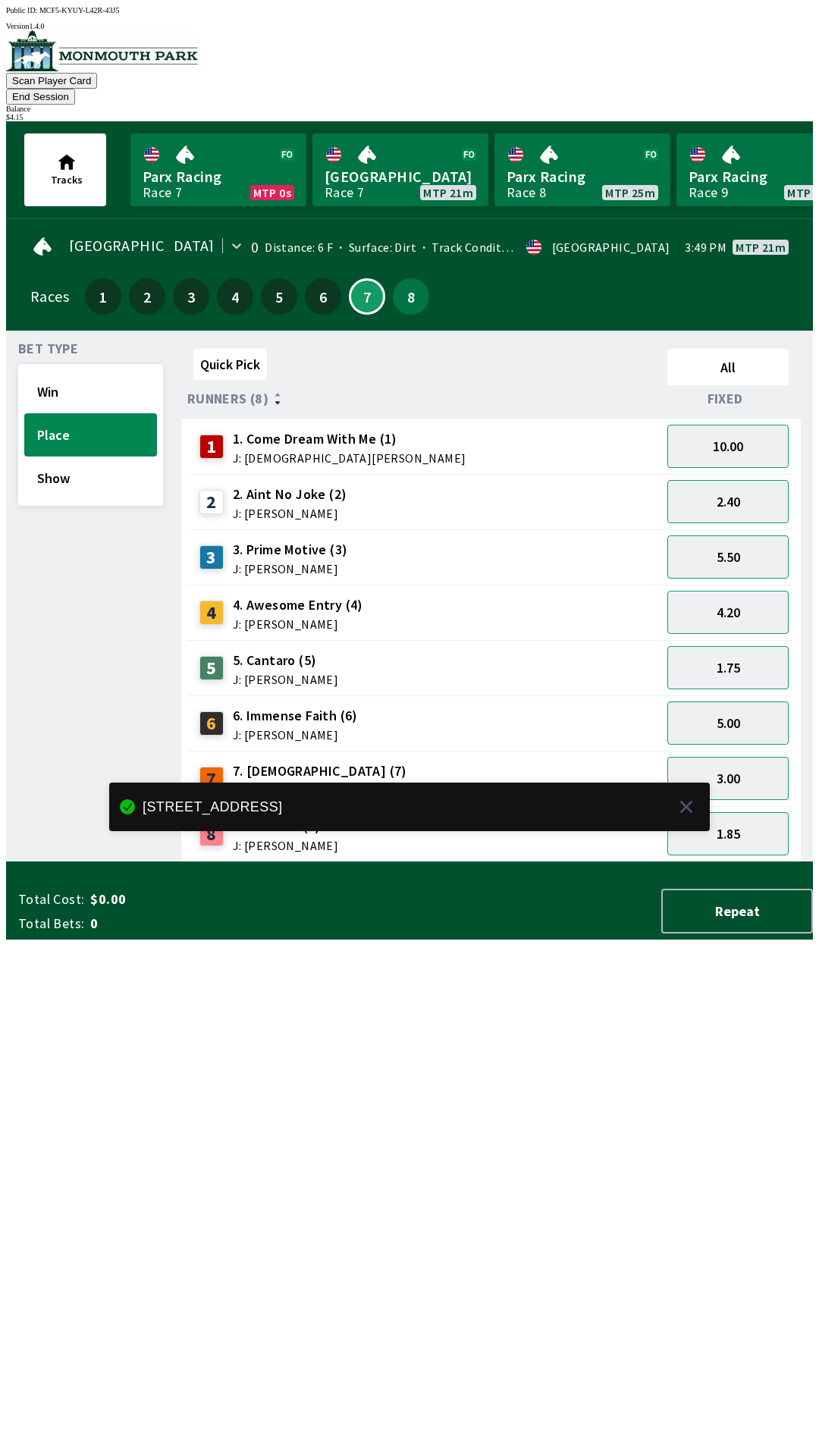
click at [532, 862] on div "Quick Pick All Runners (8) Fixed 1 1. Come Dream With Me (1) J: [DEMOGRAPHIC_DA…" at bounding box center [497, 602] width 632 height 519
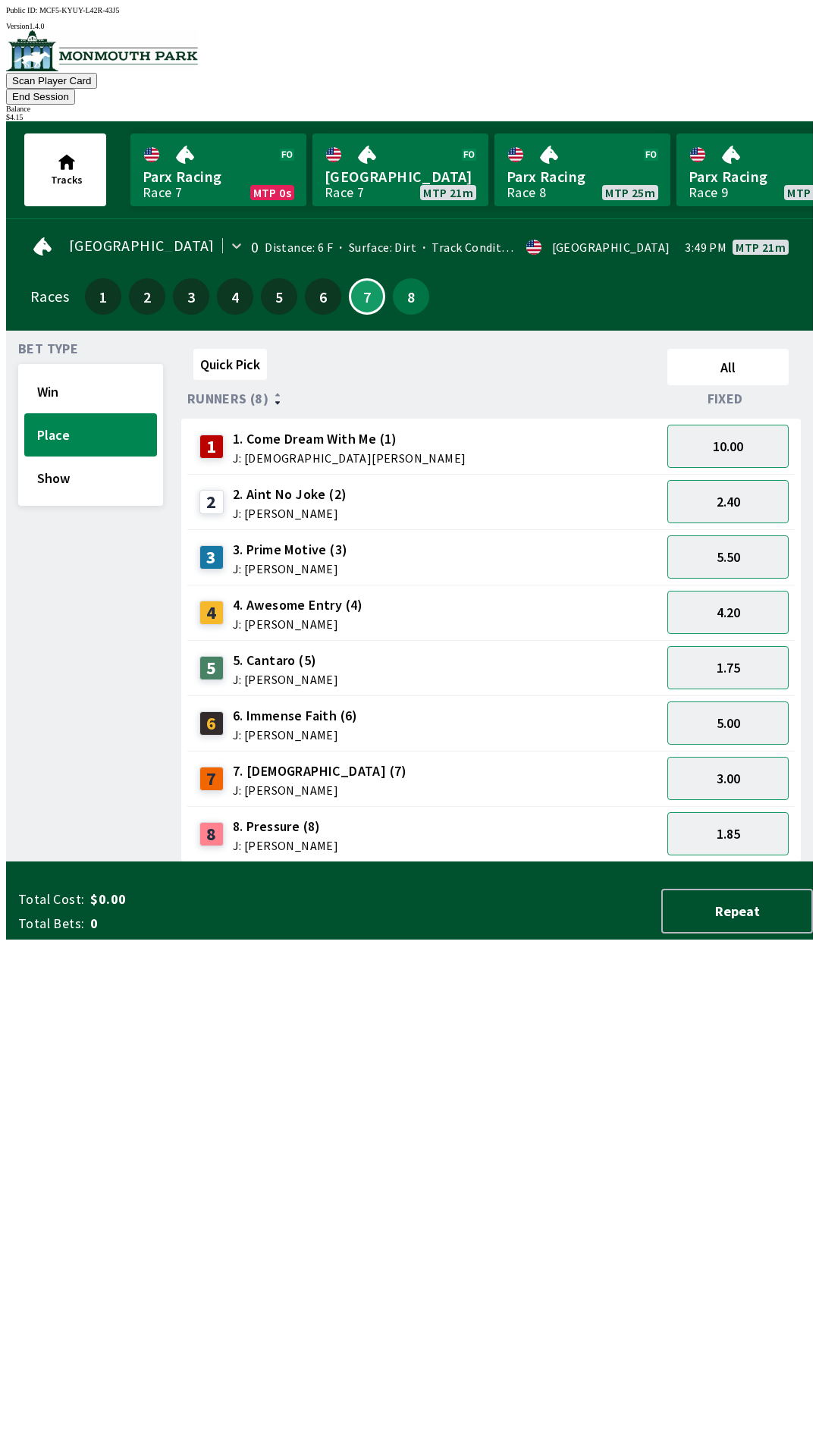
click at [75, 88] on button "End Session" at bounding box center [41, 96] width 69 height 16
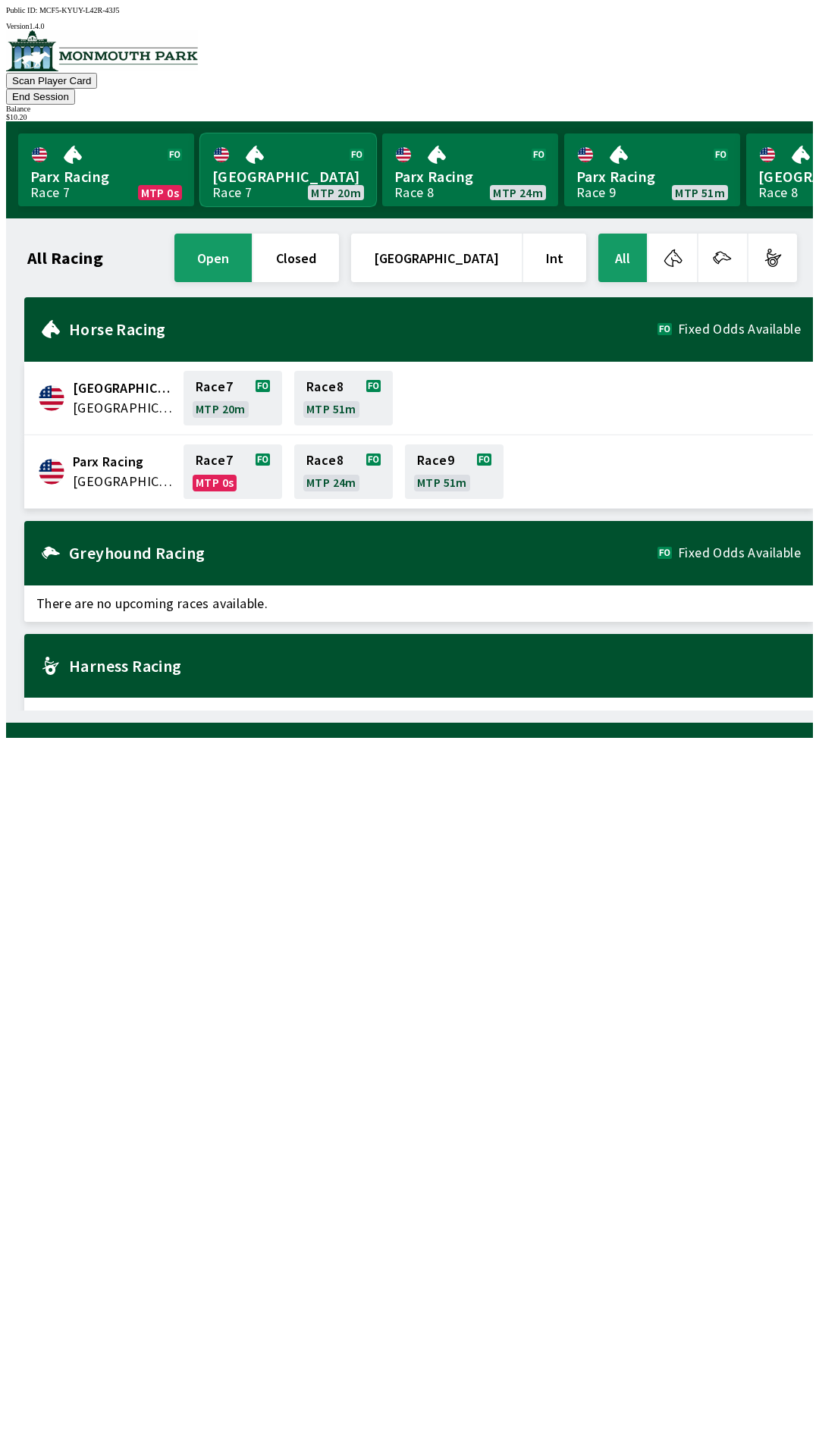
click at [244, 168] on link "[GEOGRAPHIC_DATA] Race 7 MTP 20m" at bounding box center [287, 170] width 176 height 72
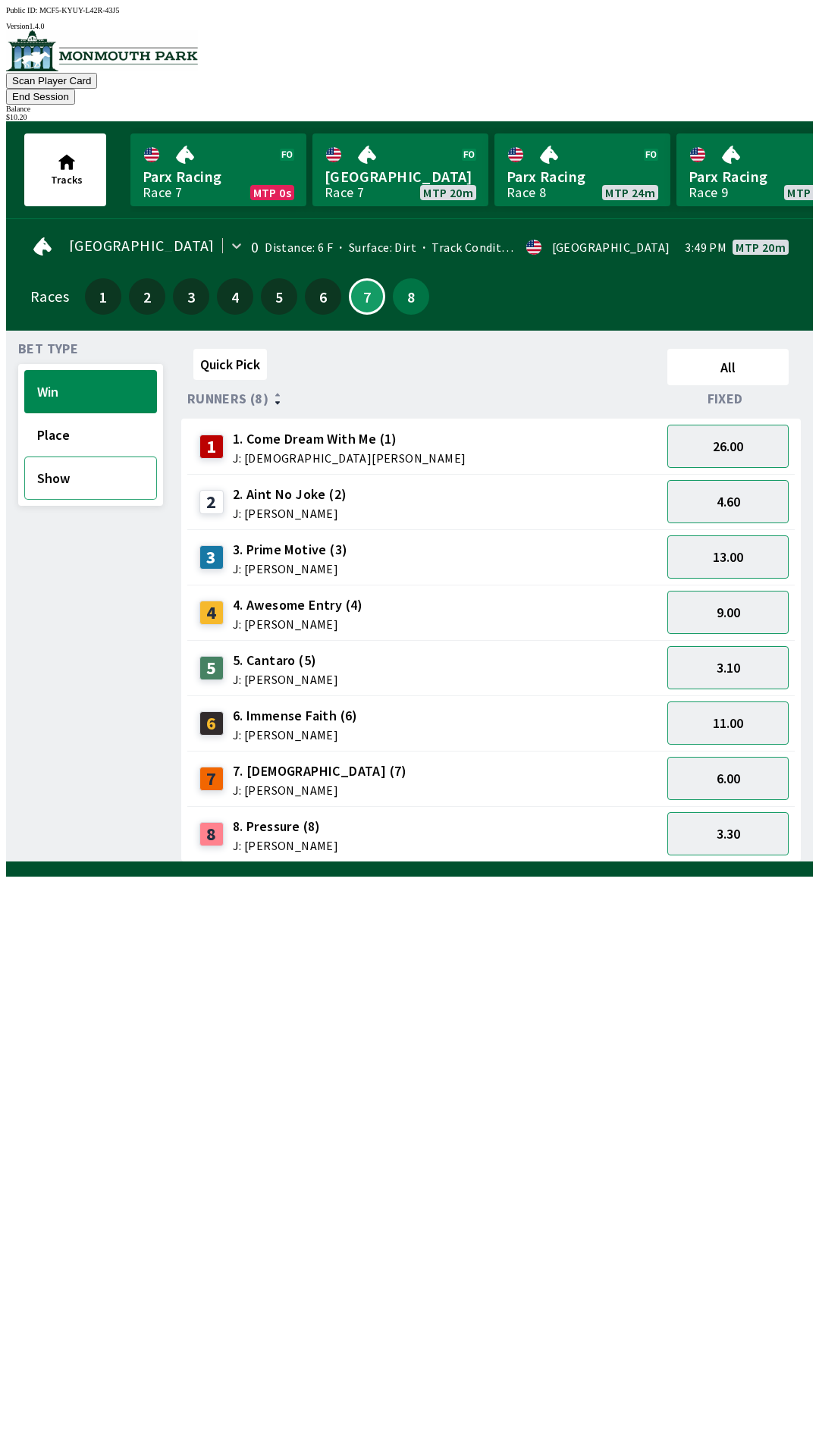
click at [93, 456] on button "Show" at bounding box center [90, 478] width 133 height 44
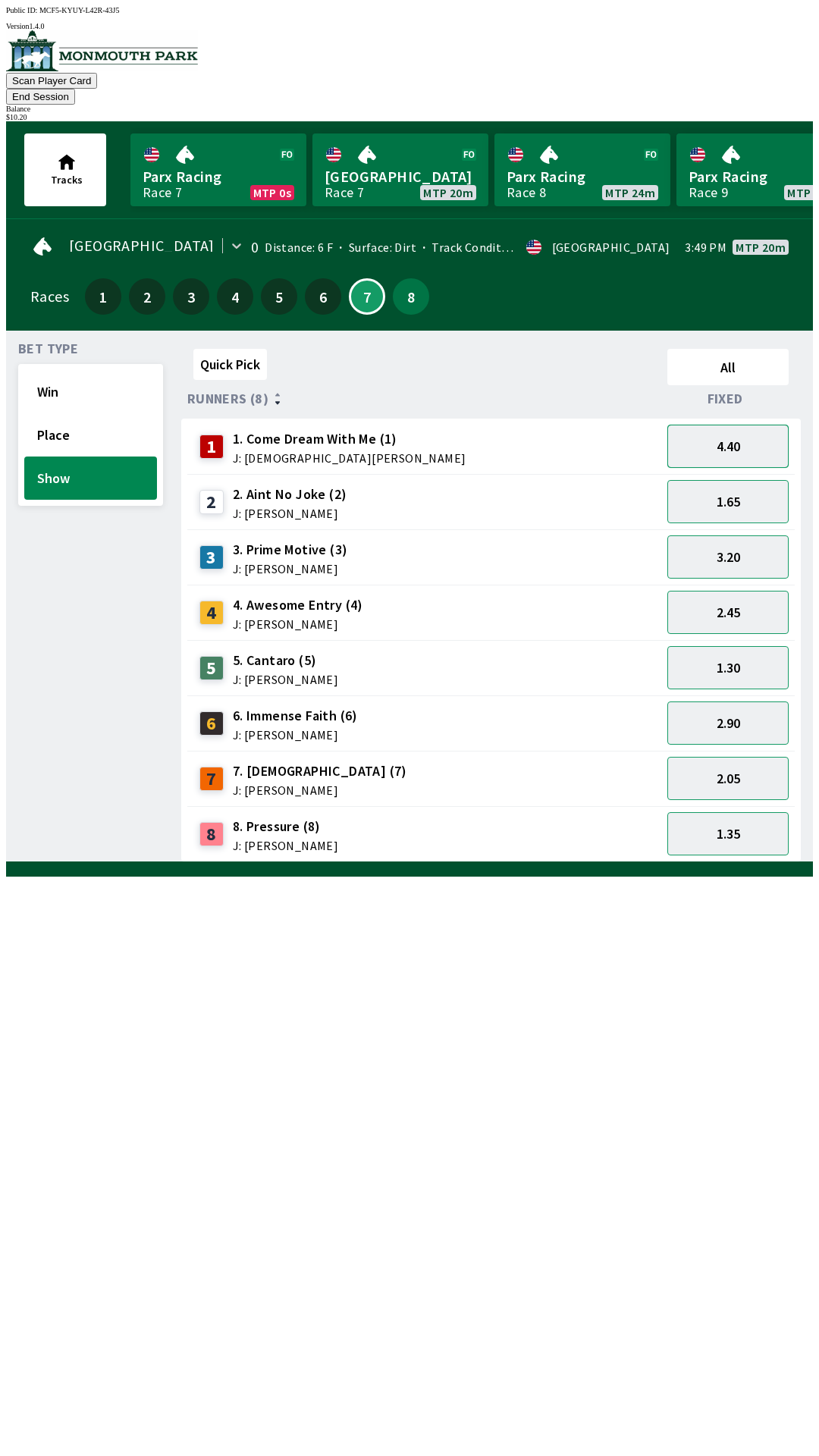
click at [753, 429] on button "4.40" at bounding box center [728, 446] width 122 height 44
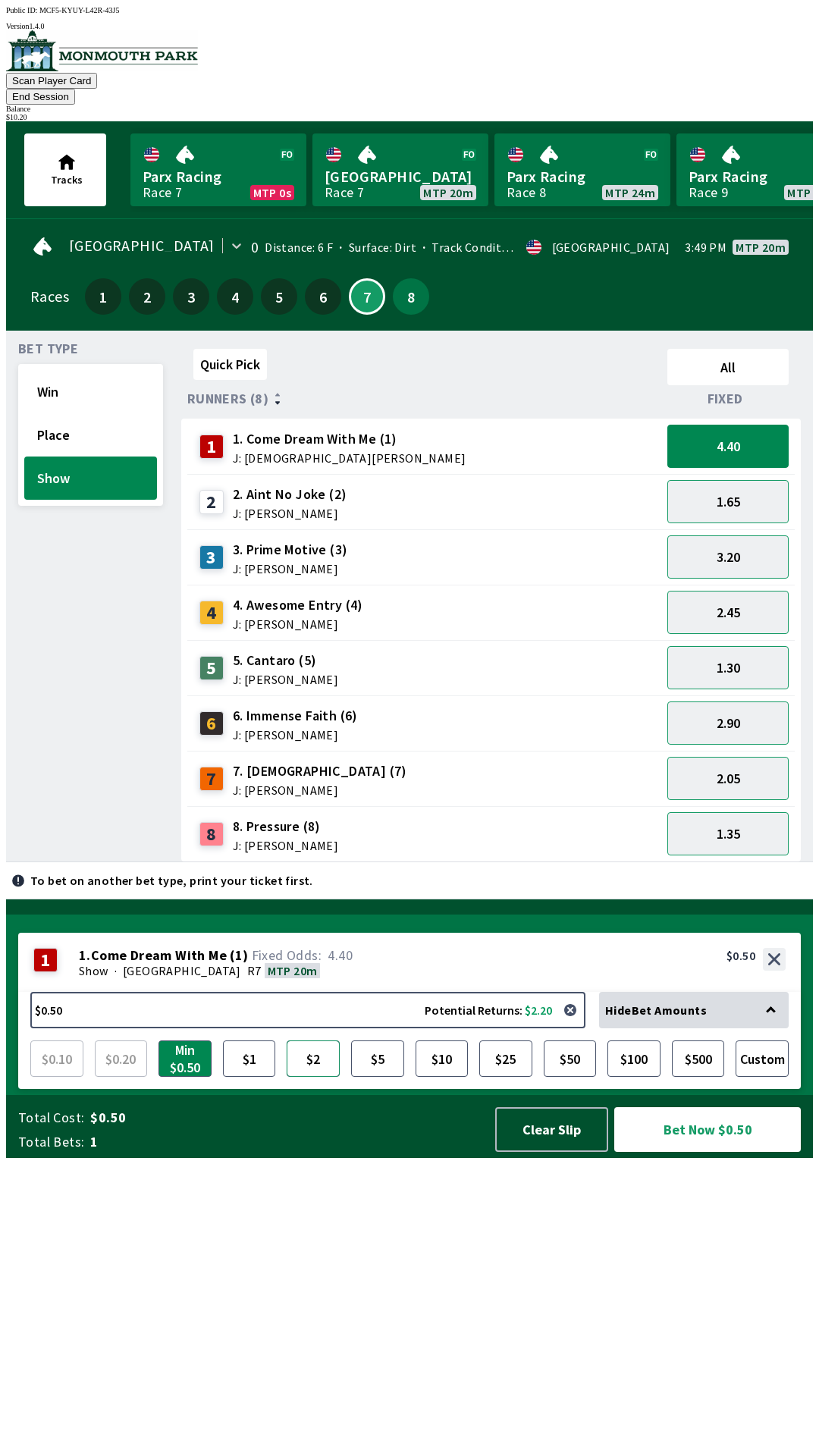
click at [303, 1077] on button "$2" at bounding box center [312, 1057] width 53 height 36
click at [727, 1151] on button "Bet Now $2.00" at bounding box center [707, 1129] width 187 height 45
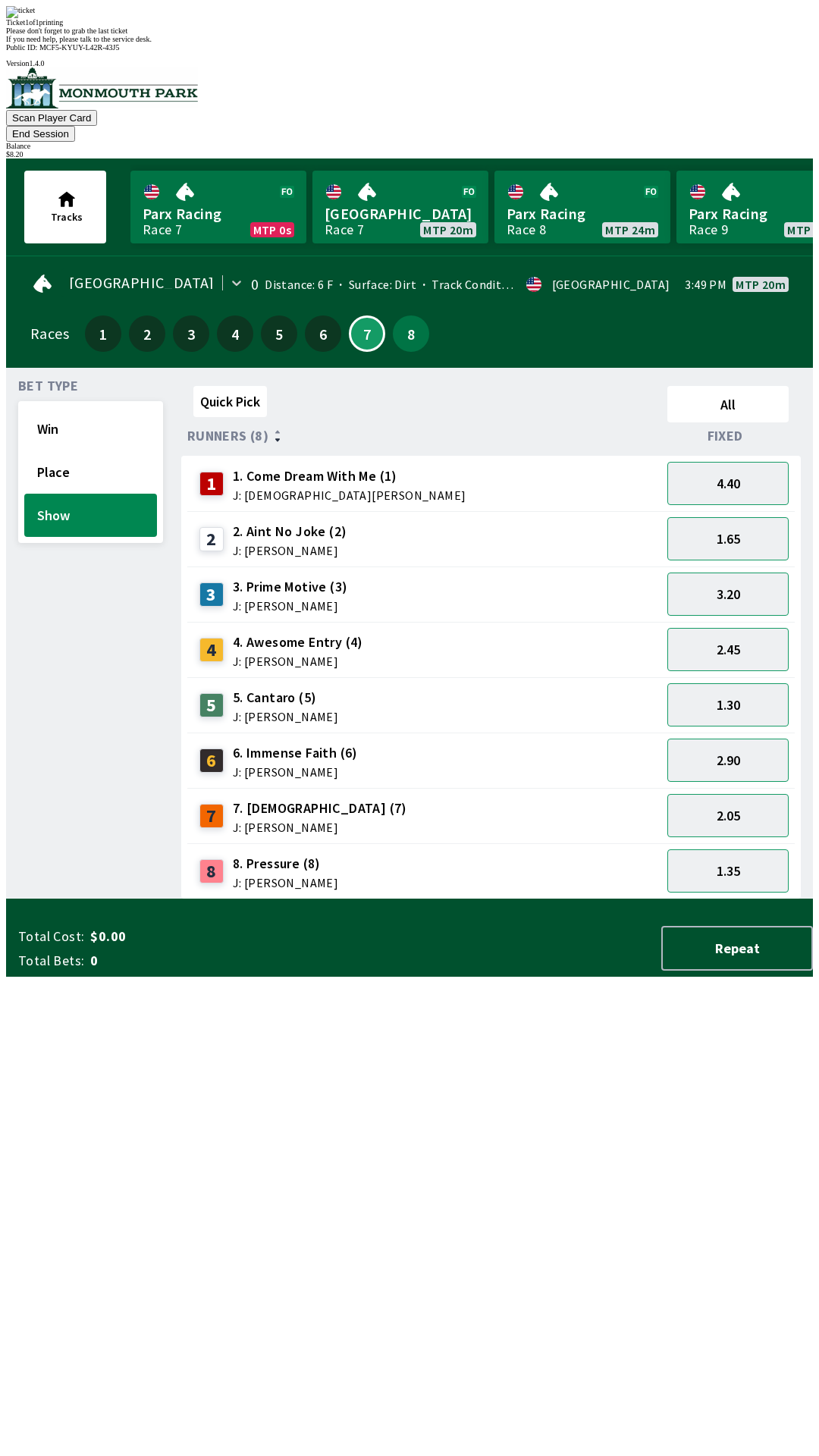
click at [239, 899] on div "Quick Pick All Runners (8) Fixed 1 1. Come Dream With Me (1) J: [DEMOGRAPHIC_DA…" at bounding box center [497, 639] width 632 height 519
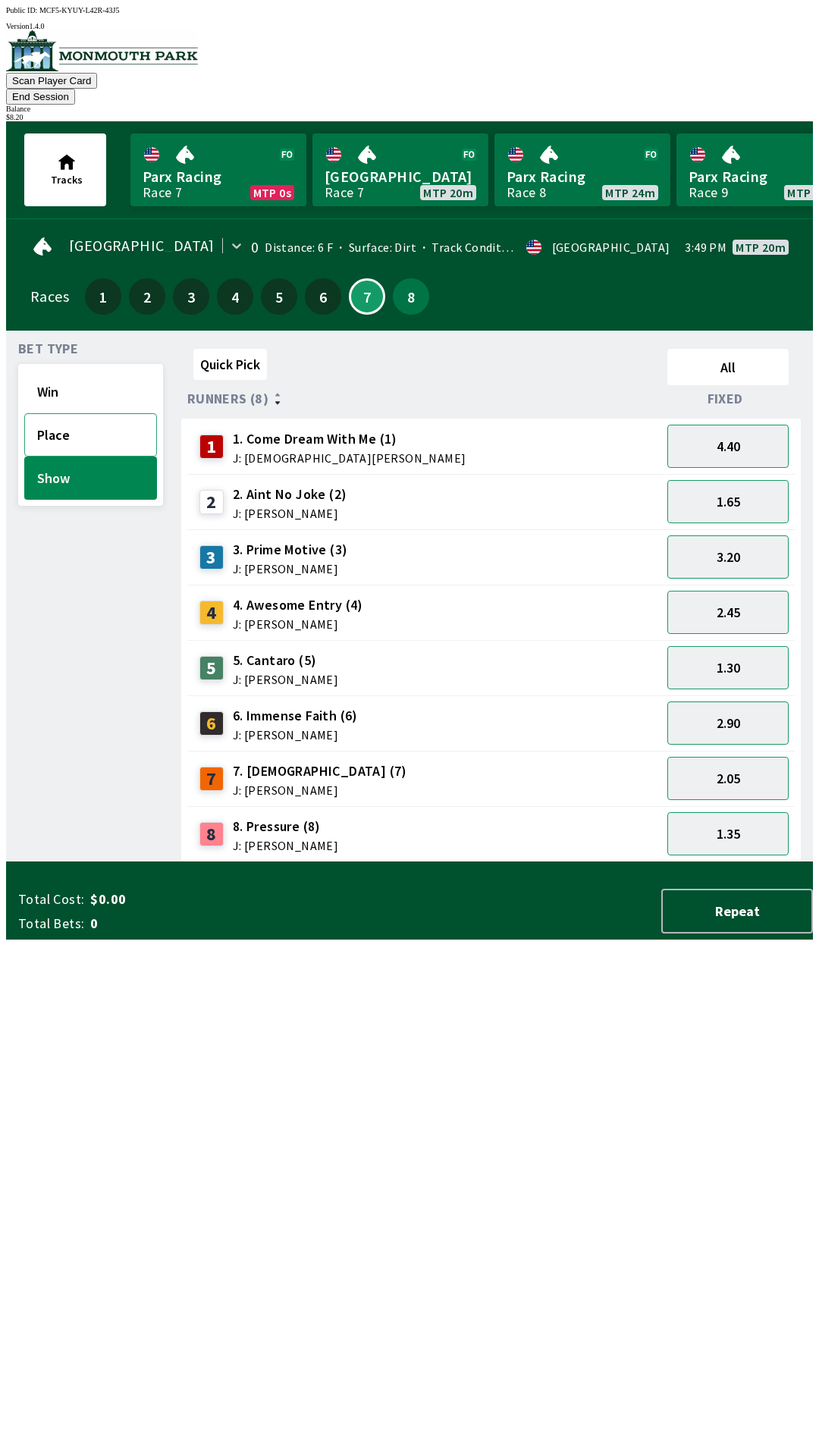
click at [100, 419] on button "Place" at bounding box center [90, 435] width 133 height 44
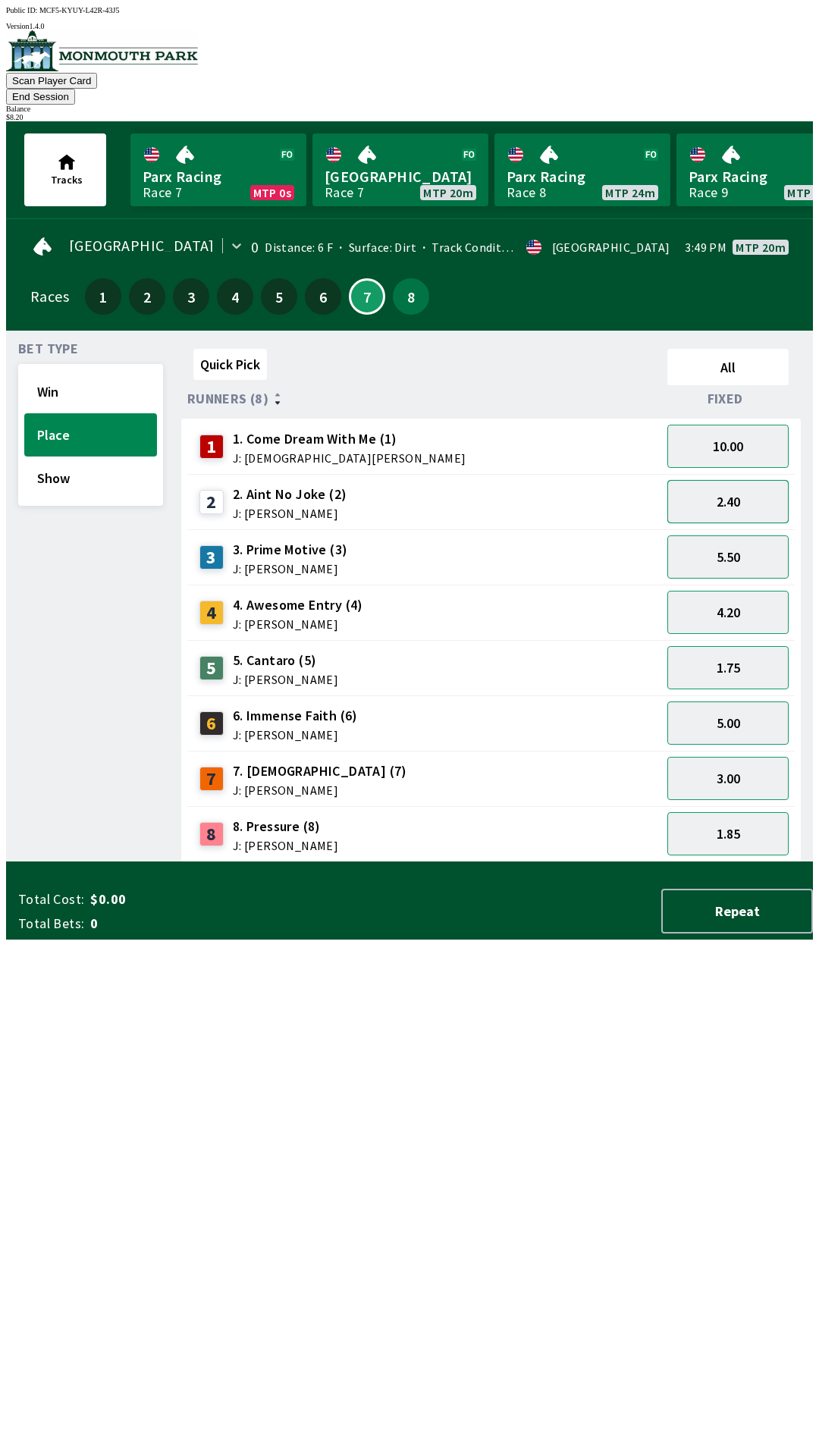
click at [750, 479] on button "2.40" at bounding box center [728, 501] width 122 height 44
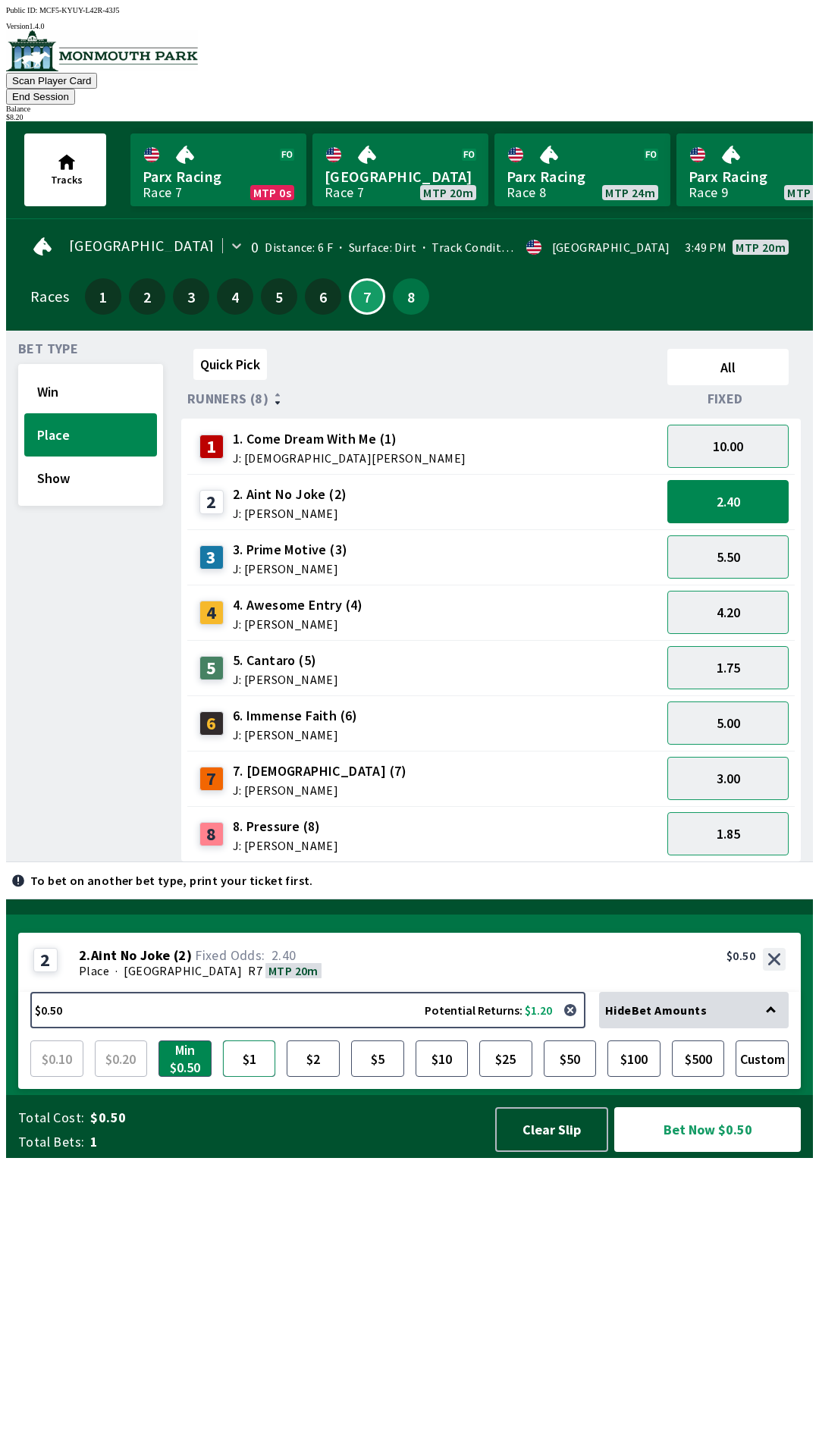
click at [236, 1077] on button "$1" at bounding box center [249, 1057] width 53 height 36
click at [696, 1151] on button "Bet Now $1.00" at bounding box center [707, 1129] width 187 height 45
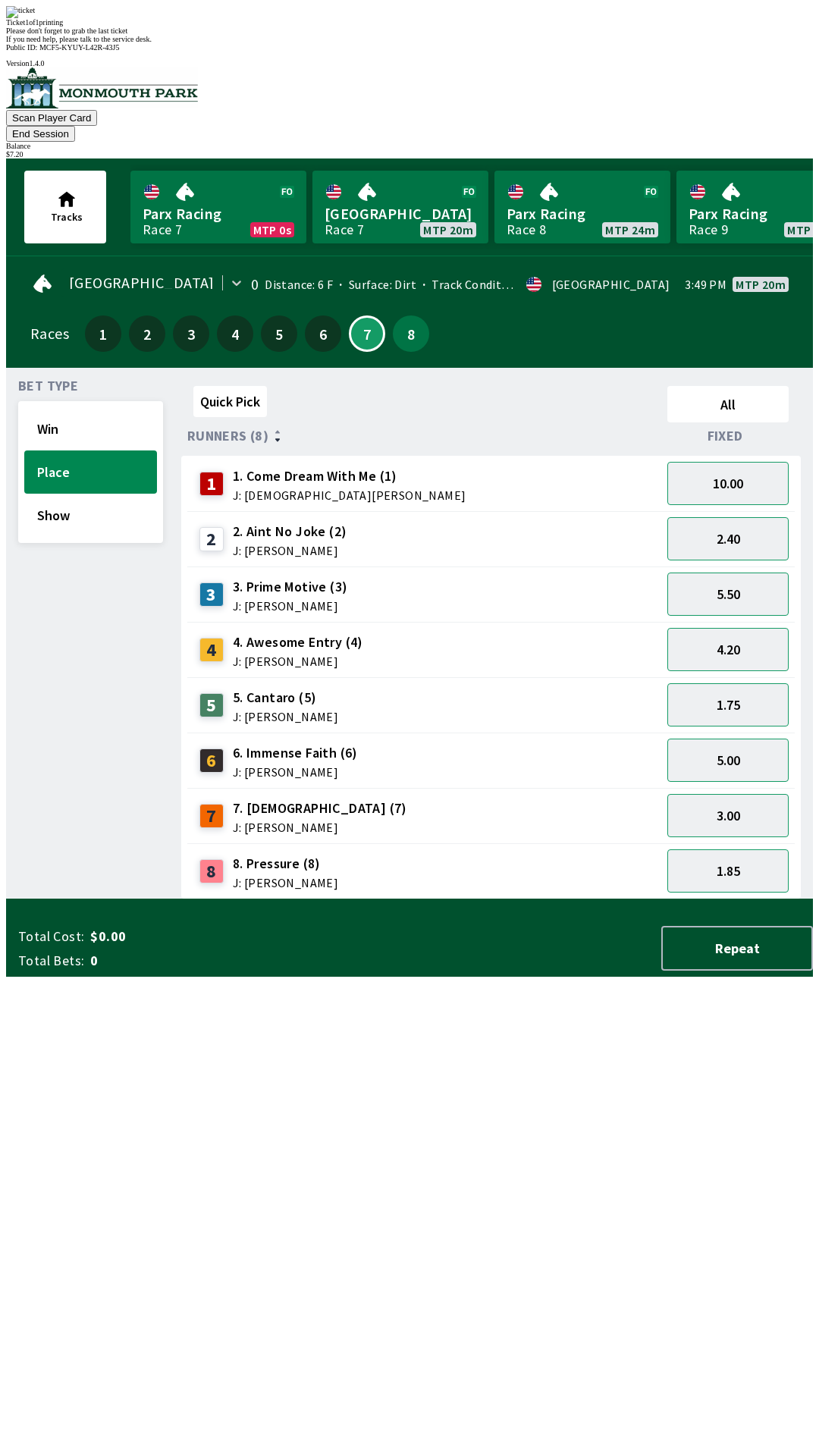
click at [435, 899] on div "Quick Pick All Runners (8) Fixed 1 1. Come Dream With Me (1) J: [DEMOGRAPHIC_DA…" at bounding box center [497, 639] width 632 height 519
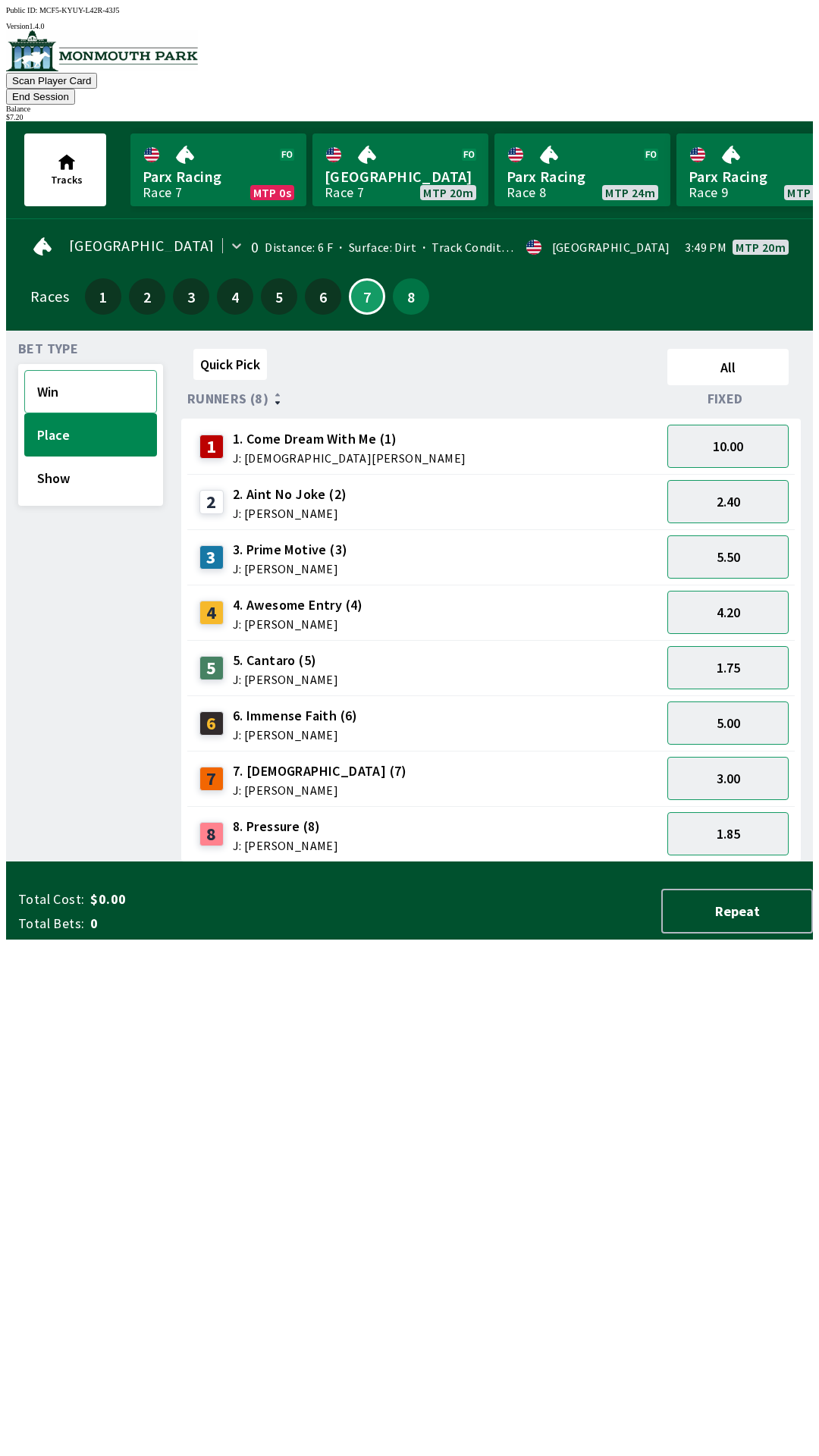
click at [97, 373] on button "Win" at bounding box center [90, 391] width 133 height 44
click at [749, 646] on button "3.10" at bounding box center [728, 667] width 122 height 44
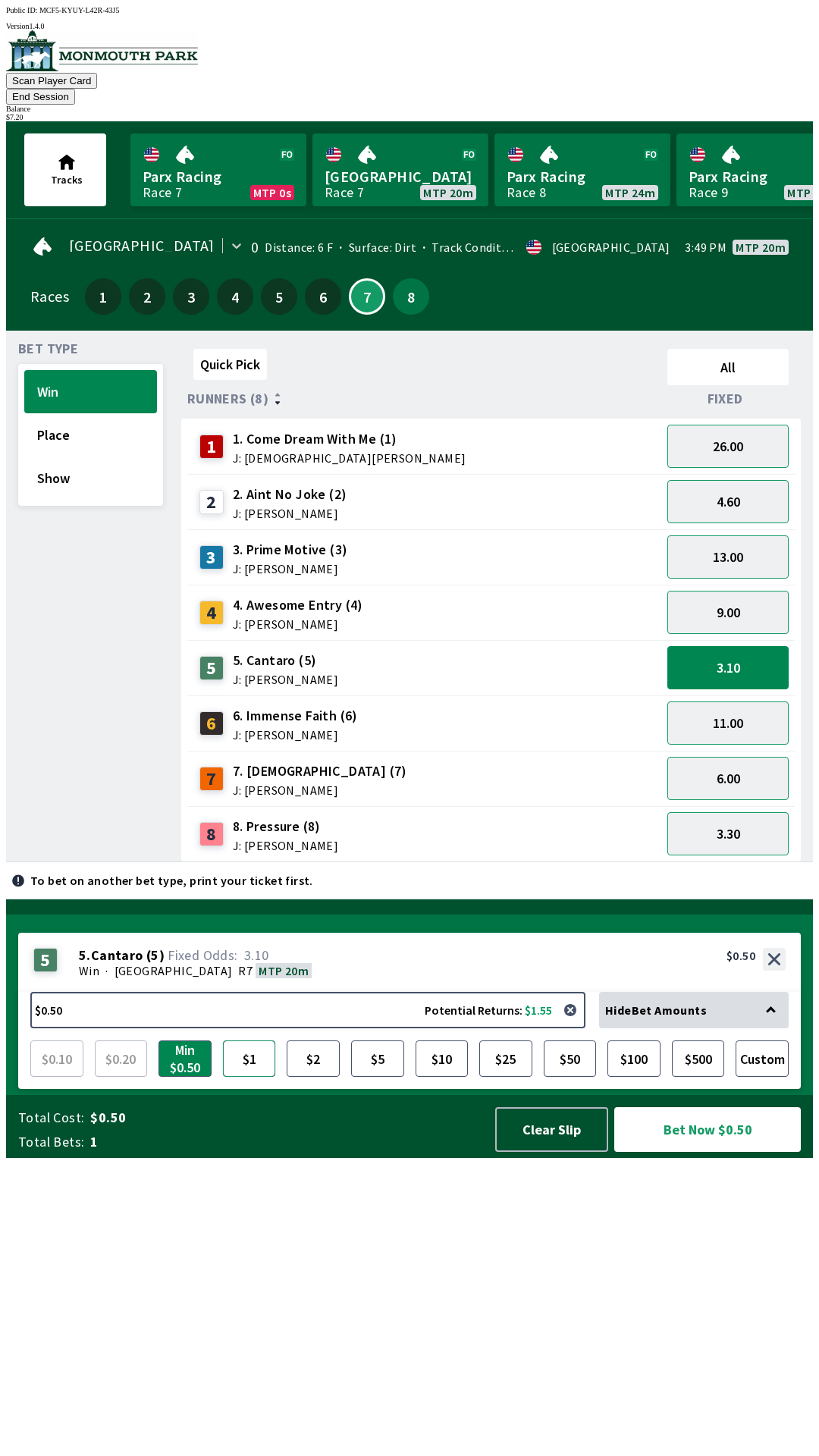
click at [259, 1077] on button "$1" at bounding box center [249, 1057] width 53 height 36
click at [736, 1151] on button "Bet Now $1.00" at bounding box center [707, 1129] width 187 height 45
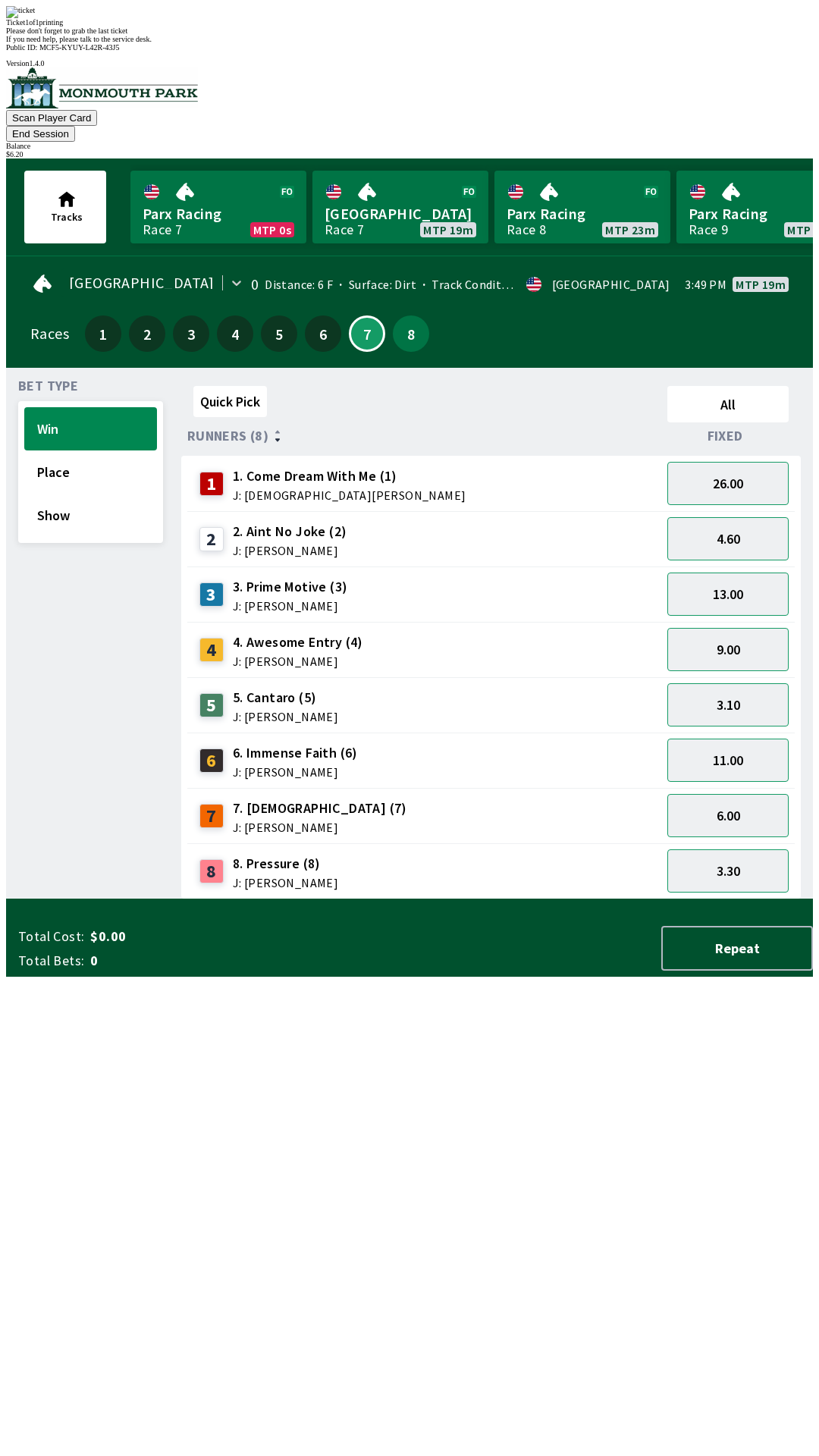
click at [525, 899] on div "Quick Pick All Runners (8) Fixed 1 1. Come Dream With Me (1) J: [DEMOGRAPHIC_DA…" at bounding box center [497, 639] width 632 height 519
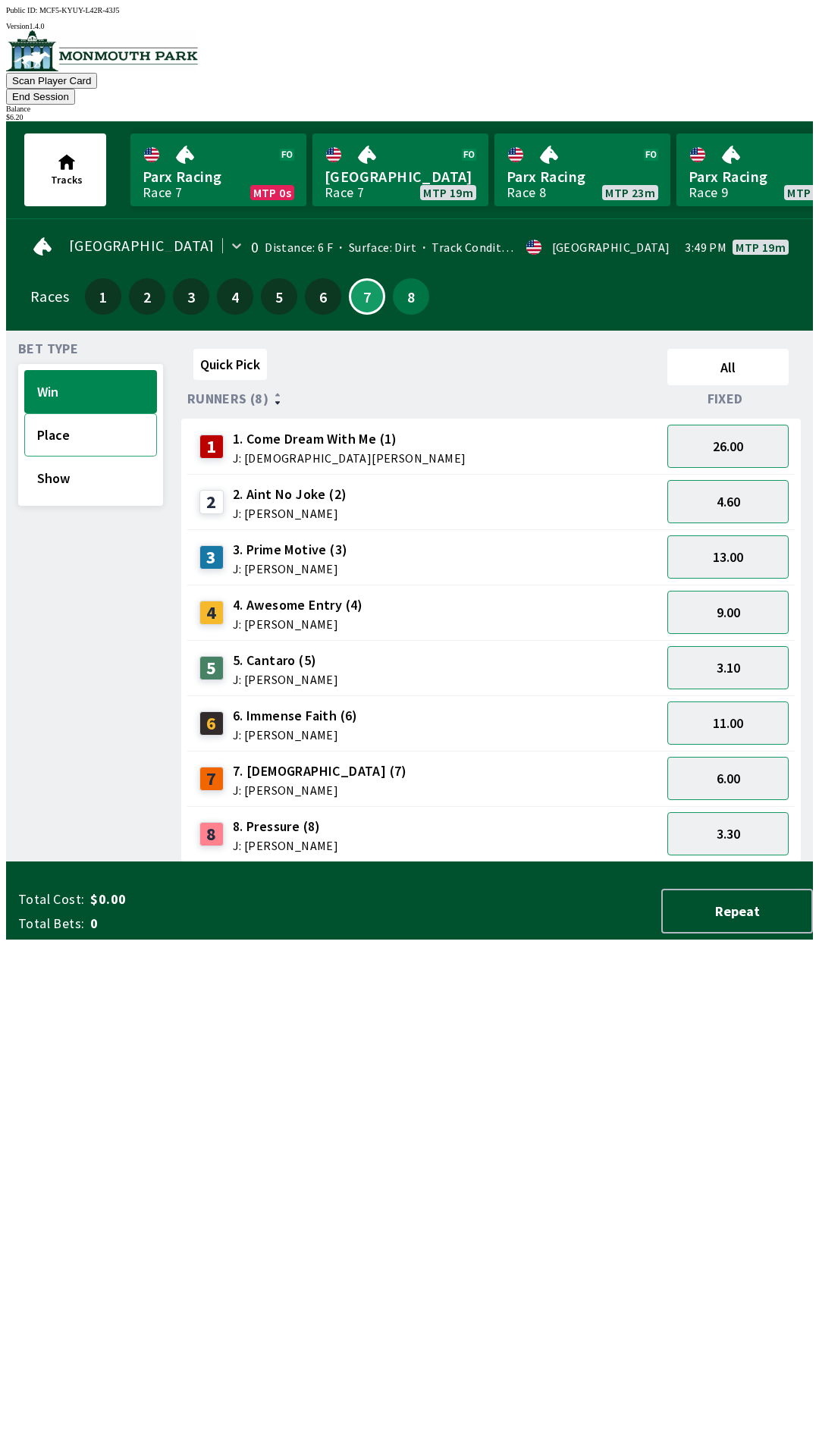
click at [98, 413] on button "Place" at bounding box center [90, 435] width 133 height 44
click at [738, 646] on button "1.75" at bounding box center [728, 667] width 122 height 44
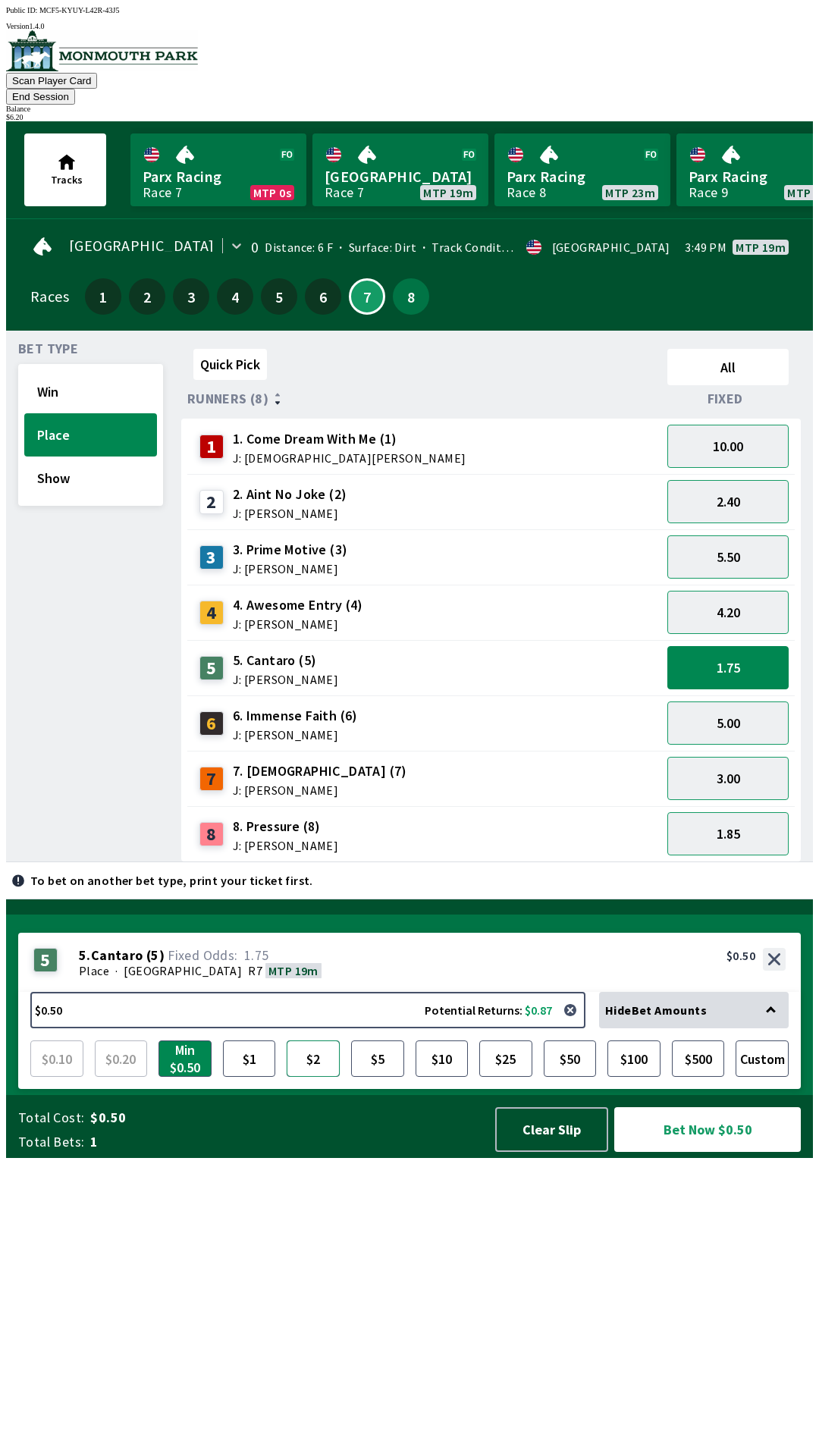
click at [307, 1077] on button "$2" at bounding box center [312, 1057] width 53 height 36
click at [679, 1151] on button "Bet Now $2.00" at bounding box center [707, 1129] width 187 height 45
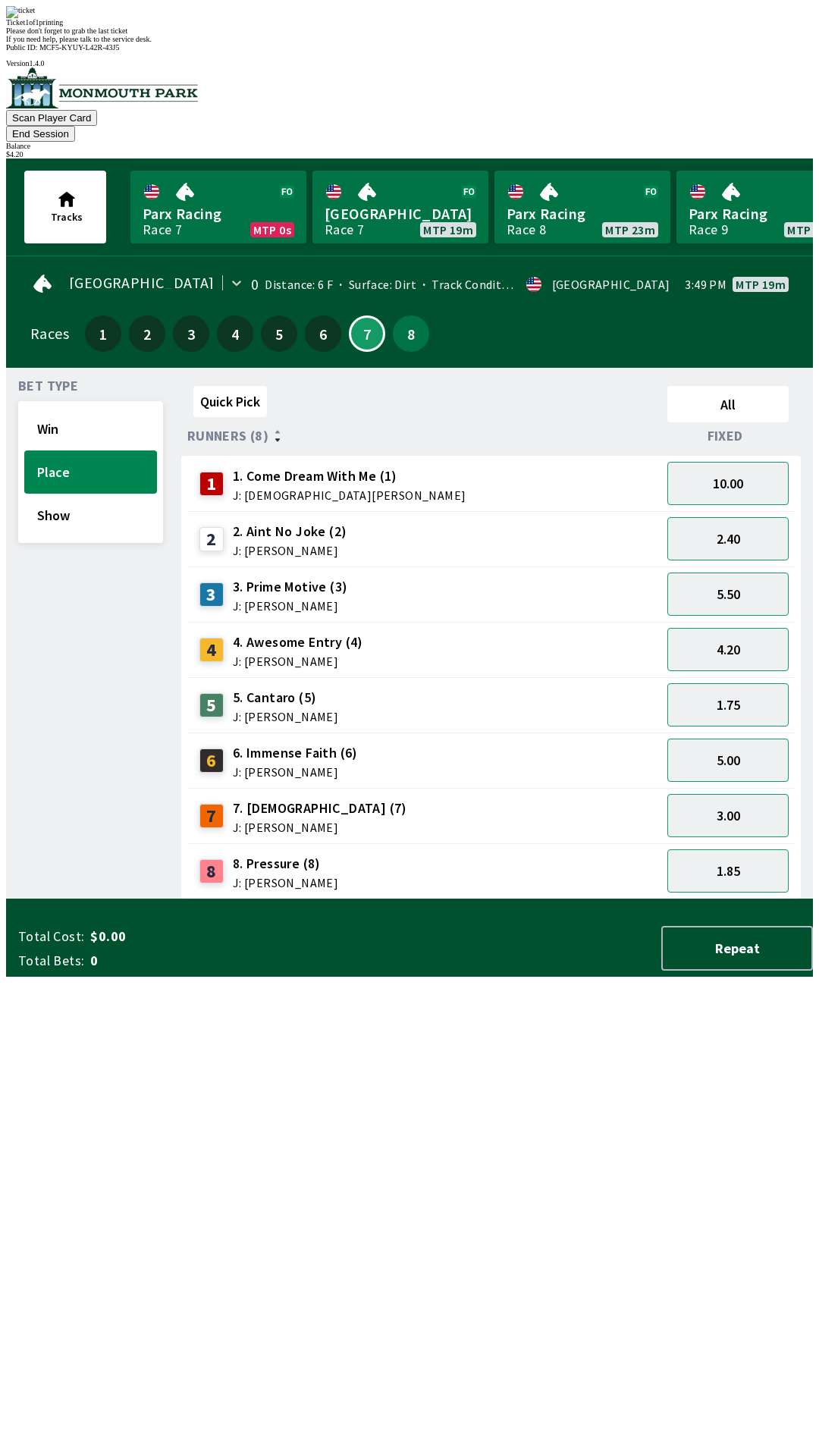
click at [455, 899] on div "Quick Pick All Runners (8) Fixed 1 1. Come Dream With Me (1) J: [DEMOGRAPHIC_DA…" at bounding box center [497, 639] width 632 height 519
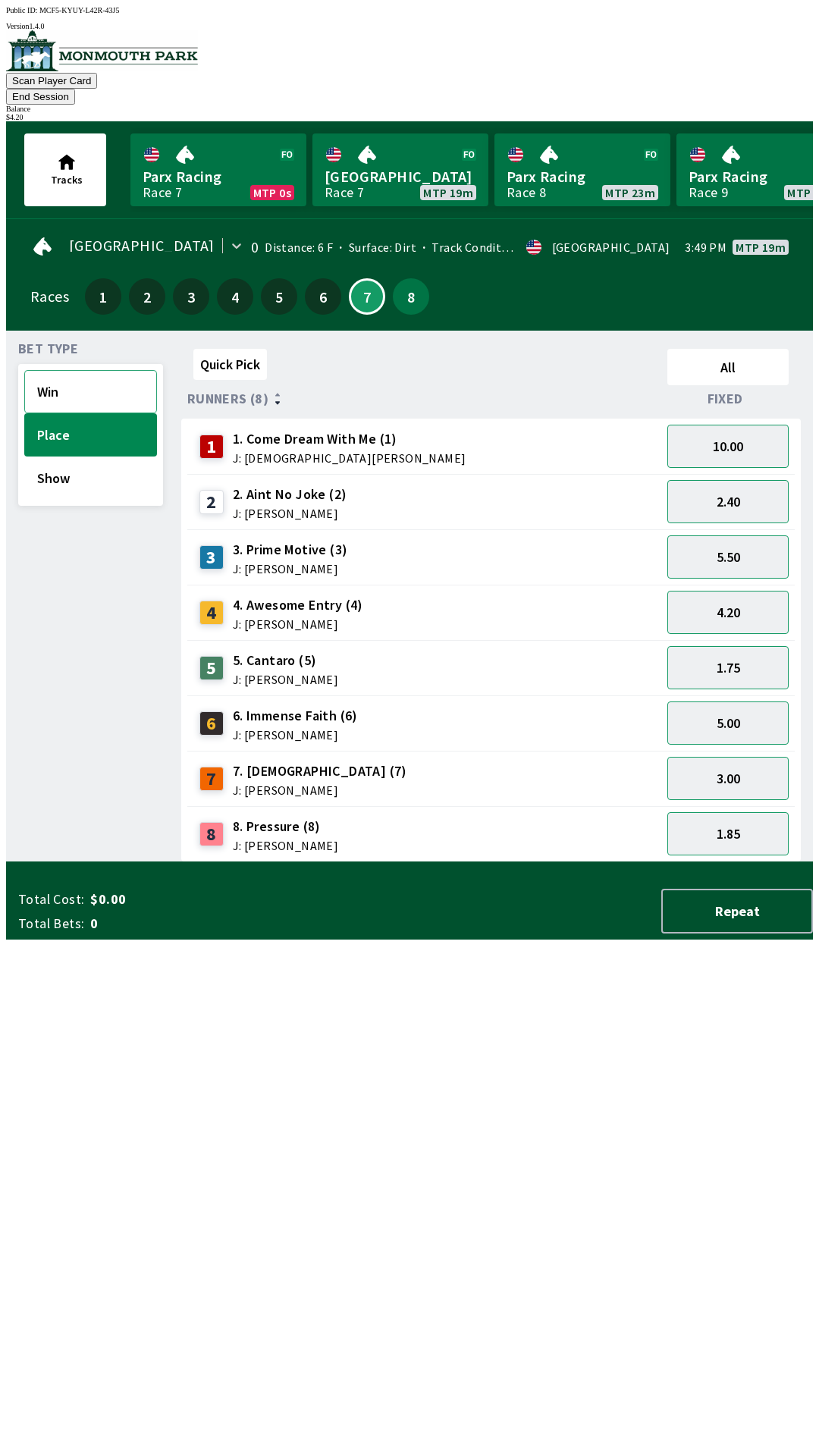
click at [107, 370] on button "Win" at bounding box center [90, 391] width 133 height 44
click at [757, 812] on button "3.30" at bounding box center [728, 833] width 122 height 44
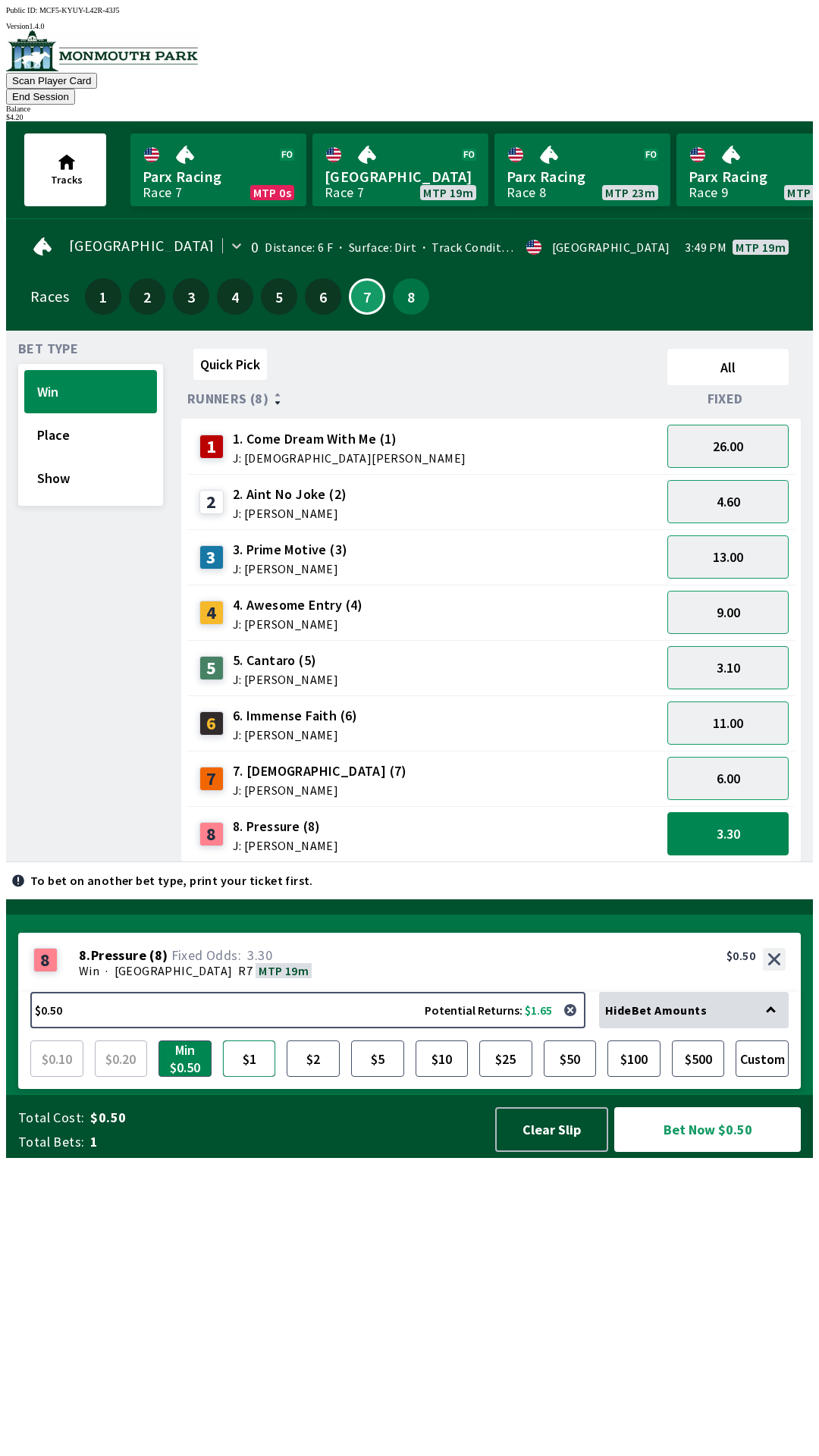
click at [234, 1077] on button "$1" at bounding box center [249, 1057] width 53 height 36
click at [710, 1151] on button "Bet Now $1.00" at bounding box center [707, 1129] width 187 height 45
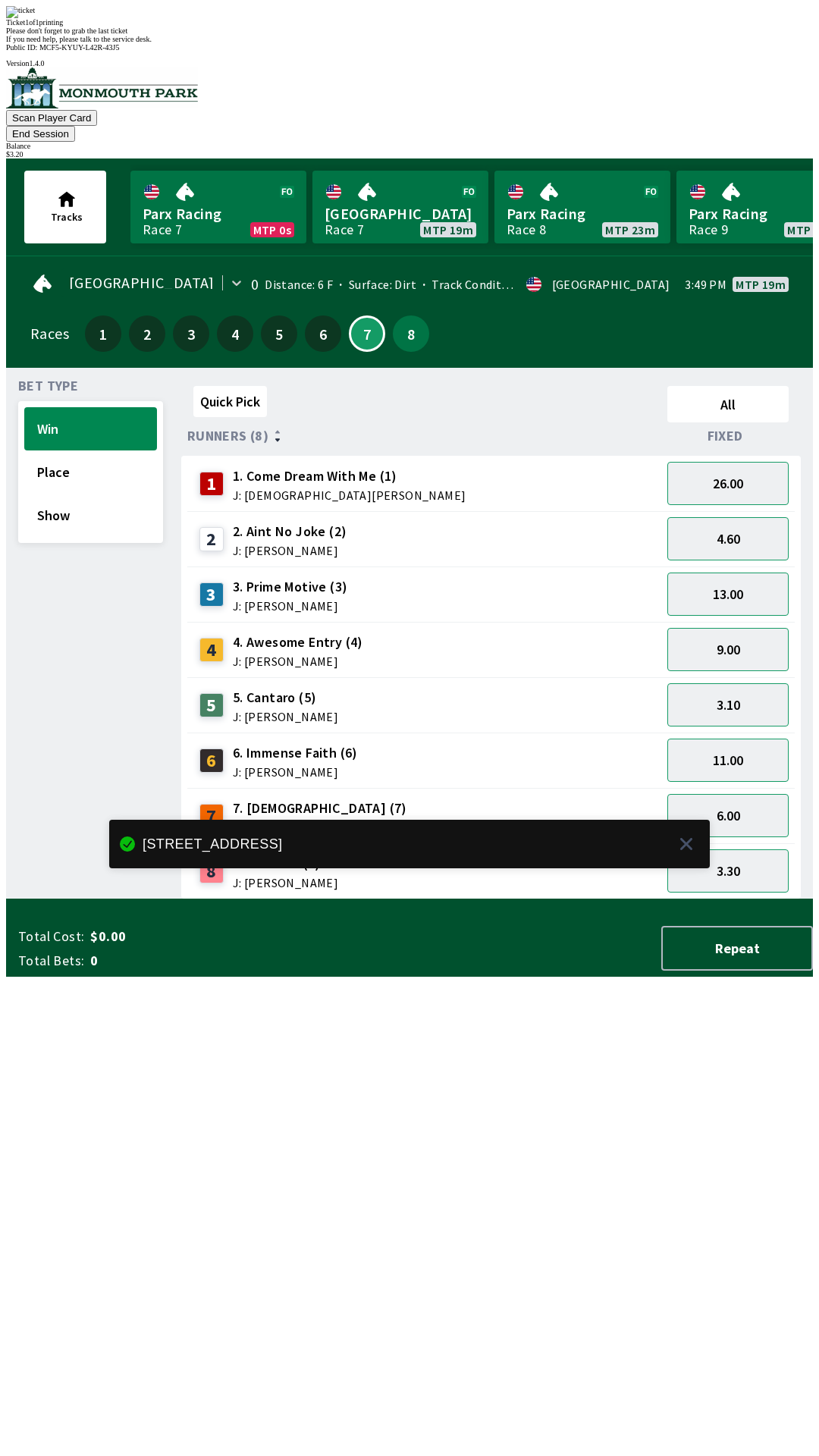
click at [537, 899] on div "Quick Pick All Runners (8) Fixed 1 1. Come Dream With Me (1) J: [DEMOGRAPHIC_DA…" at bounding box center [497, 639] width 632 height 519
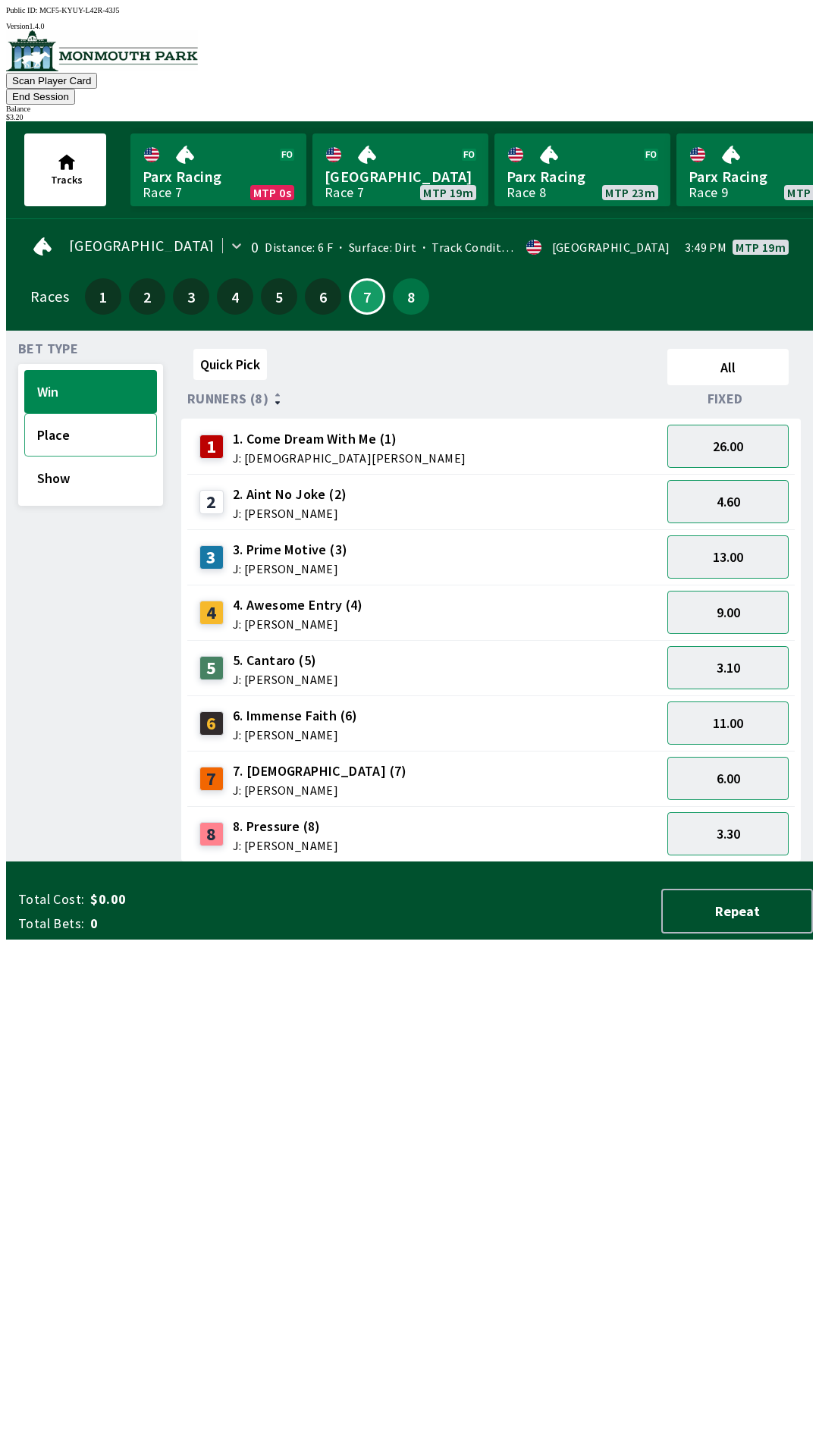
click at [114, 413] on button "Place" at bounding box center [90, 435] width 133 height 44
click at [743, 812] on button "1.85" at bounding box center [728, 833] width 122 height 44
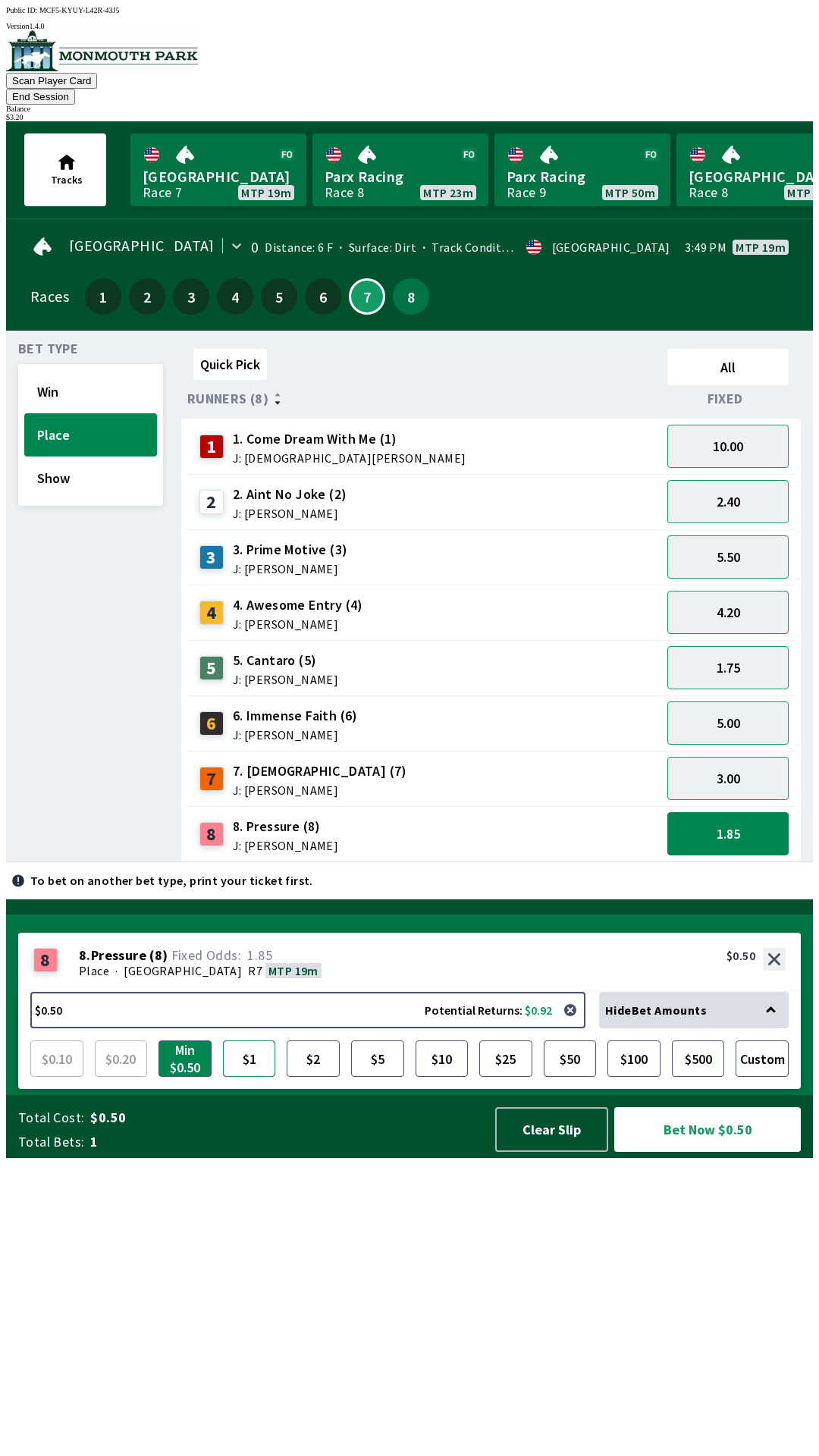
click at [245, 1077] on button "$1" at bounding box center [249, 1057] width 53 height 36
click at [691, 1151] on button "Bet Now $1.00" at bounding box center [707, 1129] width 187 height 45
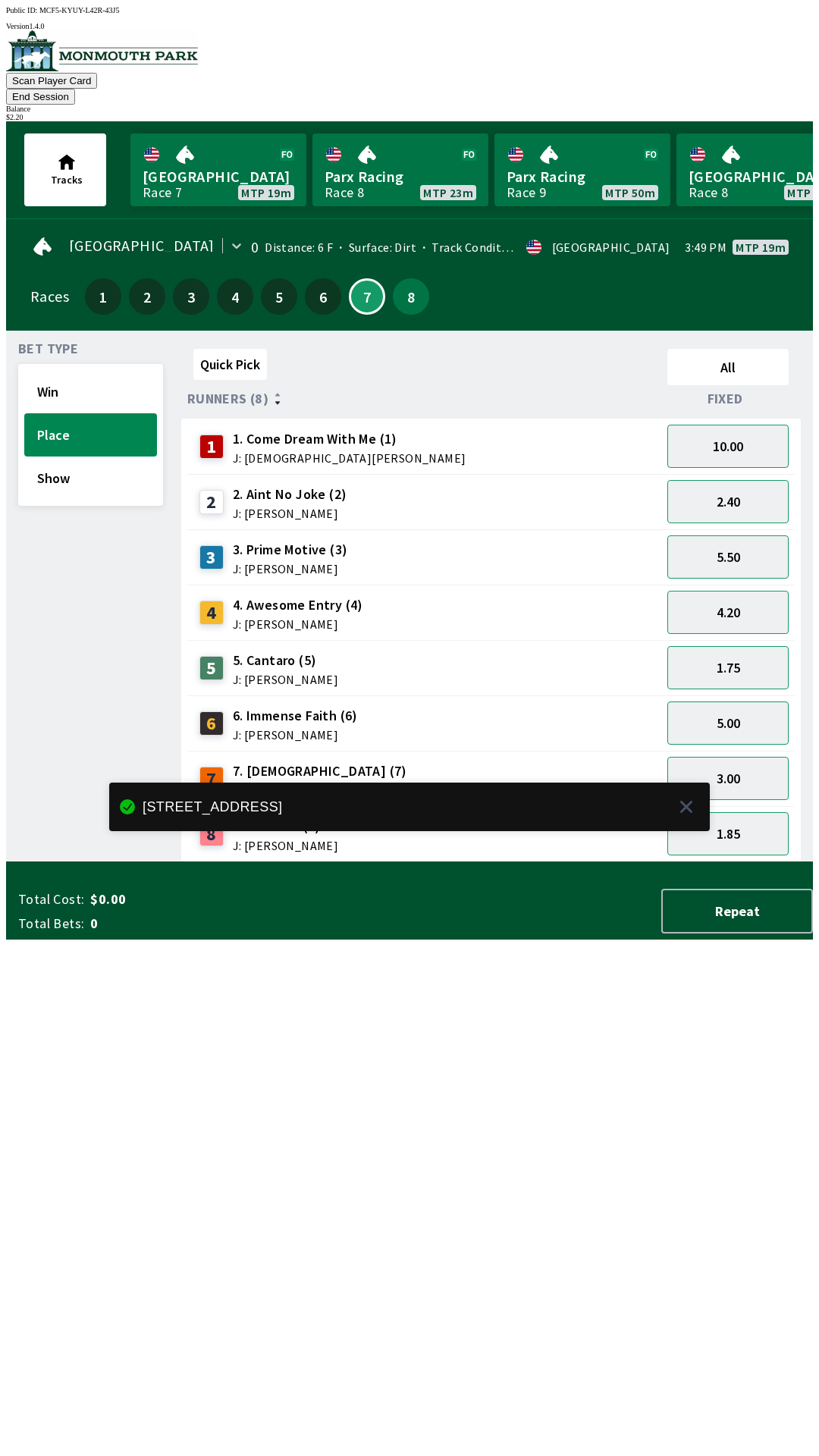
click at [561, 862] on div "Quick Pick All Runners (8) Fixed 1 1. Come Dream With Me (1) J: [DEMOGRAPHIC_DA…" at bounding box center [497, 602] width 632 height 519
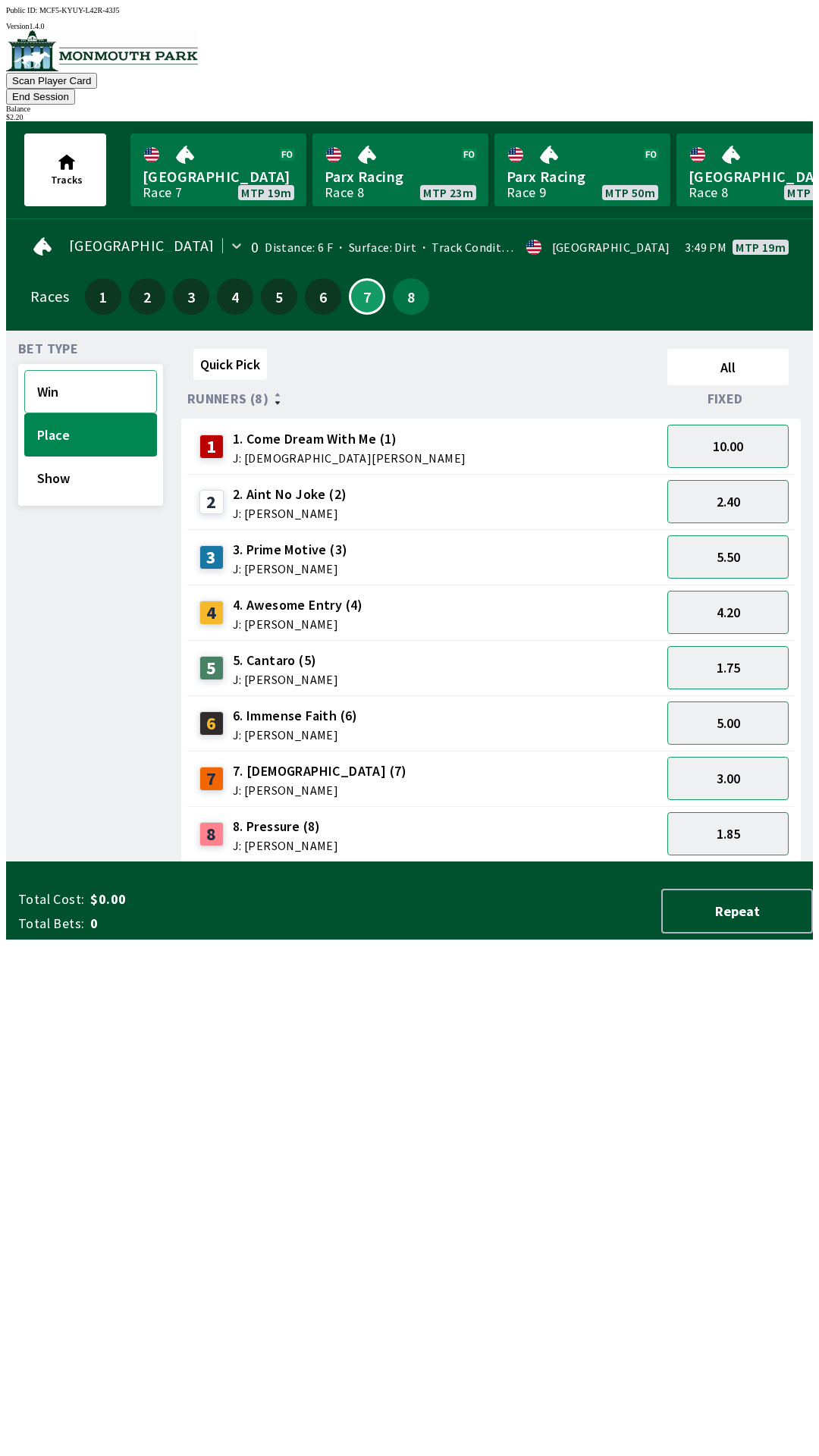
click at [105, 387] on button "Win" at bounding box center [90, 391] width 133 height 44
click at [754, 491] on button "4.60" at bounding box center [728, 501] width 122 height 44
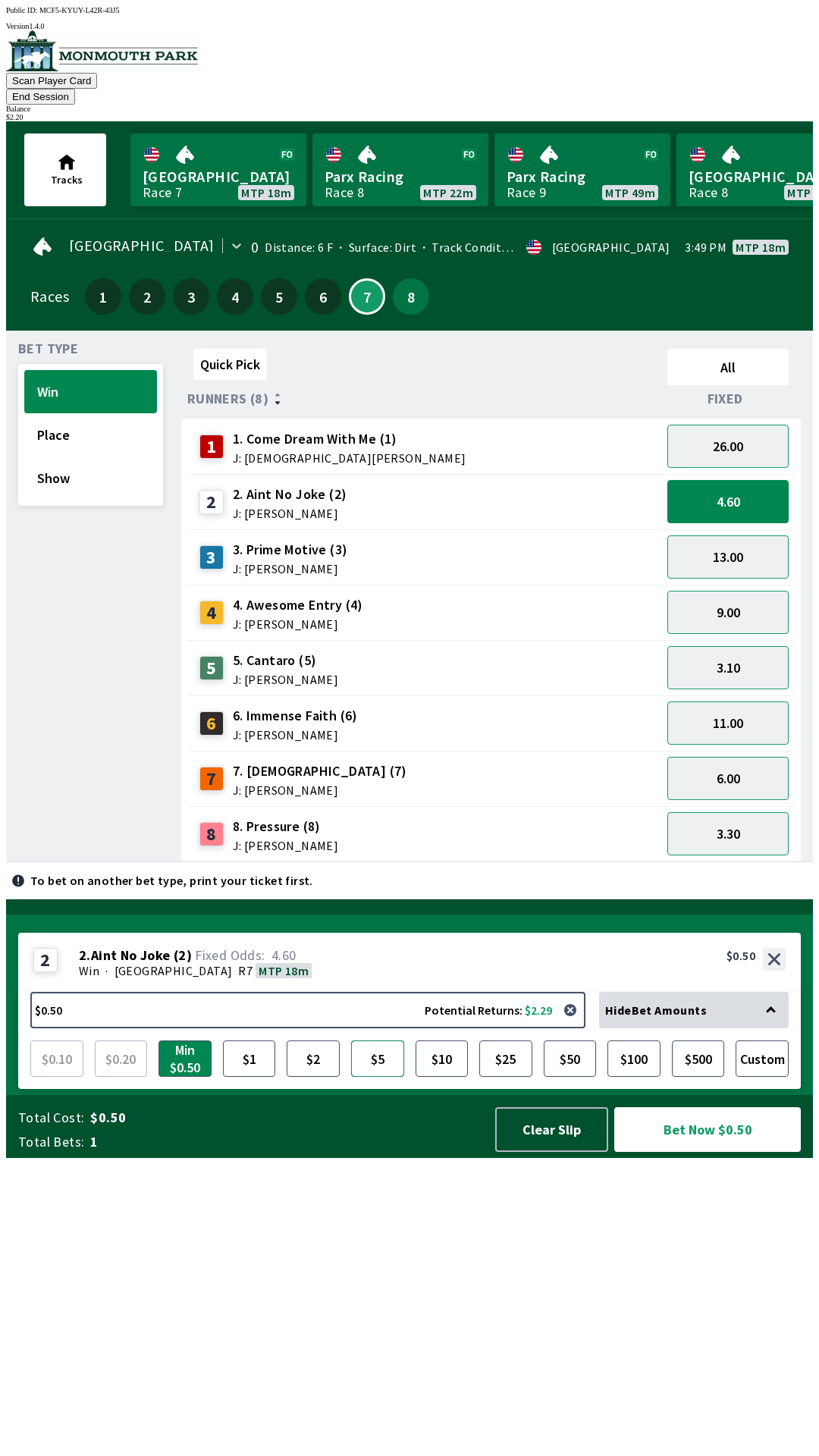
click at [364, 1077] on button "$5" at bounding box center [377, 1057] width 53 height 36
click at [298, 1077] on button "$2" at bounding box center [312, 1057] width 53 height 36
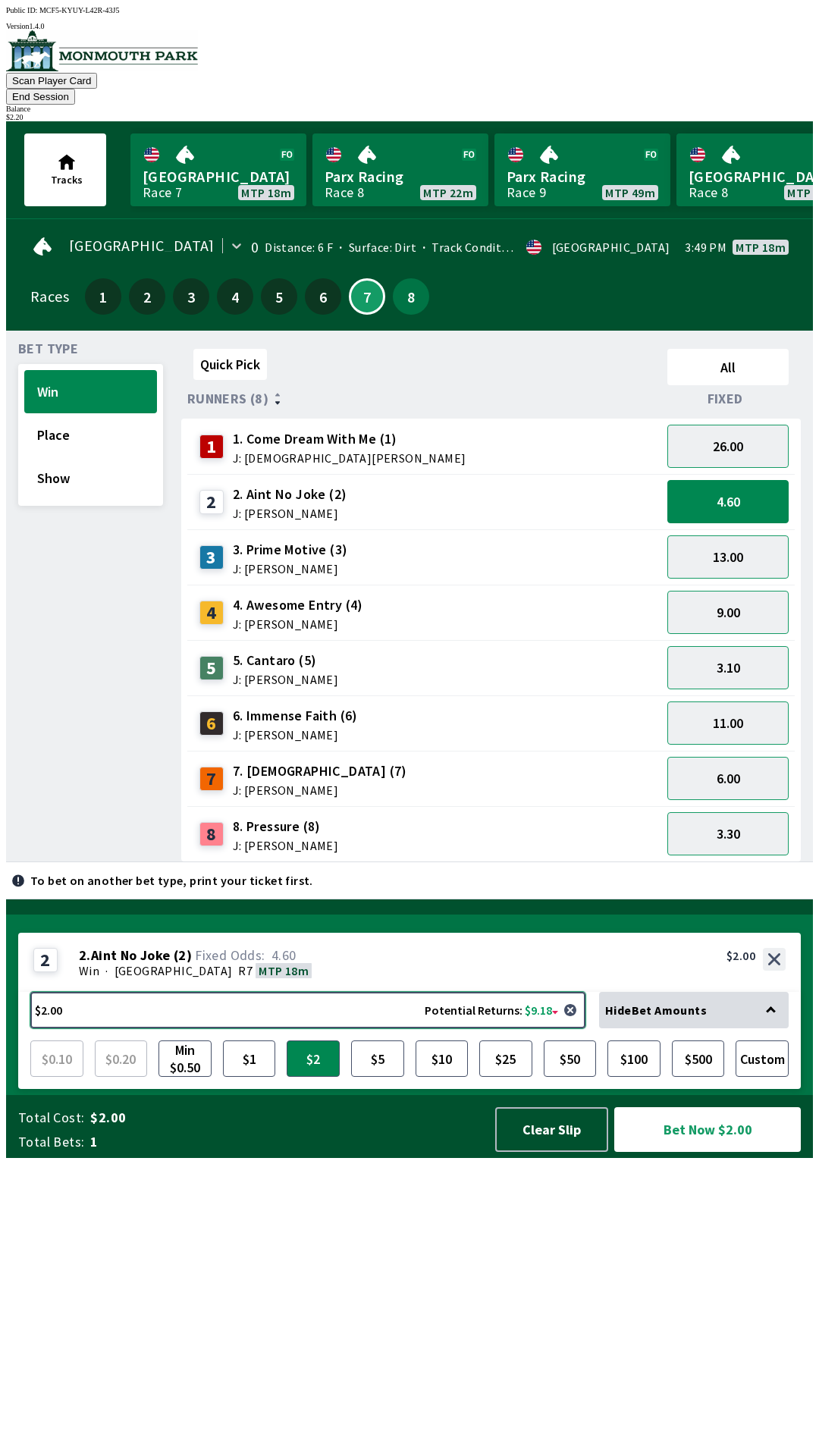
click at [268, 1028] on button "$2.00 Potential Returns: $9.18" at bounding box center [308, 1009] width 555 height 36
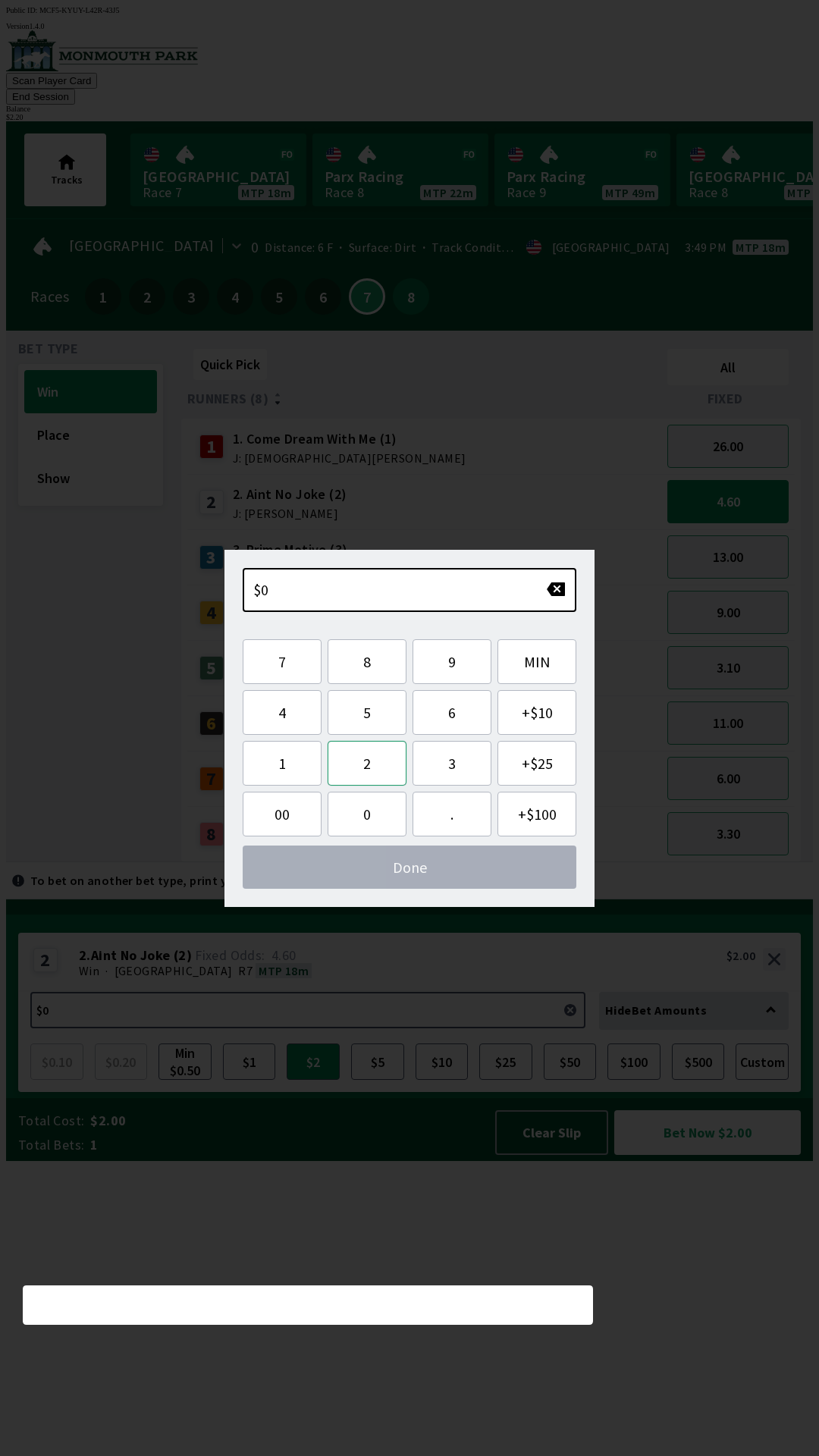
click at [380, 764] on button "2" at bounding box center [366, 763] width 79 height 45
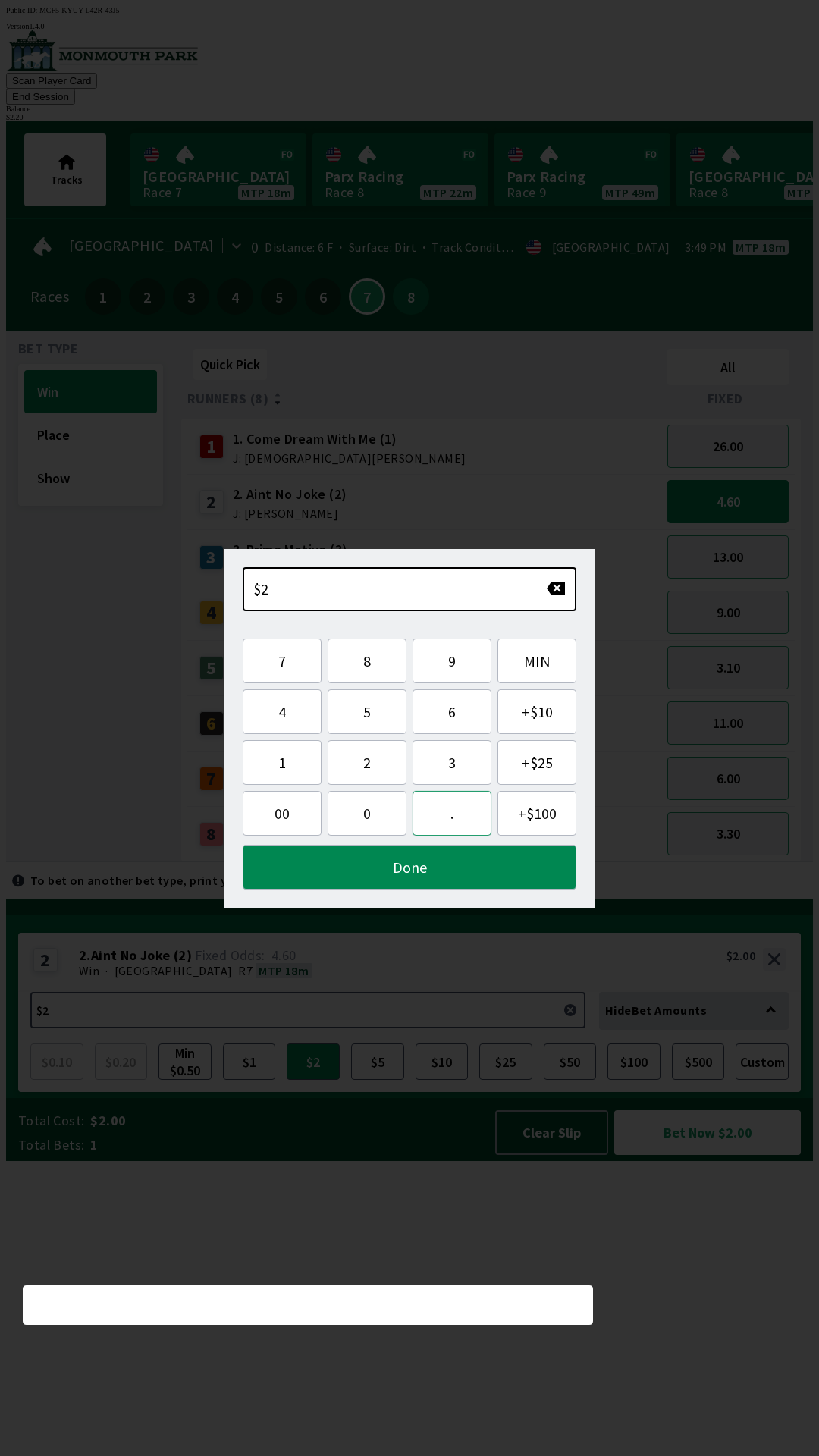
click at [452, 813] on button "." at bounding box center [452, 813] width 79 height 45
click at [367, 764] on button "2" at bounding box center [366, 762] width 79 height 45
click at [385, 821] on button "0" at bounding box center [366, 813] width 79 height 45
click at [472, 867] on button "Done" at bounding box center [409, 867] width 334 height 45
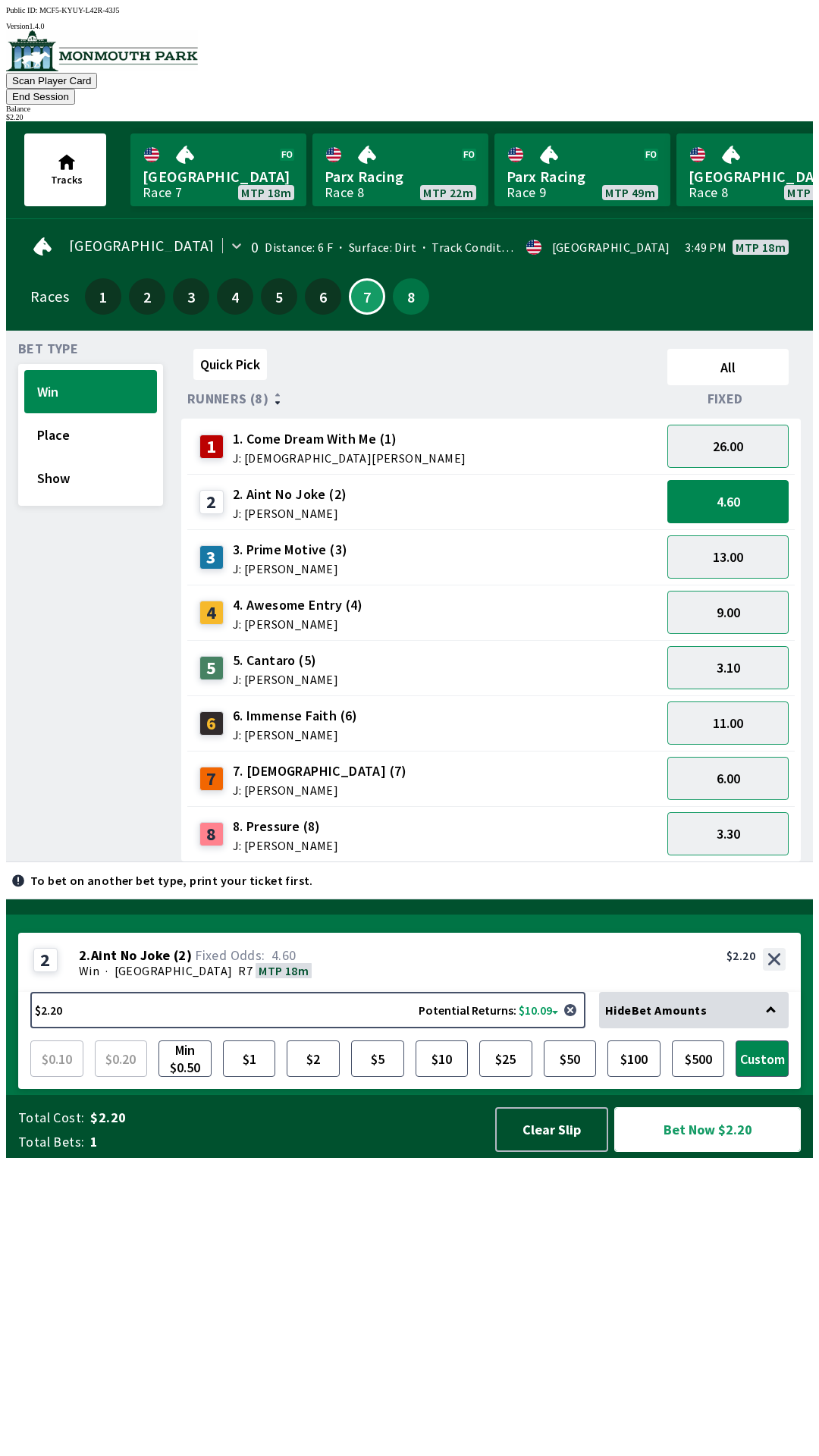
click at [724, 1151] on button "Bet Now $2.20" at bounding box center [707, 1129] width 187 height 45
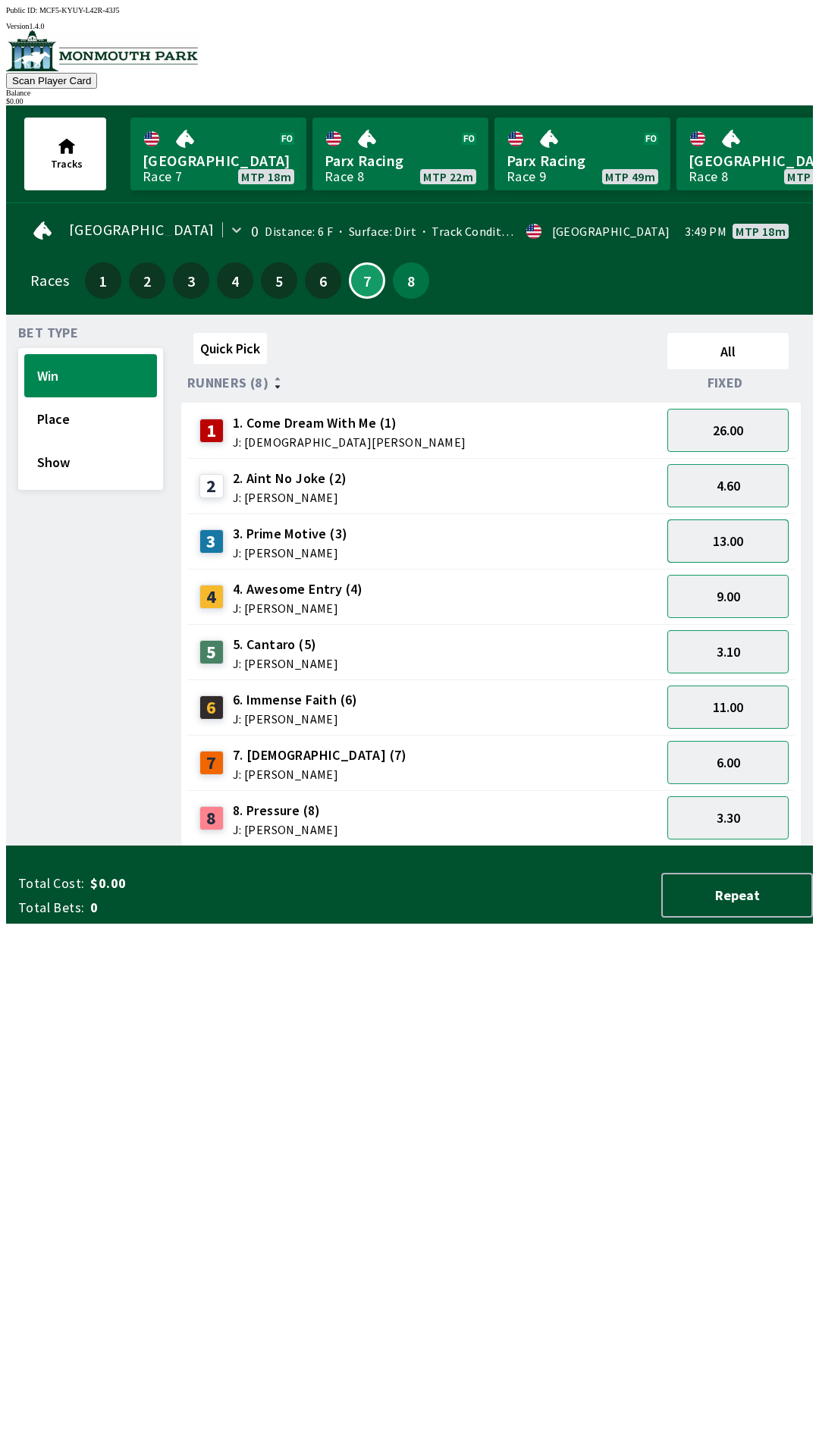
click at [681, 519] on button "13.00" at bounding box center [728, 541] width 122 height 44
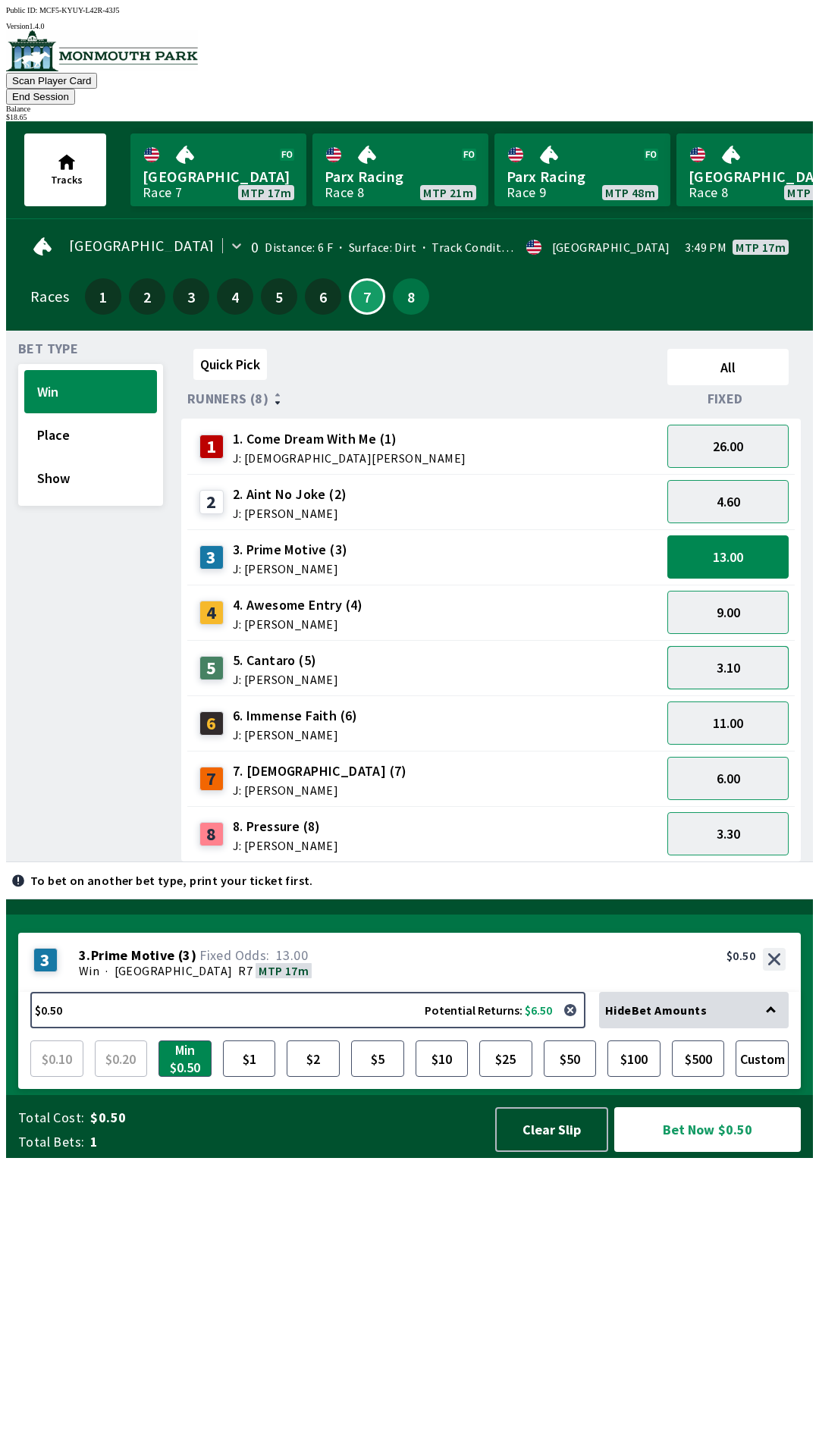
click at [729, 655] on button "3.10" at bounding box center [728, 667] width 122 height 44
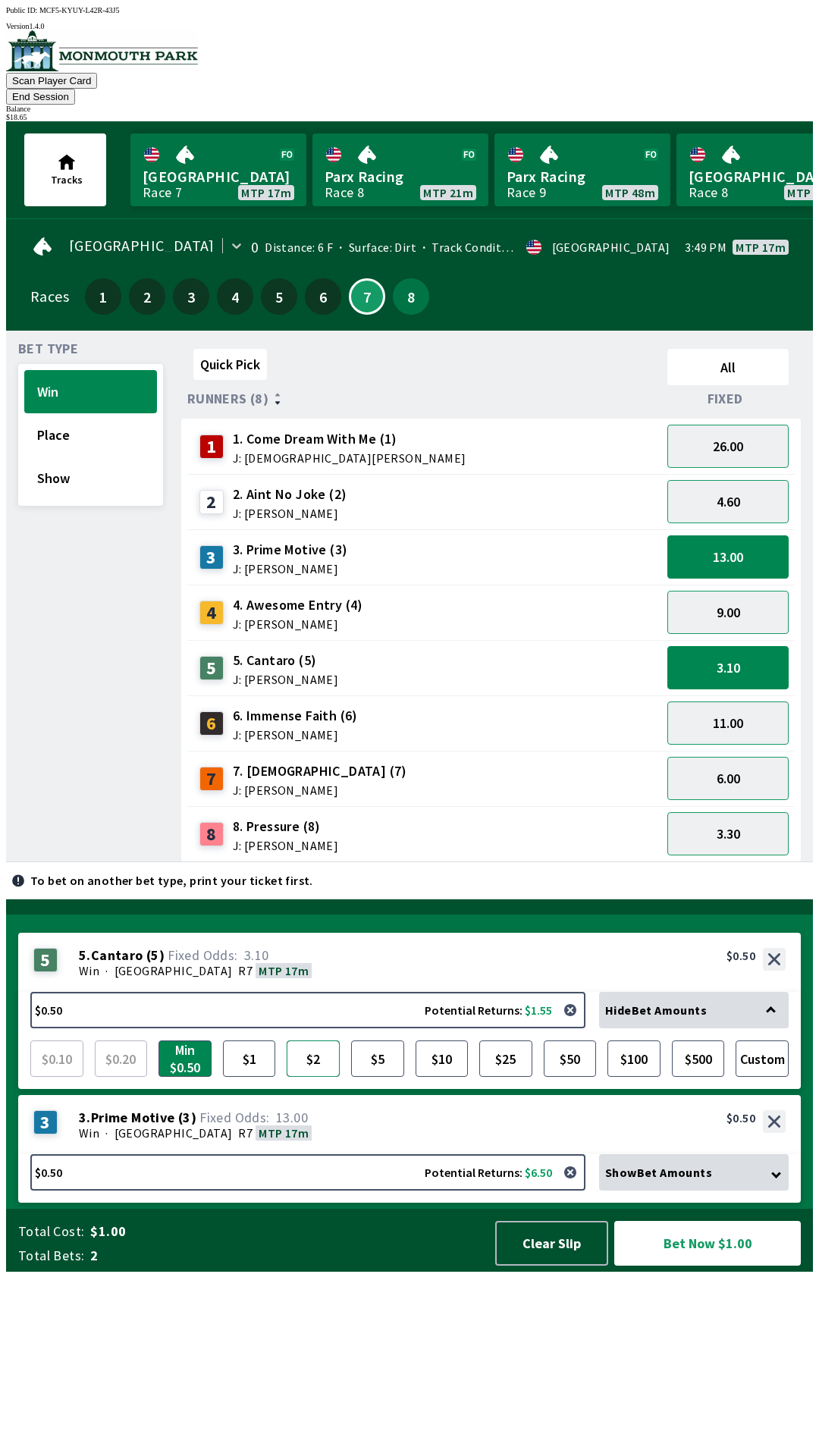
click at [319, 1077] on button "$2" at bounding box center [312, 1057] width 53 height 36
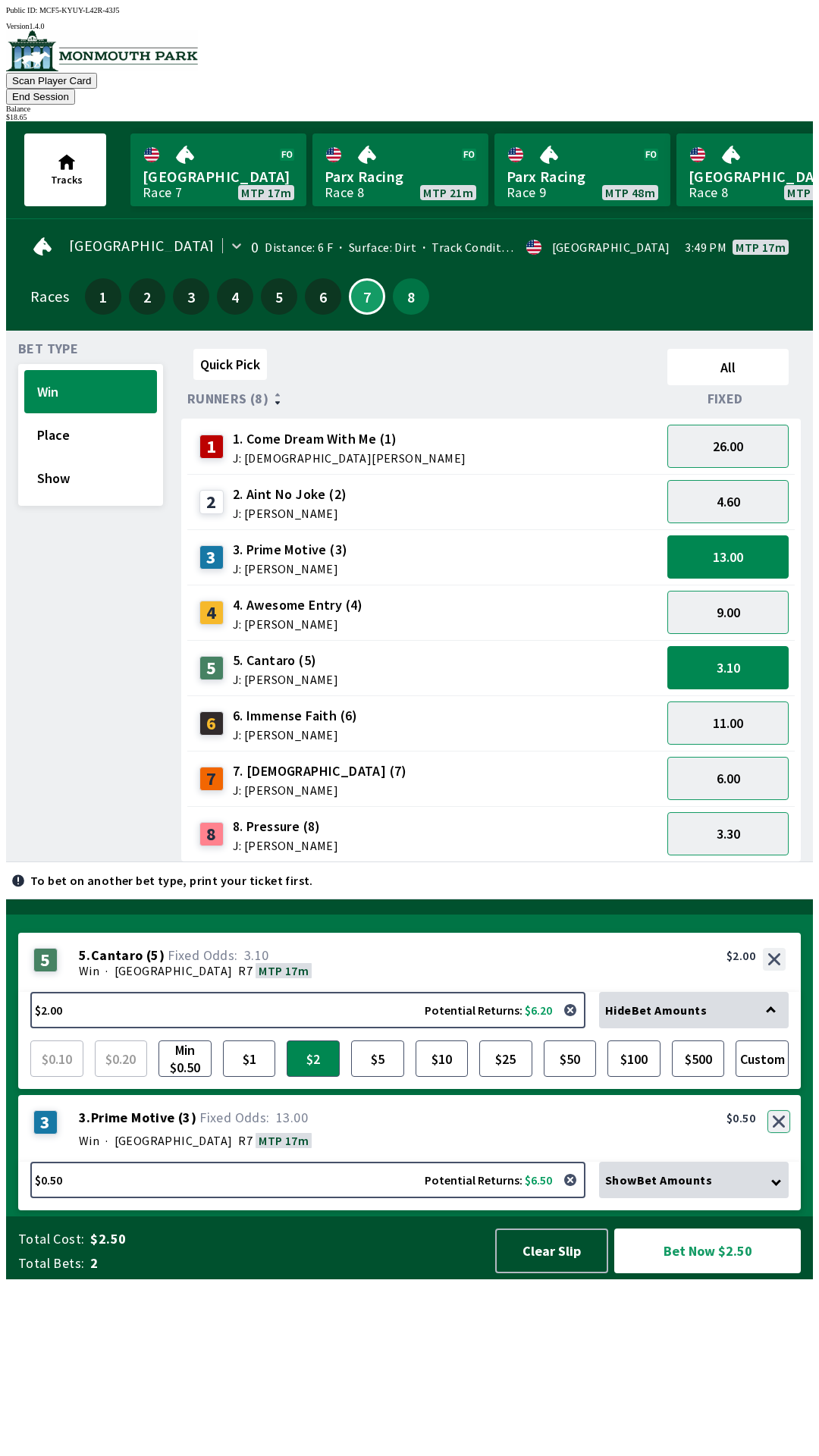
click at [778, 1133] on button "button" at bounding box center [779, 1121] width 22 height 22
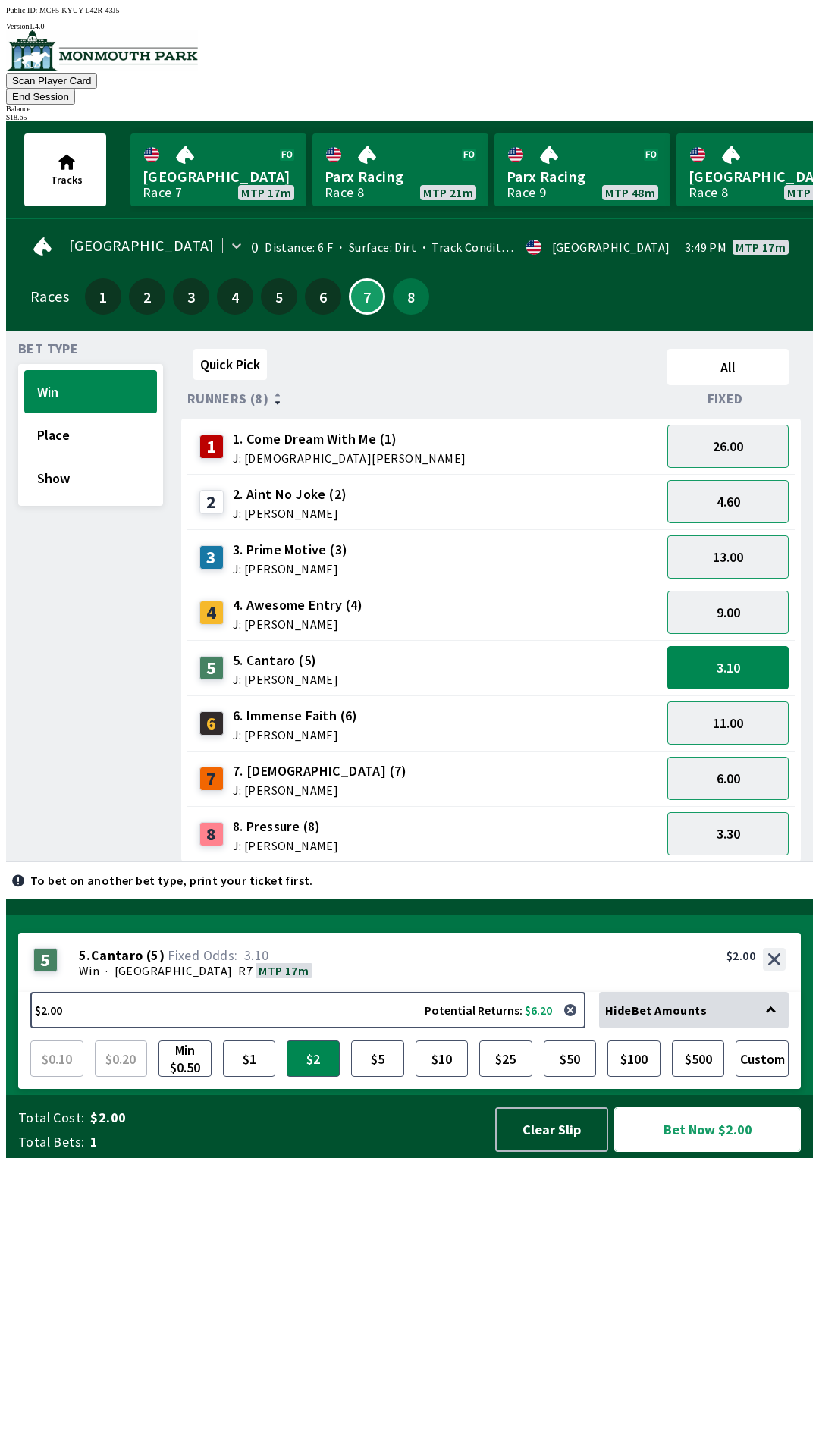
click at [707, 1151] on button "Bet Now $2.00" at bounding box center [707, 1129] width 187 height 45
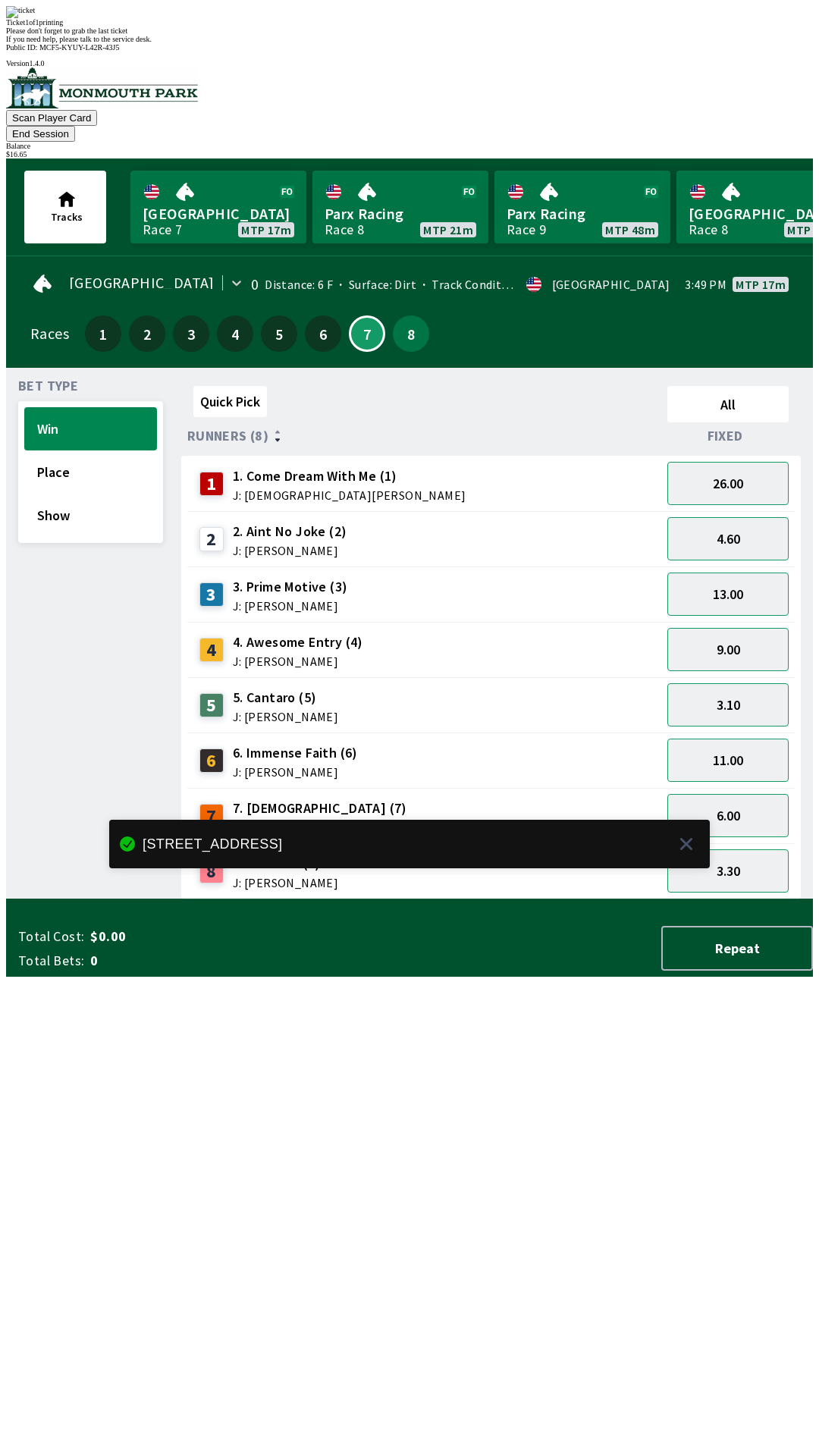
click at [389, 899] on div "Quick Pick All Runners (8) Fixed 1 1. Come Dream With Me (1) J: [DEMOGRAPHIC_DA…" at bounding box center [497, 639] width 632 height 519
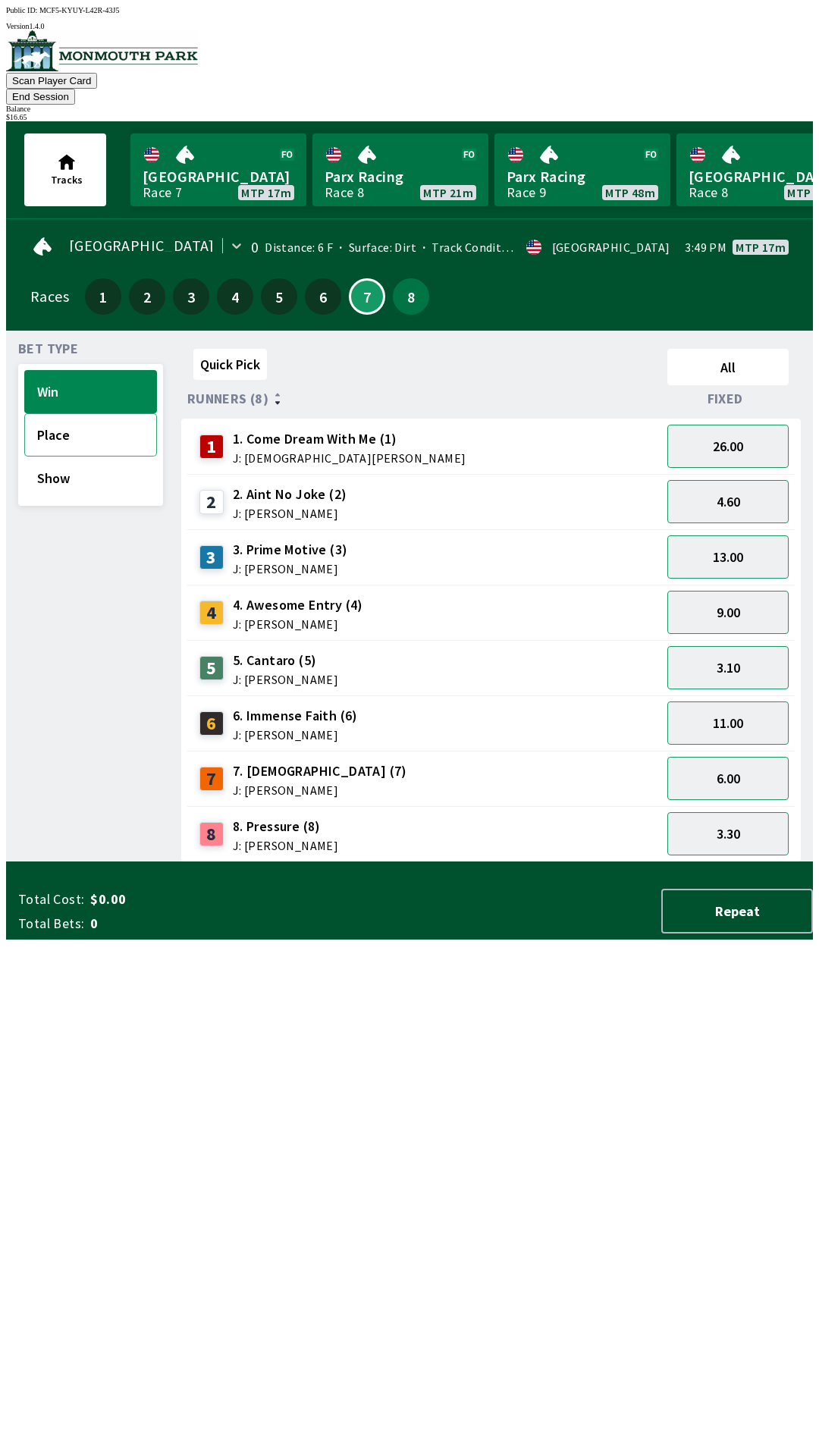
click at [97, 413] on button "Place" at bounding box center [90, 435] width 133 height 44
click at [735, 646] on button "1.75" at bounding box center [728, 667] width 122 height 44
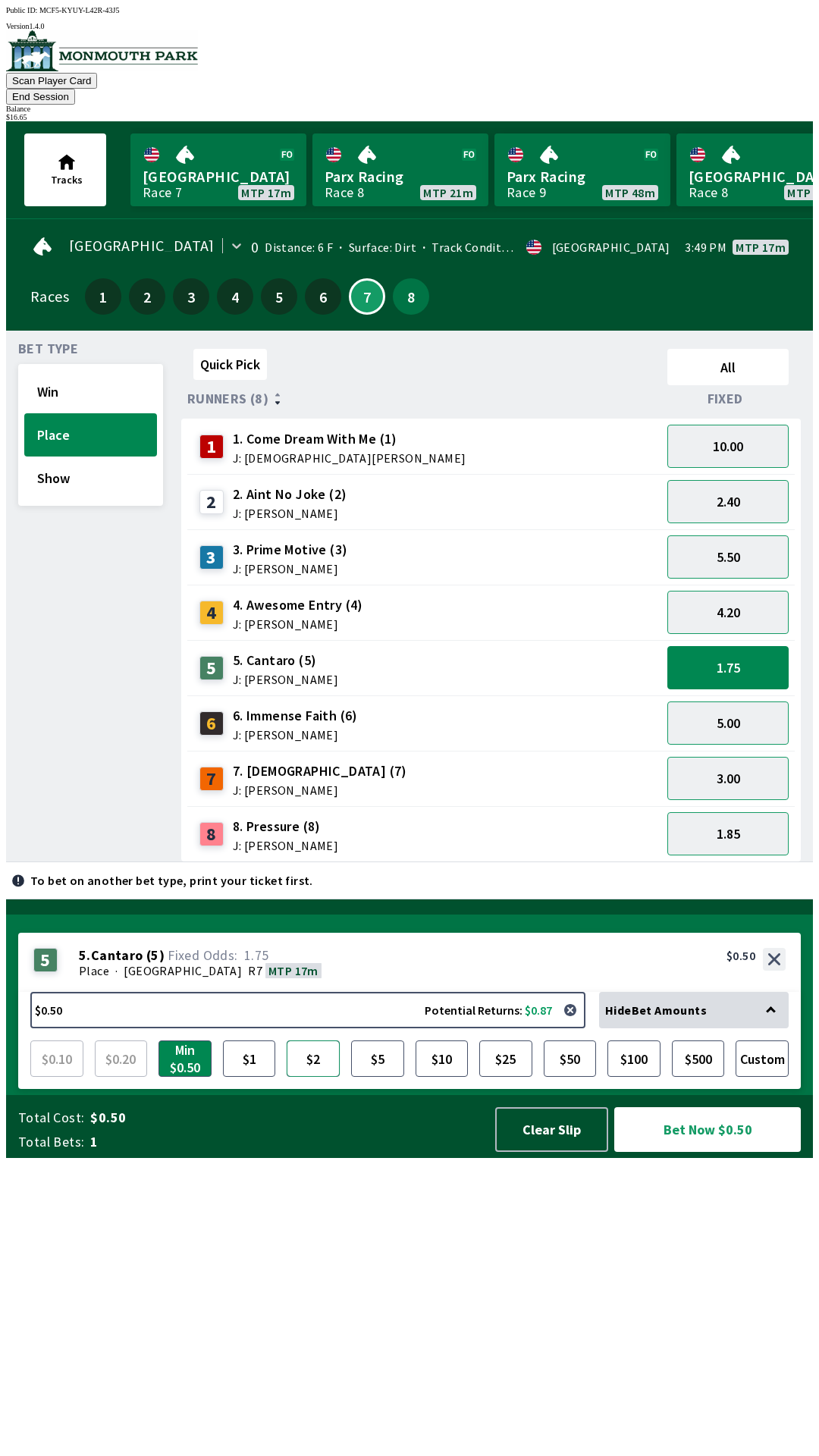
click at [324, 1077] on button "$2" at bounding box center [312, 1057] width 53 height 36
click at [677, 1151] on button "Bet Now $2.00" at bounding box center [707, 1129] width 187 height 45
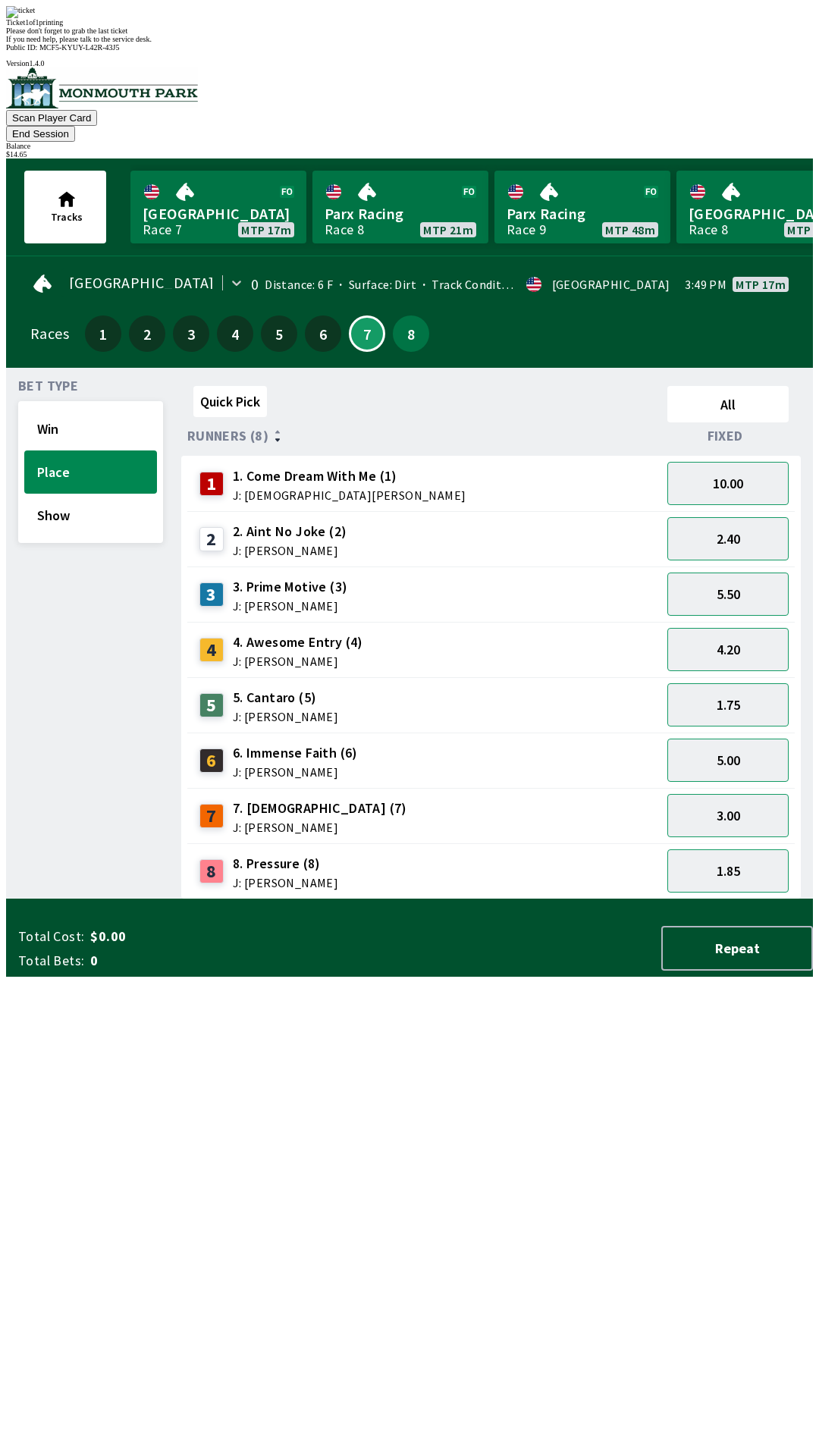
click at [406, 899] on div "Quick Pick All Runners (8) Fixed 1 1. Come Dream With Me (1) J: [DEMOGRAPHIC_DA…" at bounding box center [497, 639] width 632 height 519
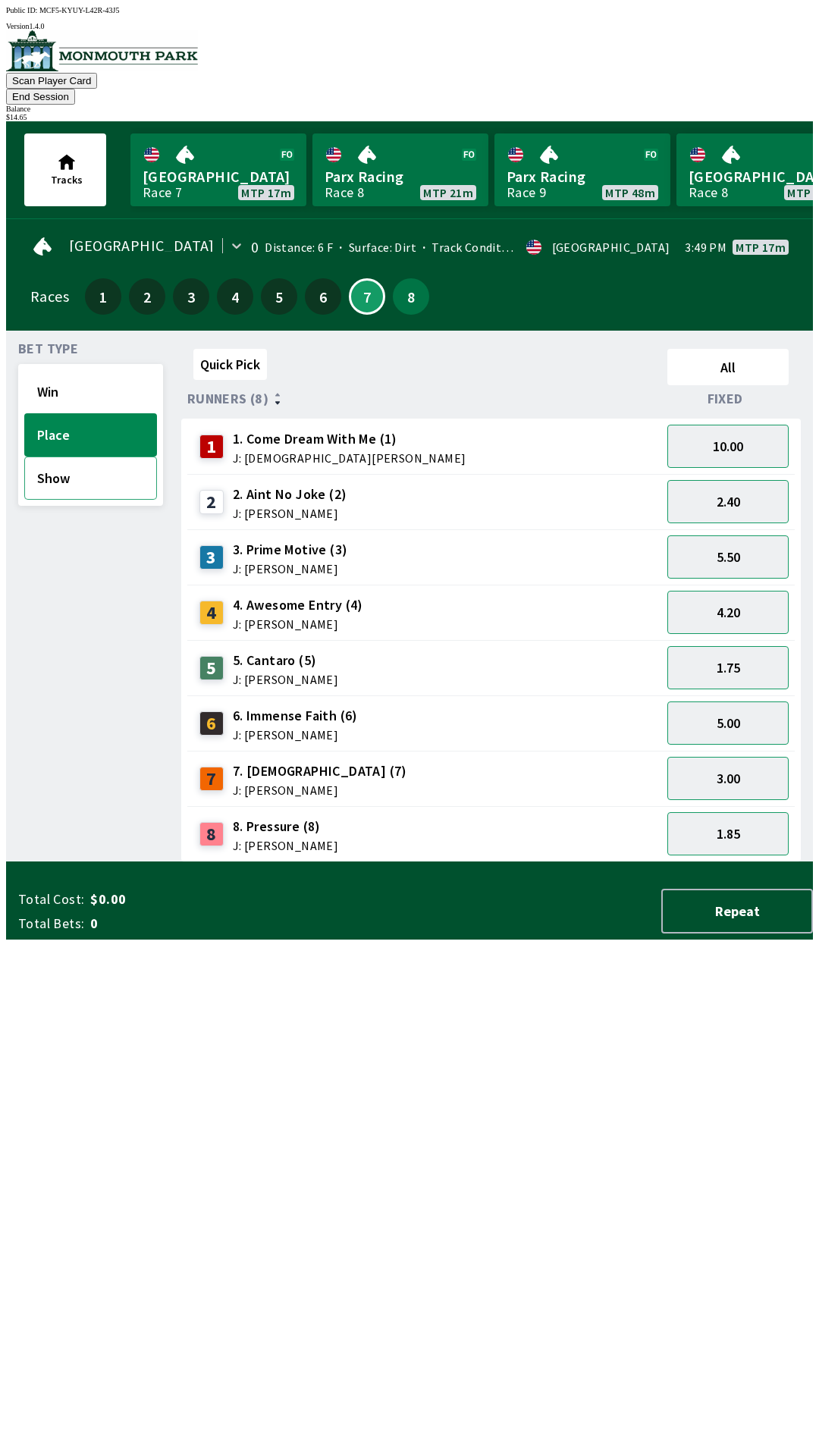
click at [77, 464] on button "Show" at bounding box center [90, 478] width 133 height 44
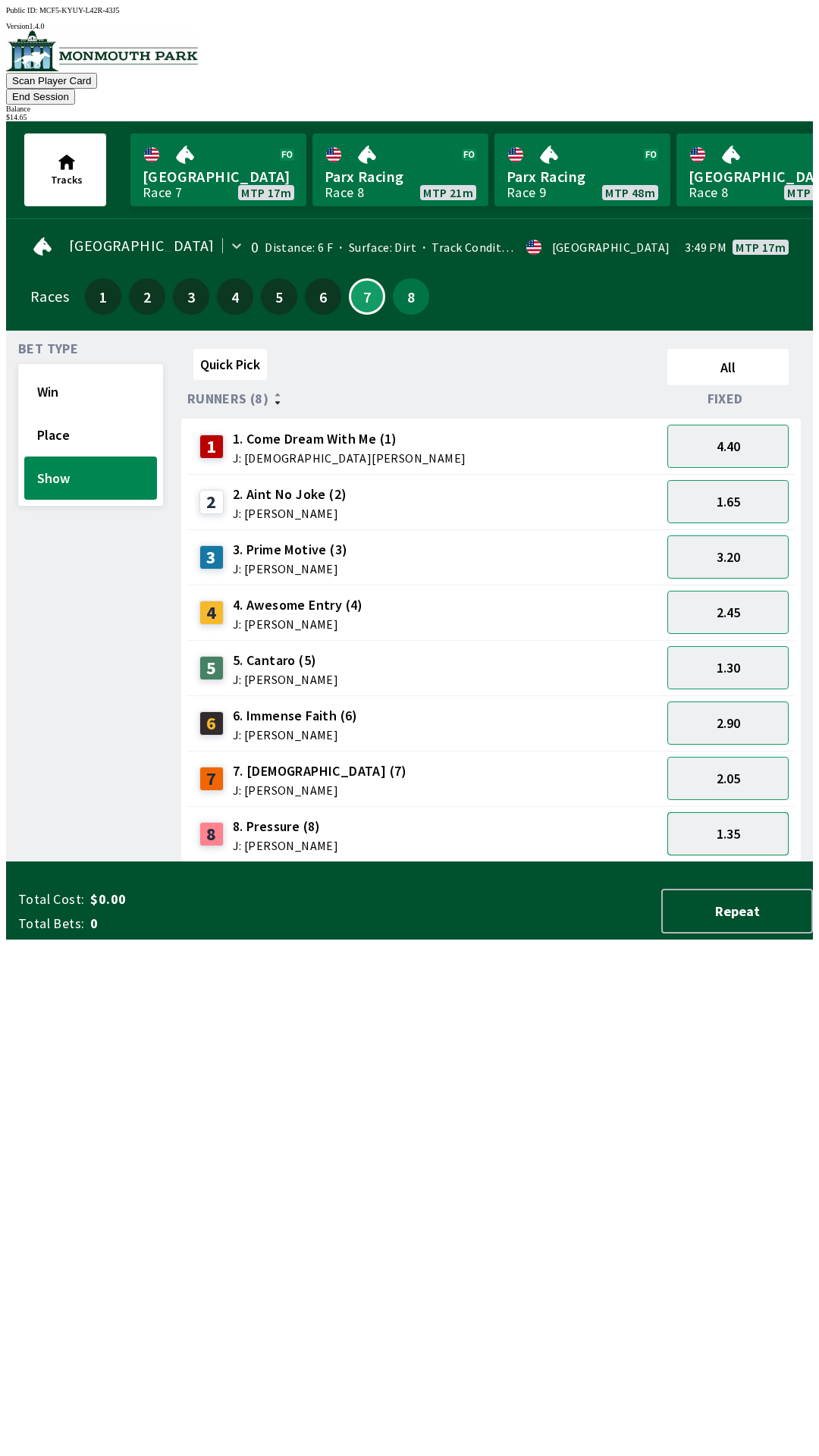
click at [744, 813] on button "1.35" at bounding box center [728, 833] width 122 height 44
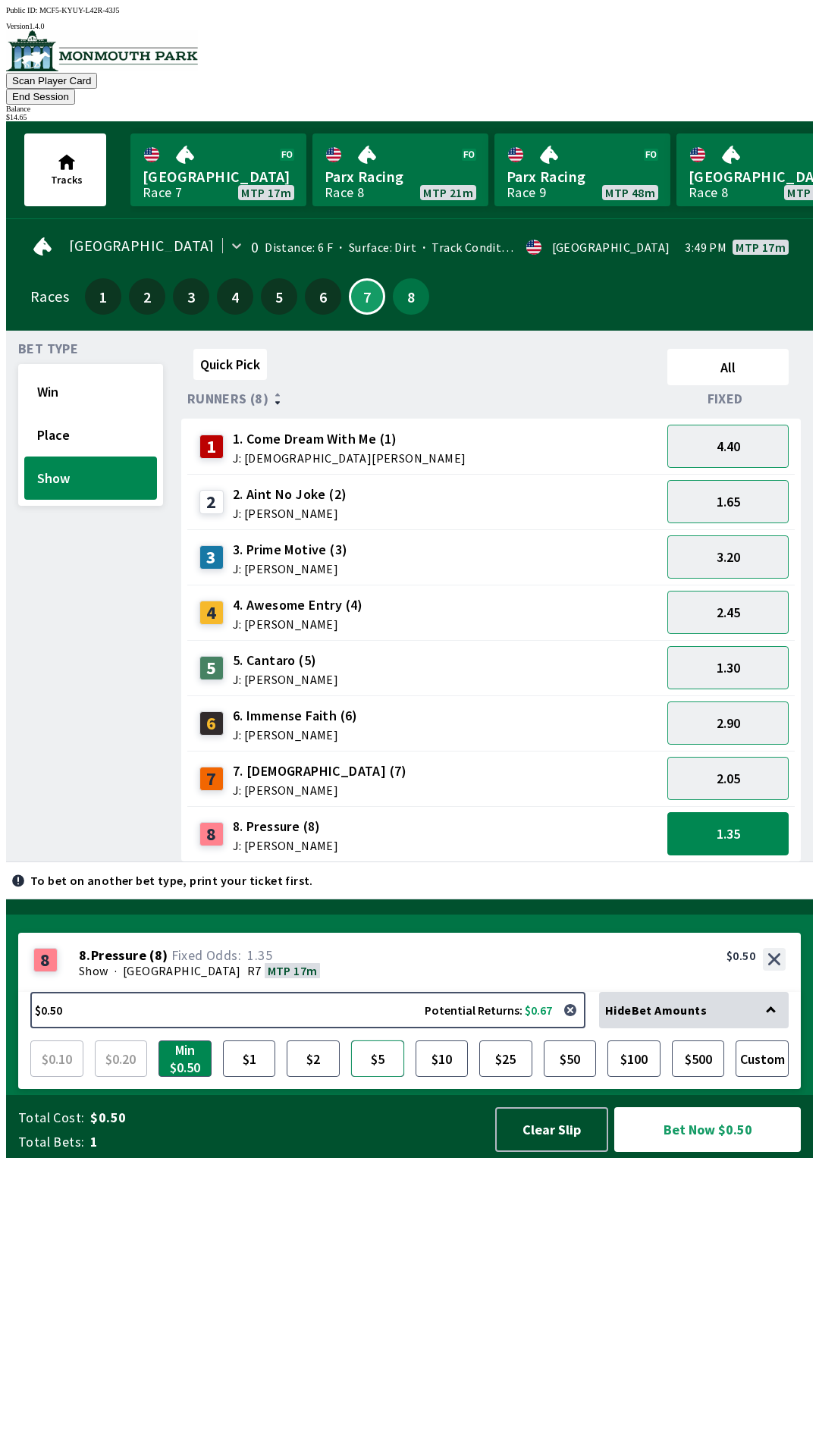
click at [366, 1077] on button "$5" at bounding box center [377, 1057] width 53 height 36
click at [315, 1077] on button "$2" at bounding box center [312, 1057] width 53 height 36
click at [380, 1077] on button "$5" at bounding box center [377, 1057] width 53 height 36
click at [314, 1077] on button "$2" at bounding box center [312, 1057] width 53 height 36
click at [380, 1077] on button "$5" at bounding box center [377, 1057] width 53 height 36
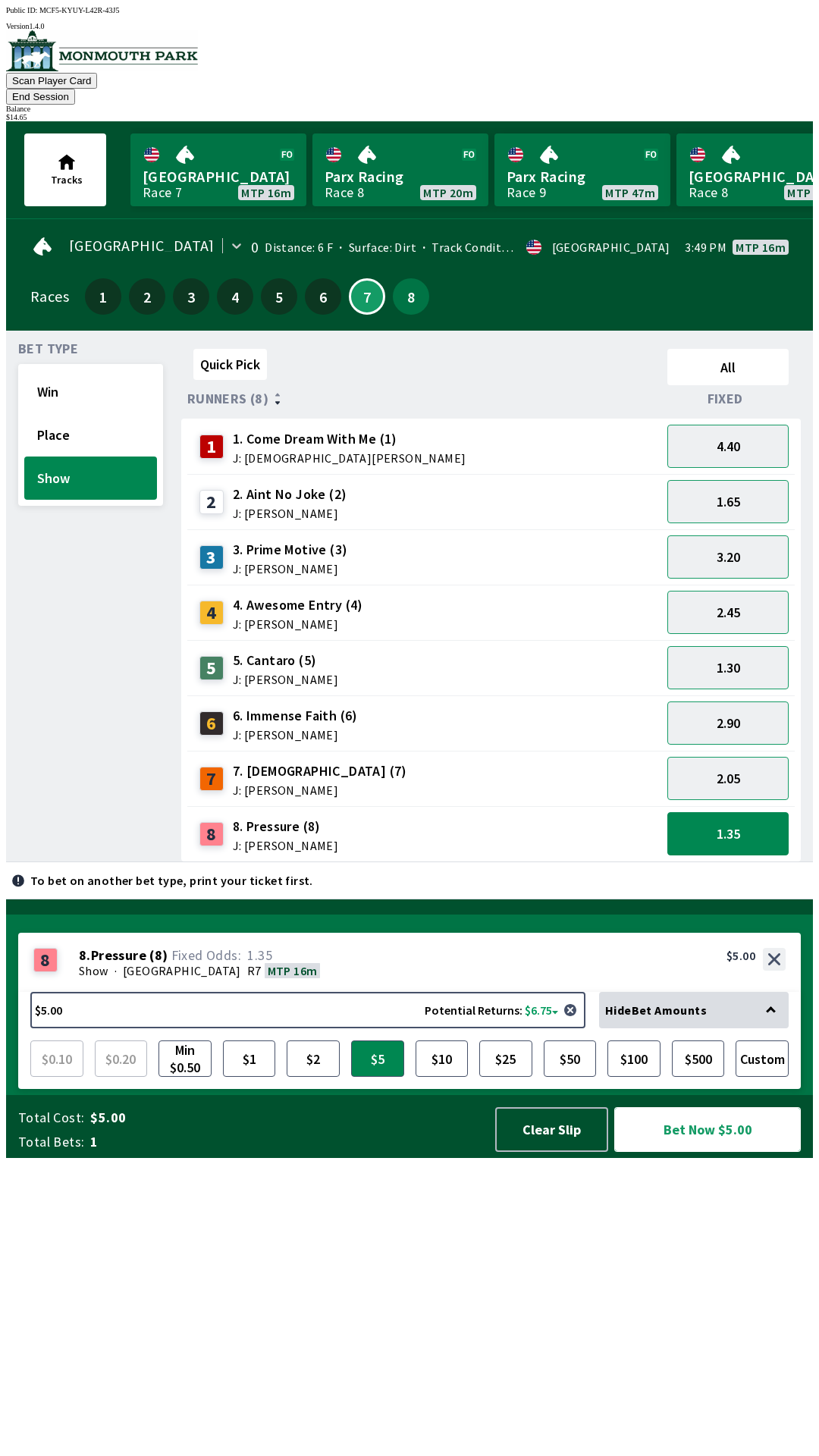
click at [671, 1151] on button "Bet Now $5.00" at bounding box center [707, 1129] width 187 height 45
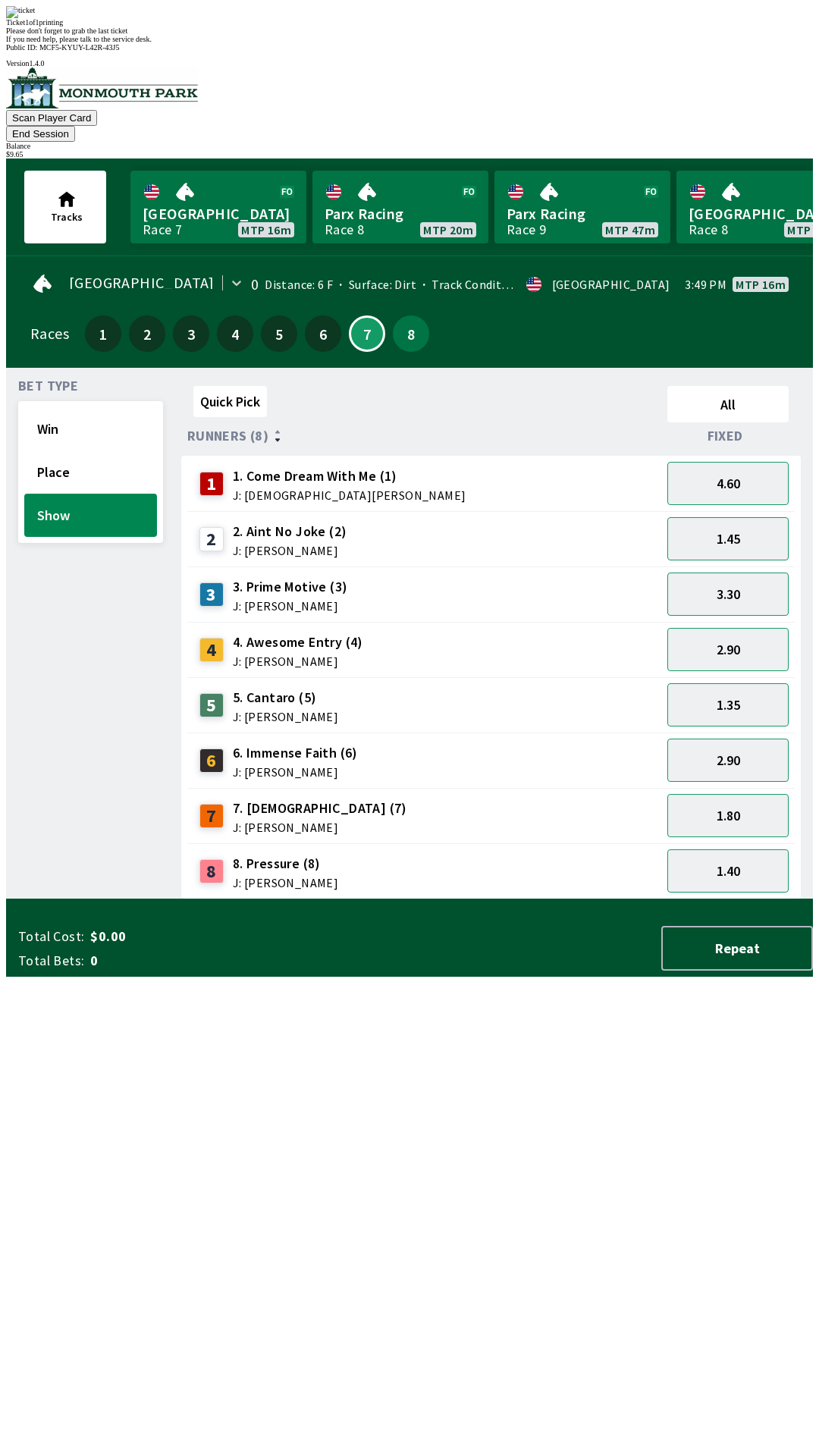
click at [433, 44] on div "Ticket 1 of 1 printing Please don't forget to grab the last ticket If you need …" at bounding box center [410, 25] width 807 height 37
click at [395, 887] on div "Quick Pick All Runners (8) Fixed 1 1. Come Dream With Me (1) J: [DEMOGRAPHIC_DA…" at bounding box center [497, 639] width 632 height 519
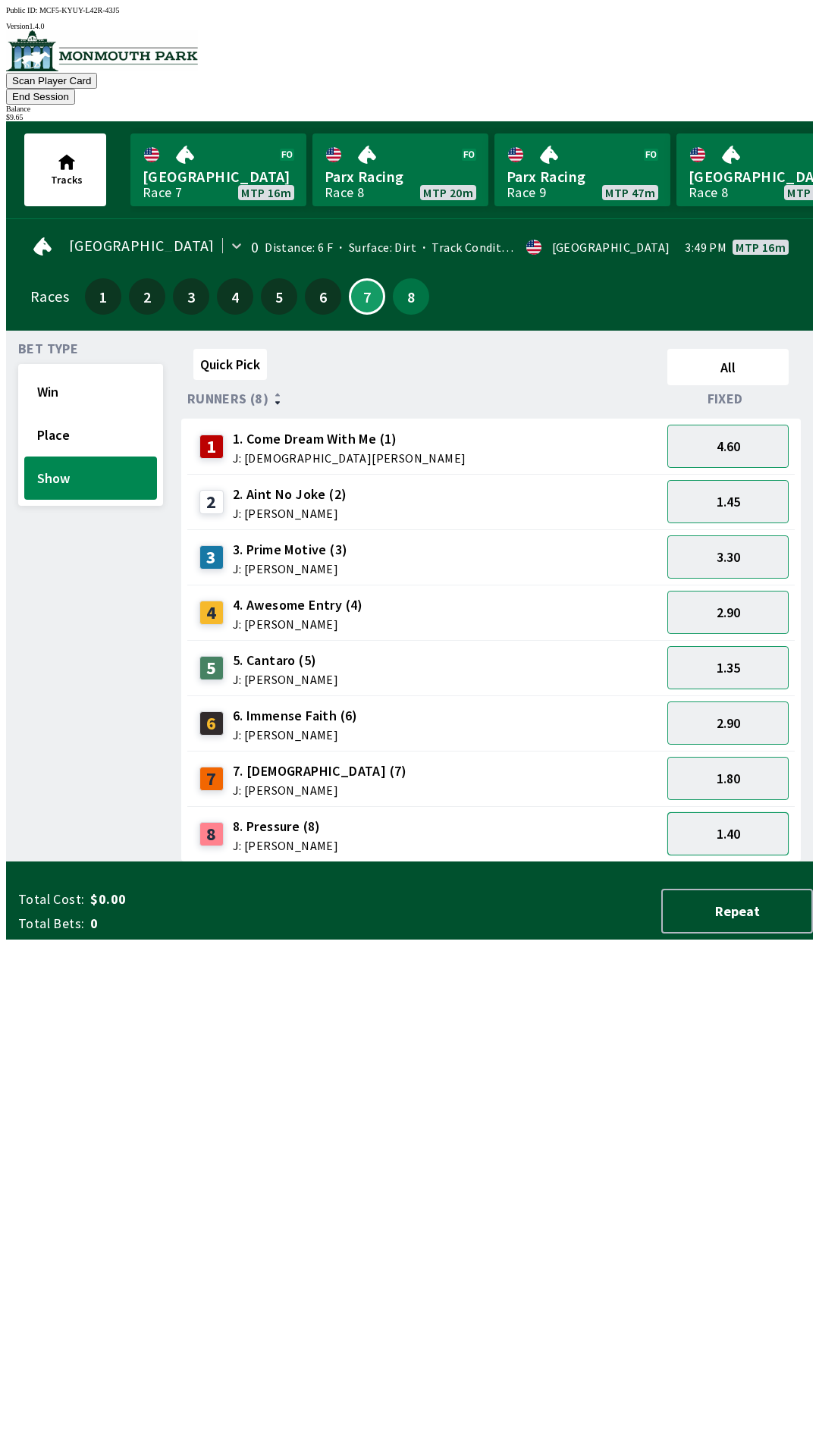
click at [719, 818] on button "1.40" at bounding box center [728, 833] width 122 height 44
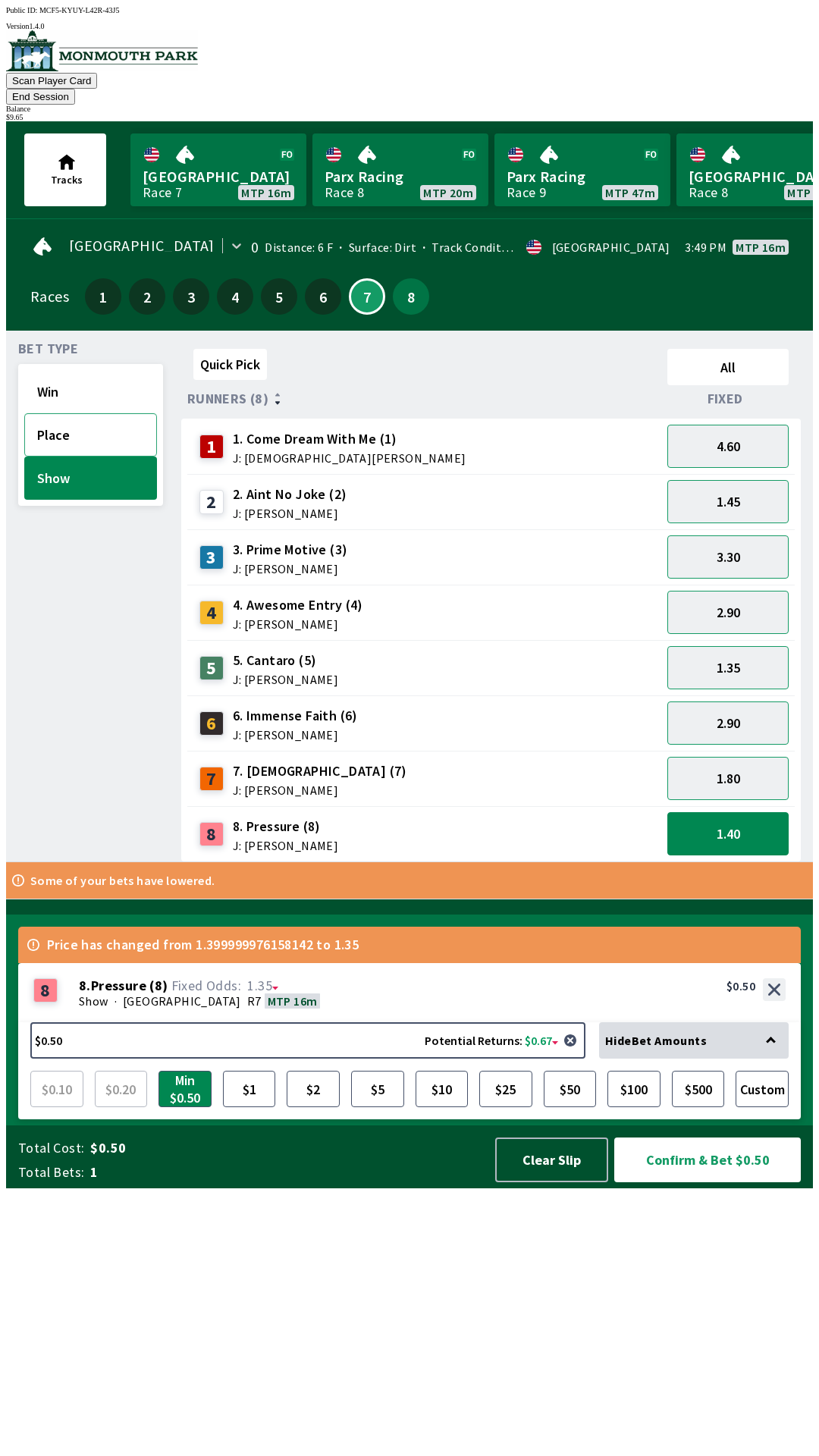
click at [92, 414] on button "Place" at bounding box center [90, 435] width 133 height 44
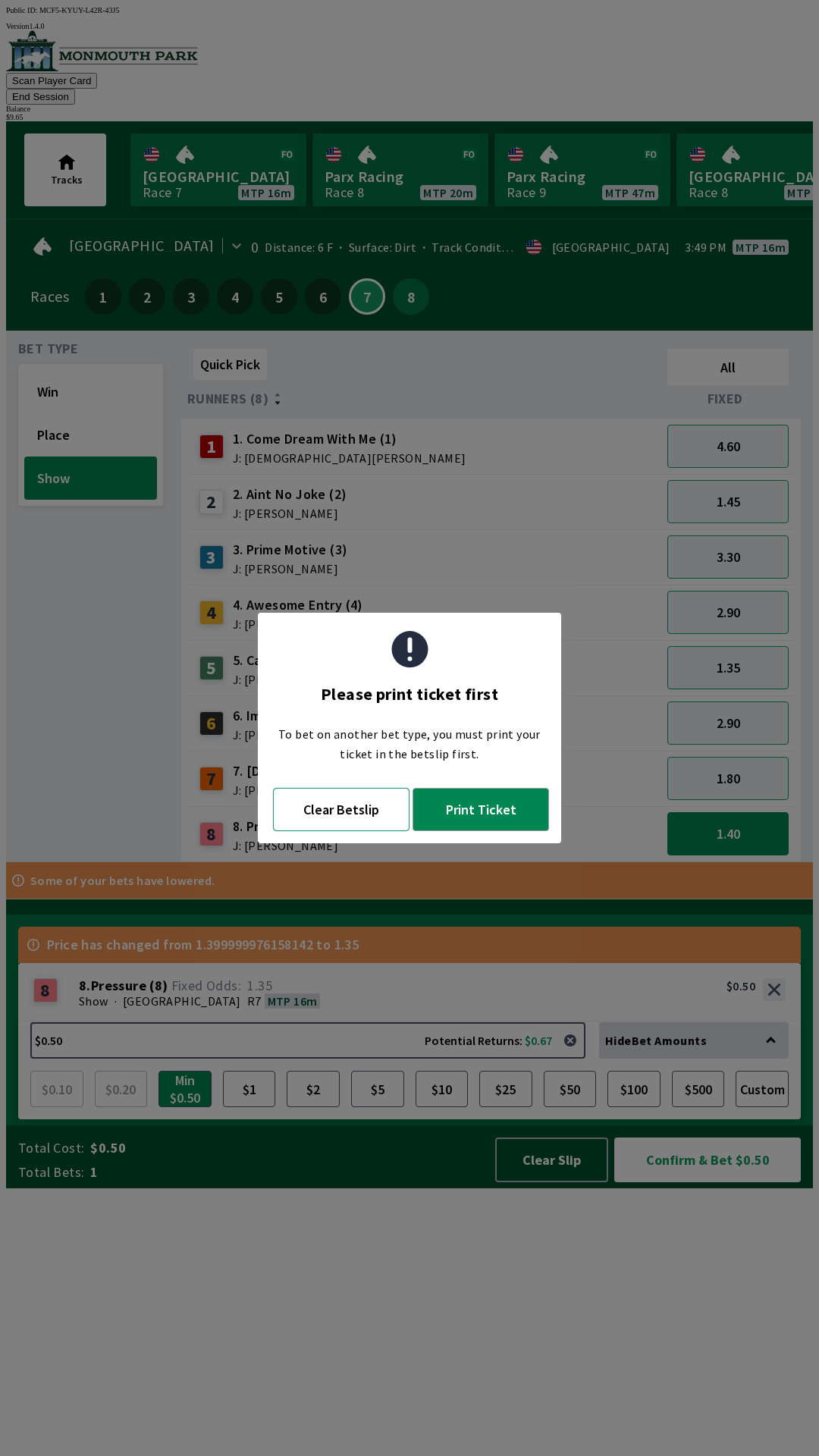
click at [361, 800] on button "Clear Betslip" at bounding box center [341, 809] width 137 height 44
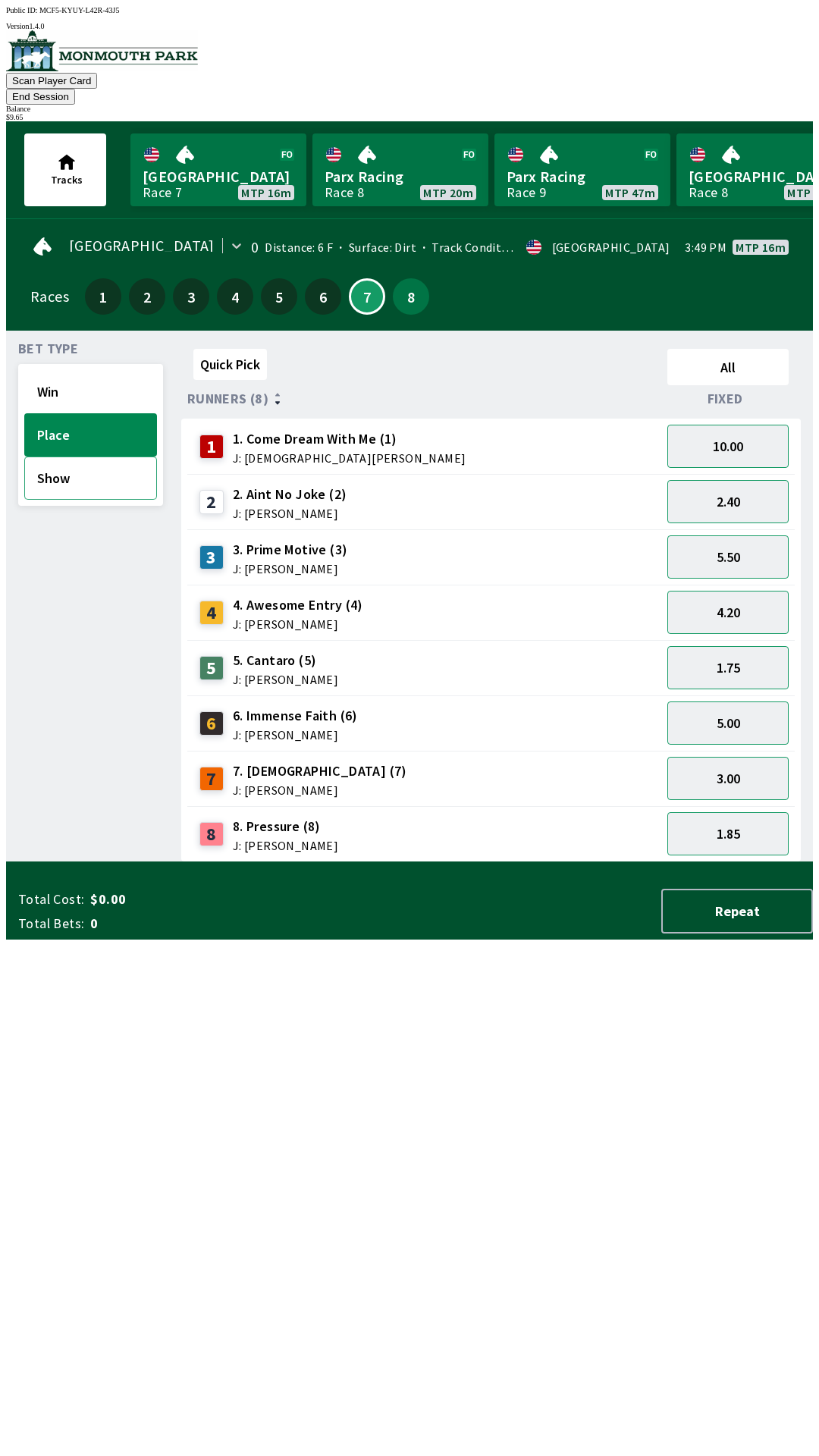
click at [103, 461] on button "Show" at bounding box center [90, 478] width 133 height 44
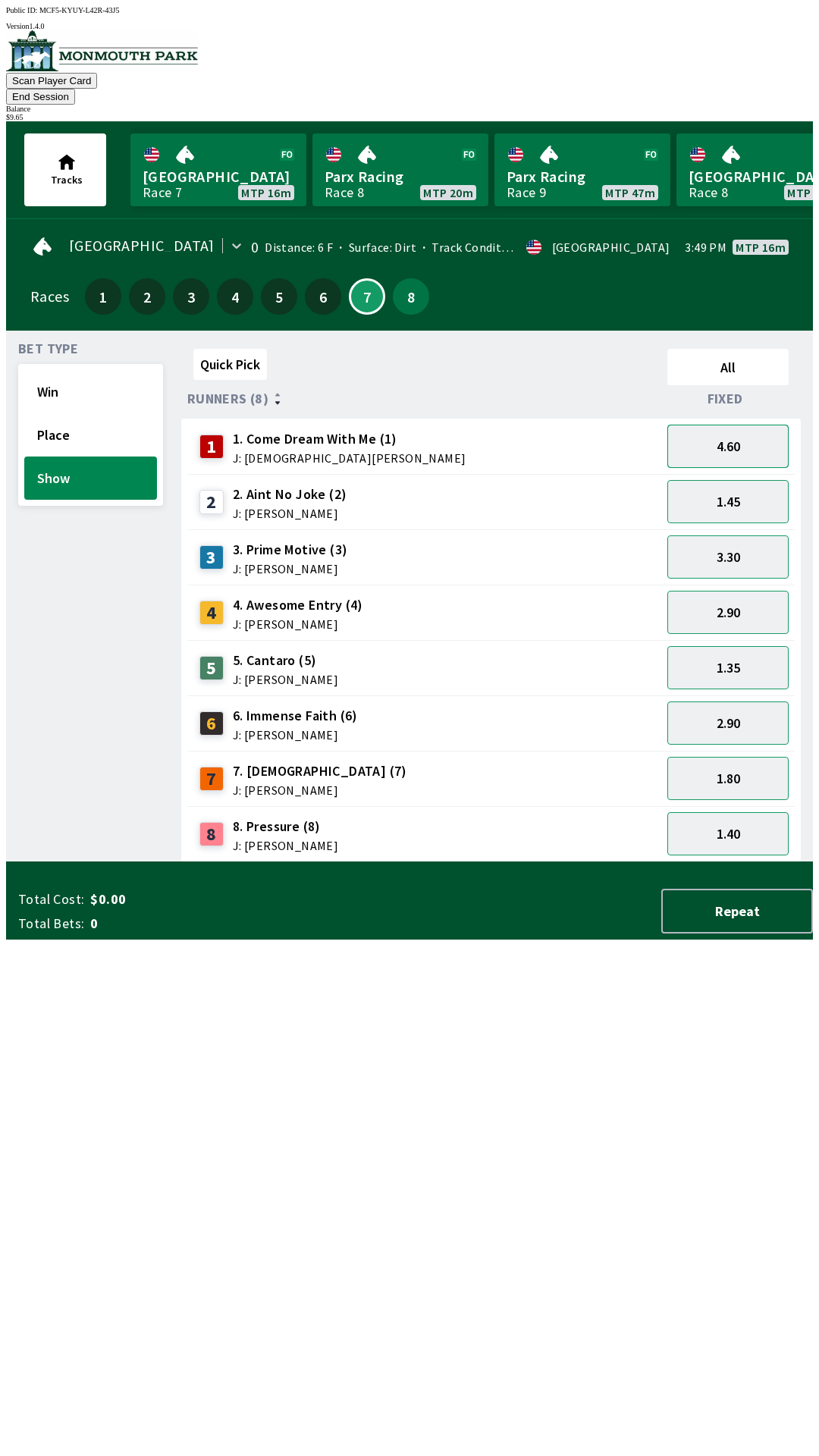
click at [725, 426] on button "4.60" at bounding box center [728, 446] width 122 height 44
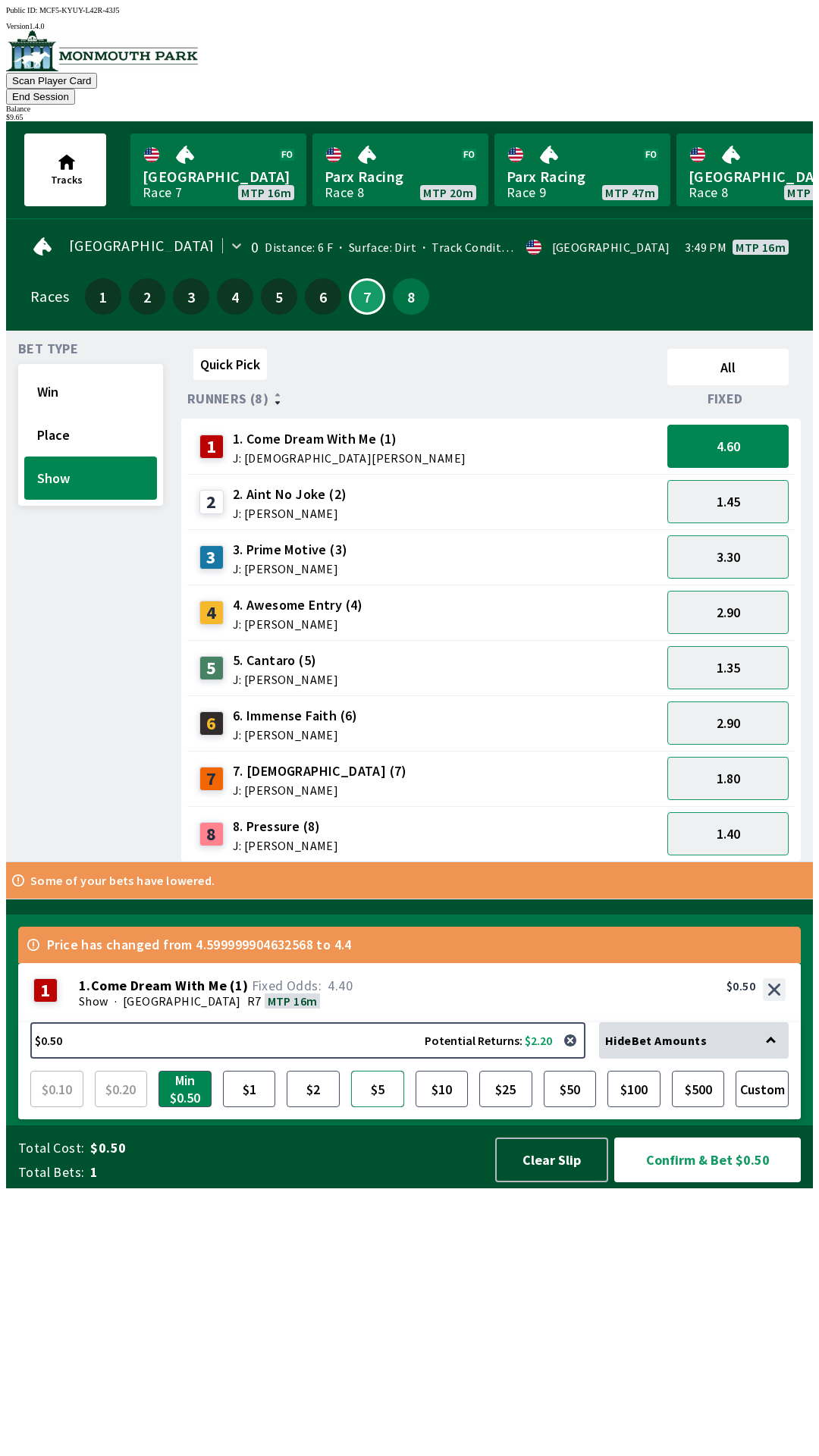
click at [374, 1107] on button "$5" at bounding box center [377, 1088] width 53 height 36
click at [702, 1182] on button "Confirm & Bet $5.00" at bounding box center [707, 1160] width 187 height 45
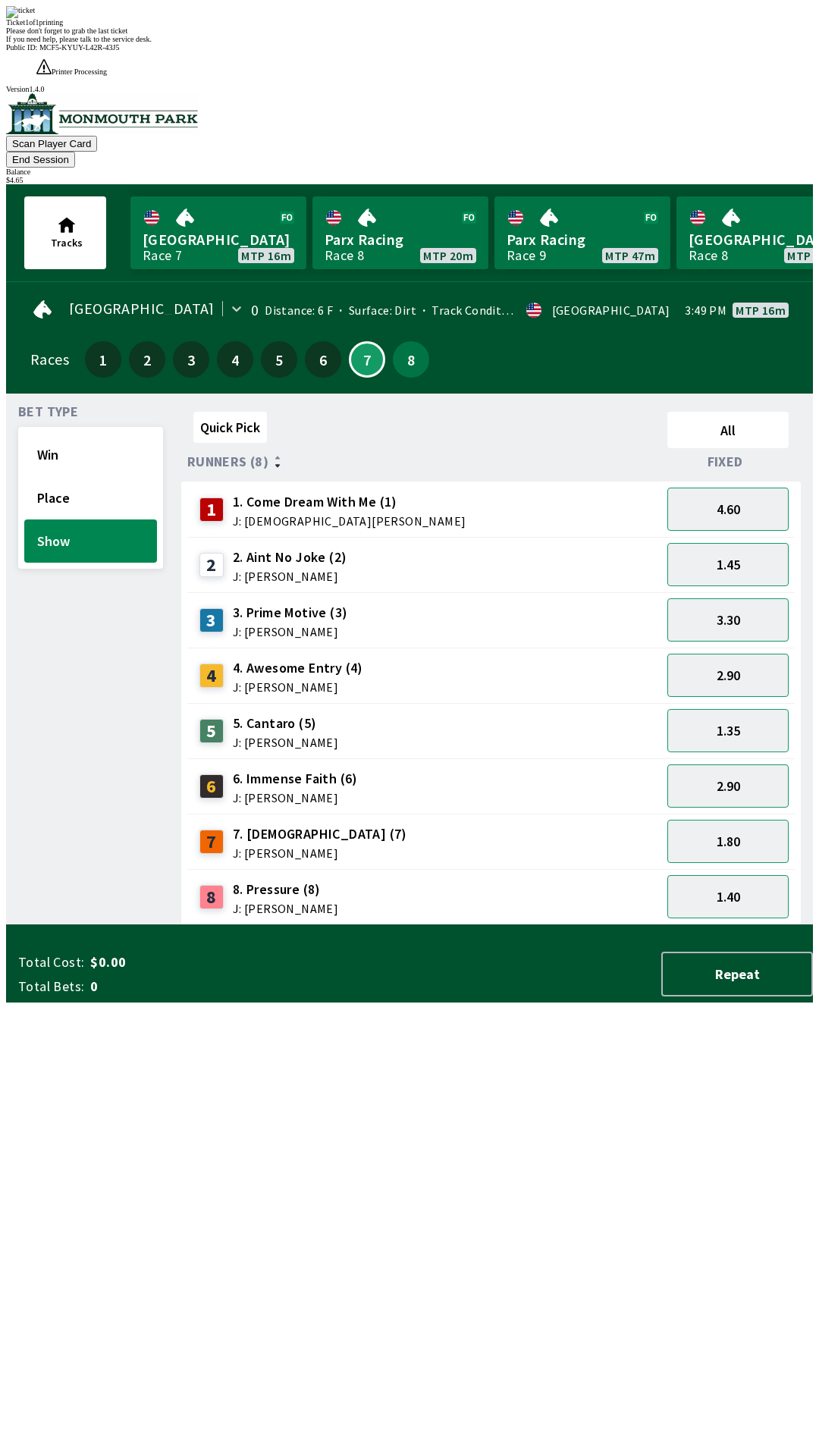
click at [425, 44] on div "Ticket 1 of 1 printing Please don't forget to grab the last ticket If you need …" at bounding box center [410, 25] width 807 height 37
click at [461, 925] on div "Quick Pick All Runners (8) Fixed 1 1. Come Dream With Me (1) J: [DEMOGRAPHIC_DA…" at bounding box center [497, 665] width 632 height 519
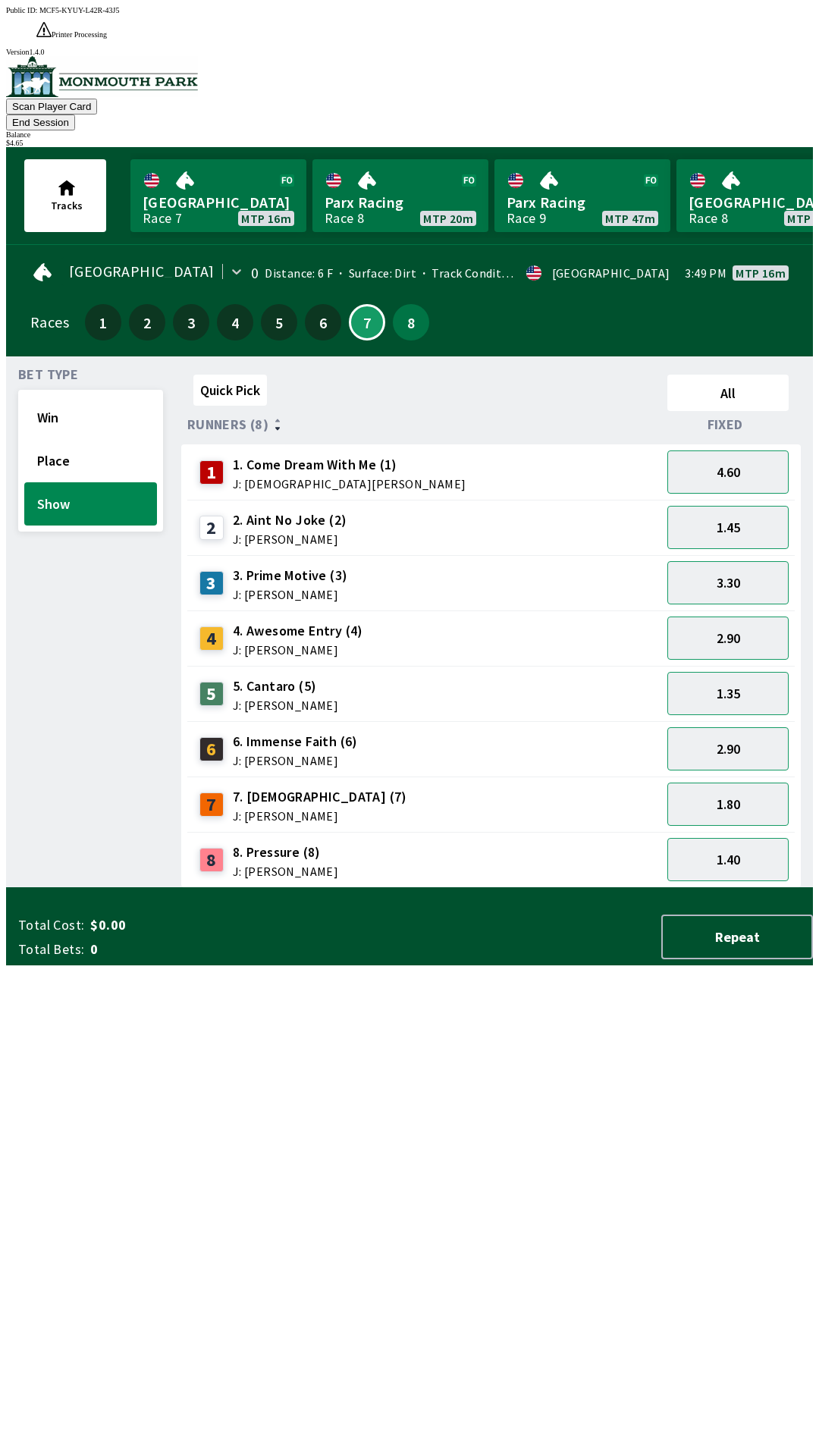
click at [75, 114] on button "End Session" at bounding box center [41, 122] width 69 height 16
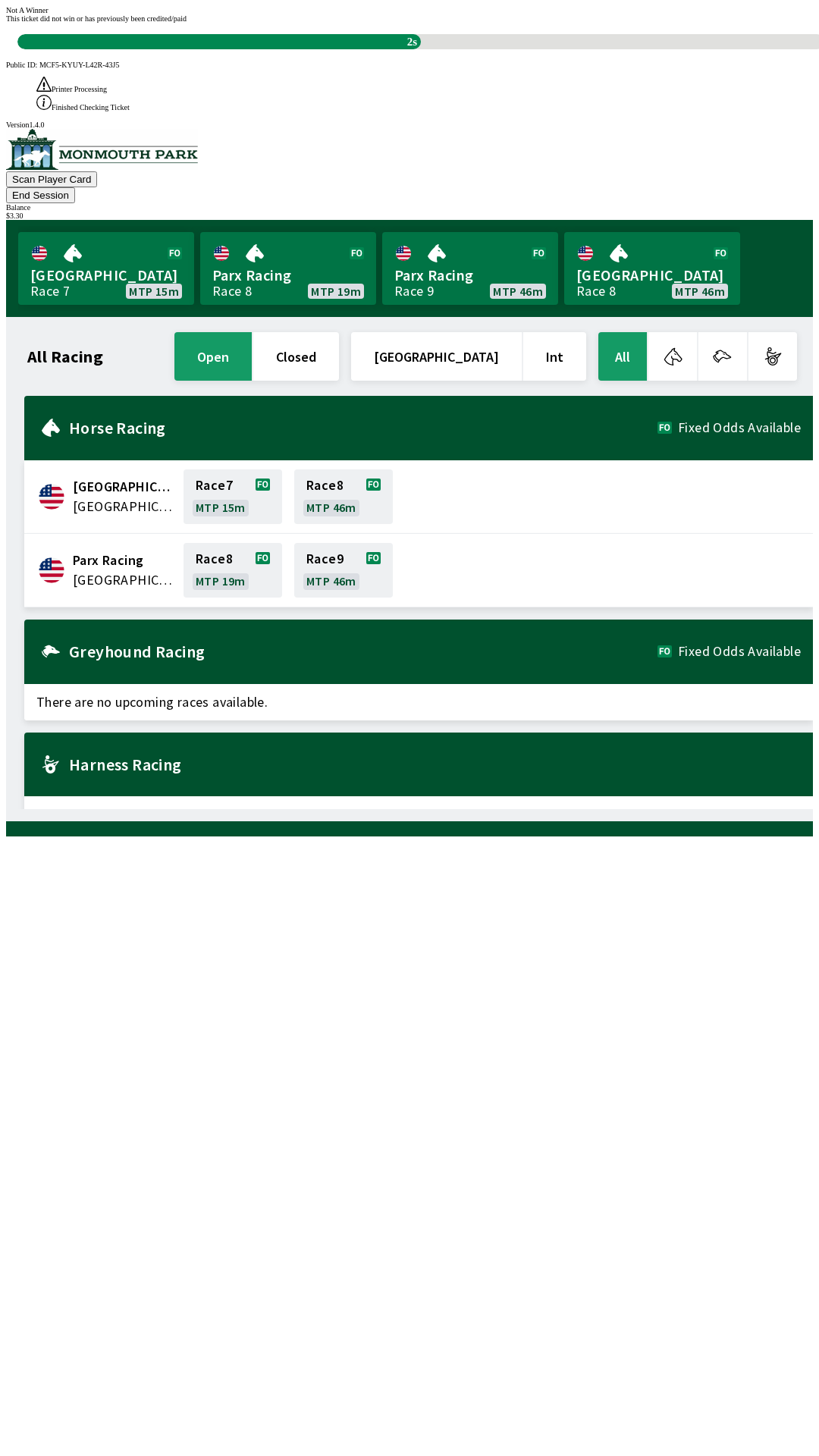
click at [314, 49] on div "Not A Winner This ticket did not win or has previously been credited/paid 2s" at bounding box center [410, 28] width 807 height 44
click at [309, 49] on div "Not A Winner This ticket did not win or has previously been credited/paid 2s" at bounding box center [410, 28] width 807 height 44
click at [285, 49] on div "2s" at bounding box center [219, 42] width 403 height 15
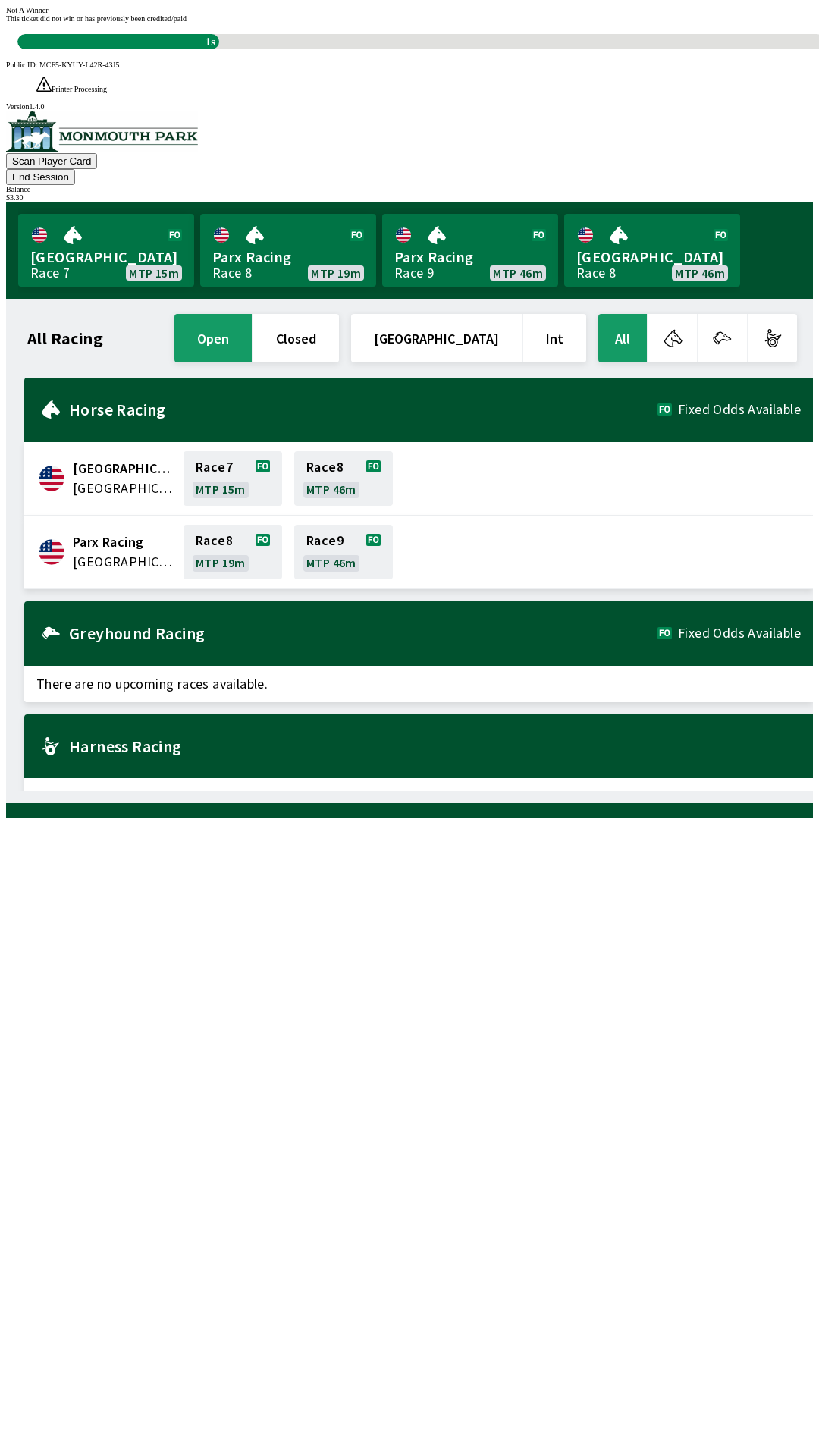
click at [219, 49] on div "1s" at bounding box center [118, 42] width 202 height 15
click at [286, 49] on div "This ticket did not win or has previously been credited/paid 1s" at bounding box center [410, 33] width 807 height 35
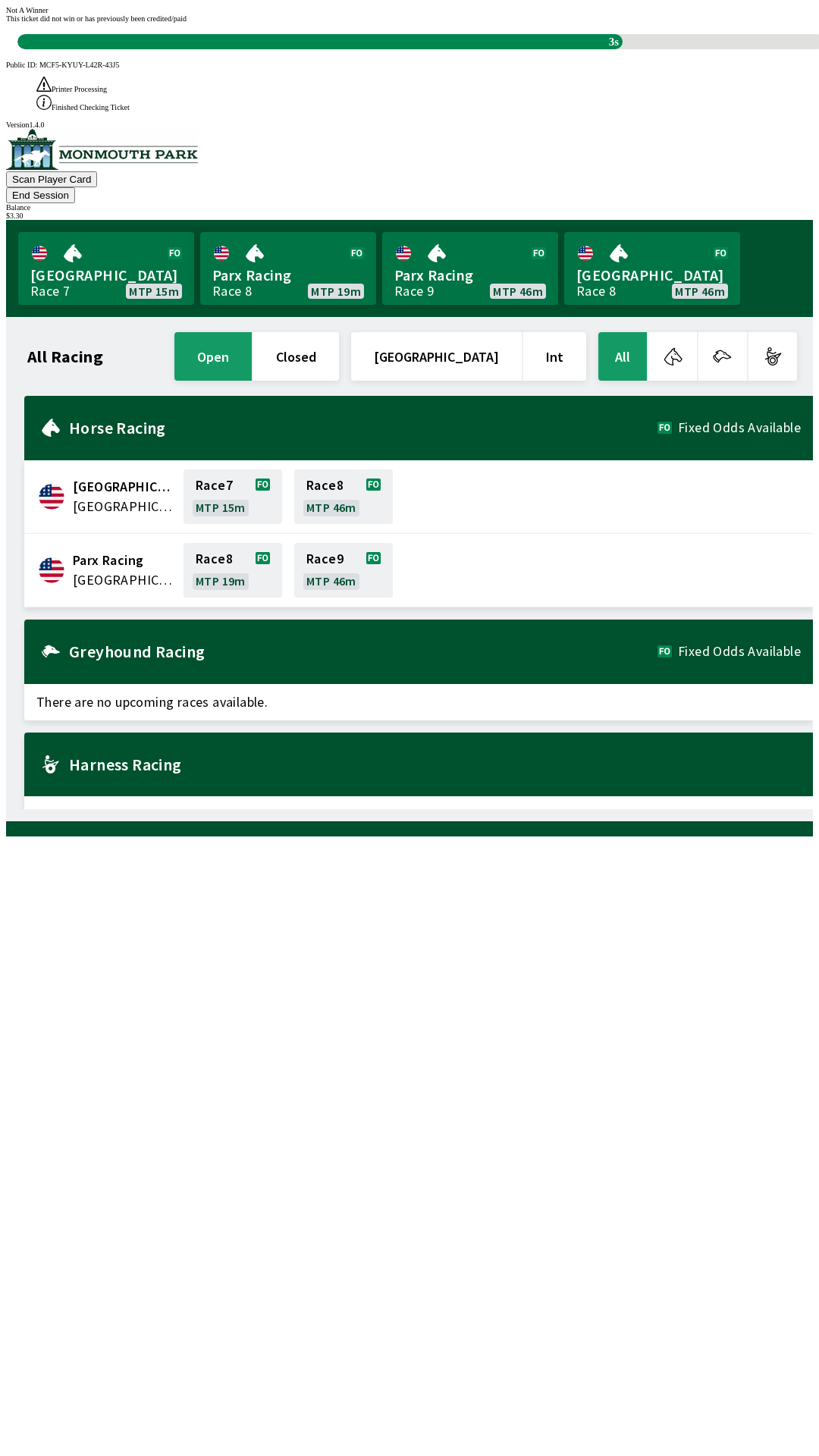
click at [225, 49] on div "3s" at bounding box center [320, 42] width 605 height 15
click at [262, 49] on div "Not A Winner This ticket did not win or has previously been credited/paid 3s" at bounding box center [410, 28] width 807 height 44
click at [289, 49] on div "Not A Winner This ticket did not win or has previously been credited/paid 3s" at bounding box center [410, 28] width 807 height 44
click at [364, 809] on div "All Racing open closed [GEOGRAPHIC_DATA] Int All [GEOGRAPHIC_DATA] [GEOGRAPHIC_…" at bounding box center [416, 569] width 795 height 479
click at [598, 809] on div "All Racing open closed [GEOGRAPHIC_DATA] Int All [GEOGRAPHIC_DATA] [GEOGRAPHIC_…" at bounding box center [416, 569] width 795 height 479
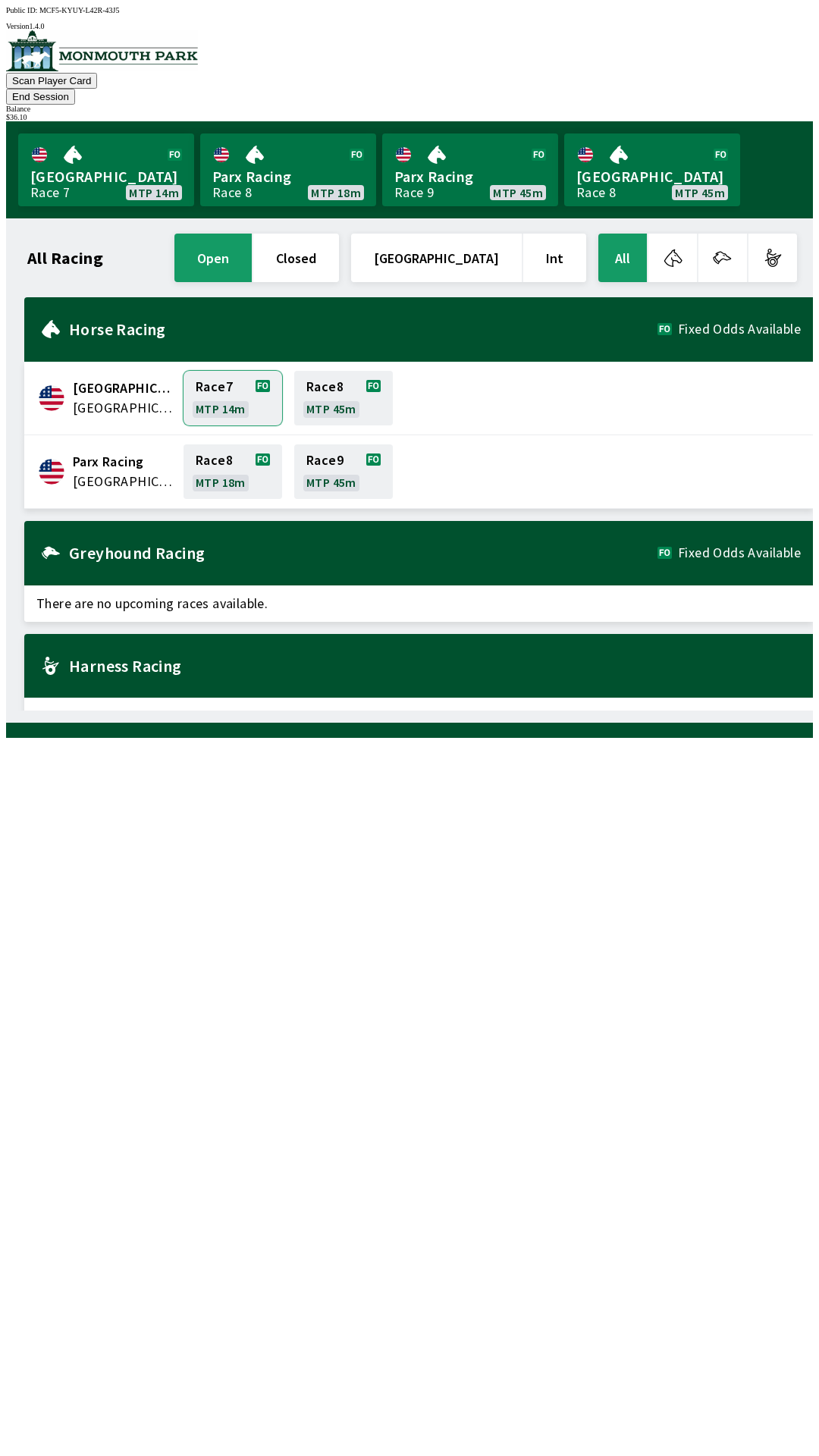
click at [255, 371] on link "Race 7 MTP 14m" at bounding box center [232, 398] width 99 height 55
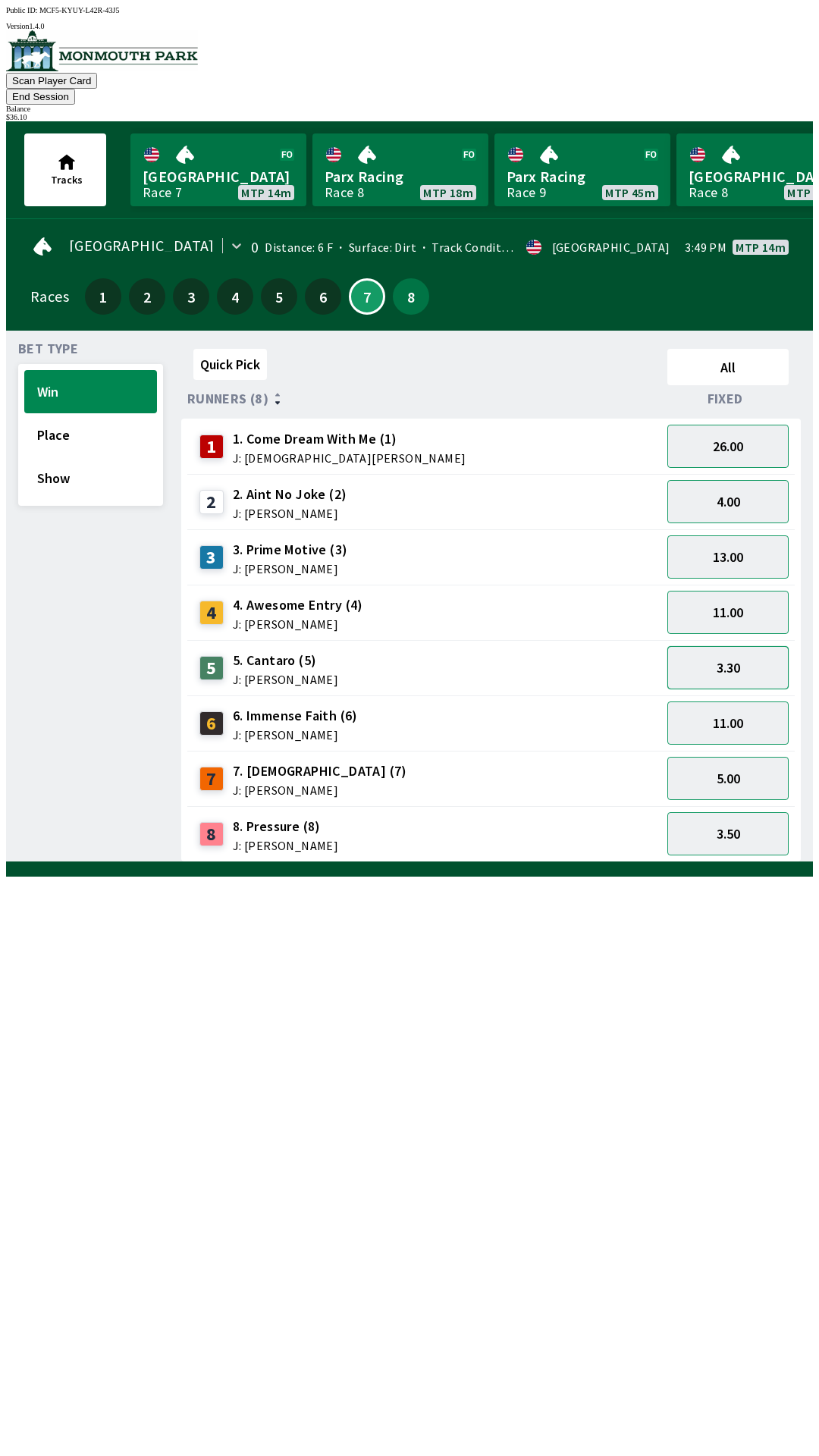
click at [731, 646] on button "3.30" at bounding box center [728, 667] width 122 height 44
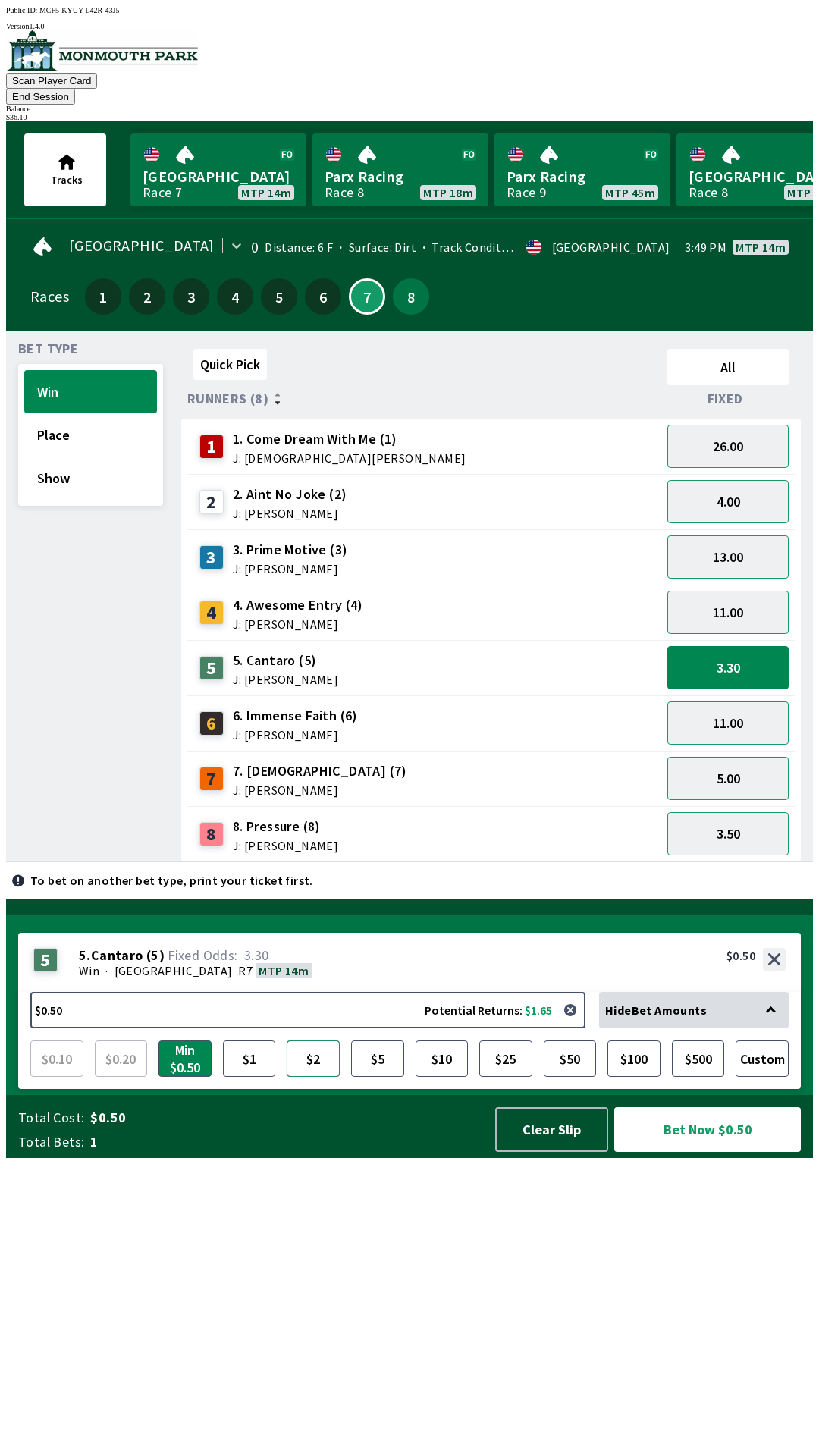
click at [318, 1077] on button "$2" at bounding box center [312, 1057] width 53 height 36
click at [691, 1151] on button "Bet Now $2.00" at bounding box center [707, 1129] width 187 height 45
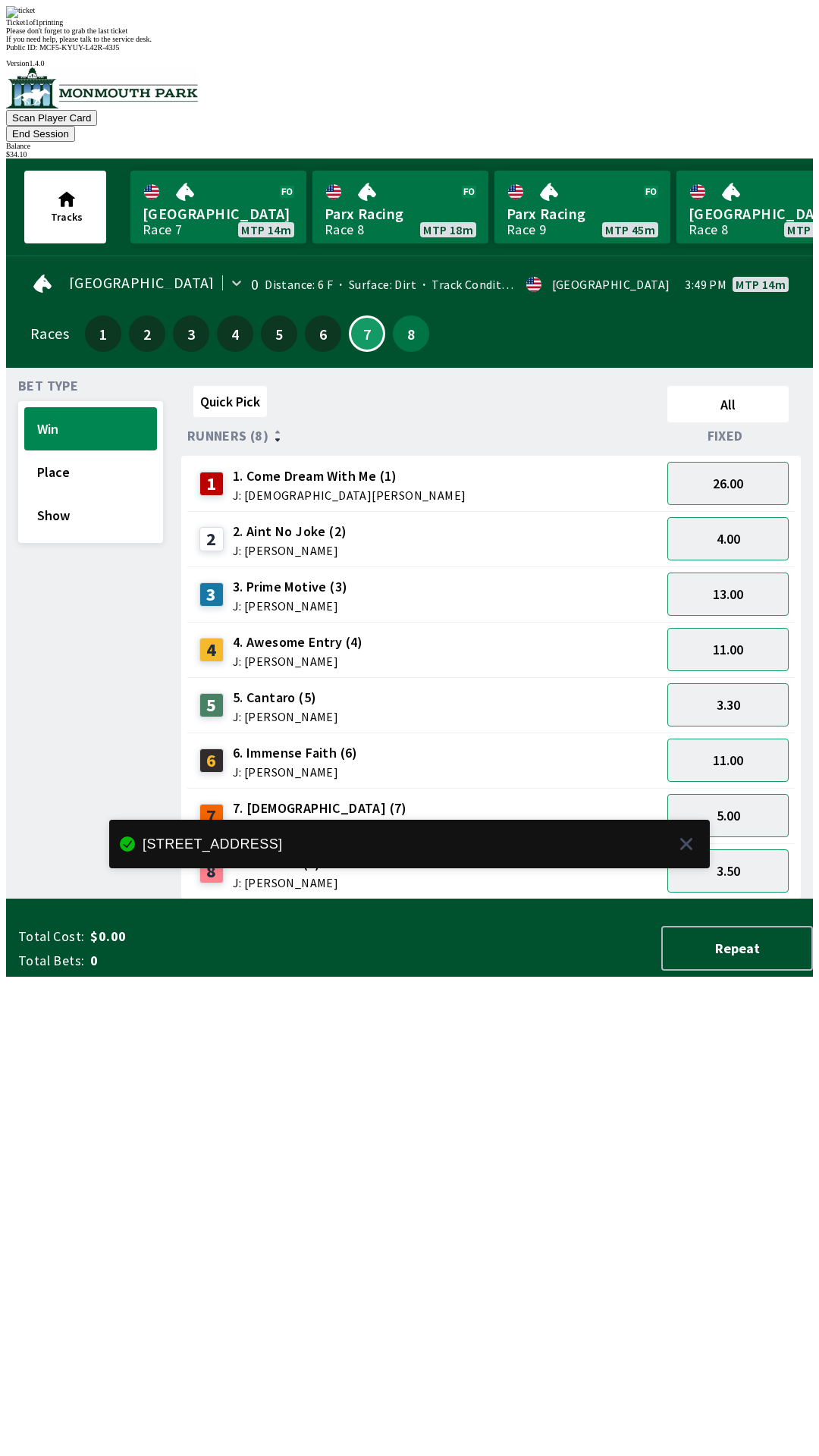
click at [548, 899] on div "Quick Pick All Runners (8) Fixed 1 1. Come Dream With Me (1) J: [DEMOGRAPHIC_DA…" at bounding box center [497, 639] width 632 height 519
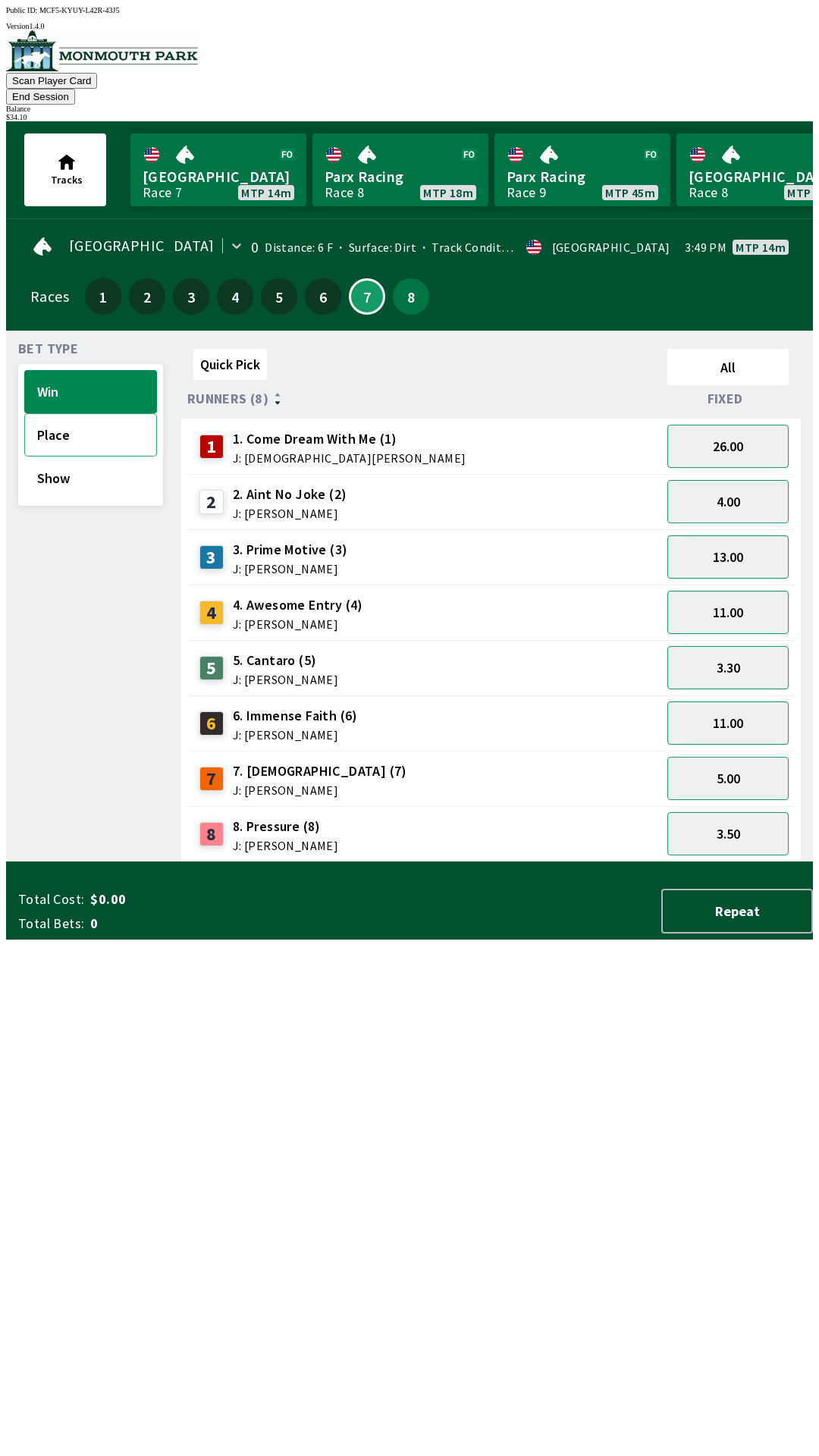
click at [119, 413] on button "Place" at bounding box center [90, 435] width 133 height 44
click at [102, 380] on button "Win" at bounding box center [90, 391] width 133 height 44
click at [729, 437] on button "26.00" at bounding box center [728, 446] width 122 height 44
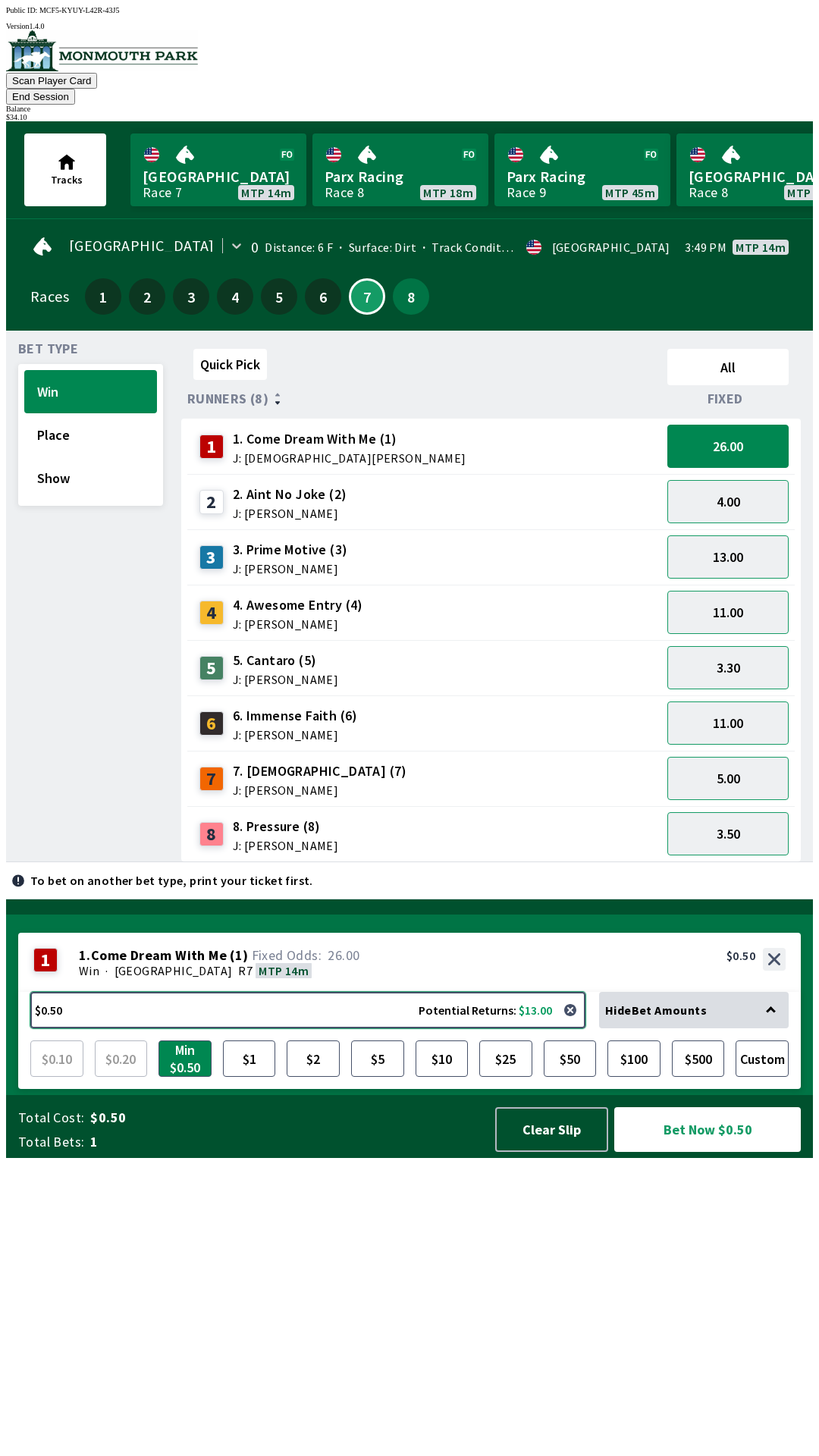
click at [336, 1028] on button "$0.50 Potential Returns: $13.00" at bounding box center [308, 1009] width 555 height 36
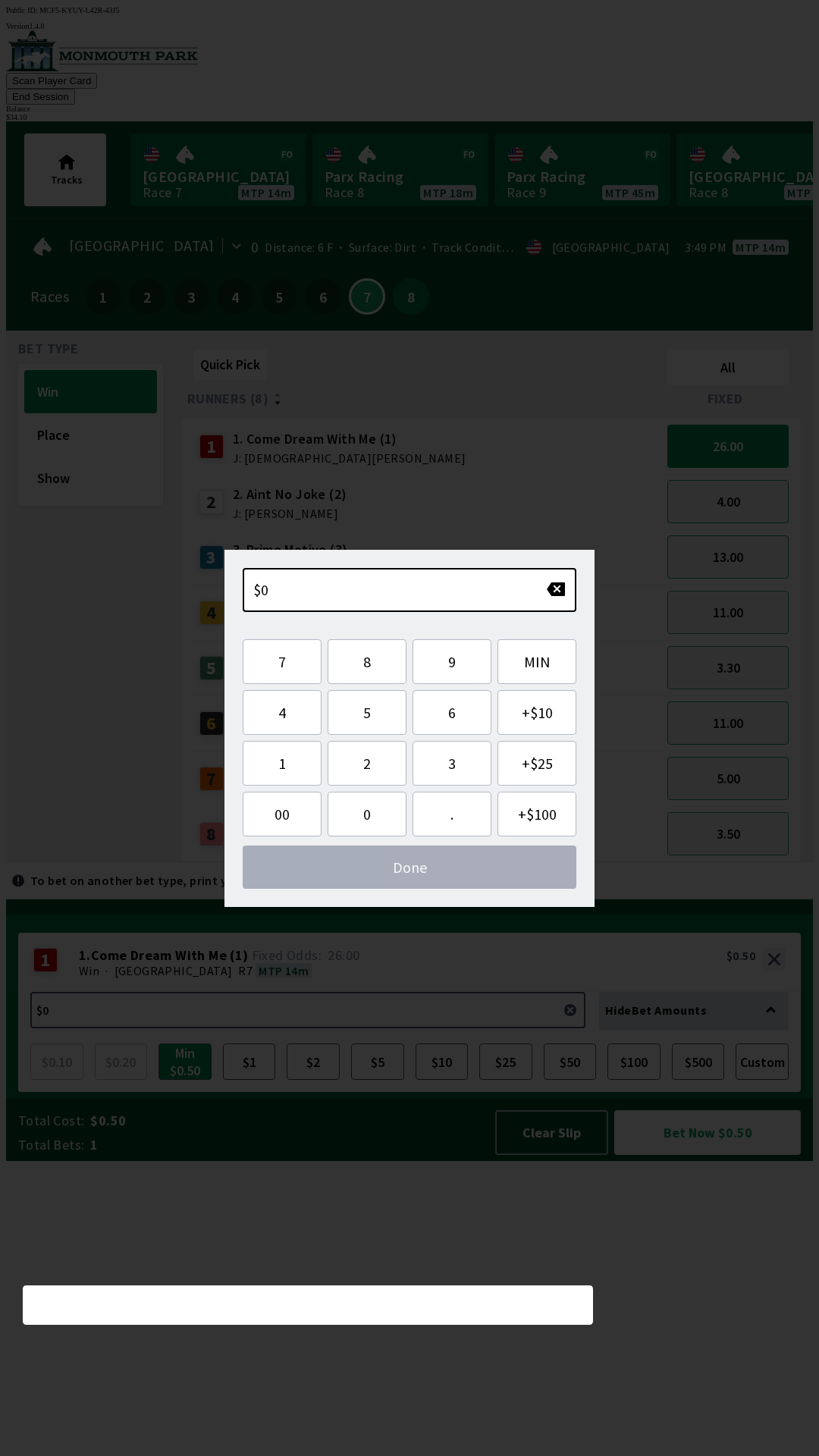
click at [612, 862] on div "Quick Pick All Runners (8) Fixed 1 1. Come Dream With Me (1) J: [DEMOGRAPHIC_DA…" at bounding box center [497, 602] width 632 height 519
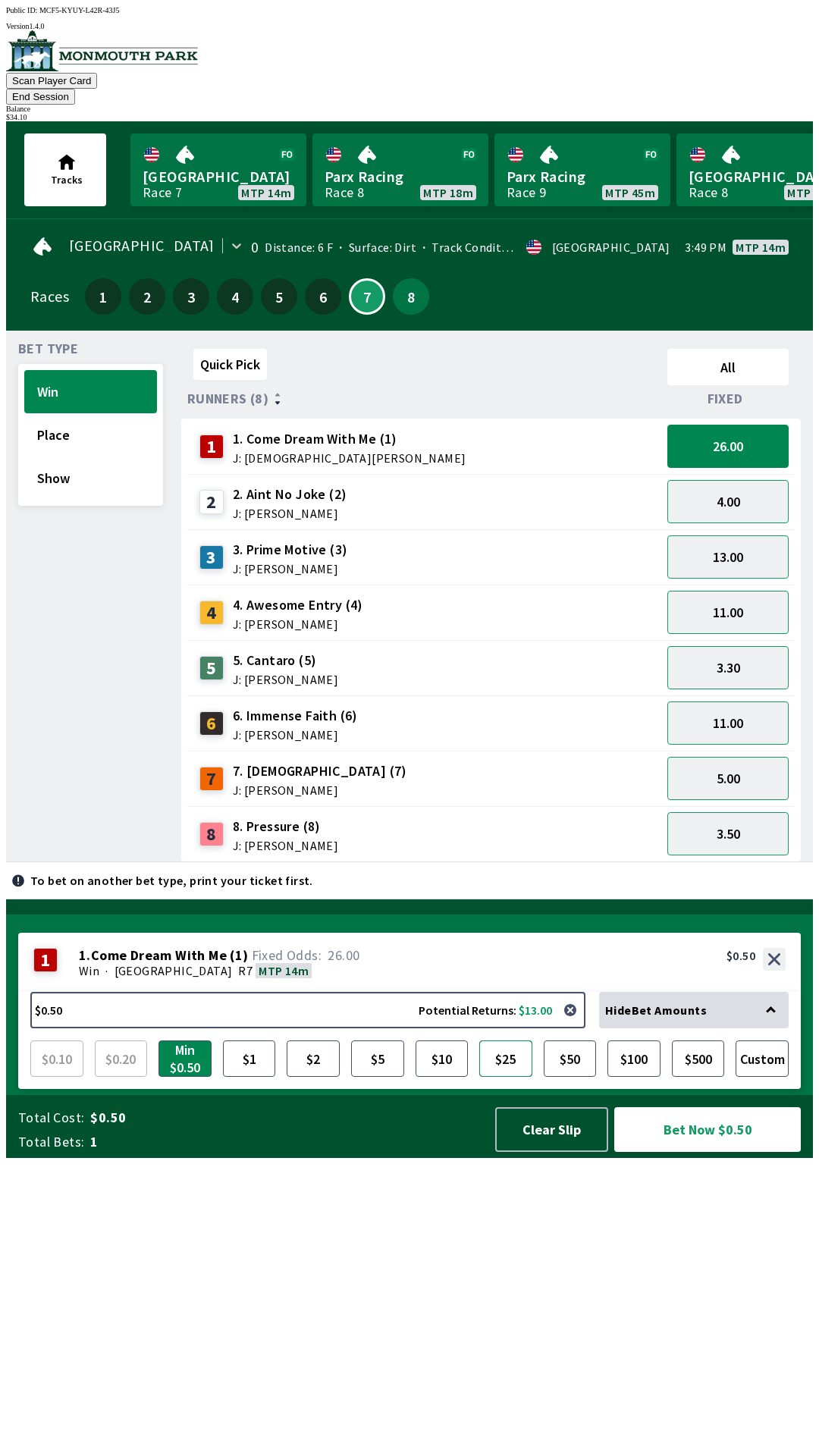
click at [496, 1077] on button "$25" at bounding box center [506, 1057] width 53 height 36
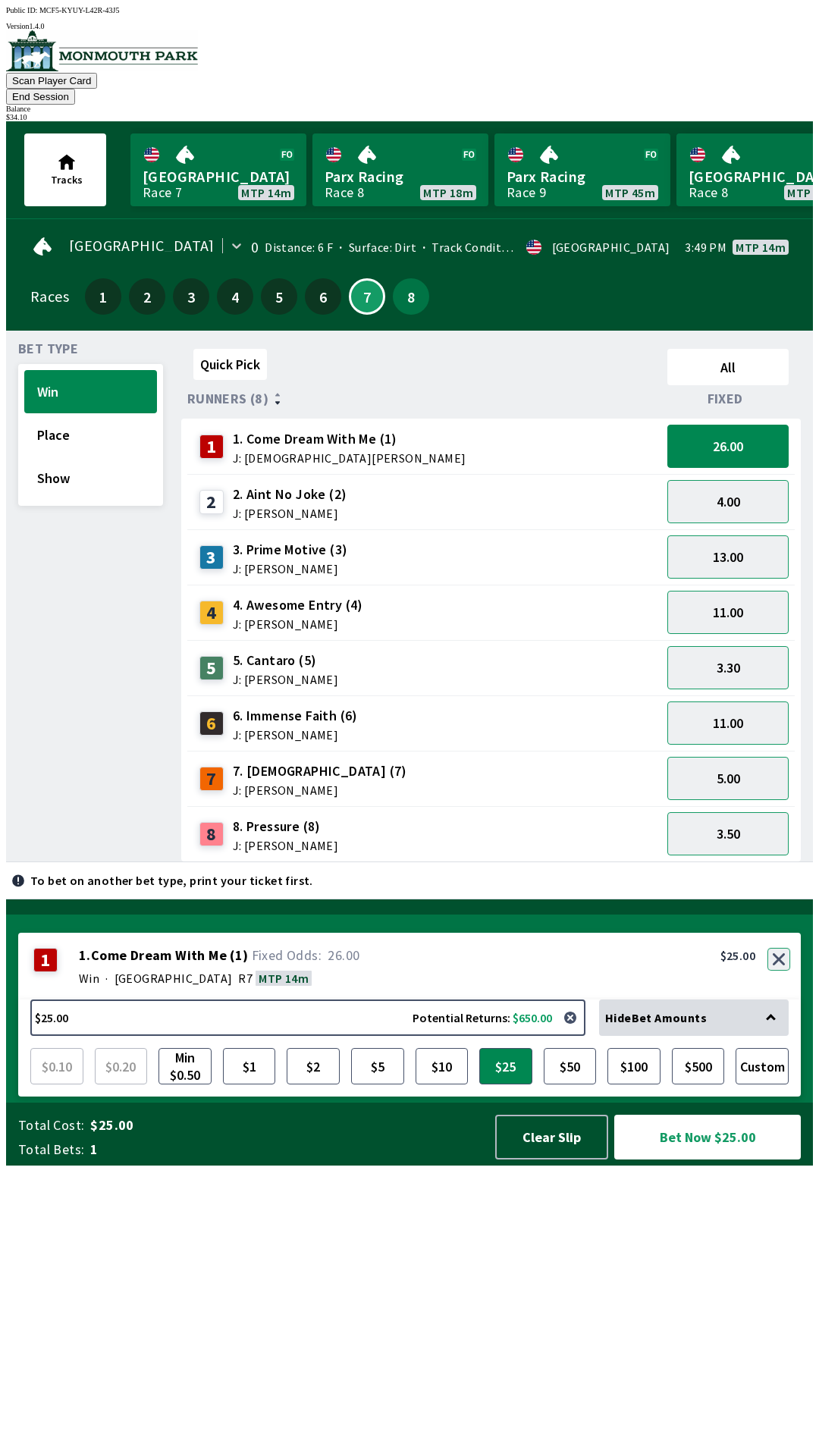
click at [781, 970] on button "button" at bounding box center [779, 959] width 22 height 22
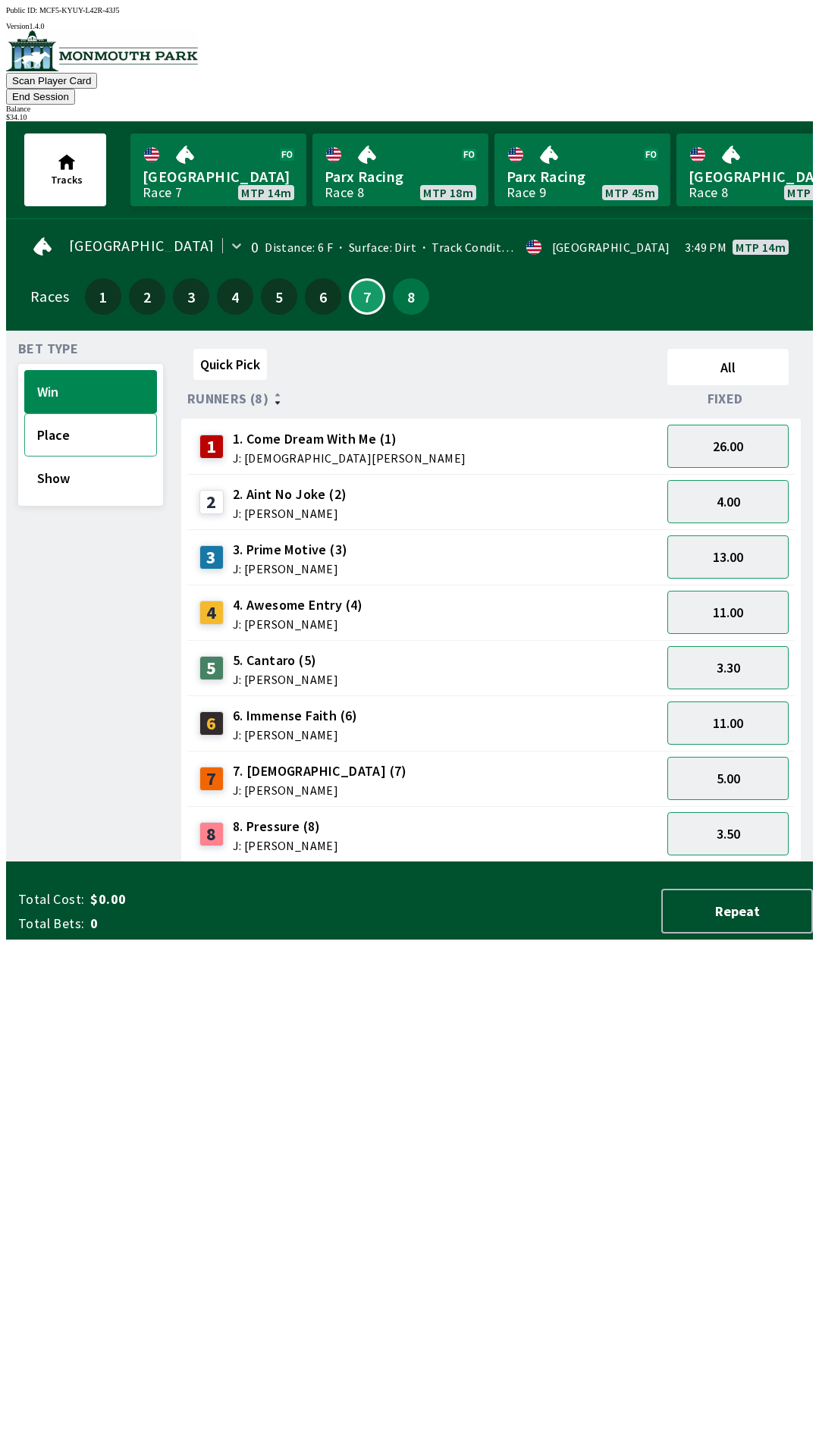
click at [112, 430] on button "Place" at bounding box center [90, 435] width 133 height 44
click at [761, 646] on button "1.85" at bounding box center [728, 667] width 122 height 44
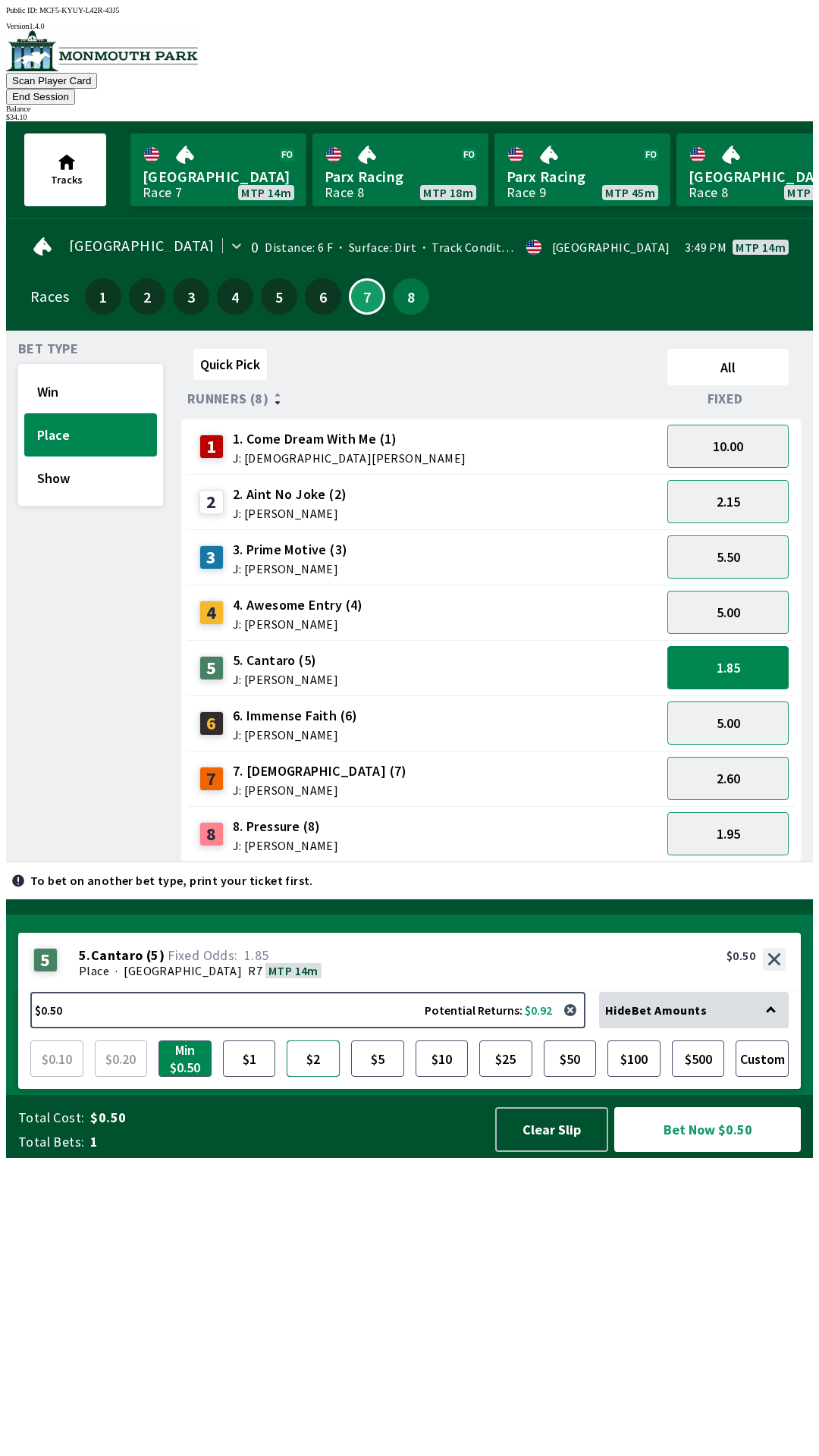
click at [311, 1077] on button "$2" at bounding box center [312, 1057] width 53 height 36
click at [189, 1077] on button "Min $0.50" at bounding box center [185, 1057] width 53 height 36
click at [296, 1077] on button "$2" at bounding box center [312, 1057] width 53 height 36
click at [714, 1151] on button "Bet Now $2.00" at bounding box center [707, 1129] width 187 height 45
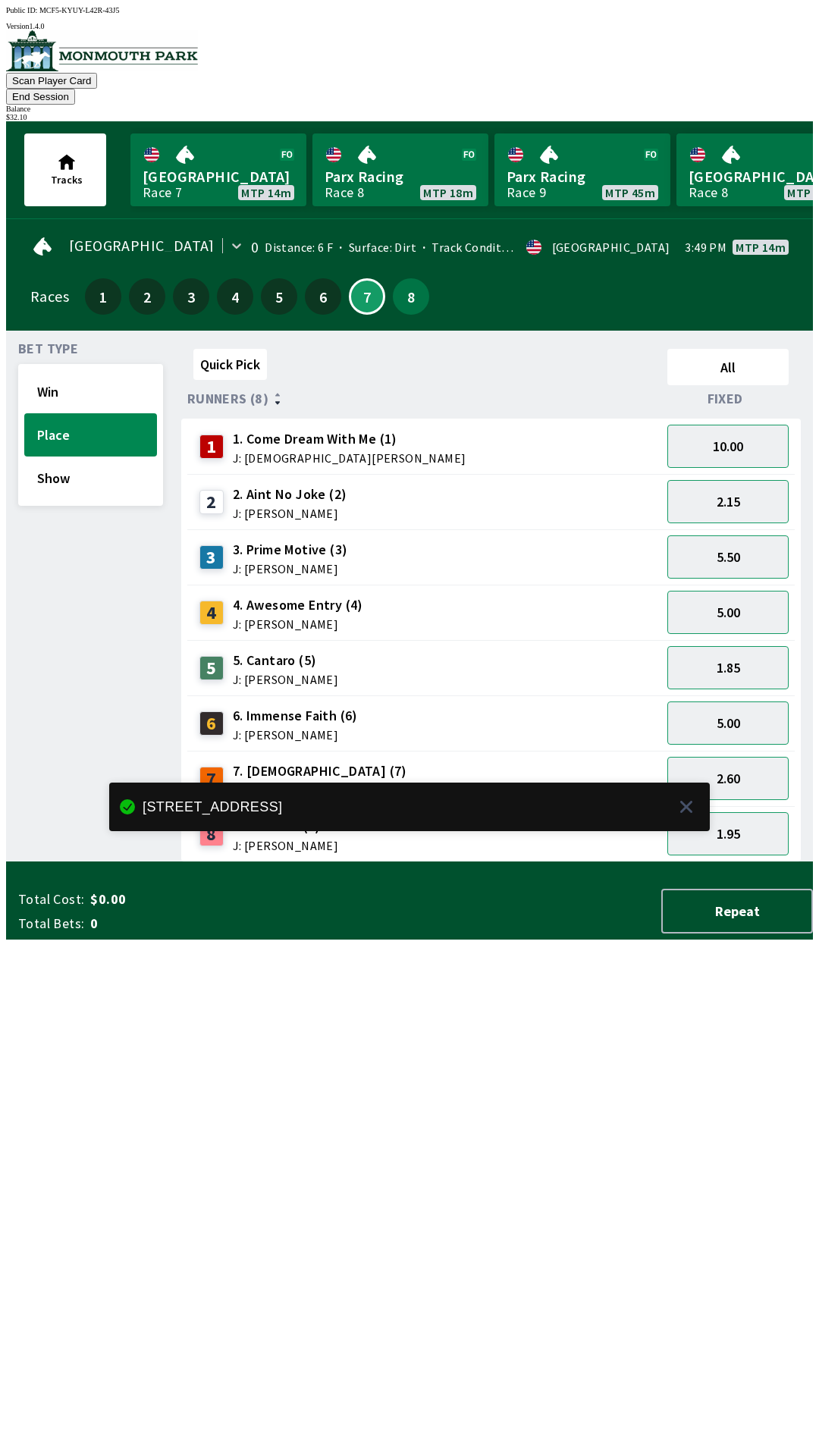
click at [611, 862] on div "Quick Pick All Runners (8) Fixed 1 1. Come Dream With Me (1) J: [DEMOGRAPHIC_DA…" at bounding box center [497, 602] width 632 height 519
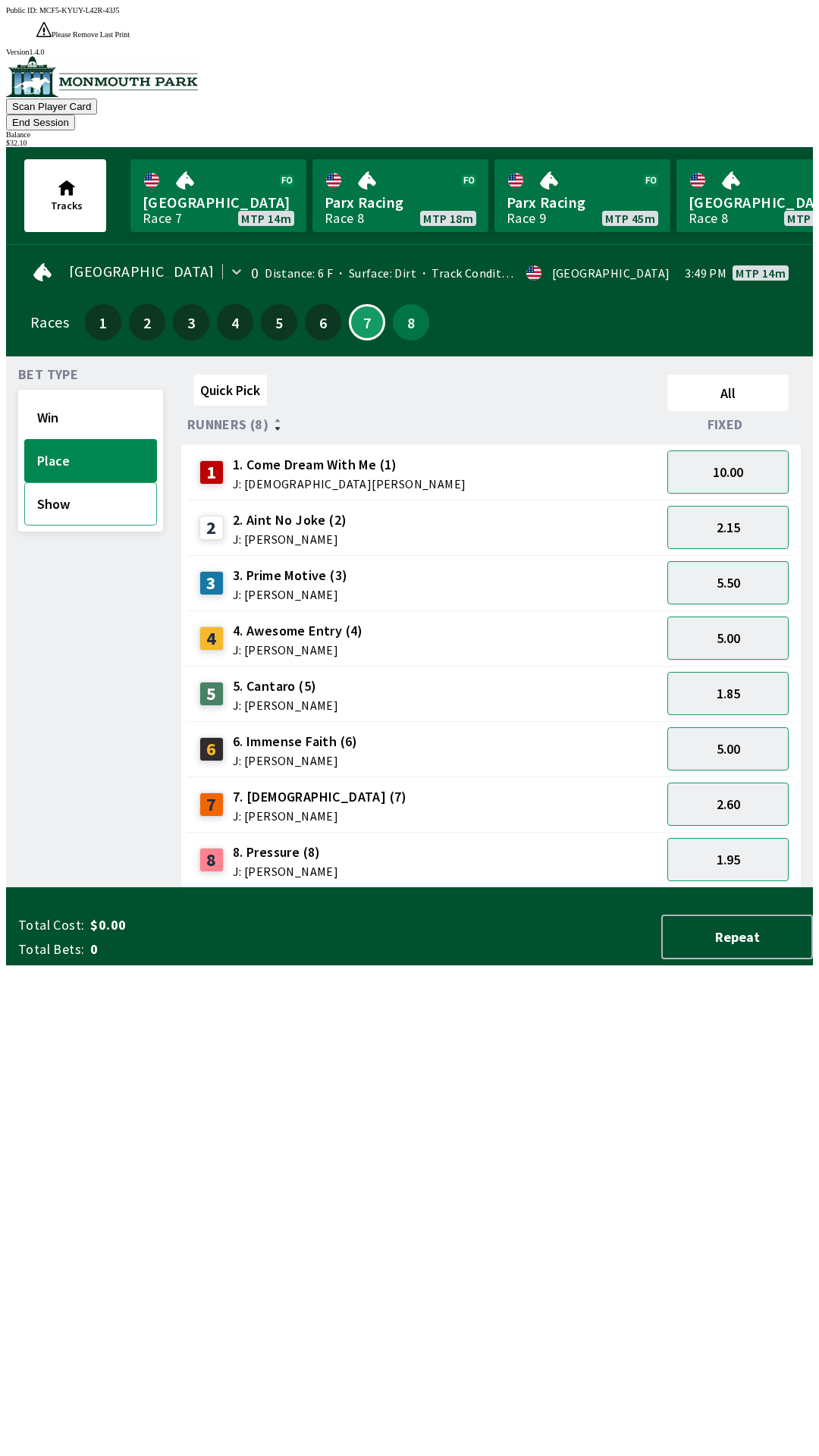
click at [116, 482] on button "Show" at bounding box center [90, 504] width 133 height 44
click at [752, 782] on button "1.80" at bounding box center [728, 804] width 122 height 44
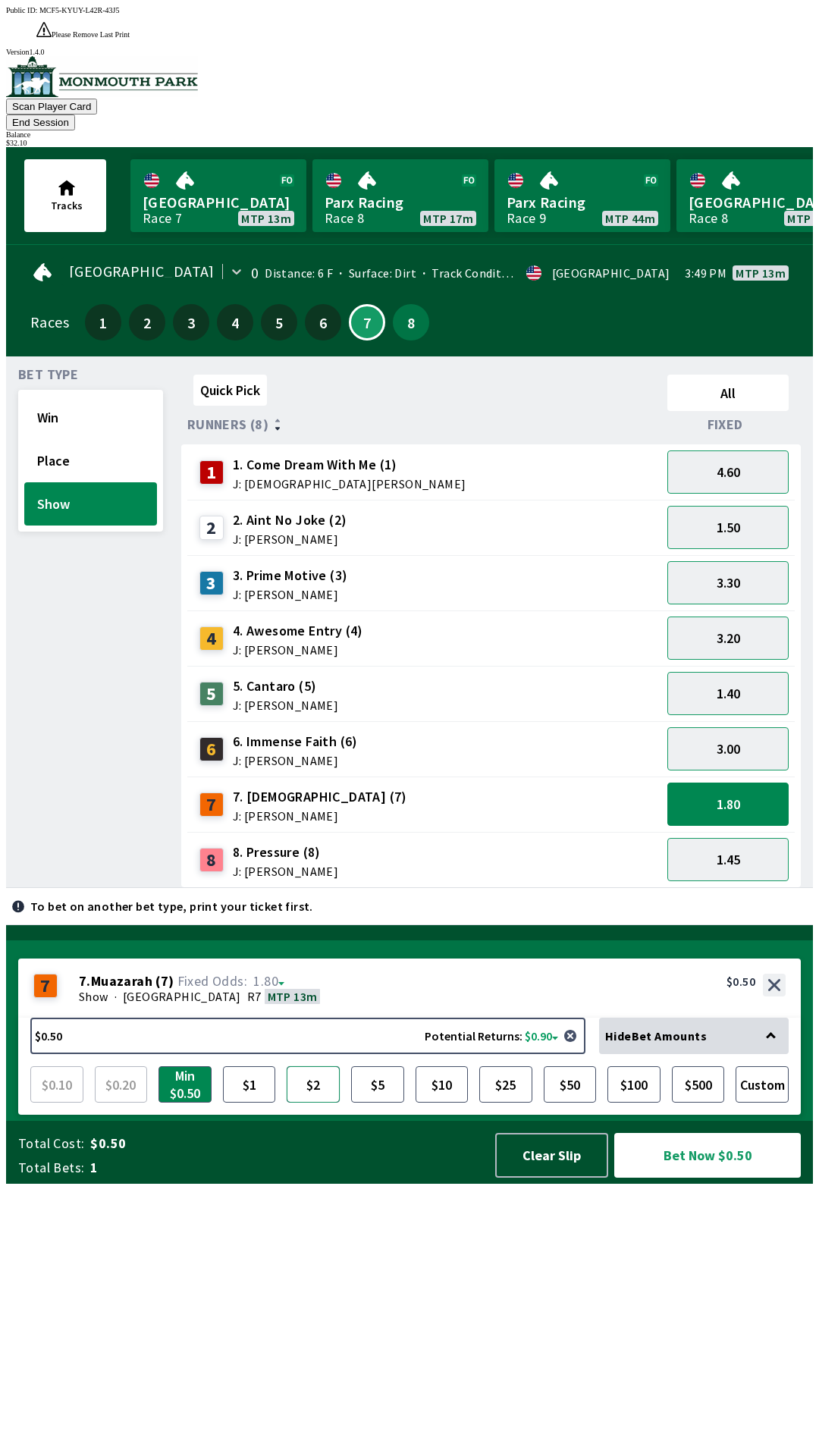
click at [319, 1102] on button "$2" at bounding box center [312, 1083] width 53 height 36
click at [725, 1177] on button "Bet Now $2.00" at bounding box center [707, 1155] width 187 height 45
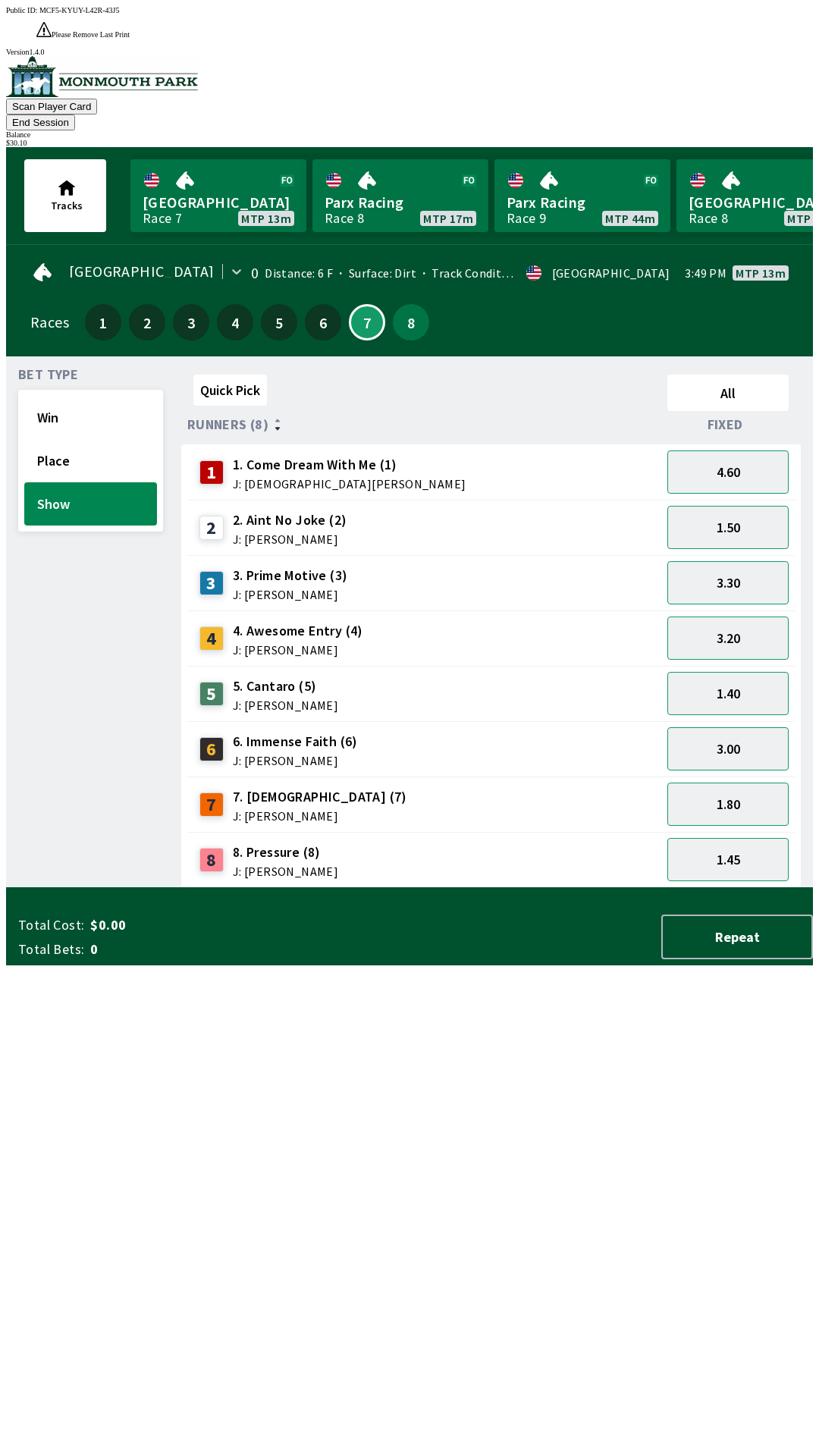
click at [700, 887] on div "Quick Pick All Runners (8) Fixed 1 1. Come Dream With Me (1) J: [DEMOGRAPHIC_DA…" at bounding box center [497, 628] width 632 height 519
click at [97, 439] on button "Place" at bounding box center [90, 460] width 133 height 44
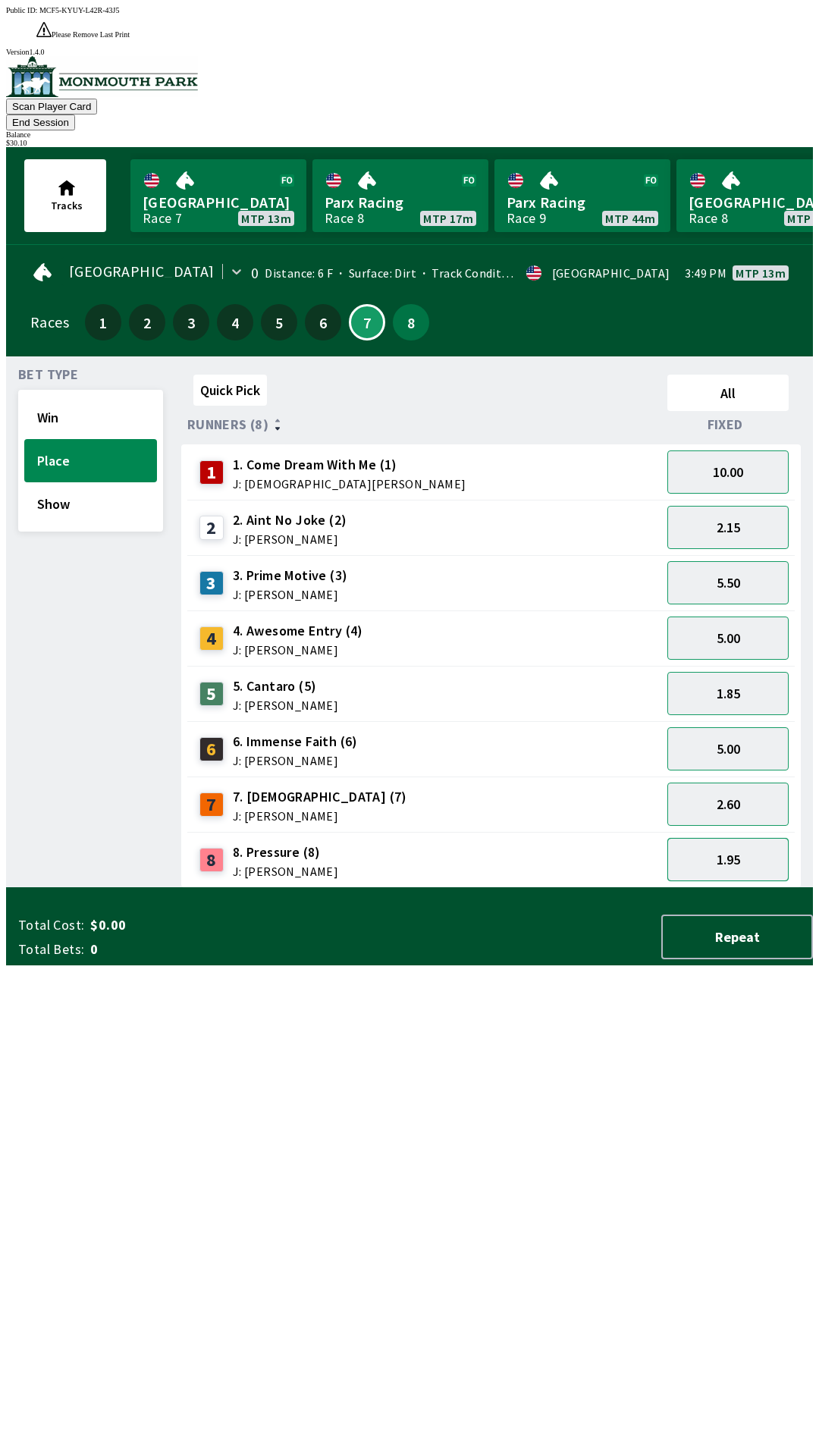
click at [745, 838] on button "1.95" at bounding box center [728, 859] width 122 height 44
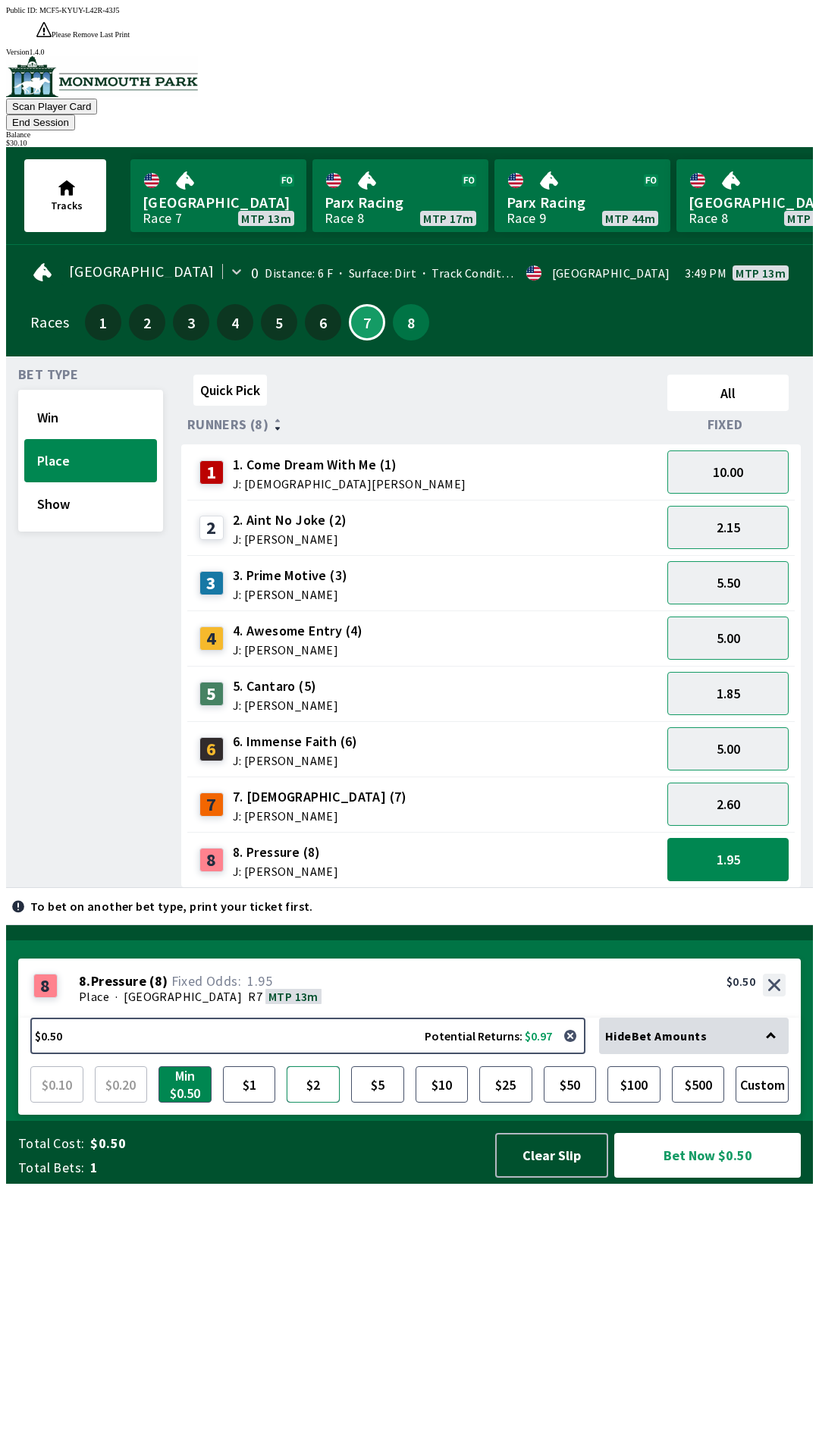
click at [310, 1102] on button "$2" at bounding box center [312, 1083] width 53 height 36
click at [101, 482] on button "Show" at bounding box center [90, 504] width 133 height 44
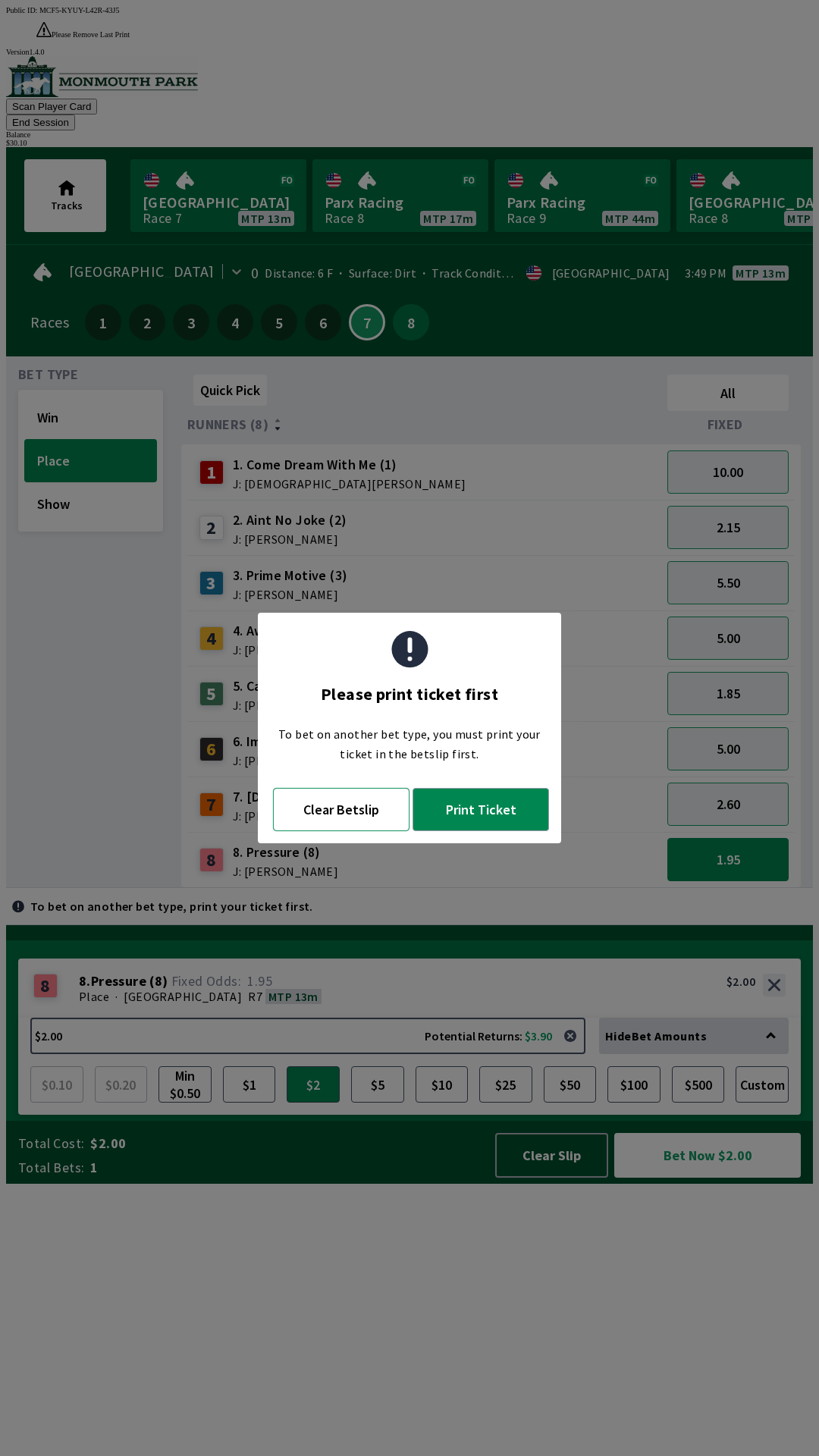
click at [325, 813] on button "Clear Betslip" at bounding box center [341, 809] width 137 height 44
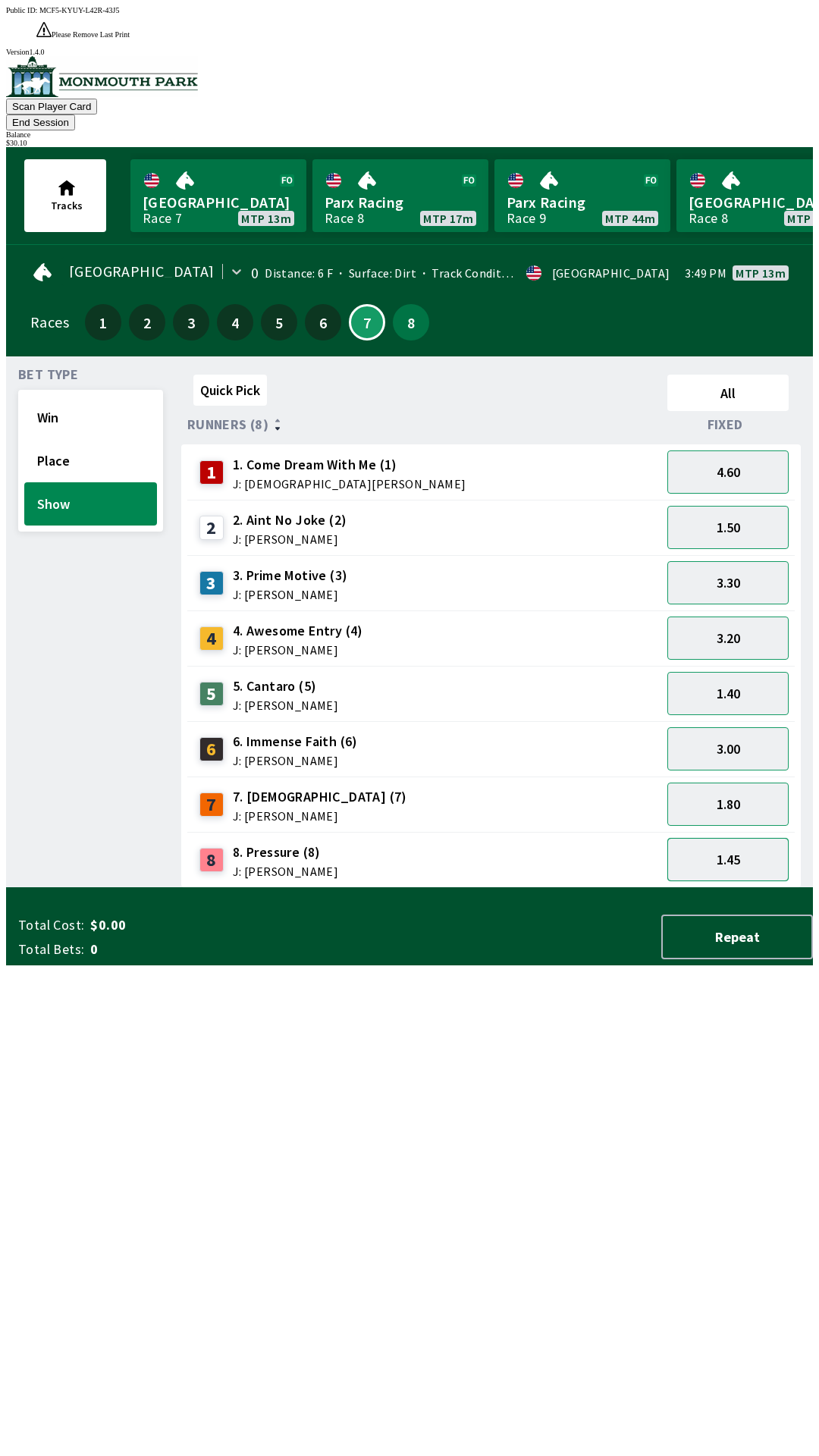
click at [765, 838] on button "1.45" at bounding box center [728, 859] width 122 height 44
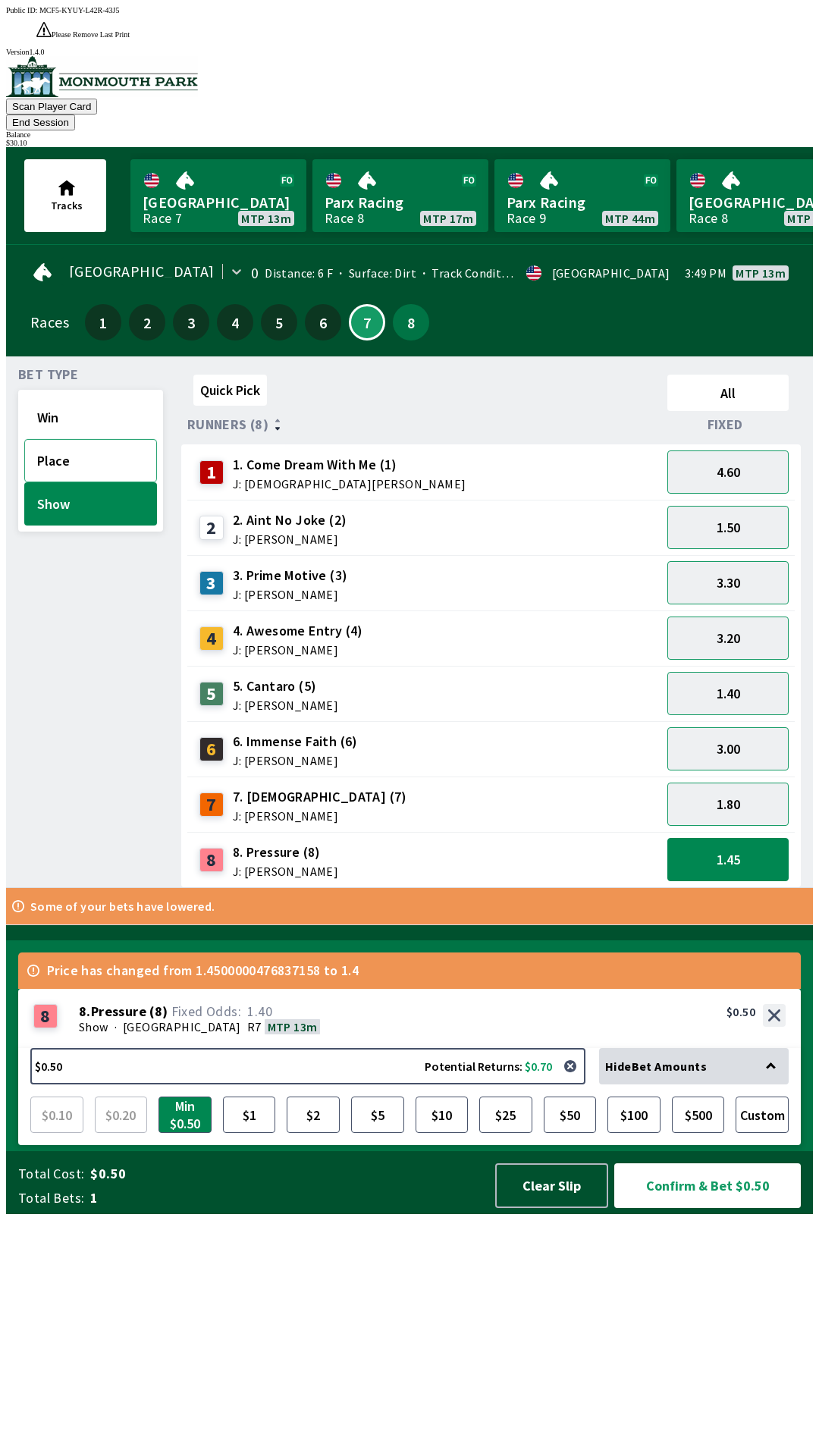
click at [110, 439] on button "Place" at bounding box center [90, 460] width 133 height 44
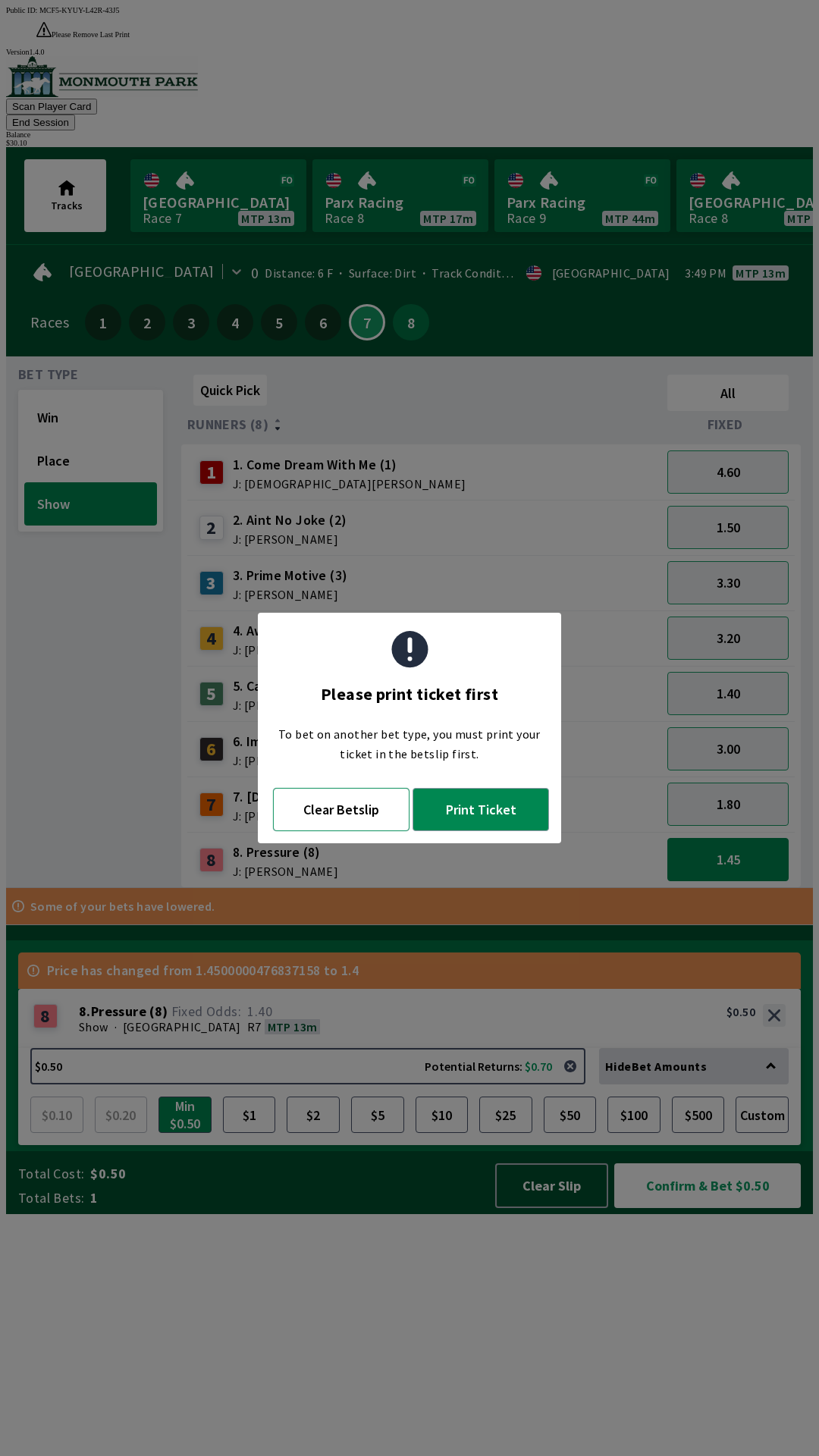
click at [367, 817] on button "Clear Betslip" at bounding box center [341, 809] width 137 height 44
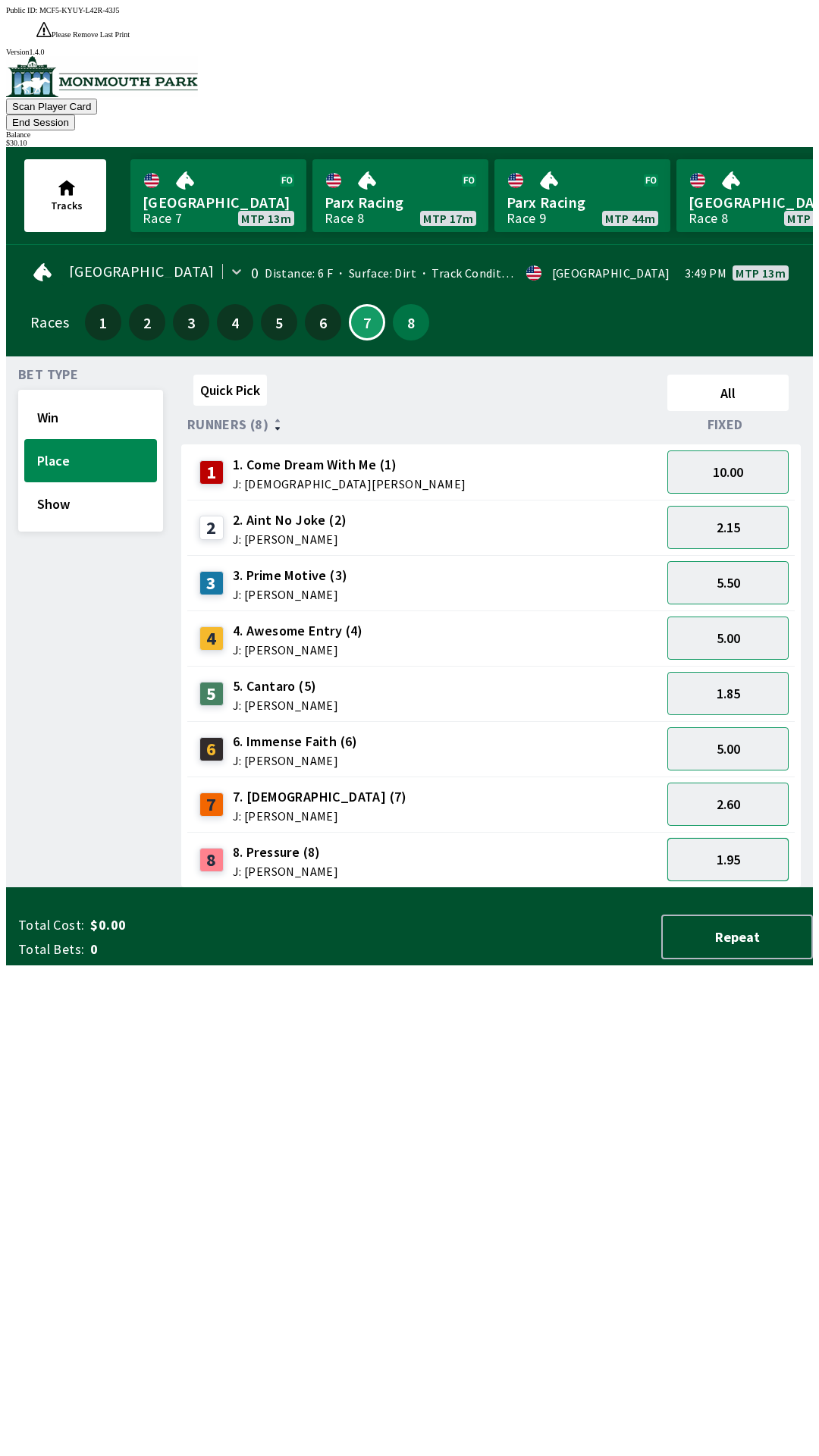
click at [746, 838] on button "1.95" at bounding box center [728, 859] width 122 height 44
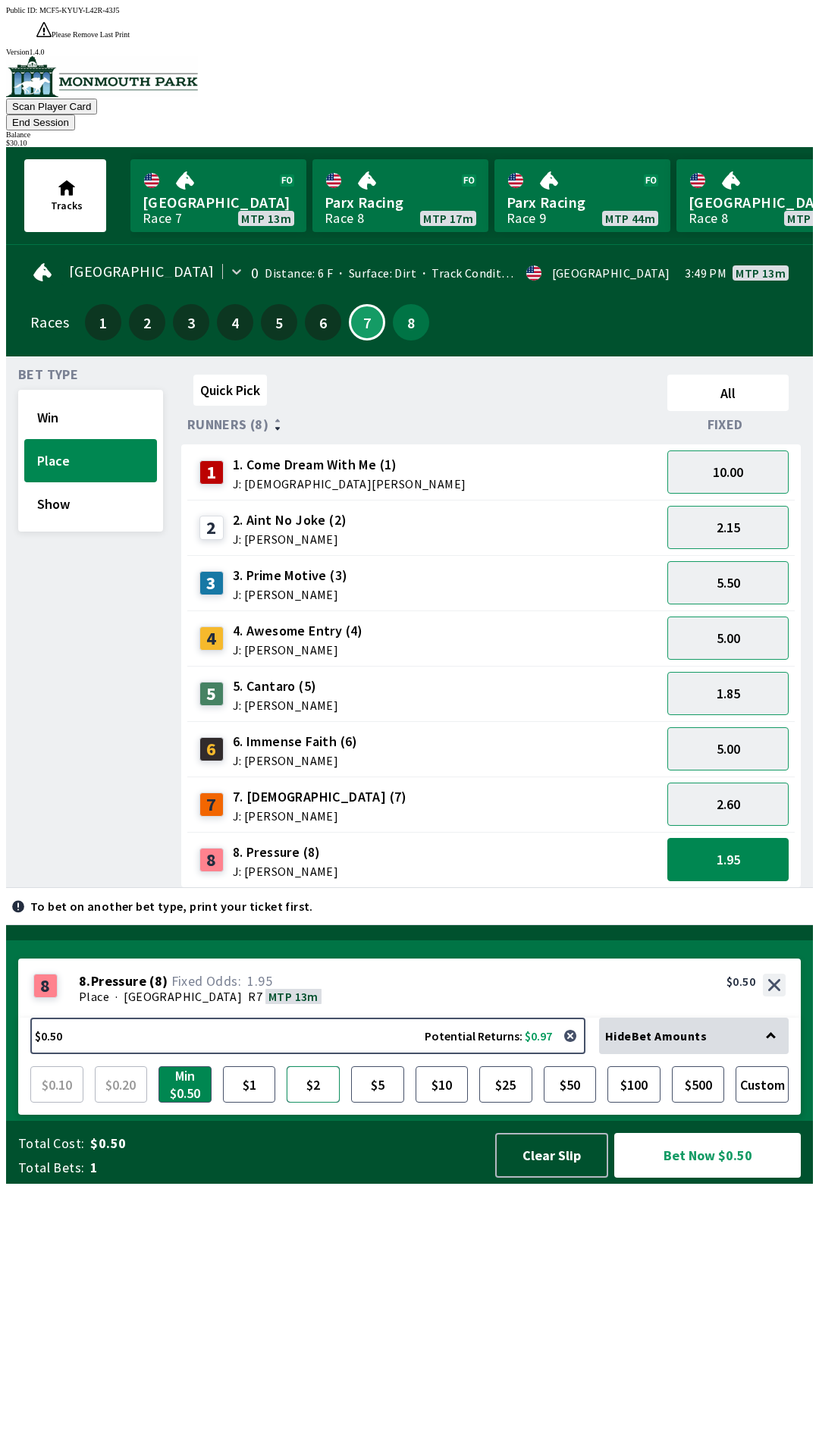
click at [311, 1102] on button "$2" at bounding box center [312, 1083] width 53 height 36
click at [733, 1177] on button "Bet Now $2.00" at bounding box center [707, 1155] width 187 height 45
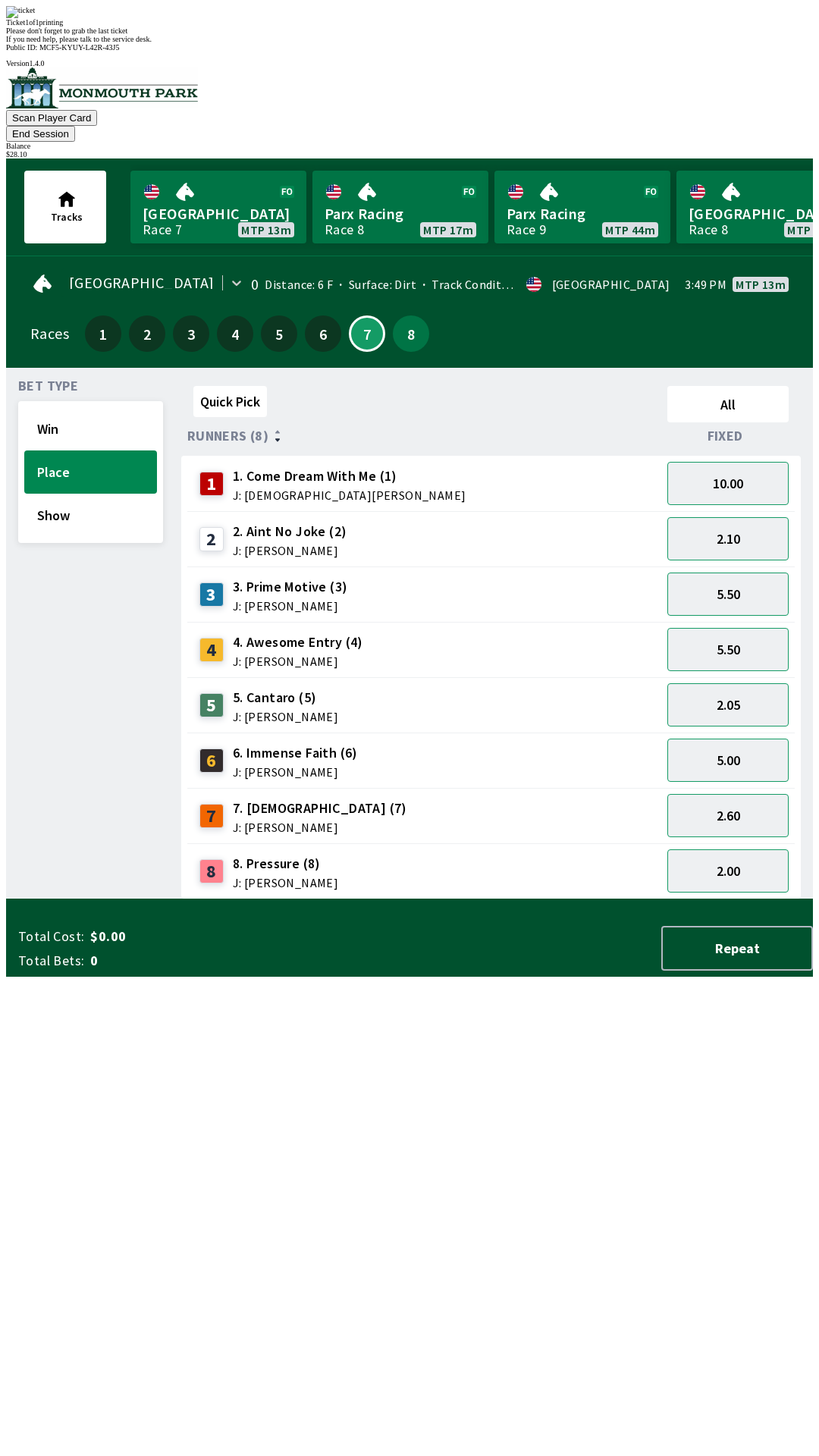
click at [554, 899] on div "Quick Pick All Runners (8) Fixed 1 1. Come Dream With Me (1) J: [DEMOGRAPHIC_DA…" at bounding box center [497, 639] width 632 height 519
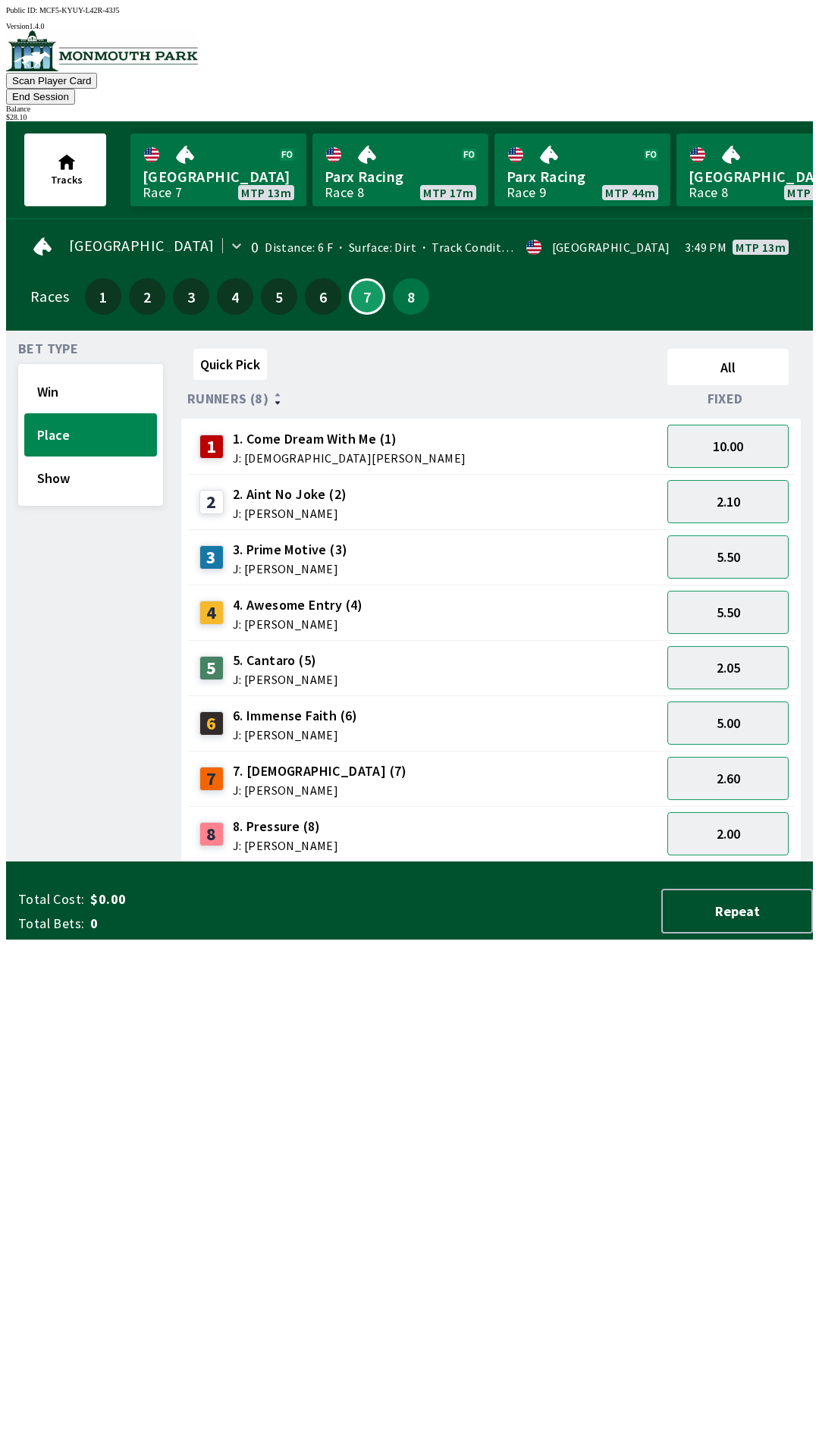
click at [75, 88] on button "End Session" at bounding box center [41, 96] width 69 height 16
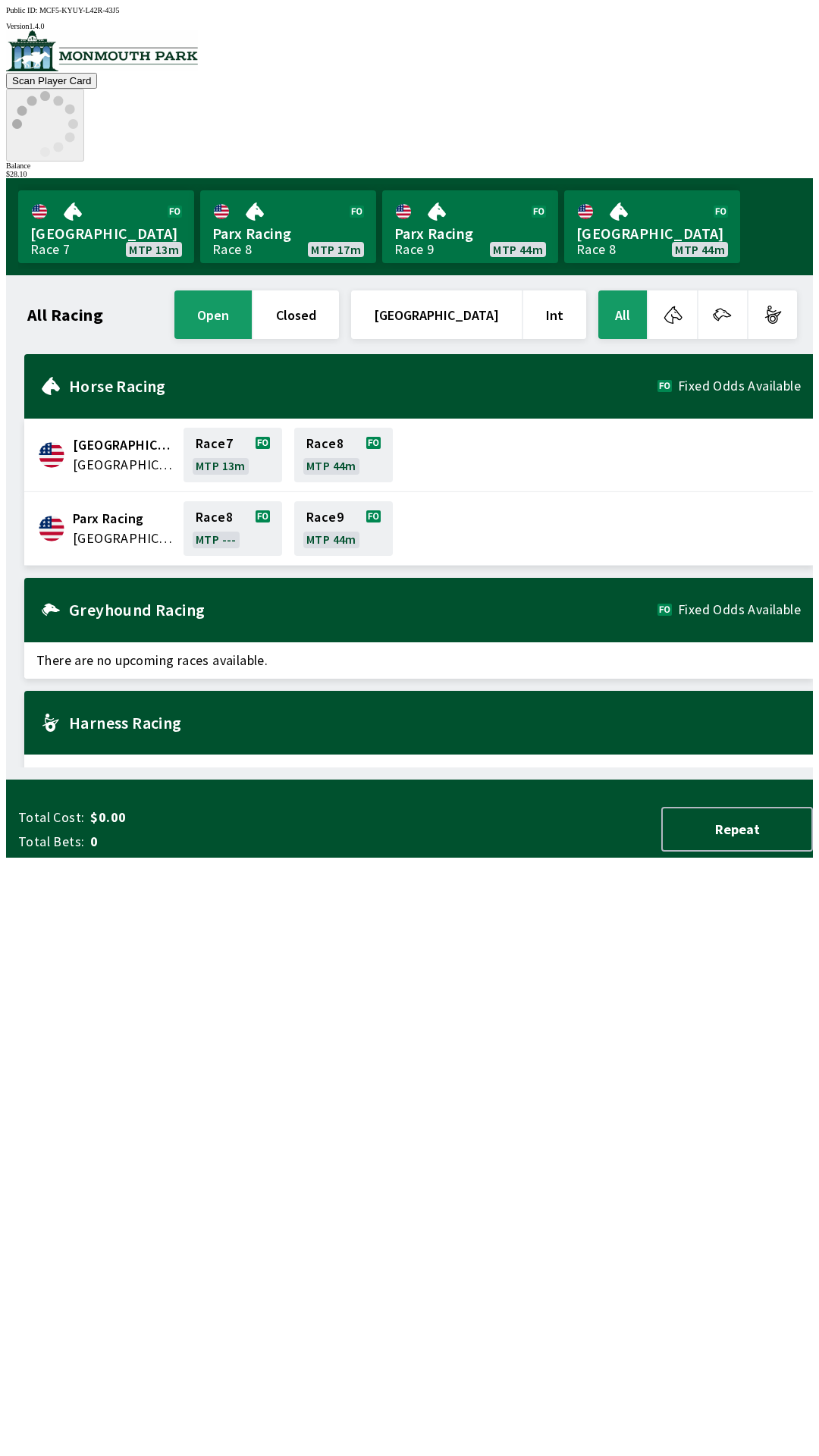
click at [78, 91] on icon at bounding box center [45, 124] width 66 height 66
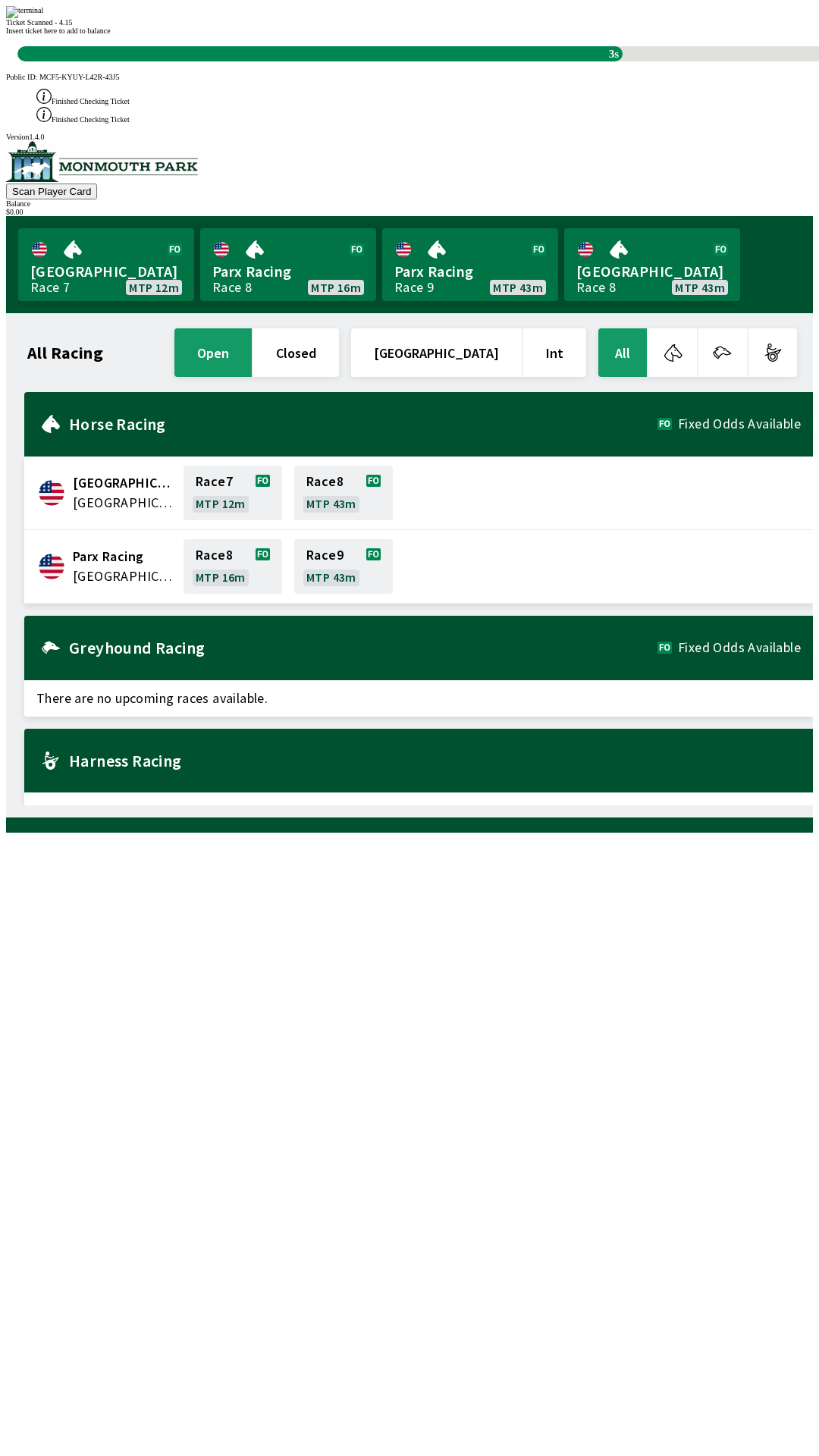
click at [583, 805] on div "All Racing open closed [GEOGRAPHIC_DATA] Int All [GEOGRAPHIC_DATA] [GEOGRAPHIC_…" at bounding box center [416, 565] width 795 height 479
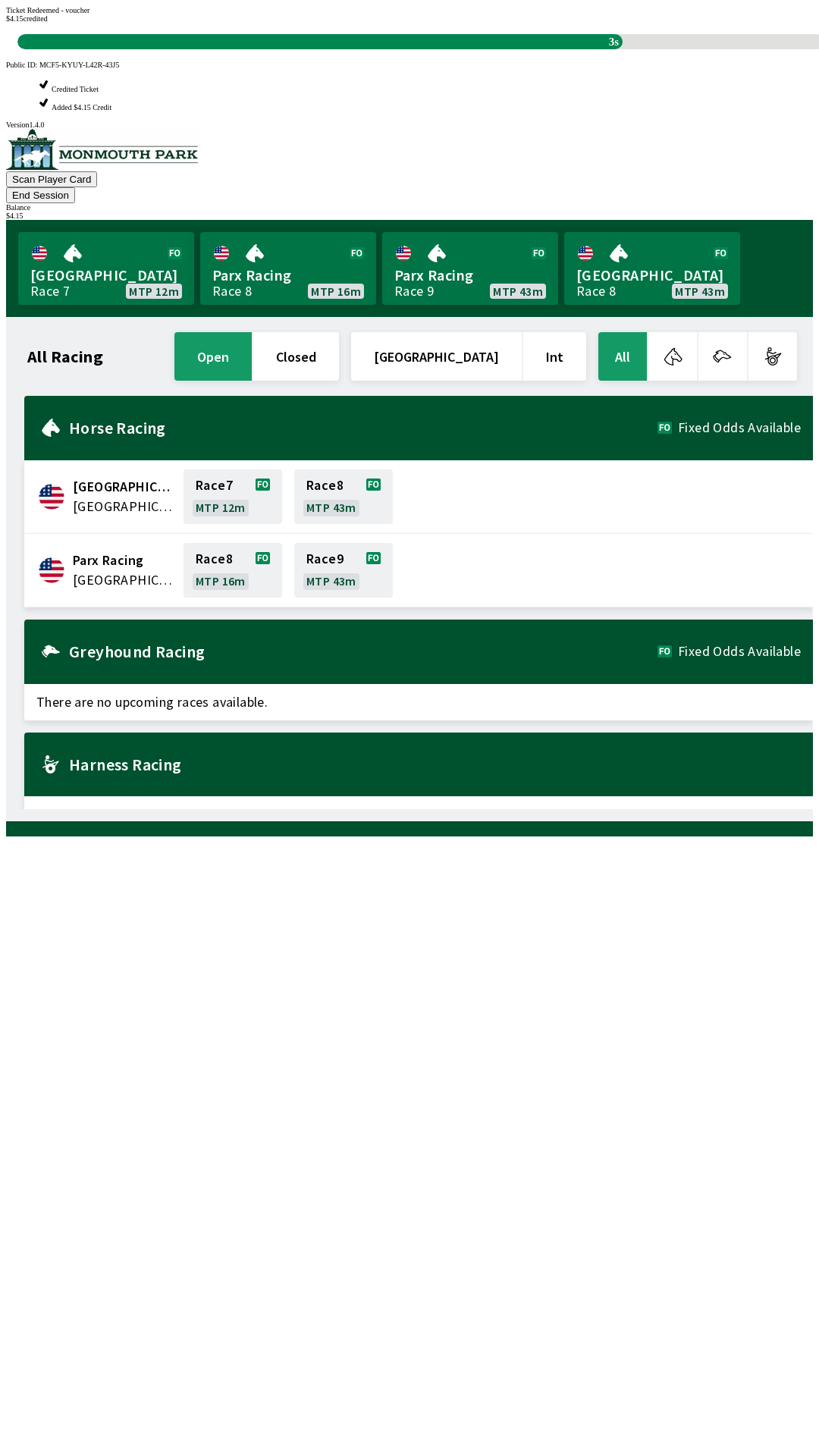
click at [427, 809] on div "All Racing open closed [GEOGRAPHIC_DATA] Int All [GEOGRAPHIC_DATA] [GEOGRAPHIC_…" at bounding box center [416, 569] width 795 height 479
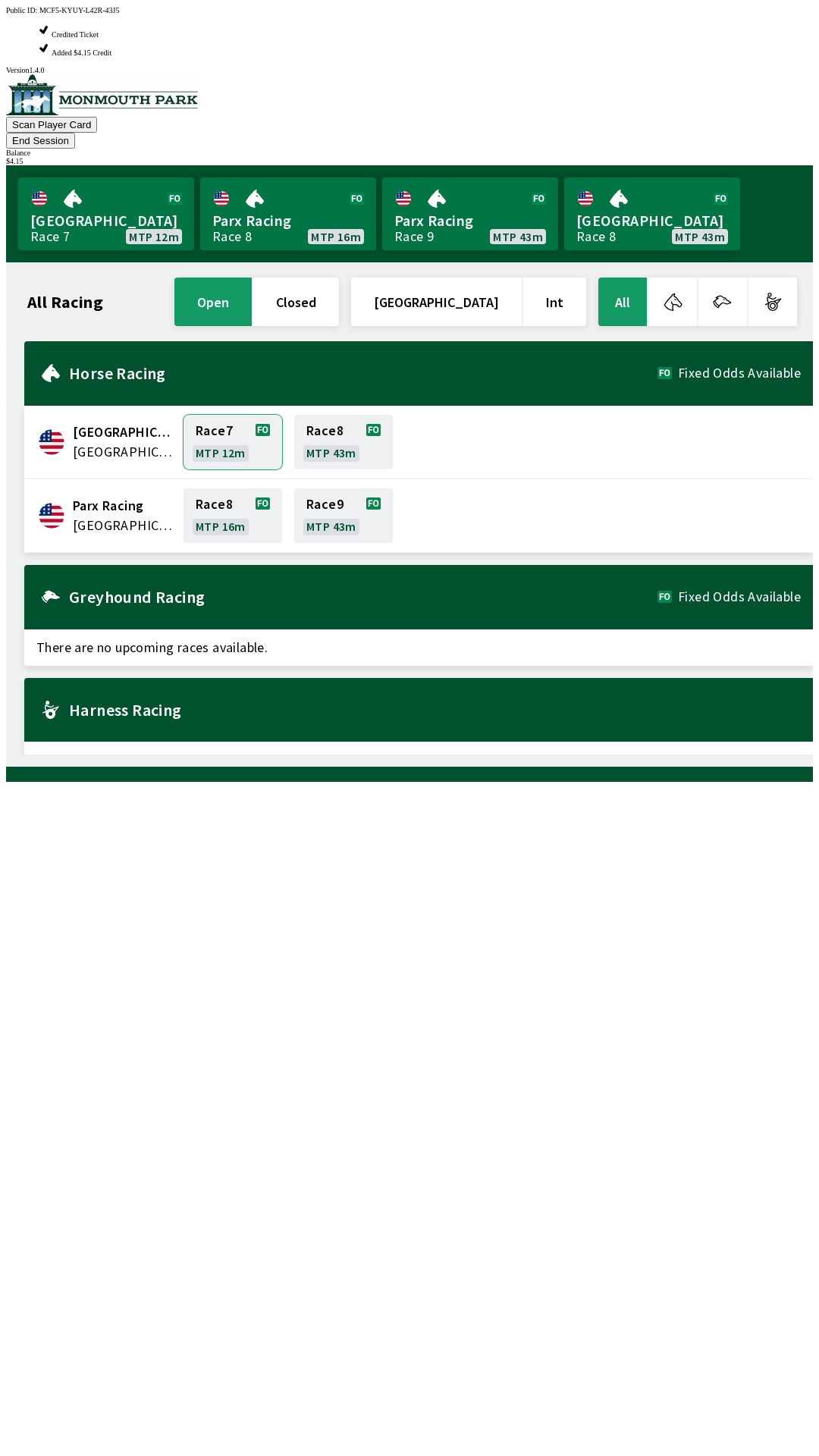
click at [220, 414] on link "Race 7 MTP 12m" at bounding box center [232, 441] width 99 height 55
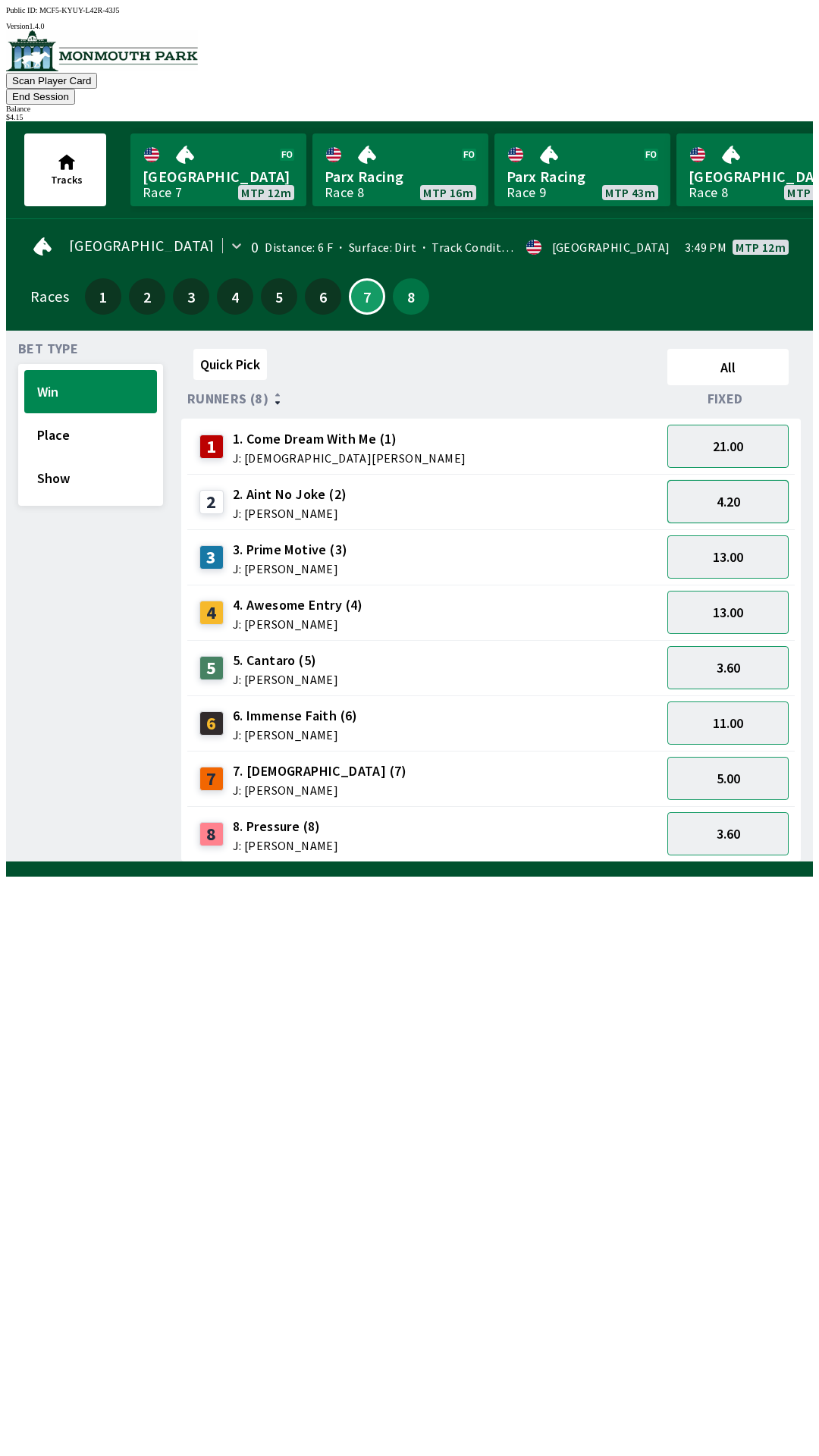
click at [758, 482] on button "4.20" at bounding box center [728, 501] width 122 height 44
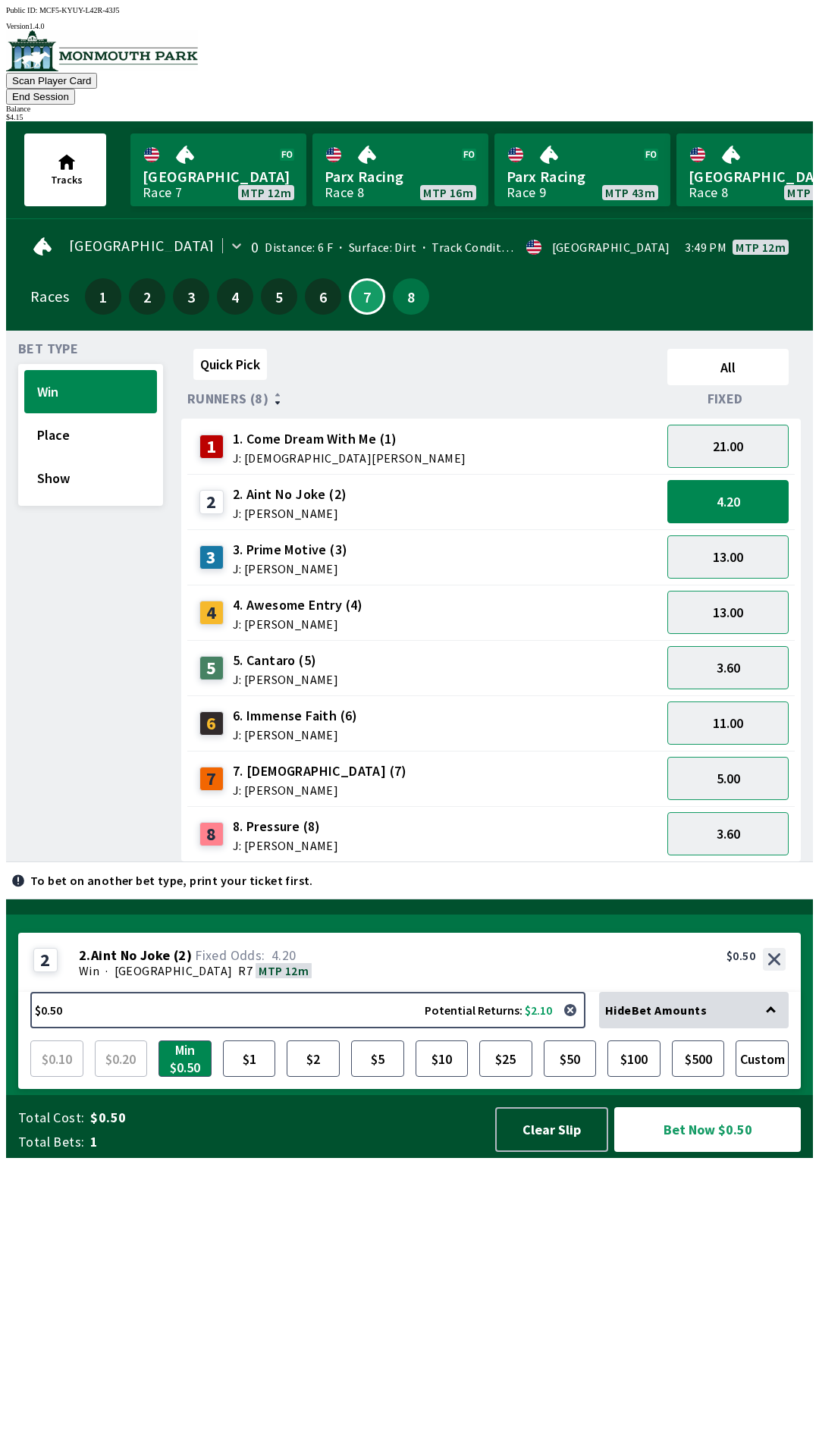
click at [406, 862] on div "Quick Pick All Runners (8) Fixed 1 1. Come Dream With Me (1) J: [DEMOGRAPHIC_DA…" at bounding box center [497, 602] width 632 height 519
click at [724, 529] on div "13.00" at bounding box center [728, 557] width 134 height 56
click at [746, 479] on button "4.20" at bounding box center [728, 501] width 122 height 44
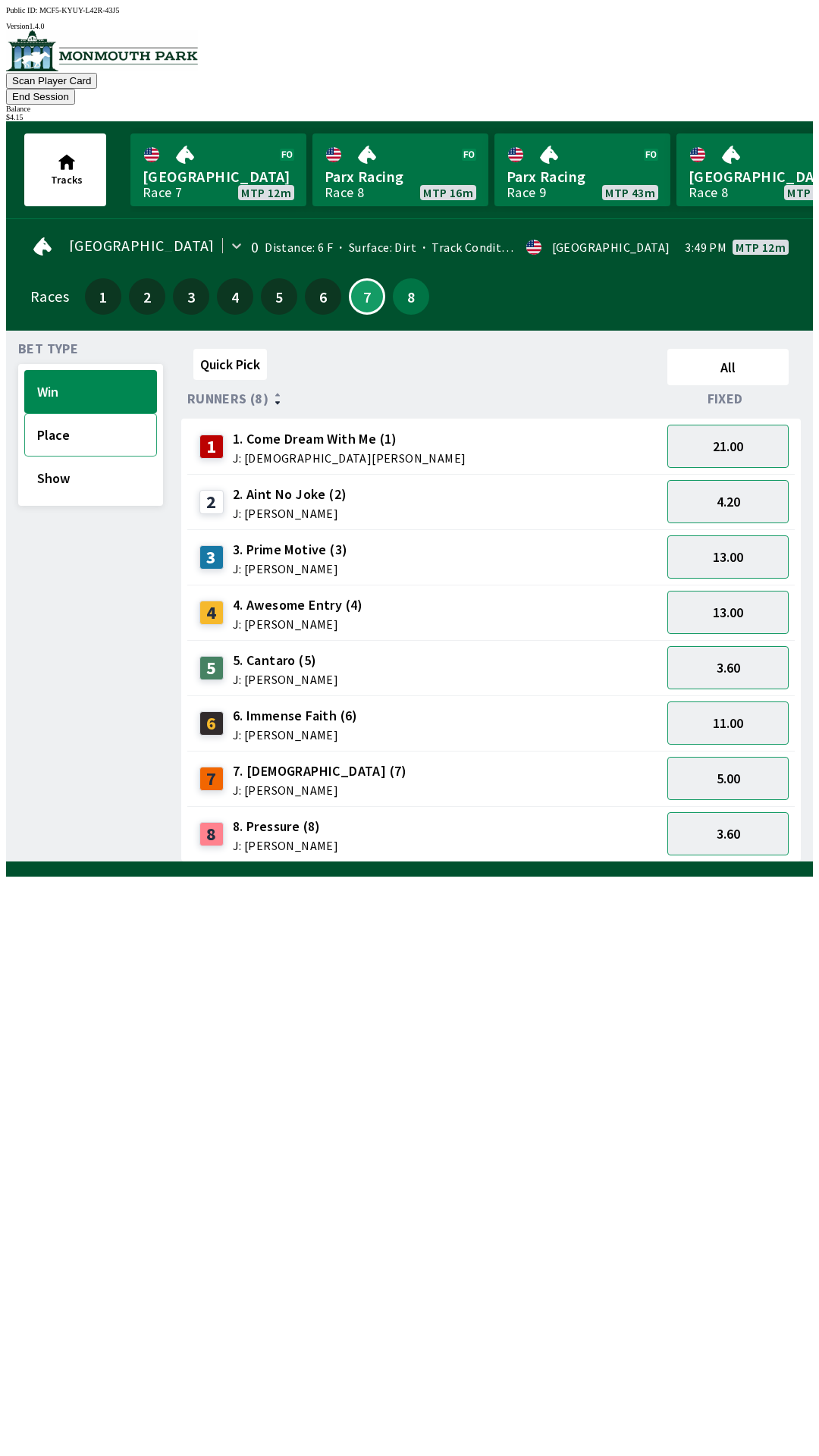
click at [59, 426] on button "Place" at bounding box center [90, 435] width 133 height 44
click at [741, 479] on button "2.25" at bounding box center [728, 501] width 122 height 44
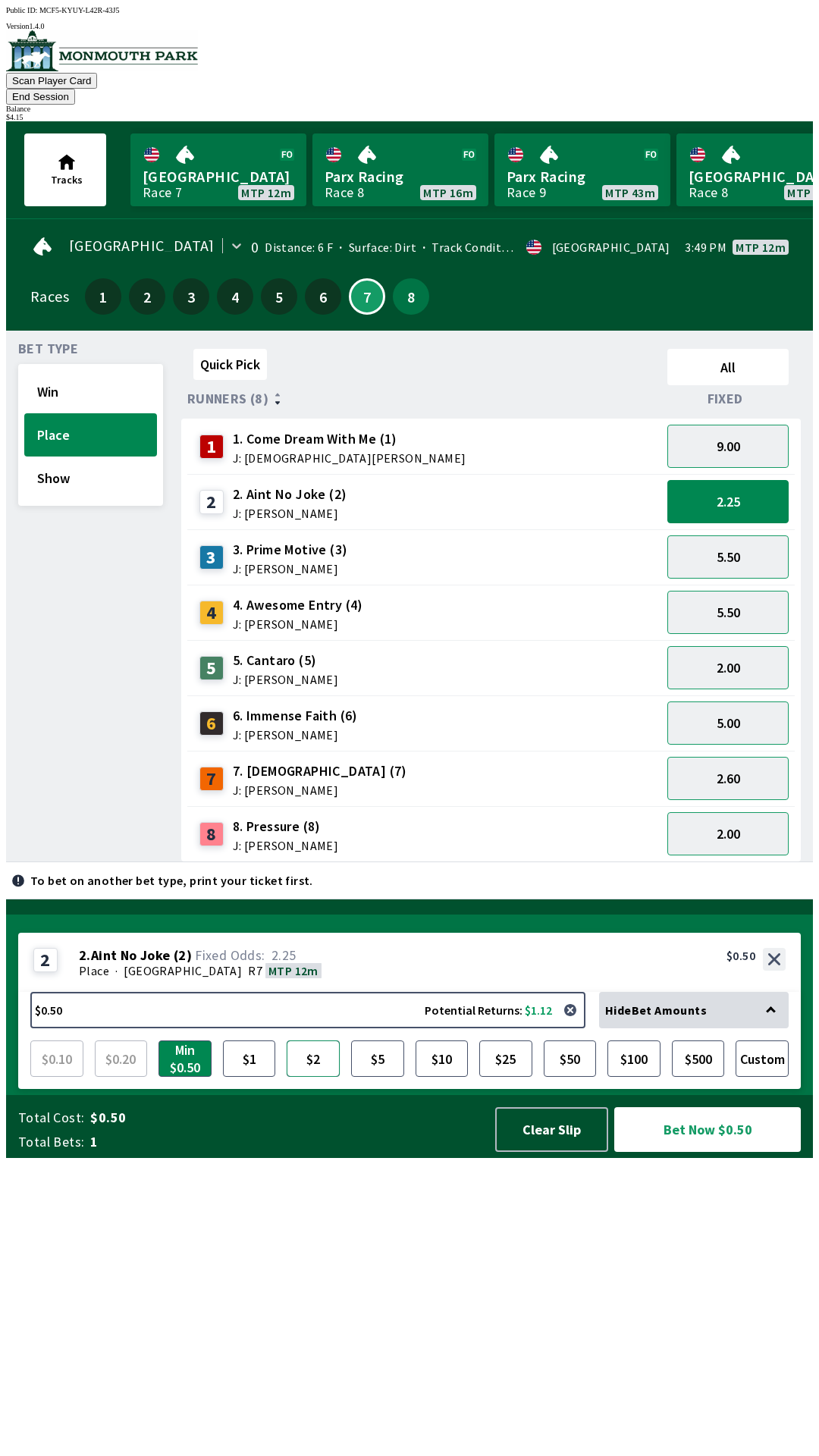
click at [308, 1077] on button "$2" at bounding box center [312, 1057] width 53 height 36
click at [707, 1151] on button "Bet Now $2.00" at bounding box center [707, 1129] width 187 height 45
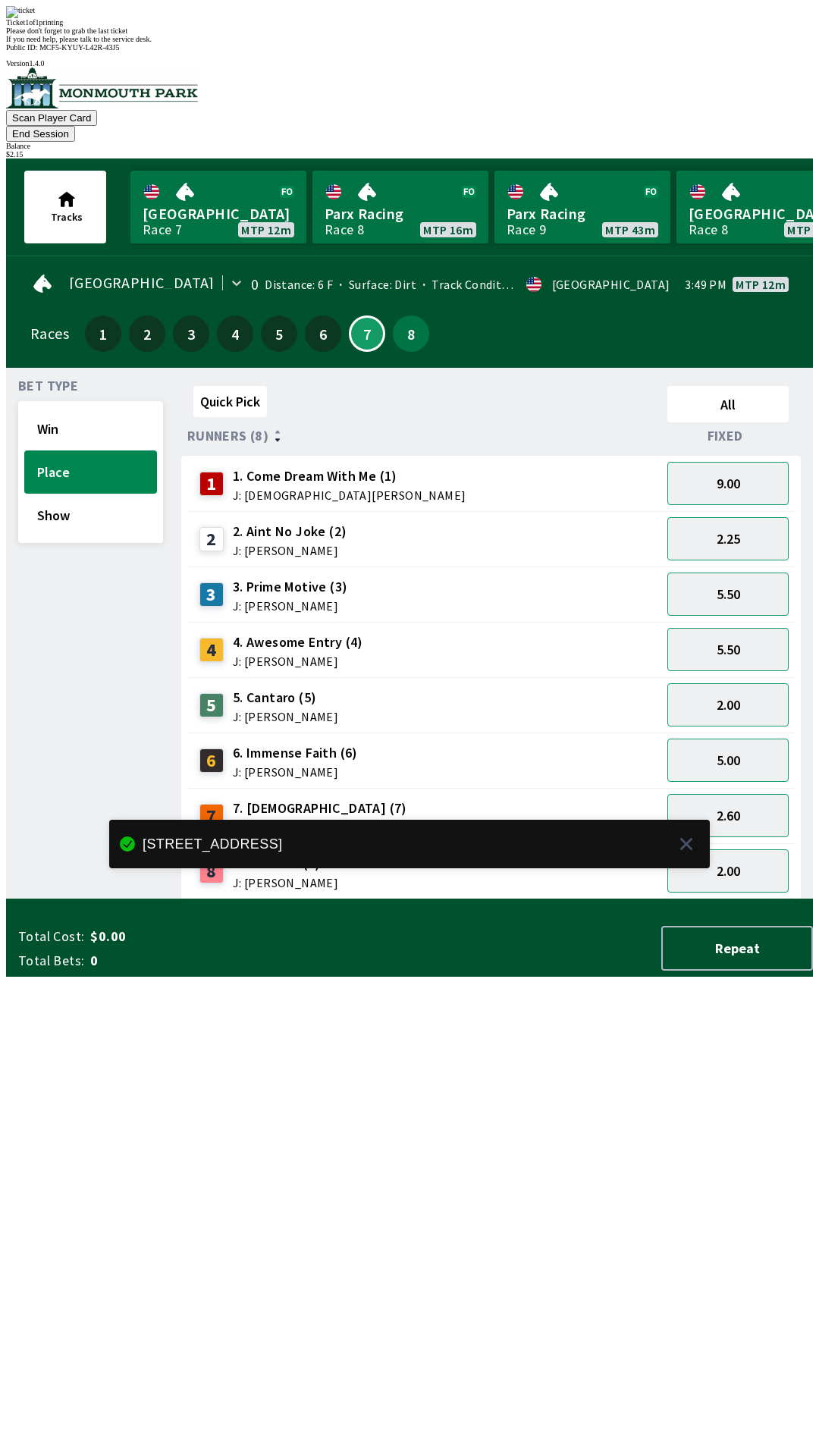
click at [347, 899] on div "Quick Pick All Runners (8) Fixed 1 1. Come Dream With Me (1) J: [DEMOGRAPHIC_DA…" at bounding box center [497, 639] width 632 height 519
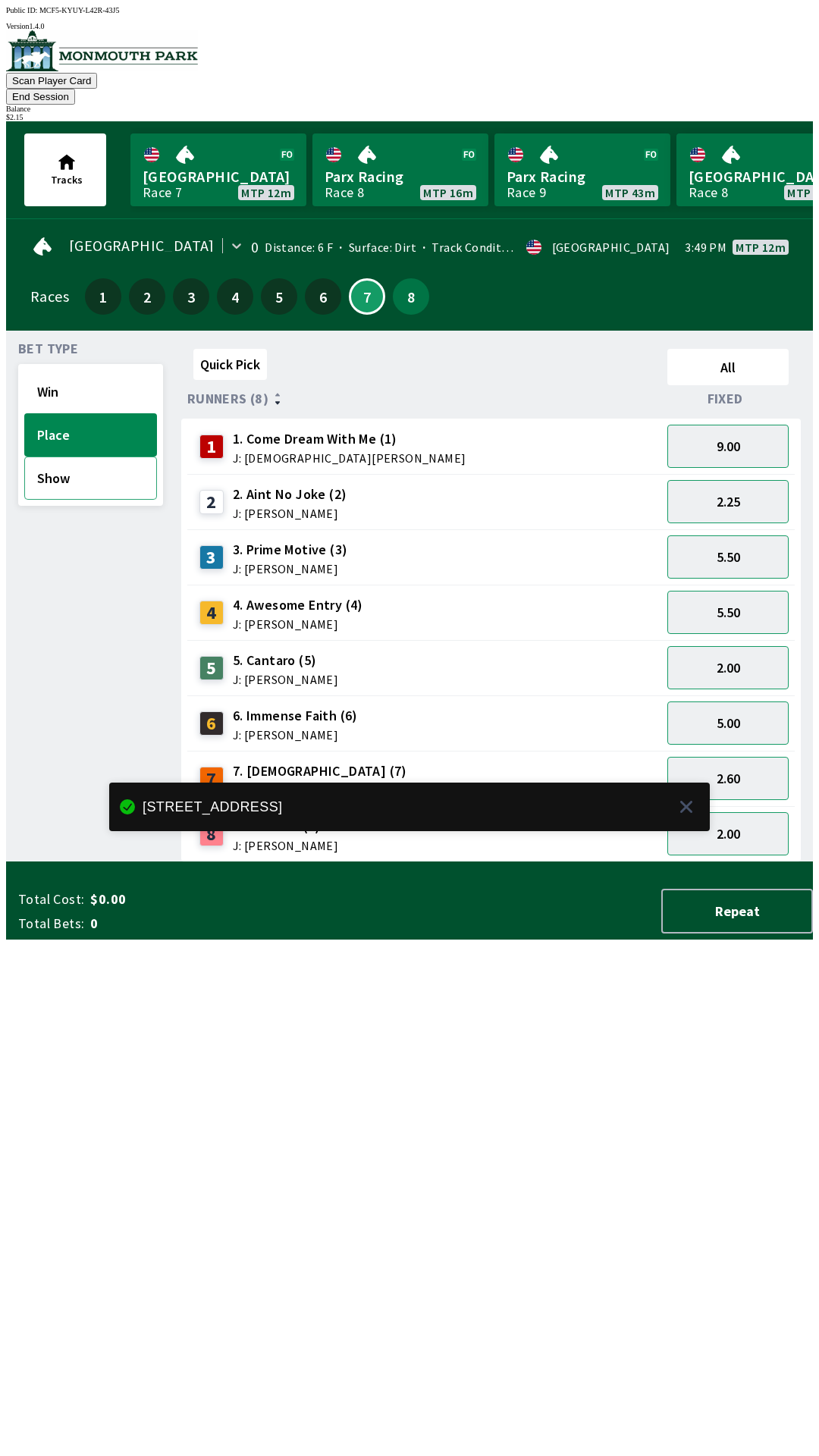
click at [80, 462] on button "Show" at bounding box center [90, 478] width 133 height 44
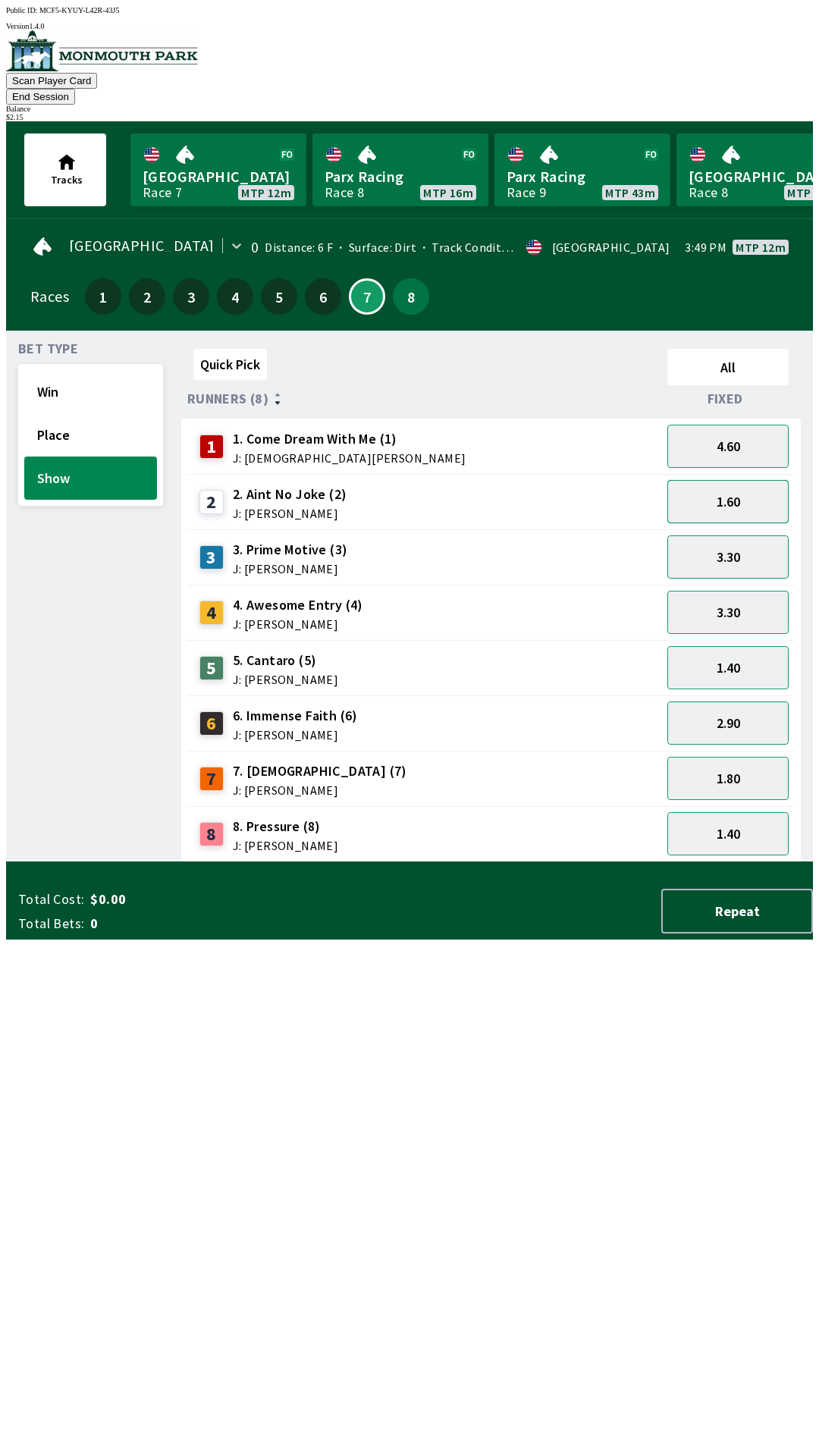
click at [741, 488] on button "1.60" at bounding box center [728, 501] width 122 height 44
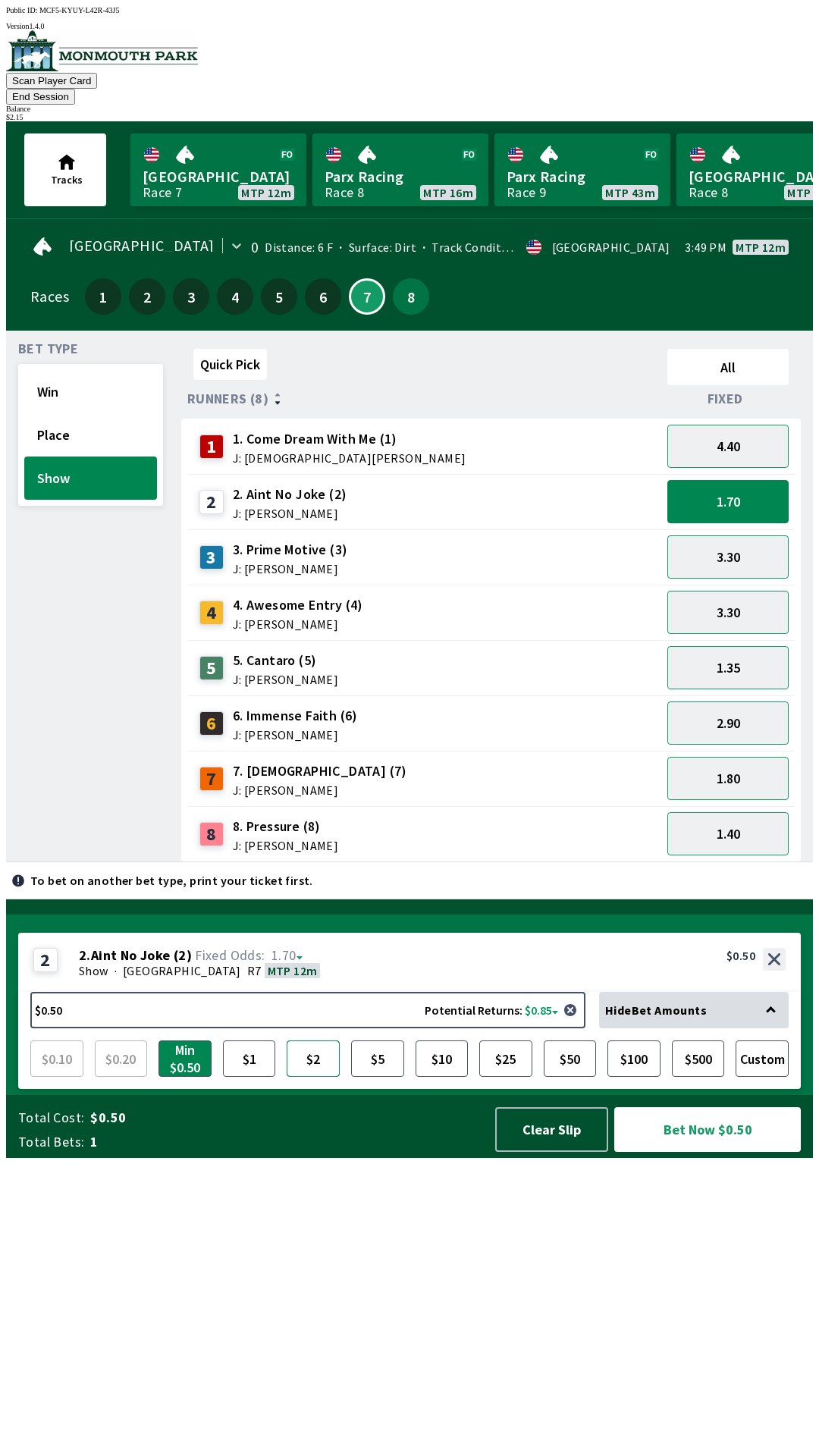
click at [306, 1077] on button "$2" at bounding box center [312, 1057] width 53 height 36
click at [754, 1151] on button "Bet Now $2.00" at bounding box center [707, 1129] width 187 height 45
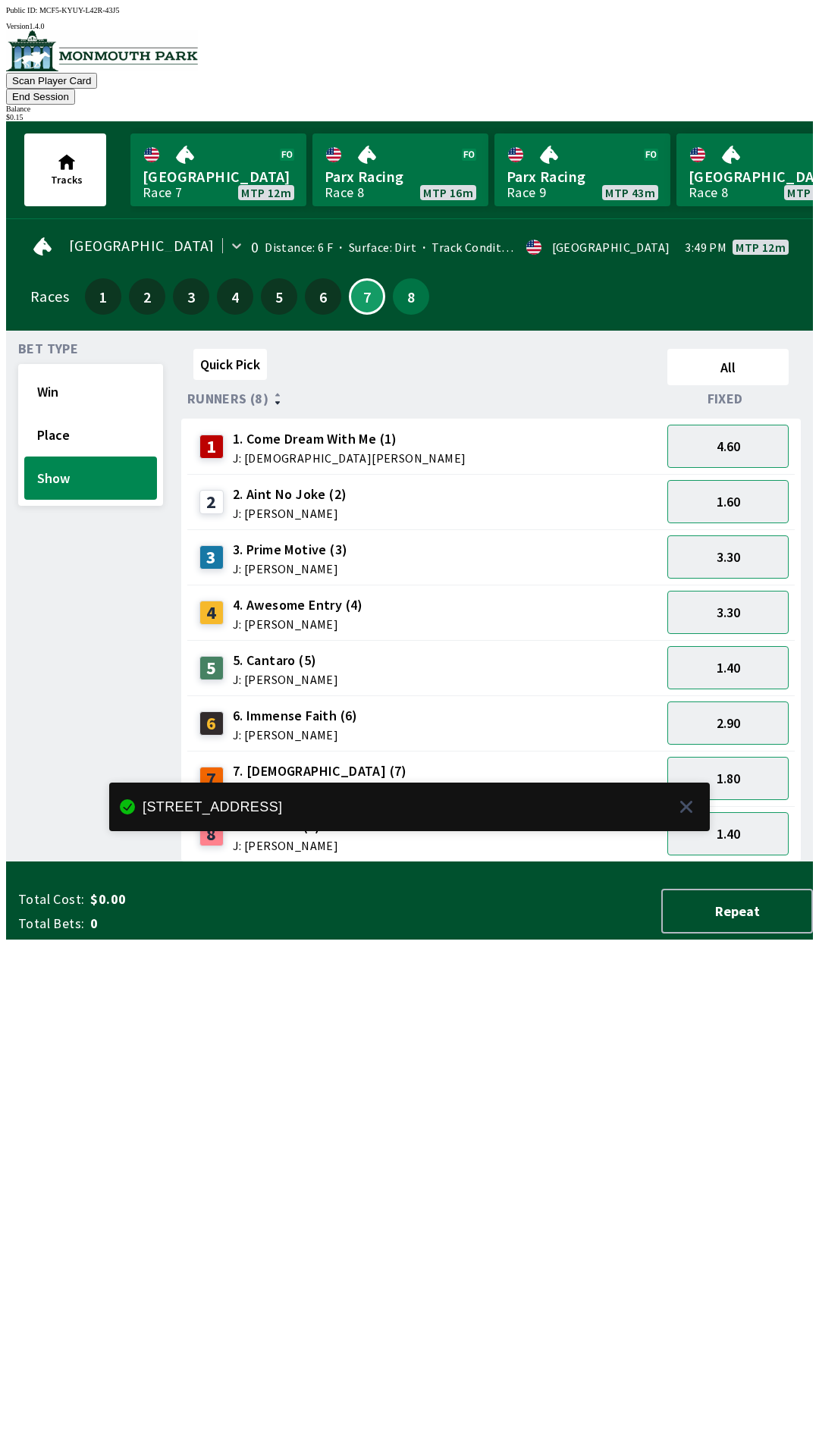
click at [530, 862] on div "Quick Pick All Runners (8) Fixed 1 1. Come Dream With Me (1) J: [DEMOGRAPHIC_DA…" at bounding box center [497, 602] width 632 height 519
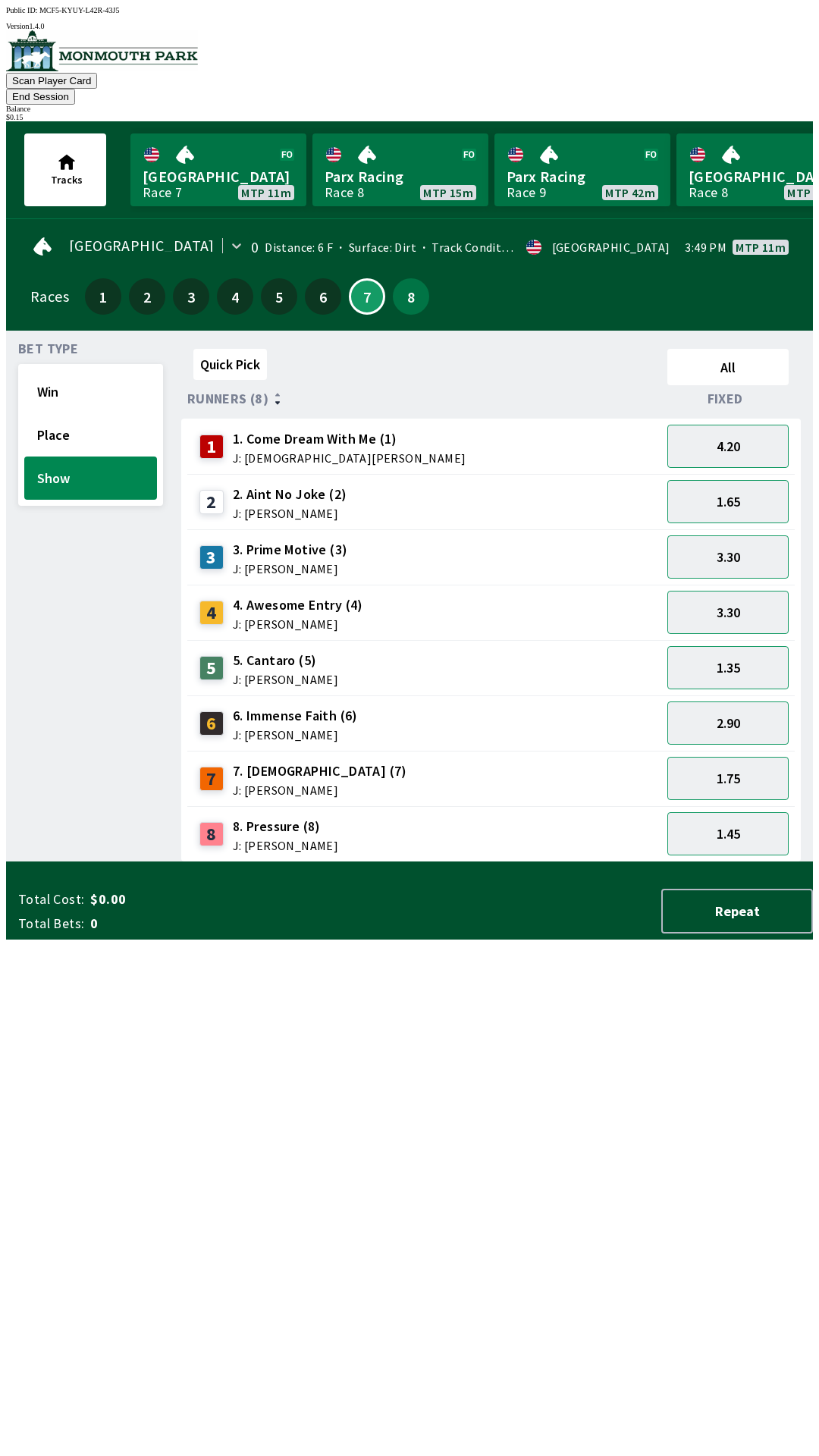
click at [75, 88] on button "End Session" at bounding box center [41, 96] width 69 height 16
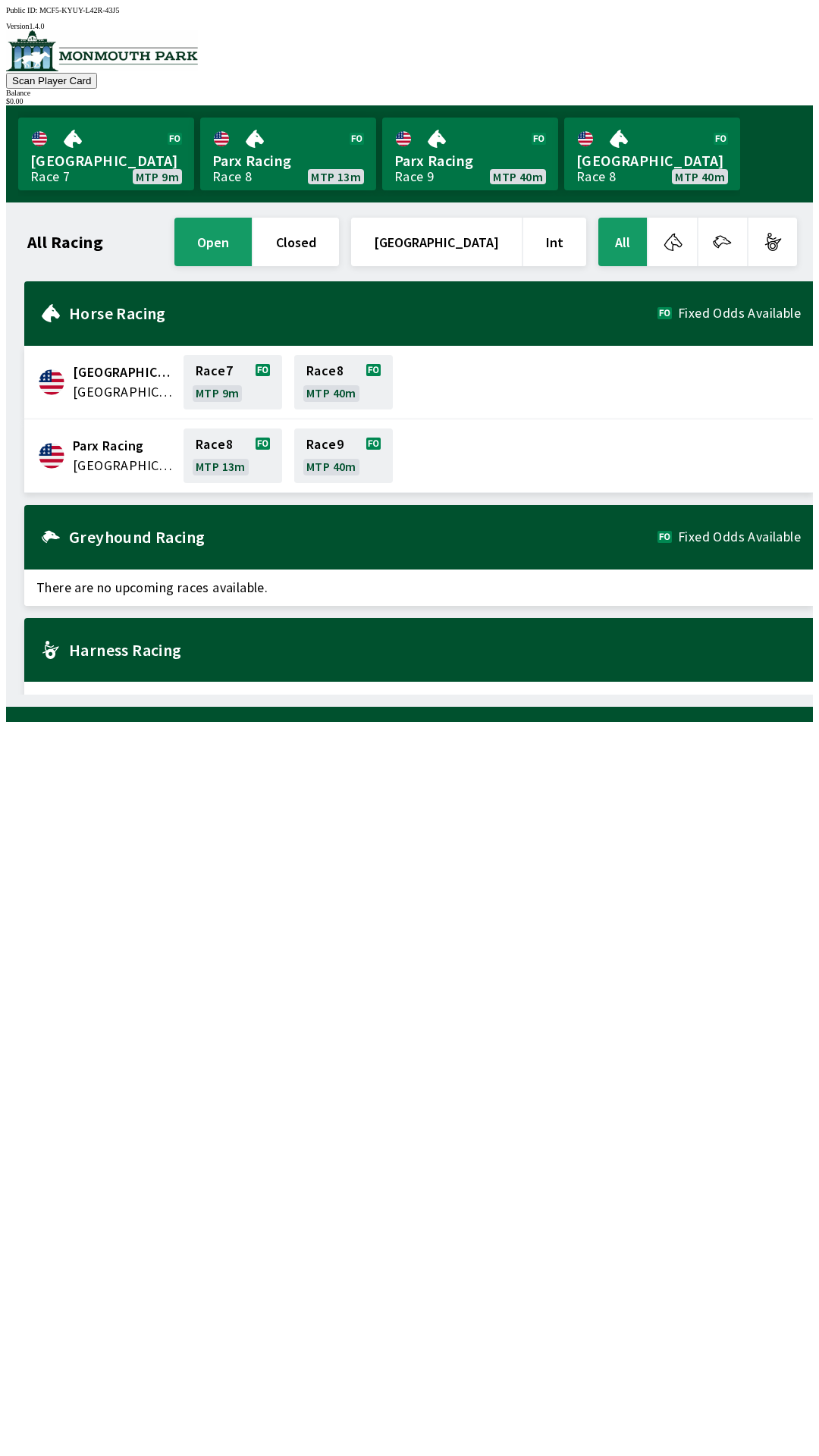
click at [99, 203] on div "All Racing open closed [GEOGRAPHIC_DATA] Int All [GEOGRAPHIC_DATA] [GEOGRAPHIC_…" at bounding box center [410, 454] width 807 height 505
click at [130, 166] on link "[GEOGRAPHIC_DATA] Race 7 MTP 9m" at bounding box center [106, 153] width 176 height 72
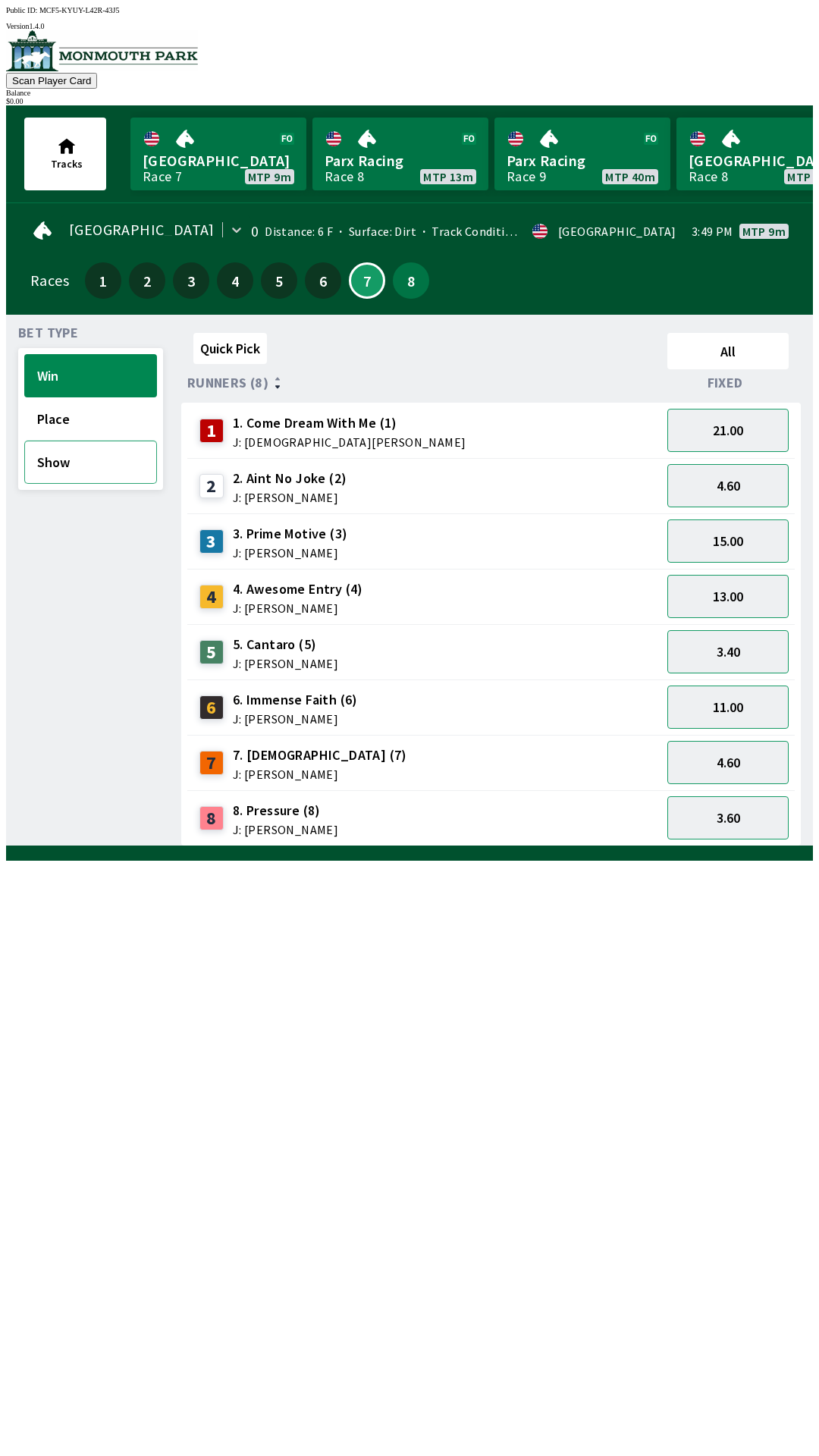
click at [101, 461] on button "Show" at bounding box center [90, 462] width 133 height 44
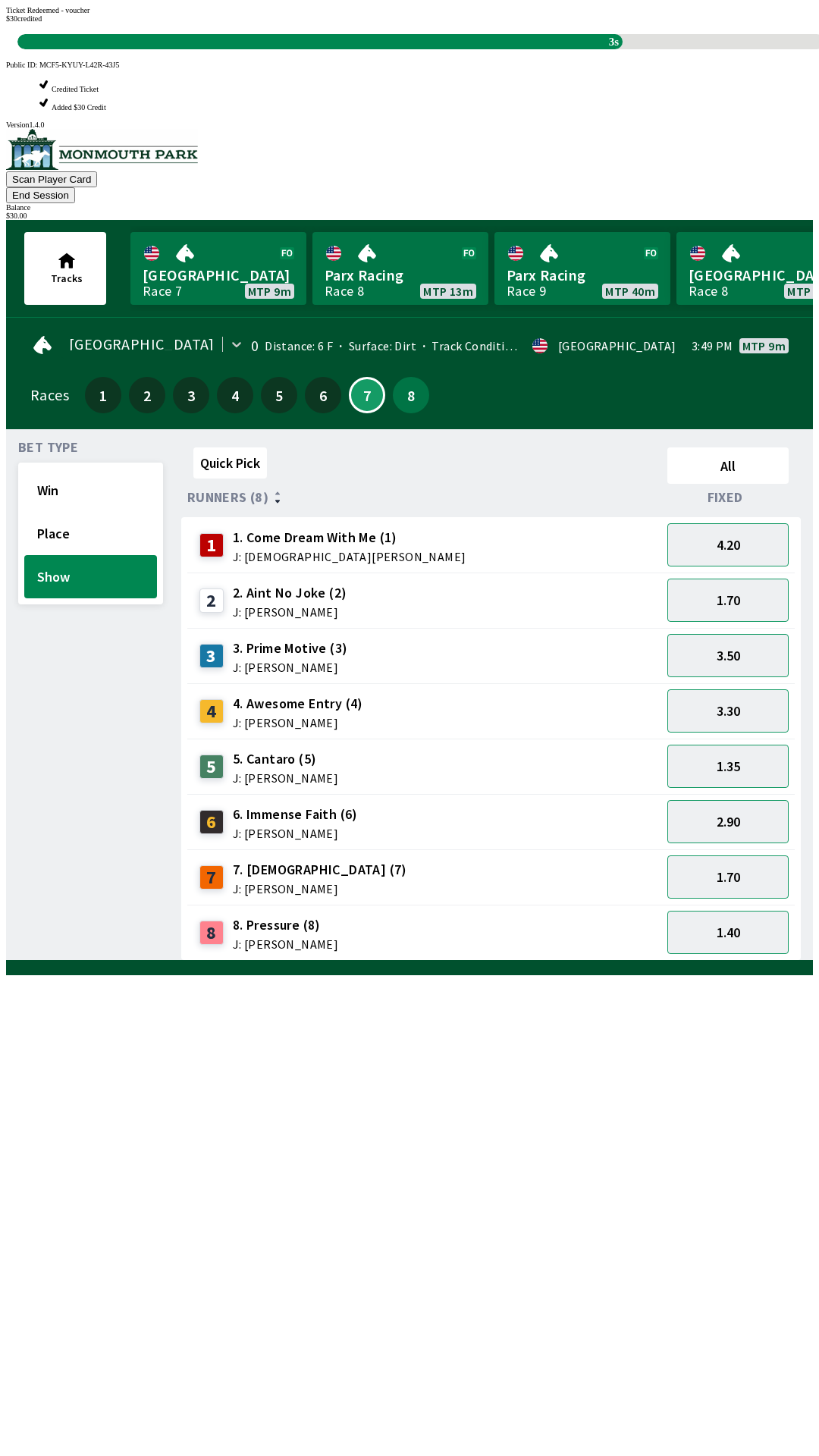
click at [657, 961] on div "Quick Pick All Runners (8) Fixed 1 1. Come Dream With Me (1) J: [DEMOGRAPHIC_DA…" at bounding box center [497, 701] width 632 height 519
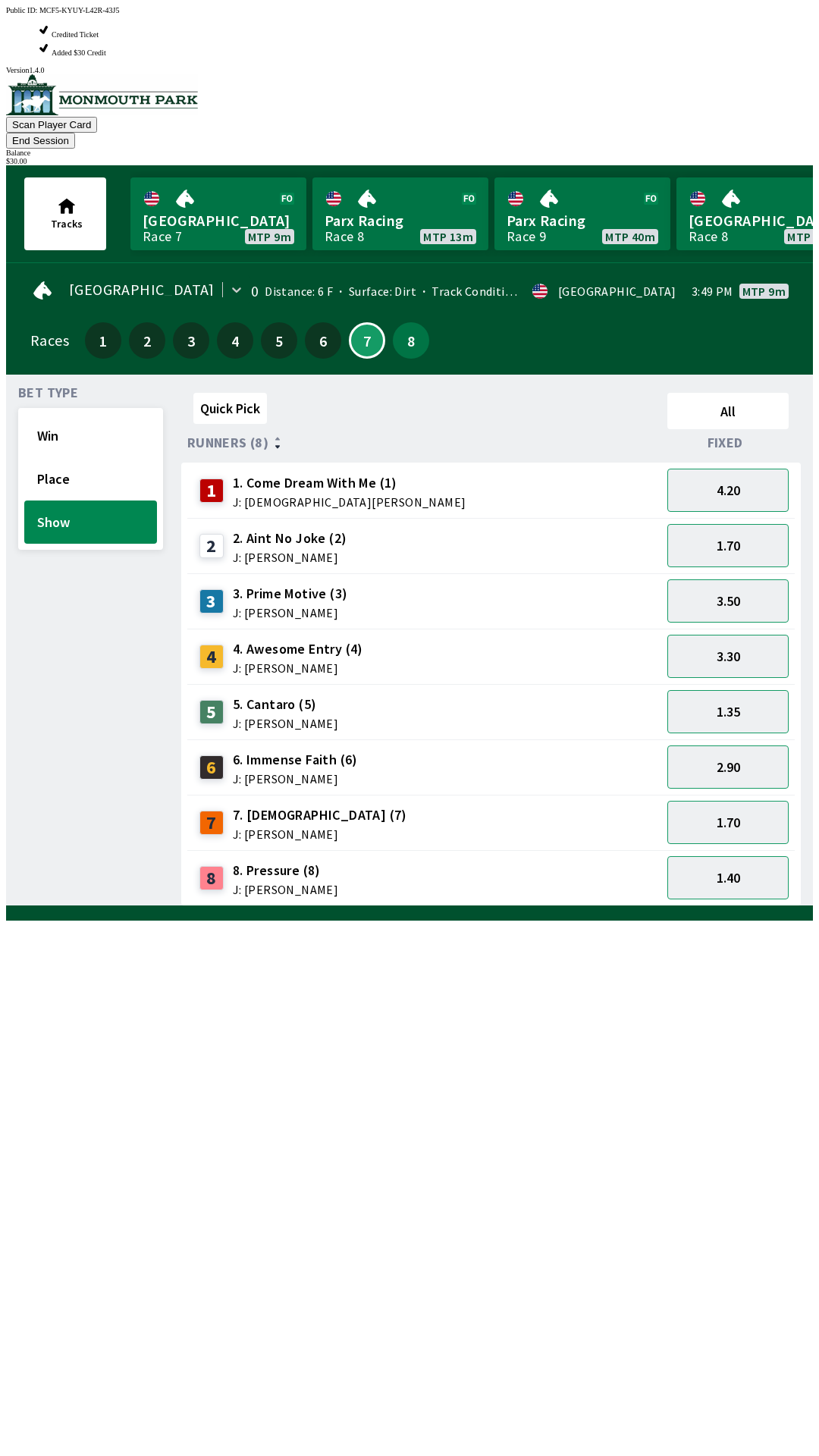
click at [614, 906] on div "Quick Pick All Runners (8) Fixed 1 1. Come Dream With Me (1) J: [DEMOGRAPHIC_DA…" at bounding box center [497, 646] width 632 height 519
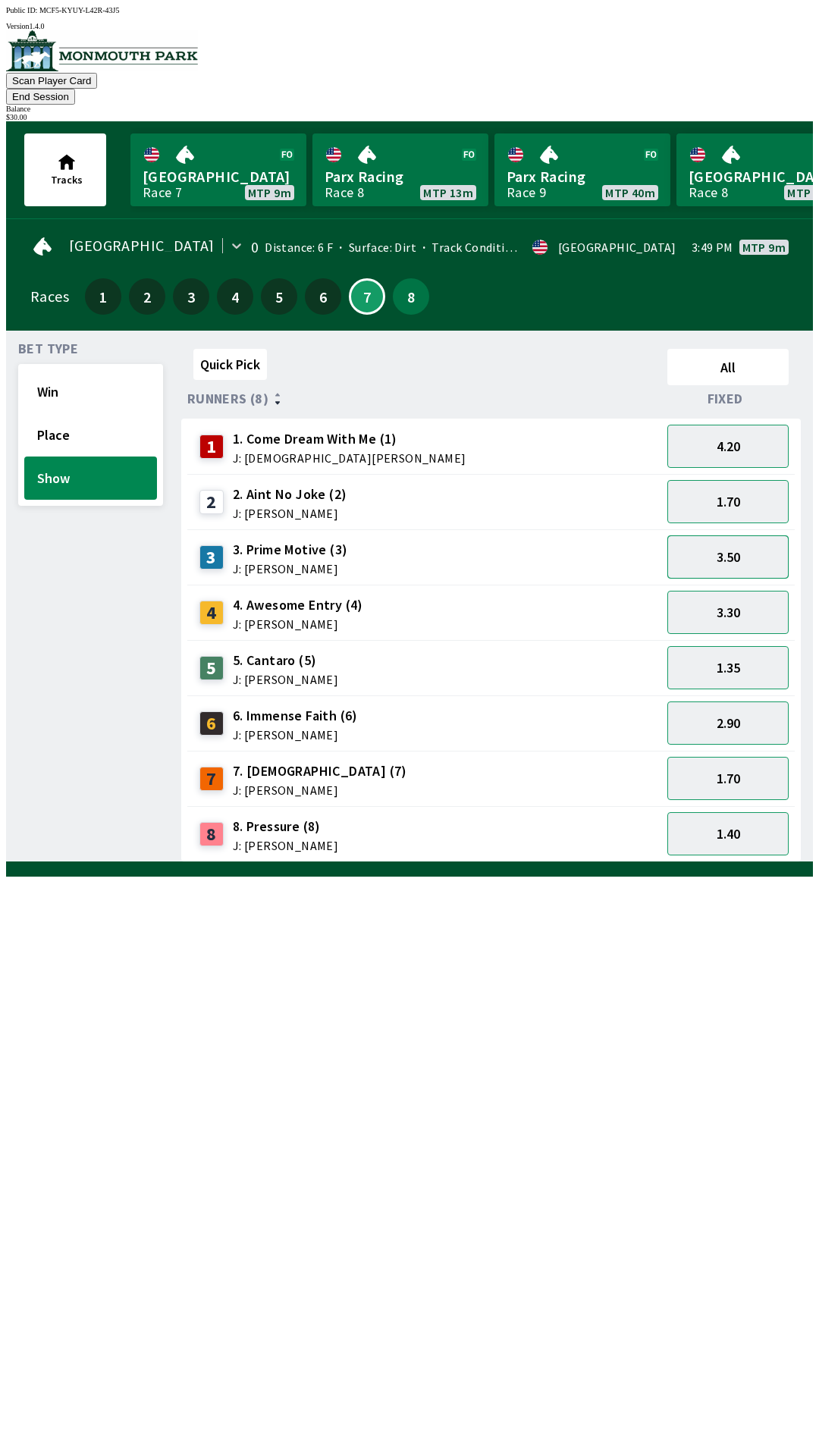
click at [724, 549] on button "3.50" at bounding box center [728, 557] width 122 height 44
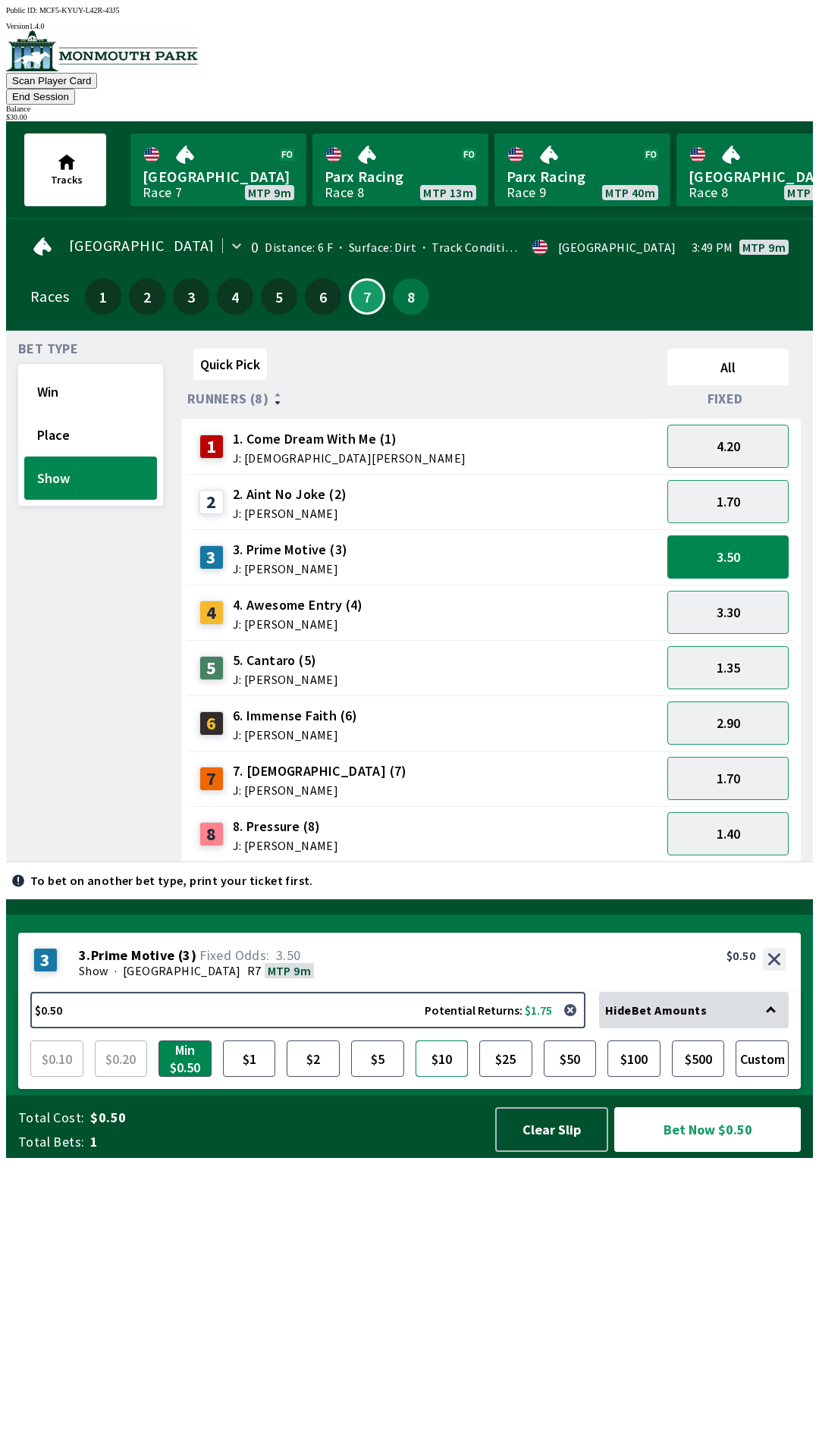
click at [456, 1077] on button "$10" at bounding box center [442, 1057] width 53 height 36
click at [688, 1151] on button "Bet Now $10.00" at bounding box center [707, 1129] width 187 height 45
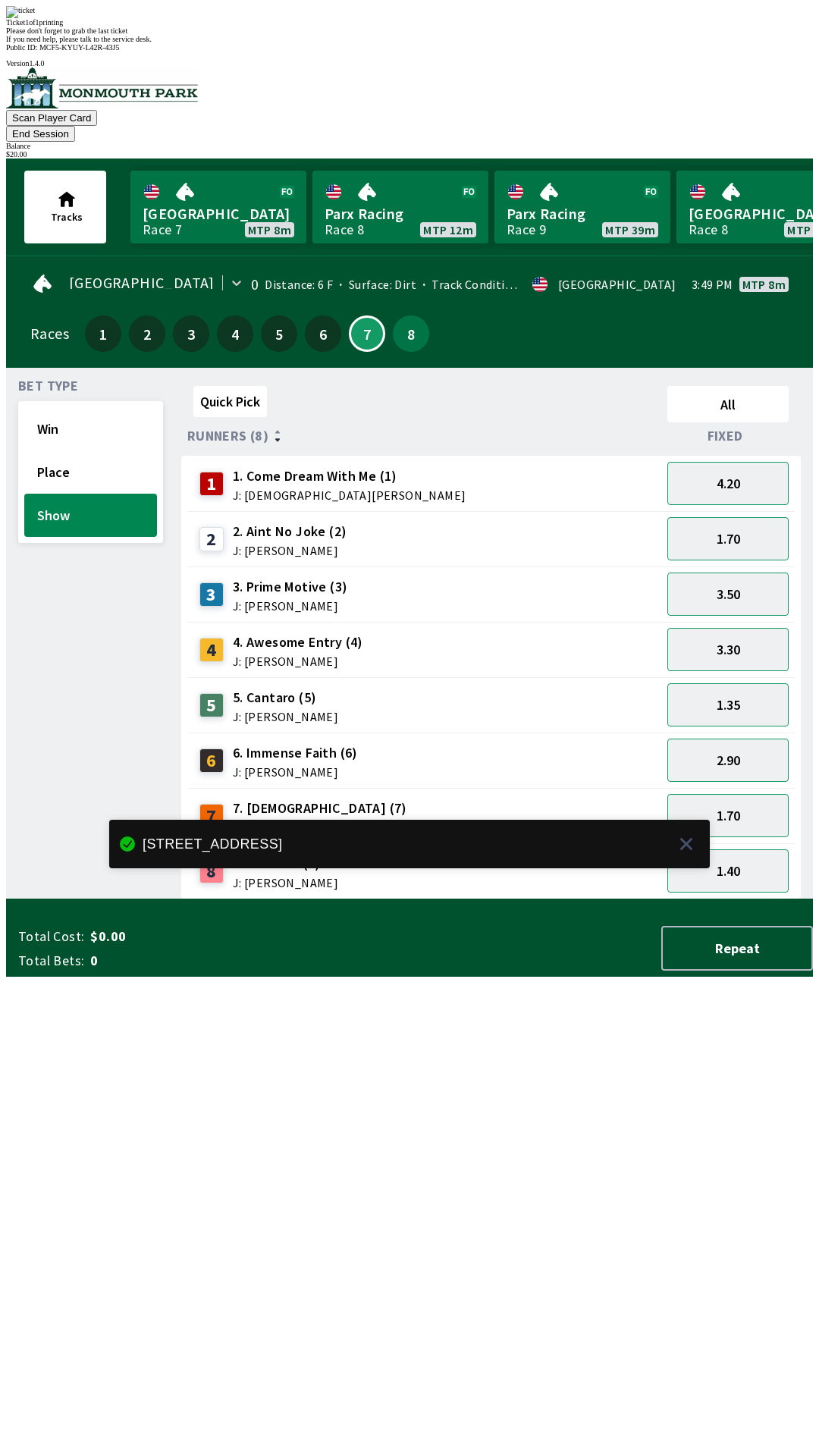
click at [634, 899] on div "Quick Pick All Runners (8) Fixed 1 1. Come Dream With Me (1) J: [DEMOGRAPHIC_DA…" at bounding box center [497, 639] width 632 height 519
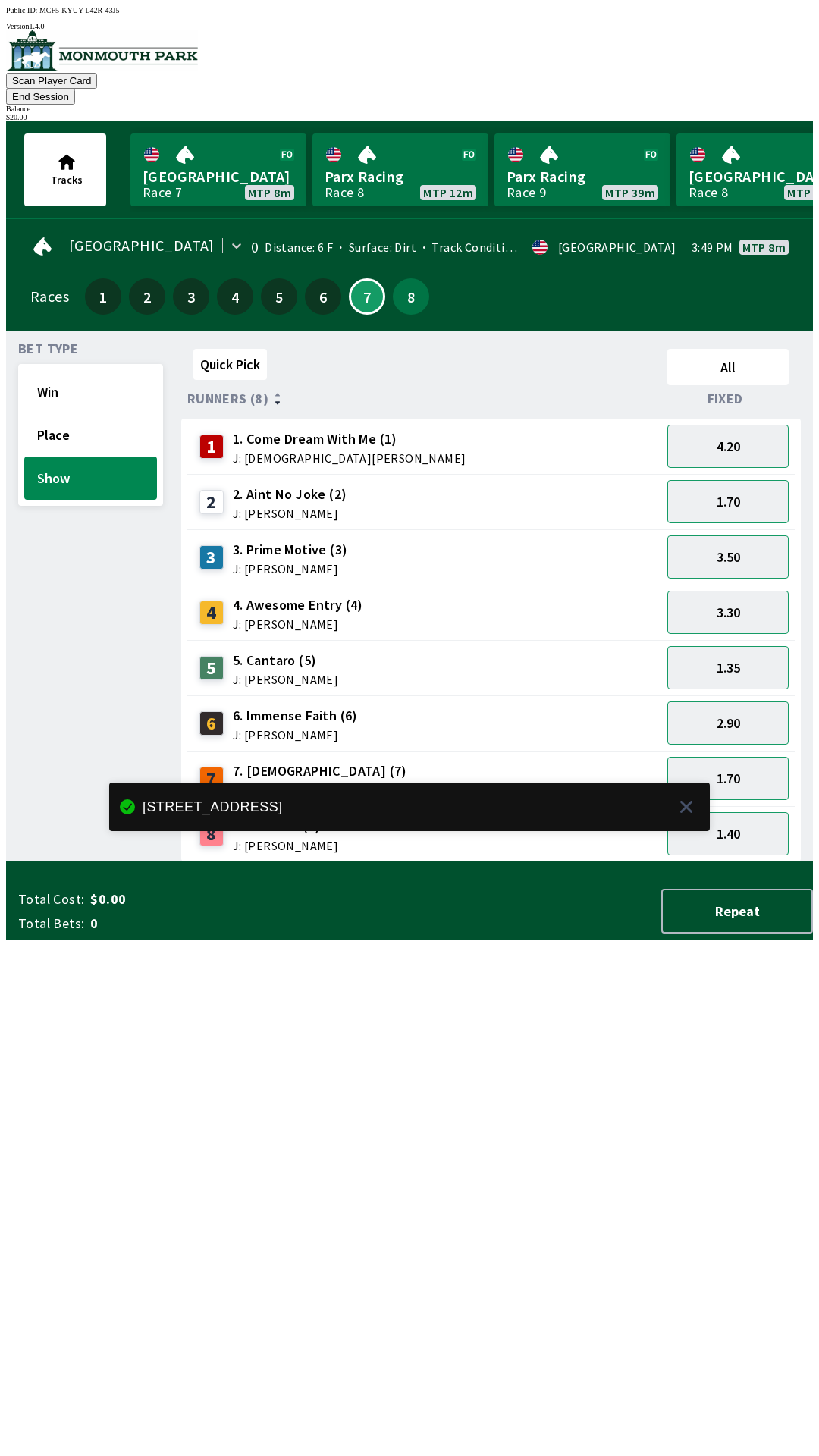
click at [75, 88] on button "End Session" at bounding box center [41, 96] width 69 height 16
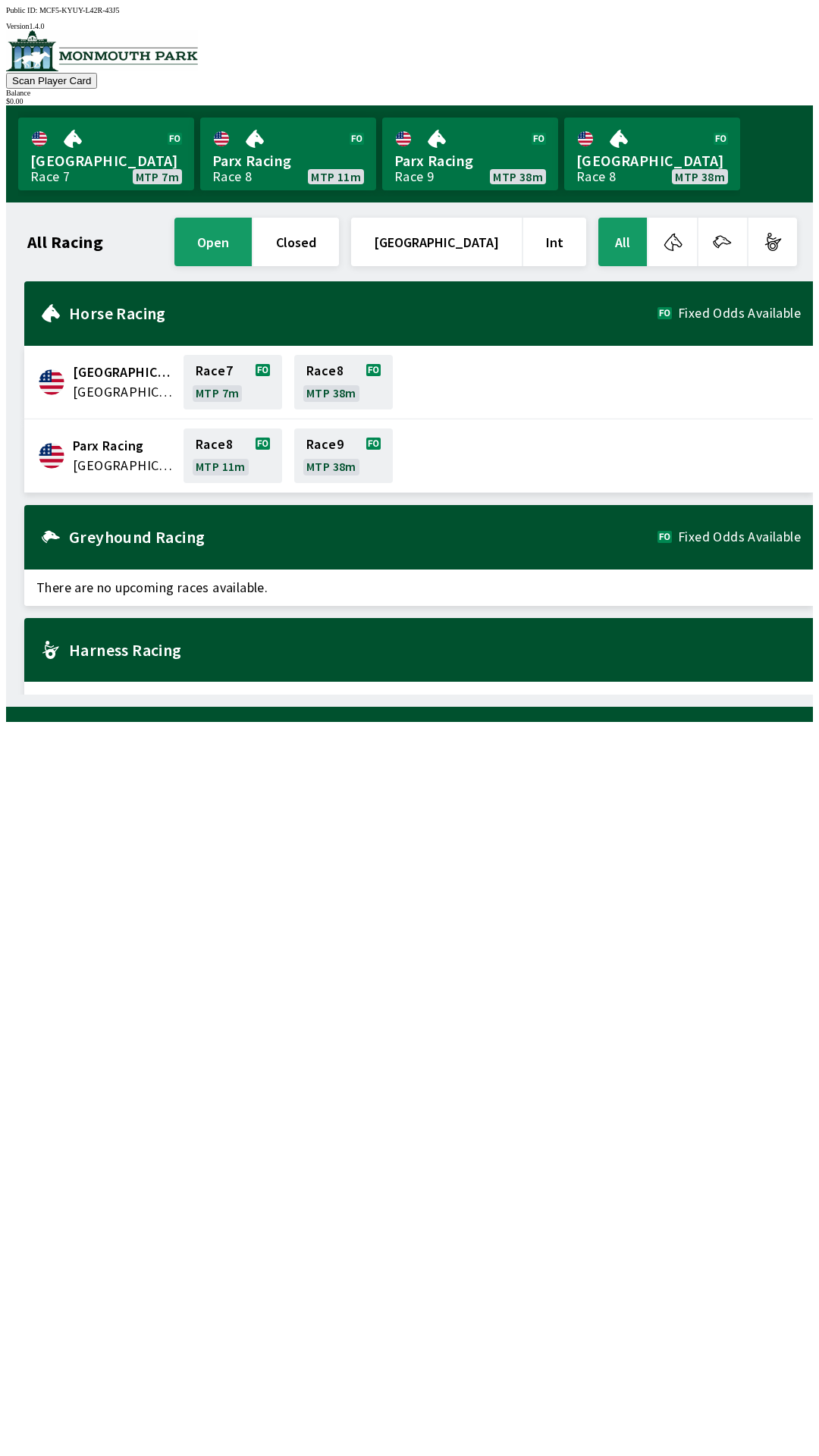
click at [97, 362] on span "[GEOGRAPHIC_DATA]" at bounding box center [123, 372] width 101 height 20
click at [230, 374] on link "Race 7 MTP 6m" at bounding box center [232, 382] width 99 height 55
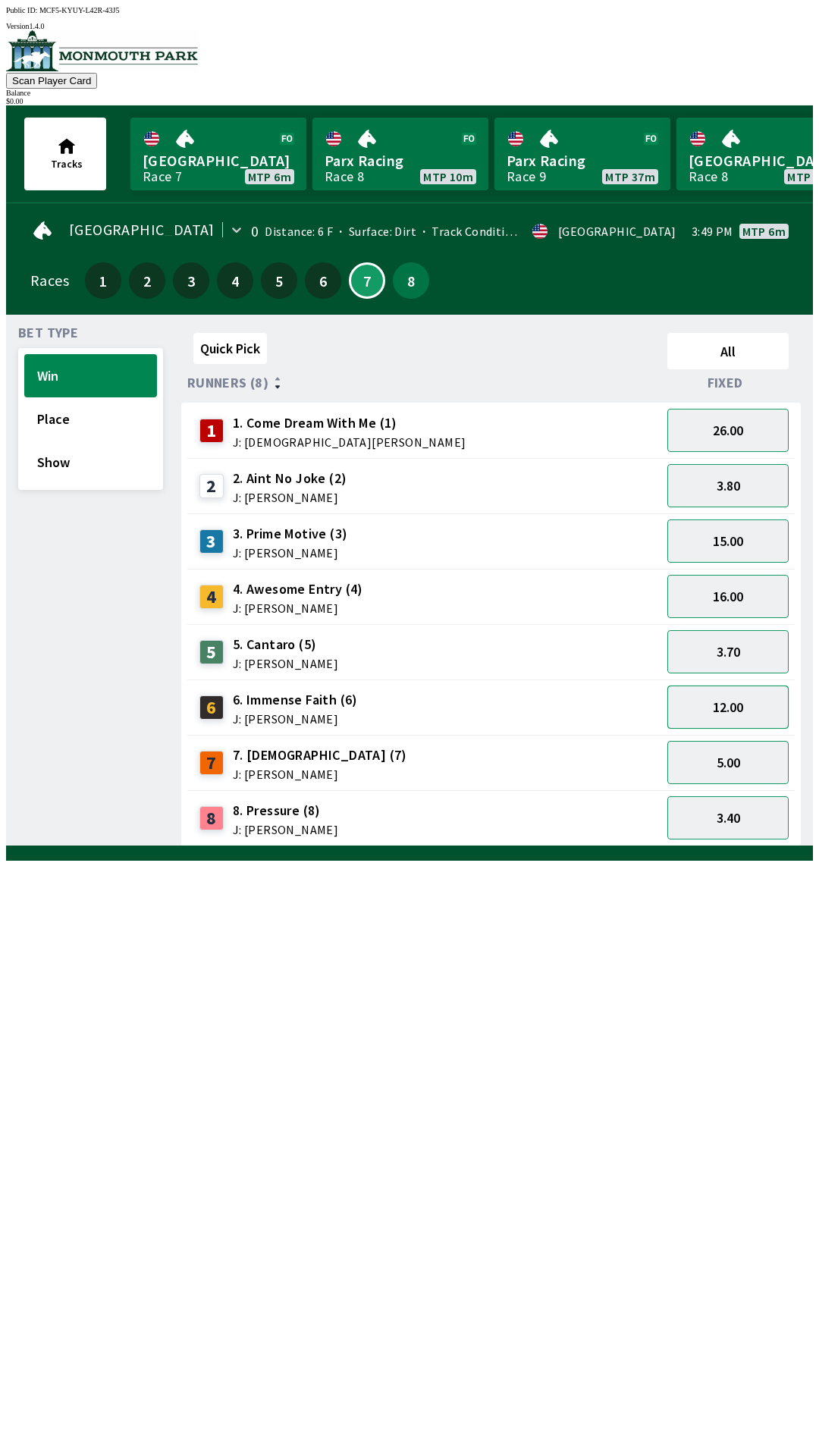
click at [742, 714] on button "12.00" at bounding box center [728, 707] width 122 height 44
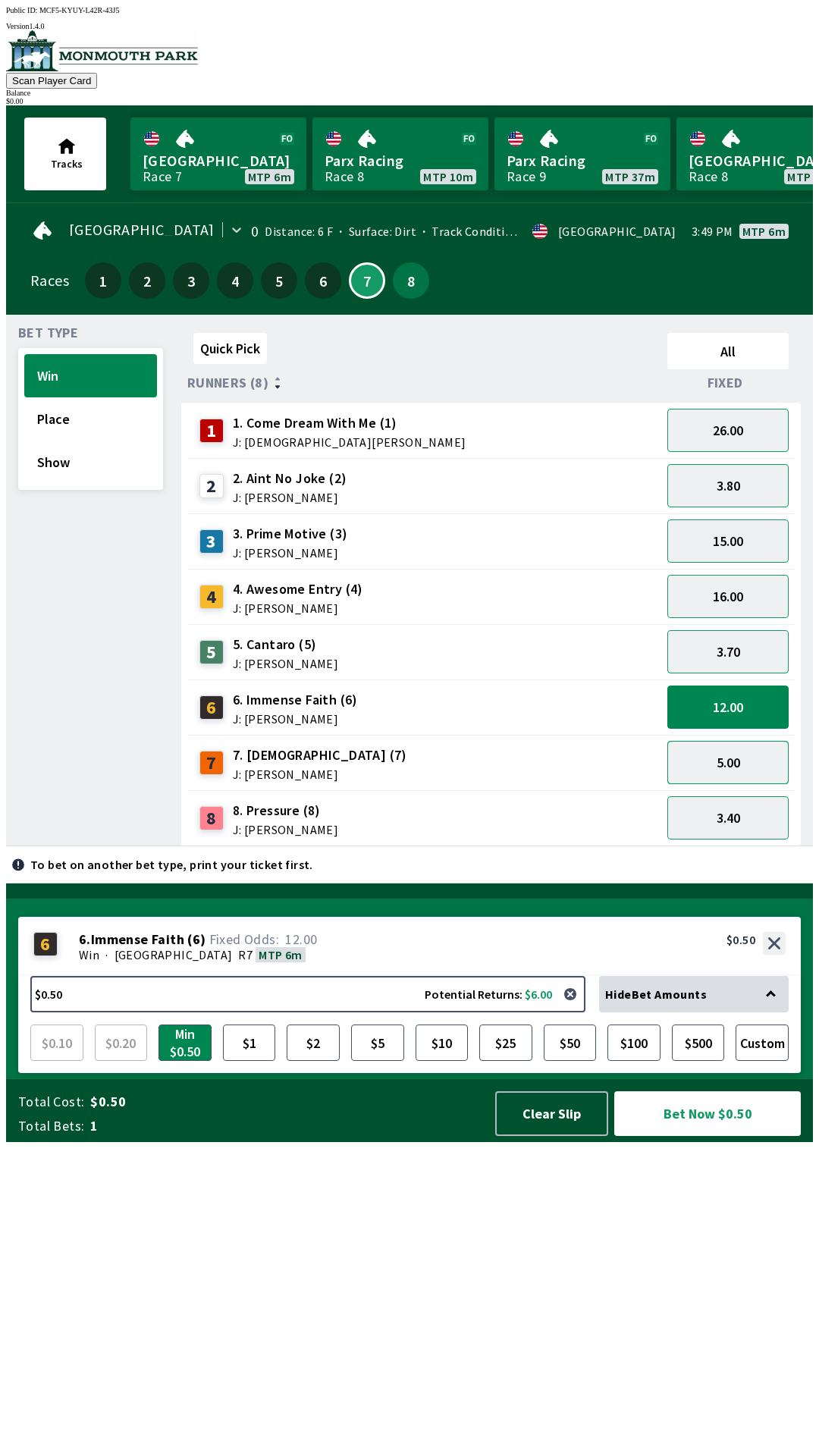
click at [740, 762] on button "5.00" at bounding box center [728, 762] width 122 height 44
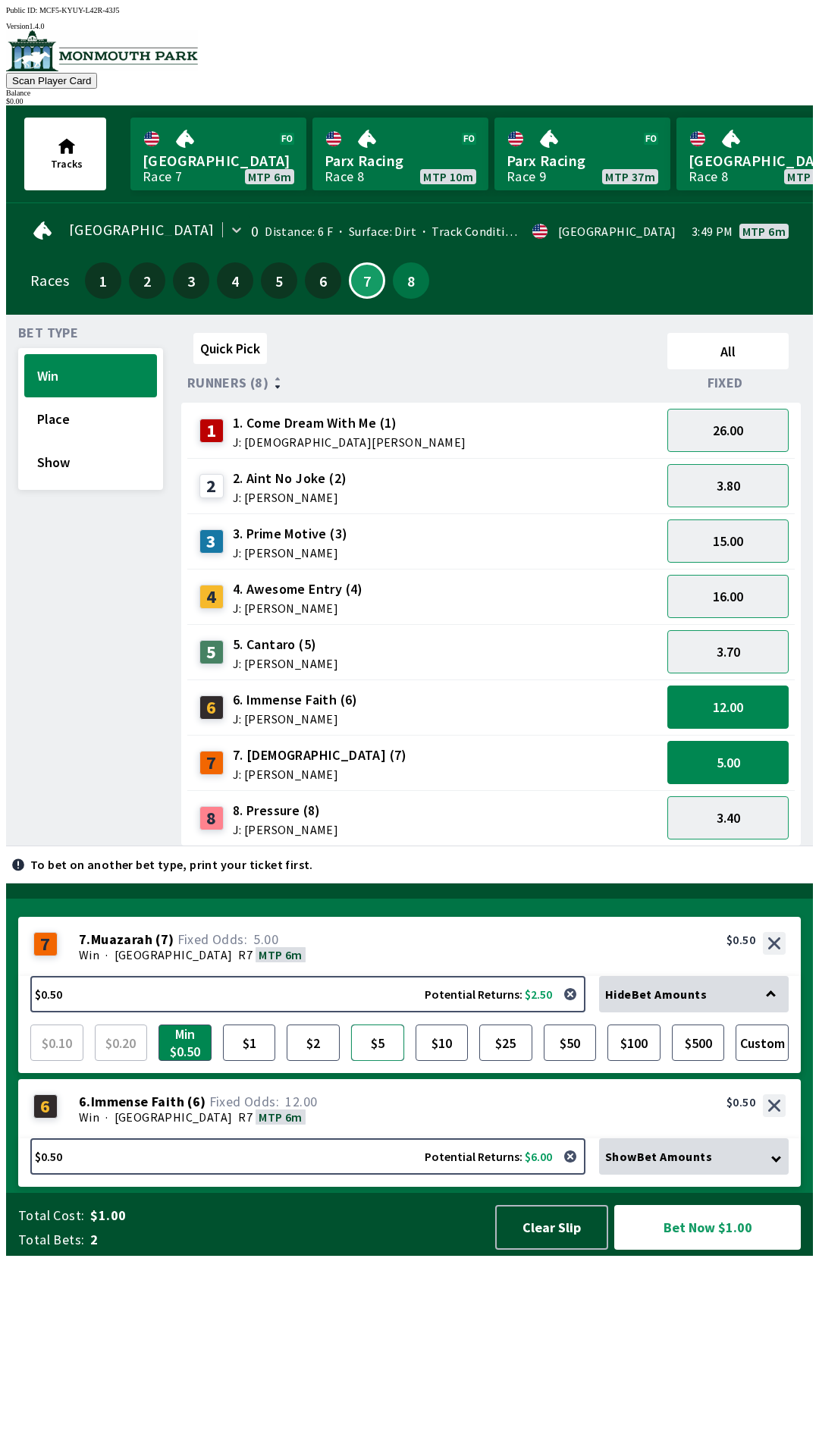
click at [371, 1060] on button "$5" at bounding box center [377, 1042] width 53 height 36
click at [413, 1124] on div "Win · [STREET_ADDRESS]" at bounding box center [432, 1117] width 707 height 15
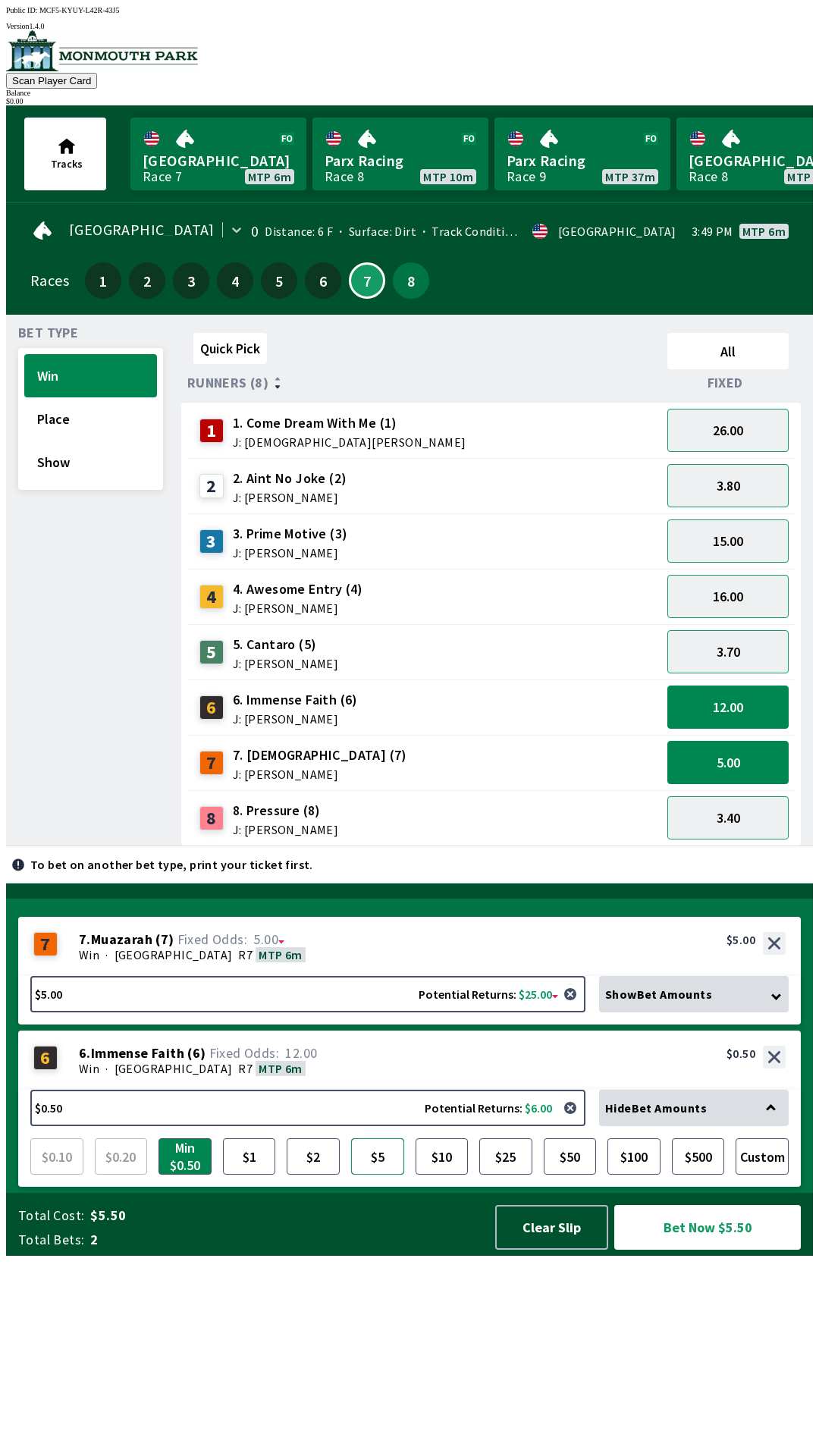
click at [373, 1174] on button "$5" at bounding box center [377, 1156] width 53 height 36
click at [703, 1250] on button "Bet Now $10.00" at bounding box center [707, 1226] width 187 height 45
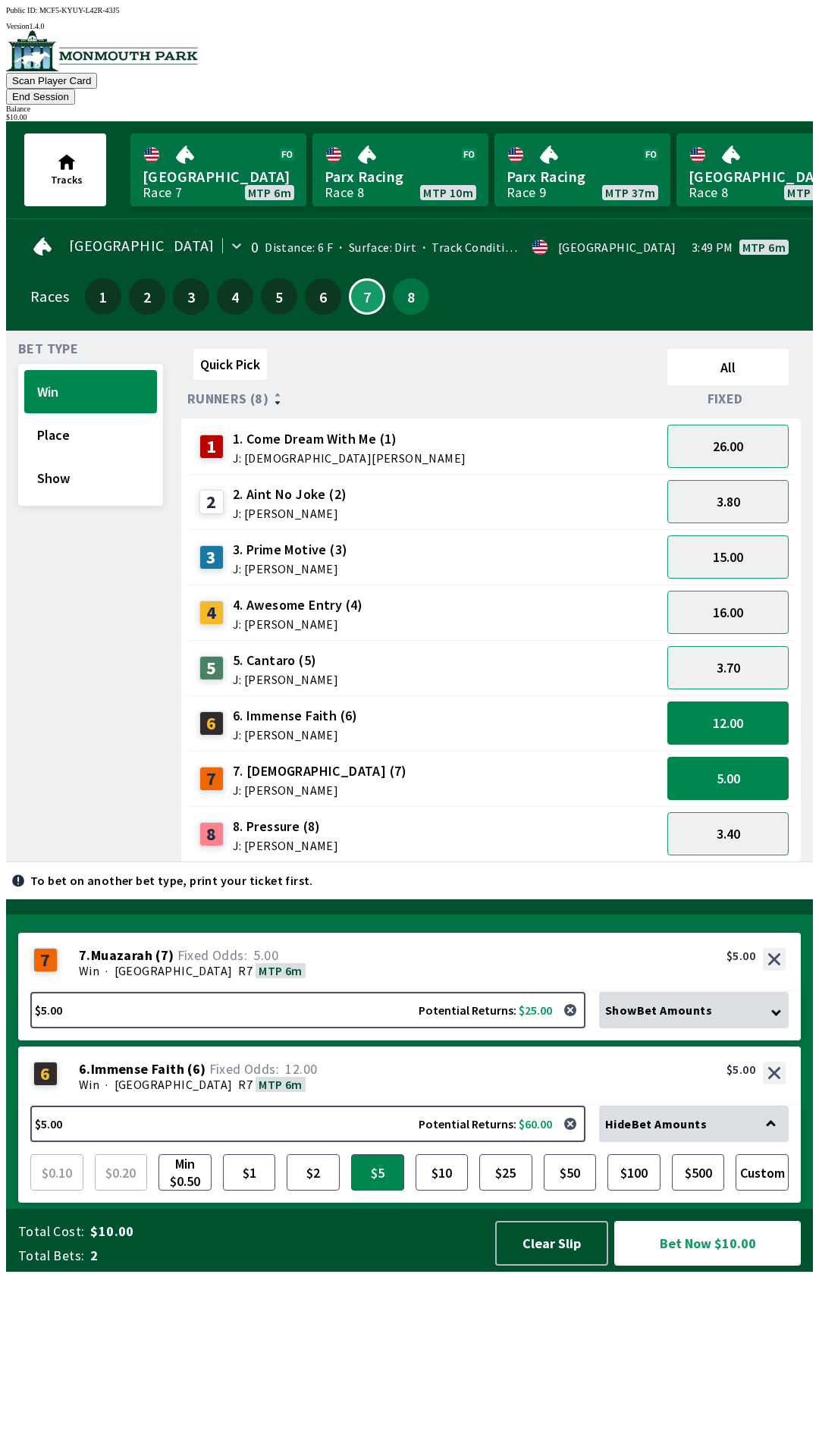
click at [720, 1266] on button "Bet Now $10.00" at bounding box center [707, 1243] width 187 height 45
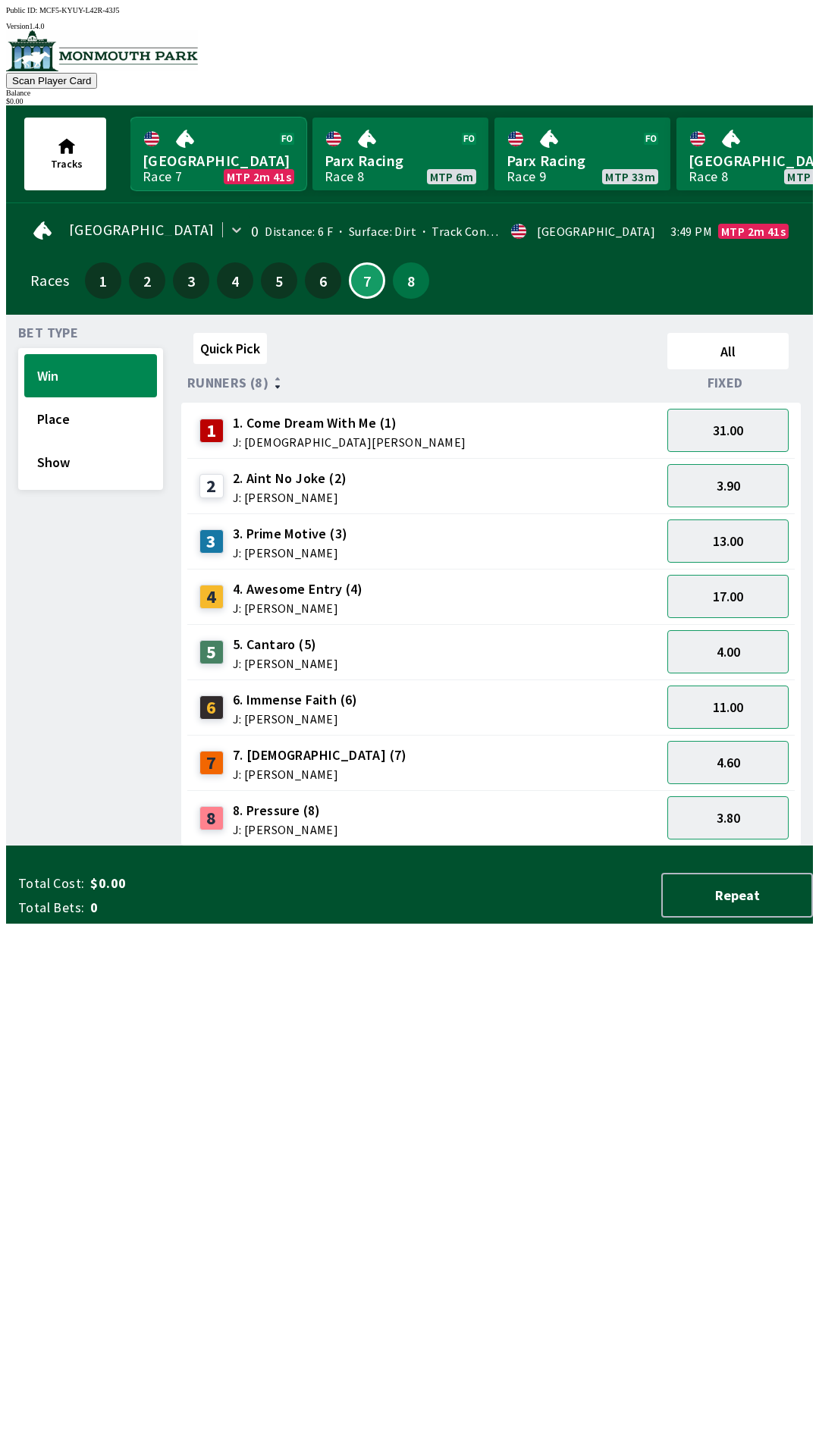
click at [211, 151] on link "[GEOGRAPHIC_DATA] Race 7 MTP 2m 41s" at bounding box center [218, 153] width 176 height 72
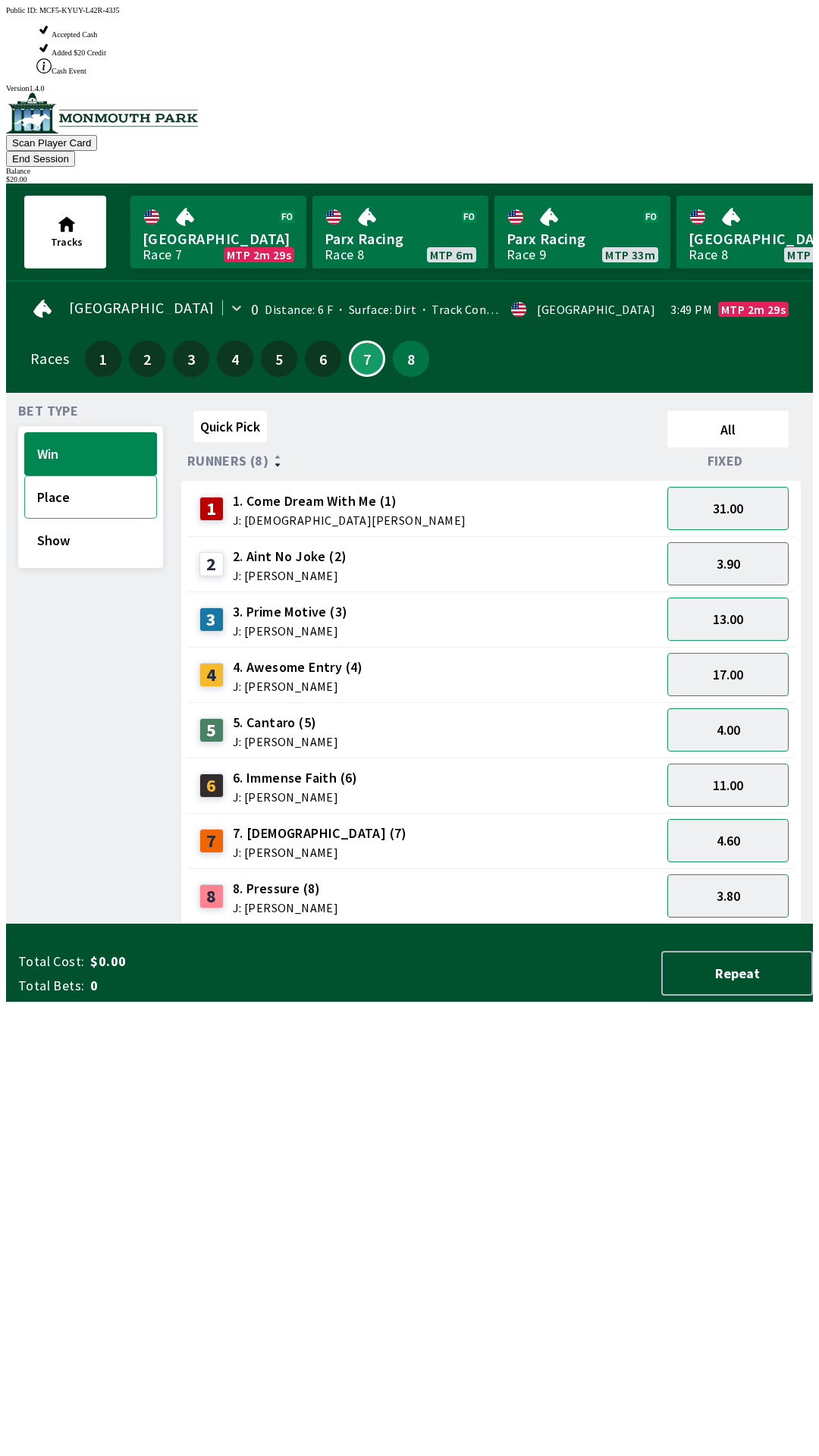
click at [69, 476] on button "Place" at bounding box center [90, 497] width 133 height 44
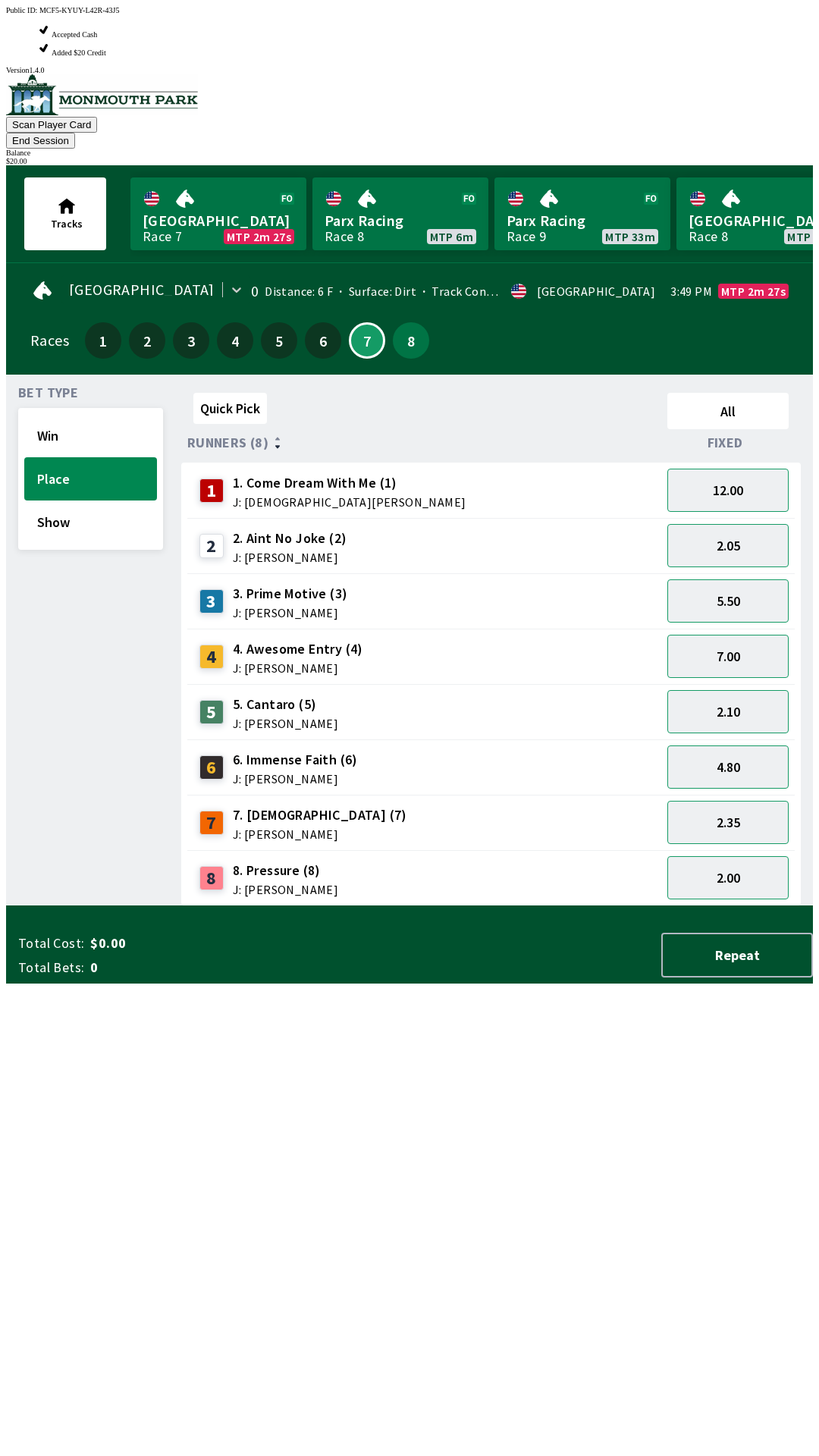
click at [286, 717] on span "J: [PERSON_NAME]" at bounding box center [284, 723] width 105 height 12
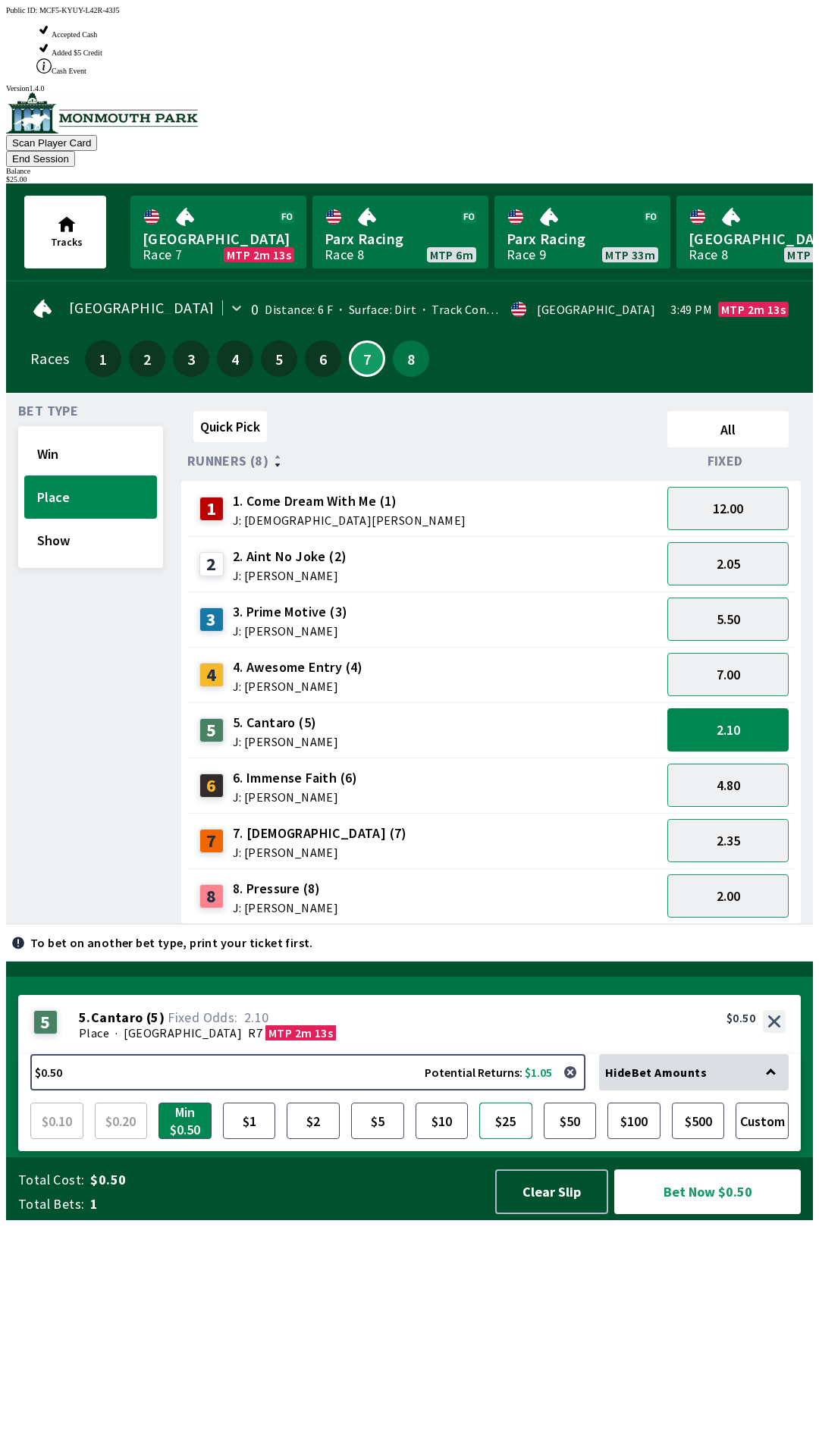
click at [501, 1138] on button "$25" at bounding box center [506, 1120] width 53 height 36
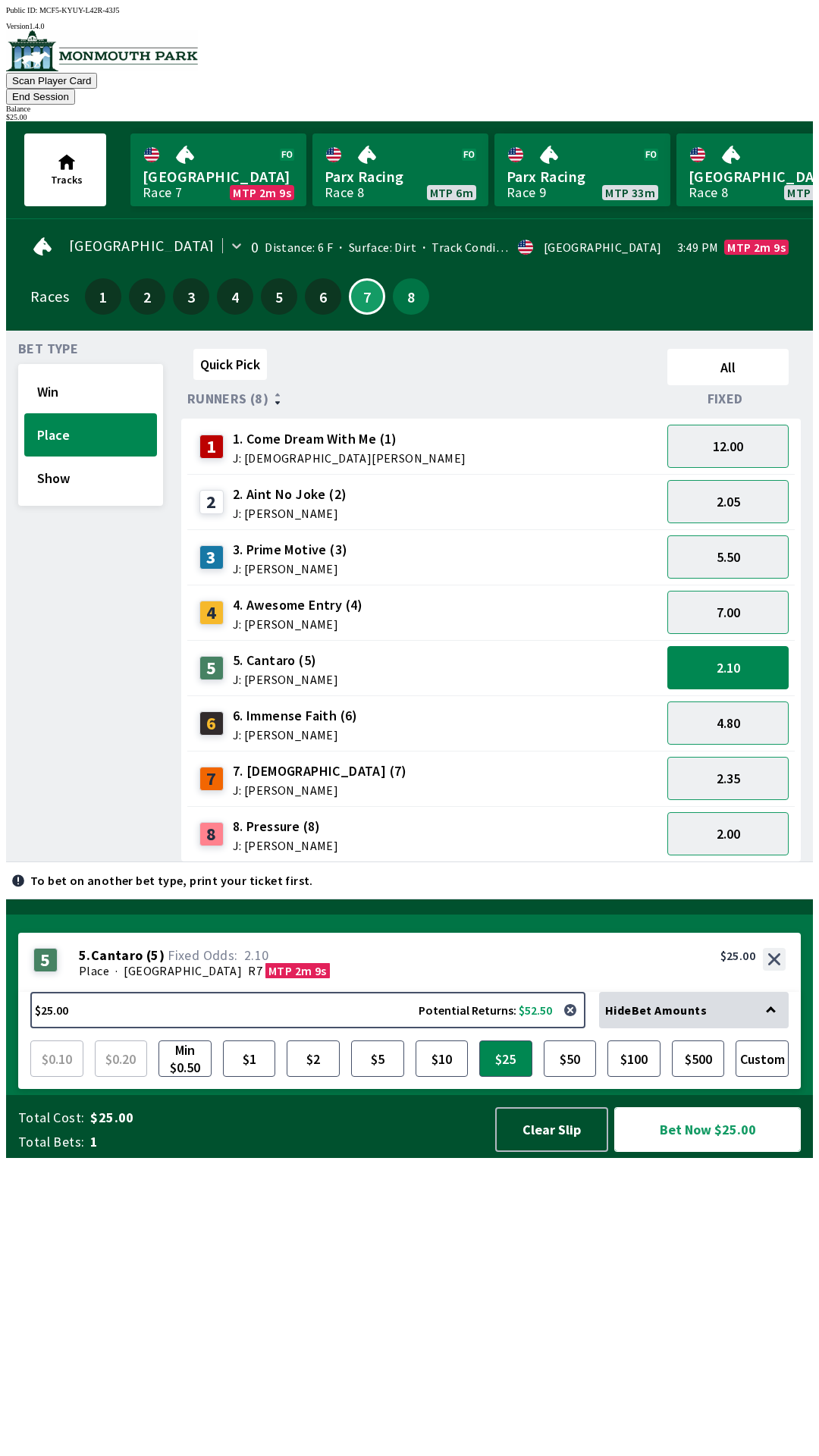
click at [699, 1151] on button "Bet Now $25.00" at bounding box center [707, 1129] width 187 height 45
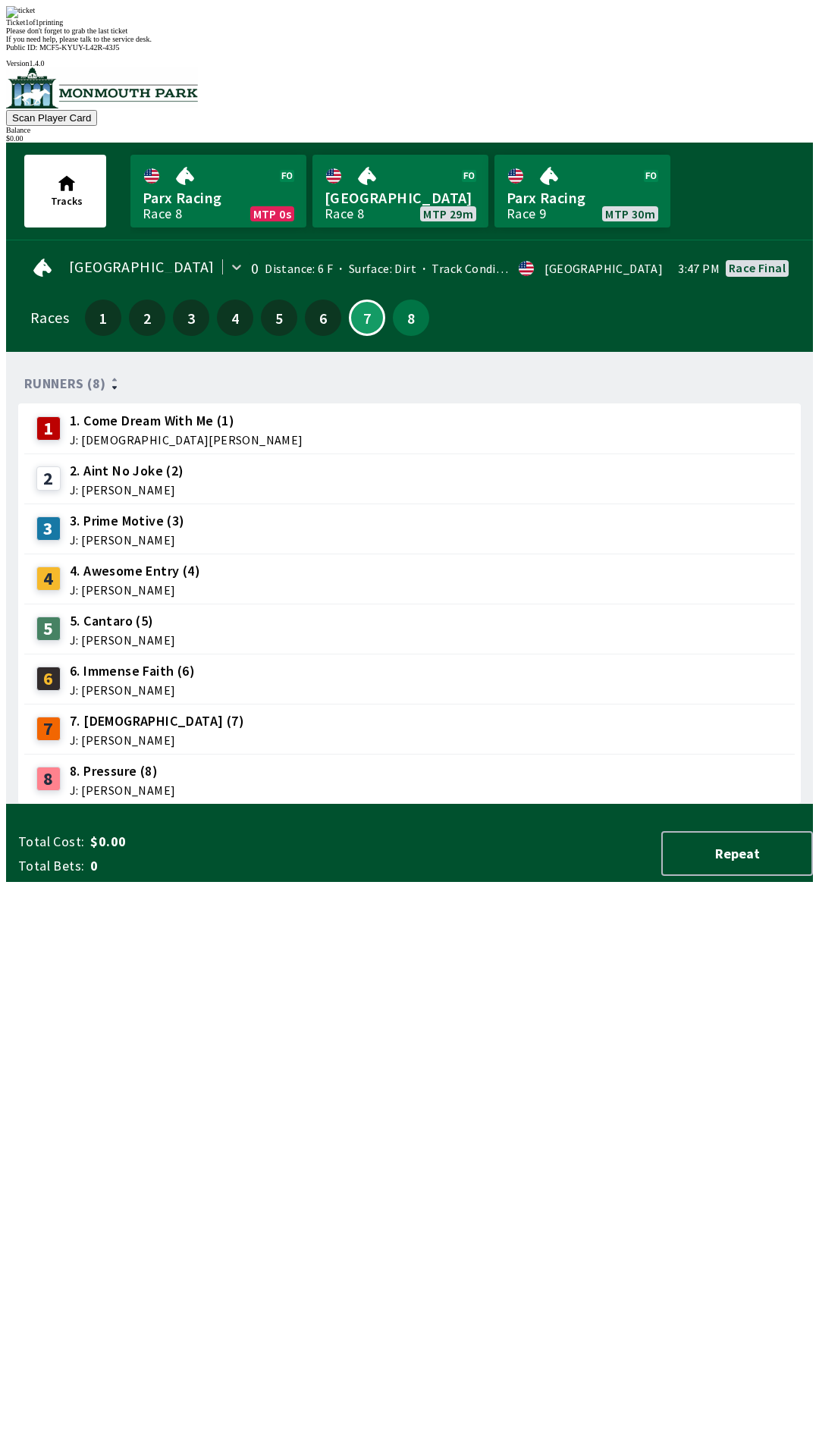
click at [152, 44] on span "If you need help, please talk to the service desk." at bounding box center [79, 39] width 146 height 8
click at [406, 805] on div "Runners (8) 1 1. Come Dream With Me (1) J: [DEMOGRAPHIC_DATA][PERSON_NAME] 2 2.…" at bounding box center [416, 584] width 795 height 440
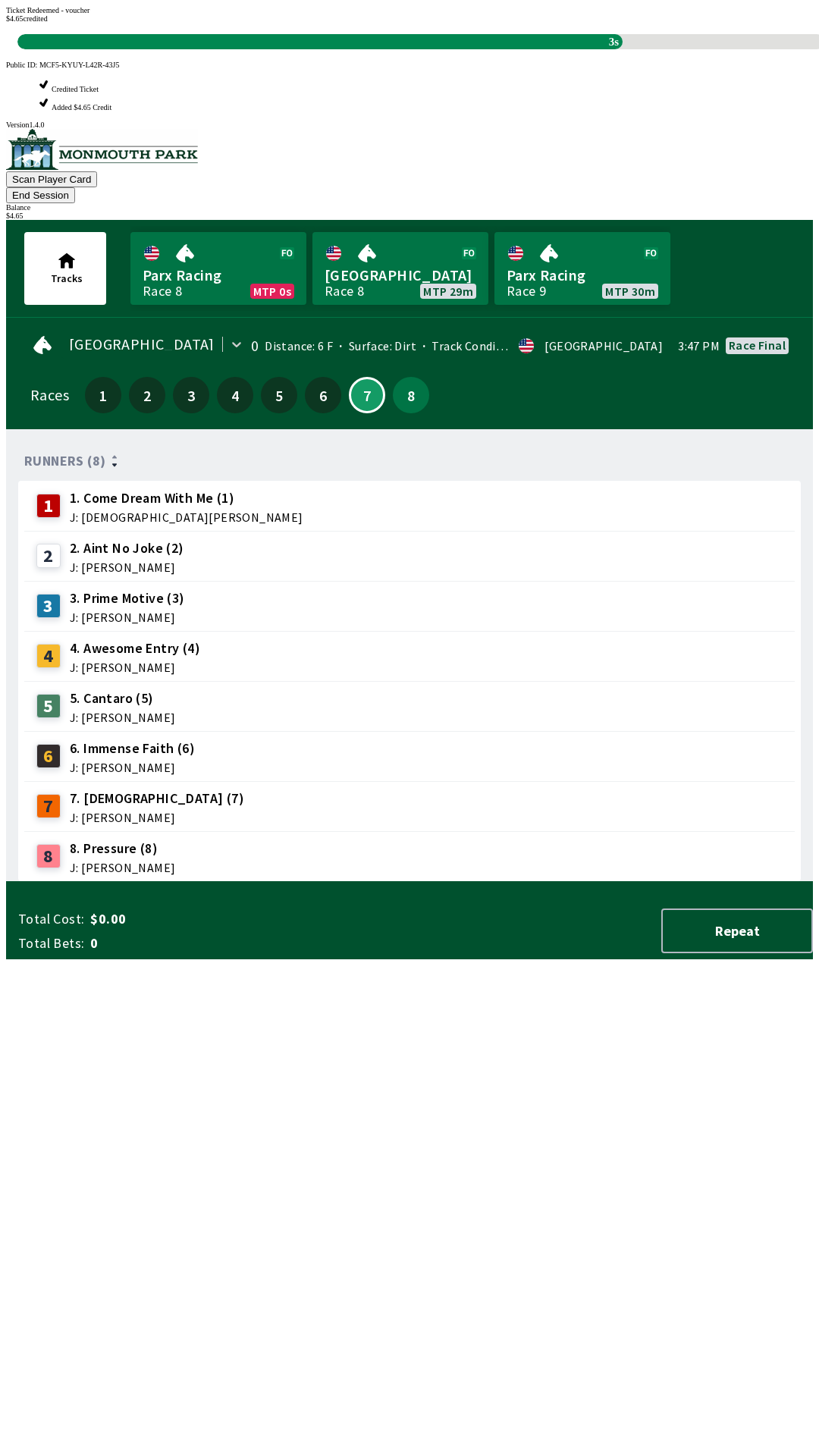
click at [511, 882] on div "Runners (8) 1 1. Come Dream With Me (1) J: [DEMOGRAPHIC_DATA][PERSON_NAME] 2 2.…" at bounding box center [416, 662] width 795 height 440
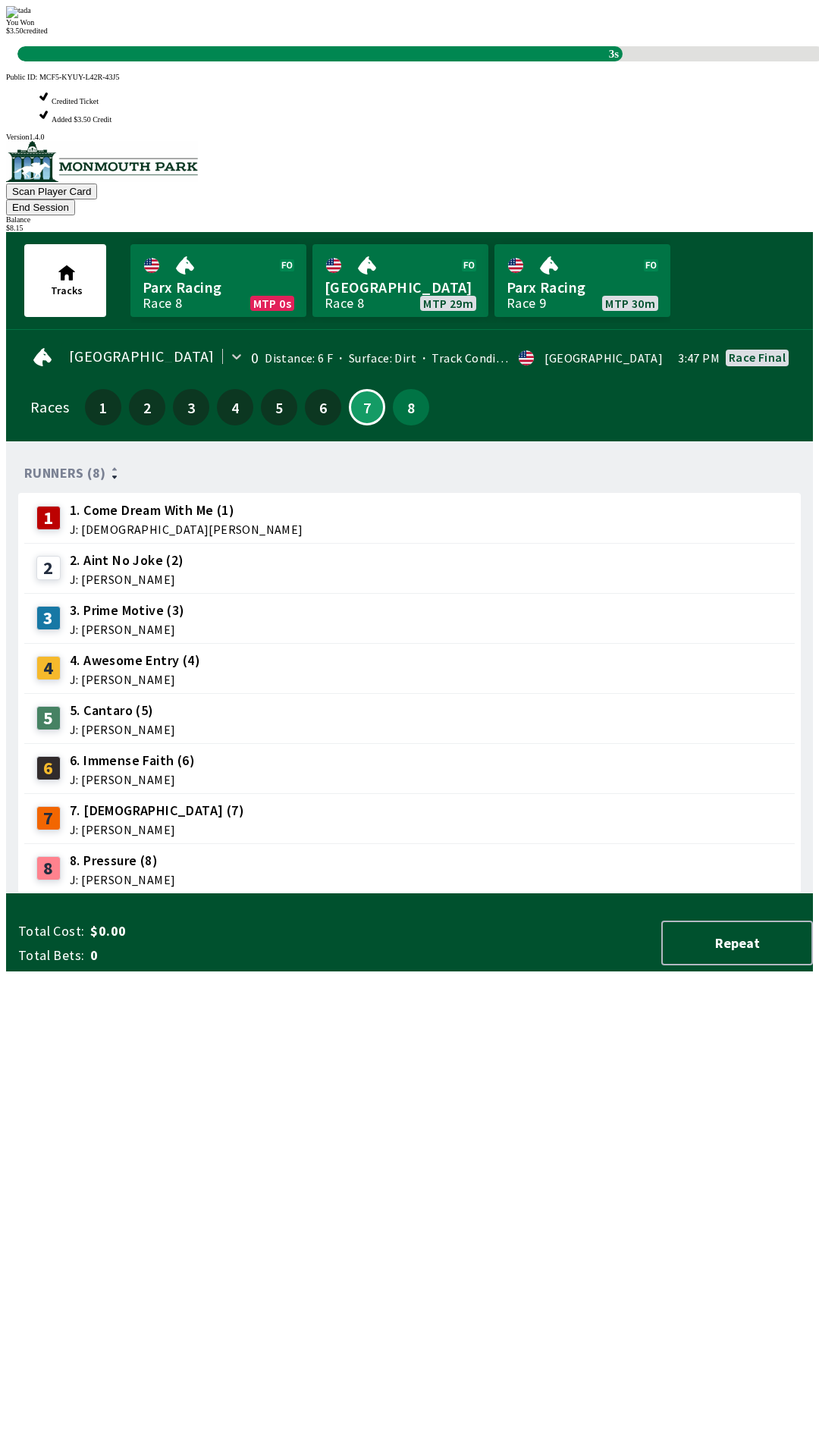
click at [561, 61] on div "You Won $ 3.50 credited 3s" at bounding box center [410, 34] width 807 height 56
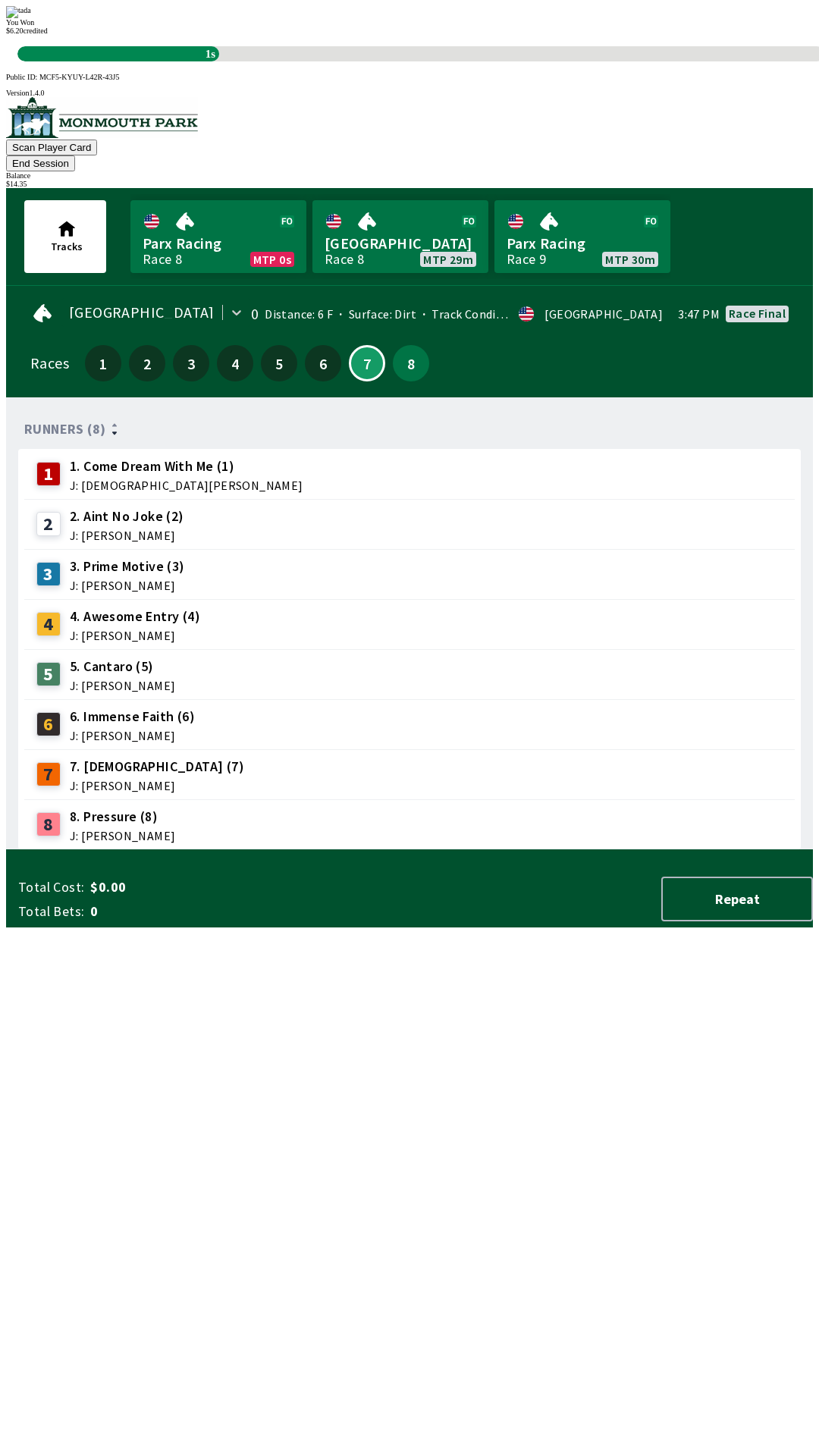
click at [382, 850] on div "Runners (8) 1 1. Come Dream With Me (1) J: [DEMOGRAPHIC_DATA][PERSON_NAME] 2 2.…" at bounding box center [416, 630] width 795 height 440
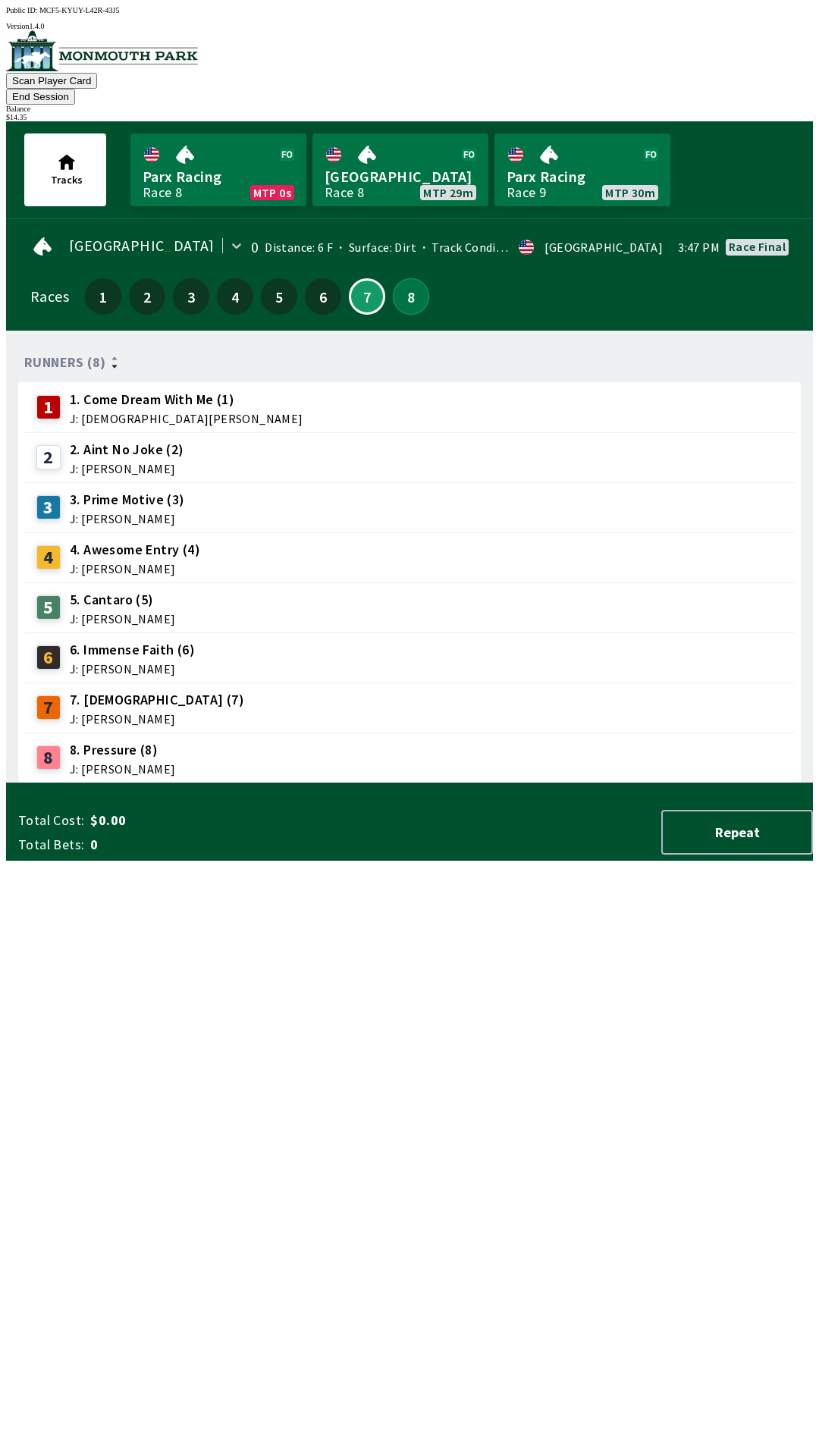
click at [411, 286] on button "8" at bounding box center [411, 295] width 36 height 36
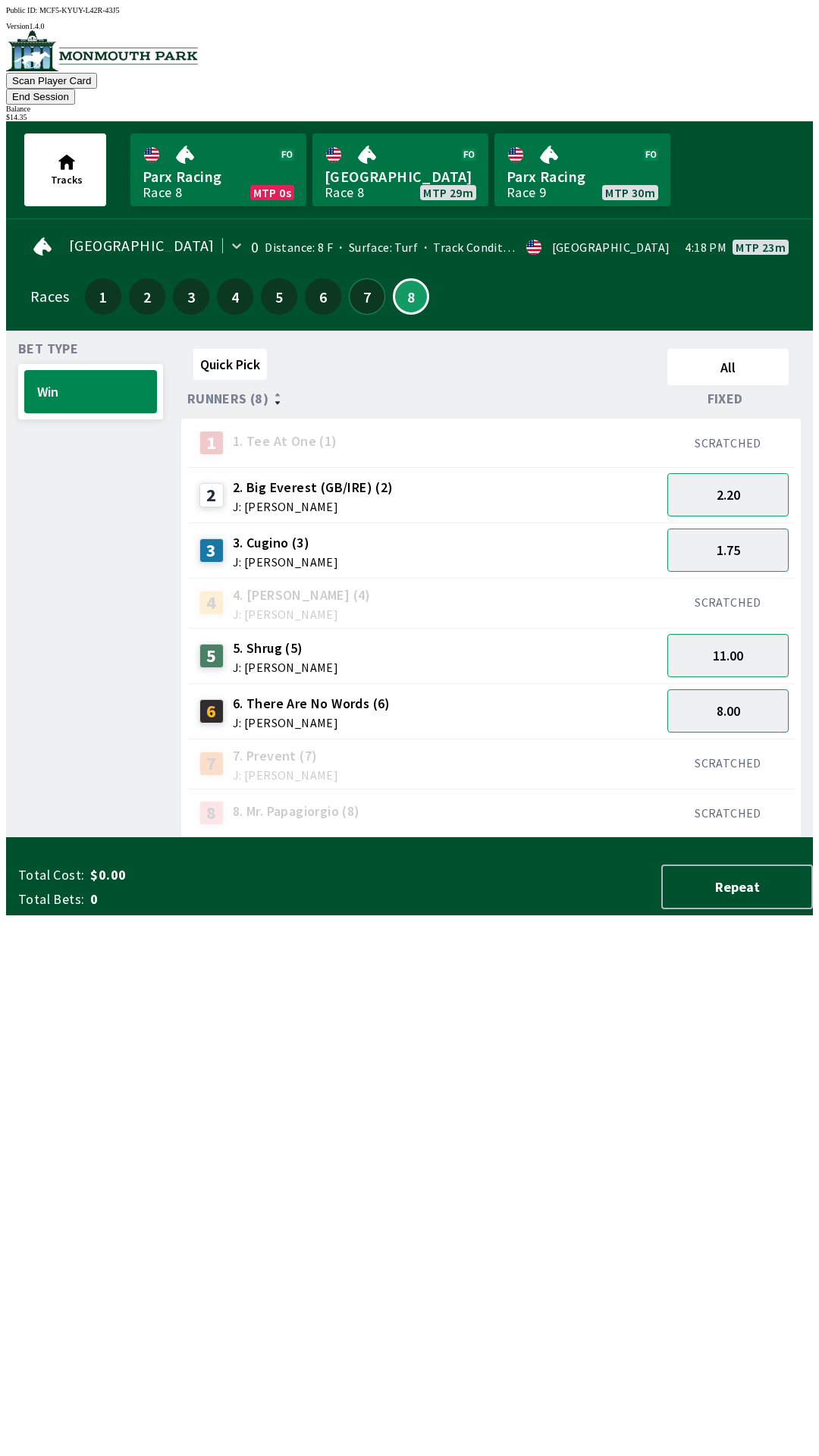
click at [369, 278] on button "7" at bounding box center [366, 295] width 36 height 36
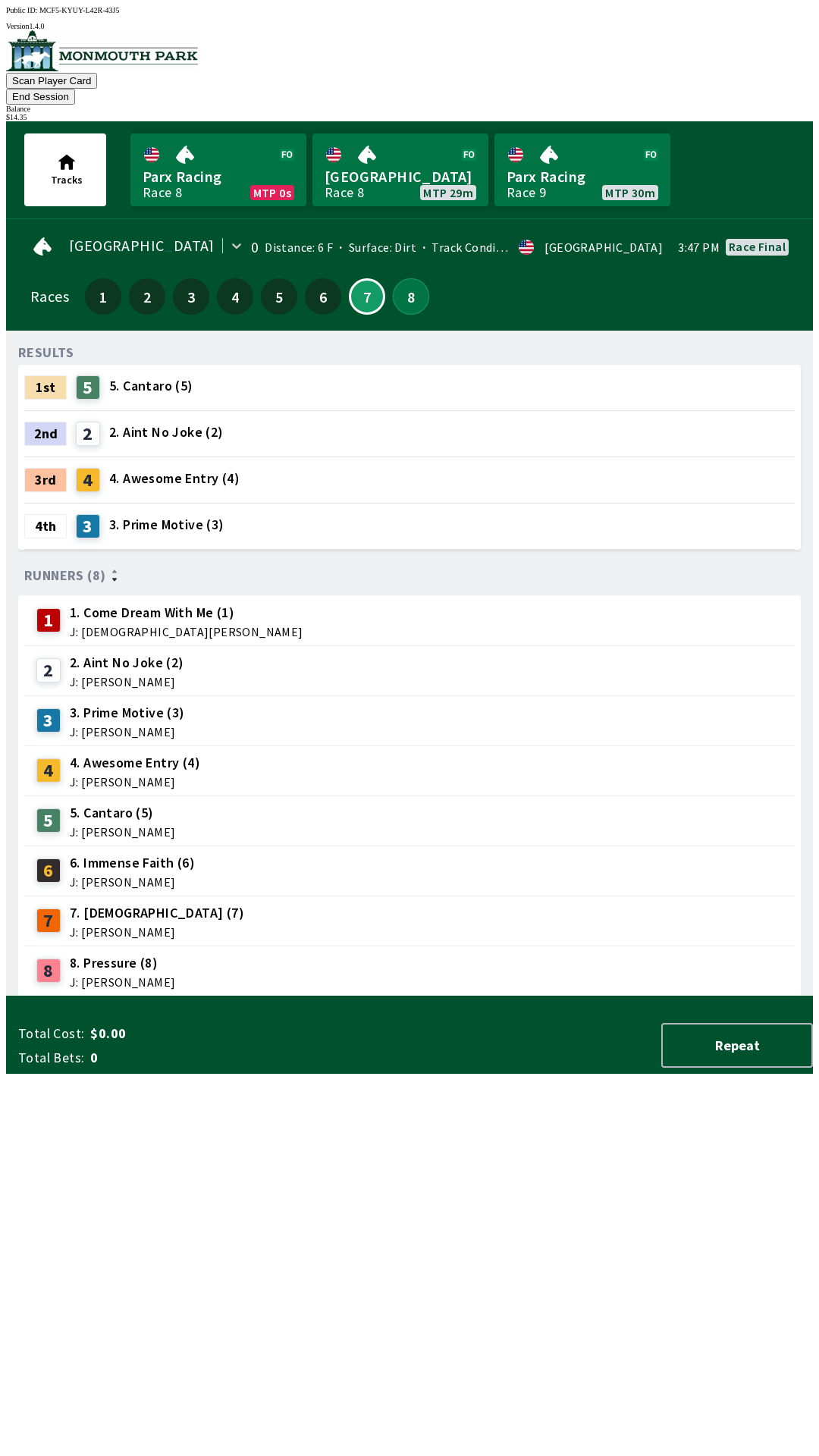
click at [403, 283] on button "8" at bounding box center [411, 295] width 36 height 36
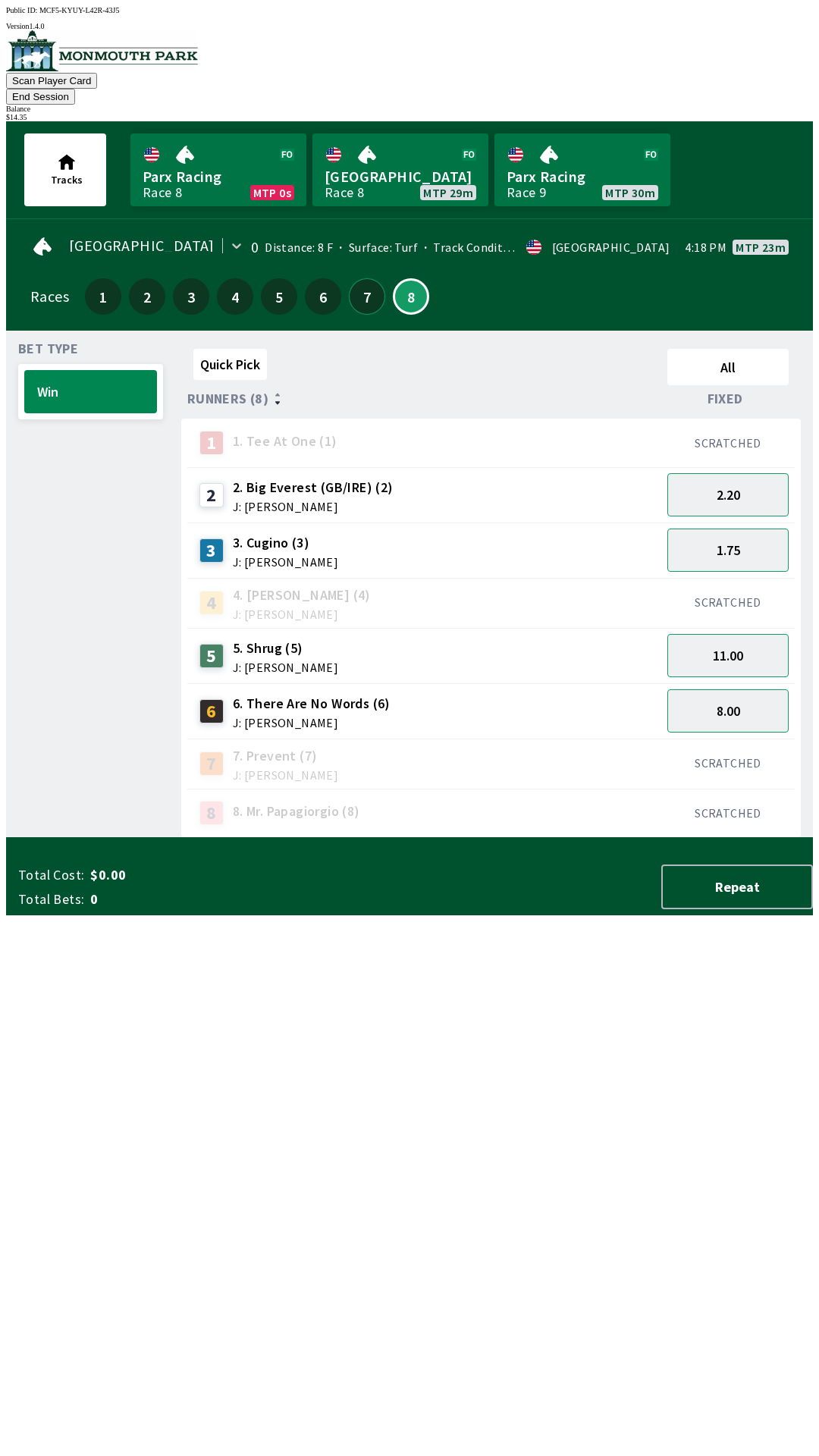
click at [353, 283] on button "7" at bounding box center [366, 295] width 36 height 36
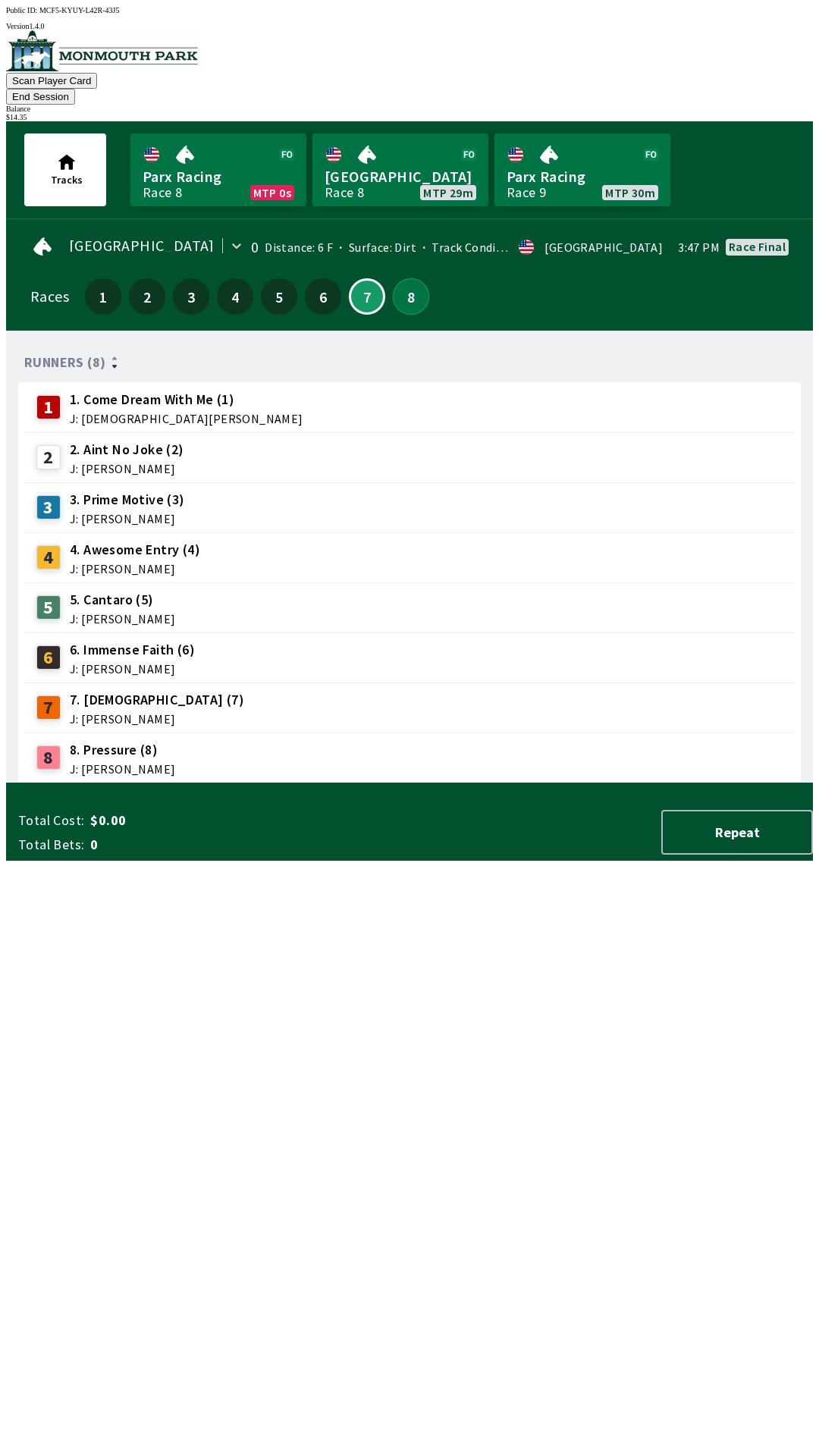
click at [405, 280] on button "8" at bounding box center [411, 295] width 36 height 36
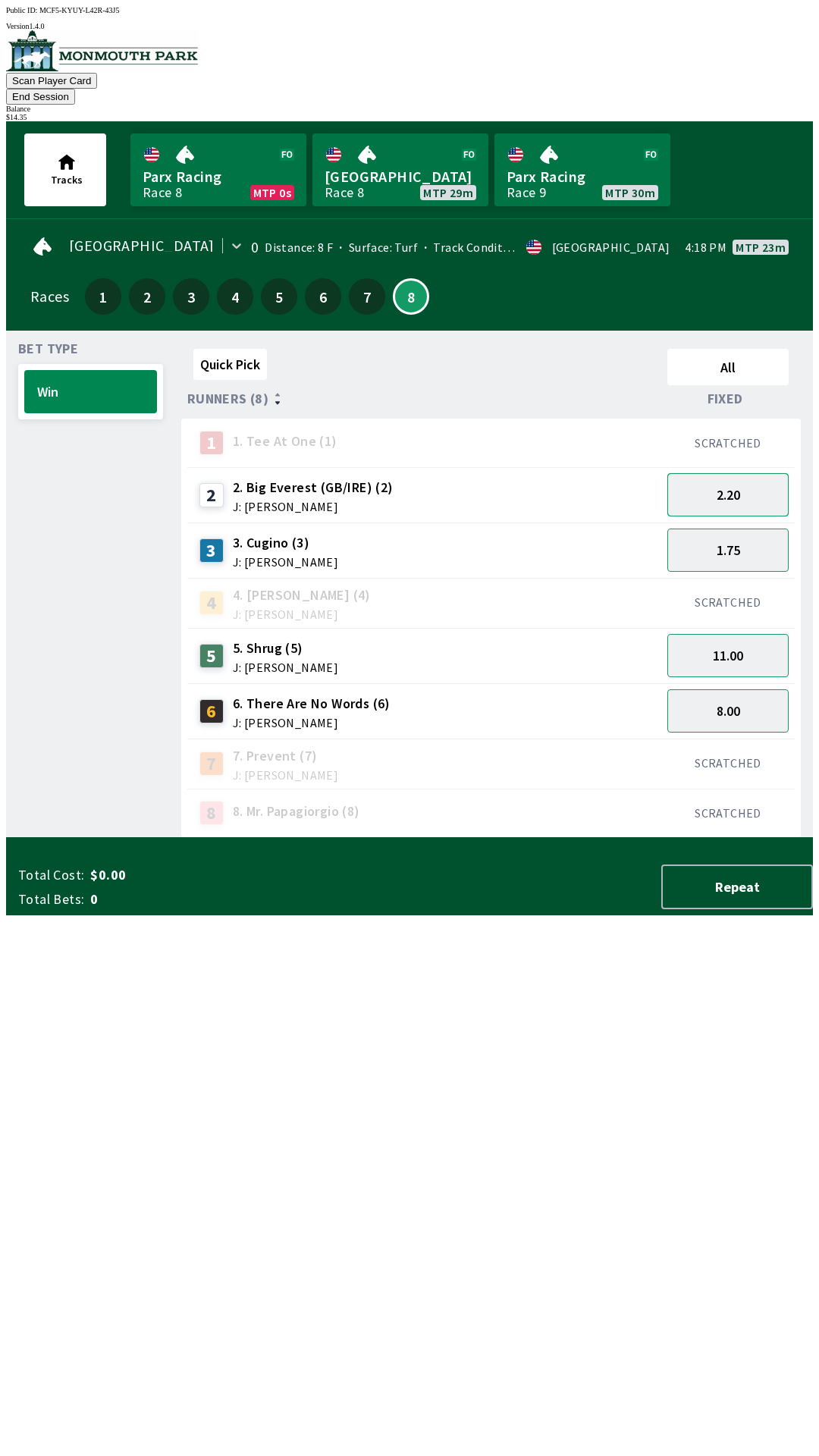
click at [743, 477] on button "2.20" at bounding box center [728, 494] width 122 height 44
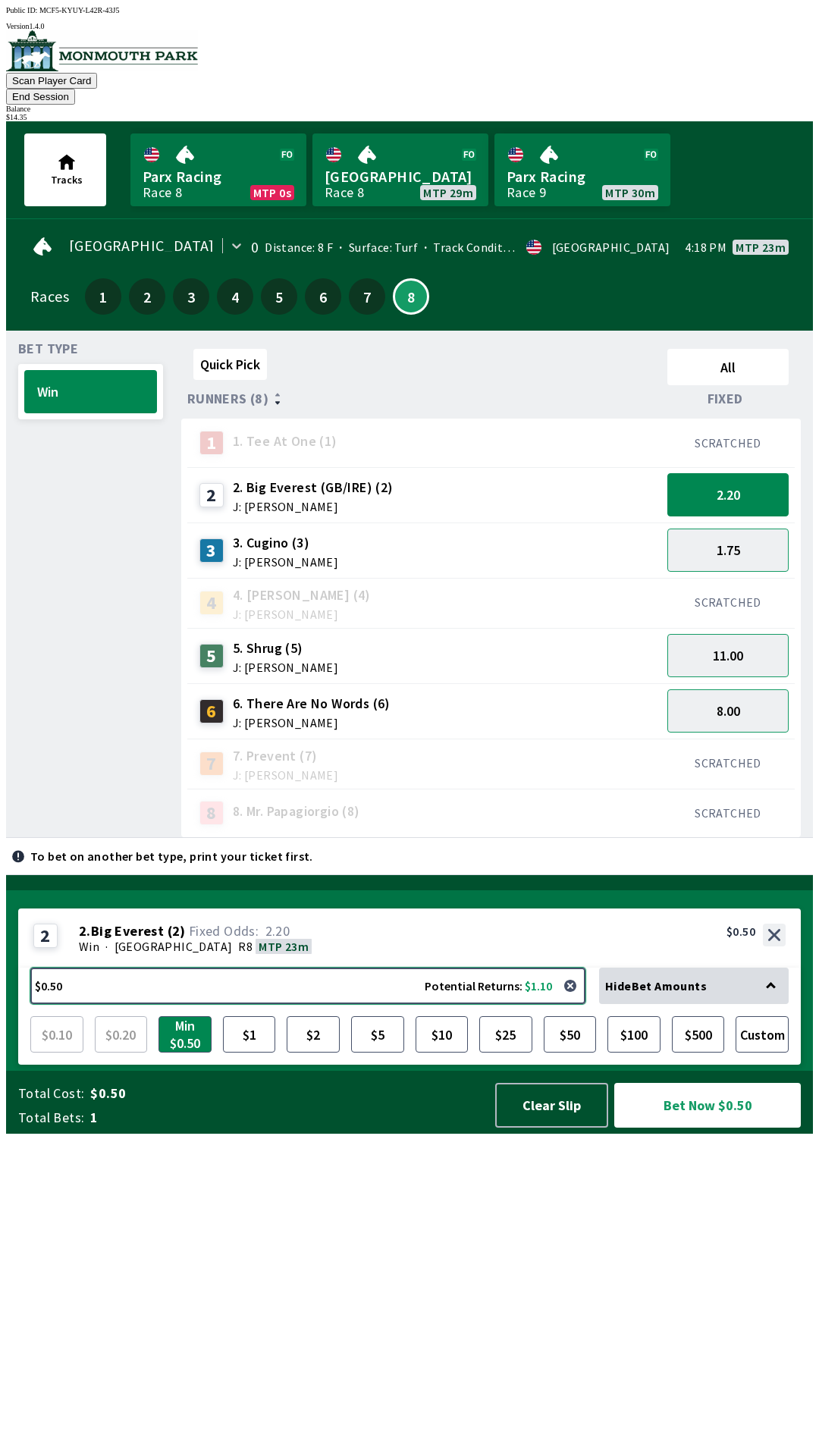
click at [175, 1003] on button "$0.50 Potential Returns: $1.10" at bounding box center [308, 985] width 555 height 36
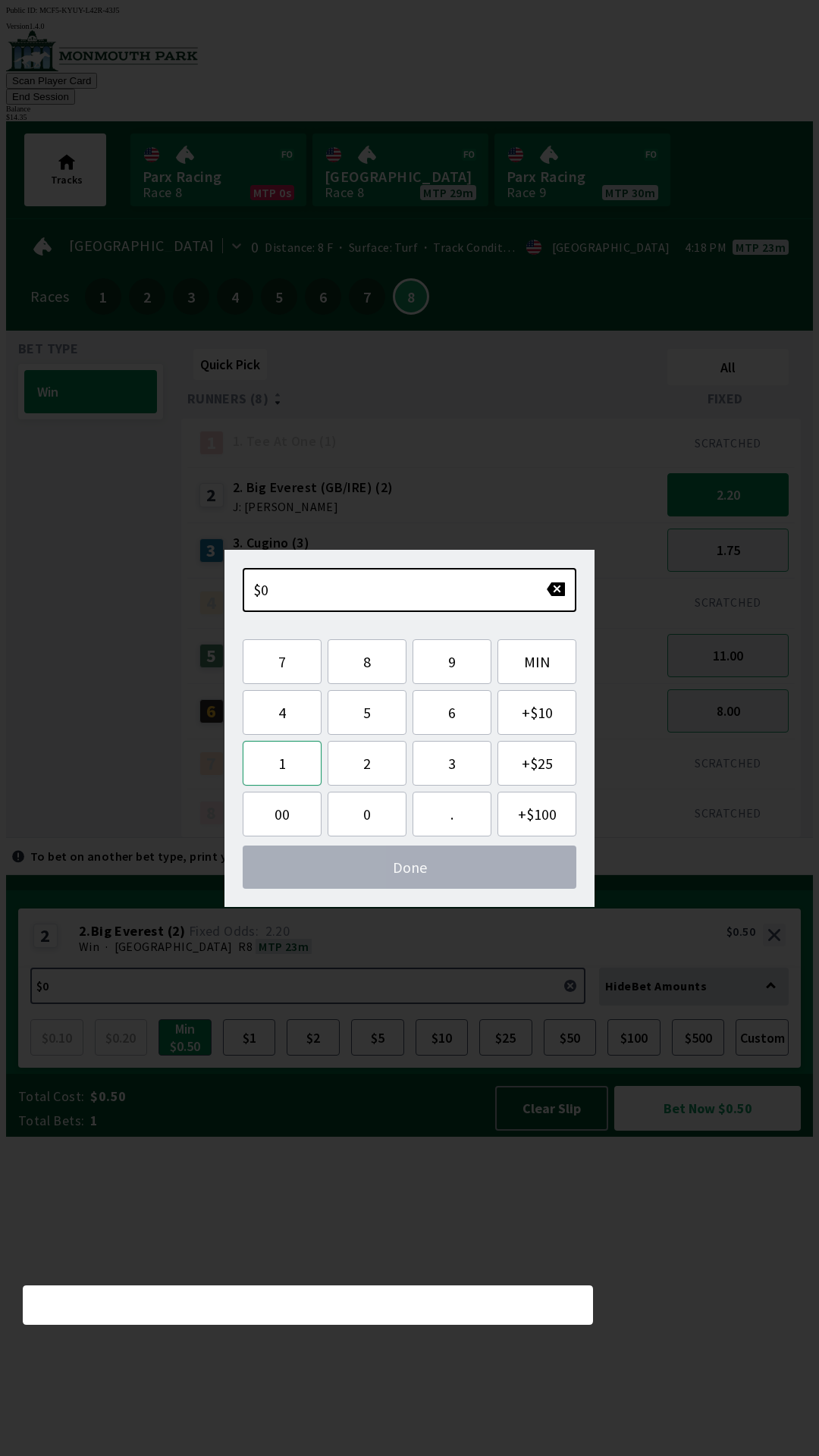
click at [290, 764] on button "1" at bounding box center [282, 763] width 79 height 45
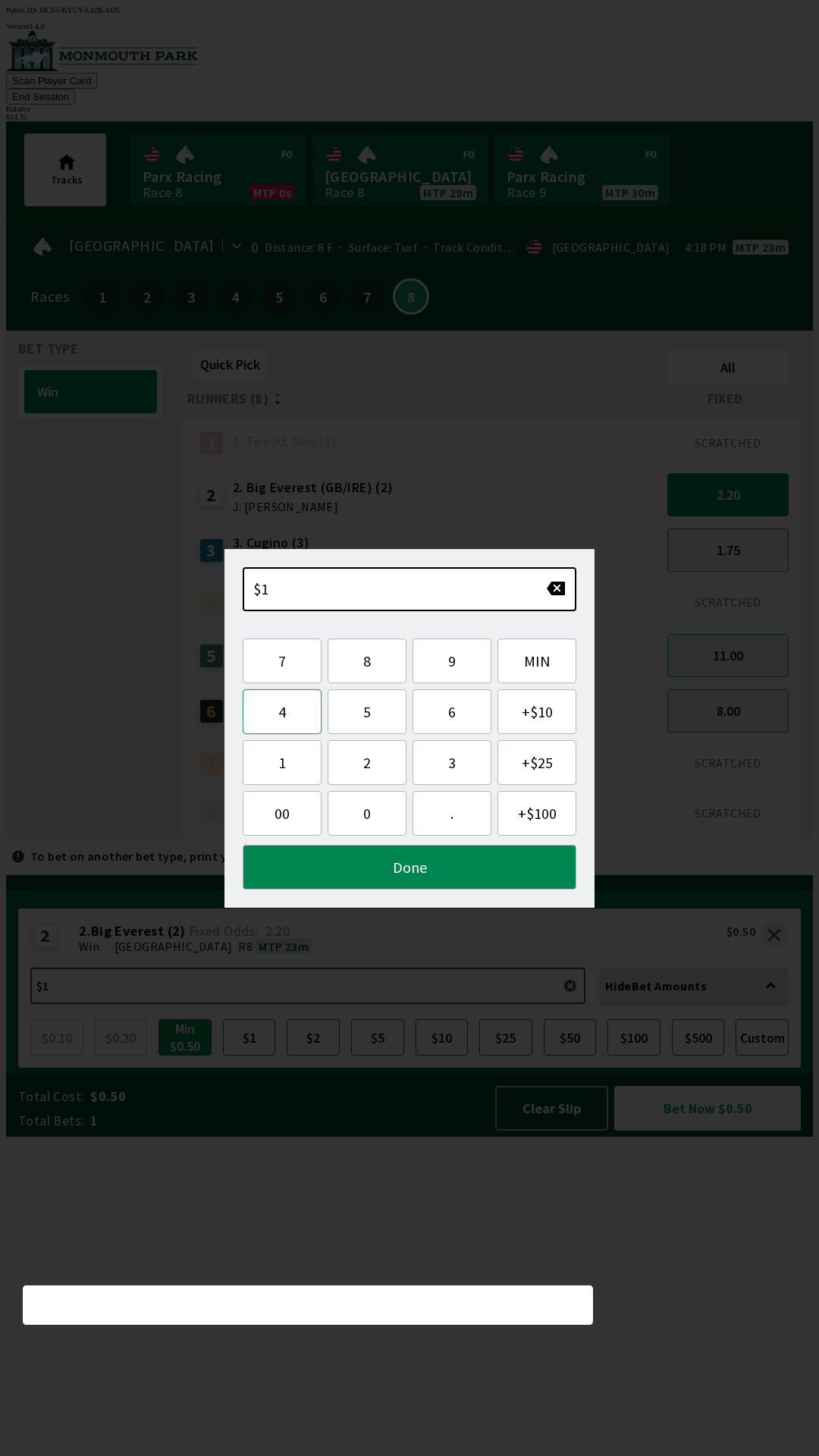
click at [290, 715] on button "4" at bounding box center [282, 712] width 79 height 45
click at [402, 870] on button "Done" at bounding box center [409, 867] width 334 height 45
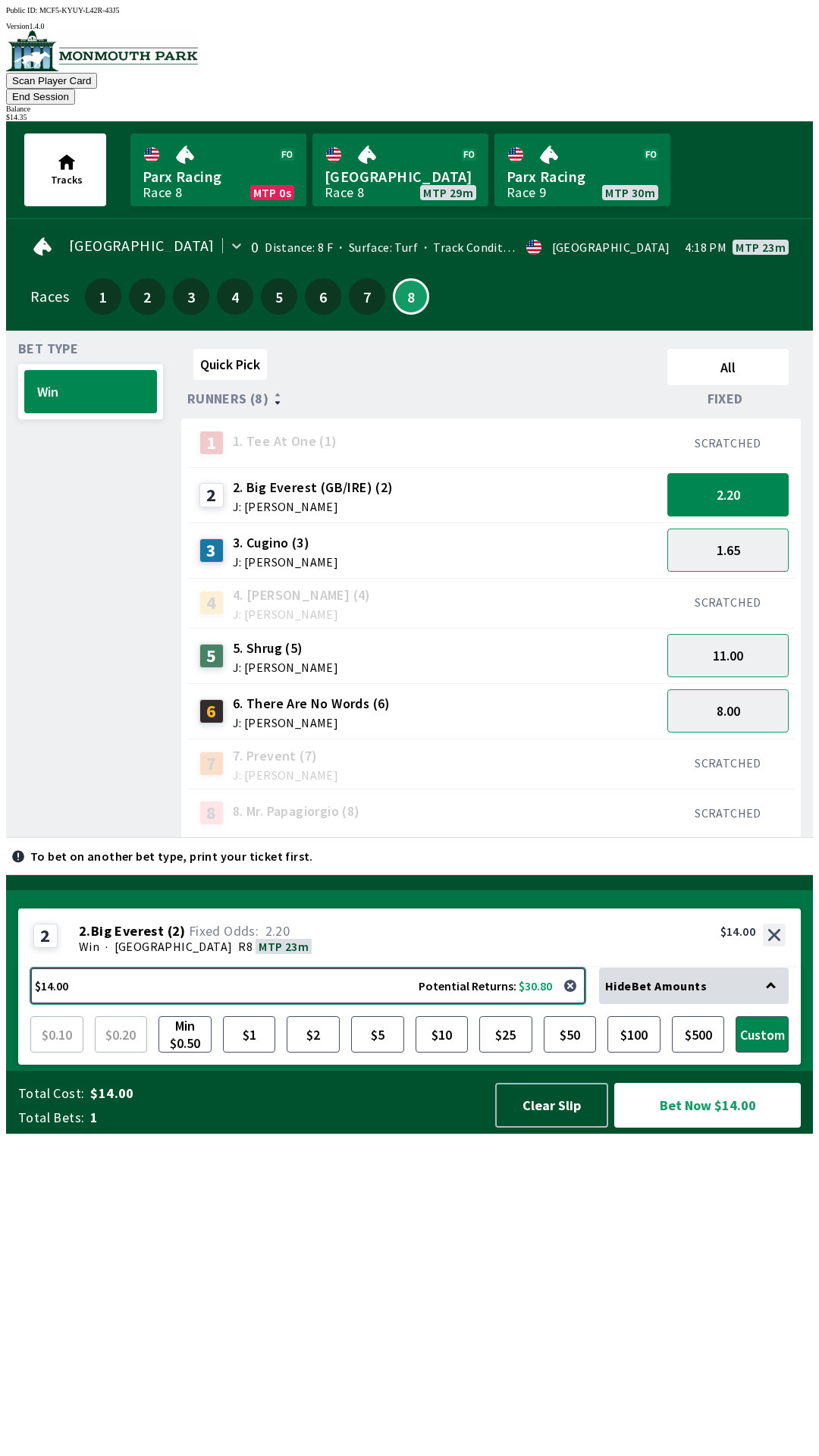
click at [85, 1003] on button "$14.00 Potential Returns: $30.80" at bounding box center [308, 985] width 555 height 36
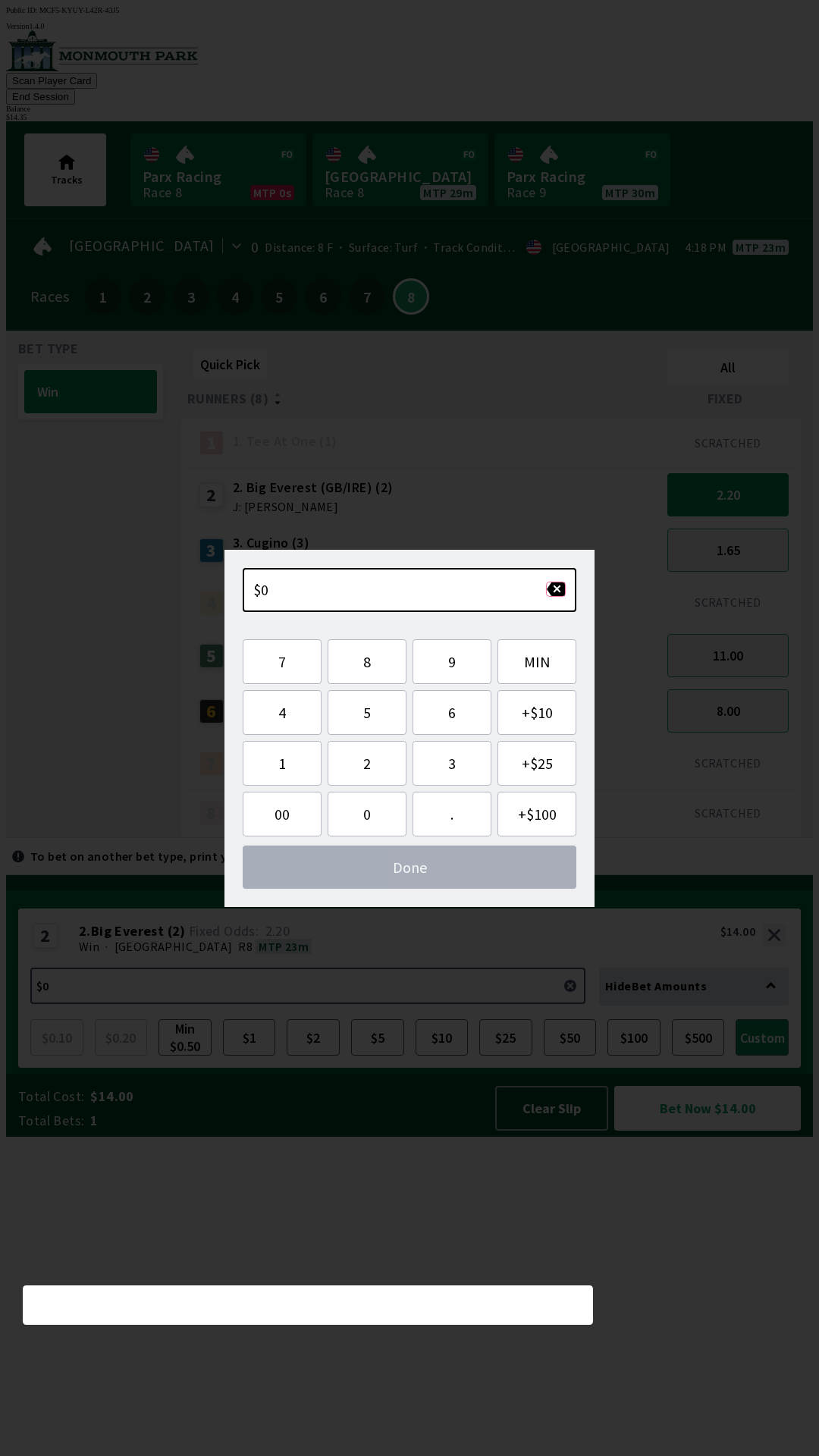
click at [556, 591] on button "button" at bounding box center [555, 589] width 20 height 15
click at [106, 719] on div "Bet Type Win" at bounding box center [91, 590] width 145 height 495
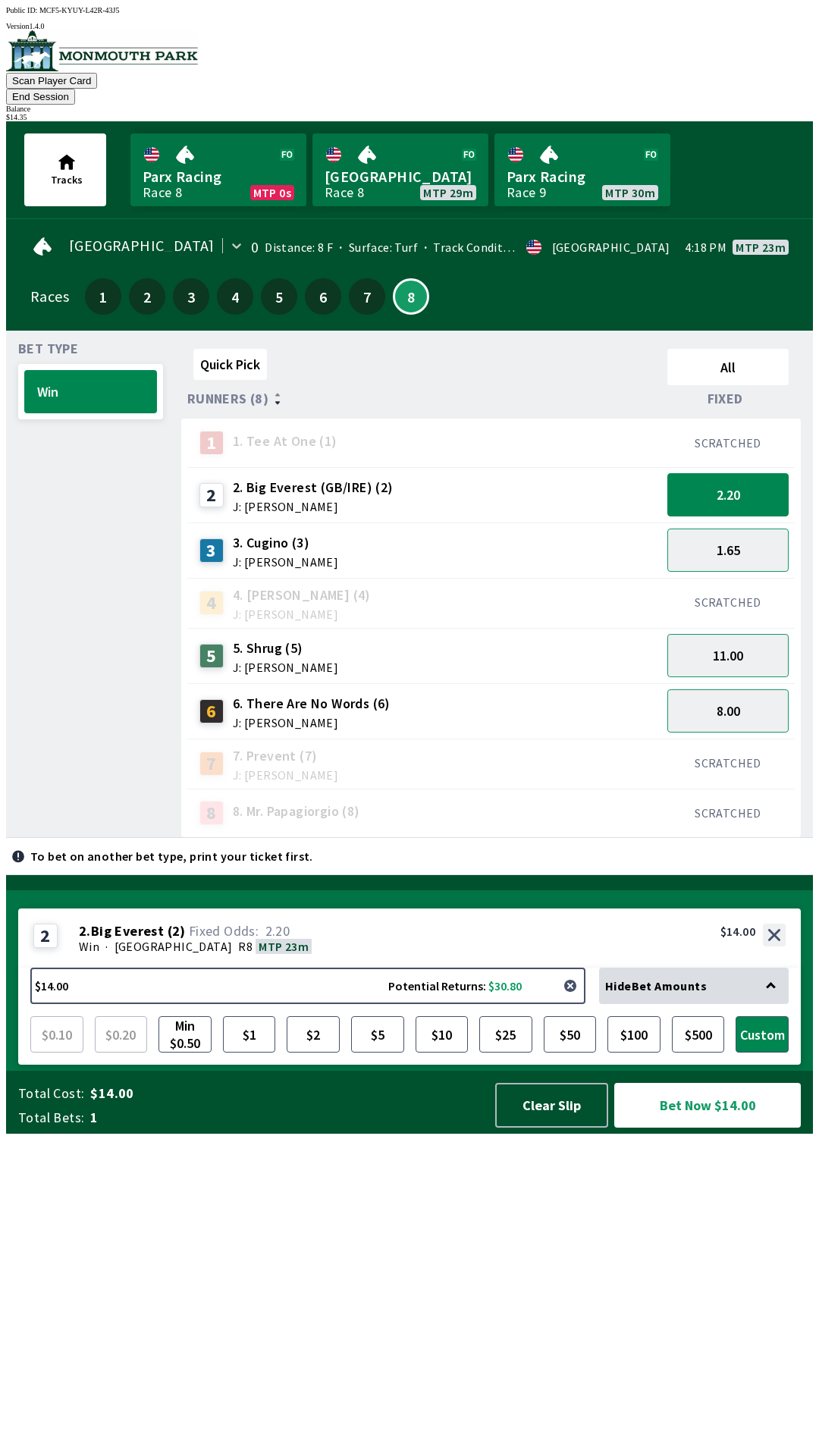
click at [572, 1001] on button "button" at bounding box center [570, 985] width 31 height 31
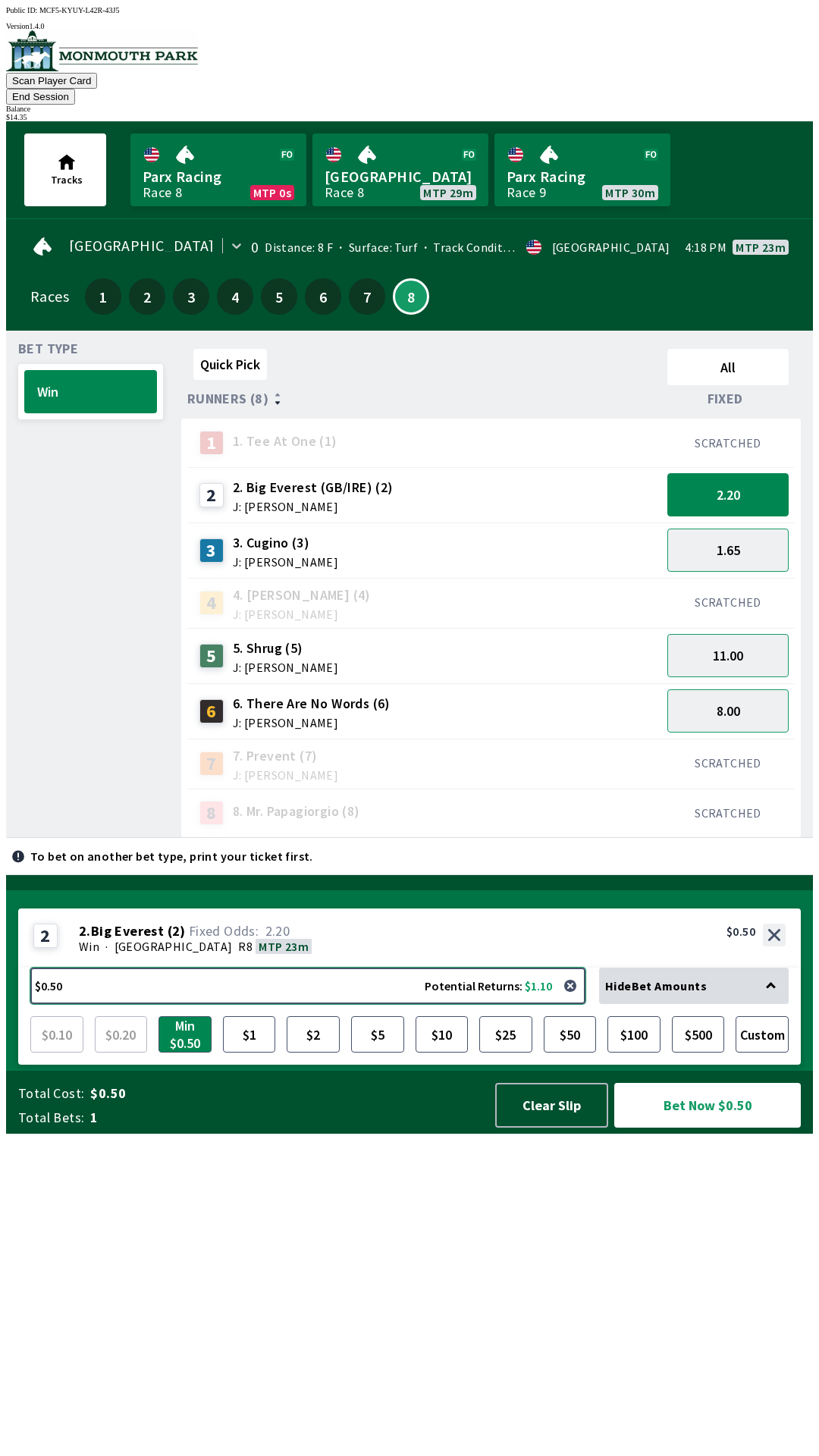
click at [327, 1003] on button "$0.50 Potential Returns: $1.10" at bounding box center [308, 985] width 555 height 36
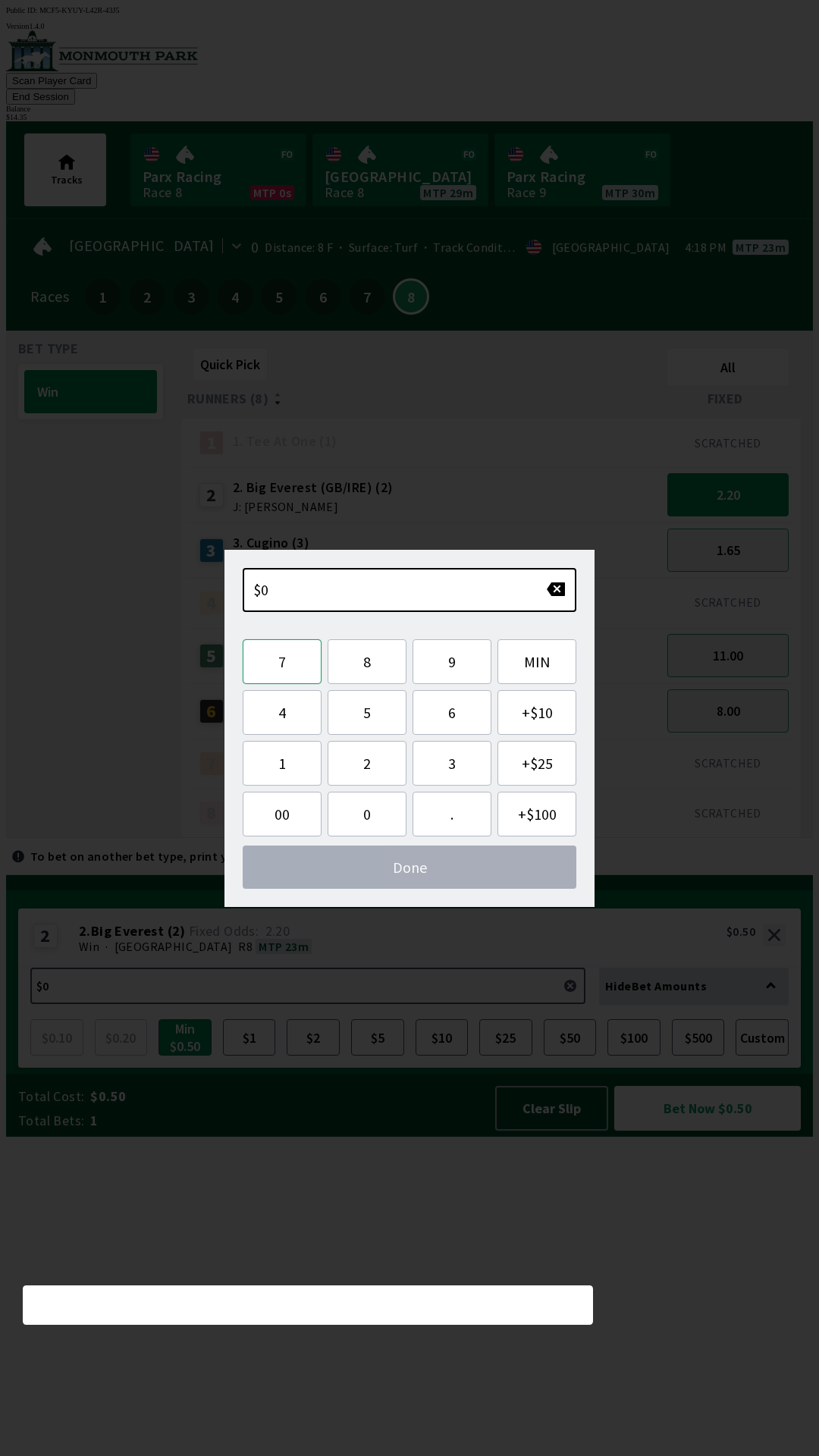
click at [286, 669] on button "7" at bounding box center [282, 662] width 79 height 45
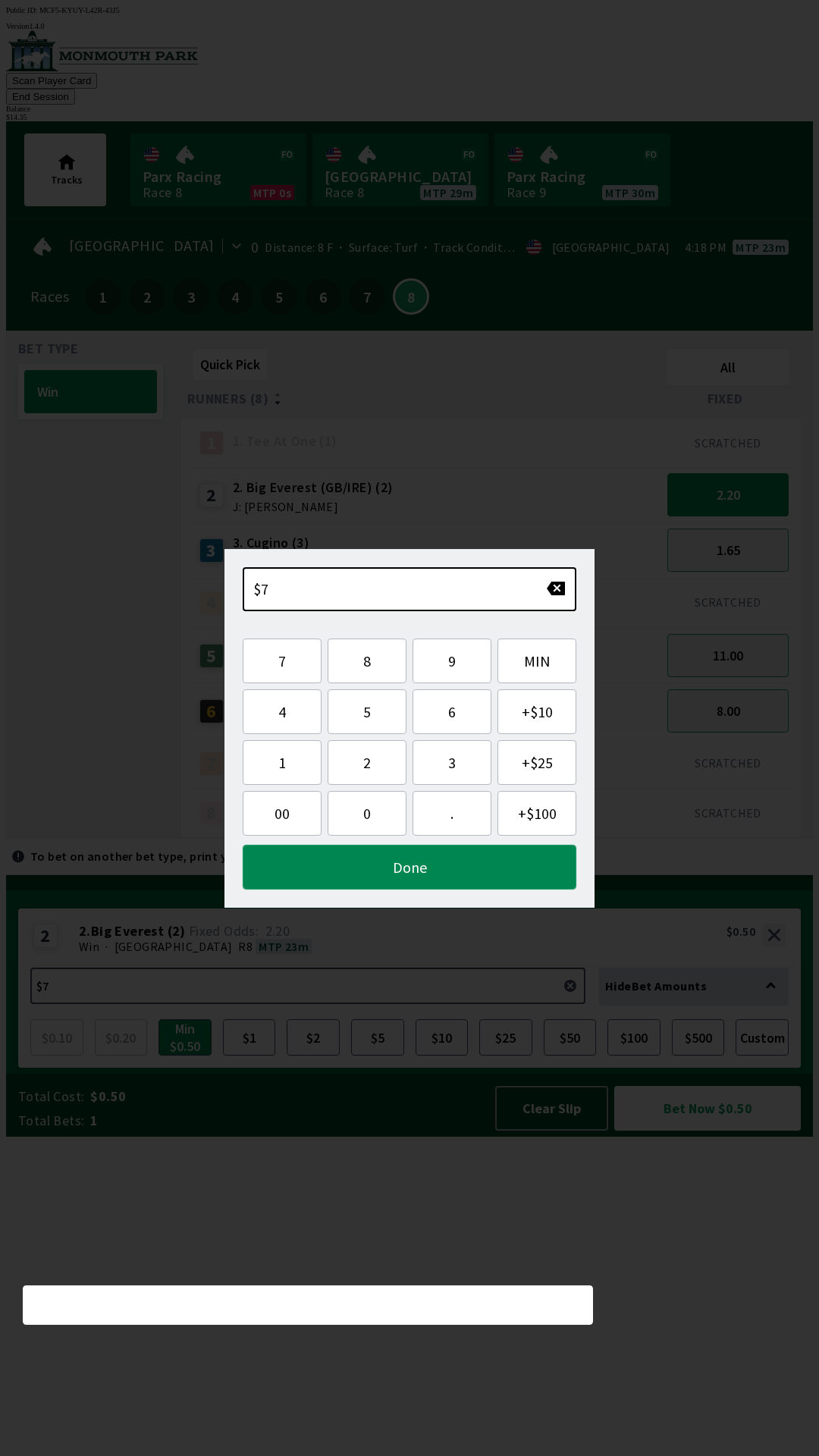
click at [363, 864] on button "Done" at bounding box center [409, 867] width 334 height 45
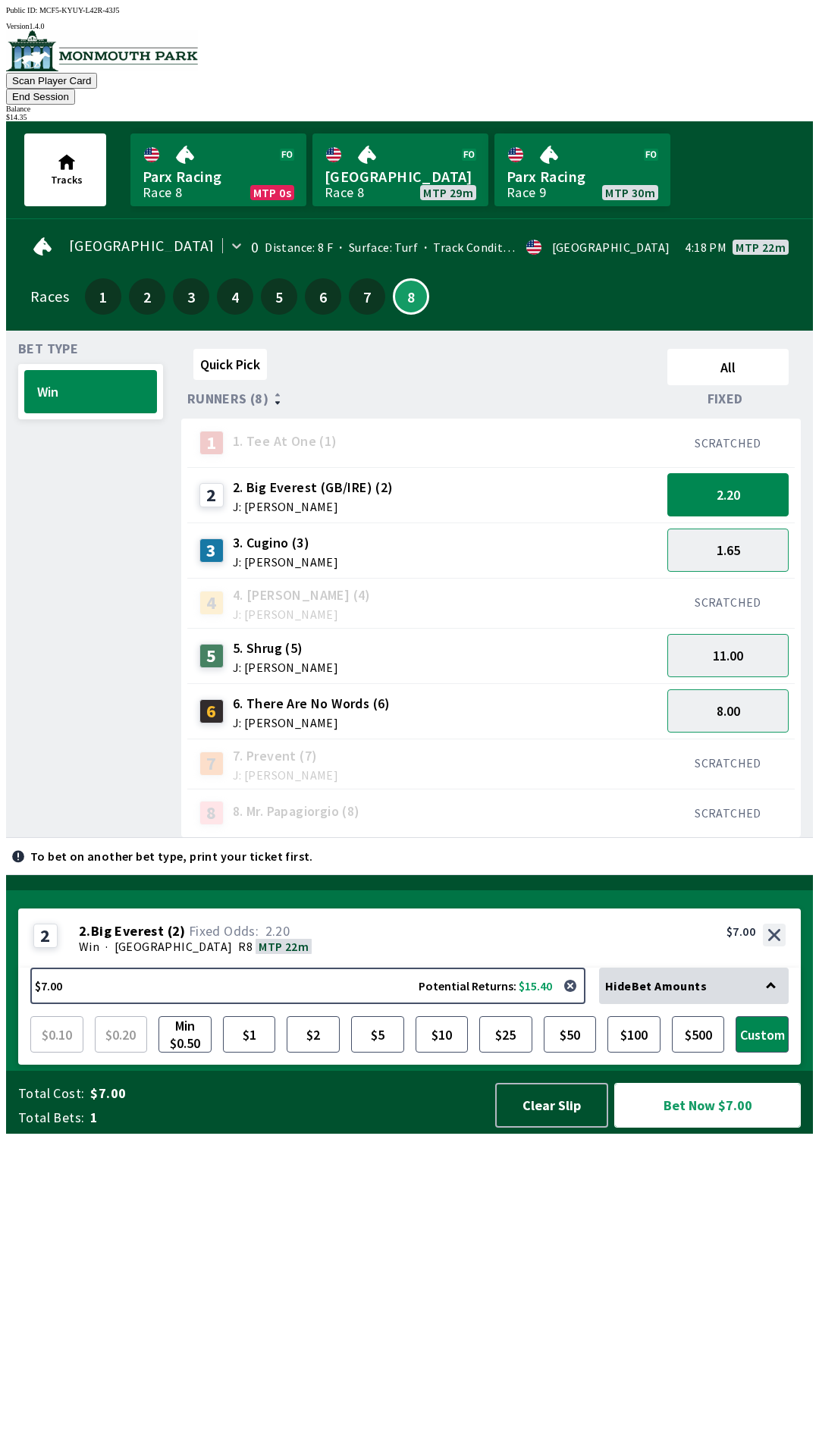
click at [688, 1127] on button "Bet Now $7.00" at bounding box center [707, 1105] width 187 height 45
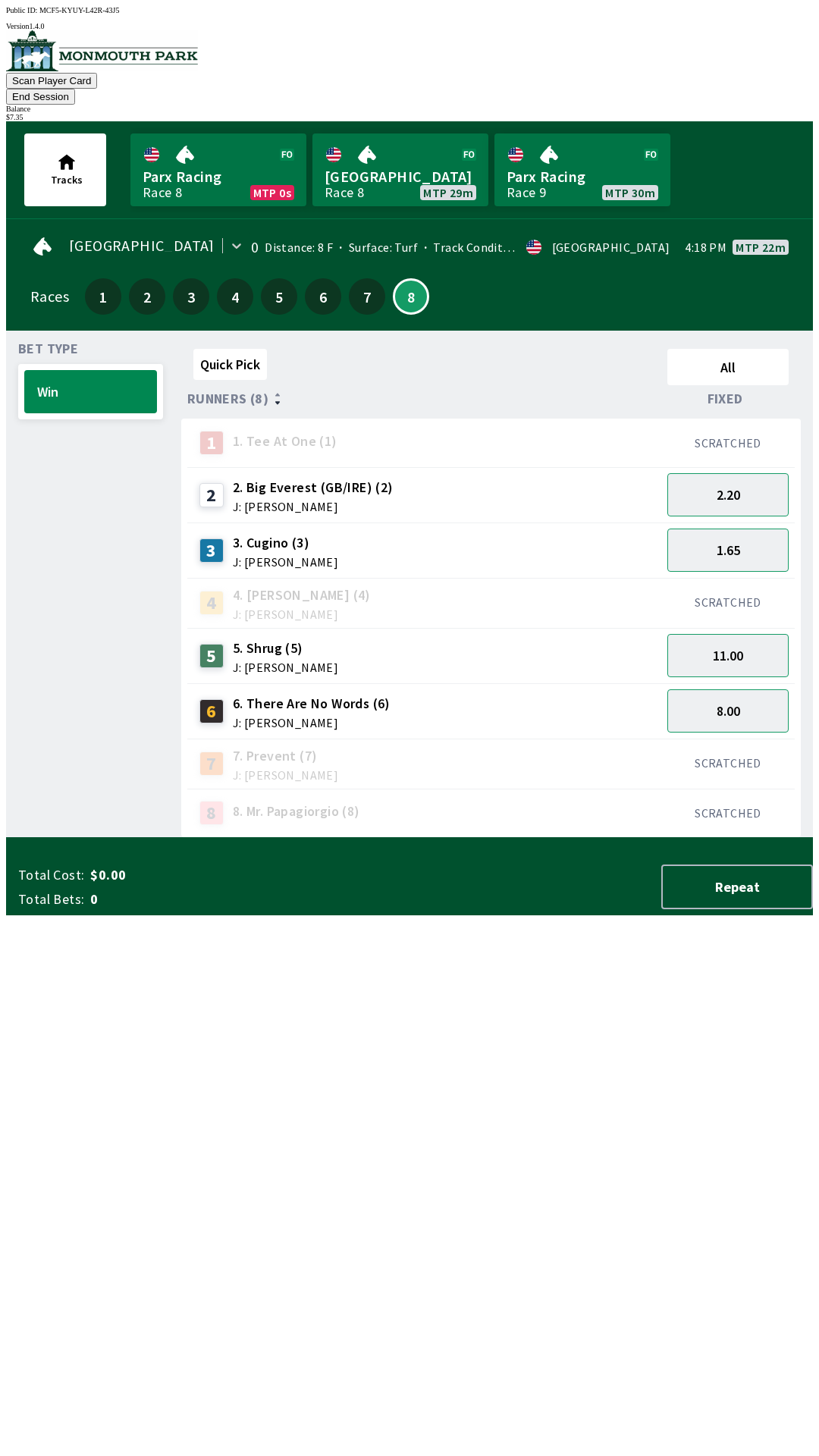
click at [411, 838] on div "Quick Pick All Runners (8) Fixed 1 1. Tee At One (1) SCRATCHED 2 2. Big Everest…" at bounding box center [497, 590] width 632 height 495
click at [735, 698] on button "8.00" at bounding box center [728, 711] width 122 height 44
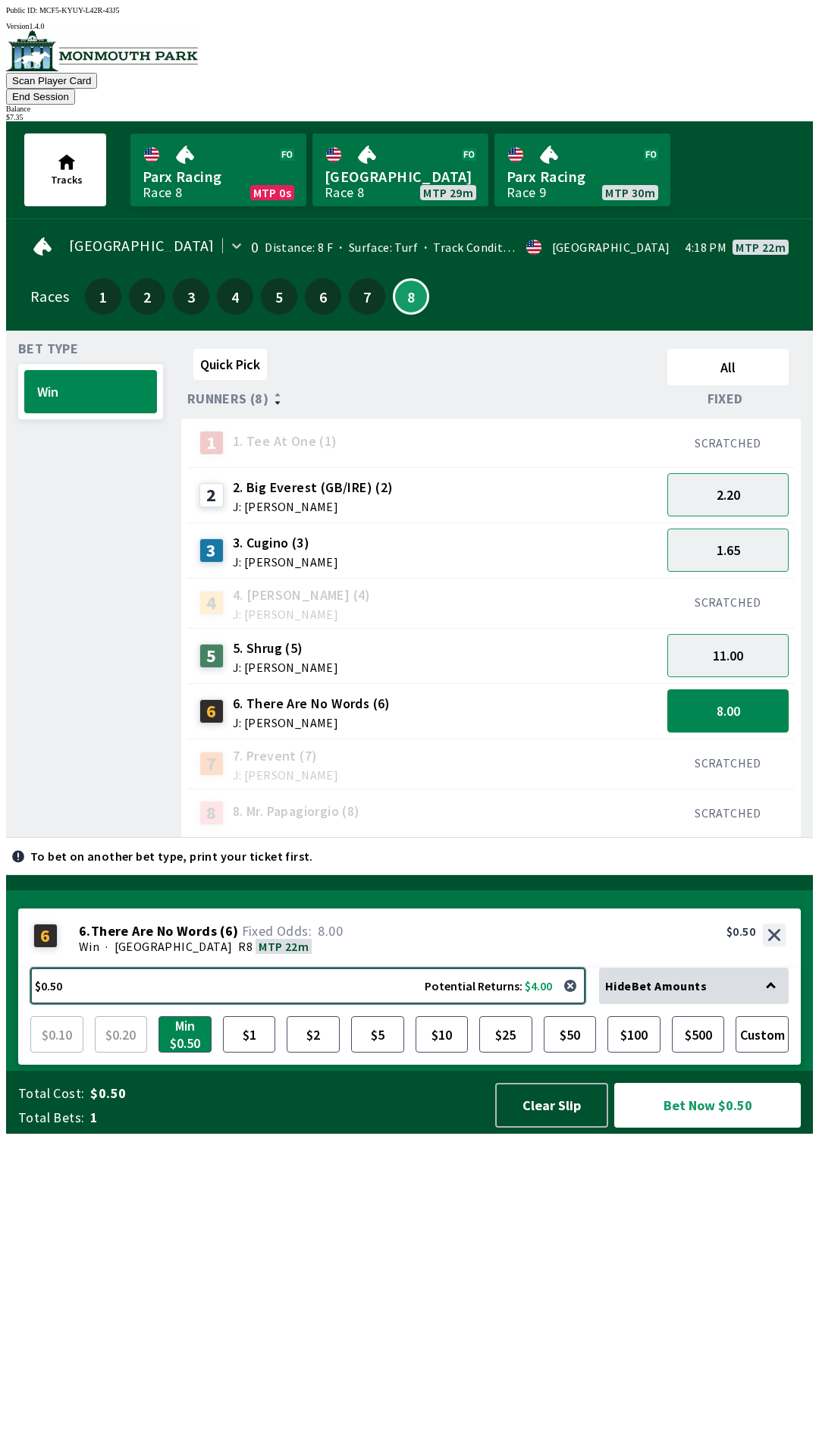
click at [338, 1003] on button "$0.50 Potential Returns: $4.00" at bounding box center [308, 985] width 555 height 36
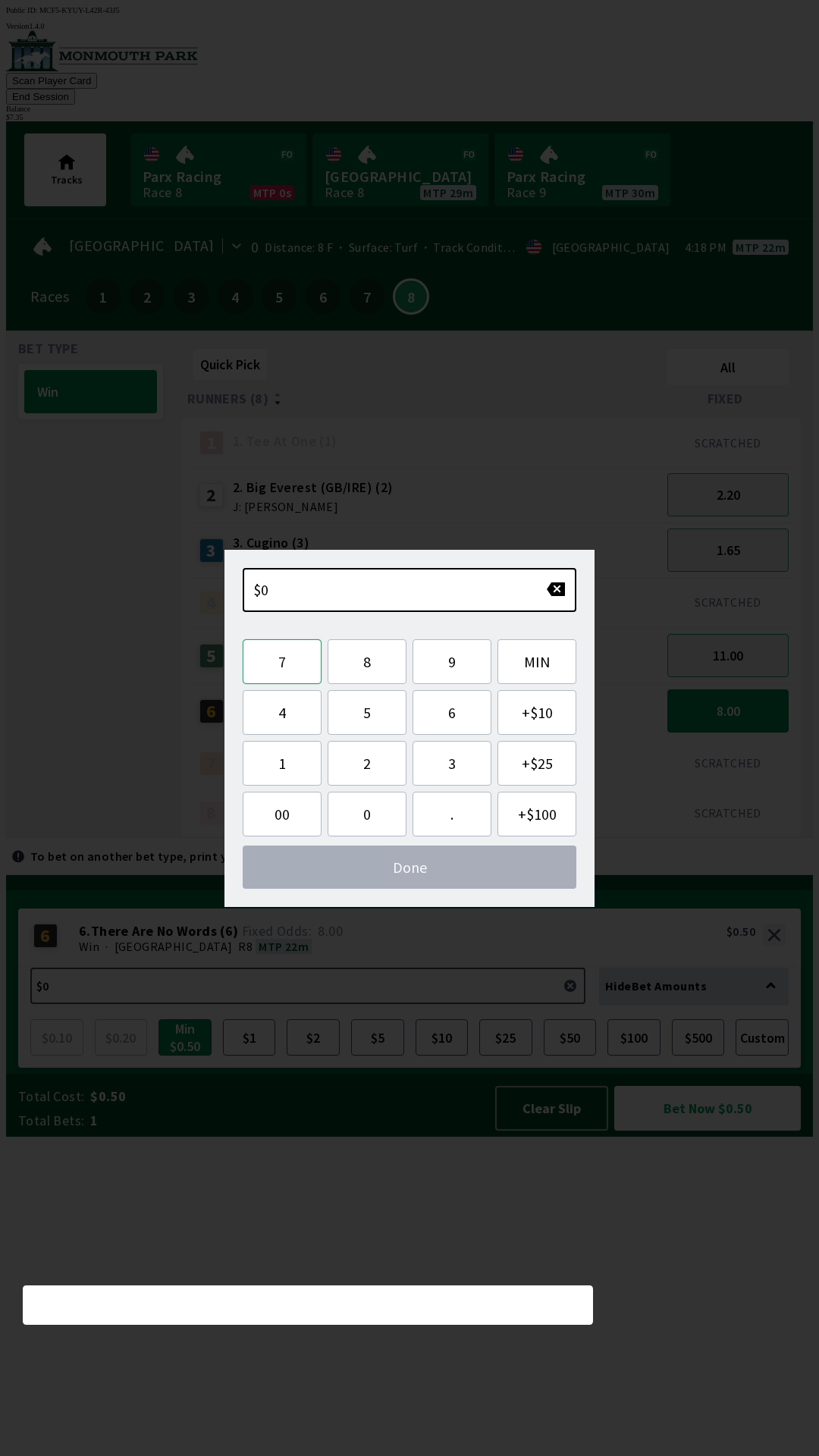
click at [295, 667] on button "7" at bounding box center [282, 662] width 79 height 45
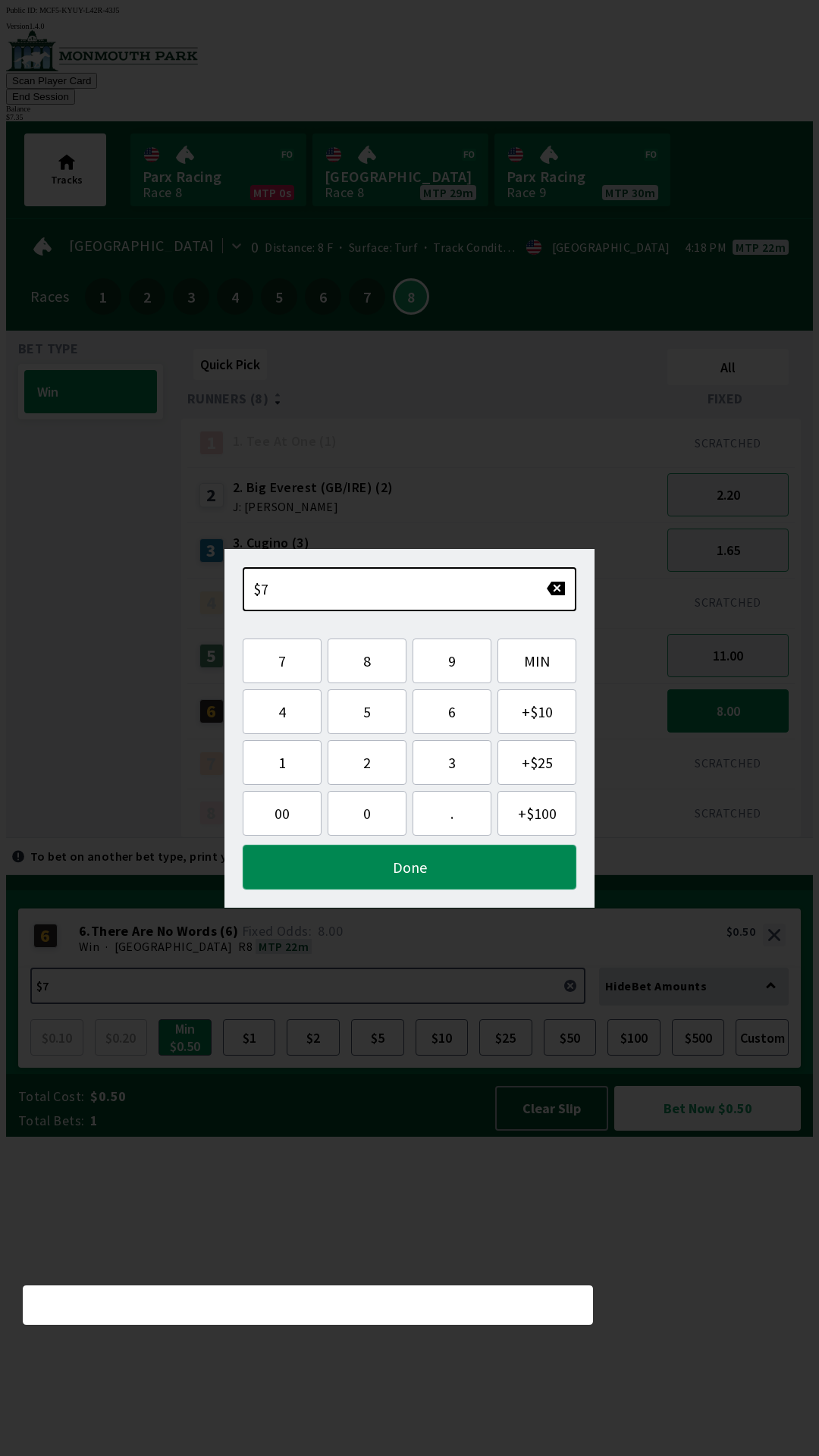
click at [414, 875] on button "Done" at bounding box center [409, 867] width 334 height 45
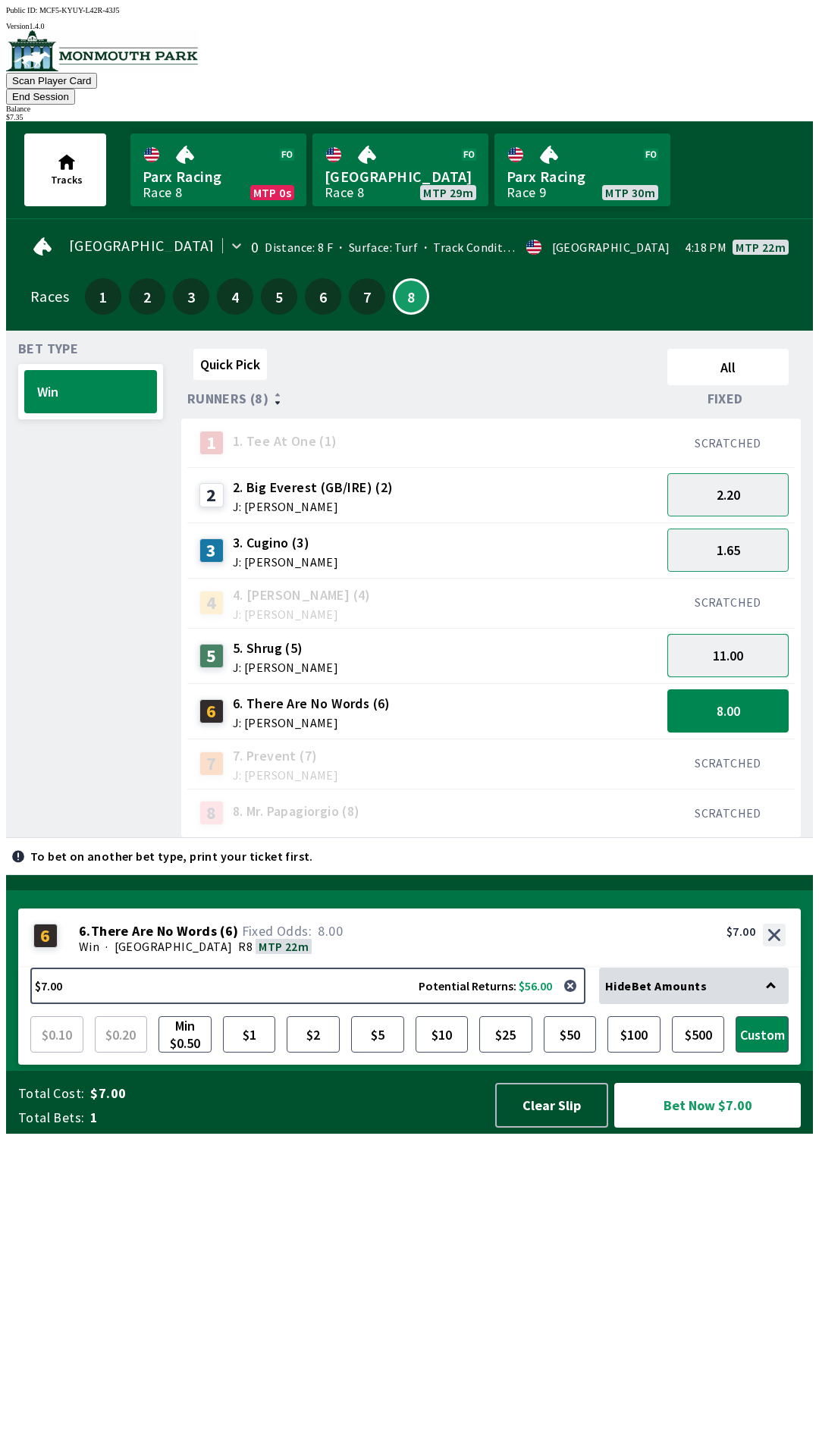
click at [714, 634] on button "11.00" at bounding box center [728, 655] width 122 height 44
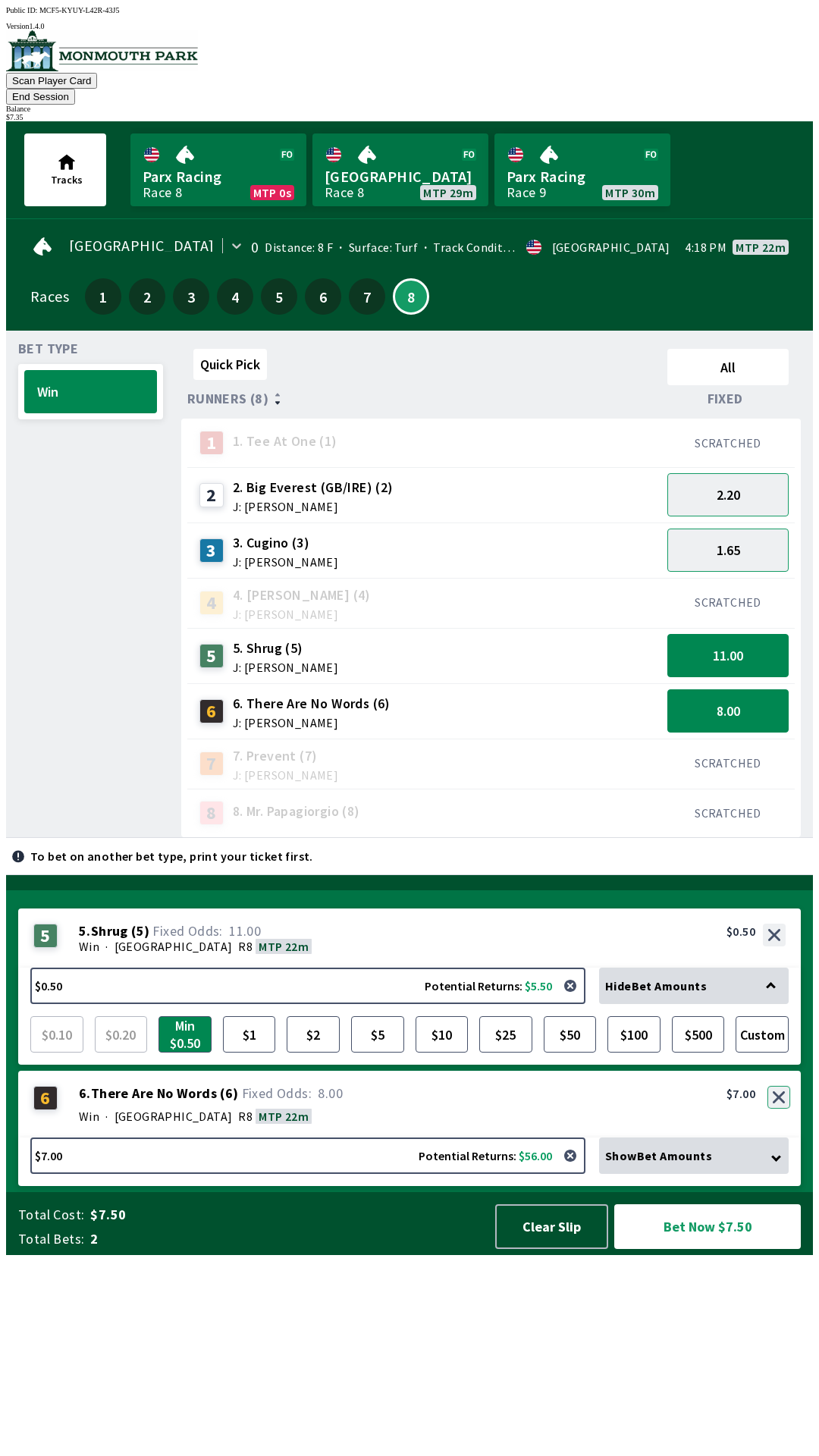
click at [785, 1108] on button "button" at bounding box center [779, 1096] width 22 height 22
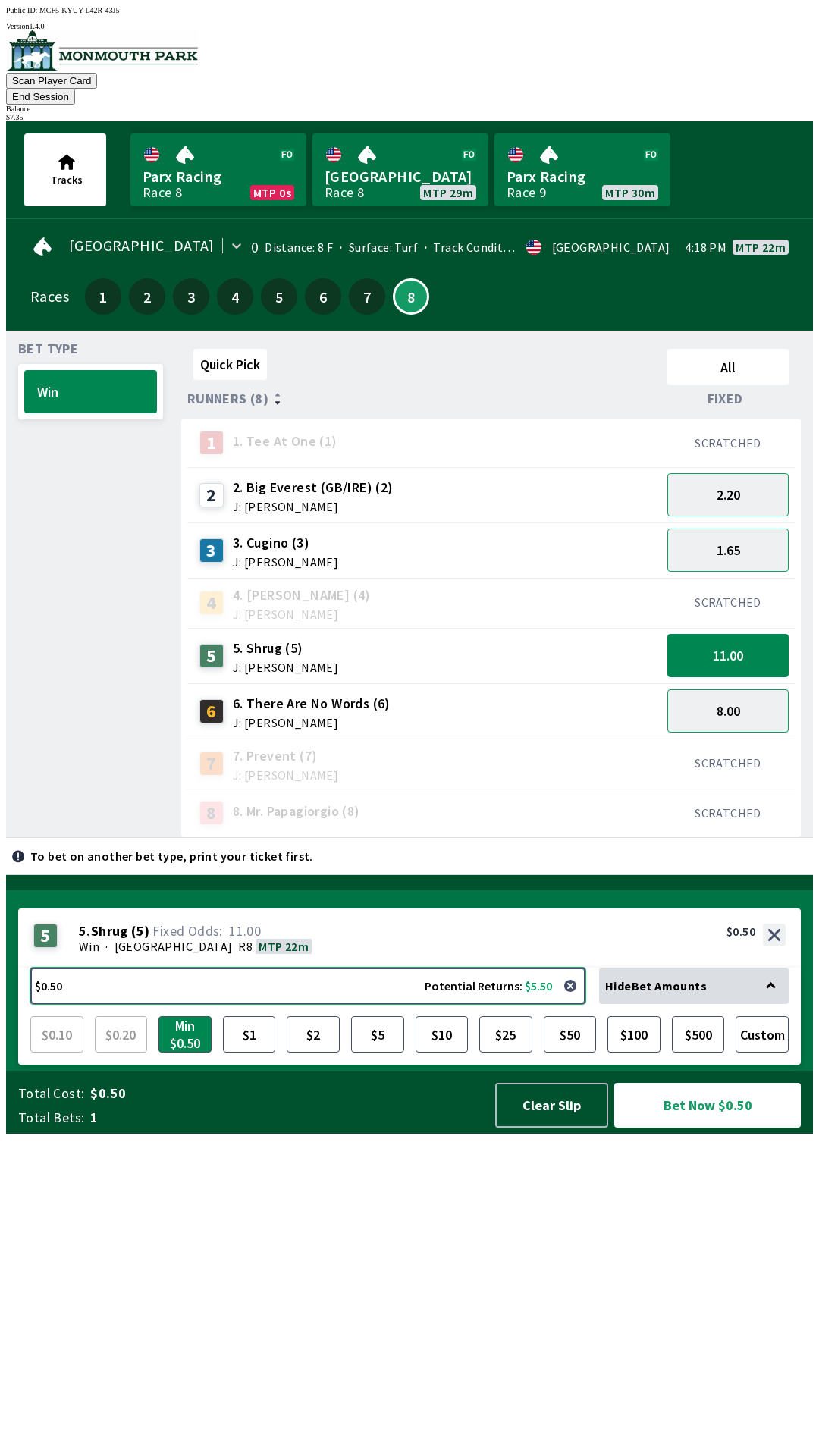
click at [332, 1003] on button "$0.50 Potential Returns: $5.50" at bounding box center [308, 985] width 555 height 36
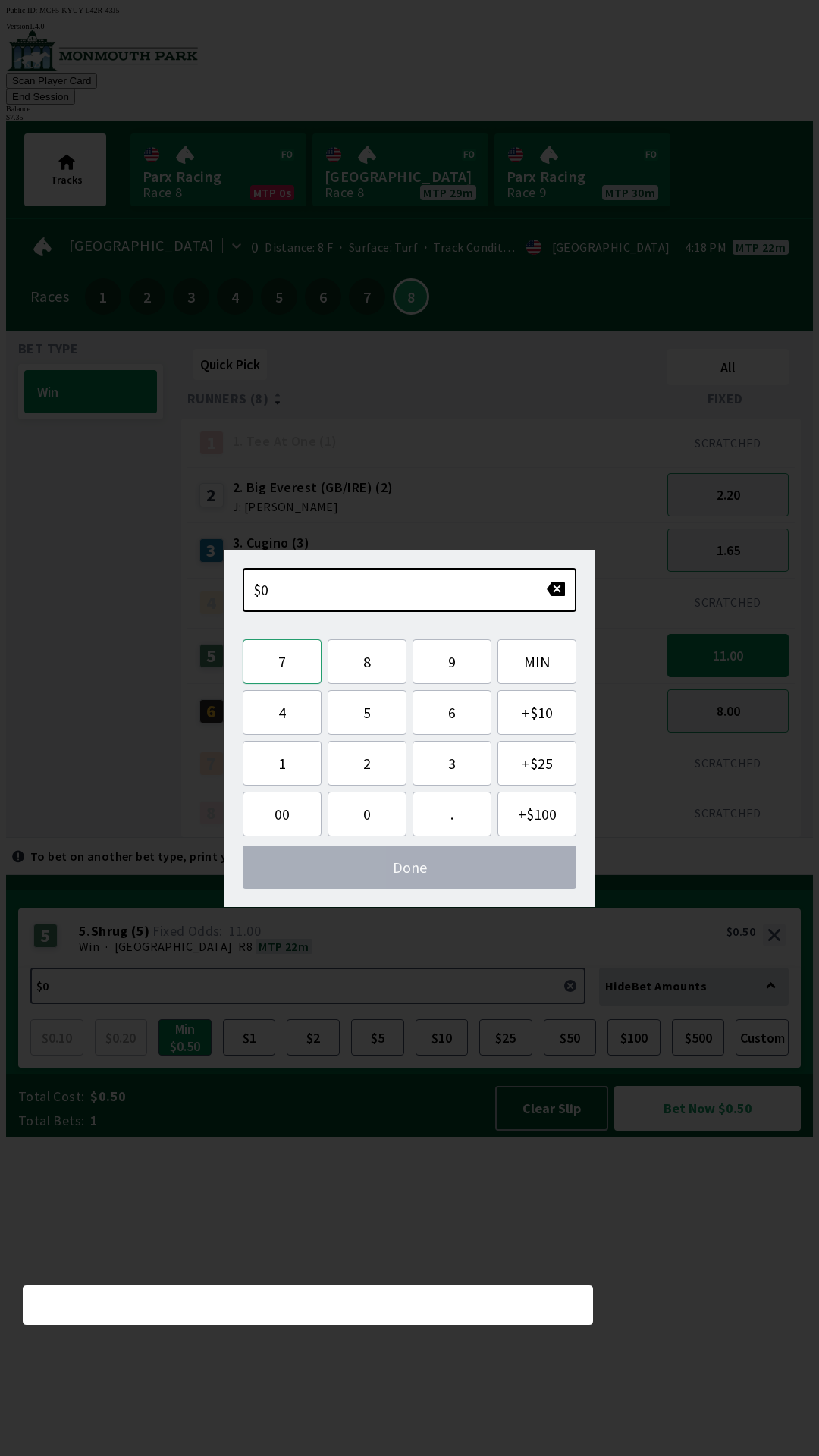
click at [295, 682] on button "7" at bounding box center [282, 662] width 79 height 45
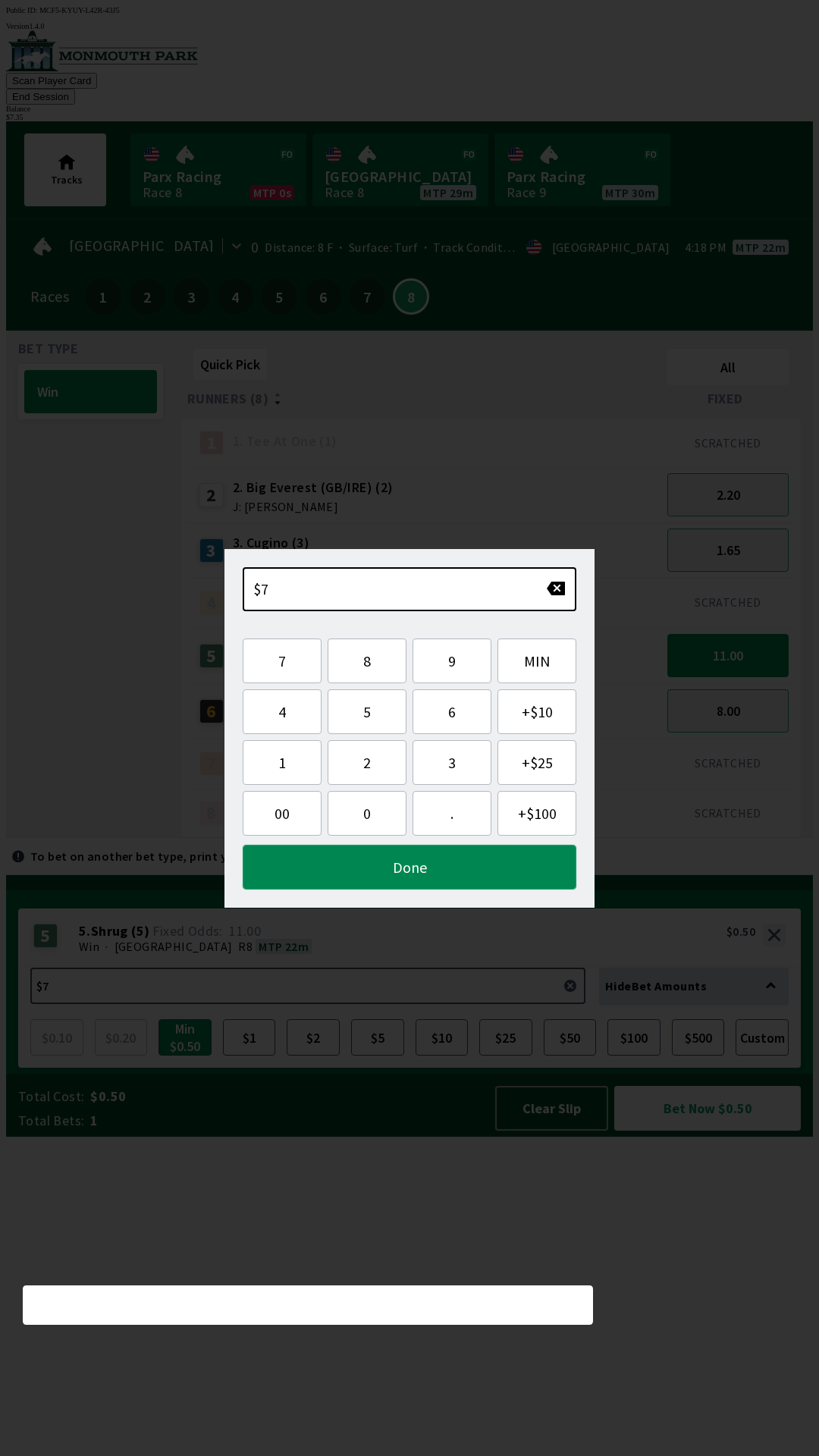
click at [363, 869] on button "Done" at bounding box center [409, 867] width 334 height 45
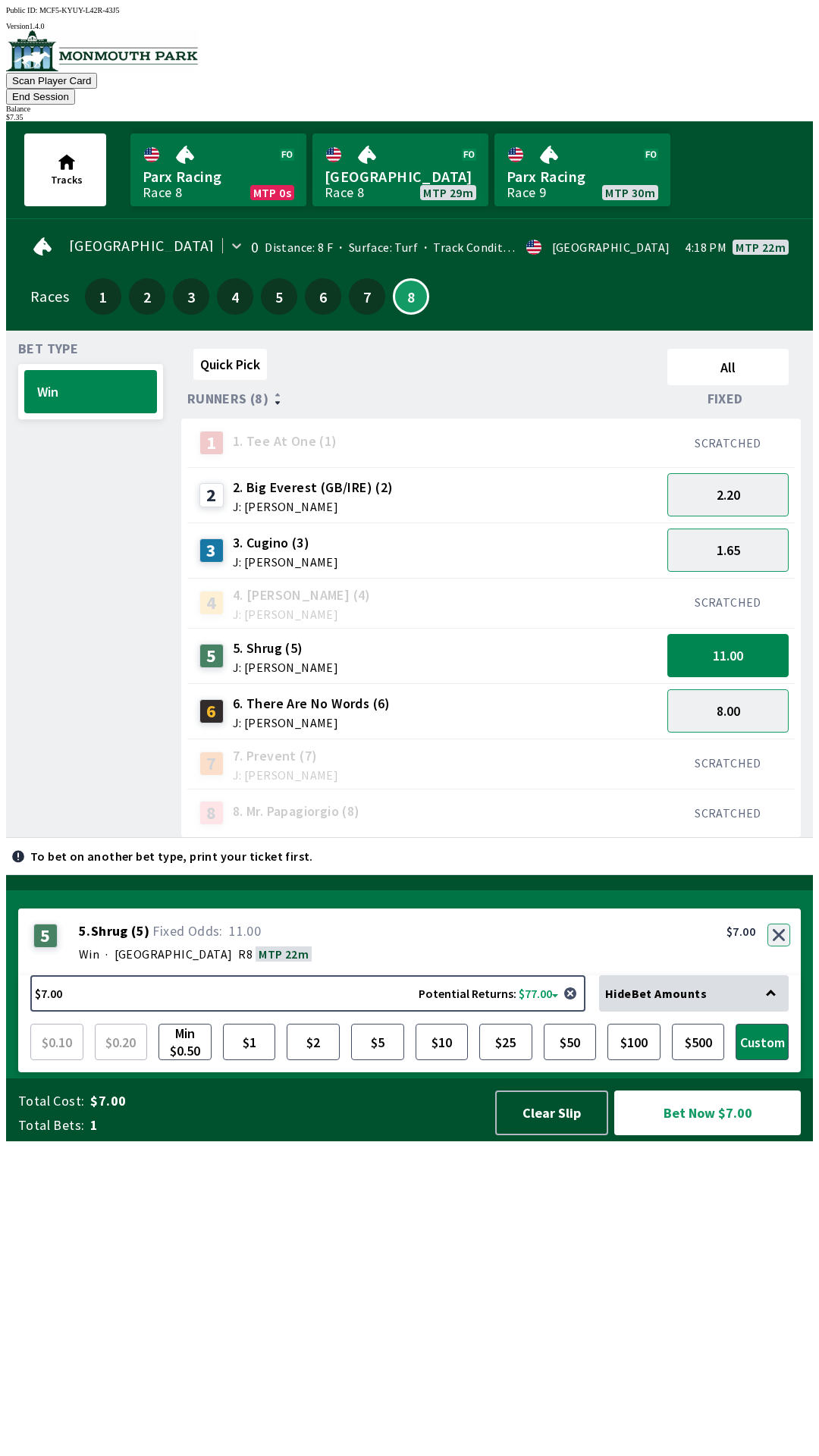
click at [779, 946] on button "button" at bounding box center [779, 935] width 22 height 22
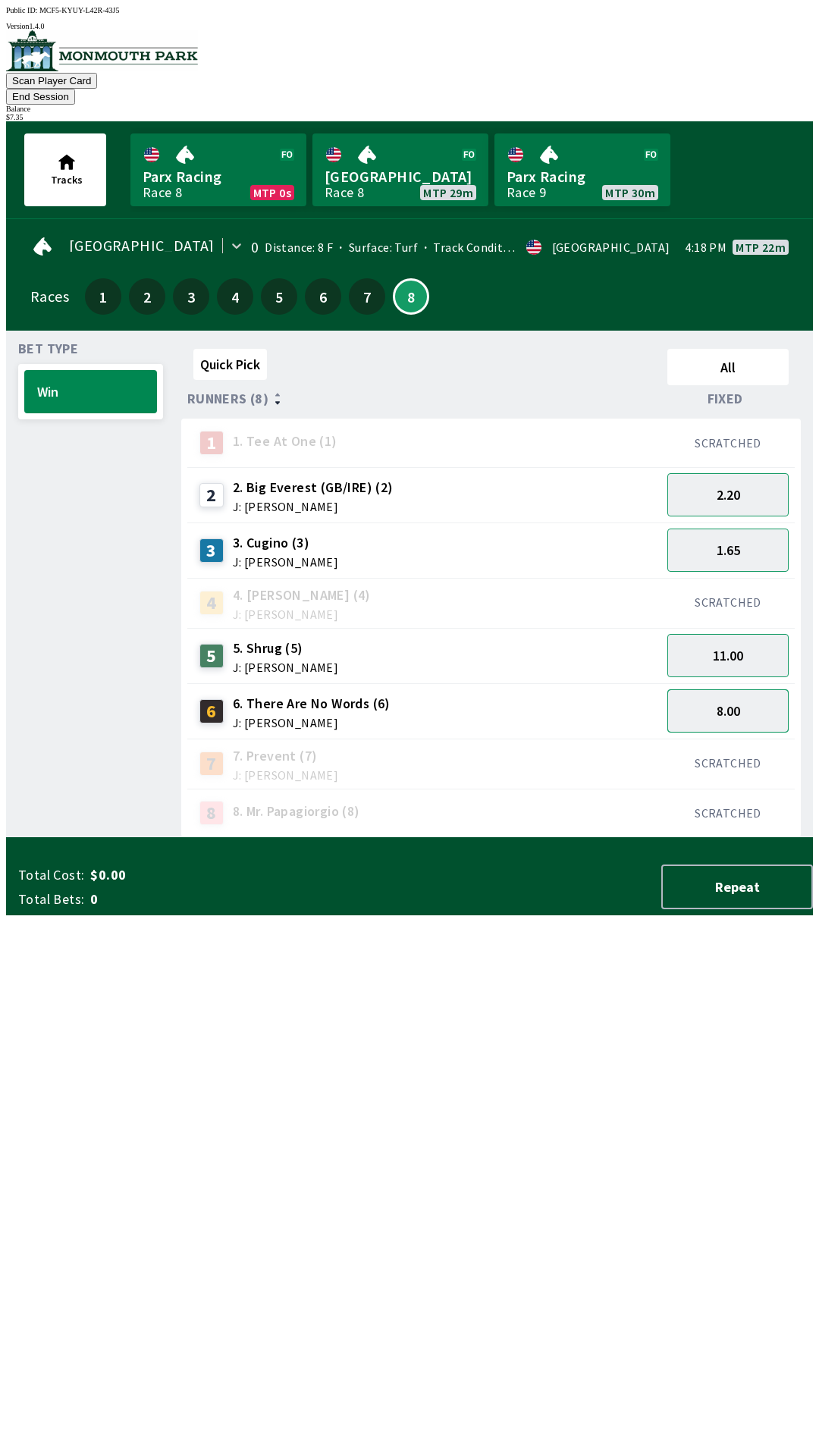
click at [731, 692] on button "8.00" at bounding box center [728, 711] width 122 height 44
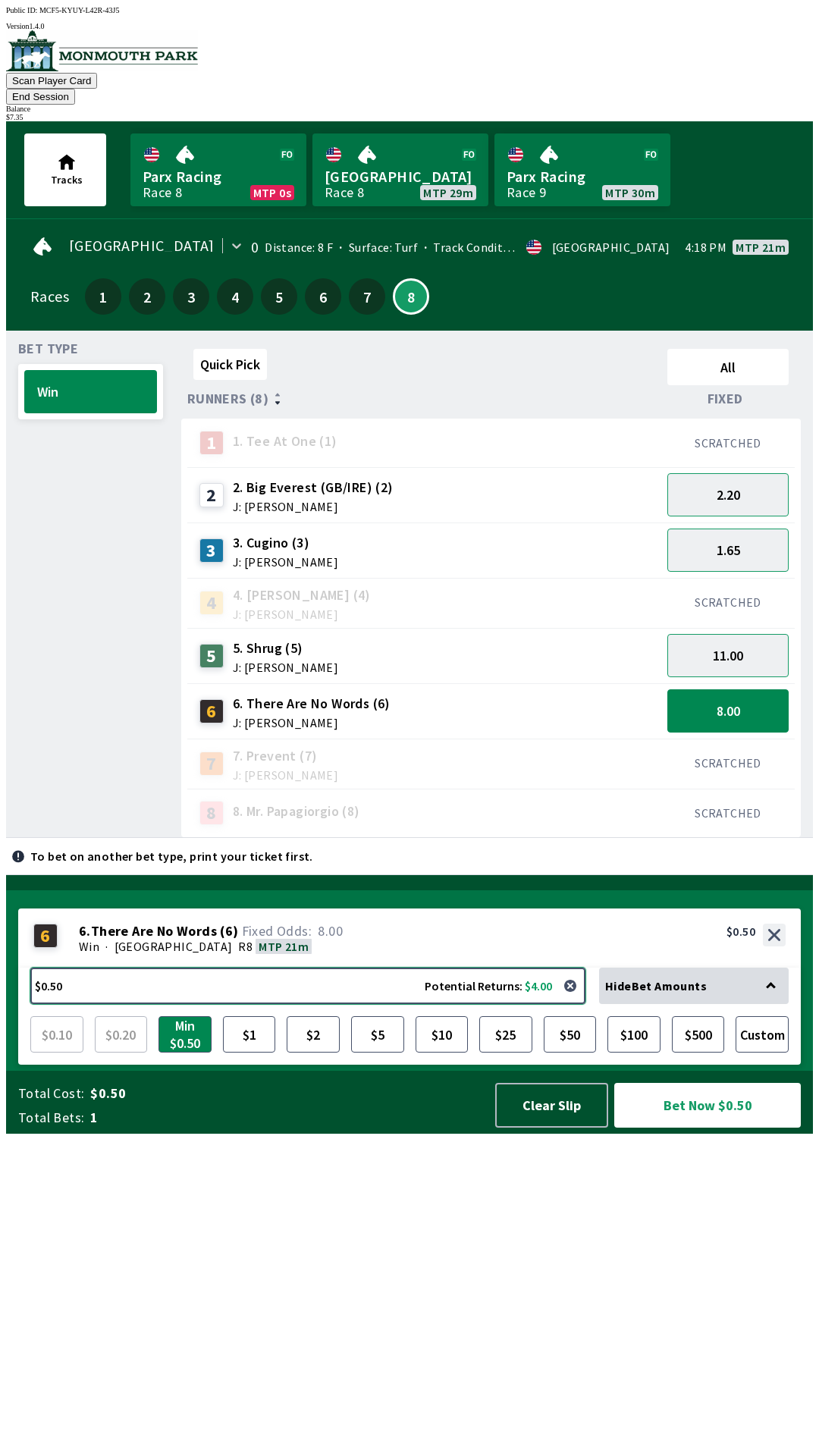
click at [183, 1003] on button "$0.50 Potential Returns: $4.00" at bounding box center [308, 985] width 555 height 36
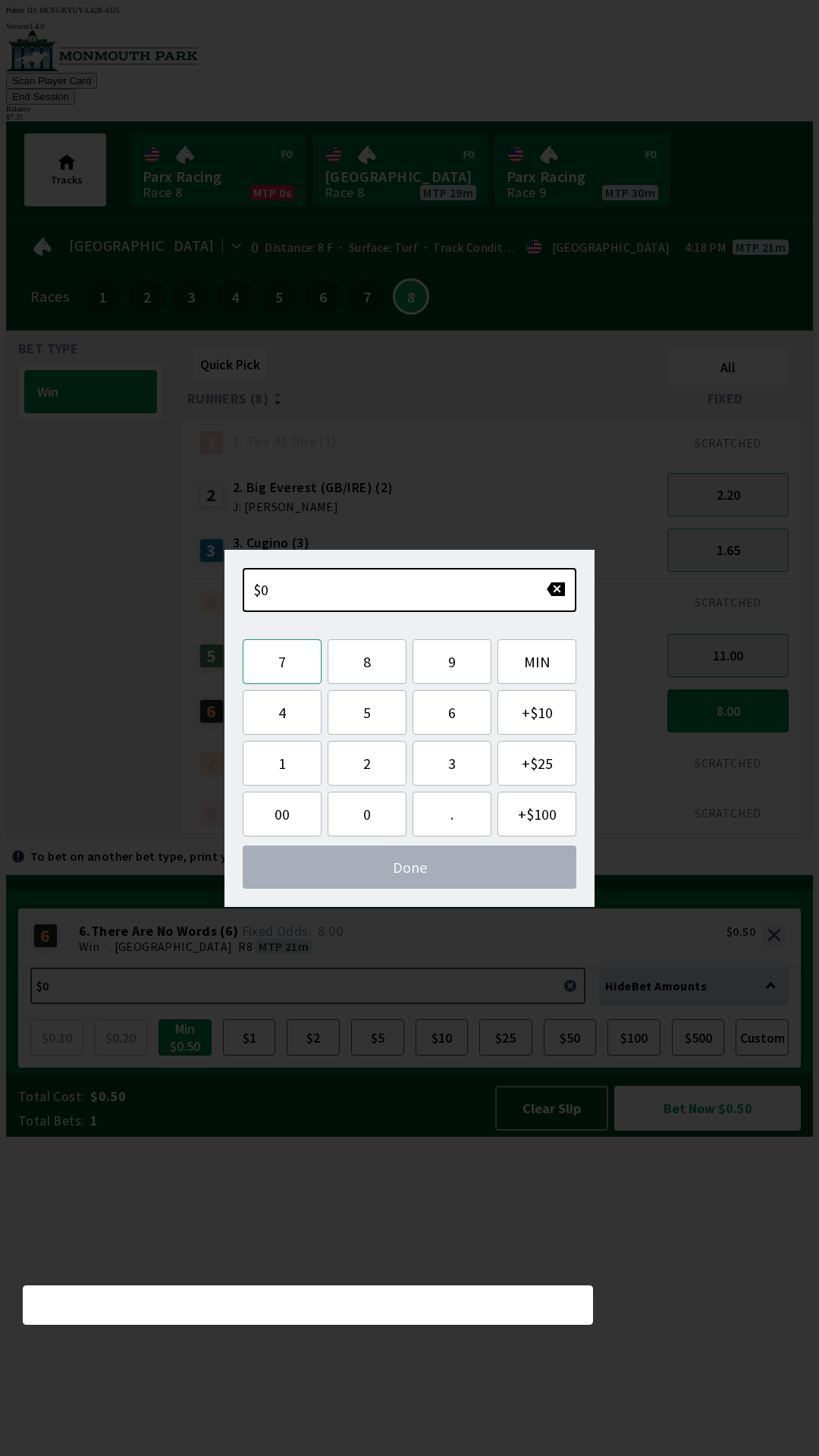
click at [286, 662] on button "7" at bounding box center [282, 662] width 79 height 45
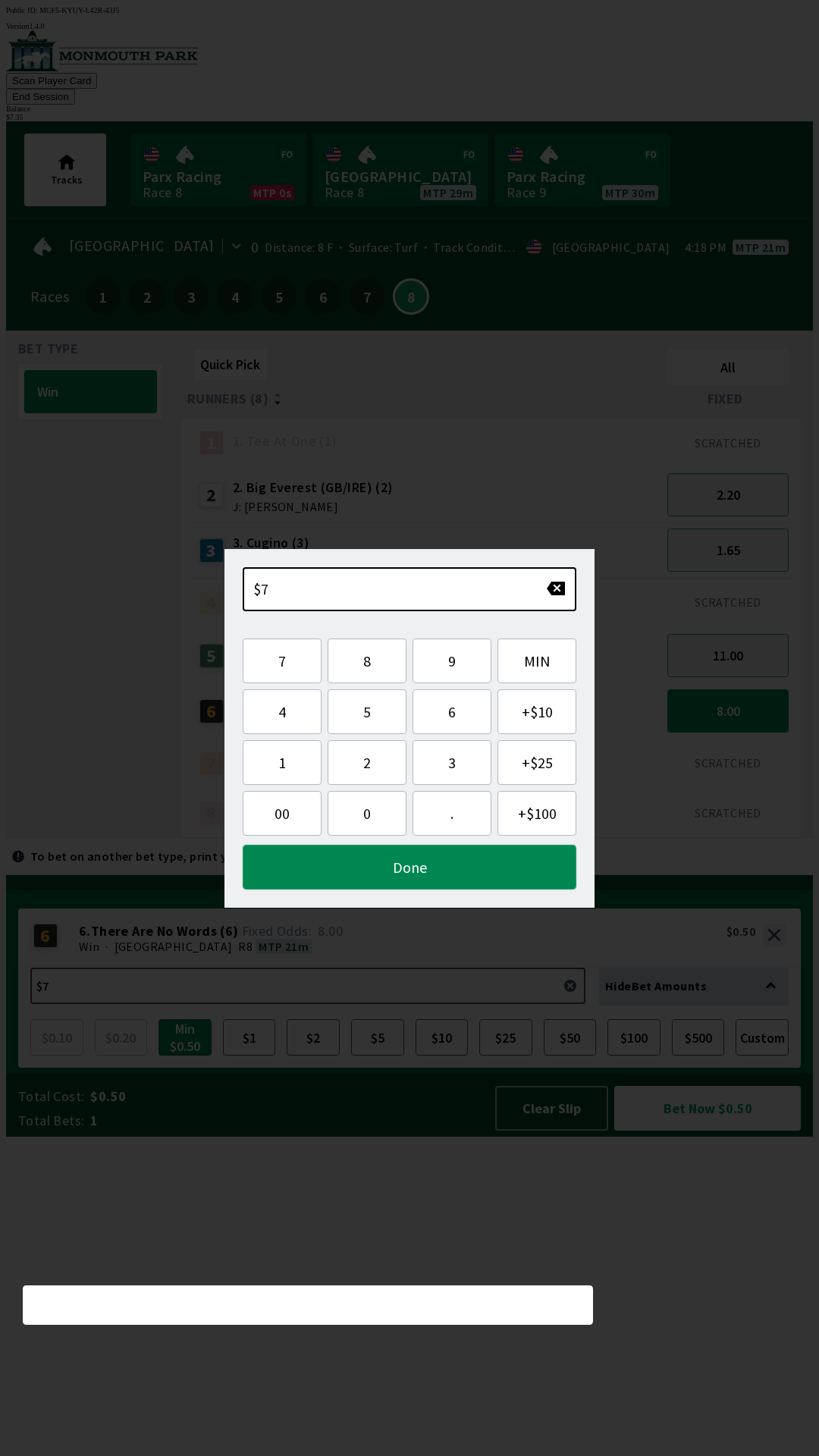
click at [403, 871] on button "Done" at bounding box center [409, 867] width 334 height 45
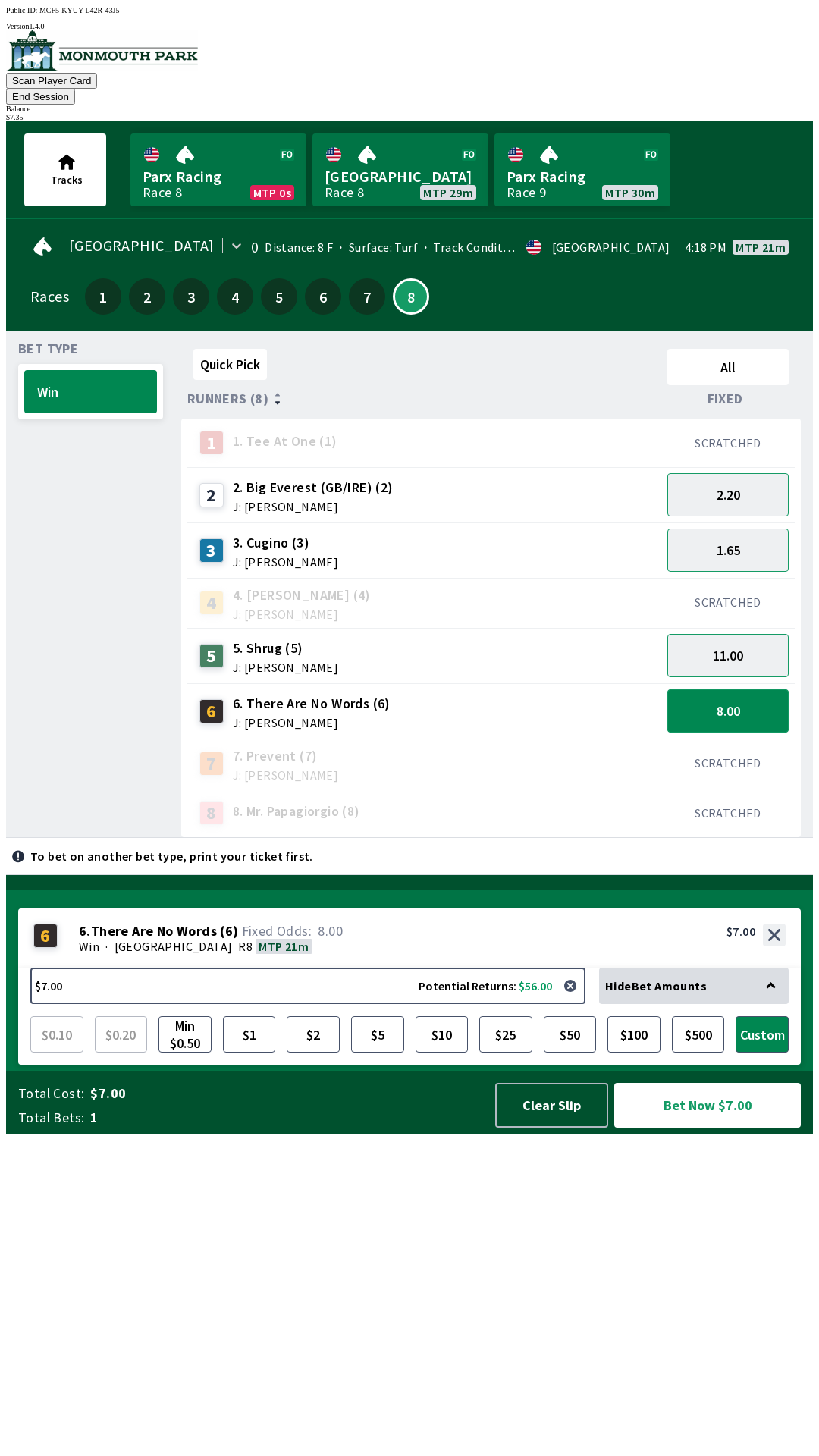
click at [736, 693] on button "8.00" at bounding box center [728, 711] width 122 height 44
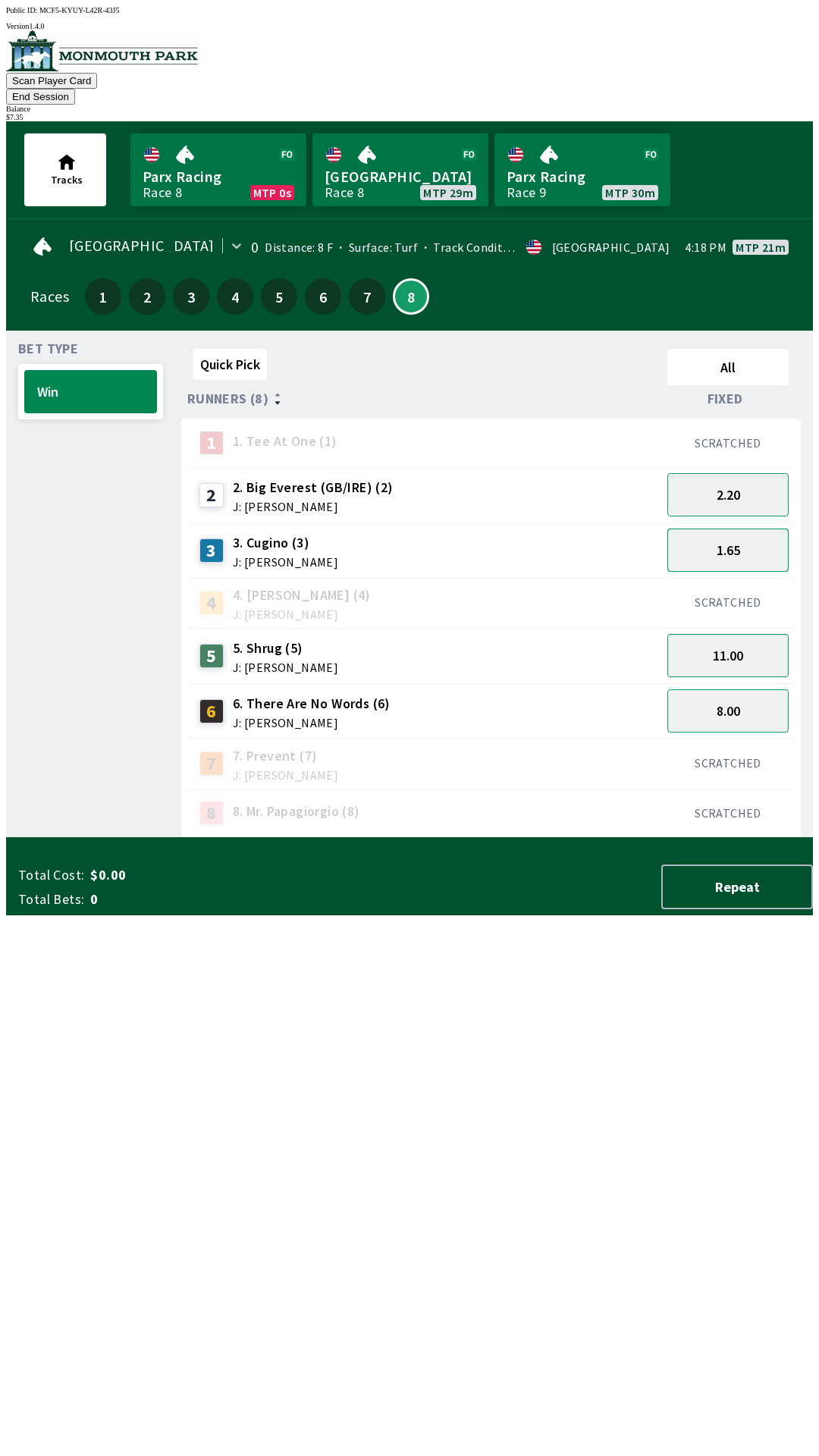
click at [745, 529] on button "1.65" at bounding box center [728, 550] width 122 height 44
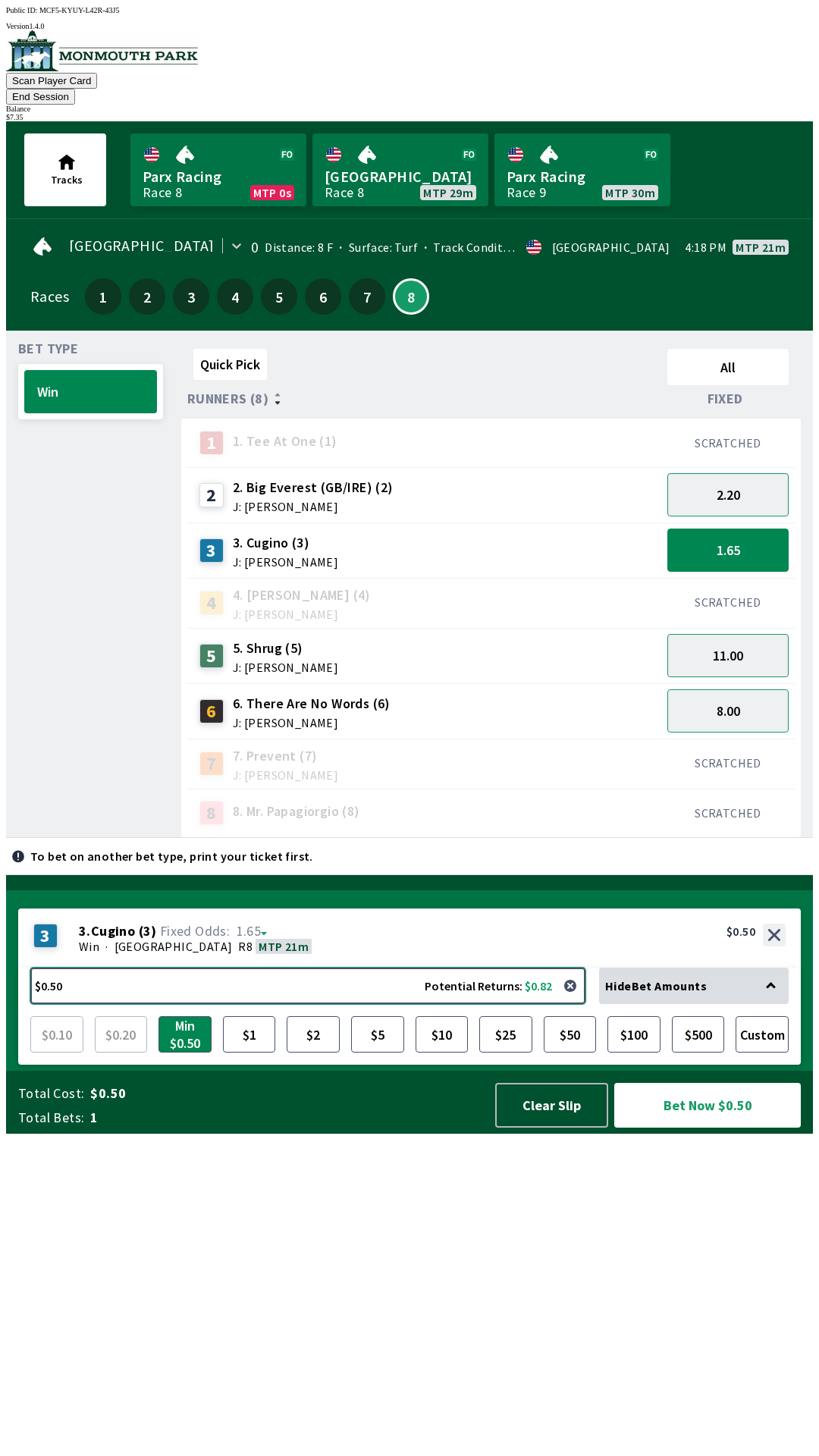
click at [258, 1003] on button "$0.50 Potential Returns: $0.82" at bounding box center [308, 985] width 555 height 36
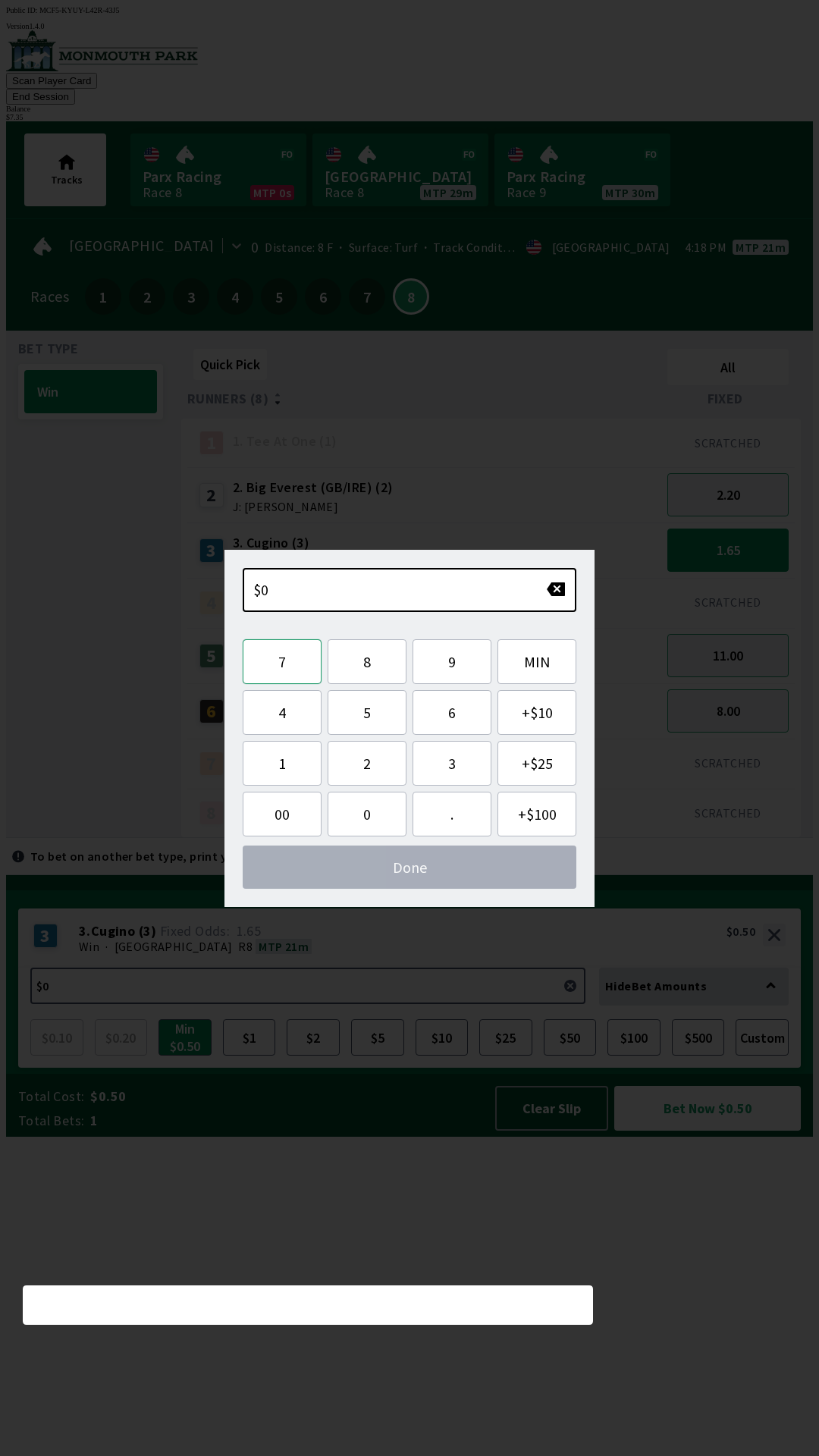
click at [289, 667] on button "7" at bounding box center [282, 662] width 79 height 45
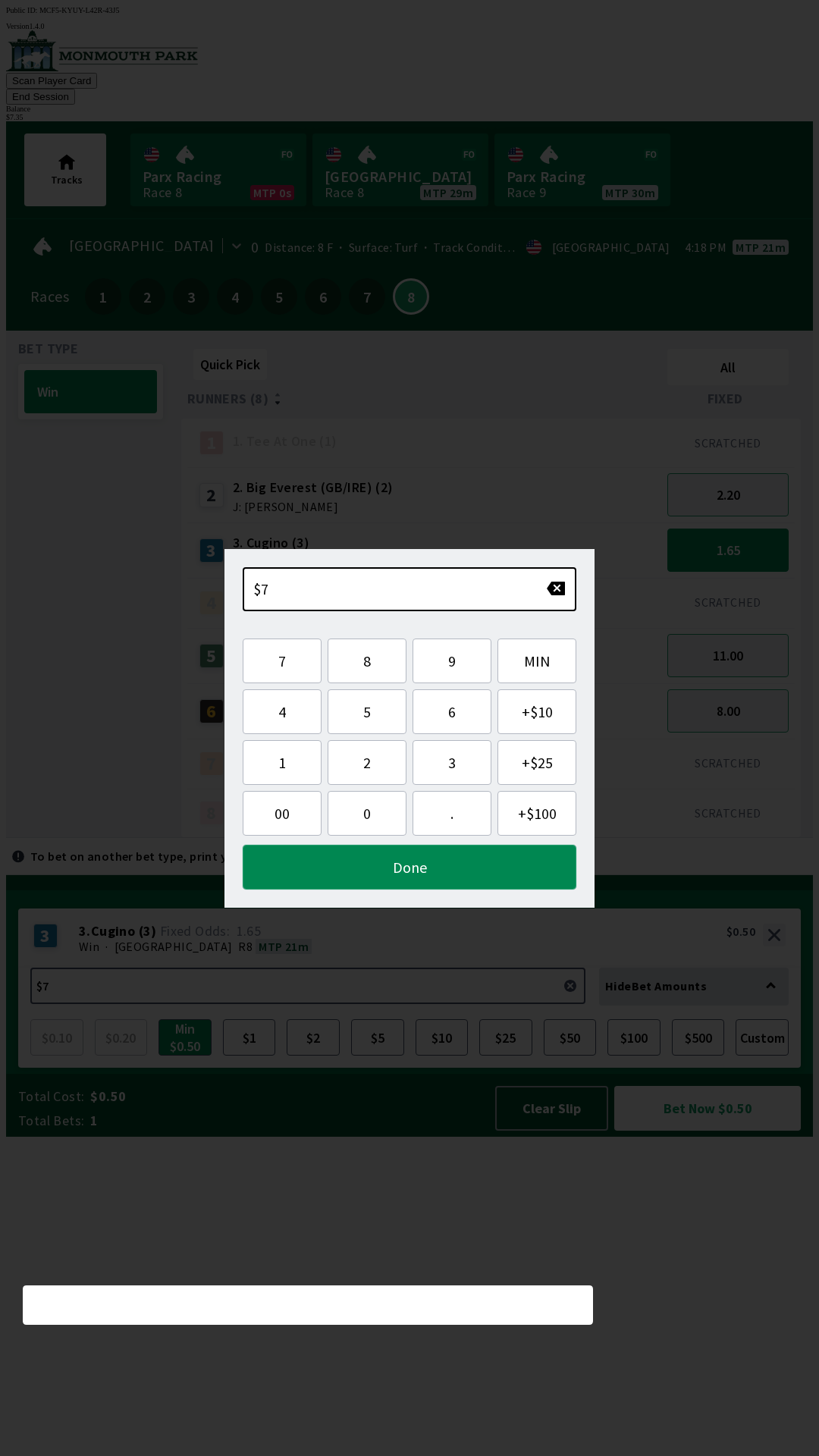
click at [371, 884] on button "Done" at bounding box center [409, 867] width 334 height 45
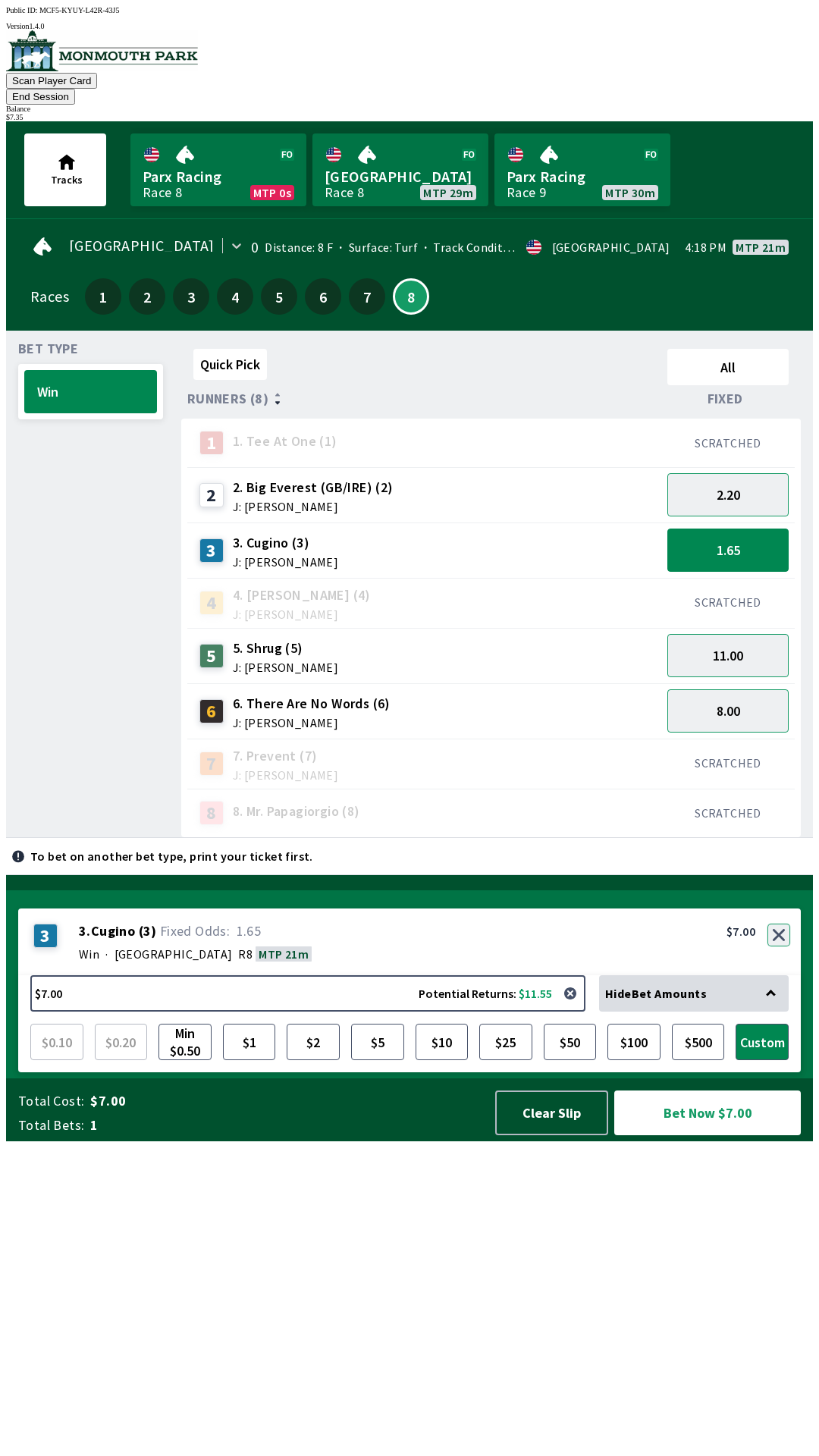
click at [779, 946] on button "button" at bounding box center [779, 935] width 22 height 22
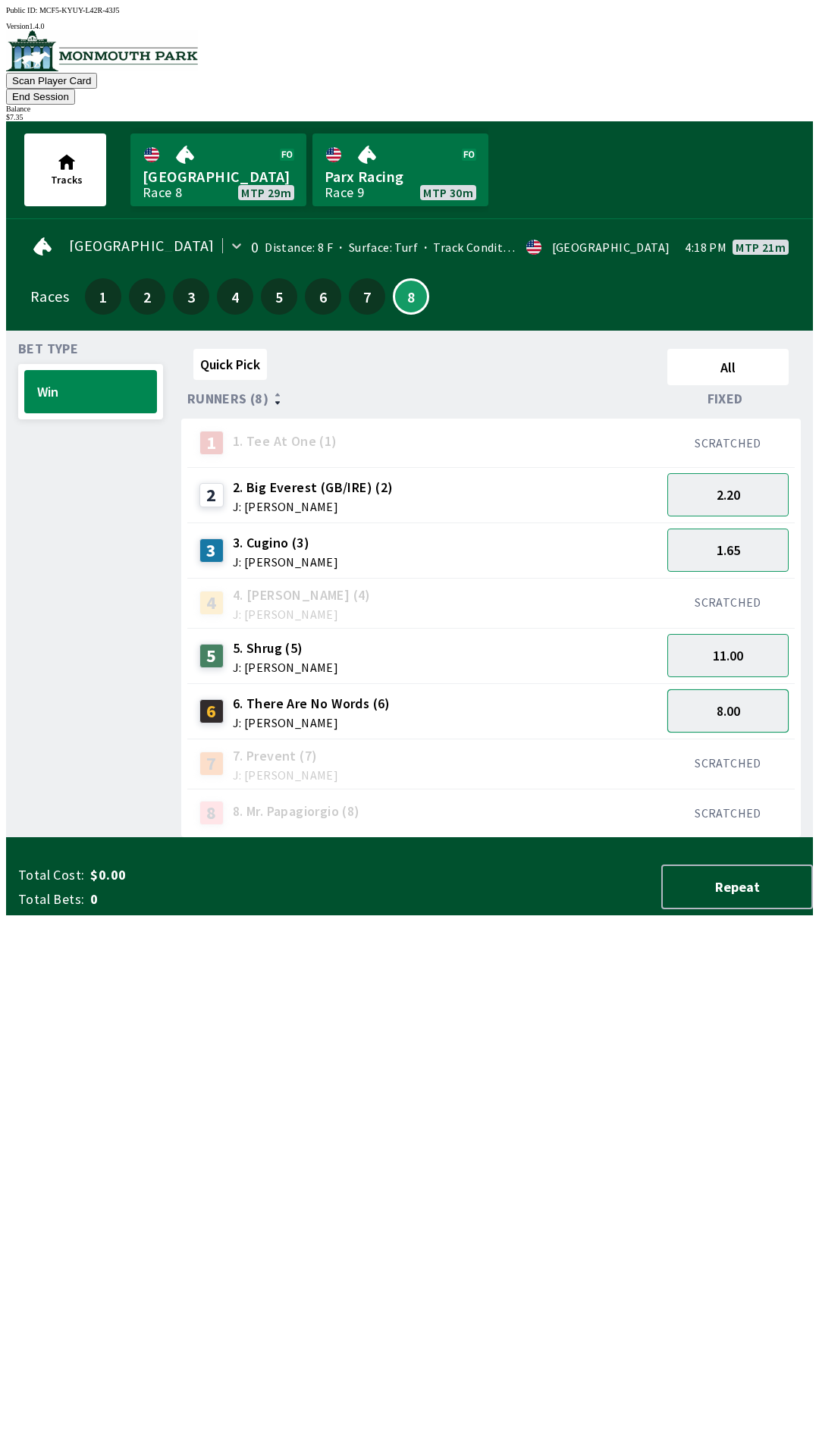
click at [751, 689] on button "8.00" at bounding box center [728, 711] width 122 height 44
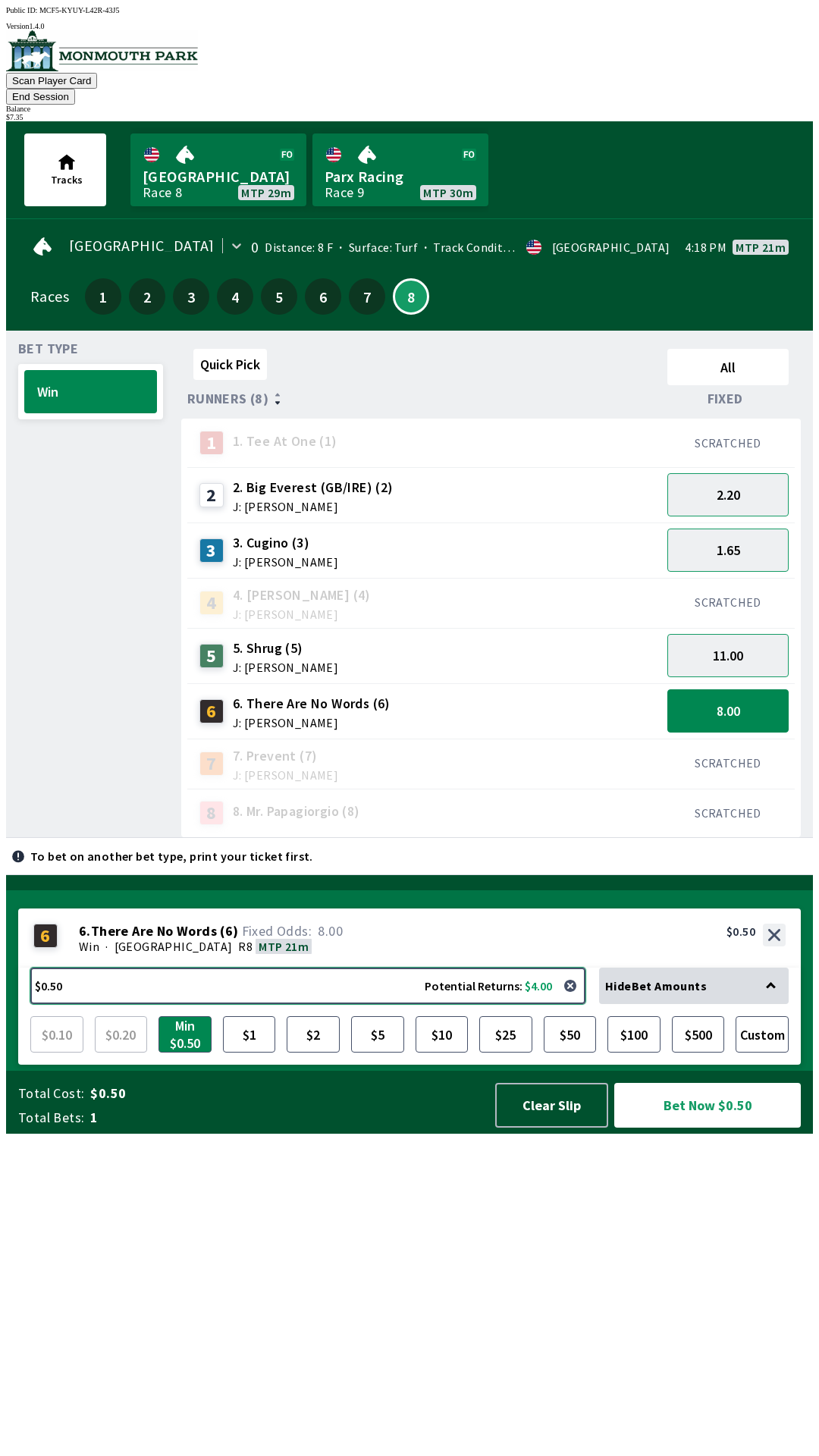
click at [342, 1003] on button "$0.50 Potential Returns: $4.00" at bounding box center [308, 985] width 555 height 36
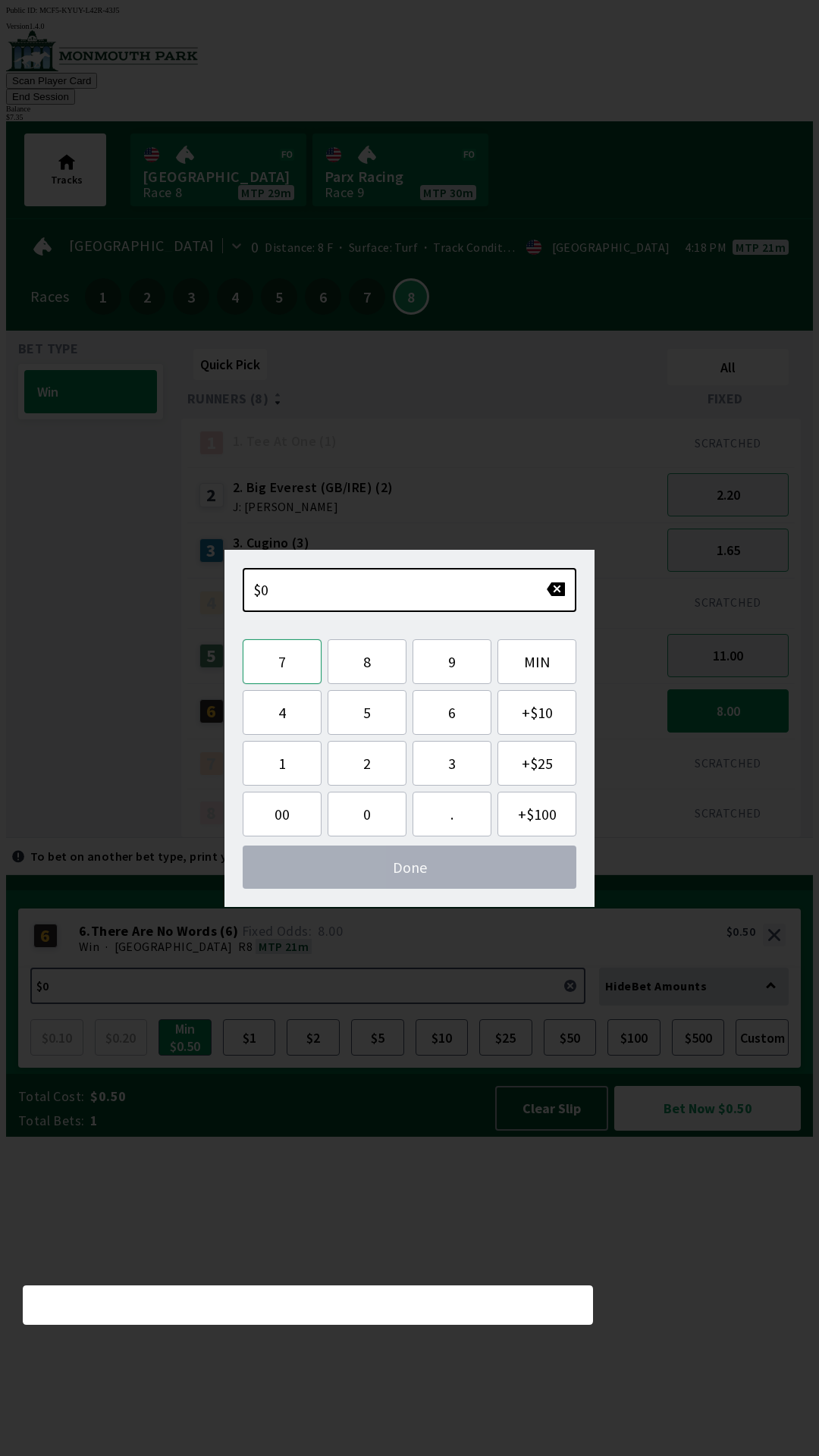
click at [290, 666] on button "7" at bounding box center [282, 662] width 79 height 45
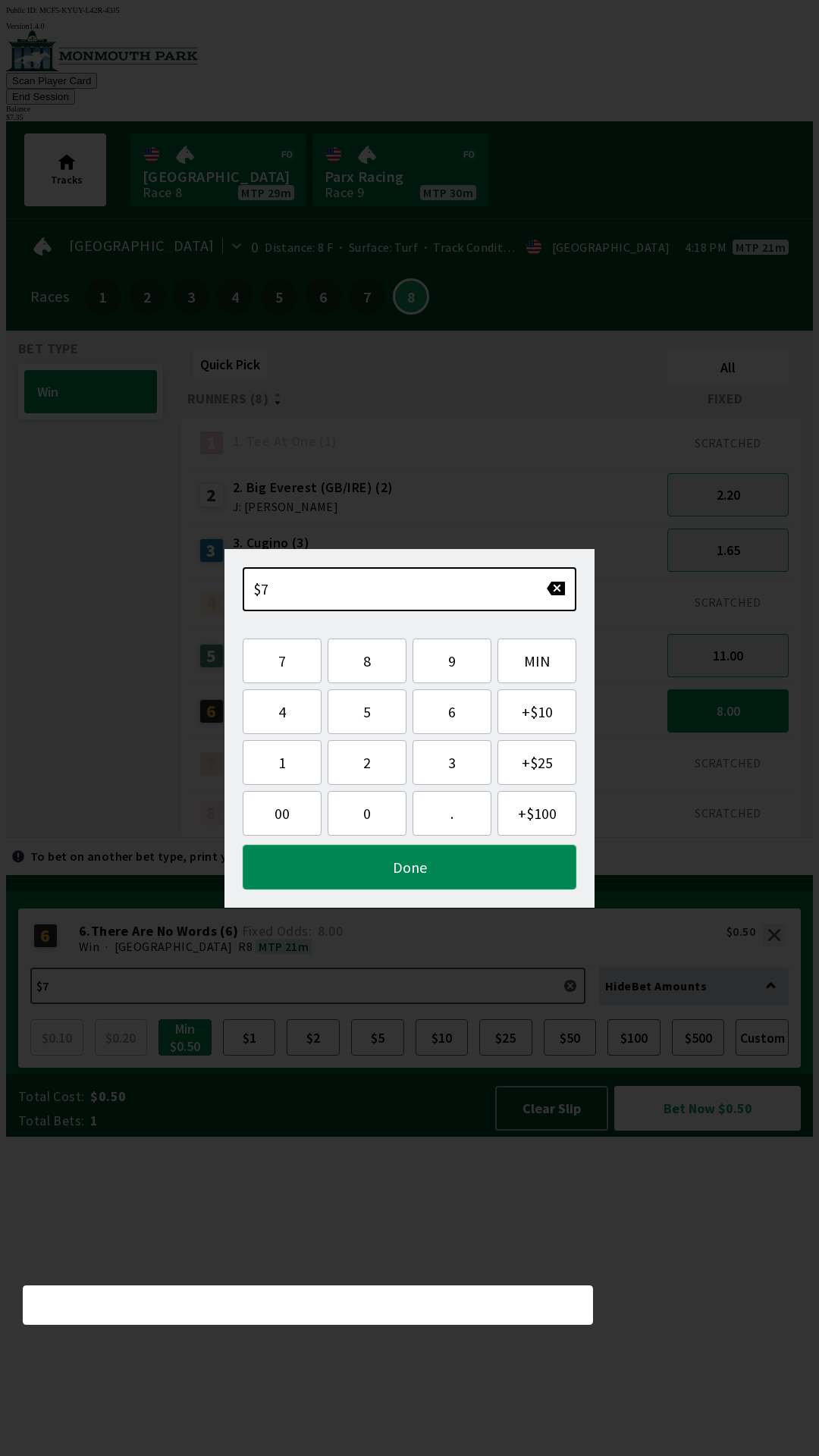
click at [364, 871] on button "Done" at bounding box center [409, 867] width 334 height 45
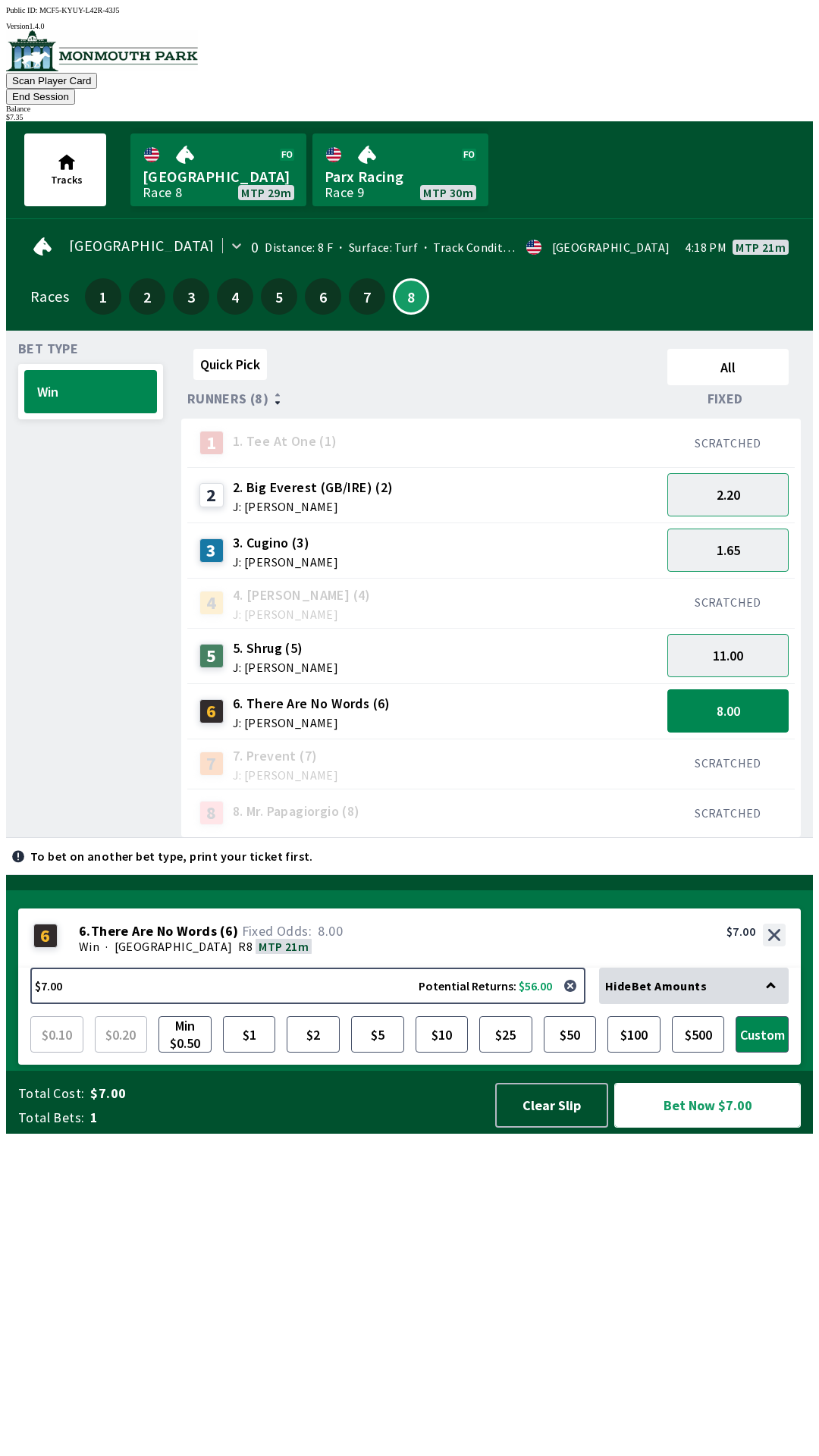
click at [690, 1127] on button "Bet Now $7.00" at bounding box center [707, 1105] width 187 height 45
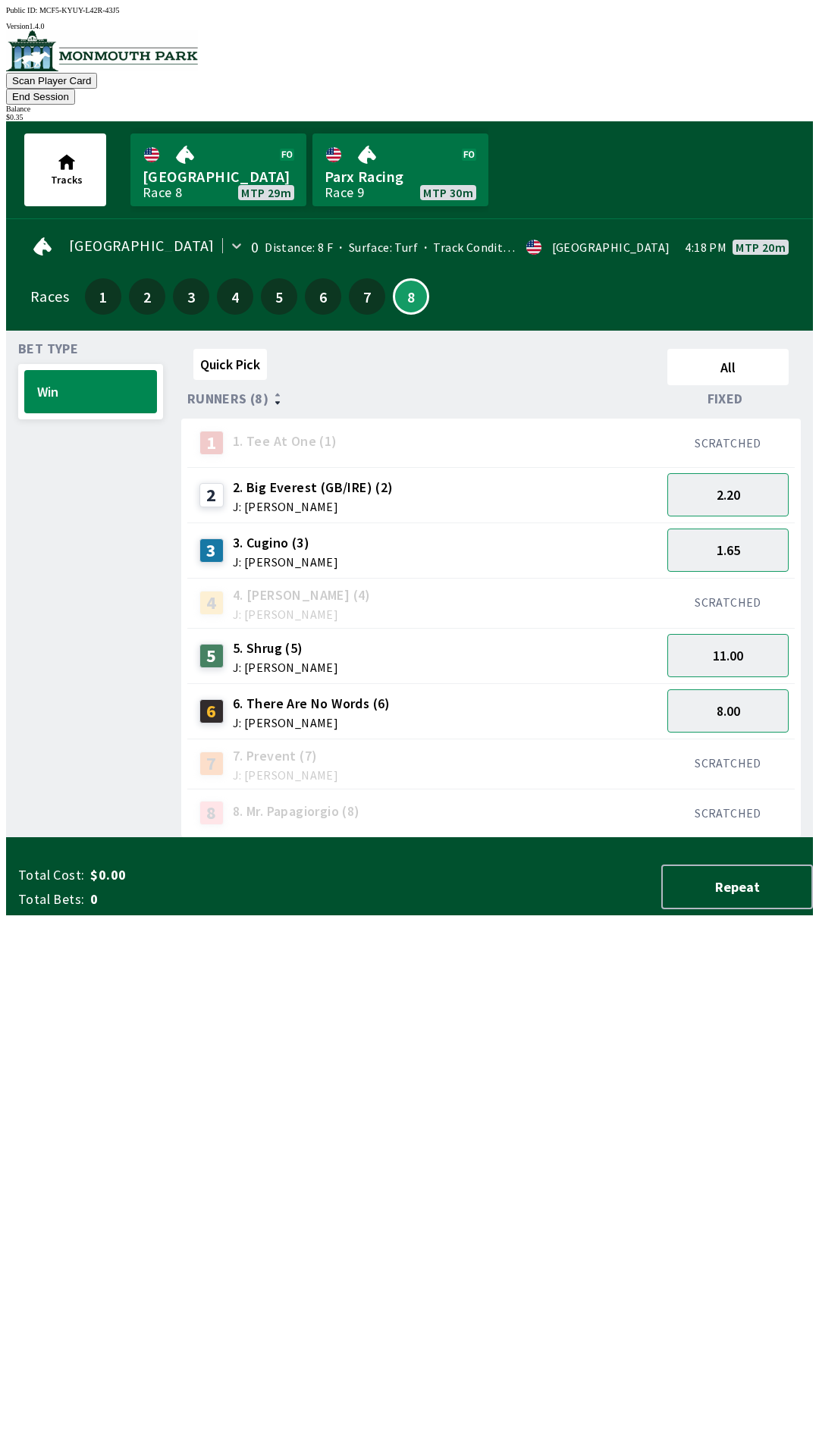
click at [564, 487] on div "2 2. Big Everest (GB/IRE) (2) J: [PERSON_NAME]" at bounding box center [424, 494] width 462 height 38
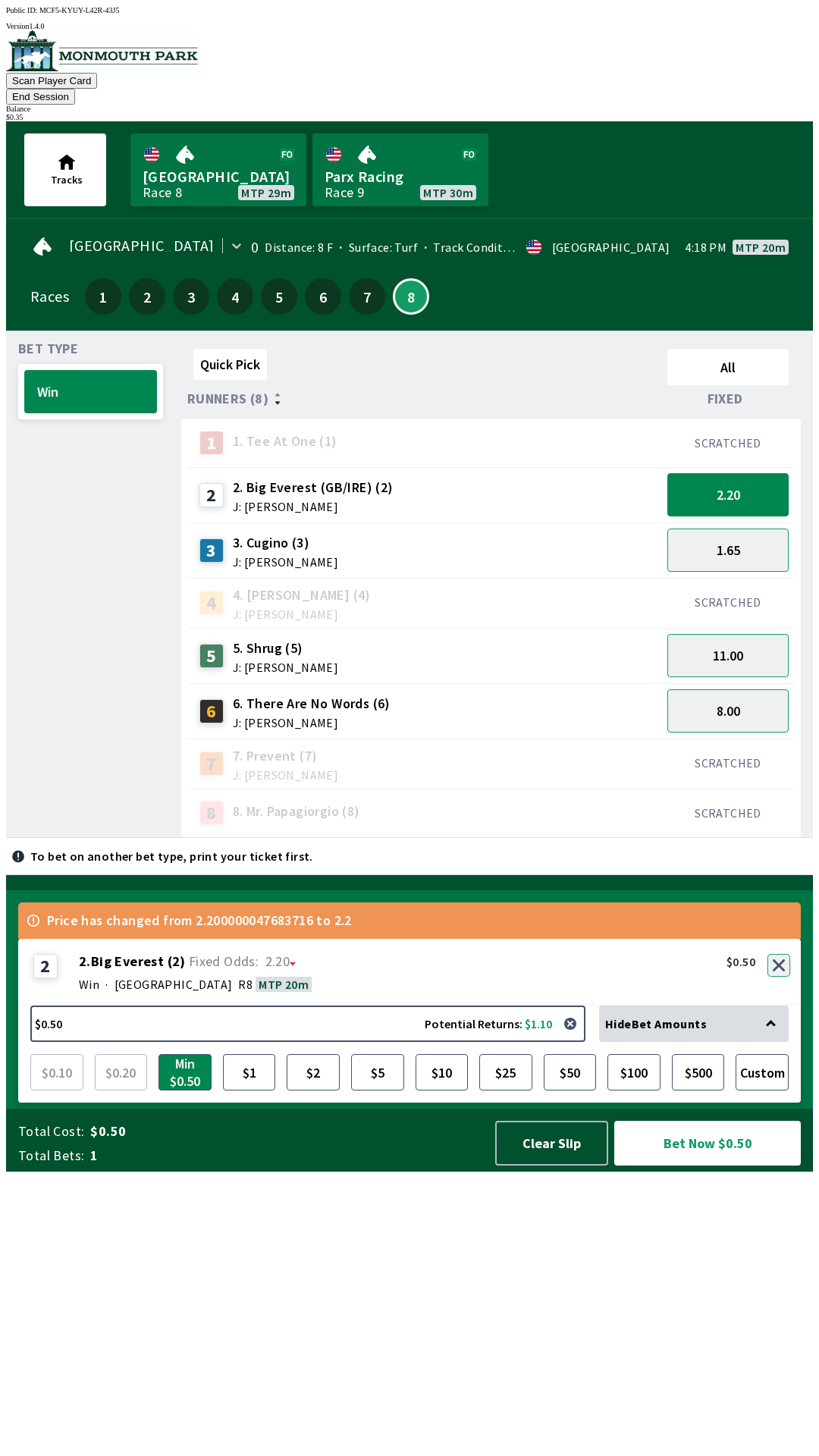
click at [782, 977] on button "button" at bounding box center [779, 964] width 22 height 22
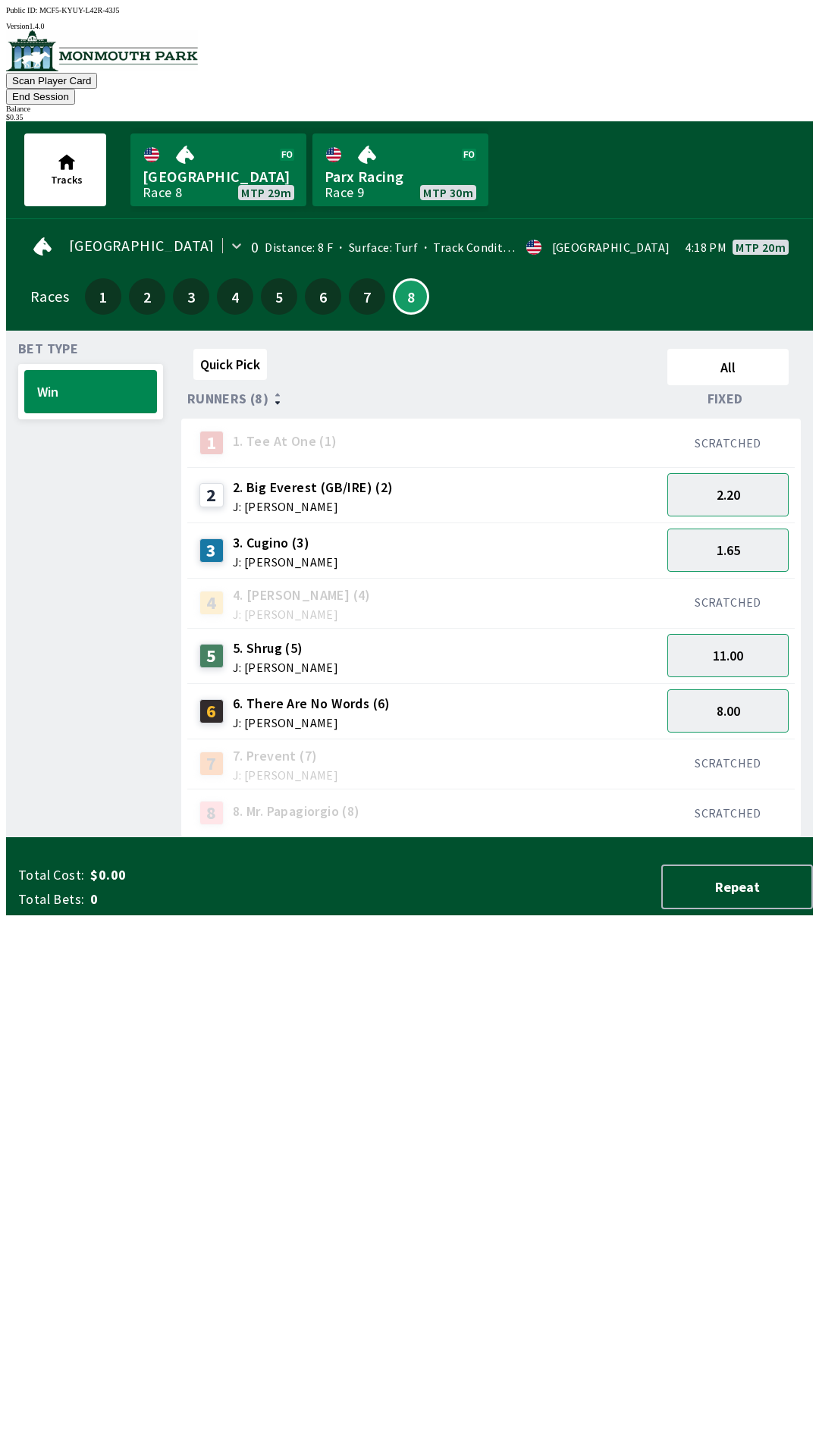
click at [75, 88] on button "End Session" at bounding box center [41, 96] width 69 height 16
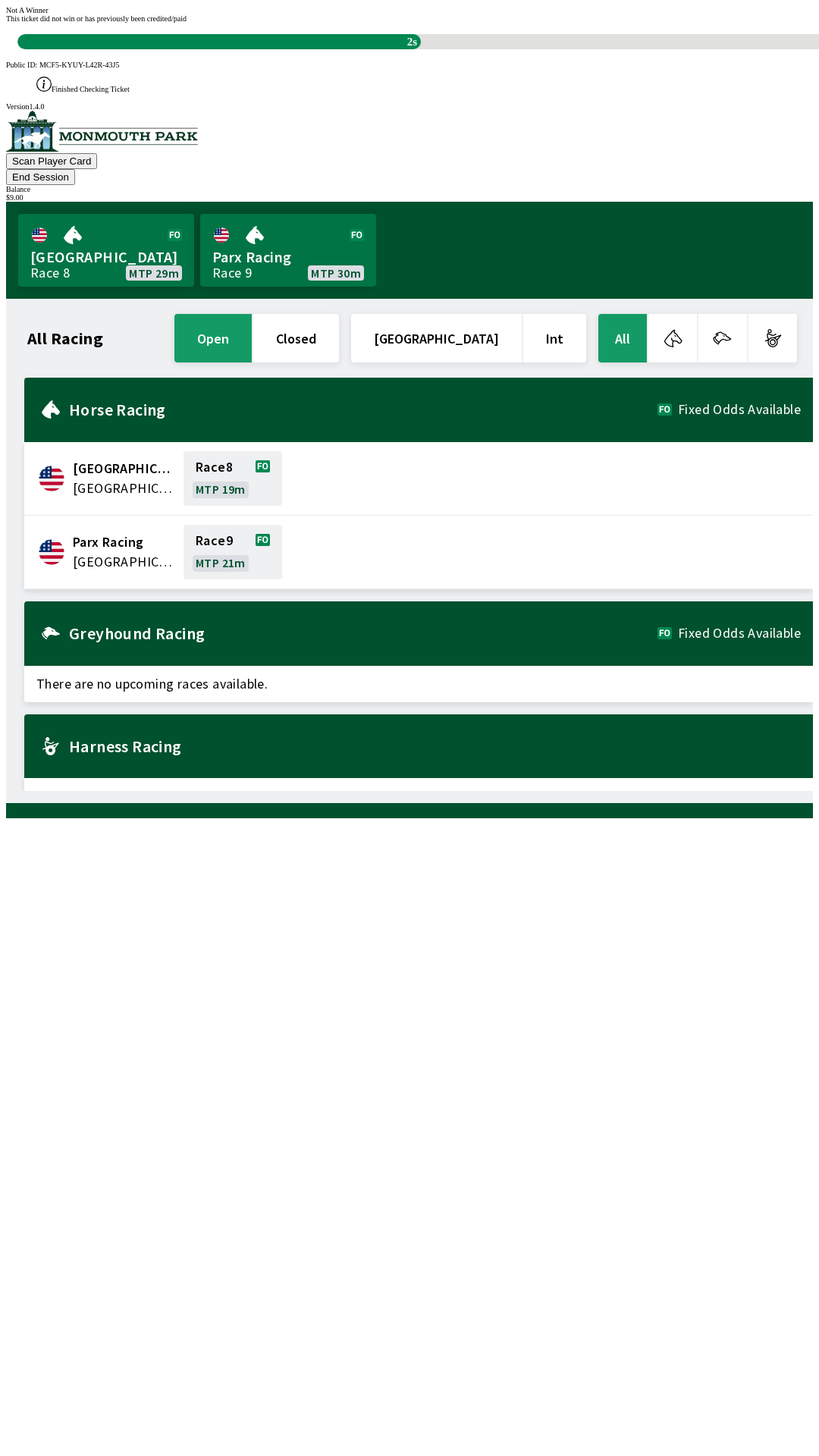
click at [361, 791] on div "All Racing open closed [GEOGRAPHIC_DATA] Int All [GEOGRAPHIC_DATA] [GEOGRAPHIC_…" at bounding box center [416, 551] width 795 height 479
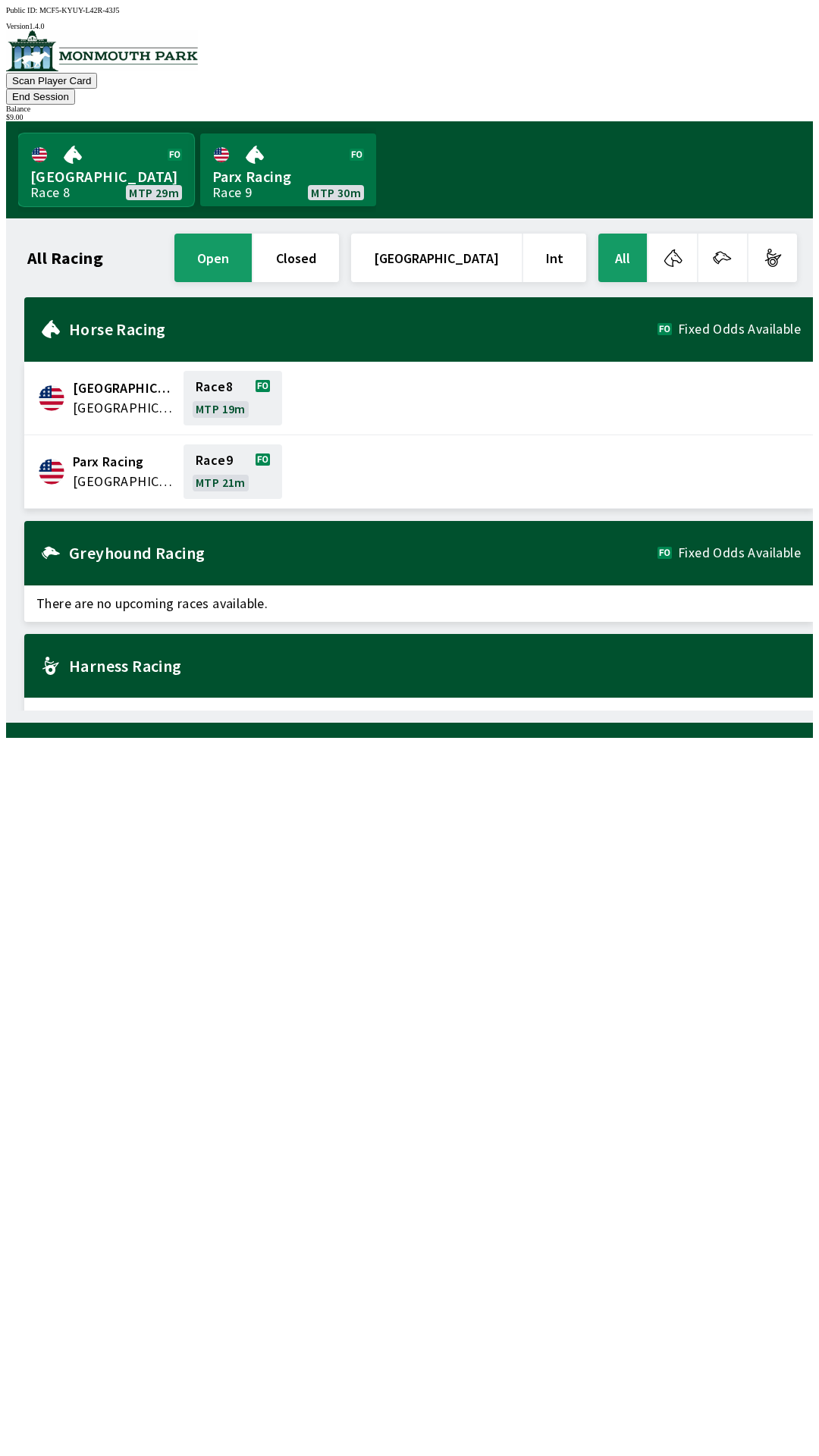
click at [80, 166] on link "[GEOGRAPHIC_DATA] Race 8 MTP 29m" at bounding box center [106, 170] width 176 height 72
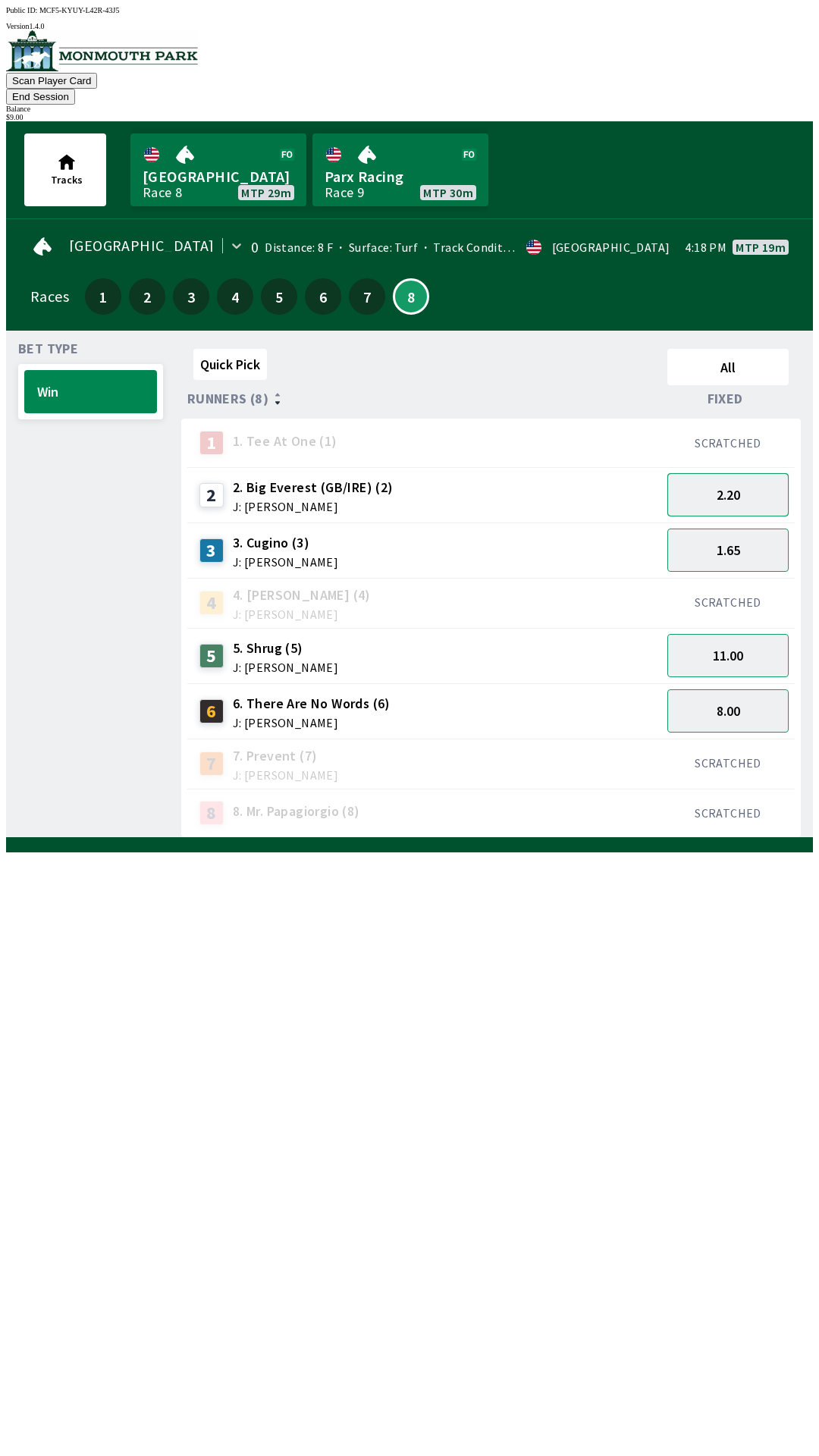
click at [749, 474] on button "2.20" at bounding box center [728, 494] width 122 height 44
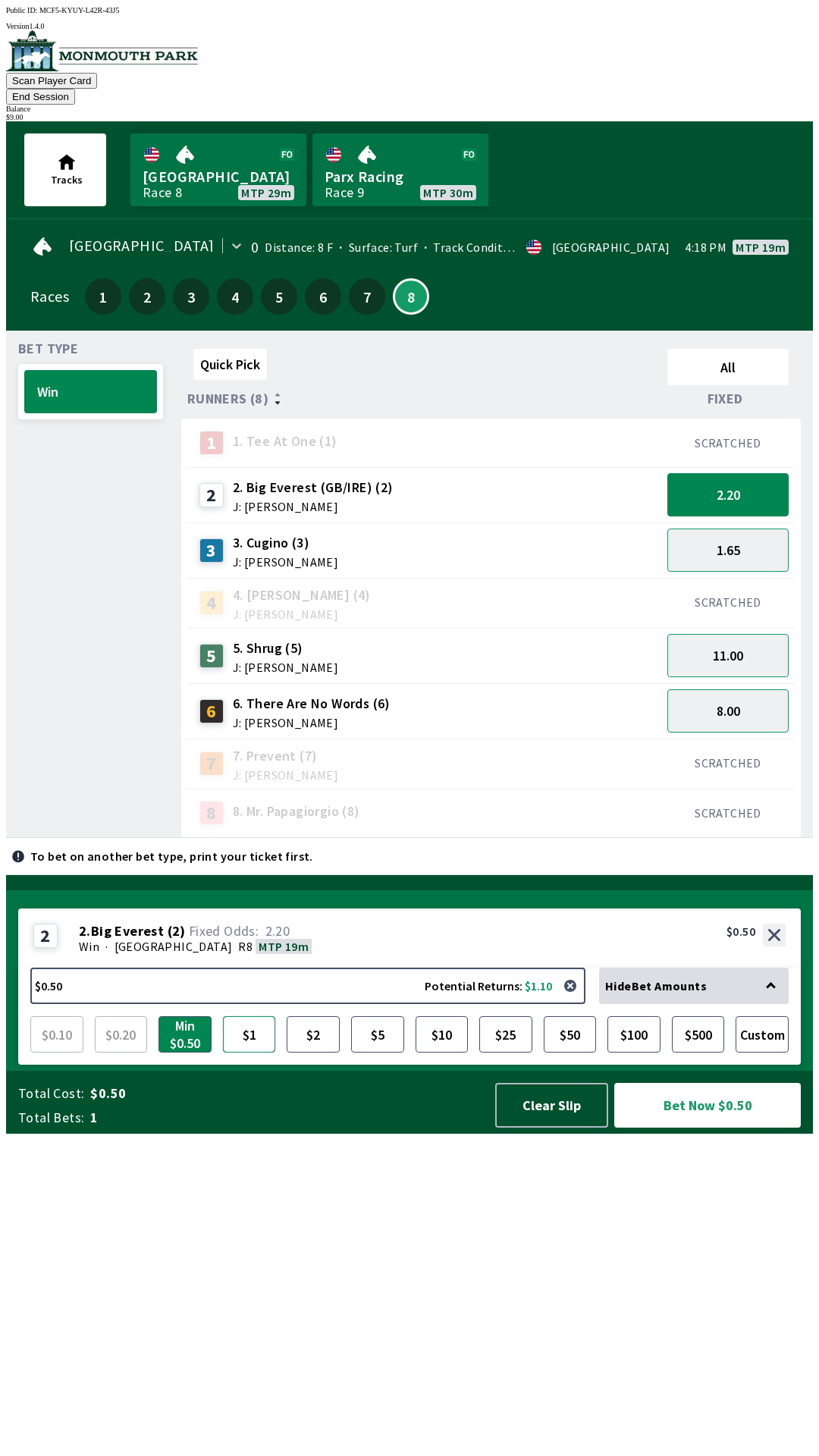
click at [252, 1052] on button "$1" at bounding box center [249, 1033] width 53 height 36
click at [303, 1052] on button "$2" at bounding box center [312, 1033] width 53 height 36
click at [250, 1052] on button "$1" at bounding box center [249, 1033] width 53 height 36
click at [546, 1127] on button "Clear Slip" at bounding box center [552, 1105] width 113 height 45
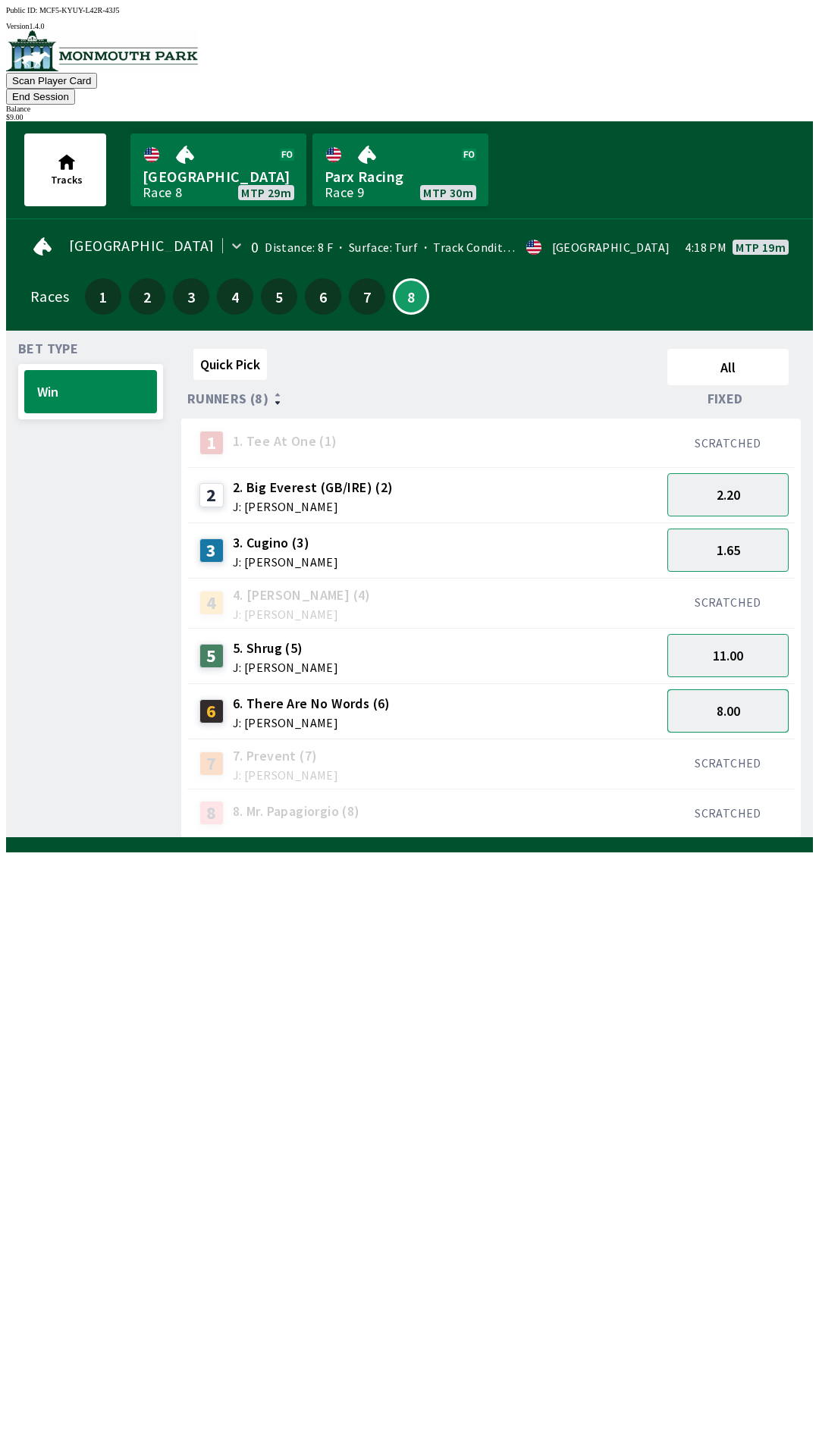
click at [764, 689] on button "8.00" at bounding box center [728, 711] width 122 height 44
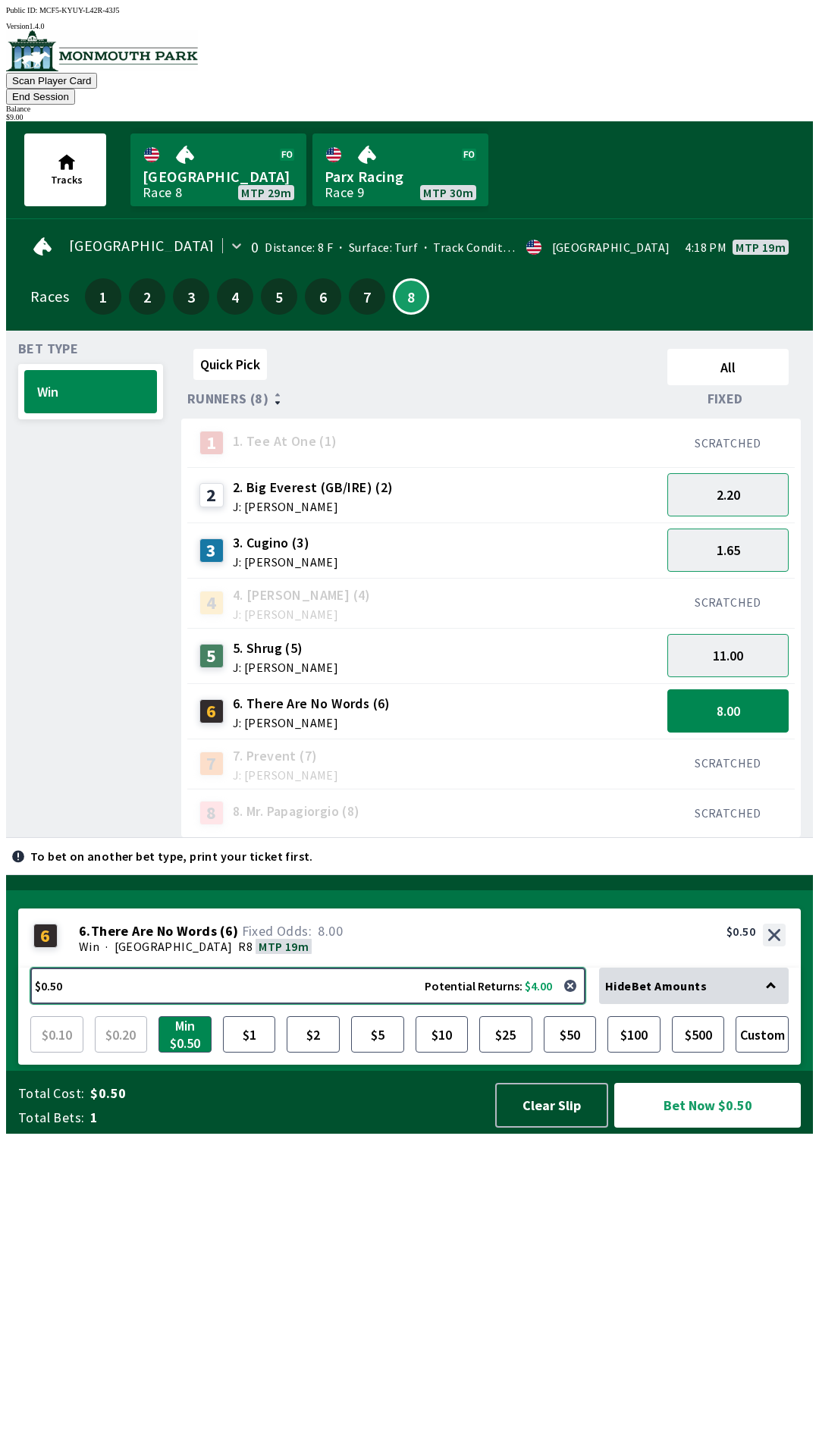
click at [358, 1003] on button "$0.50 Potential Returns: $4.00" at bounding box center [308, 985] width 555 height 36
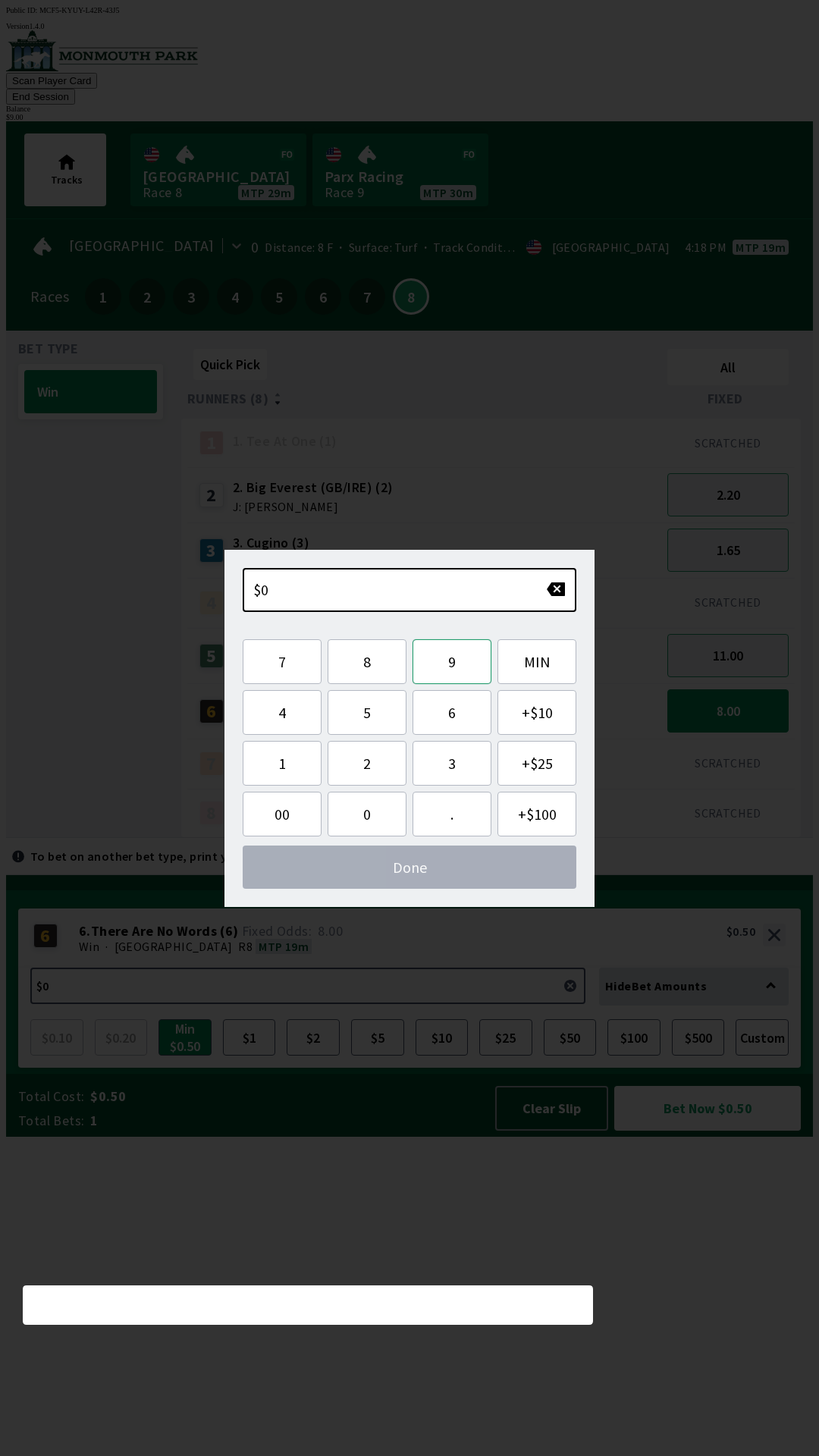
click at [464, 663] on button "9" at bounding box center [452, 662] width 79 height 45
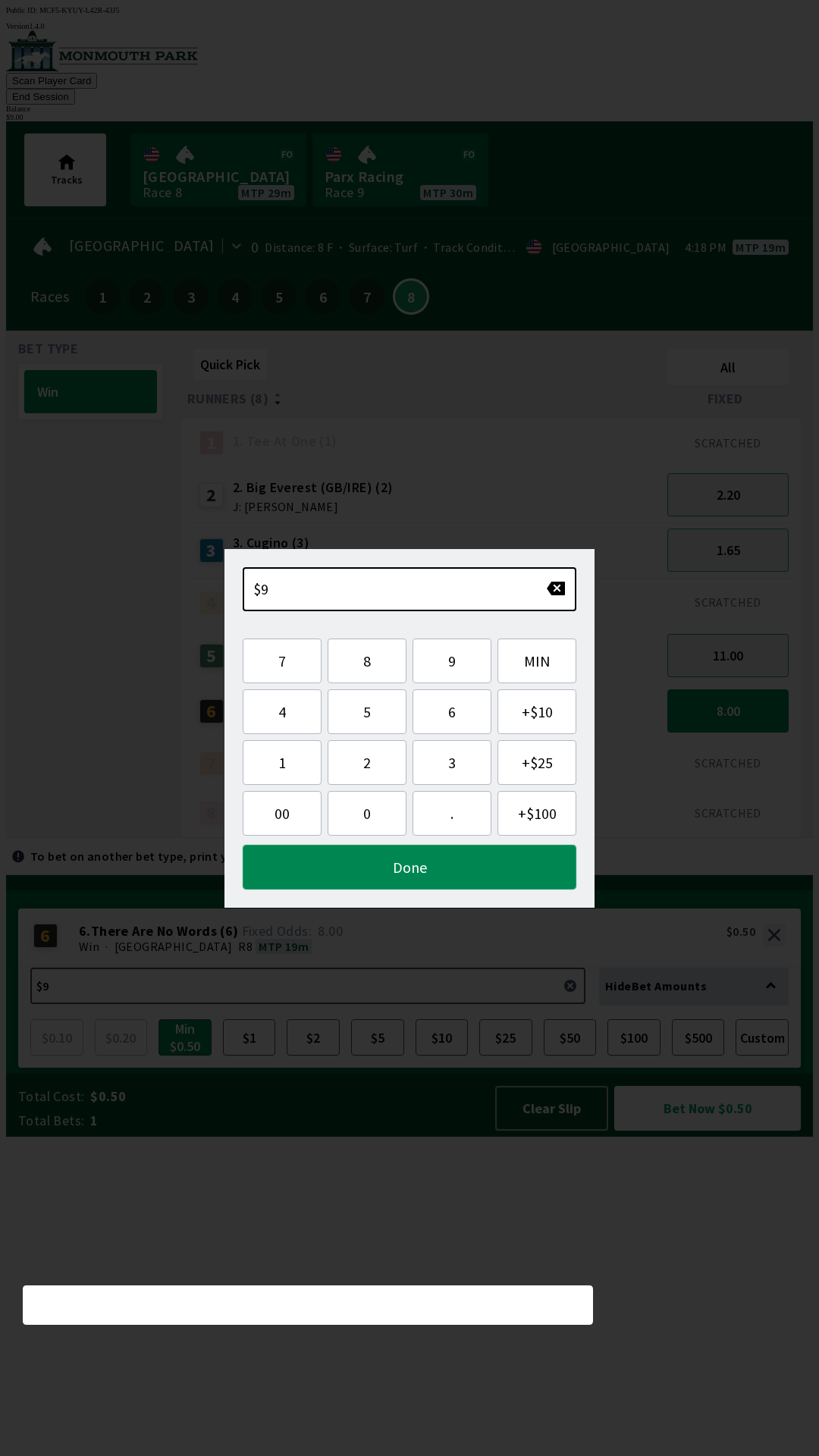
click at [476, 874] on button "Done" at bounding box center [409, 867] width 334 height 45
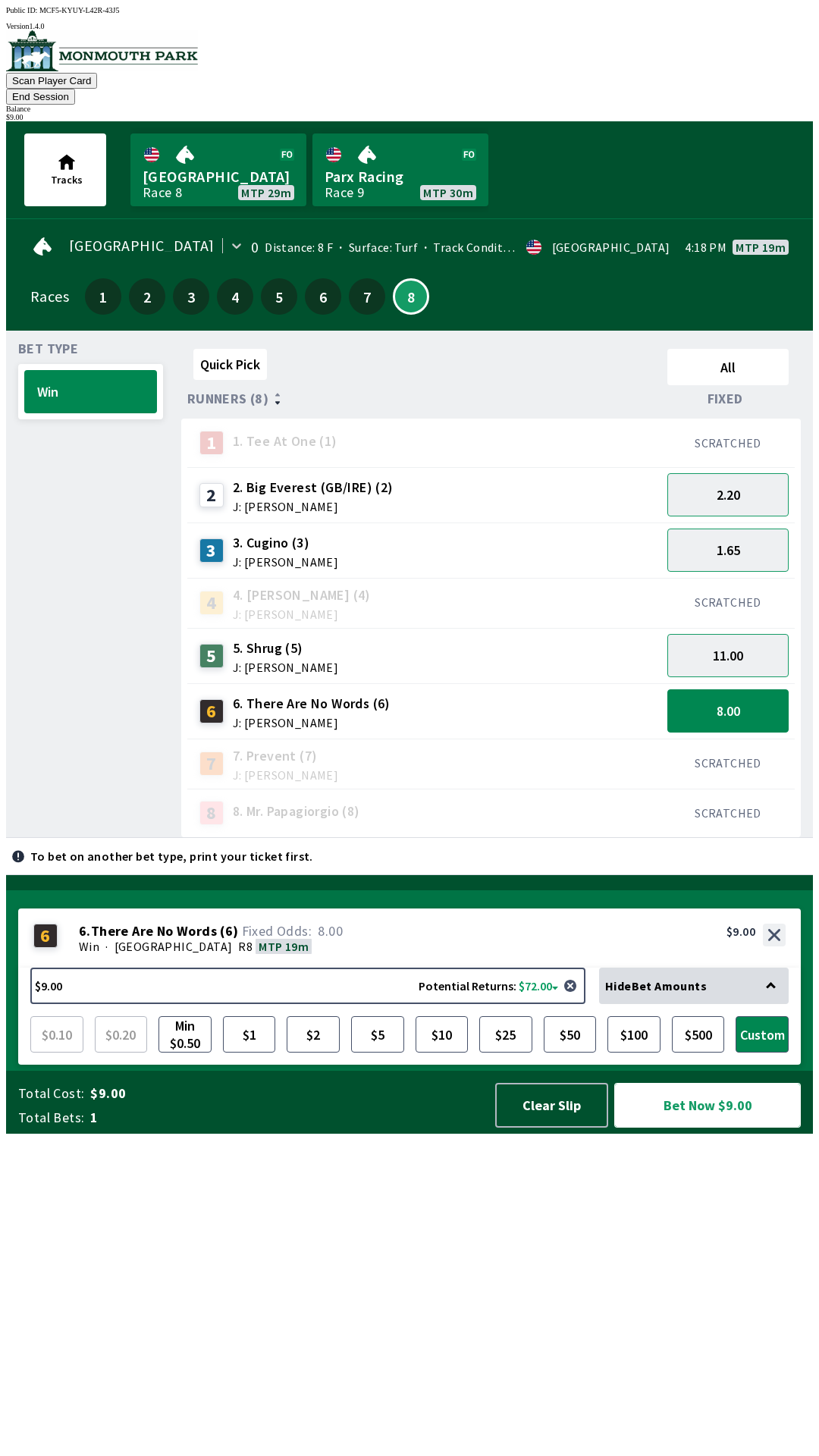
click at [719, 1127] on button "Bet Now $9.00" at bounding box center [707, 1105] width 187 height 45
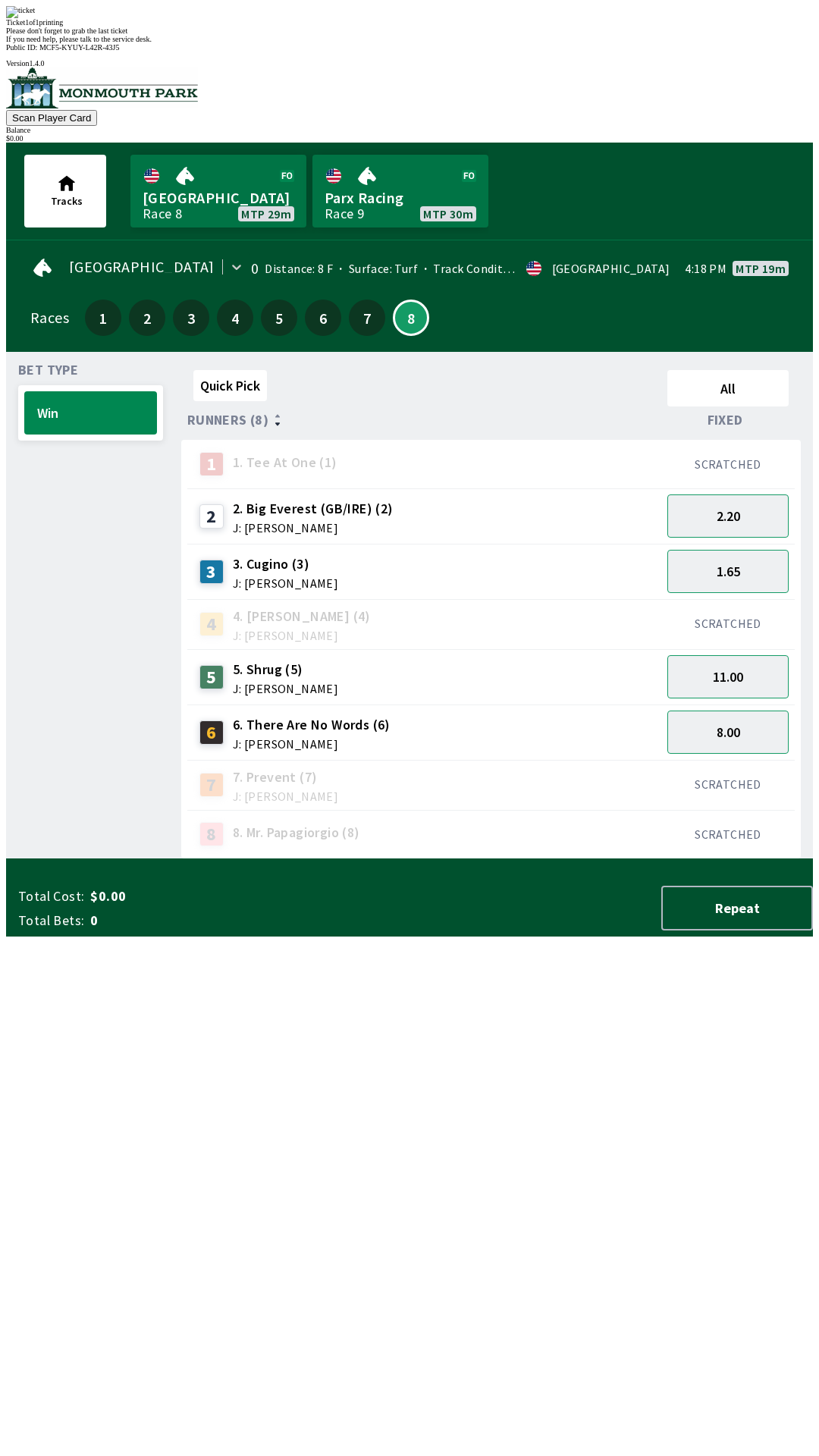
click at [286, 859] on div "Quick Pick All Runners (8) Fixed 1 1. Tee At One (1) SCRATCHED 2 2. Big Everest…" at bounding box center [497, 611] width 632 height 495
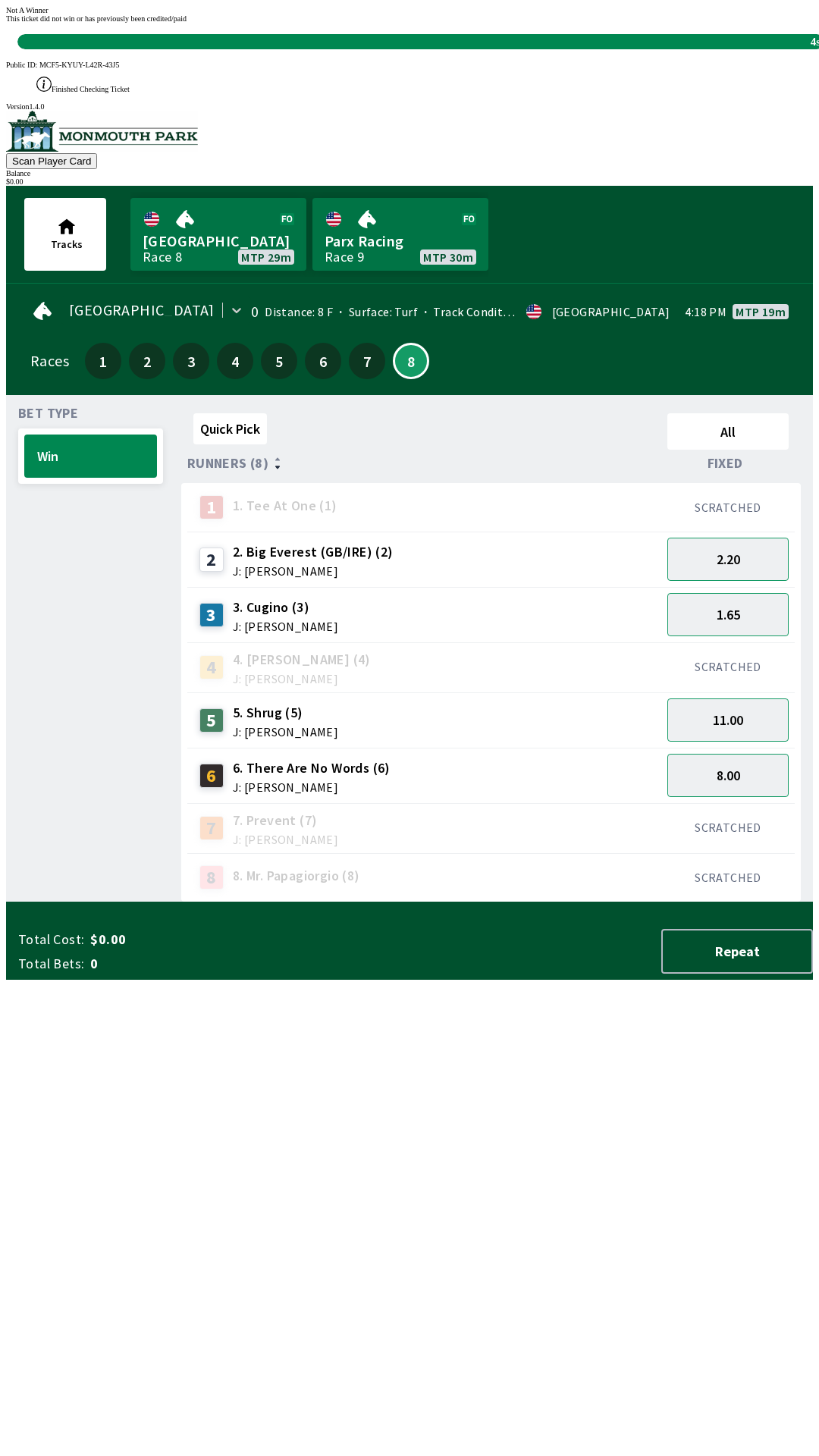
click at [627, 902] on div "Quick Pick All Runners (8) Fixed 1 1. Tee At One (1) SCRATCHED 2 2. Big Everest…" at bounding box center [497, 654] width 632 height 495
click at [617, 902] on div "Quick Pick All Runners (8) Fixed 1 1. Tee At One (1) SCRATCHED 2 2. Big Everest…" at bounding box center [497, 654] width 632 height 495
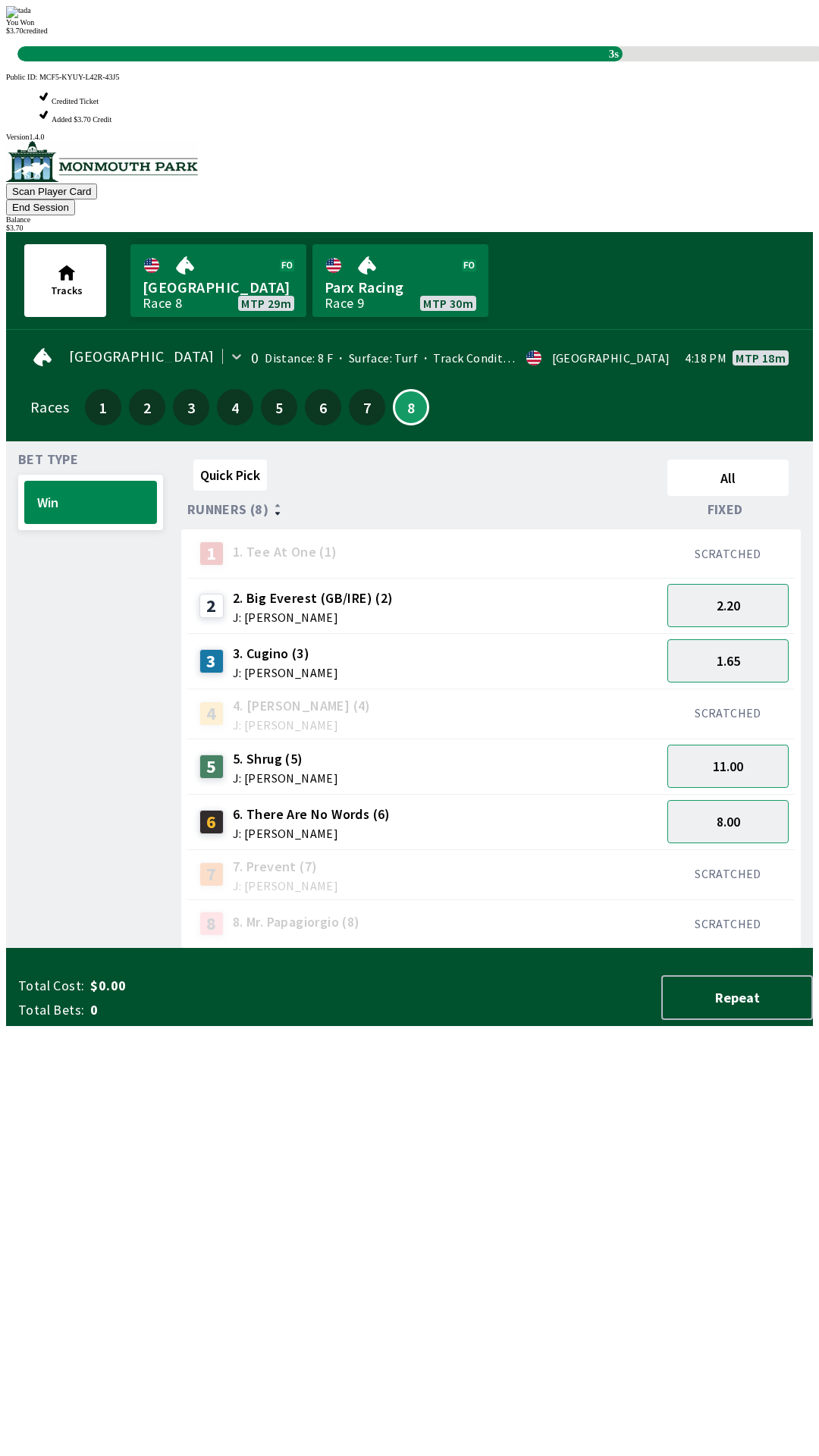
click at [612, 61] on div "You Won $ 3.70 credited 3s" at bounding box center [410, 34] width 807 height 56
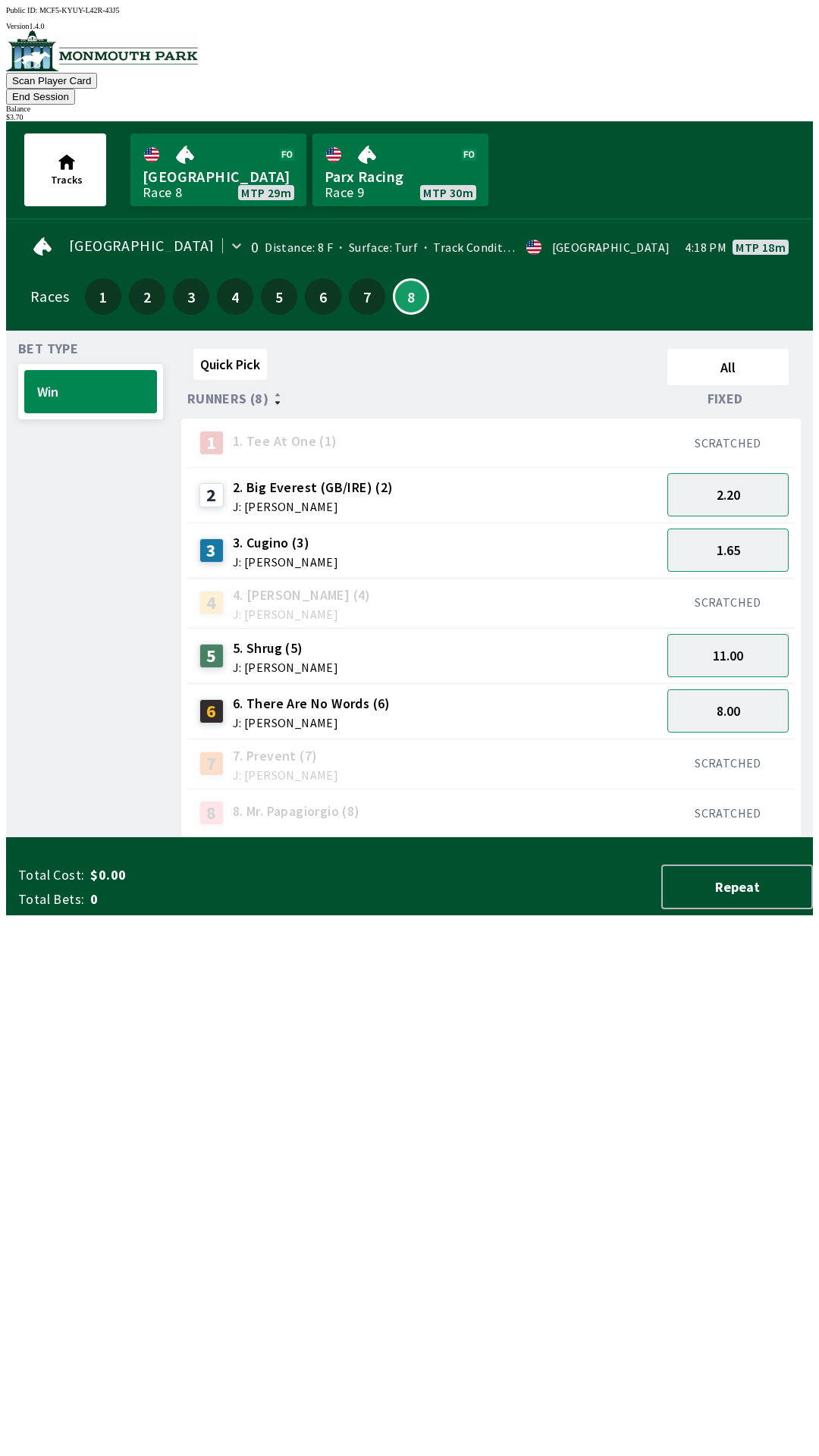
click at [620, 838] on div "Quick Pick All Runners (8) Fixed 1 1. Tee At One (1) SCRATCHED 2 2. Big Everest…" at bounding box center [497, 590] width 632 height 495
click at [617, 838] on div "Quick Pick All Runners (8) Fixed 1 1. Tee At One (1) SCRATCHED 2 2. Big Everest…" at bounding box center [497, 590] width 632 height 495
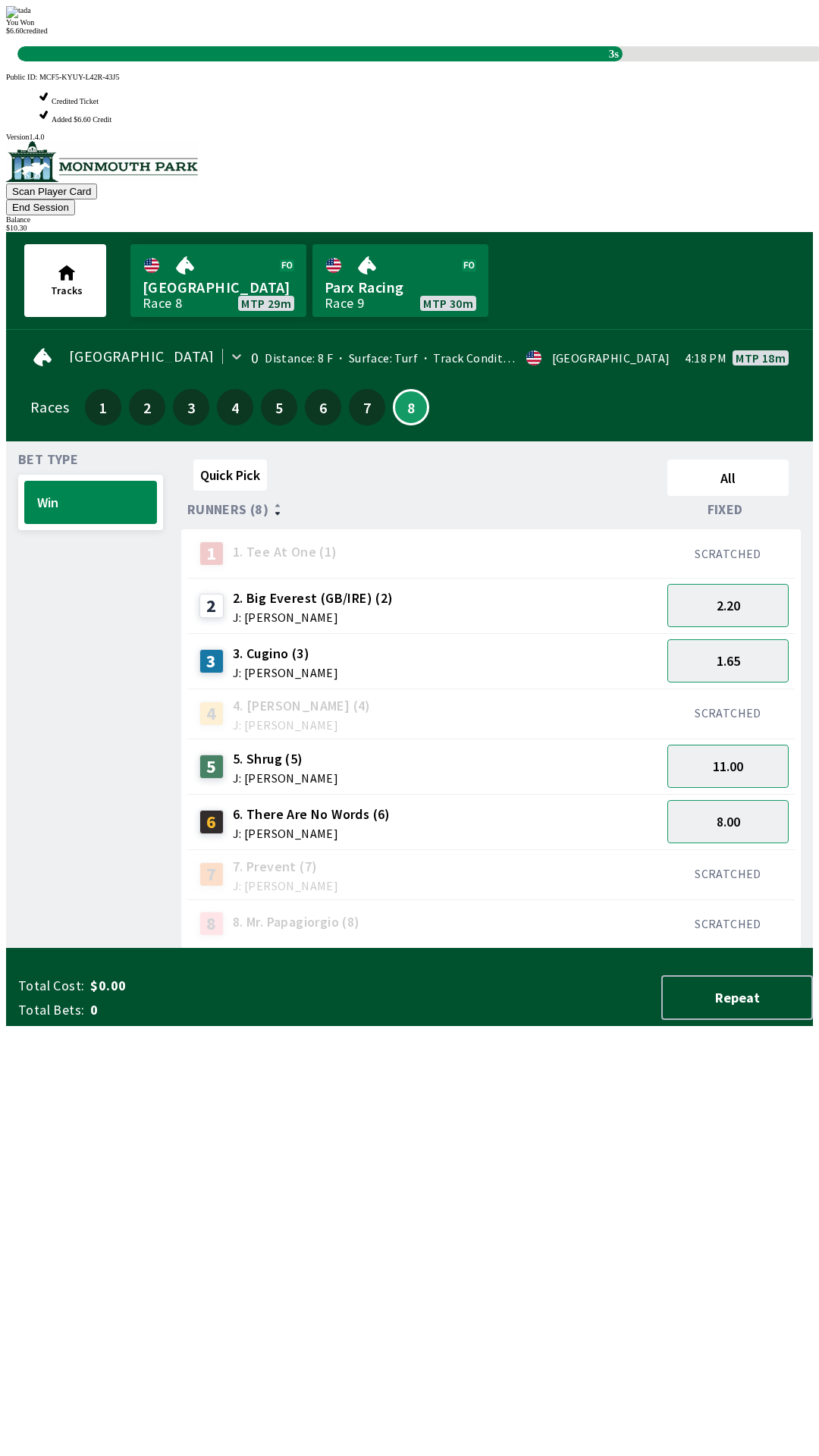
click at [616, 949] on div "Quick Pick All Runners (8) Fixed 1 1. Tee At One (1) SCRATCHED 2 2. Big Everest…" at bounding box center [497, 701] width 632 height 495
click at [641, 949] on div "Quick Pick All Runners (8) Fixed 1 1. Tee At One (1) SCRATCHED 2 2. Big Everest…" at bounding box center [497, 701] width 632 height 495
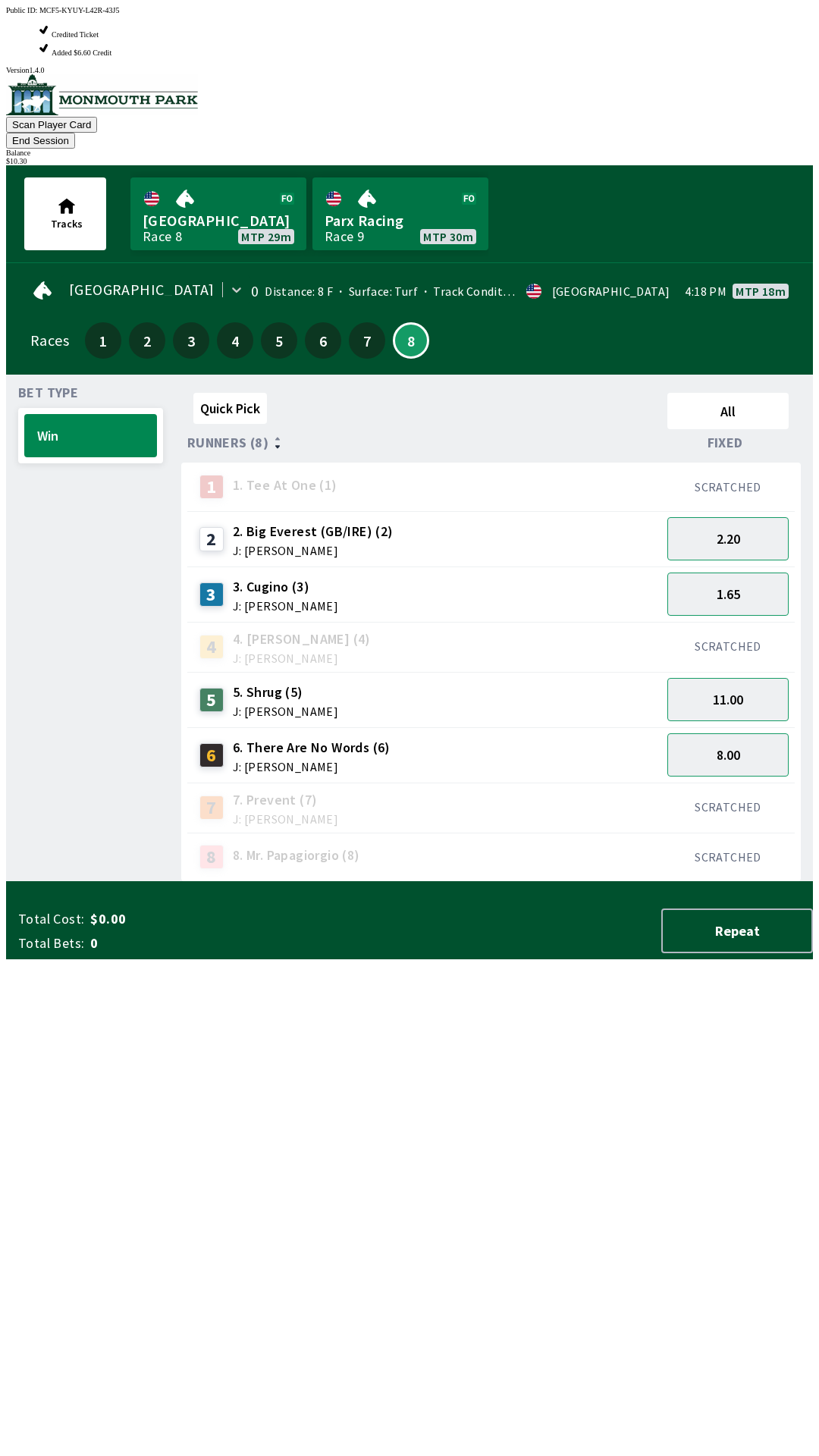
click at [657, 882] on div "Quick Pick All Runners (8) Fixed 1 1. Tee At One (1) SCRATCHED 2 2. Big Everest…" at bounding box center [497, 634] width 632 height 495
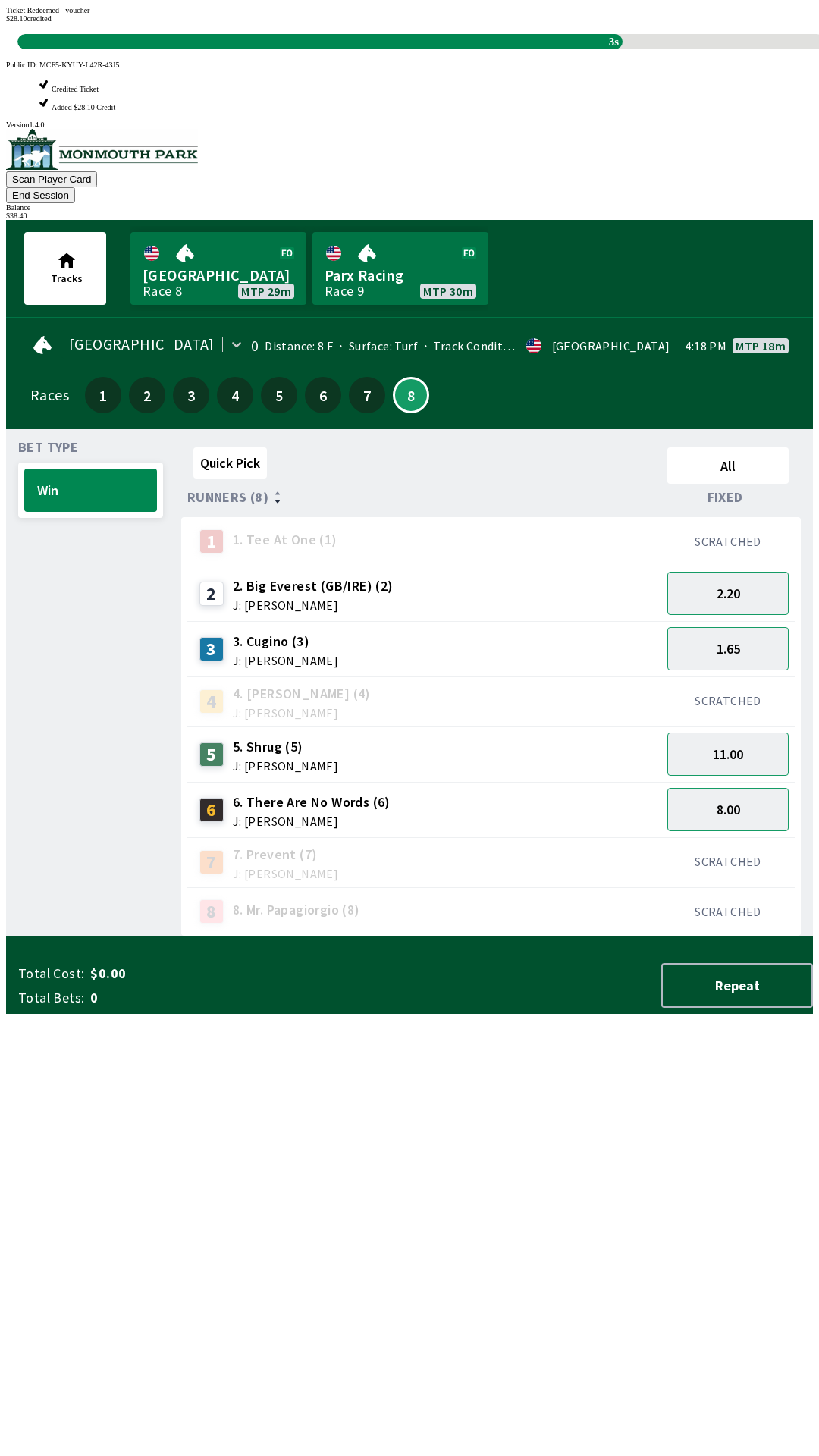
click at [608, 937] on div "Quick Pick All Runners (8) Fixed 1 1. Tee At One (1) SCRATCHED 2 2. Big Everest…" at bounding box center [497, 689] width 632 height 495
click at [639, 937] on div "Quick Pick All Runners (8) Fixed 1 1. Tee At One (1) SCRATCHED 2 2. Big Everest…" at bounding box center [497, 689] width 632 height 495
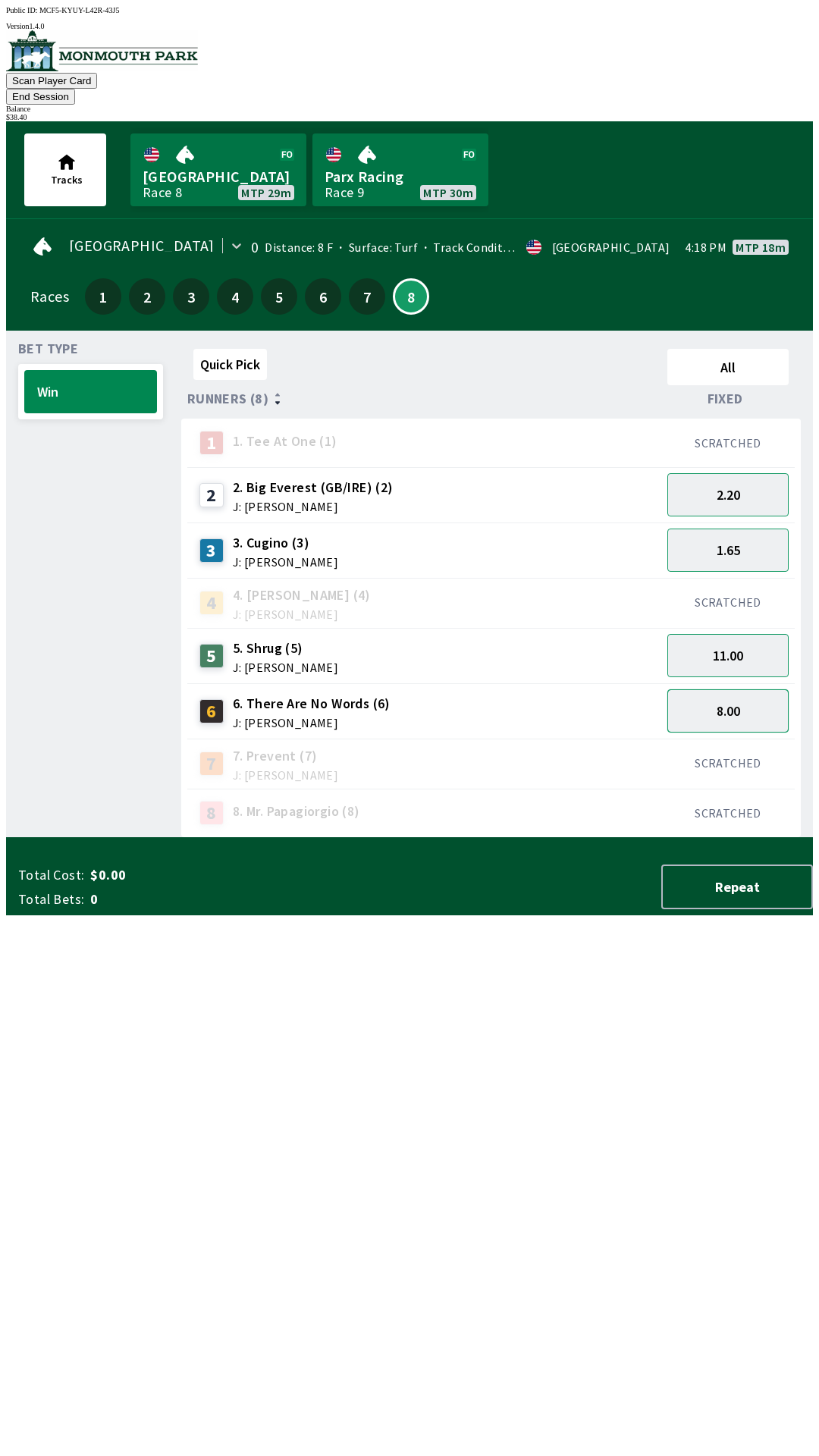
click at [744, 692] on button "8.00" at bounding box center [728, 711] width 122 height 44
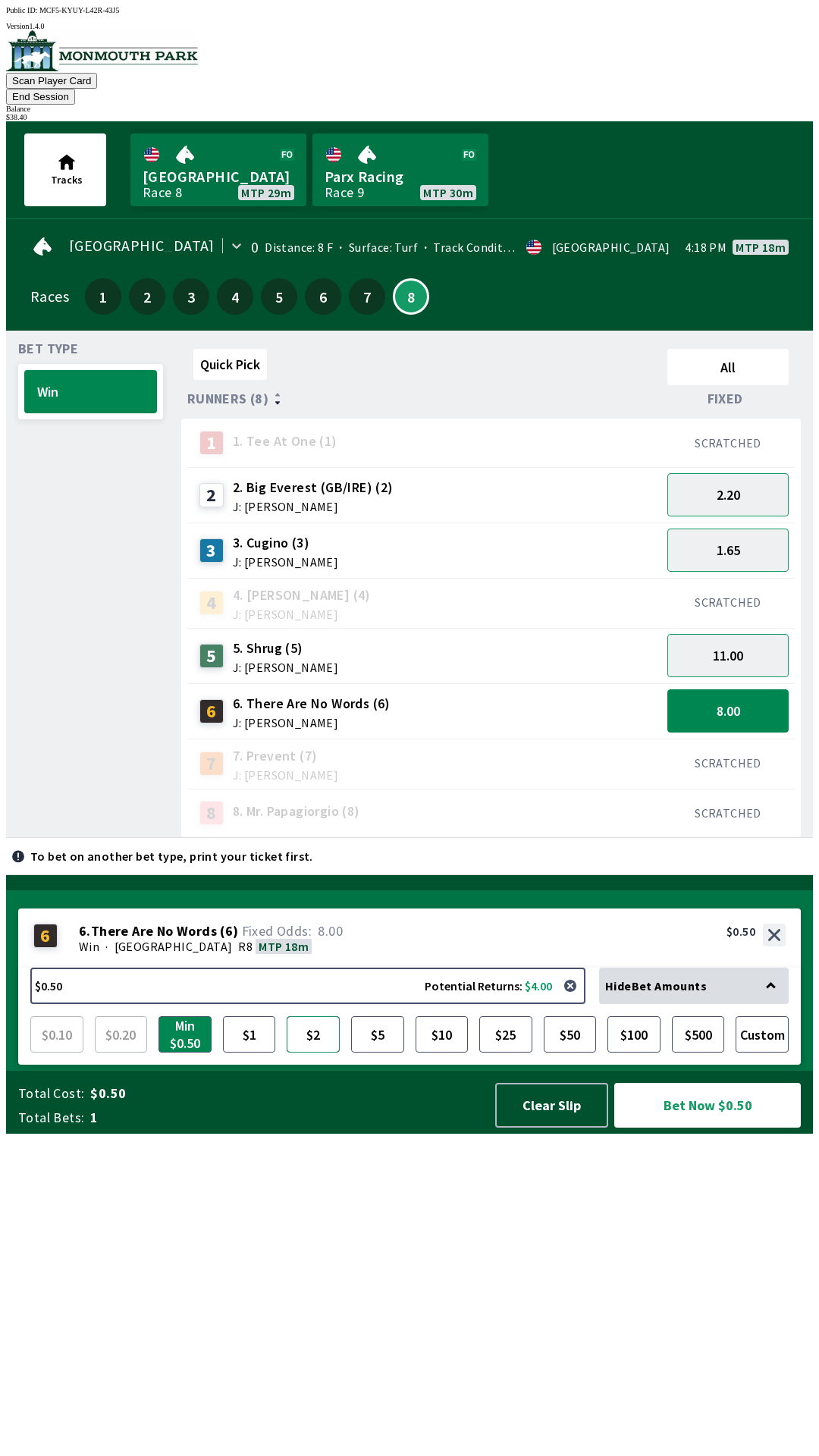
click at [311, 1052] on button "$2" at bounding box center [312, 1033] width 53 height 36
click at [753, 486] on button "2.20" at bounding box center [728, 494] width 122 height 44
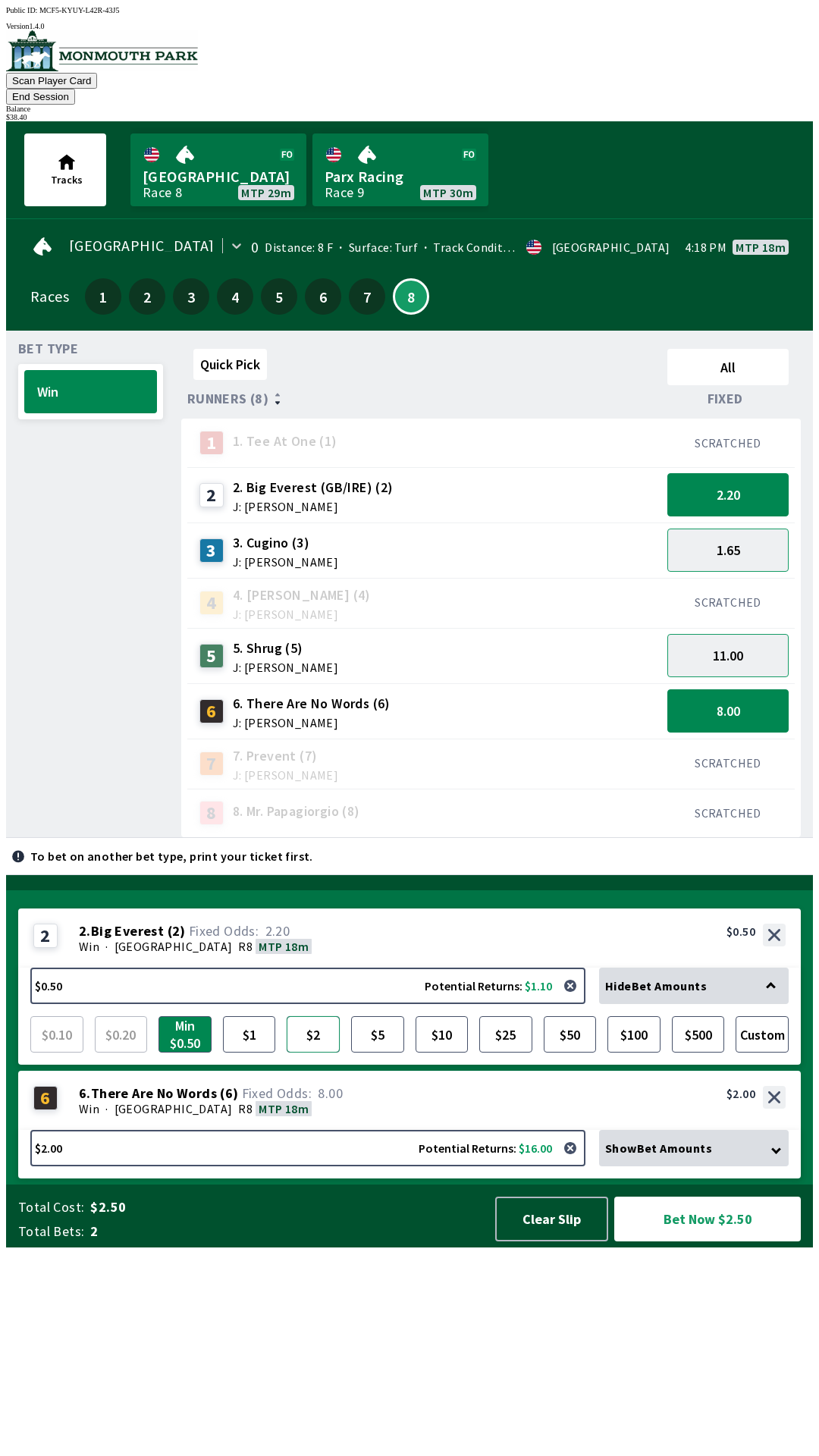
click at [320, 1052] on button "$2" at bounding box center [312, 1033] width 53 height 36
click at [378, 1052] on button "$5" at bounding box center [377, 1033] width 53 height 36
click at [768, 1241] on button "Bet Now $7.00" at bounding box center [707, 1218] width 187 height 45
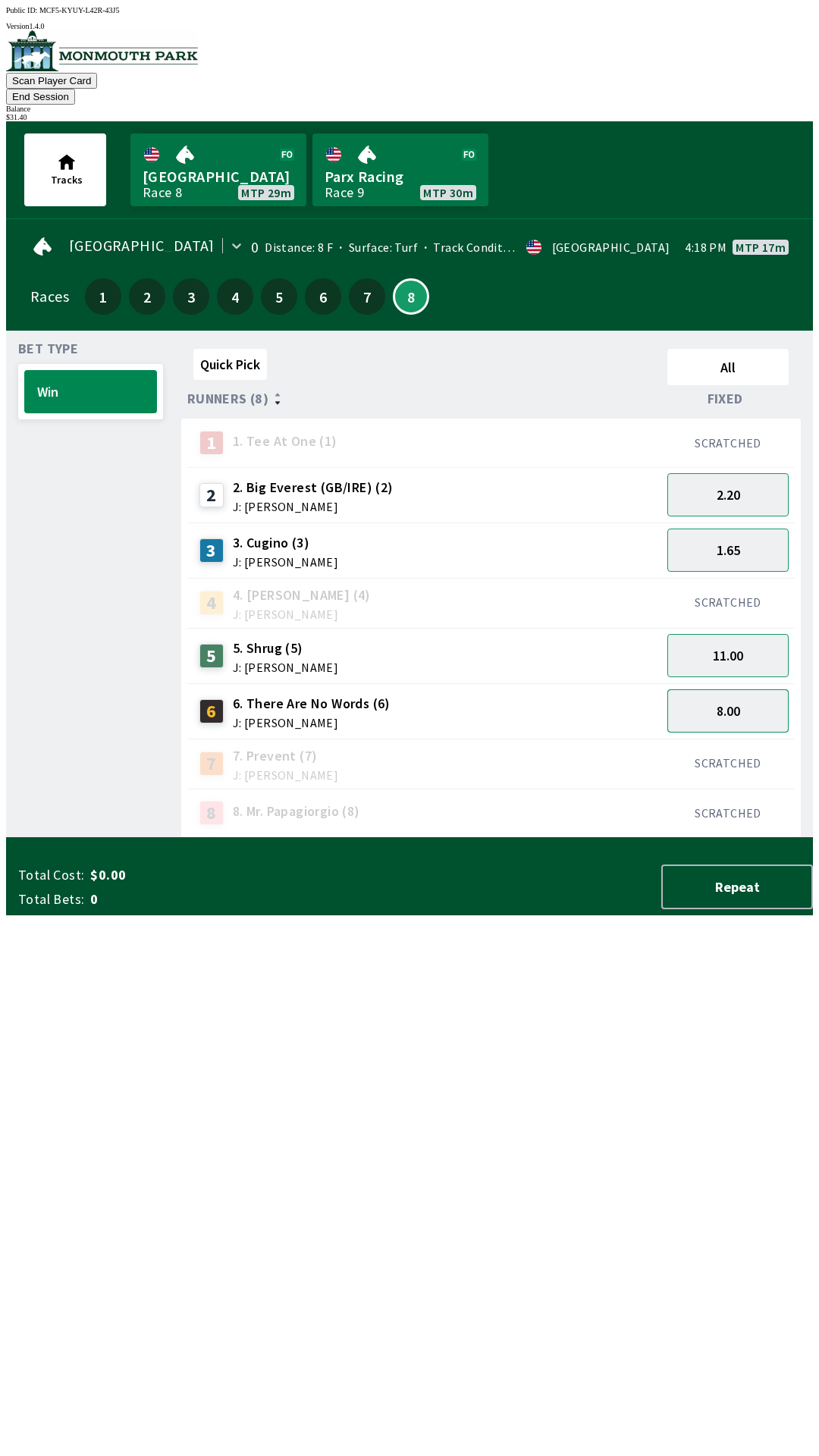
click at [709, 694] on button "8.00" at bounding box center [728, 711] width 122 height 44
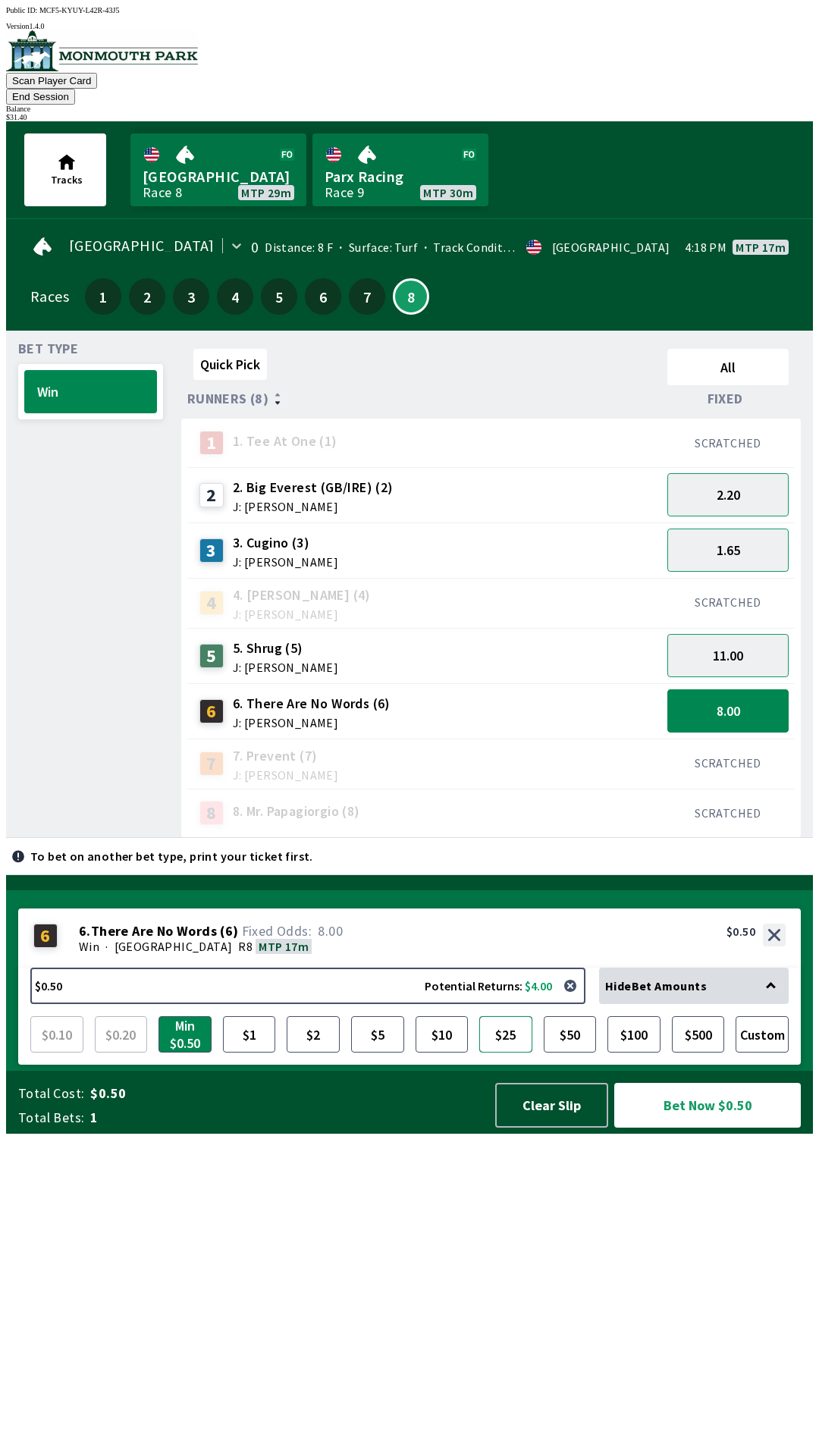
click at [509, 1052] on button "$25" at bounding box center [506, 1033] width 53 height 36
click at [579, 1001] on button "button" at bounding box center [570, 985] width 31 height 31
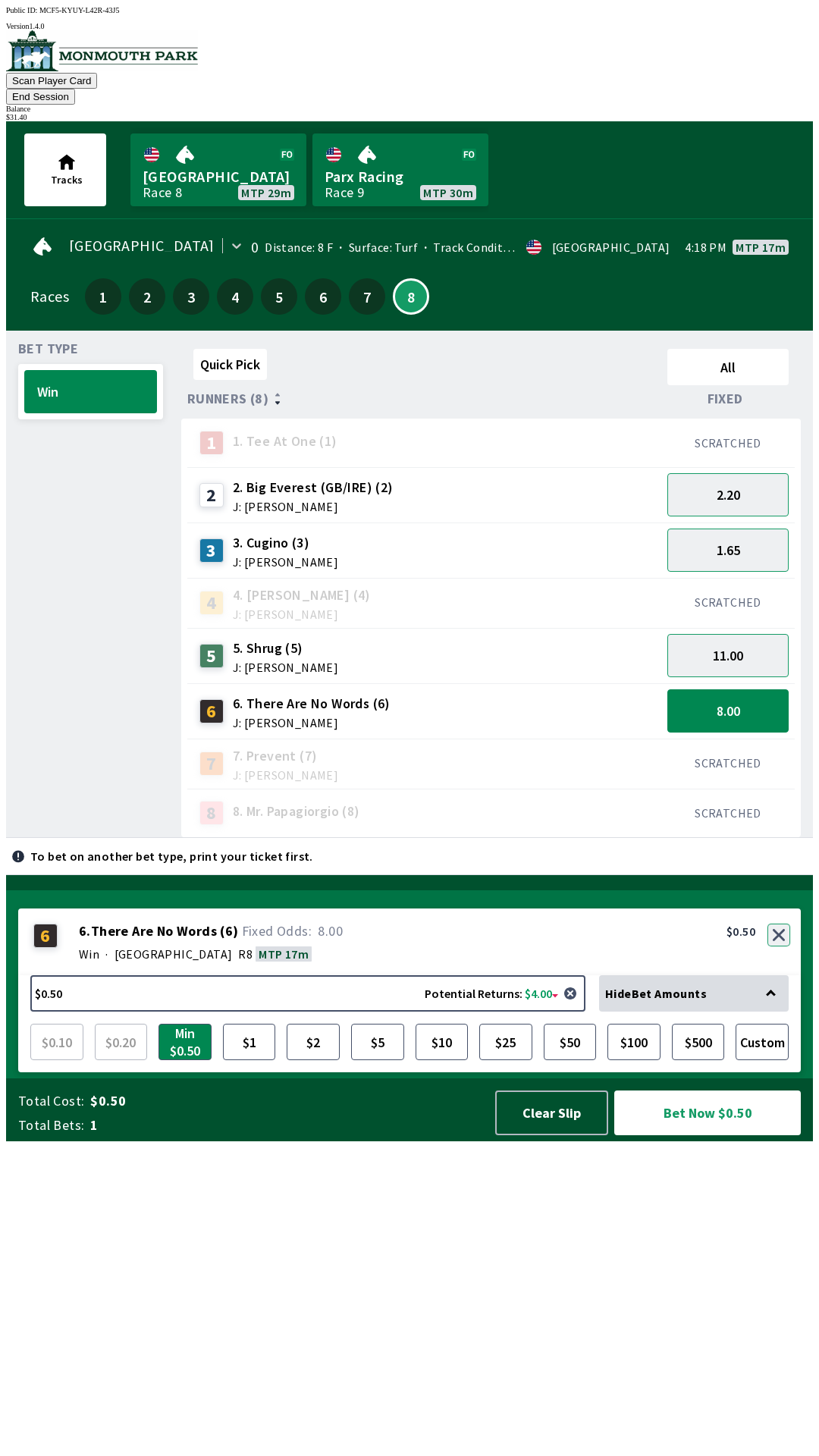
click at [782, 946] on button "button" at bounding box center [779, 935] width 22 height 22
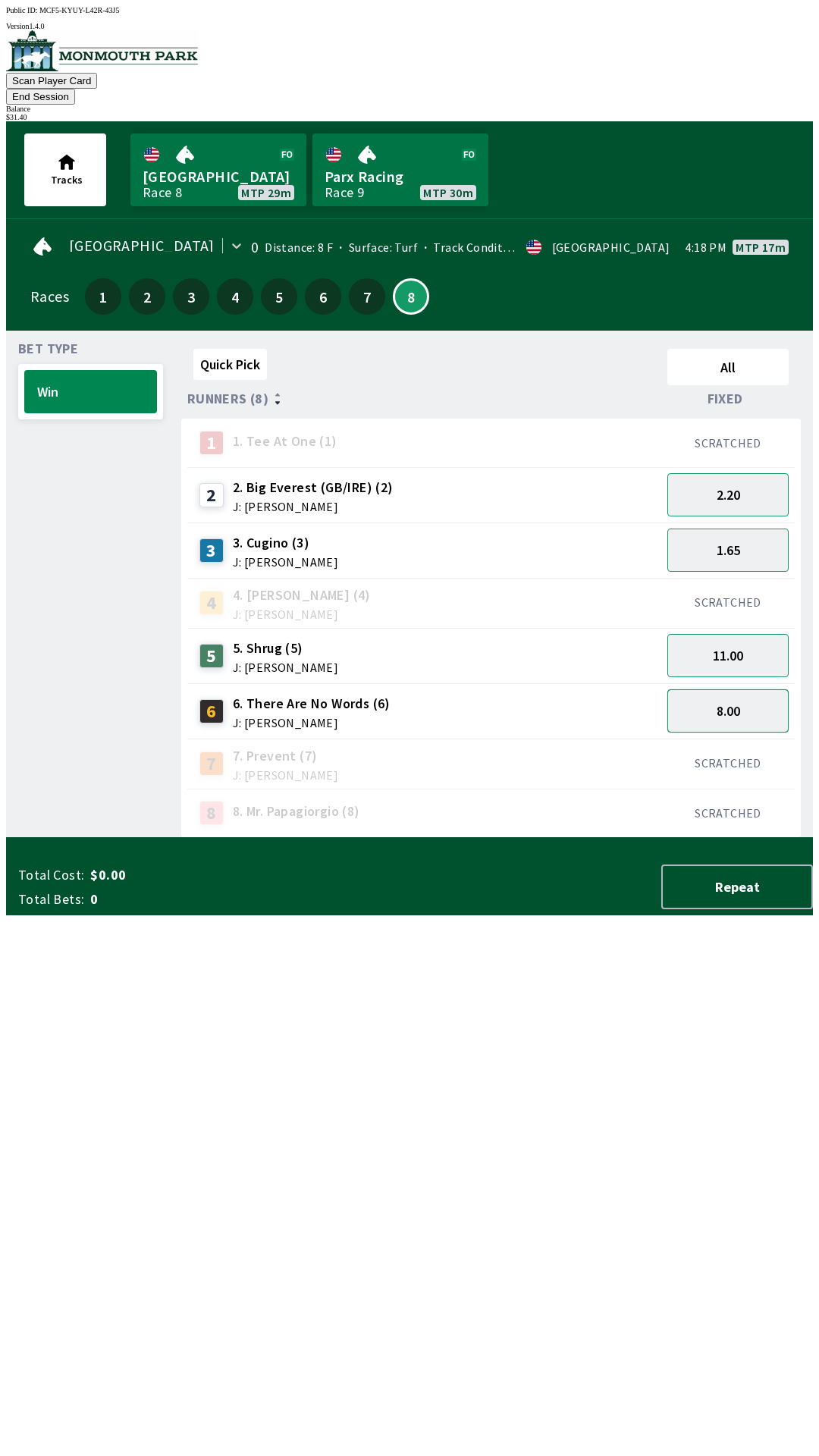
click at [764, 689] on button "8.00" at bounding box center [728, 711] width 122 height 44
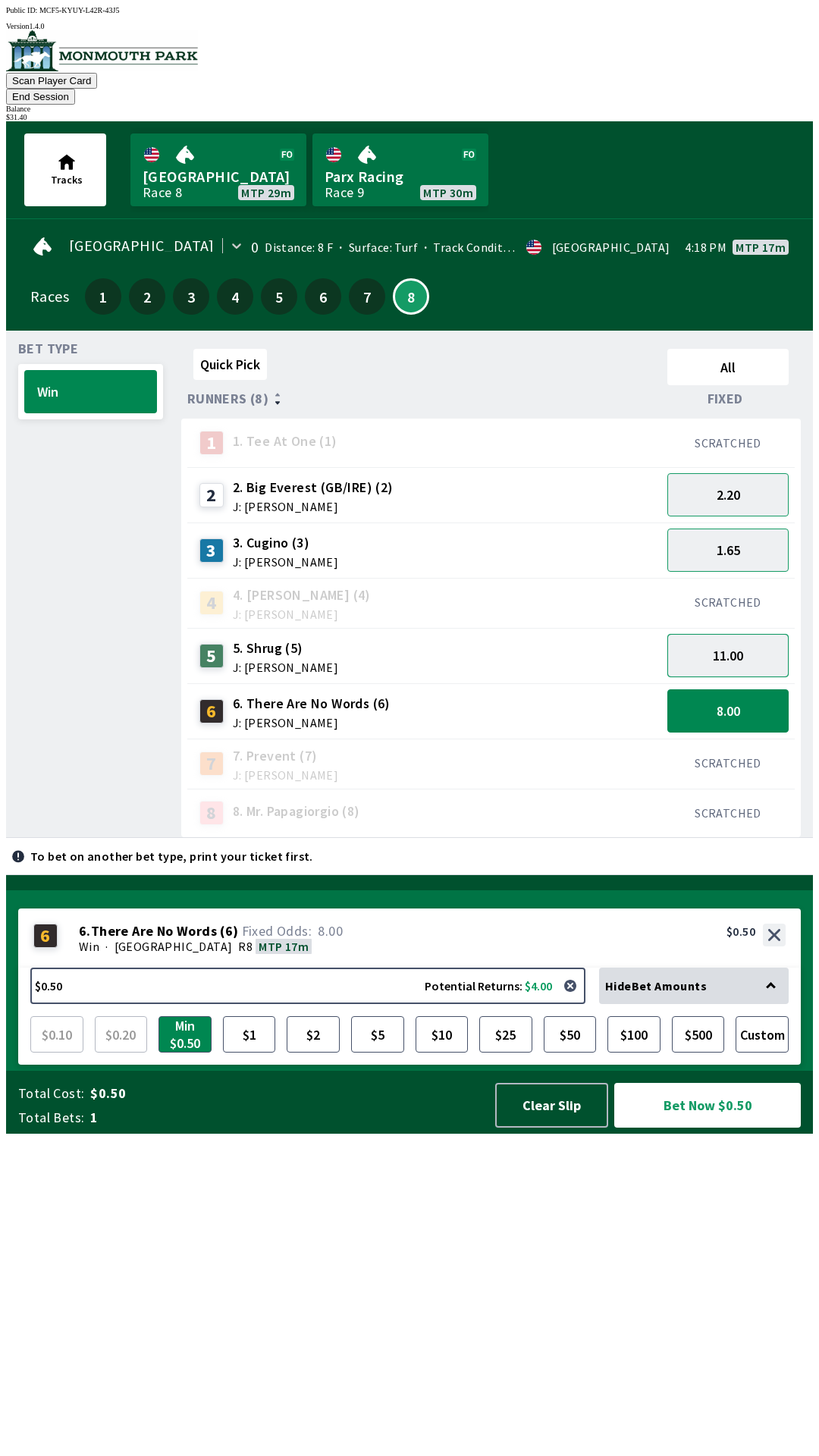
click at [764, 637] on button "11.00" at bounding box center [728, 655] width 122 height 44
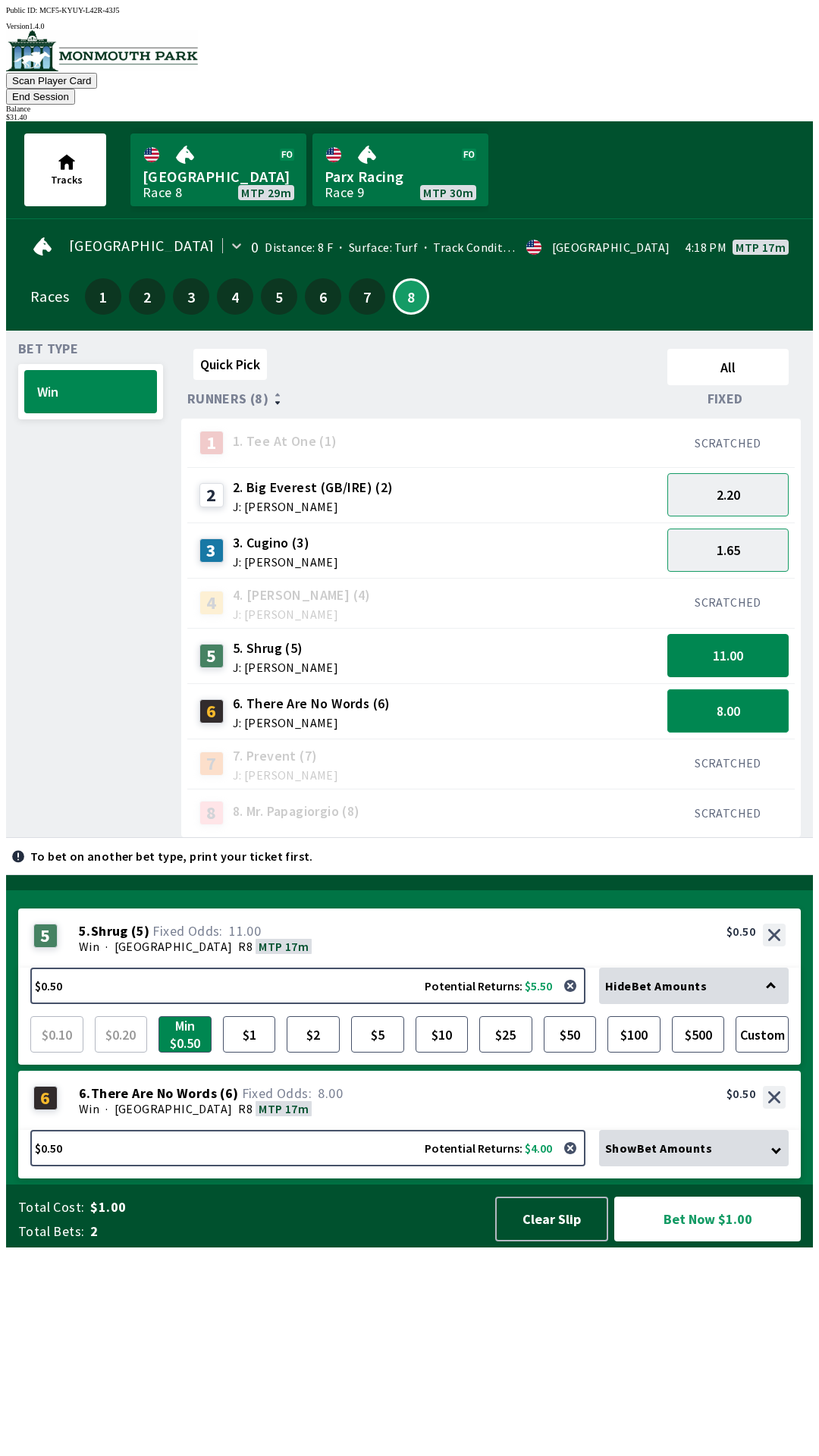
click at [760, 694] on button "8.00" at bounding box center [728, 711] width 122 height 44
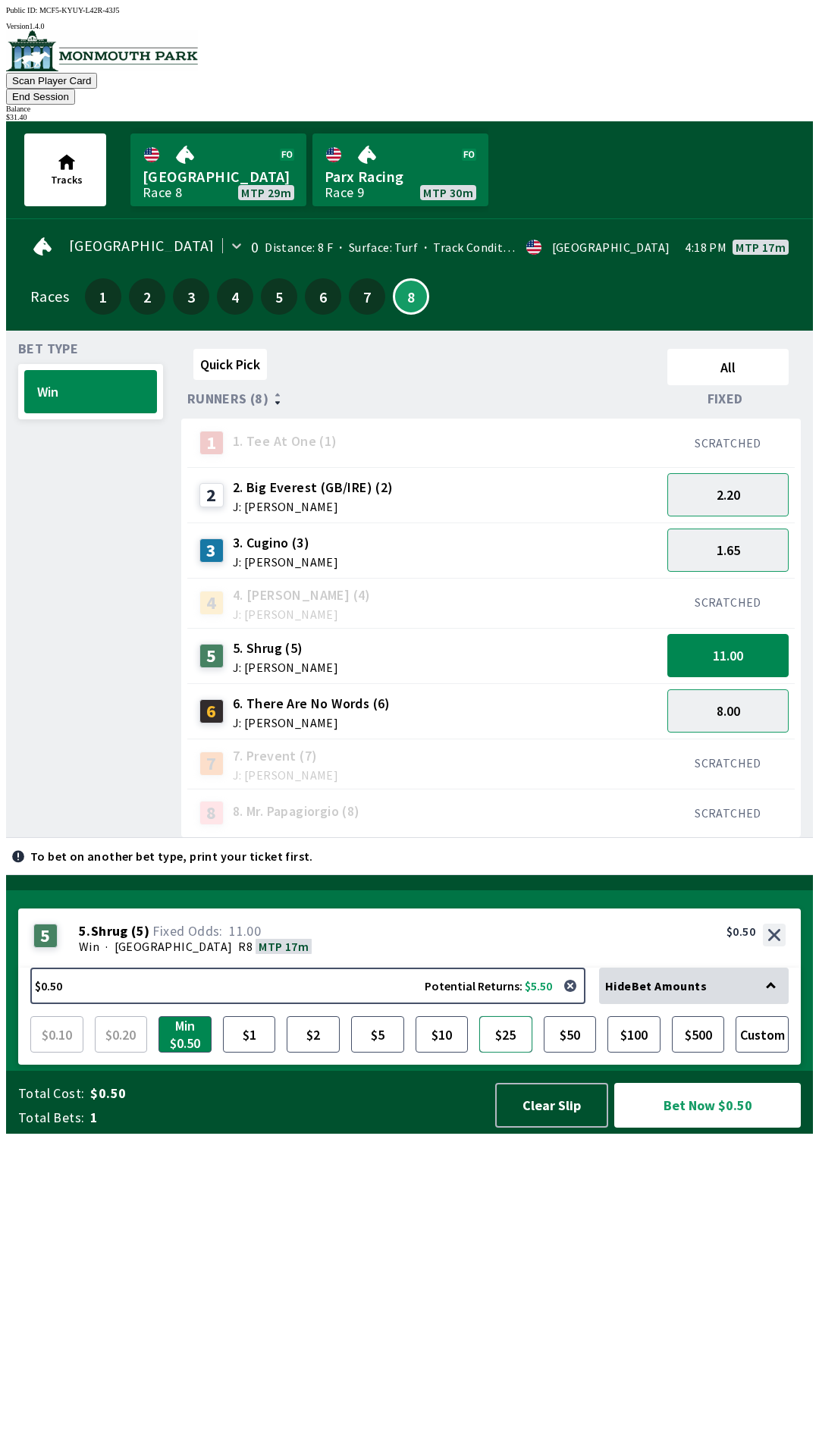
click at [509, 1052] on button "$25" at bounding box center [506, 1033] width 53 height 36
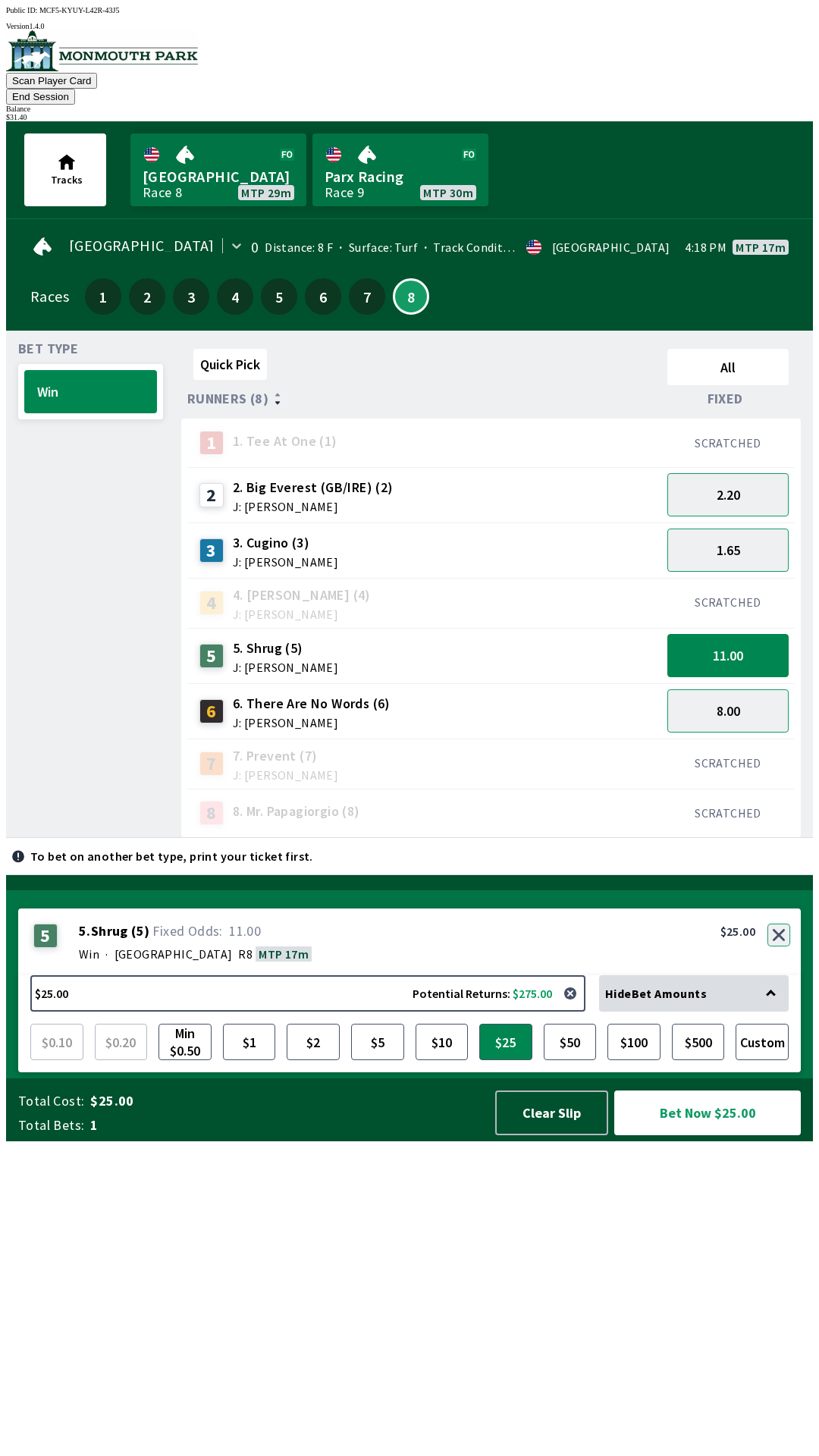
click at [785, 975] on div "5 5 . Shrug ( 5 ) Win · [STREET_ADDRESS]. Shrug (5) 11.00 $25.00" at bounding box center [410, 941] width 783 height 67
click at [781, 946] on button "button" at bounding box center [779, 935] width 22 height 22
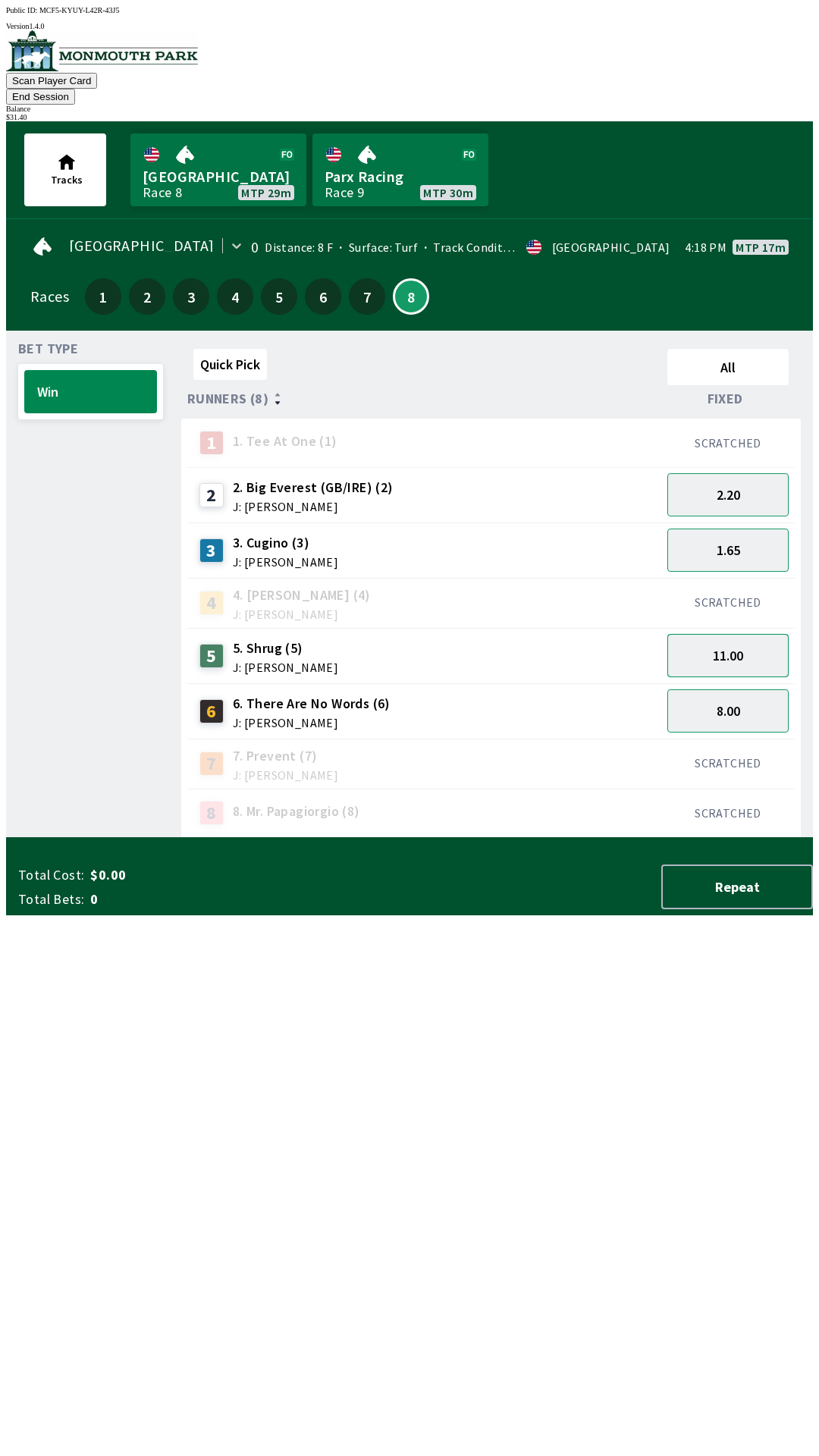
click at [771, 636] on button "11.00" at bounding box center [728, 655] width 122 height 44
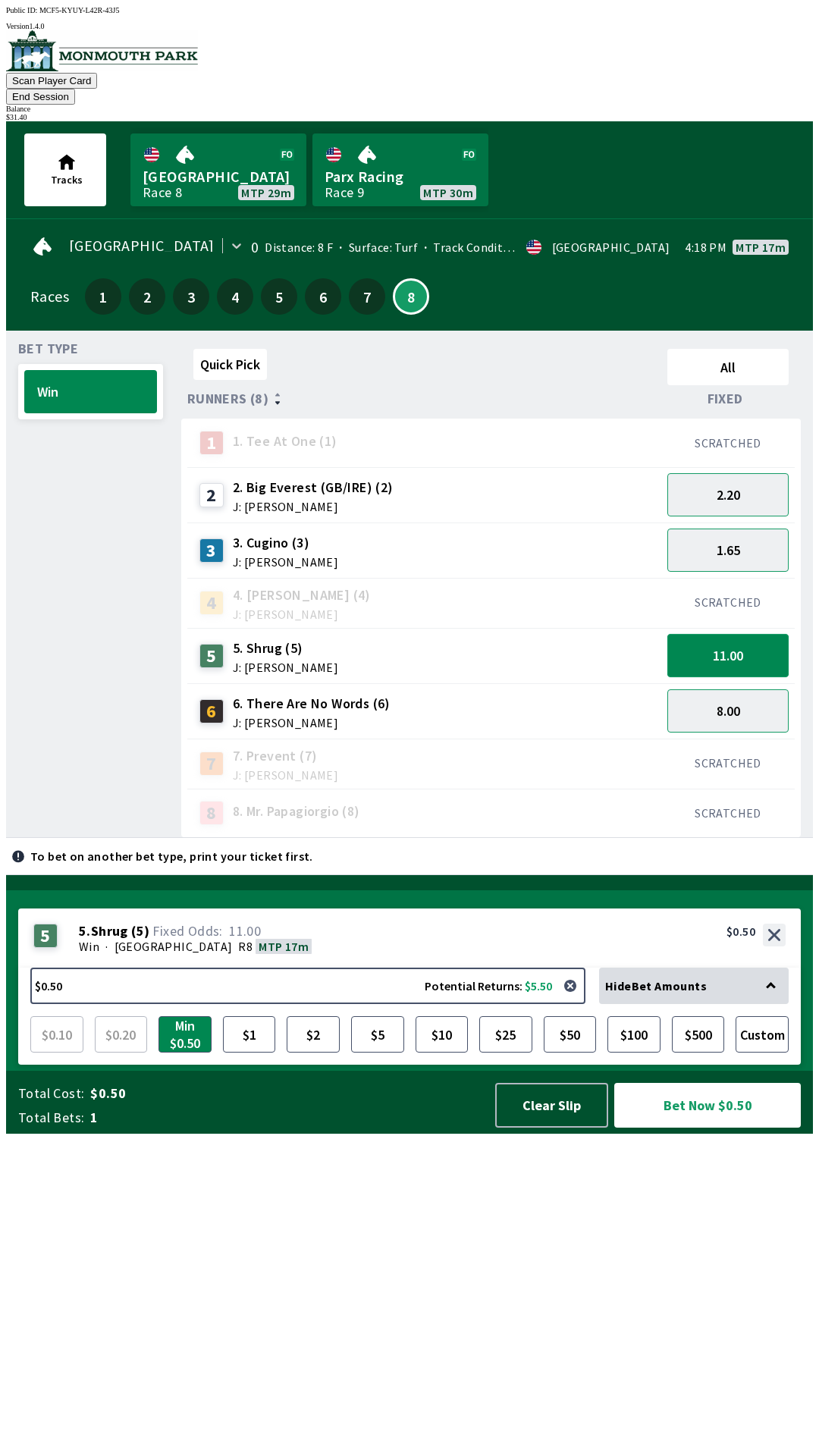
click at [755, 634] on button "11.00" at bounding box center [728, 655] width 122 height 44
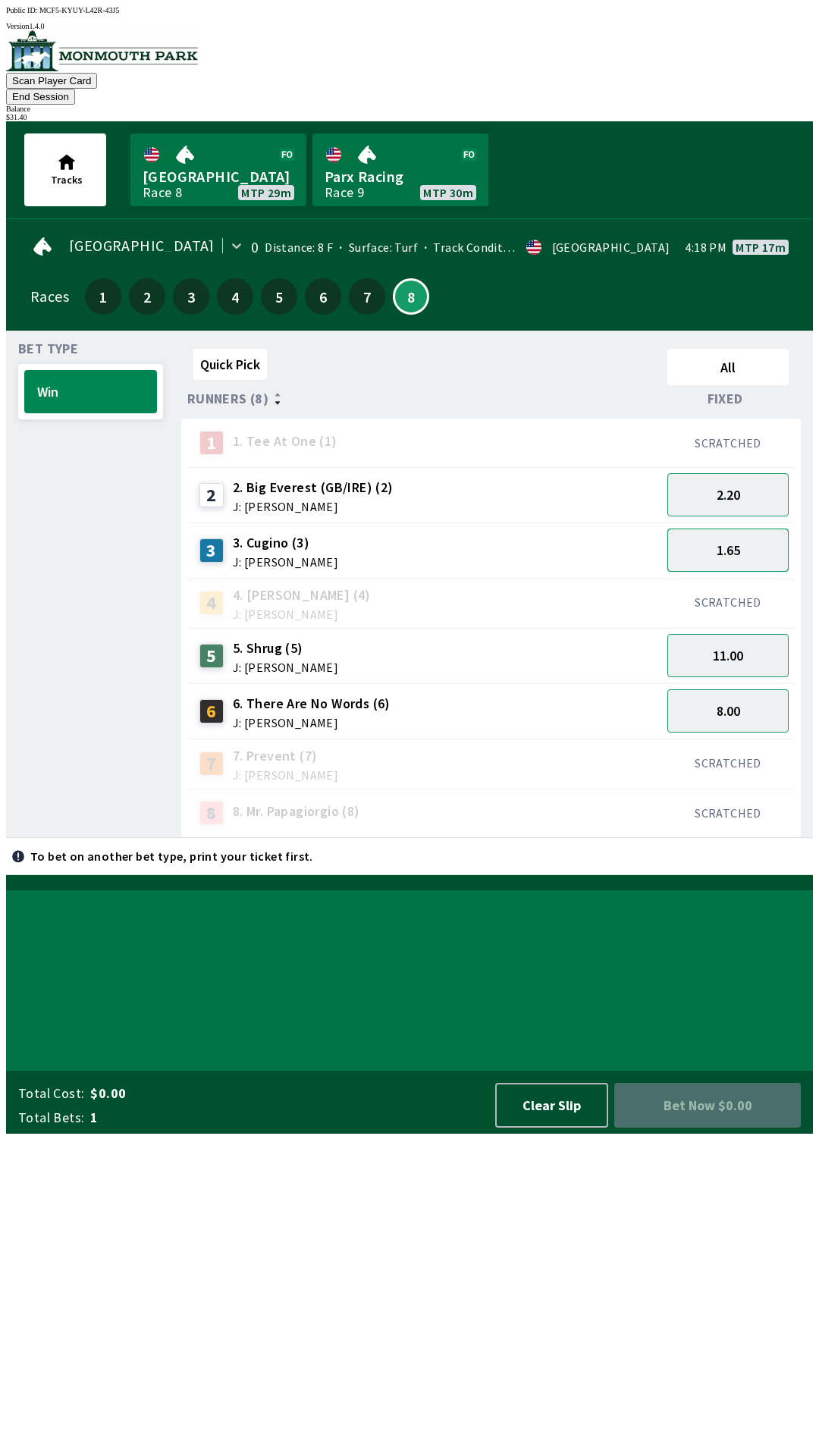
click at [759, 529] on button "1.65" at bounding box center [728, 550] width 122 height 44
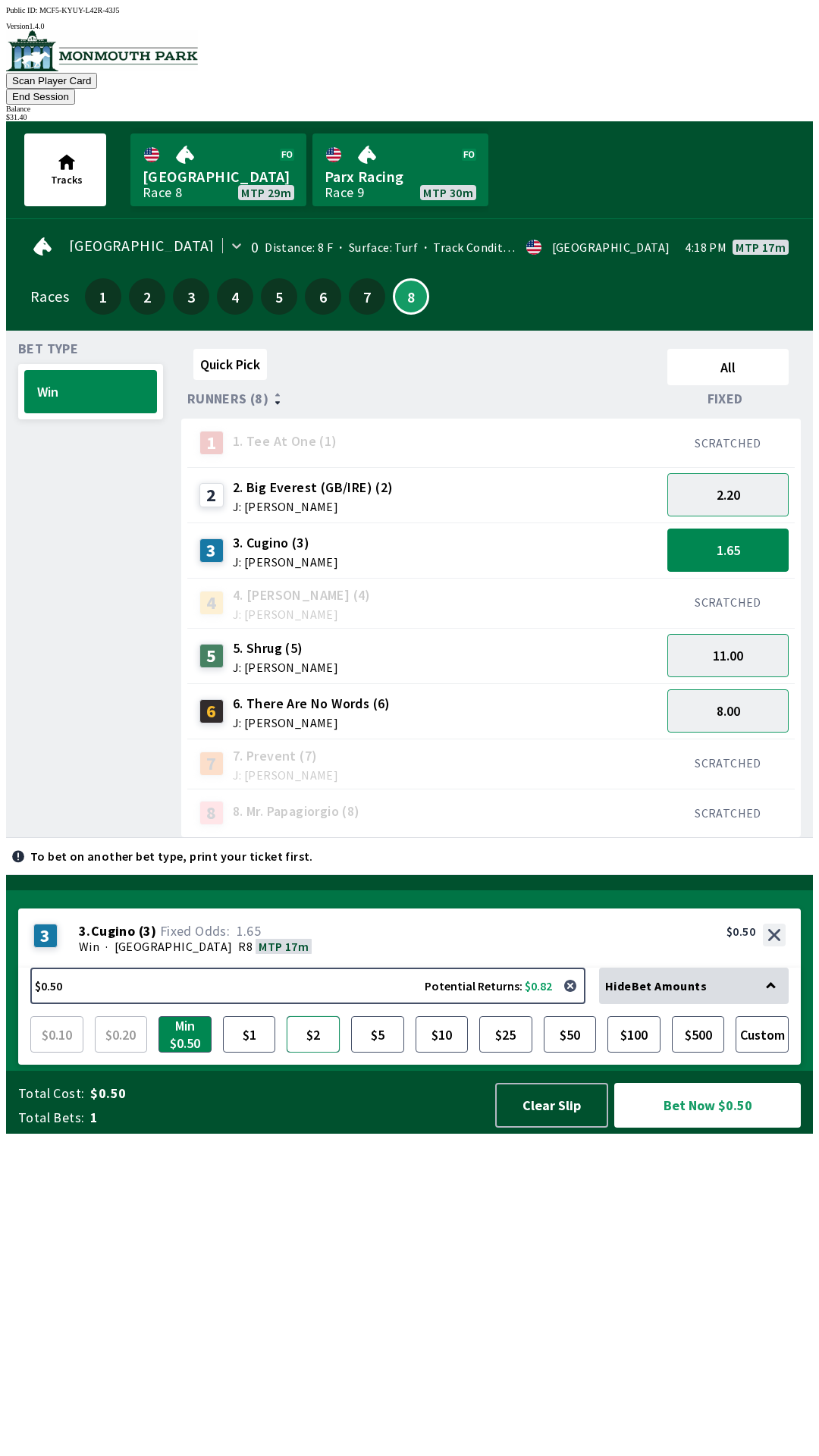
click at [307, 1052] on button "$2" at bounding box center [312, 1033] width 53 height 36
click at [739, 473] on button "2.20" at bounding box center [728, 494] width 122 height 44
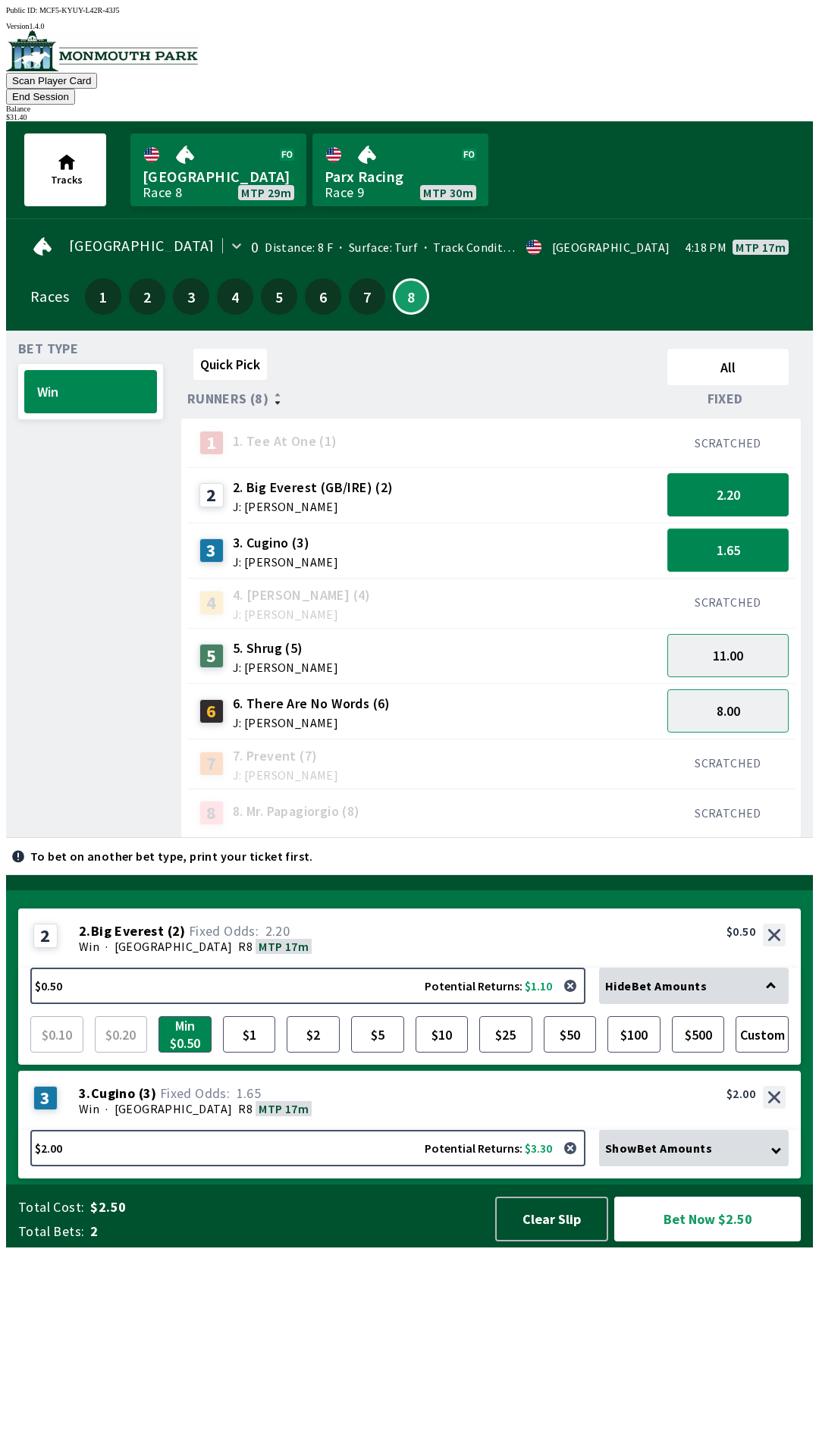
click at [764, 538] on button "1.65" at bounding box center [728, 550] width 122 height 44
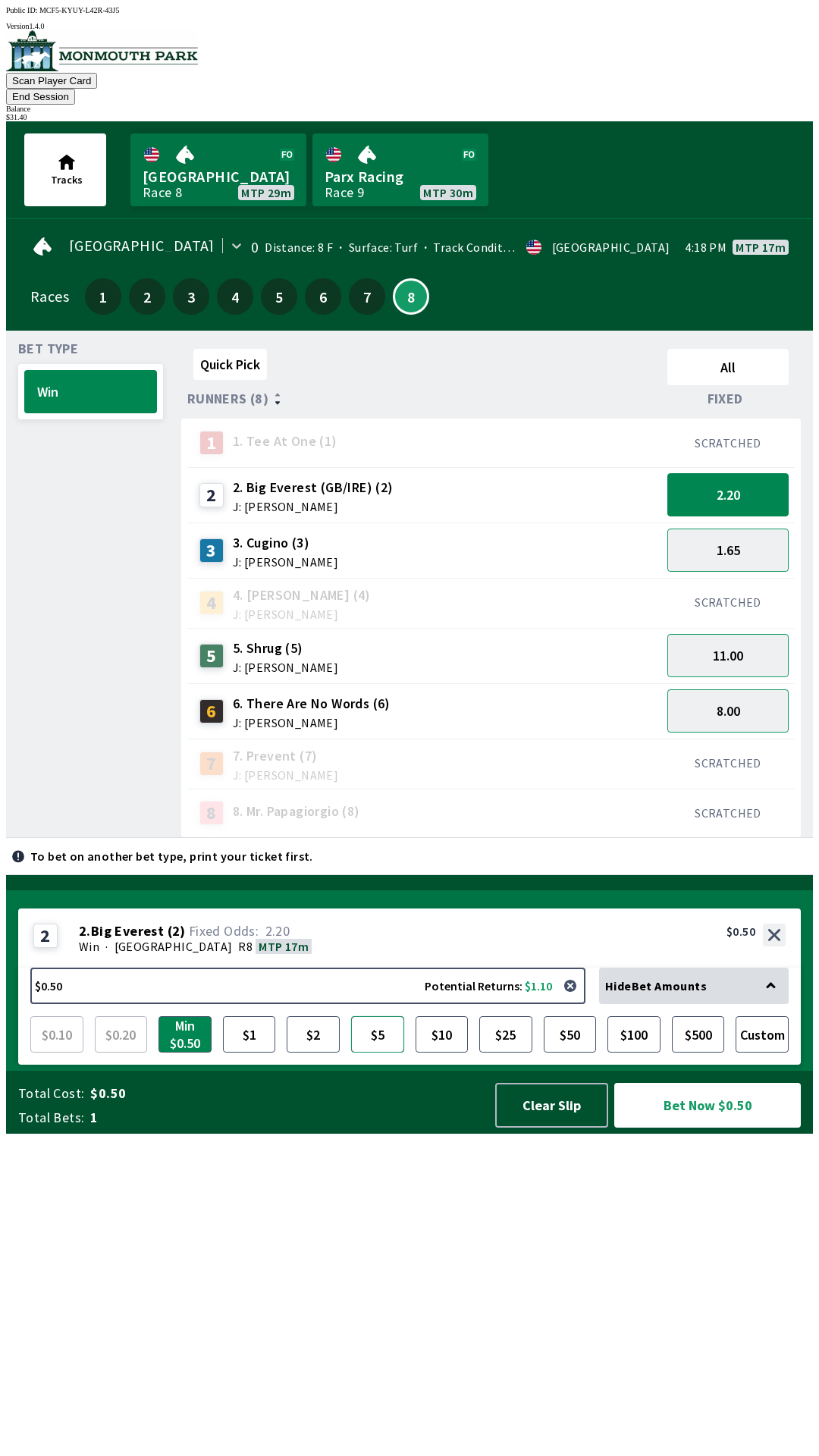
click at [377, 1052] on button "$5" at bounding box center [377, 1033] width 53 height 36
click at [550, 1127] on button "Clear Slip" at bounding box center [552, 1105] width 113 height 45
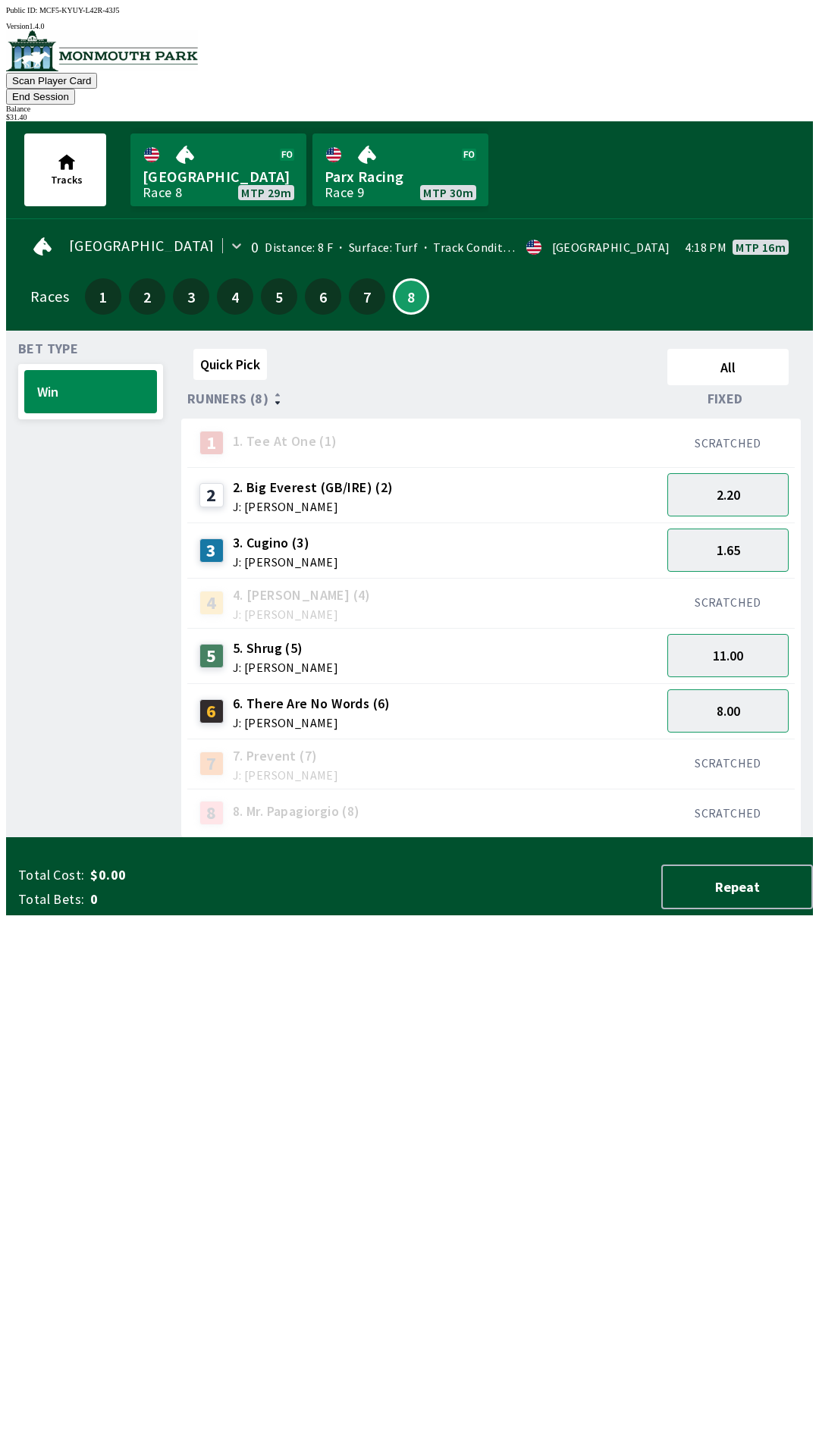
click at [75, 88] on button "End Session" at bounding box center [41, 96] width 69 height 16
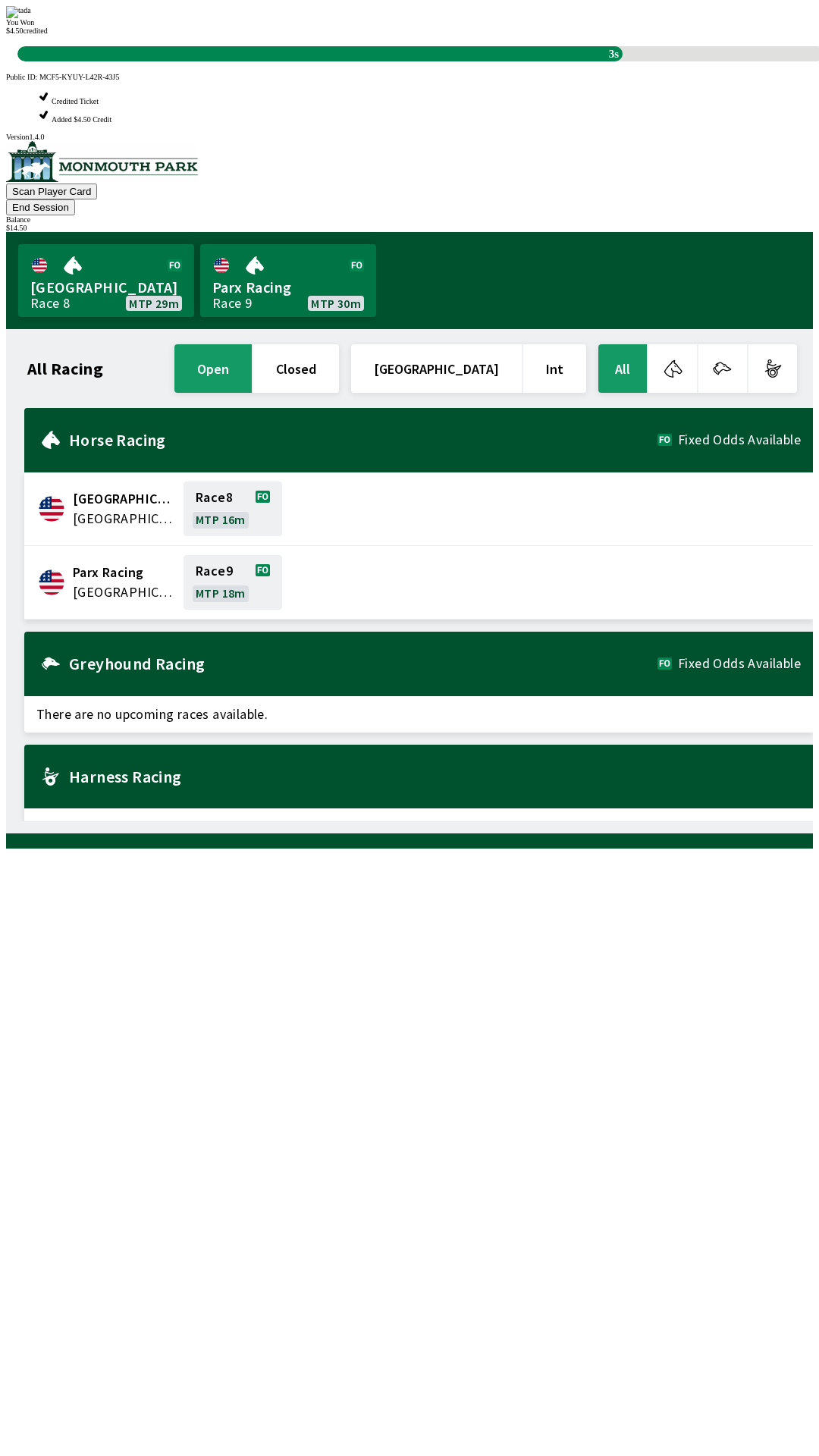
click at [595, 821] on div "All Racing open closed [GEOGRAPHIC_DATA] Int All [GEOGRAPHIC_DATA] [GEOGRAPHIC_…" at bounding box center [416, 581] width 795 height 479
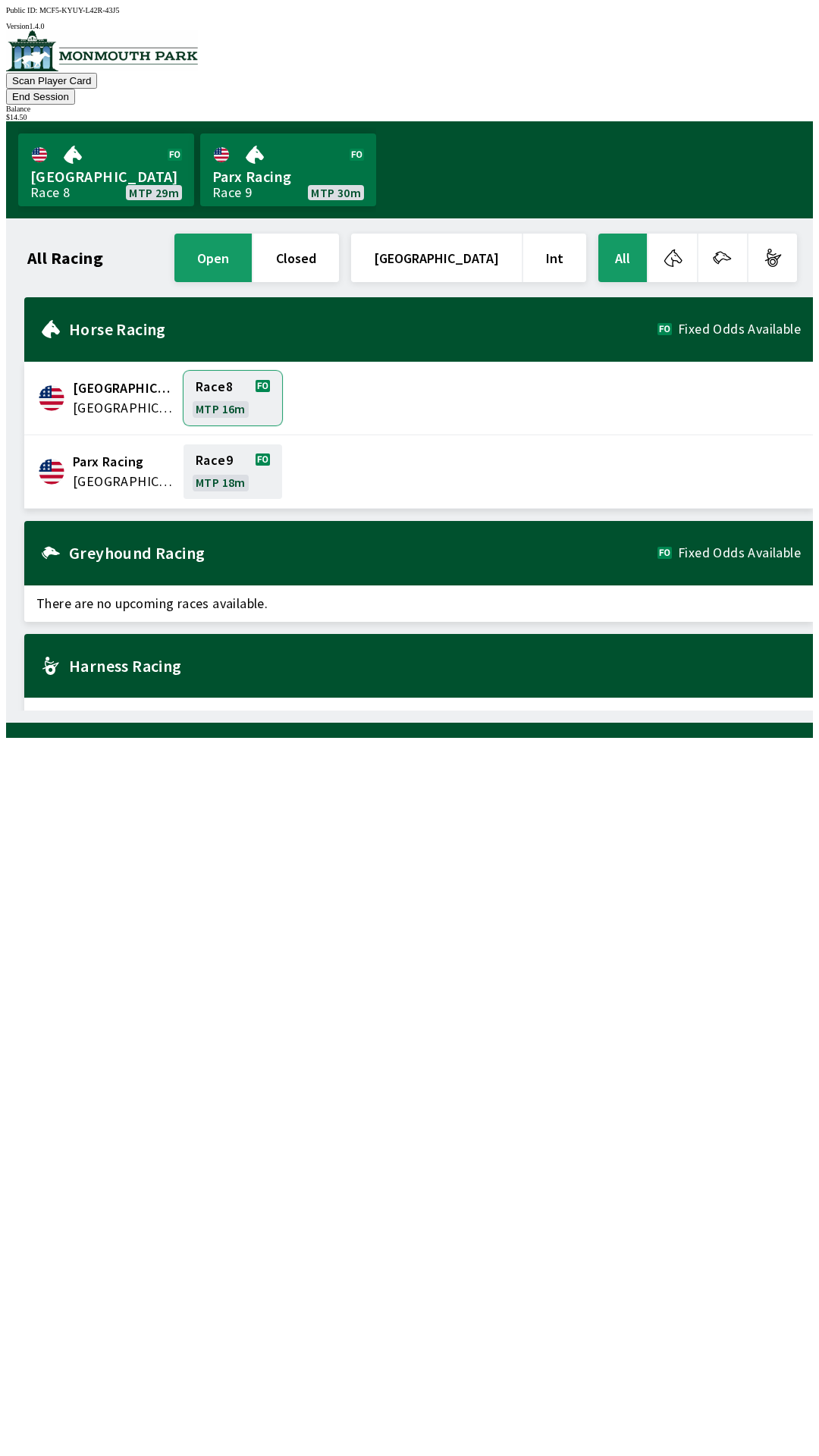
click at [226, 374] on link "Race 8 MTP 16m" at bounding box center [232, 398] width 99 height 55
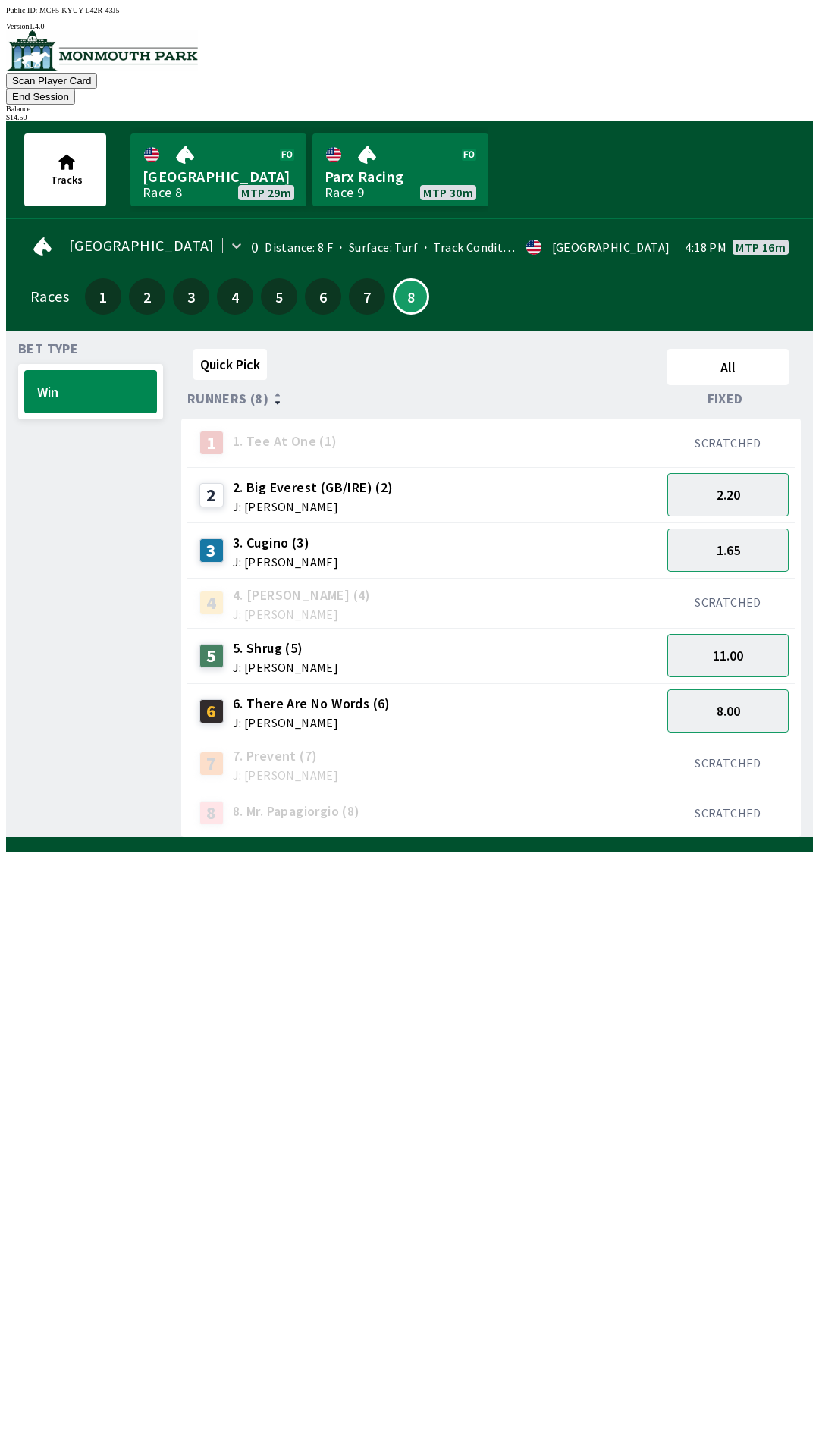
click at [745, 440] on div "SCRATCHED" at bounding box center [728, 442] width 134 height 48
click at [759, 473] on button "2.20" at bounding box center [728, 494] width 122 height 44
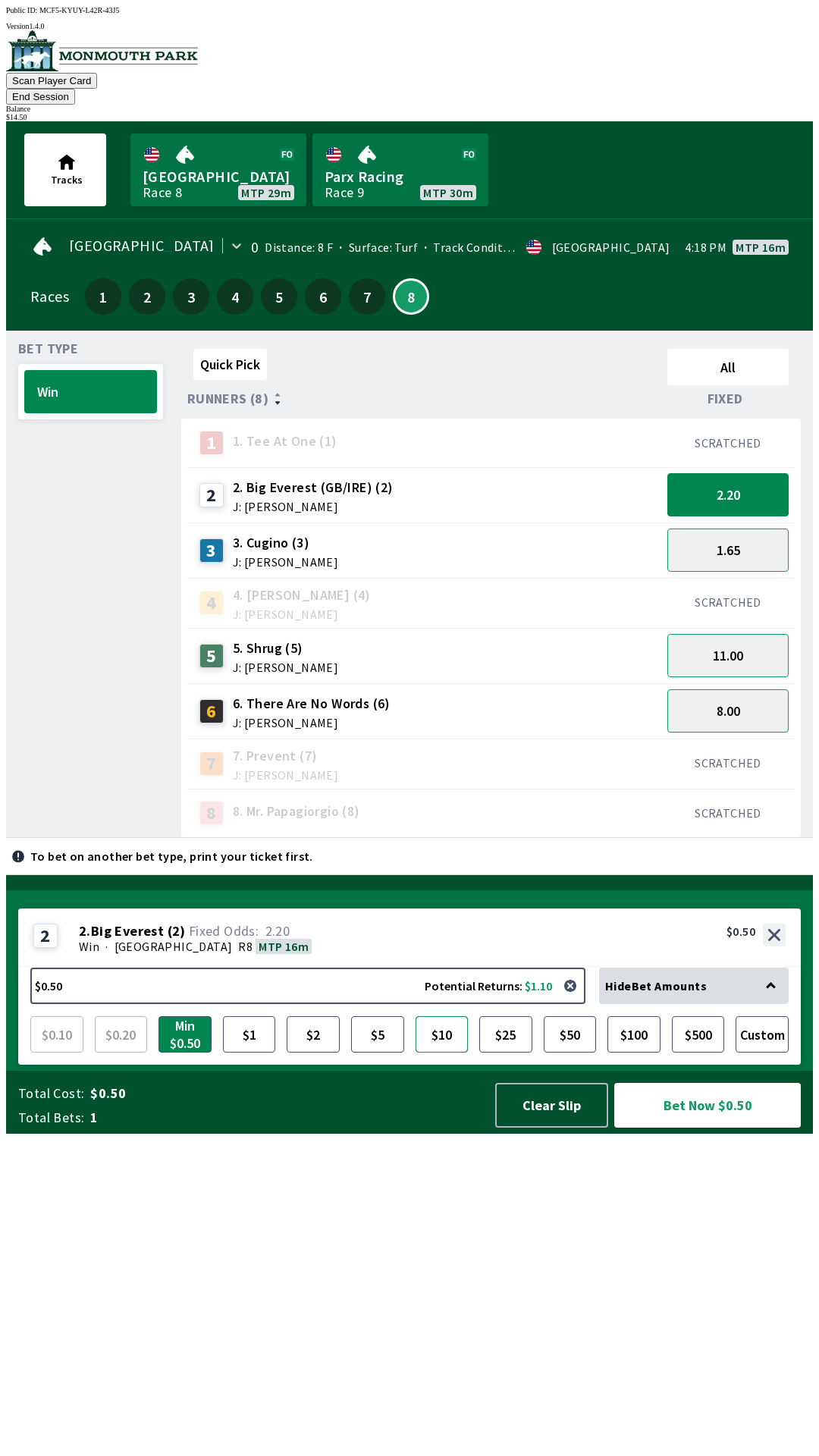
click at [430, 1052] on button "$10" at bounding box center [442, 1033] width 53 height 36
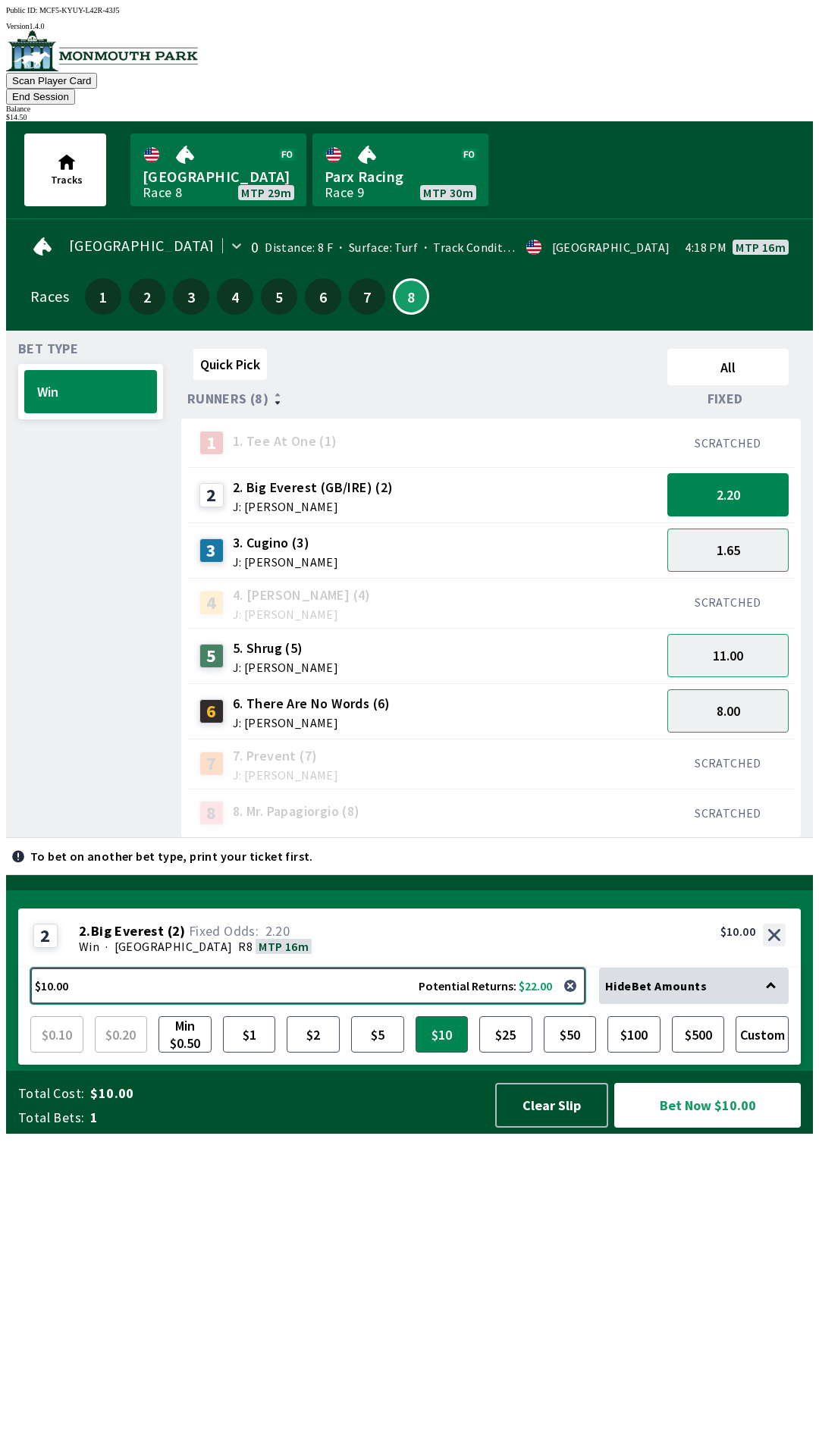
click at [340, 1003] on button "$10.00 Potential Returns: $22.00" at bounding box center [308, 985] width 555 height 36
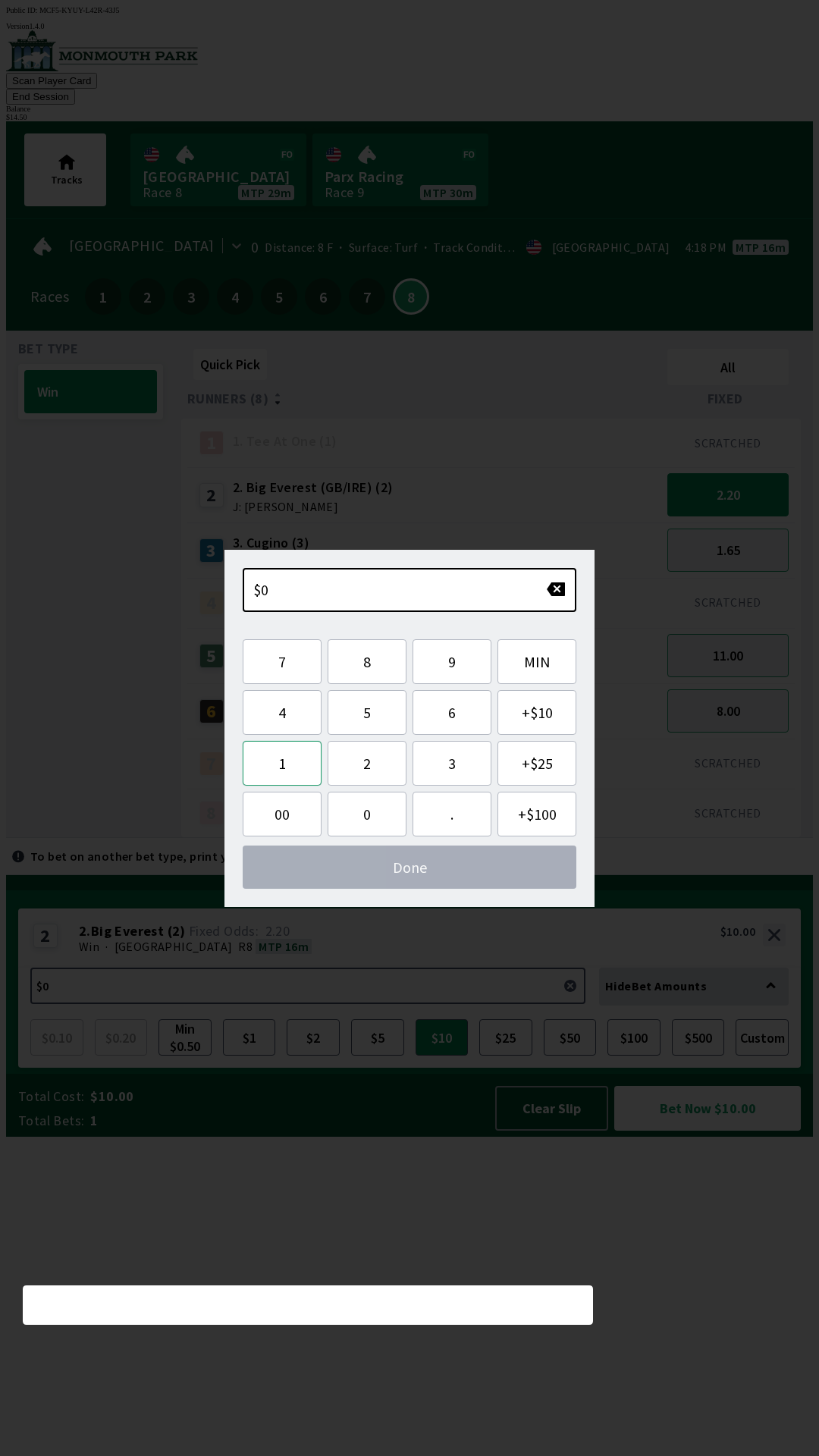
click at [284, 766] on button "1" at bounding box center [282, 763] width 79 height 45
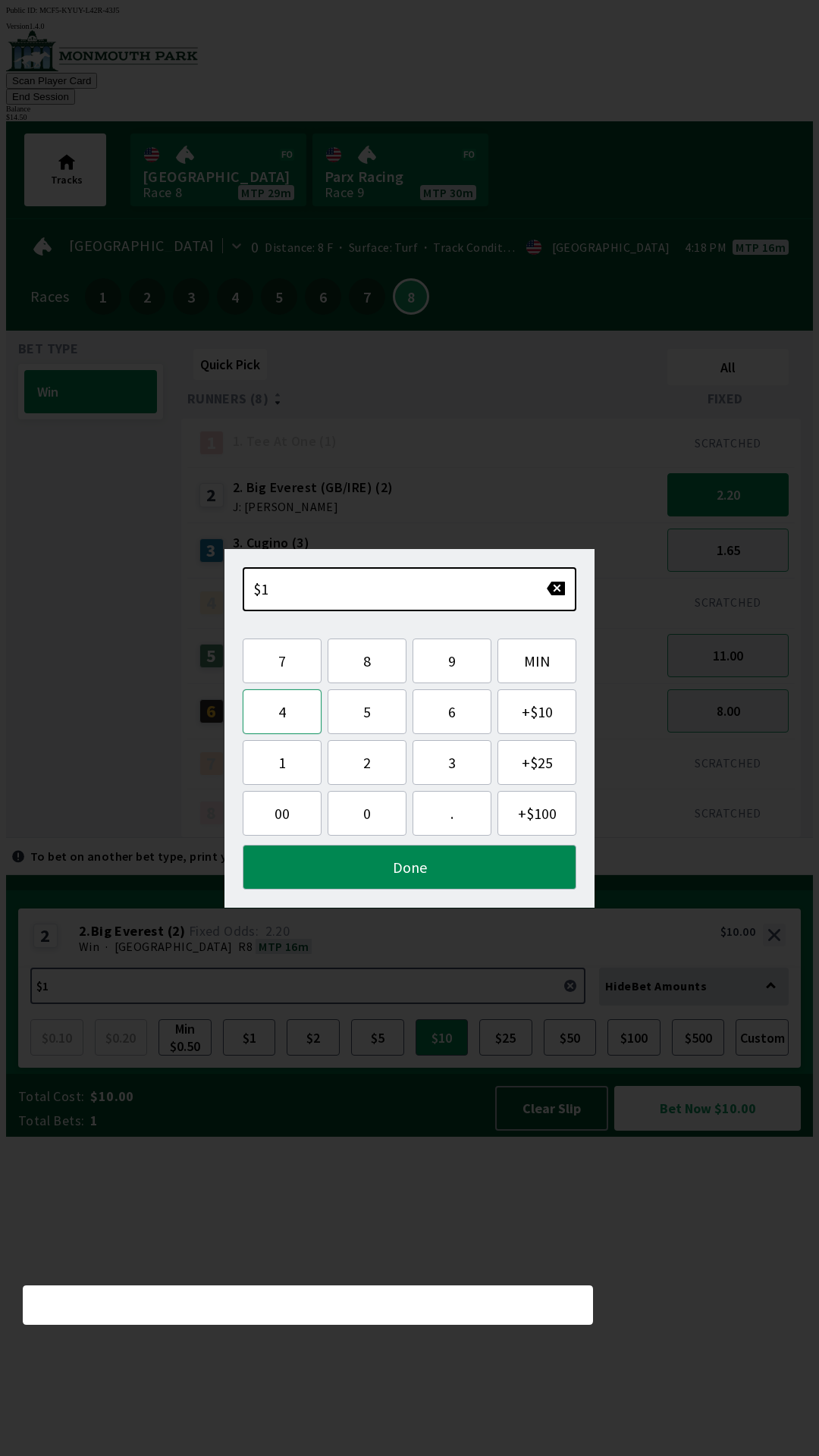
click at [285, 711] on button "4" at bounding box center [282, 712] width 79 height 45
click at [373, 815] on button "0" at bounding box center [366, 813] width 79 height 45
click at [556, 589] on button "button" at bounding box center [555, 588] width 20 height 15
click at [447, 833] on button "." at bounding box center [452, 813] width 79 height 45
click at [367, 711] on button "5" at bounding box center [366, 712] width 79 height 45
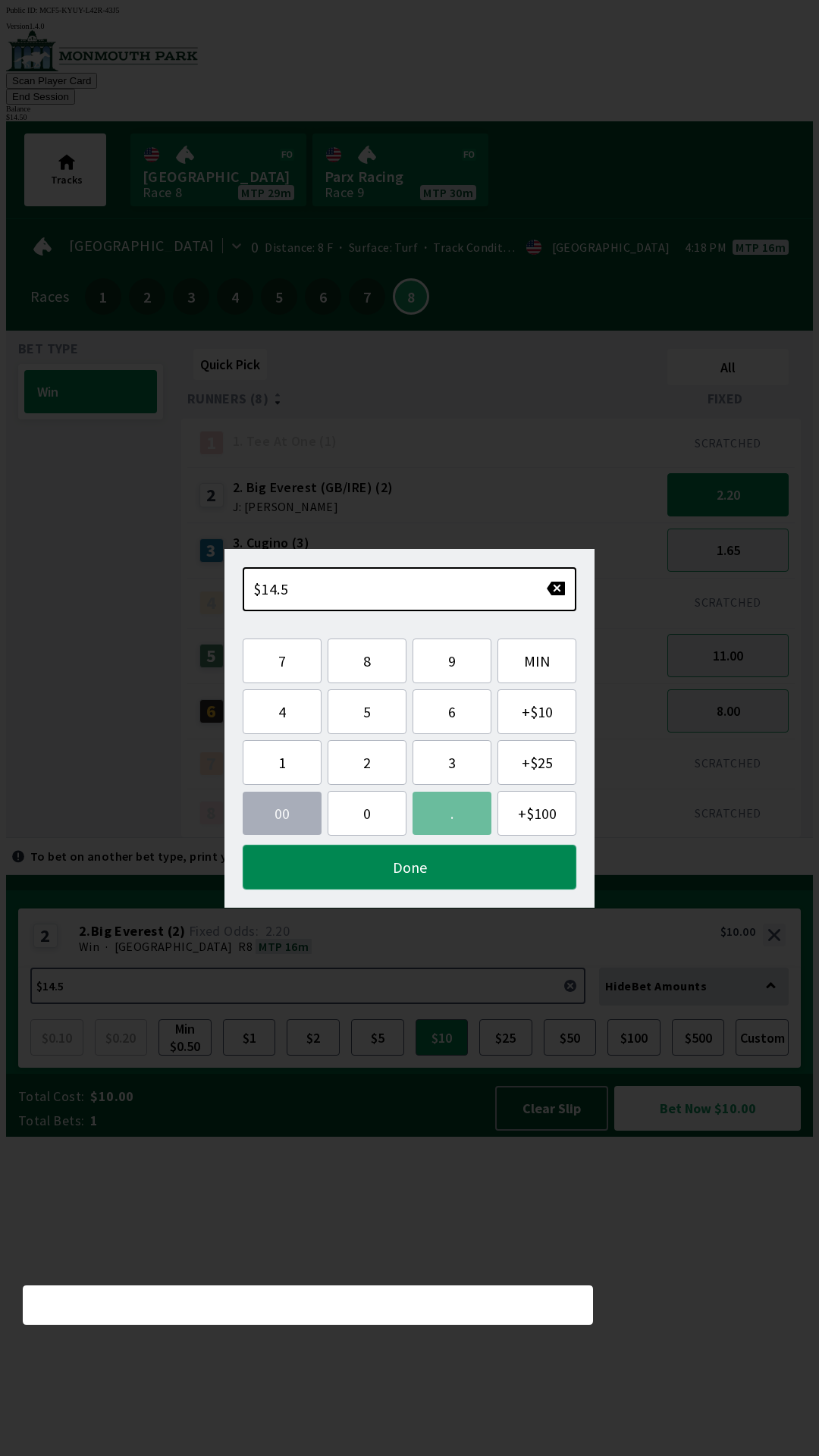
click at [459, 871] on button "Done" at bounding box center [409, 867] width 334 height 45
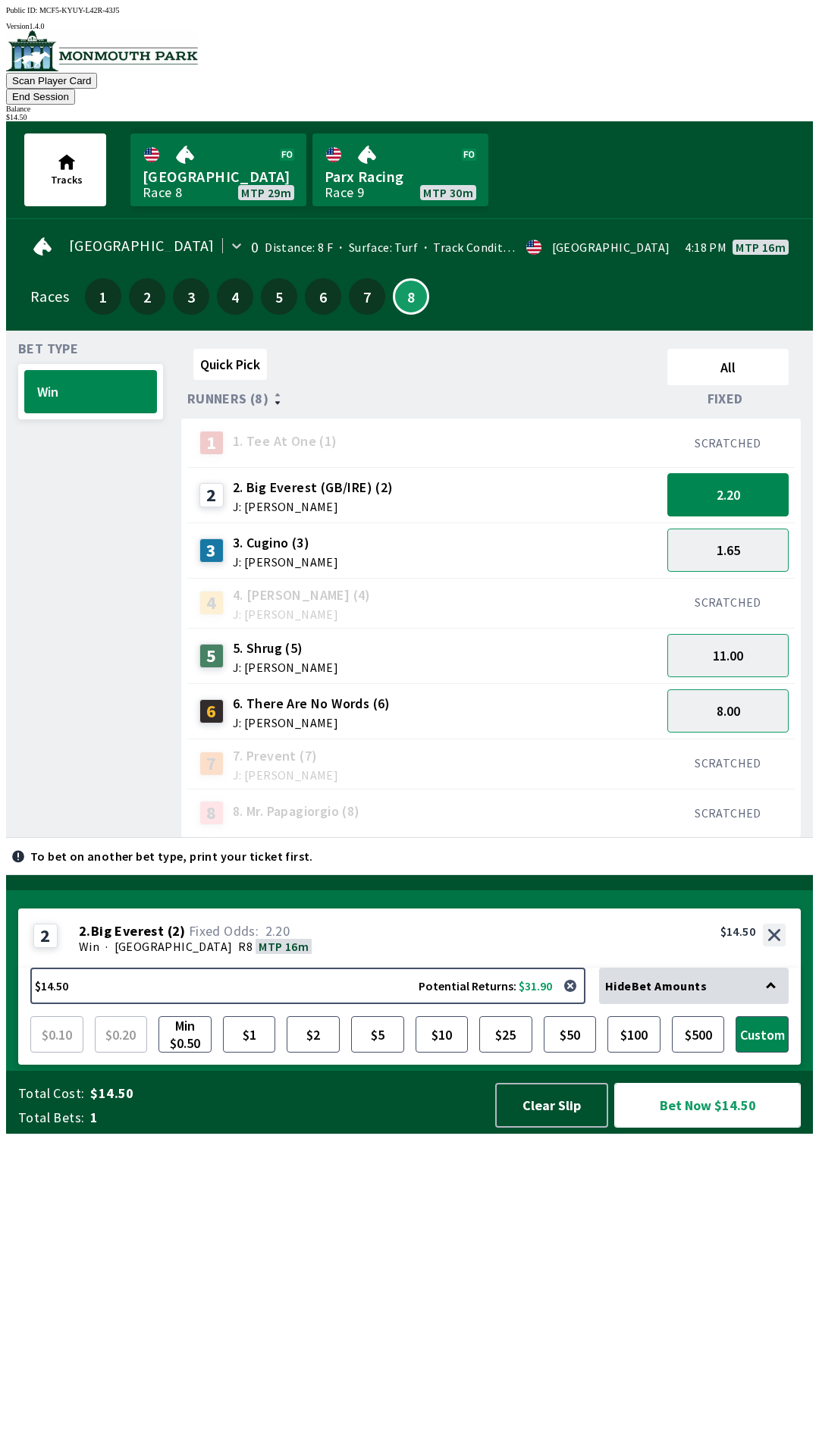
click at [756, 1127] on button "Bet Now $14.50" at bounding box center [707, 1105] width 187 height 45
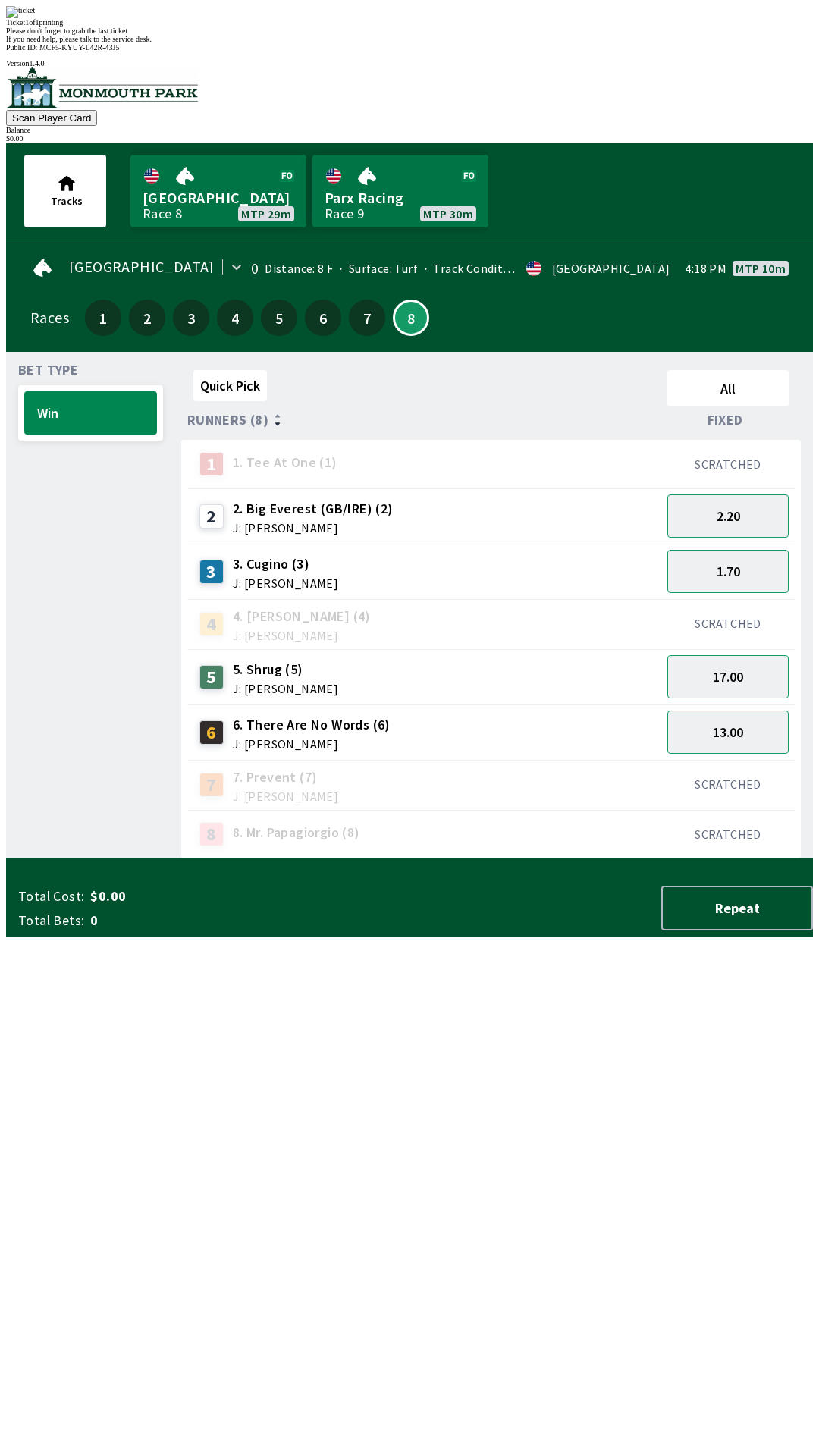
click at [457, 35] on div "Please don't forget to grab the last ticket" at bounding box center [410, 31] width 807 height 8
click at [475, 859] on div "Quick Pick All Runners (8) Fixed 1 1. Tee At One (1) SCRATCHED 2 2. Big Everest…" at bounding box center [497, 611] width 632 height 495
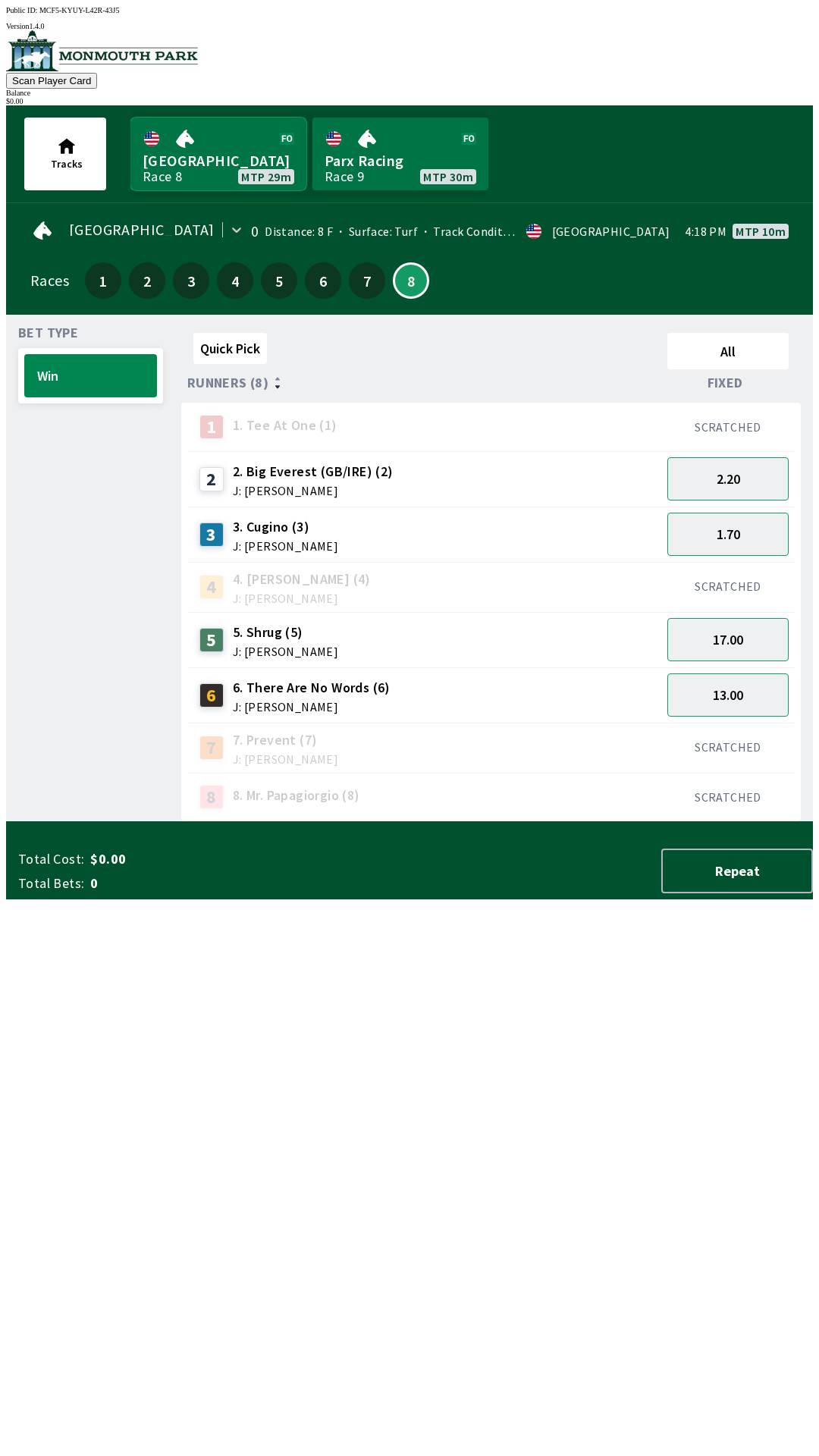
click at [204, 163] on link "[GEOGRAPHIC_DATA] Race 8 MTP 29m" at bounding box center [218, 153] width 176 height 72
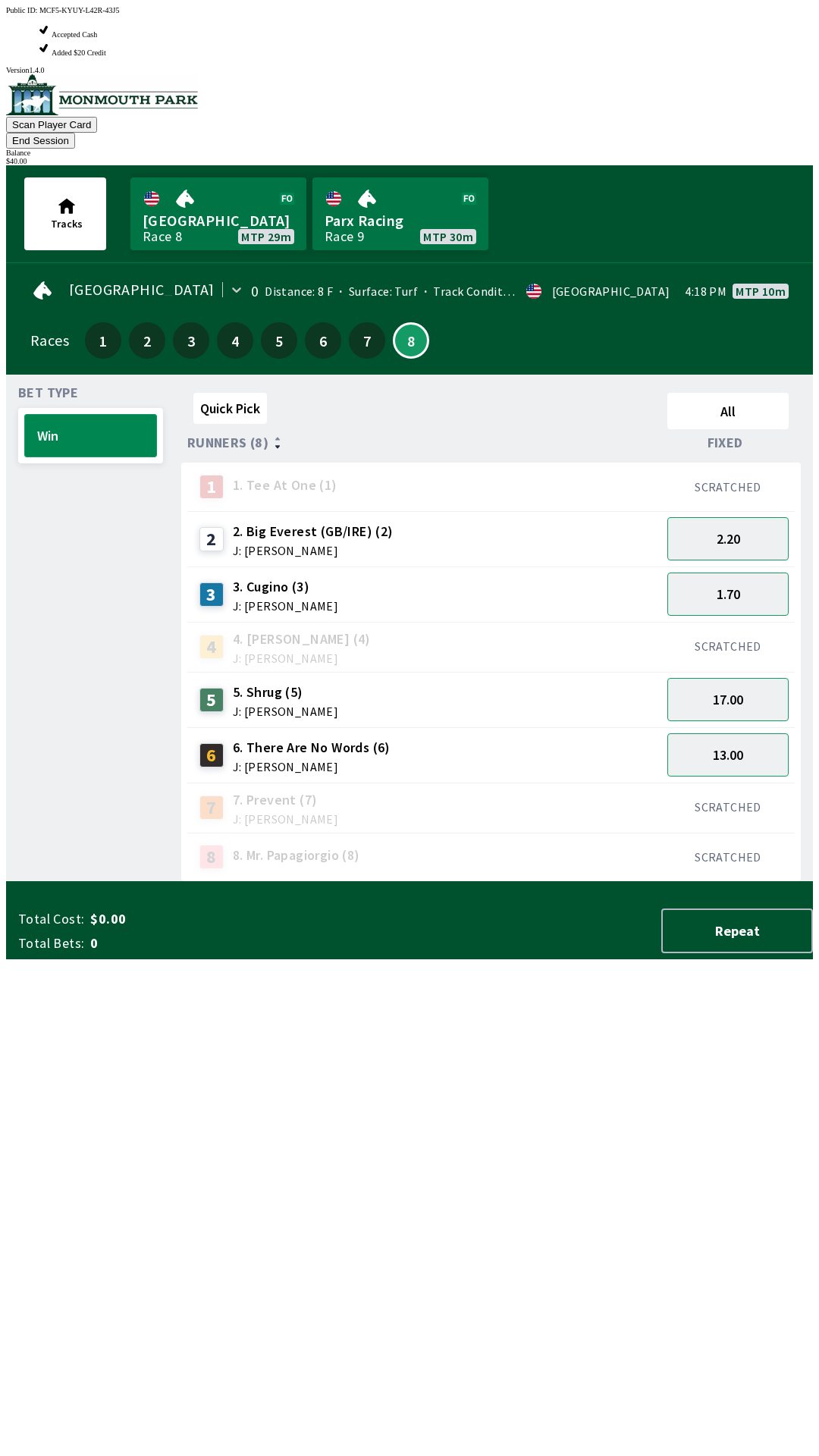
click at [83, 413] on button "Win" at bounding box center [90, 435] width 133 height 44
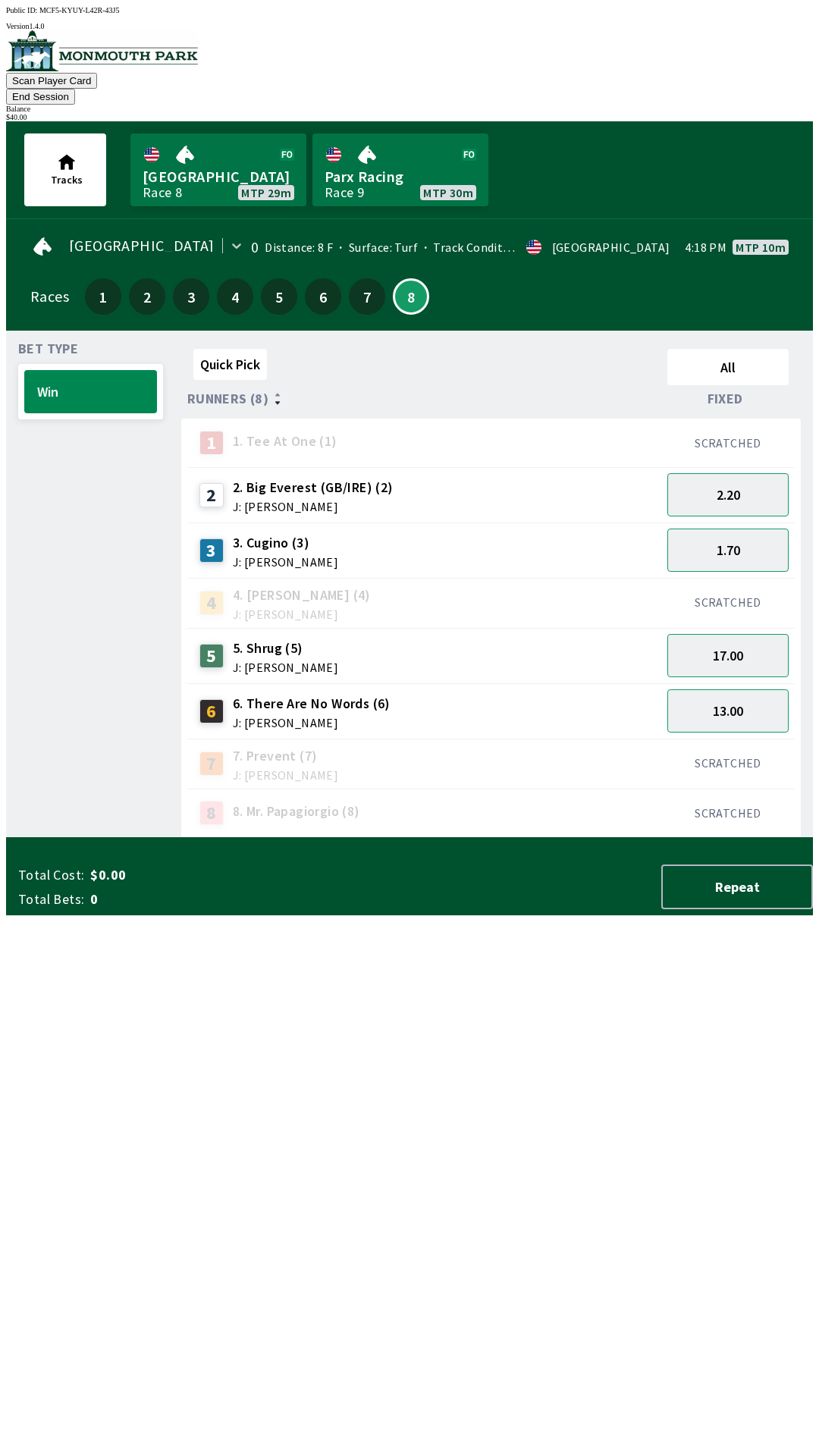
click at [323, 500] on span "J: [PERSON_NAME]" at bounding box center [312, 505] width 161 height 12
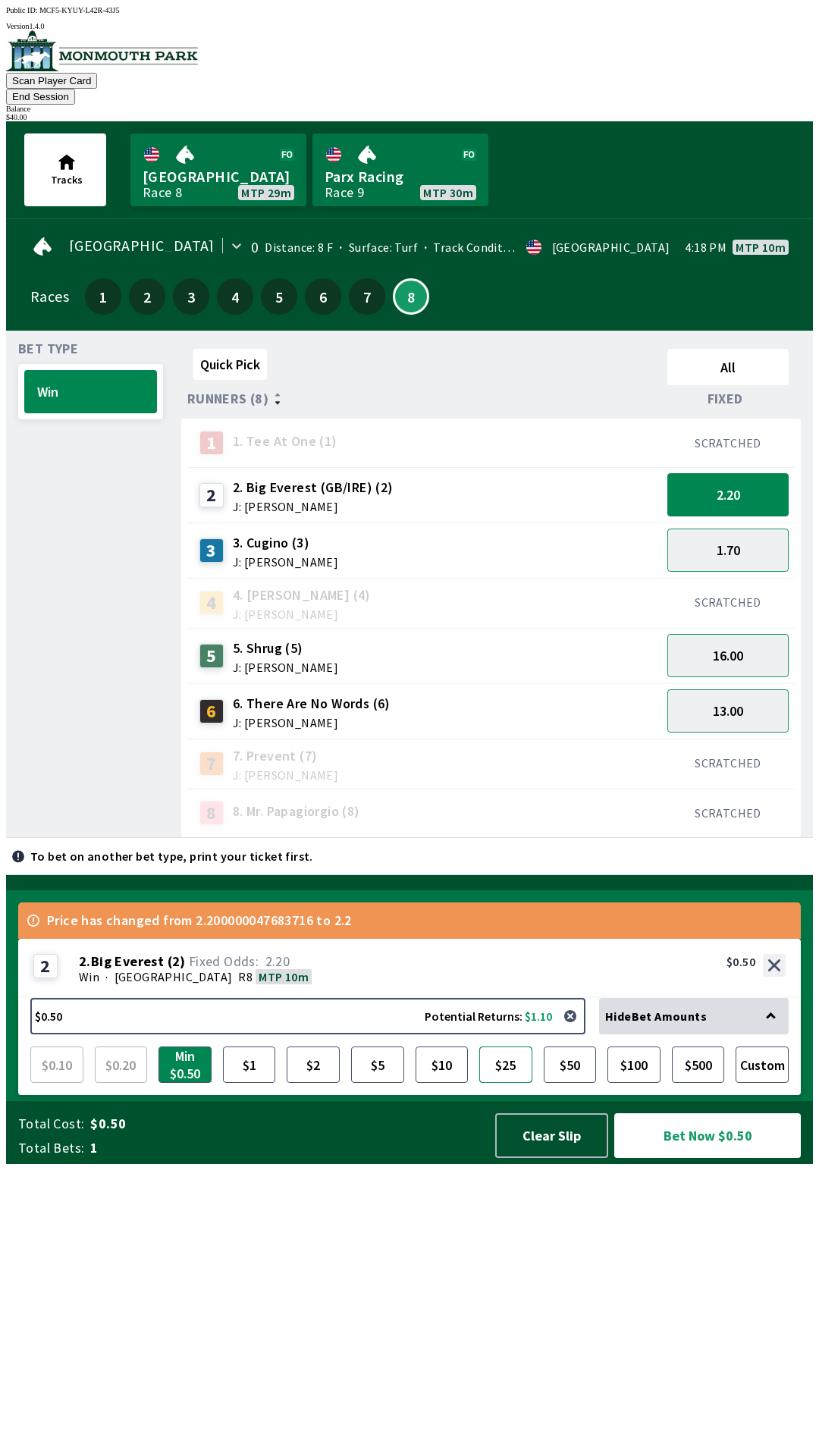
click at [503, 1082] on button "$25" at bounding box center [506, 1064] width 53 height 36
click at [707, 1158] on button "Bet Now $25.00" at bounding box center [707, 1135] width 187 height 45
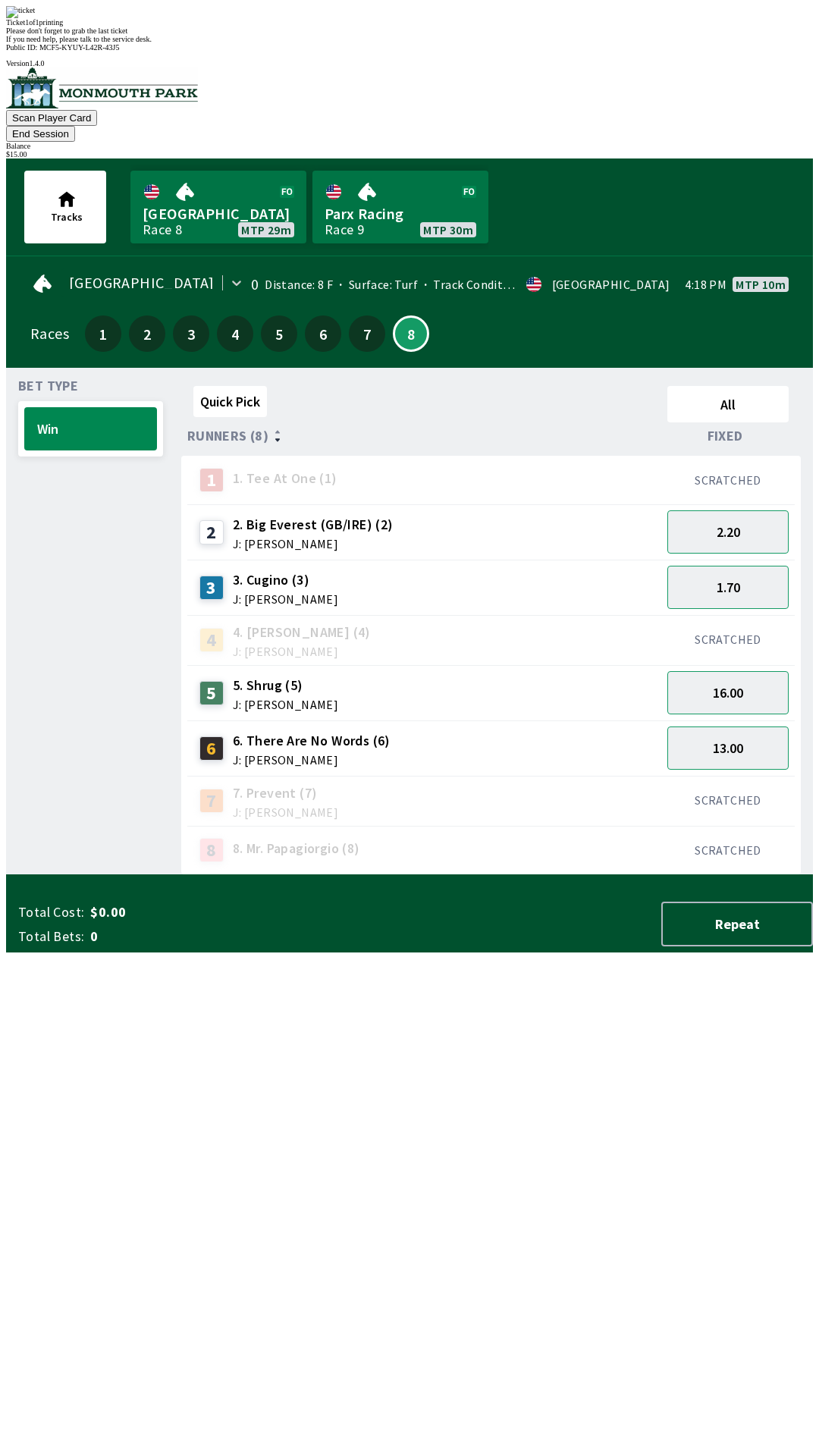
click at [547, 875] on div "Quick Pick All Runners (8) Fixed 1 1. Tee At One (1) SCRATCHED 2 2. Big Everest…" at bounding box center [497, 627] width 632 height 495
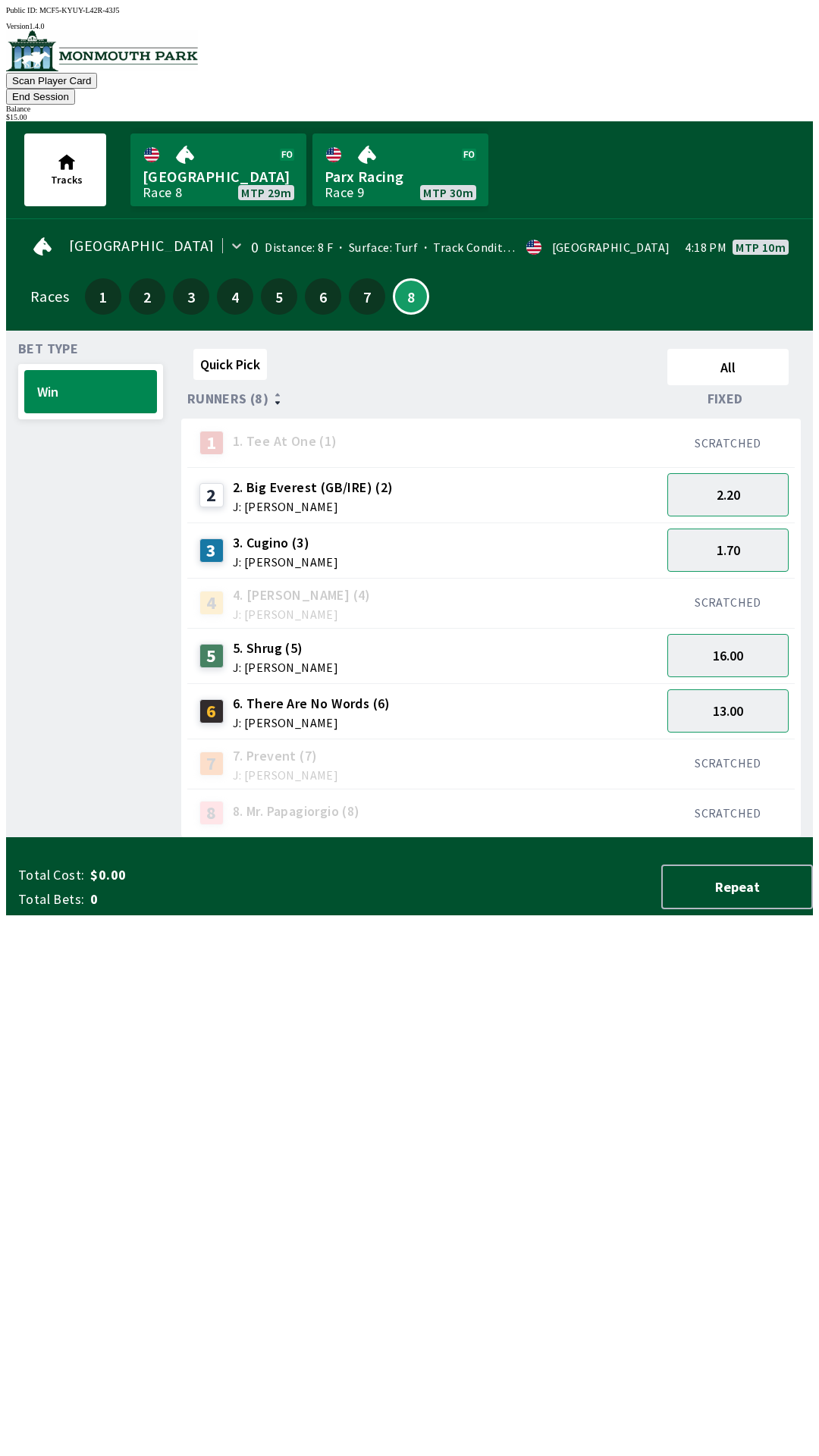
click at [305, 478] on span "2. Big Everest (GB/IRE) (2)" at bounding box center [312, 487] width 161 height 20
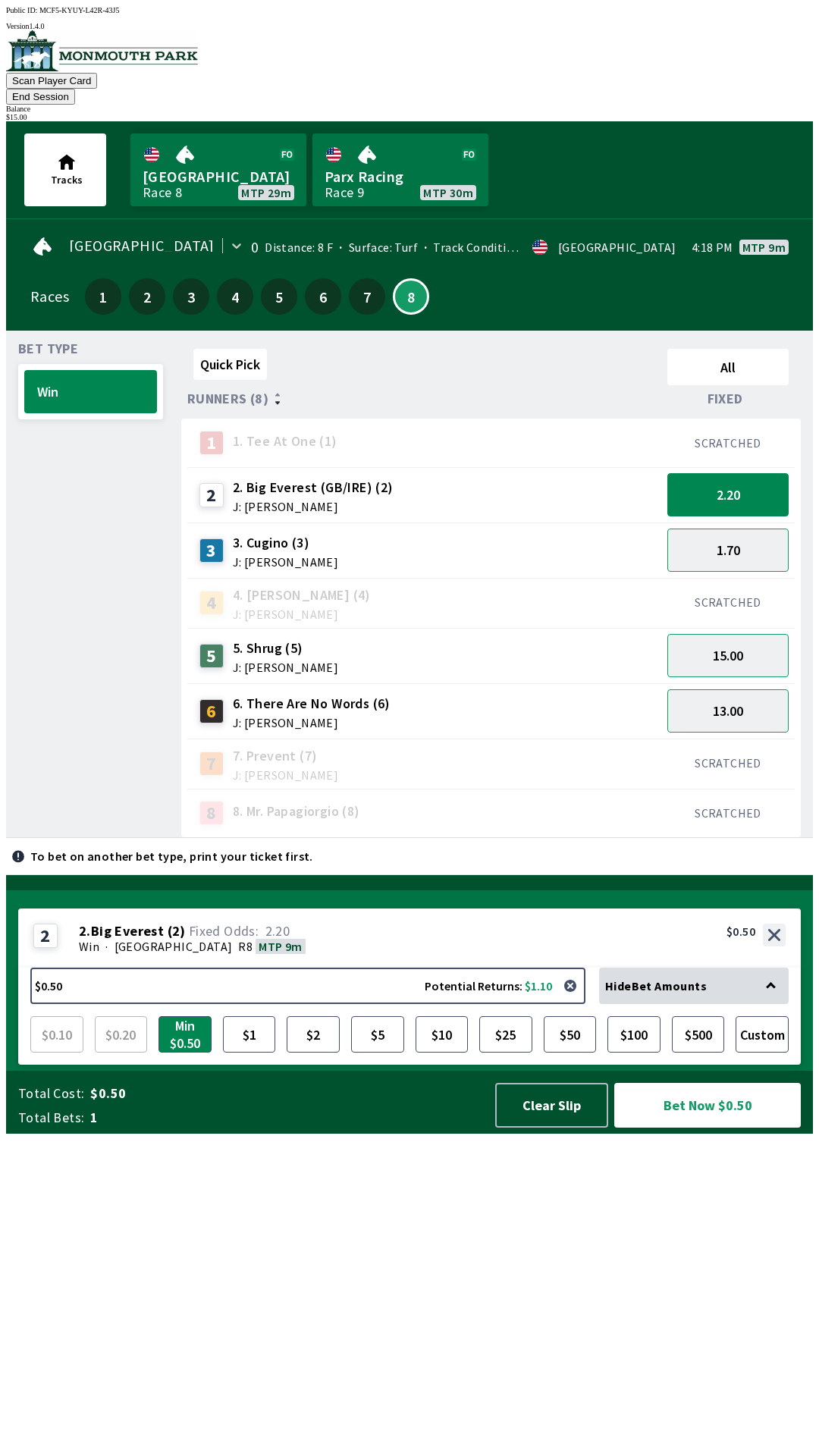
click at [746, 113] on div "$ 15.00" at bounding box center [410, 117] width 807 height 8
click at [344, 1003] on button "$0.50 Potential Returns: $1.10" at bounding box center [308, 985] width 555 height 36
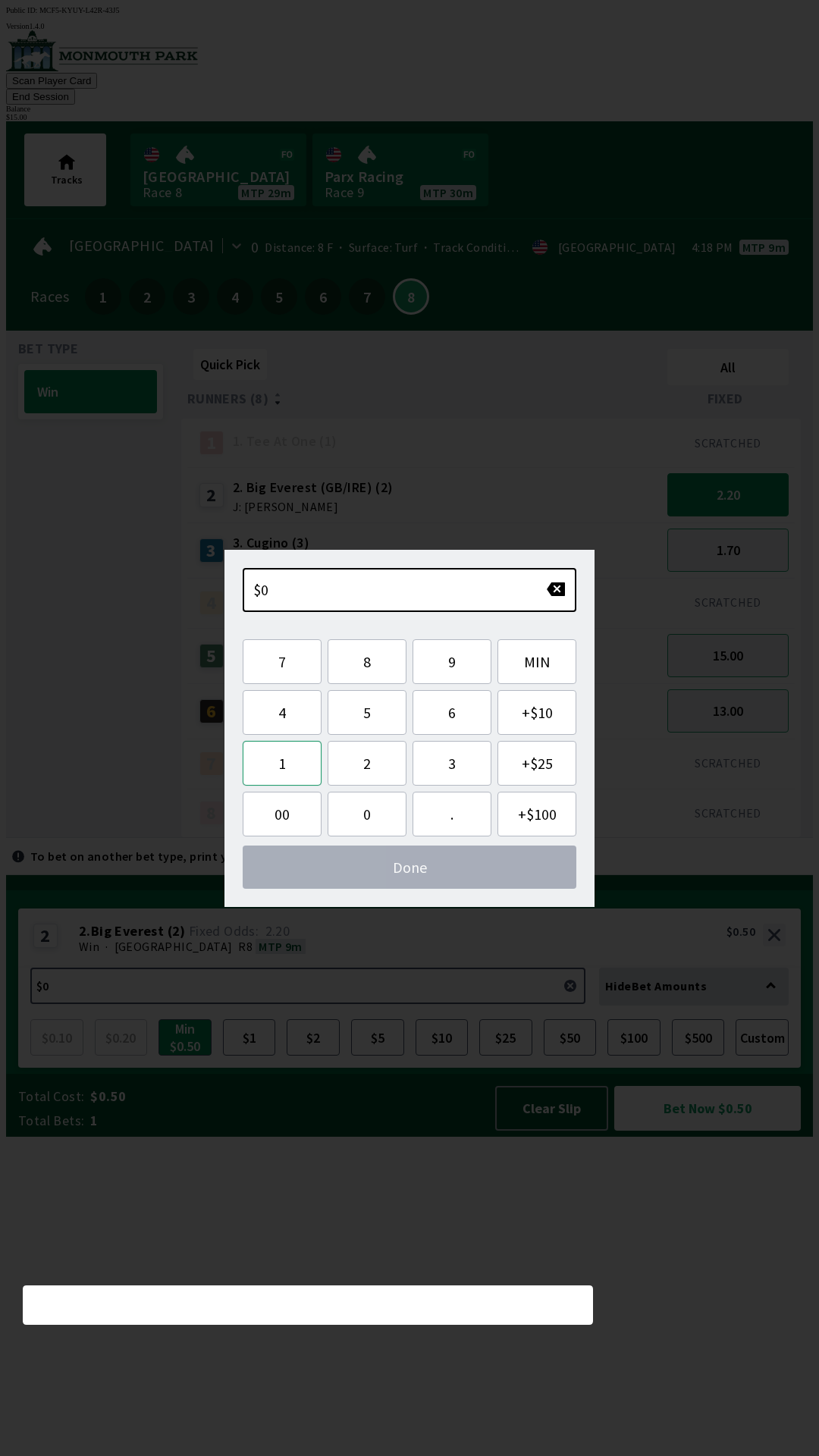
click at [274, 763] on button "1" at bounding box center [282, 763] width 79 height 45
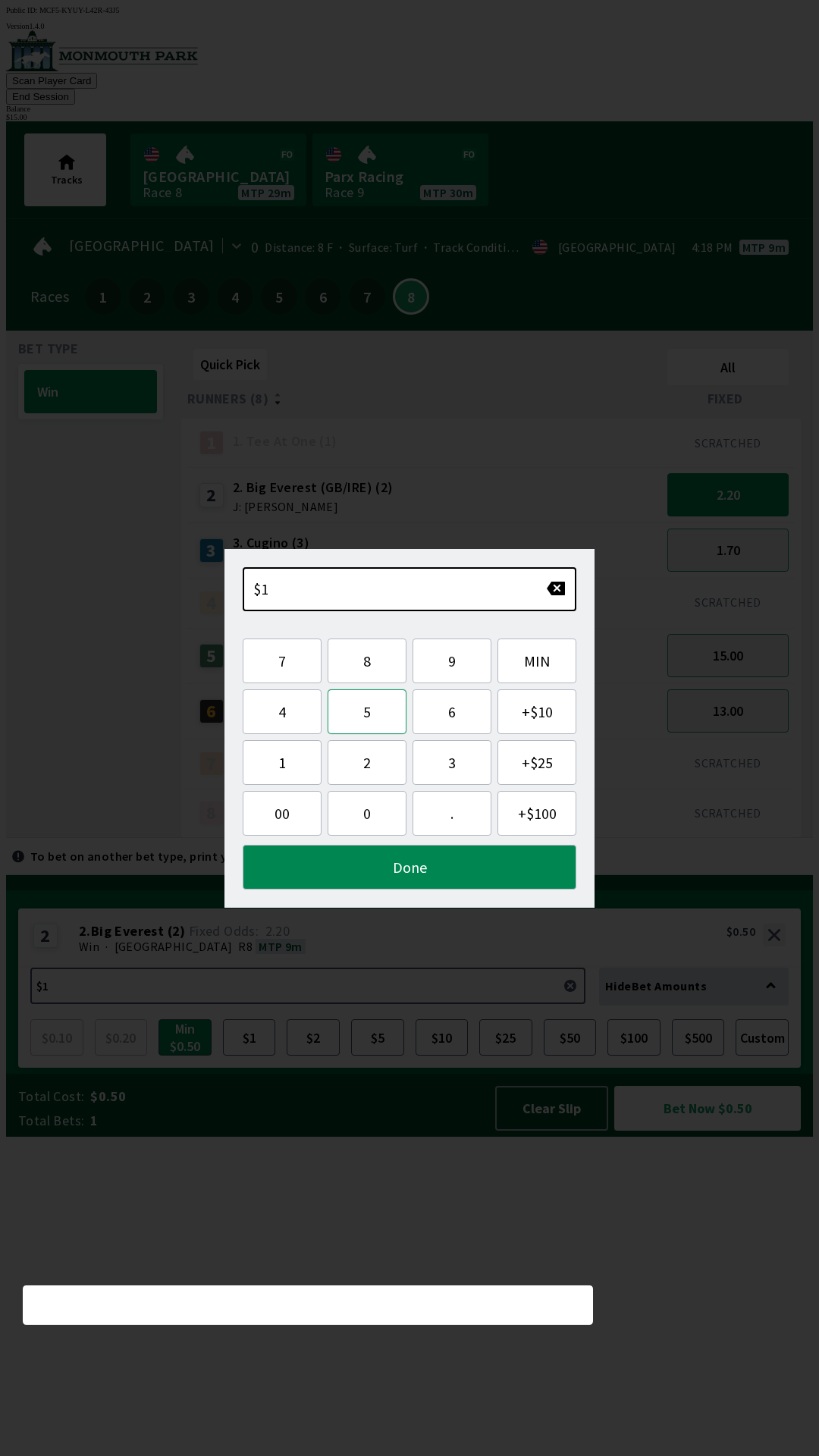
click at [364, 714] on button "5" at bounding box center [366, 712] width 79 height 45
click at [456, 815] on button "." at bounding box center [452, 813] width 79 height 45
click at [262, 813] on span "00" at bounding box center [282, 813] width 55 height 19
click at [354, 879] on button "Done" at bounding box center [409, 867] width 334 height 45
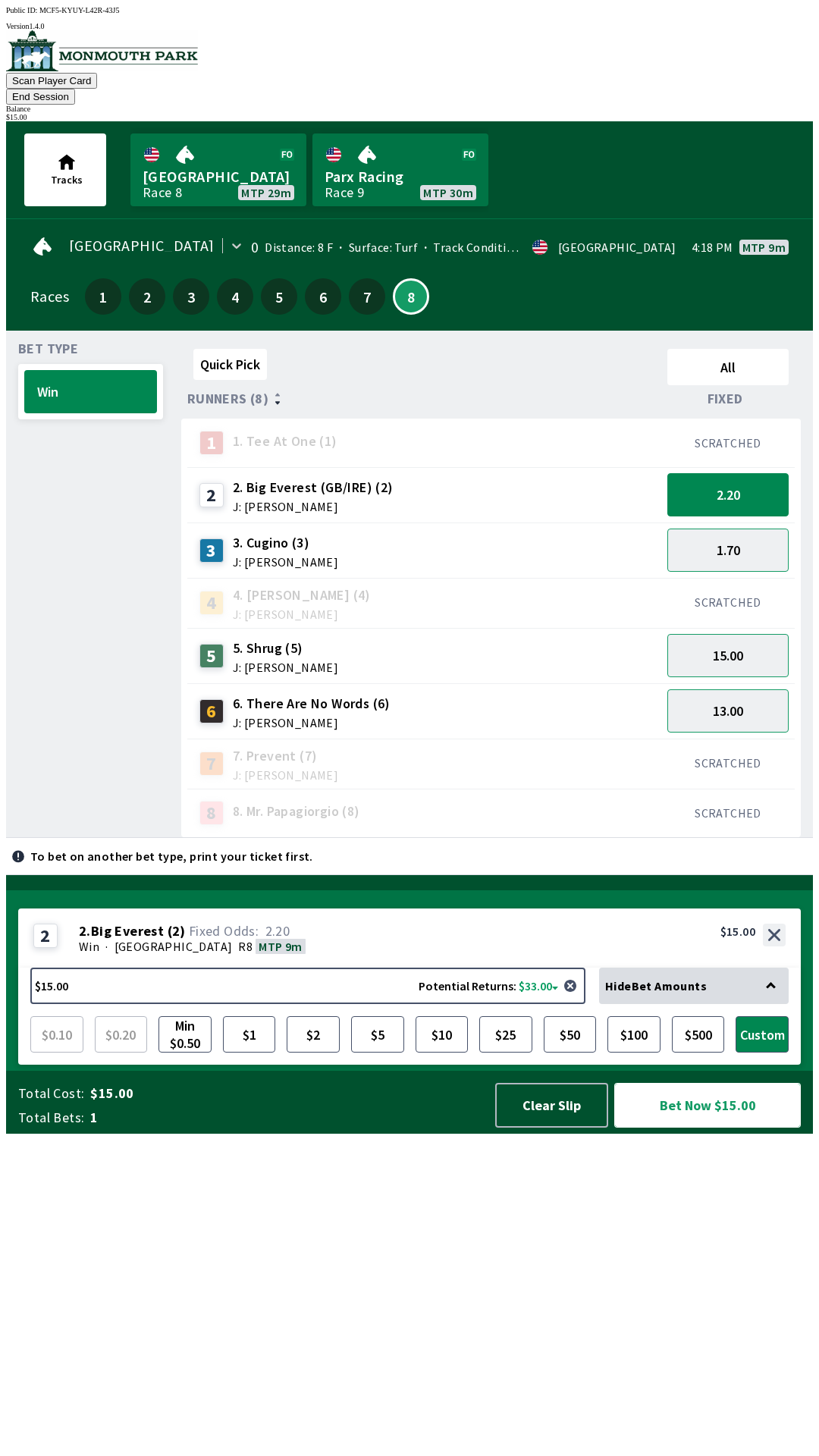
click at [687, 1127] on button "Bet Now $15.00" at bounding box center [707, 1105] width 187 height 45
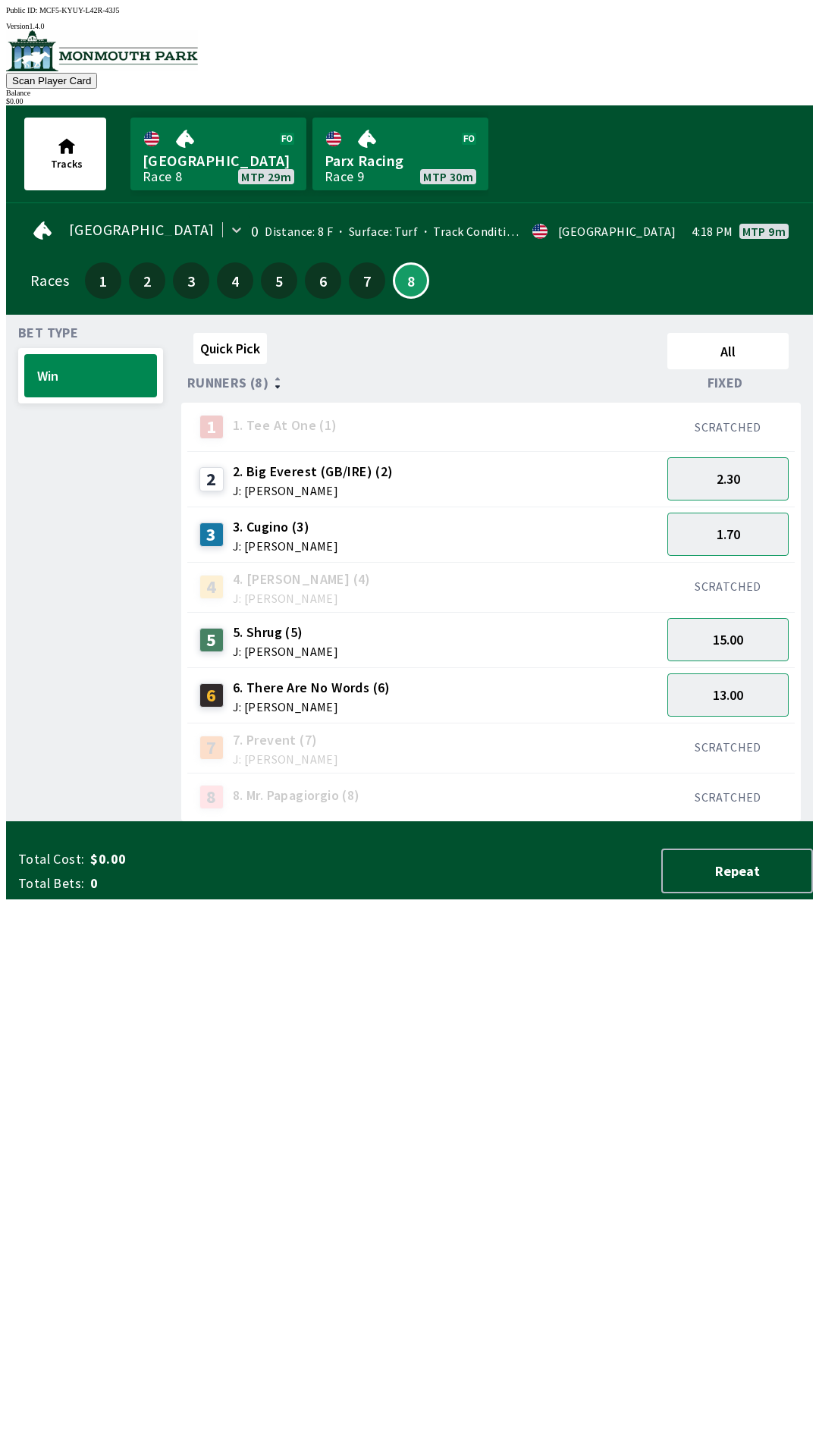
click at [462, 821] on div "Quick Pick All Runners (8) Fixed 1 1. Tee At One (1) SCRATCHED 2 2. Big Everest…" at bounding box center [497, 574] width 632 height 495
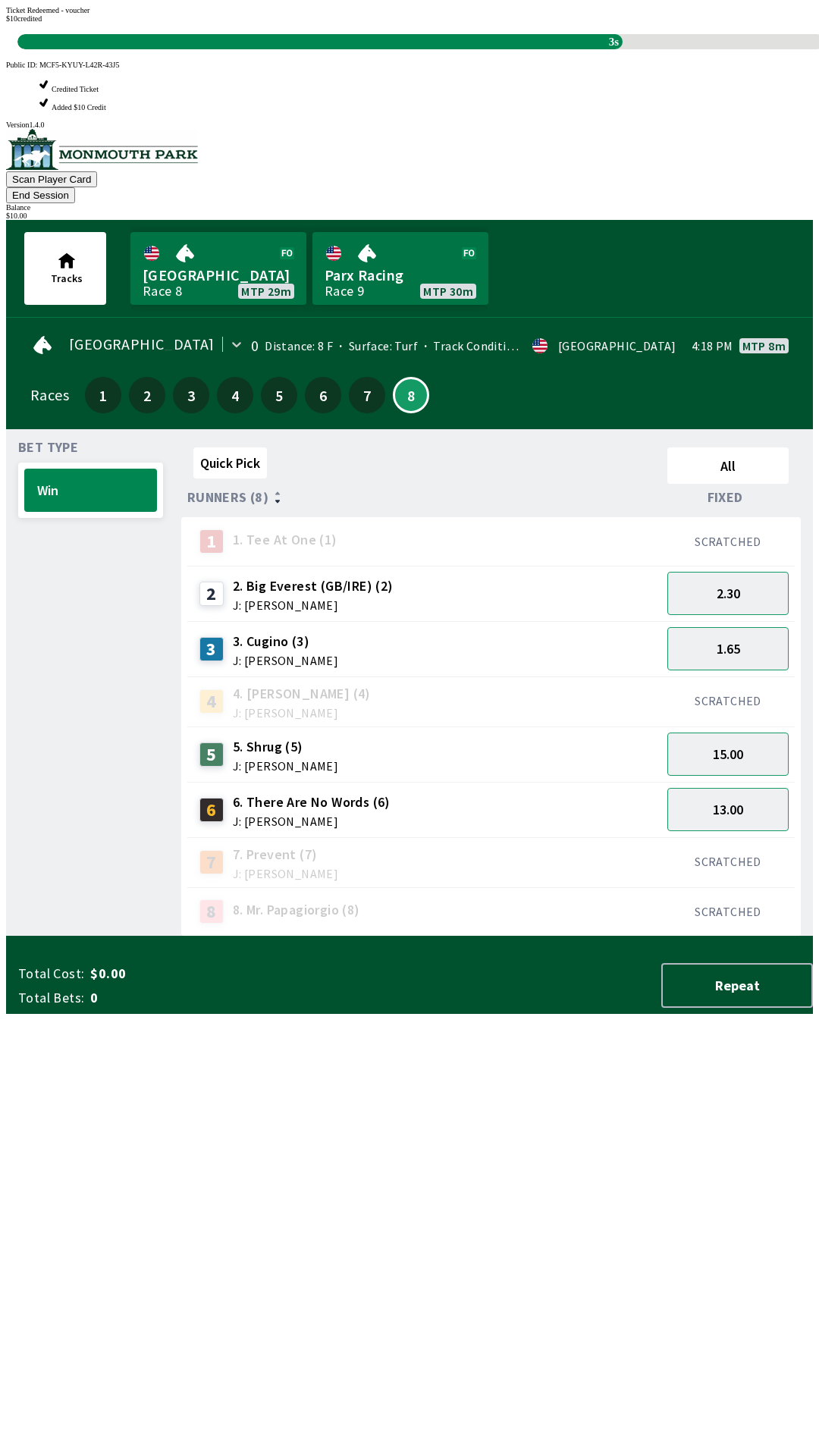
click at [569, 937] on div "Quick Pick All Runners (8) Fixed 1 1. Tee At One (1) SCRATCHED 2 2. Big Everest…" at bounding box center [497, 689] width 632 height 495
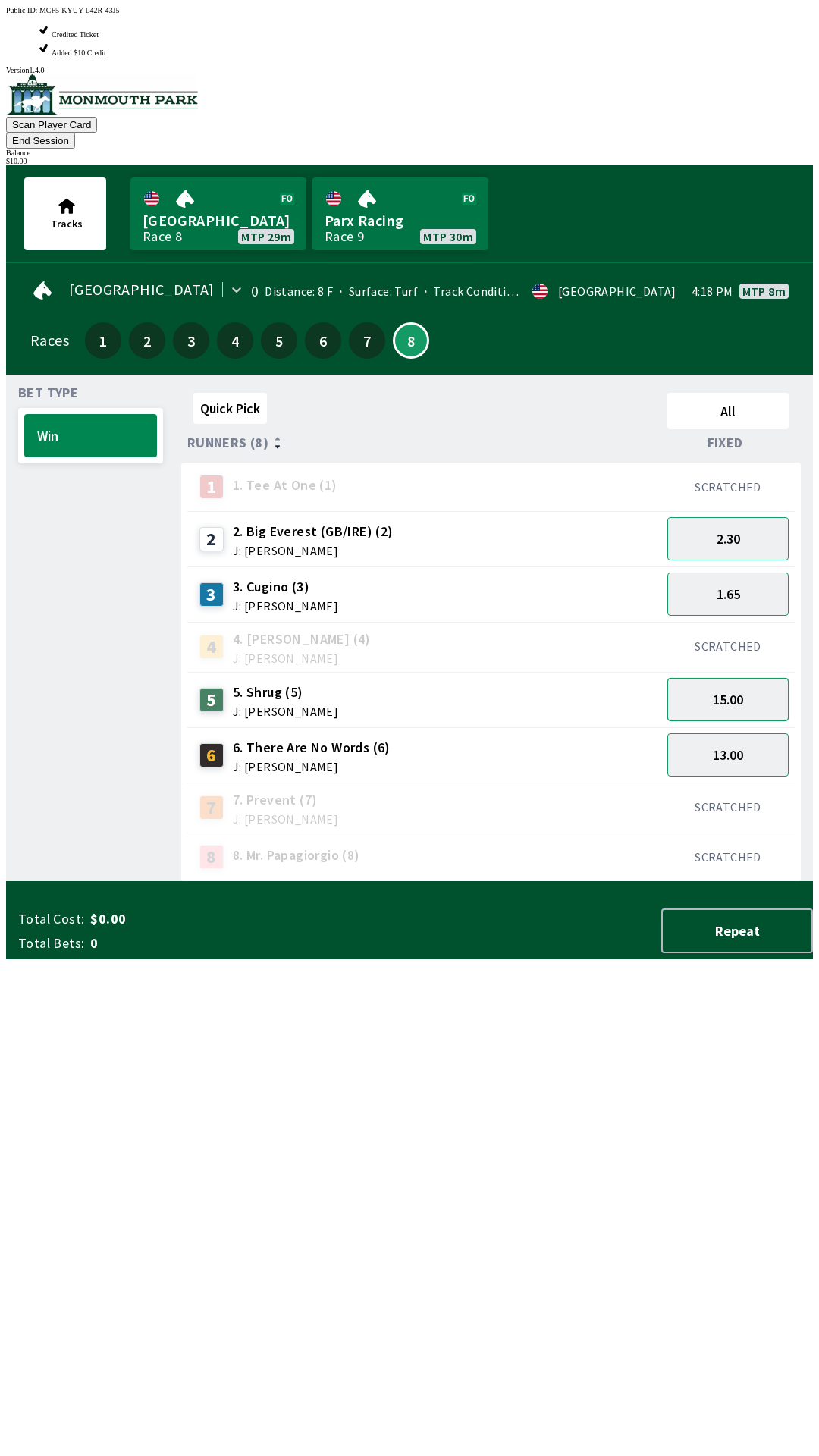
click at [771, 677] on button "15.00" at bounding box center [728, 699] width 122 height 44
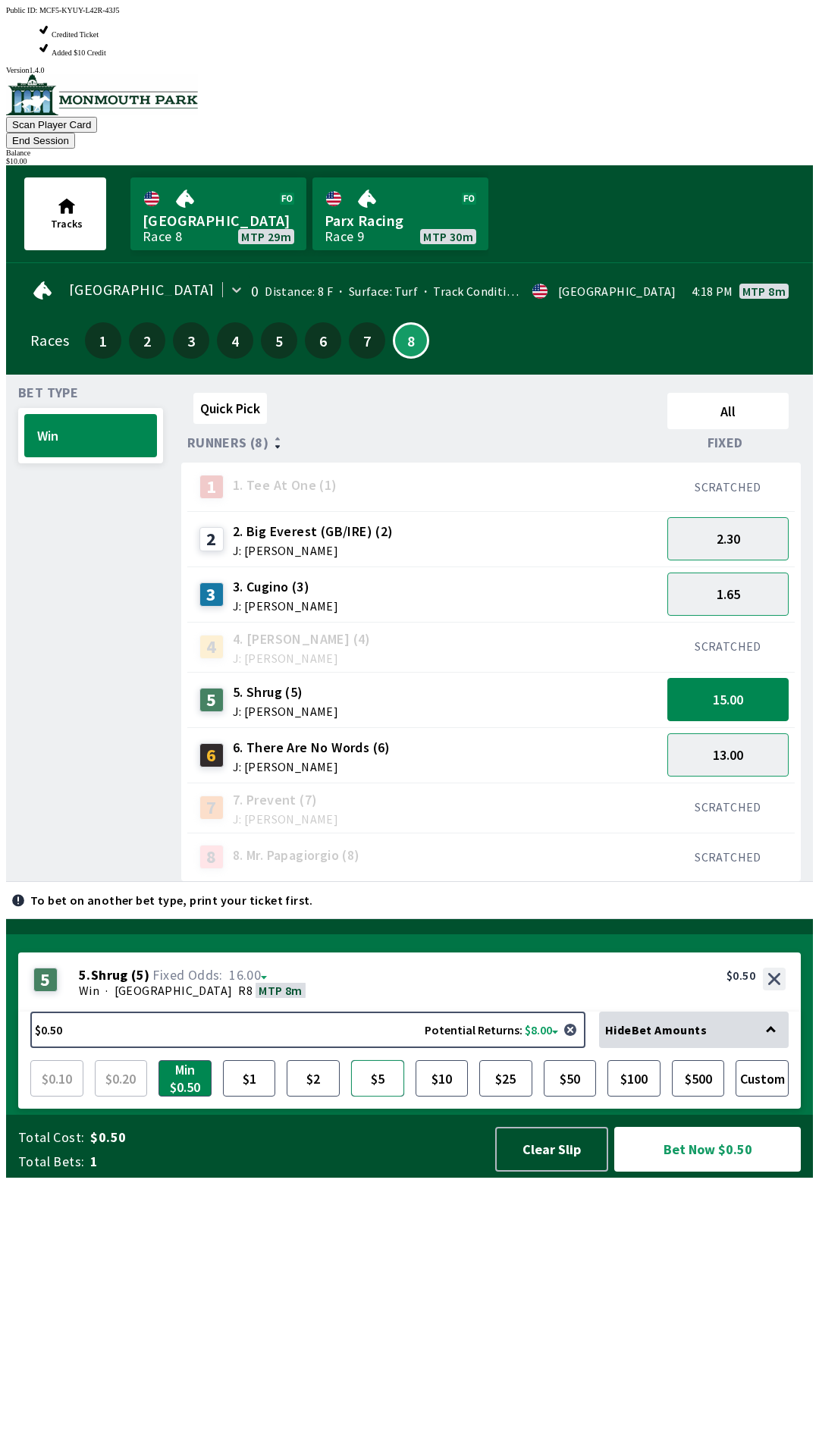
click at [385, 1096] on button "$5" at bounding box center [377, 1078] width 53 height 36
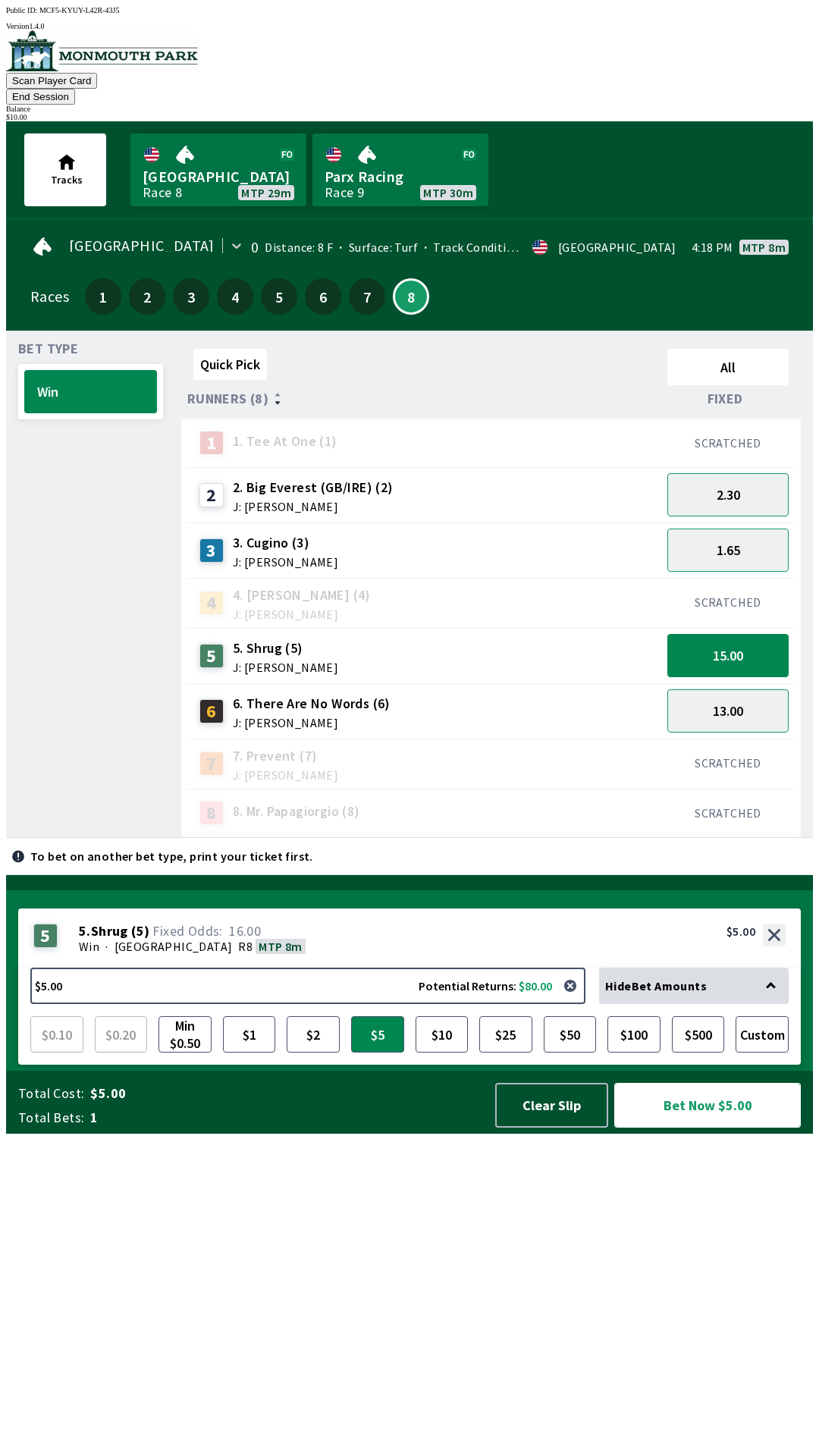
click at [726, 1127] on button "Bet Now $5.00" at bounding box center [707, 1105] width 187 height 45
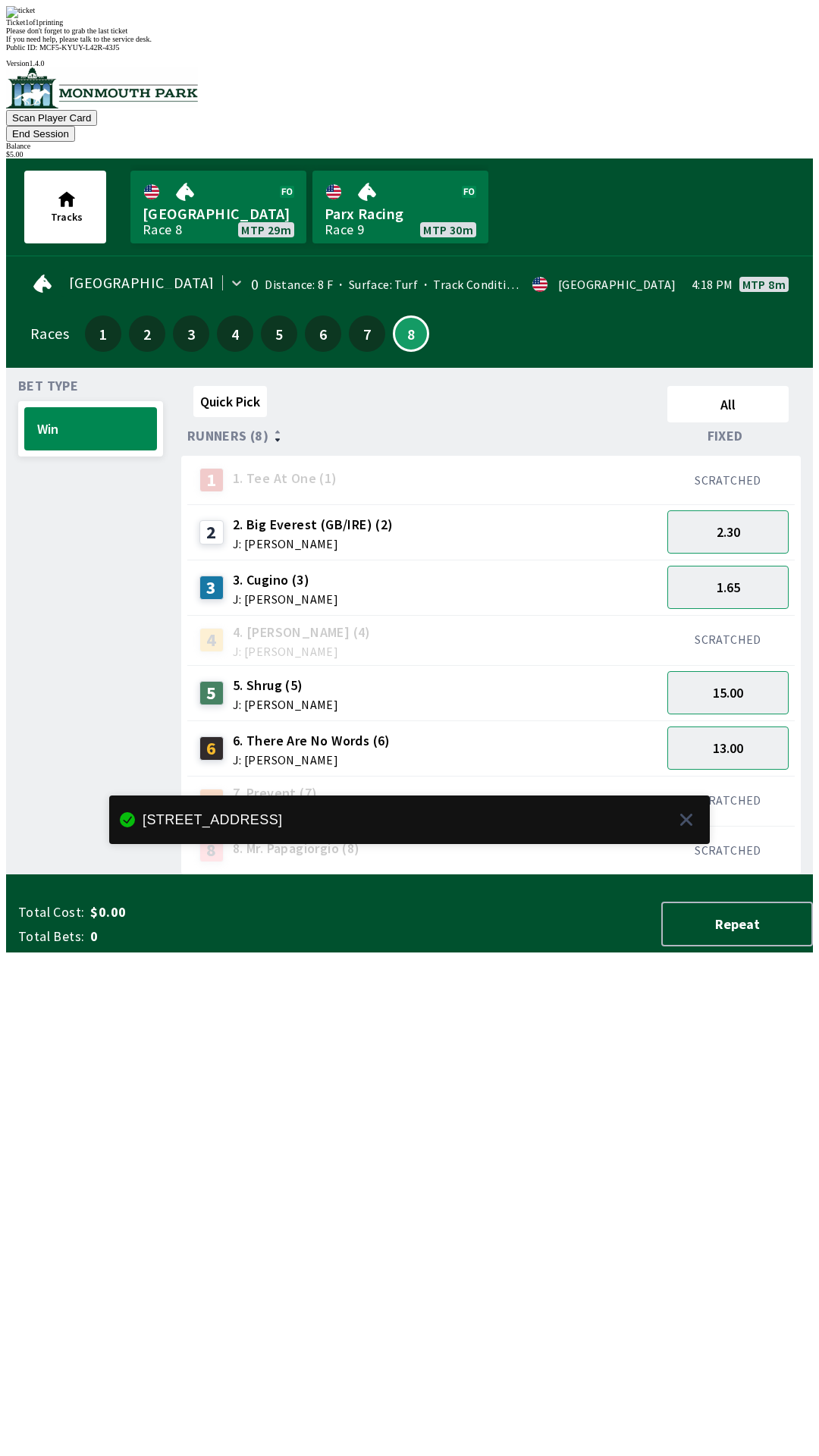
click at [497, 875] on div "Quick Pick All Runners (8) Fixed 1 1. Tee At One (1) SCRATCHED 2 2. Big Everest…" at bounding box center [497, 627] width 632 height 495
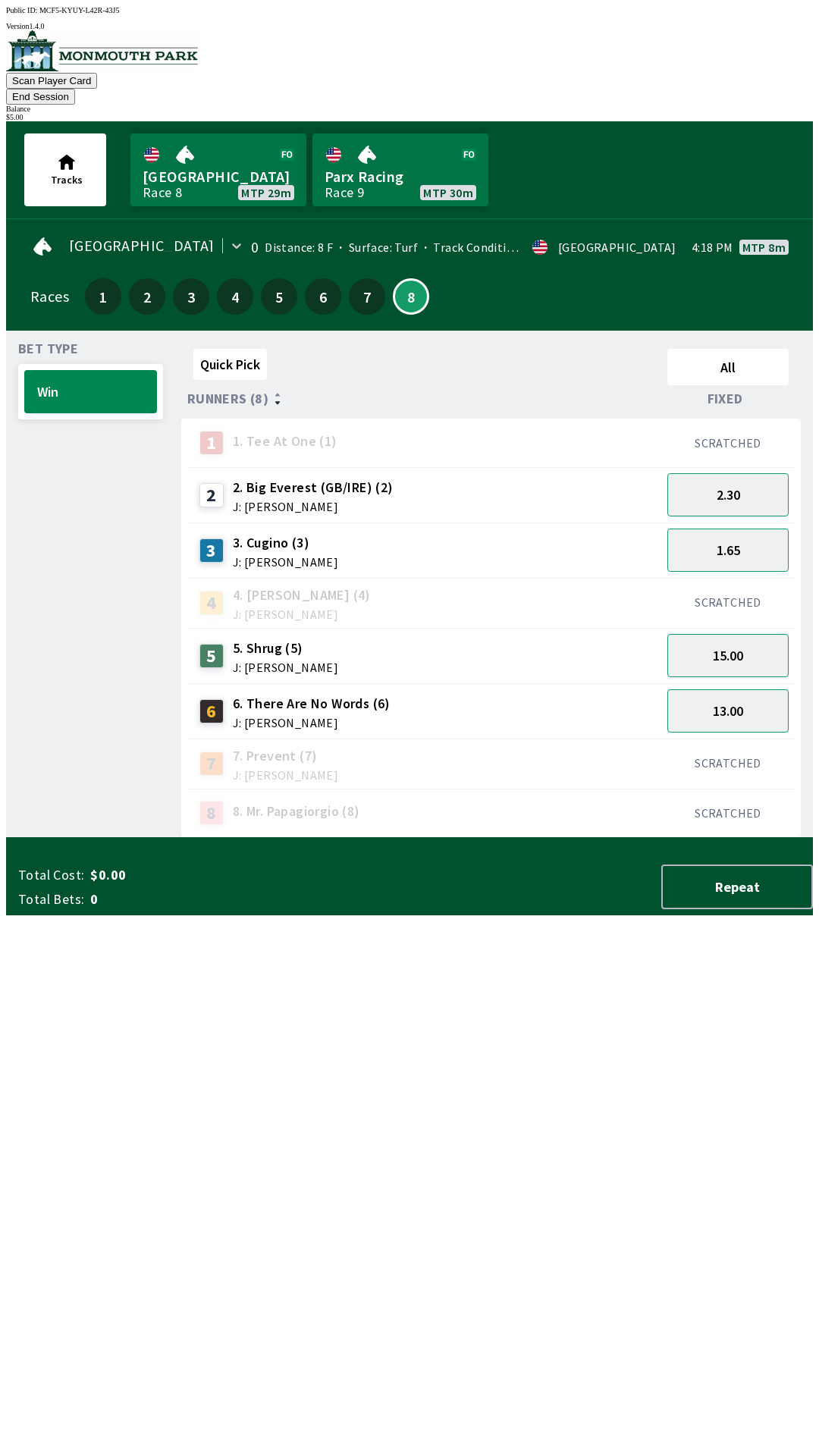
click at [75, 88] on button "End Session" at bounding box center [41, 96] width 69 height 16
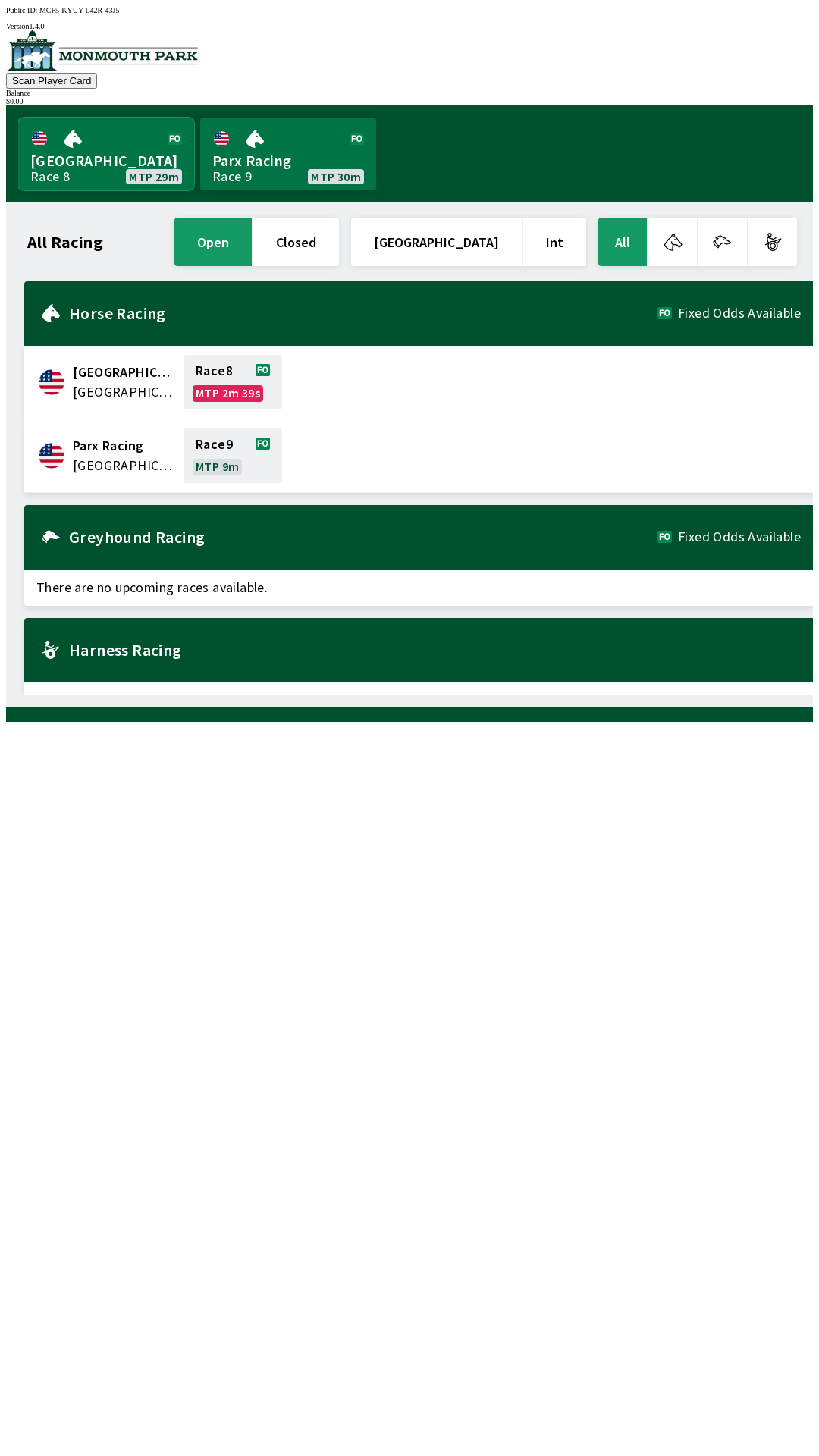
click at [93, 164] on link "[GEOGRAPHIC_DATA] Race 8 MTP 29m" at bounding box center [106, 153] width 176 height 72
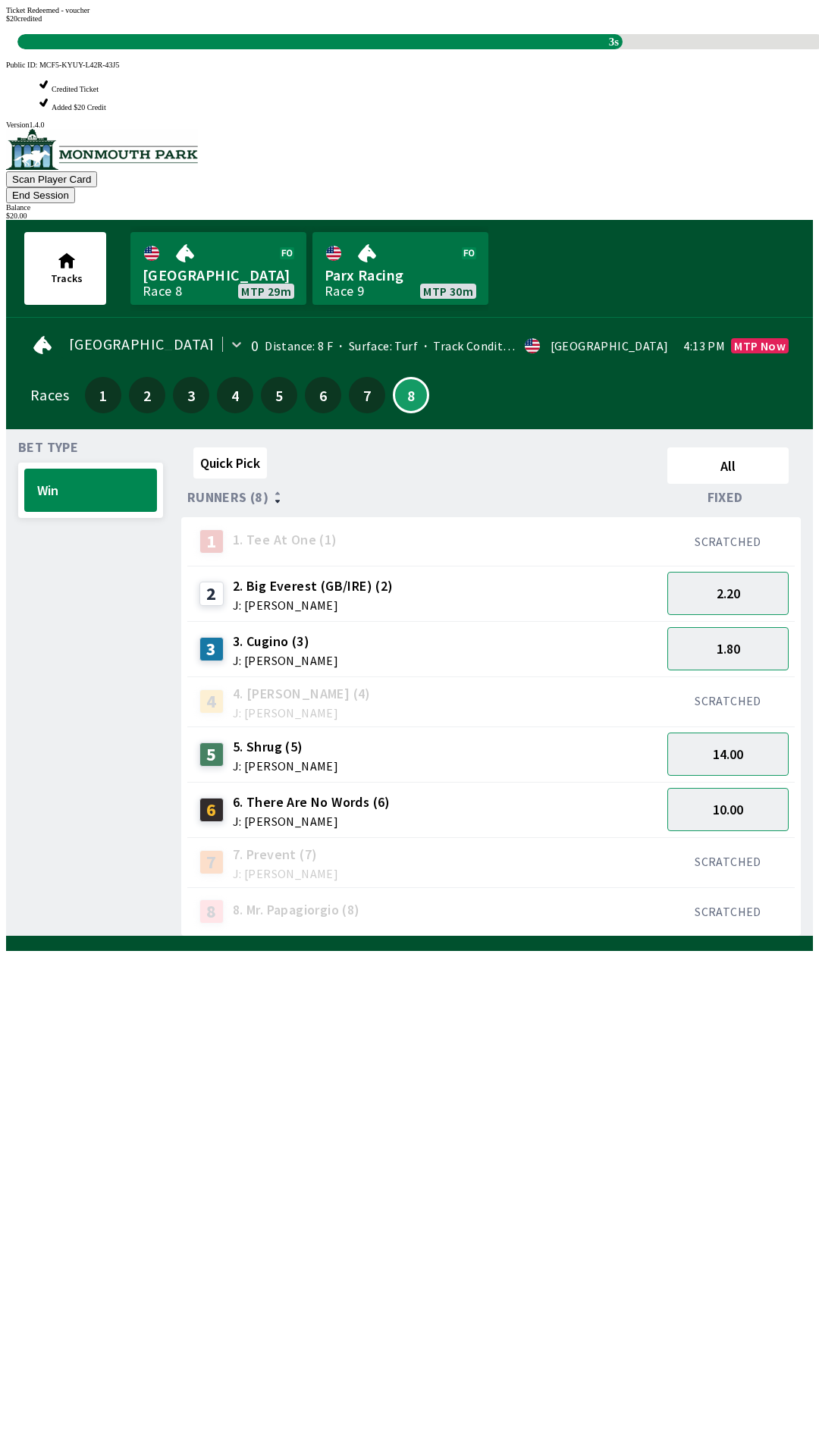
click at [571, 937] on div "Quick Pick All Runners (8) Fixed 1 1. Tee At One (1) SCRATCHED 2 2. Big Everest…" at bounding box center [497, 689] width 632 height 495
click at [526, 937] on div "Quick Pick All Runners (8) Fixed 1 1. Tee At One (1) SCRATCHED 2 2. Big Everest…" at bounding box center [497, 689] width 632 height 495
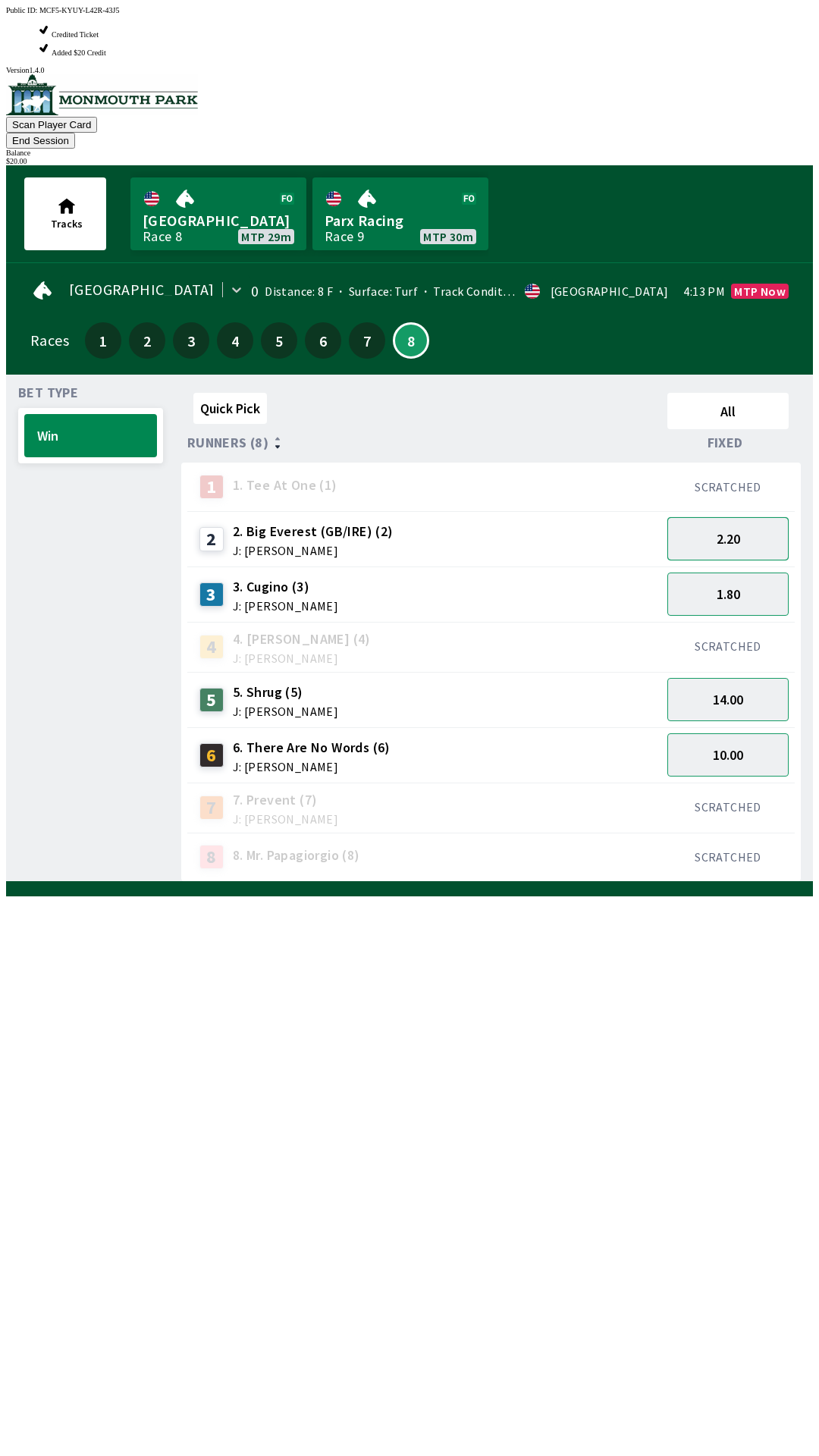
click at [709, 517] on button "2.20" at bounding box center [728, 538] width 122 height 44
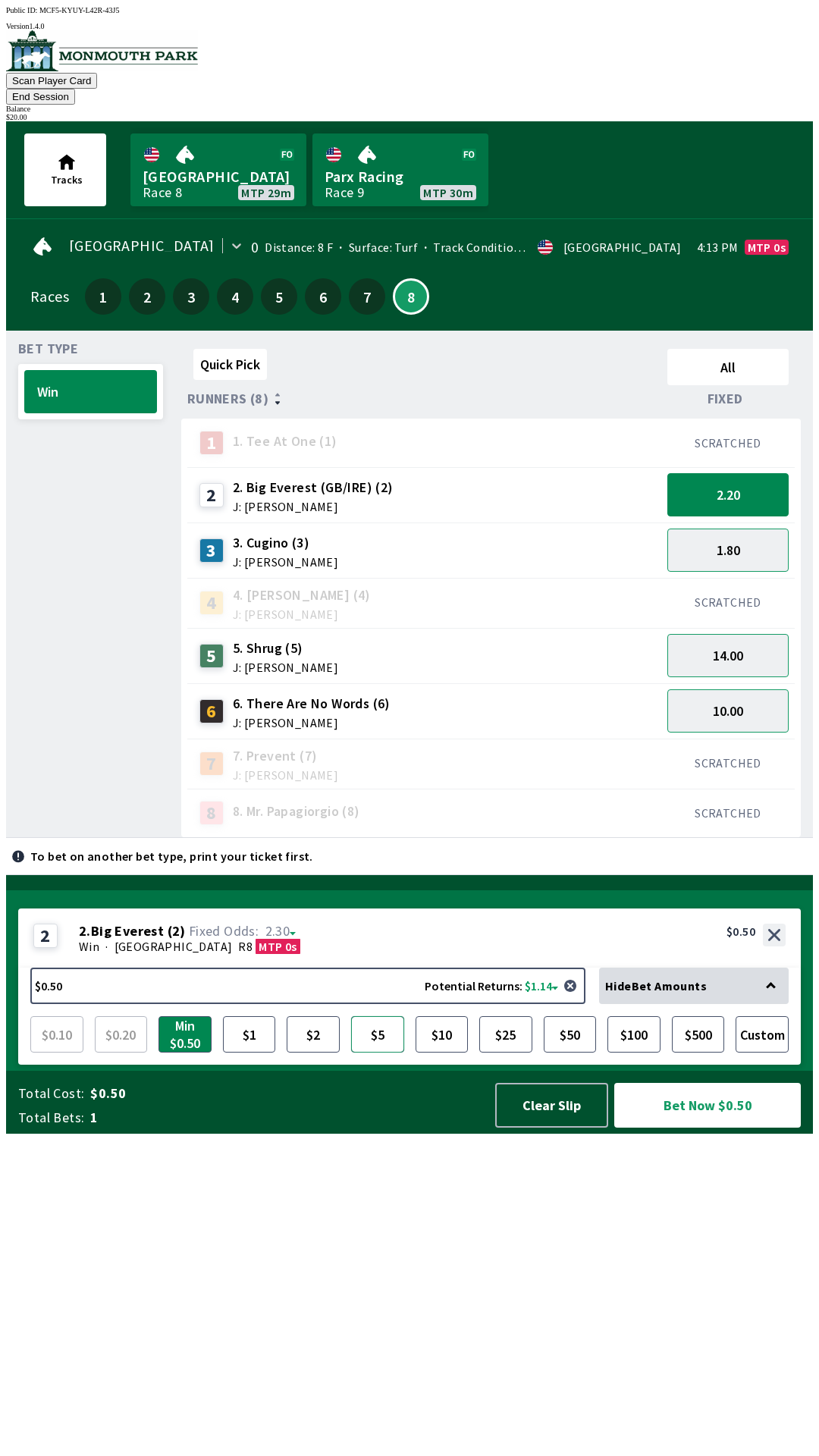
click at [401, 1052] on button "$5" at bounding box center [377, 1033] width 53 height 36
click at [669, 1127] on button "Bet Now $5.00" at bounding box center [707, 1105] width 187 height 45
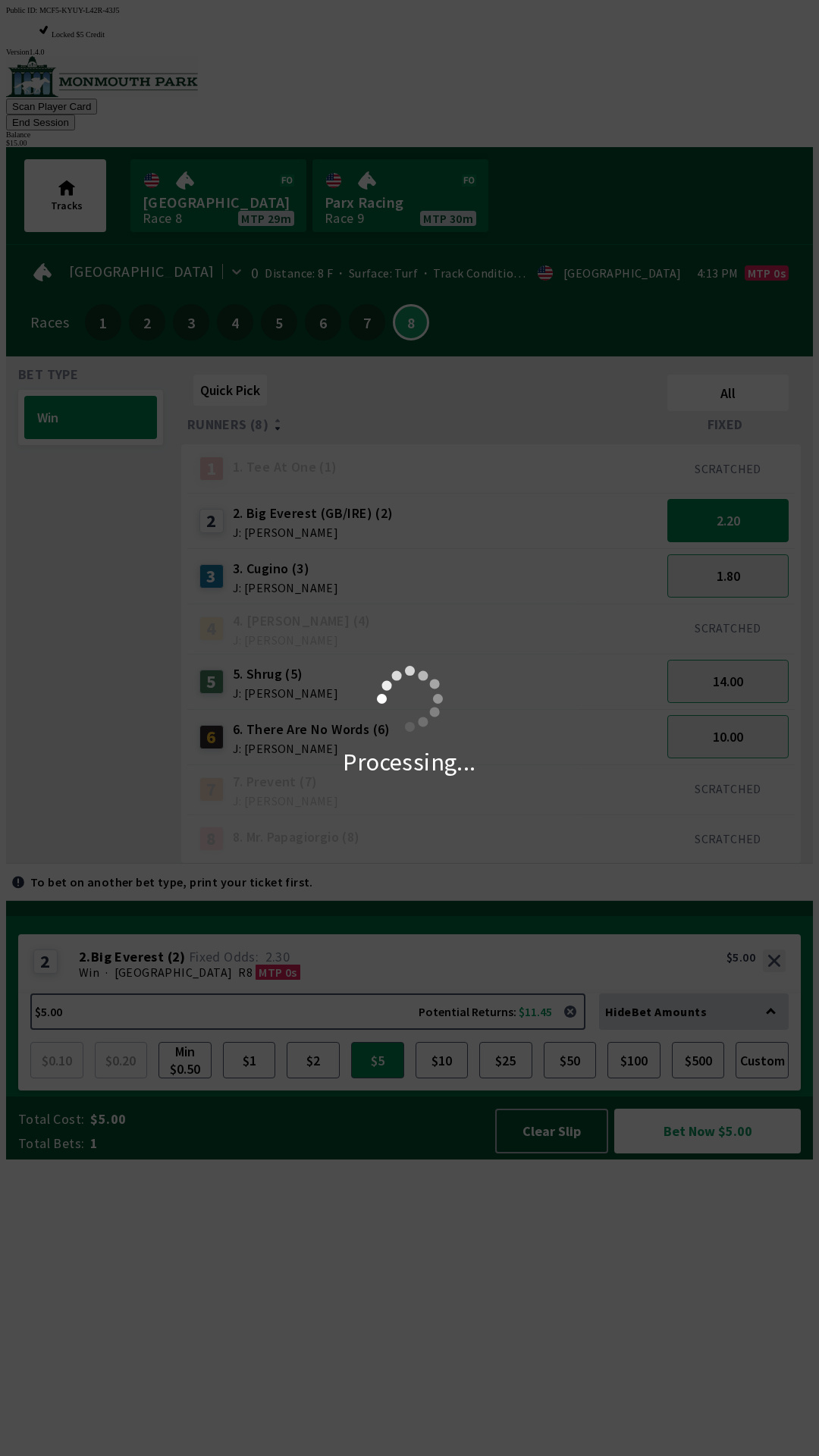
click at [404, 1009] on div "Processing..." at bounding box center [409, 728] width 819 height 1456
click at [319, 1045] on div "Processing..." at bounding box center [409, 728] width 819 height 1456
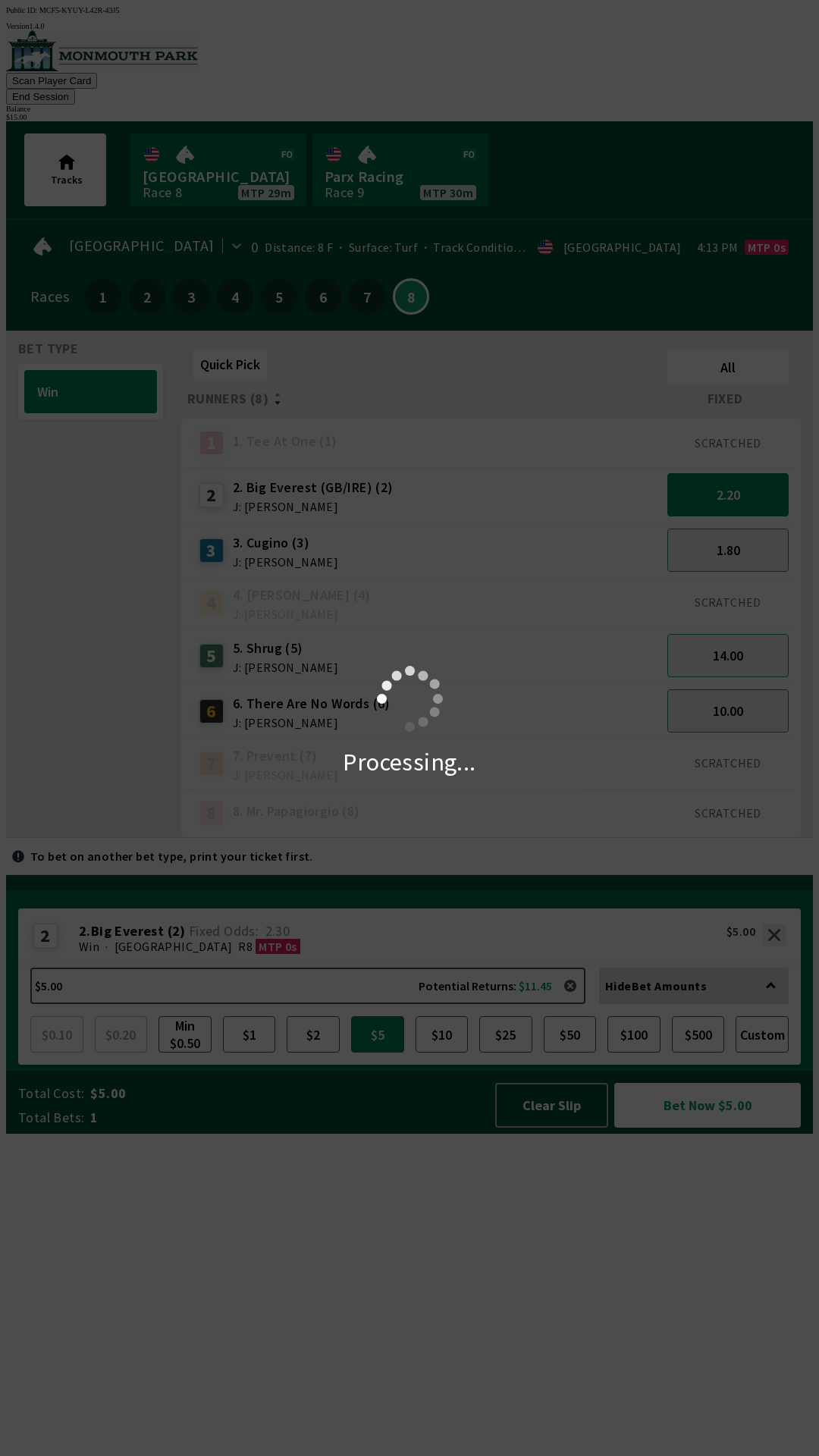
click at [617, 33] on div "Processing..." at bounding box center [409, 728] width 819 height 1456
click at [666, 75] on div "Processing..." at bounding box center [409, 728] width 819 height 1456
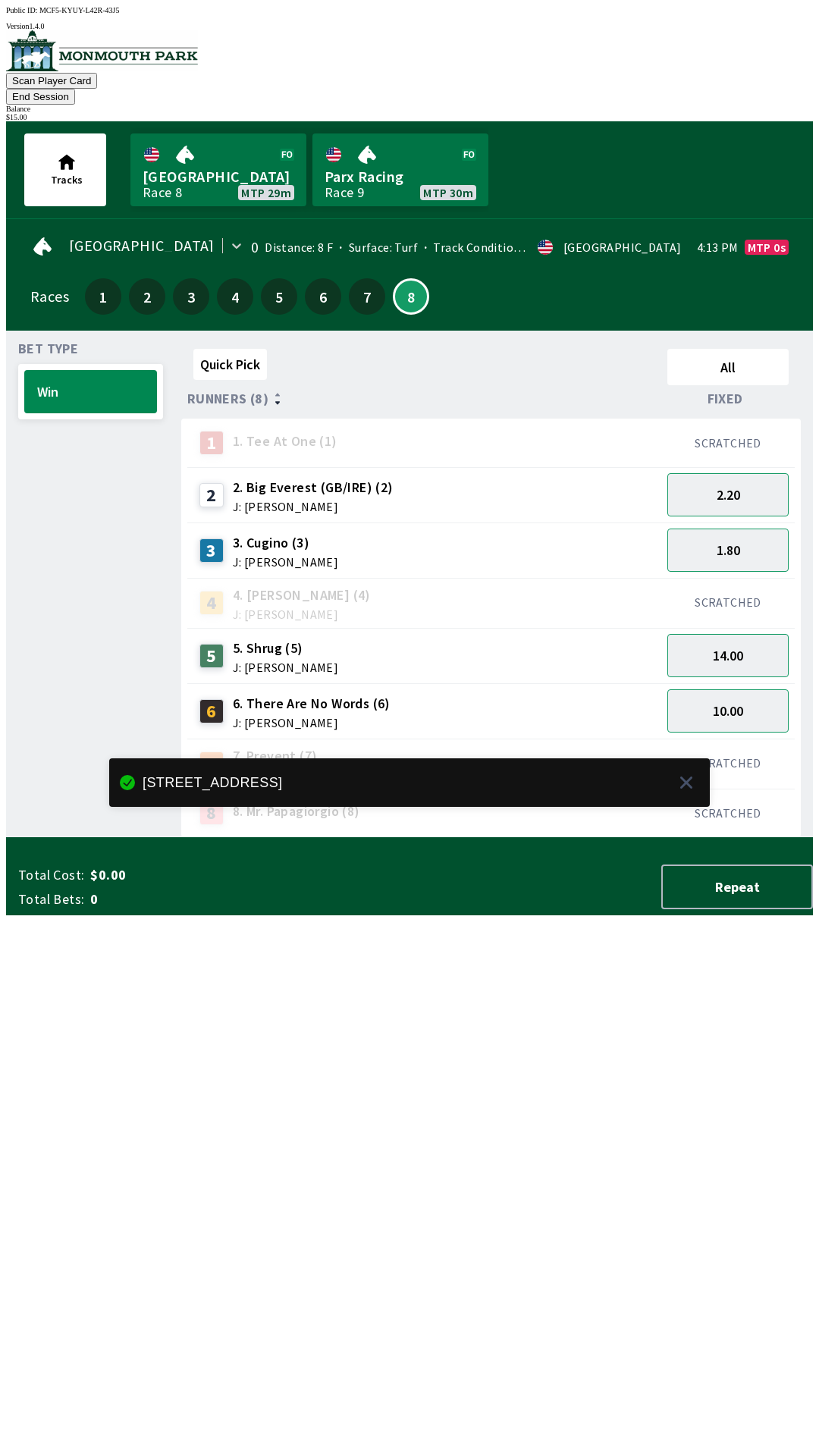
click at [75, 88] on button "End Session" at bounding box center [41, 96] width 69 height 16
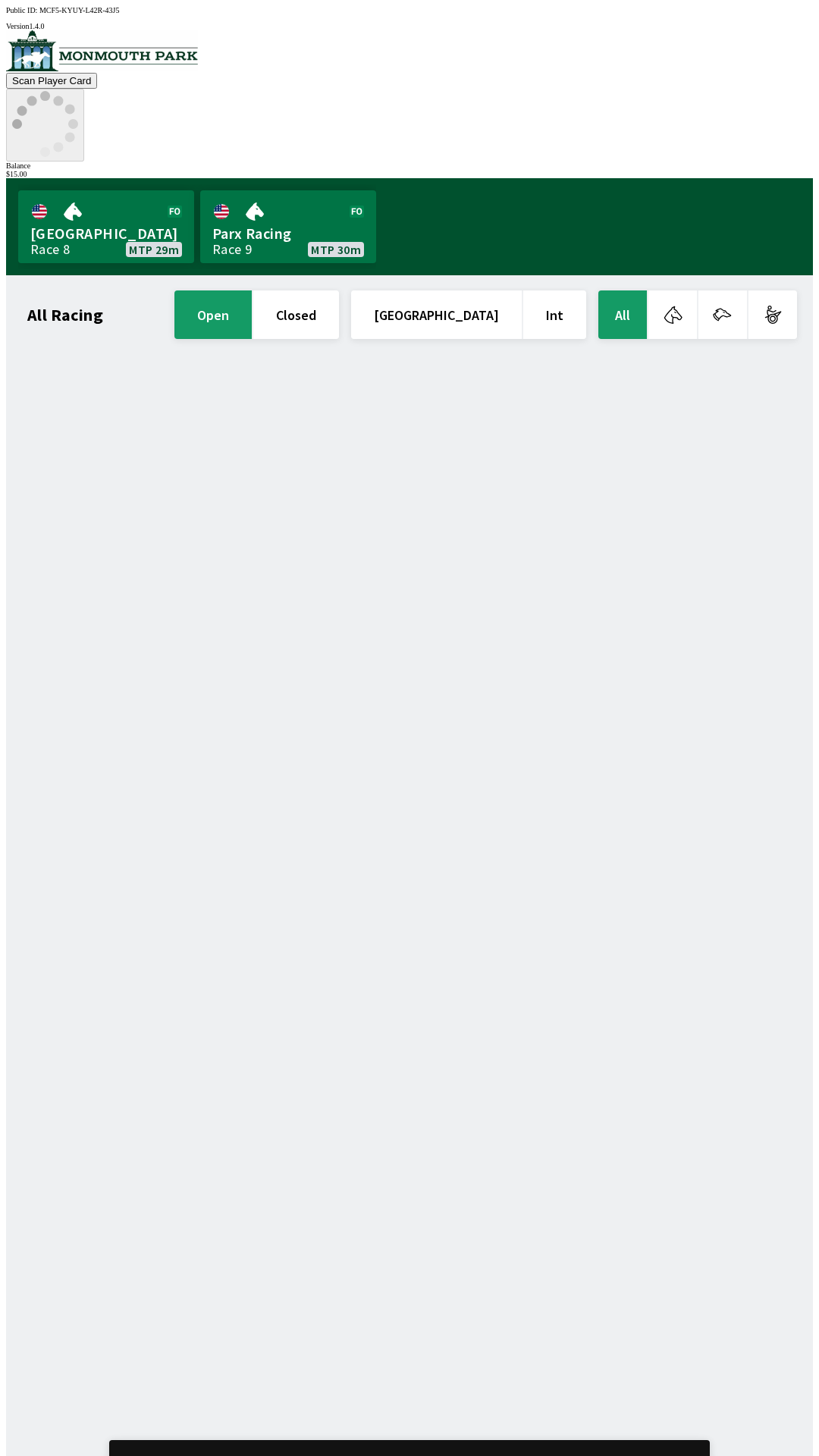
click at [78, 91] on icon at bounding box center [45, 124] width 66 height 66
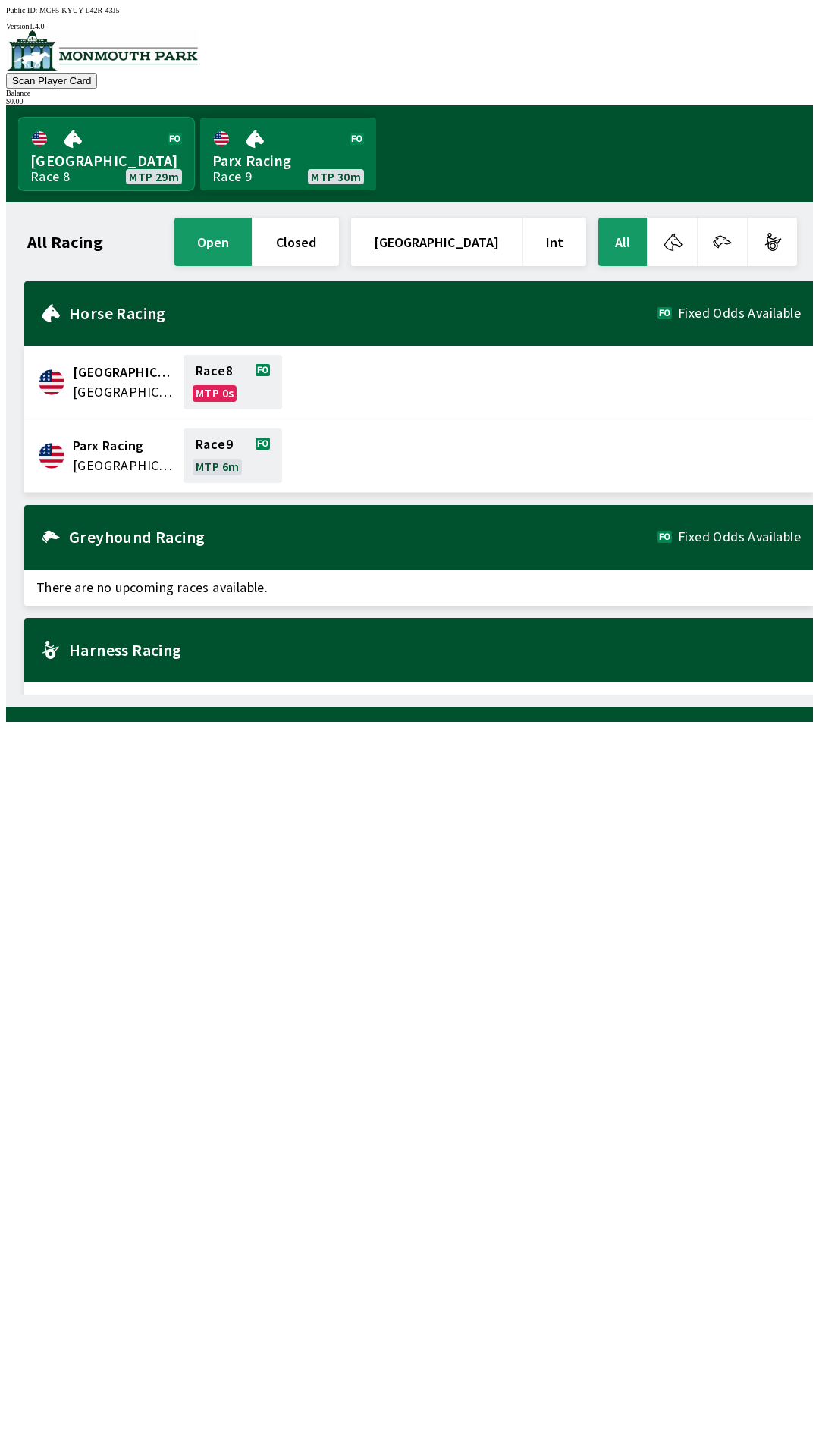
click at [91, 117] on link "[GEOGRAPHIC_DATA] Race 8 MTP 29m" at bounding box center [106, 153] width 176 height 72
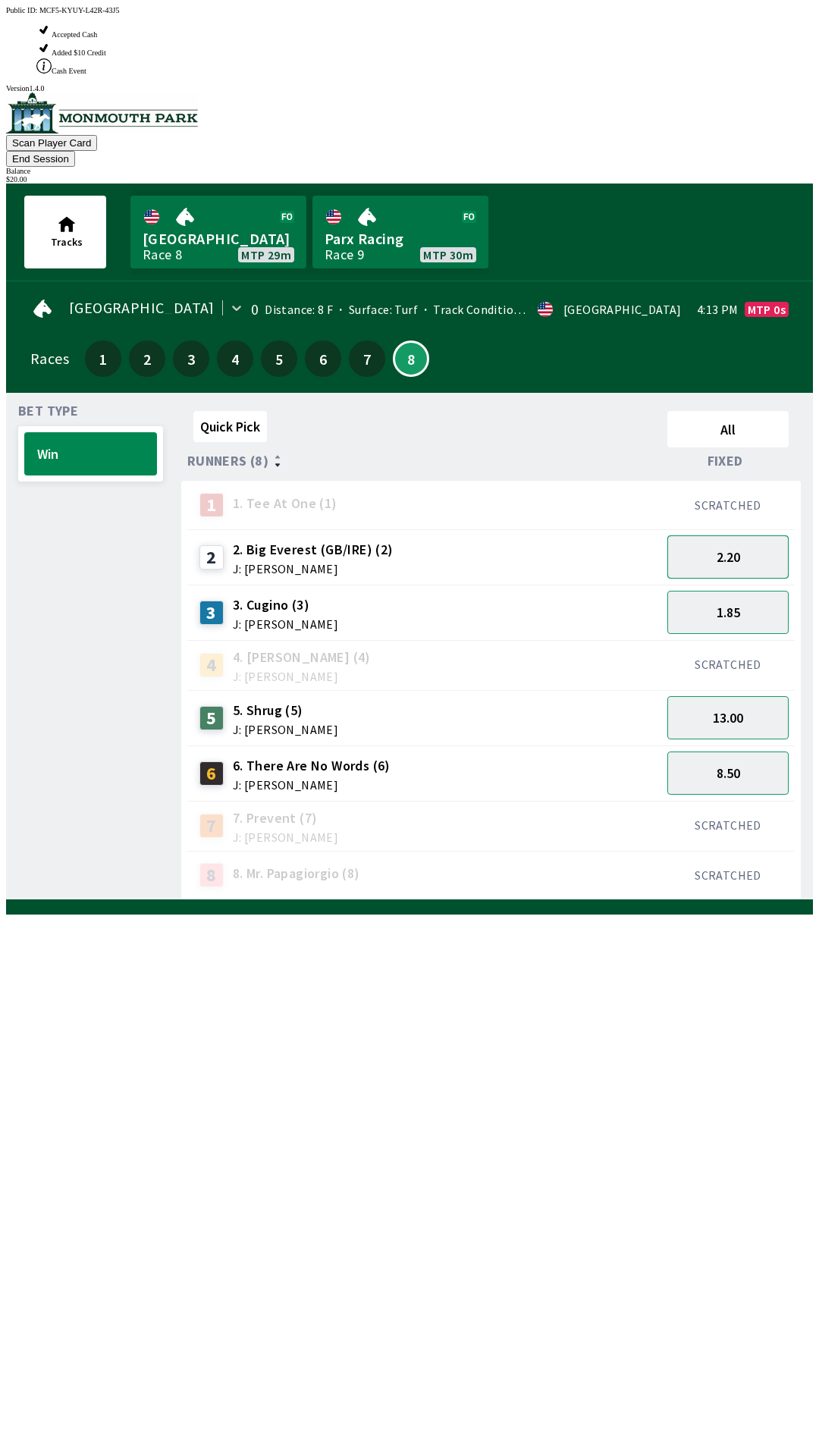
click at [733, 535] on button "2.20" at bounding box center [728, 557] width 122 height 44
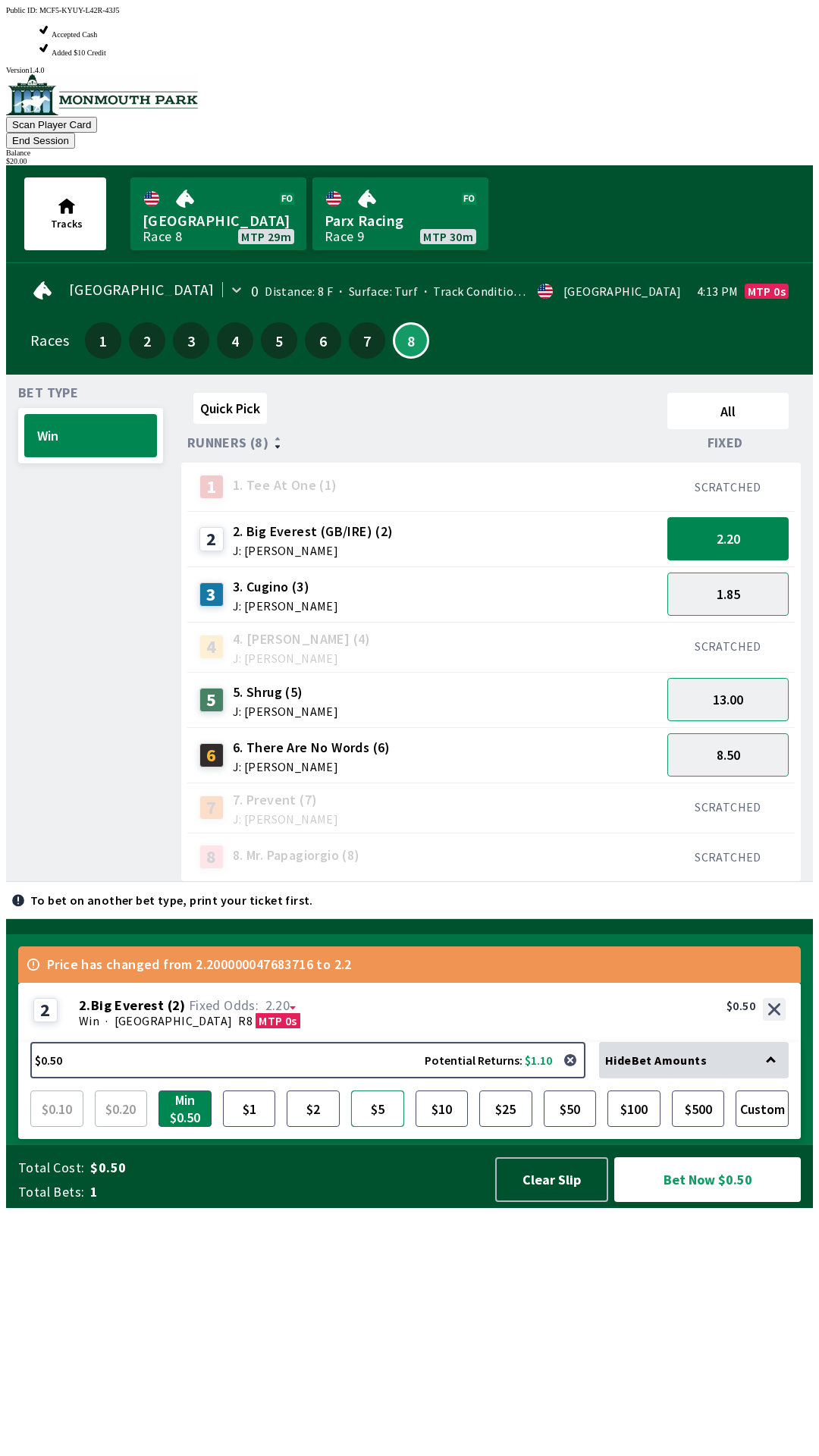
click at [365, 1126] on button "$5" at bounding box center [377, 1108] width 53 height 36
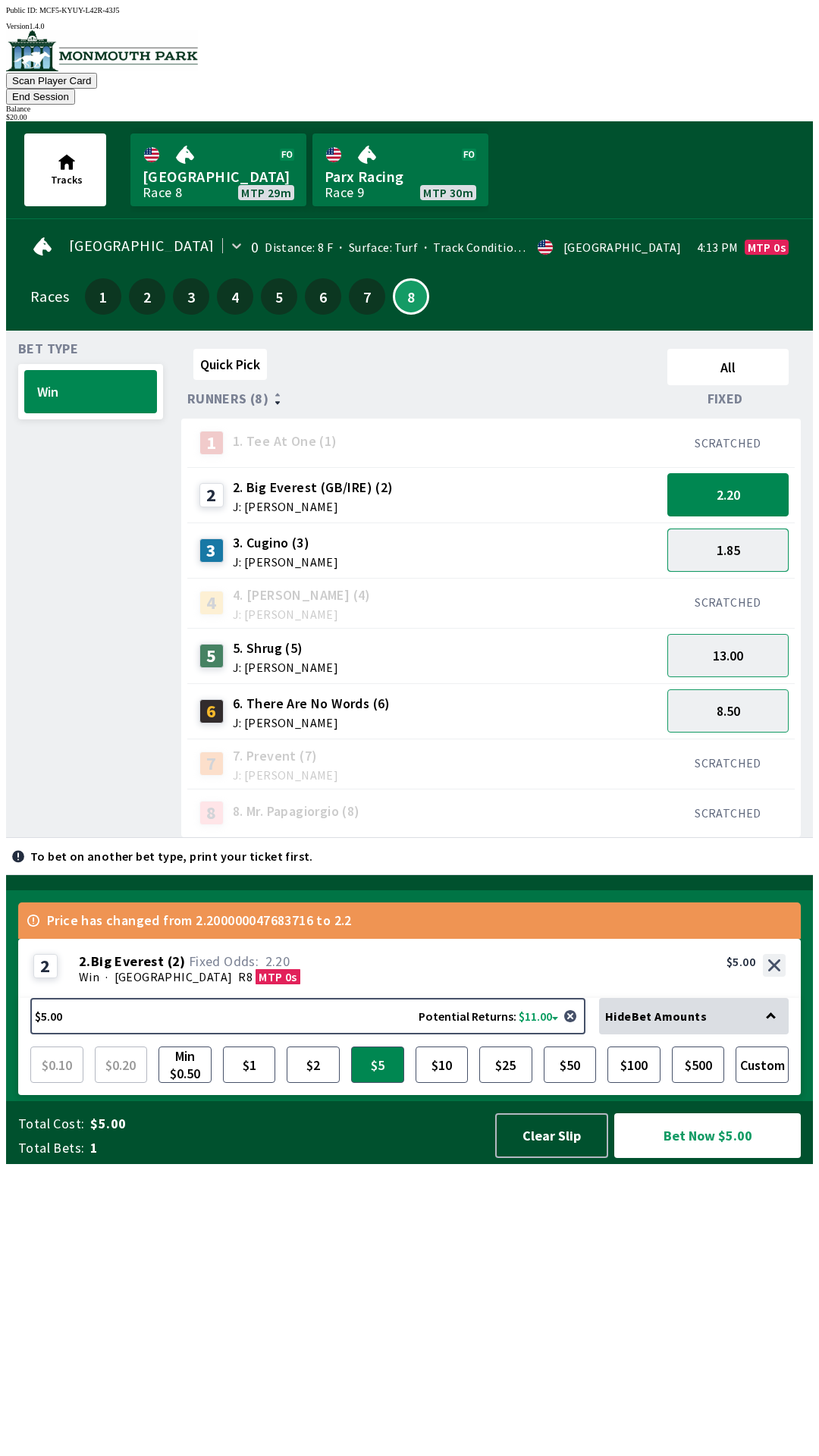
click at [739, 529] on button "1.85" at bounding box center [728, 550] width 122 height 44
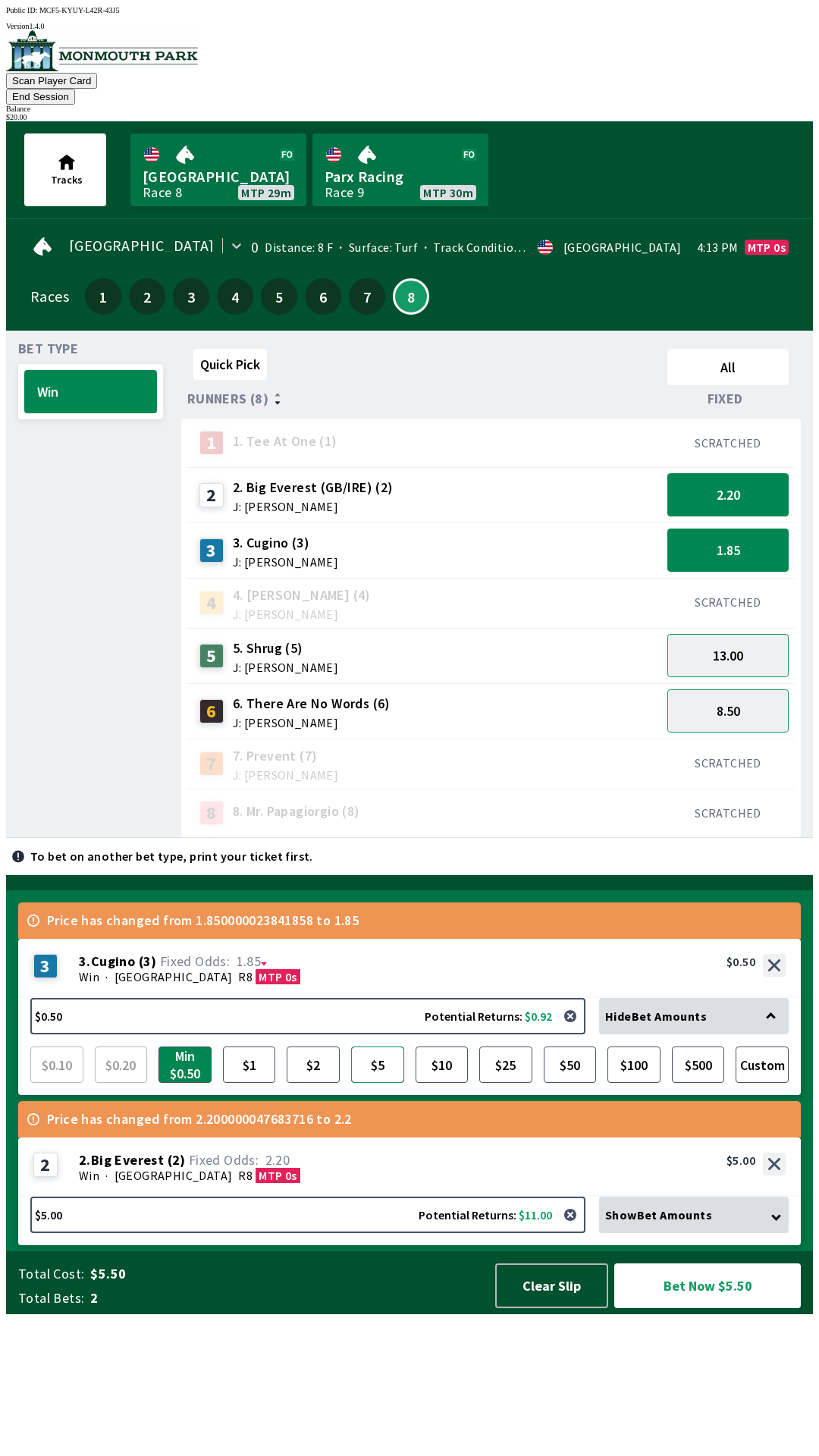
click at [369, 1082] on button "$5" at bounding box center [377, 1064] width 53 height 36
click at [764, 634] on button "13.00" at bounding box center [728, 655] width 122 height 44
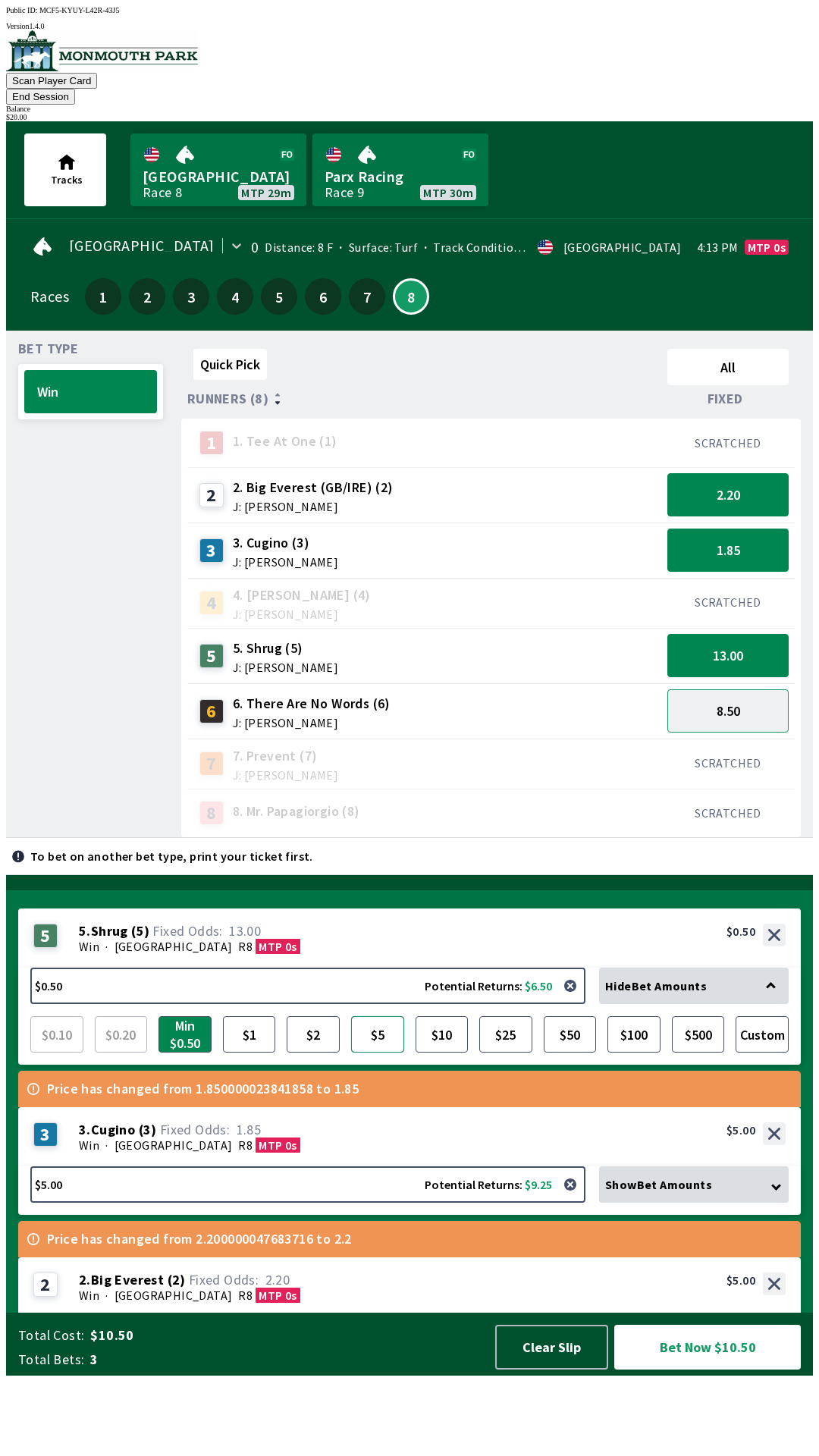
click at [384, 1052] on button "$5" at bounding box center [377, 1033] width 53 height 36
click at [758, 700] on button "8.50" at bounding box center [728, 711] width 122 height 44
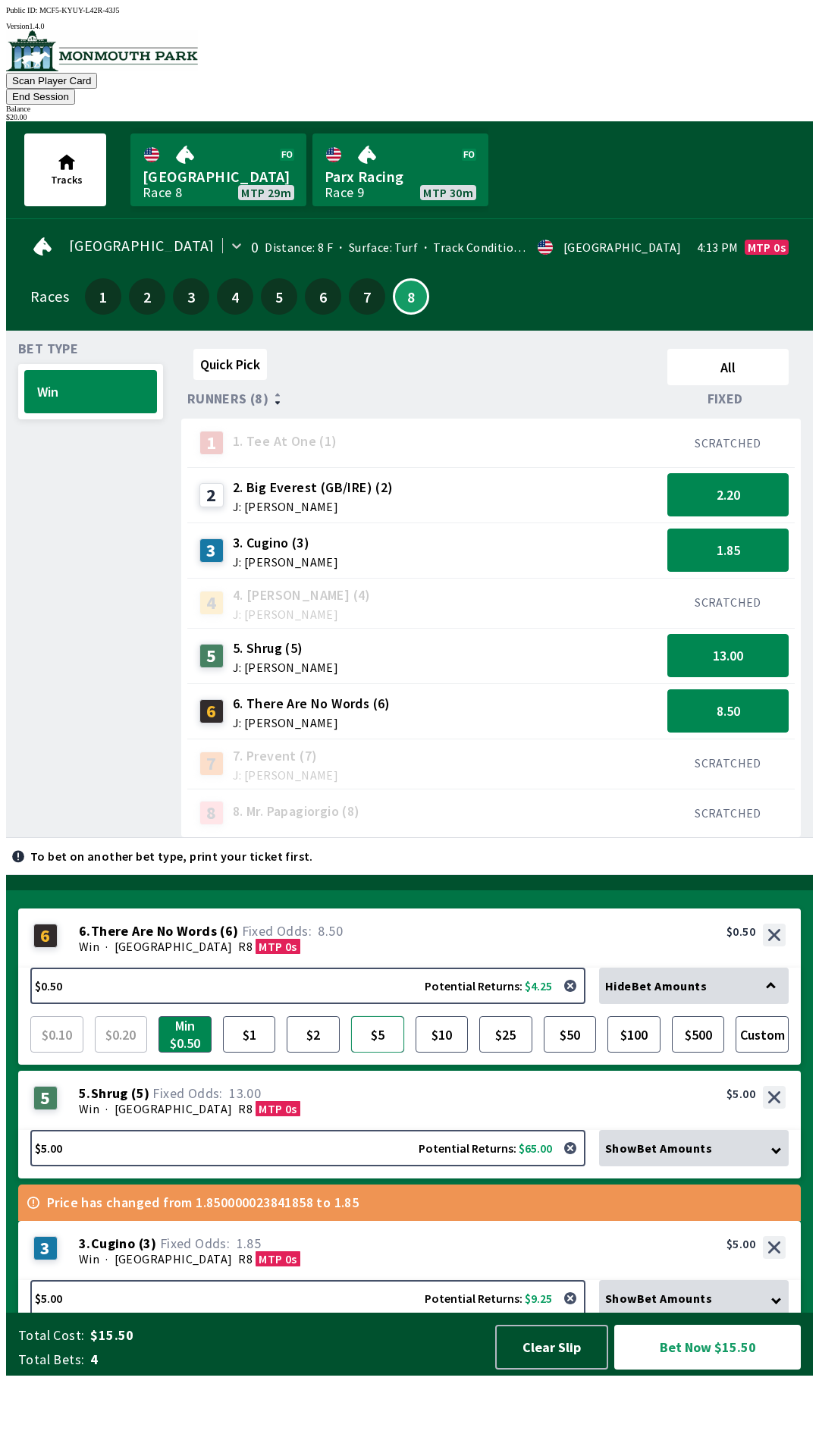
click at [377, 1052] on button "$5" at bounding box center [377, 1033] width 53 height 36
click at [764, 1370] on button "Bet Now $20.00" at bounding box center [707, 1346] width 187 height 45
